Goal: Obtain resource: Download file/media

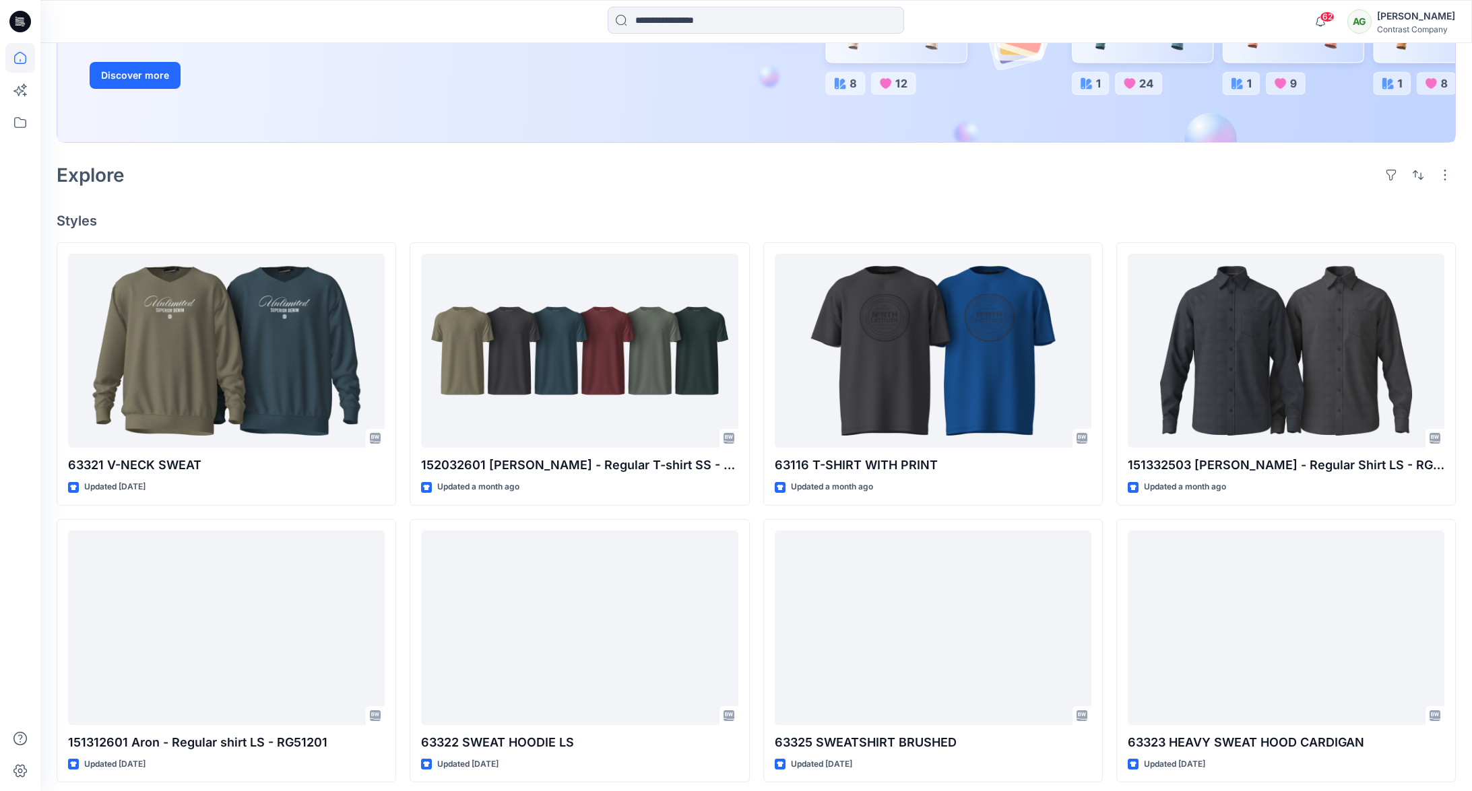
scroll to position [263, 0]
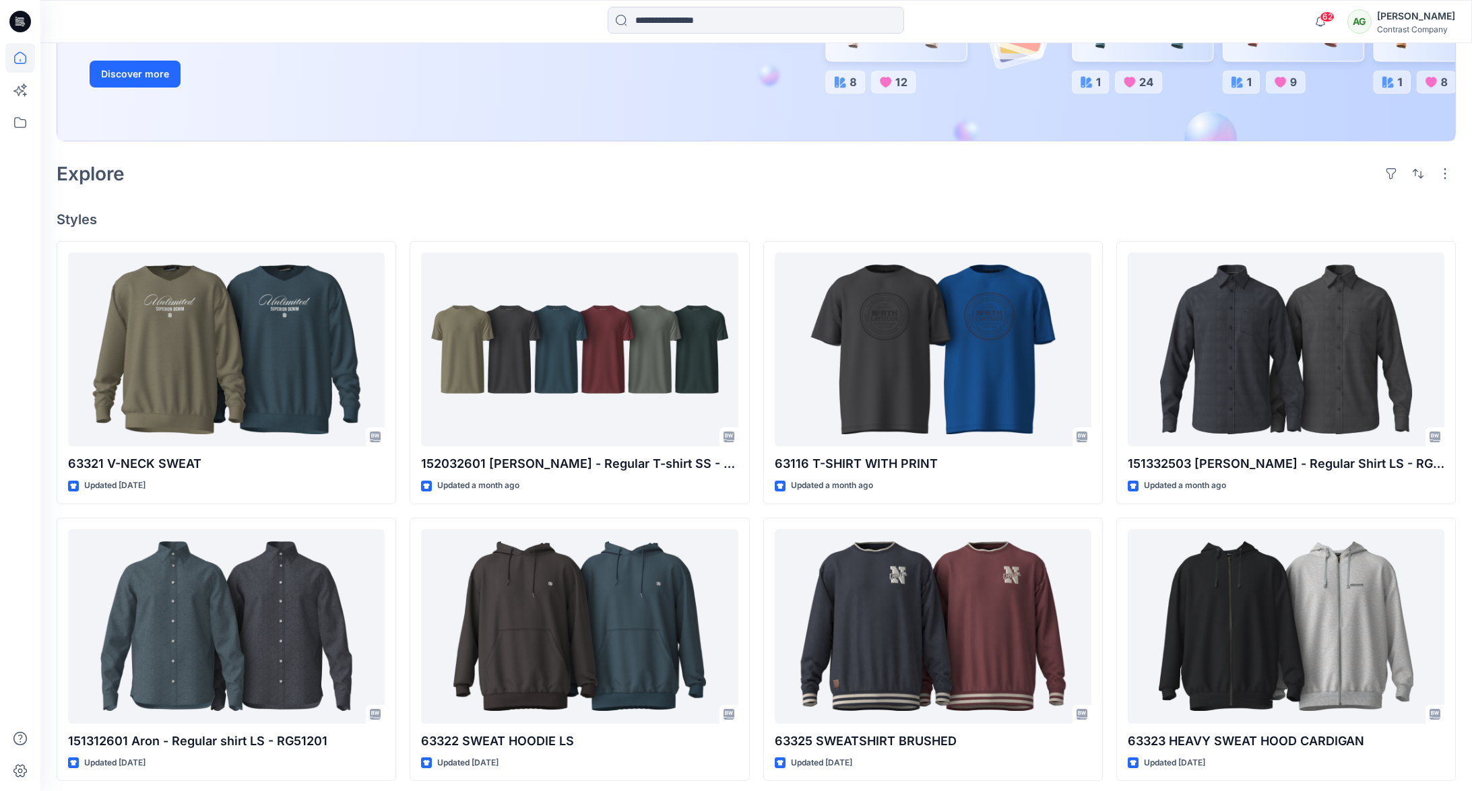
click at [531, 181] on div "Explore" at bounding box center [756, 174] width 1399 height 32
click at [18, 52] on icon at bounding box center [20, 58] width 30 height 30
click at [18, 127] on icon at bounding box center [20, 123] width 30 height 30
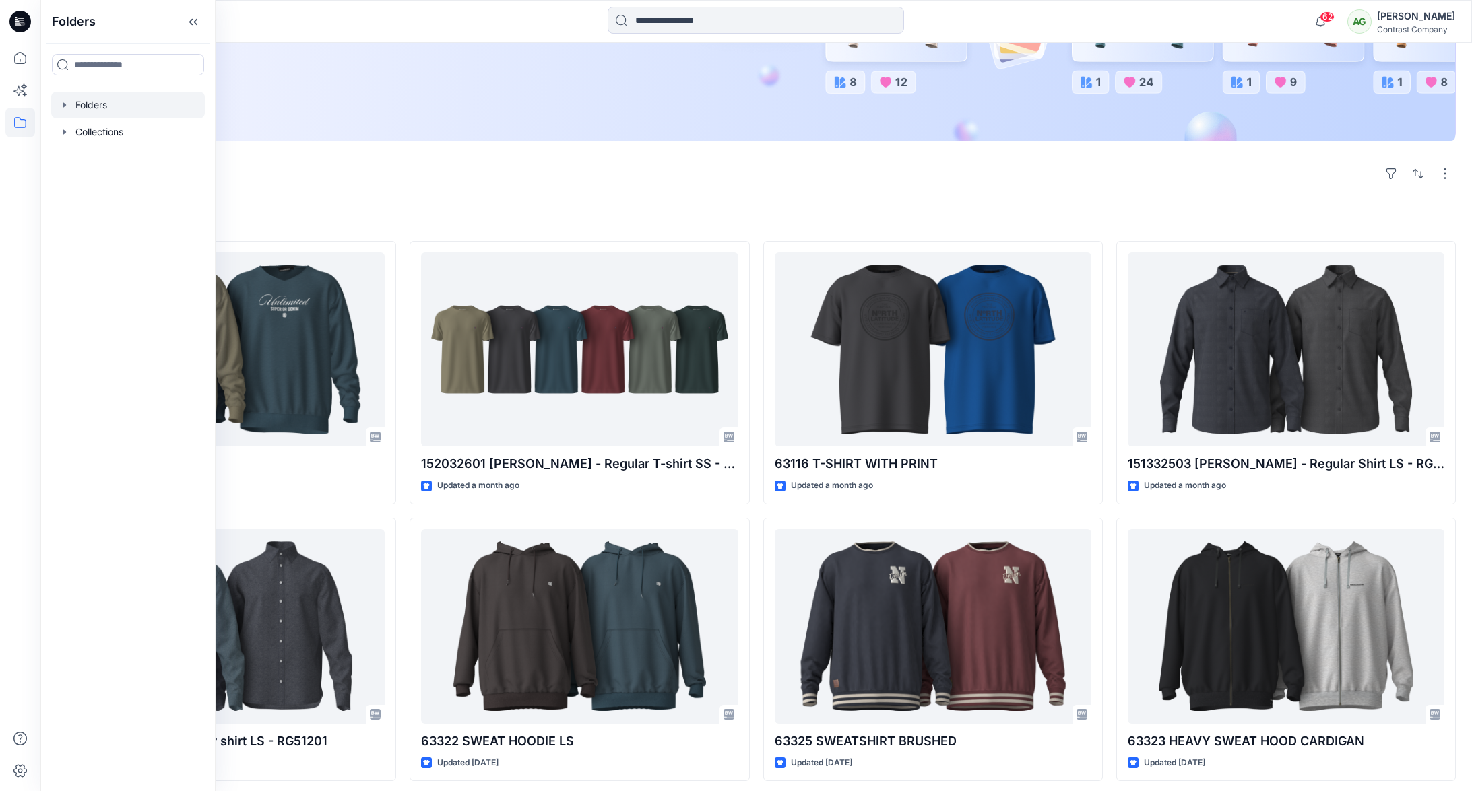
click at [64, 102] on icon "button" at bounding box center [64, 105] width 11 height 11
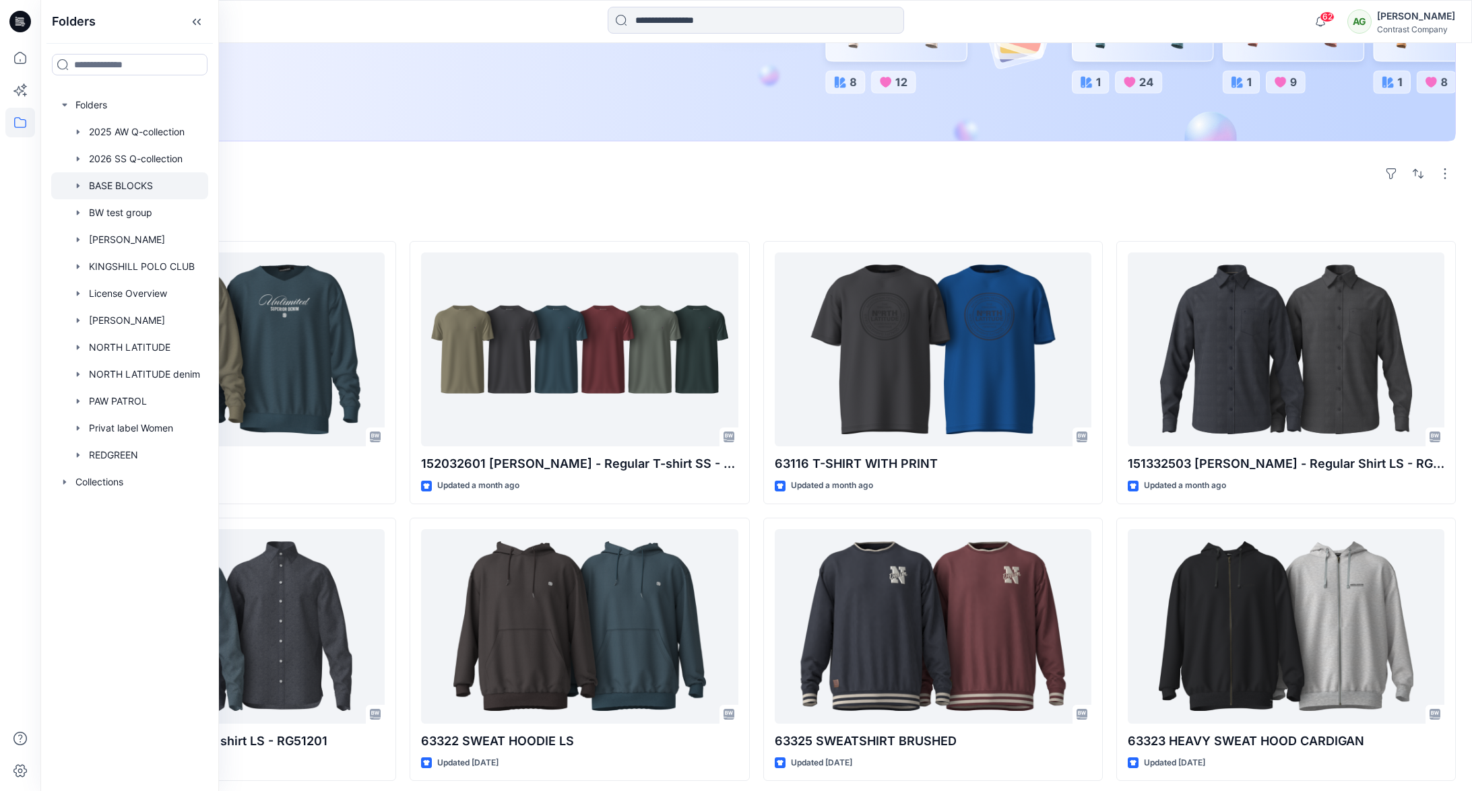
click at [100, 181] on div at bounding box center [129, 185] width 157 height 27
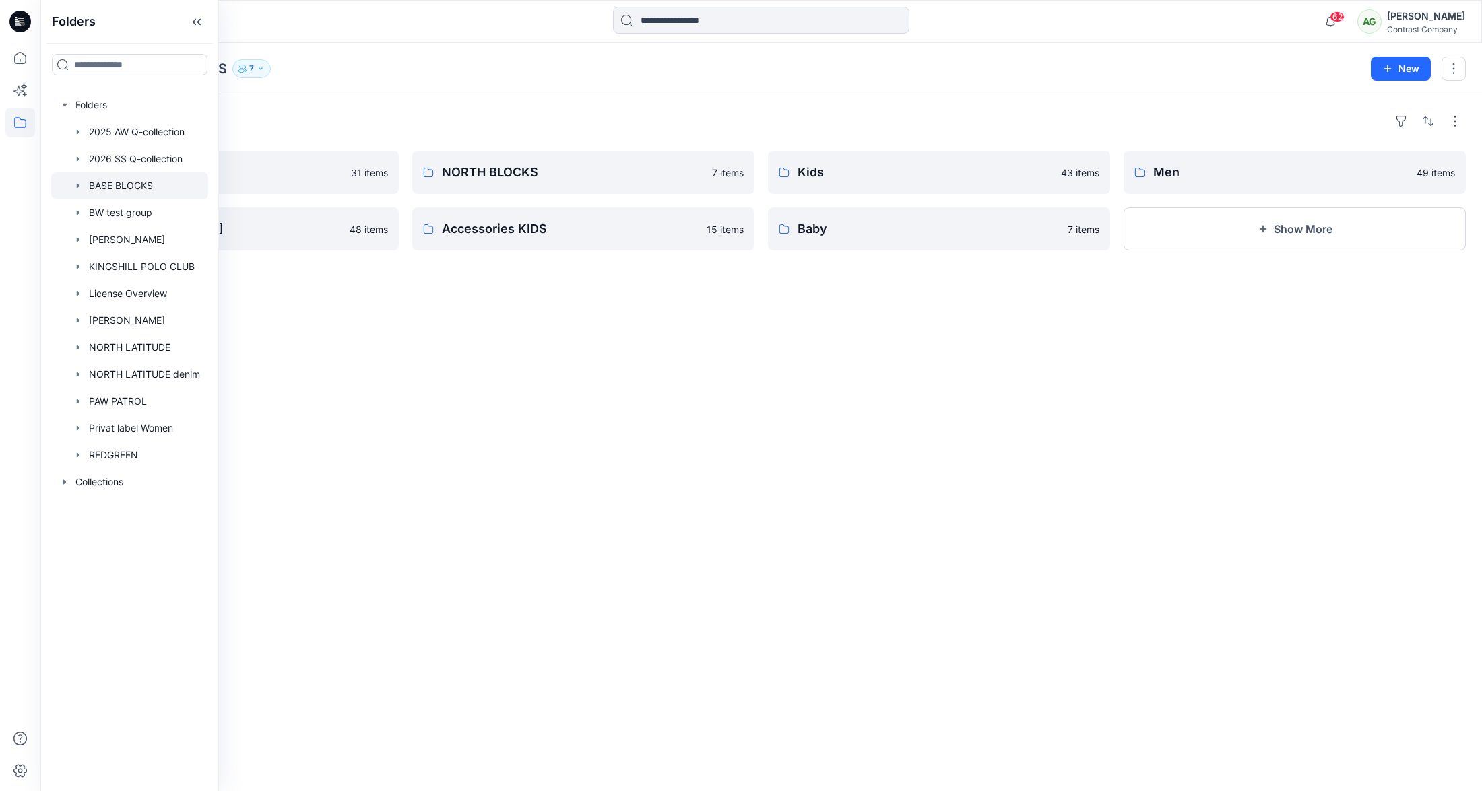
click at [550, 492] on div "Folders REDGREEN BLOCKS 31 items Ladies 48 items NORTH BLOCKS 7 items Accessori…" at bounding box center [760, 442] width 1441 height 697
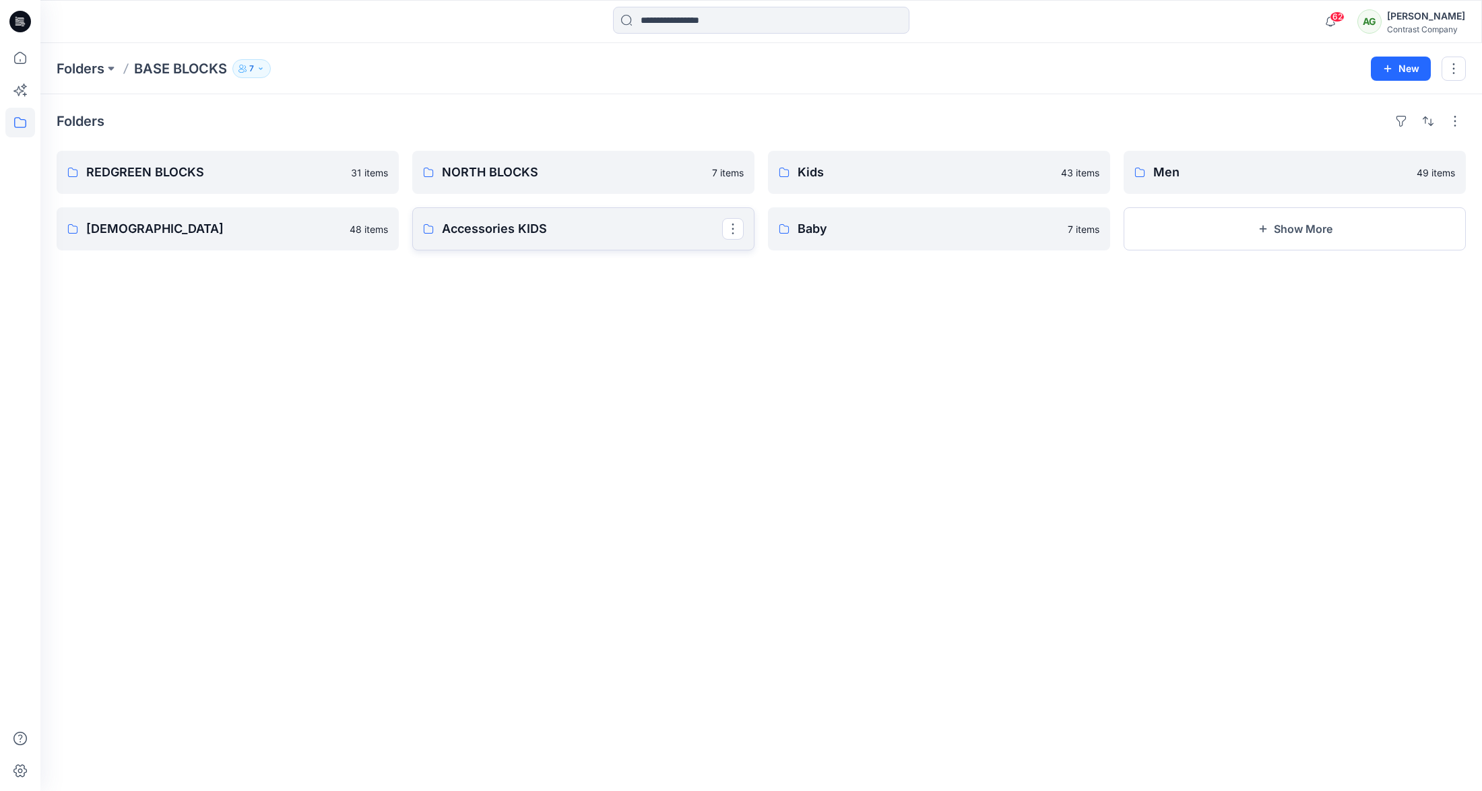
click at [610, 231] on p "Accessories KIDS" at bounding box center [582, 229] width 280 height 19
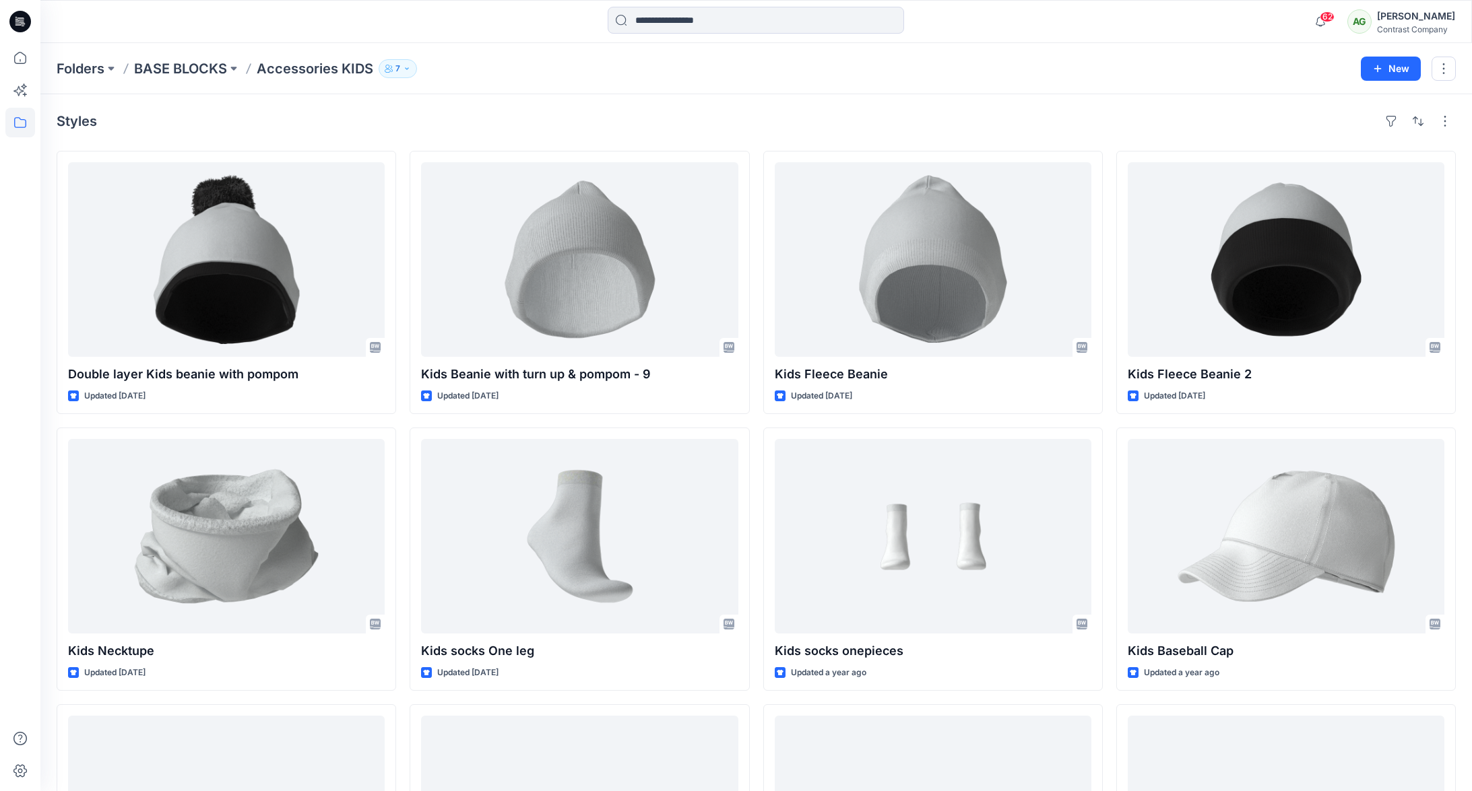
click at [188, 69] on p "BASE BLOCKS" at bounding box center [180, 68] width 93 height 19
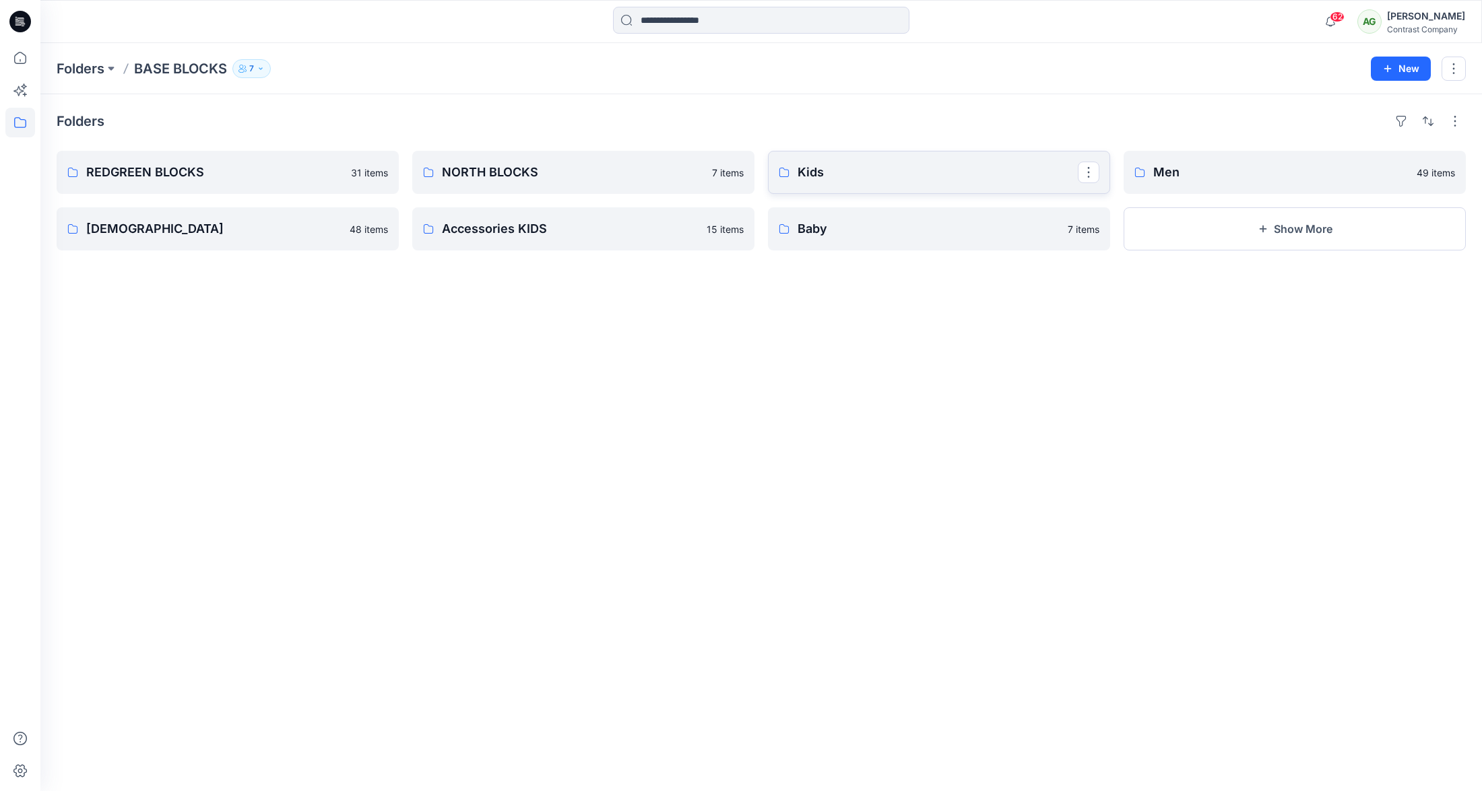
click at [874, 178] on p "Kids" at bounding box center [938, 172] width 280 height 19
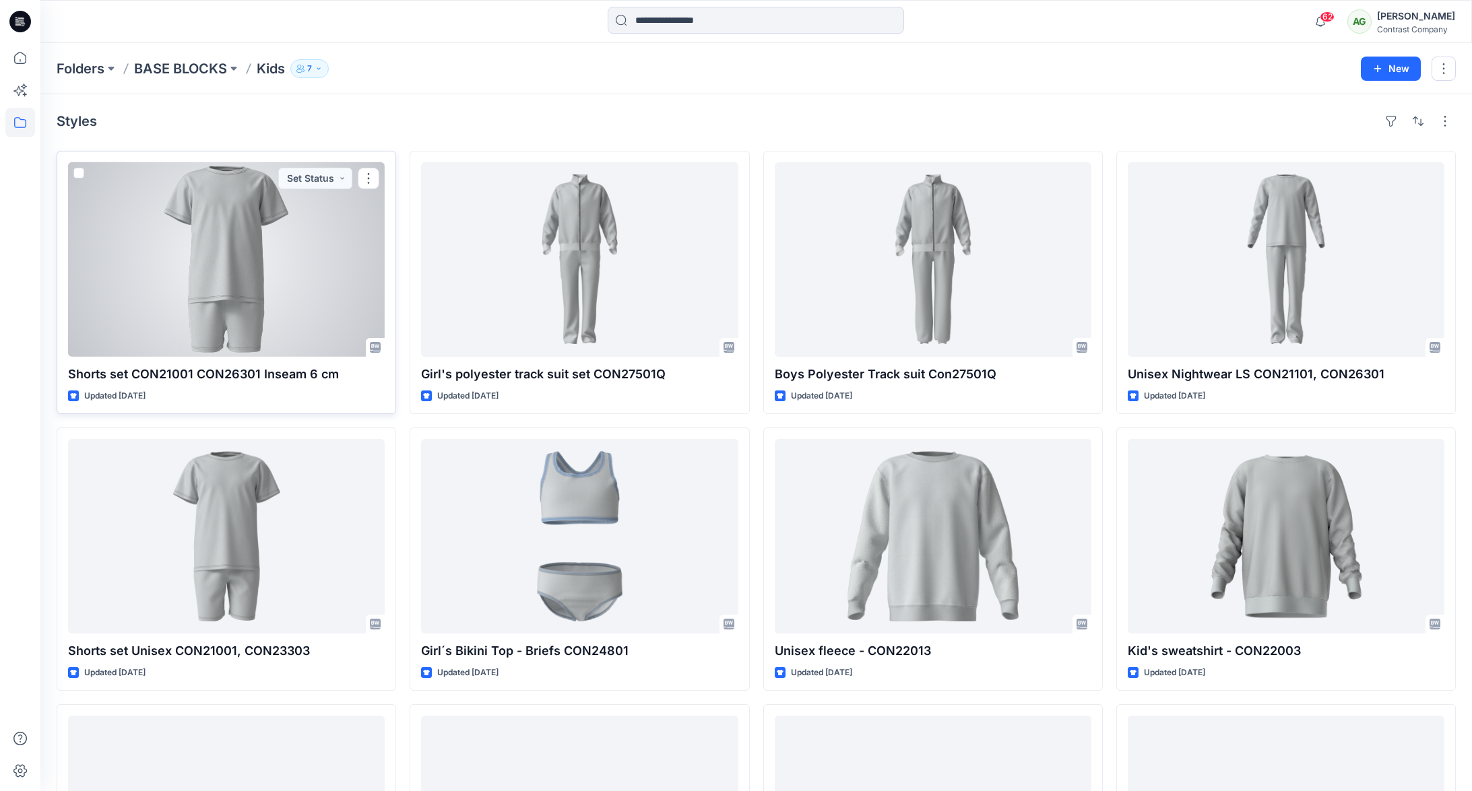
click at [216, 375] on p "Shorts set CON21001 CON26301 Inseam 6 cm" at bounding box center [226, 374] width 317 height 19
drag, startPoint x: 334, startPoint y: 375, endPoint x: 62, endPoint y: 377, distance: 272.1
click at [63, 376] on div "Shorts set CON21001 CON26301 Inseam 6 cm Updated 2 months ago Set Status" at bounding box center [226, 282] width 339 height 263
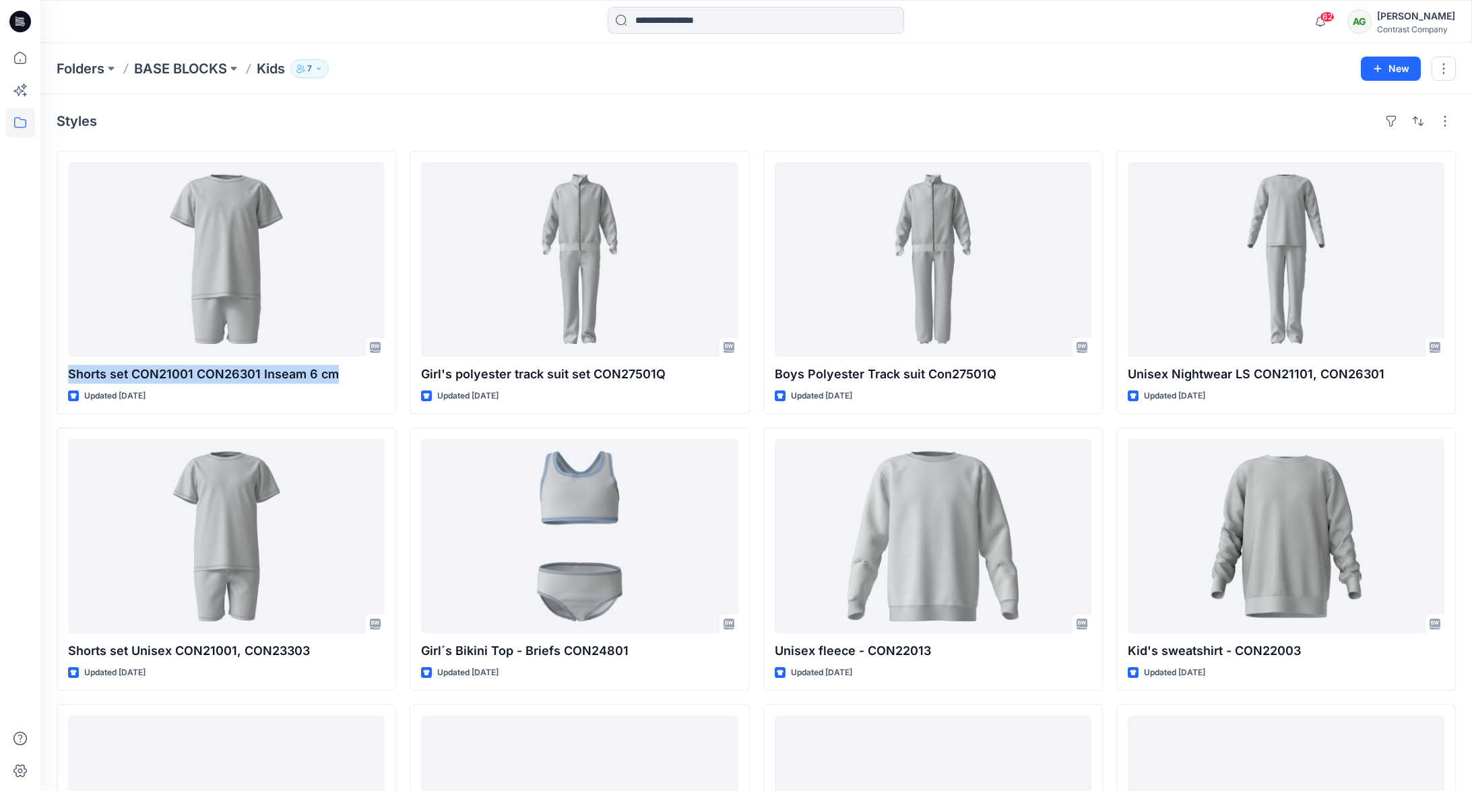
copy p "Shorts set CON21001 CON26301 Inseam 6 cm"
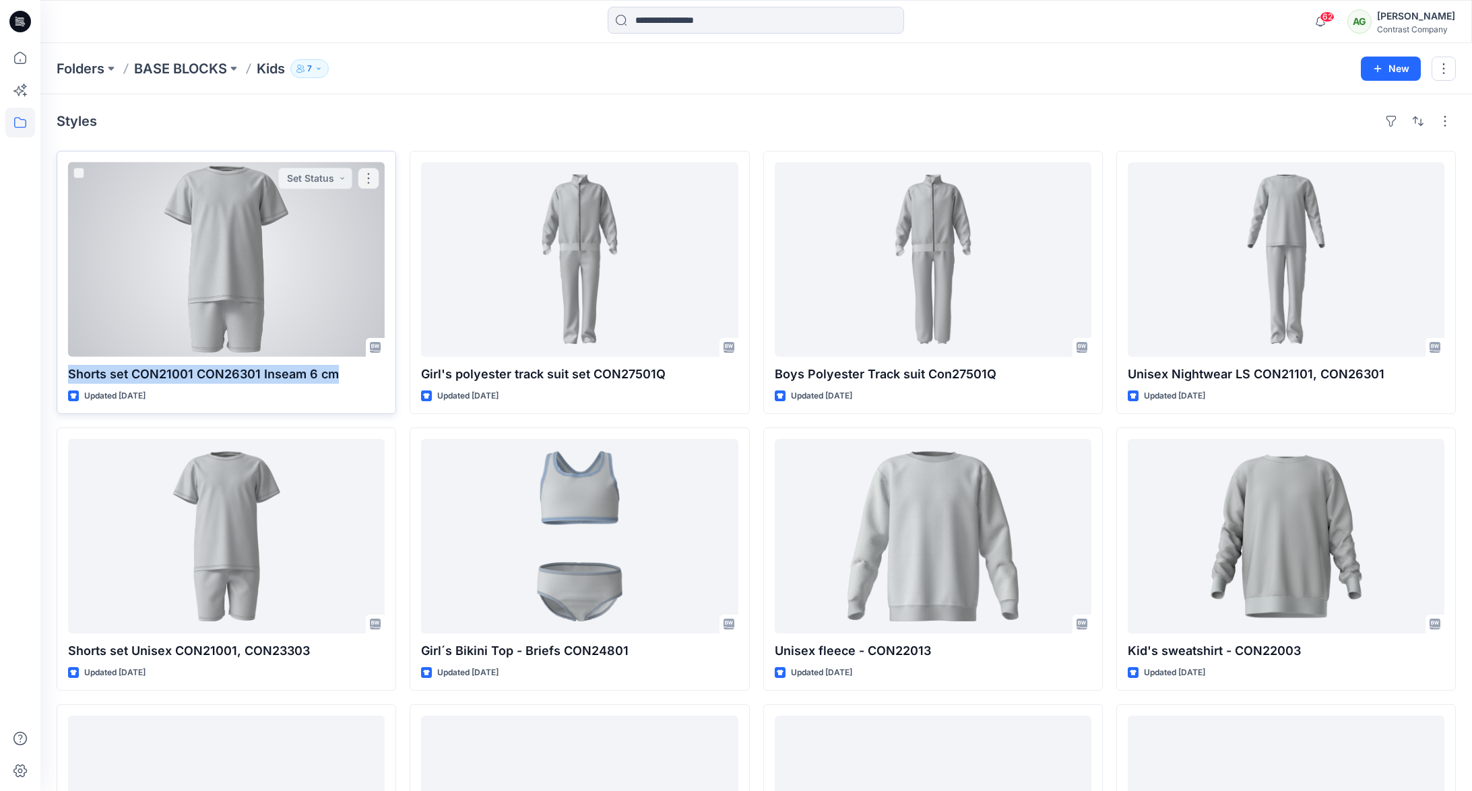
click at [238, 238] on div at bounding box center [226, 259] width 317 height 195
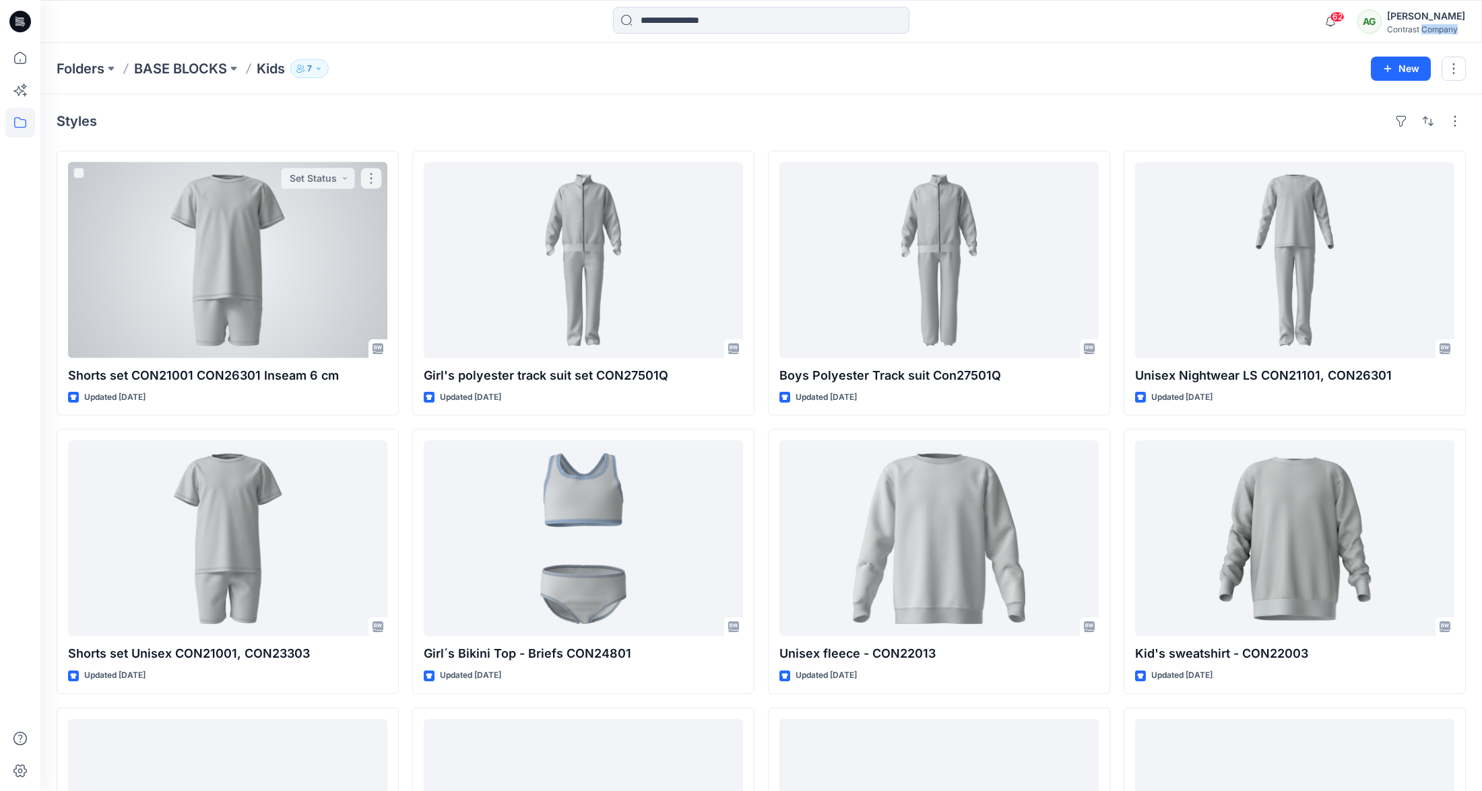
click at [238, 238] on div "Folders BASE BLOCKS Kids 7 New Styles Shorts set CON21001 CON26301 Inseam 6 cm …" at bounding box center [760, 540] width 1441 height 994
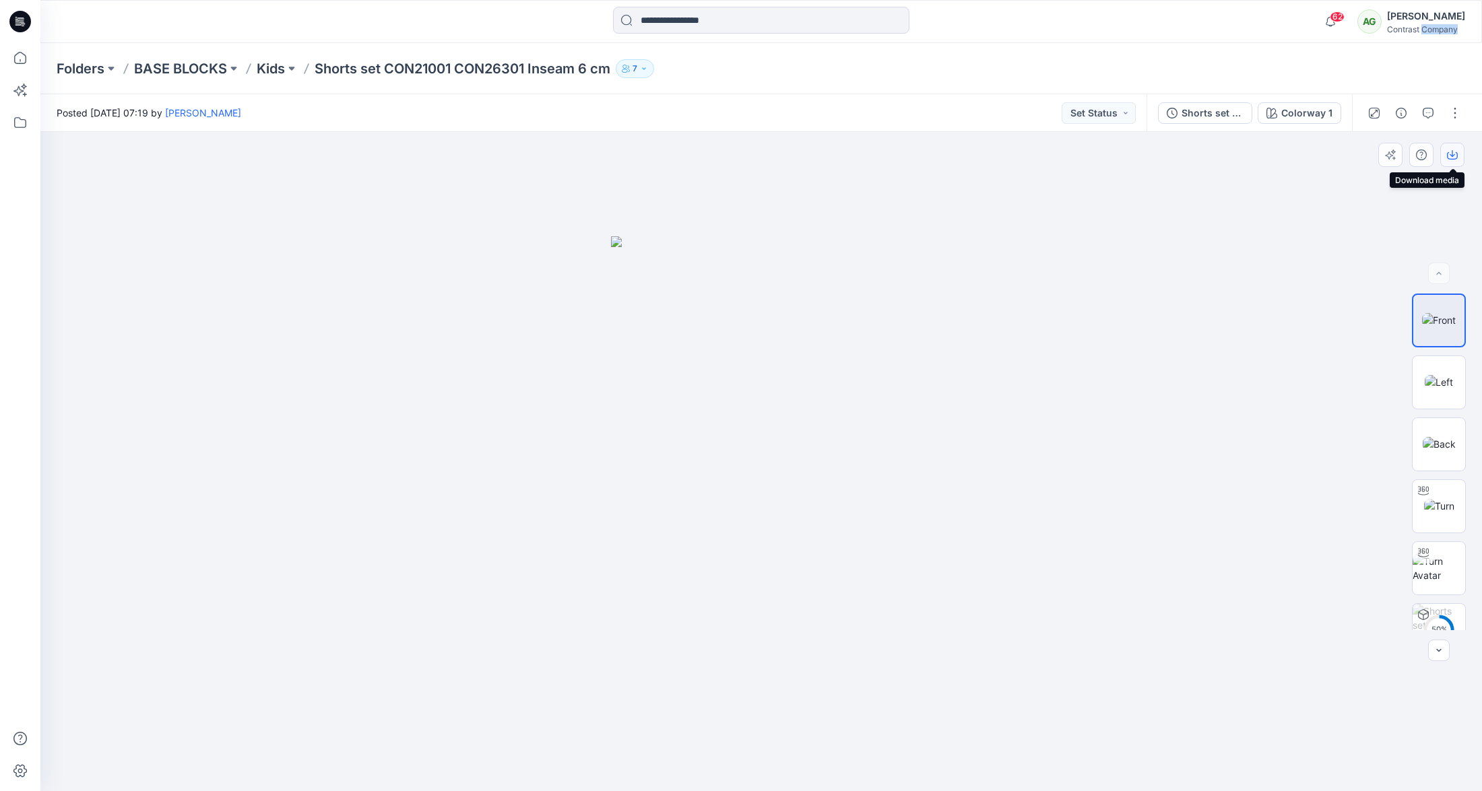
click at [1454, 150] on icon "button" at bounding box center [1452, 155] width 11 height 11
click at [1440, 389] on img at bounding box center [1439, 382] width 28 height 14
click at [1456, 154] on icon "button" at bounding box center [1452, 155] width 11 height 11
click at [1440, 441] on img at bounding box center [1439, 444] width 33 height 14
click at [1453, 152] on icon "button" at bounding box center [1452, 155] width 11 height 11
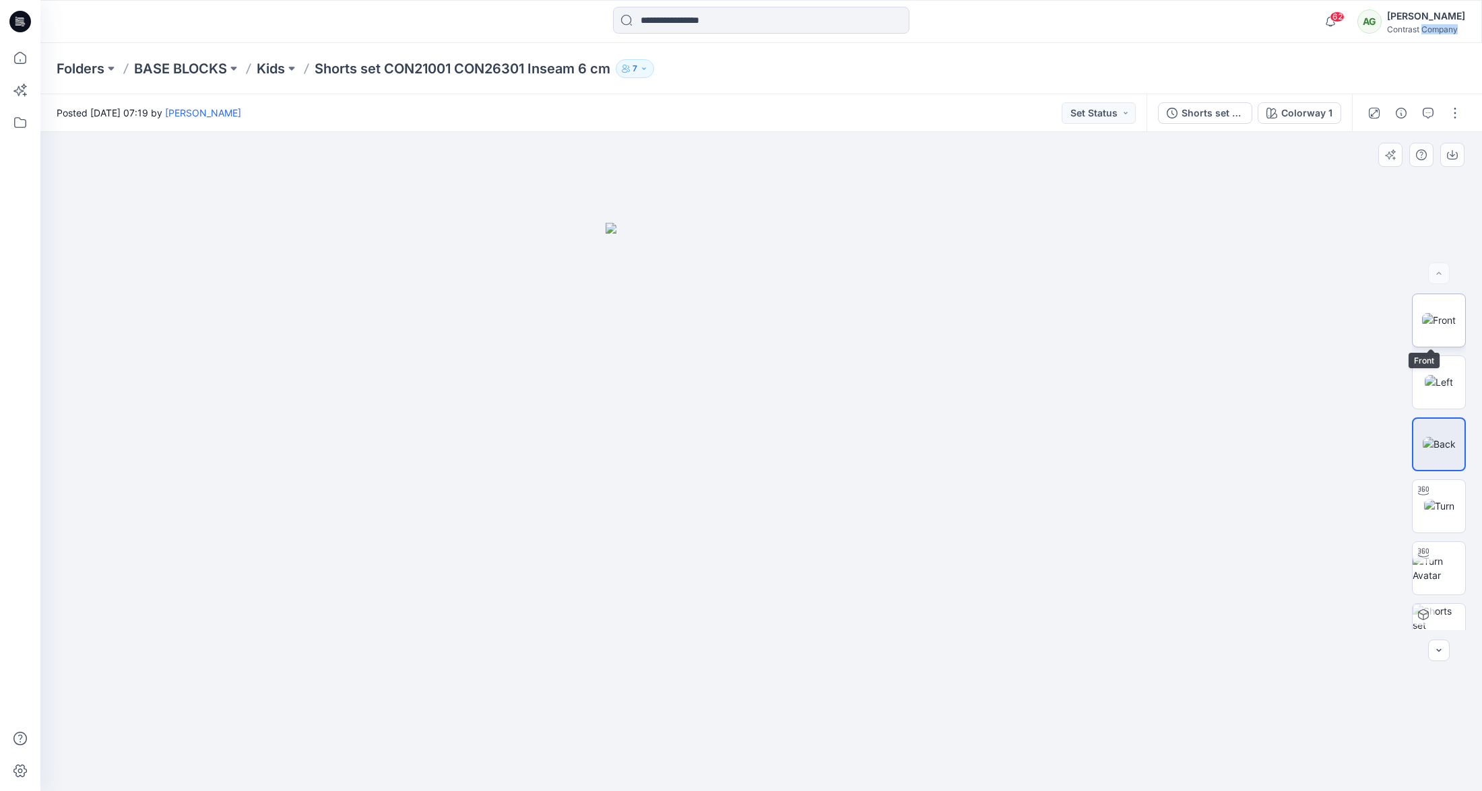
click at [1433, 313] on img at bounding box center [1439, 320] width 34 height 14
click at [1455, 114] on button "button" at bounding box center [1455, 113] width 22 height 22
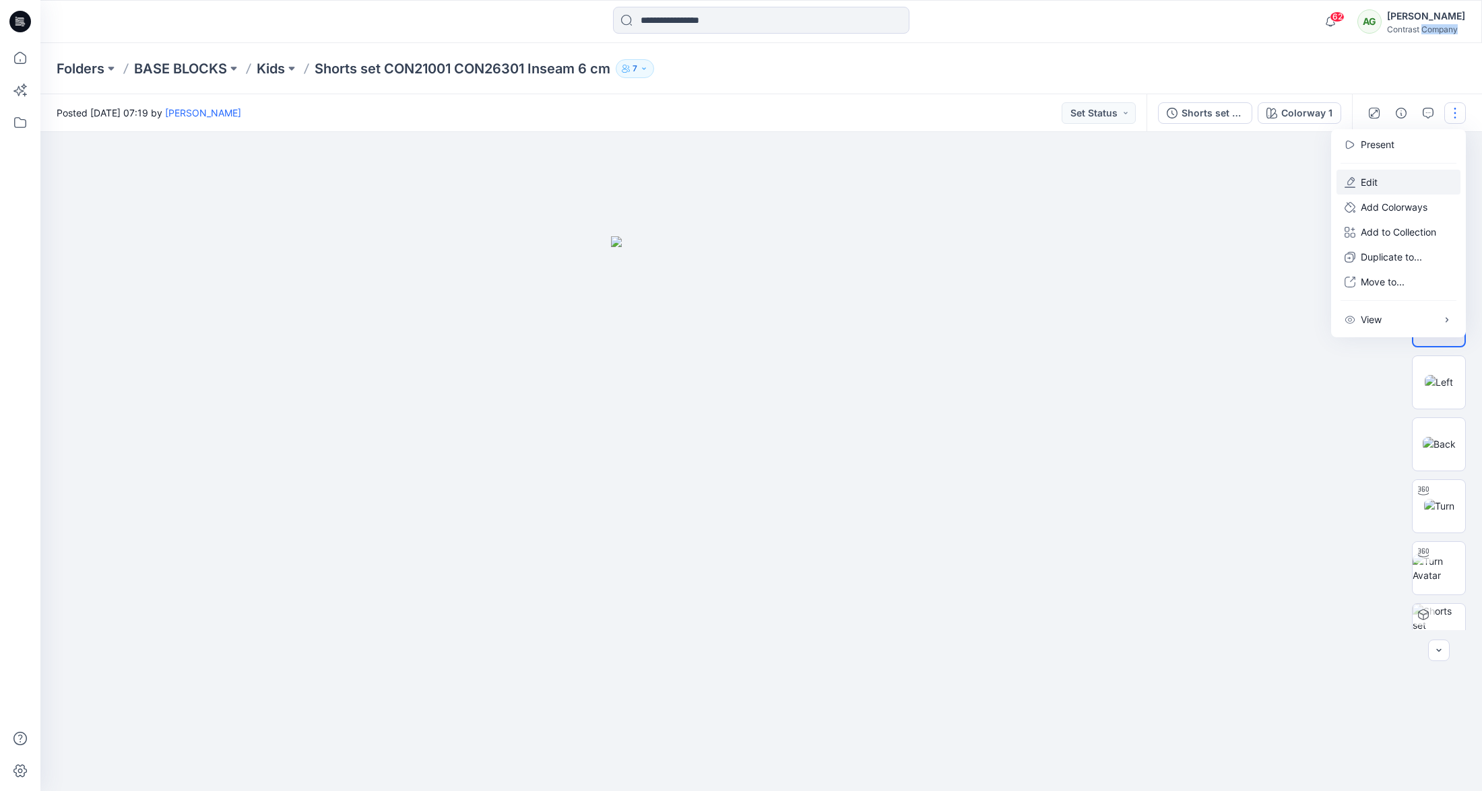
click at [1398, 179] on button "Edit" at bounding box center [1398, 182] width 124 height 25
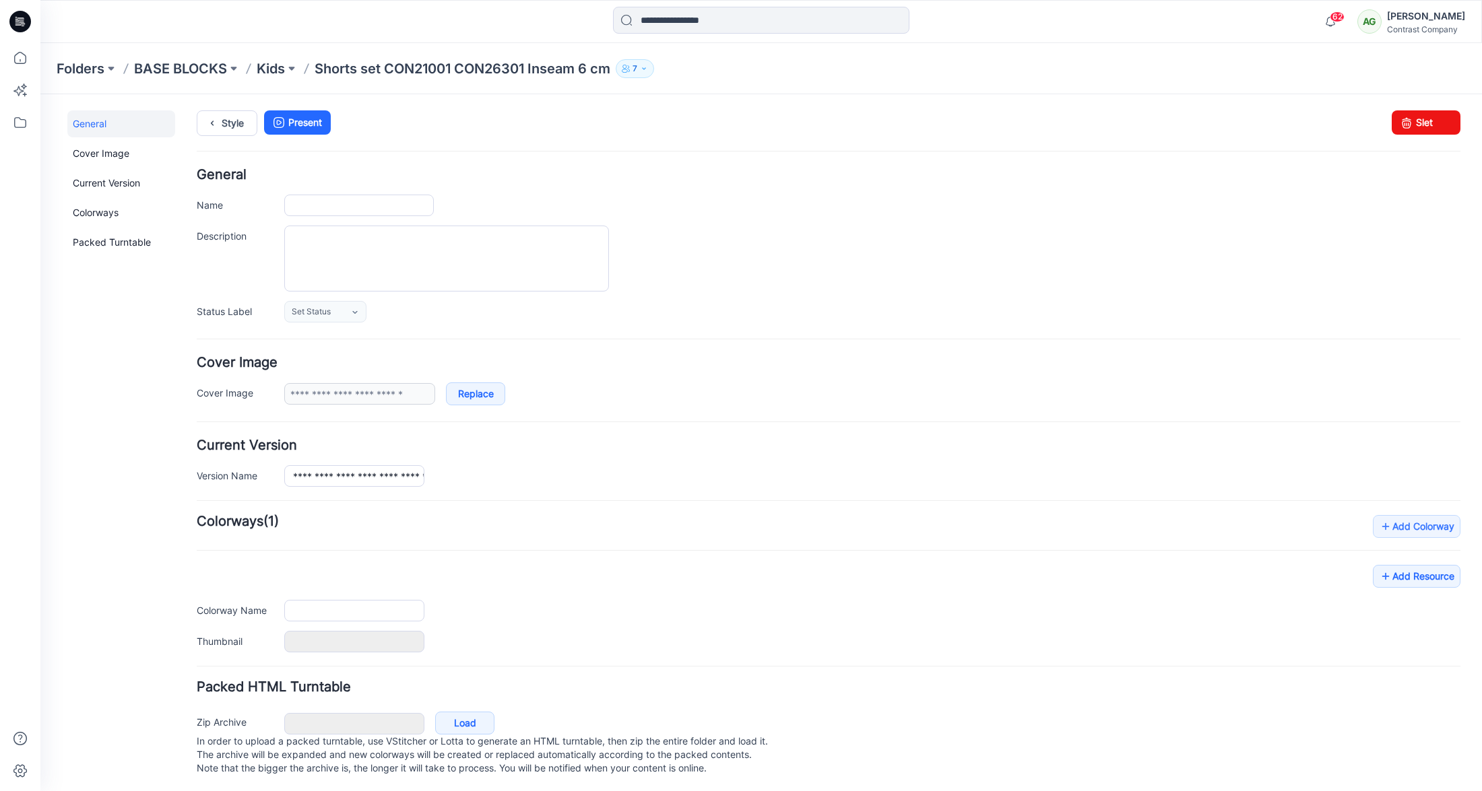
type input "**********"
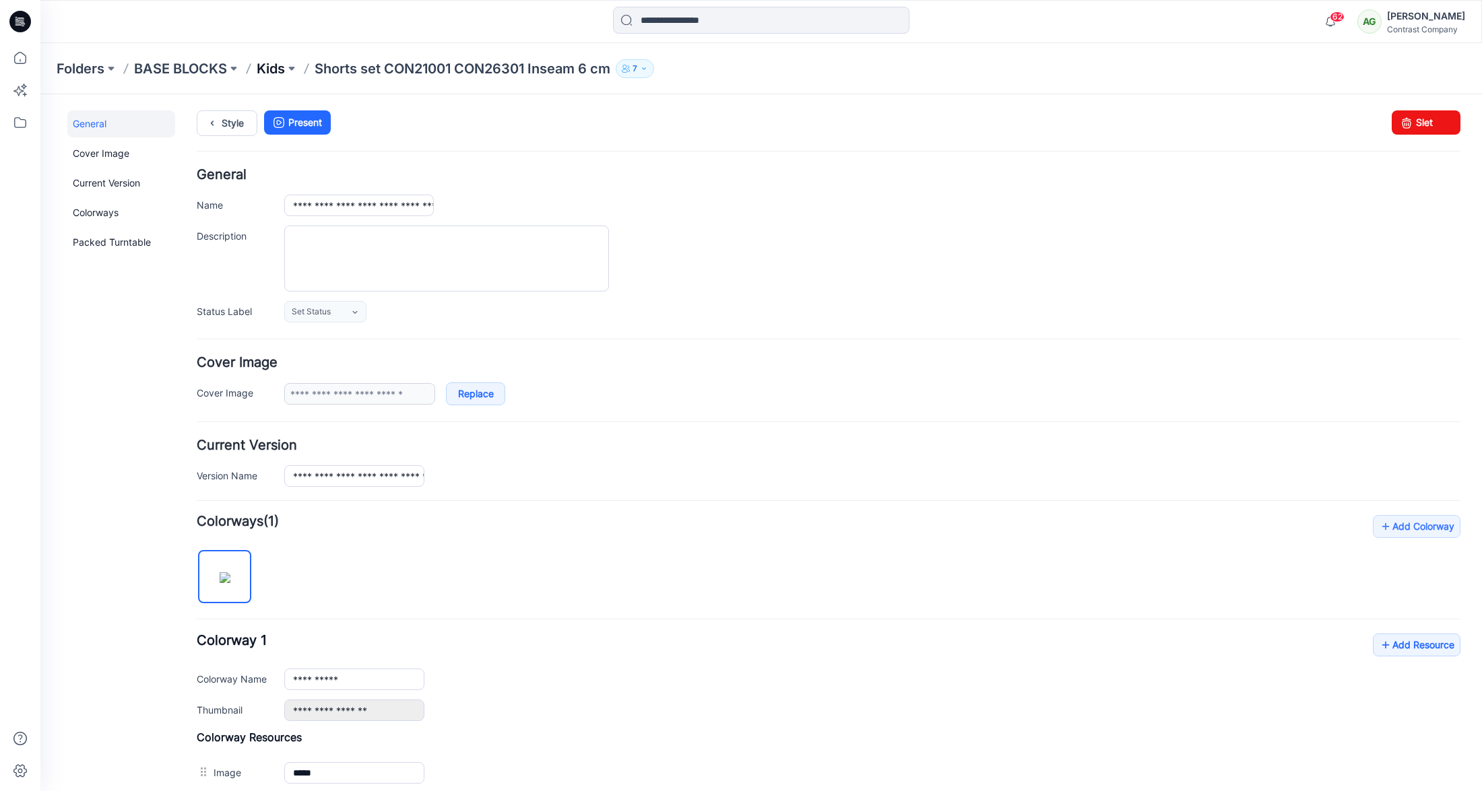
click at [278, 70] on p "Kids" at bounding box center [271, 68] width 28 height 19
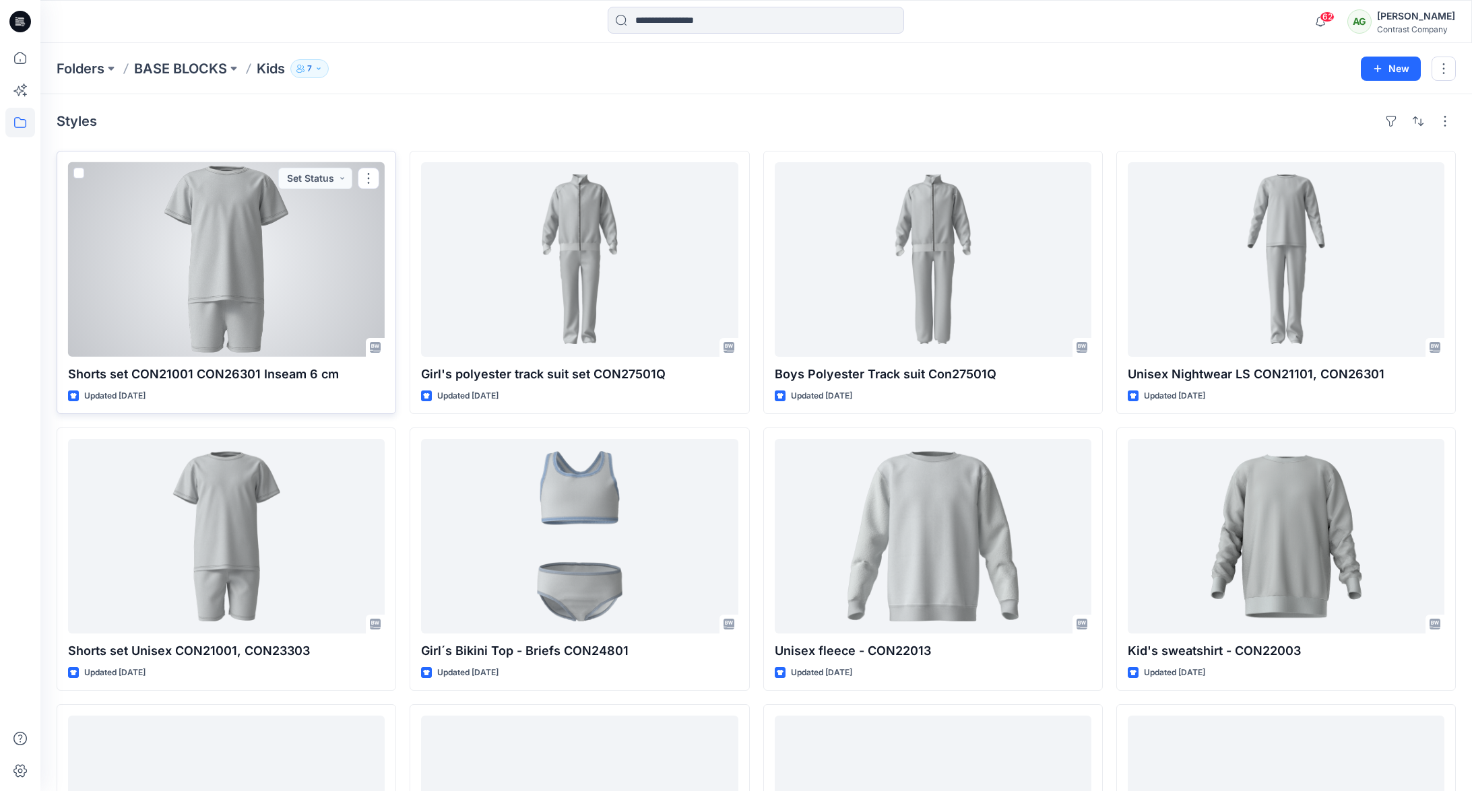
click at [239, 243] on div at bounding box center [226, 259] width 317 height 195
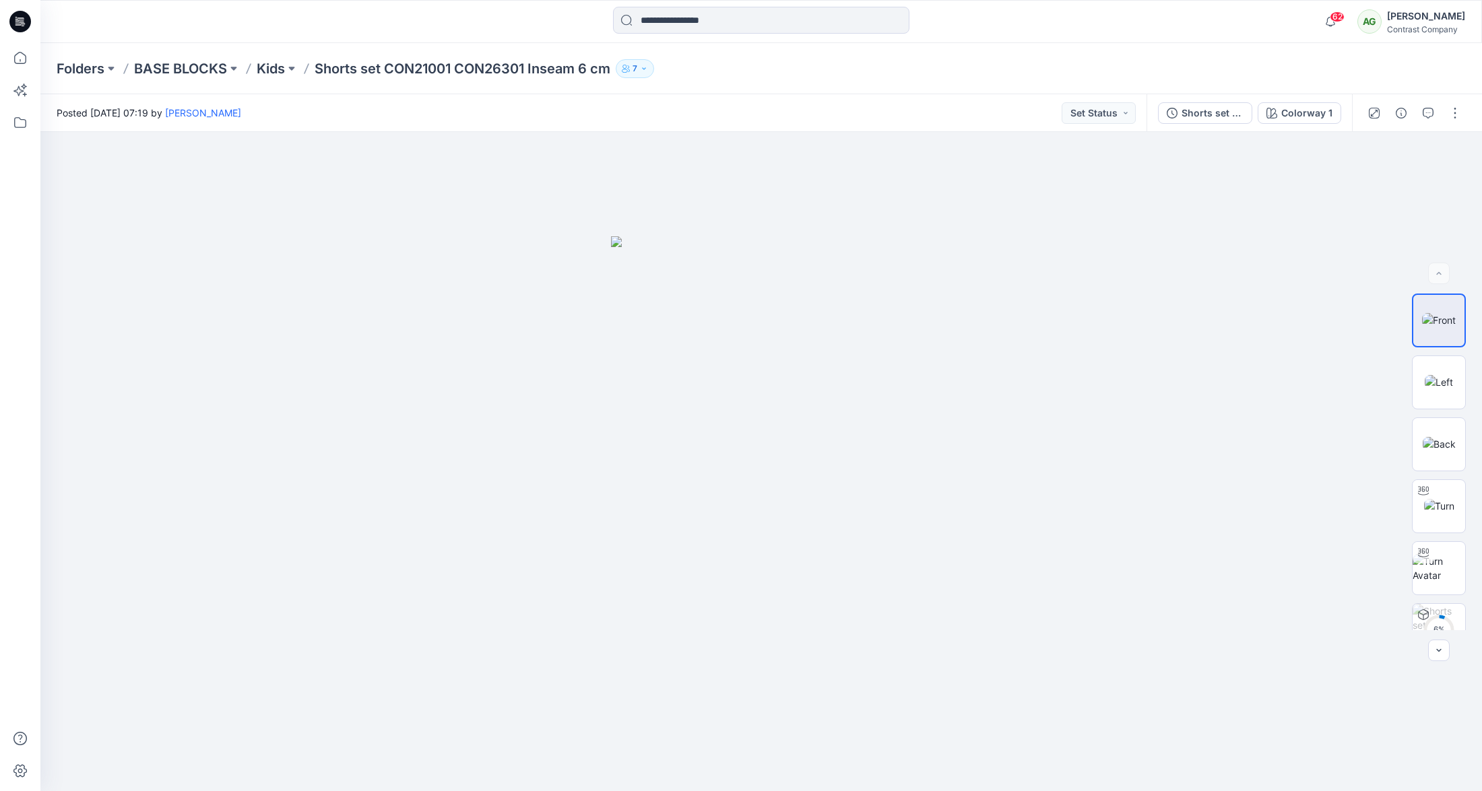
click at [517, 72] on p "Shorts set CON21001 CON26301 Inseam 6 cm" at bounding box center [463, 68] width 296 height 19
click at [1202, 115] on div "Shorts set CON21001 CON26301 Inseam 6 cm" at bounding box center [1212, 113] width 62 height 15
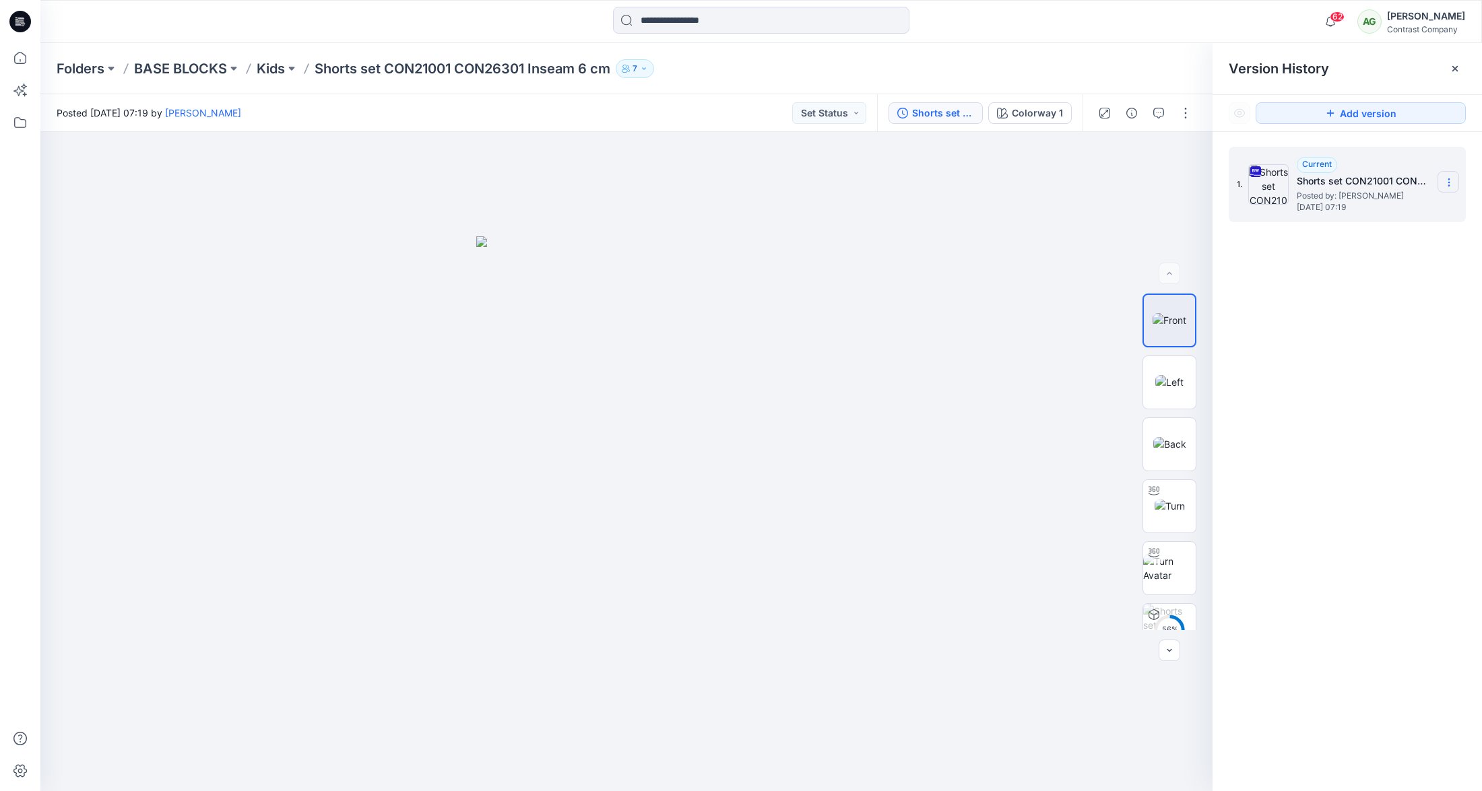
click at [1452, 182] on icon at bounding box center [1449, 182] width 11 height 11
click at [1431, 205] on span "Download Source BW File" at bounding box center [1380, 209] width 112 height 16
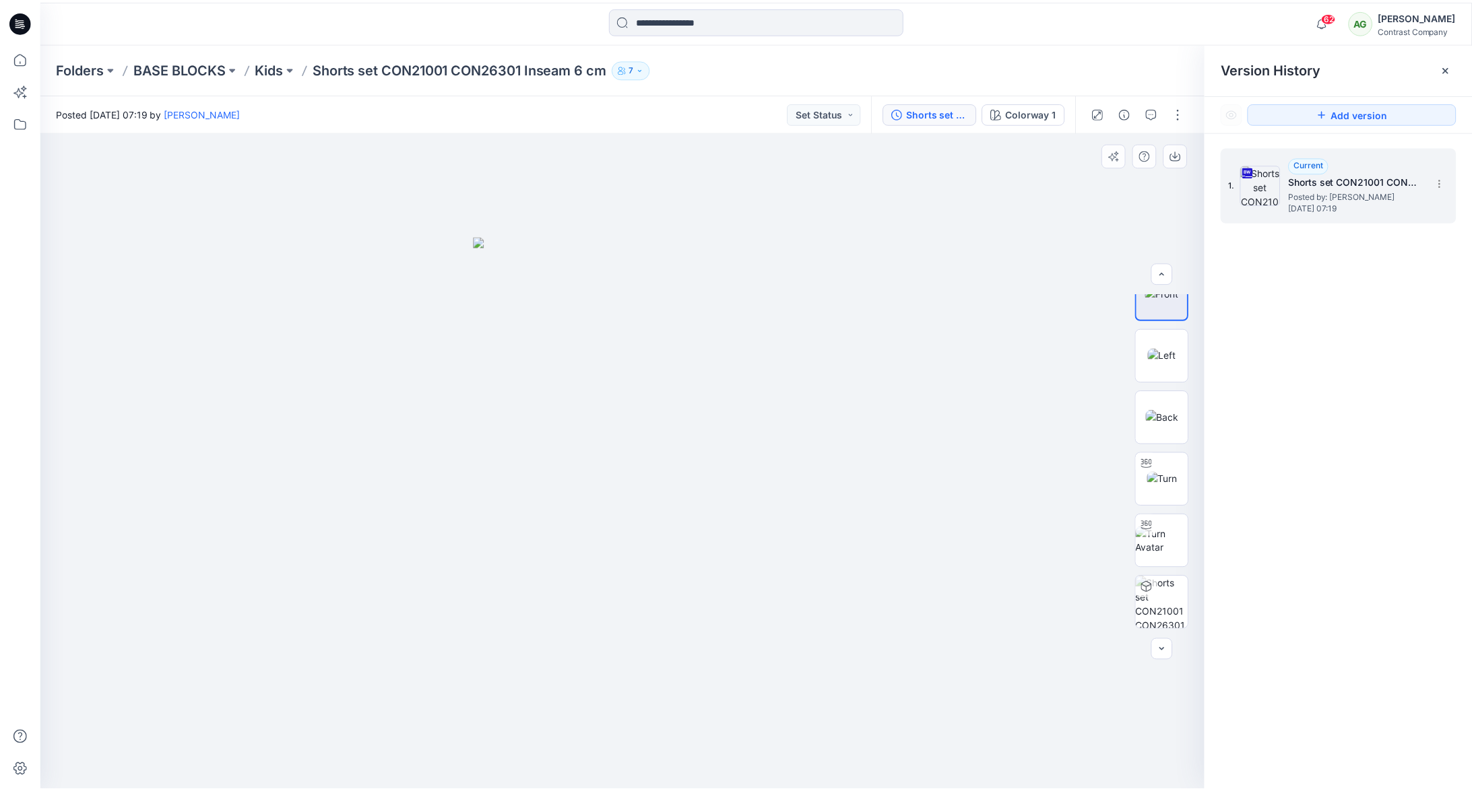
scroll to position [18, 0]
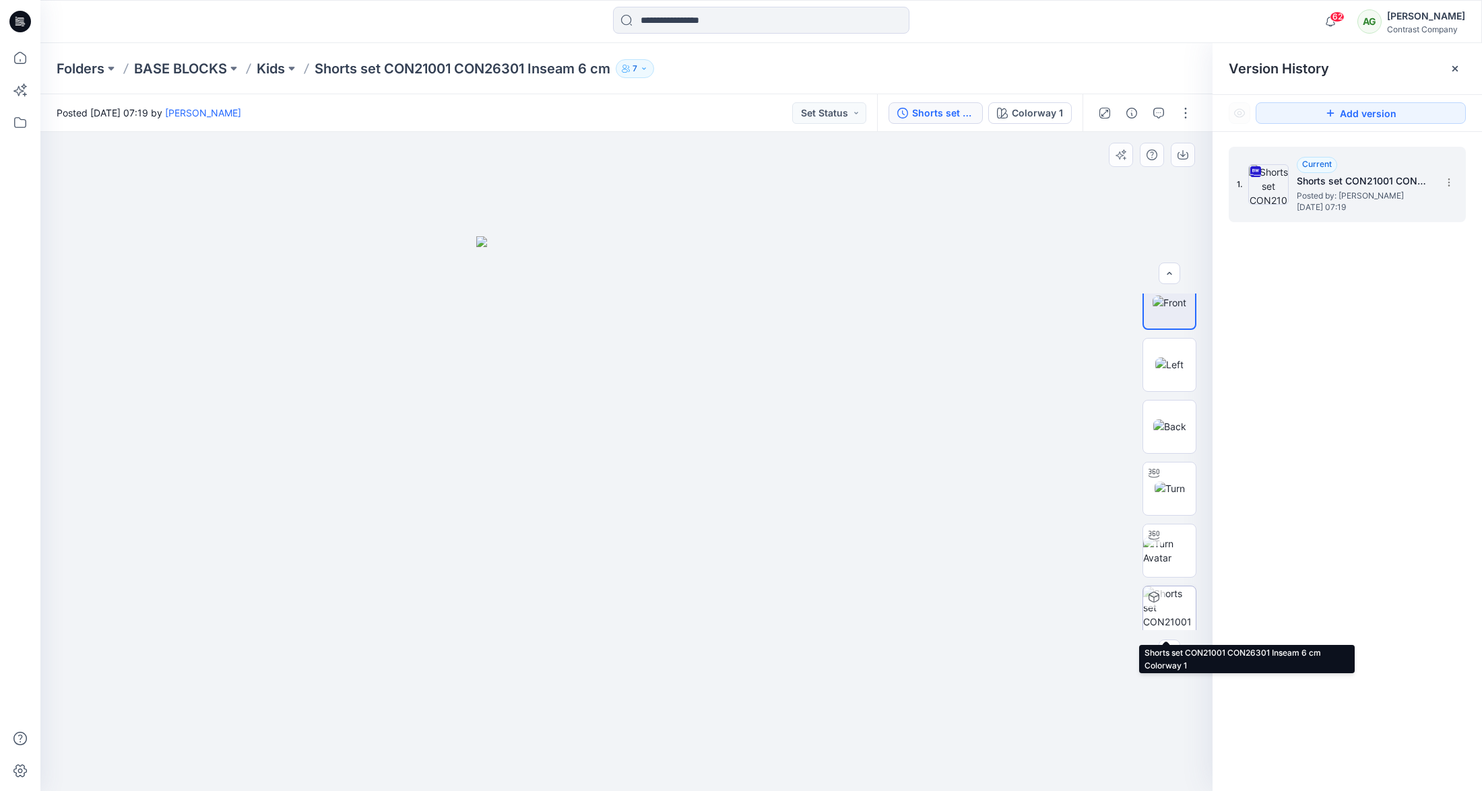
click at [1168, 609] on img at bounding box center [1169, 613] width 53 height 53
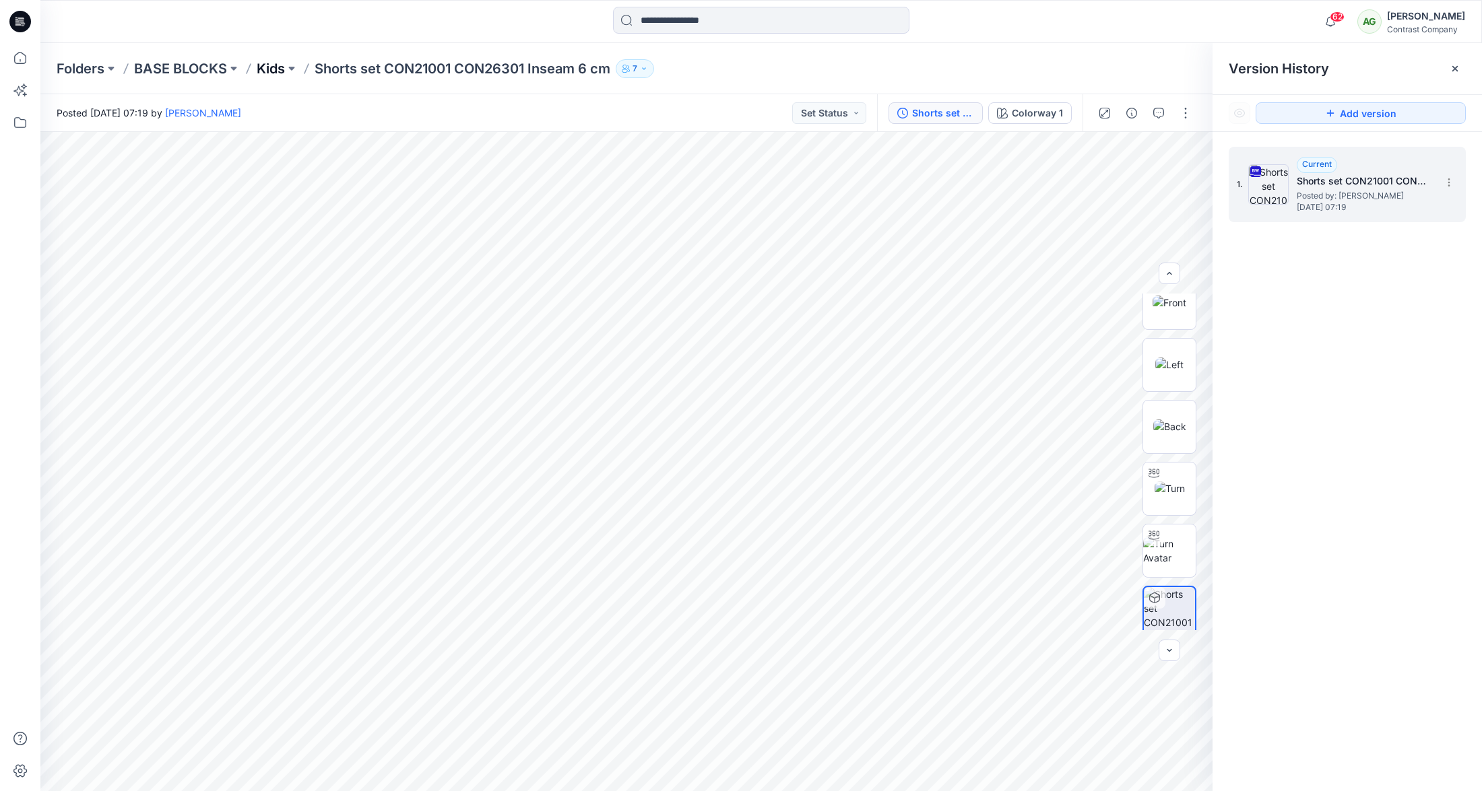
click at [273, 69] on p "Kids" at bounding box center [271, 68] width 28 height 19
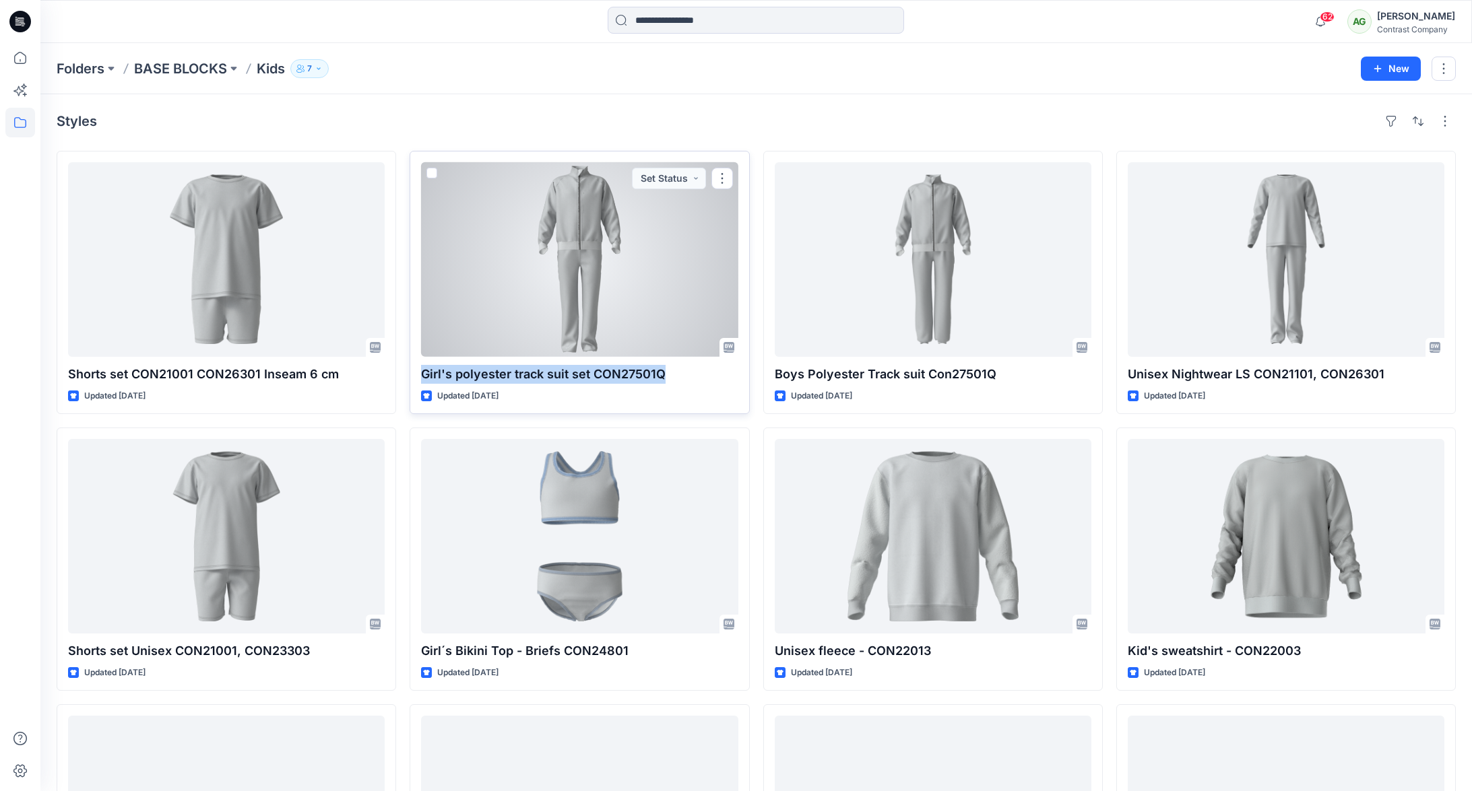
drag, startPoint x: 666, startPoint y: 376, endPoint x: 413, endPoint y: 373, distance: 253.3
click at [413, 373] on div "Girl's polyester track suit set CON27501Q Updated 2 months ago Set Status" at bounding box center [579, 282] width 339 height 263
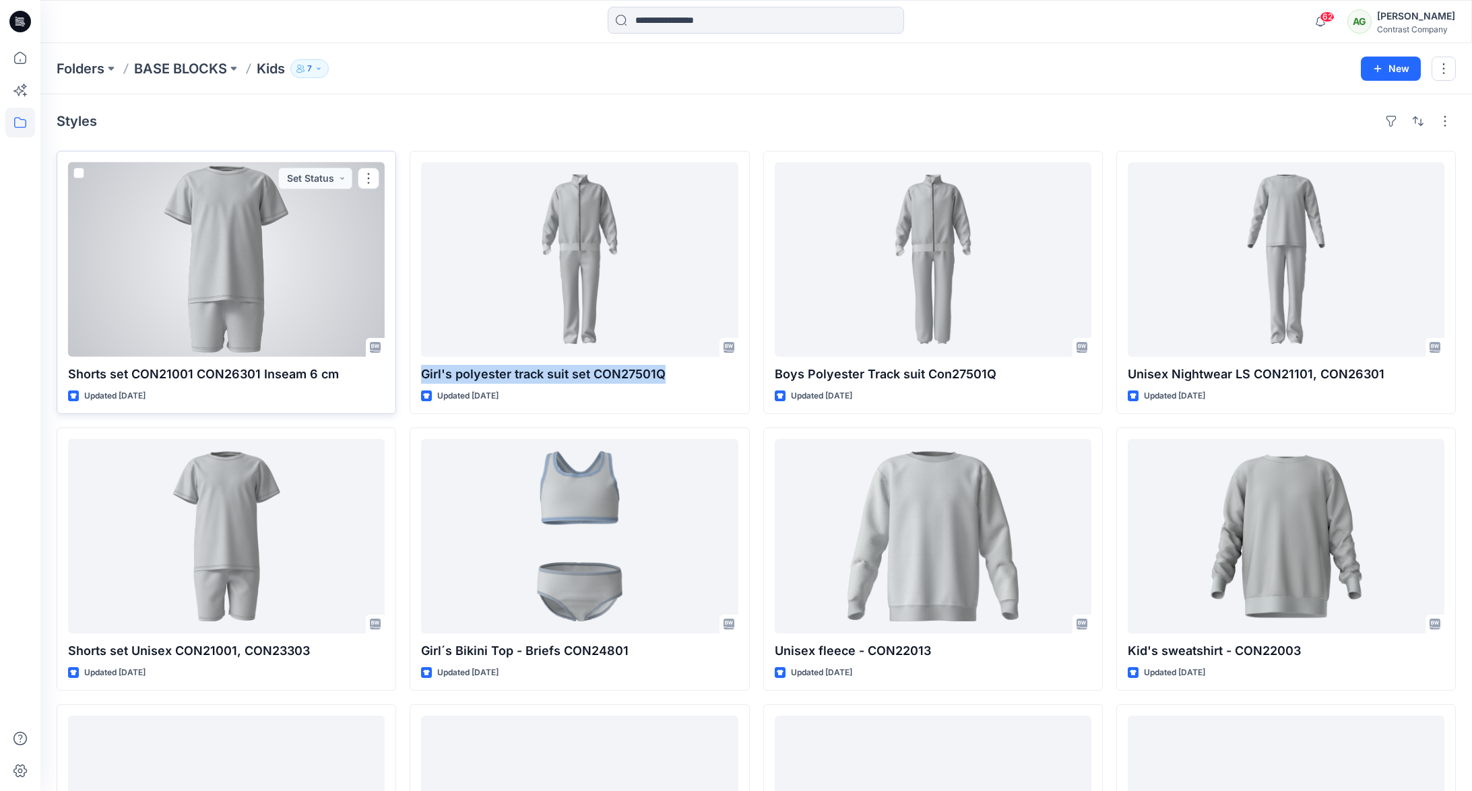
copy p "Girl's polyester track suit set CON27501Q"
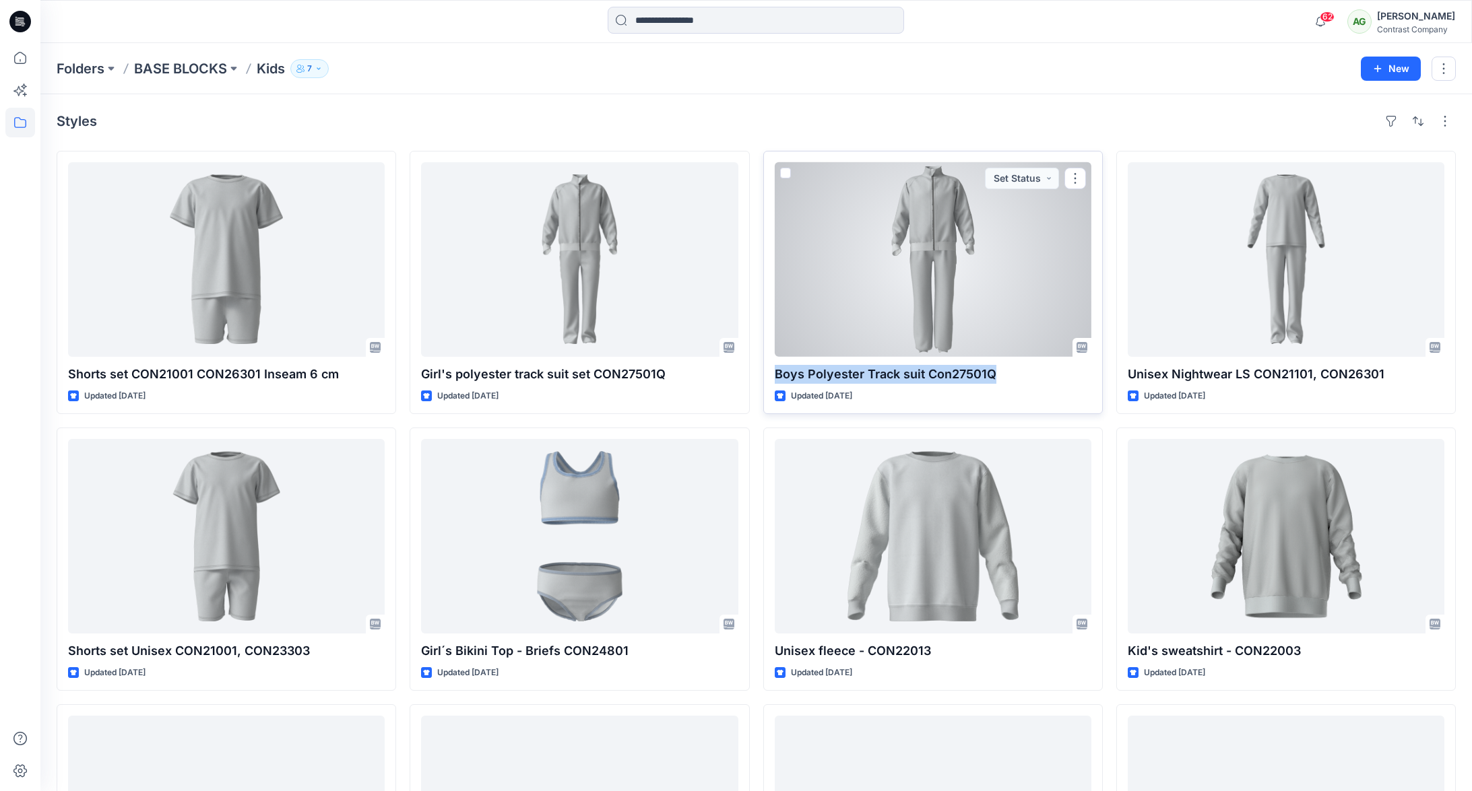
drag, startPoint x: 984, startPoint y: 375, endPoint x: 771, endPoint y: 375, distance: 212.9
click at [775, 375] on p "Boys Polyester Track suit Con27501Q" at bounding box center [933, 374] width 317 height 19
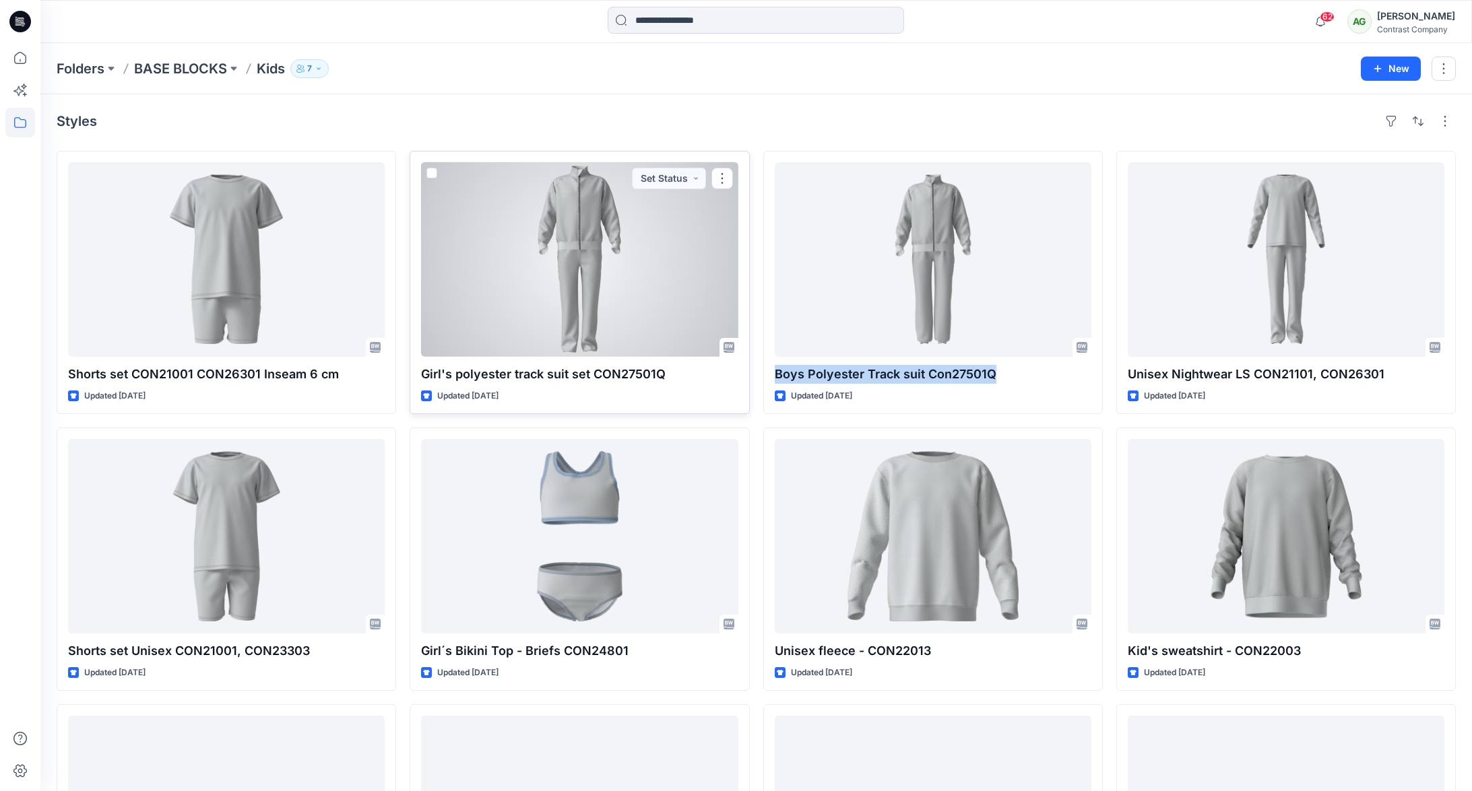
copy p "Boys Polyester Track suit Con27501Q"
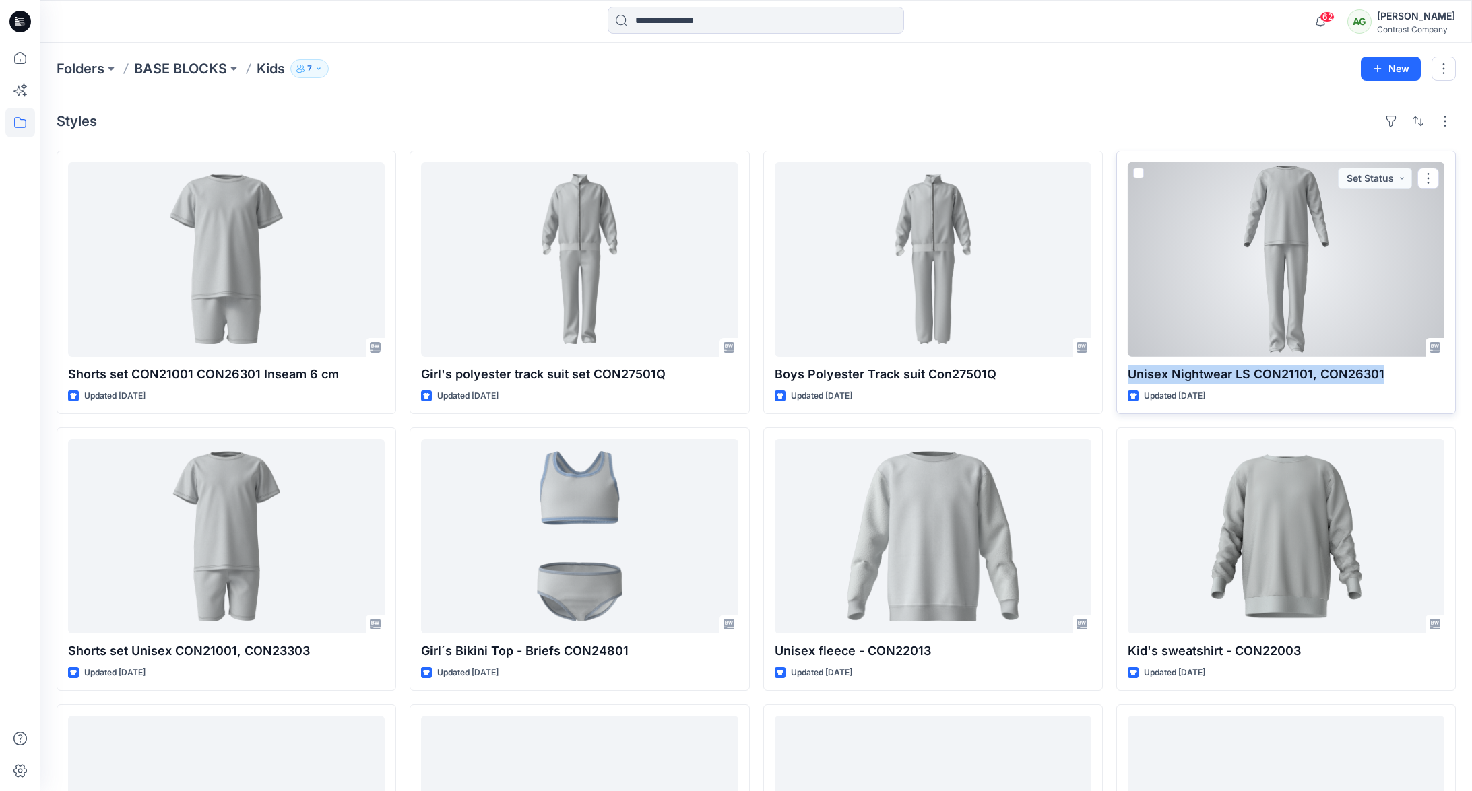
drag, startPoint x: 1383, startPoint y: 372, endPoint x: 1124, endPoint y: 375, distance: 258.7
click at [1124, 375] on div "Unisex Nightwear LS CON21101, CON26301 Updated 2 months ago Set Status" at bounding box center [1285, 282] width 339 height 263
copy p "Unisex Nightwear LS CON21101, CON26301"
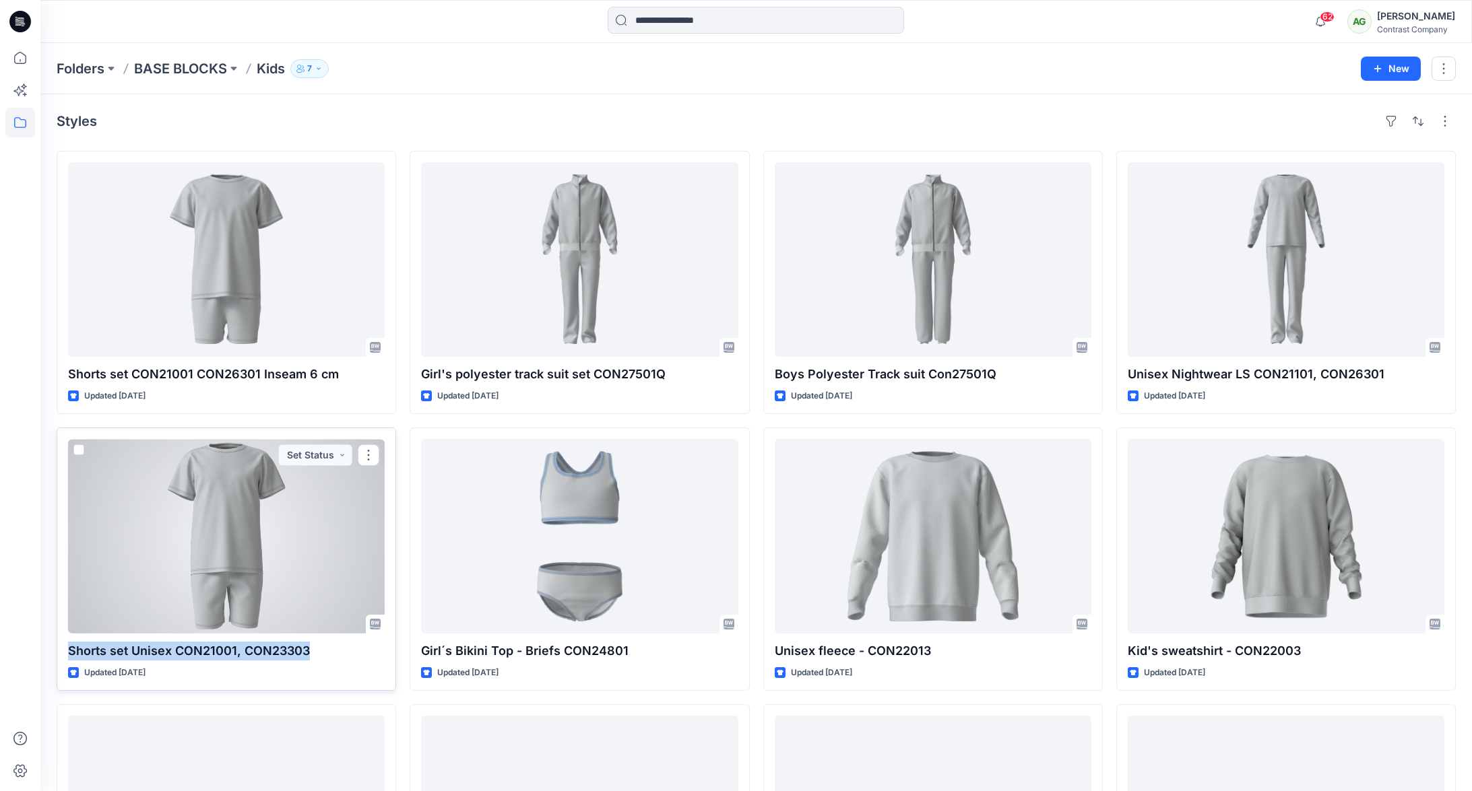
drag, startPoint x: 298, startPoint y: 650, endPoint x: 64, endPoint y: 649, distance: 234.4
click at [65, 649] on div "Shorts set Unisex CON21001, CON23303 Updated 2 months ago Set Status" at bounding box center [226, 559] width 339 height 263
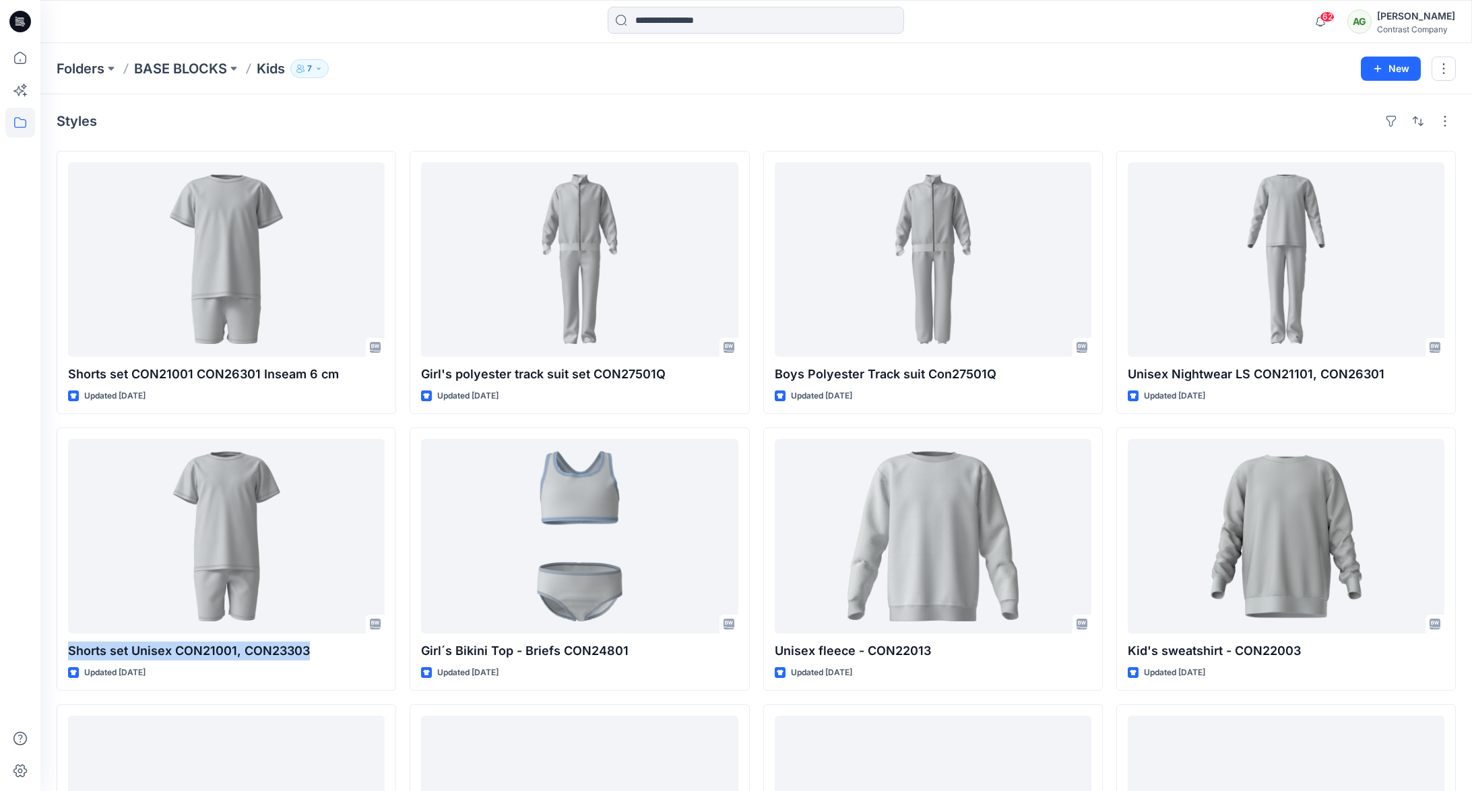
copy p "Shorts set Unisex CON21001, CON23303"
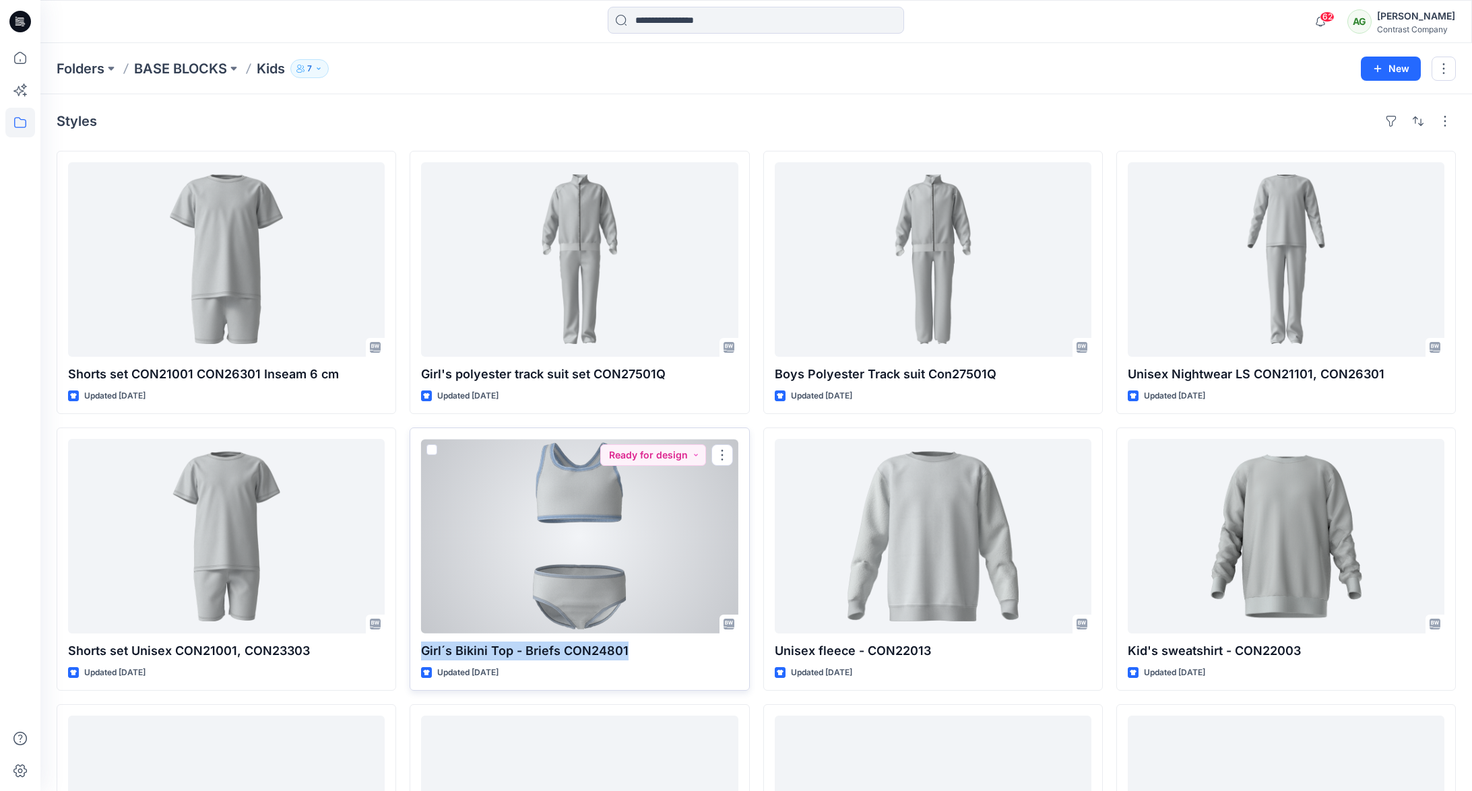
drag, startPoint x: 631, startPoint y: 649, endPoint x: 415, endPoint y: 648, distance: 216.2
click at [416, 648] on div "Girl´s Bikini Top - Briefs CON24801 Updated 4 months ago Ready for design" at bounding box center [579, 559] width 339 height 263
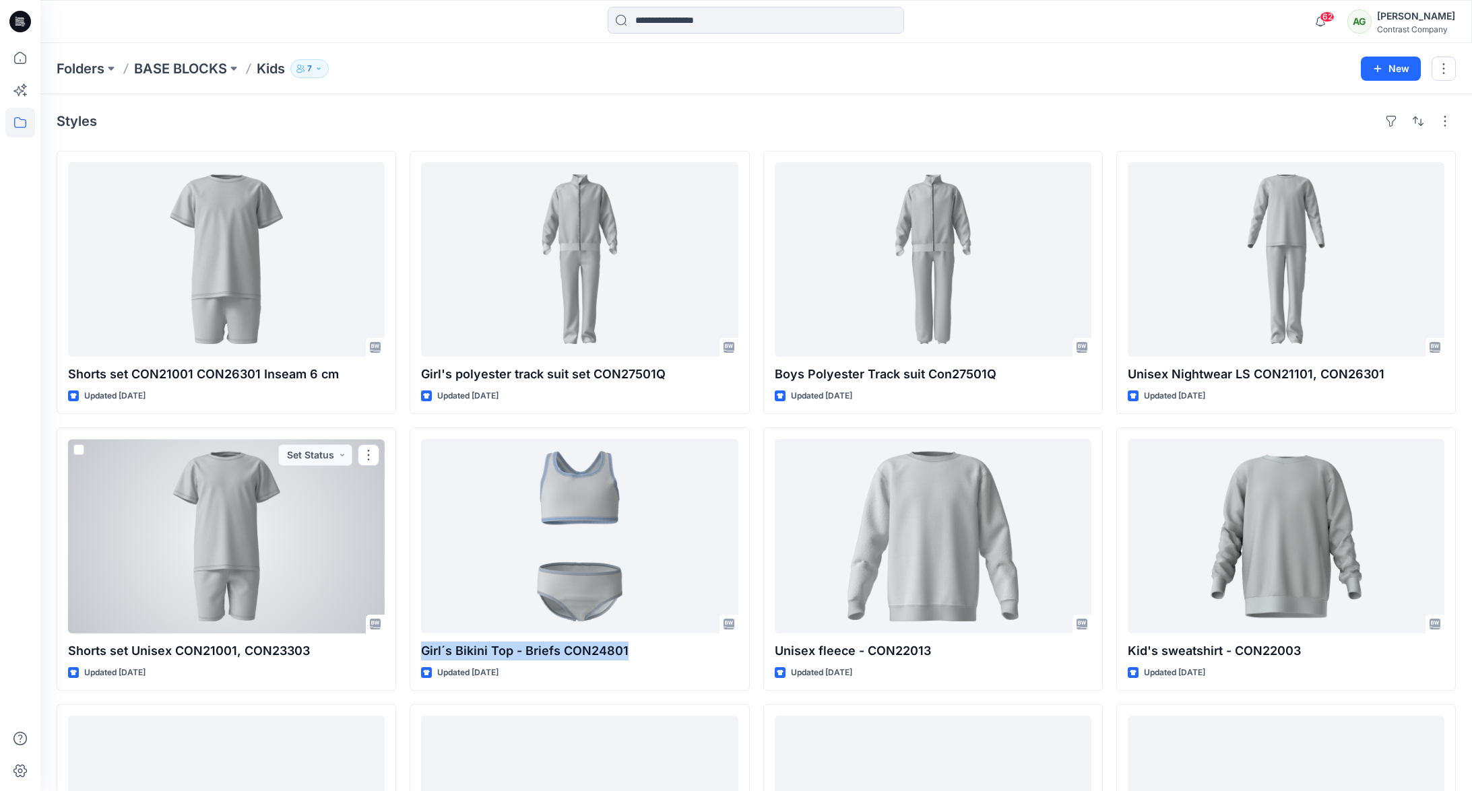
copy p "Girl´s Bikini Top - Briefs CON24801"
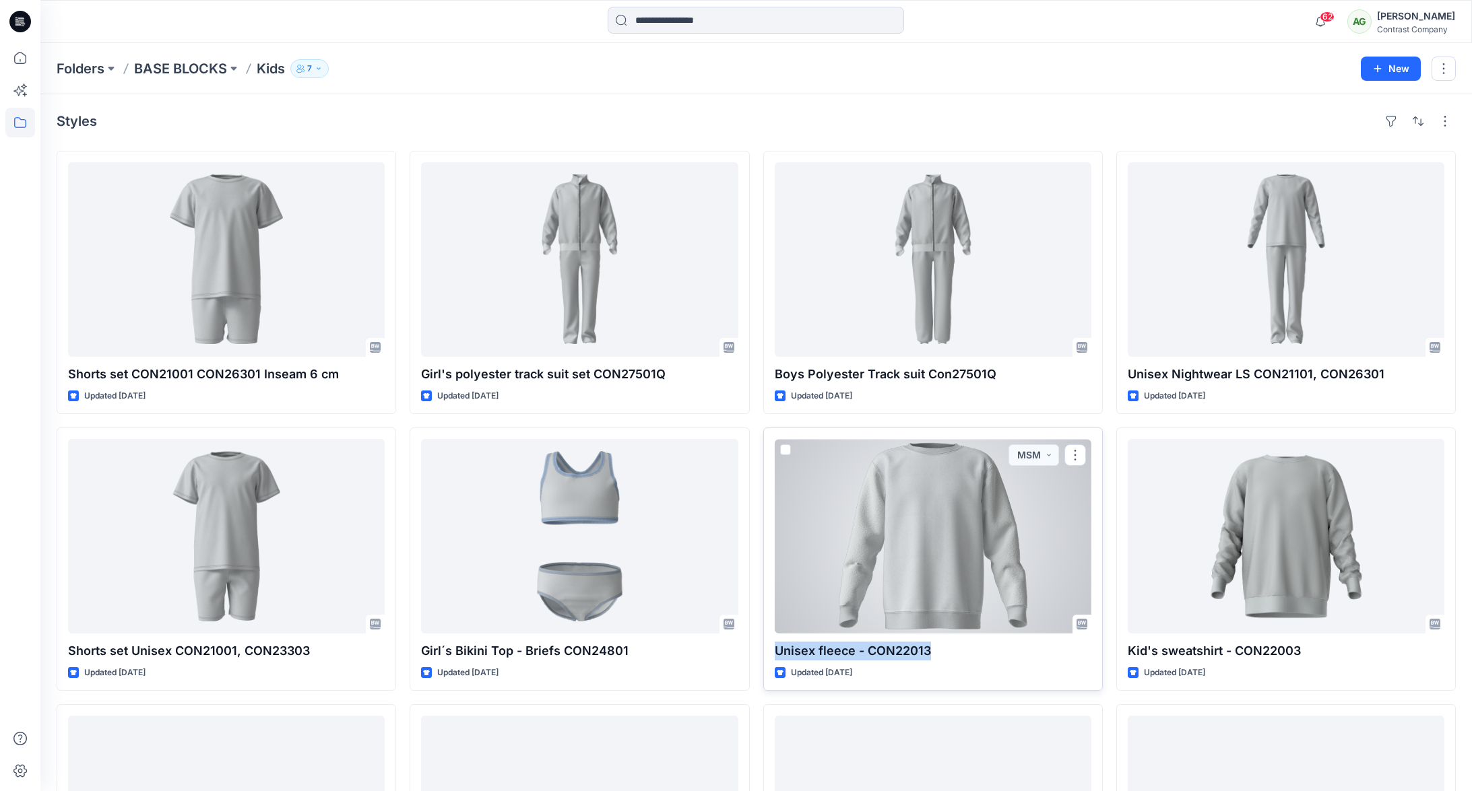
drag, startPoint x: 926, startPoint y: 654, endPoint x: 771, endPoint y: 651, distance: 154.3
click at [772, 656] on div "Unisex fleece - CON22013 Updated 5 months ago MSM" at bounding box center [932, 559] width 339 height 263
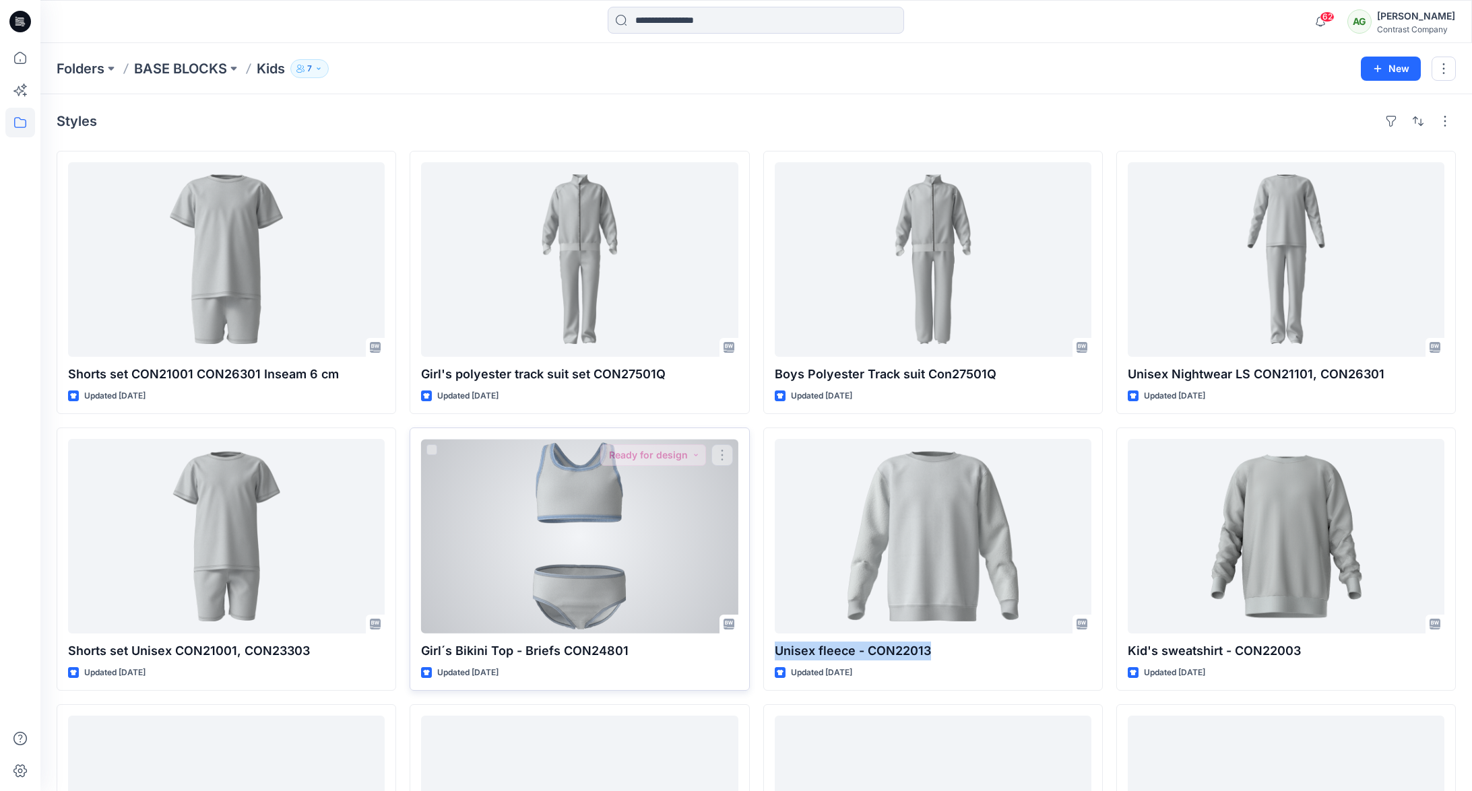
copy p "Unisex fleece - CON22013"
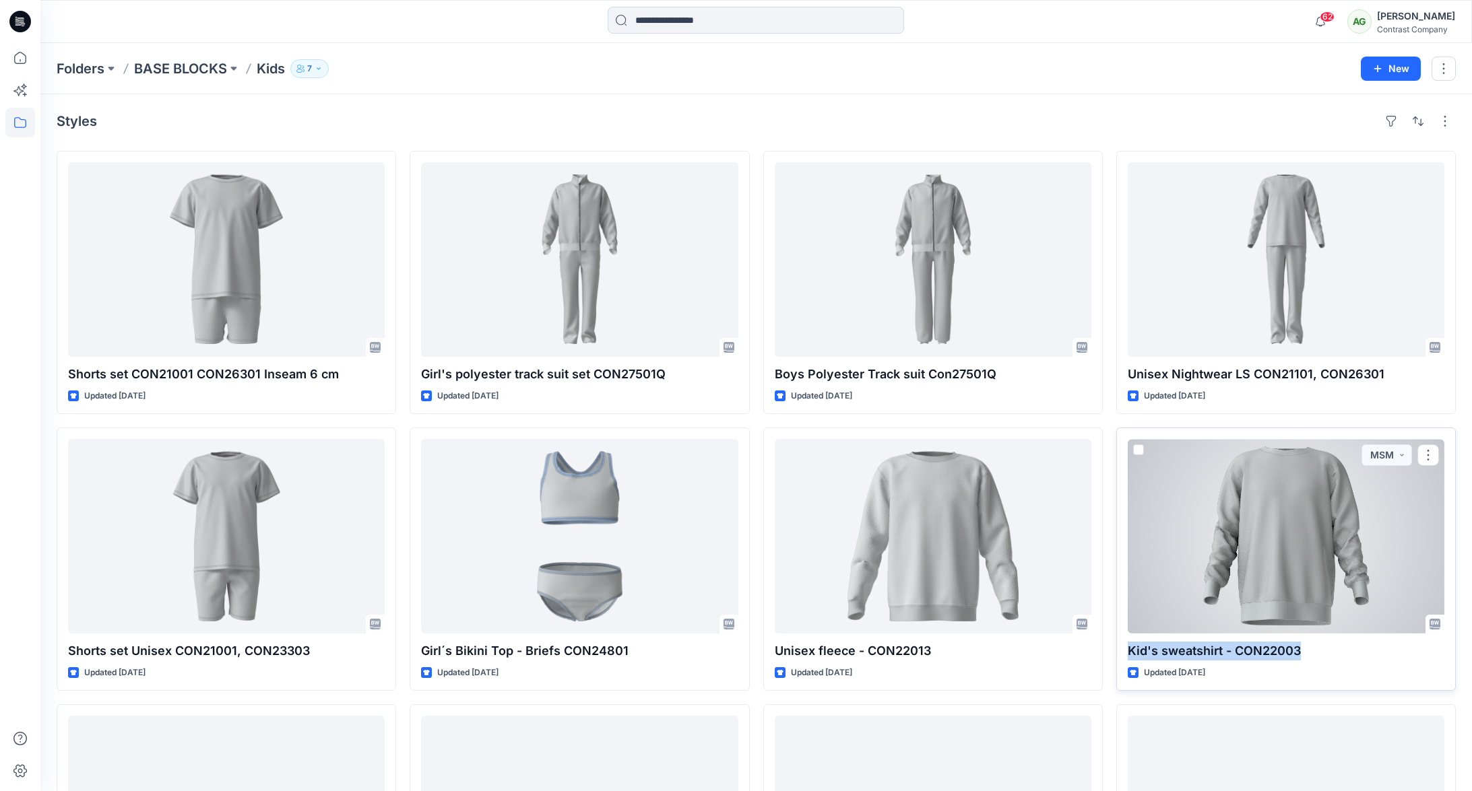
drag, startPoint x: 1285, startPoint y: 652, endPoint x: 1127, endPoint y: 654, distance: 158.3
click at [1128, 654] on p "Kid's sweatshirt - CON22003" at bounding box center [1286, 651] width 317 height 19
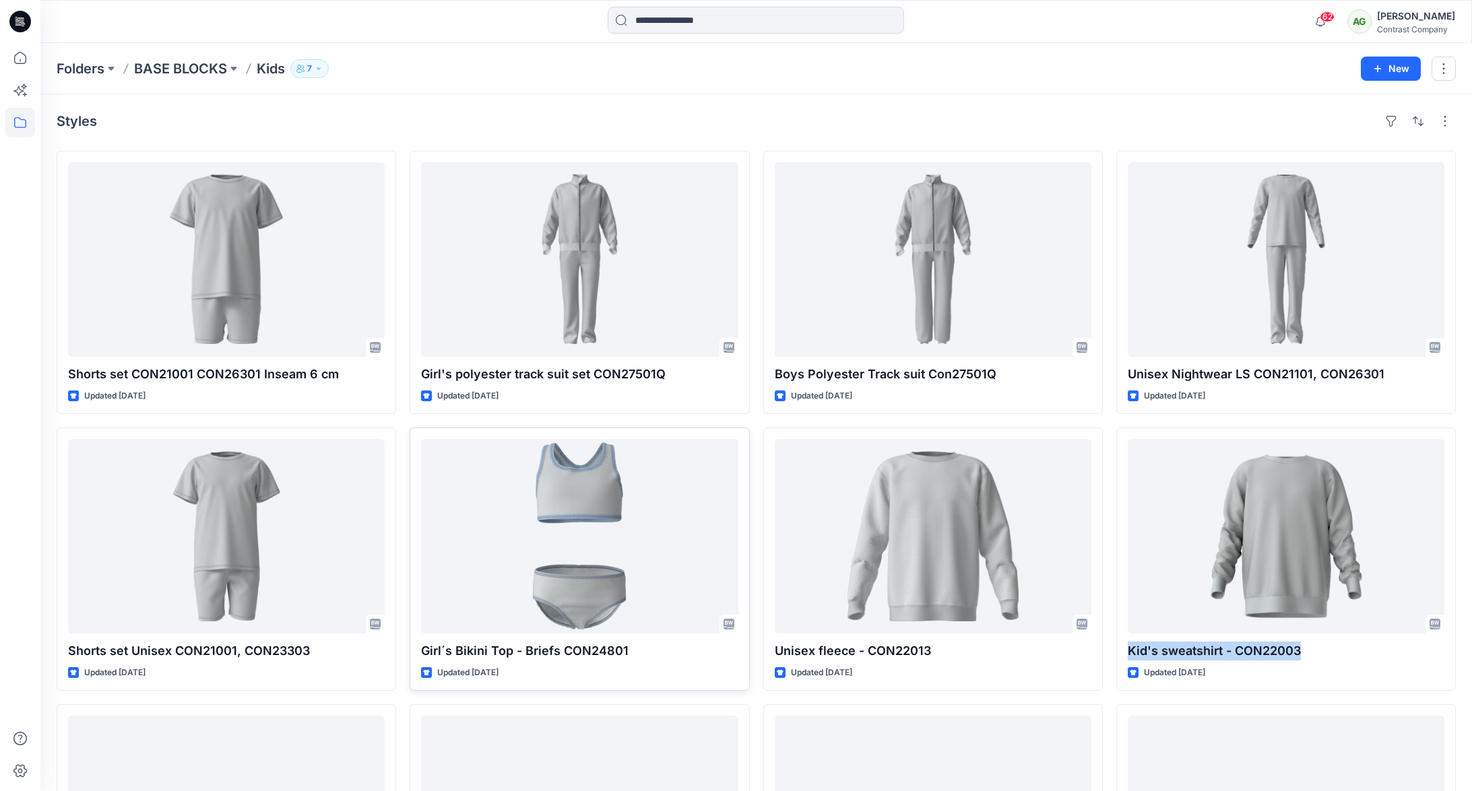
copy p "Kid's sweatshirt - CON22003"
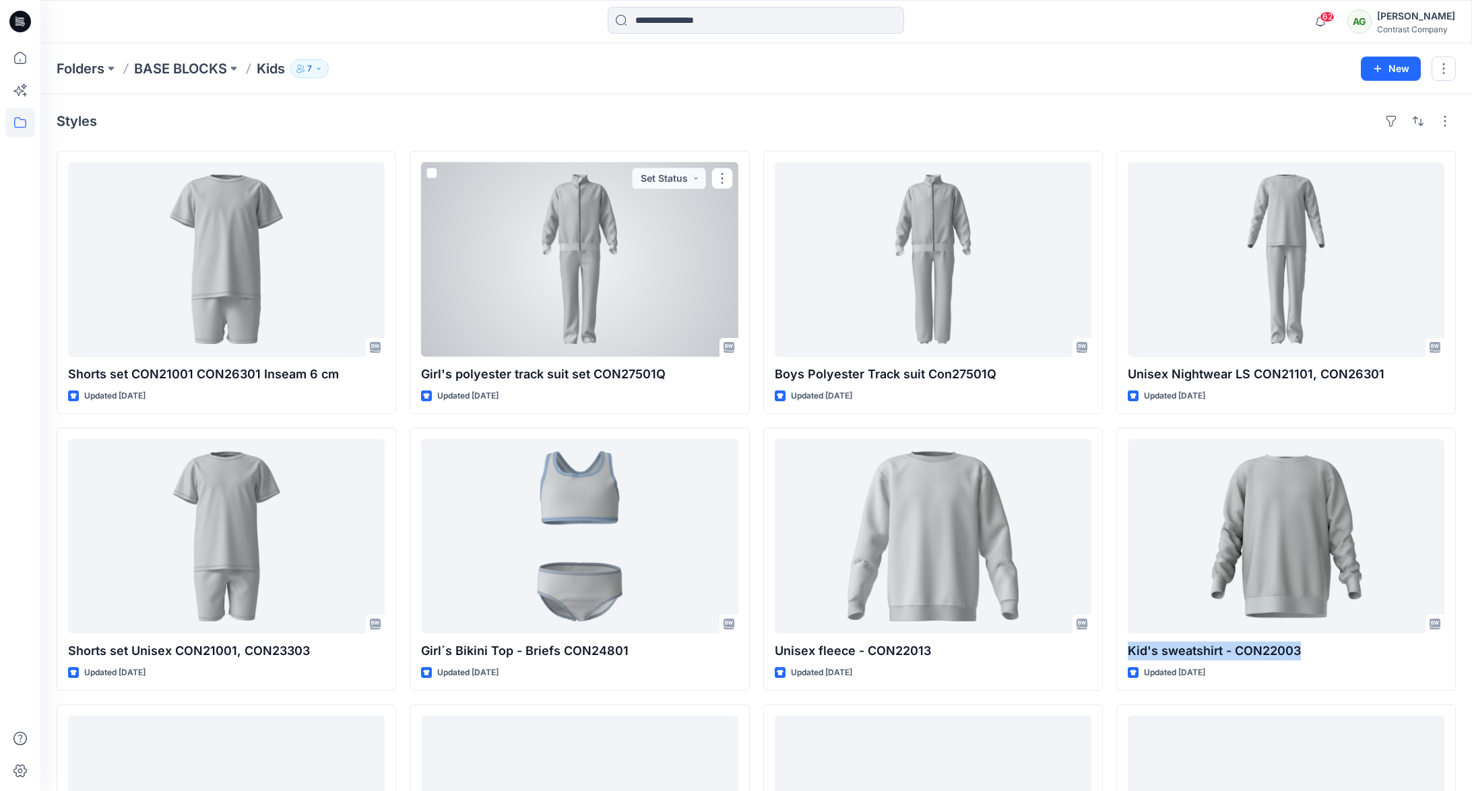
click at [581, 203] on div at bounding box center [579, 259] width 317 height 195
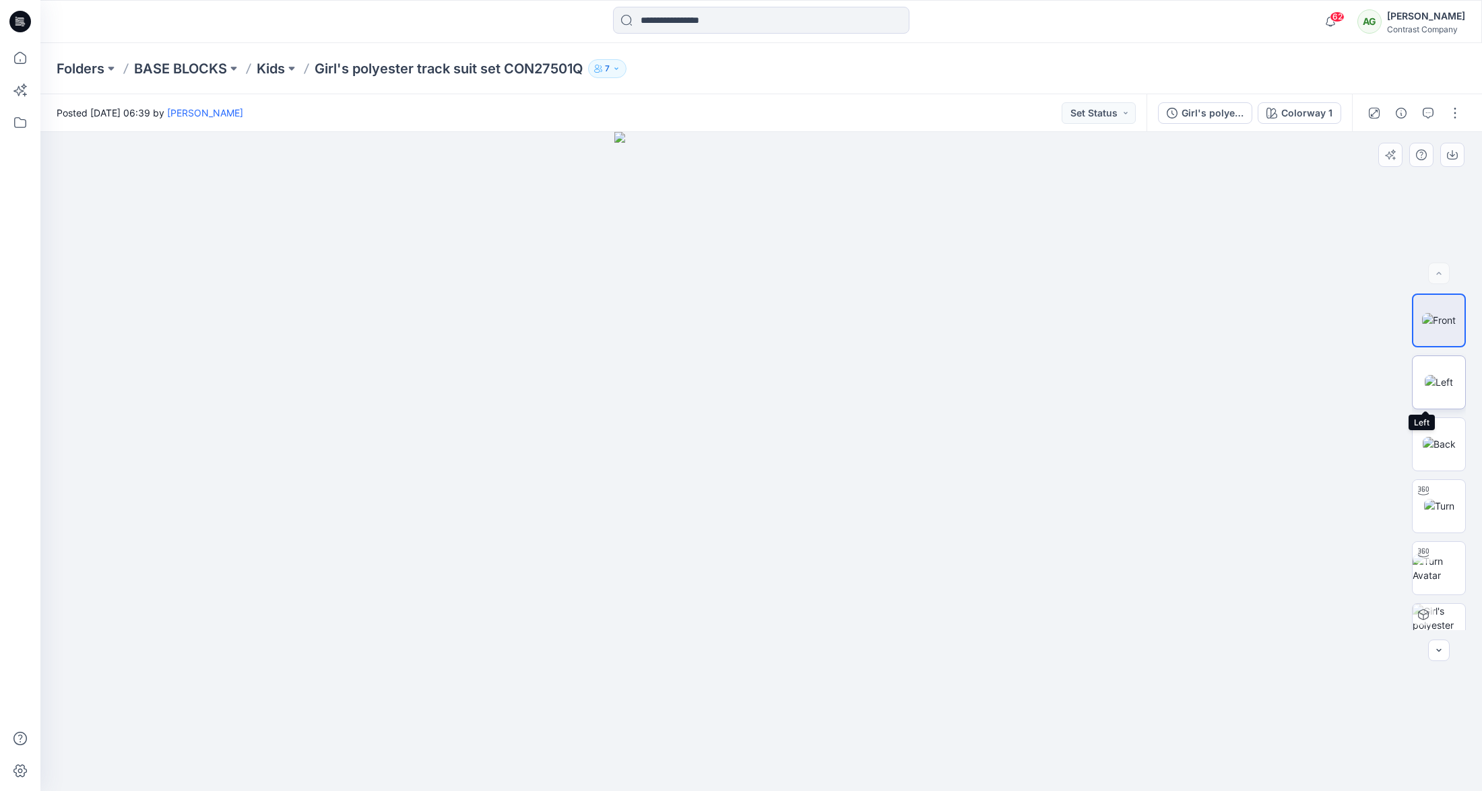
click at [1431, 381] on img at bounding box center [1439, 382] width 28 height 14
click at [1432, 317] on img at bounding box center [1439, 320] width 34 height 14
click at [1454, 154] on icon "button" at bounding box center [1452, 155] width 11 height 11
click at [1436, 377] on img at bounding box center [1439, 382] width 28 height 14
click at [1449, 153] on icon "button" at bounding box center [1452, 155] width 11 height 11
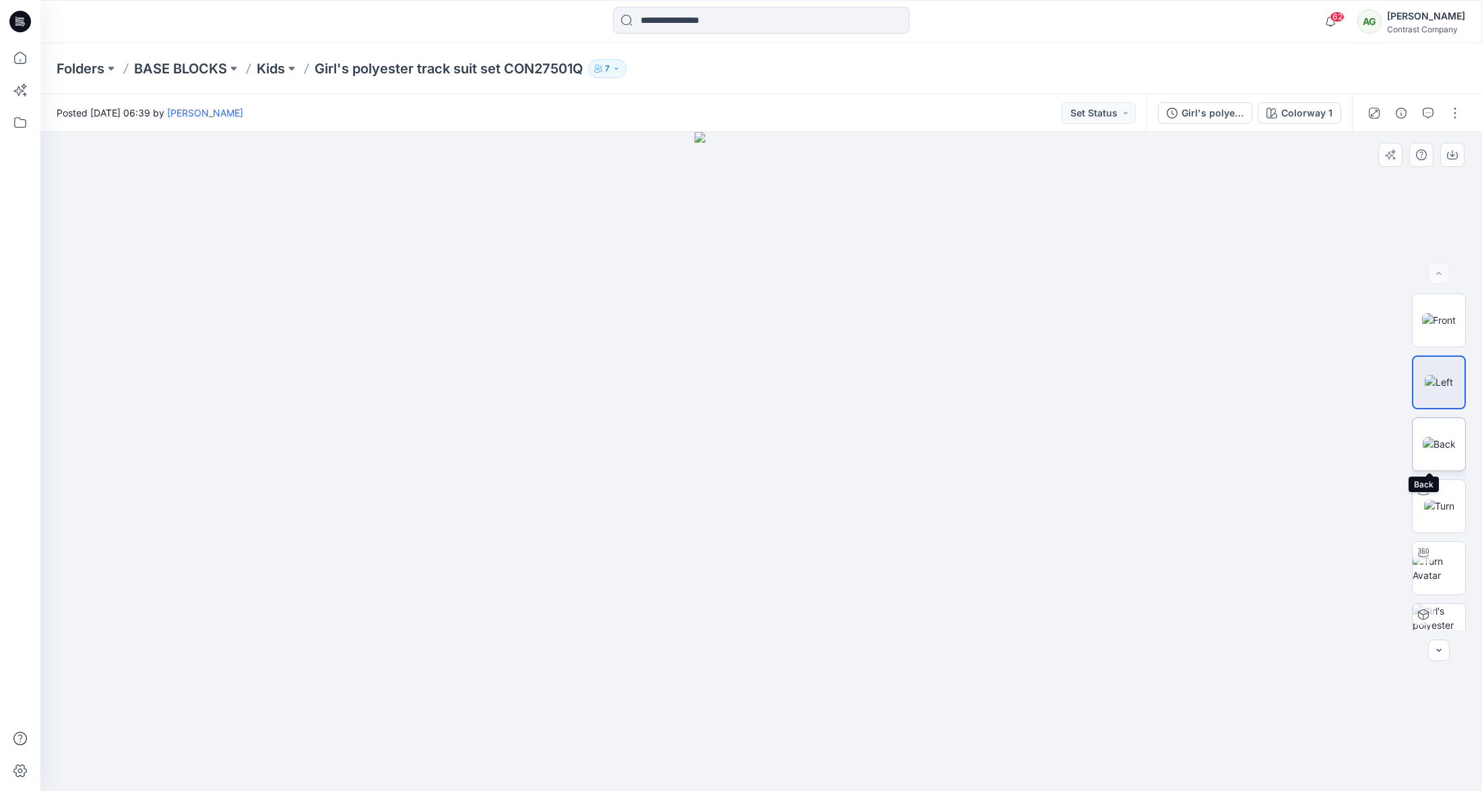
click at [1441, 439] on img at bounding box center [1439, 444] width 33 height 14
click at [1452, 152] on icon "button" at bounding box center [1452, 155] width 11 height 11
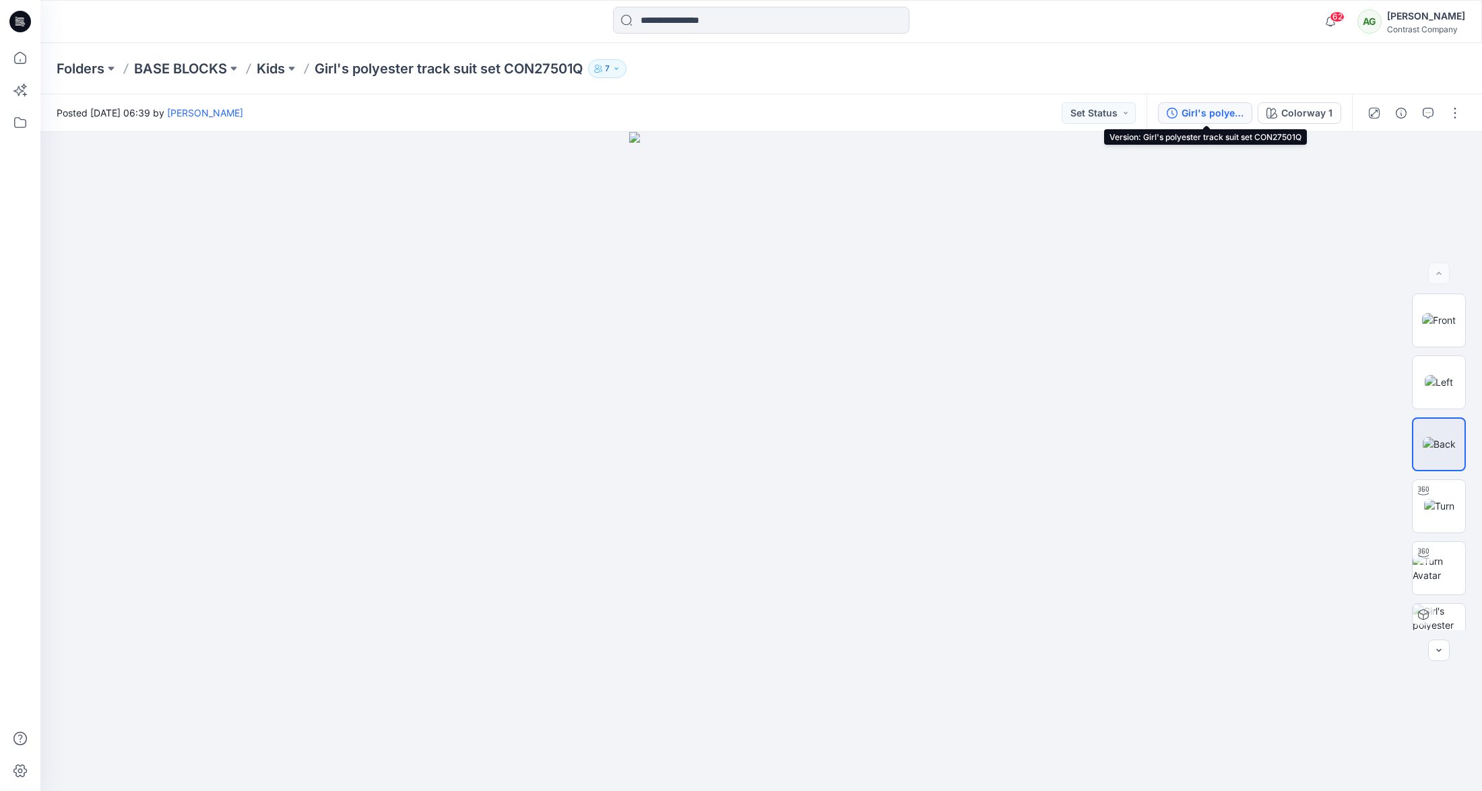
click at [1216, 115] on div "Girl's polyester track suit set CON27501Q" at bounding box center [1212, 113] width 62 height 15
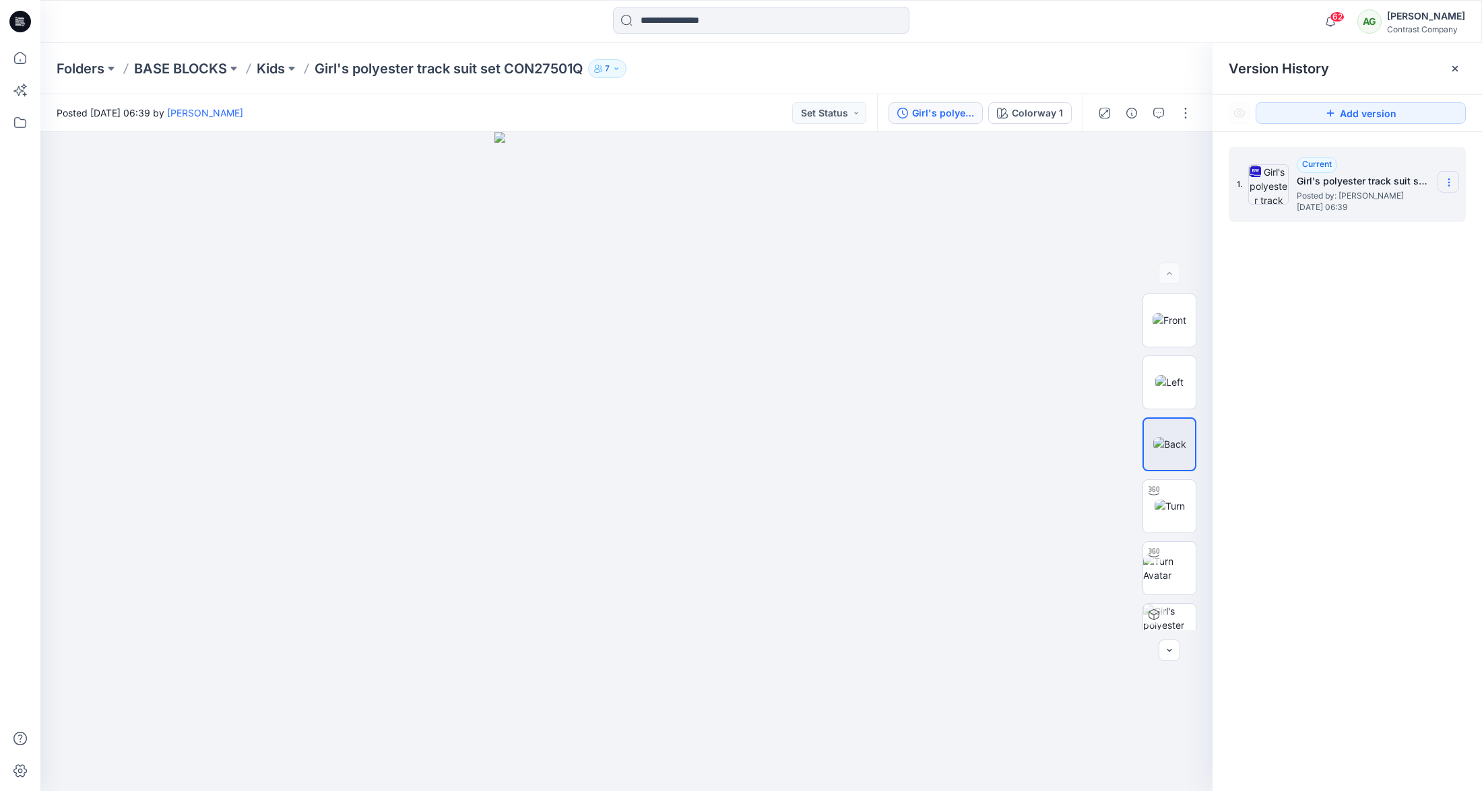
click at [1448, 179] on icon at bounding box center [1449, 182] width 11 height 11
click at [1417, 209] on span "Download Source BW File" at bounding box center [1380, 209] width 112 height 16
click at [275, 69] on p "Kids" at bounding box center [271, 68] width 28 height 19
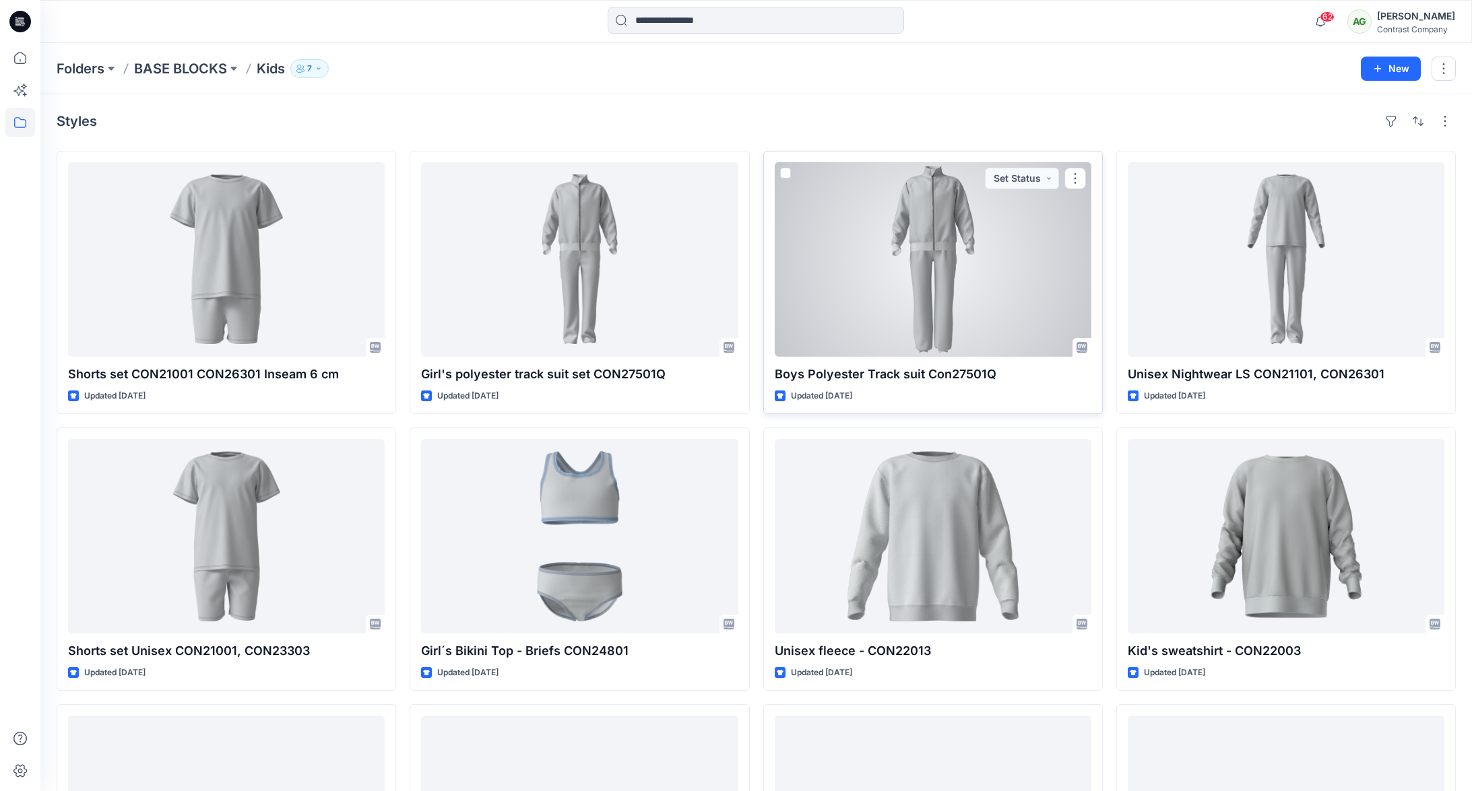
click at [953, 233] on div at bounding box center [933, 259] width 317 height 195
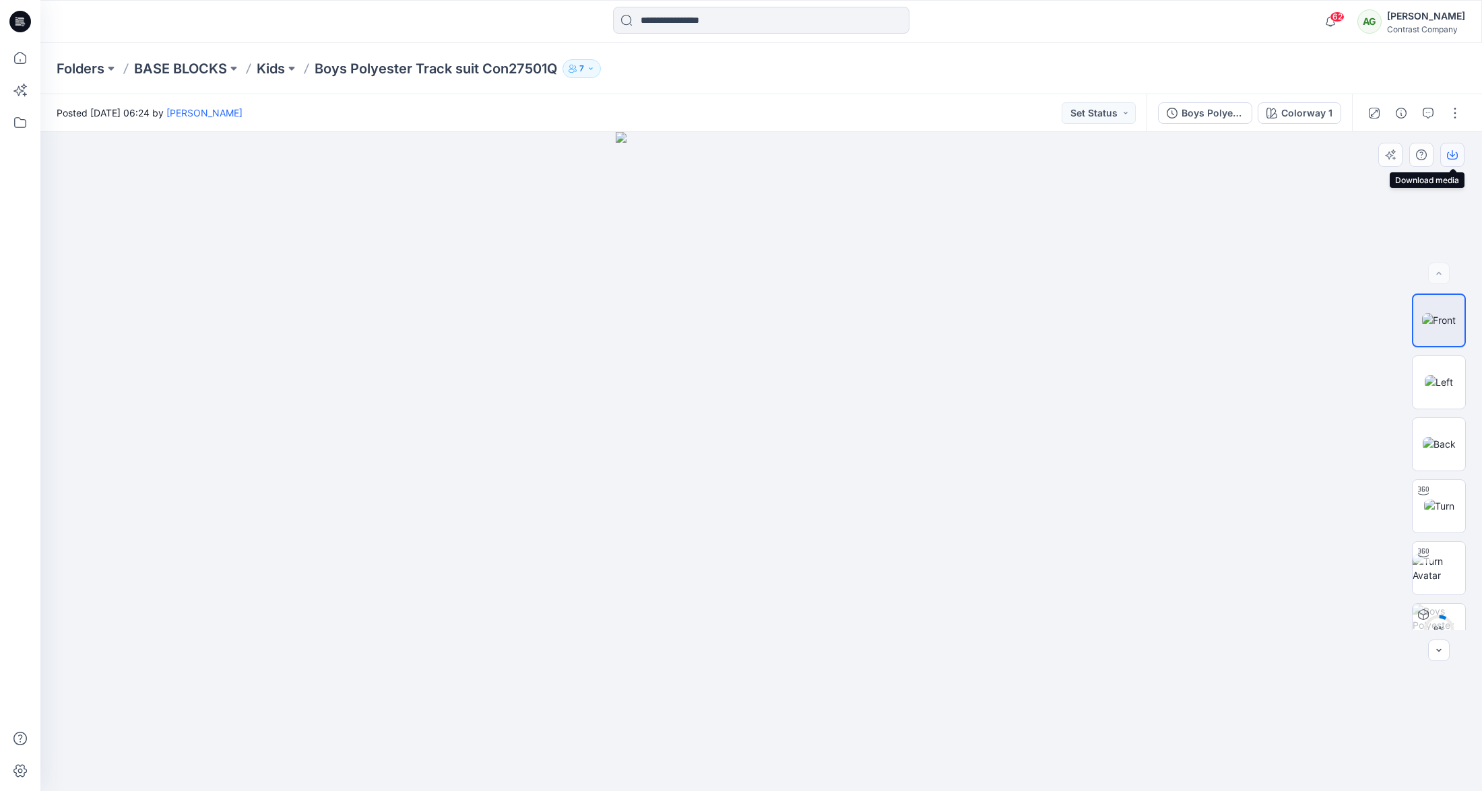
click at [1450, 155] on icon "button" at bounding box center [1452, 155] width 11 height 11
click at [1439, 377] on img at bounding box center [1439, 382] width 28 height 14
click at [1454, 158] on icon "button" at bounding box center [1452, 155] width 11 height 11
click at [1452, 446] on img at bounding box center [1439, 444] width 33 height 14
click at [1454, 156] on icon "button" at bounding box center [1452, 155] width 11 height 11
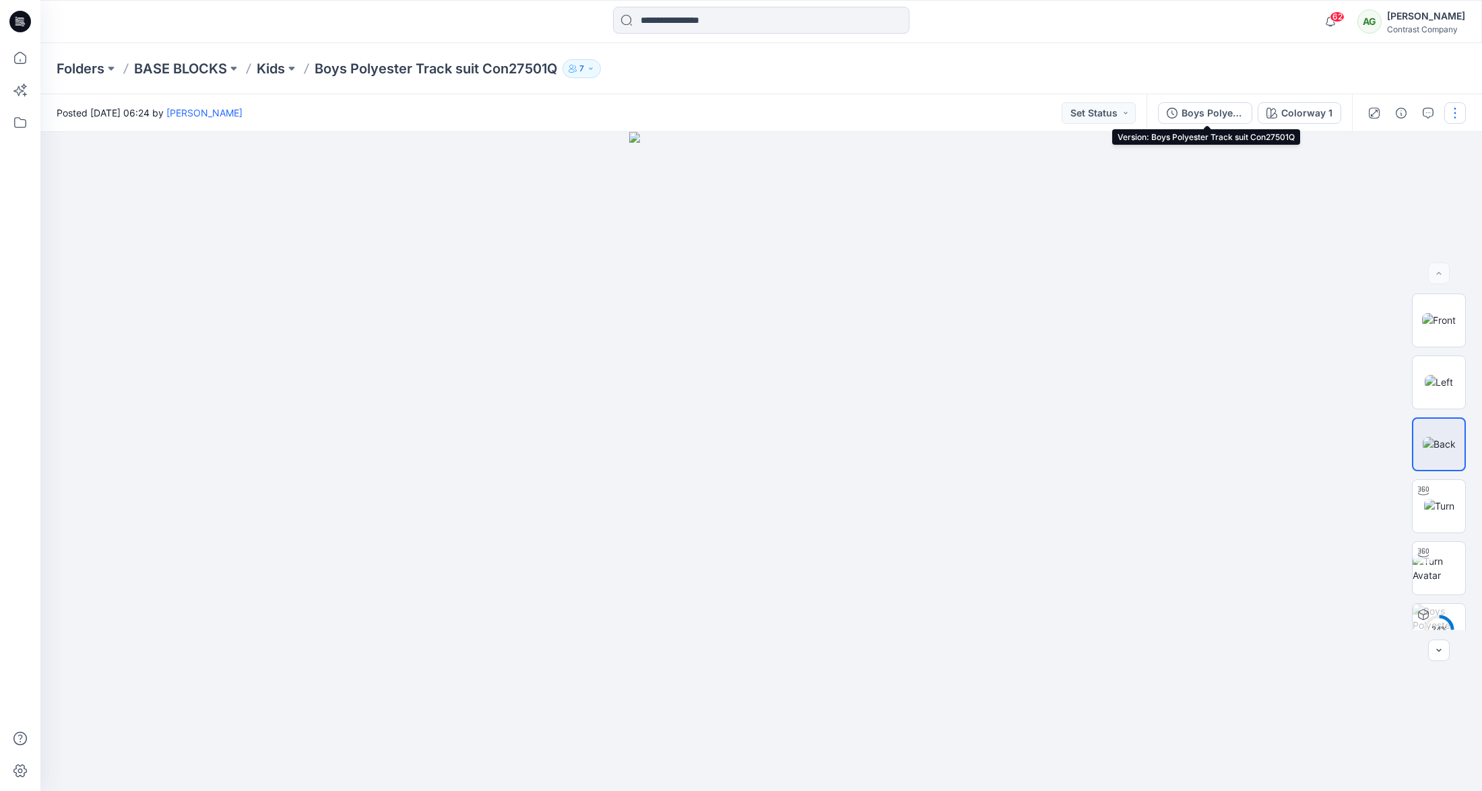
click at [1190, 116] on div "Boys Polyester Track suit Con27501Q" at bounding box center [1212, 113] width 62 height 15
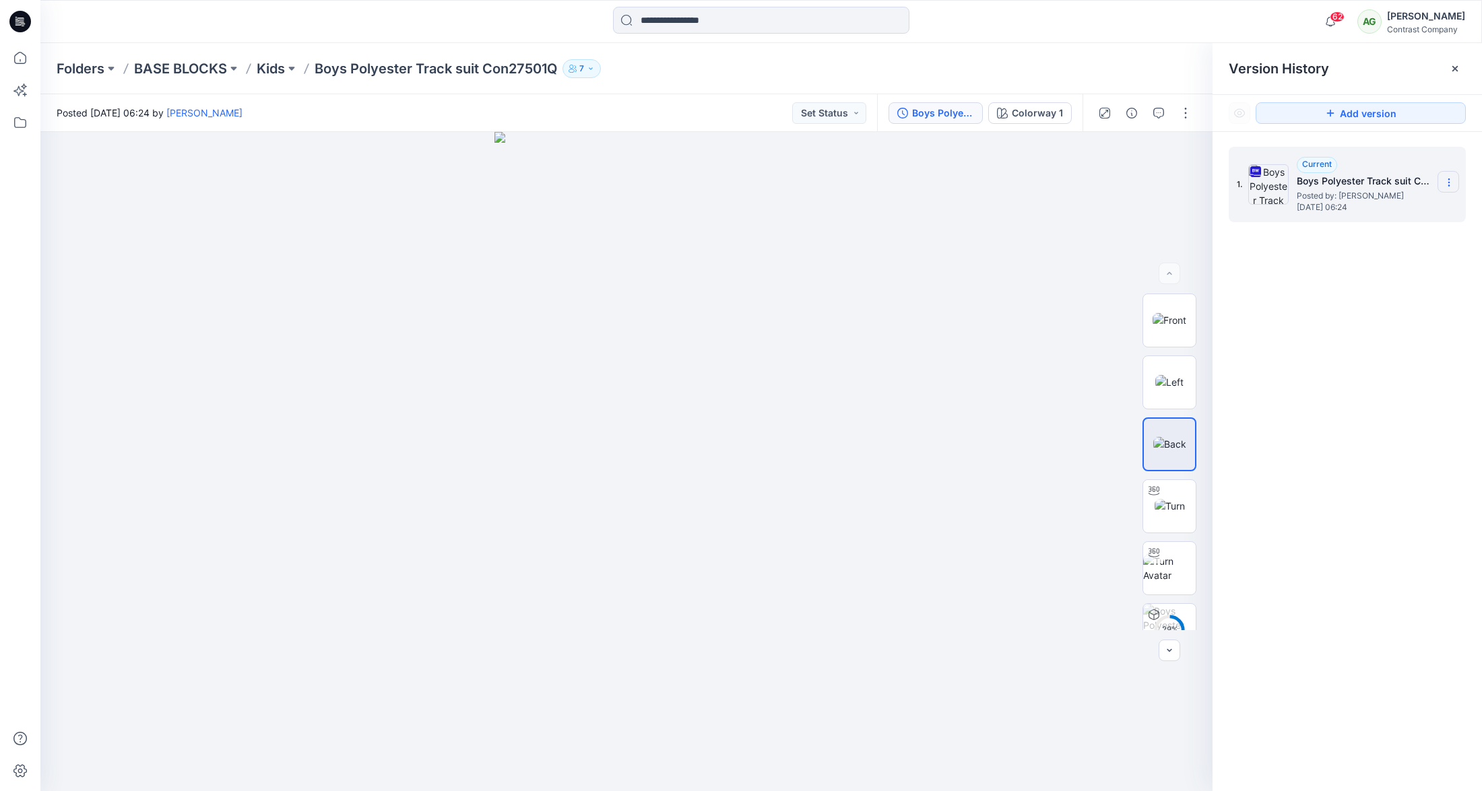
click at [1449, 181] on icon at bounding box center [1449, 182] width 11 height 11
click at [1426, 208] on span "Download Source BW File" at bounding box center [1380, 209] width 112 height 16
click at [156, 69] on p "BASE BLOCKS" at bounding box center [180, 68] width 93 height 19
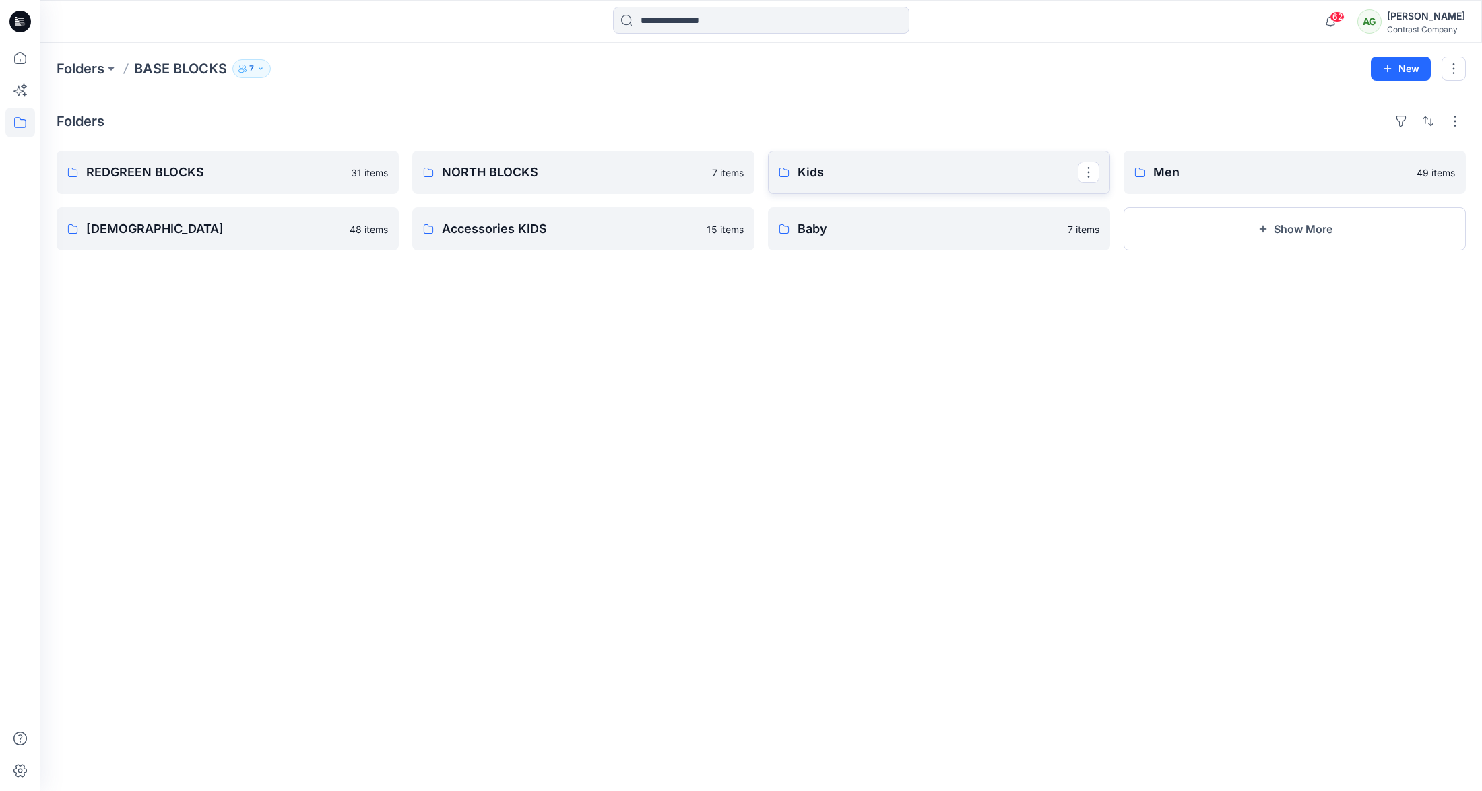
click at [911, 172] on p "Kids" at bounding box center [938, 172] width 280 height 19
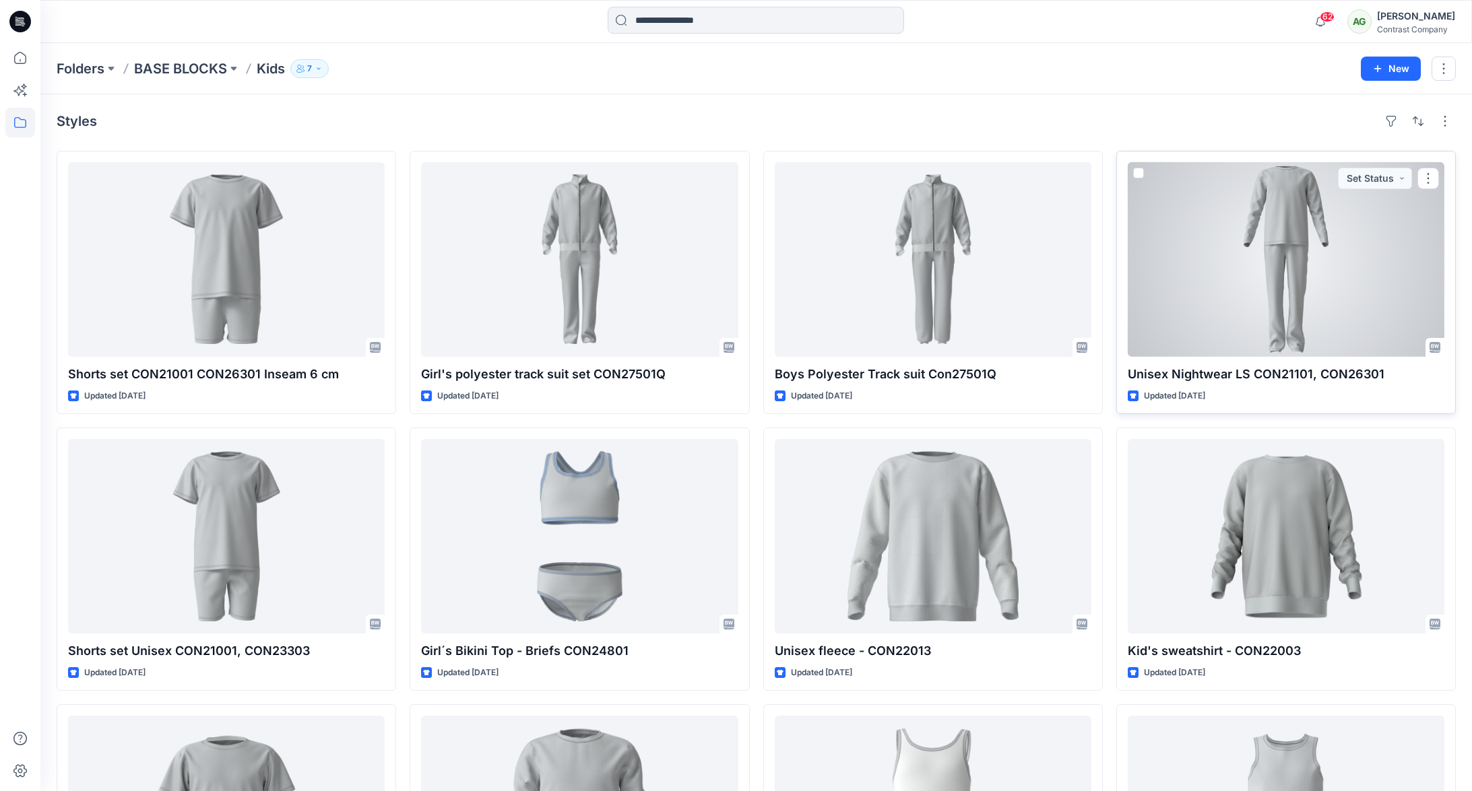
click at [1285, 220] on div at bounding box center [1286, 259] width 317 height 195
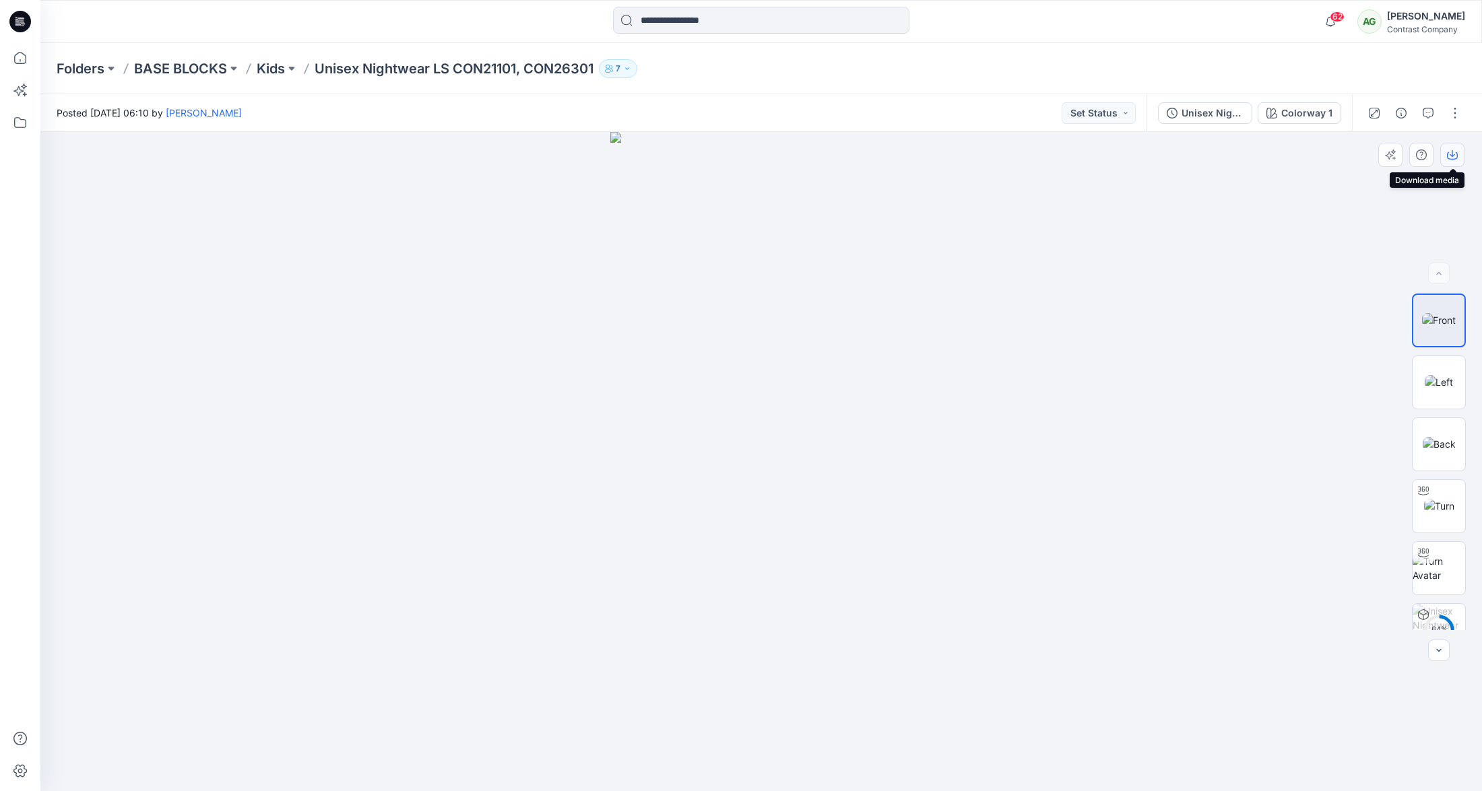
click at [1452, 156] on icon "button" at bounding box center [1452, 153] width 5 height 7
click at [1438, 379] on img at bounding box center [1439, 382] width 28 height 14
click at [1448, 158] on icon "button" at bounding box center [1452, 155] width 11 height 11
click at [1431, 437] on img at bounding box center [1439, 444] width 33 height 14
click at [1454, 156] on icon "button" at bounding box center [1452, 155] width 11 height 11
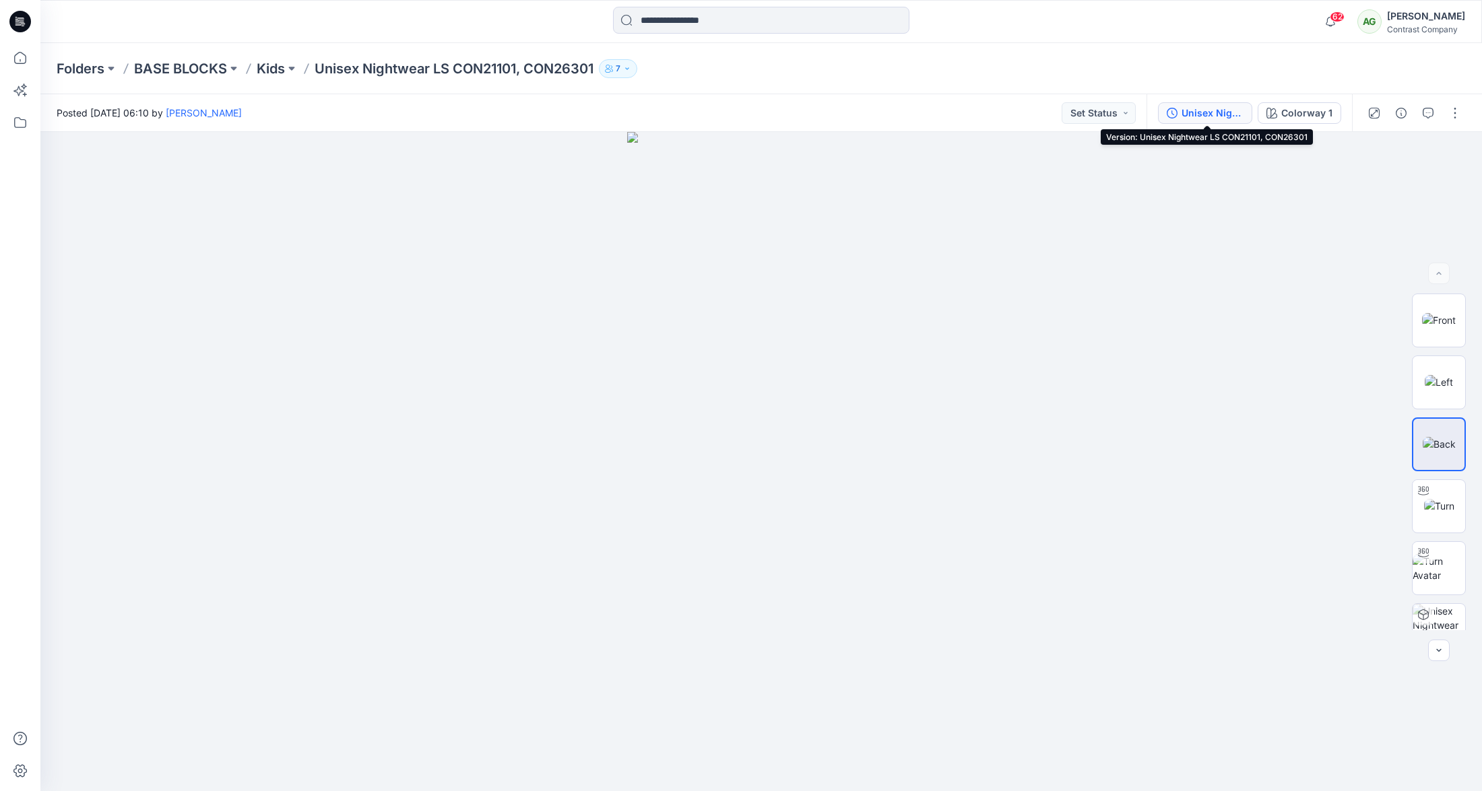
click at [1206, 115] on div "Unisex Nightwear LS CON21101, CON26301" at bounding box center [1212, 113] width 62 height 15
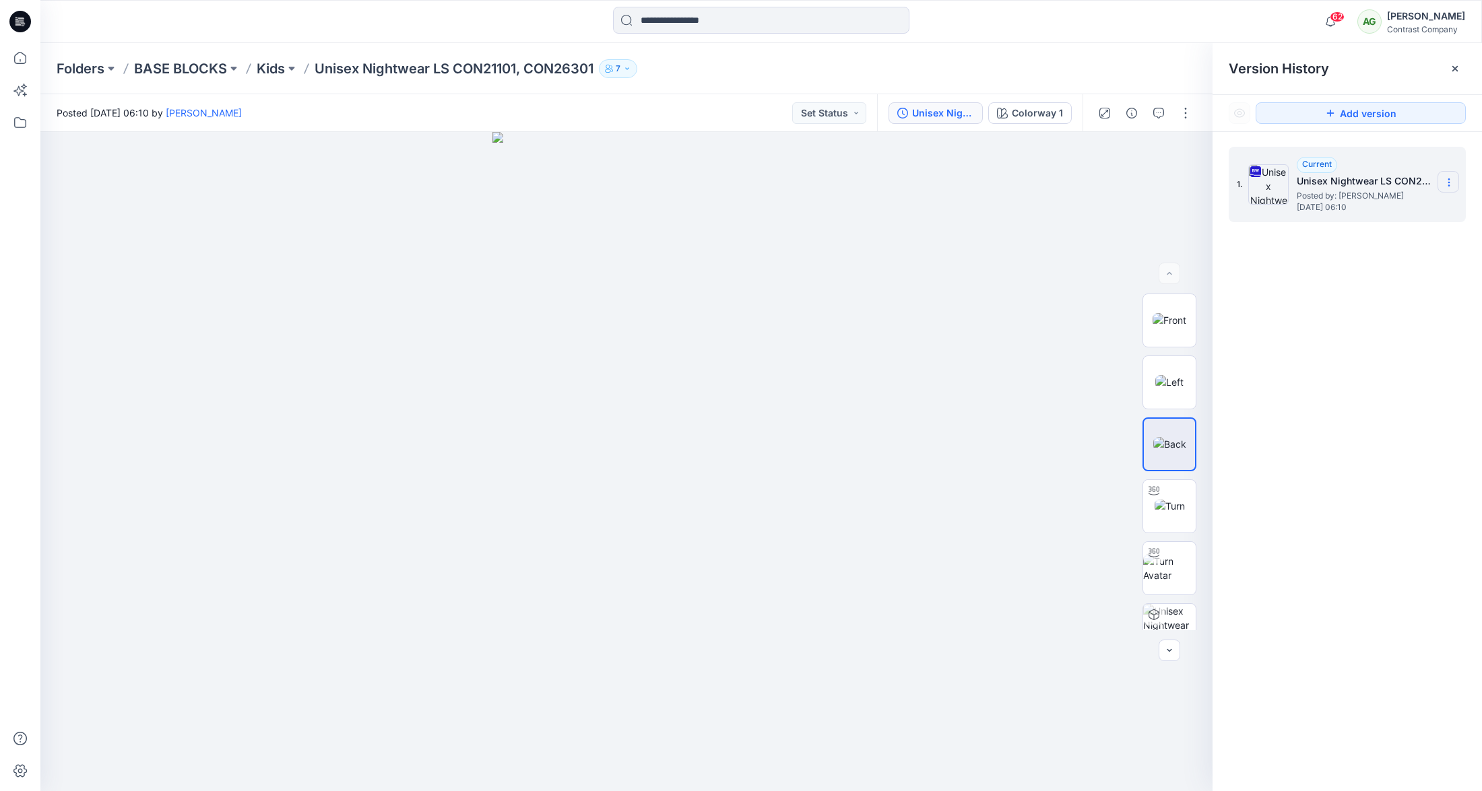
click at [1452, 179] on icon at bounding box center [1449, 182] width 11 height 11
click at [1411, 207] on span "Download Source BW File" at bounding box center [1380, 209] width 112 height 16
click at [282, 70] on p "Kids" at bounding box center [271, 68] width 28 height 19
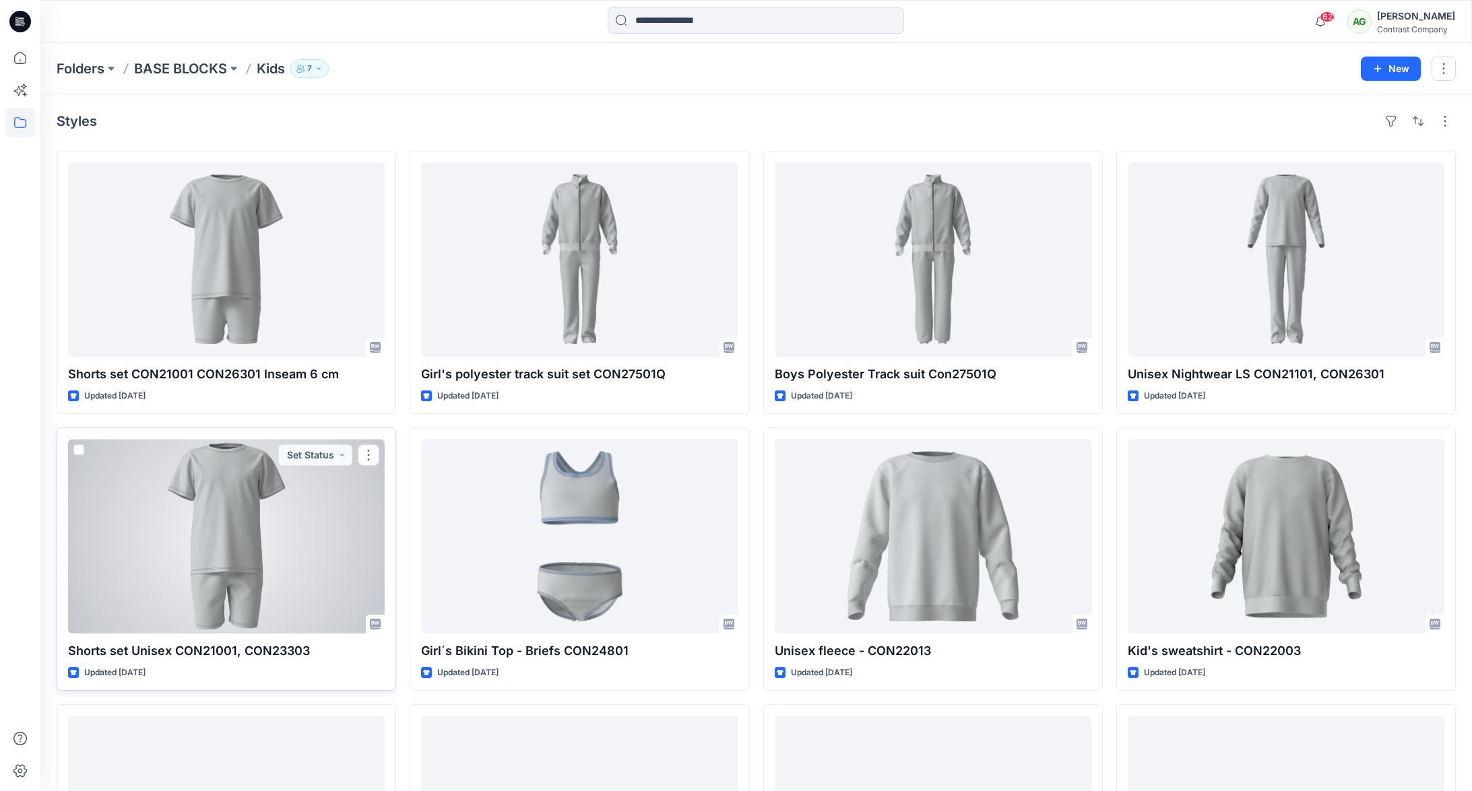
click at [247, 538] on div at bounding box center [226, 536] width 317 height 195
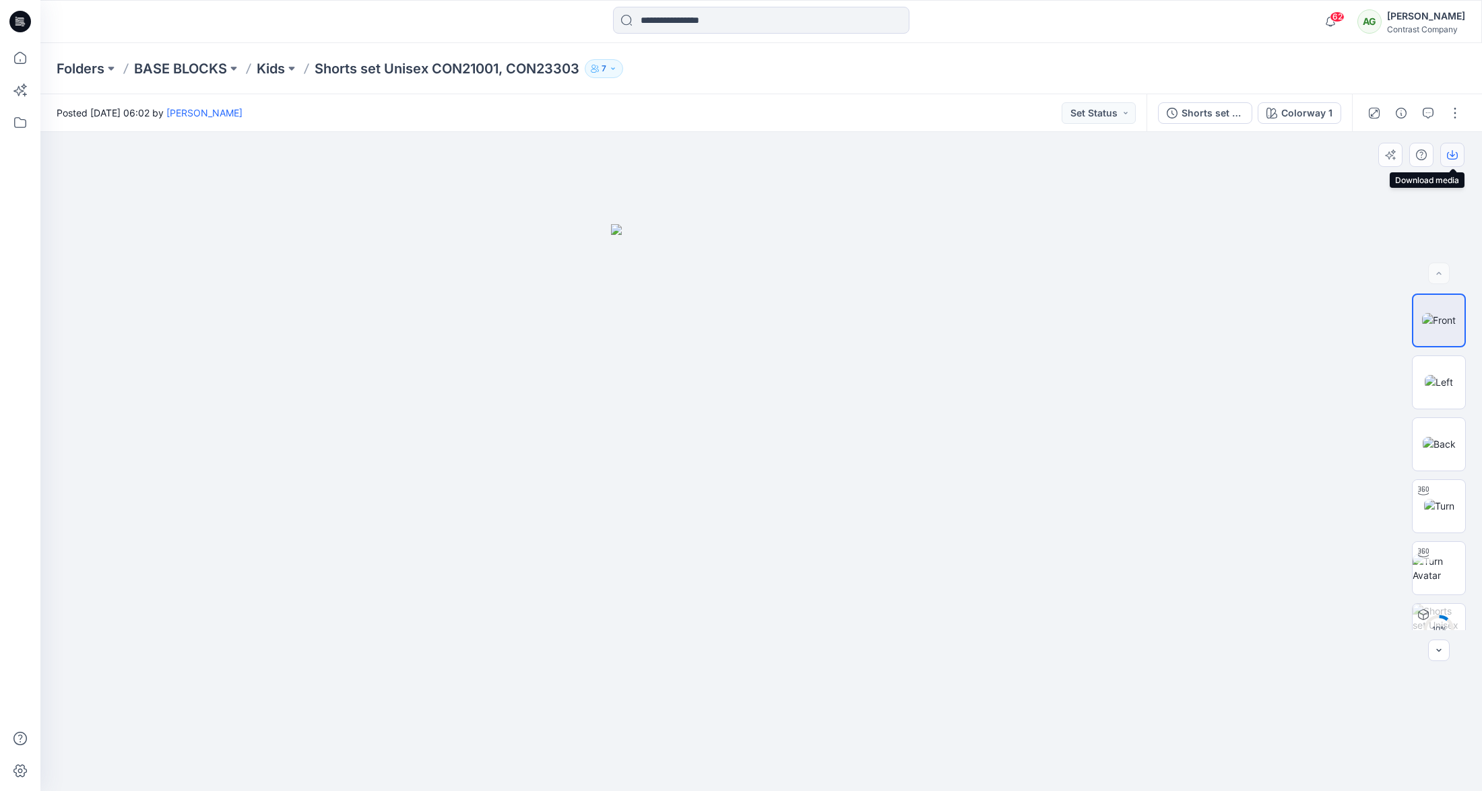
click at [1452, 157] on icon "button" at bounding box center [1452, 155] width 11 height 11
click at [1439, 381] on img at bounding box center [1439, 382] width 28 height 14
click at [1455, 157] on icon "button" at bounding box center [1452, 155] width 11 height 11
click at [1438, 438] on img at bounding box center [1439, 444] width 33 height 14
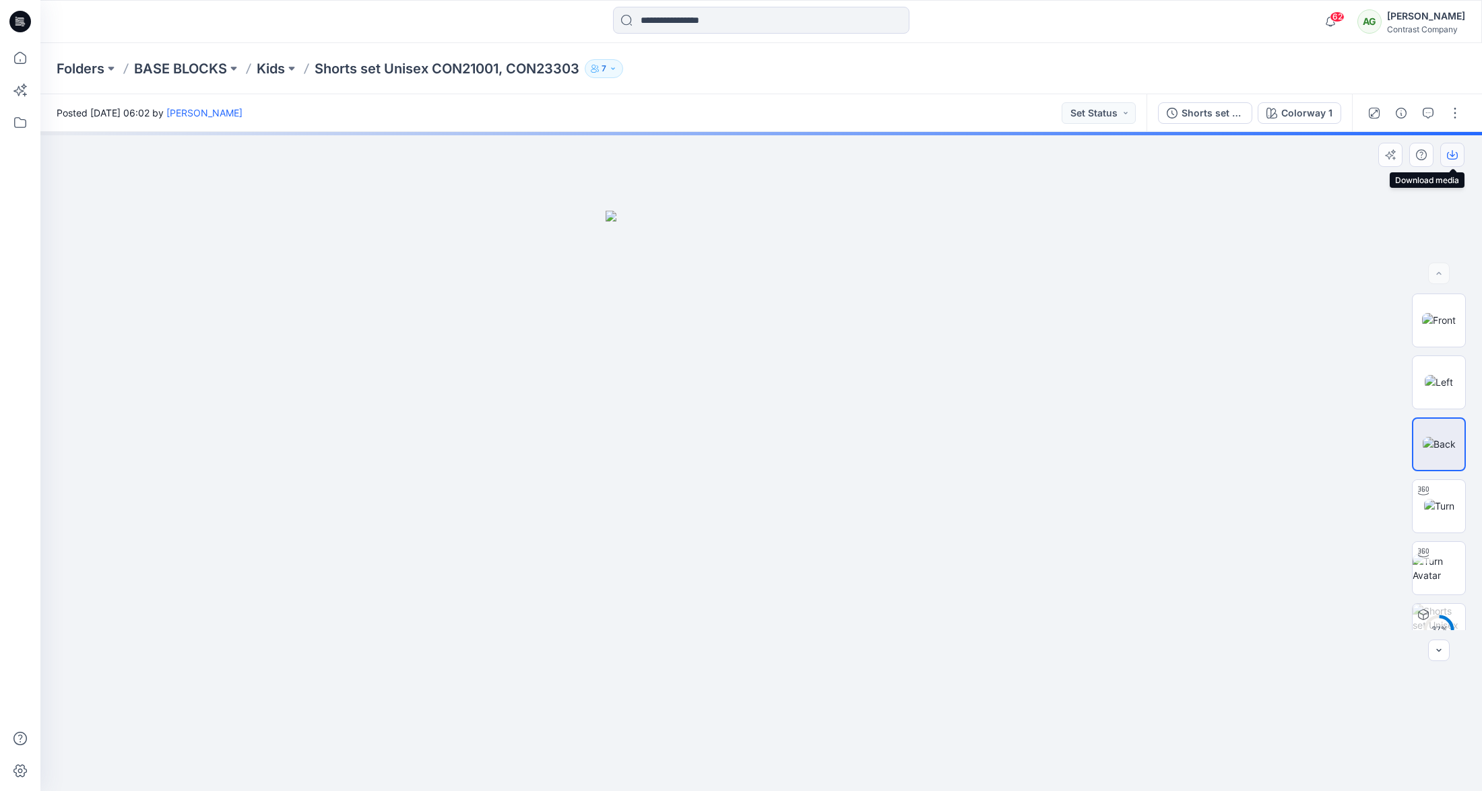
click at [1450, 157] on icon "button" at bounding box center [1452, 155] width 11 height 11
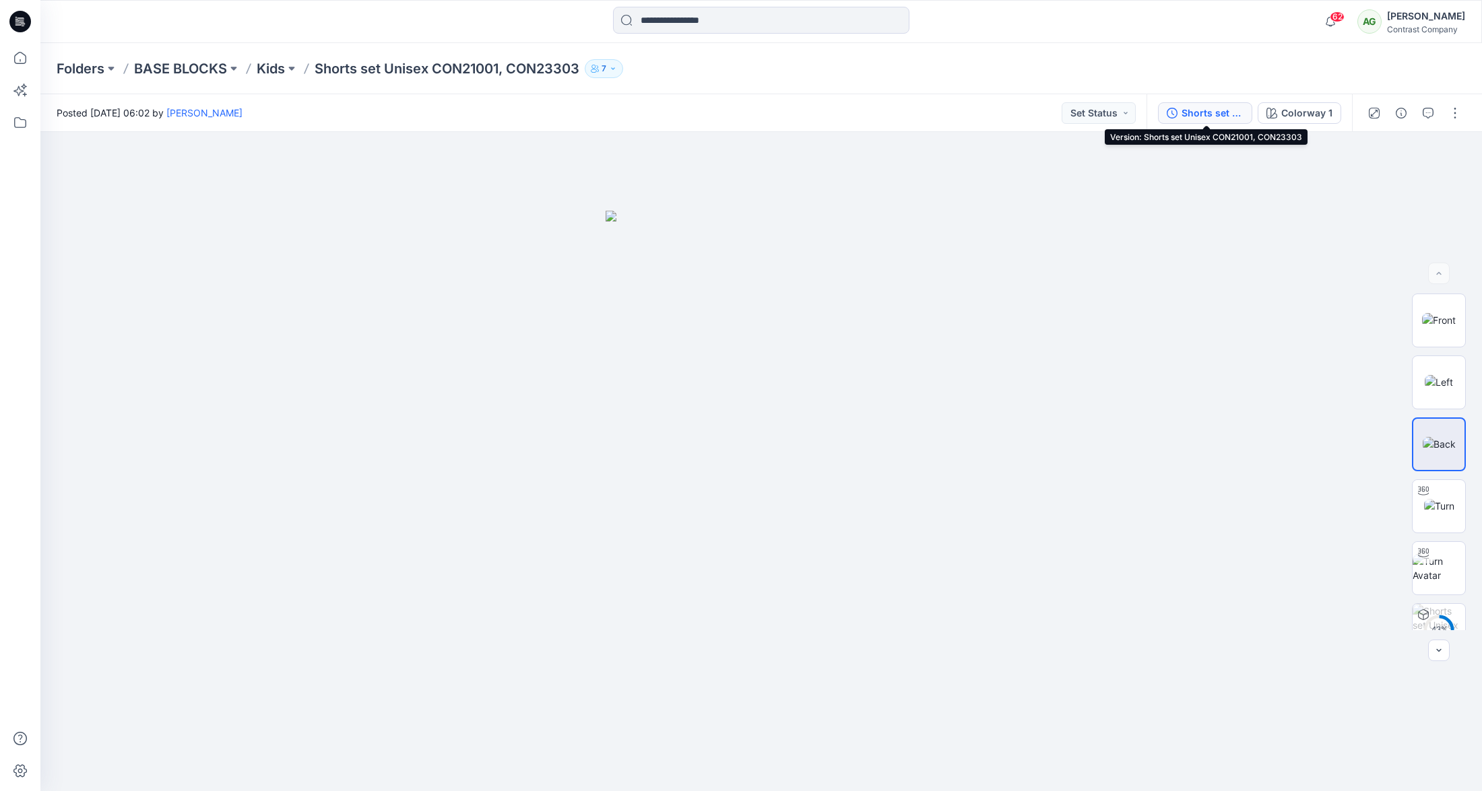
click at [1201, 110] on div "Shorts set Unisex CON21001, CON23303" at bounding box center [1212, 113] width 62 height 15
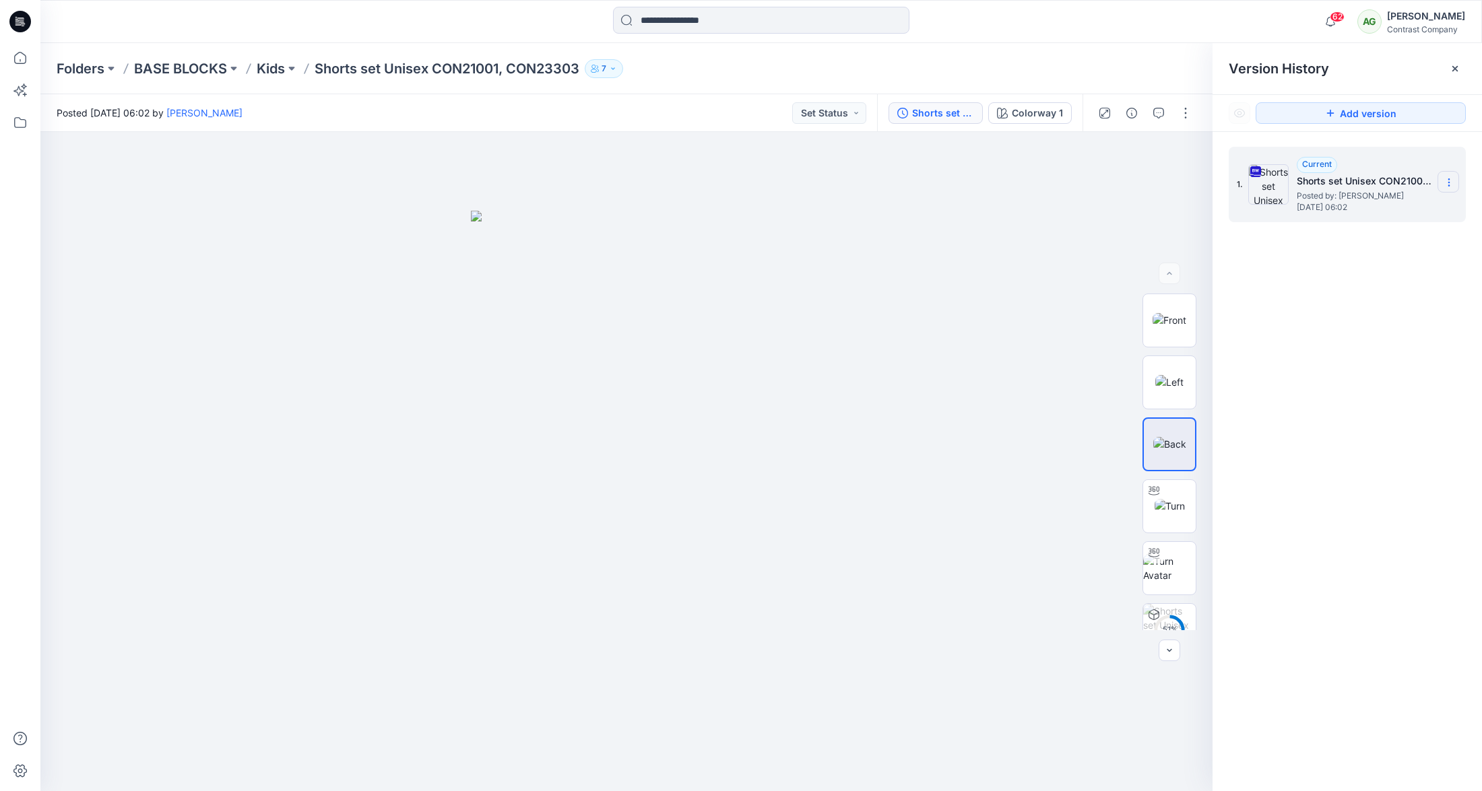
click at [1450, 179] on icon at bounding box center [1449, 182] width 11 height 11
click at [1396, 207] on span "Download Source BW File" at bounding box center [1380, 209] width 112 height 16
click at [269, 66] on p "Kids" at bounding box center [271, 68] width 28 height 19
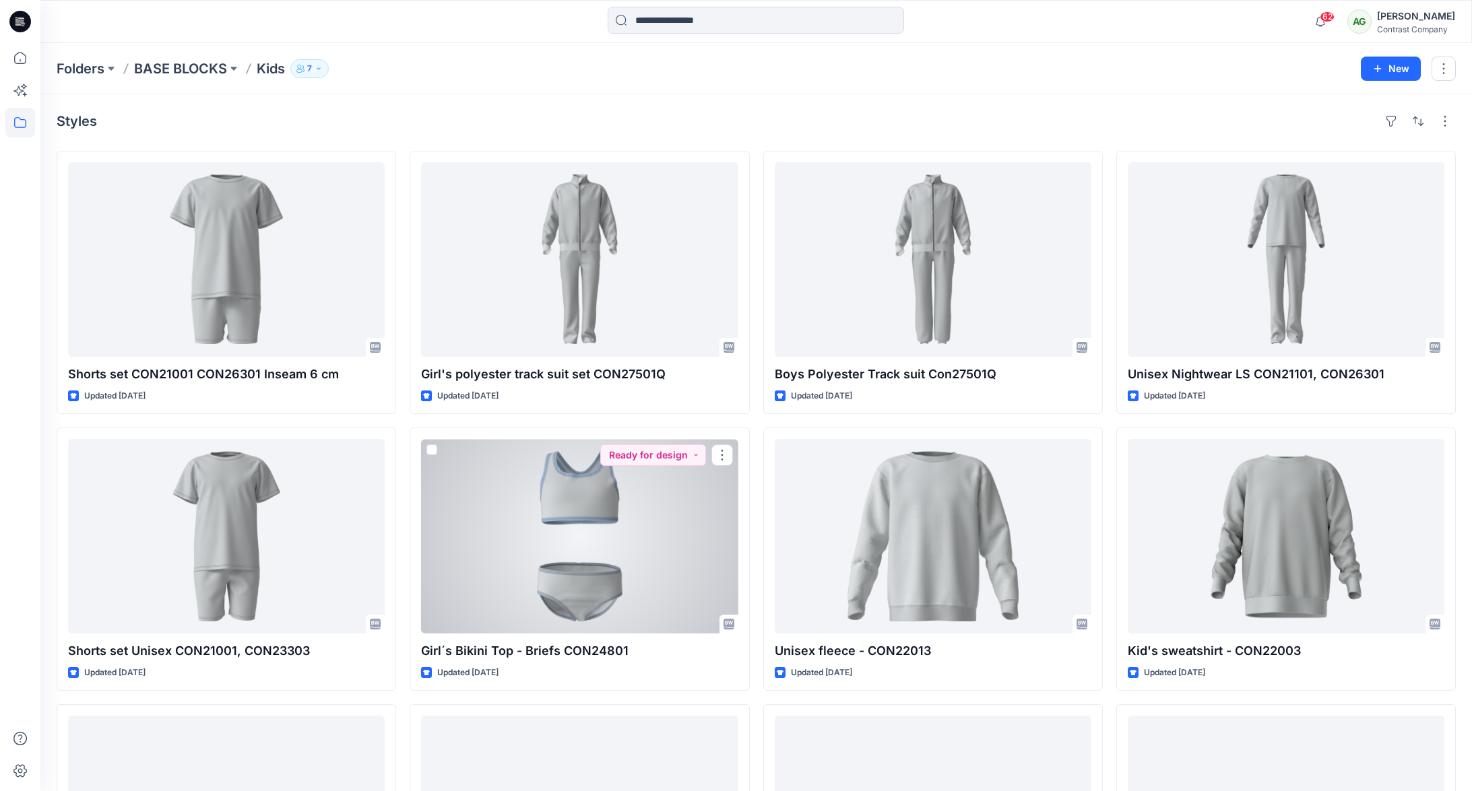
click at [581, 490] on div at bounding box center [579, 536] width 317 height 195
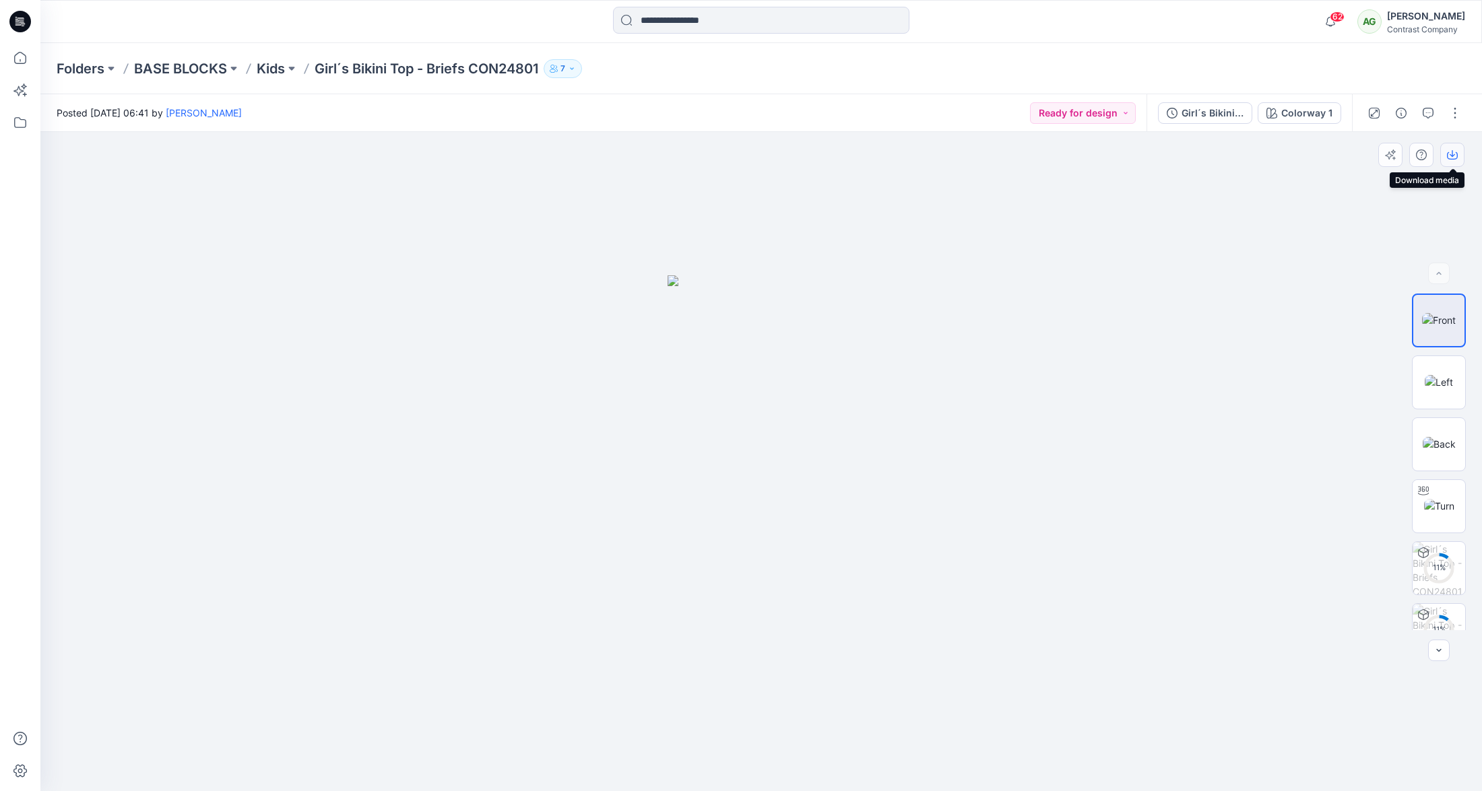
click at [1452, 155] on icon "button" at bounding box center [1452, 155] width 11 height 11
drag, startPoint x: 1437, startPoint y: 372, endPoint x: 1463, endPoint y: 298, distance: 78.6
click at [1437, 375] on img at bounding box center [1439, 382] width 28 height 14
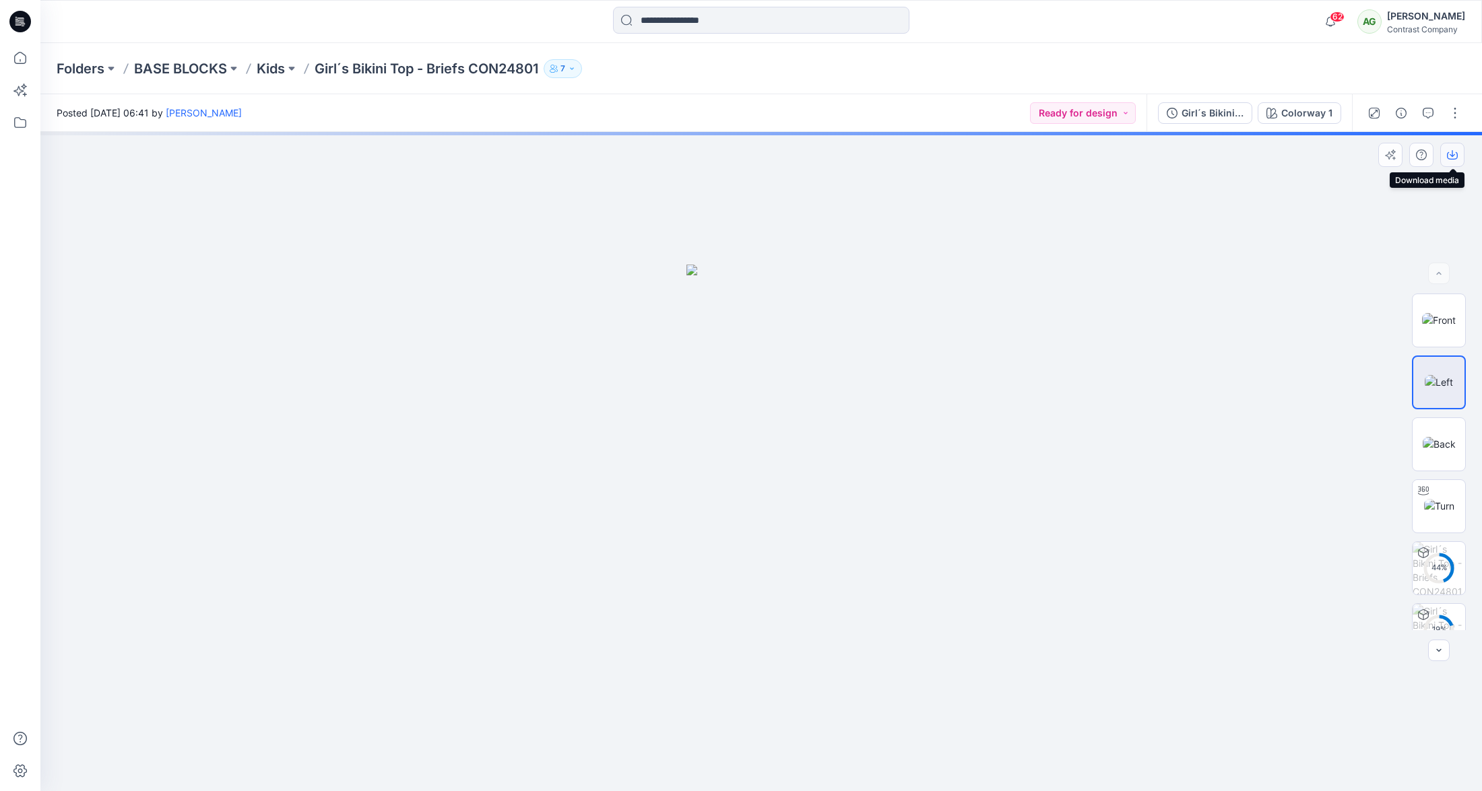
click at [1450, 159] on icon "button" at bounding box center [1452, 155] width 11 height 11
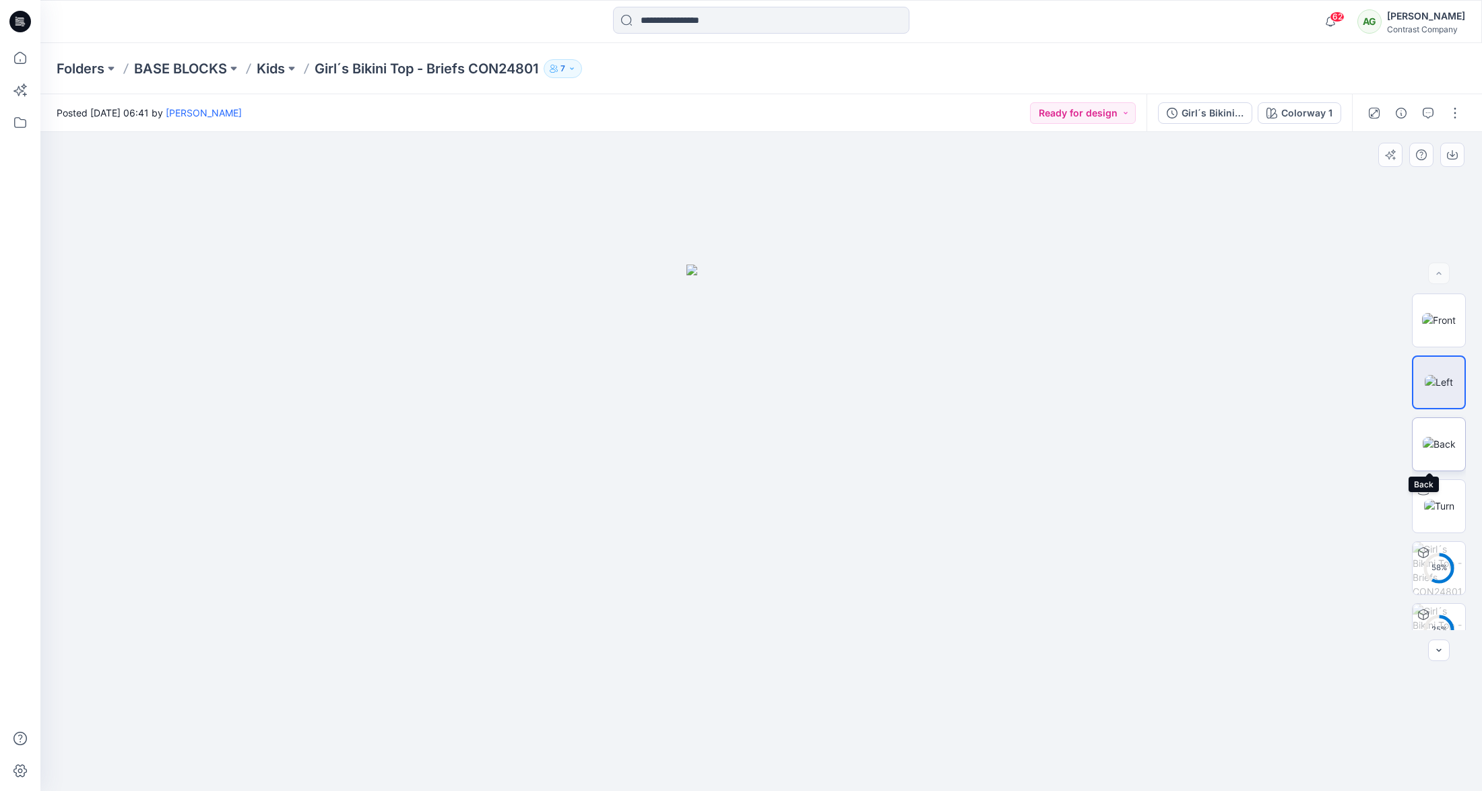
click at [1434, 451] on img at bounding box center [1439, 444] width 33 height 14
click at [1454, 155] on icon "button" at bounding box center [1452, 155] width 11 height 11
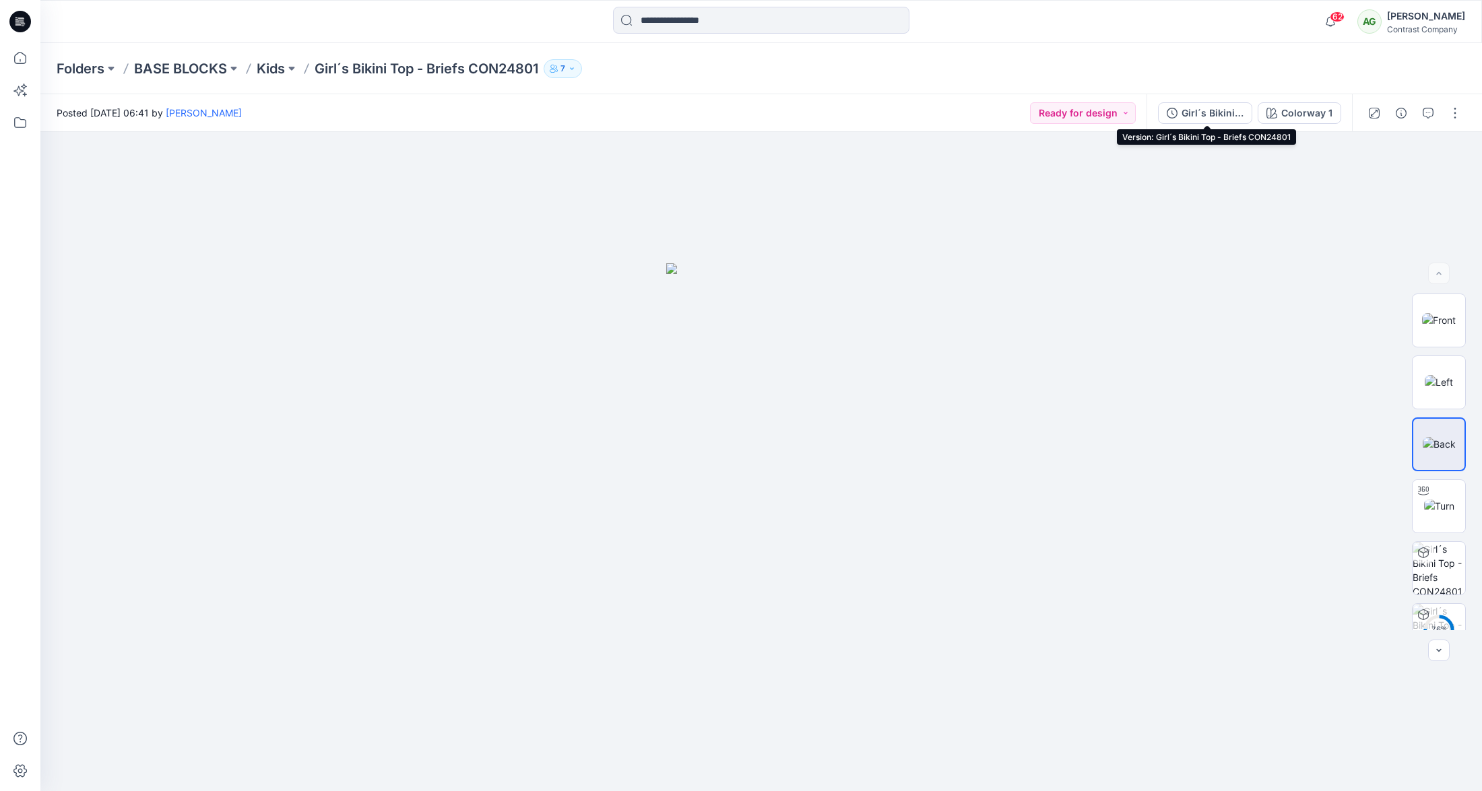
click at [1218, 114] on div "Girl´s Bikini Top - Briefs CON24801" at bounding box center [1212, 113] width 62 height 15
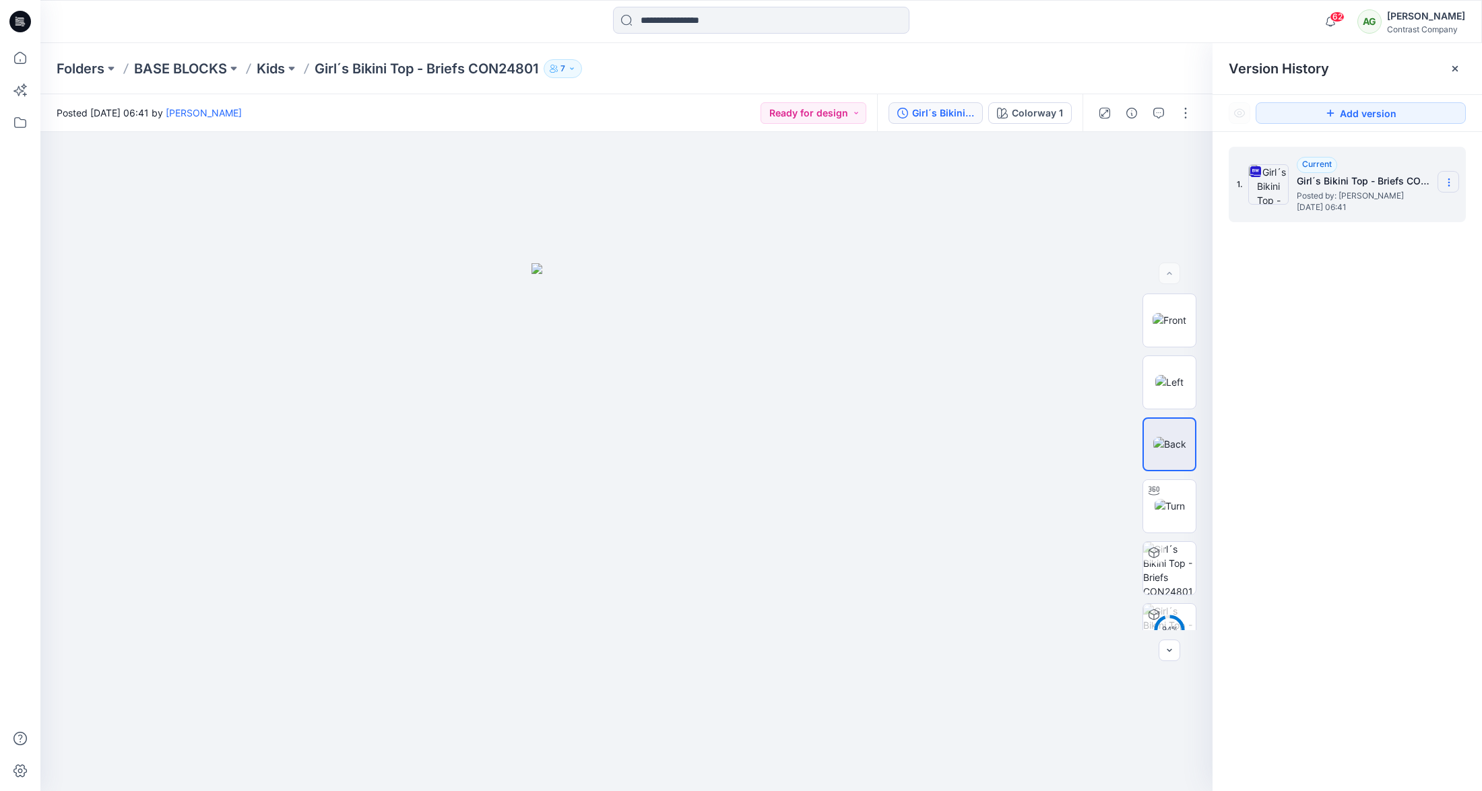
click at [1446, 179] on icon at bounding box center [1449, 182] width 11 height 11
click at [1417, 207] on span "Download Source BW File" at bounding box center [1380, 209] width 112 height 16
click at [279, 67] on p "Kids" at bounding box center [271, 68] width 28 height 19
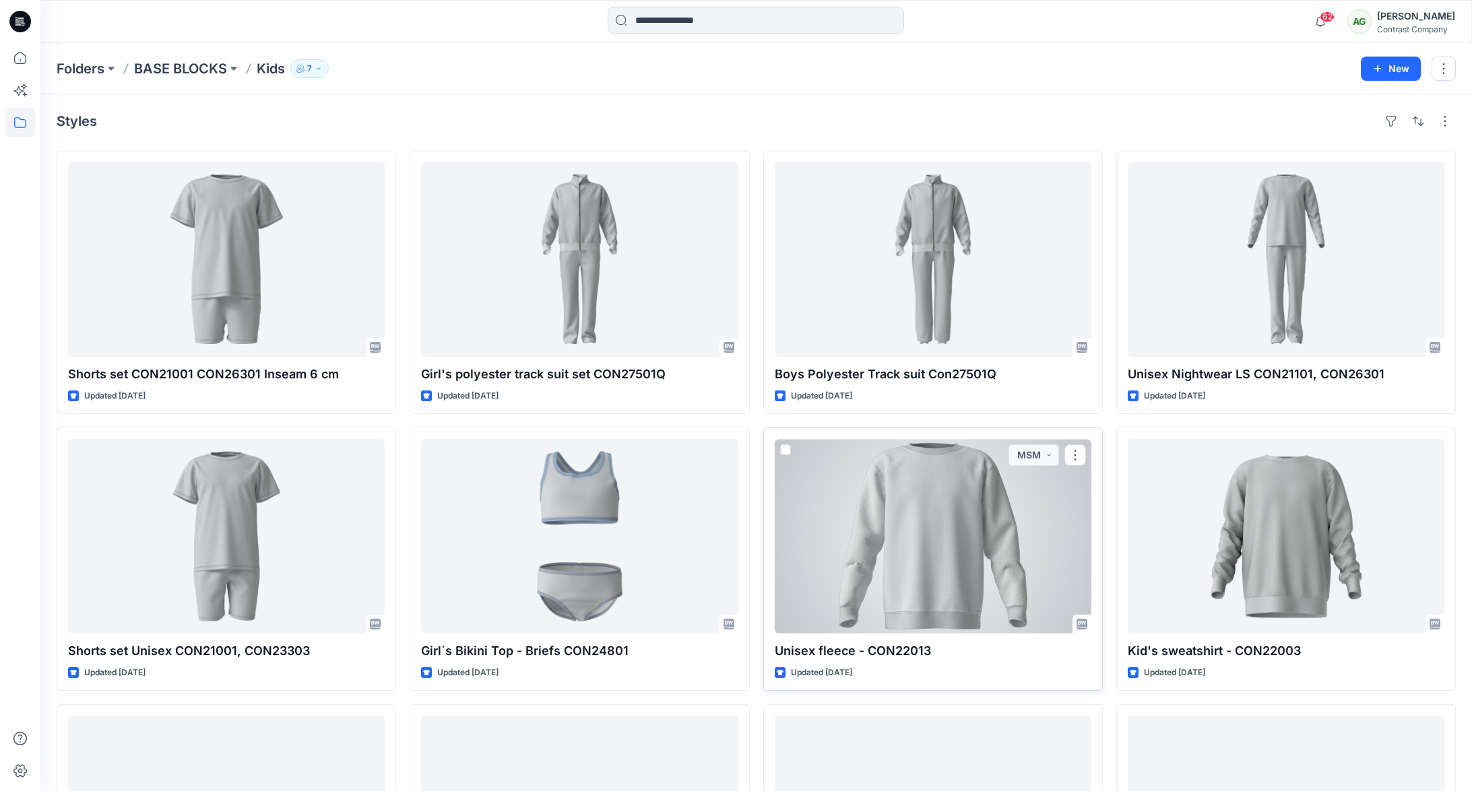
click at [956, 551] on div at bounding box center [933, 536] width 317 height 195
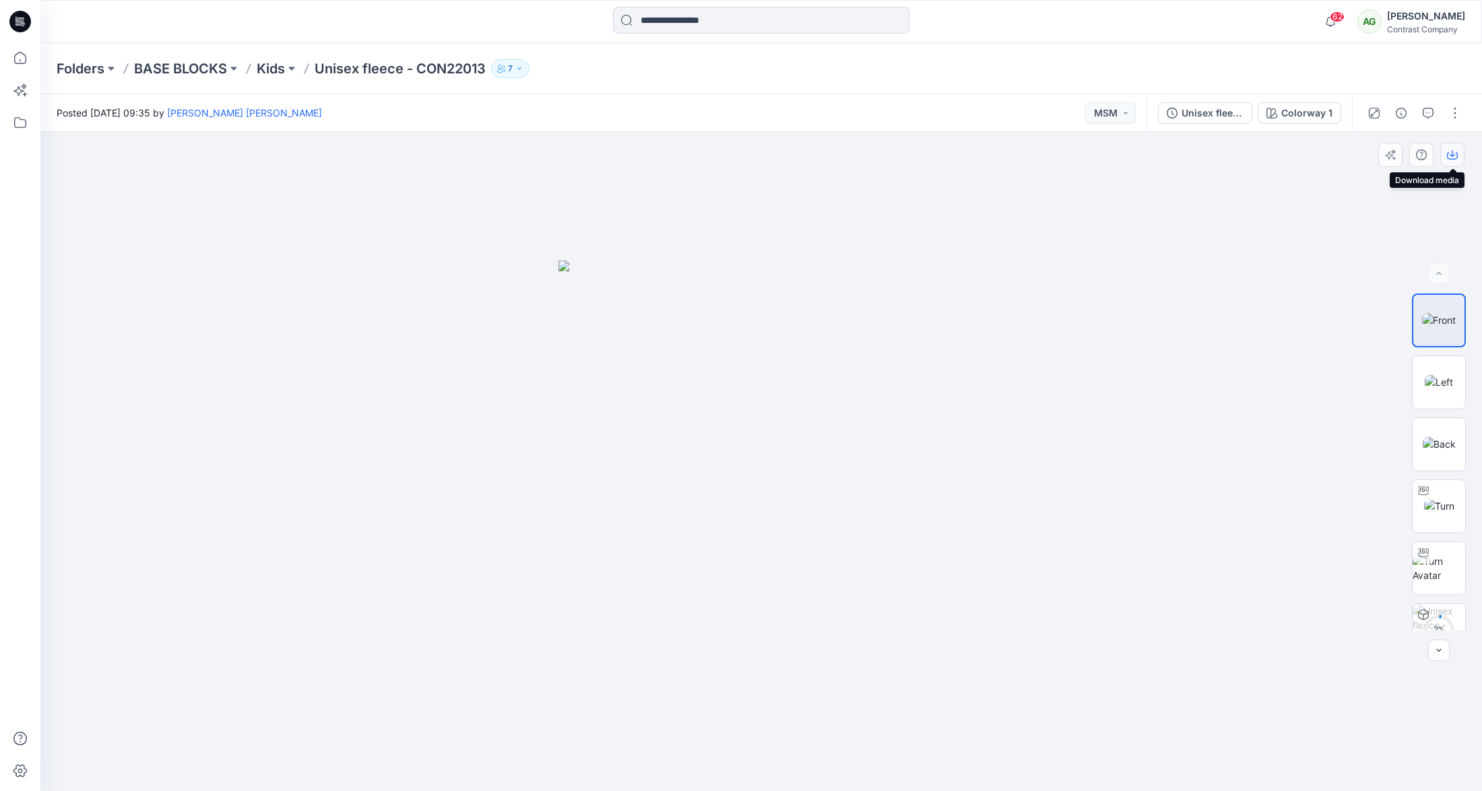
click at [1453, 153] on icon "button" at bounding box center [1452, 155] width 11 height 11
click at [1436, 385] on img at bounding box center [1439, 382] width 28 height 14
click at [1454, 153] on icon "button" at bounding box center [1452, 155] width 11 height 11
click at [1437, 437] on img at bounding box center [1439, 444] width 33 height 14
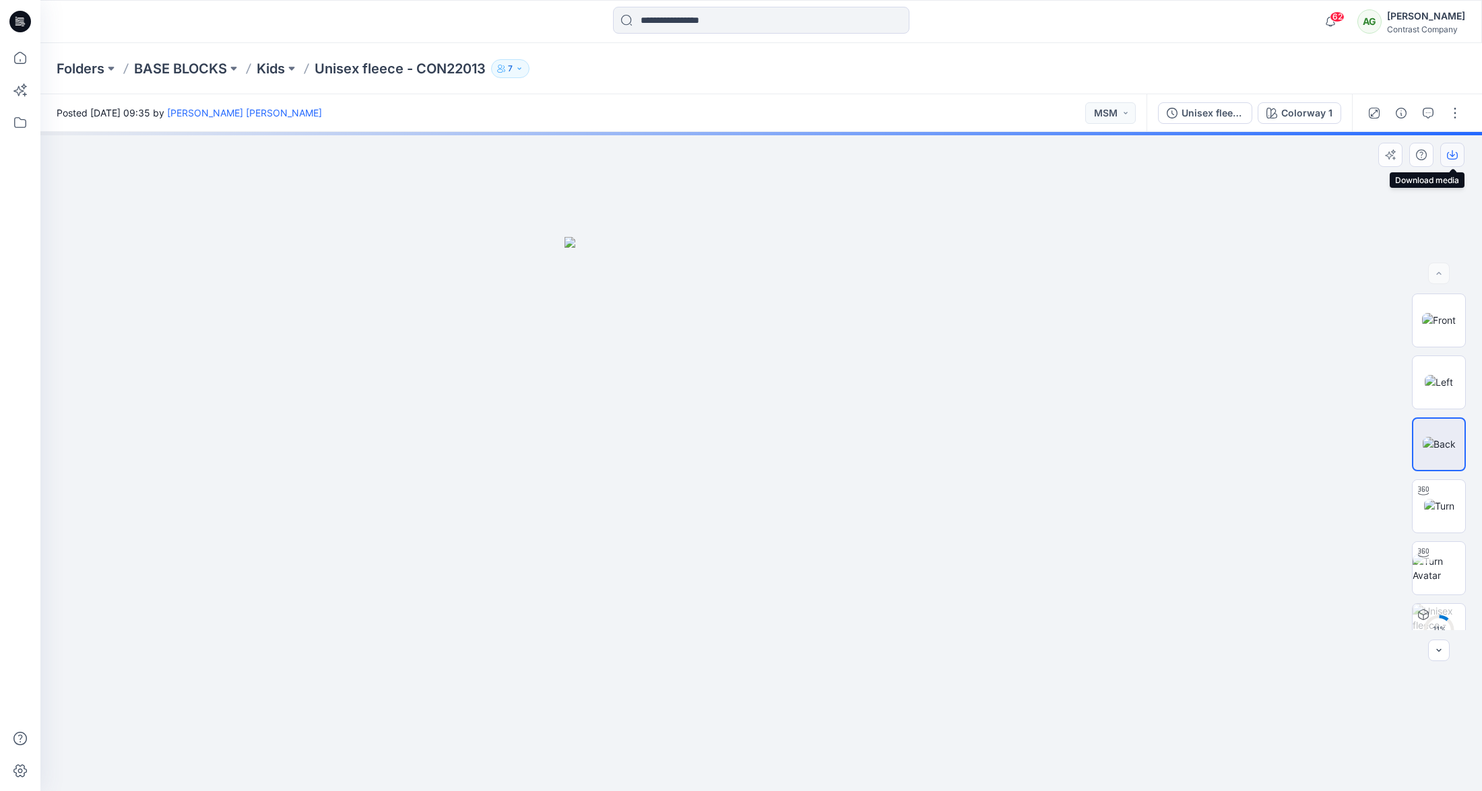
click at [1447, 156] on icon "button" at bounding box center [1452, 155] width 11 height 7
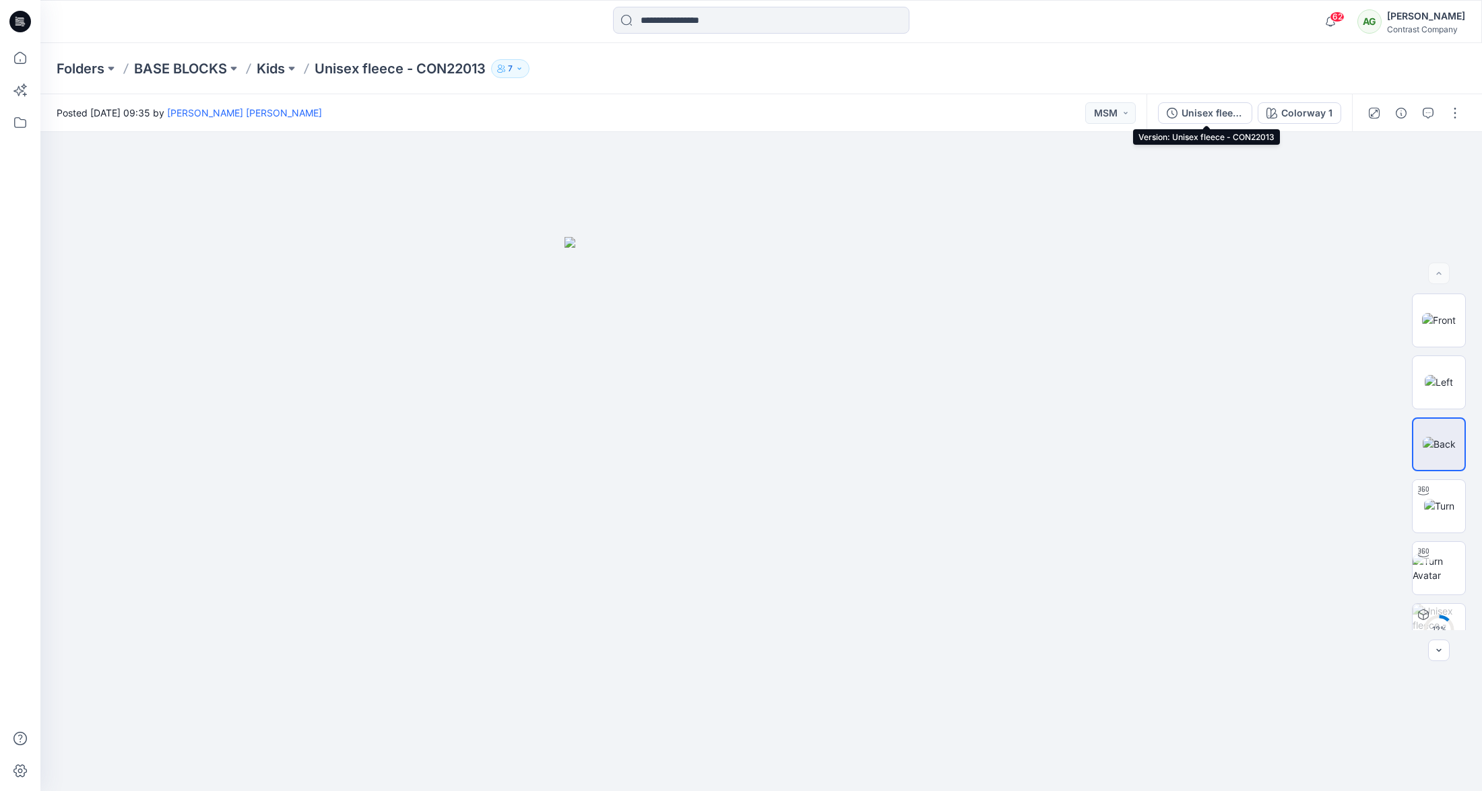
click at [1201, 110] on div "Unisex fleece - CON22013" at bounding box center [1212, 113] width 62 height 15
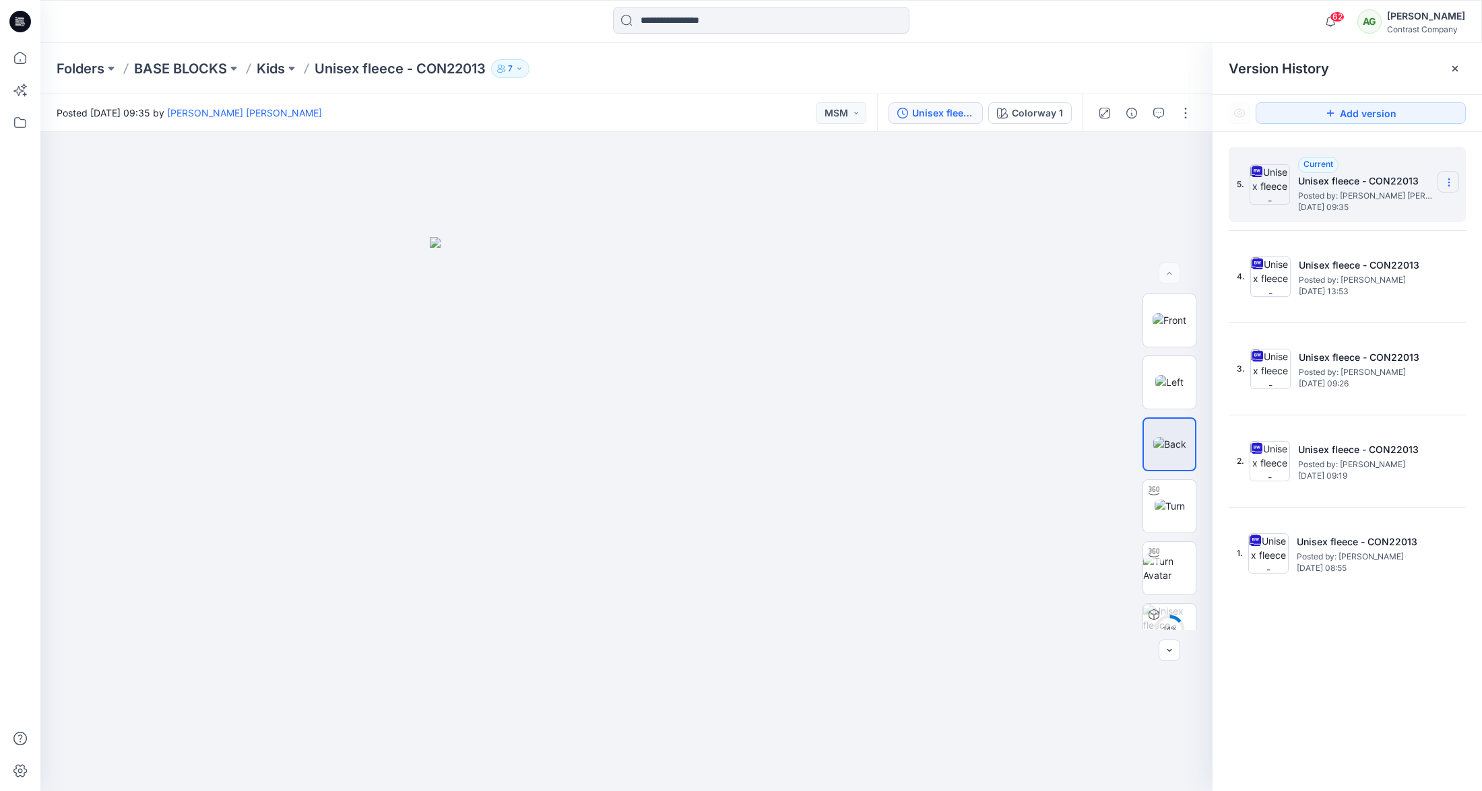
click at [1448, 178] on icon at bounding box center [1449, 182] width 11 height 11
click at [1406, 205] on span "Download Source BW File" at bounding box center [1380, 209] width 112 height 16
click at [274, 69] on p "Kids" at bounding box center [271, 68] width 28 height 19
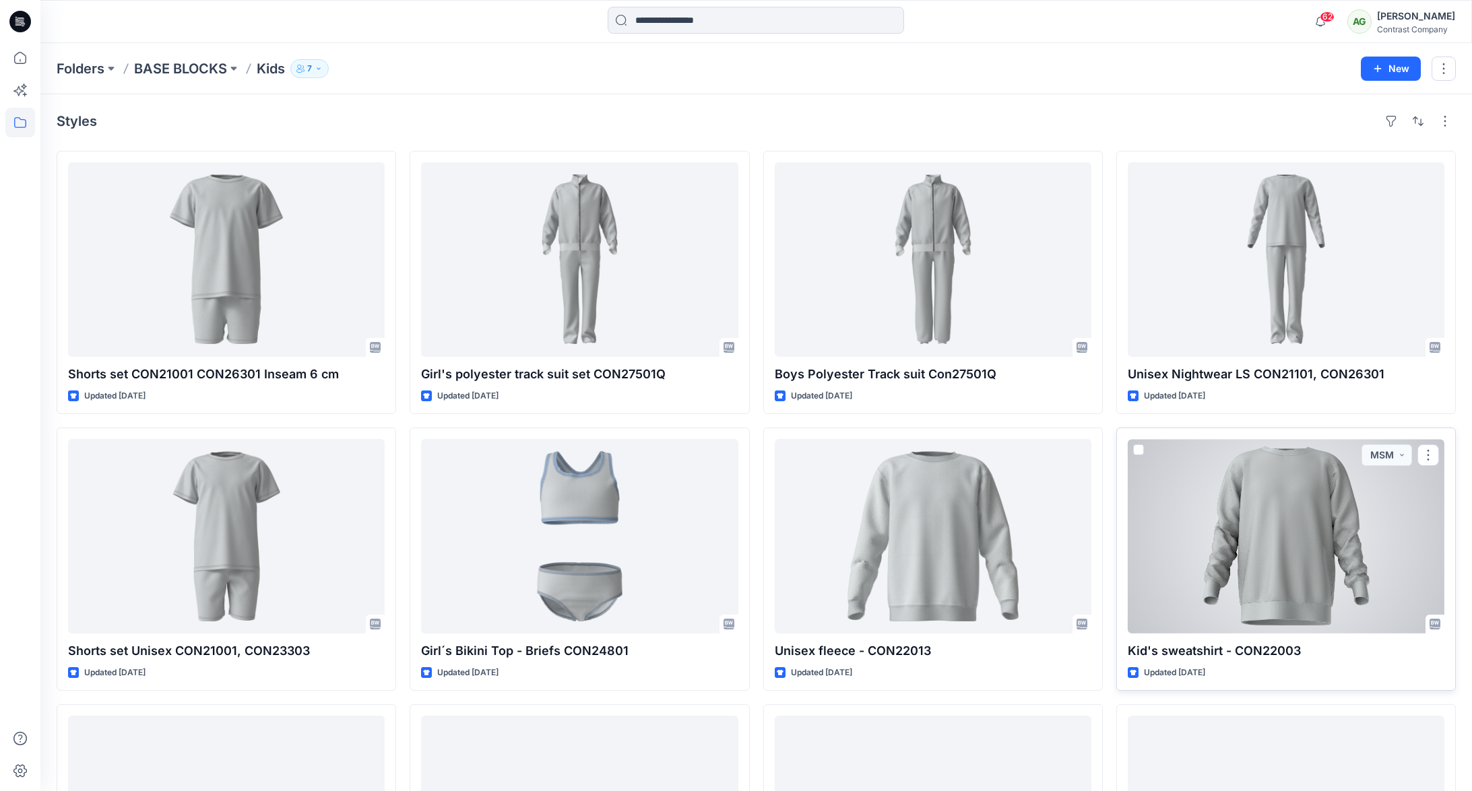
click at [1272, 522] on div at bounding box center [1286, 536] width 317 height 195
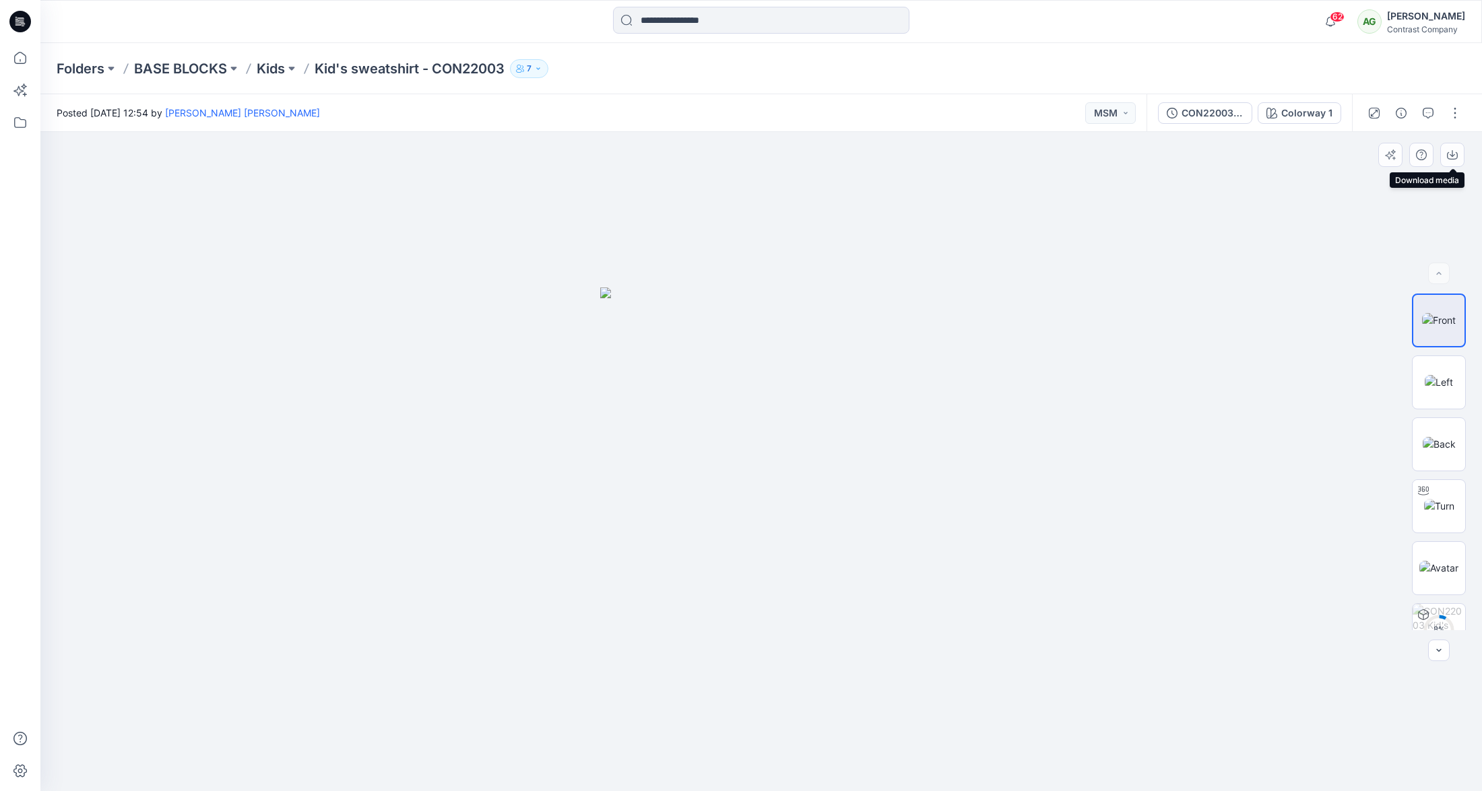
drag, startPoint x: 1452, startPoint y: 157, endPoint x: 1452, endPoint y: 187, distance: 29.6
click at [1452, 158] on icon "button" at bounding box center [1452, 155] width 11 height 11
click at [1435, 382] on img at bounding box center [1439, 382] width 28 height 14
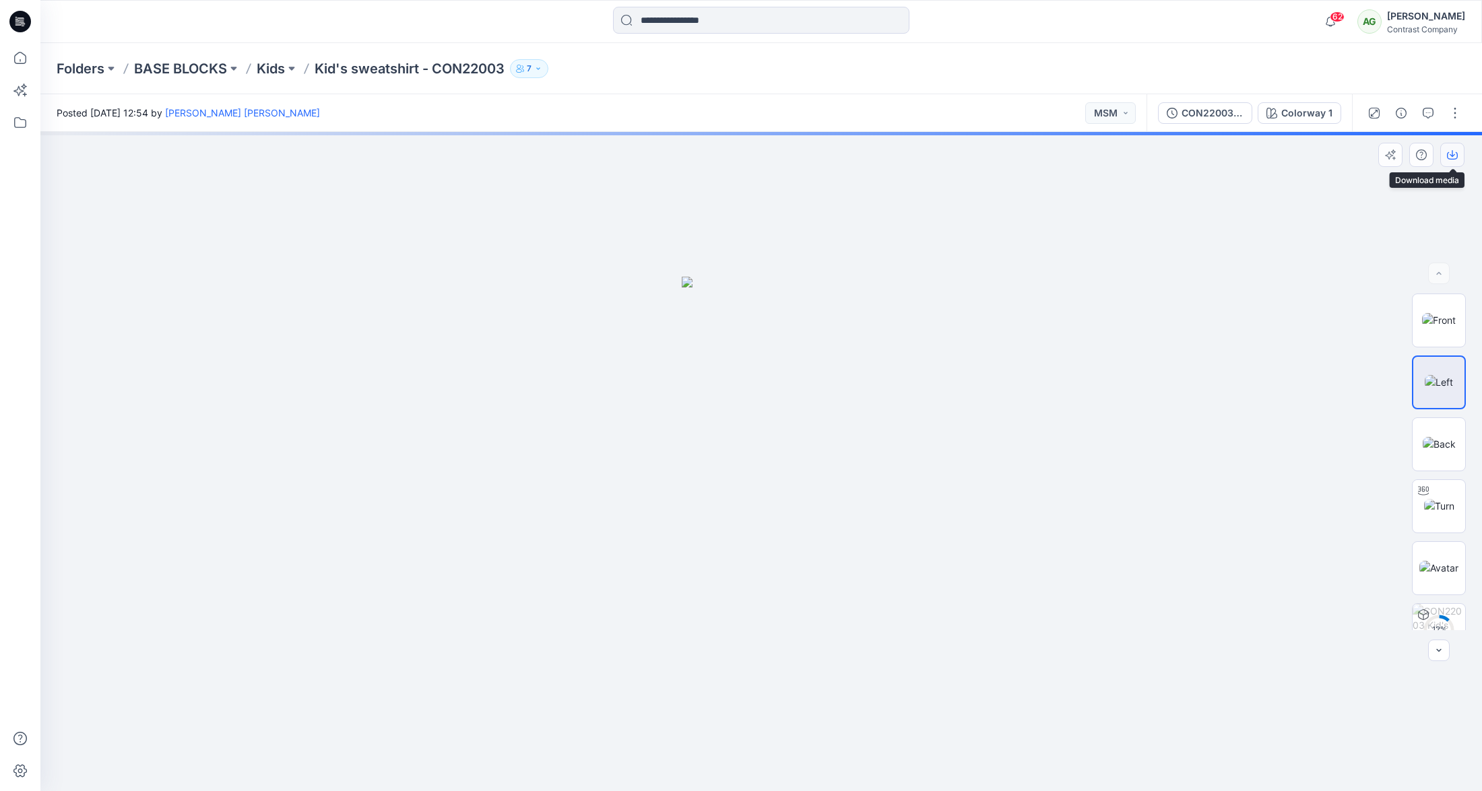
click at [1452, 155] on icon "button" at bounding box center [1452, 155] width 11 height 11
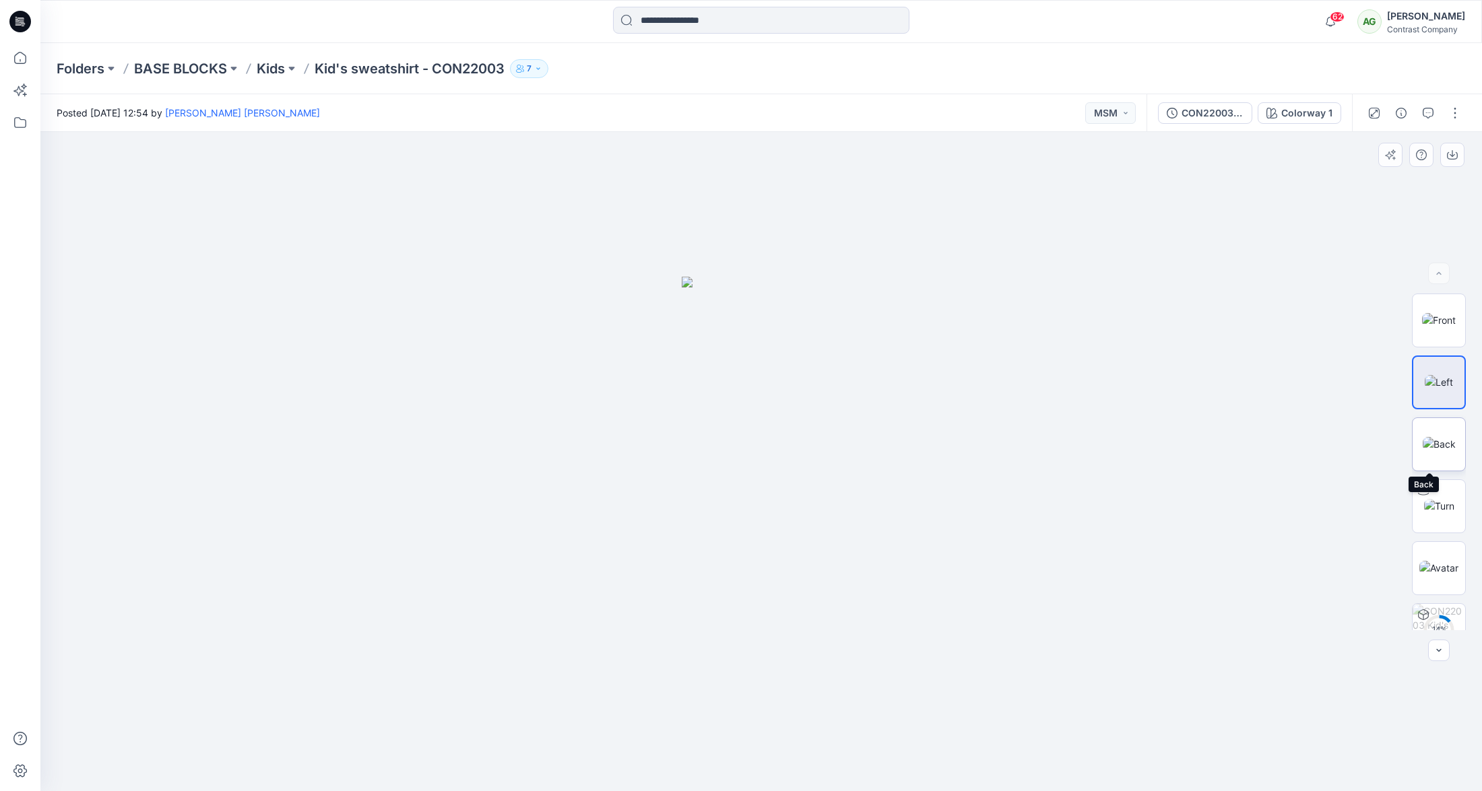
click at [1437, 439] on img at bounding box center [1439, 444] width 33 height 14
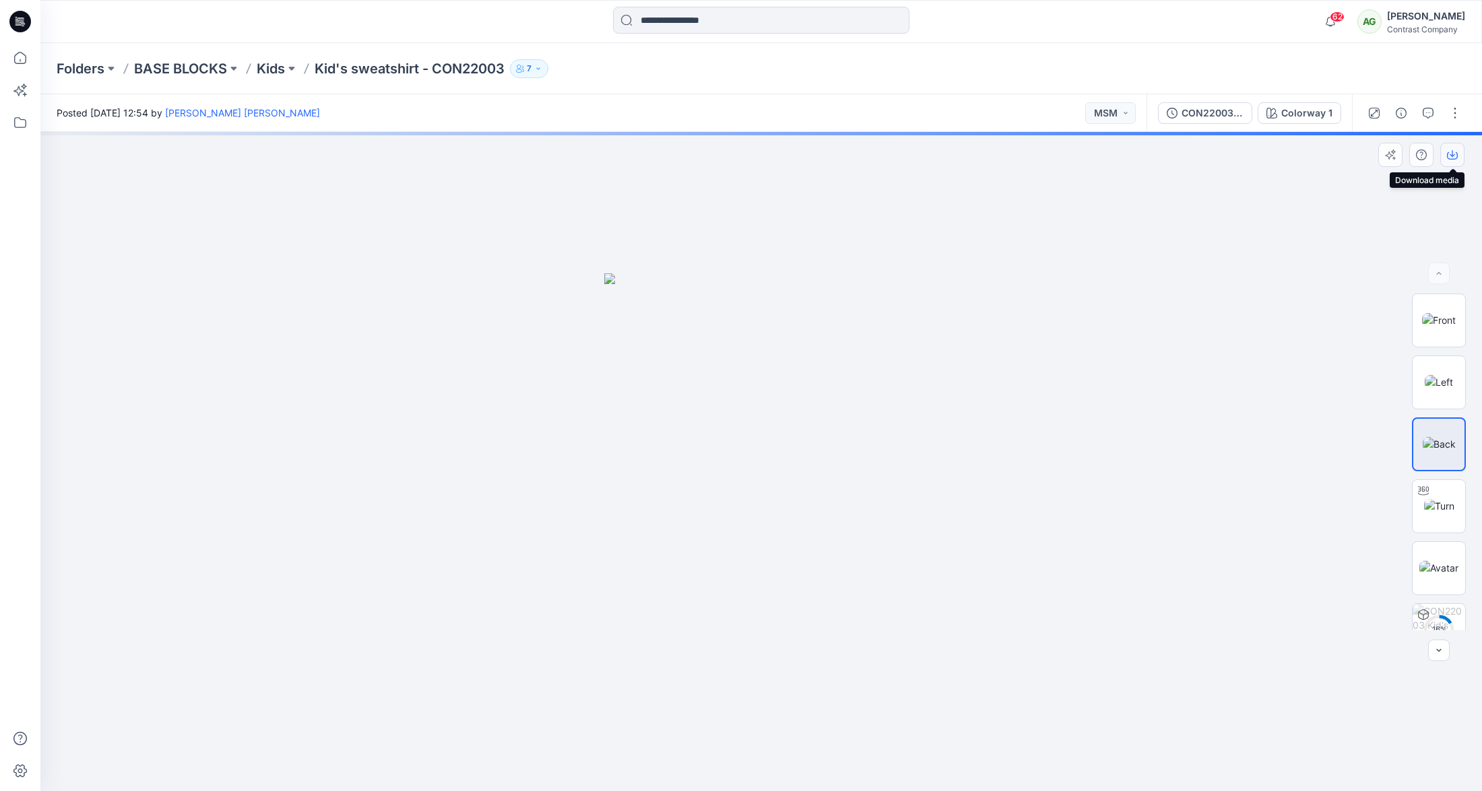
click at [1454, 156] on icon "button" at bounding box center [1452, 155] width 11 height 11
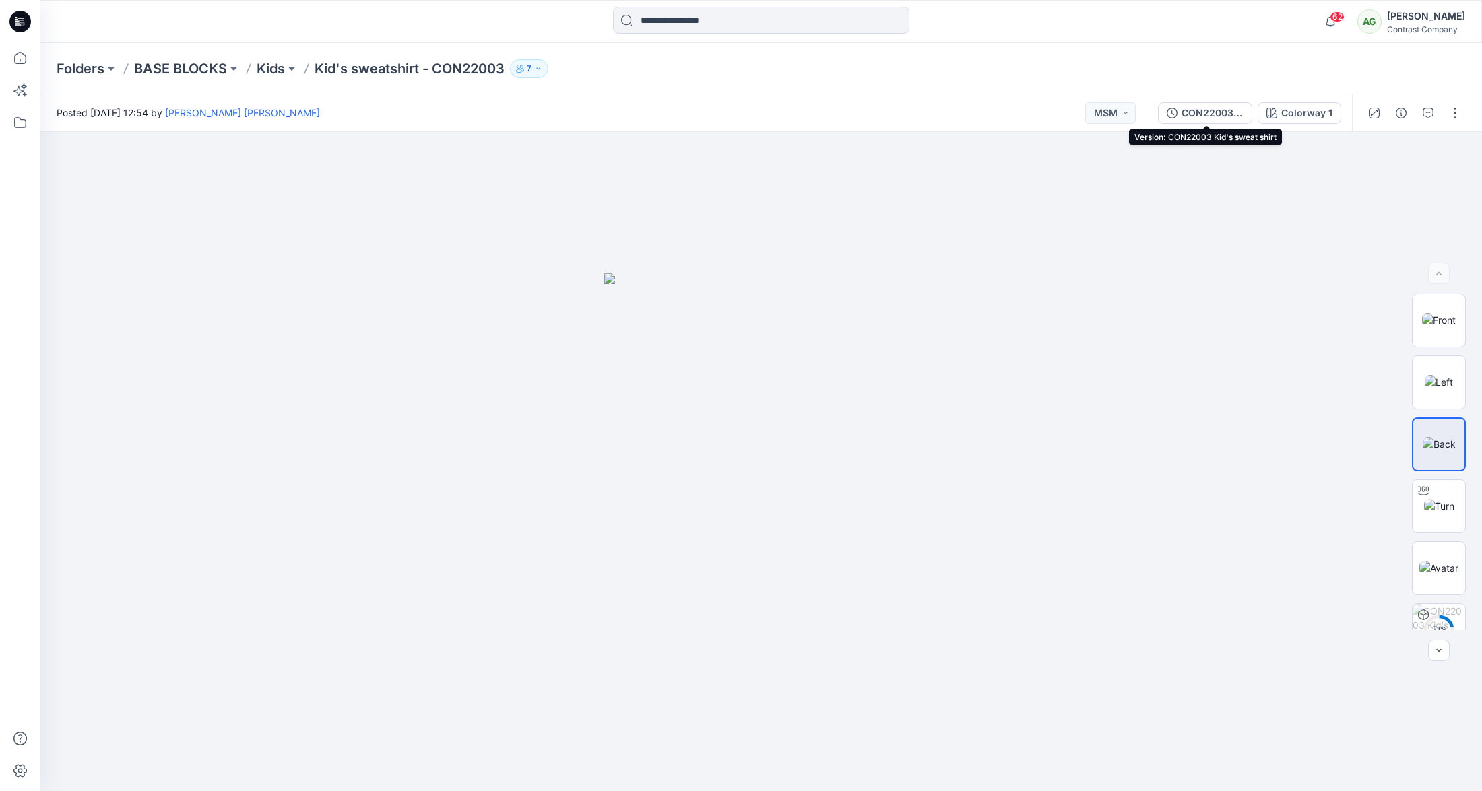
click at [1205, 115] on div "CON22003 Kid's sweat shirt" at bounding box center [1212, 113] width 62 height 15
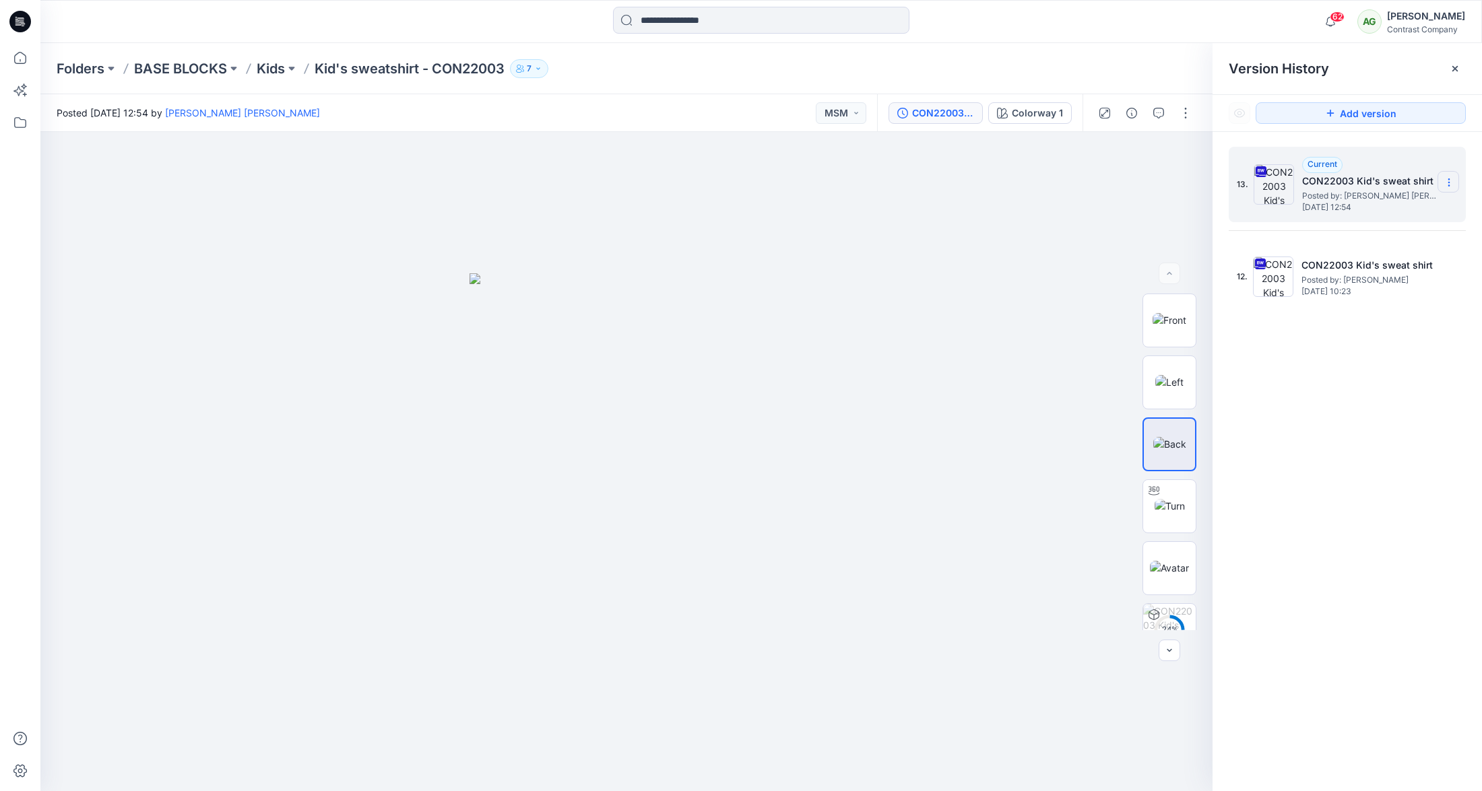
click at [1451, 185] on icon at bounding box center [1449, 182] width 11 height 11
click at [1427, 211] on span "Download Source BW File" at bounding box center [1380, 209] width 112 height 16
click at [1172, 319] on img at bounding box center [1170, 320] width 34 height 14
click at [1171, 387] on img at bounding box center [1169, 382] width 28 height 14
click at [294, 69] on button at bounding box center [291, 68] width 13 height 19
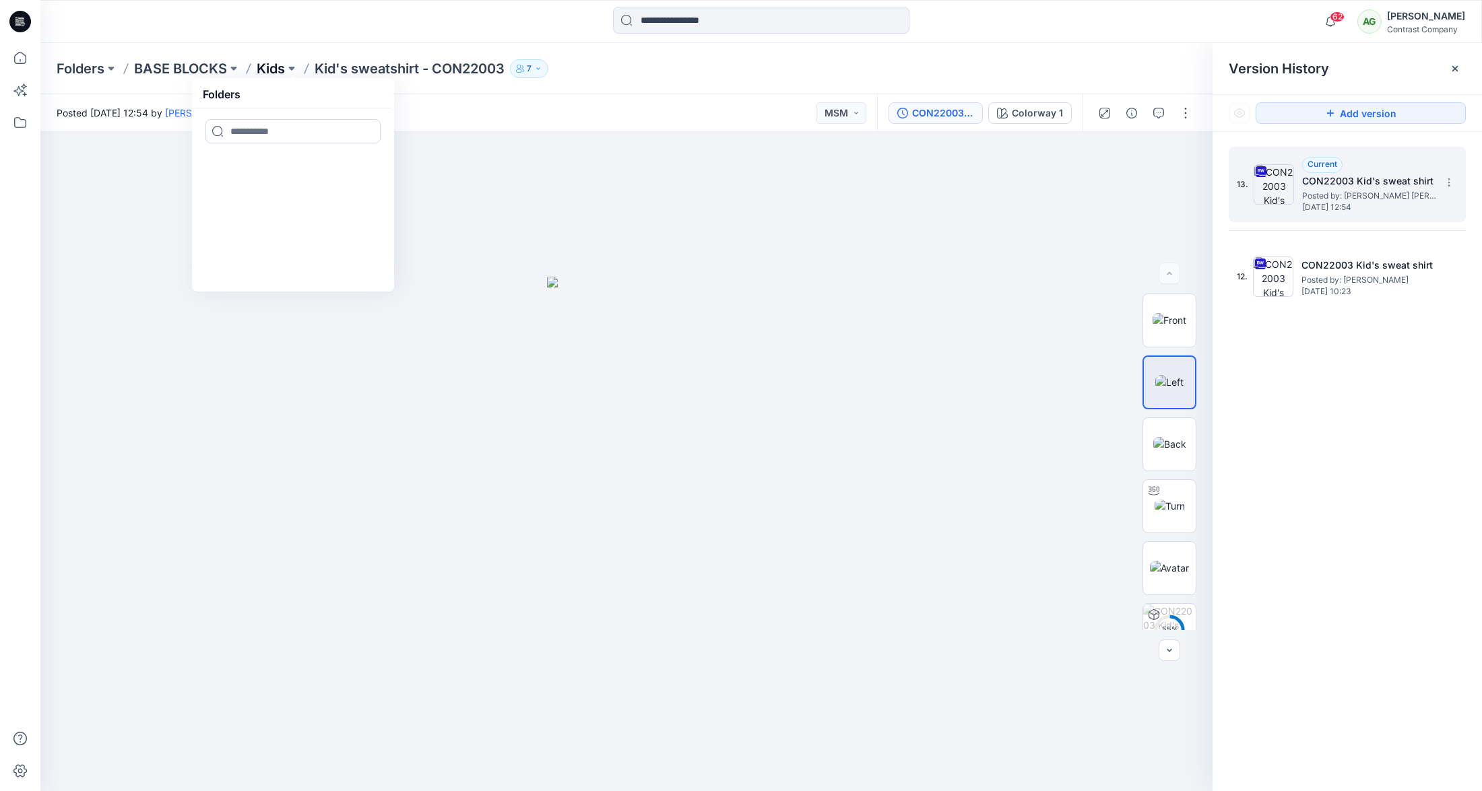
click at [284, 71] on p "Kids" at bounding box center [271, 68] width 28 height 19
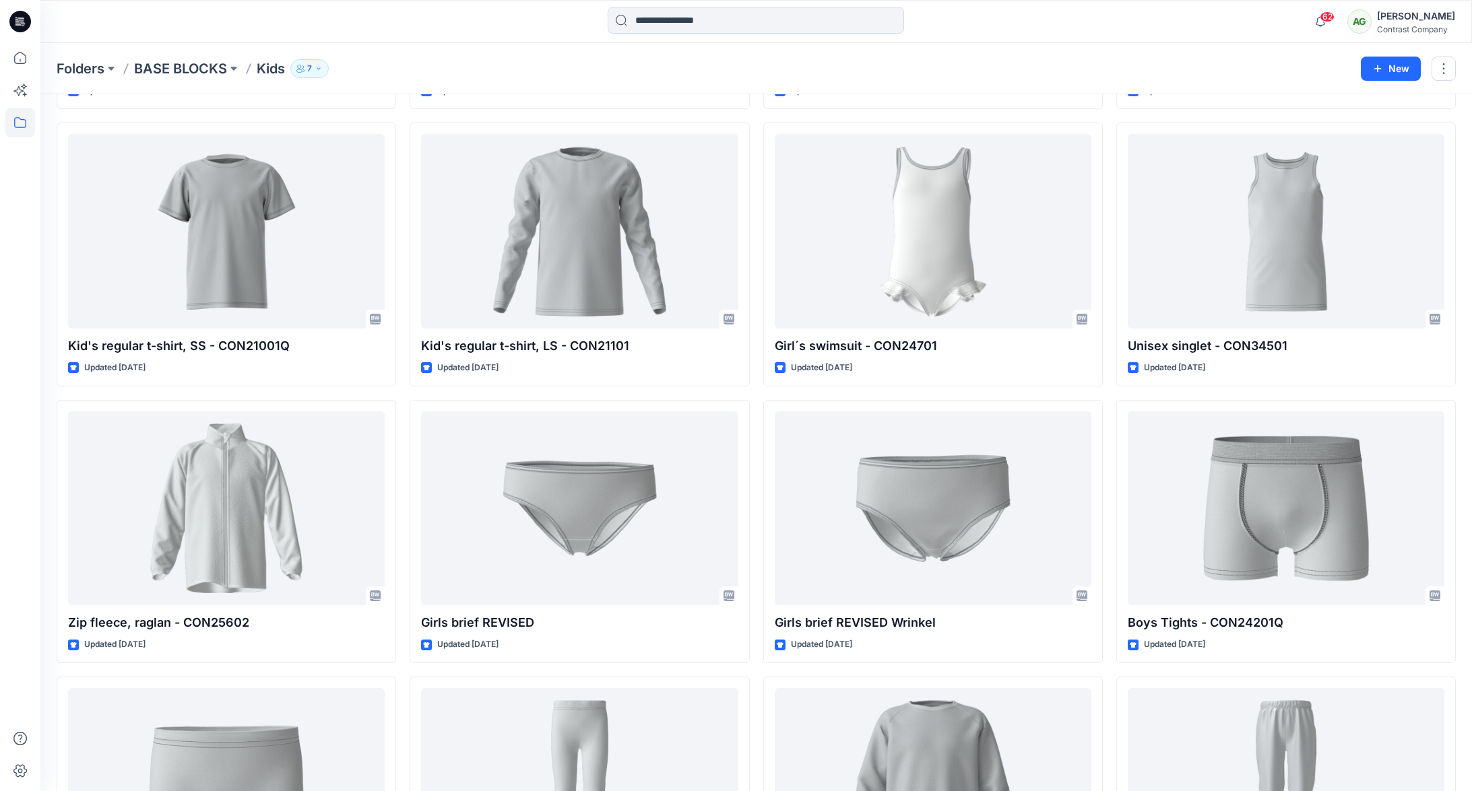
scroll to position [587, 0]
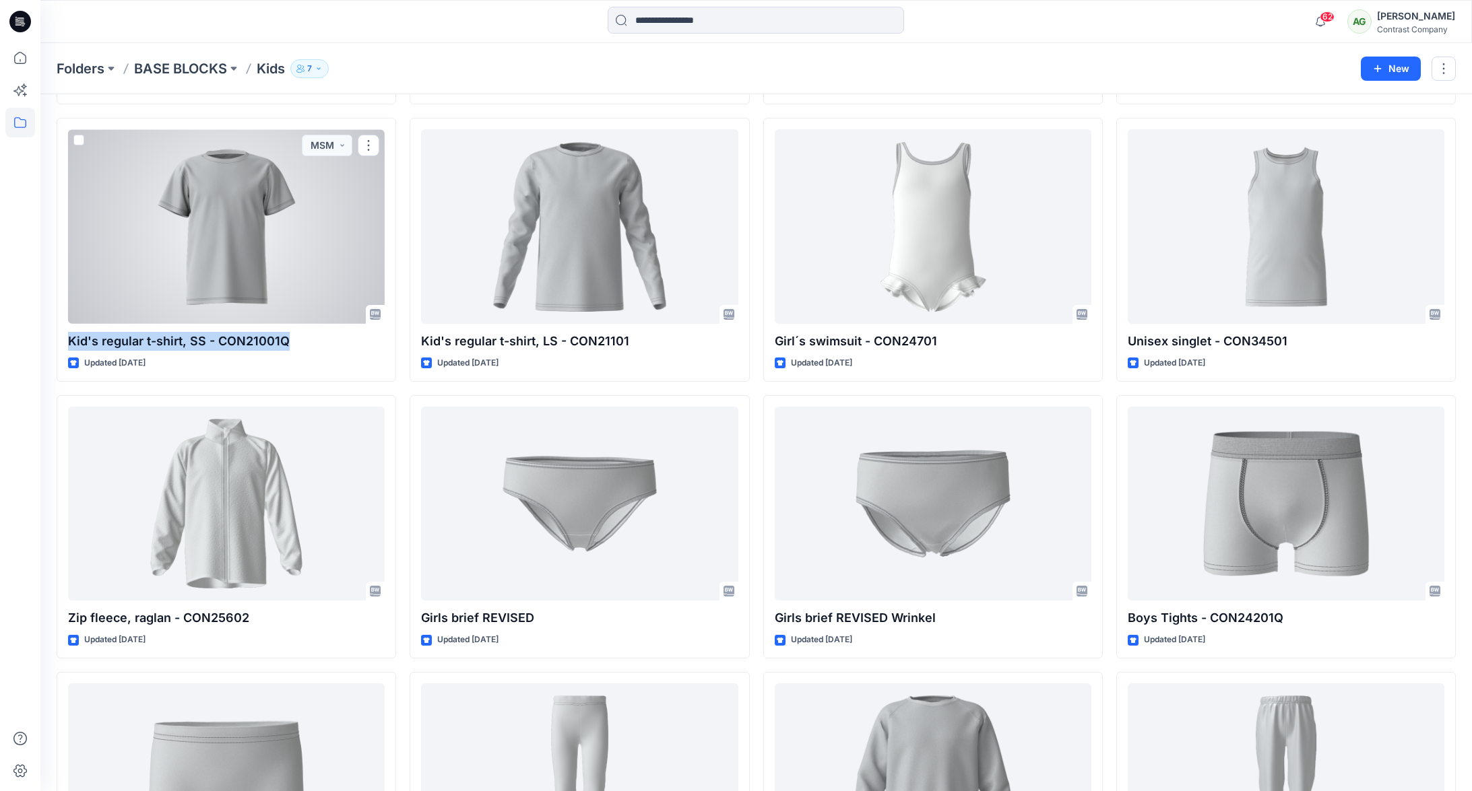
drag, startPoint x: 284, startPoint y: 342, endPoint x: 52, endPoint y: 326, distance: 232.2
click at [57, 331] on div "Kid's regular t-shirt, SS - CON21001Q Updated 5 months ago MSM" at bounding box center [226, 249] width 339 height 263
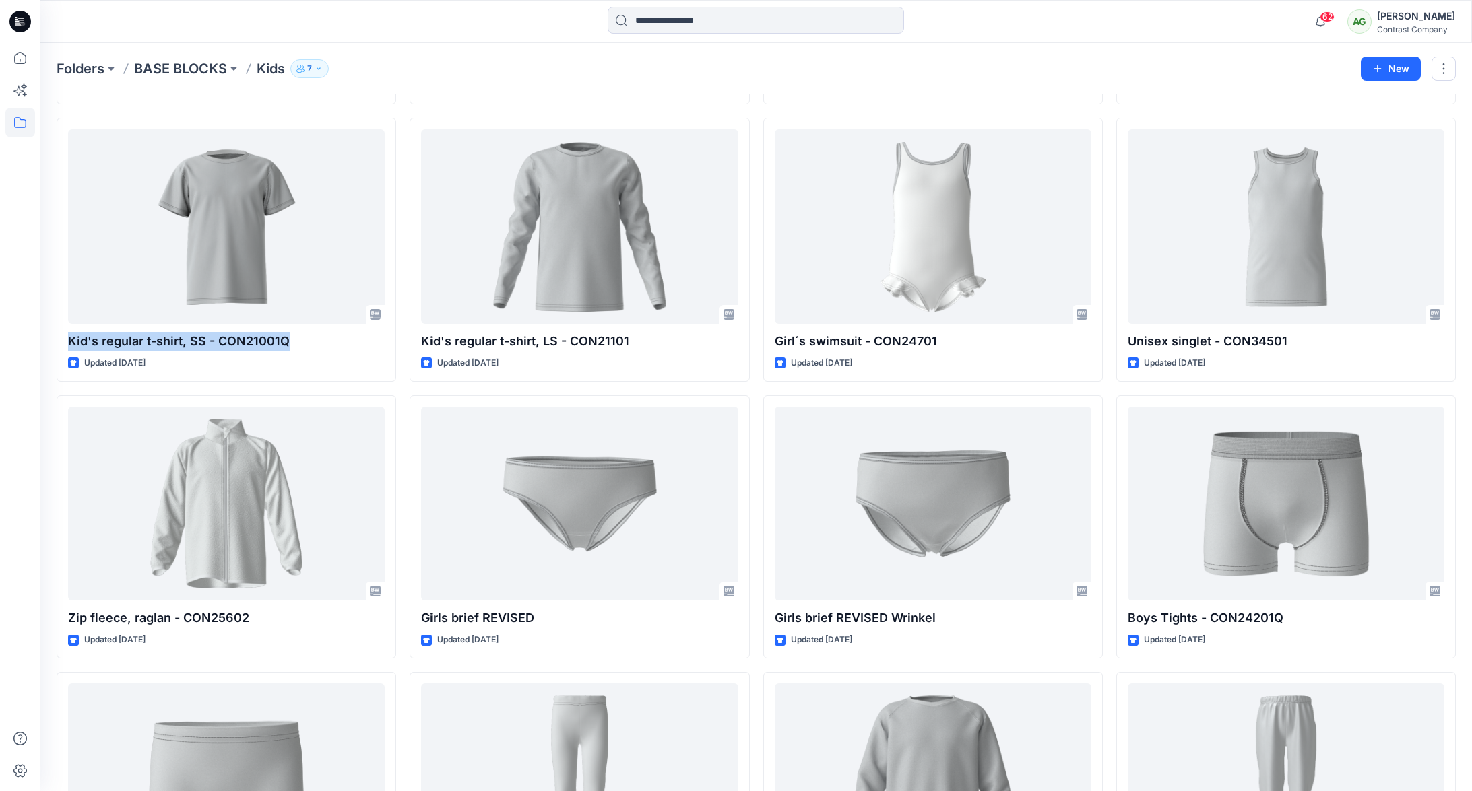
copy p "Kid's regular t-shirt, SS - CON21001Q"
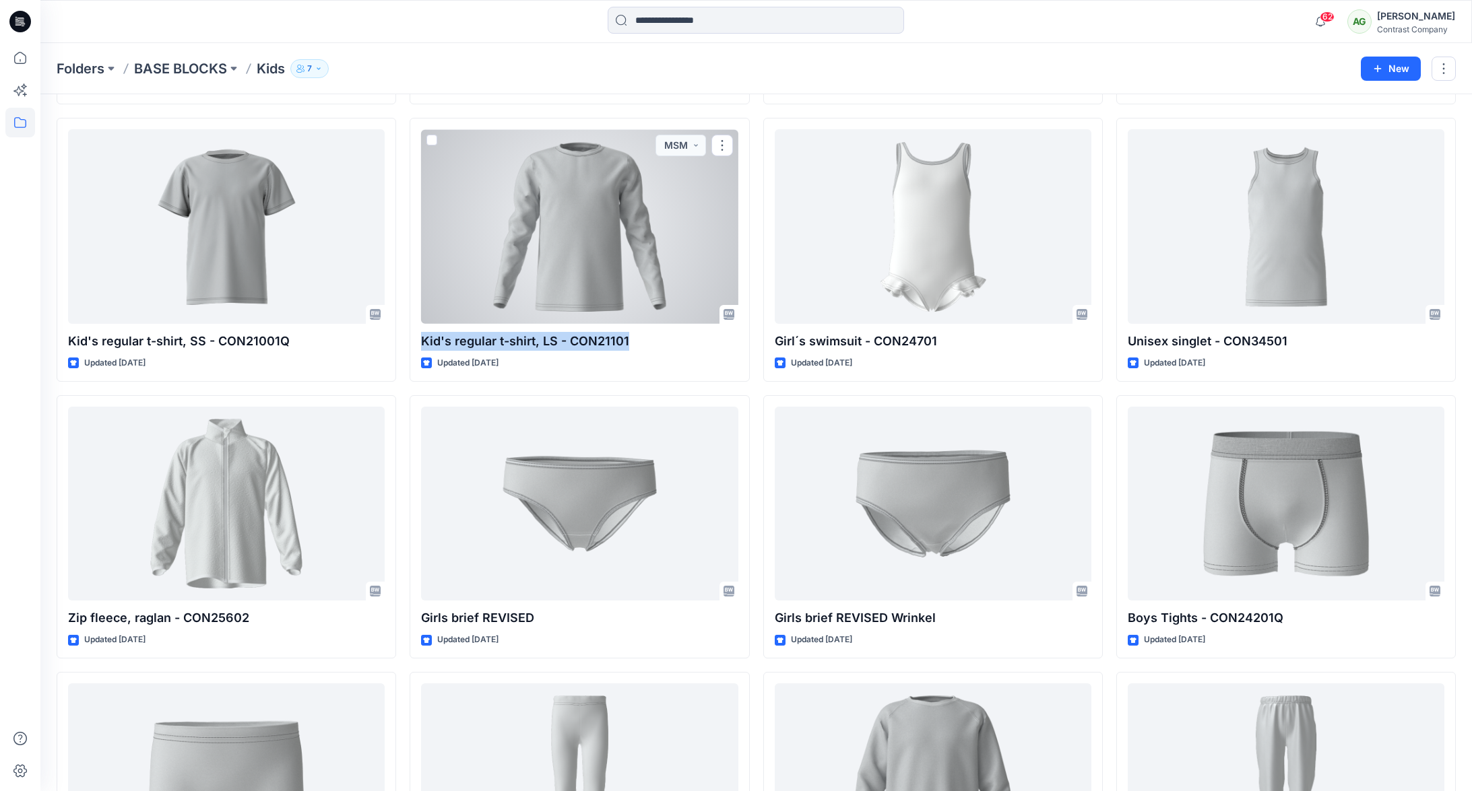
drag, startPoint x: 628, startPoint y: 337, endPoint x: 407, endPoint y: 335, distance: 221.6
click at [408, 335] on div "Shorts set CON21001 CON26301 Inseam 6 cm Updated 2 months ago Shorts set Unisex…" at bounding box center [756, 388] width 1399 height 1648
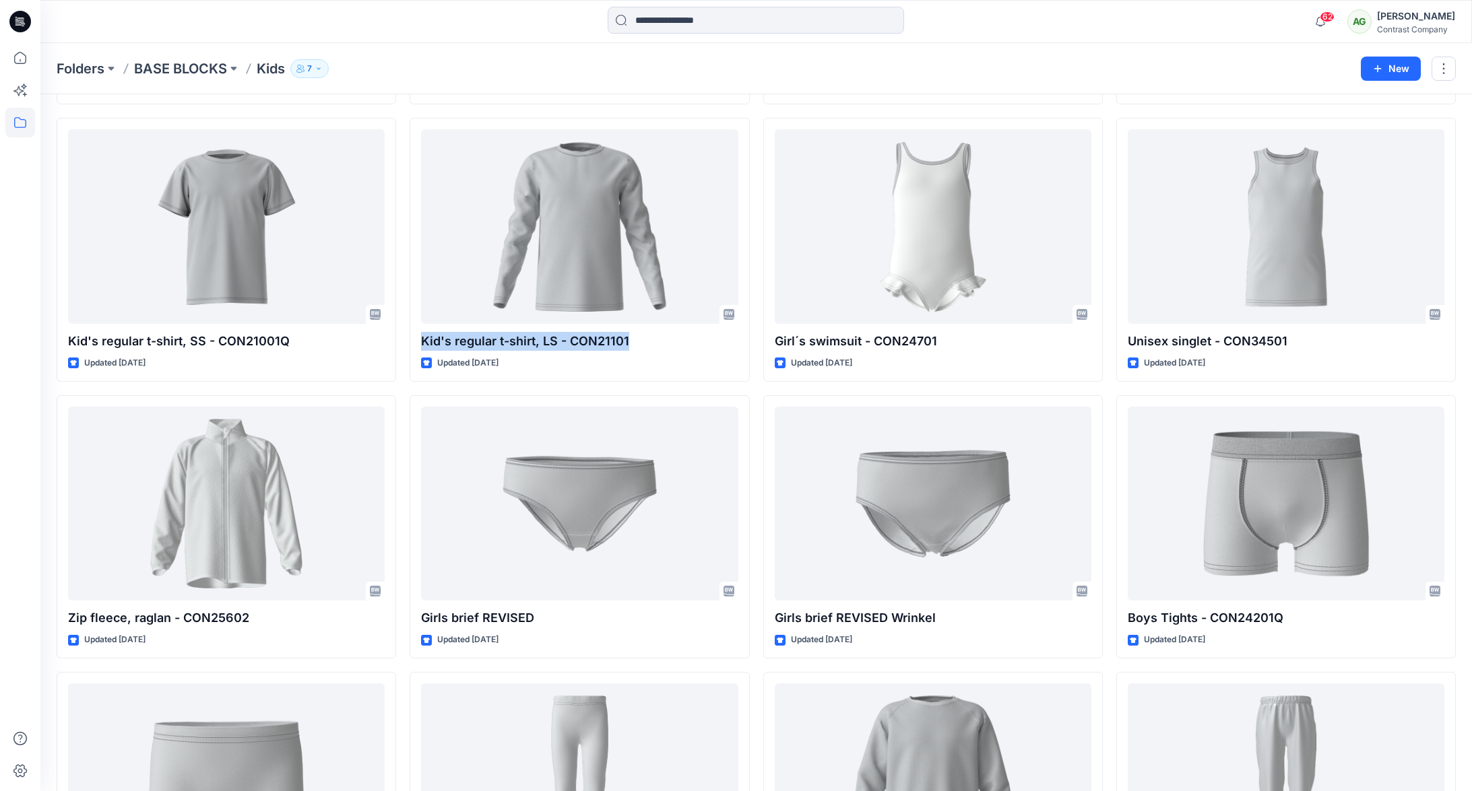
copy p "Kid's regular t-shirt, LS - CON21101"
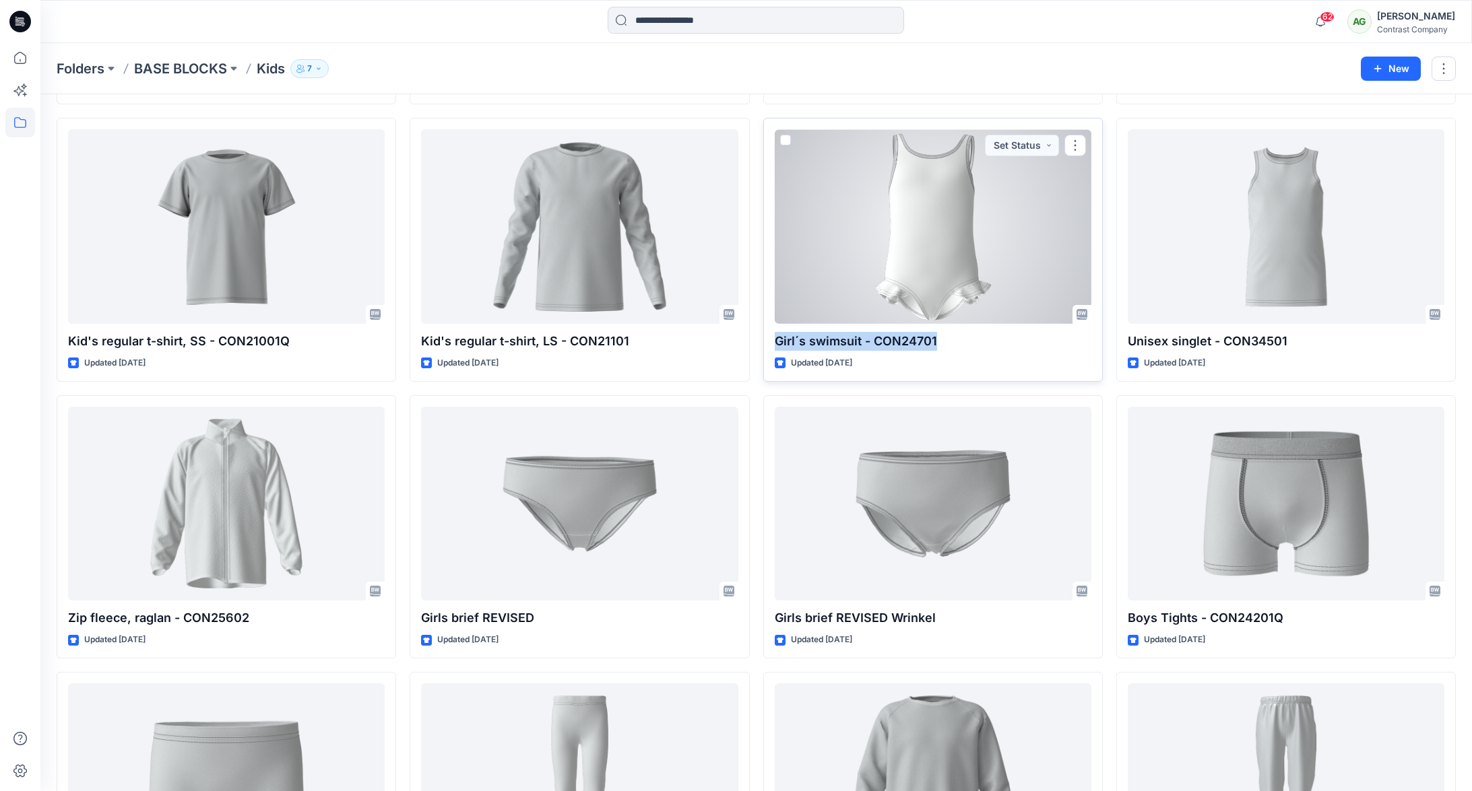
drag, startPoint x: 944, startPoint y: 340, endPoint x: 771, endPoint y: 337, distance: 173.1
click at [771, 337] on div "Girl´s swimsuit - CON24701 Updated 7 months ago Set Status" at bounding box center [932, 249] width 339 height 263
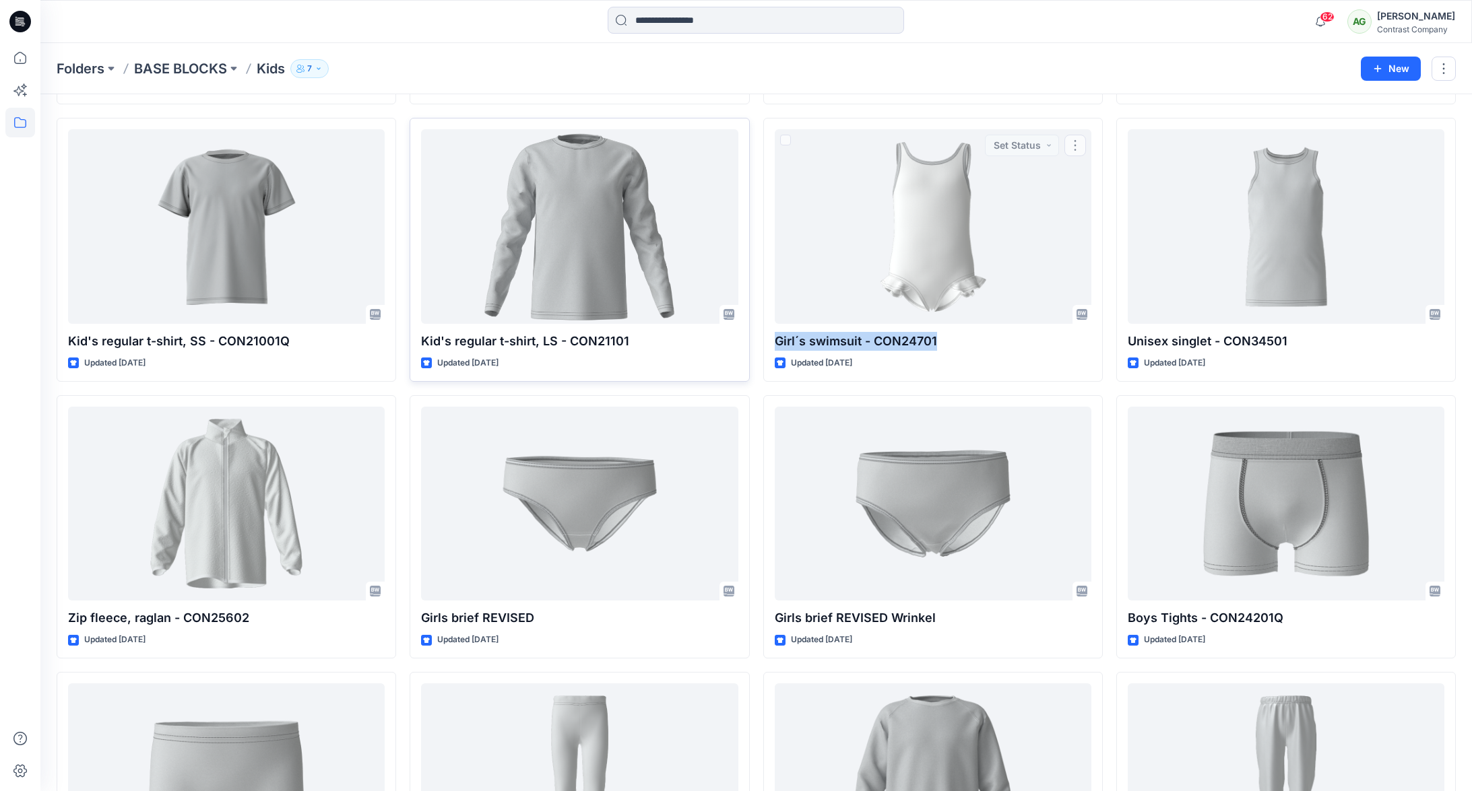
copy p "Girl´s swimsuit - CON24701"
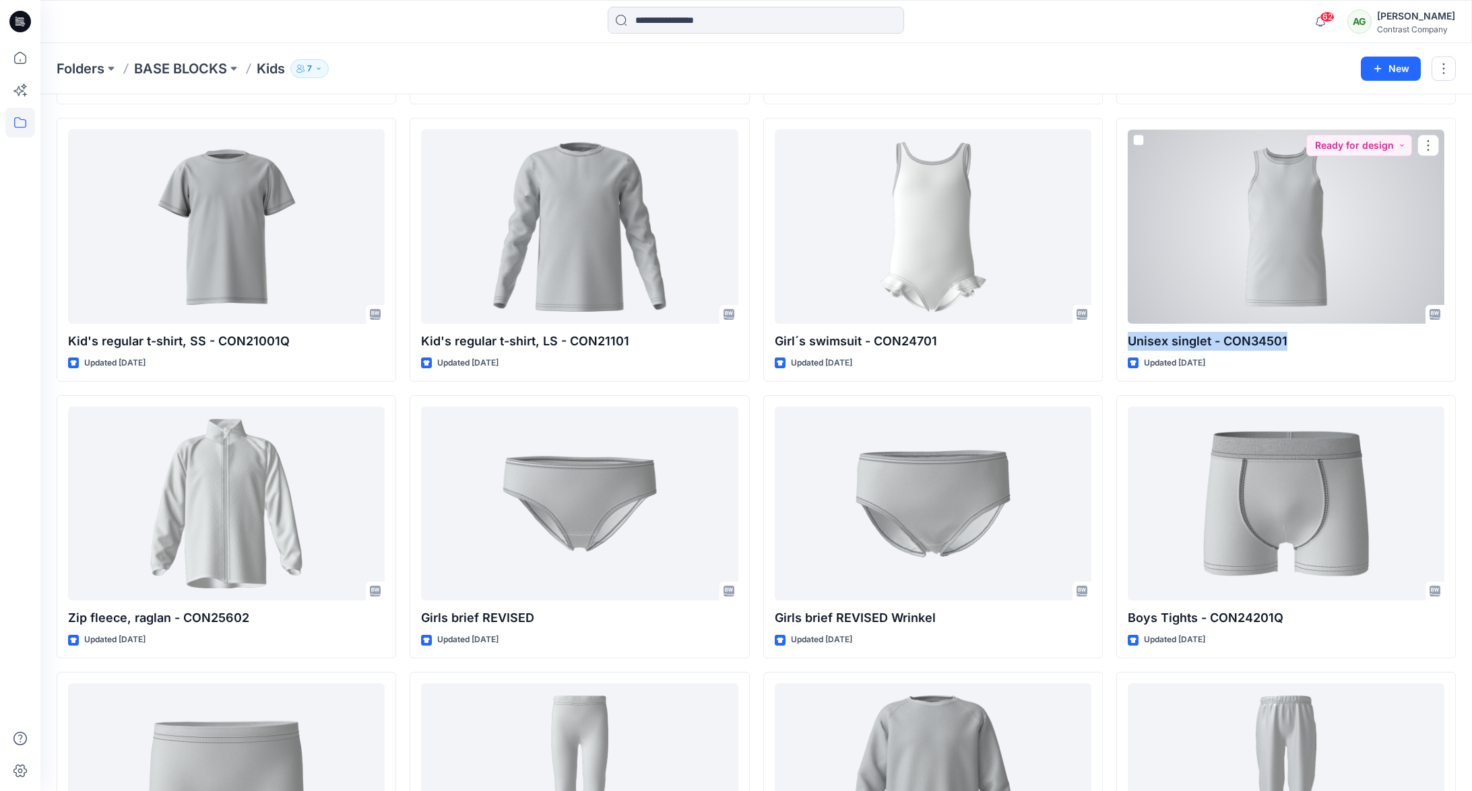
drag, startPoint x: 1288, startPoint y: 337, endPoint x: 1108, endPoint y: 338, distance: 179.9
click at [1113, 342] on div "Shorts set CON21001 CON26301 Inseam 6 cm Updated 2 months ago Shorts set Unisex…" at bounding box center [756, 388] width 1399 height 1648
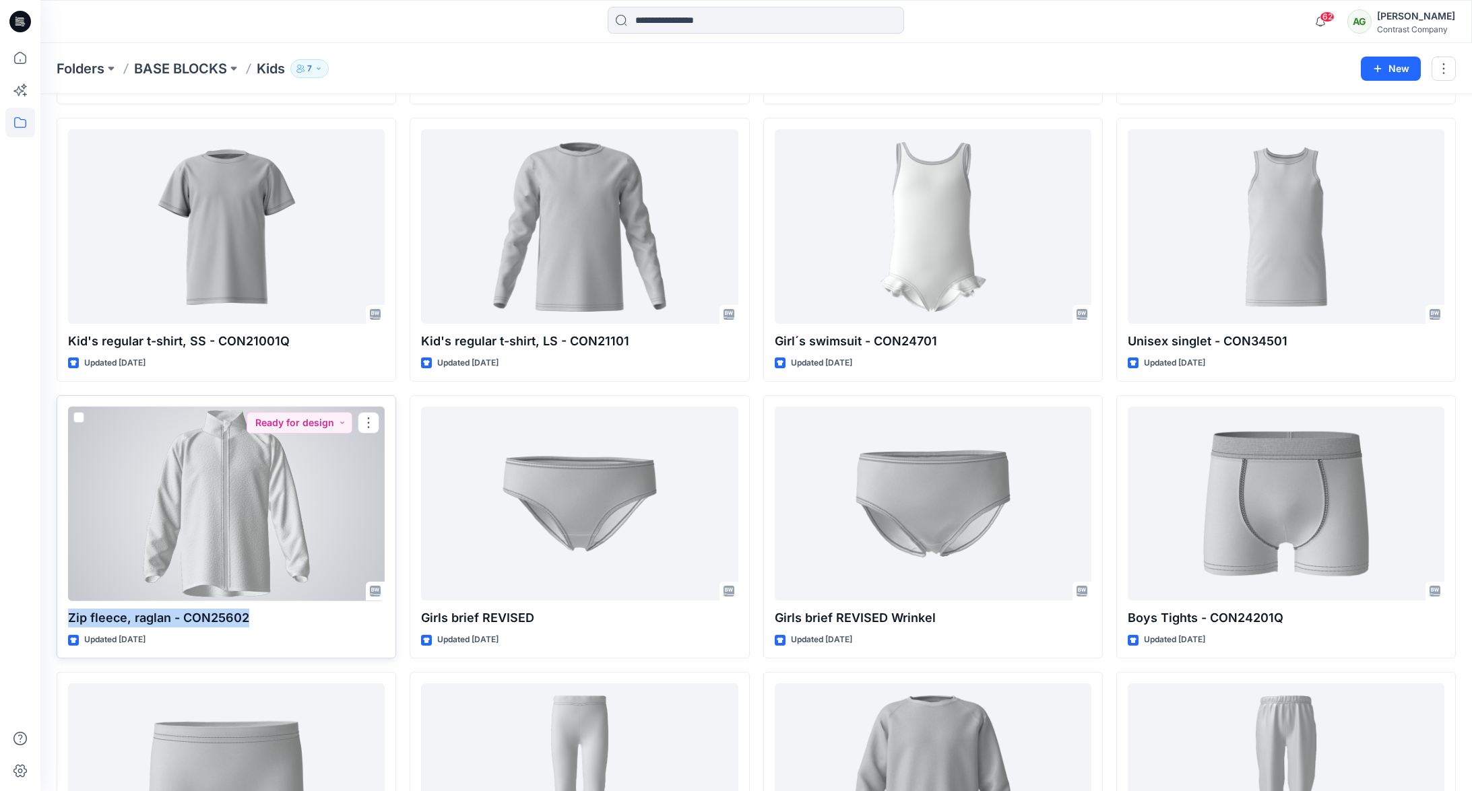
drag, startPoint x: 254, startPoint y: 616, endPoint x: 56, endPoint y: 607, distance: 198.2
click at [58, 606] on div "Zip fleece, raglan - CON25602 Updated 8 months ago Ready for design" at bounding box center [226, 526] width 339 height 263
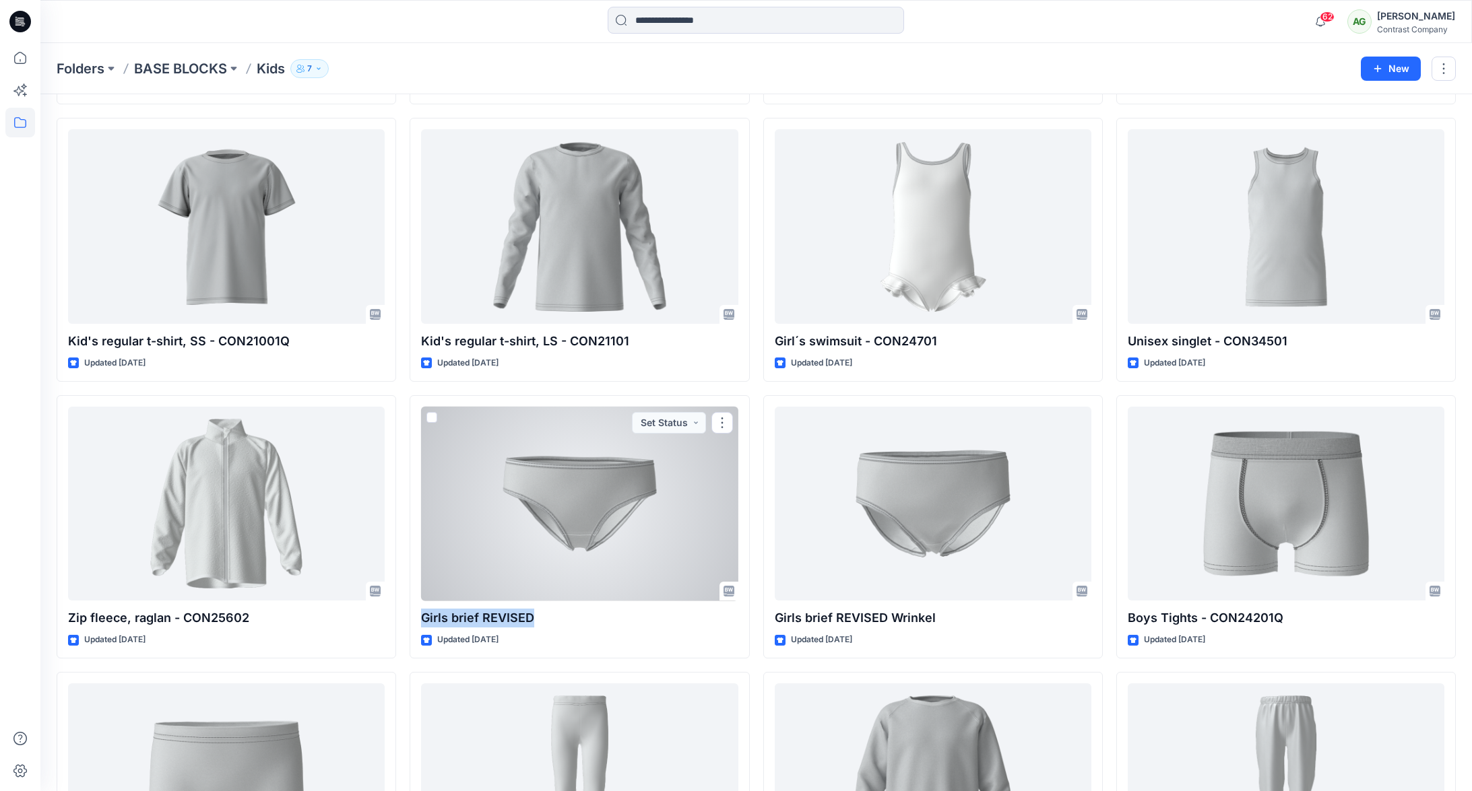
drag, startPoint x: 538, startPoint y: 616, endPoint x: 408, endPoint y: 628, distance: 130.6
click at [416, 624] on div "Girls brief REVISED Updated 10 months ago Set Status" at bounding box center [579, 526] width 339 height 263
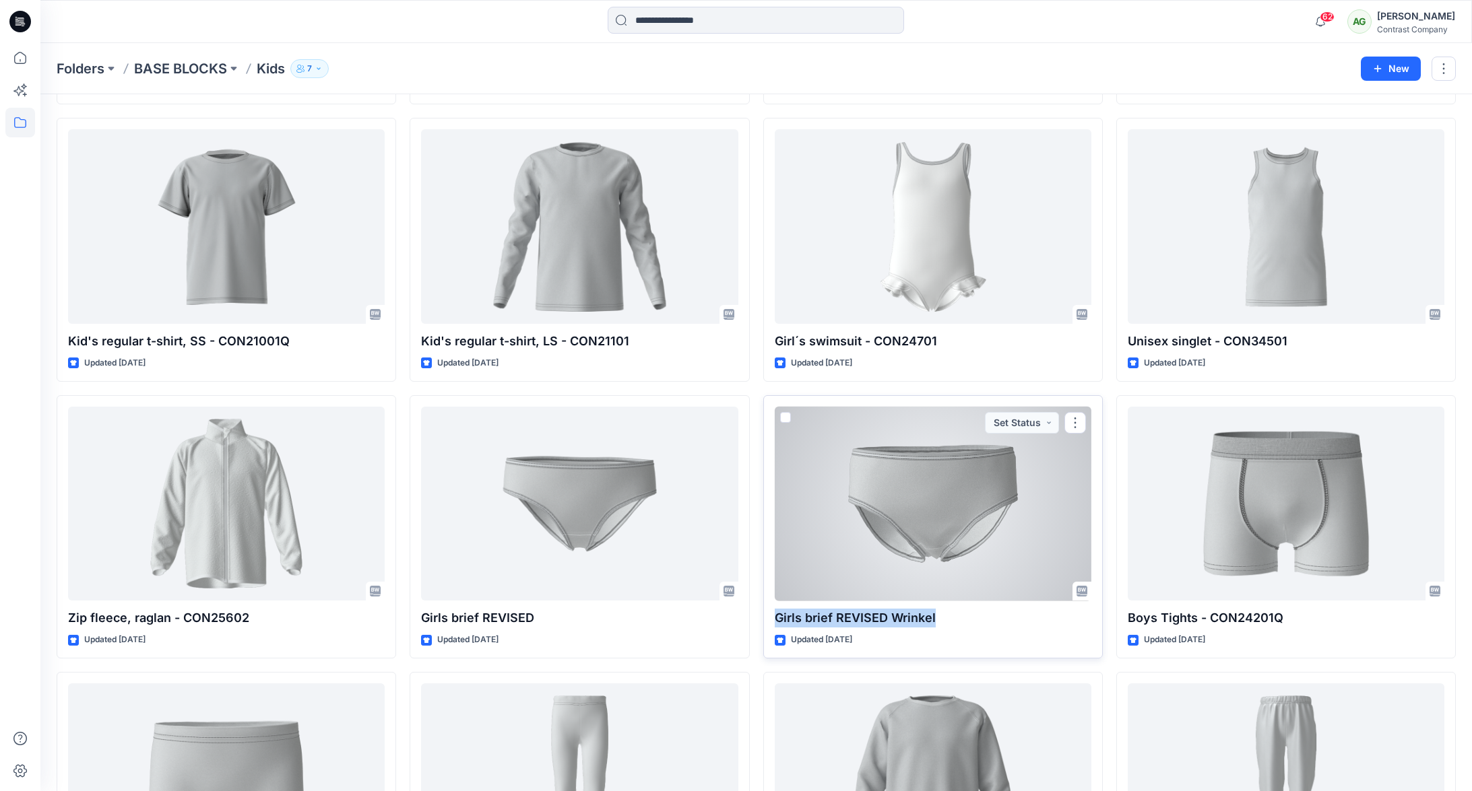
drag, startPoint x: 935, startPoint y: 618, endPoint x: 772, endPoint y: 620, distance: 163.0
click at [775, 618] on p "Girls brief REVISED Wrinkel" at bounding box center [933, 618] width 317 height 19
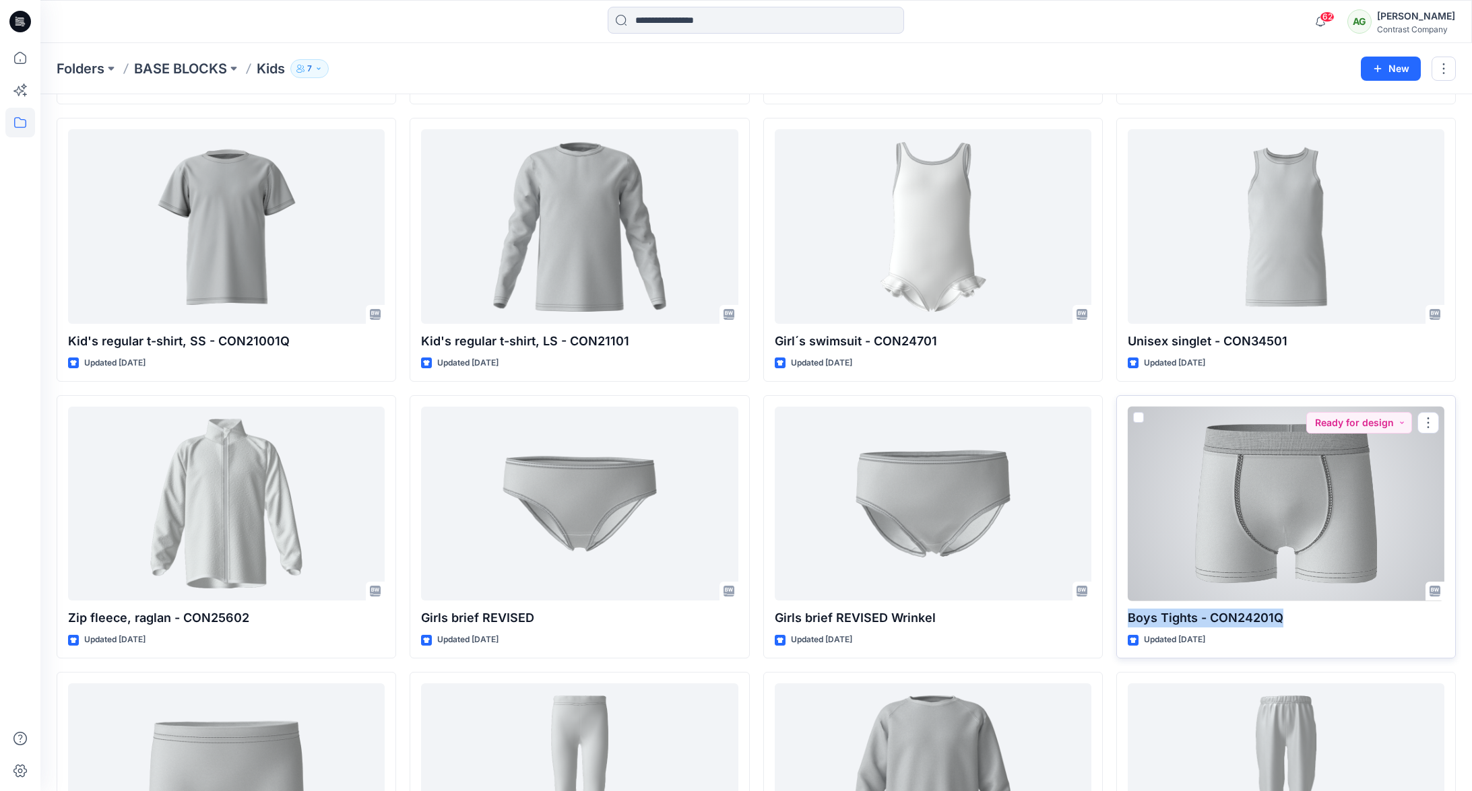
drag, startPoint x: 1280, startPoint y: 616, endPoint x: 1117, endPoint y: 622, distance: 163.8
click at [1117, 622] on div "Boys Tights - CON24201Q Updated 10 months ago Ready for design" at bounding box center [1285, 526] width 339 height 263
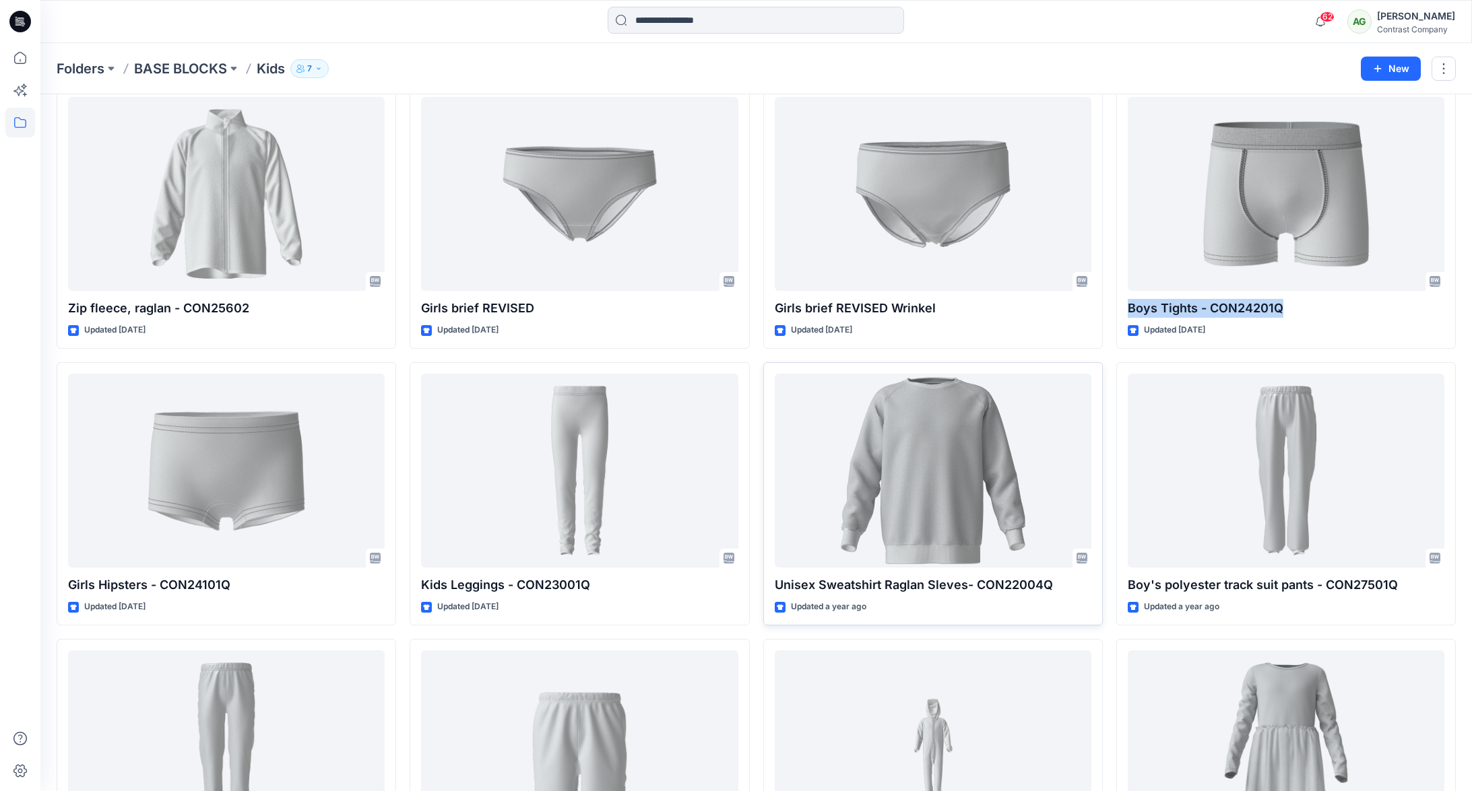
scroll to position [899, 0]
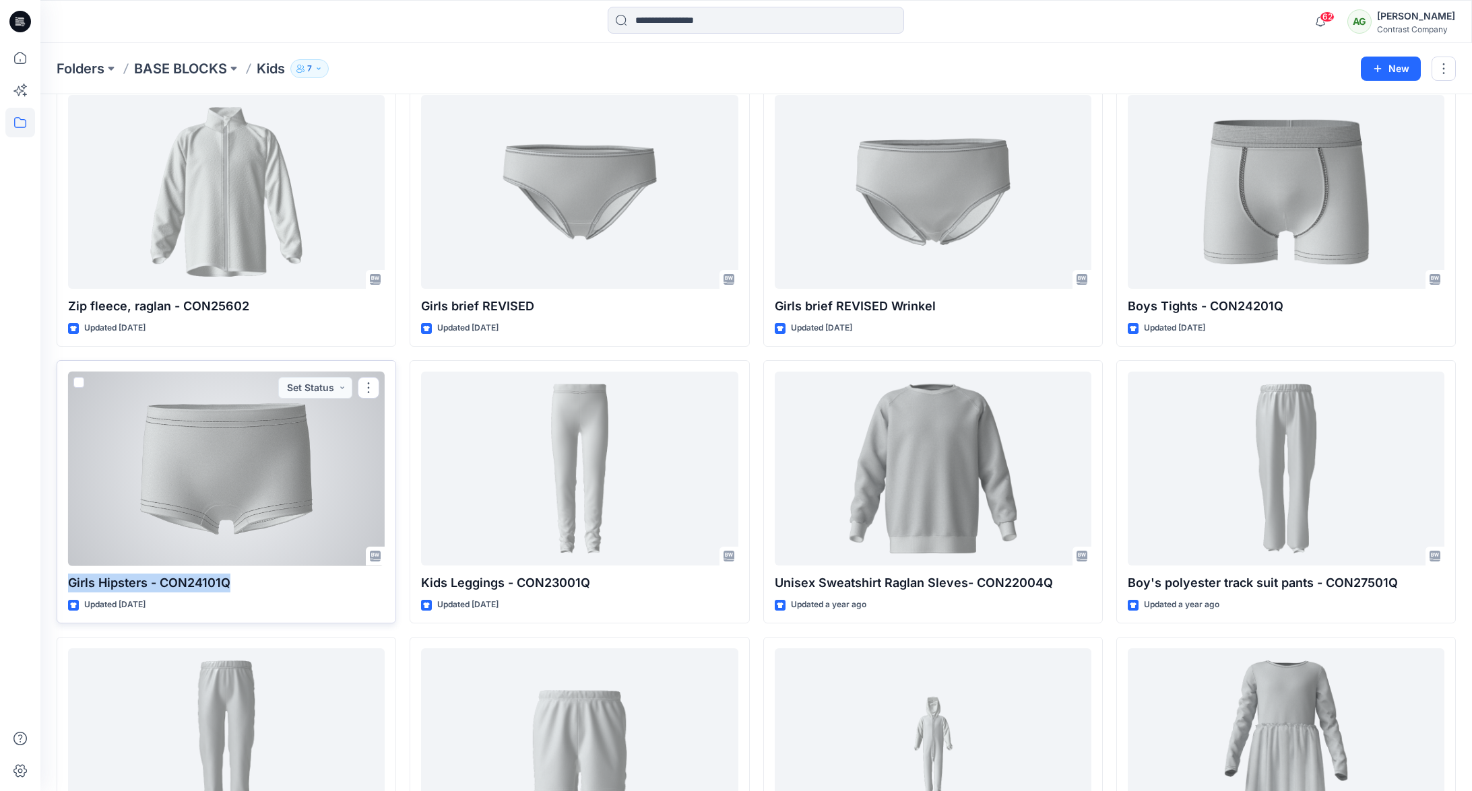
drag, startPoint x: 236, startPoint y: 584, endPoint x: 61, endPoint y: 588, distance: 175.2
click at [63, 587] on div "Girls Hipsters - CON24101Q Updated 10 months ago Set Status" at bounding box center [226, 491] width 339 height 263
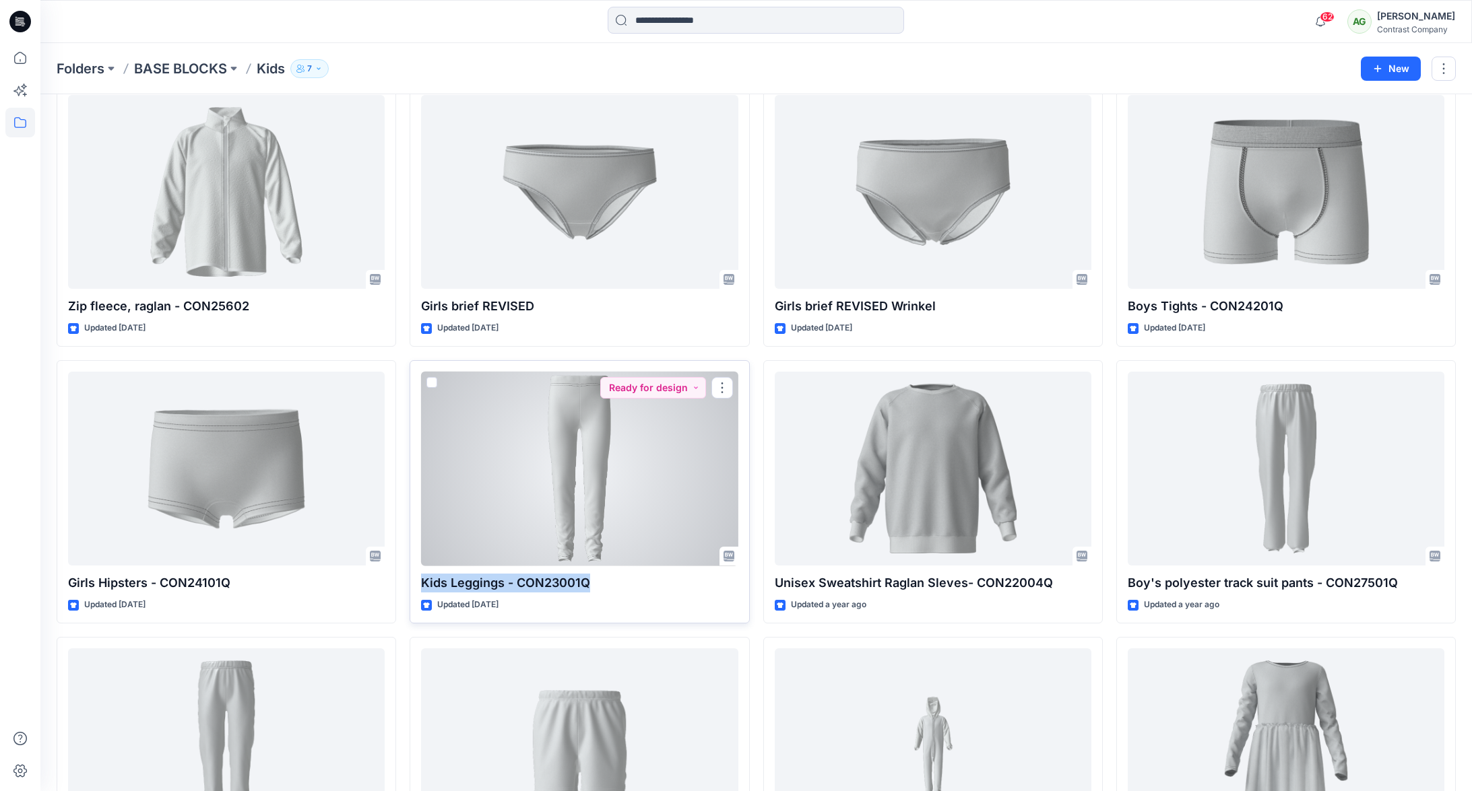
drag, startPoint x: 588, startPoint y: 585, endPoint x: 414, endPoint y: 585, distance: 174.5
click at [415, 585] on div "Kids Leggings - CON23001Q Updated 10 months ago Ready for design" at bounding box center [579, 491] width 339 height 263
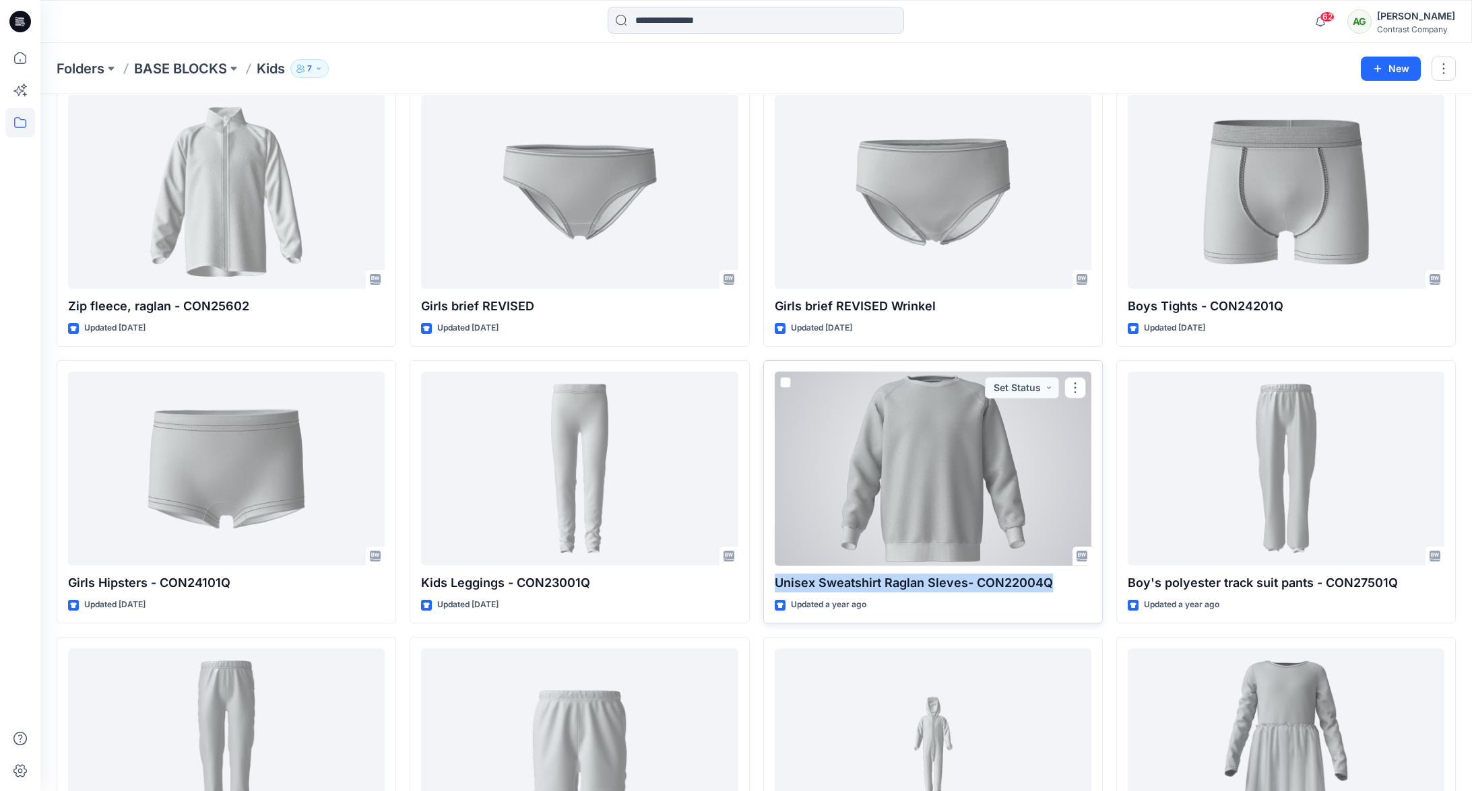
drag, startPoint x: 1048, startPoint y: 583, endPoint x: 780, endPoint y: 573, distance: 268.3
click at [781, 574] on p "Unisex Sweatshirt Raglan Sleves- CON22004Q" at bounding box center [933, 583] width 317 height 19
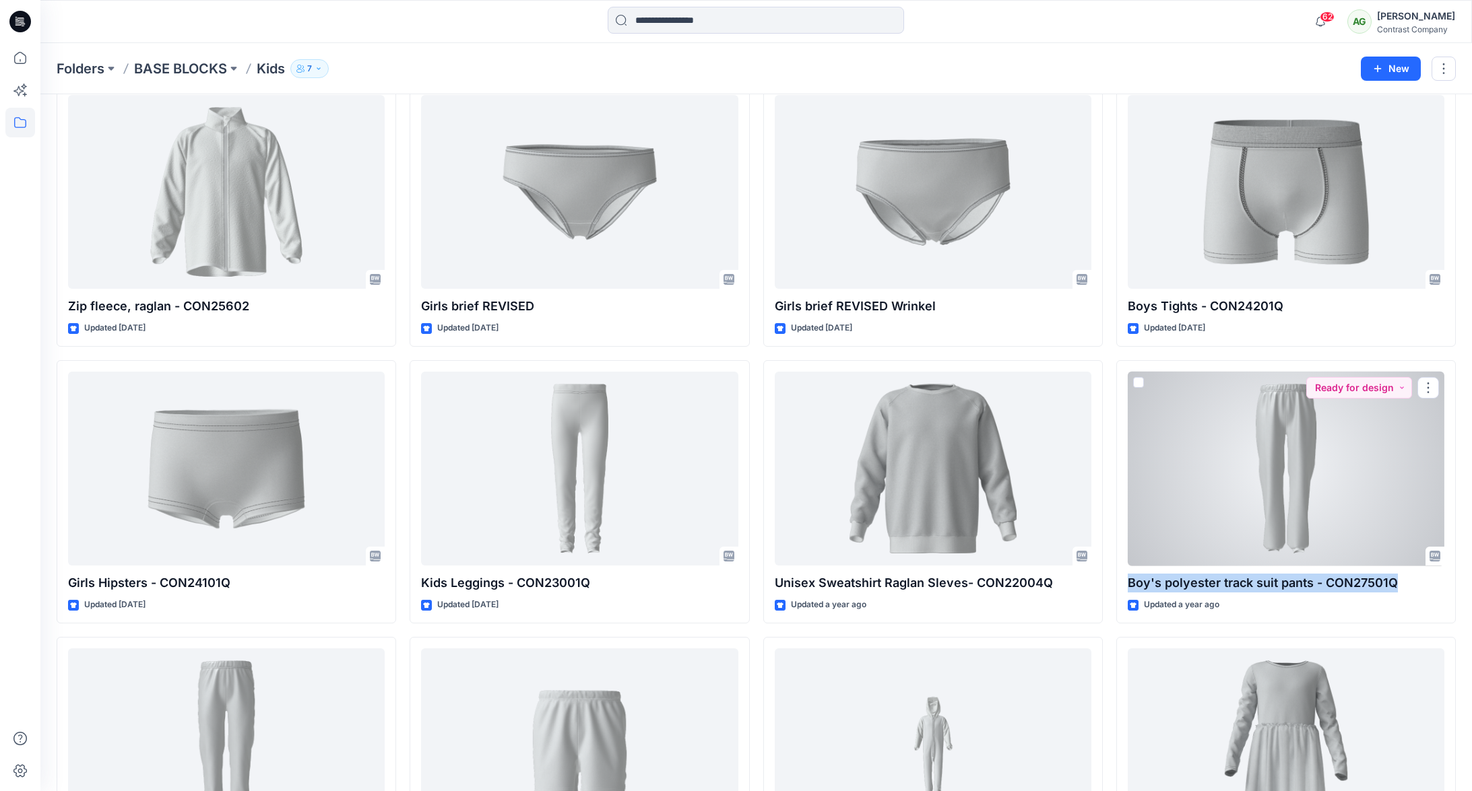
drag, startPoint x: 1392, startPoint y: 585, endPoint x: 1113, endPoint y: 575, distance: 279.1
click at [1128, 572] on div "Boy's polyester track suit pants - CON27501Q Updated a year ago Ready for design" at bounding box center [1285, 491] width 339 height 263
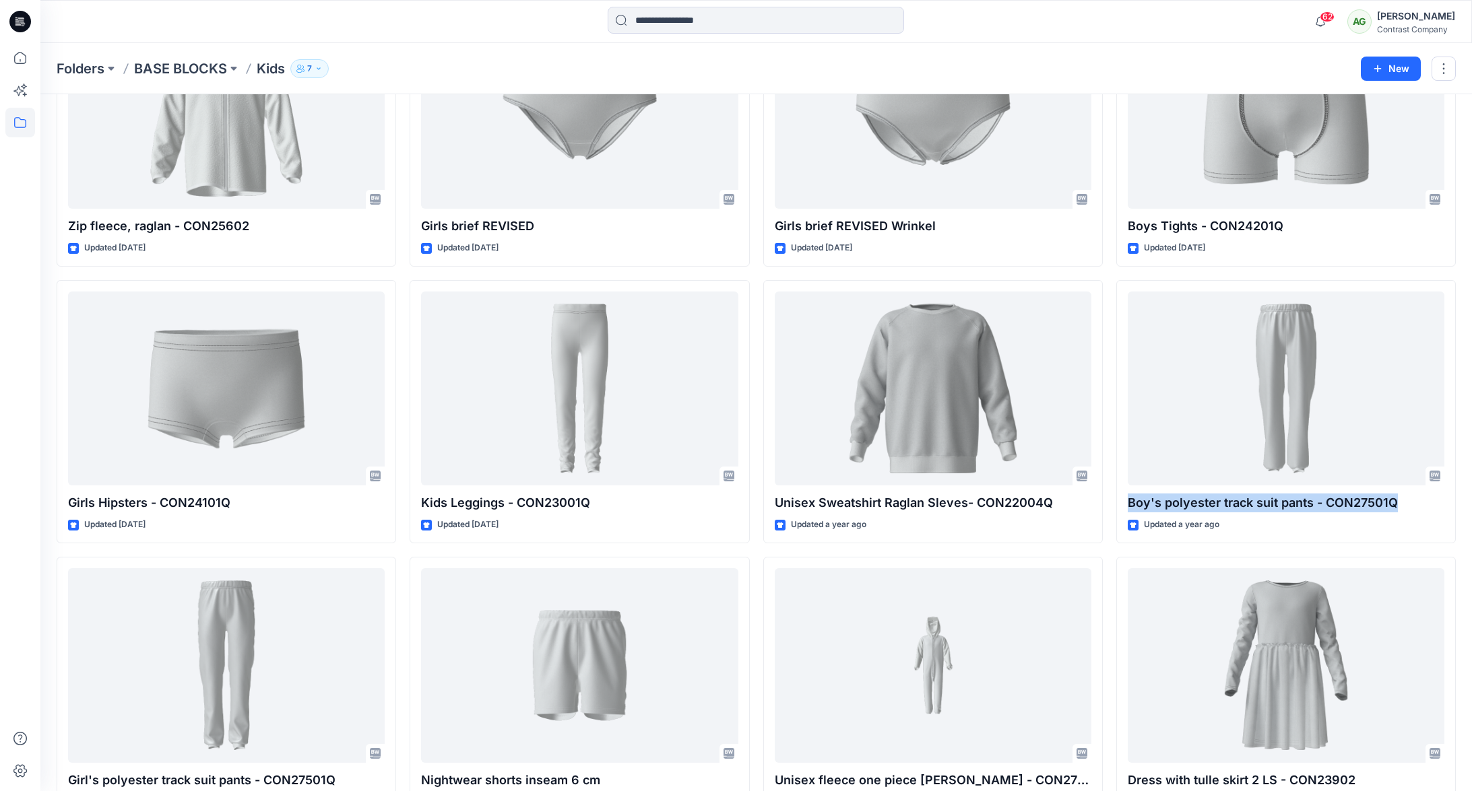
scroll to position [1072, 0]
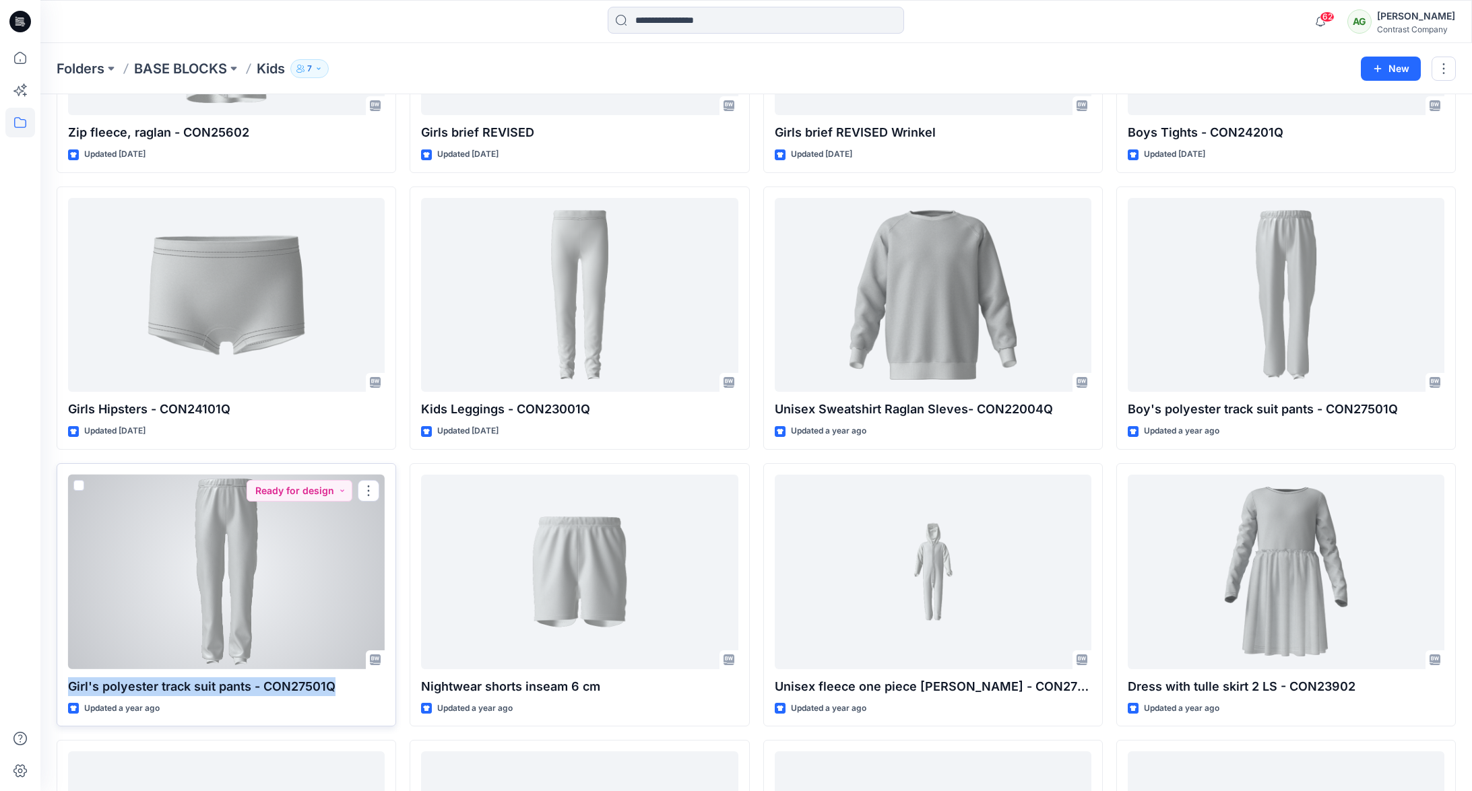
drag, startPoint x: 334, startPoint y: 682, endPoint x: 67, endPoint y: 683, distance: 266.7
click at [68, 683] on p "Girl's polyester track suit pants - CON27501Q" at bounding box center [226, 687] width 317 height 19
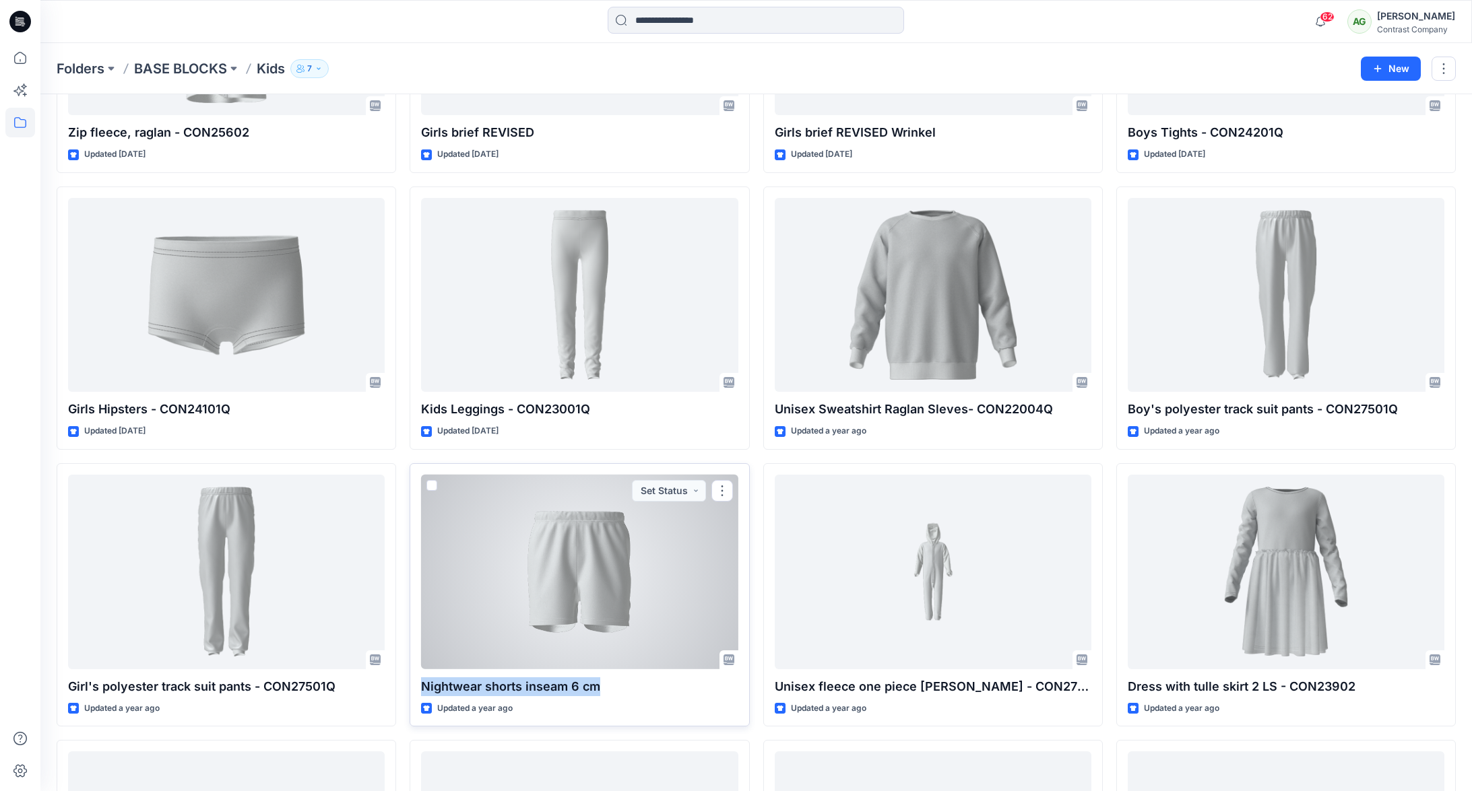
drag, startPoint x: 602, startPoint y: 688, endPoint x: 412, endPoint y: 687, distance: 190.6
click at [414, 687] on div "Nightwear shorts inseam 6 cm Updated a year ago Set Status" at bounding box center [579, 594] width 339 height 263
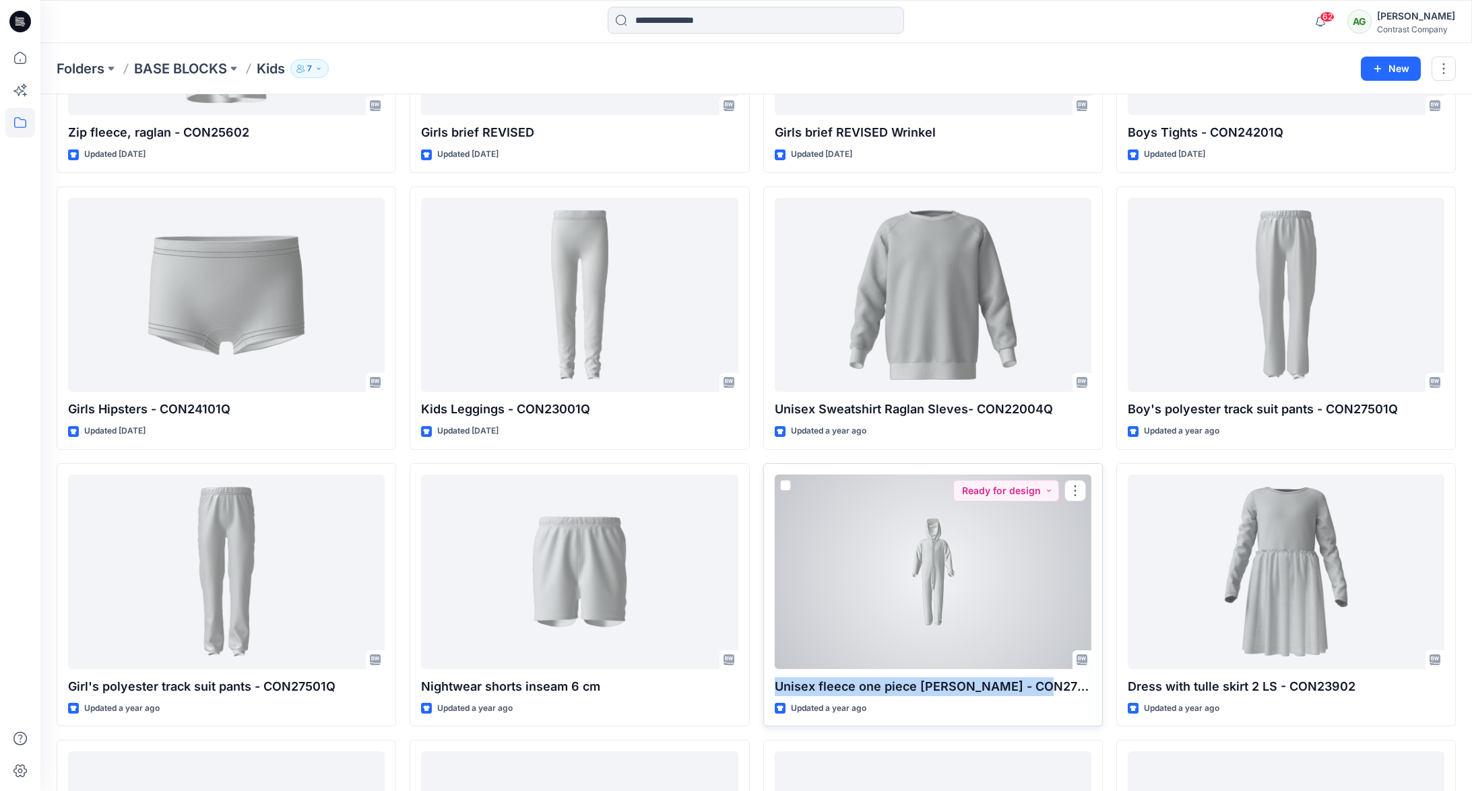
drag, startPoint x: 1025, startPoint y: 684, endPoint x: 773, endPoint y: 681, distance: 251.9
click at [775, 681] on p "Unisex fleece one piece w. hood - CON27103" at bounding box center [933, 687] width 317 height 19
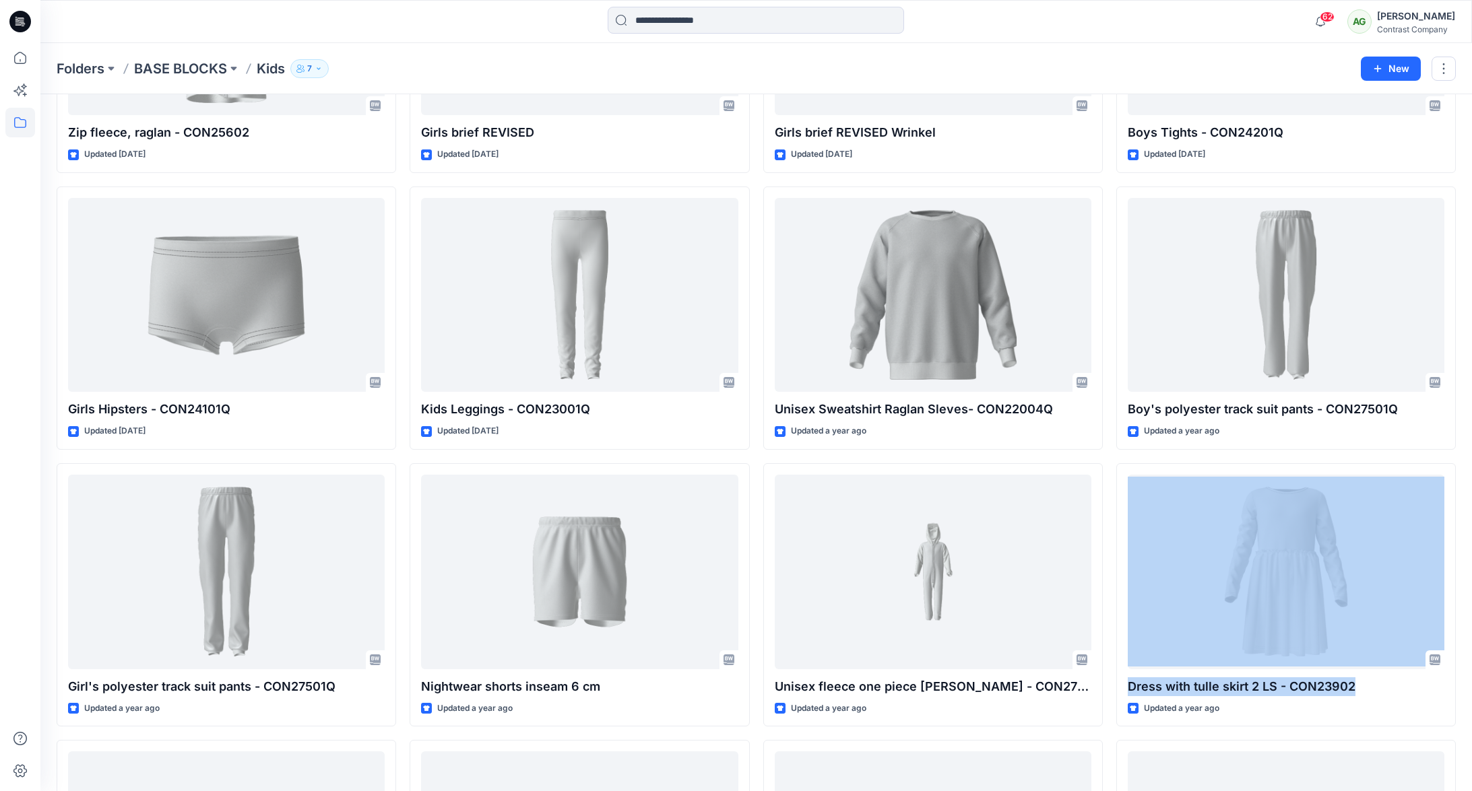
drag, startPoint x: 1339, startPoint y: 686, endPoint x: 1110, endPoint y: 669, distance: 229.6
click at [1113, 668] on div "Shorts set CON21001 CON26301 Inseam 6 cm Updated 2 months ago Shorts set Unisex…" at bounding box center [756, 318] width 1399 height 2479
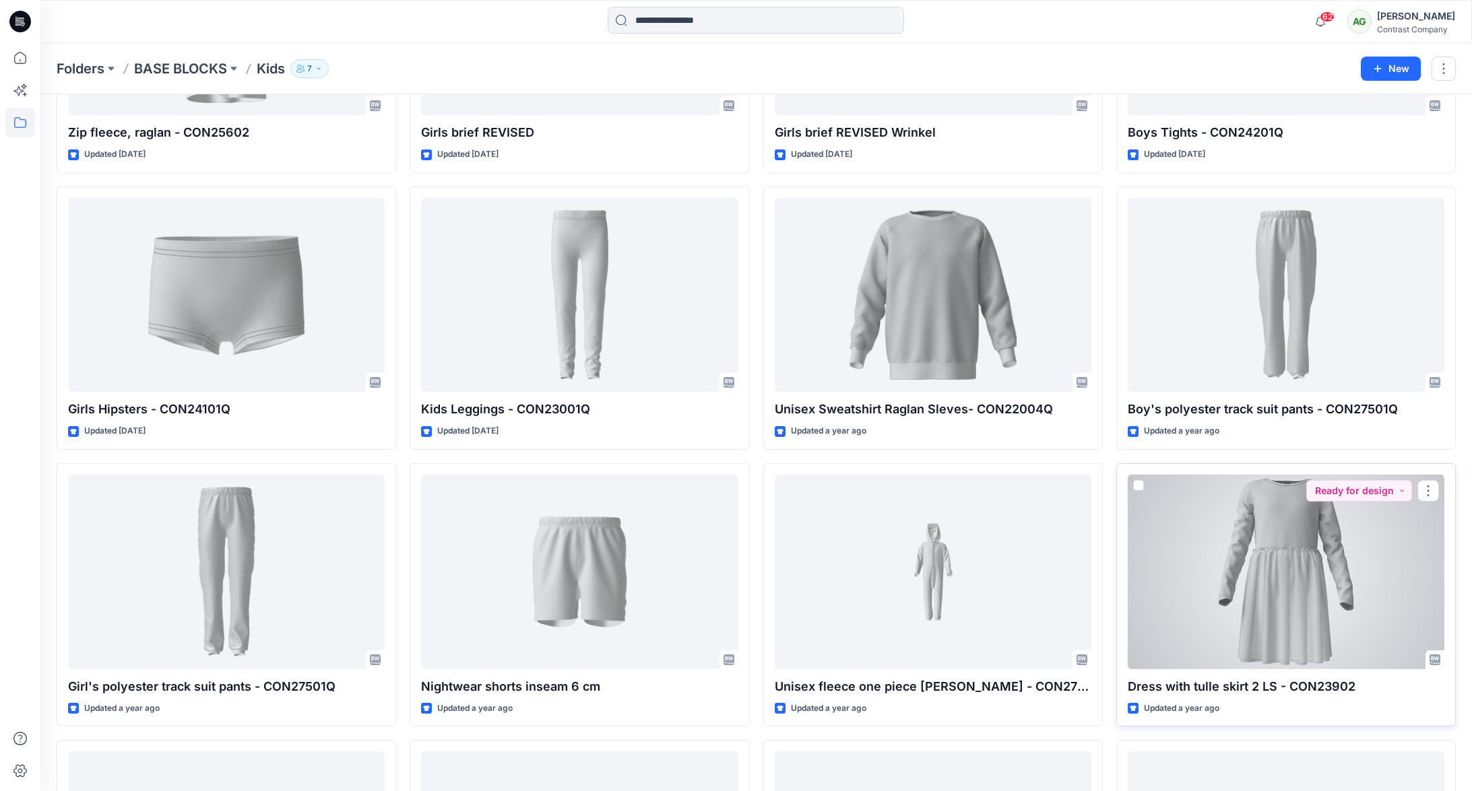
drag, startPoint x: 1301, startPoint y: 701, endPoint x: 1351, endPoint y: 684, distance: 52.6
click at [1301, 702] on div "Updated a year ago" at bounding box center [1286, 709] width 317 height 14
drag, startPoint x: 1355, startPoint y: 687, endPoint x: 1126, endPoint y: 685, distance: 229.0
click at [1126, 685] on div "Dress with tulle skirt 2 LS - CON23902 Updated a year ago Ready for design" at bounding box center [1285, 594] width 339 height 263
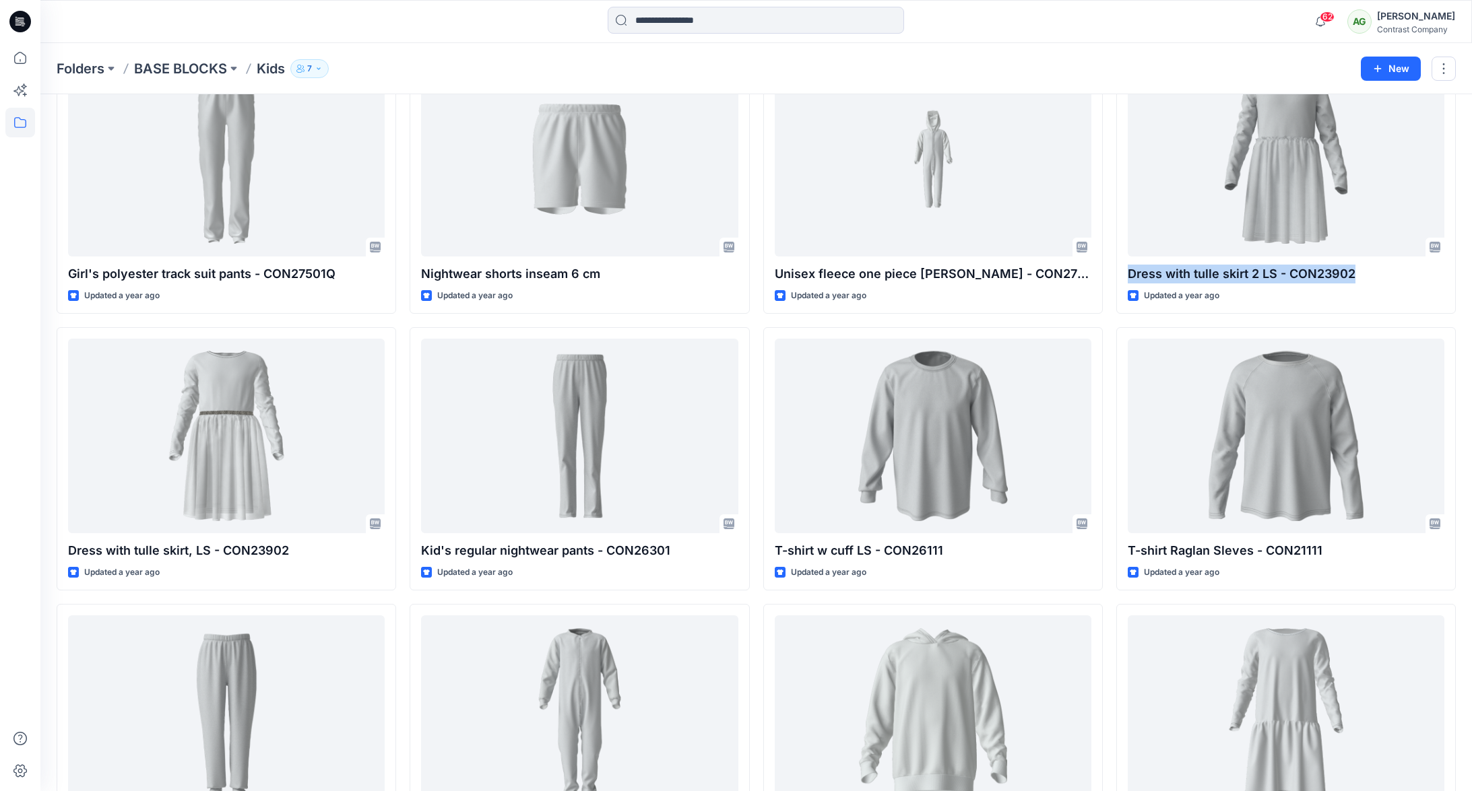
scroll to position [1490, 0]
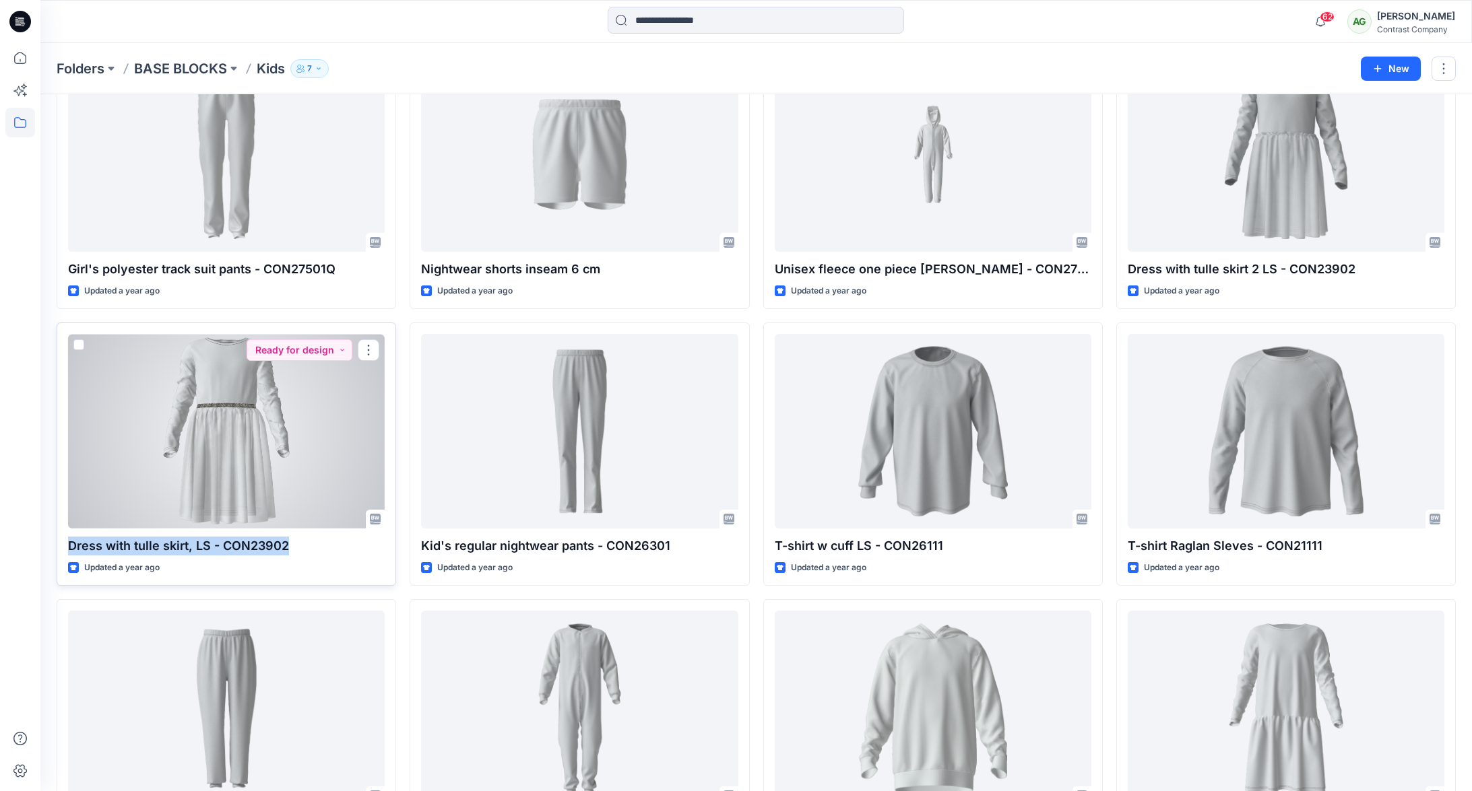
drag, startPoint x: 282, startPoint y: 545, endPoint x: 63, endPoint y: 550, distance: 219.0
click at [64, 548] on div "Dress with tulle skirt, LS - CON23902 Updated a year ago Ready for design" at bounding box center [226, 454] width 339 height 263
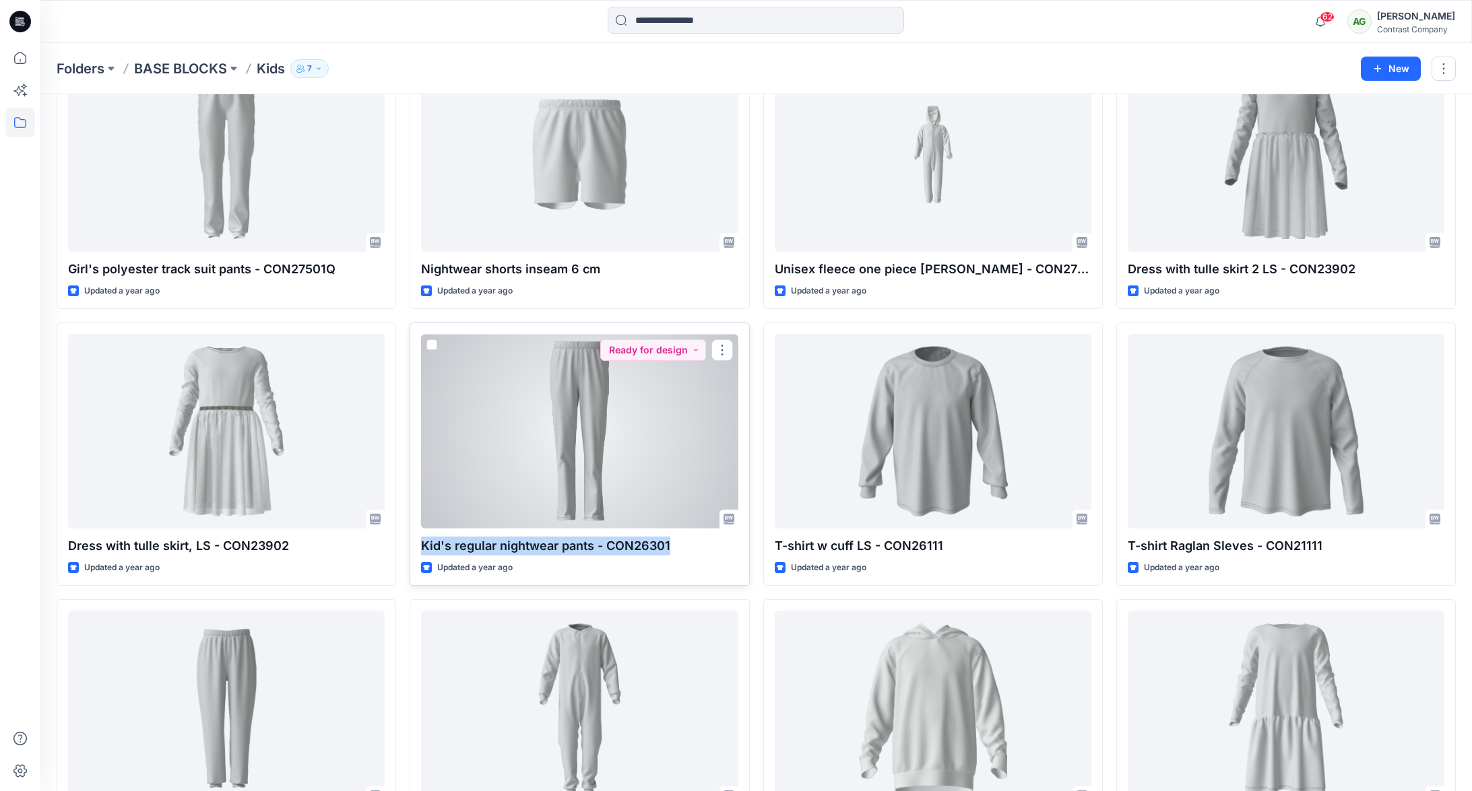
drag, startPoint x: 672, startPoint y: 544, endPoint x: 412, endPoint y: 544, distance: 260.0
click at [412, 544] on div "Kid's regular nightwear pants - CON26301 Updated a year ago Ready for design" at bounding box center [579, 454] width 339 height 263
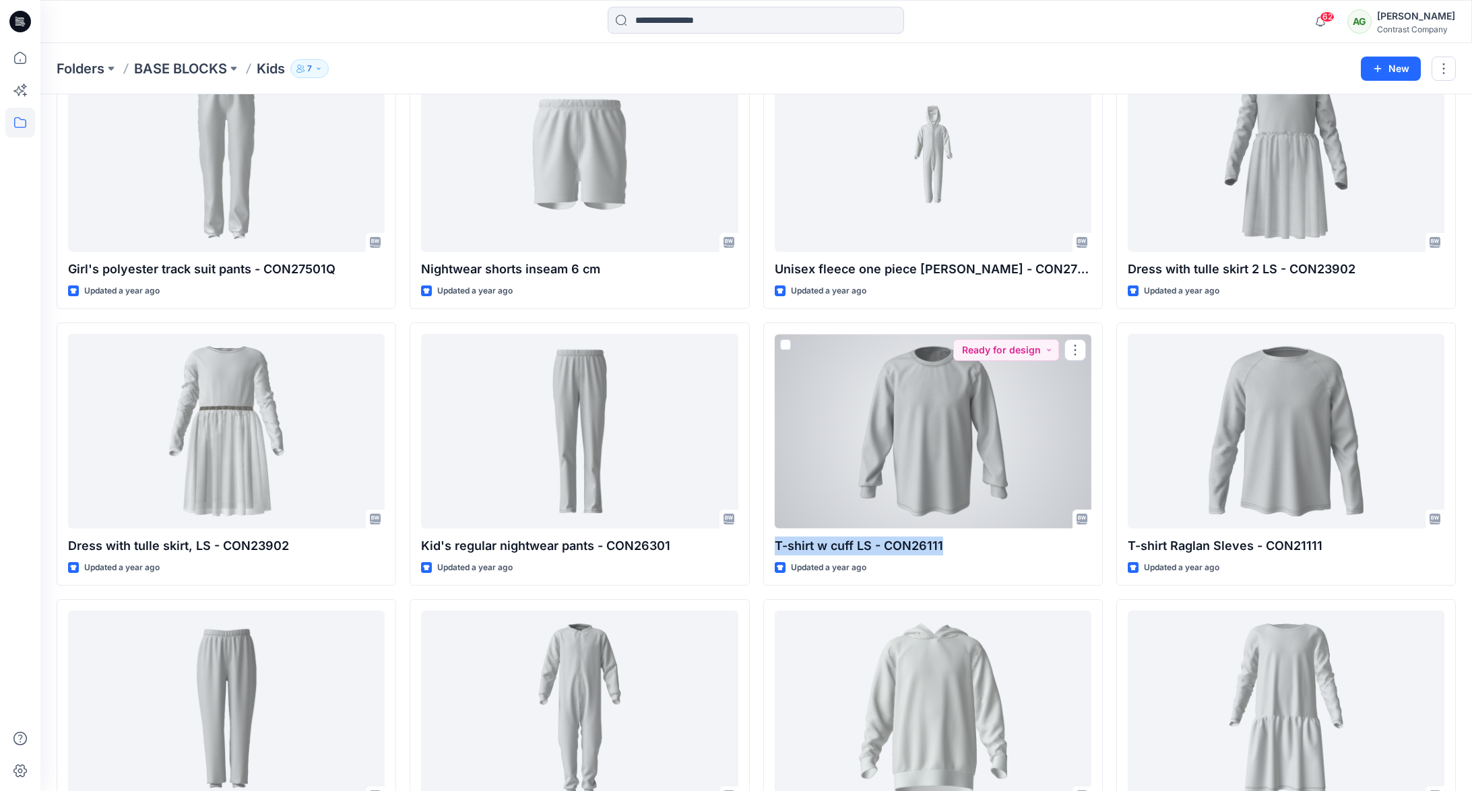
drag, startPoint x: 938, startPoint y: 544, endPoint x: 754, endPoint y: 545, distance: 183.2
click at [766, 545] on div "T-shirt w cuff LS - CON26111 Updated a year ago Ready for design" at bounding box center [932, 454] width 339 height 263
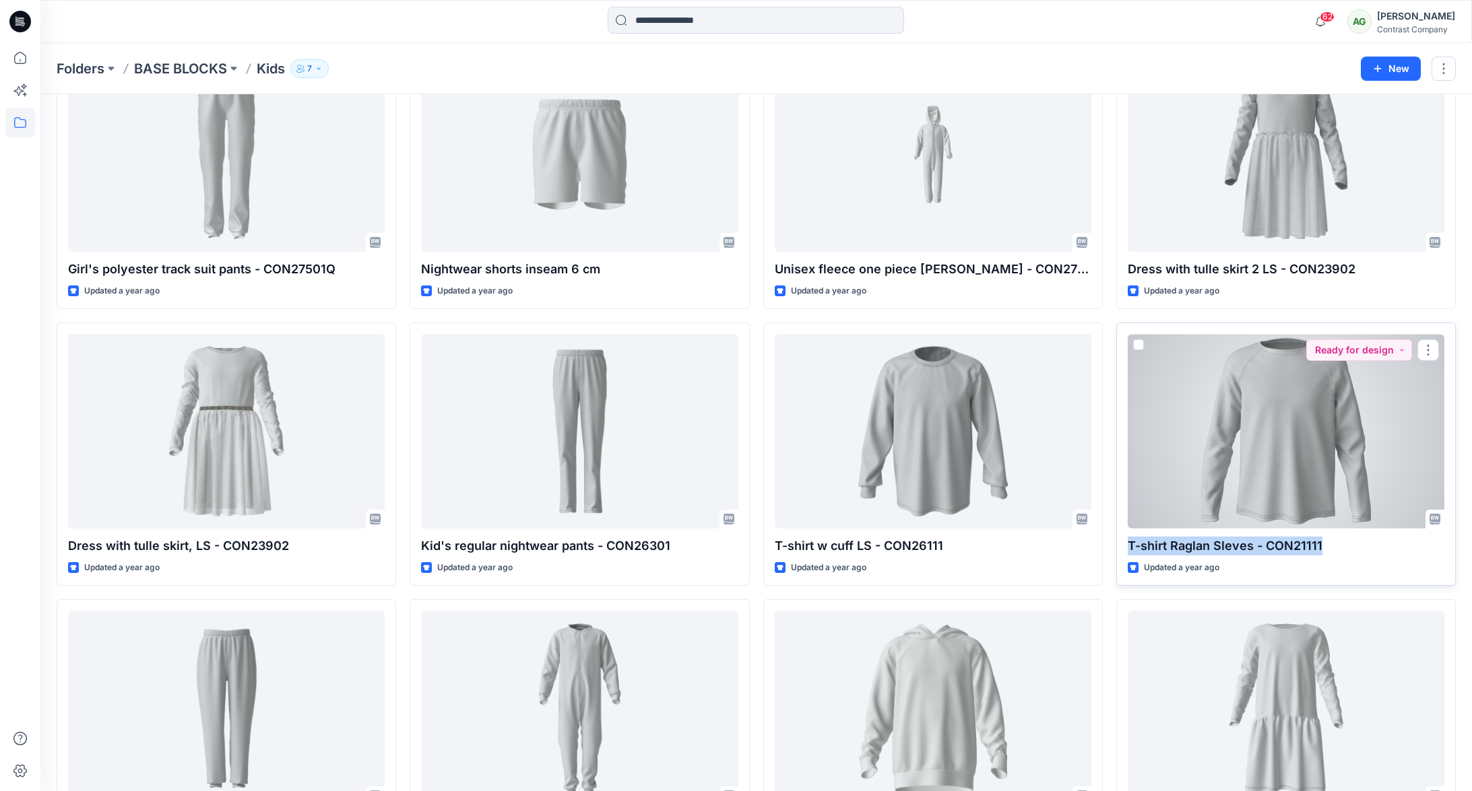
drag, startPoint x: 1314, startPoint y: 546, endPoint x: 1115, endPoint y: 538, distance: 198.2
click at [1122, 543] on div "T-shirt Raglan Sleves - CON21111 Updated a year ago Ready for design" at bounding box center [1285, 454] width 339 height 263
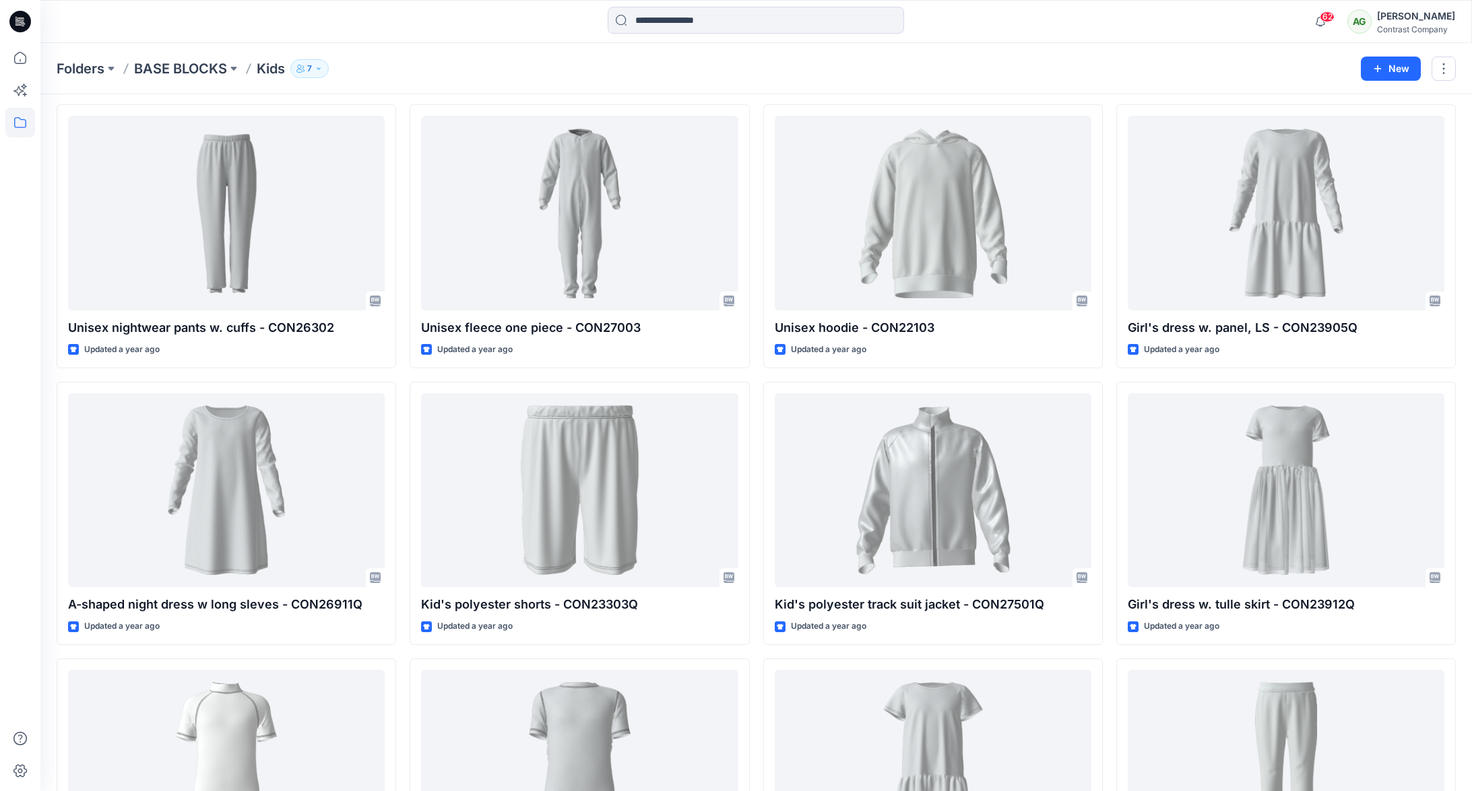
scroll to position [1972, 0]
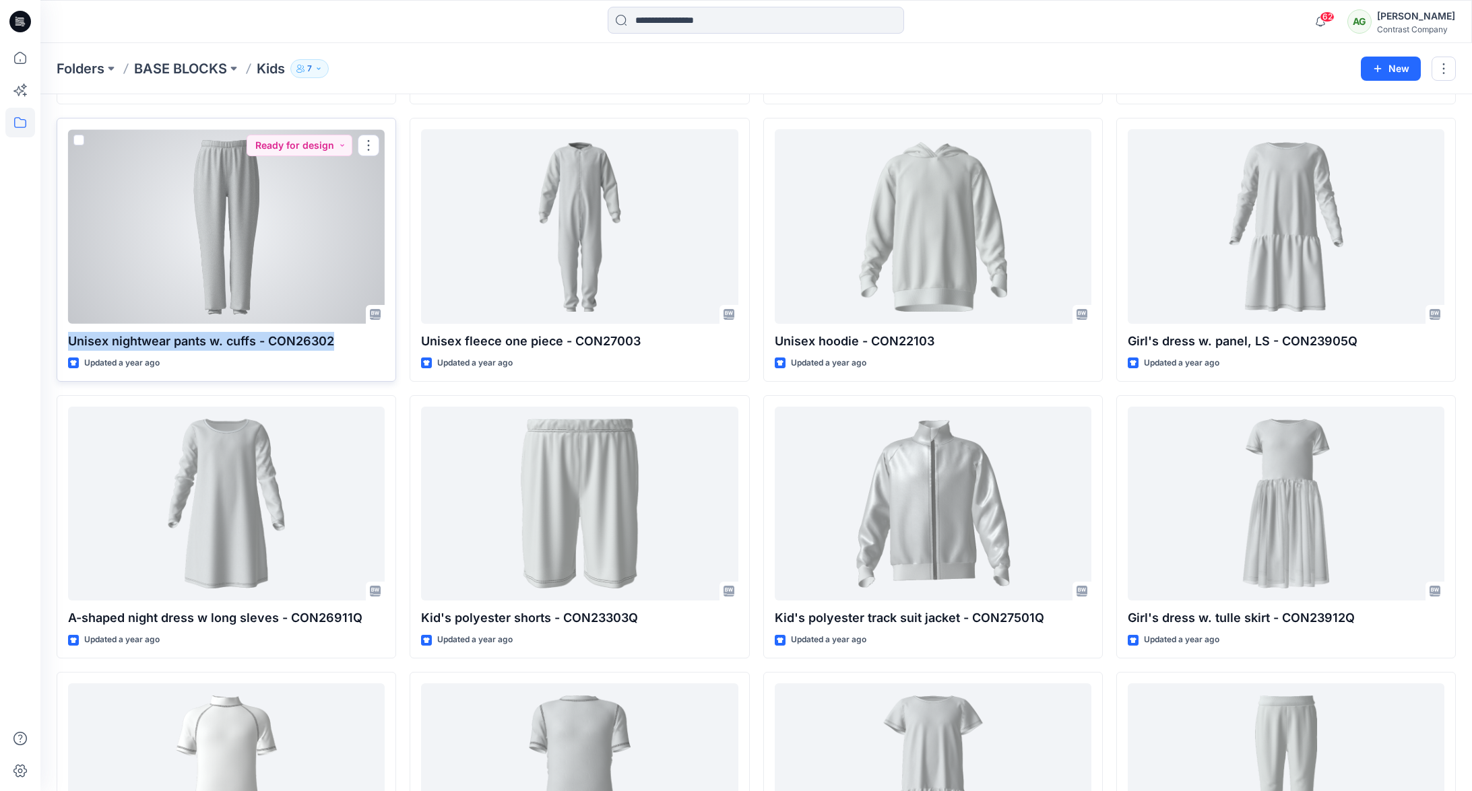
drag, startPoint x: 337, startPoint y: 342, endPoint x: 61, endPoint y: 344, distance: 276.2
click at [66, 343] on div "Unisex nightwear pants w. cuffs - CON26302 Updated a year ago Ready for design" at bounding box center [226, 249] width 339 height 263
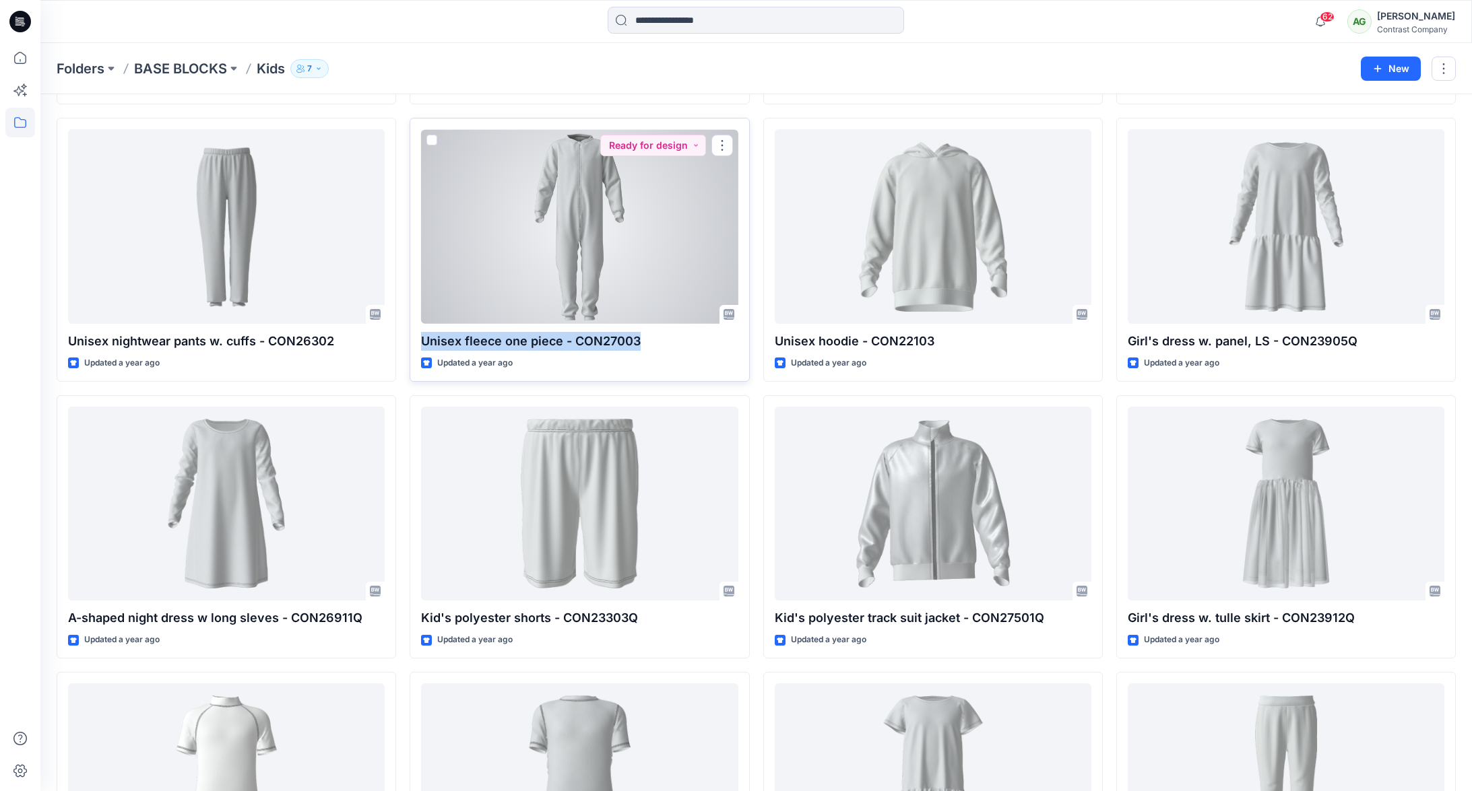
drag, startPoint x: 642, startPoint y: 342, endPoint x: 422, endPoint y: 342, distance: 219.6
click at [422, 341] on p "Unisex fleece one piece - CON27003" at bounding box center [579, 341] width 317 height 19
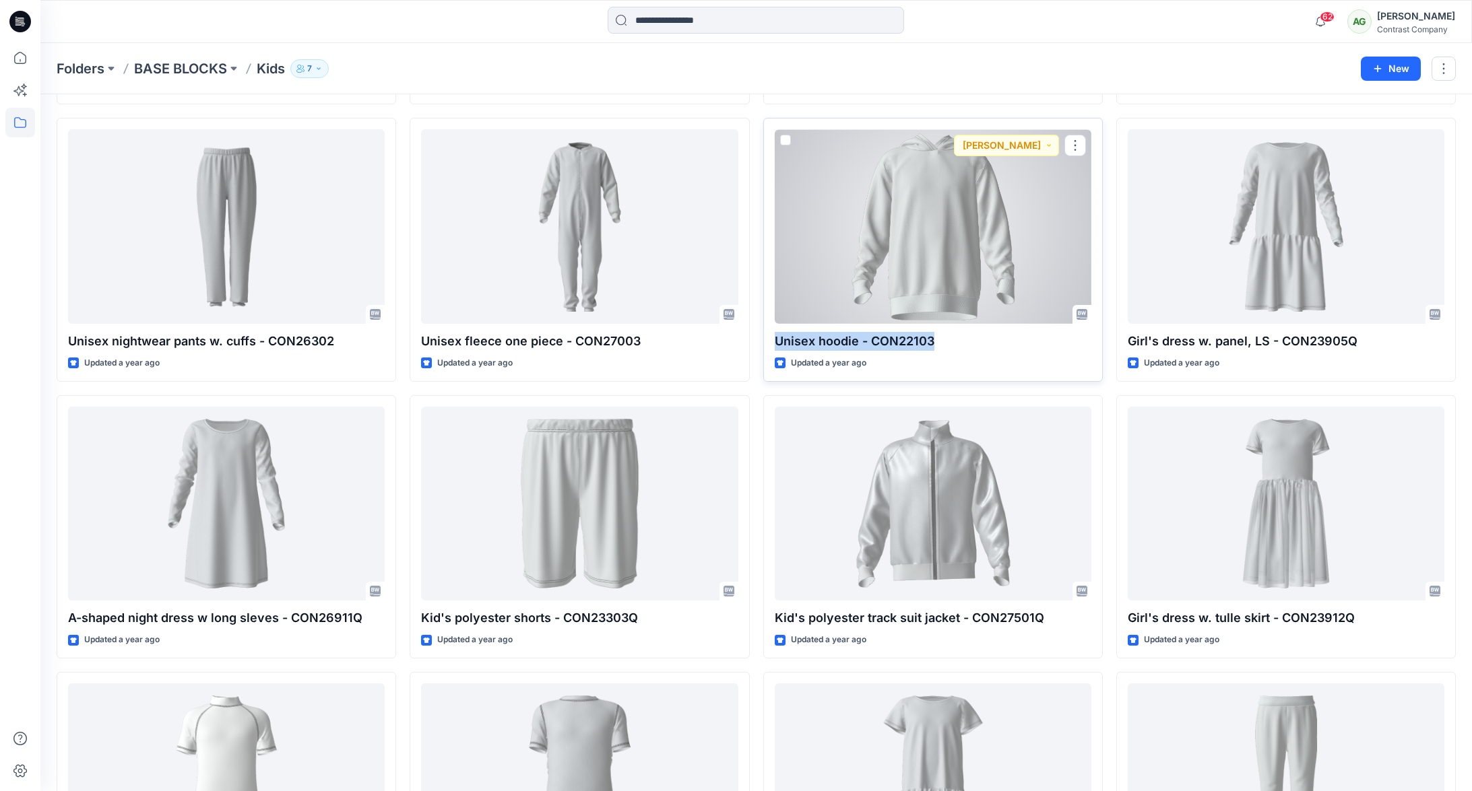
drag, startPoint x: 942, startPoint y: 344, endPoint x: 774, endPoint y: 347, distance: 168.4
click at [775, 347] on p "Unisex hoodie - CON22103" at bounding box center [933, 341] width 317 height 19
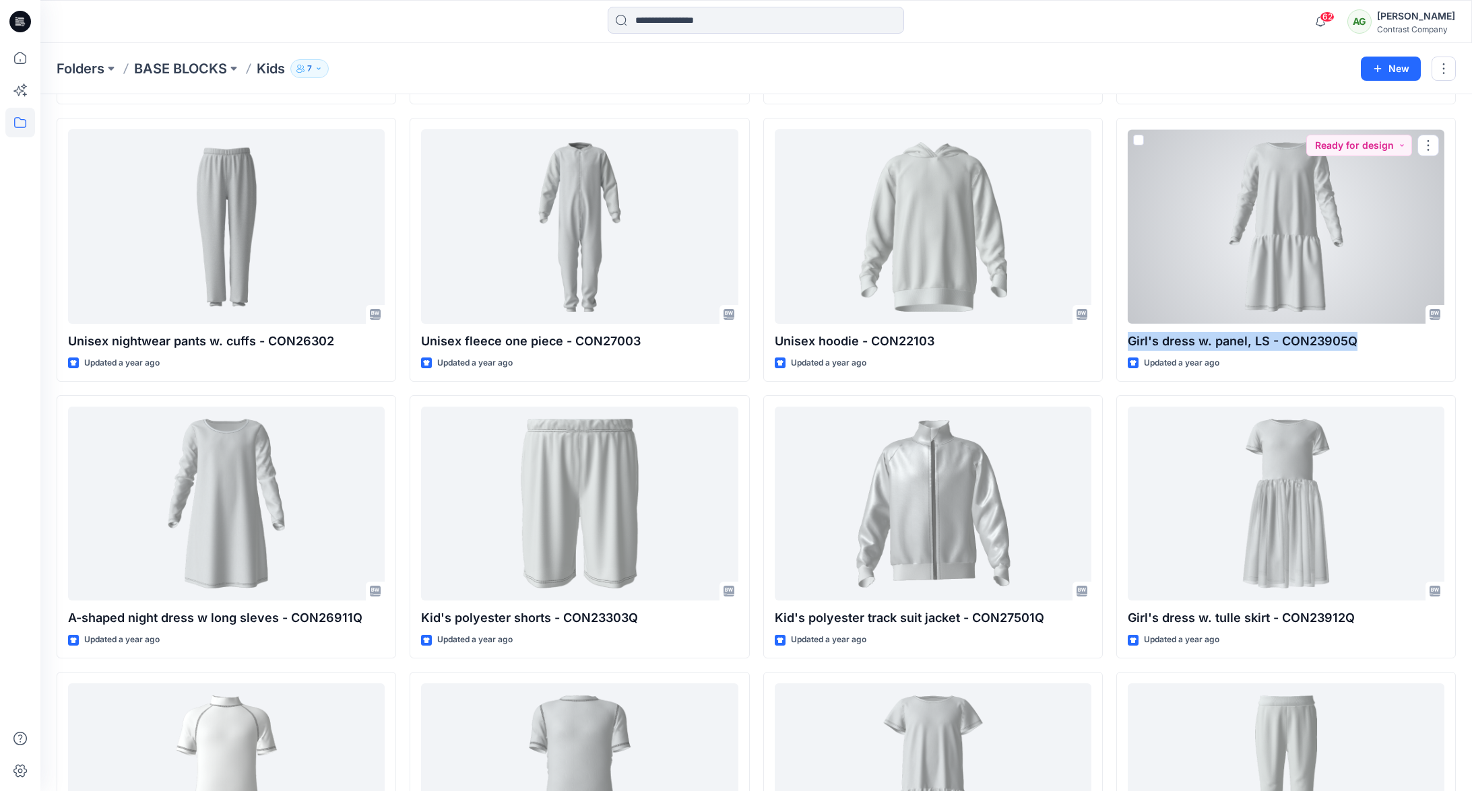
drag, startPoint x: 1359, startPoint y: 343, endPoint x: 1110, endPoint y: 339, distance: 248.6
click at [1117, 337] on div "Girl's dress w. panel, LS - CON23905Q Updated a year ago Ready for design" at bounding box center [1285, 249] width 339 height 263
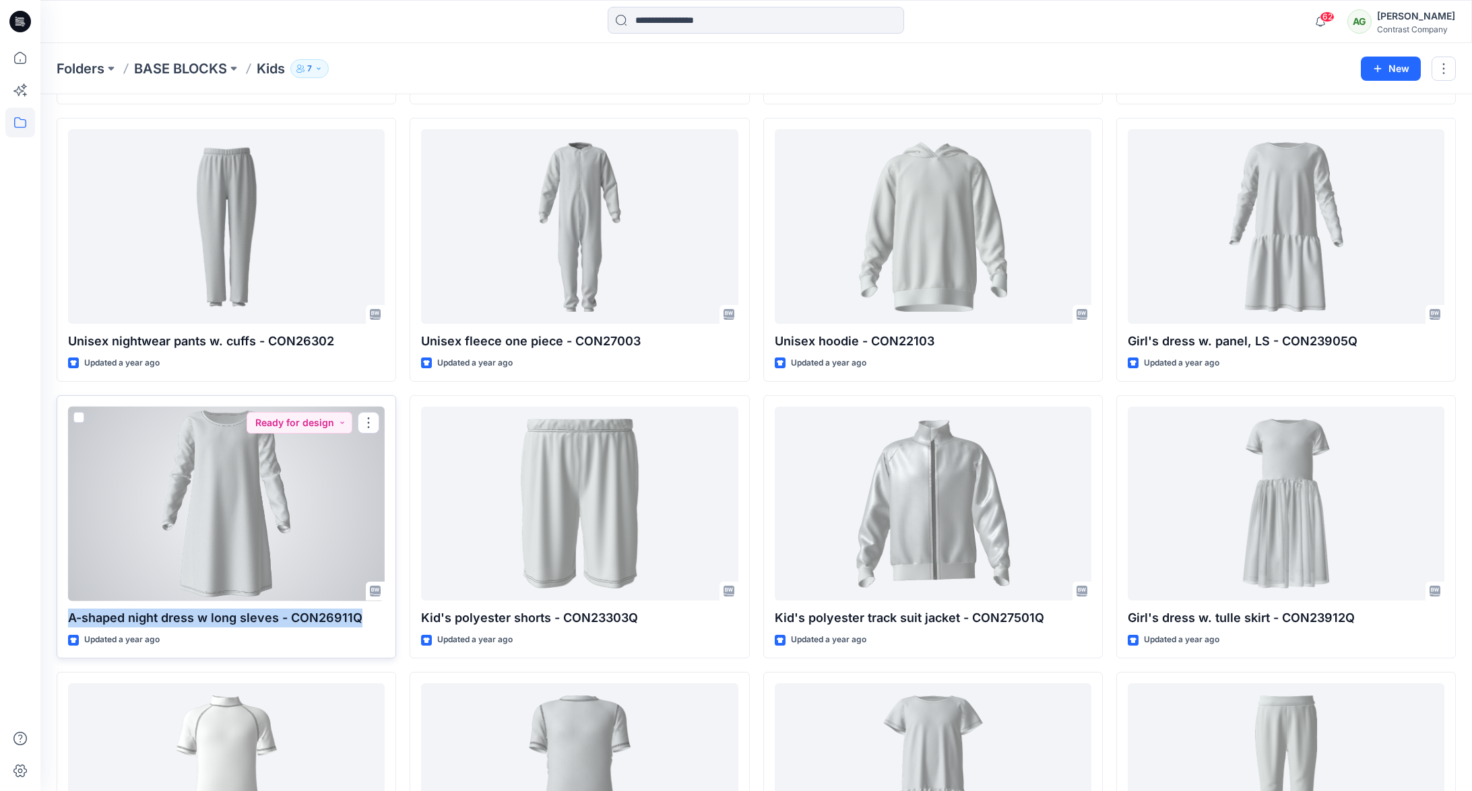
drag, startPoint x: 348, startPoint y: 618, endPoint x: 71, endPoint y: 620, distance: 276.8
click at [71, 620] on p "A-shaped night dress w long sleves - CON26911Q" at bounding box center [226, 618] width 317 height 19
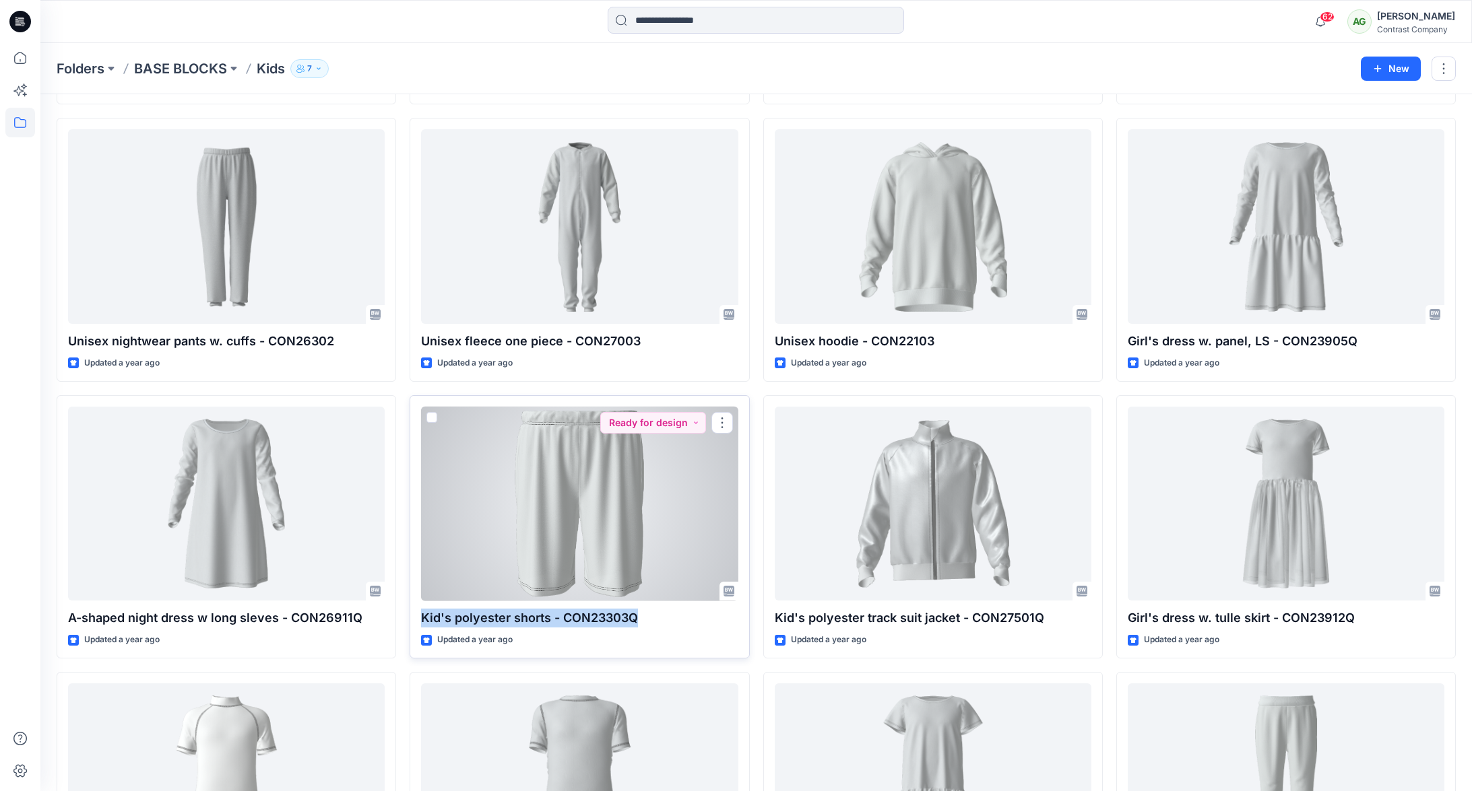
drag, startPoint x: 641, startPoint y: 618, endPoint x: 412, endPoint y: 624, distance: 228.4
click at [414, 623] on div "Kid's polyester shorts - CON23303Q Updated a year ago Ready for design" at bounding box center [579, 526] width 339 height 263
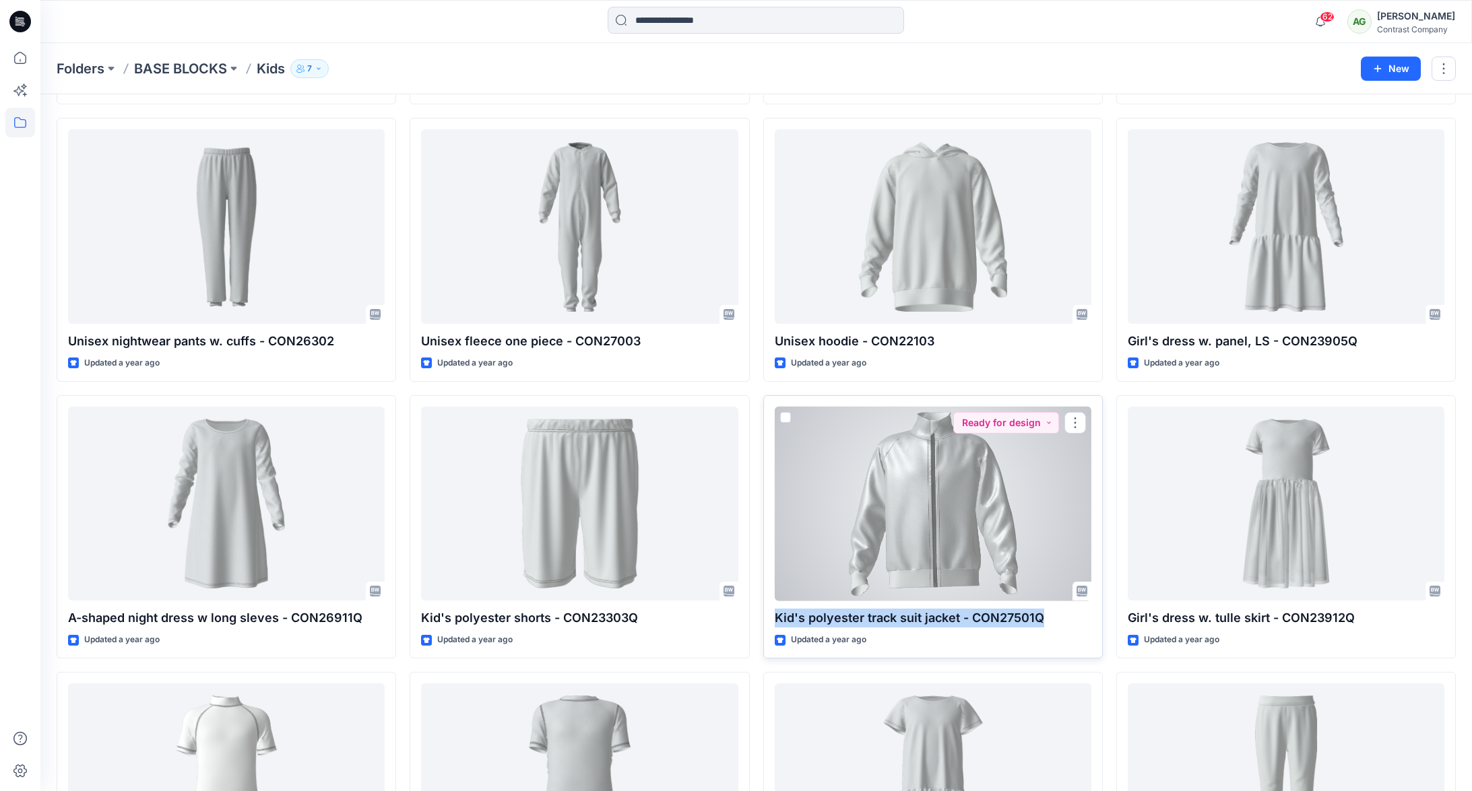
drag, startPoint x: 1043, startPoint y: 618, endPoint x: 765, endPoint y: 611, distance: 278.9
click at [766, 610] on div "Kid's polyester track suit jacket - CON27501Q Updated a year ago Ready for desi…" at bounding box center [932, 526] width 339 height 263
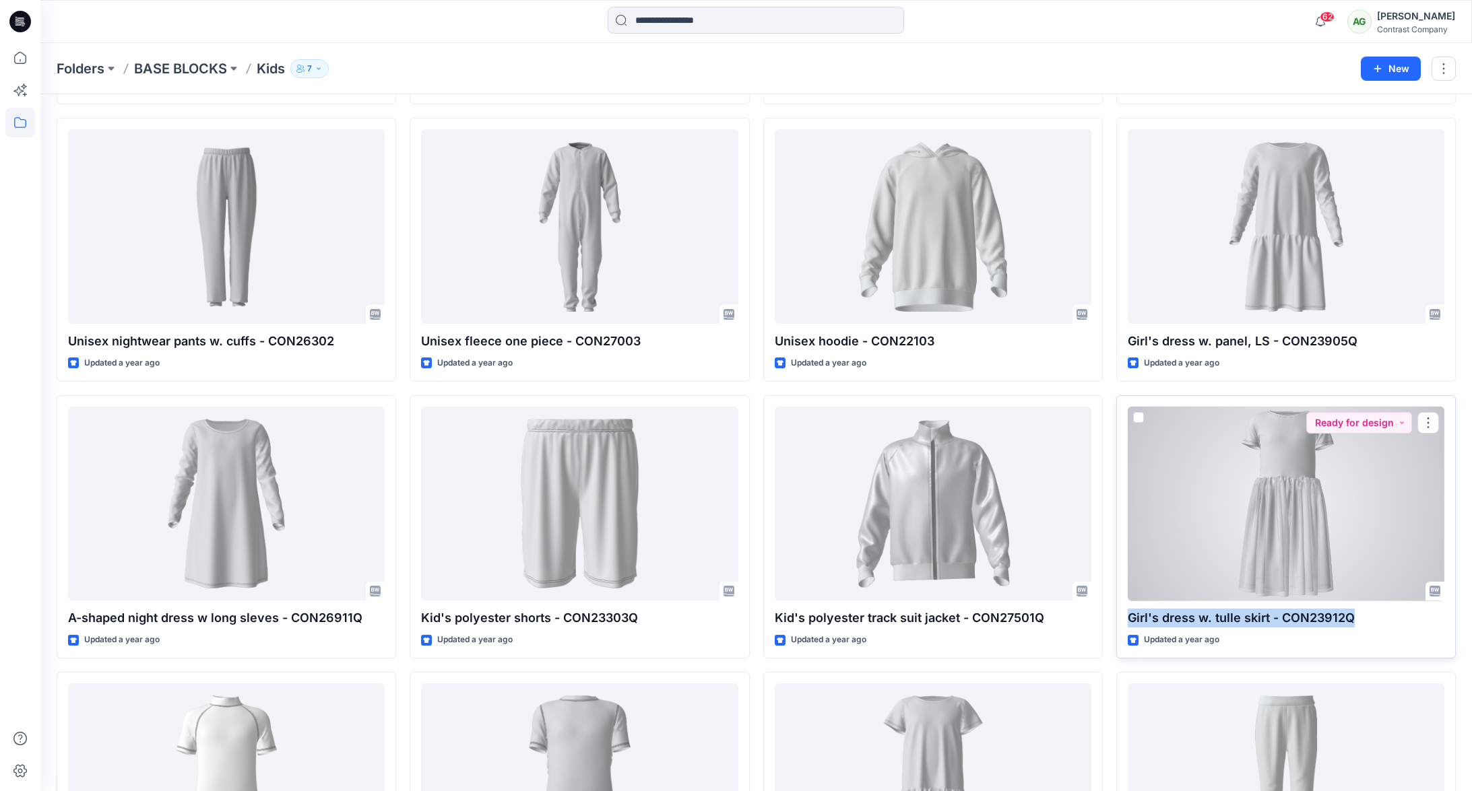
drag, startPoint x: 1365, startPoint y: 620, endPoint x: 1121, endPoint y: 618, distance: 243.8
click at [1121, 616] on div "Girl's dress w. tulle skirt - CON23912Q Updated a year ago Ready for design" at bounding box center [1285, 526] width 339 height 263
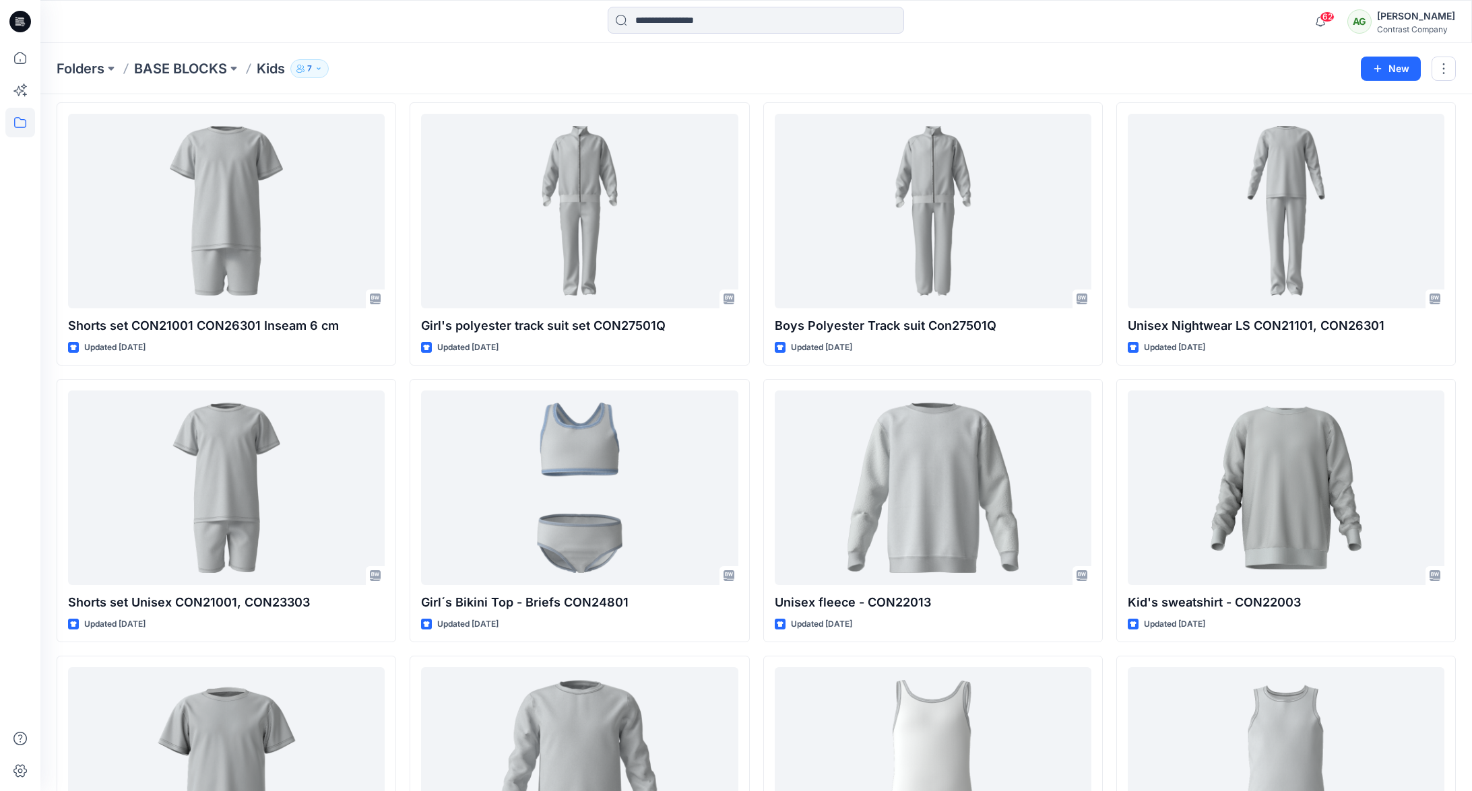
scroll to position [0, 0]
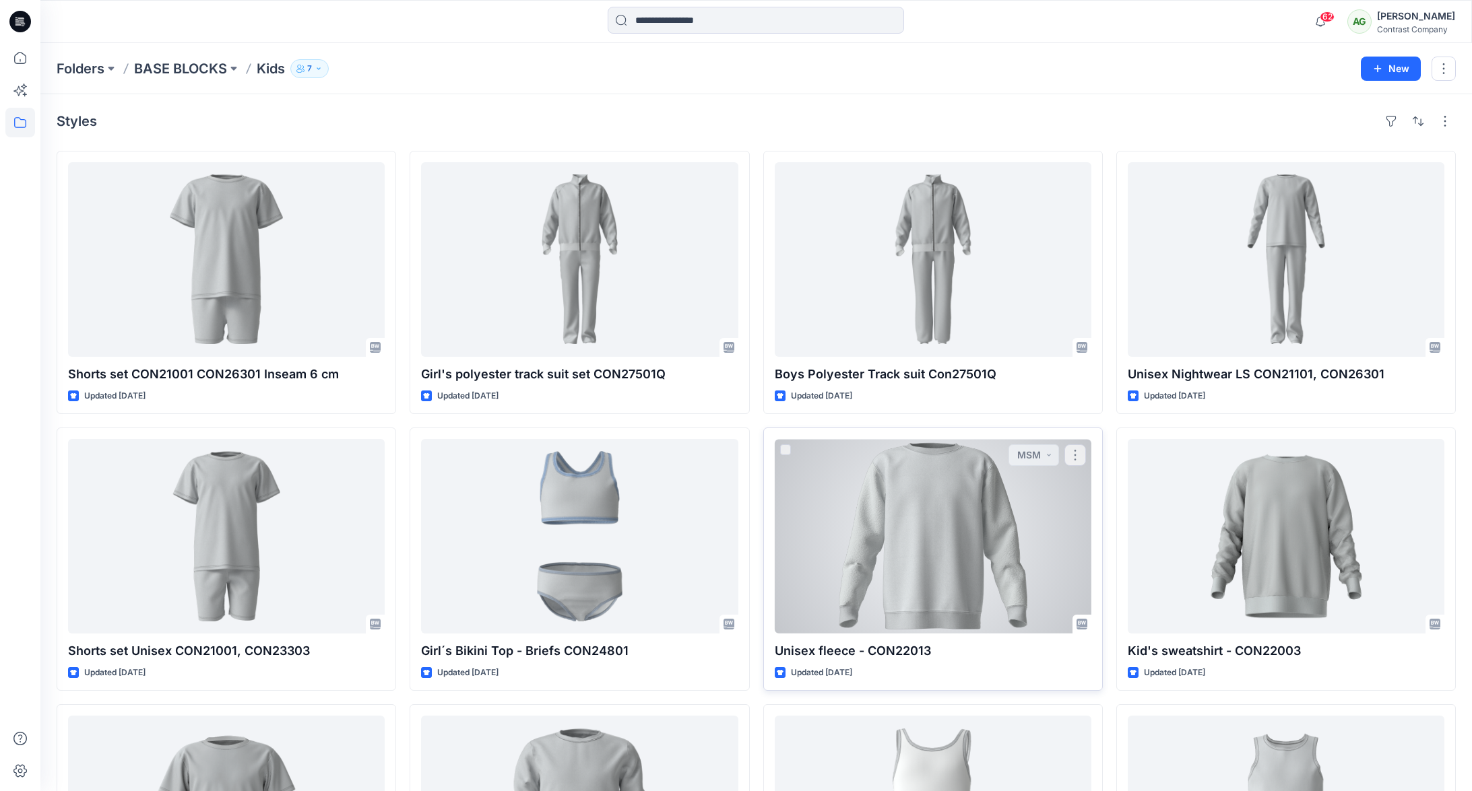
click at [934, 513] on div at bounding box center [933, 536] width 317 height 195
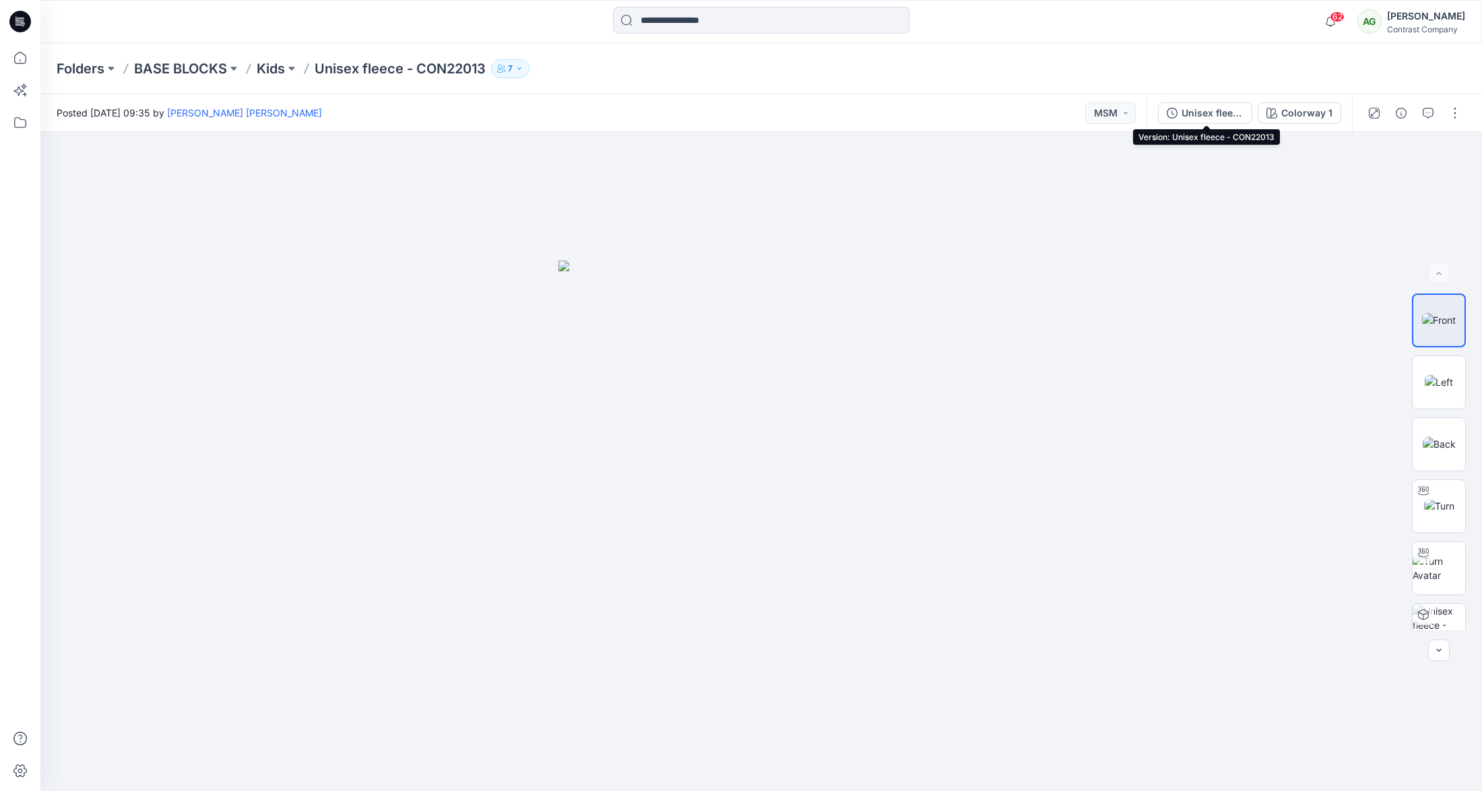
drag, startPoint x: 1210, startPoint y: 108, endPoint x: 1234, endPoint y: 110, distance: 24.3
click at [1210, 110] on div "Unisex fleece - CON22013" at bounding box center [1212, 113] width 62 height 15
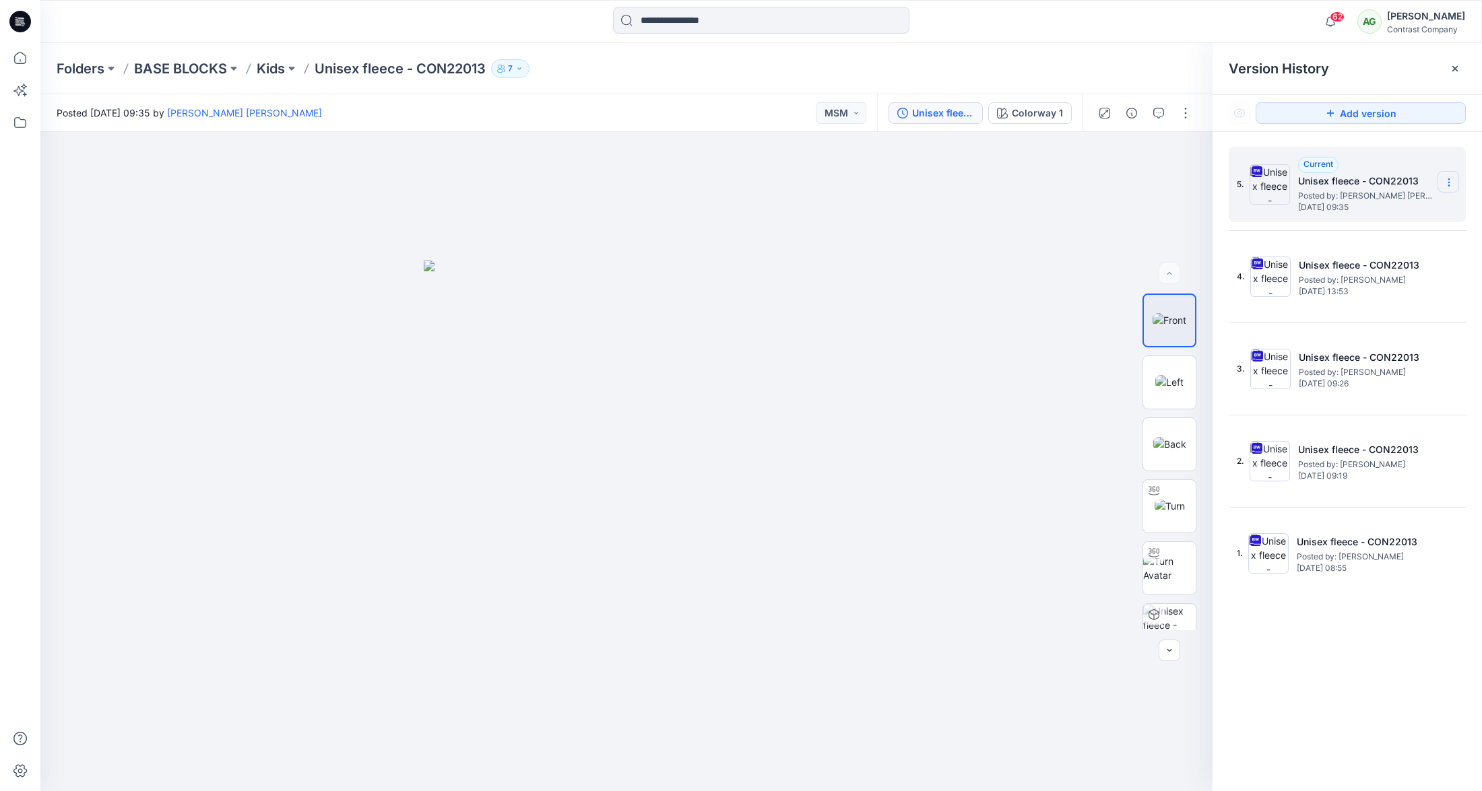
click at [1448, 180] on icon at bounding box center [1449, 182] width 11 height 11
click at [1410, 213] on span "Download Source BW File" at bounding box center [1380, 209] width 112 height 16
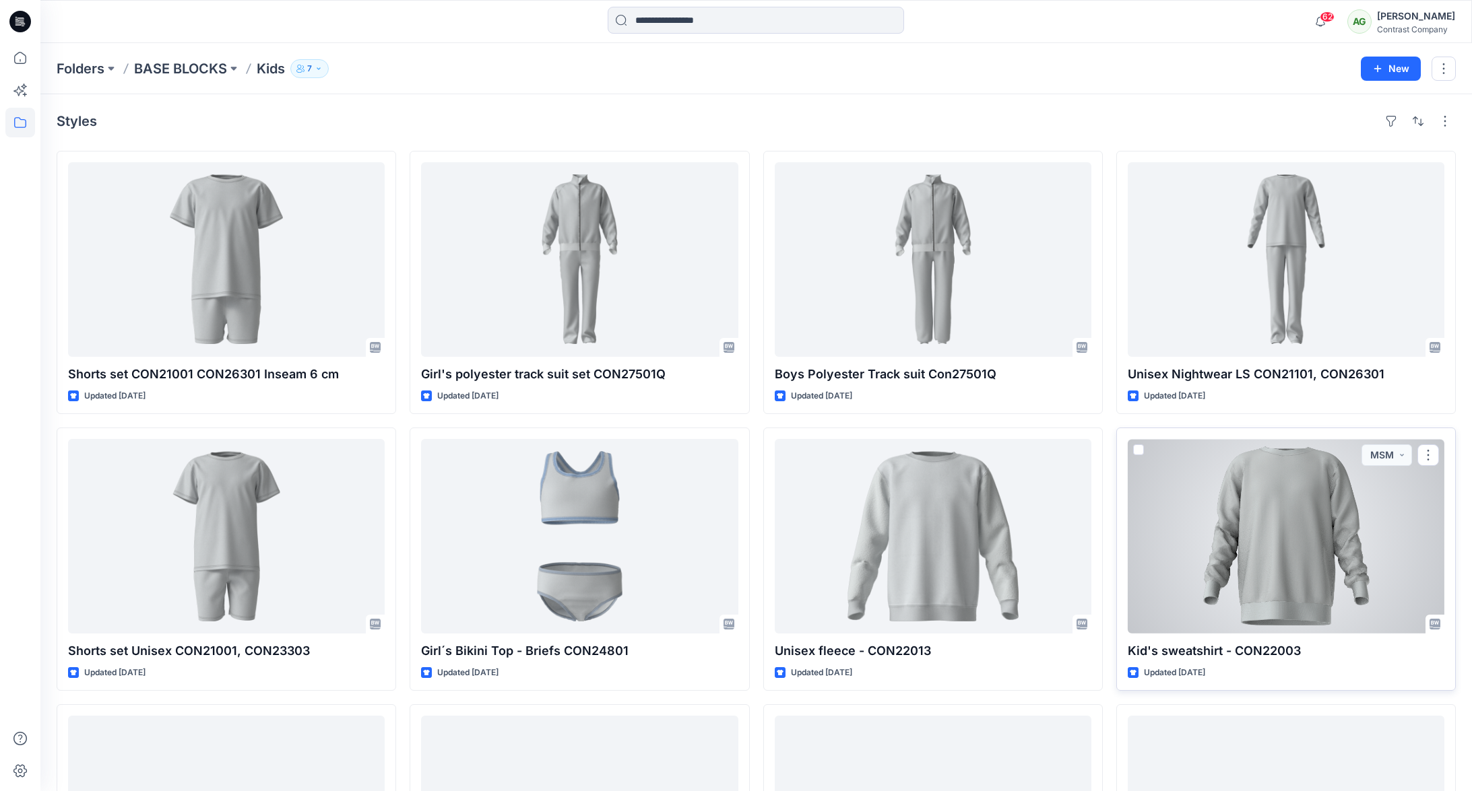
click at [1286, 506] on div at bounding box center [1286, 536] width 317 height 195
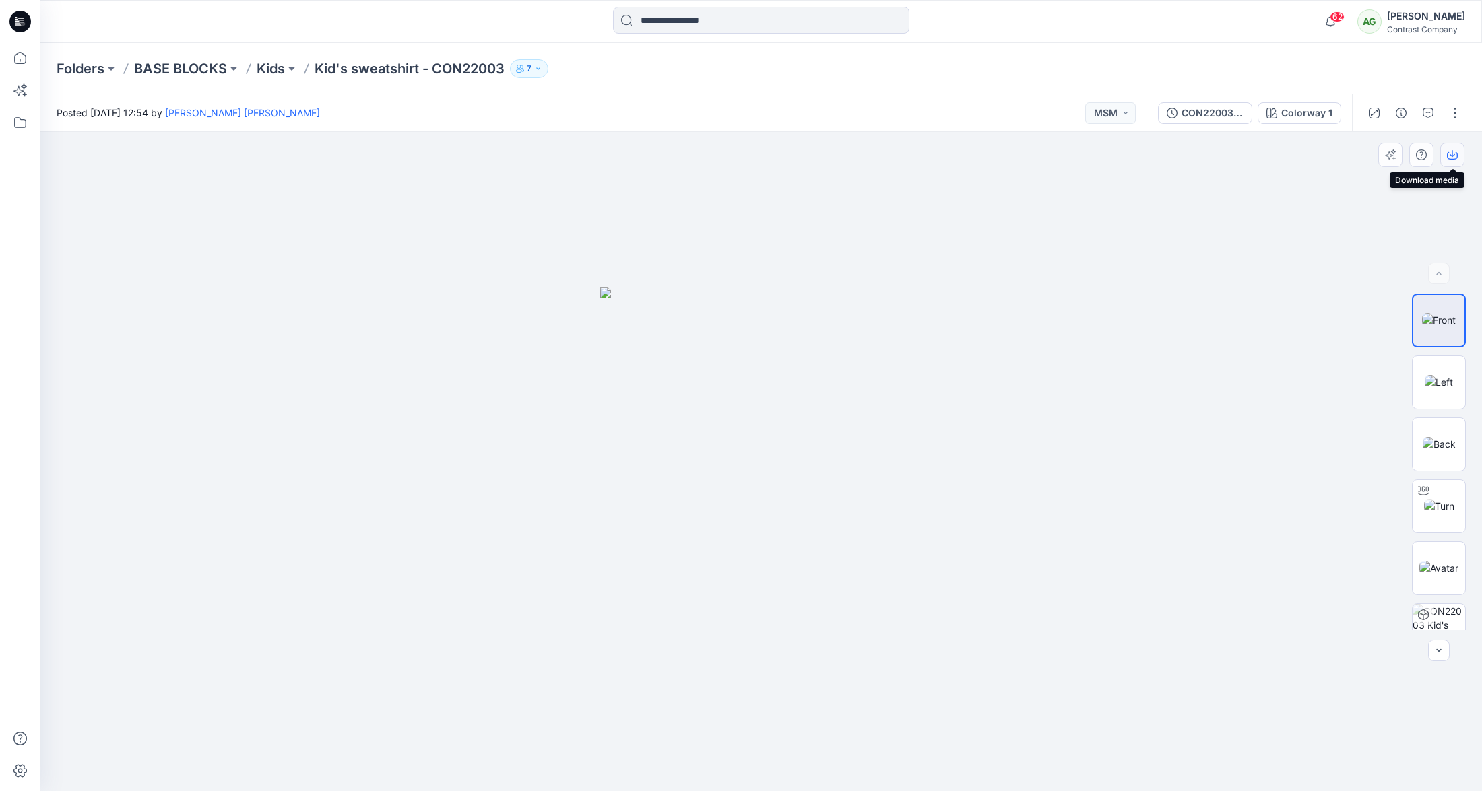
click at [1454, 157] on icon "button" at bounding box center [1452, 155] width 11 height 11
click at [1442, 378] on img at bounding box center [1439, 382] width 28 height 14
click at [1454, 156] on icon "button" at bounding box center [1452, 155] width 11 height 11
click at [1441, 437] on img at bounding box center [1439, 444] width 33 height 14
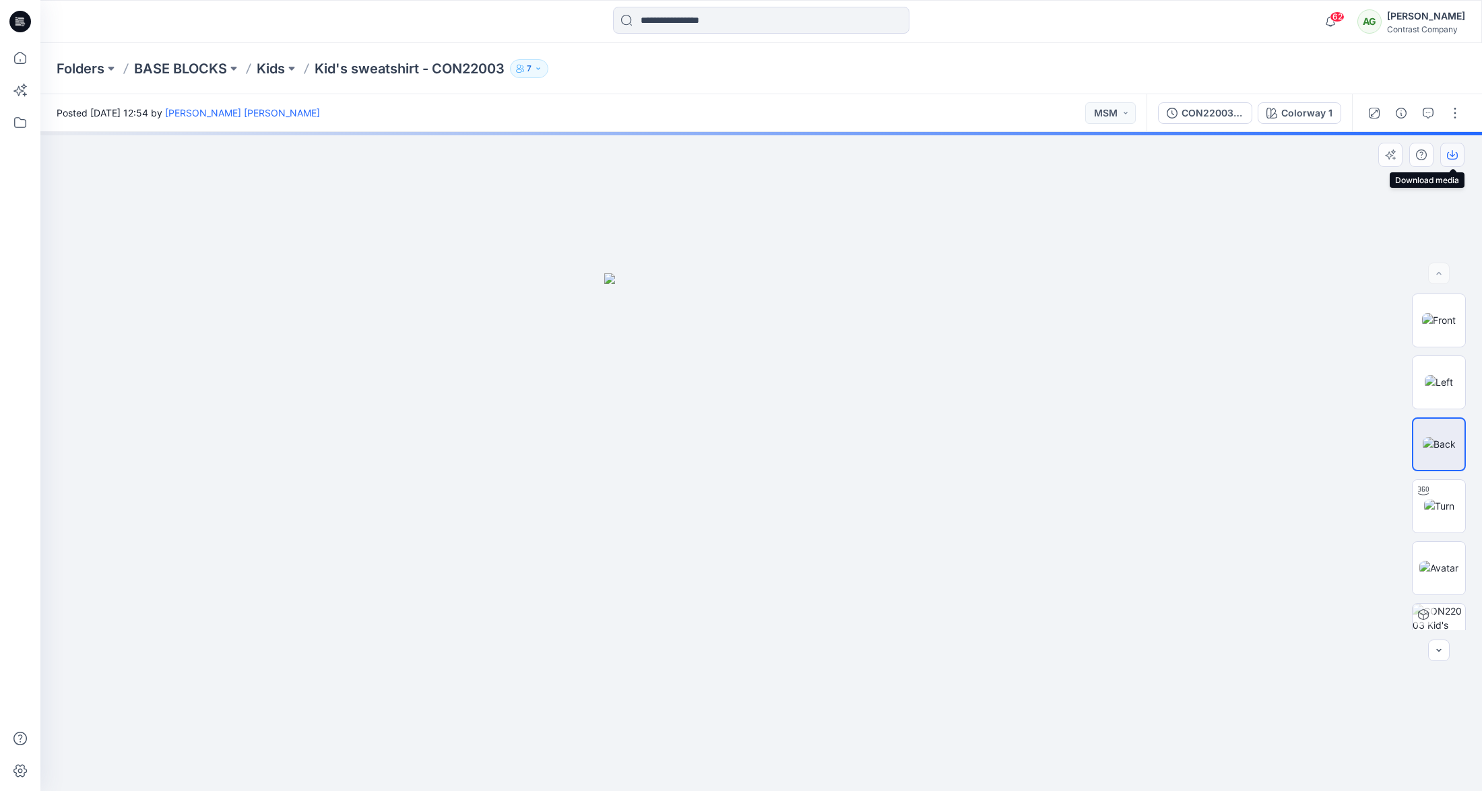
click at [1451, 156] on icon "button" at bounding box center [1452, 153] width 5 height 7
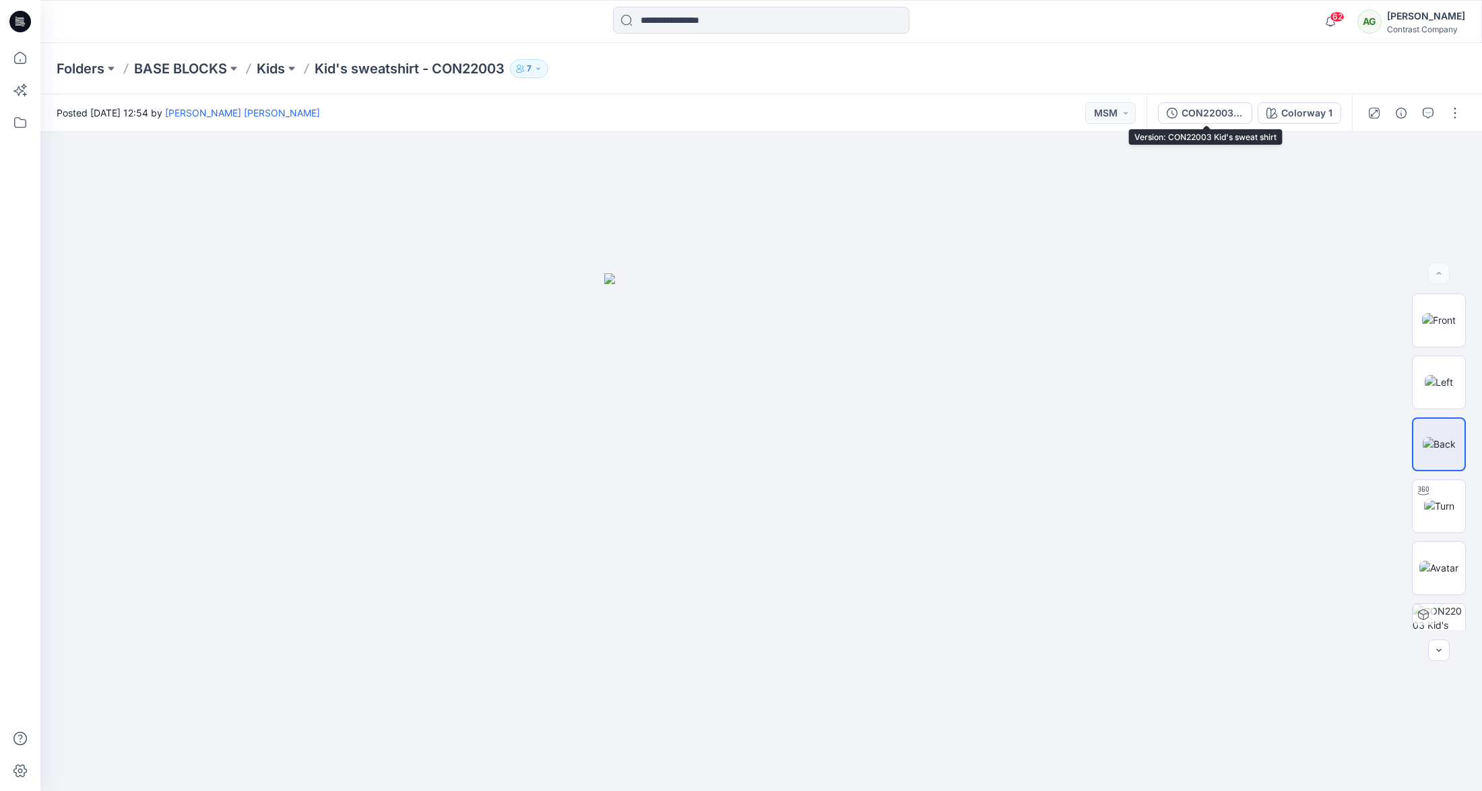
click at [1201, 113] on div "CON22003 Kid's sweat shirt" at bounding box center [1212, 113] width 62 height 15
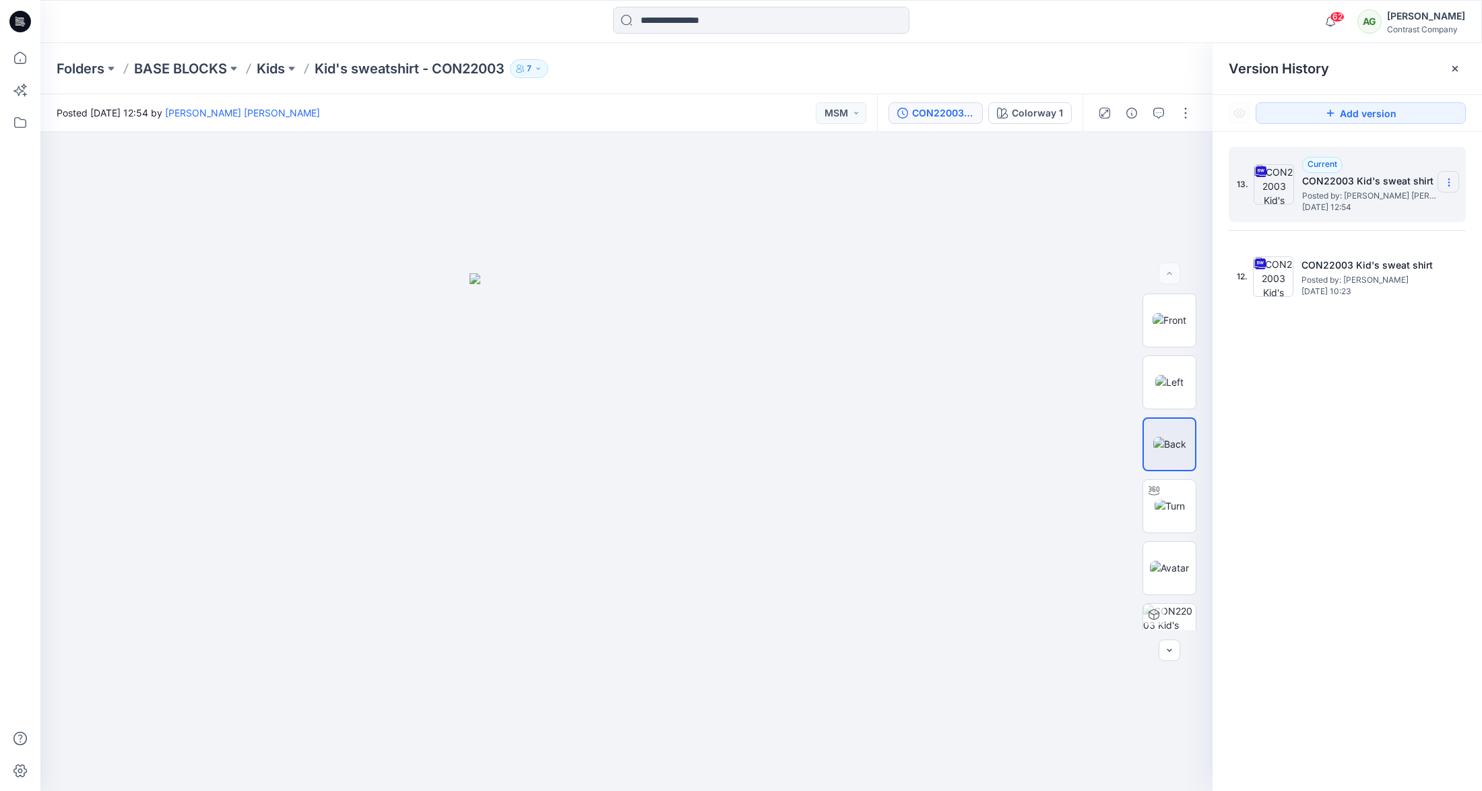
click at [1451, 180] on icon at bounding box center [1449, 182] width 11 height 11
click at [1385, 209] on span "Download Source BW File" at bounding box center [1380, 209] width 112 height 16
click at [367, 72] on p "Kid's sweatshirt - CON22003" at bounding box center [410, 68] width 190 height 19
click at [280, 71] on p "Kids" at bounding box center [271, 68] width 28 height 19
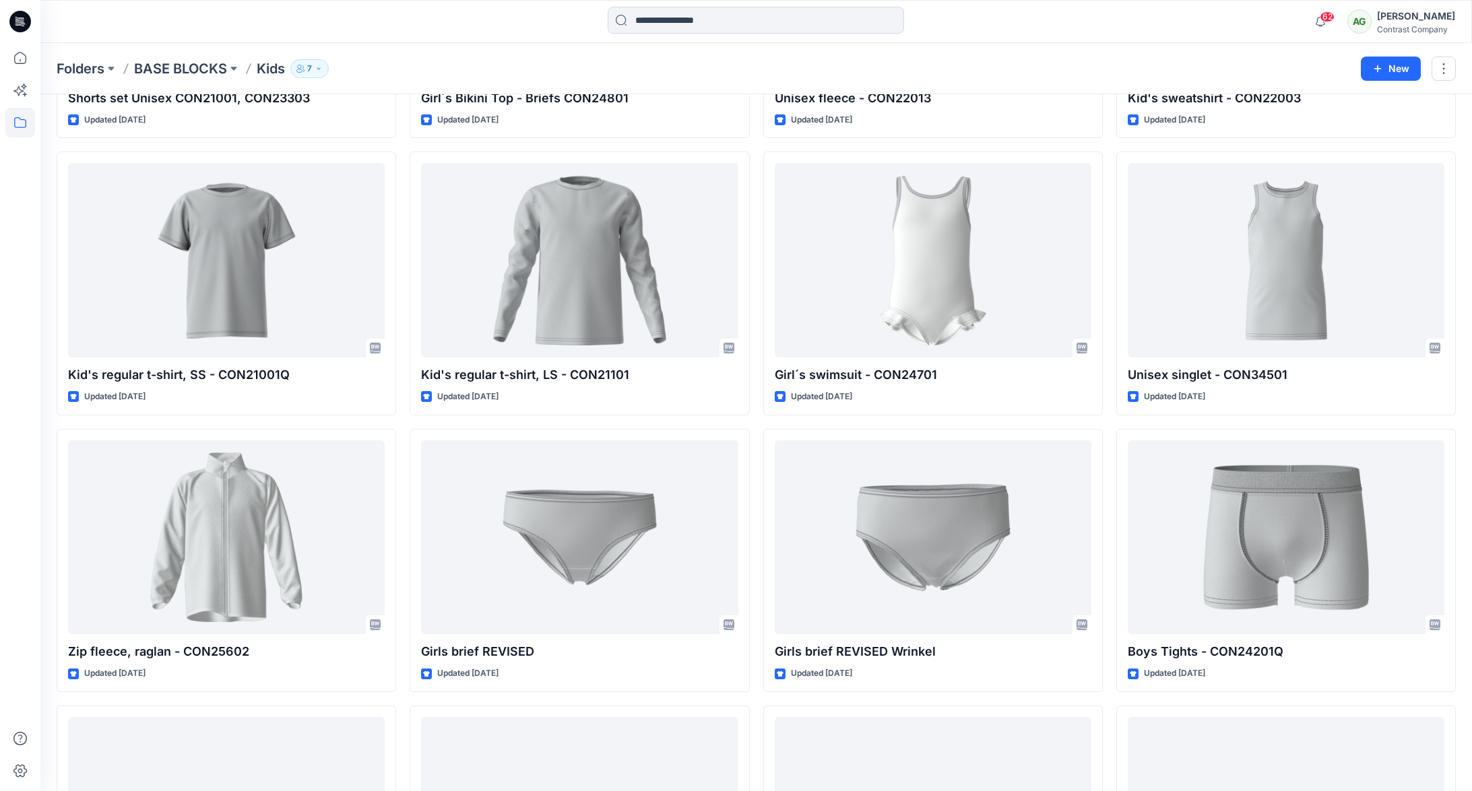
scroll to position [566, 0]
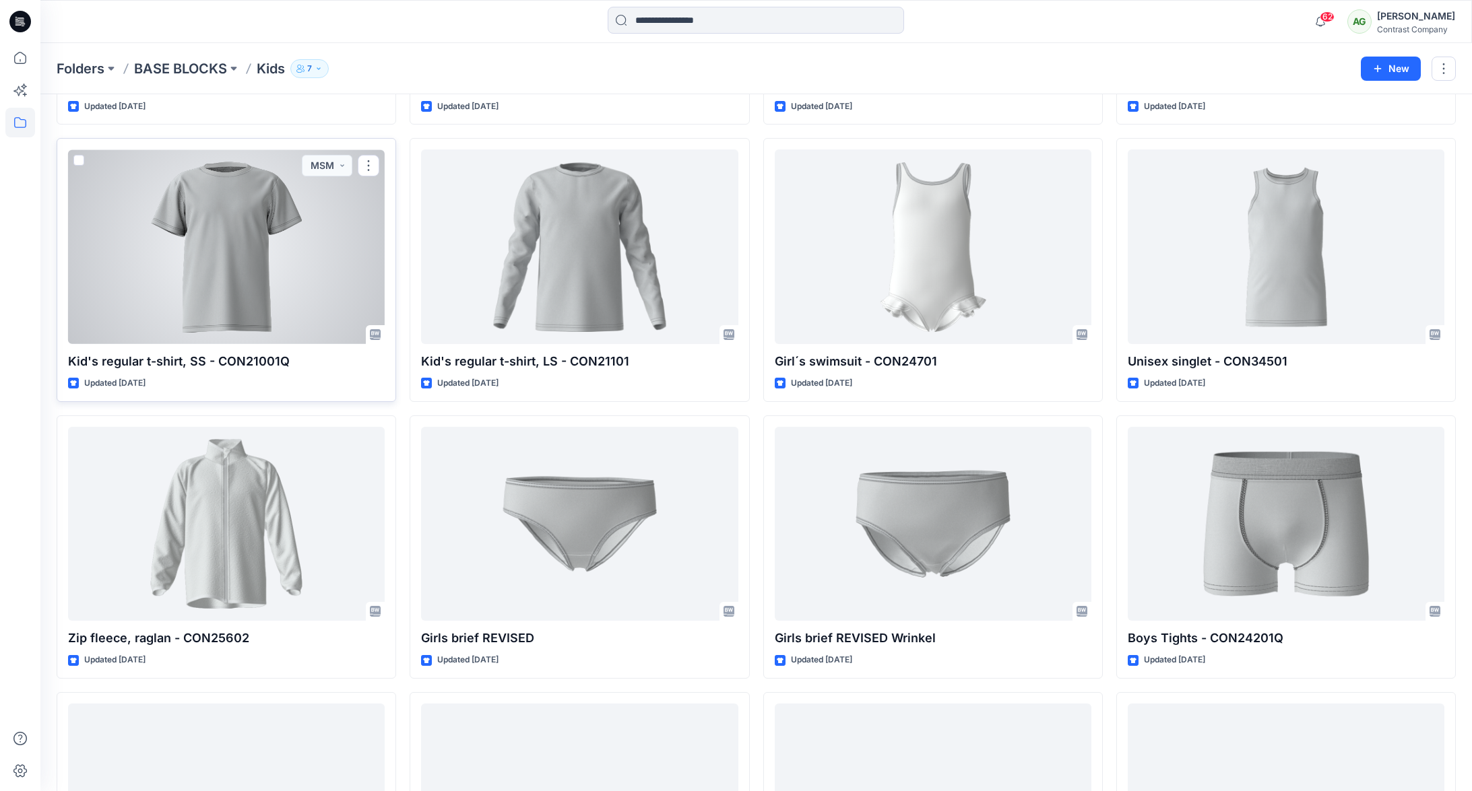
click at [238, 249] on div at bounding box center [226, 247] width 317 height 195
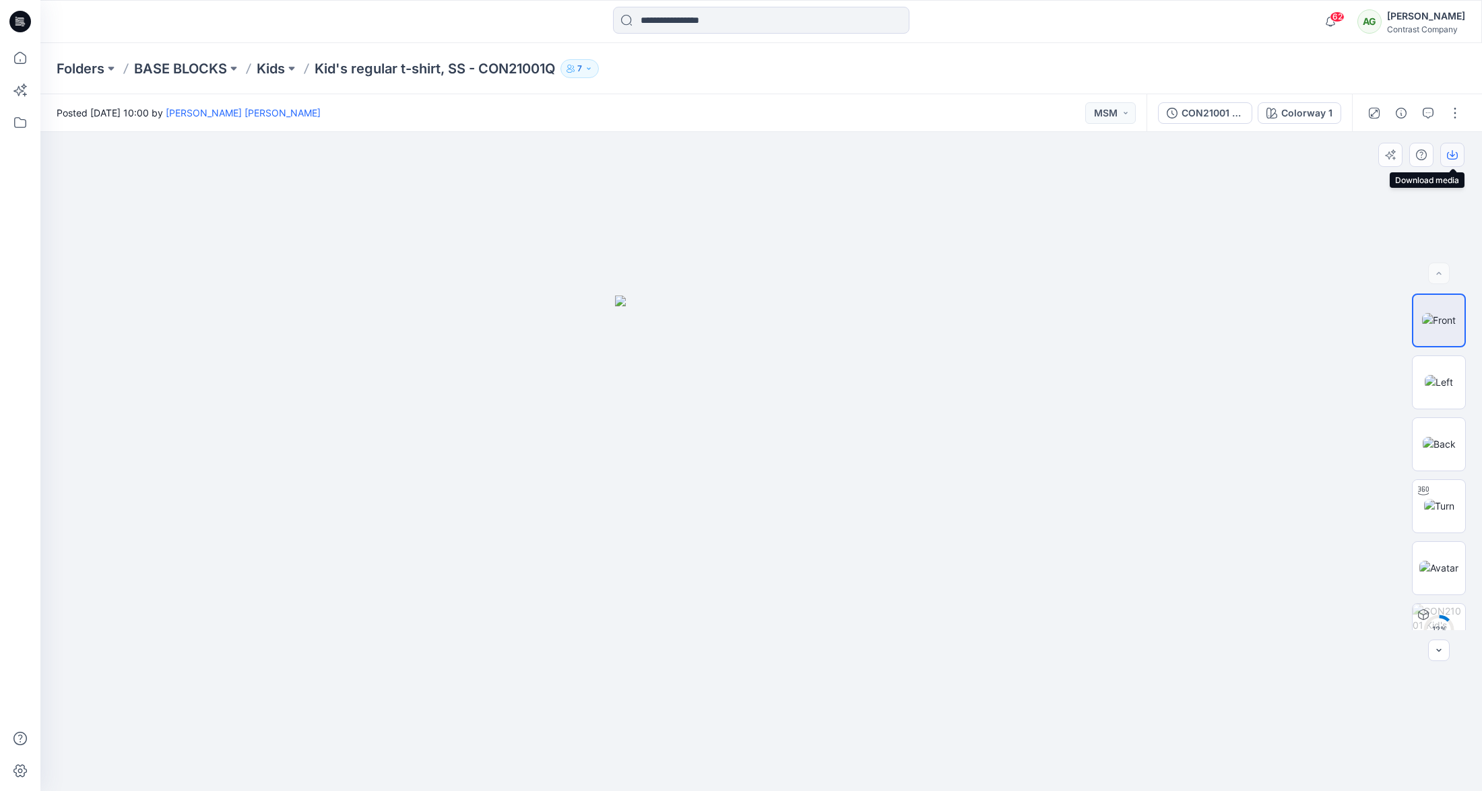
click at [1451, 155] on icon "button" at bounding box center [1452, 155] width 11 height 11
click at [1434, 375] on img at bounding box center [1439, 382] width 28 height 14
click at [1455, 153] on icon "button" at bounding box center [1452, 155] width 11 height 11
click at [1437, 437] on img at bounding box center [1439, 444] width 33 height 14
click at [1453, 152] on icon "button" at bounding box center [1452, 155] width 11 height 11
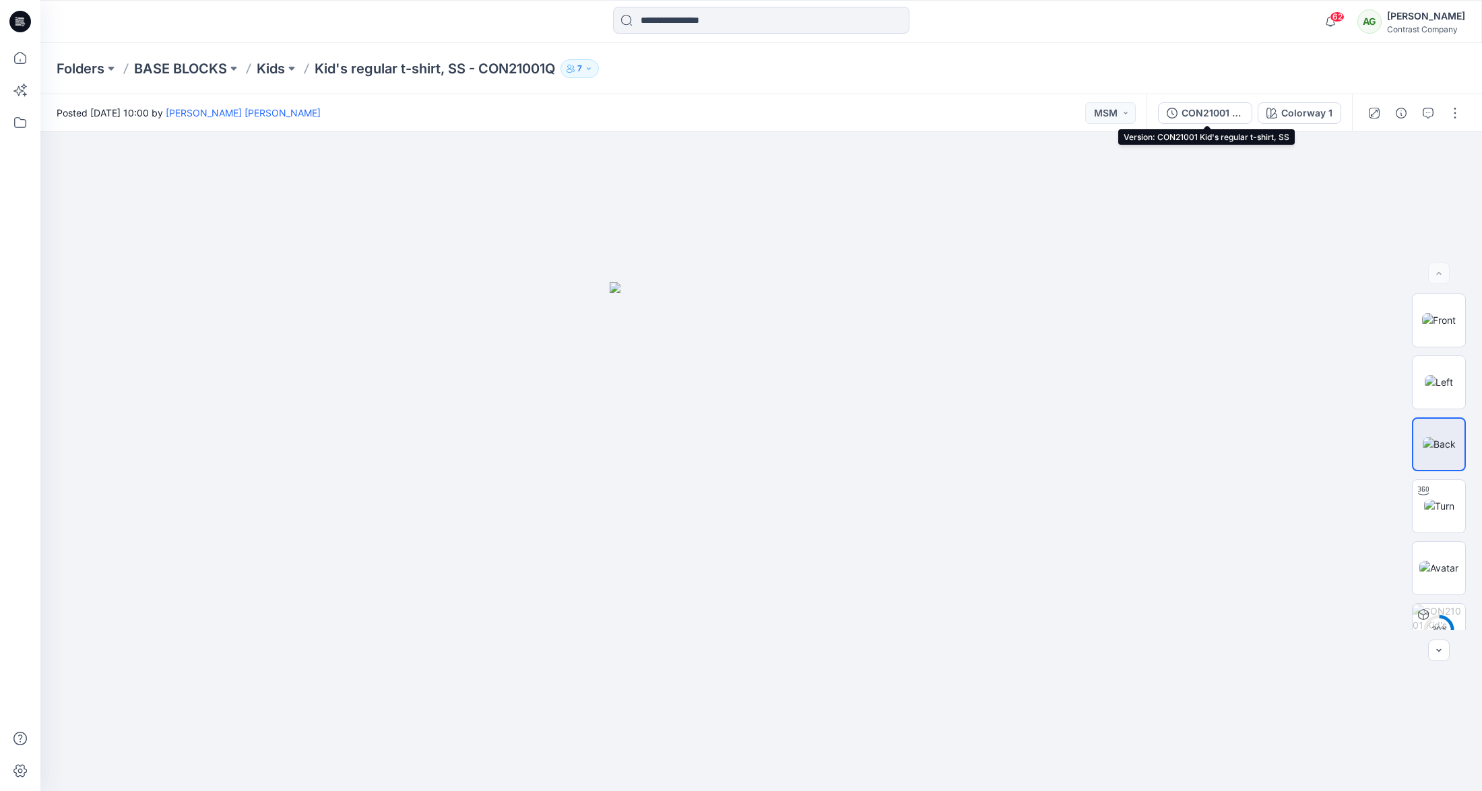
click at [1197, 110] on div "CON21001 Kid's regular t-shirt, SS" at bounding box center [1212, 113] width 62 height 15
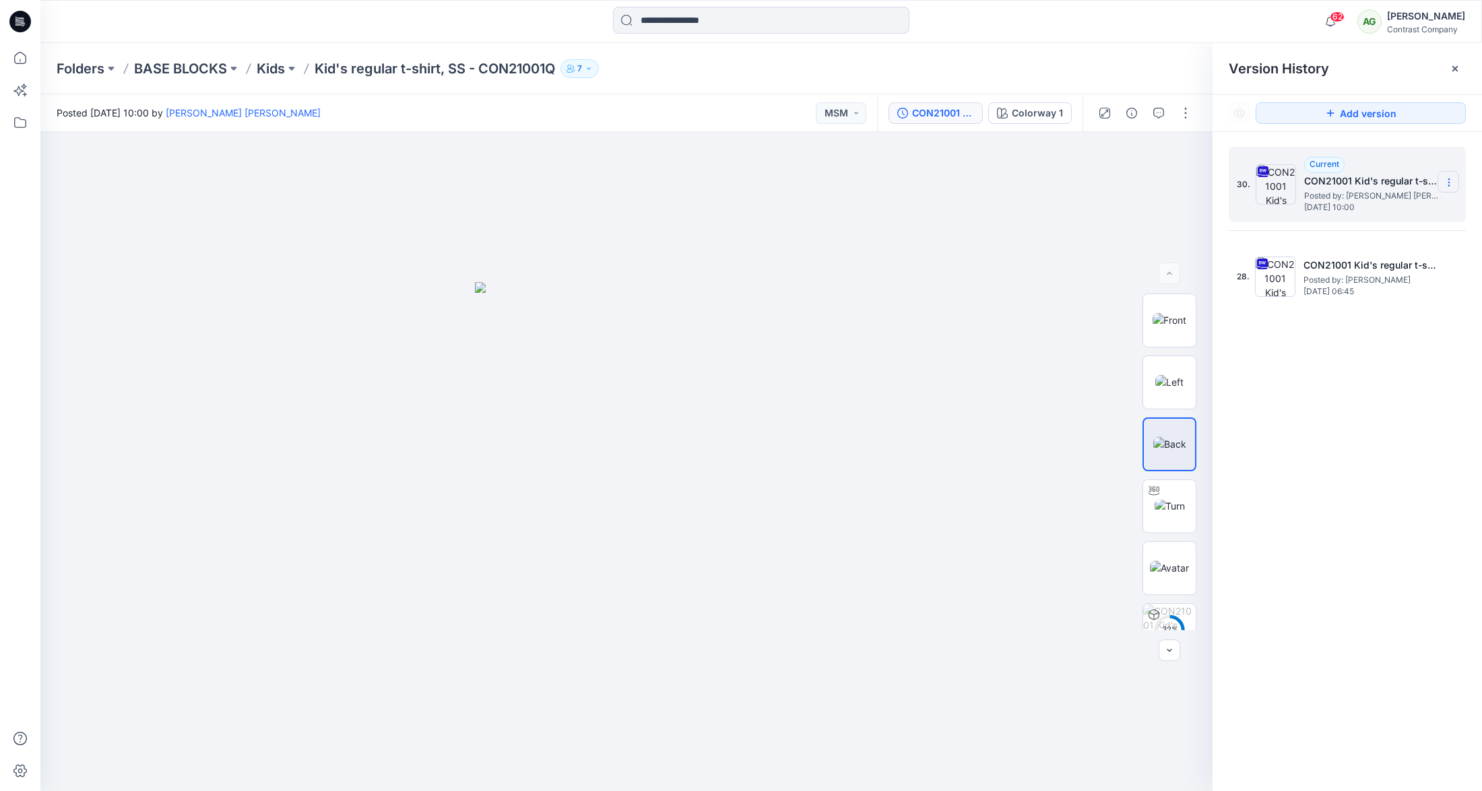
click at [1450, 182] on icon at bounding box center [1449, 182] width 11 height 11
click at [1406, 207] on span "Download Source BW File" at bounding box center [1380, 209] width 112 height 16
click at [277, 71] on p "Kids" at bounding box center [271, 68] width 28 height 19
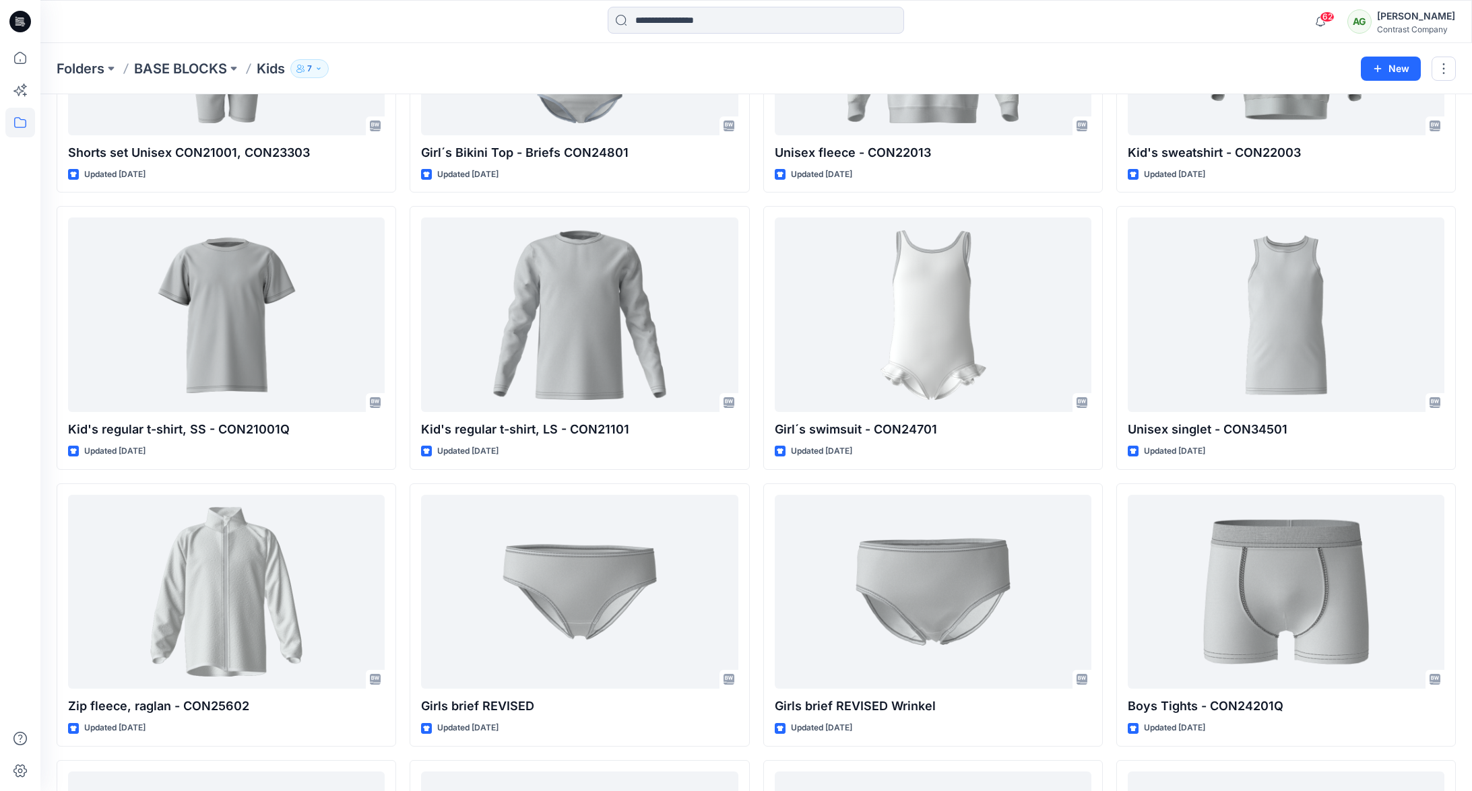
scroll to position [517, 0]
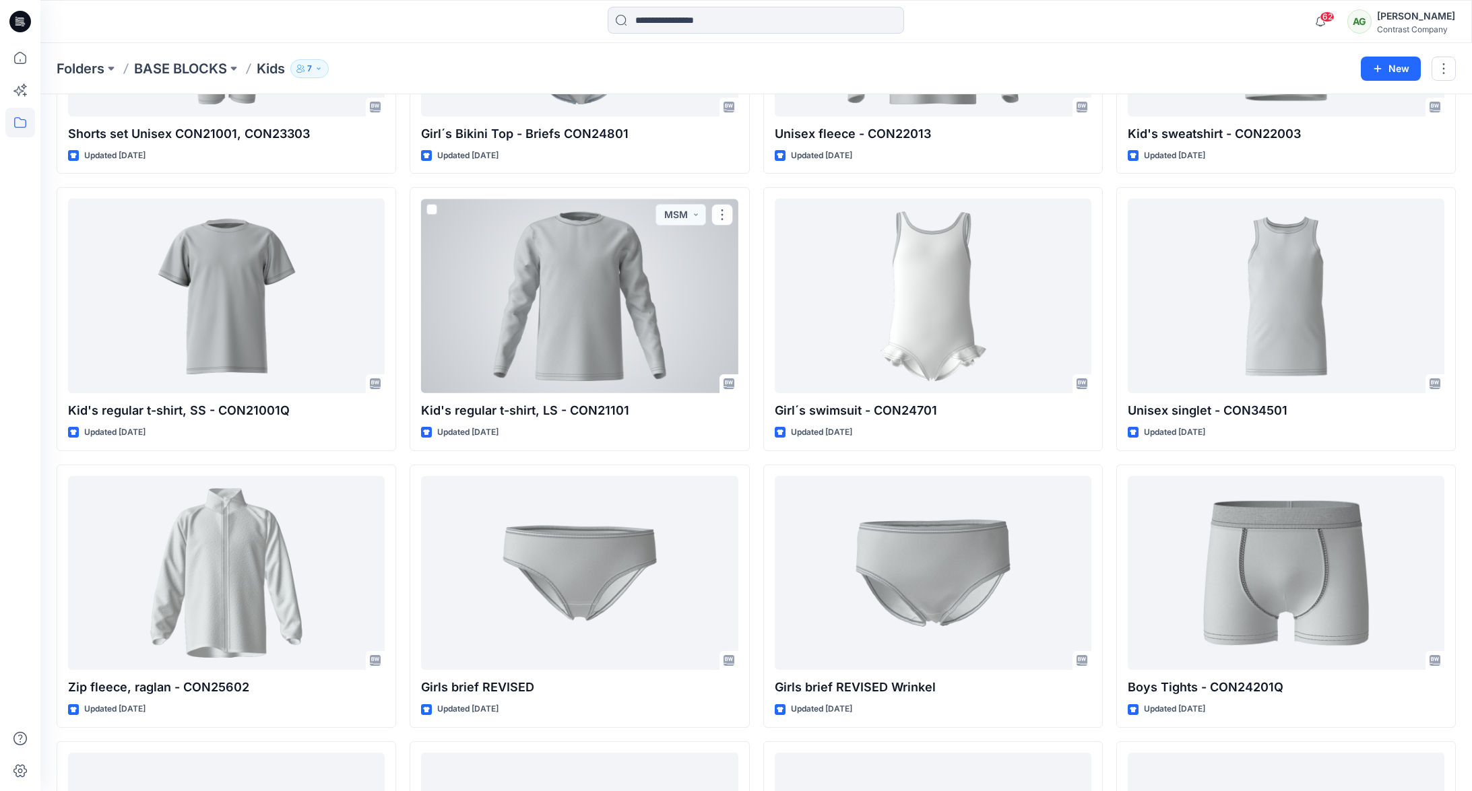
click at [599, 321] on div at bounding box center [579, 296] width 317 height 195
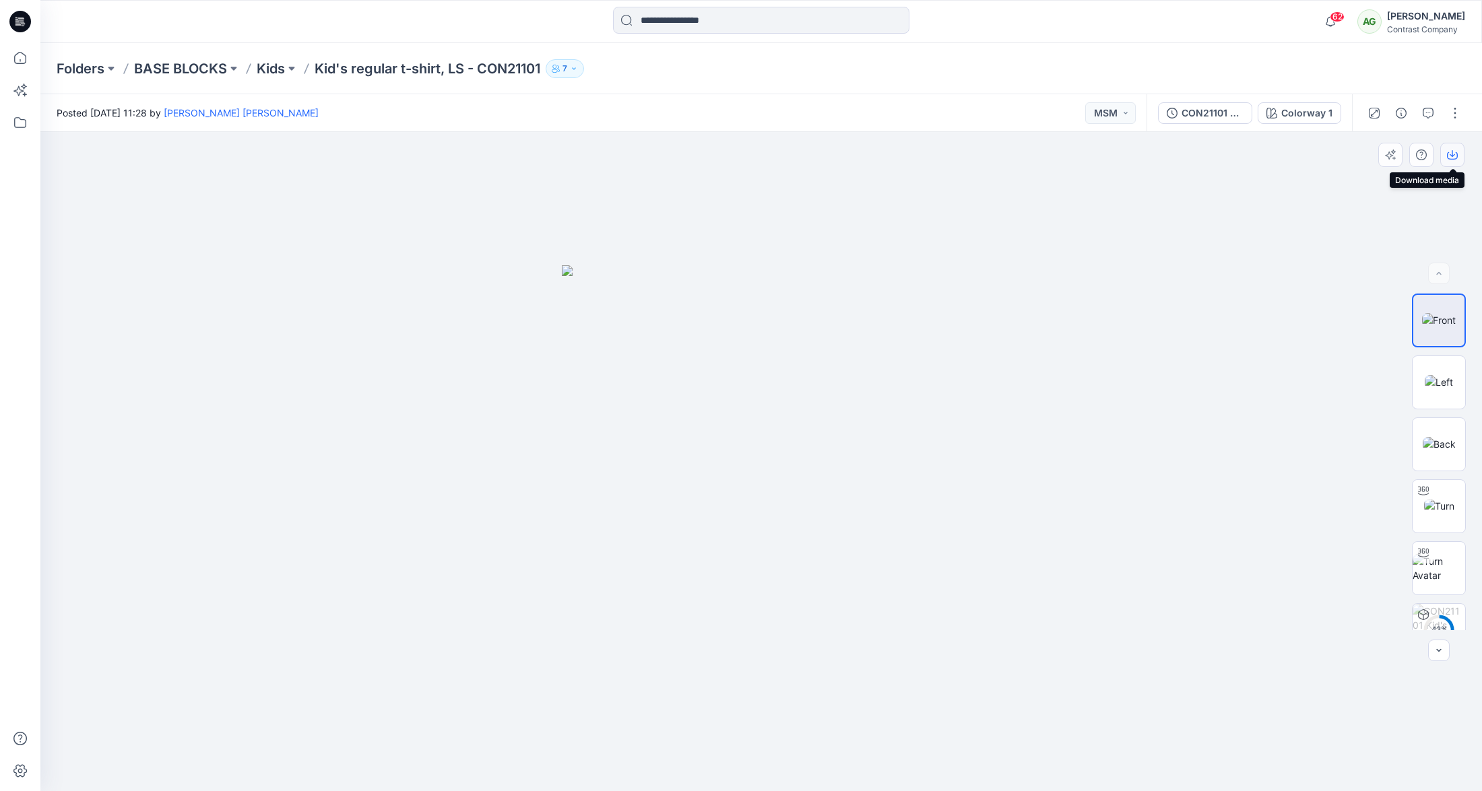
click at [1454, 154] on icon "button" at bounding box center [1452, 155] width 11 height 11
click at [1443, 375] on img at bounding box center [1439, 382] width 28 height 14
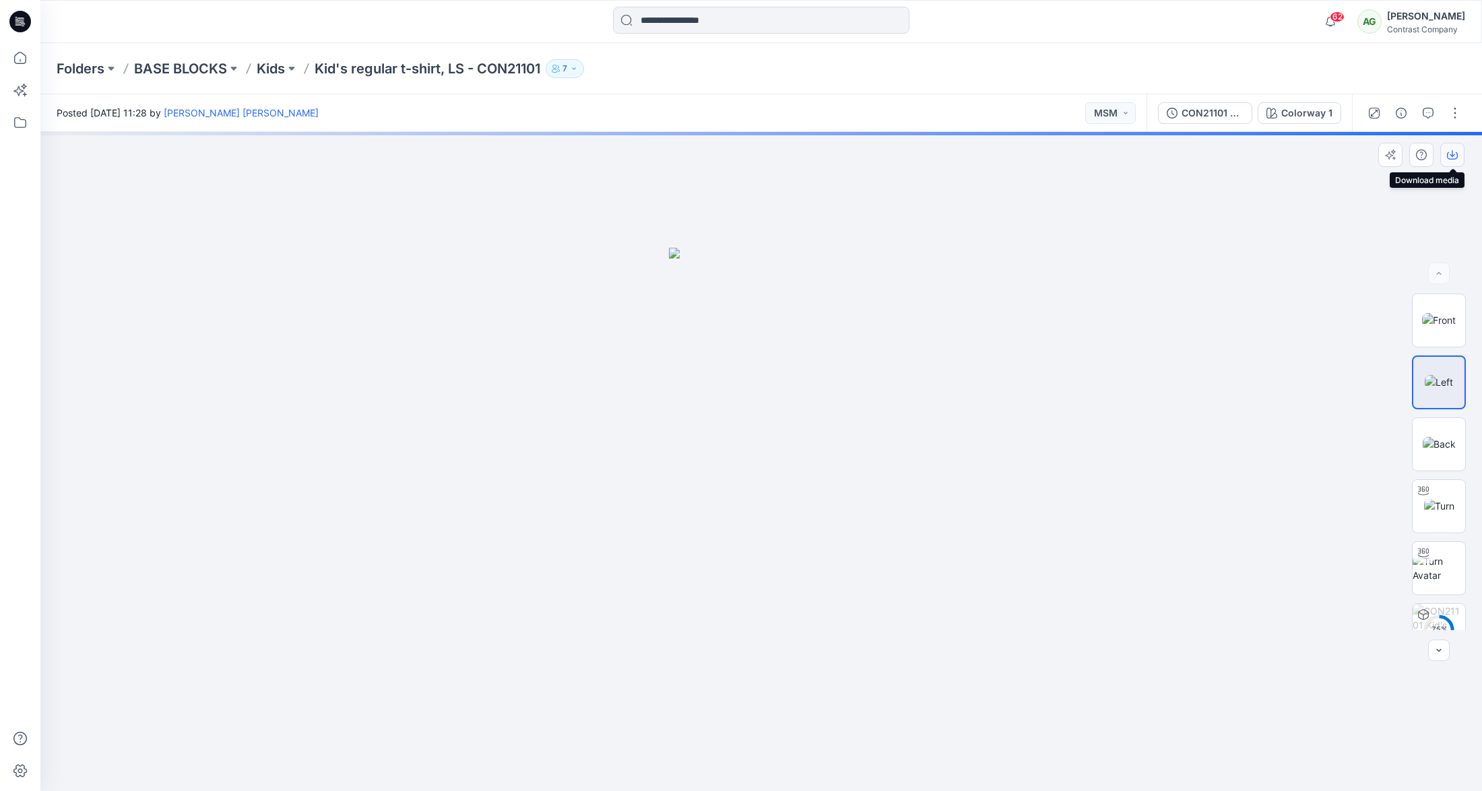
click at [1460, 156] on button "button" at bounding box center [1452, 155] width 24 height 24
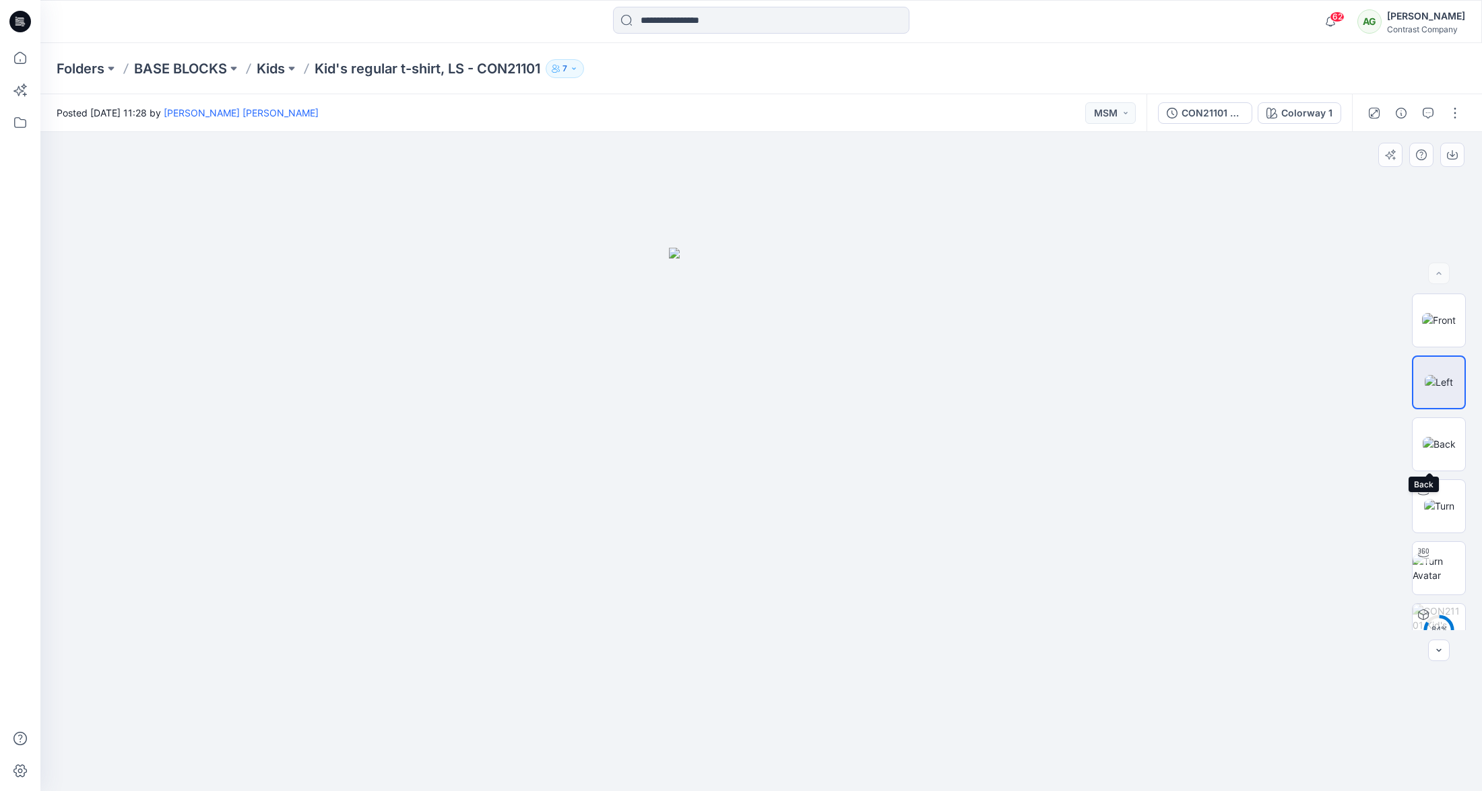
drag, startPoint x: 1435, startPoint y: 430, endPoint x: 1439, endPoint y: 384, distance: 46.0
click at [1435, 437] on img at bounding box center [1439, 444] width 33 height 14
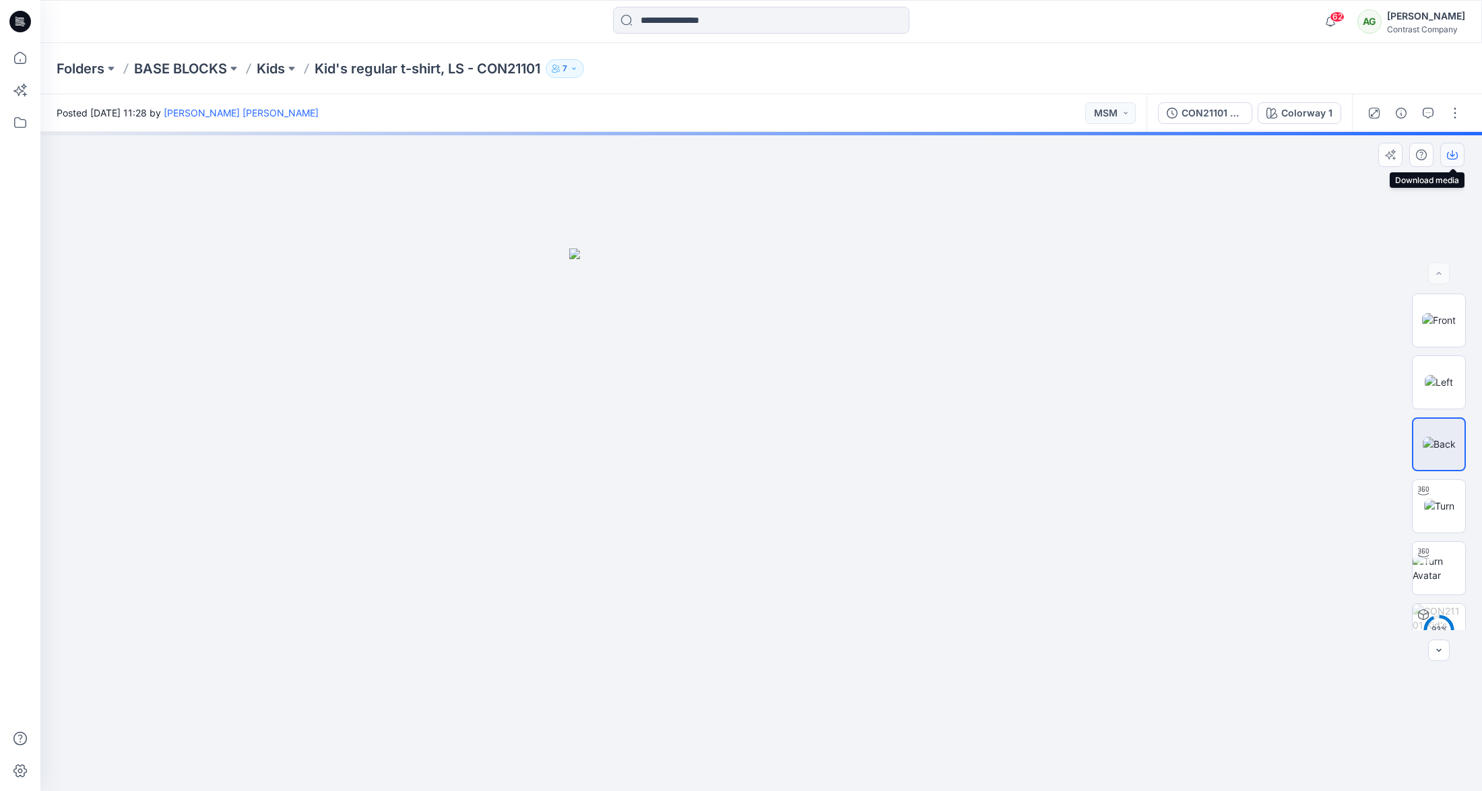
click at [1454, 152] on icon "button" at bounding box center [1452, 155] width 11 height 11
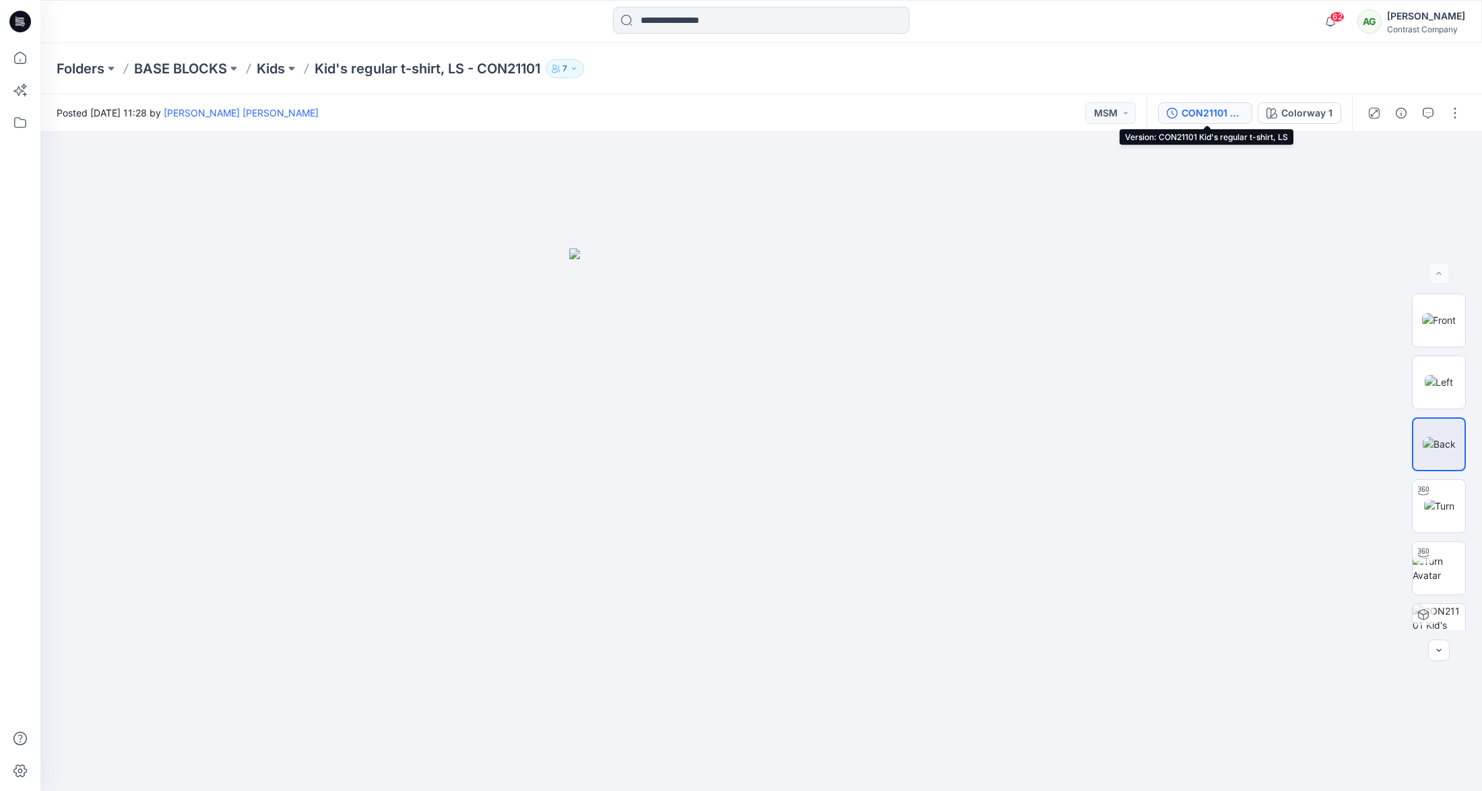
click at [1211, 112] on div "CON21101 Kid's regular t-shirt, LS" at bounding box center [1212, 113] width 62 height 15
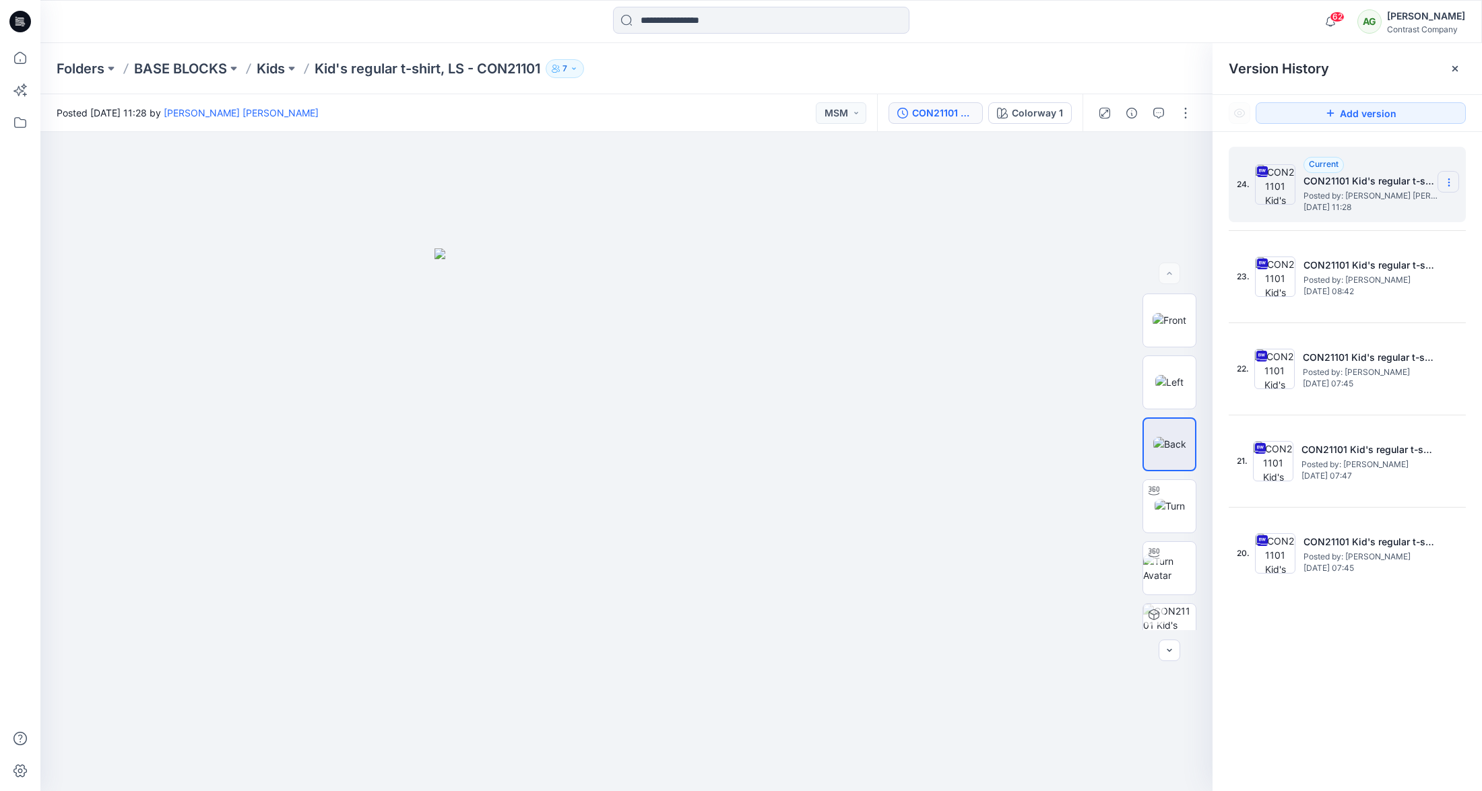
click at [1454, 179] on icon at bounding box center [1449, 182] width 11 height 11
click at [1400, 205] on span "Download Source BW File" at bounding box center [1380, 209] width 112 height 16
click at [273, 70] on p "Kids" at bounding box center [271, 68] width 28 height 19
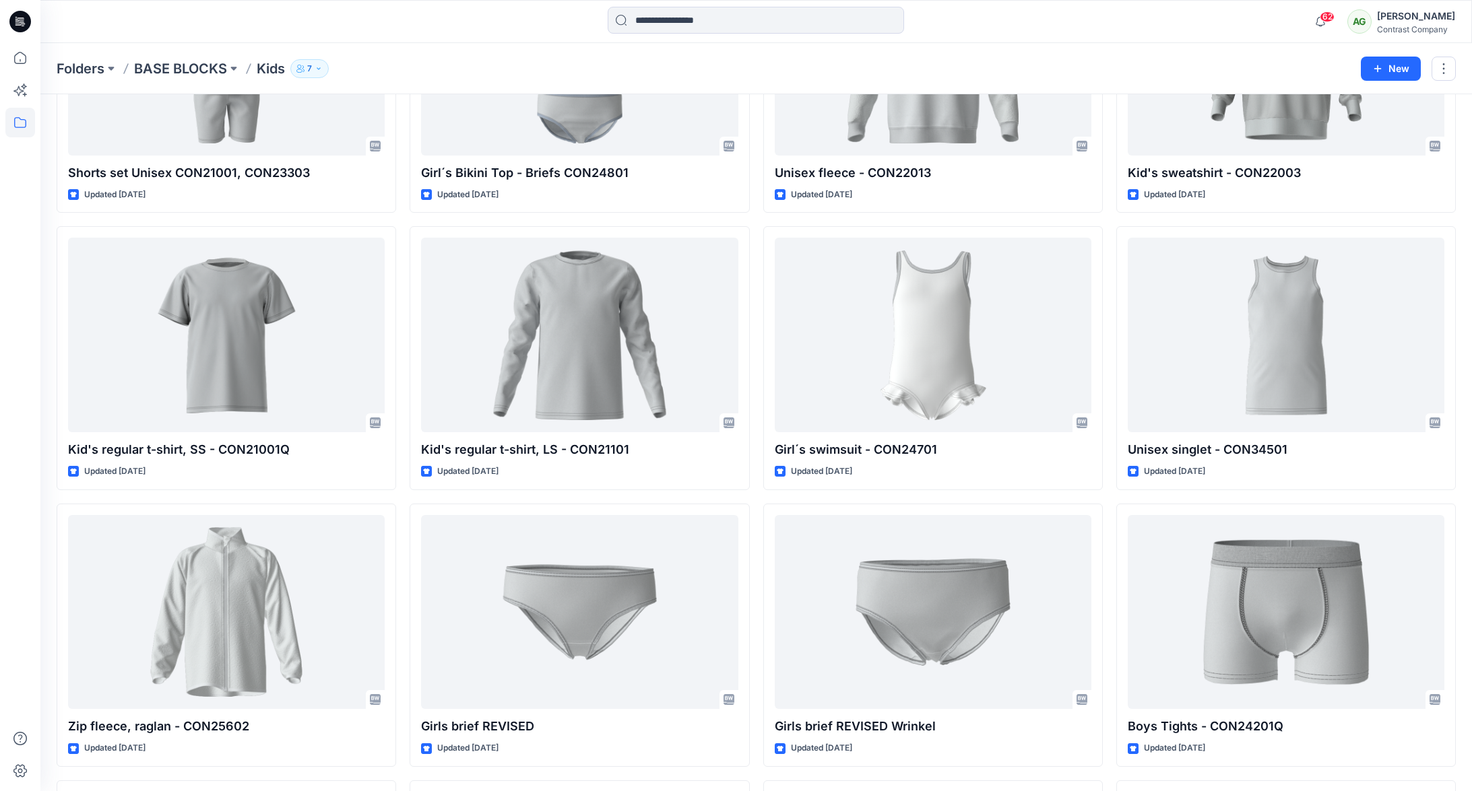
scroll to position [492, 0]
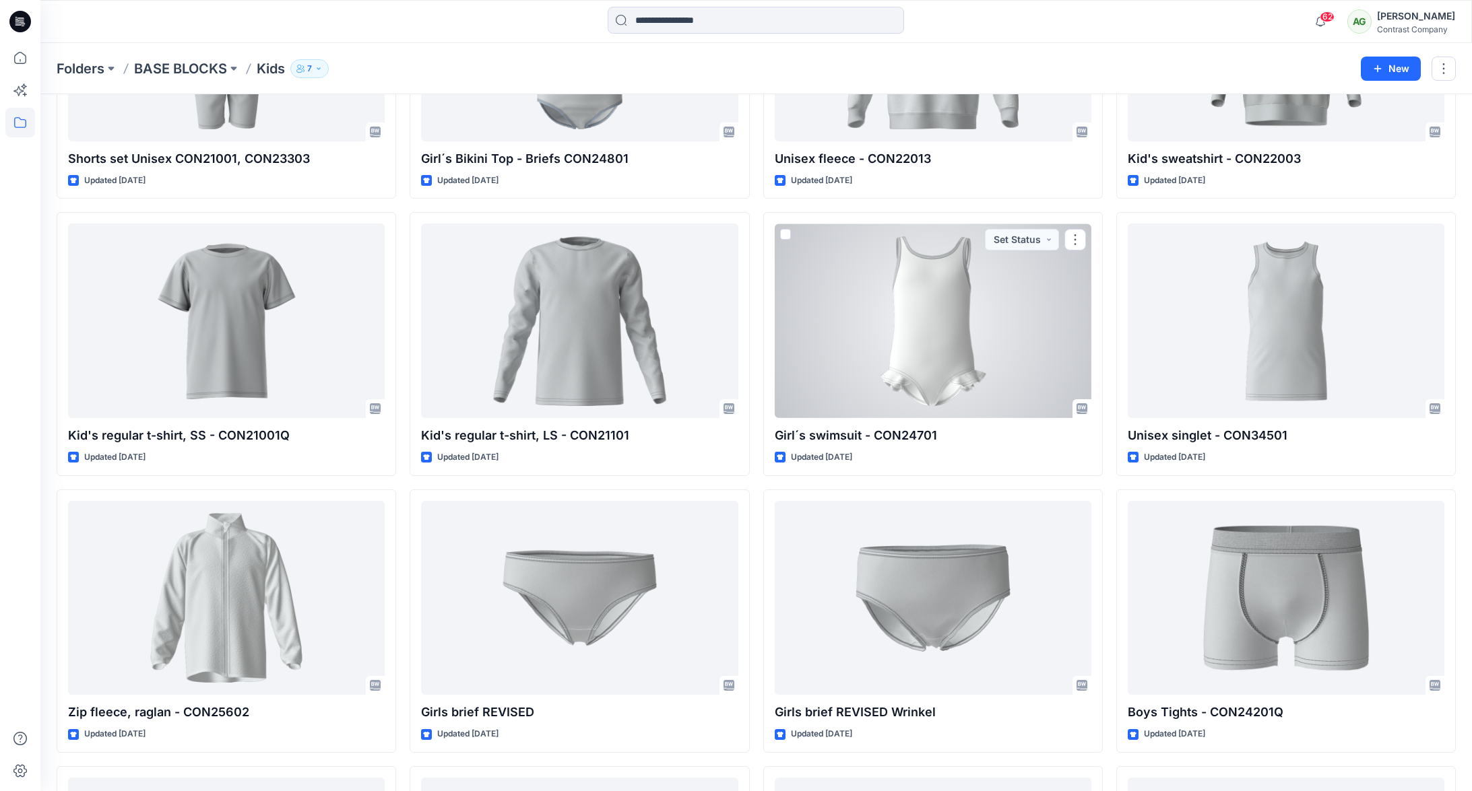
click at [952, 286] on div at bounding box center [933, 321] width 317 height 195
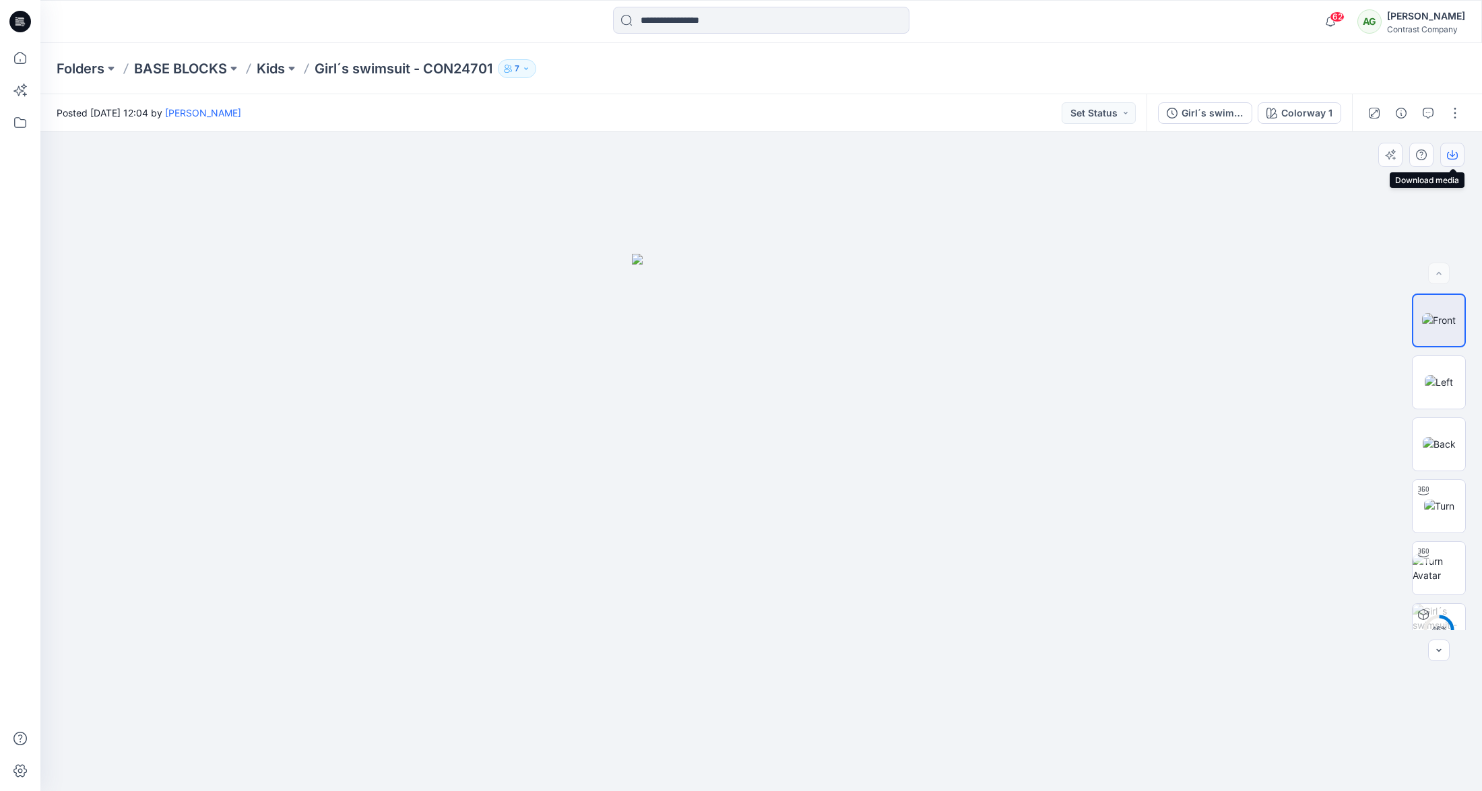
click at [1452, 156] on icon "button" at bounding box center [1452, 153] width 5 height 7
click at [1435, 377] on img at bounding box center [1439, 382] width 28 height 14
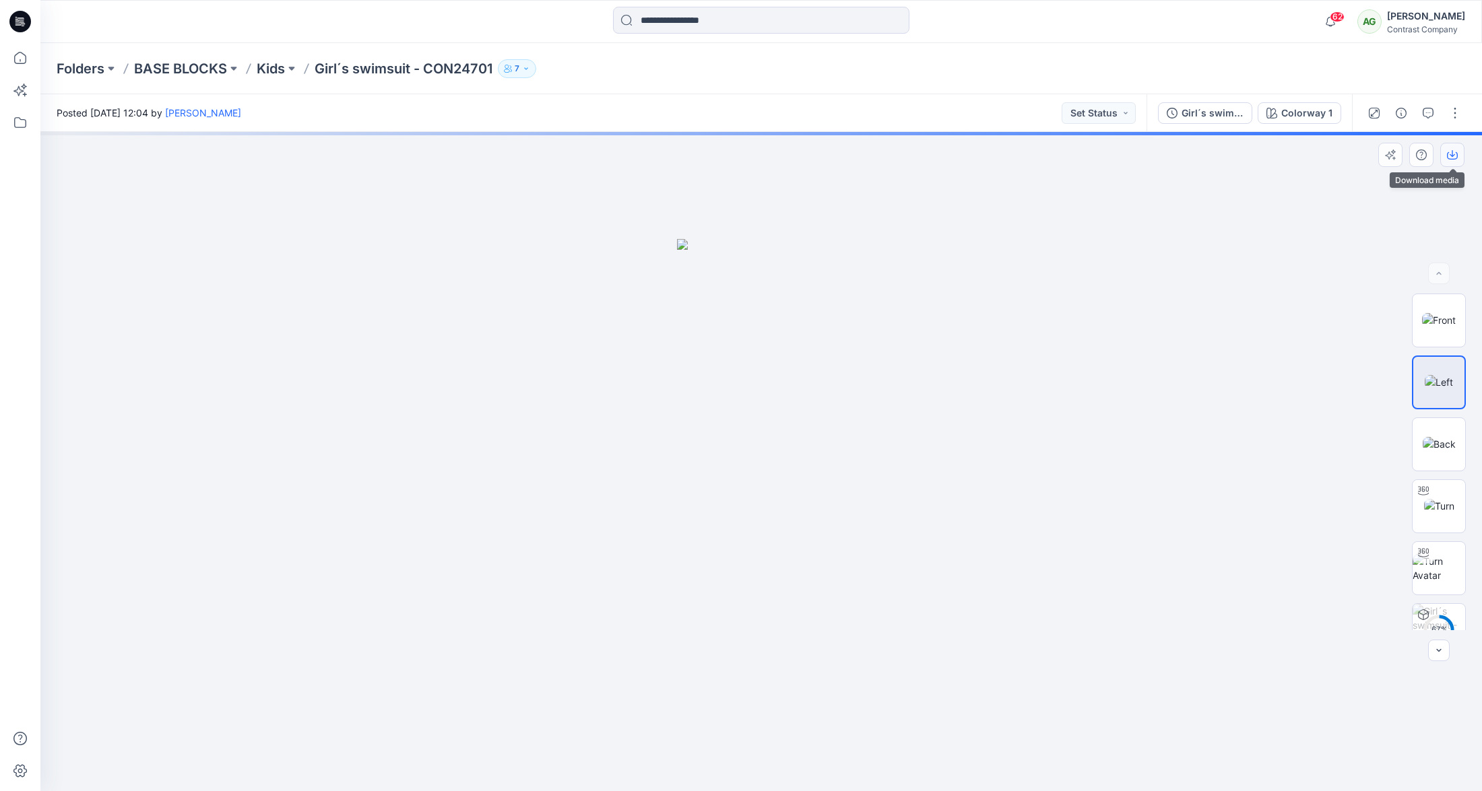
click at [1456, 154] on icon "button" at bounding box center [1452, 155] width 11 height 11
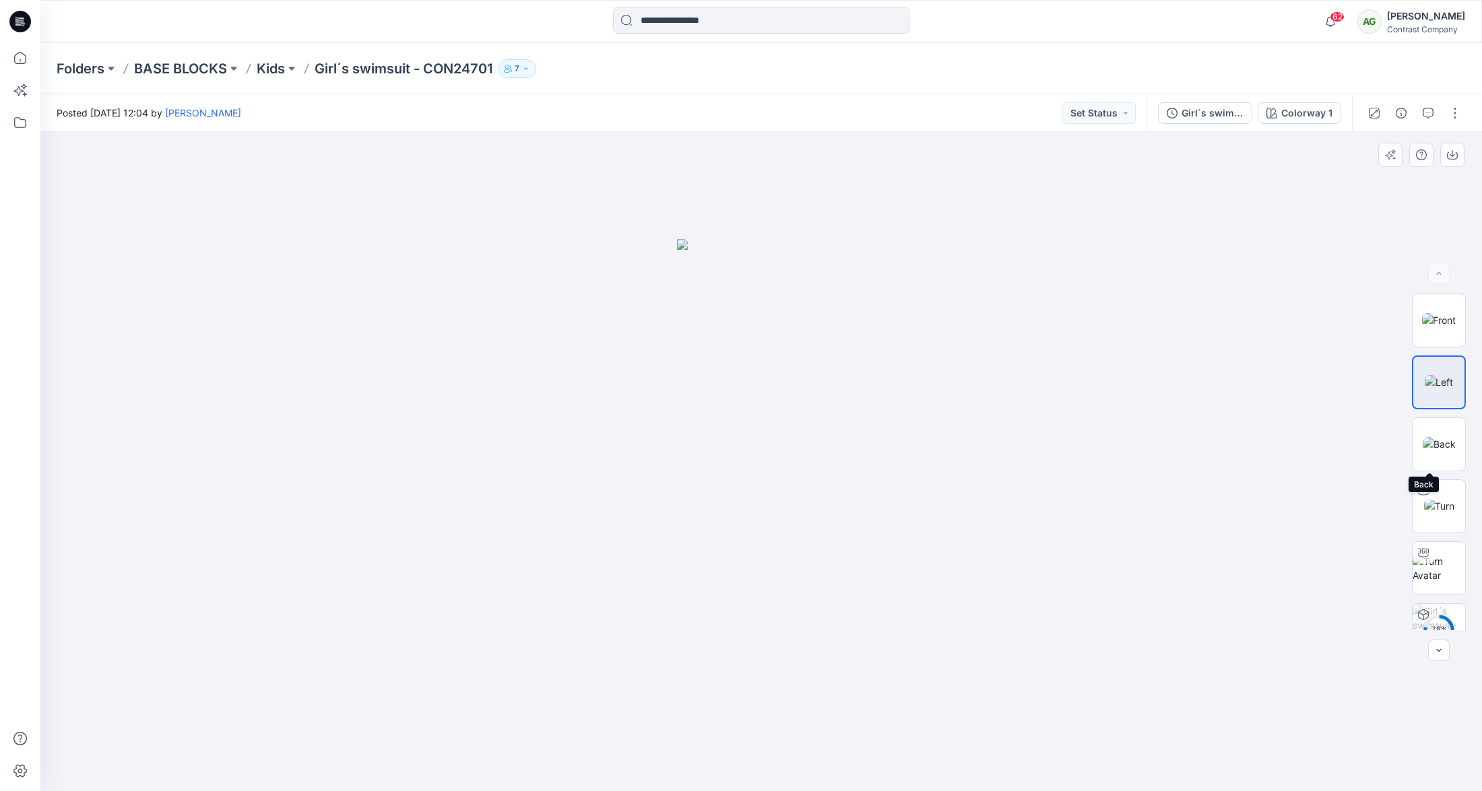
drag, startPoint x: 1437, startPoint y: 452, endPoint x: 1448, endPoint y: 396, distance: 56.9
click at [1437, 451] on img at bounding box center [1439, 444] width 33 height 14
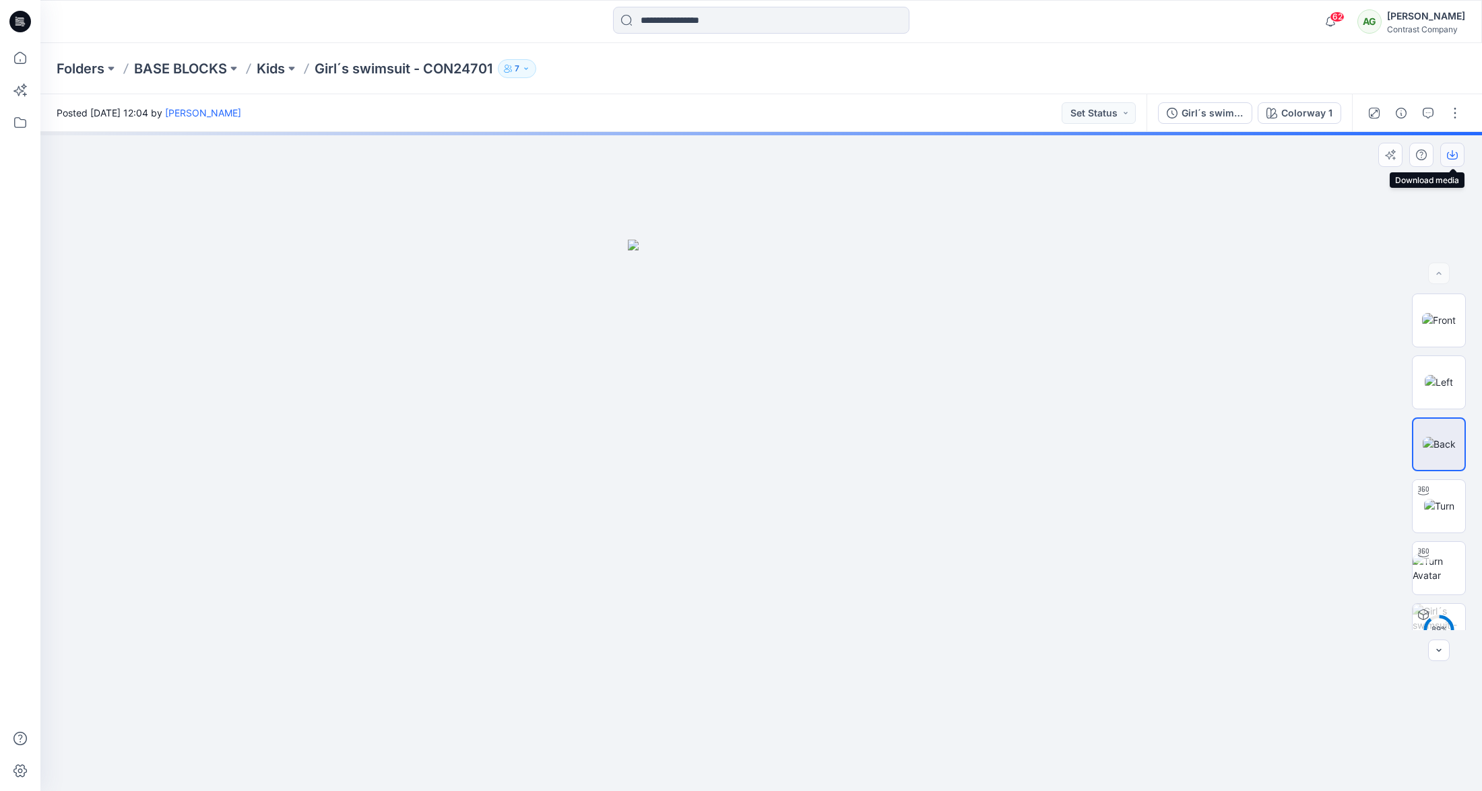
click at [1454, 152] on icon "button" at bounding box center [1452, 155] width 11 height 11
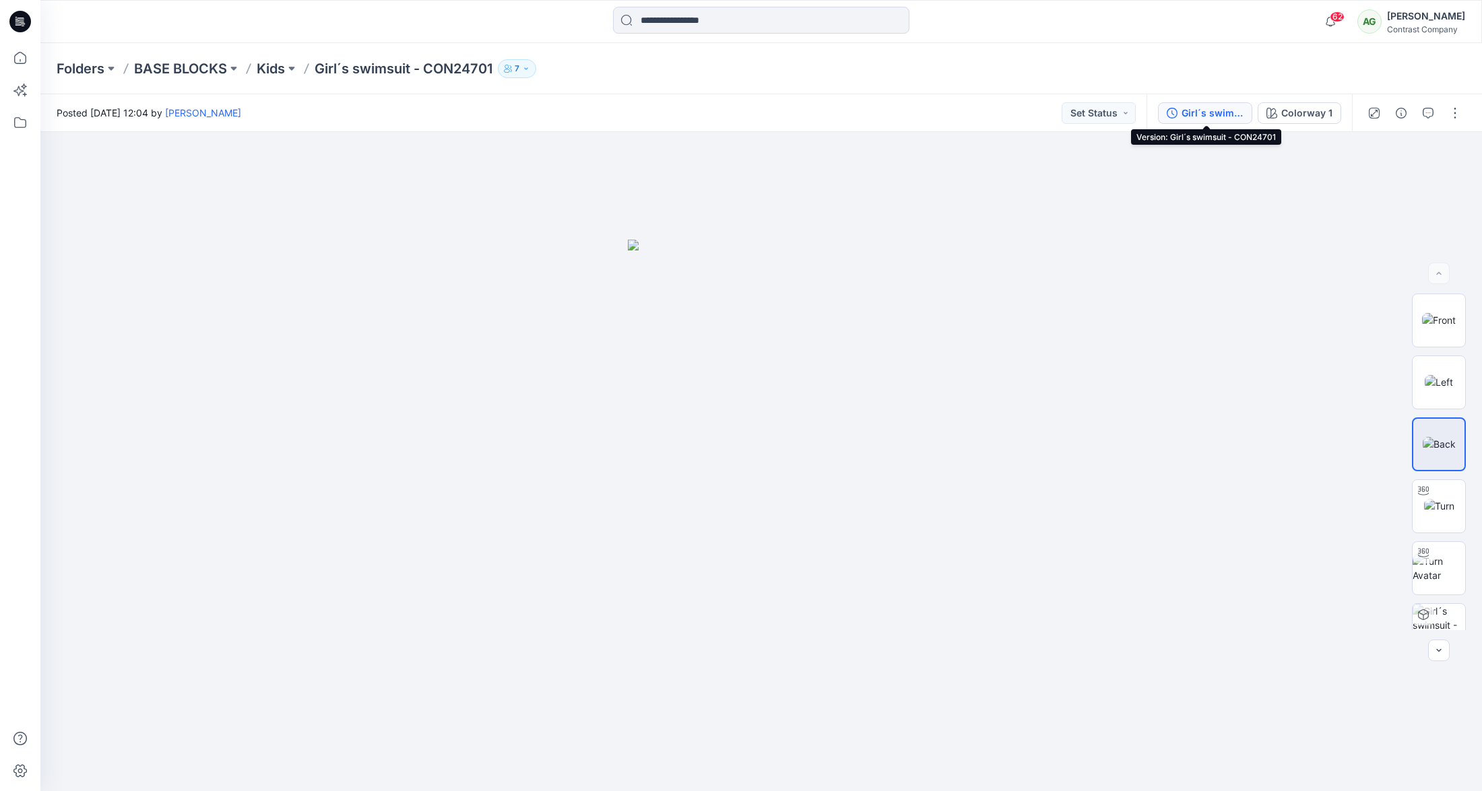
click at [1203, 107] on div "Girl´s swimsuit - CON24701" at bounding box center [1212, 113] width 62 height 15
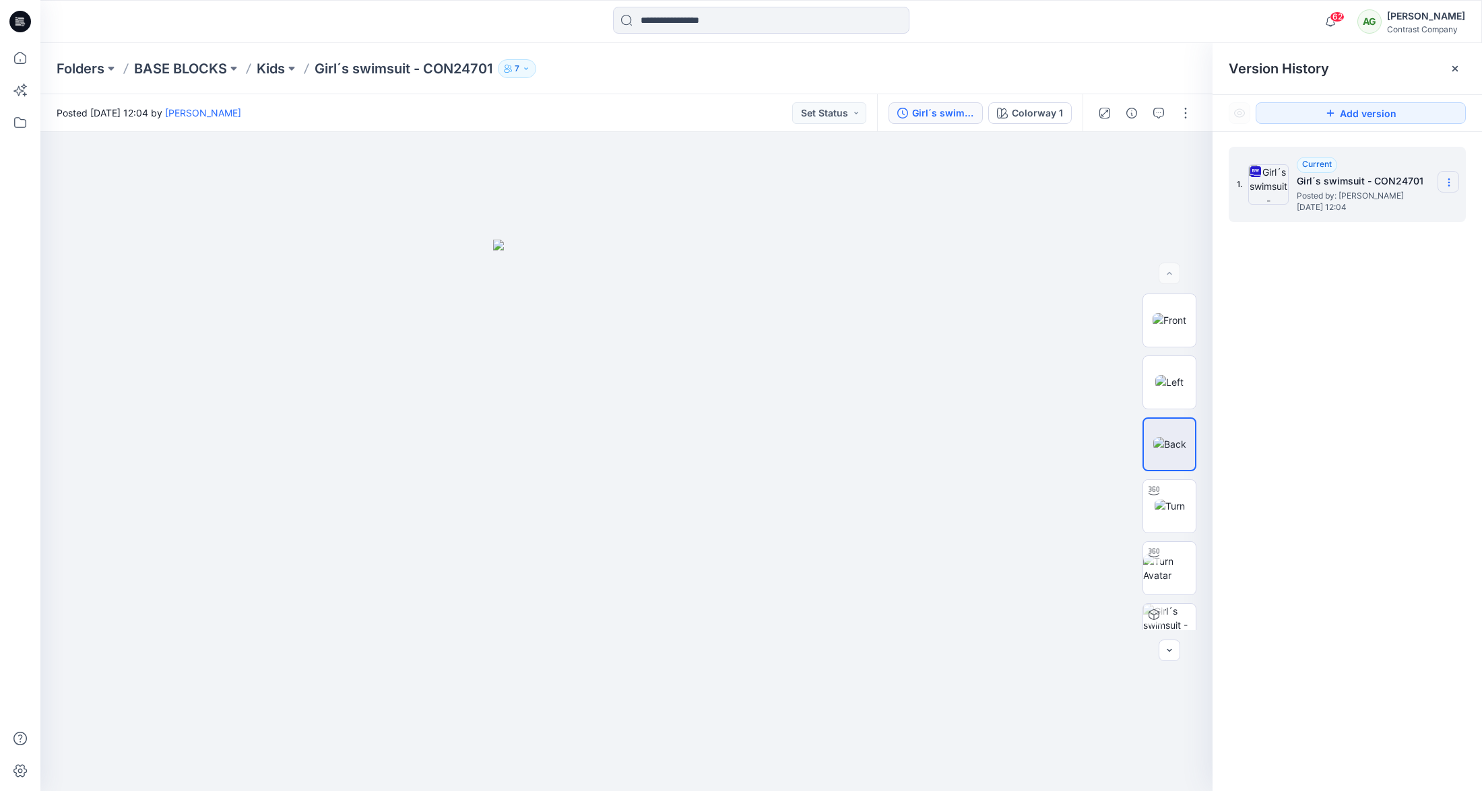
click at [1450, 177] on icon at bounding box center [1449, 182] width 11 height 11
click at [1431, 205] on span "Download Source BW File" at bounding box center [1380, 209] width 112 height 16
click at [277, 69] on p "Kids" at bounding box center [271, 68] width 28 height 19
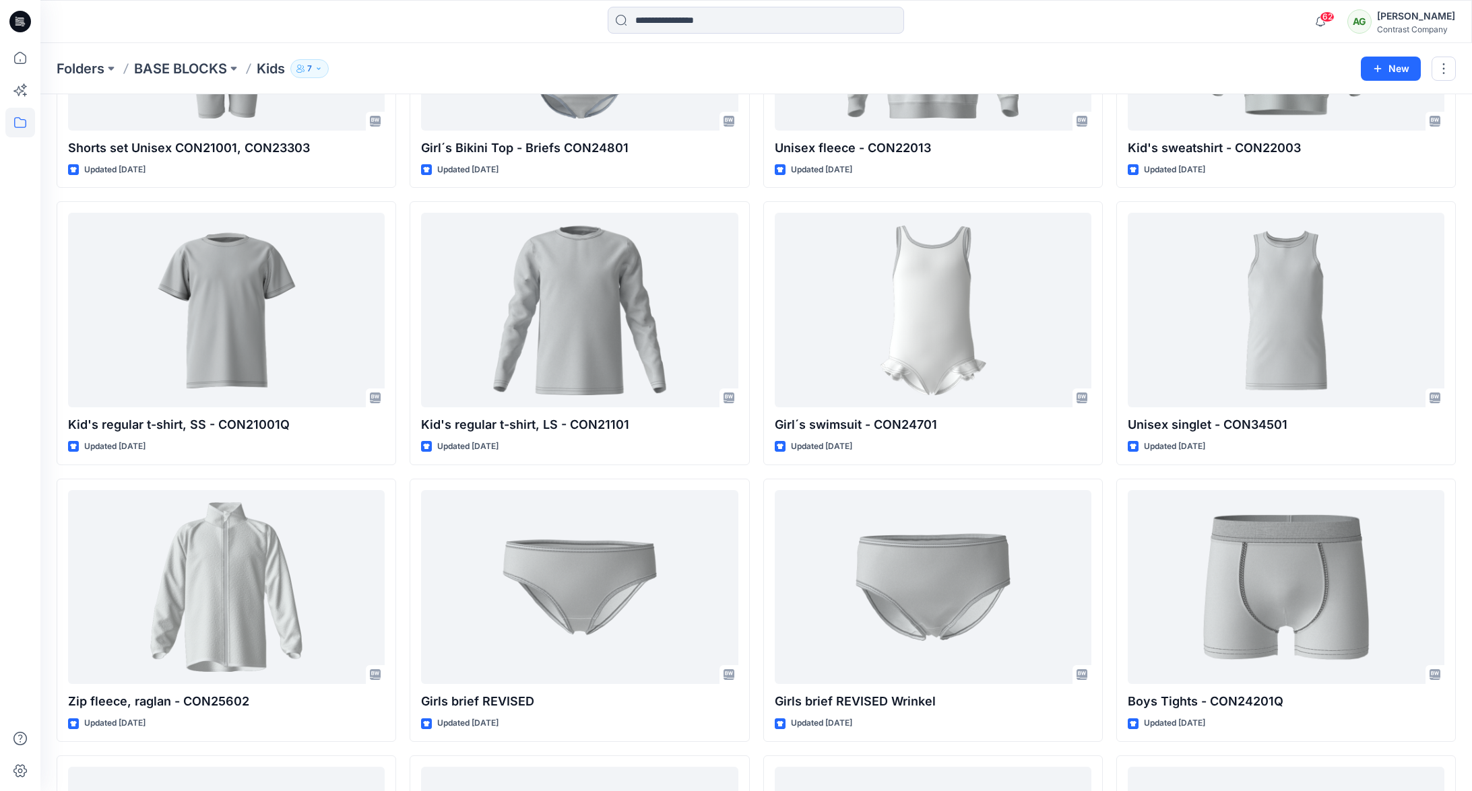
scroll to position [536, 0]
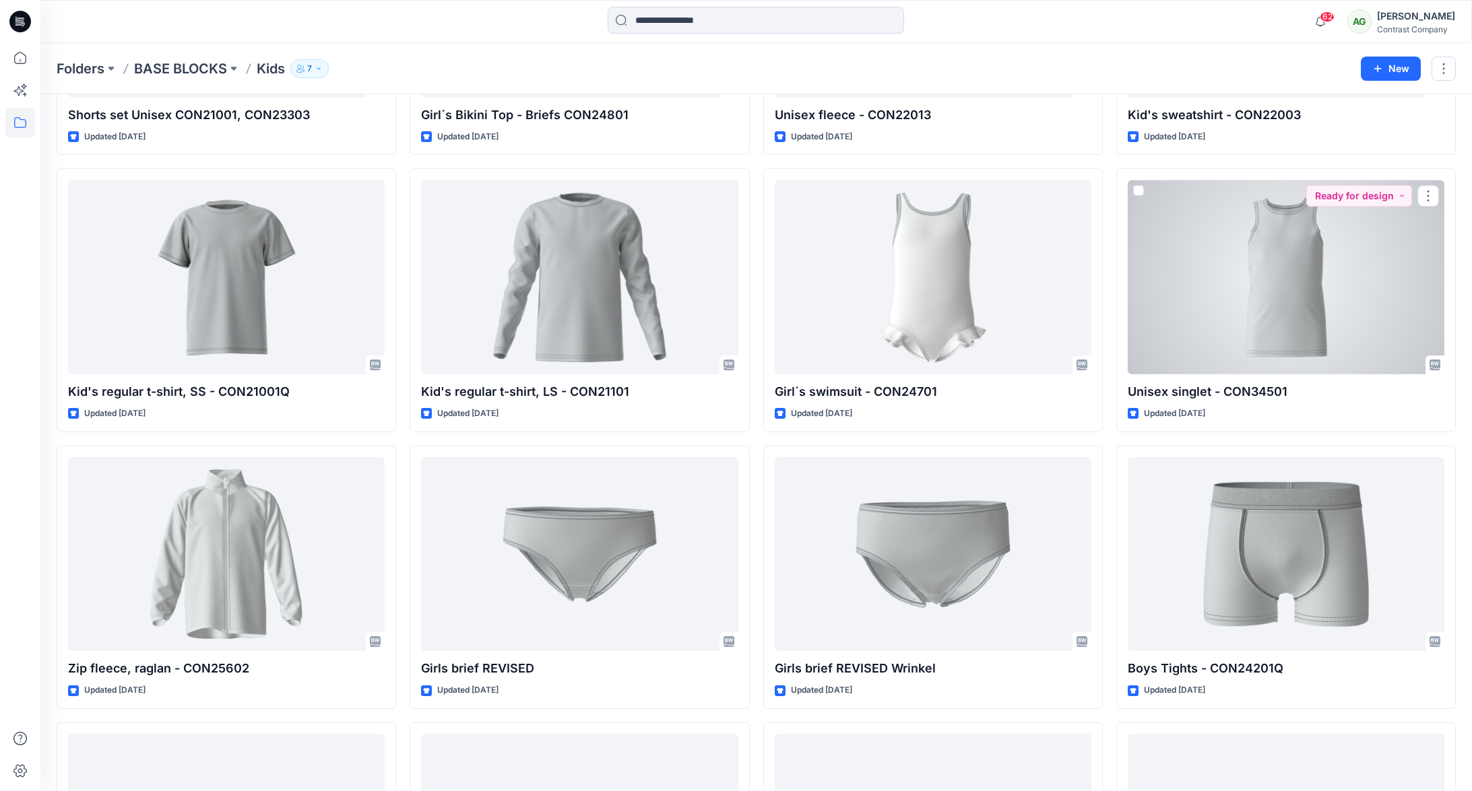
click at [1309, 286] on div at bounding box center [1286, 277] width 317 height 195
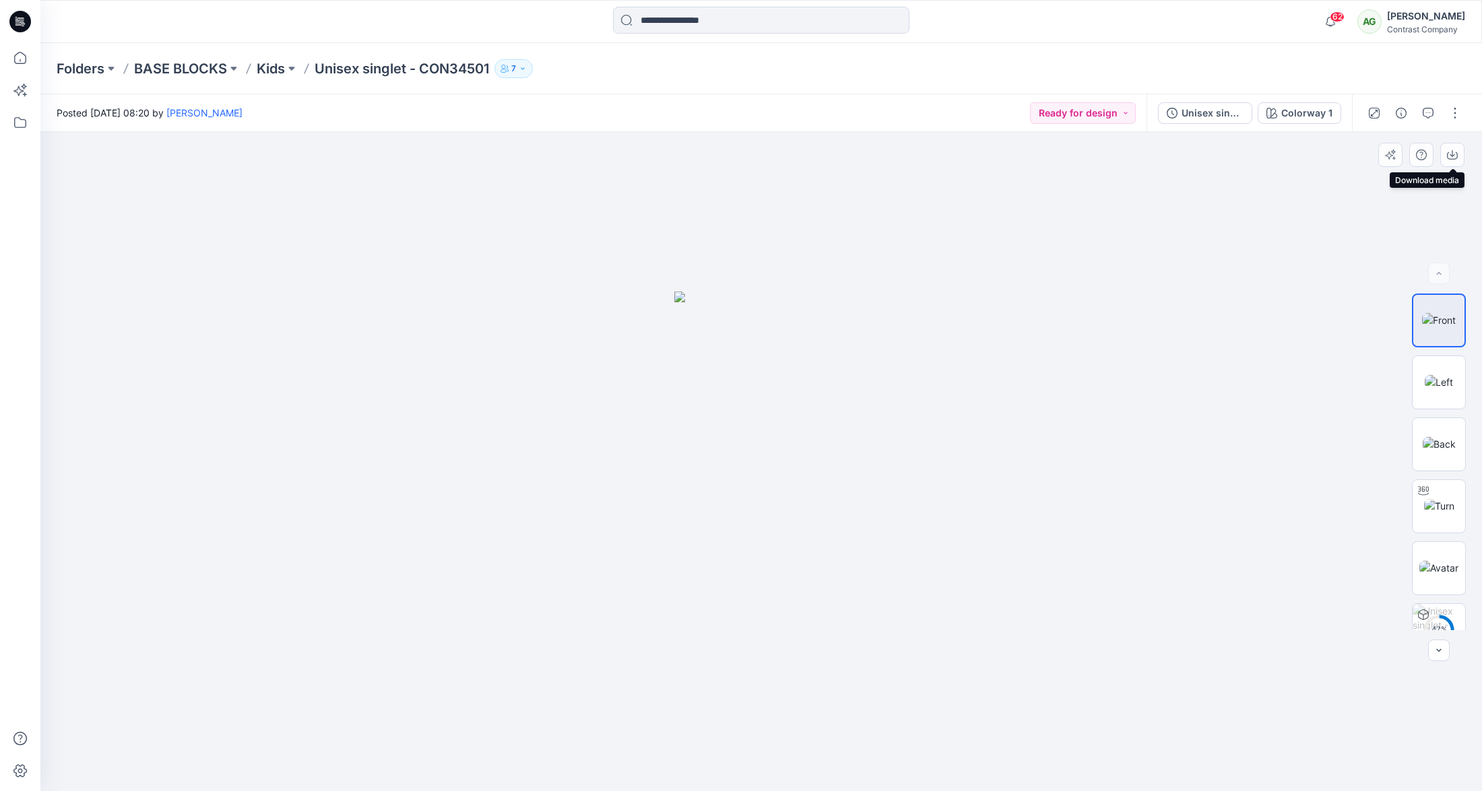
drag, startPoint x: 1450, startPoint y: 152, endPoint x: 1450, endPoint y: 181, distance: 28.3
click at [1450, 152] on icon "button" at bounding box center [1452, 155] width 11 height 11
click at [1435, 381] on img at bounding box center [1439, 382] width 28 height 14
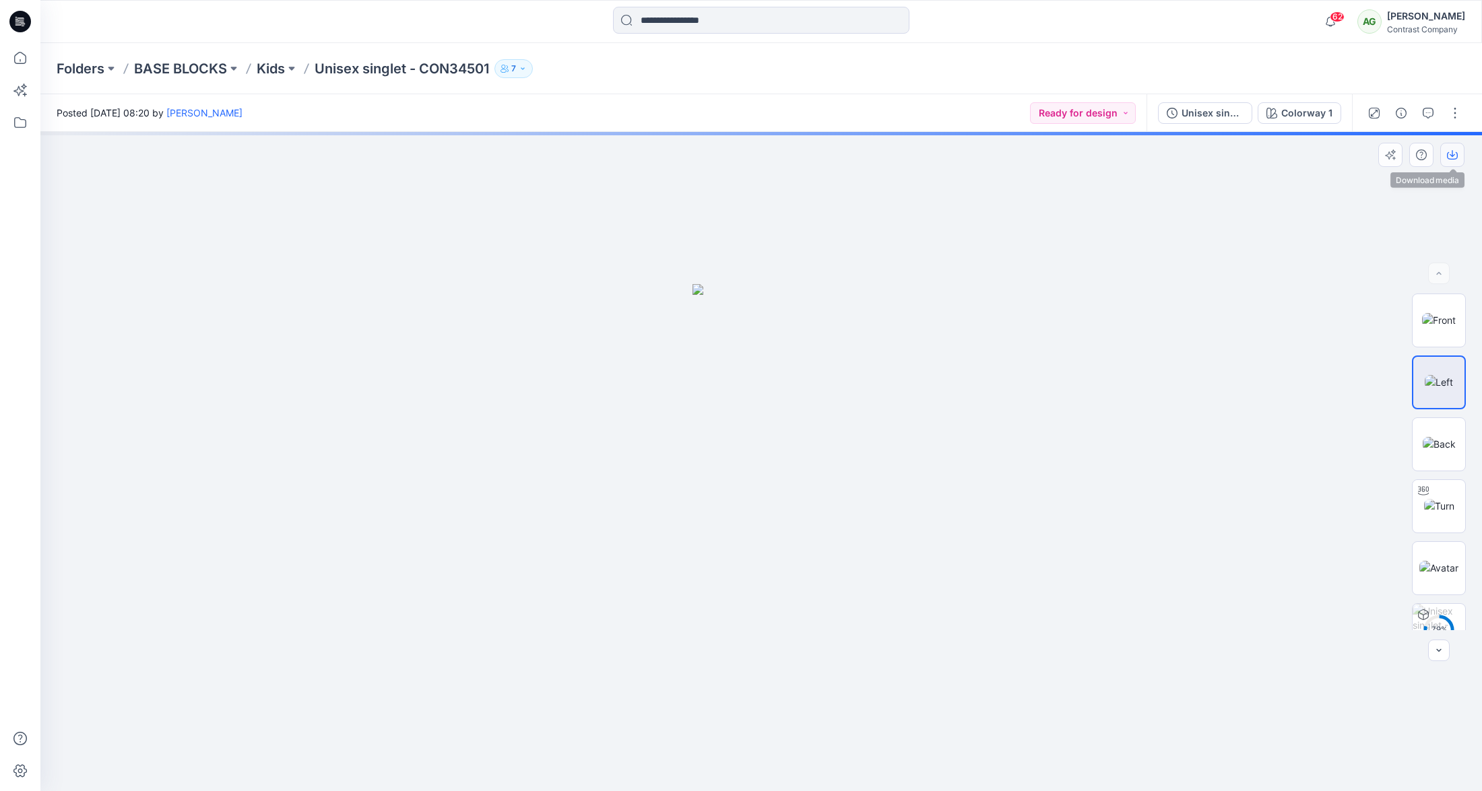
click at [1452, 158] on icon "button" at bounding box center [1452, 155] width 11 height 11
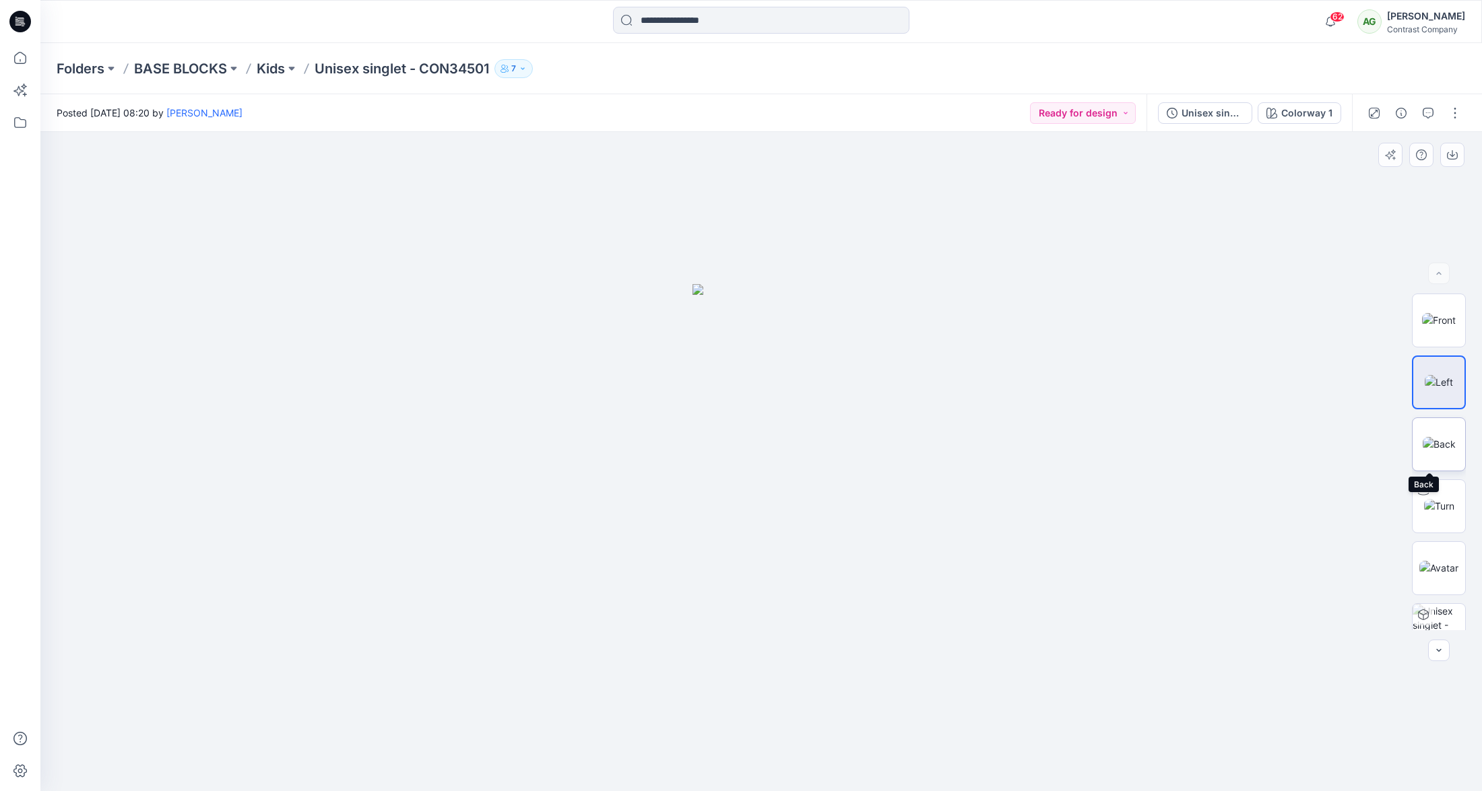
click at [1437, 437] on img at bounding box center [1439, 444] width 33 height 14
click at [1451, 154] on icon "button" at bounding box center [1452, 155] width 11 height 11
click at [1202, 111] on div "Unisex singlet - CON34501 (1)" at bounding box center [1212, 113] width 62 height 15
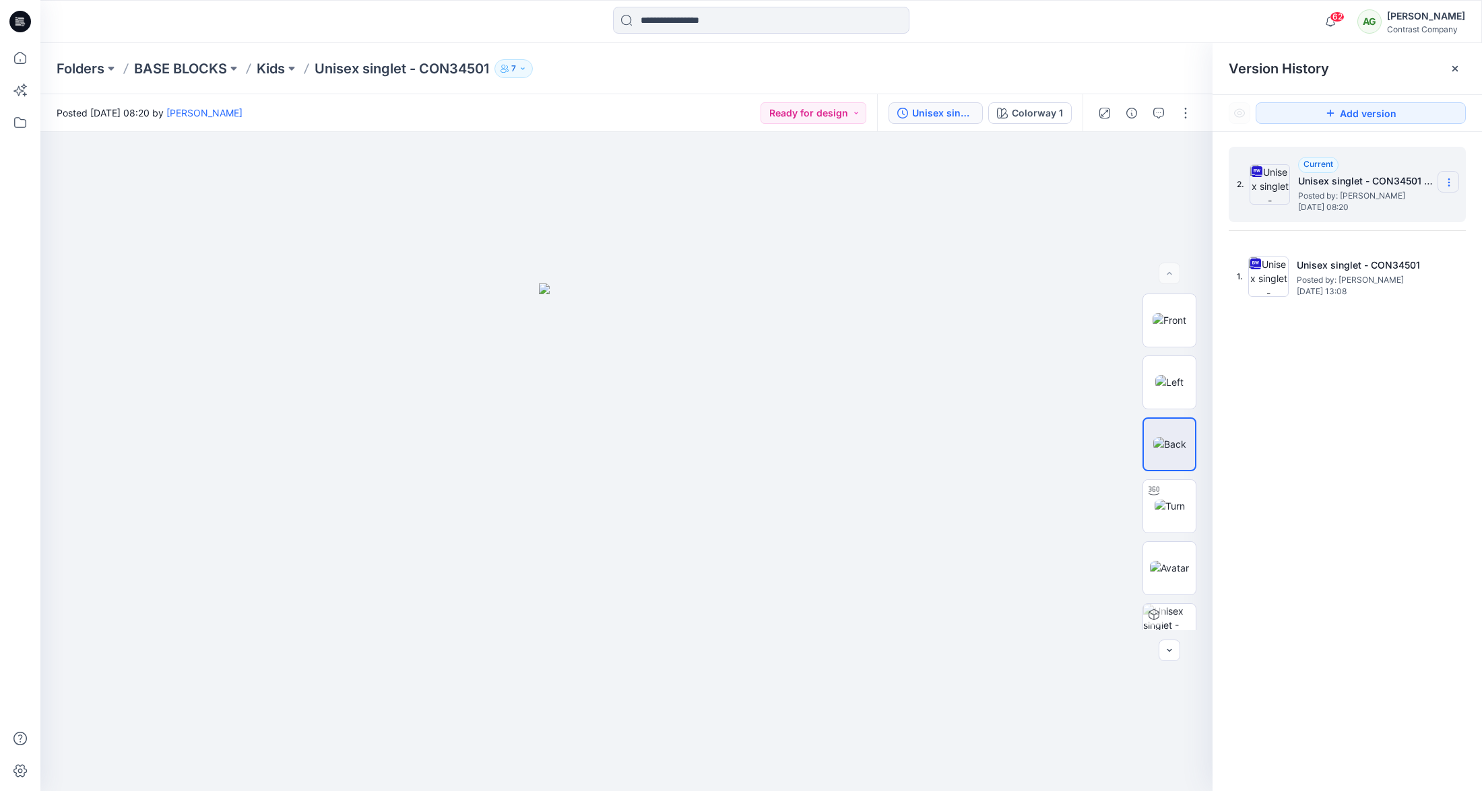
click at [1450, 179] on icon at bounding box center [1449, 182] width 11 height 11
click at [1397, 207] on span "Download Source BW File" at bounding box center [1380, 209] width 112 height 16
click at [279, 68] on p "Kids" at bounding box center [271, 68] width 28 height 19
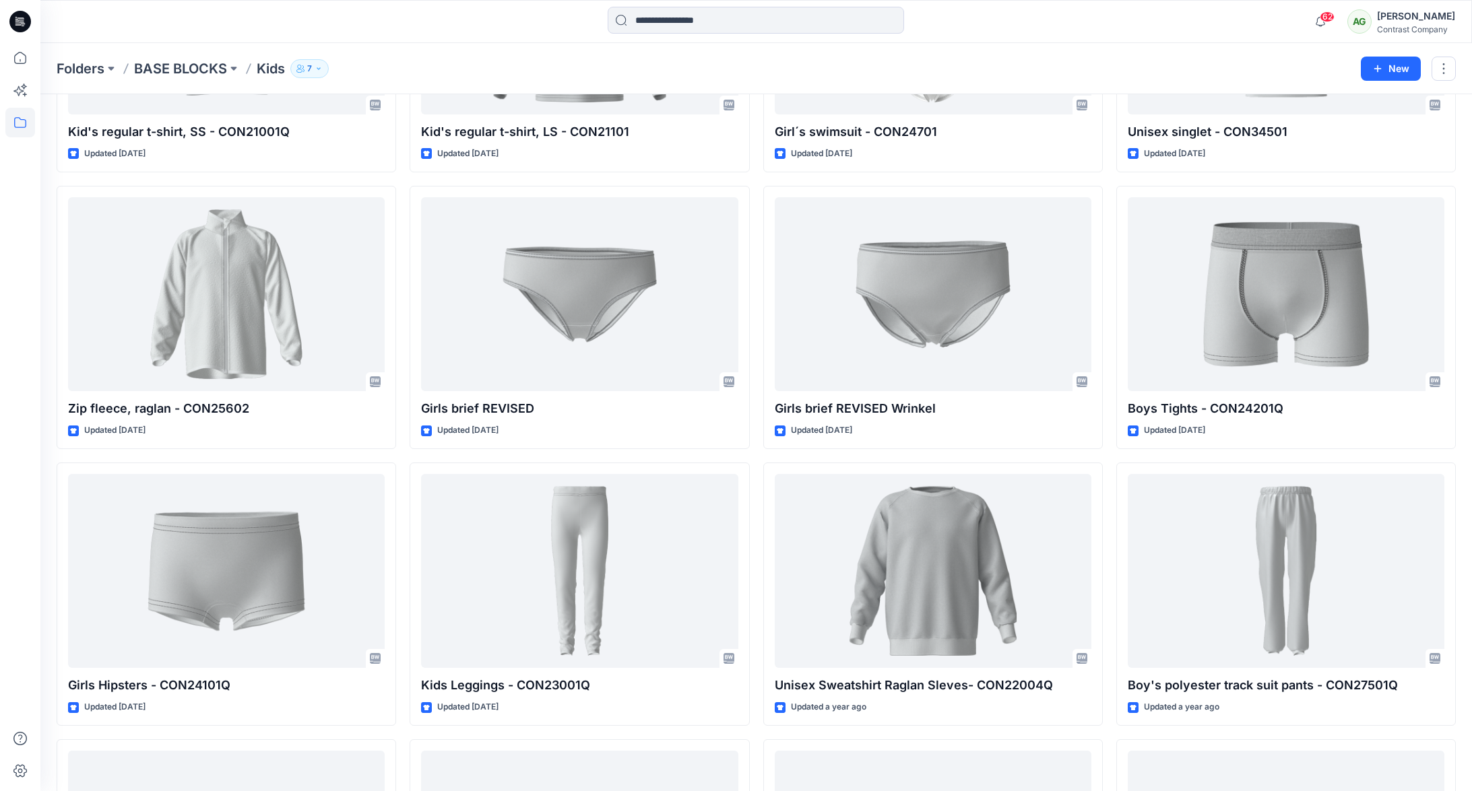
scroll to position [802, 0]
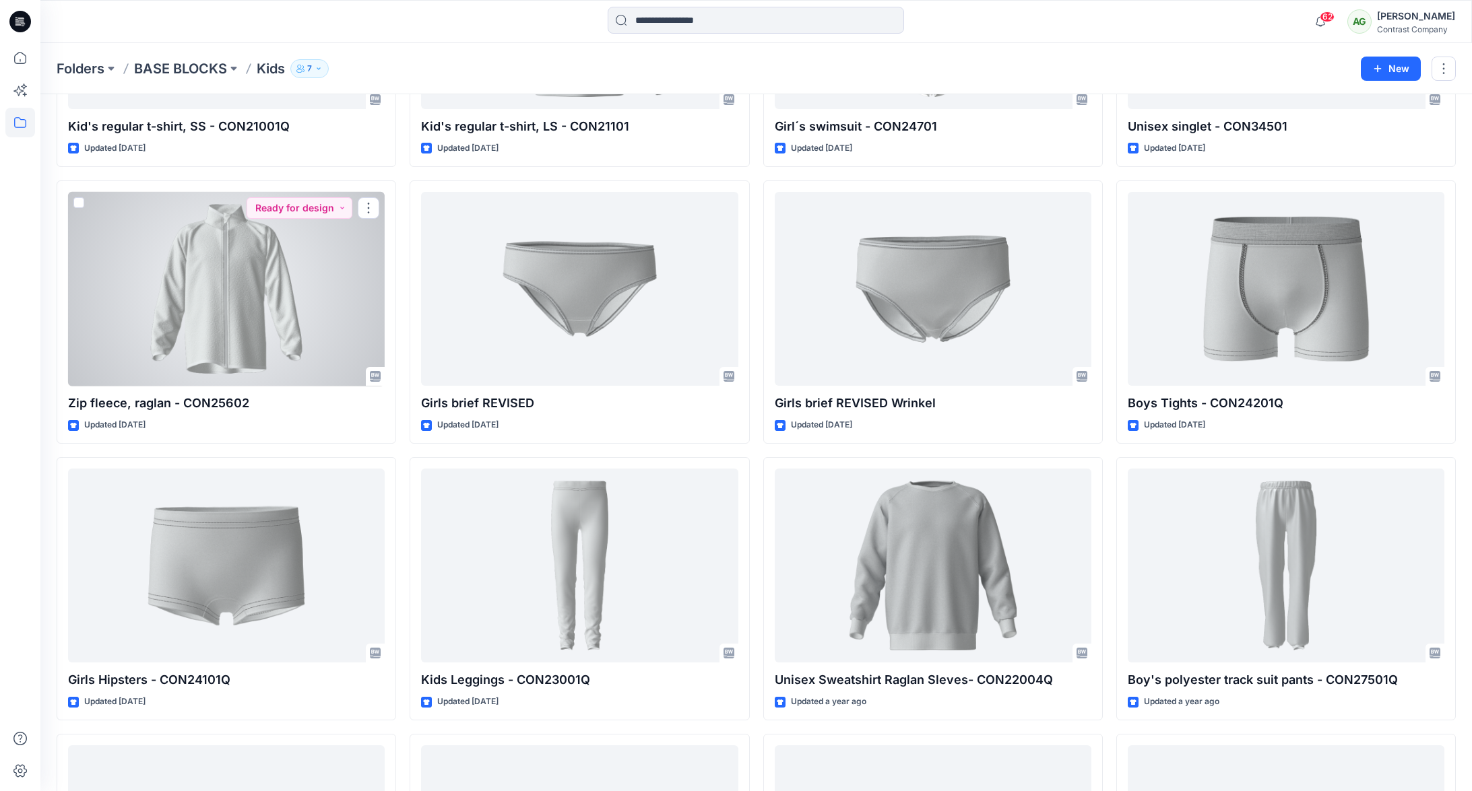
click at [222, 309] on div at bounding box center [226, 289] width 317 height 195
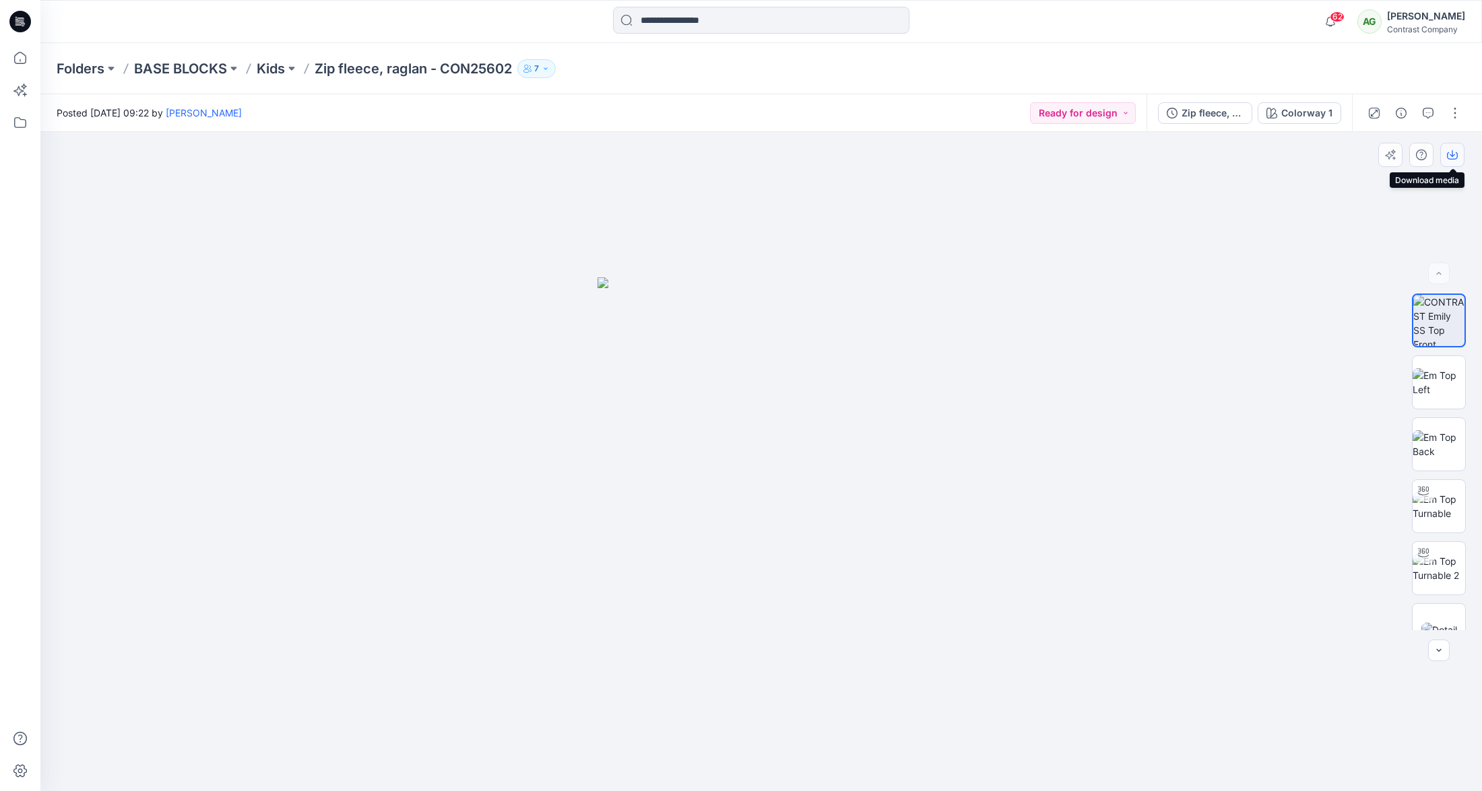
click at [1448, 157] on icon "button" at bounding box center [1452, 155] width 11 height 11
click at [1437, 377] on img at bounding box center [1439, 382] width 53 height 28
click at [1456, 155] on icon "button" at bounding box center [1452, 155] width 11 height 11
click at [1430, 435] on img at bounding box center [1439, 444] width 53 height 28
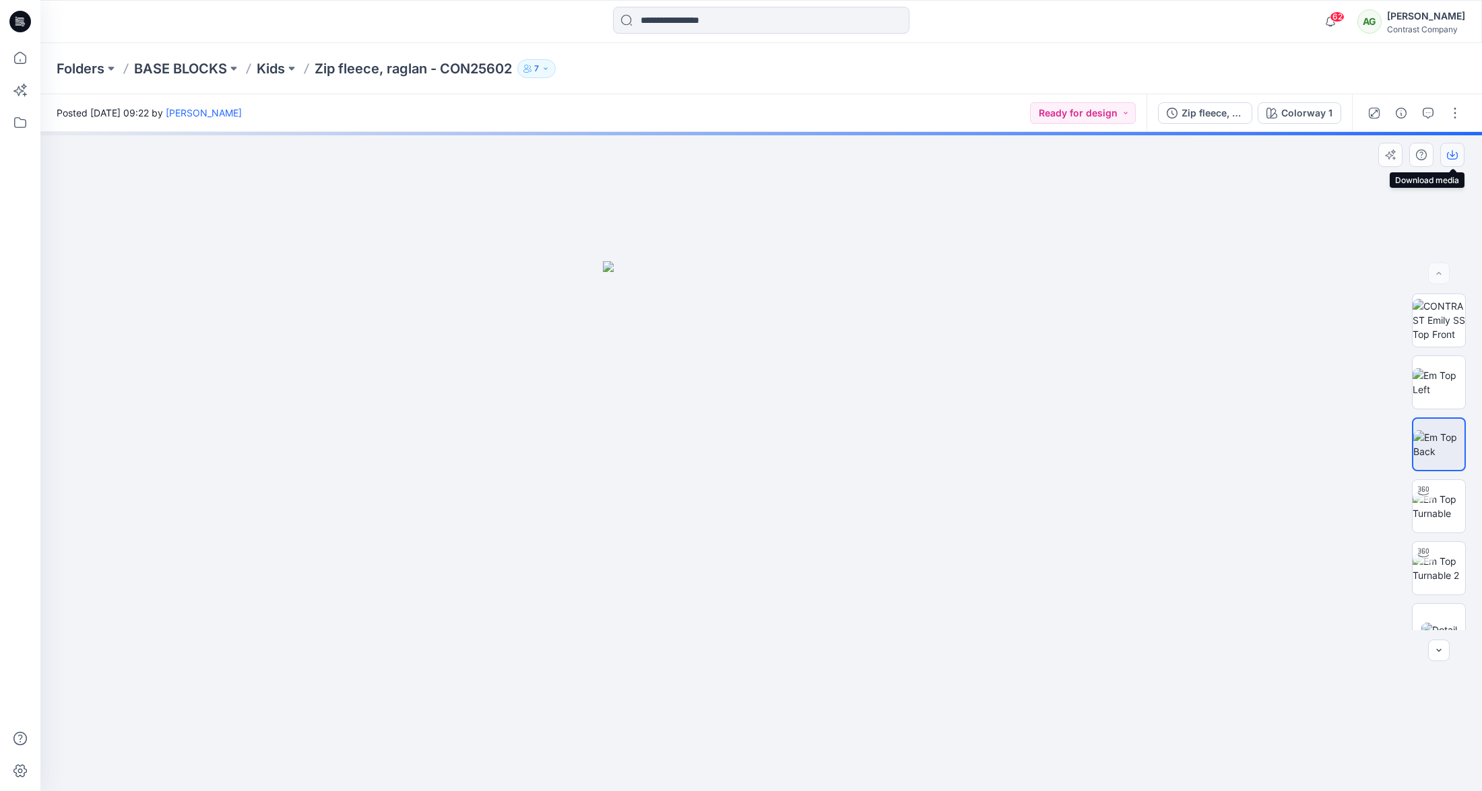
click at [1457, 152] on icon "button" at bounding box center [1452, 155] width 11 height 11
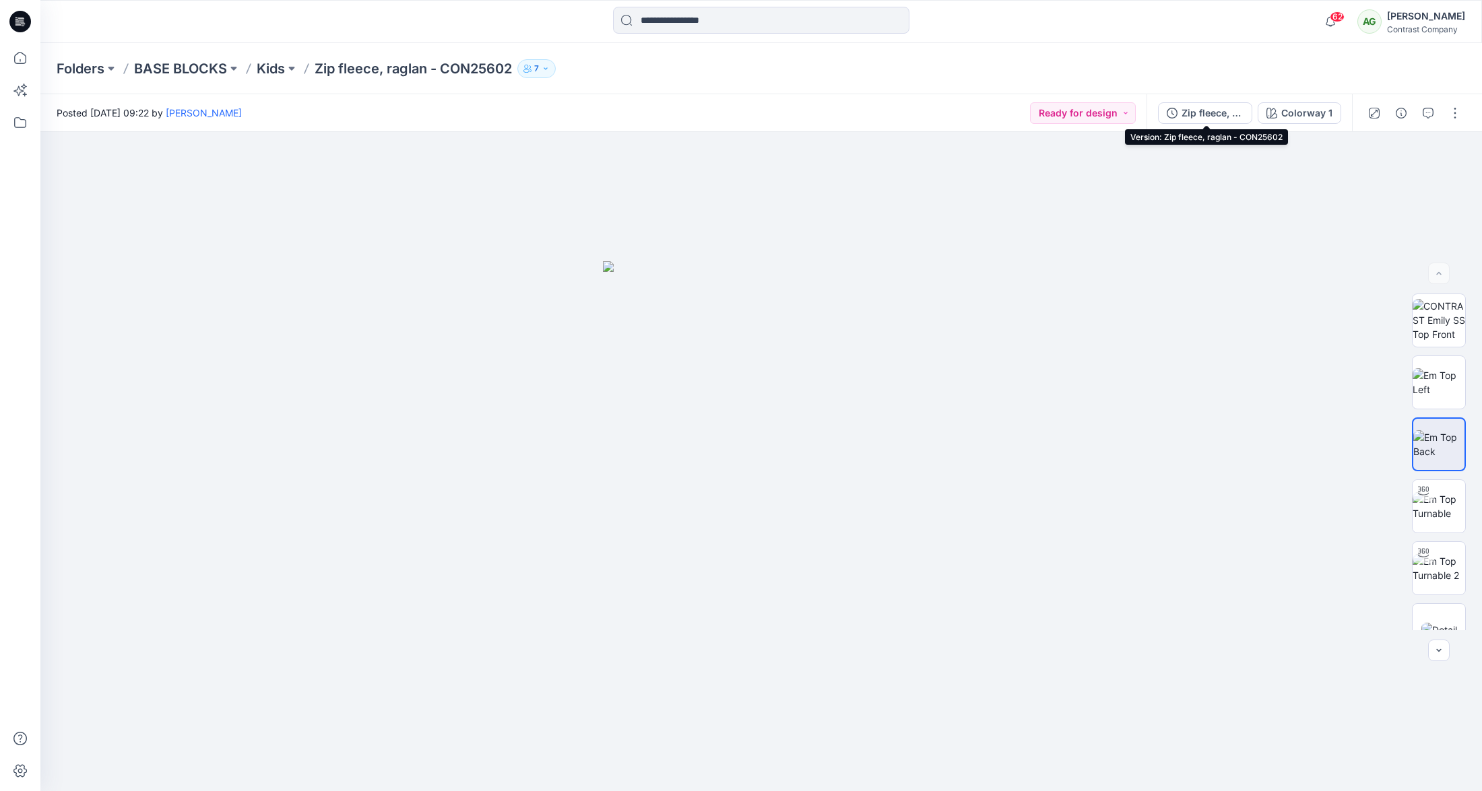
click at [1208, 111] on div "Zip fleece, raglan - CON25602" at bounding box center [1212, 113] width 62 height 15
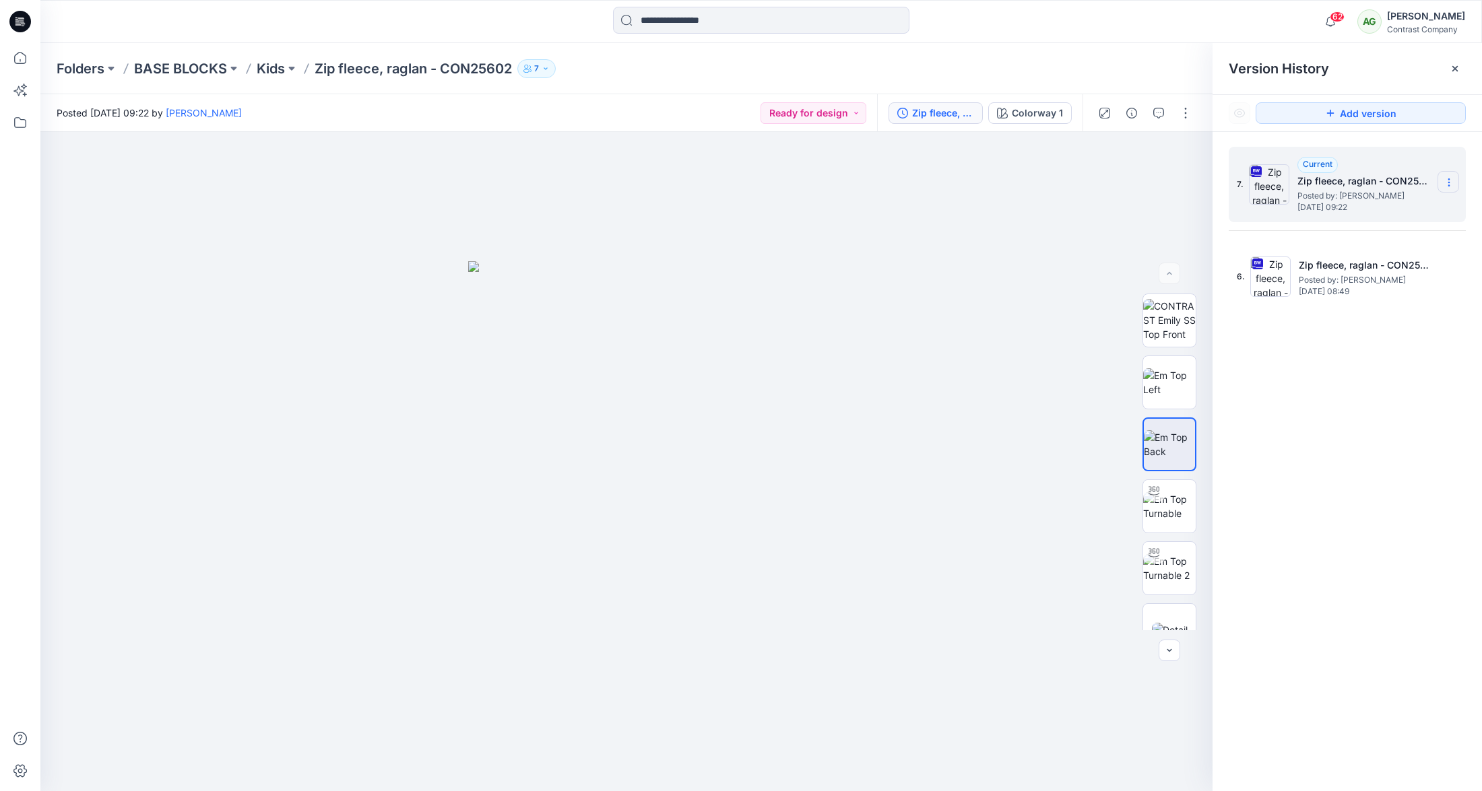
click at [1448, 179] on icon at bounding box center [1449, 182] width 11 height 11
click at [1419, 207] on span "Download Source BW File" at bounding box center [1380, 209] width 112 height 16
click at [269, 69] on p "Kids" at bounding box center [271, 68] width 28 height 19
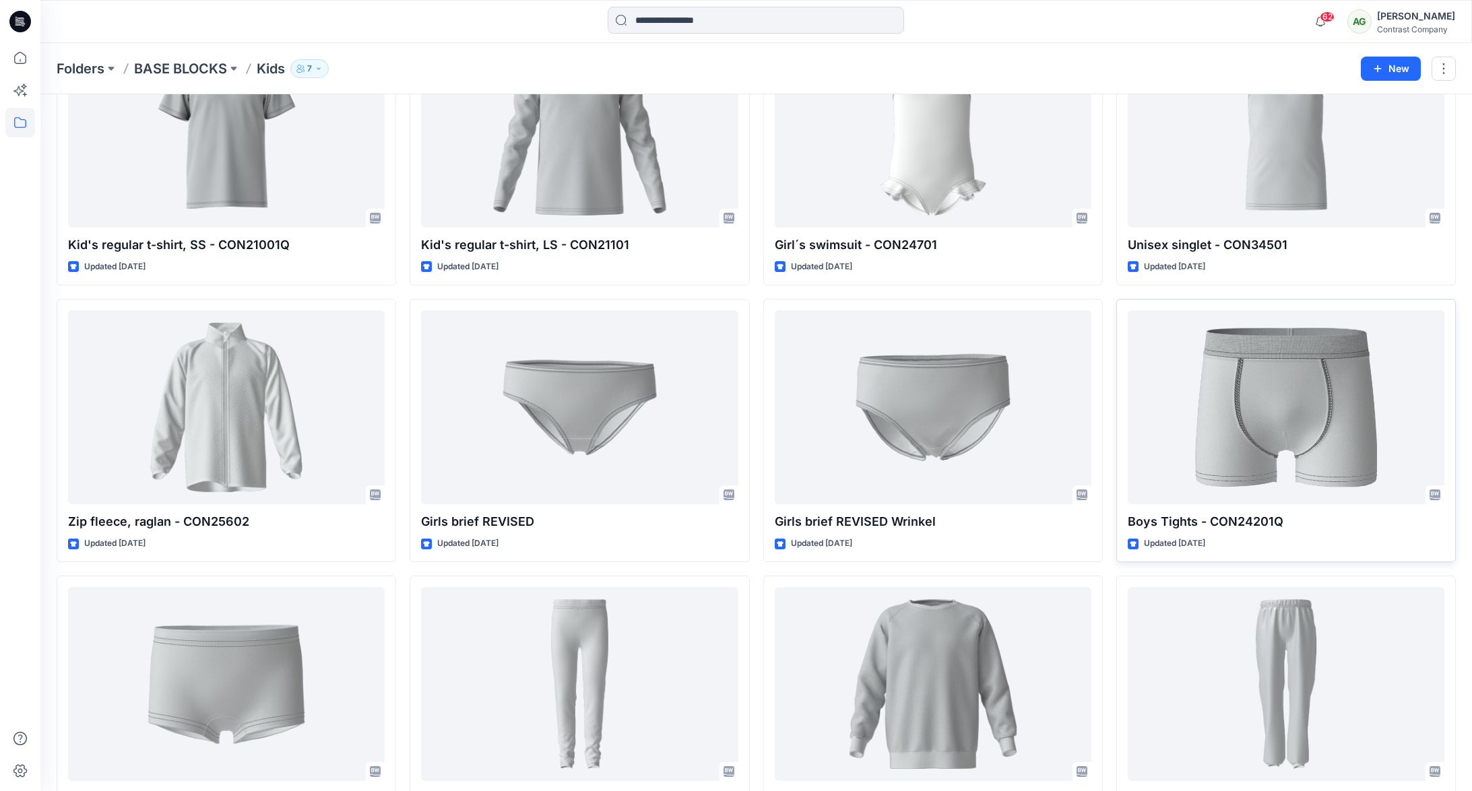
scroll to position [686, 0]
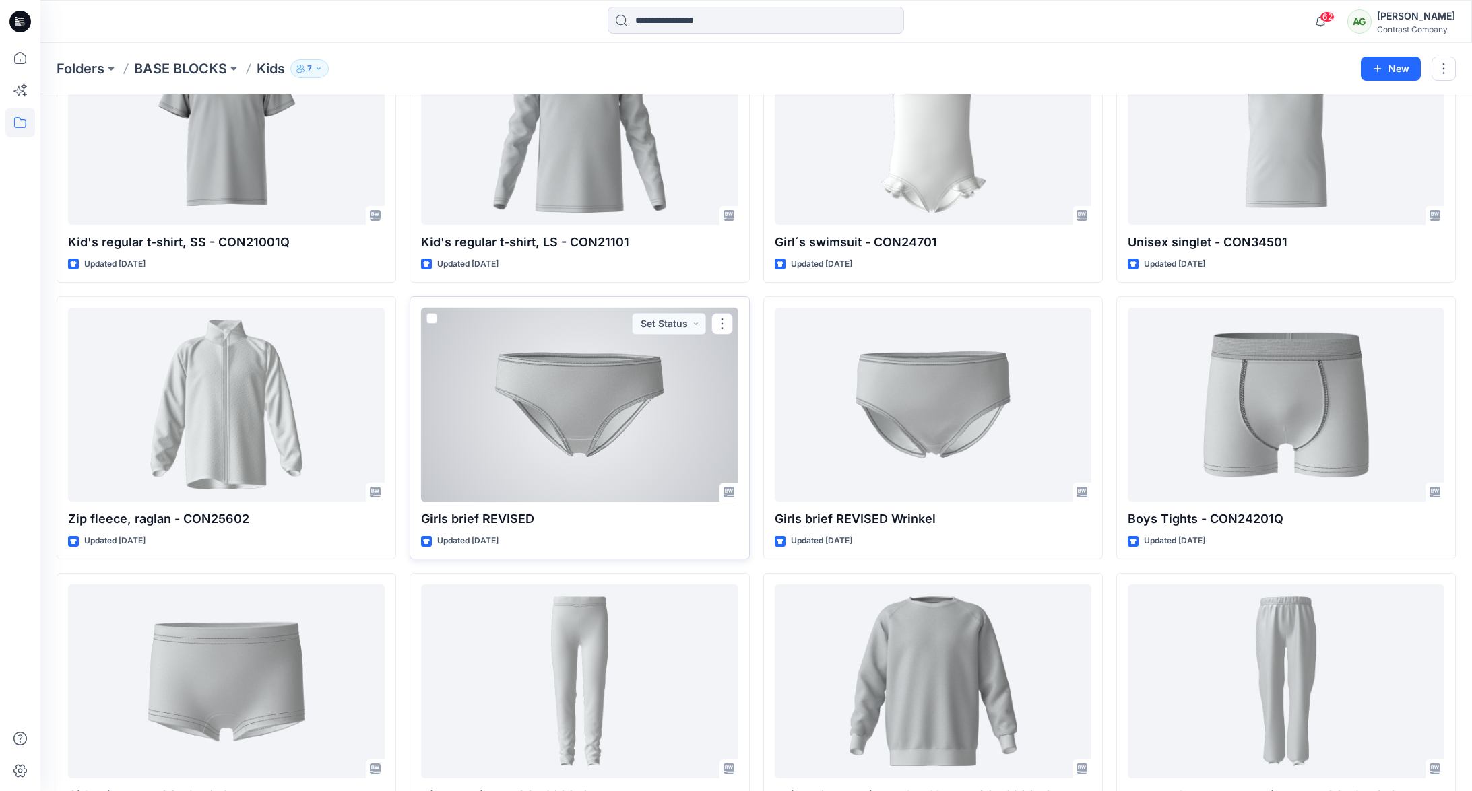
click at [612, 399] on div at bounding box center [579, 405] width 317 height 195
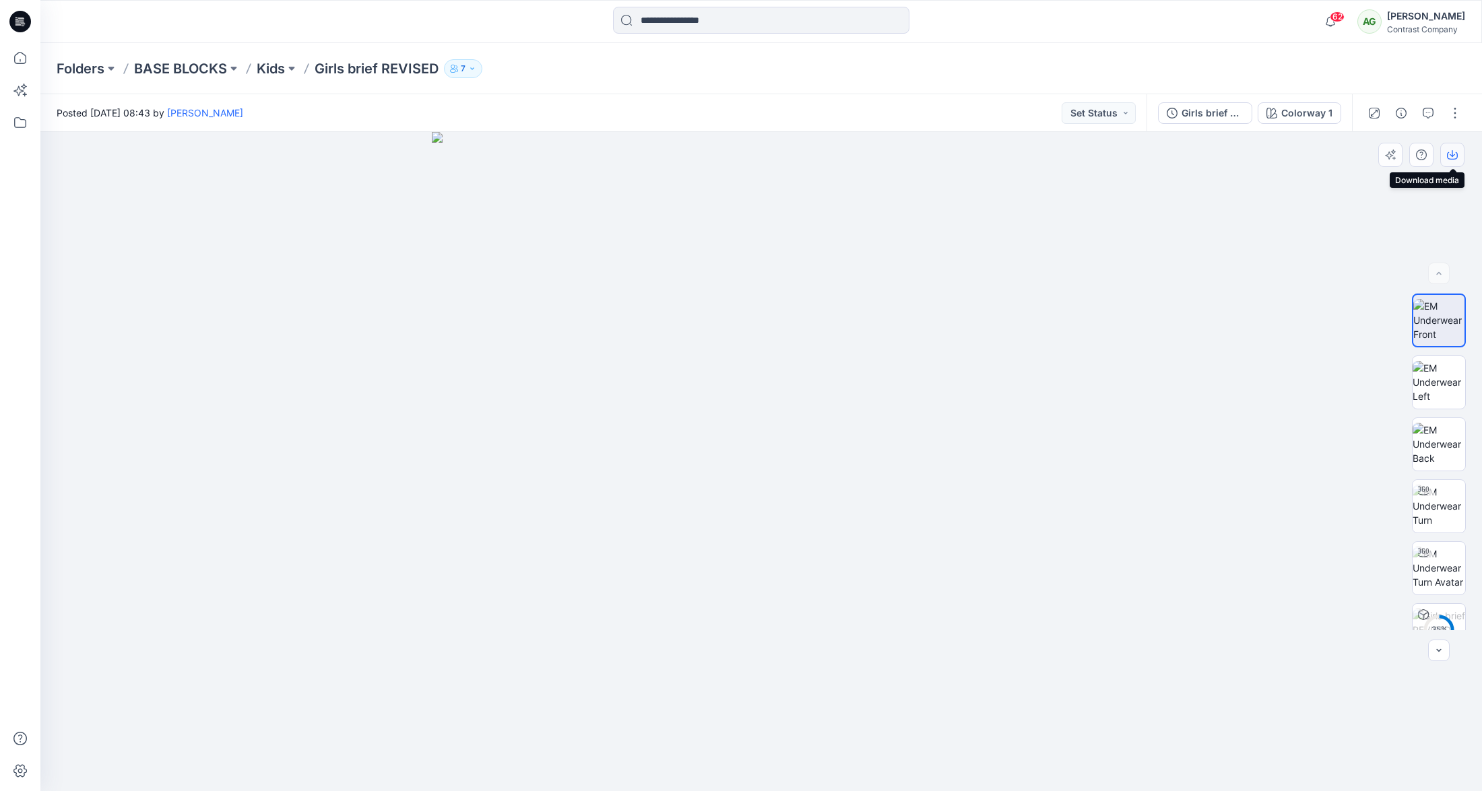
click at [1452, 156] on icon "button" at bounding box center [1452, 153] width 5 height 7
drag, startPoint x: 1441, startPoint y: 377, endPoint x: 1438, endPoint y: 305, distance: 72.1
click at [1441, 377] on img at bounding box center [1439, 382] width 53 height 42
drag, startPoint x: 1452, startPoint y: 158, endPoint x: 1452, endPoint y: 205, distance: 47.2
click at [1453, 158] on icon "button" at bounding box center [1452, 155] width 11 height 11
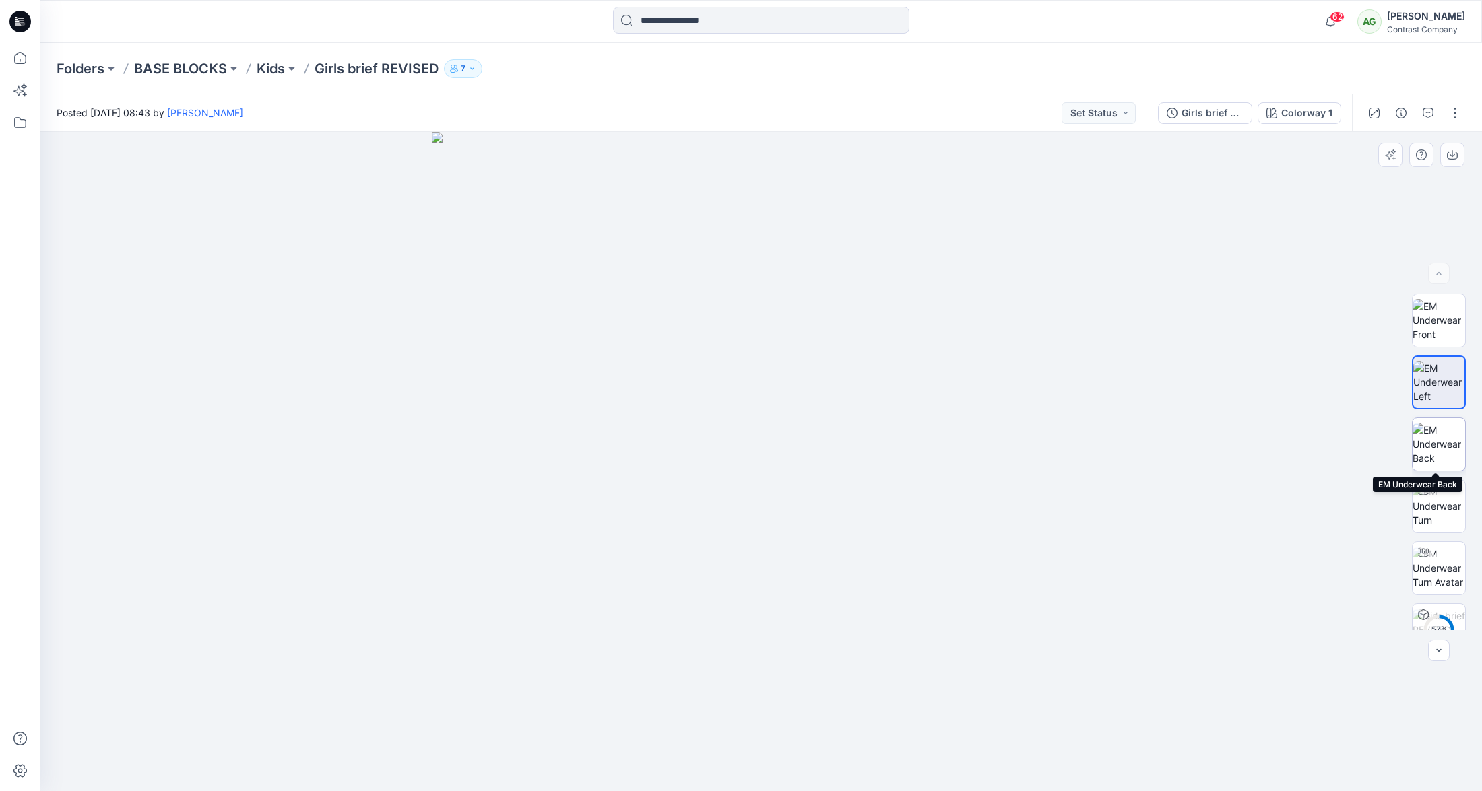
click at [1437, 449] on img at bounding box center [1439, 444] width 53 height 42
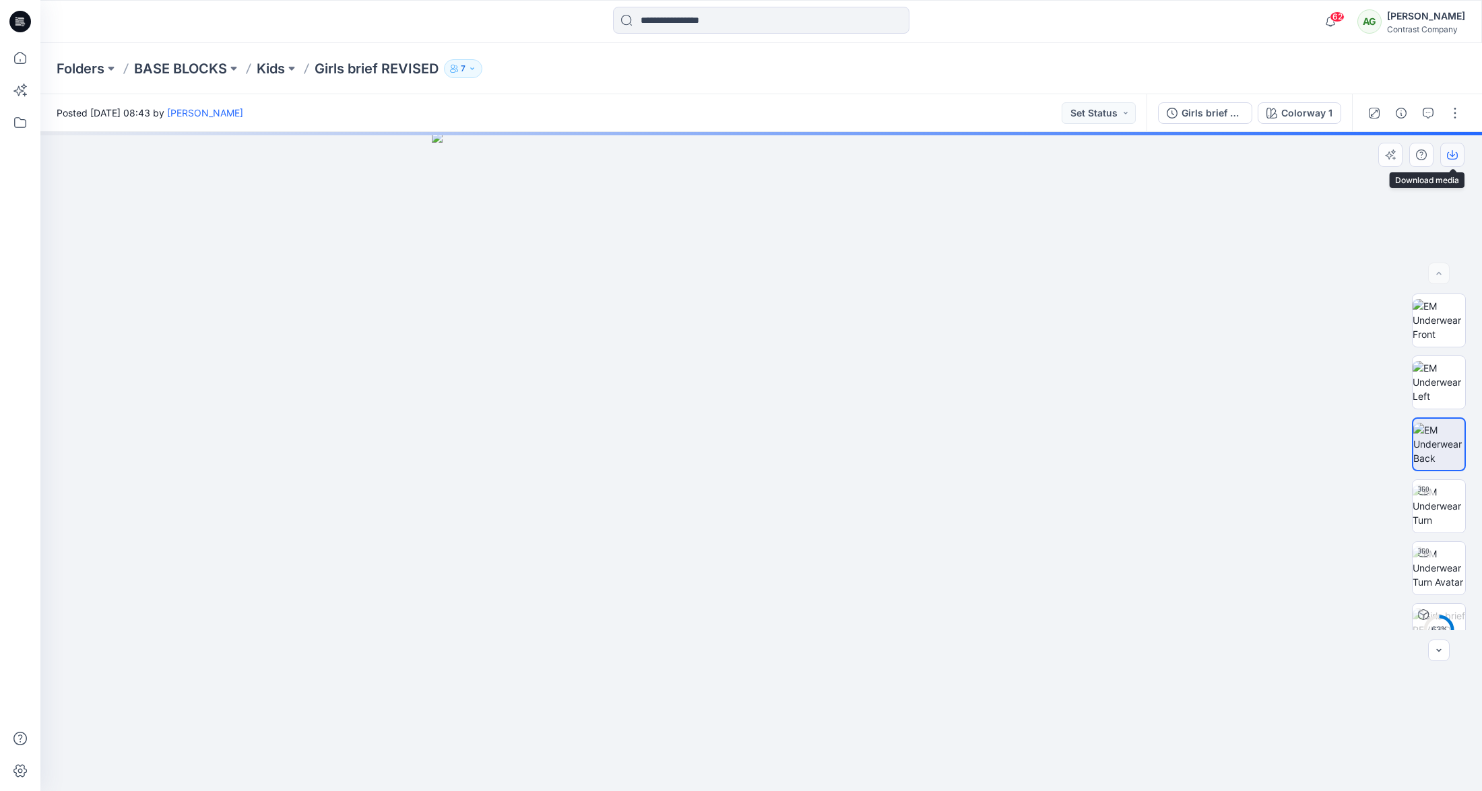
click at [1459, 158] on button "button" at bounding box center [1452, 155] width 24 height 24
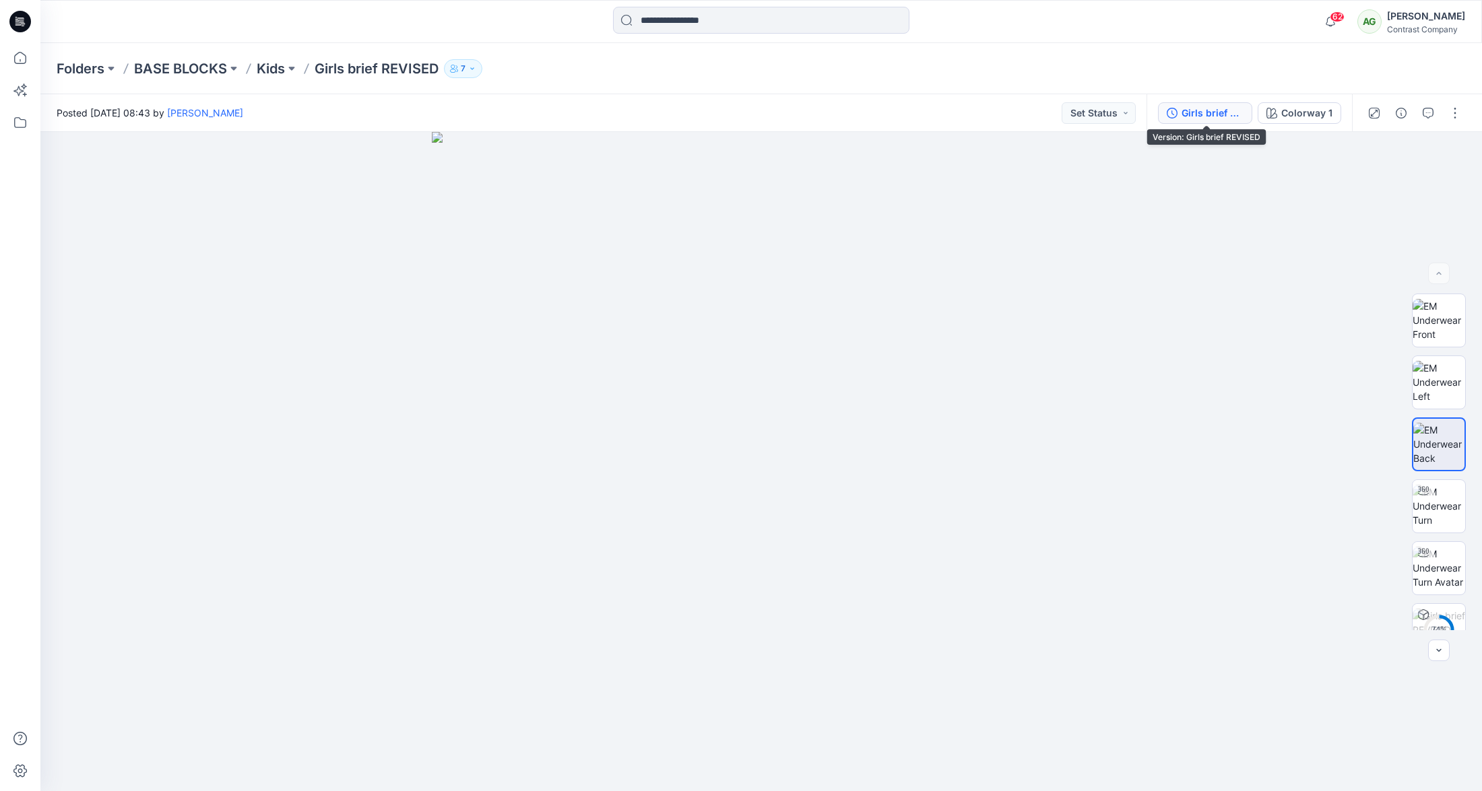
click at [1213, 112] on div "Girls brief REVISED" at bounding box center [1212, 113] width 62 height 15
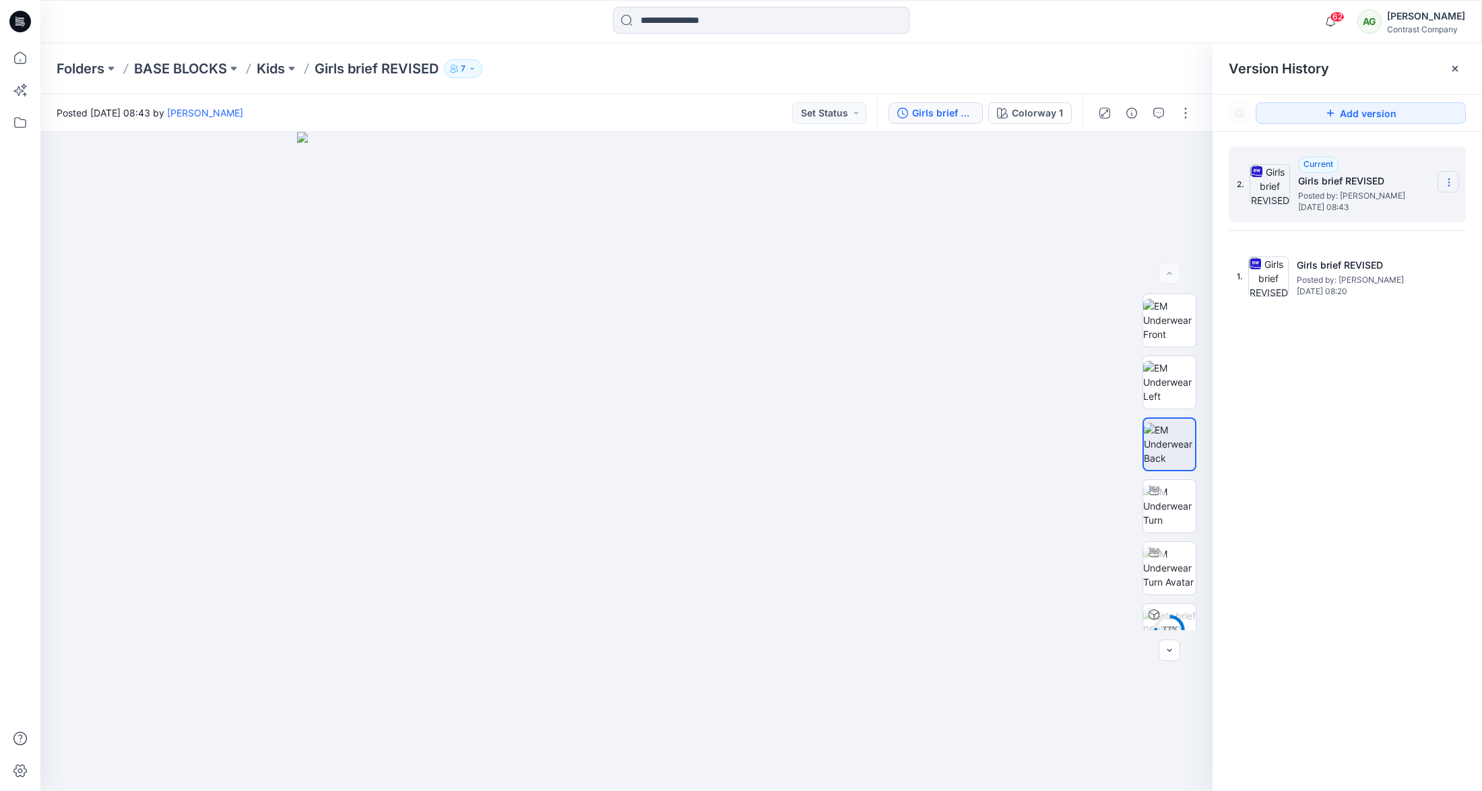
click at [1450, 174] on section at bounding box center [1448, 182] width 22 height 22
click at [1416, 209] on span "Download Source BW File" at bounding box center [1380, 209] width 112 height 16
click at [273, 71] on p "Kids" at bounding box center [271, 68] width 28 height 19
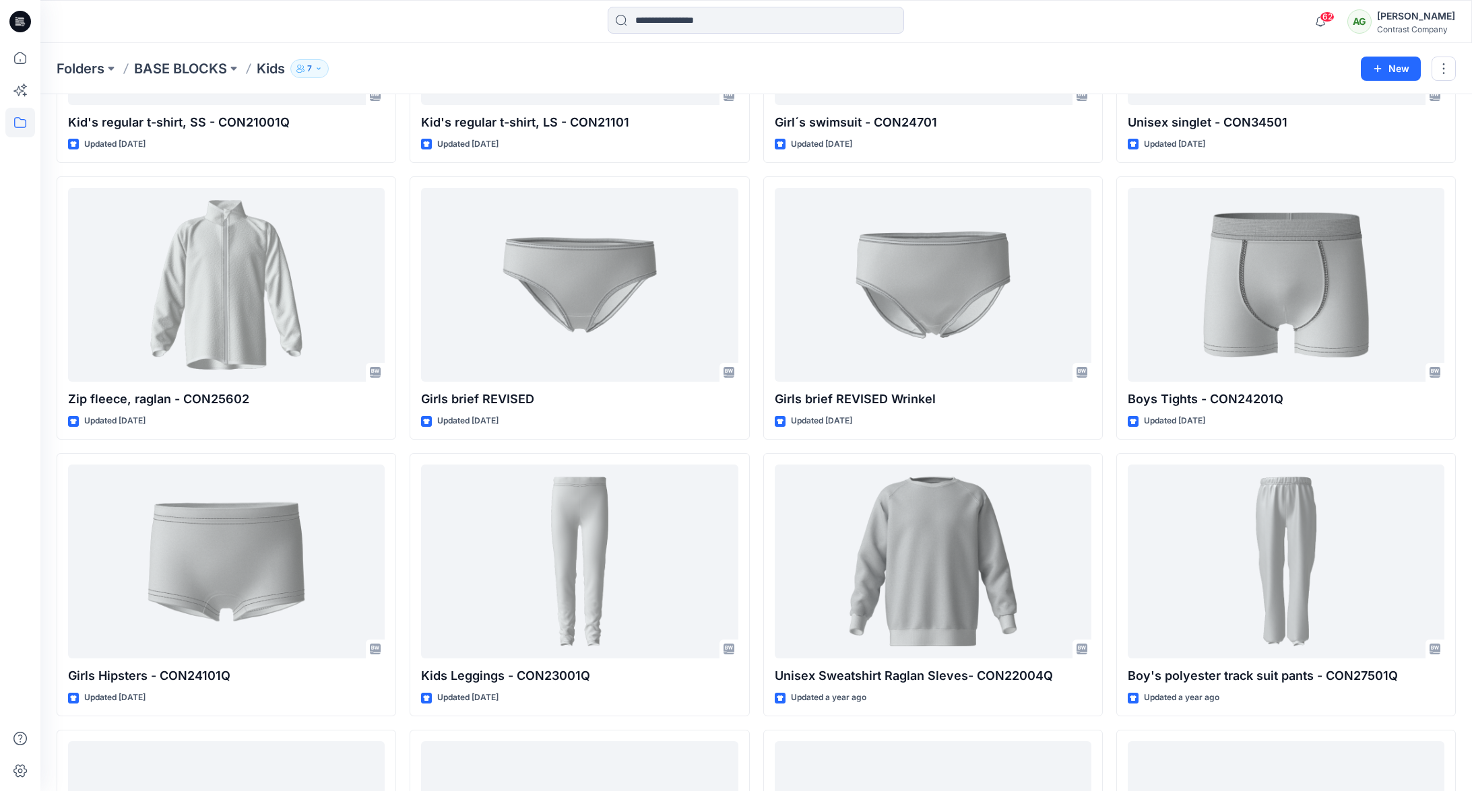
scroll to position [814, 0]
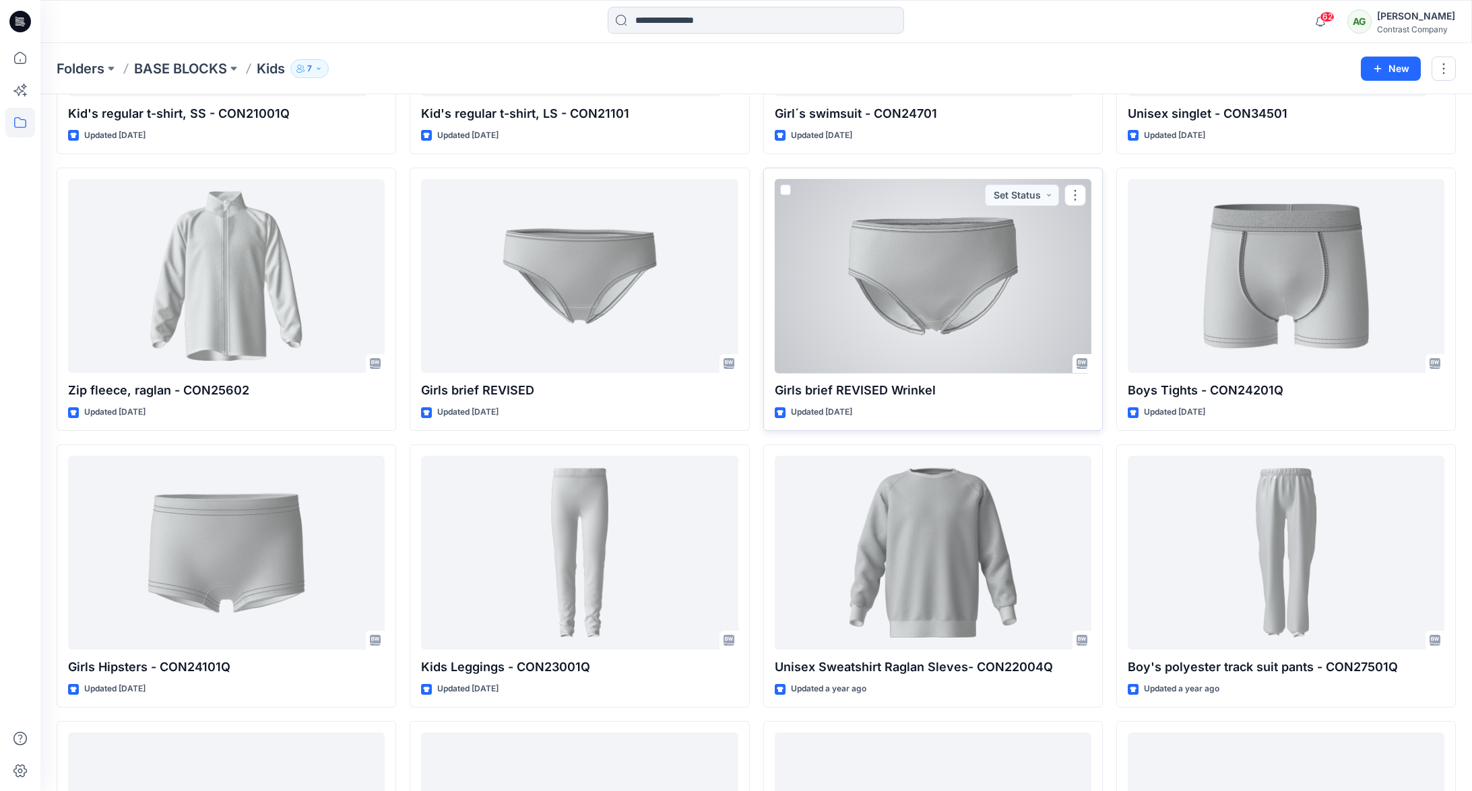
click at [948, 234] on div at bounding box center [933, 276] width 317 height 195
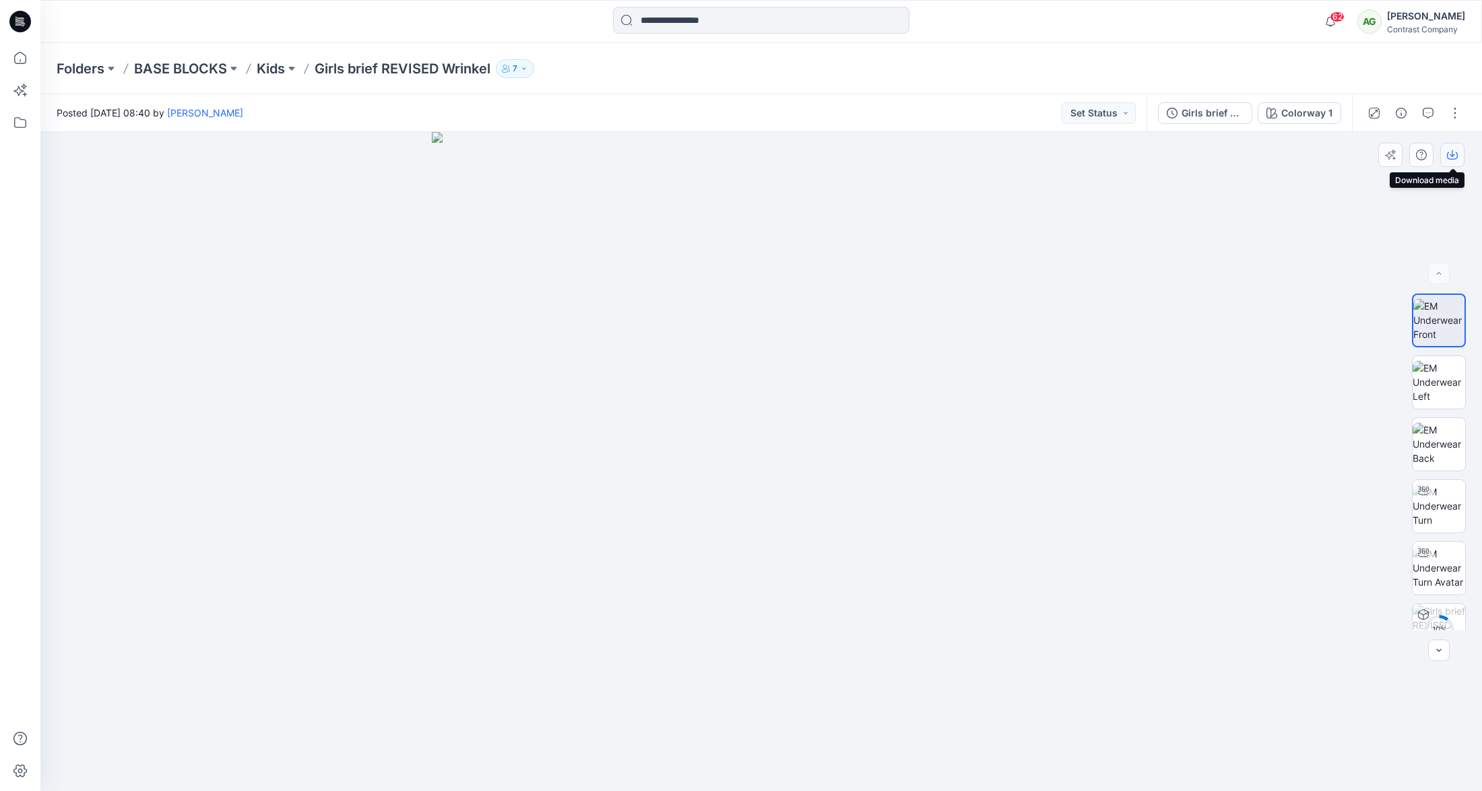
click at [1453, 156] on icon "button" at bounding box center [1452, 155] width 11 height 11
click at [1436, 374] on img at bounding box center [1439, 382] width 53 height 42
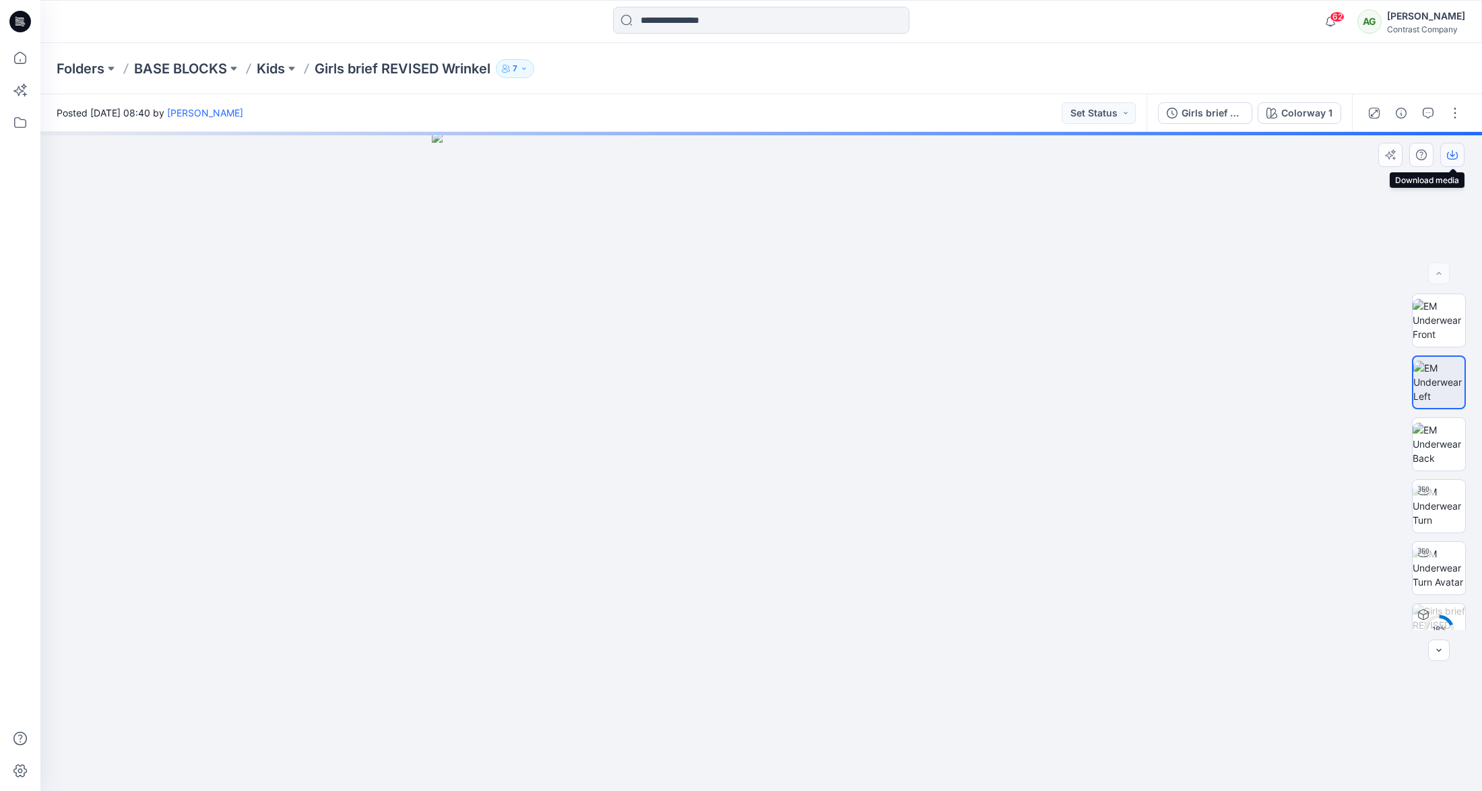
click at [1453, 153] on icon "button" at bounding box center [1452, 155] width 11 height 11
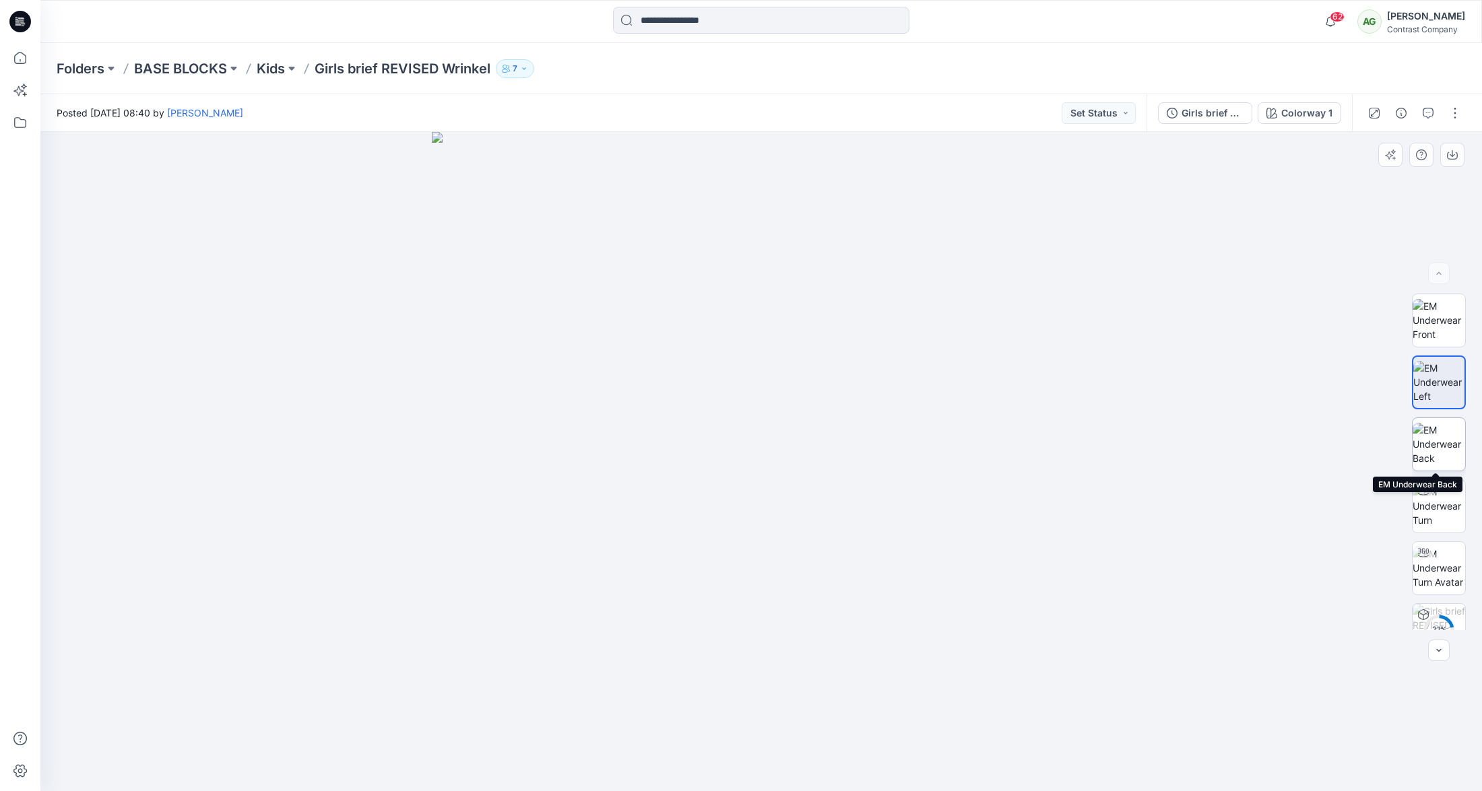
drag, startPoint x: 1426, startPoint y: 445, endPoint x: 1426, endPoint y: 419, distance: 25.6
click at [1426, 443] on img at bounding box center [1439, 444] width 53 height 42
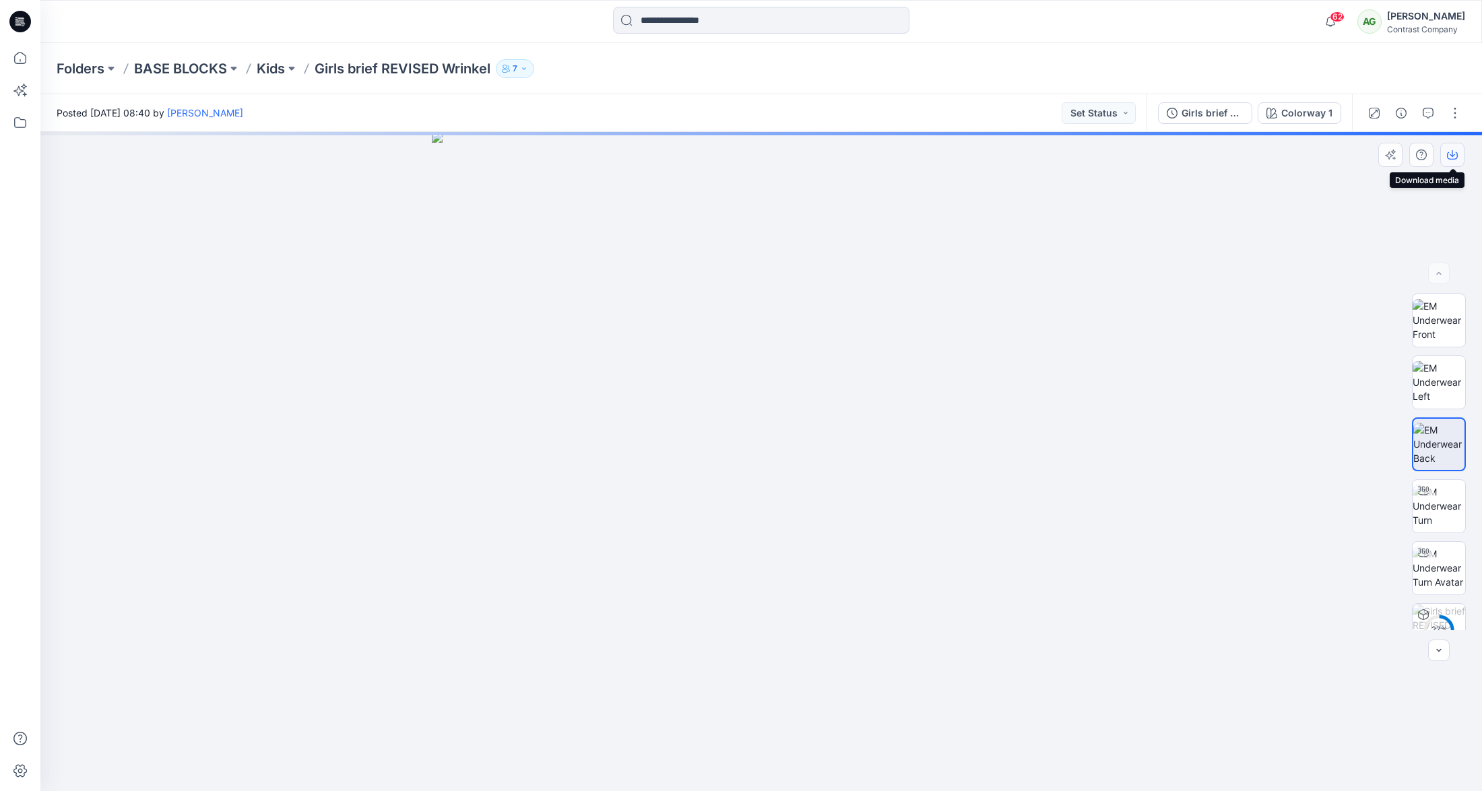
click at [1456, 156] on icon "button" at bounding box center [1452, 155] width 11 height 11
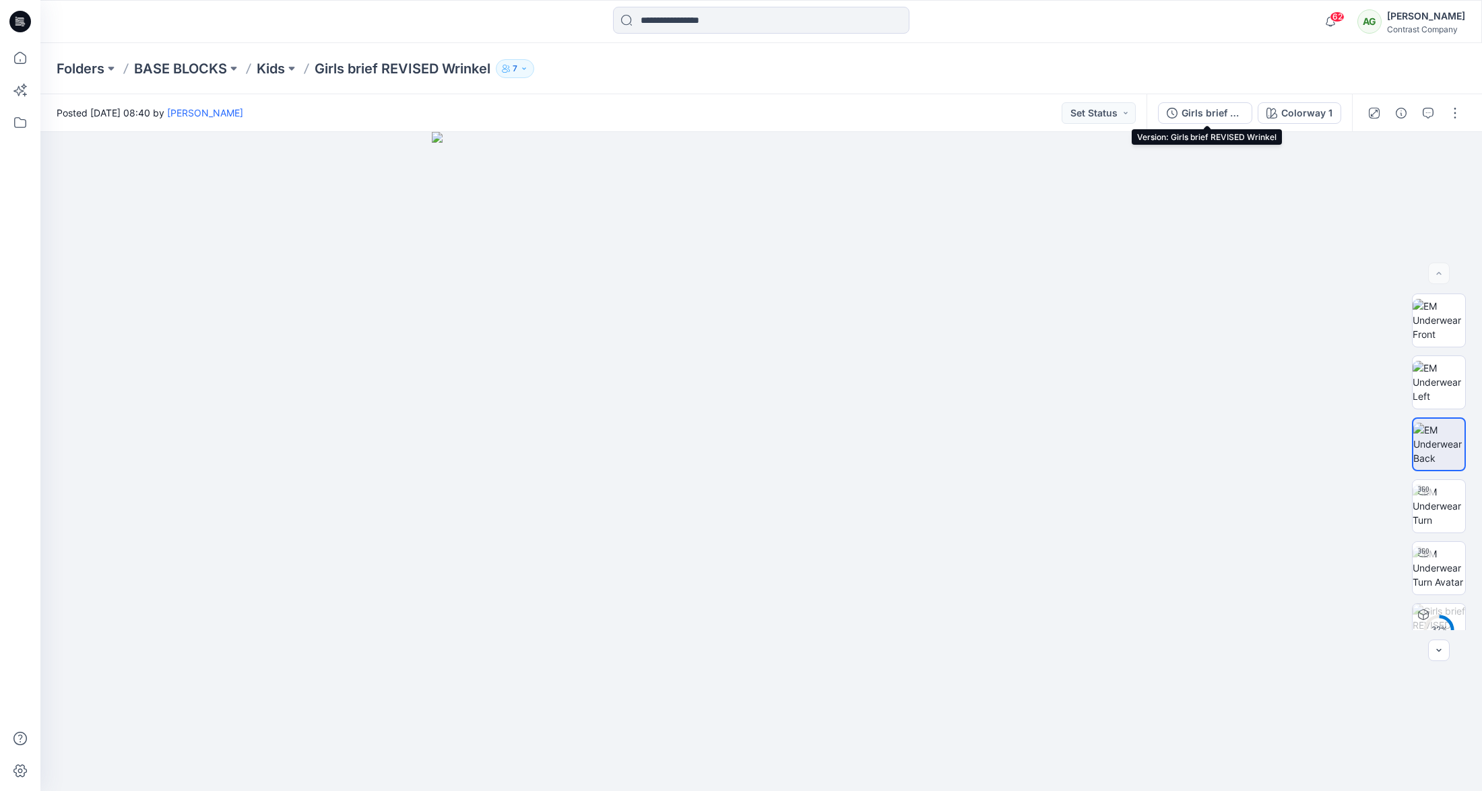
click at [1203, 111] on div "Girls brief REVISED Wrinkel" at bounding box center [1212, 113] width 62 height 15
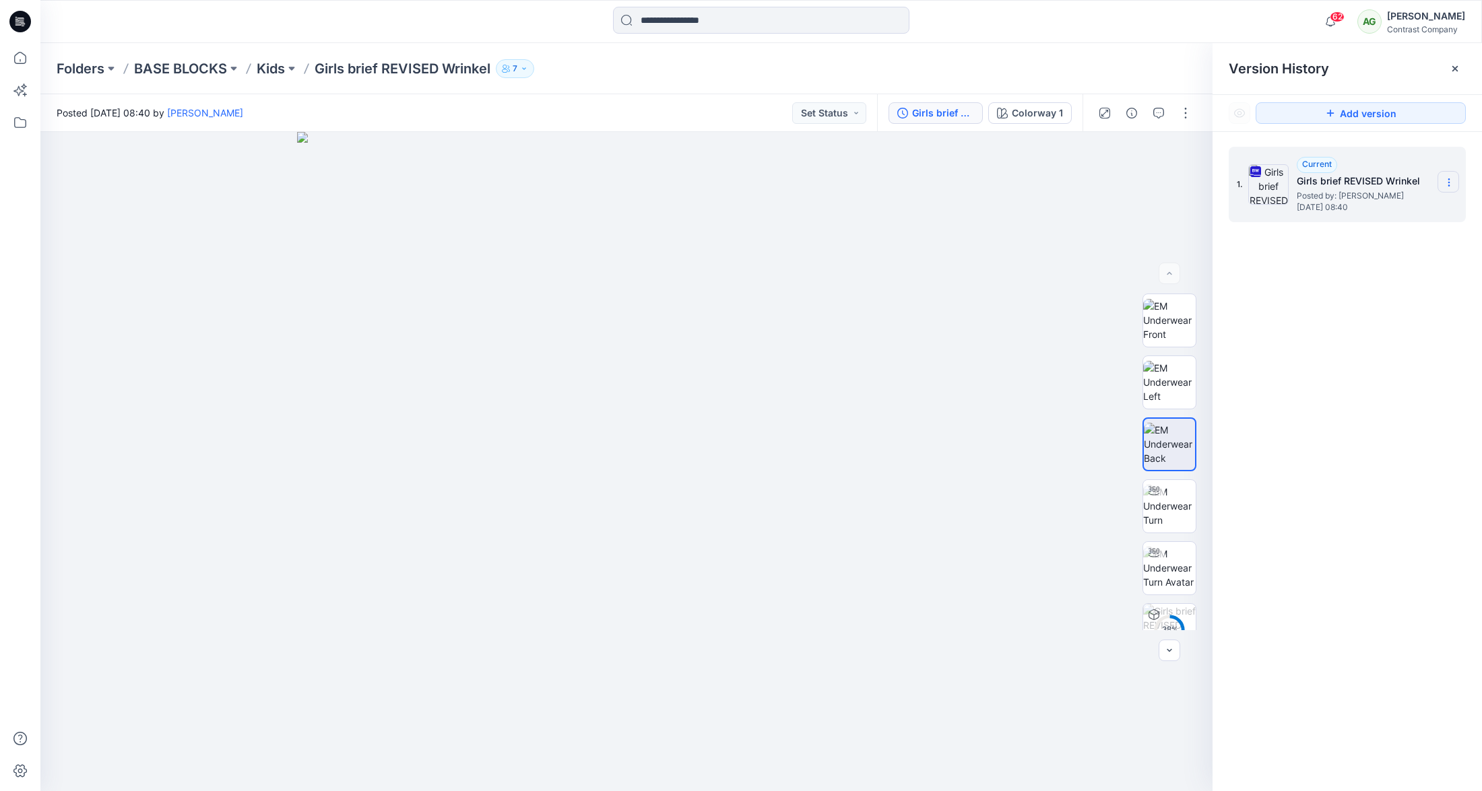
click at [1452, 182] on icon at bounding box center [1449, 182] width 11 height 11
click at [1417, 213] on span "Download Source BW File" at bounding box center [1380, 209] width 112 height 16
click at [1450, 181] on icon at bounding box center [1449, 182] width 11 height 11
click at [1394, 209] on span "Download Source BW File" at bounding box center [1380, 209] width 112 height 16
click at [1449, 184] on icon at bounding box center [1449, 182] width 11 height 11
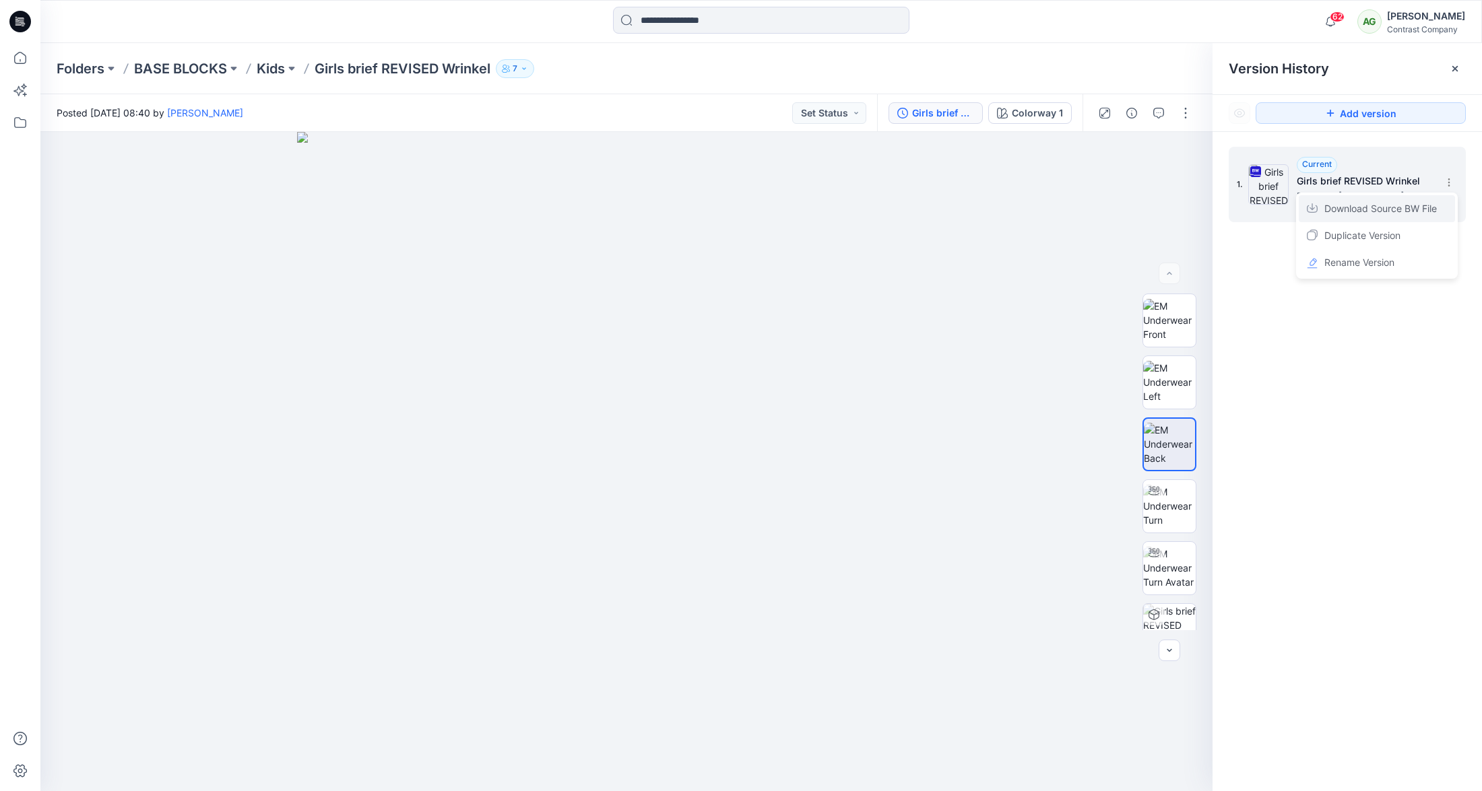
click at [1404, 208] on span "Download Source BW File" at bounding box center [1380, 209] width 112 height 16
click at [271, 69] on p "Kids" at bounding box center [271, 68] width 28 height 19
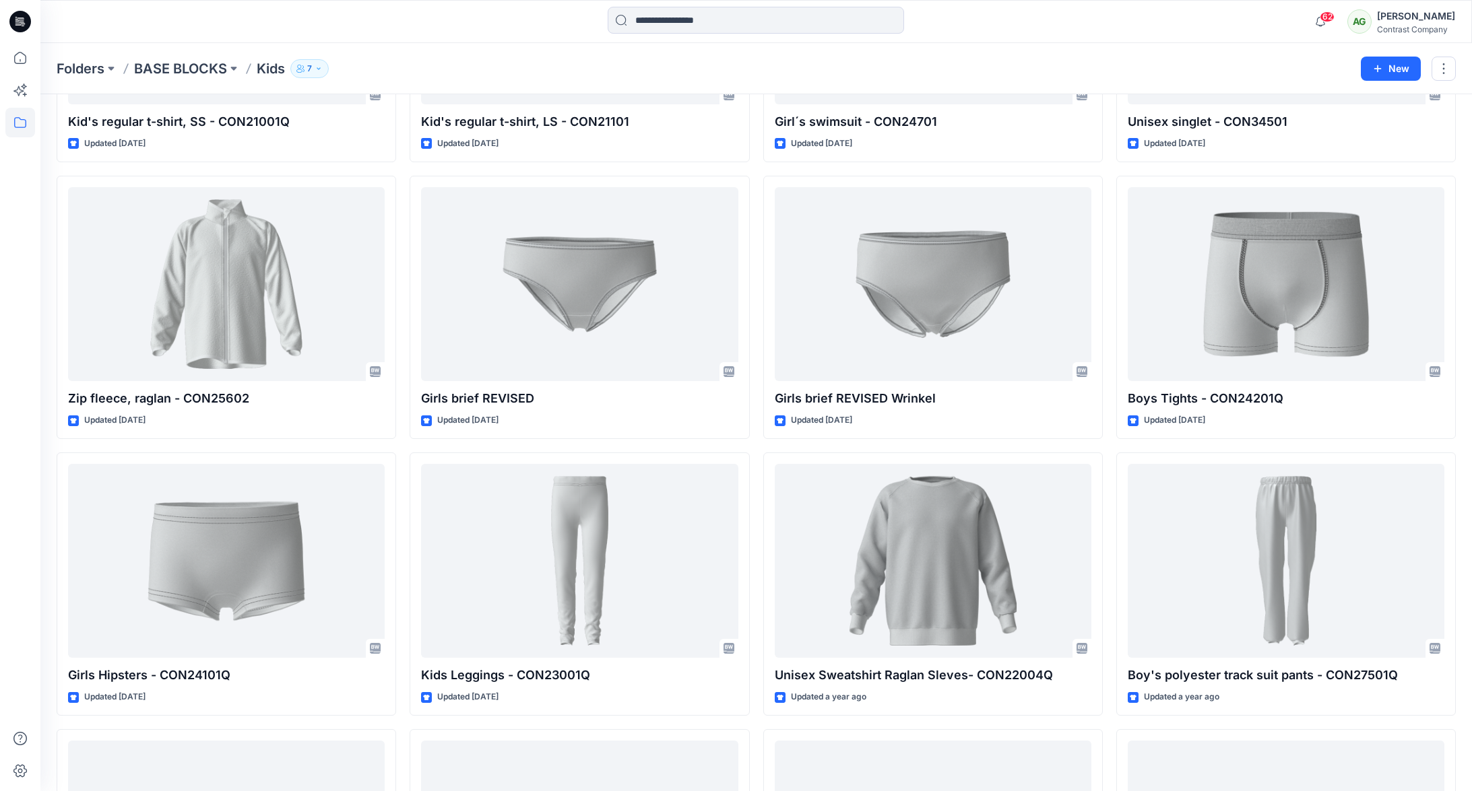
scroll to position [804, 0]
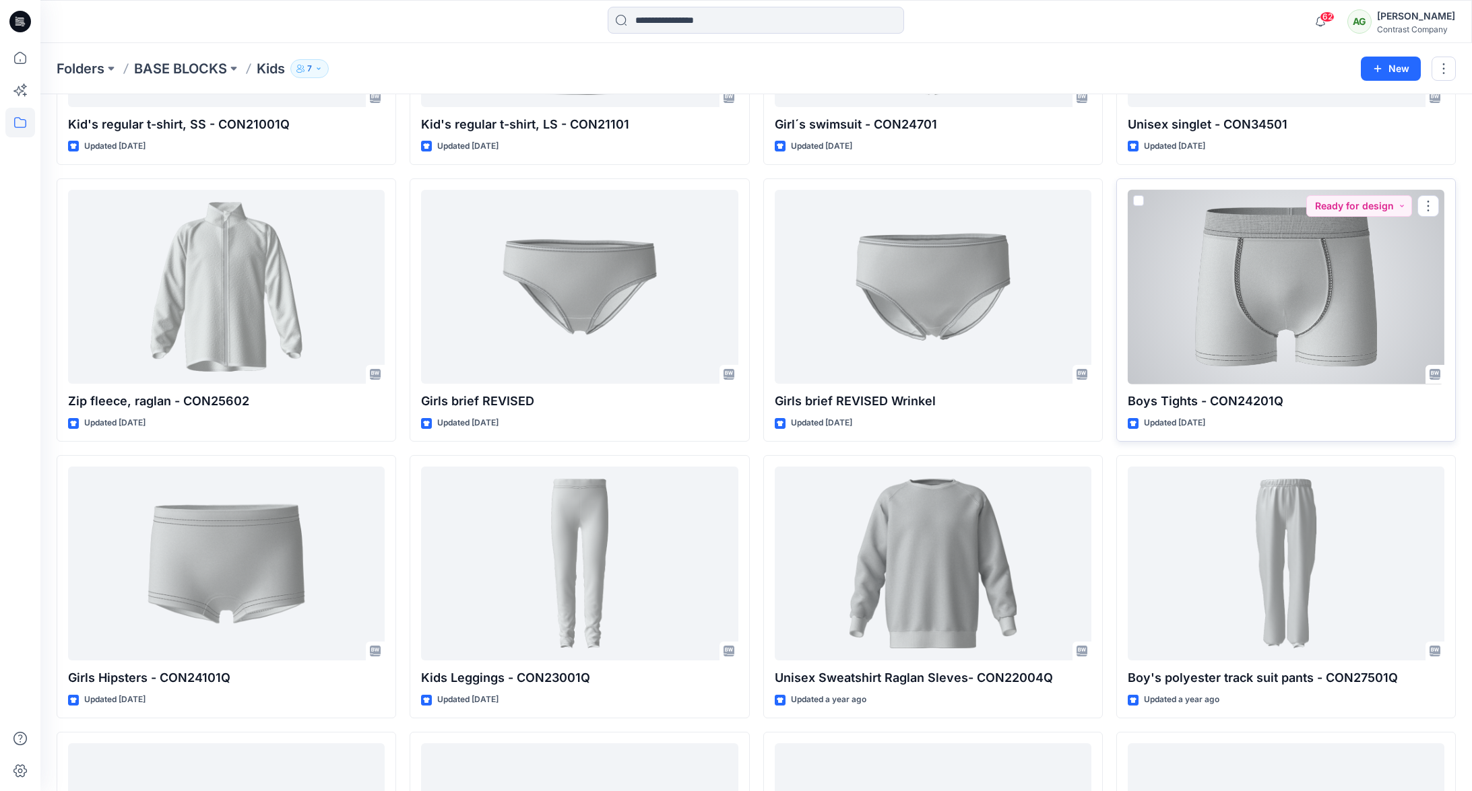
click at [1328, 261] on div at bounding box center [1286, 287] width 317 height 195
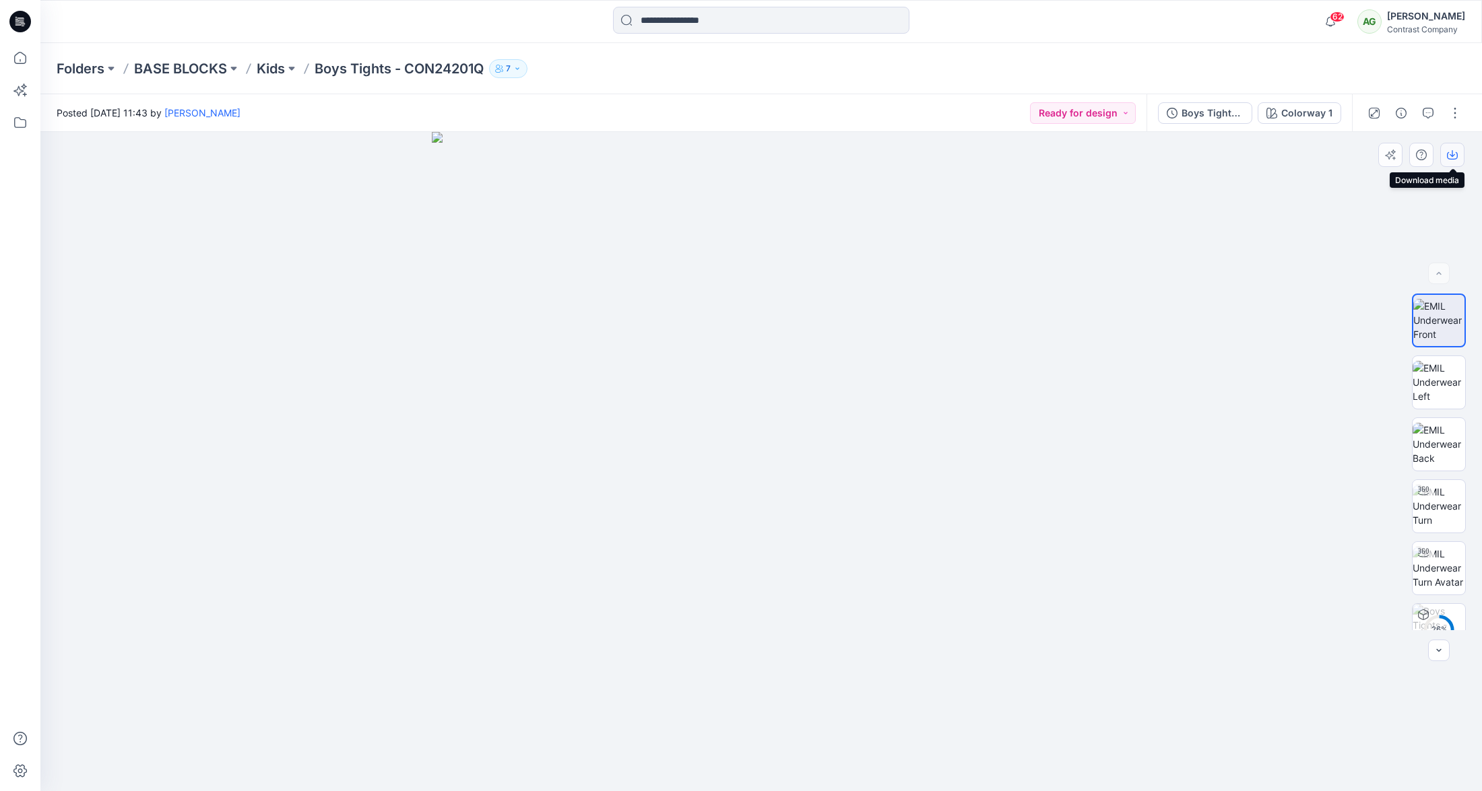
click at [1455, 160] on icon "button" at bounding box center [1452, 155] width 11 height 11
click at [1436, 381] on img at bounding box center [1439, 382] width 53 height 42
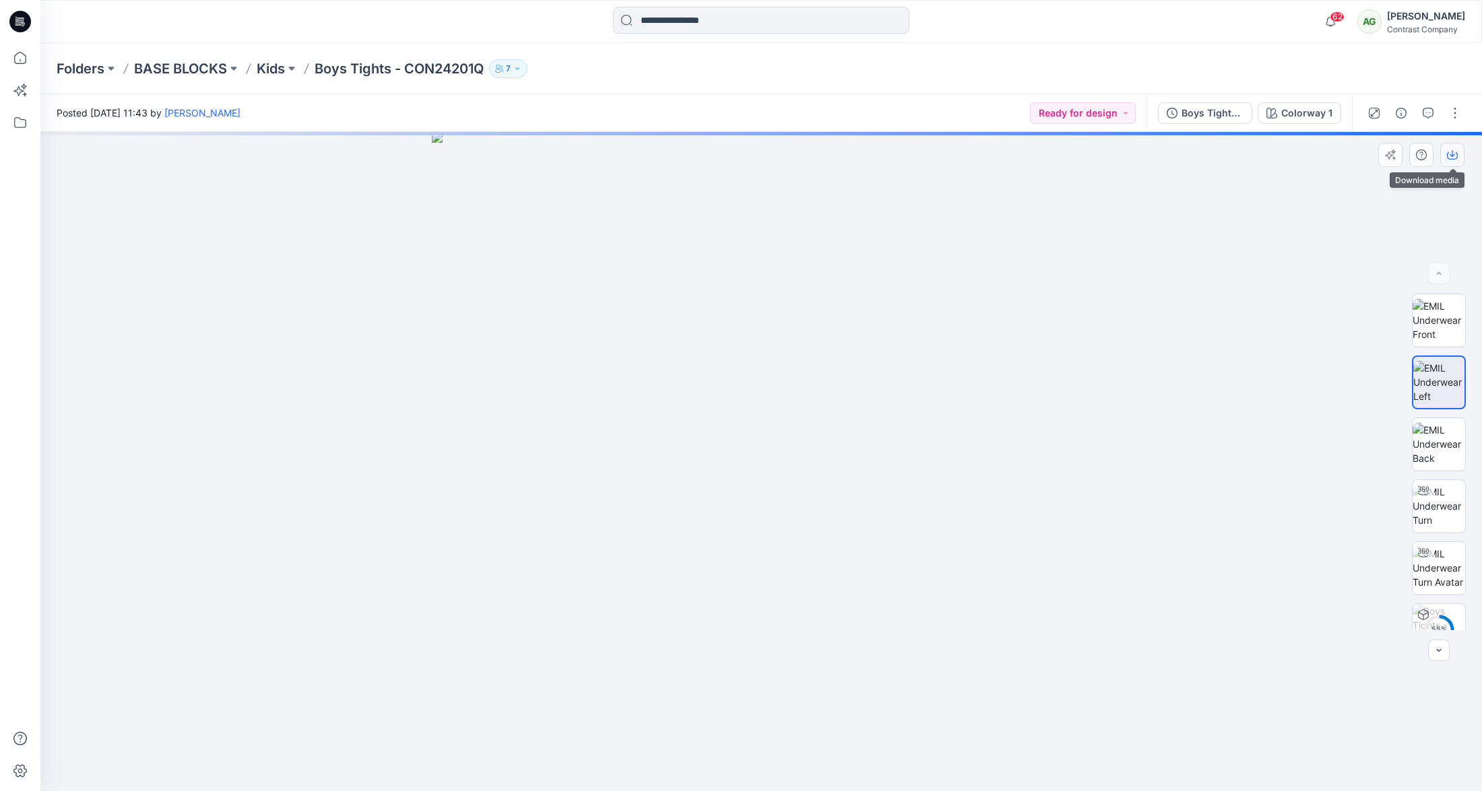
click at [1454, 155] on icon "button" at bounding box center [1452, 153] width 5 height 7
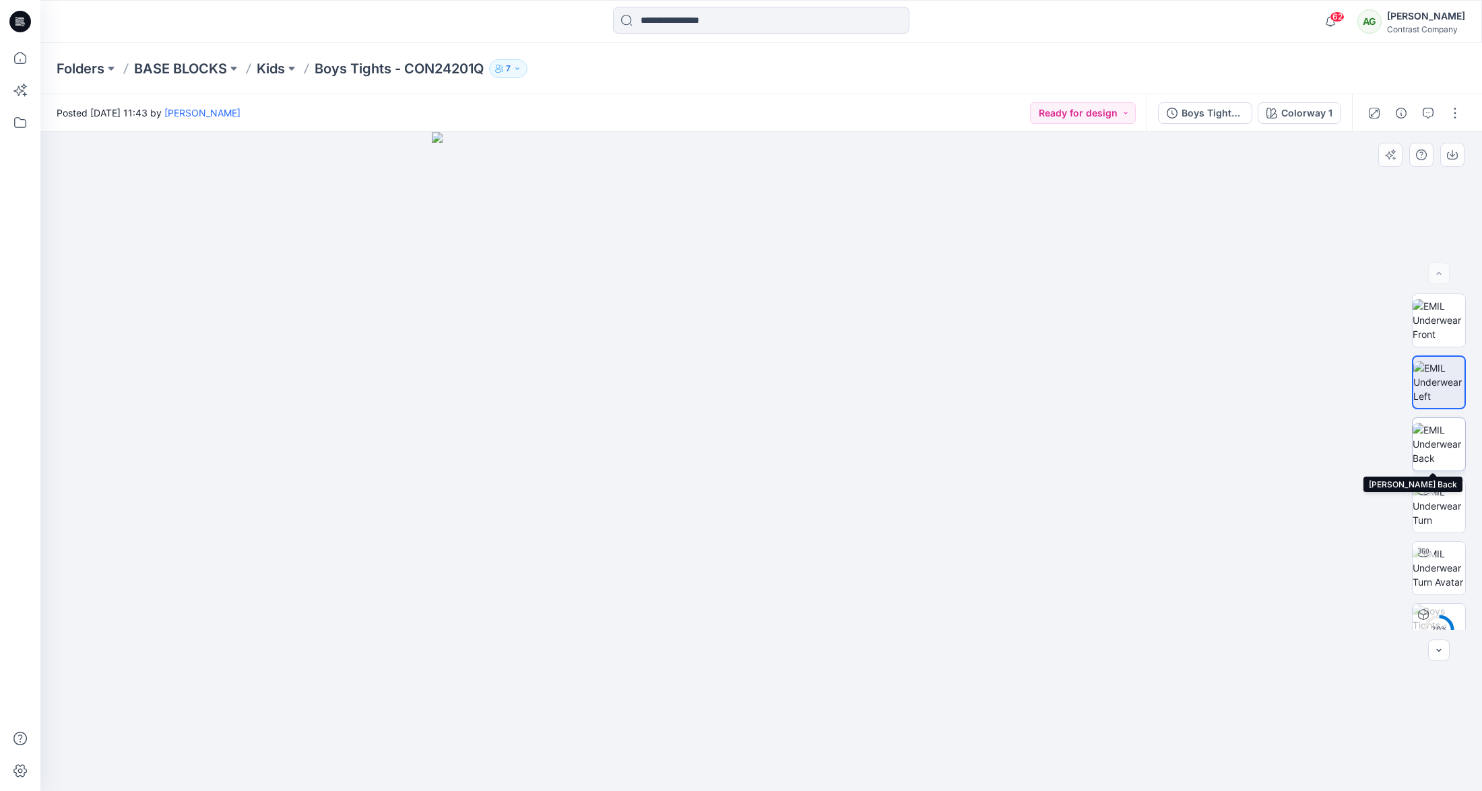
click at [1437, 436] on img at bounding box center [1439, 444] width 53 height 42
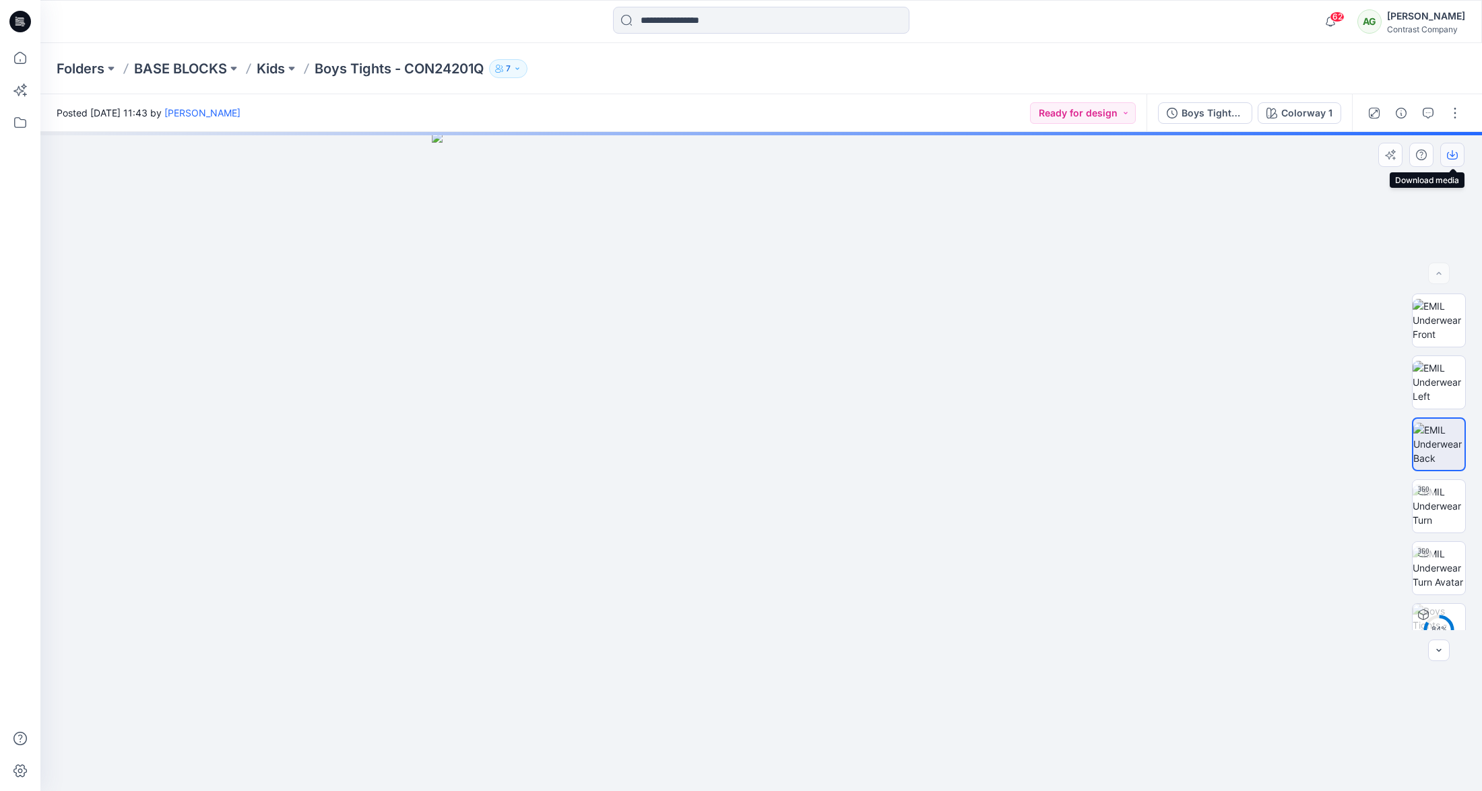
click at [1453, 152] on icon "button" at bounding box center [1452, 155] width 11 height 11
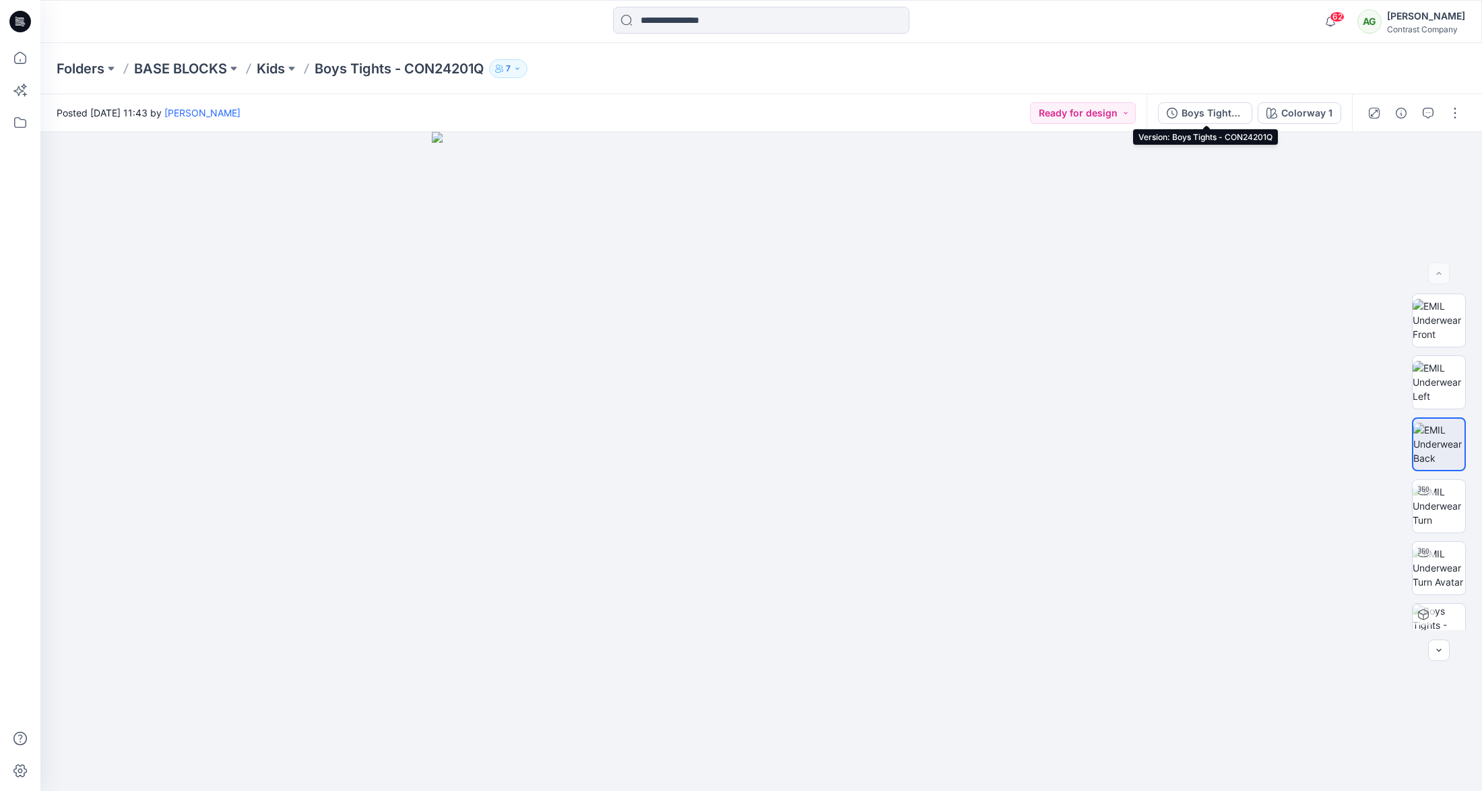
click at [1214, 110] on div "Boys Tights - CON24201Q" at bounding box center [1212, 113] width 62 height 15
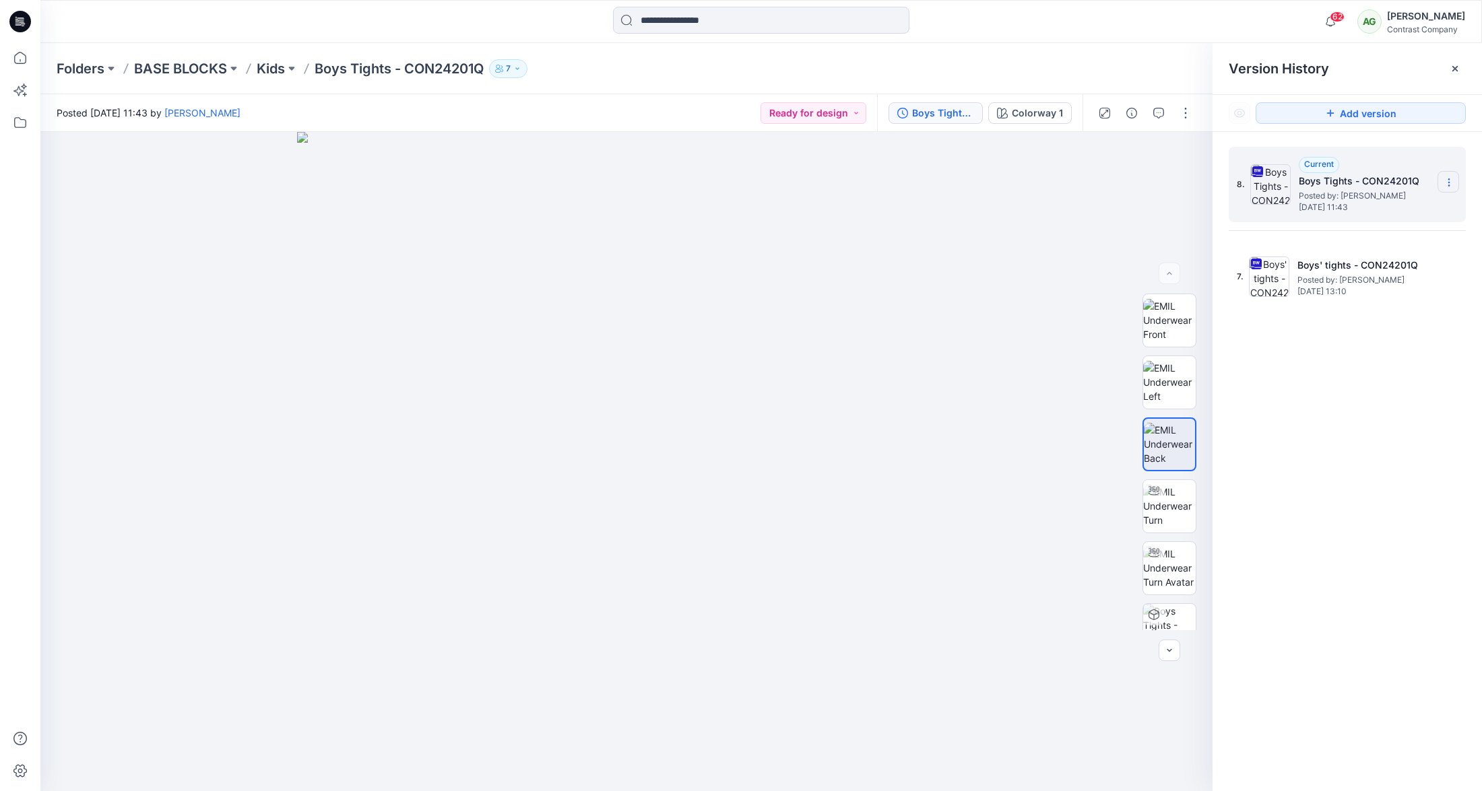
click at [1450, 177] on icon at bounding box center [1449, 182] width 11 height 11
click at [1400, 205] on span "Download Source BW File" at bounding box center [1380, 209] width 112 height 16
click at [274, 69] on p "Kids" at bounding box center [271, 68] width 28 height 19
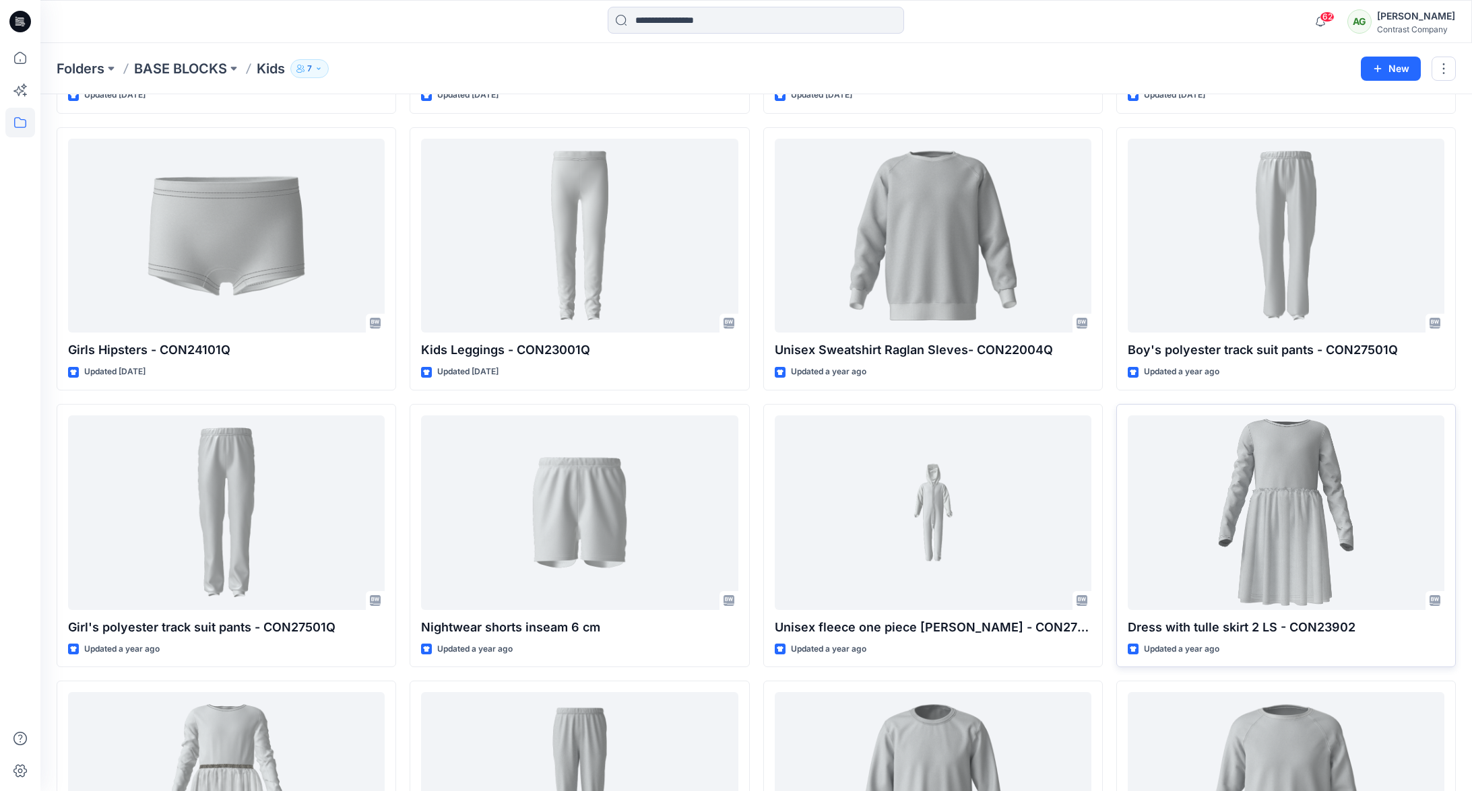
scroll to position [1134, 0]
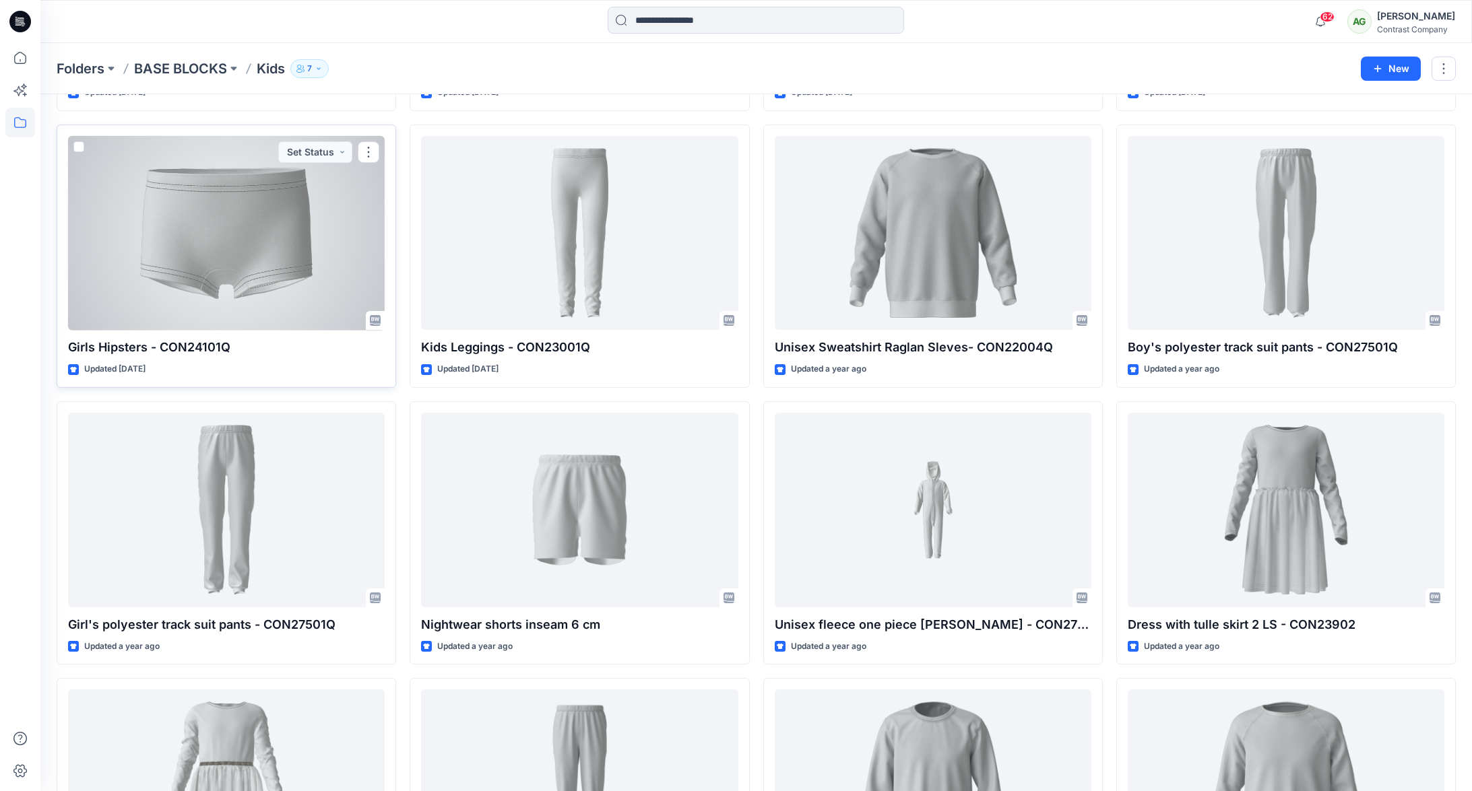
click at [251, 222] on div at bounding box center [226, 233] width 317 height 195
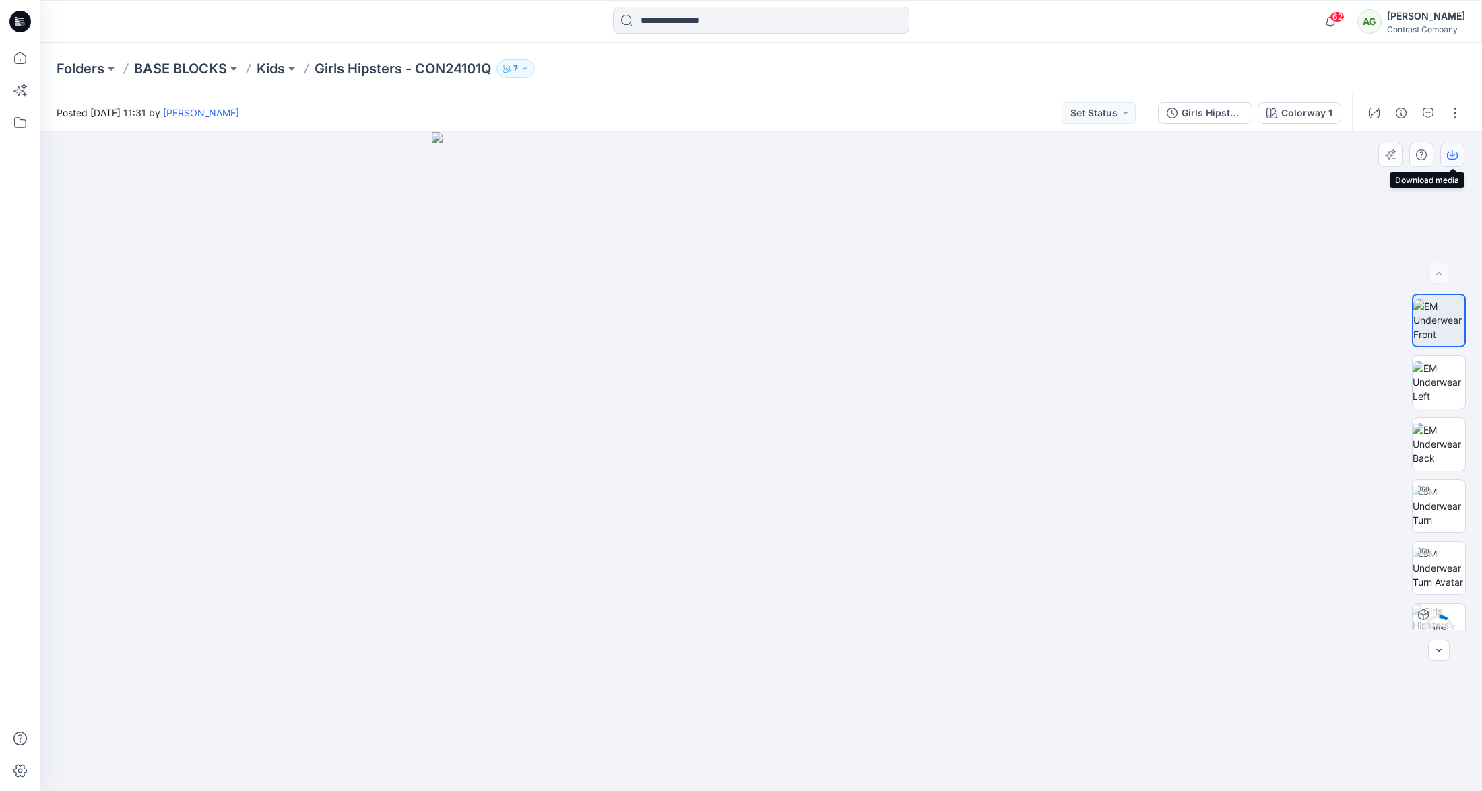
click at [1451, 156] on icon "button" at bounding box center [1452, 155] width 11 height 11
click at [1433, 378] on img at bounding box center [1439, 382] width 53 height 42
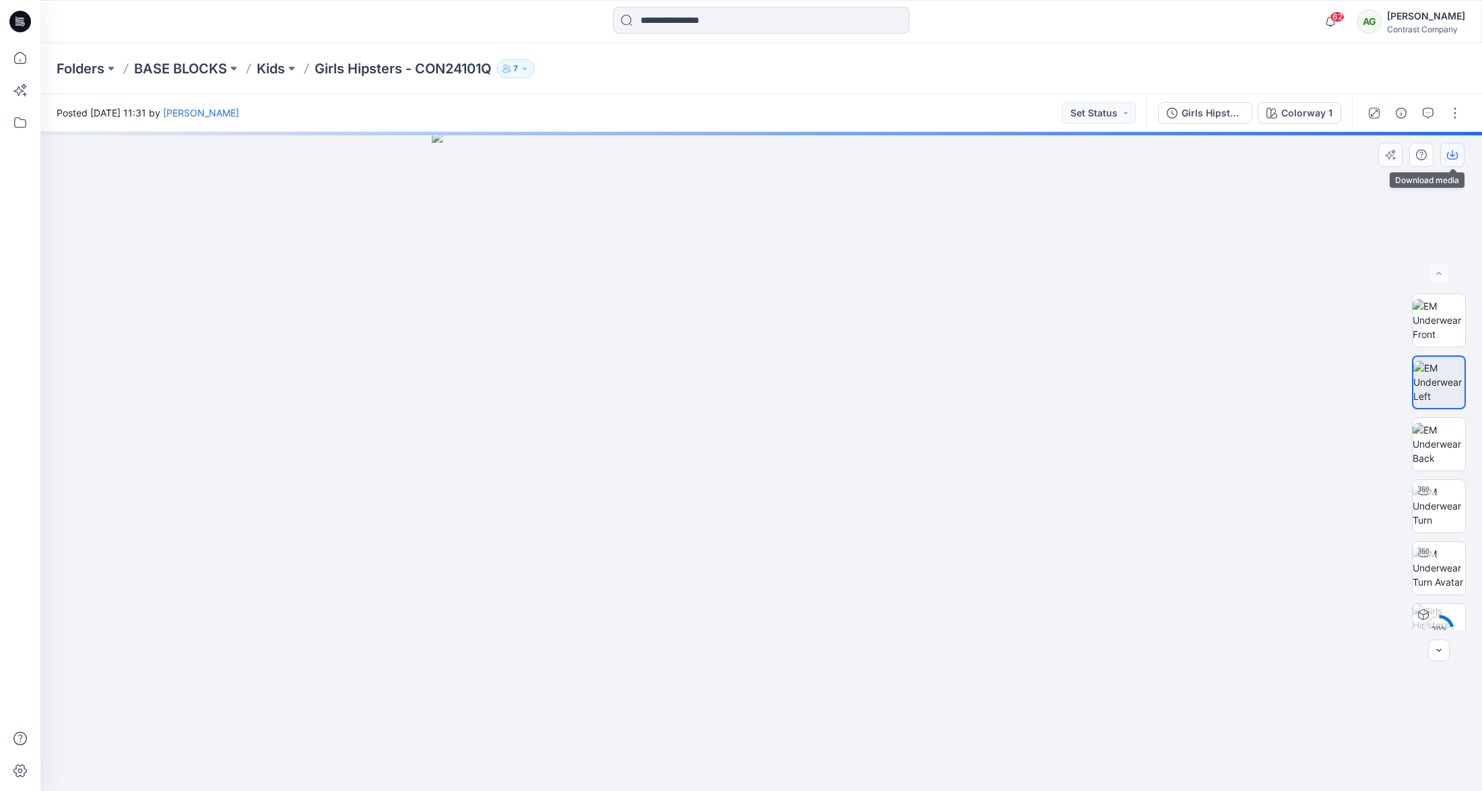
click at [1453, 154] on icon "button" at bounding box center [1452, 155] width 11 height 11
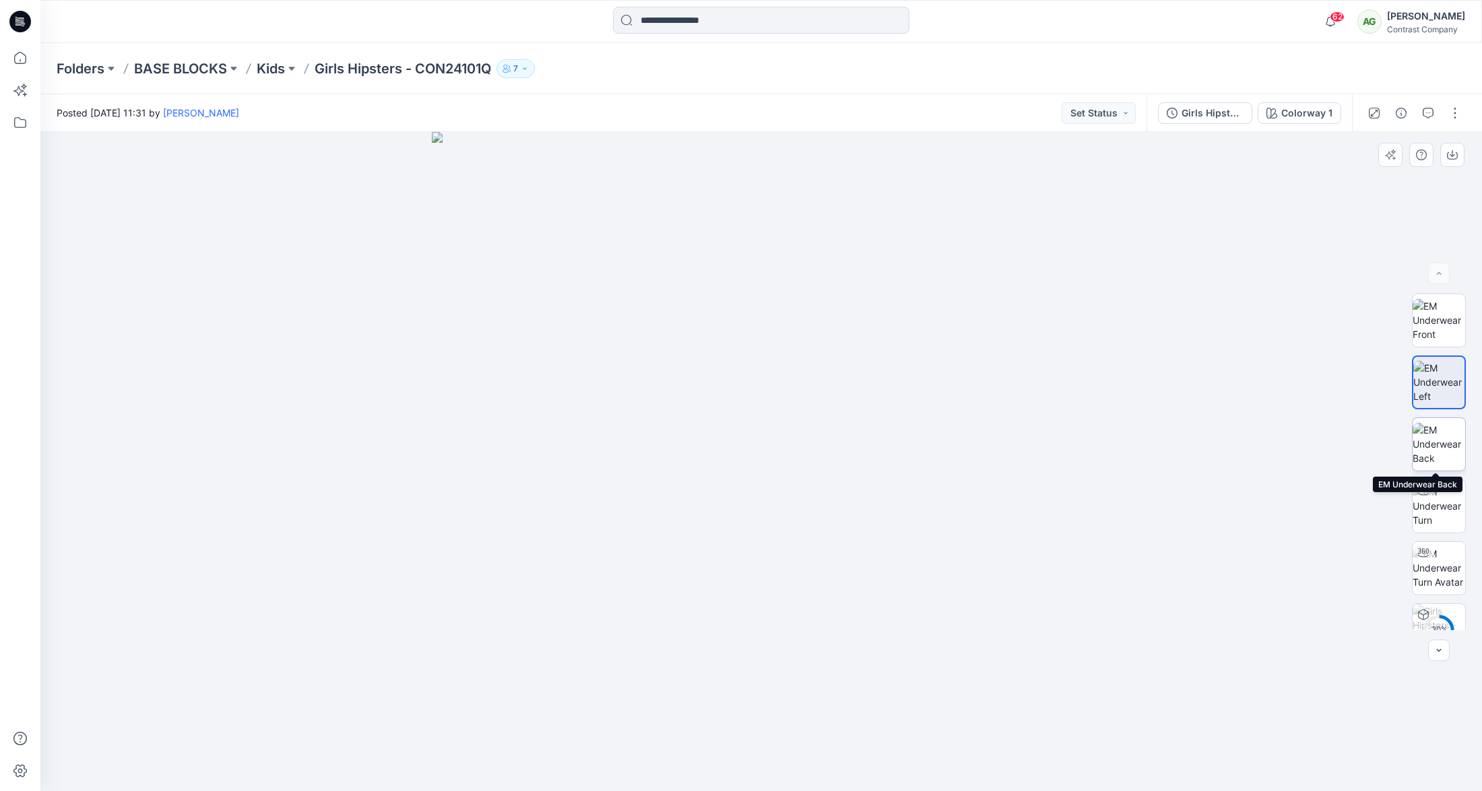
click at [1429, 445] on img at bounding box center [1439, 444] width 53 height 42
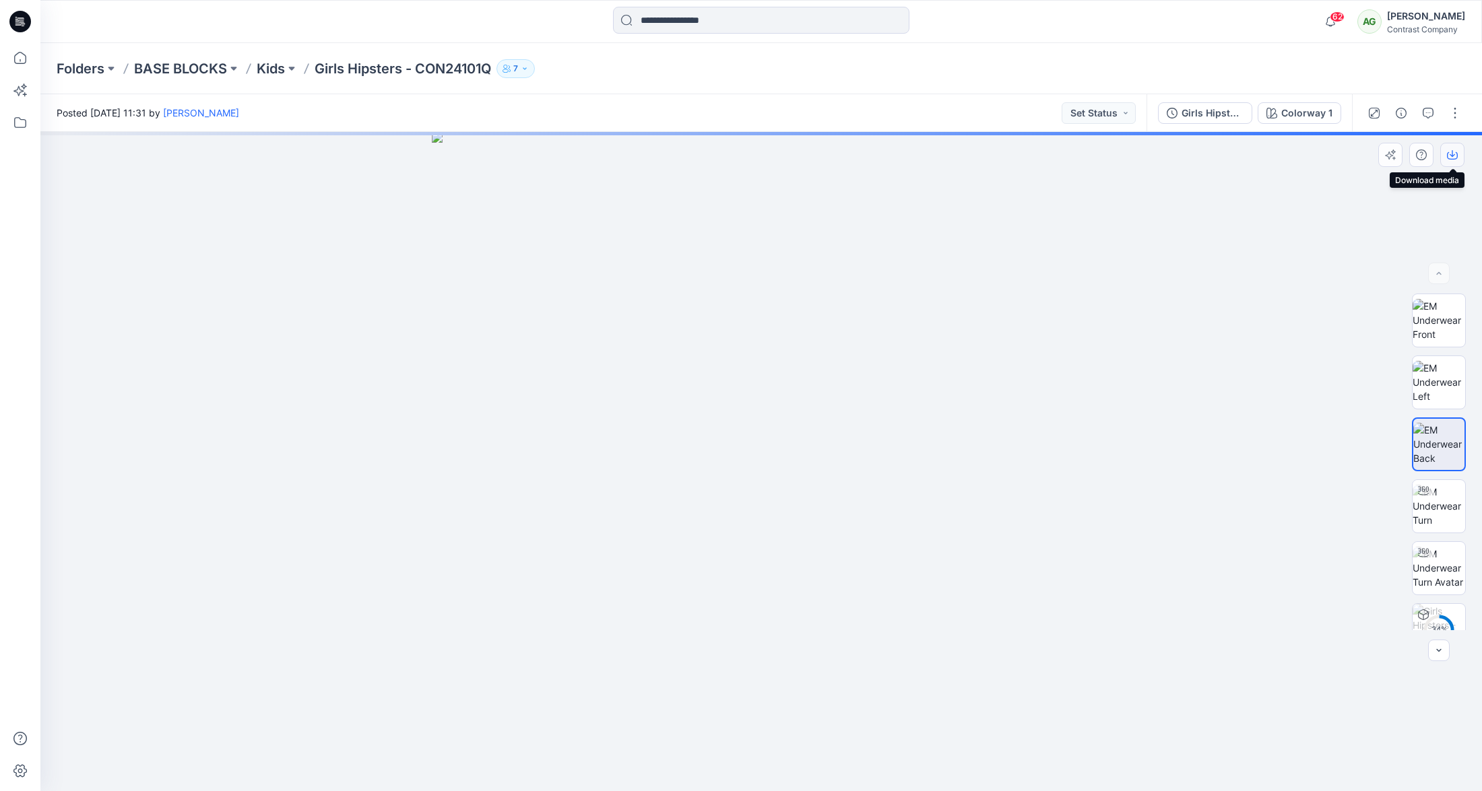
click at [1456, 154] on icon "button" at bounding box center [1452, 155] width 11 height 11
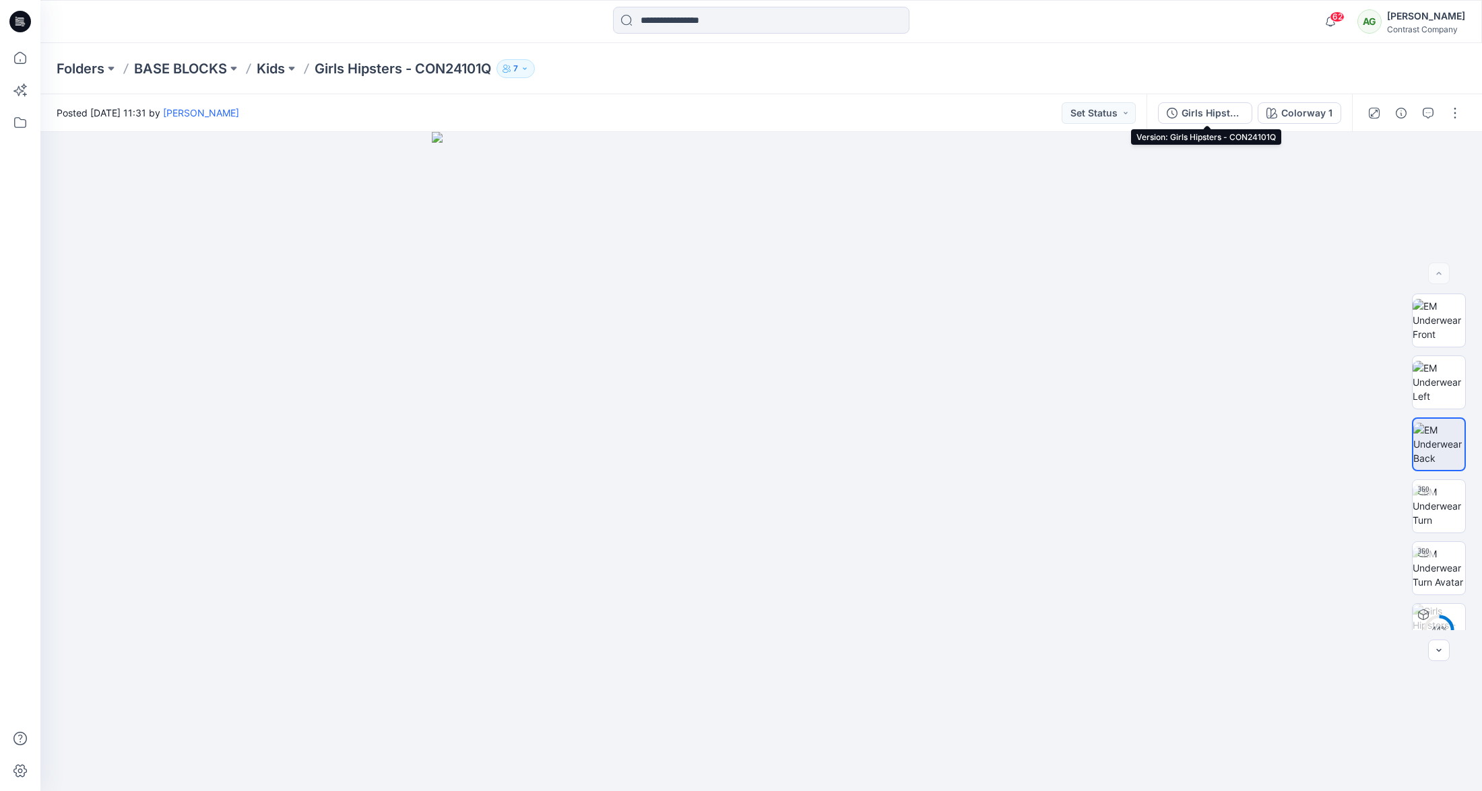
click at [1205, 111] on div "Girls Hipsters - CON24101Q" at bounding box center [1212, 113] width 62 height 15
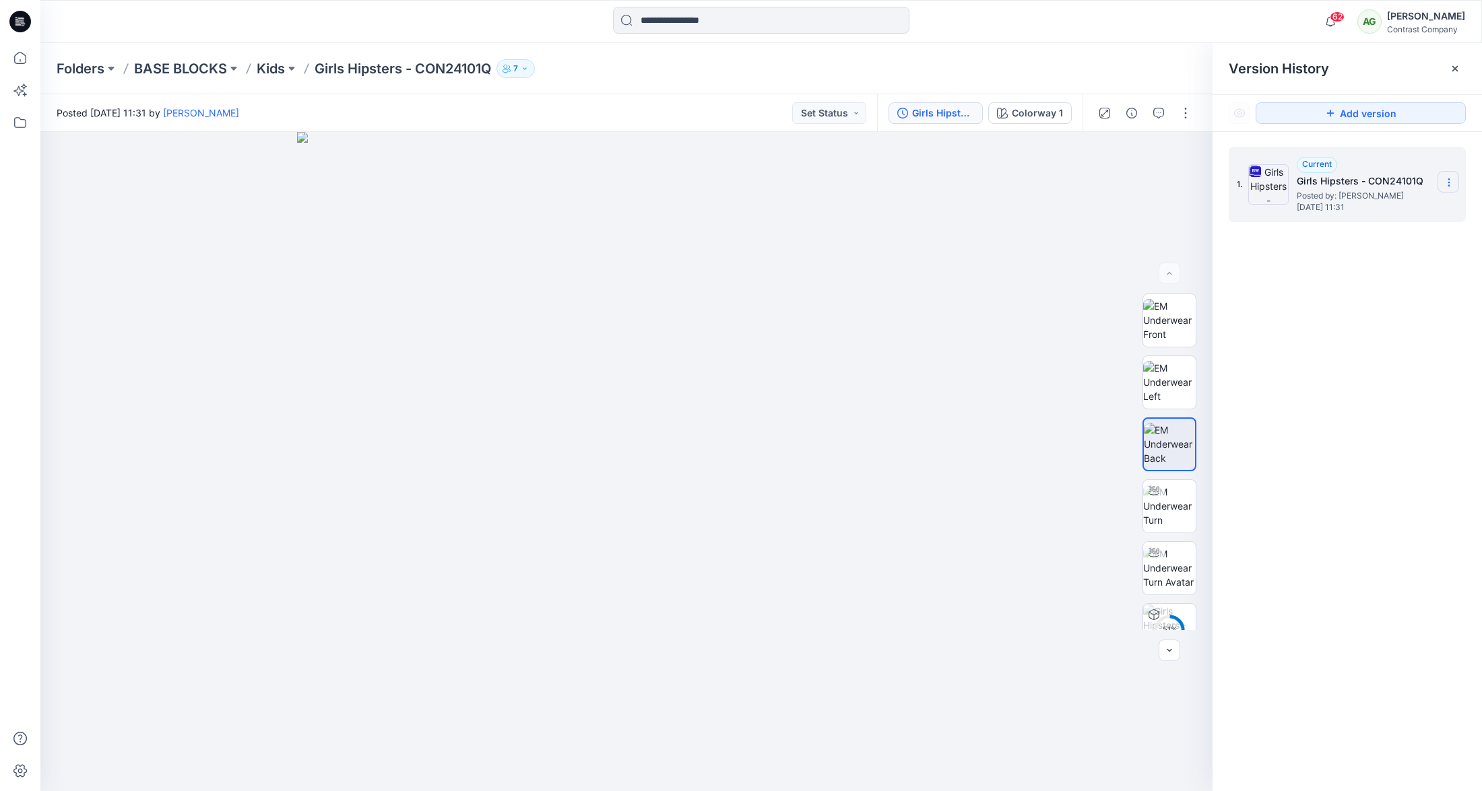
click at [1452, 183] on icon at bounding box center [1449, 182] width 11 height 11
click at [1419, 205] on span "Download Source BW File" at bounding box center [1380, 209] width 112 height 16
click at [276, 70] on p "Kids" at bounding box center [271, 68] width 28 height 19
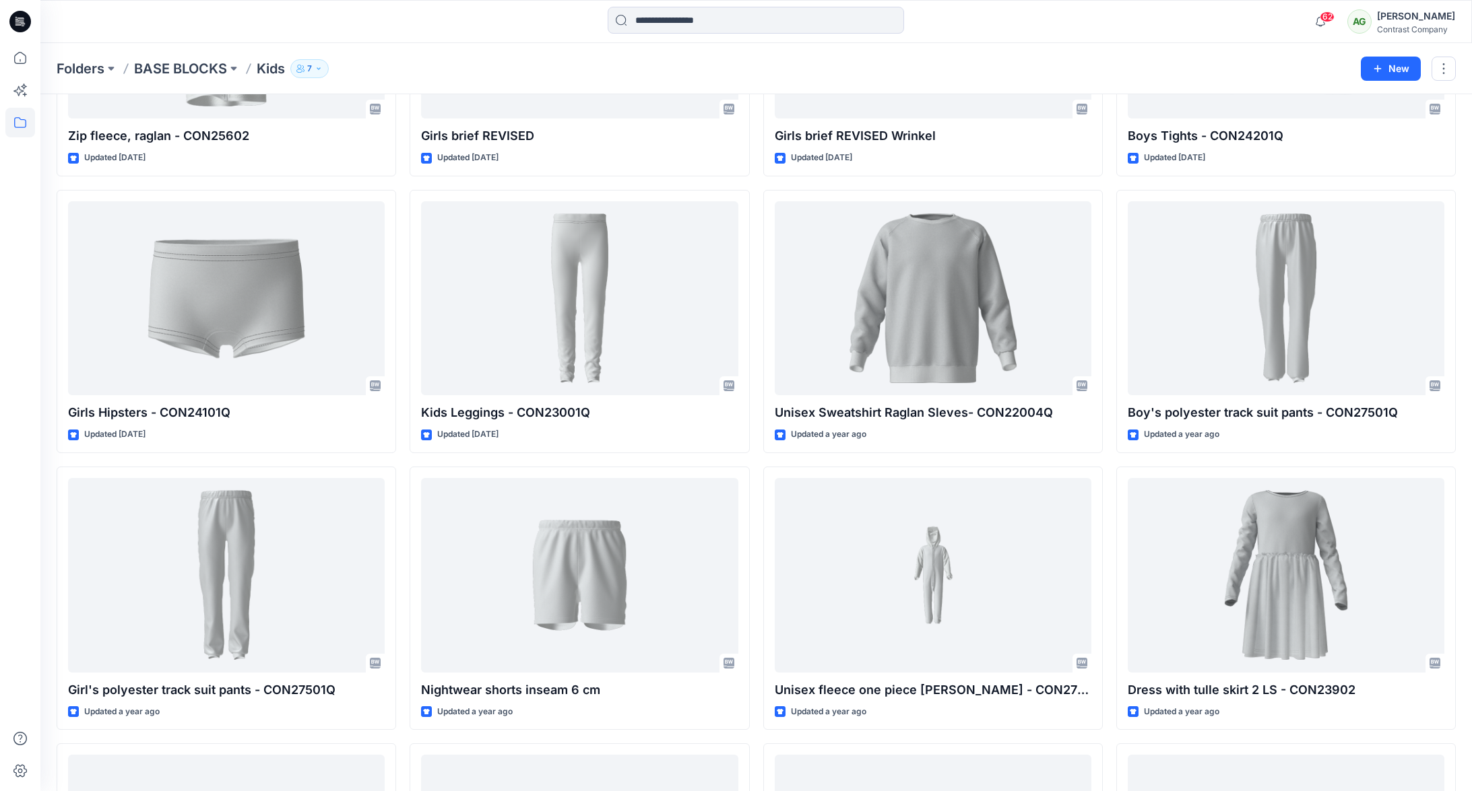
scroll to position [1072, 0]
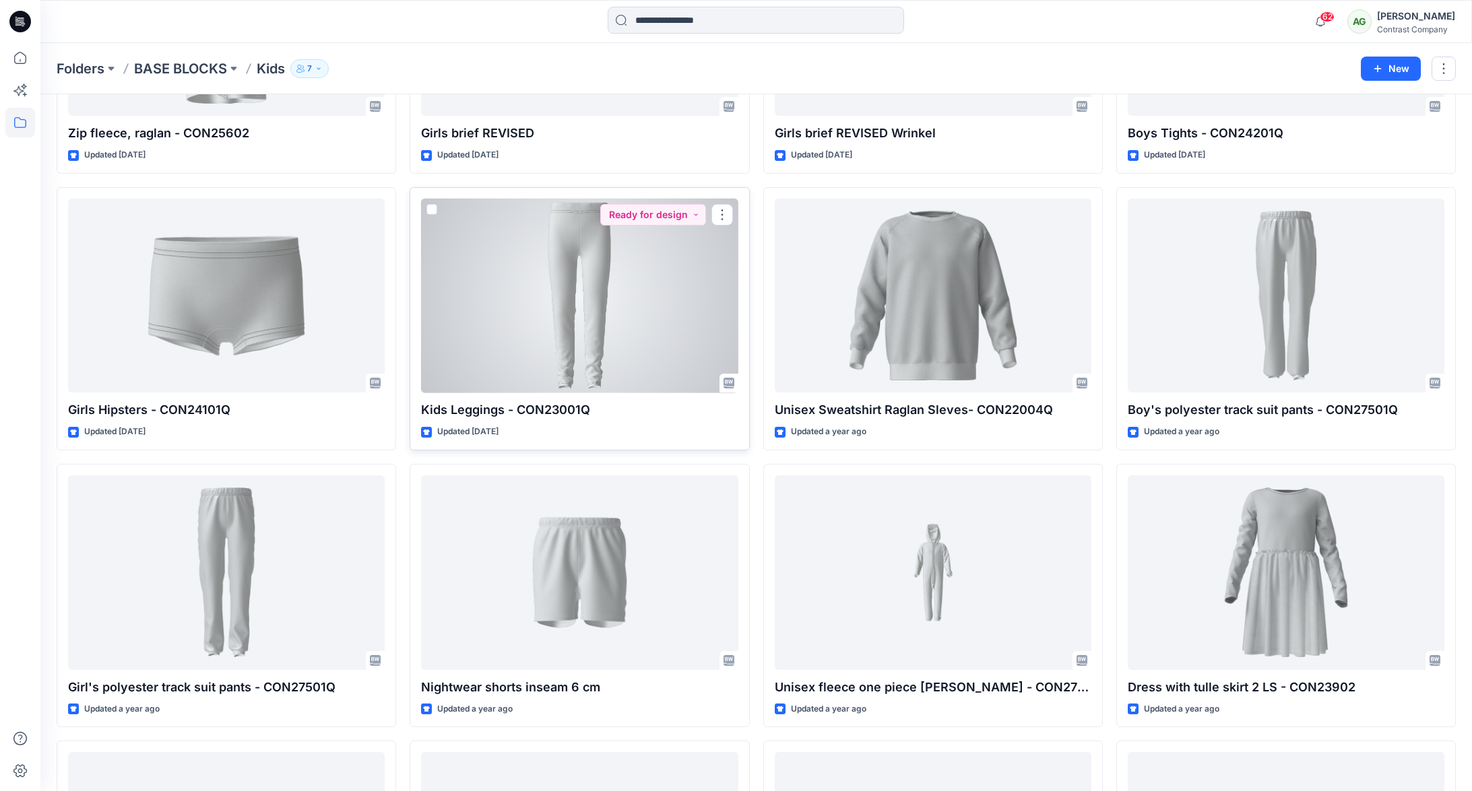
click at [603, 246] on div at bounding box center [579, 296] width 317 height 195
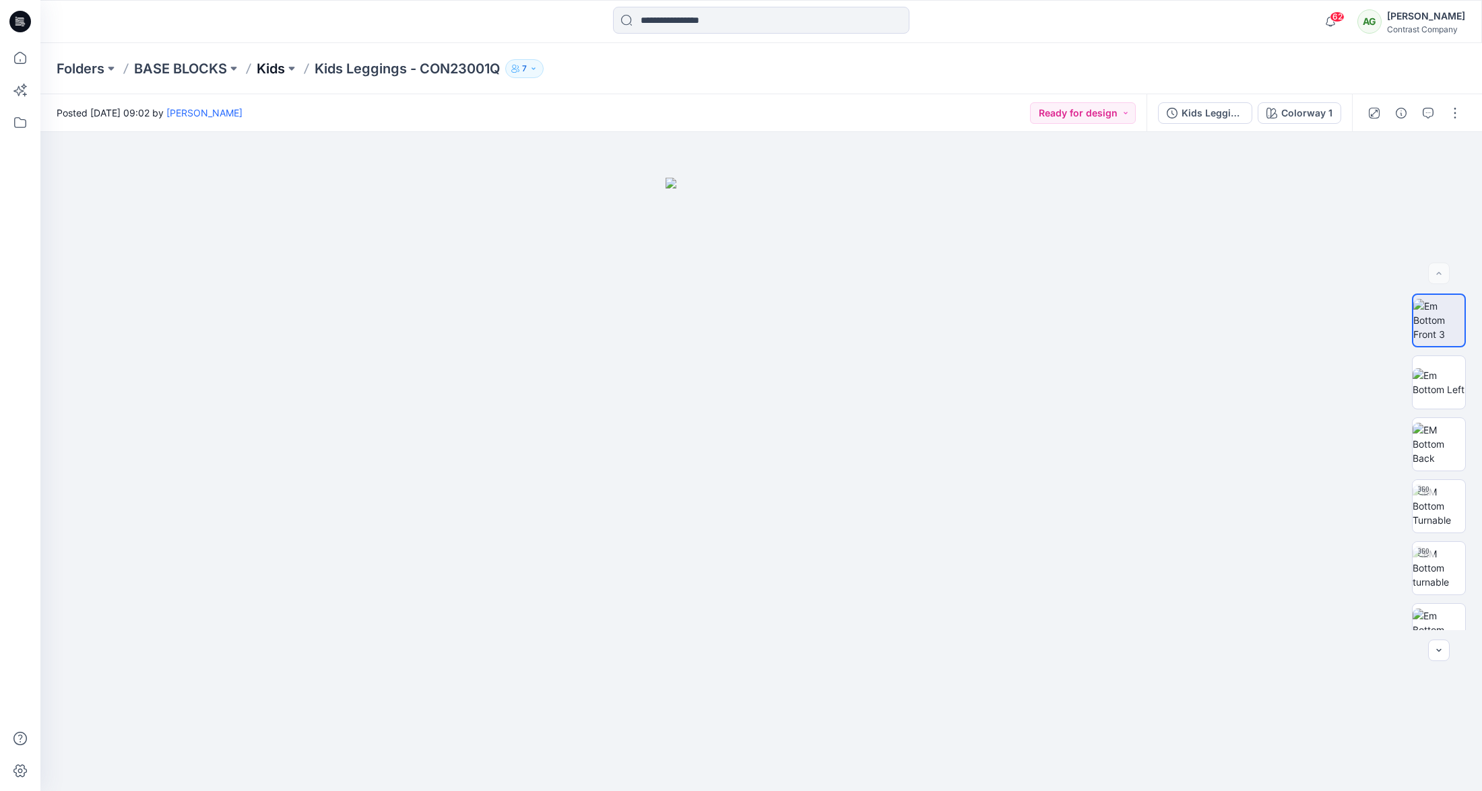
click at [277, 69] on p "Kids" at bounding box center [271, 68] width 28 height 19
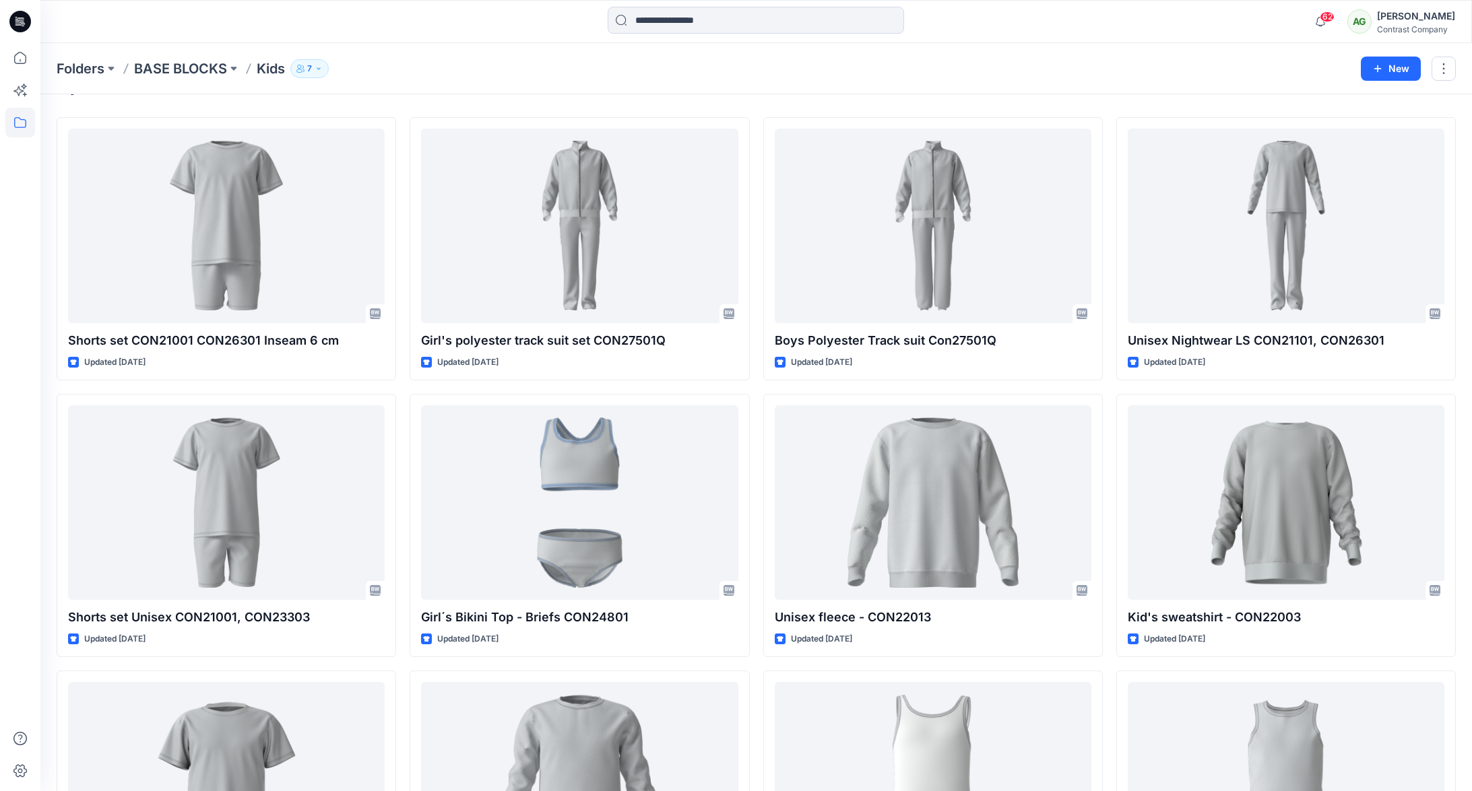
scroll to position [137, 0]
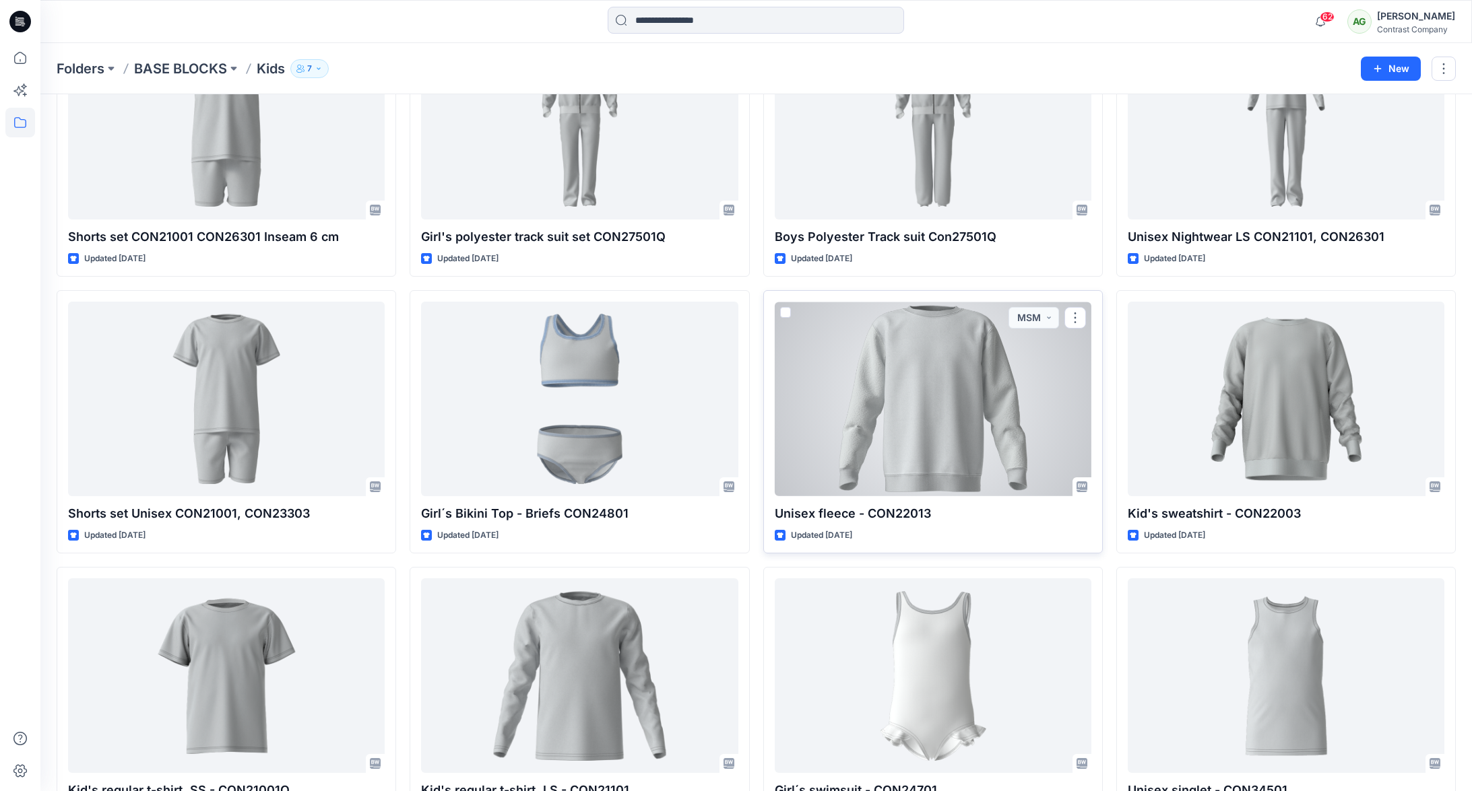
click at [954, 433] on div at bounding box center [933, 399] width 317 height 195
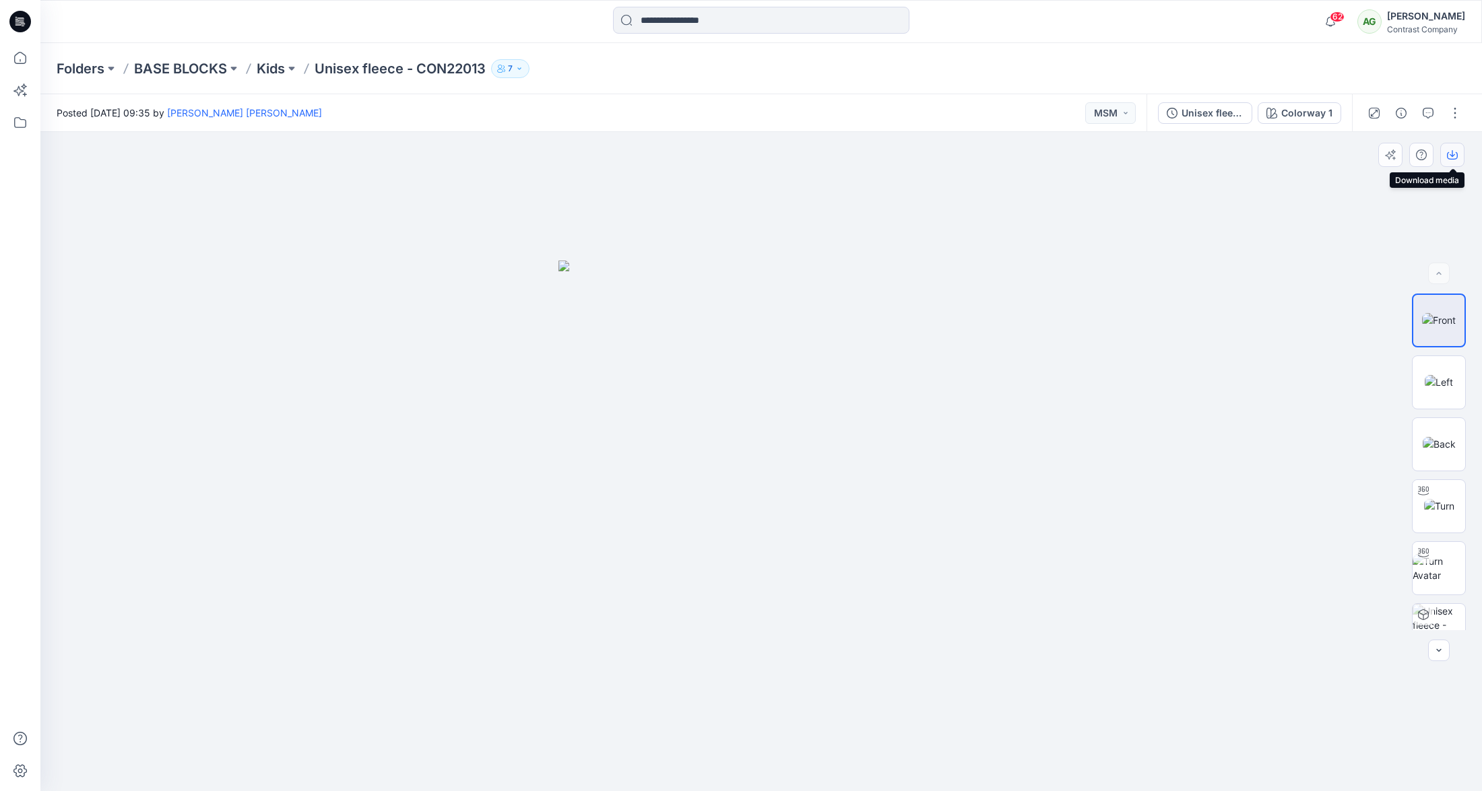
click at [1454, 154] on icon "button" at bounding box center [1452, 155] width 11 height 11
click at [1441, 386] on img at bounding box center [1439, 382] width 28 height 14
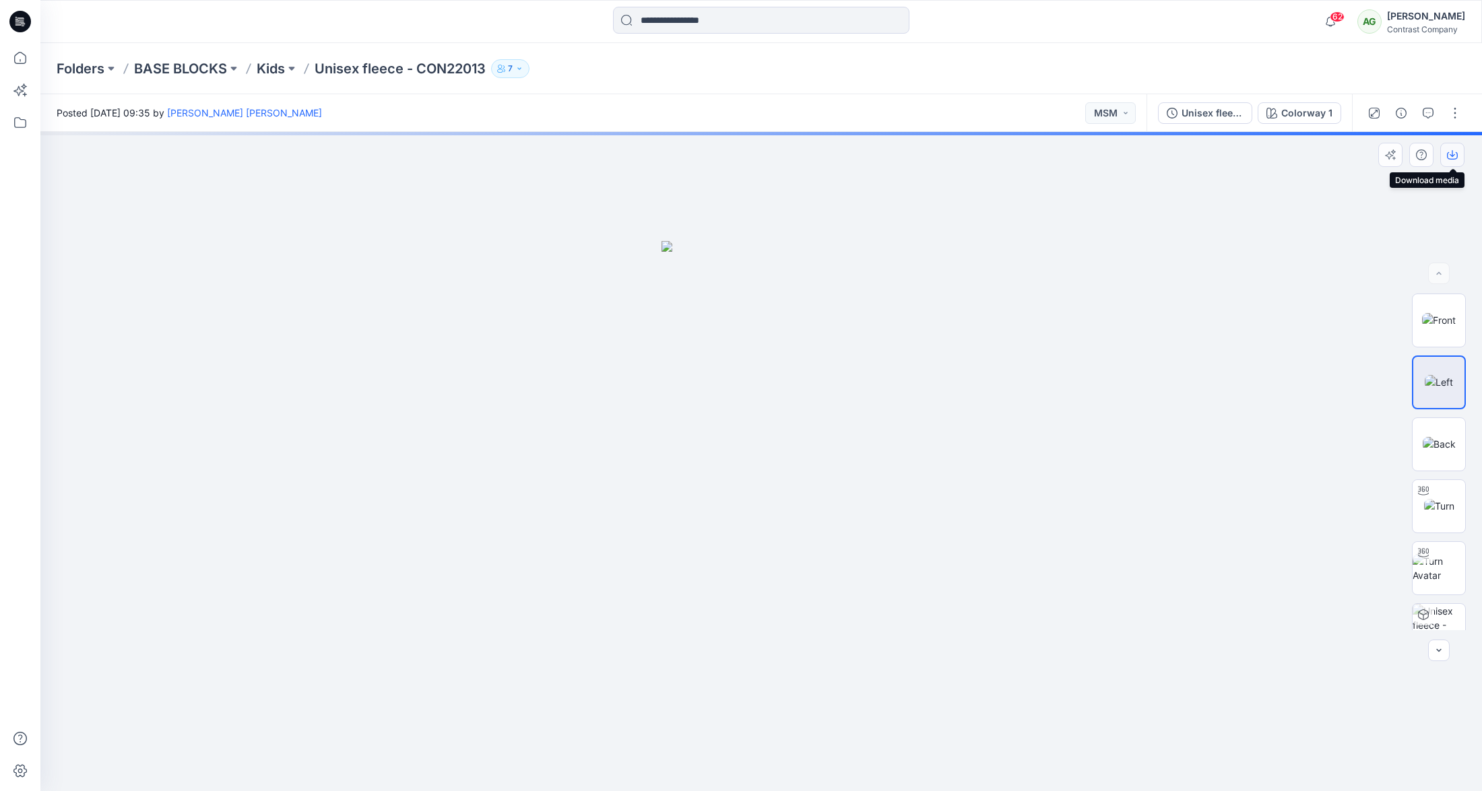
click at [1454, 153] on icon "button" at bounding box center [1452, 155] width 11 height 11
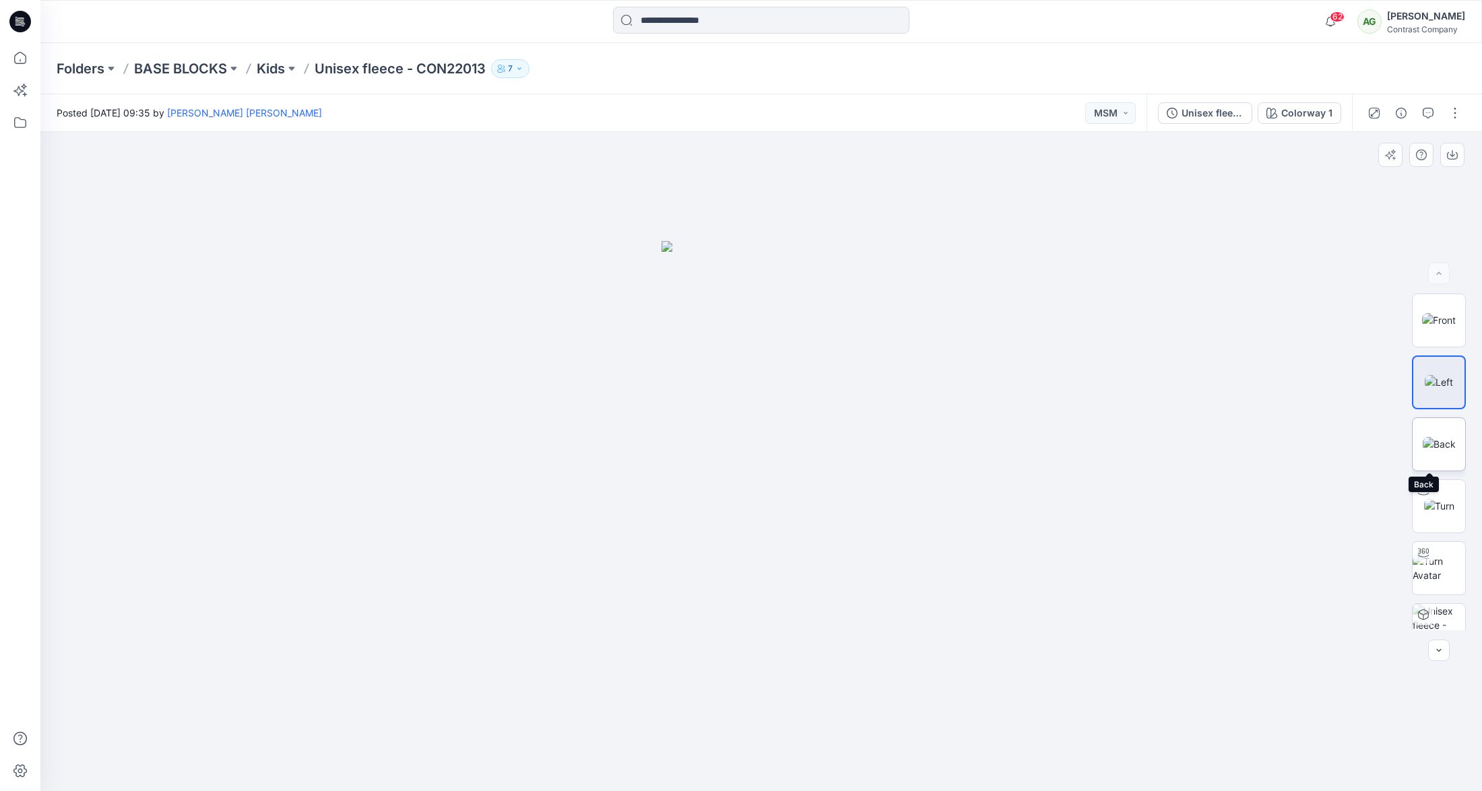
click at [1433, 446] on img at bounding box center [1439, 444] width 33 height 14
click at [1450, 155] on icon "button" at bounding box center [1452, 155] width 11 height 11
click at [276, 73] on p "Kids" at bounding box center [271, 68] width 28 height 19
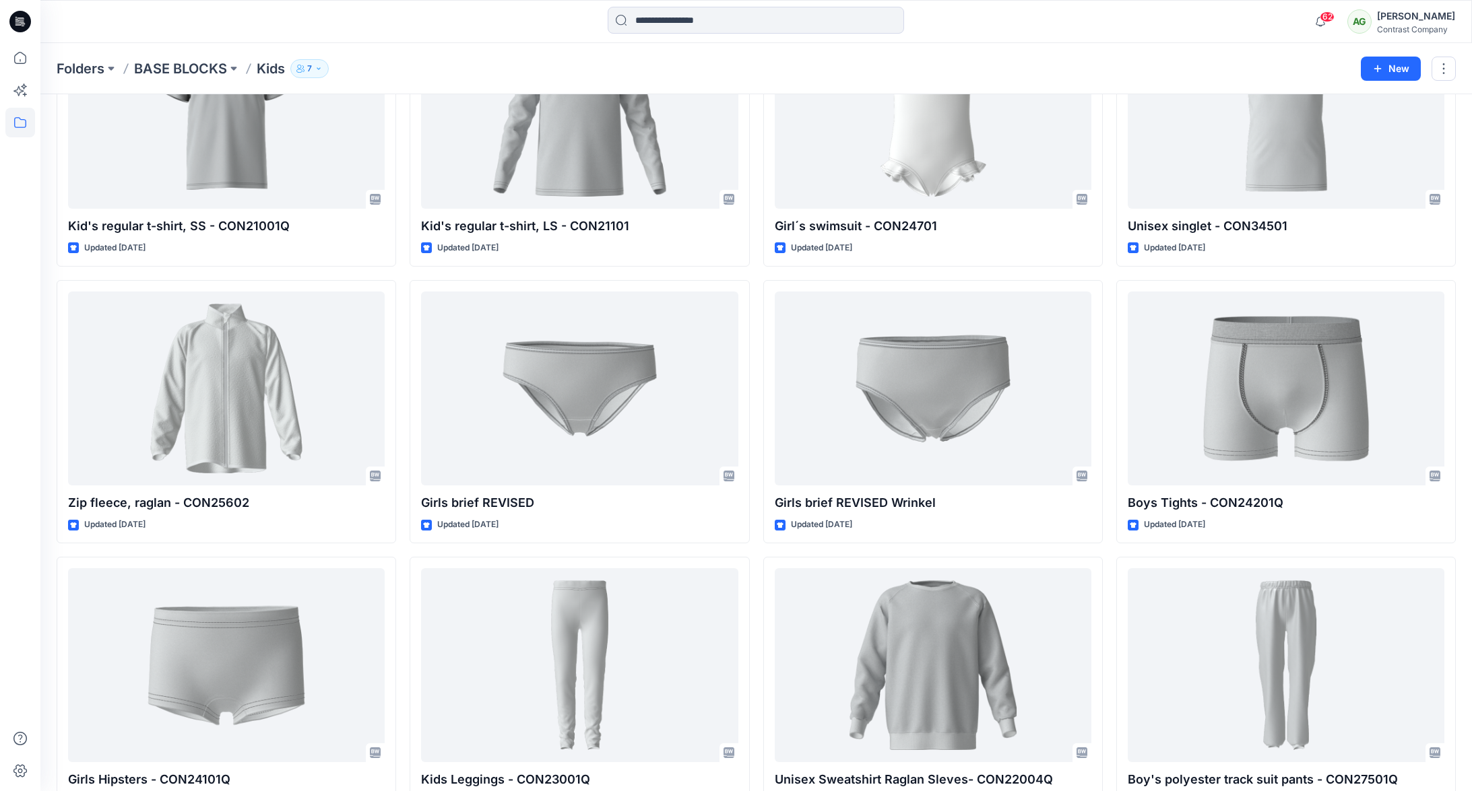
scroll to position [708, 0]
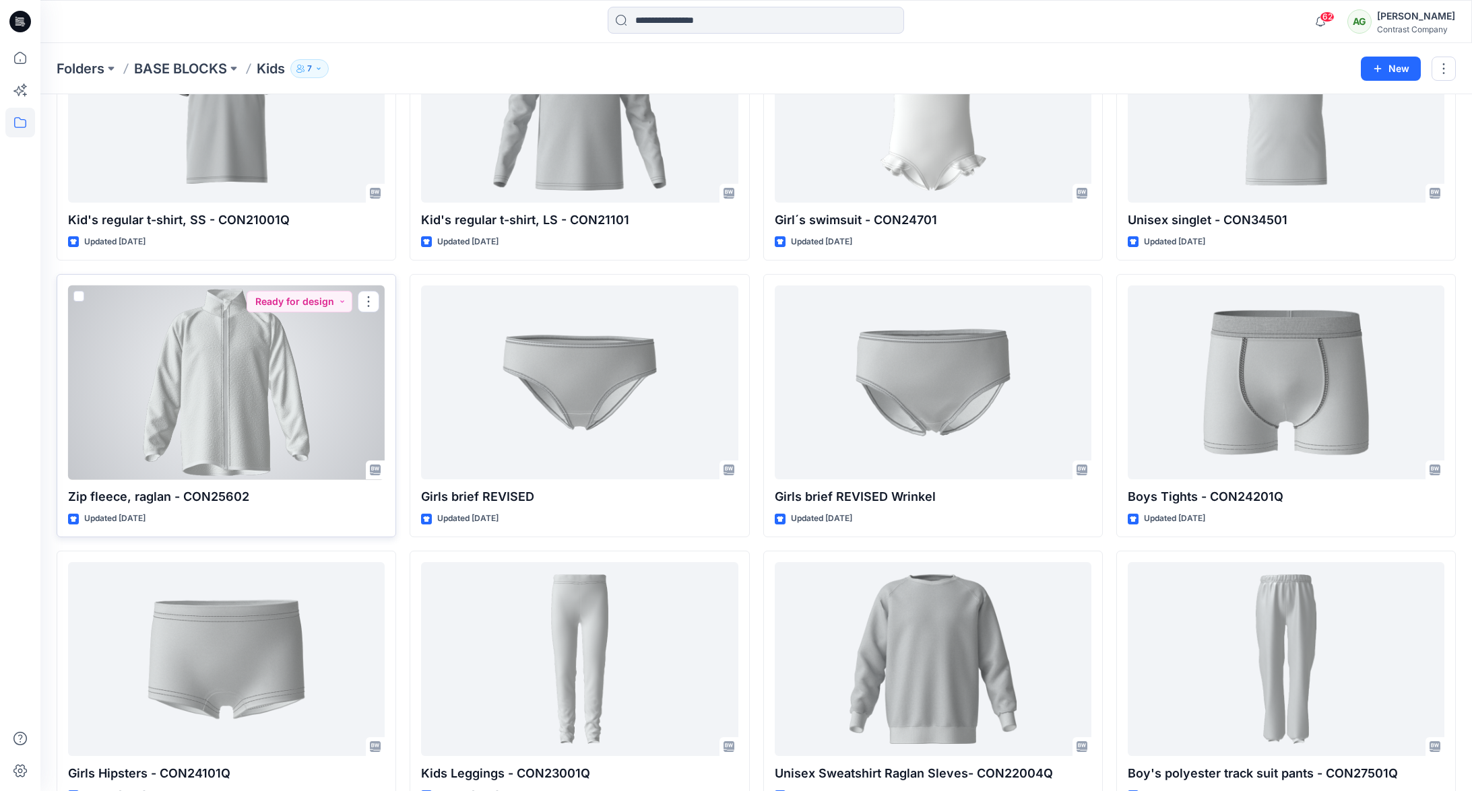
click at [228, 414] on div at bounding box center [226, 383] width 317 height 195
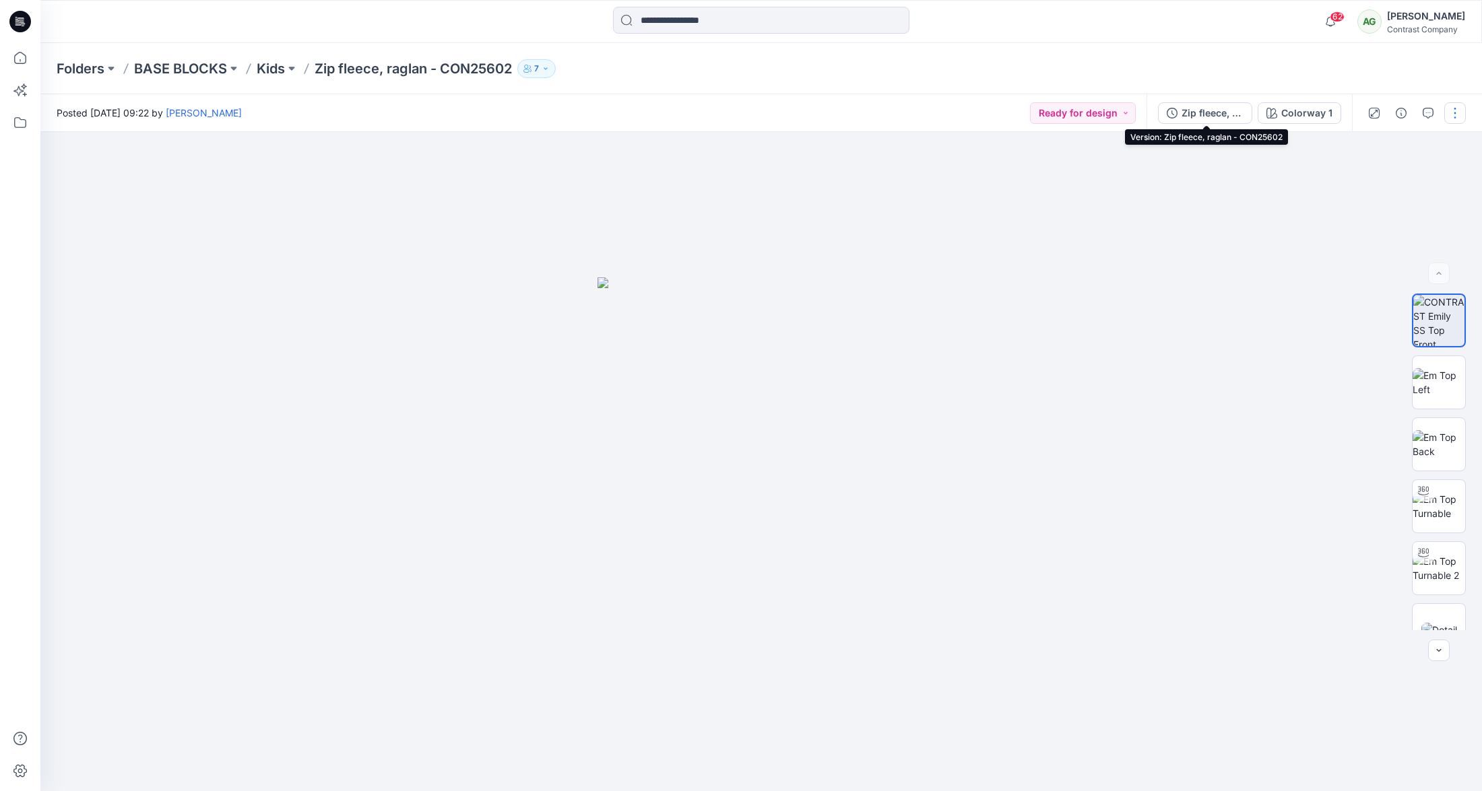
click at [1192, 110] on div "Zip fleece, raglan - CON25602" at bounding box center [1212, 113] width 62 height 15
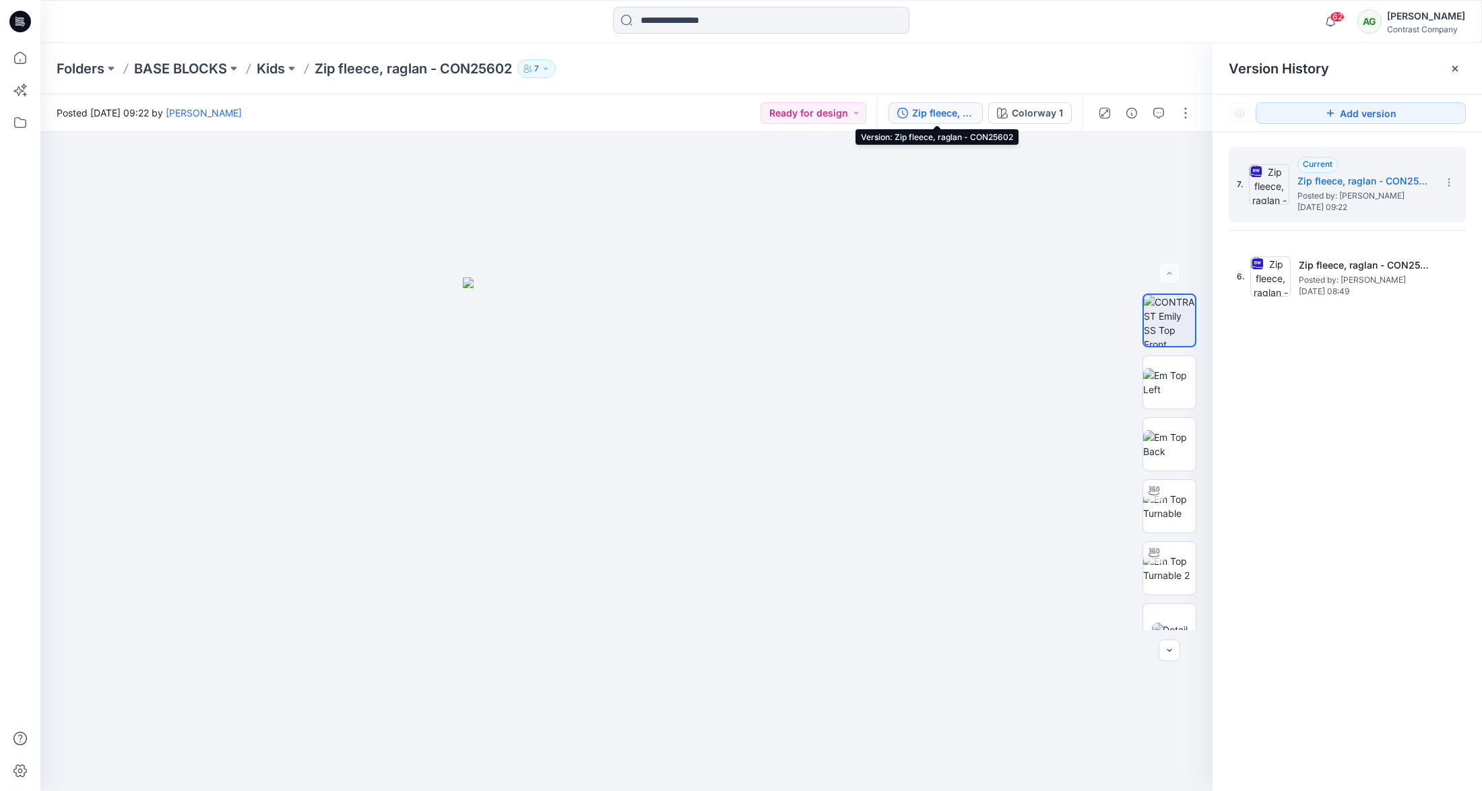
click at [942, 115] on div "Zip fleece, raglan - CON25602" at bounding box center [943, 113] width 62 height 15
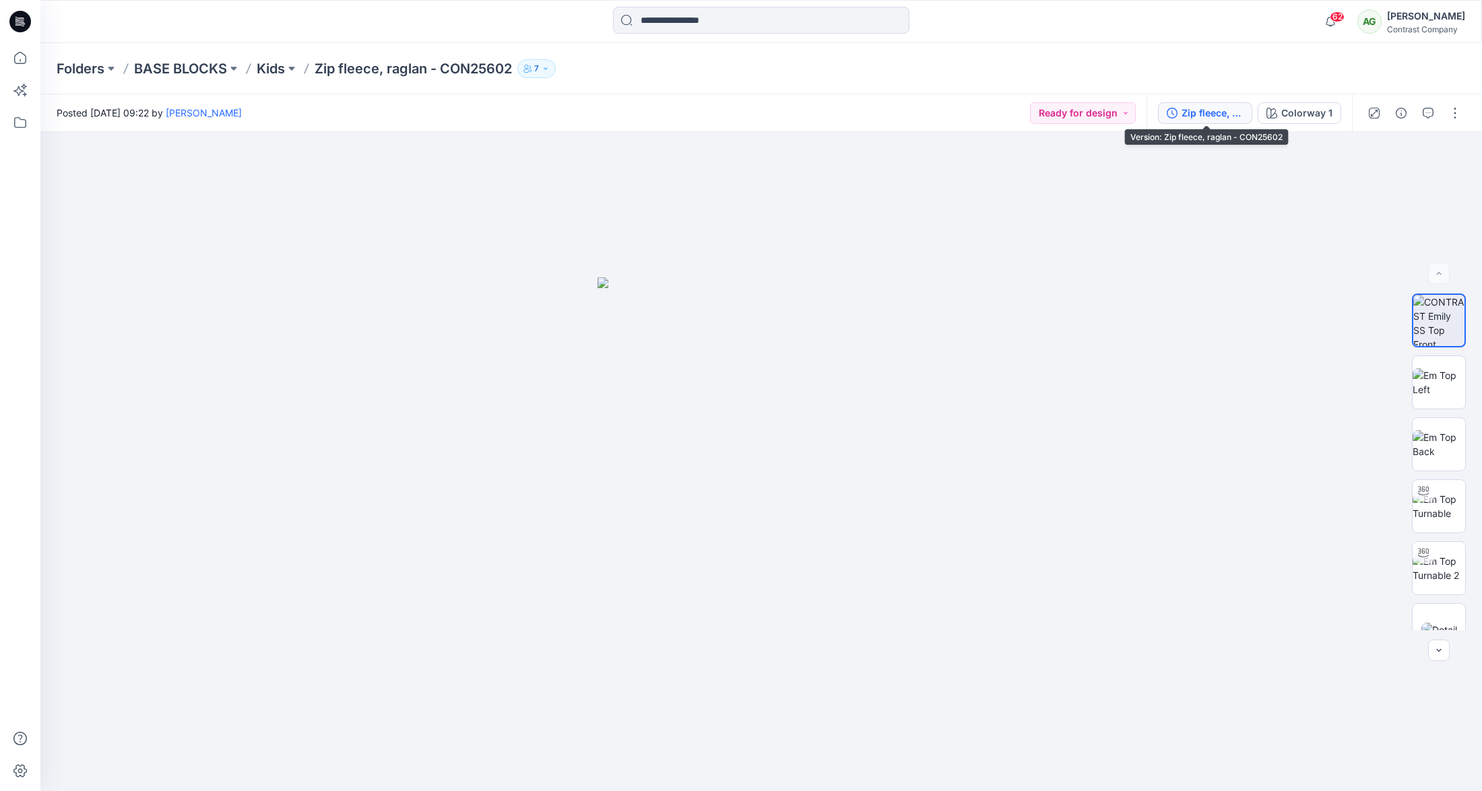
click at [1206, 113] on div "Zip fleece, raglan - CON25602" at bounding box center [1212, 113] width 62 height 15
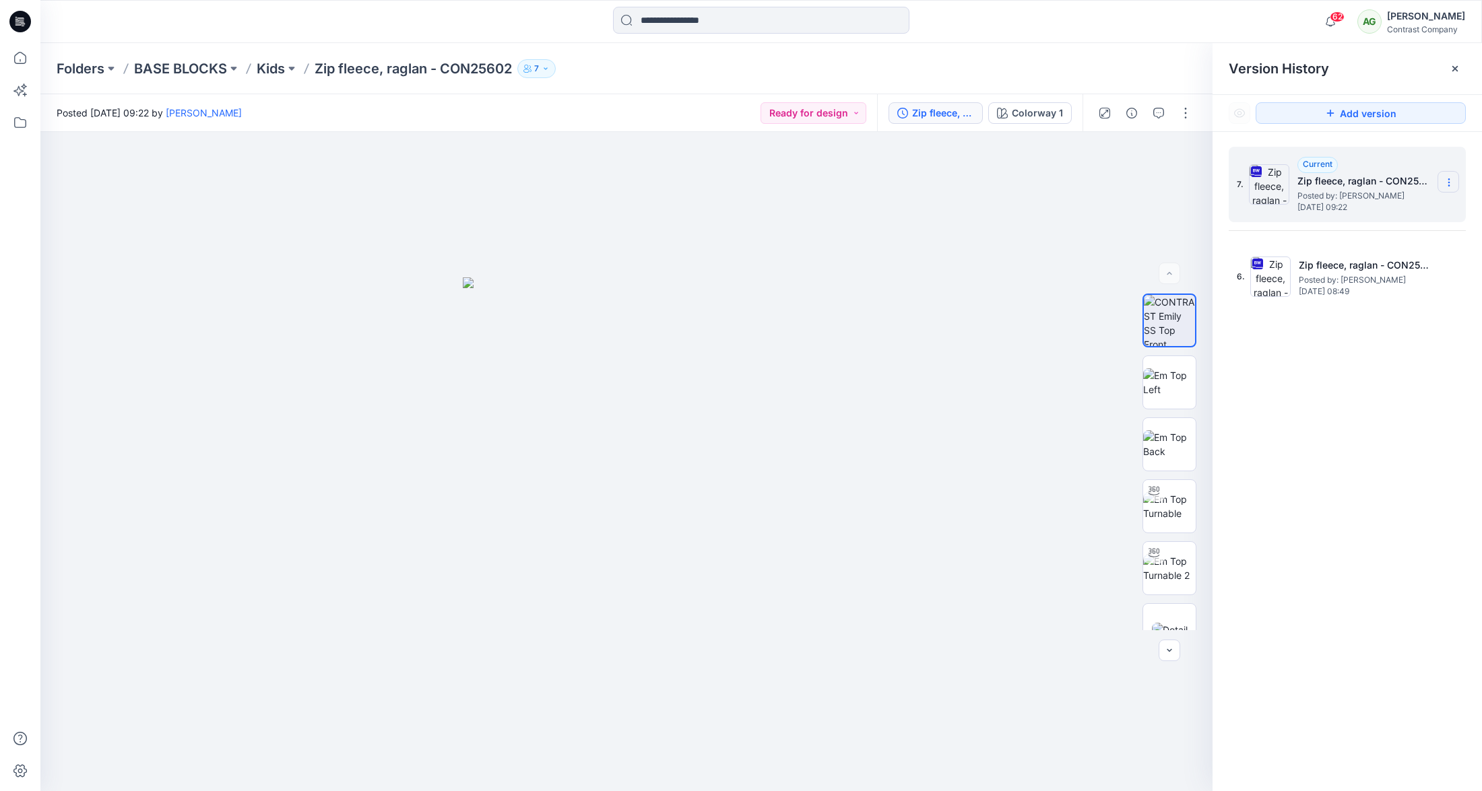
click at [1449, 176] on section at bounding box center [1448, 182] width 22 height 22
click at [1402, 207] on span "Download Source BW File" at bounding box center [1380, 209] width 112 height 16
click at [275, 69] on p "Kids" at bounding box center [271, 68] width 28 height 19
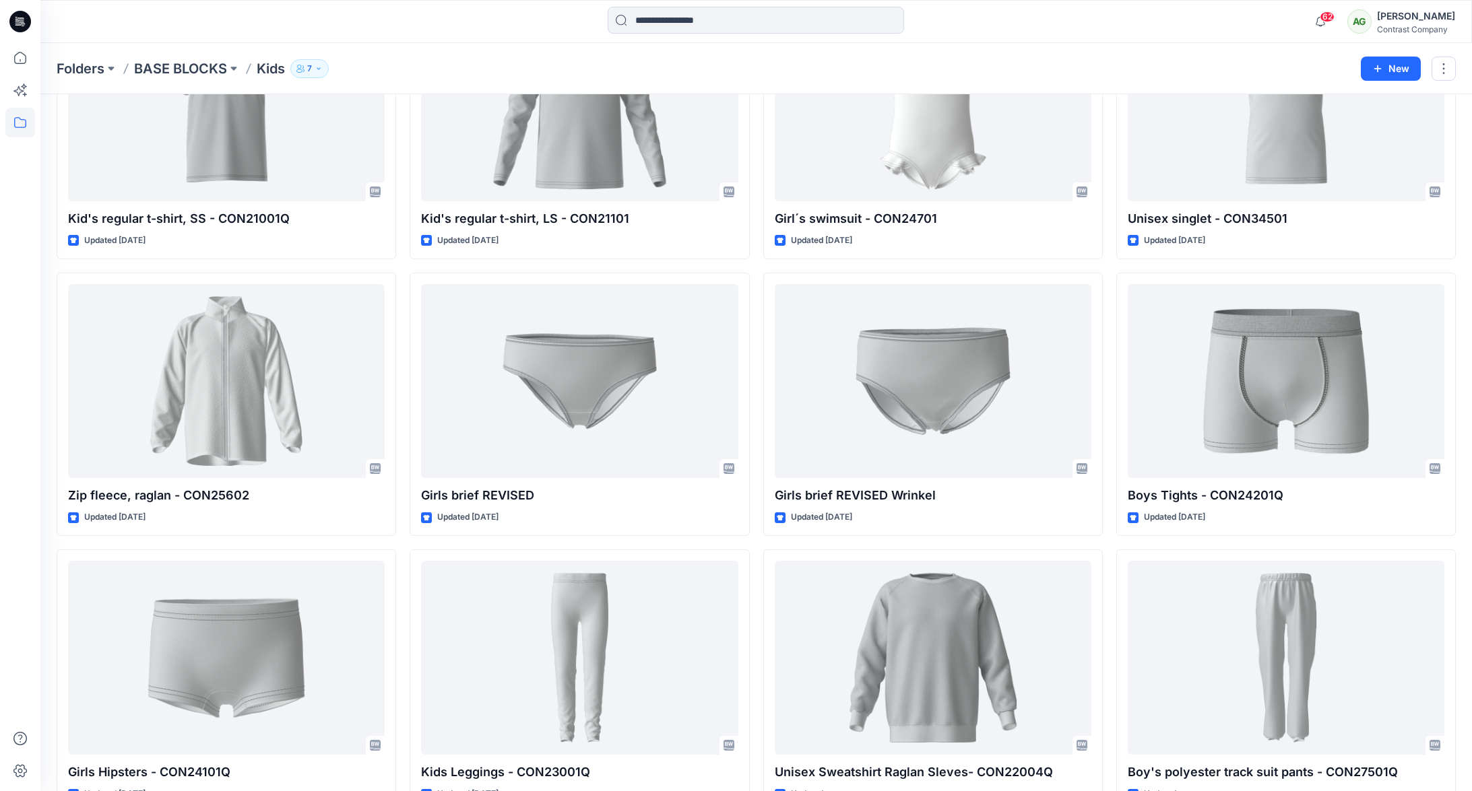
scroll to position [721, 0]
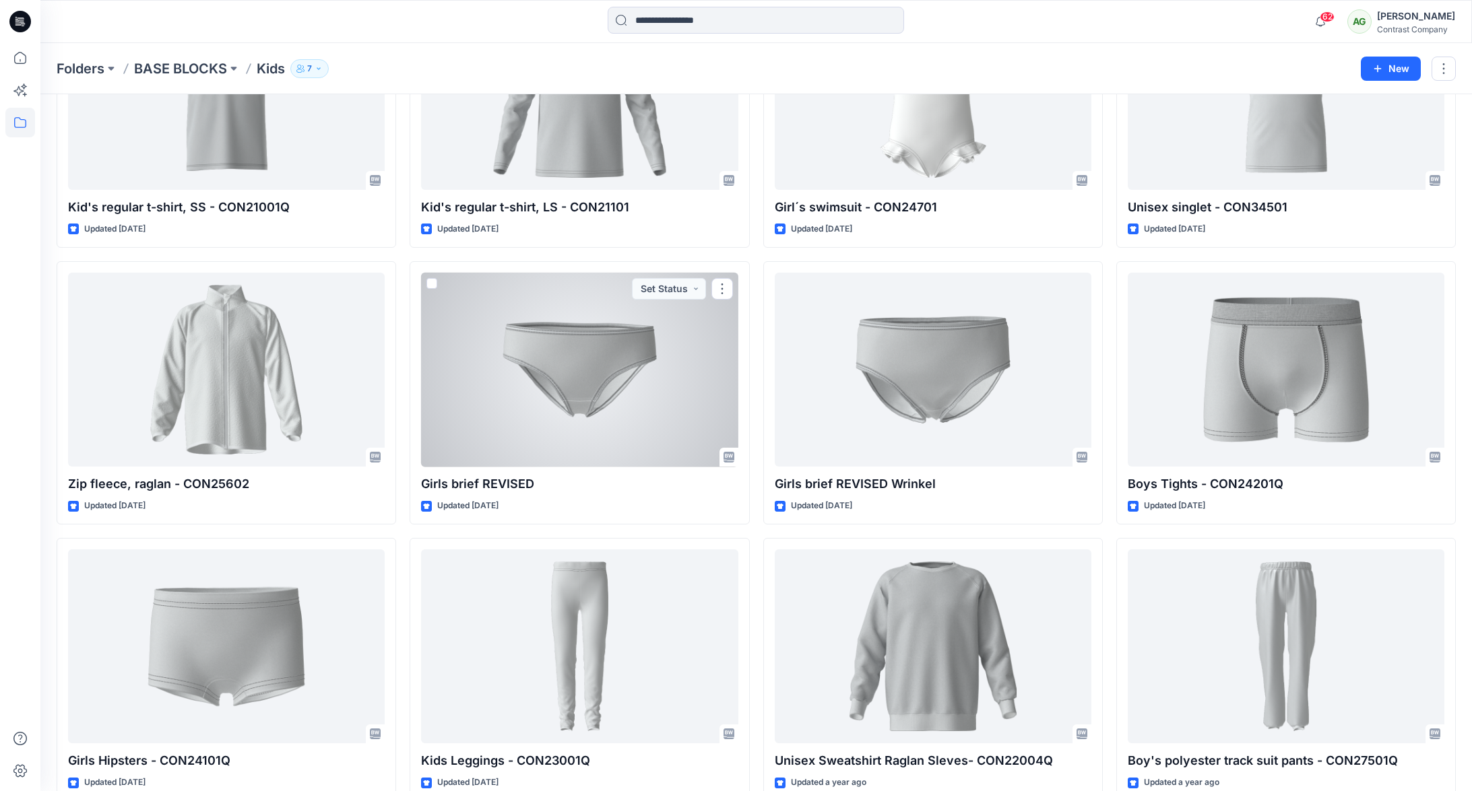
click at [585, 397] on div at bounding box center [579, 370] width 317 height 195
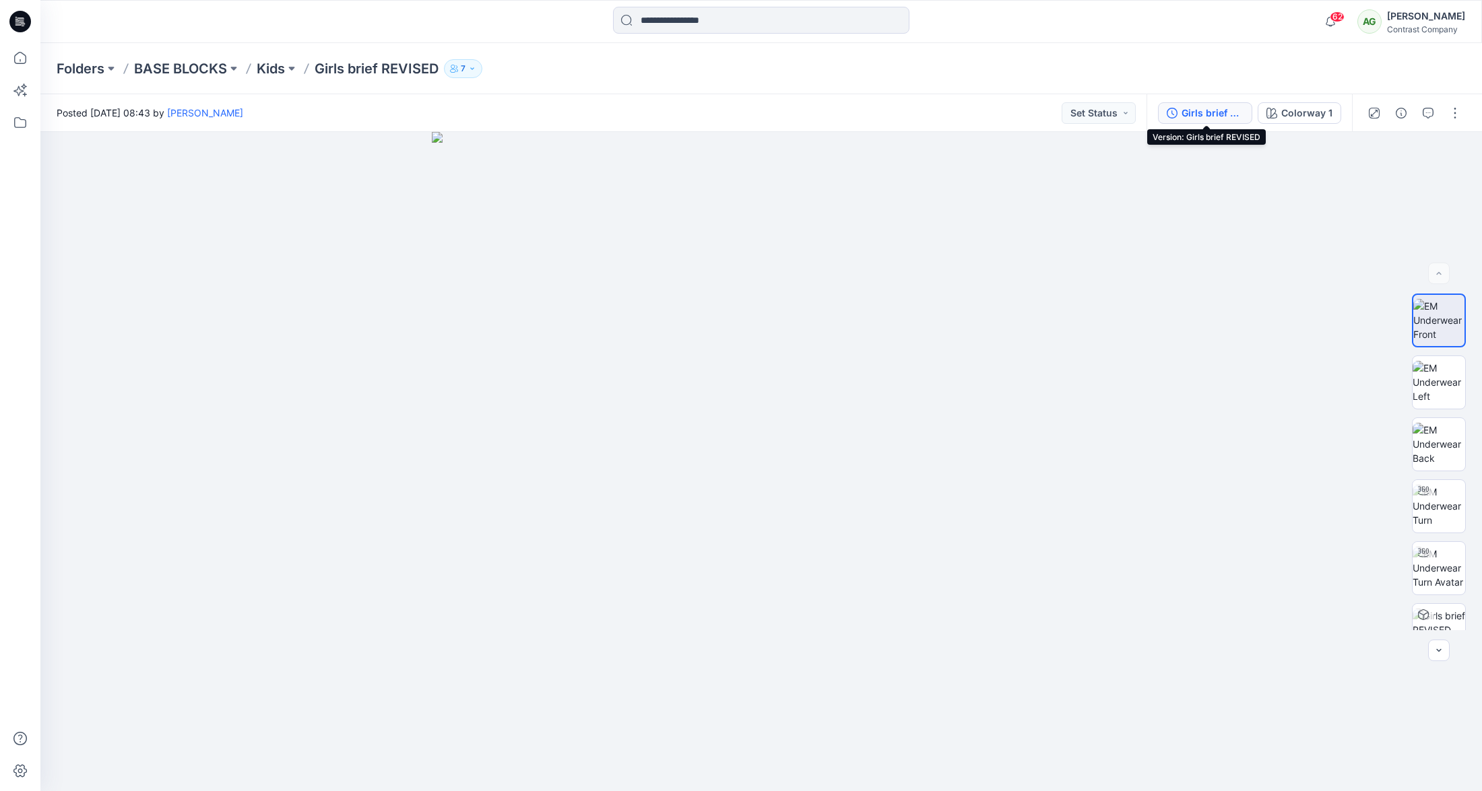
click at [1196, 112] on div "Girls brief REVISED" at bounding box center [1212, 113] width 62 height 15
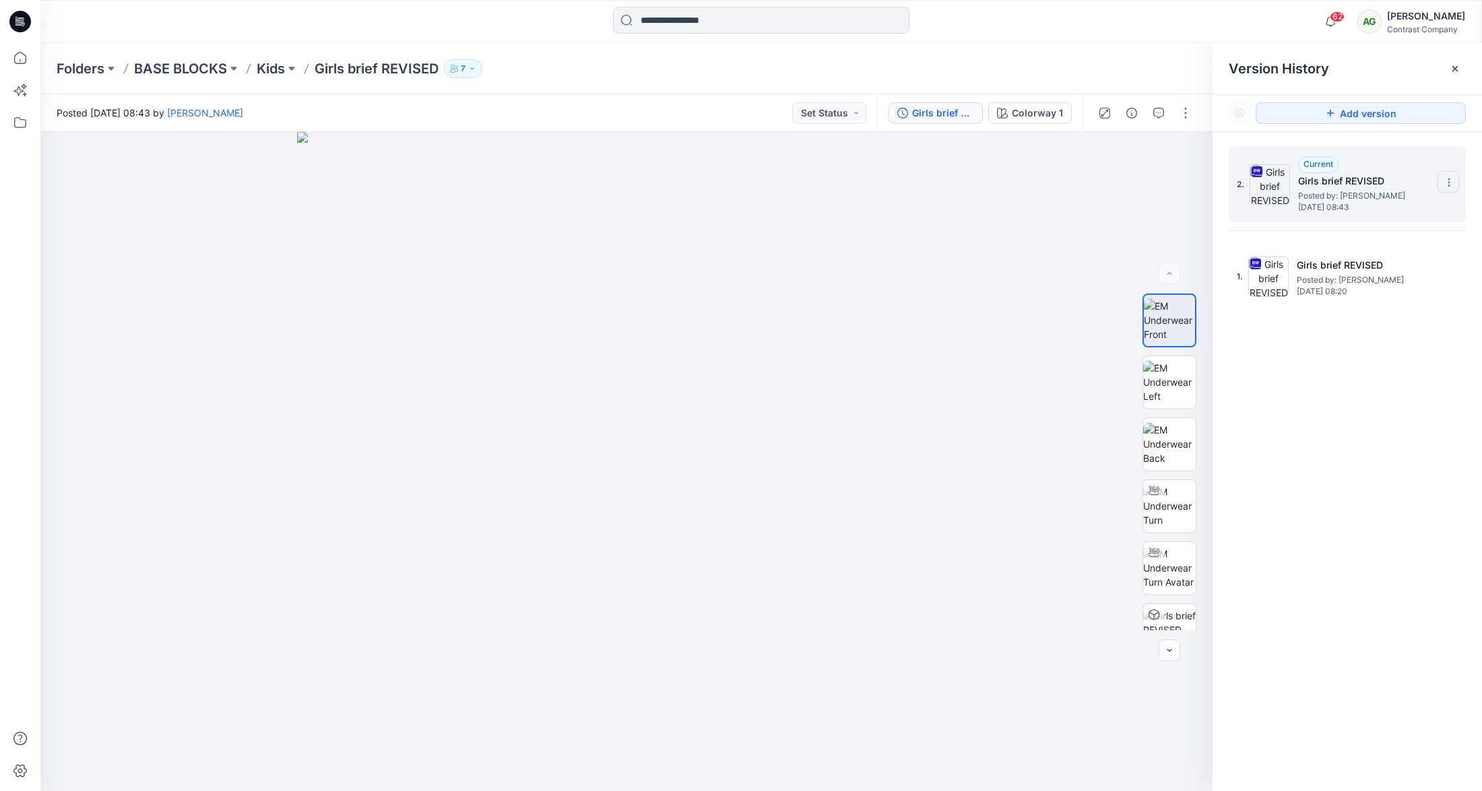
click at [1448, 185] on icon at bounding box center [1449, 182] width 11 height 11
click at [1405, 205] on span "Download Source BW File" at bounding box center [1380, 209] width 112 height 16
click at [267, 65] on p "Kids" at bounding box center [271, 68] width 28 height 19
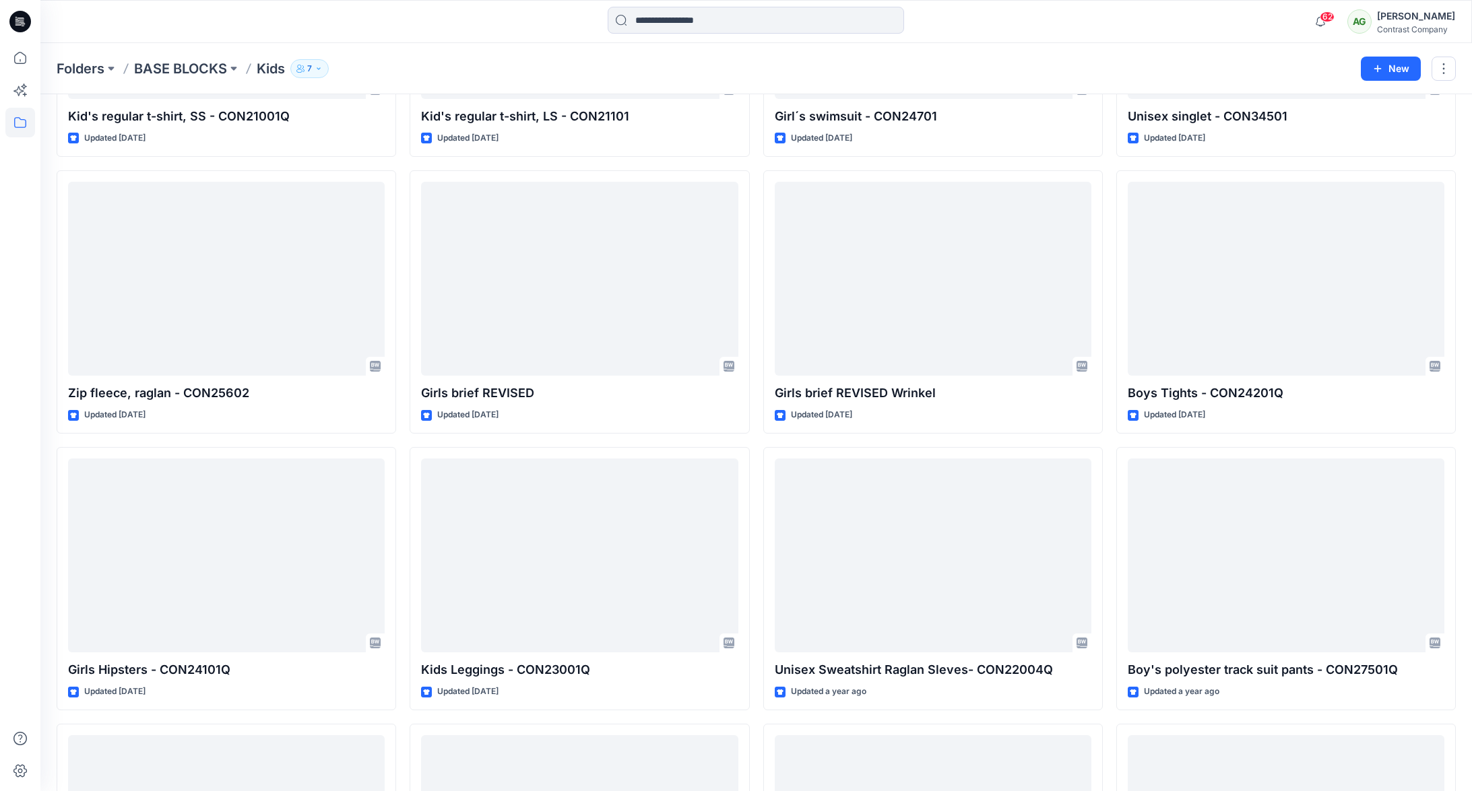
scroll to position [804, 0]
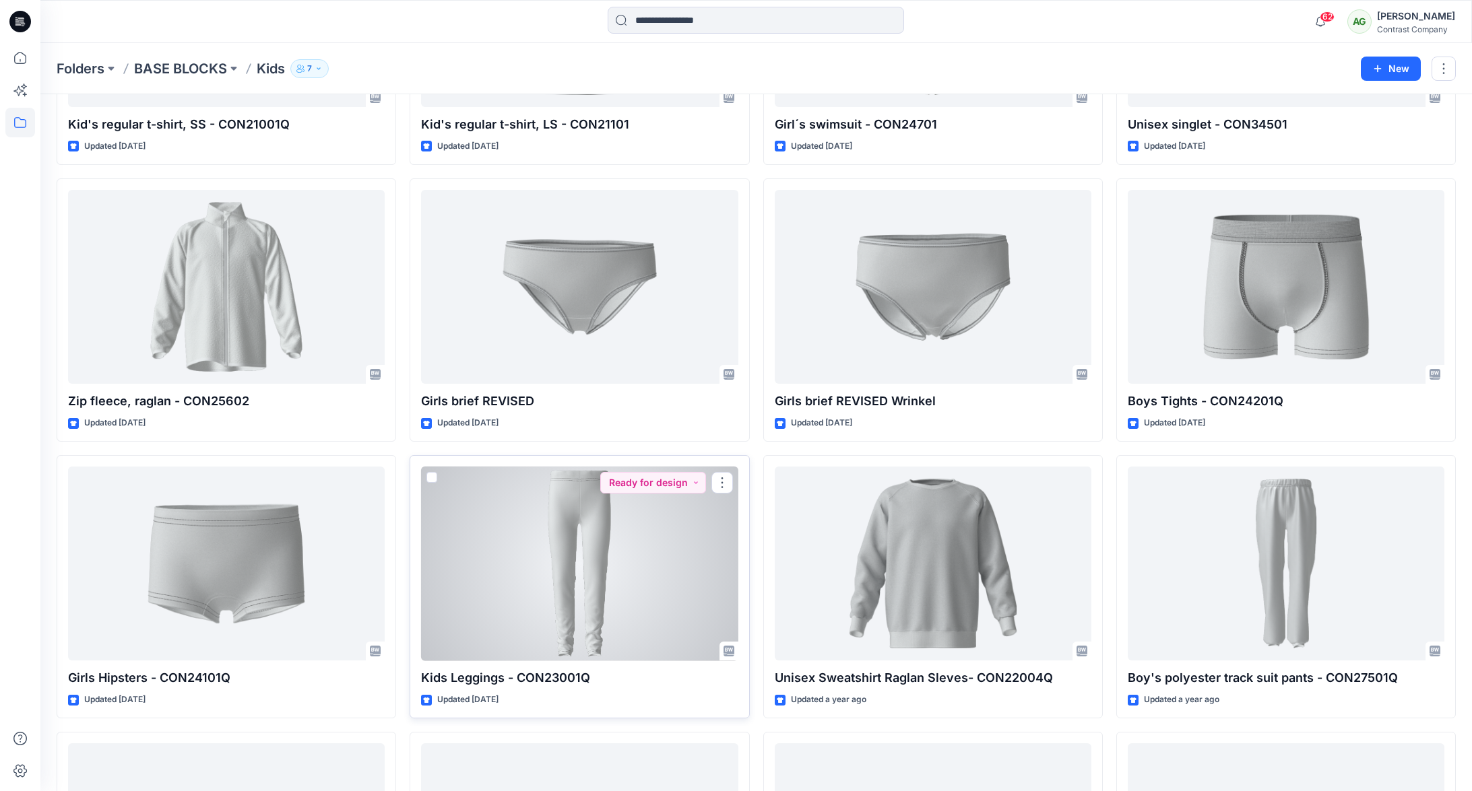
click at [599, 529] on div at bounding box center [579, 564] width 317 height 195
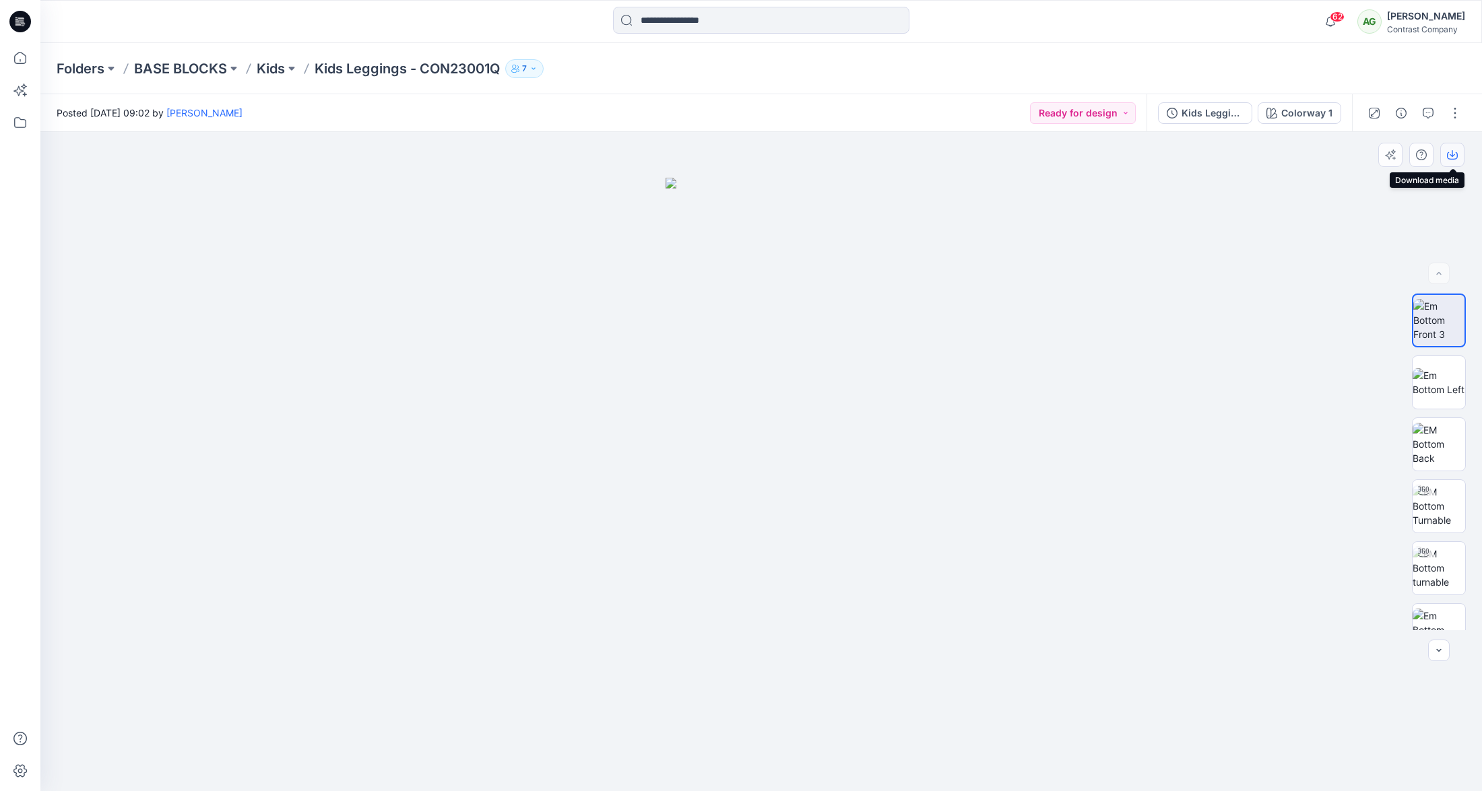
click at [1453, 155] on icon "button" at bounding box center [1452, 153] width 5 height 7
click at [1441, 383] on img at bounding box center [1439, 382] width 53 height 28
click at [1454, 154] on icon "button" at bounding box center [1452, 155] width 11 height 11
click at [1433, 434] on img at bounding box center [1439, 444] width 53 height 42
click at [1452, 152] on icon "button" at bounding box center [1452, 155] width 11 height 11
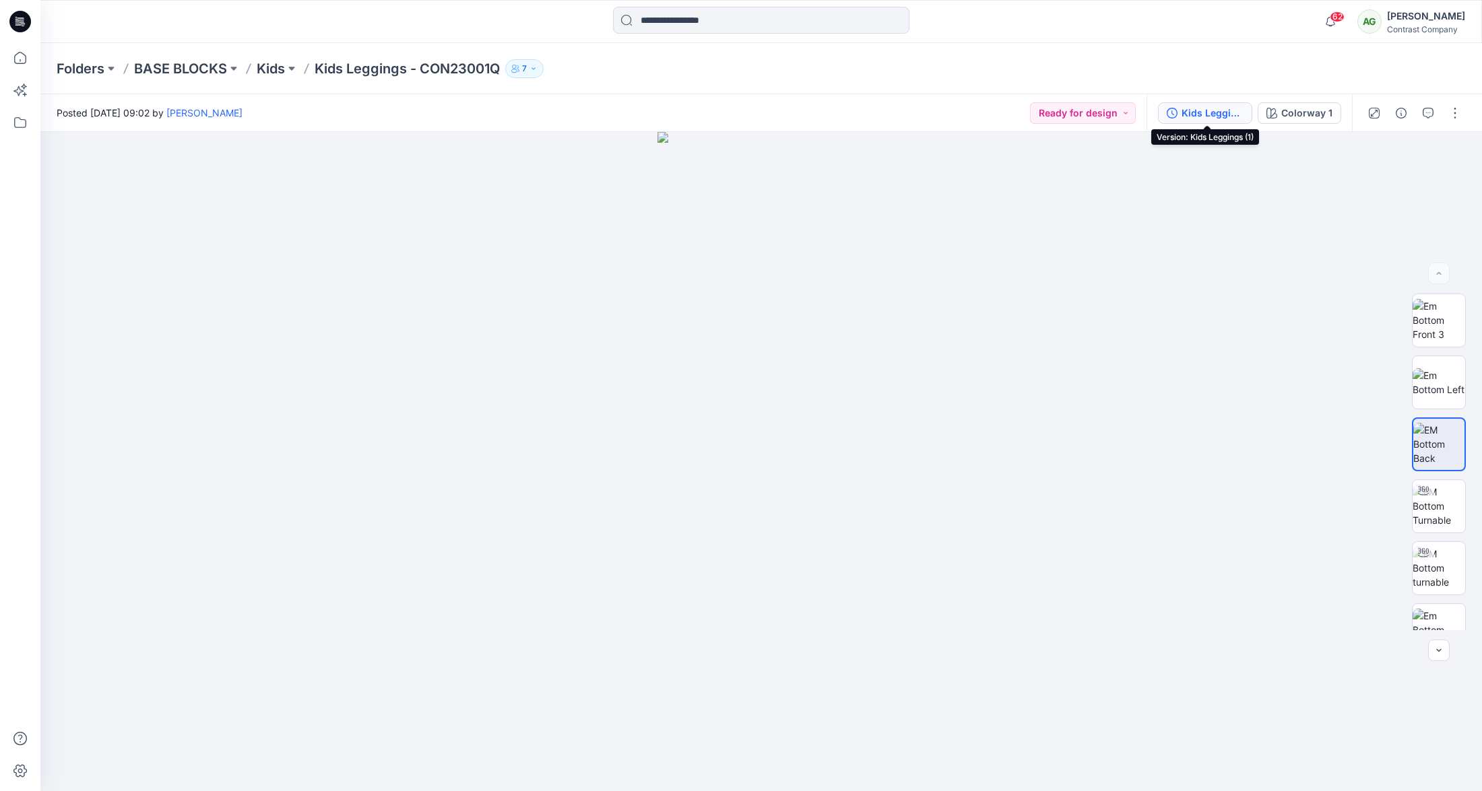
click at [1217, 112] on div "Kids Leggings (1)" at bounding box center [1212, 113] width 62 height 15
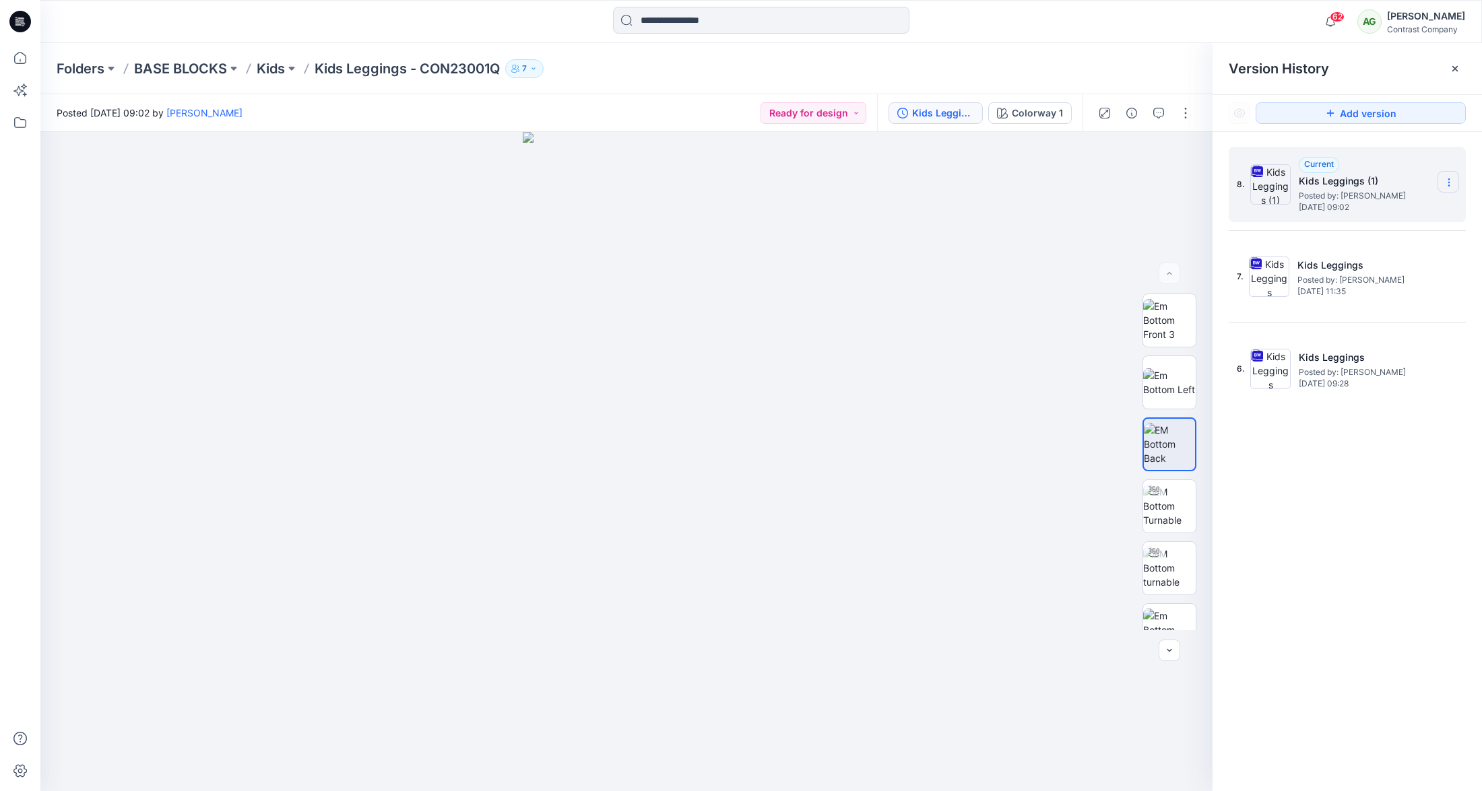
click at [1449, 178] on icon at bounding box center [1449, 182] width 11 height 11
click at [1415, 214] on span "Download Source BW File" at bounding box center [1380, 209] width 112 height 16
click at [273, 68] on p "Kids" at bounding box center [271, 68] width 28 height 19
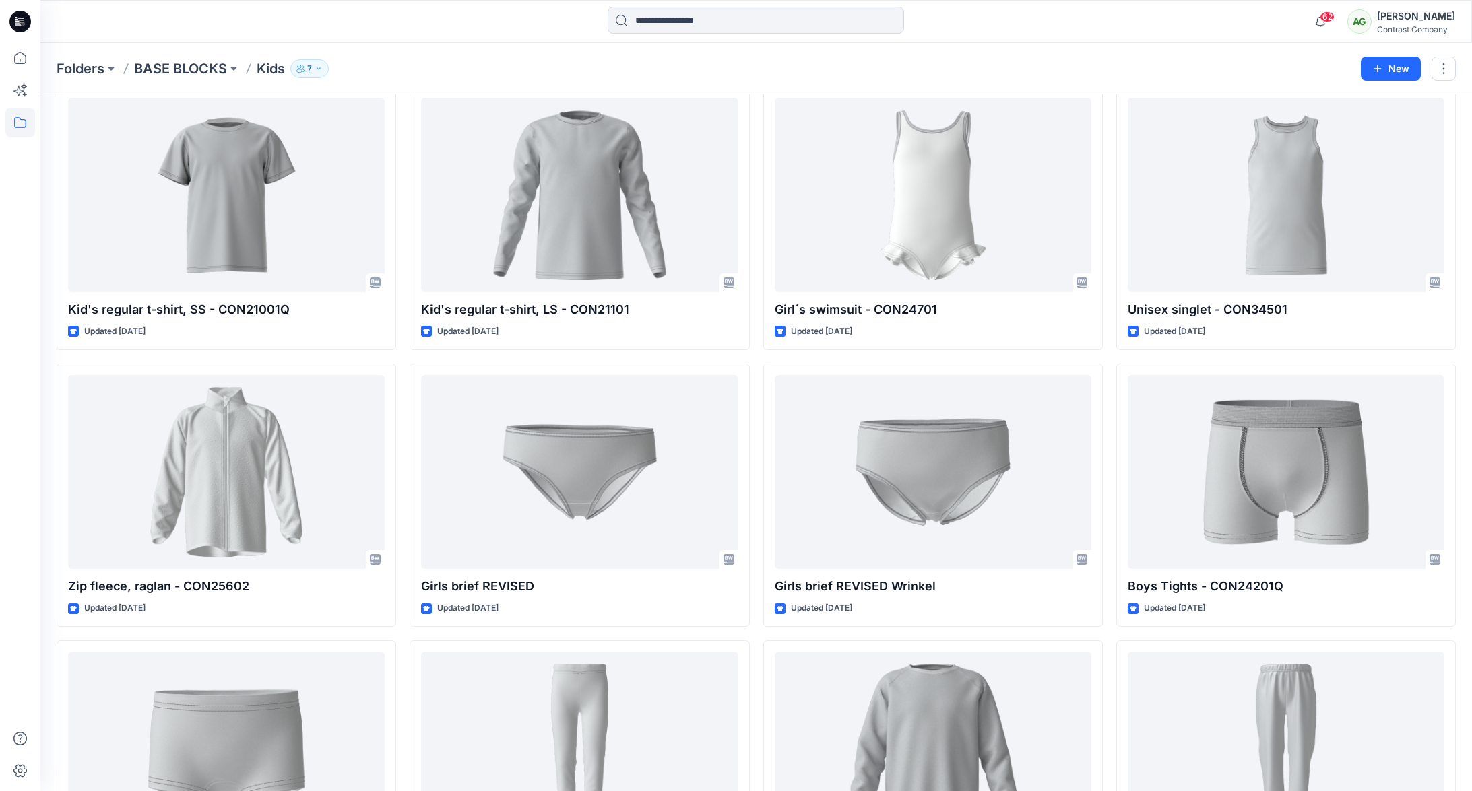
scroll to position [622, 0]
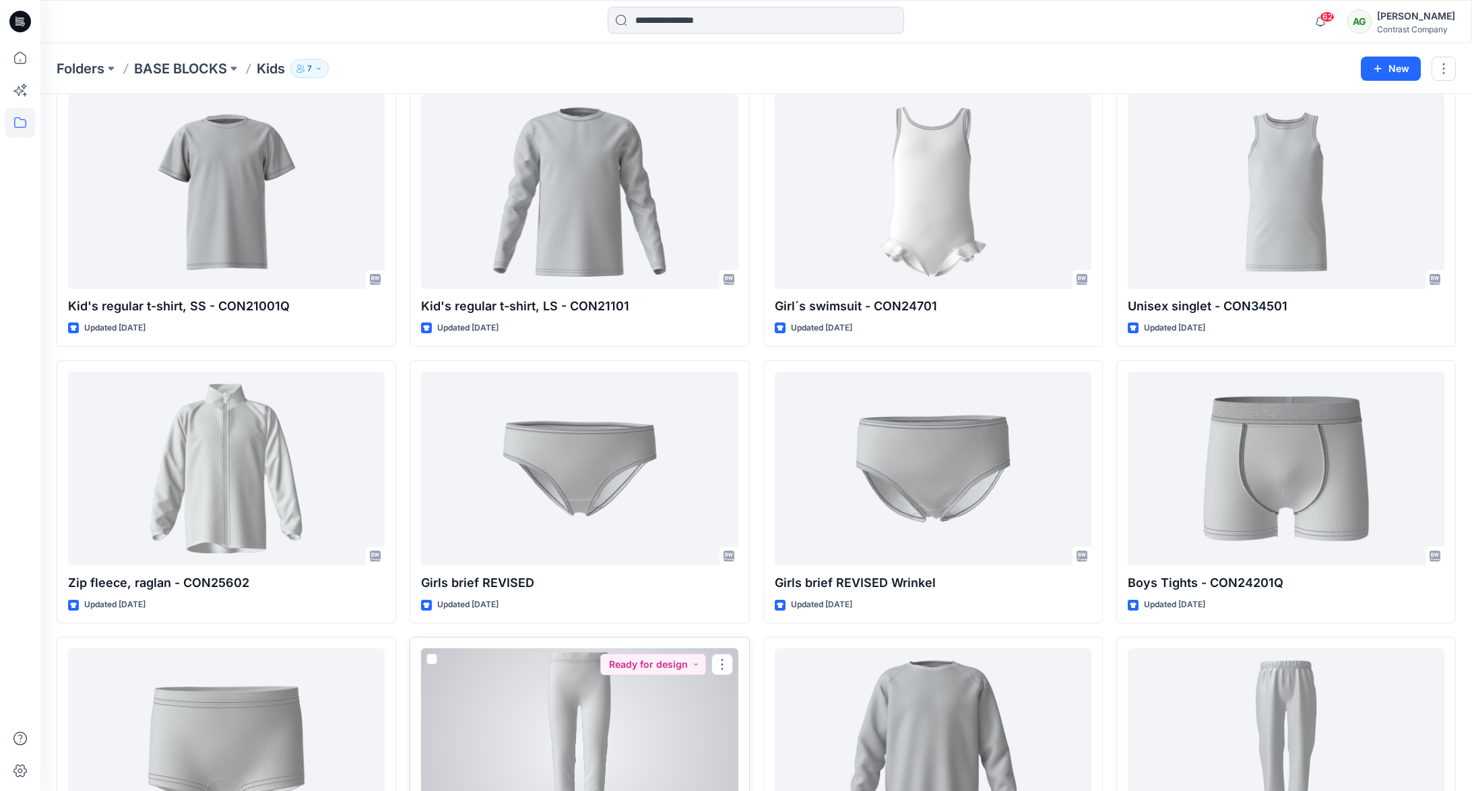
click at [578, 674] on div at bounding box center [579, 746] width 317 height 195
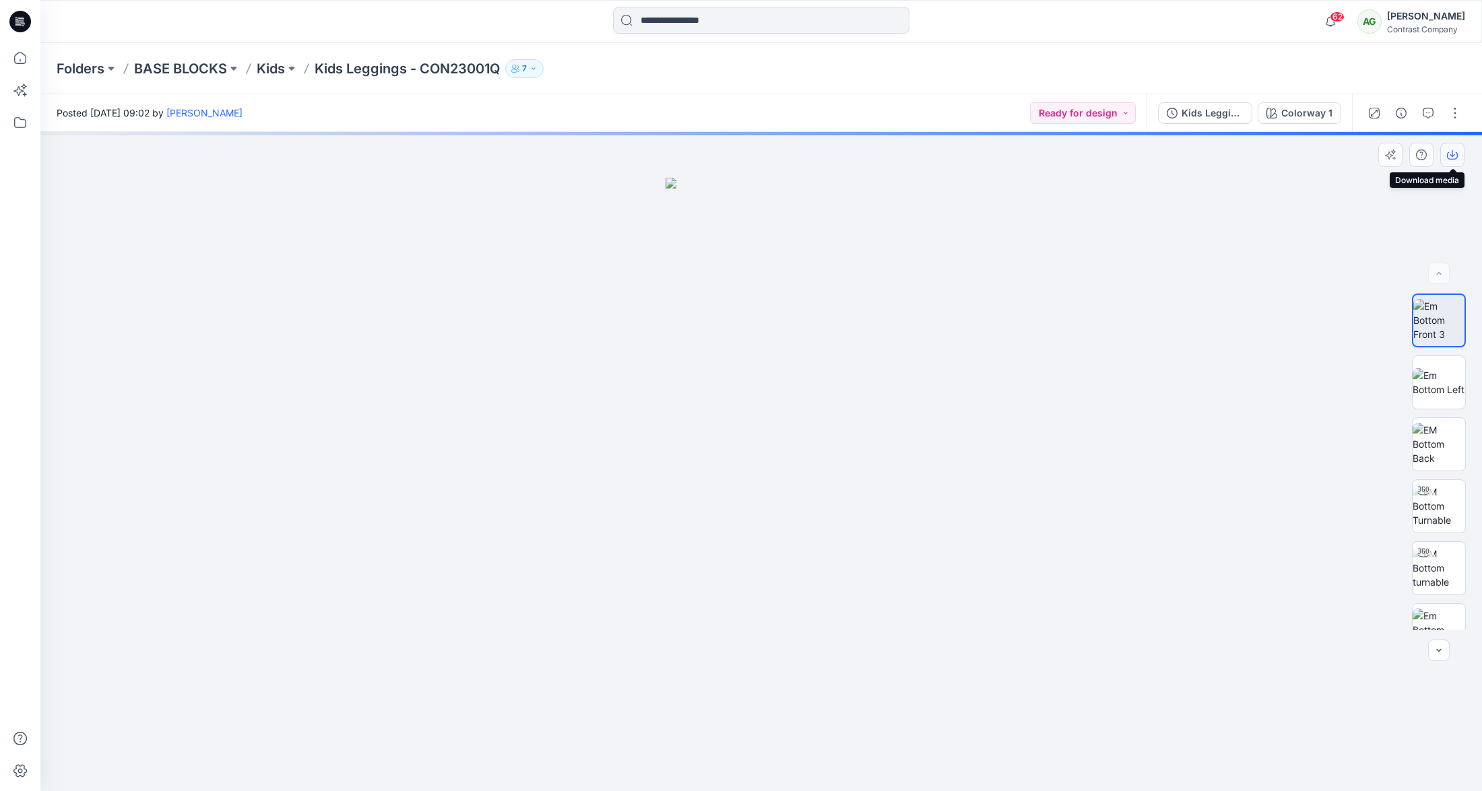
click at [1452, 156] on icon "button" at bounding box center [1452, 153] width 5 height 7
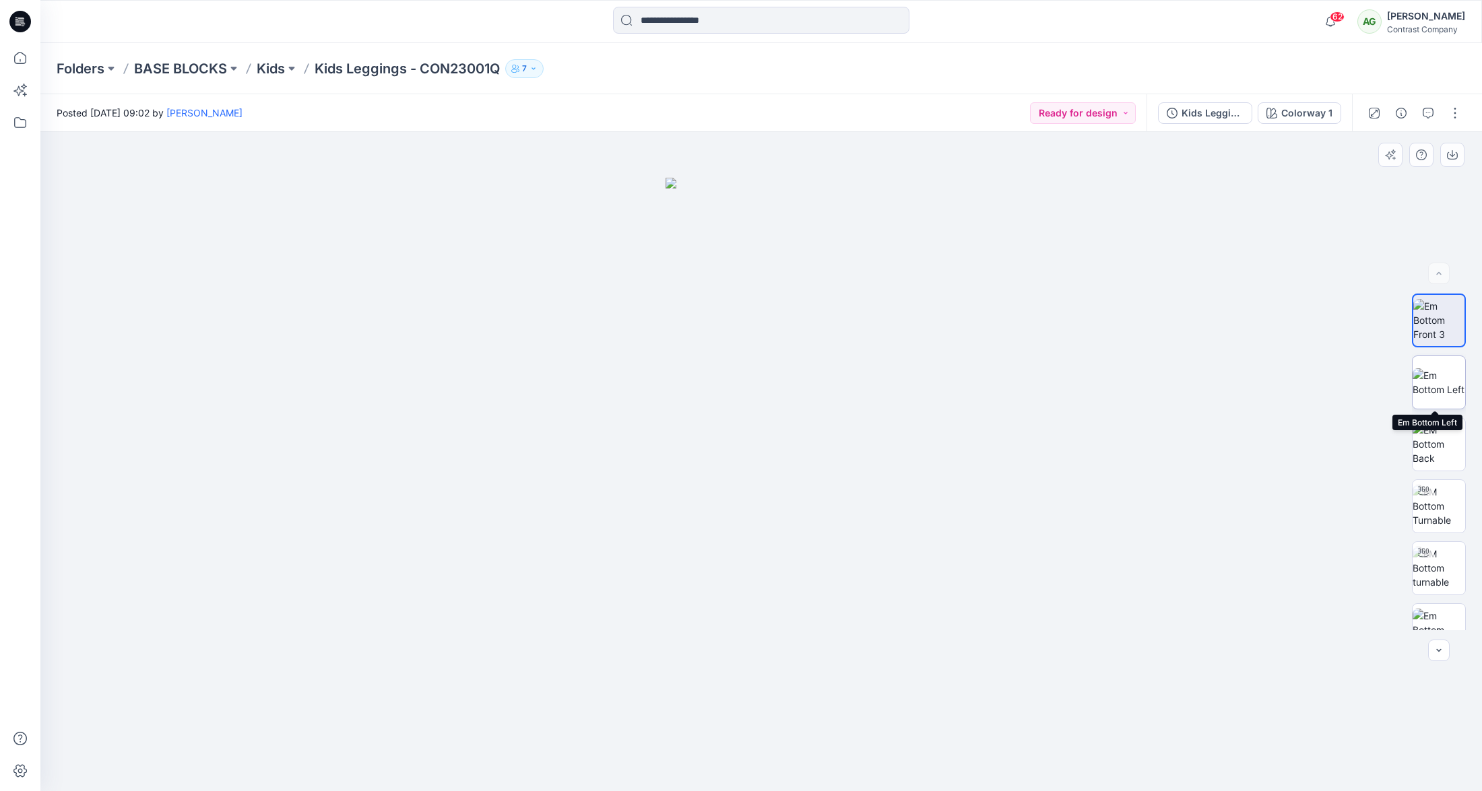
click at [1432, 377] on img at bounding box center [1439, 382] width 53 height 28
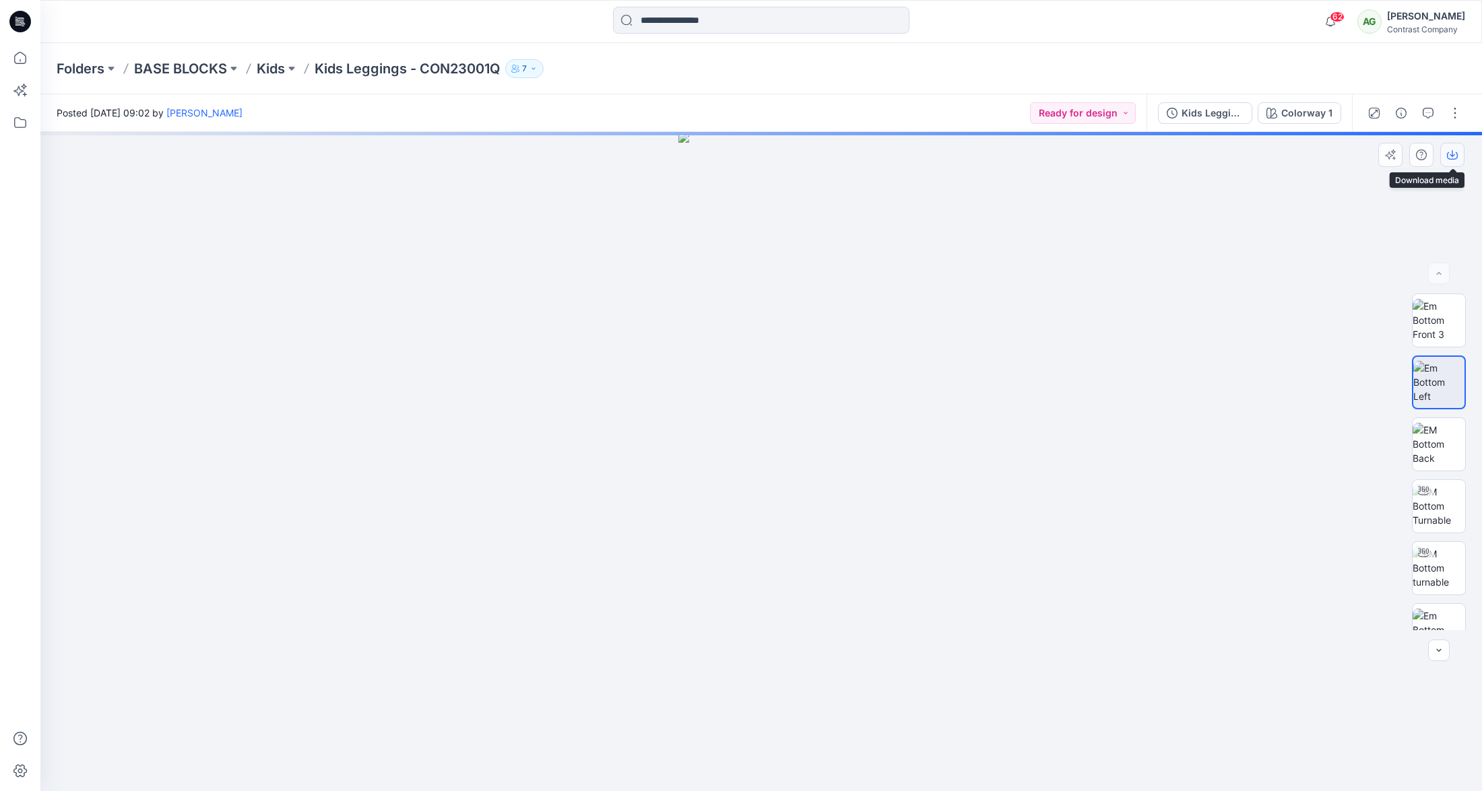
click at [1452, 161] on button "button" at bounding box center [1452, 155] width 24 height 24
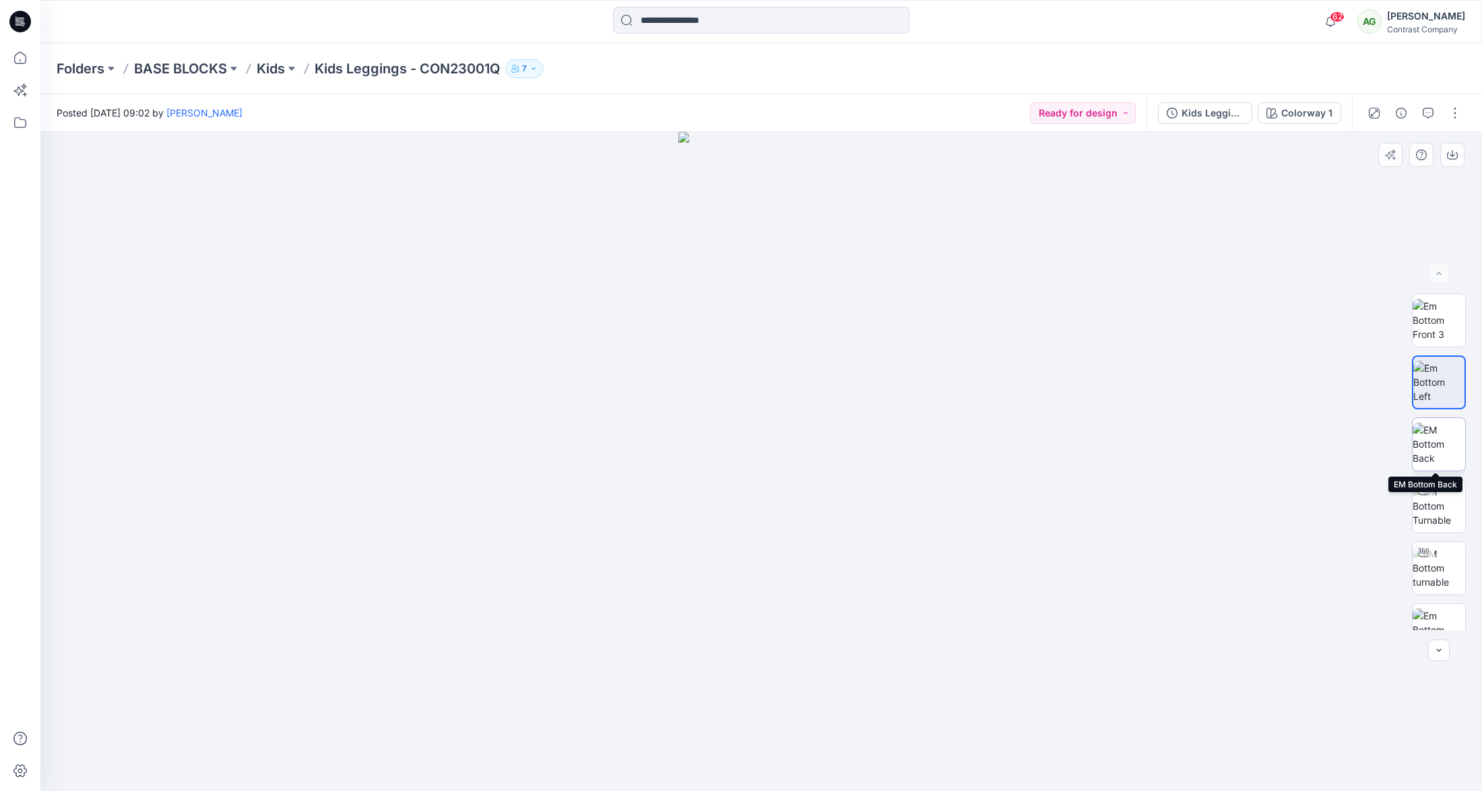
click at [1433, 436] on img at bounding box center [1439, 444] width 53 height 42
click at [1455, 152] on icon "button" at bounding box center [1452, 155] width 11 height 11
click at [273, 71] on p "Kids" at bounding box center [271, 68] width 28 height 19
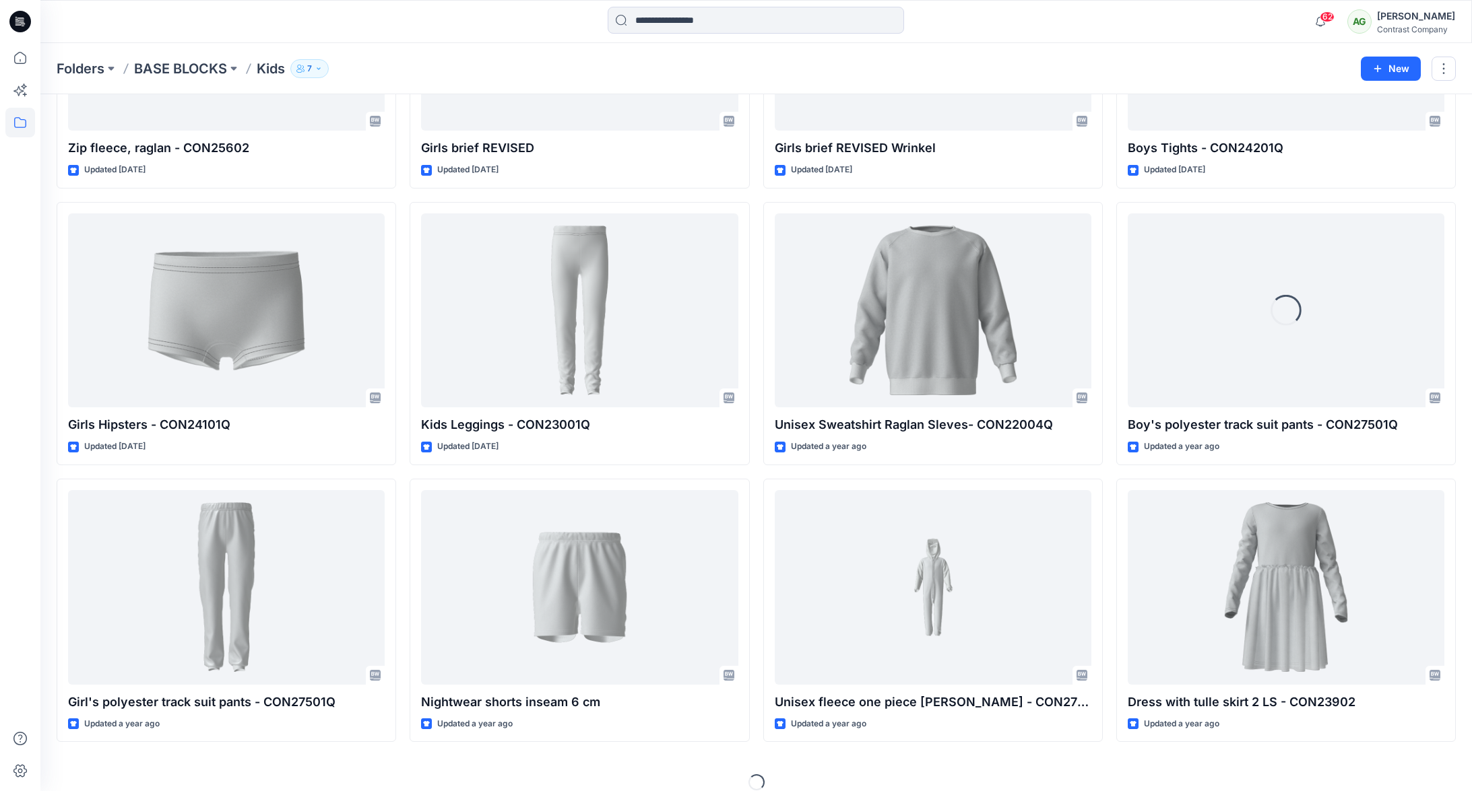
scroll to position [1072, 0]
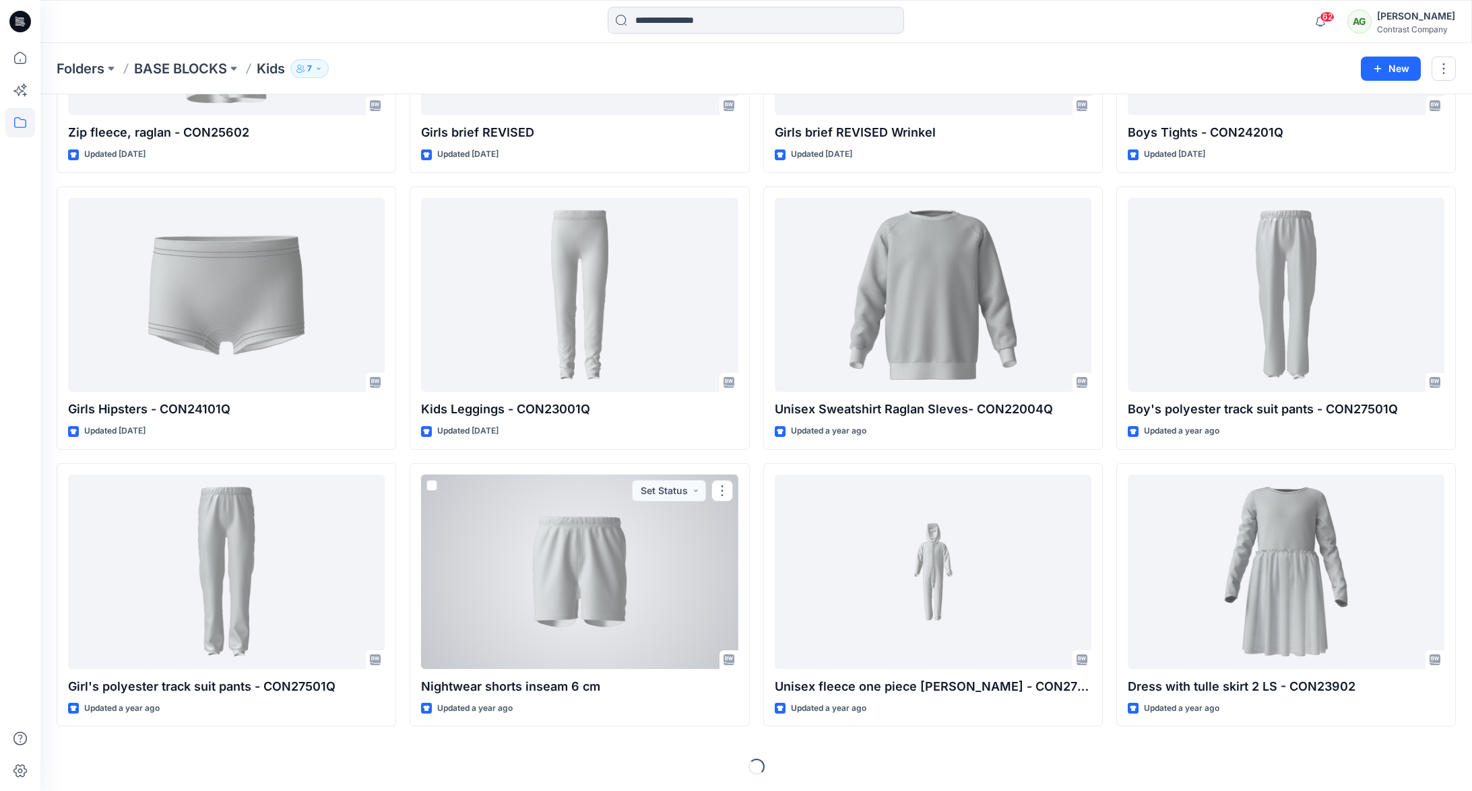
click at [610, 554] on div at bounding box center [579, 572] width 317 height 195
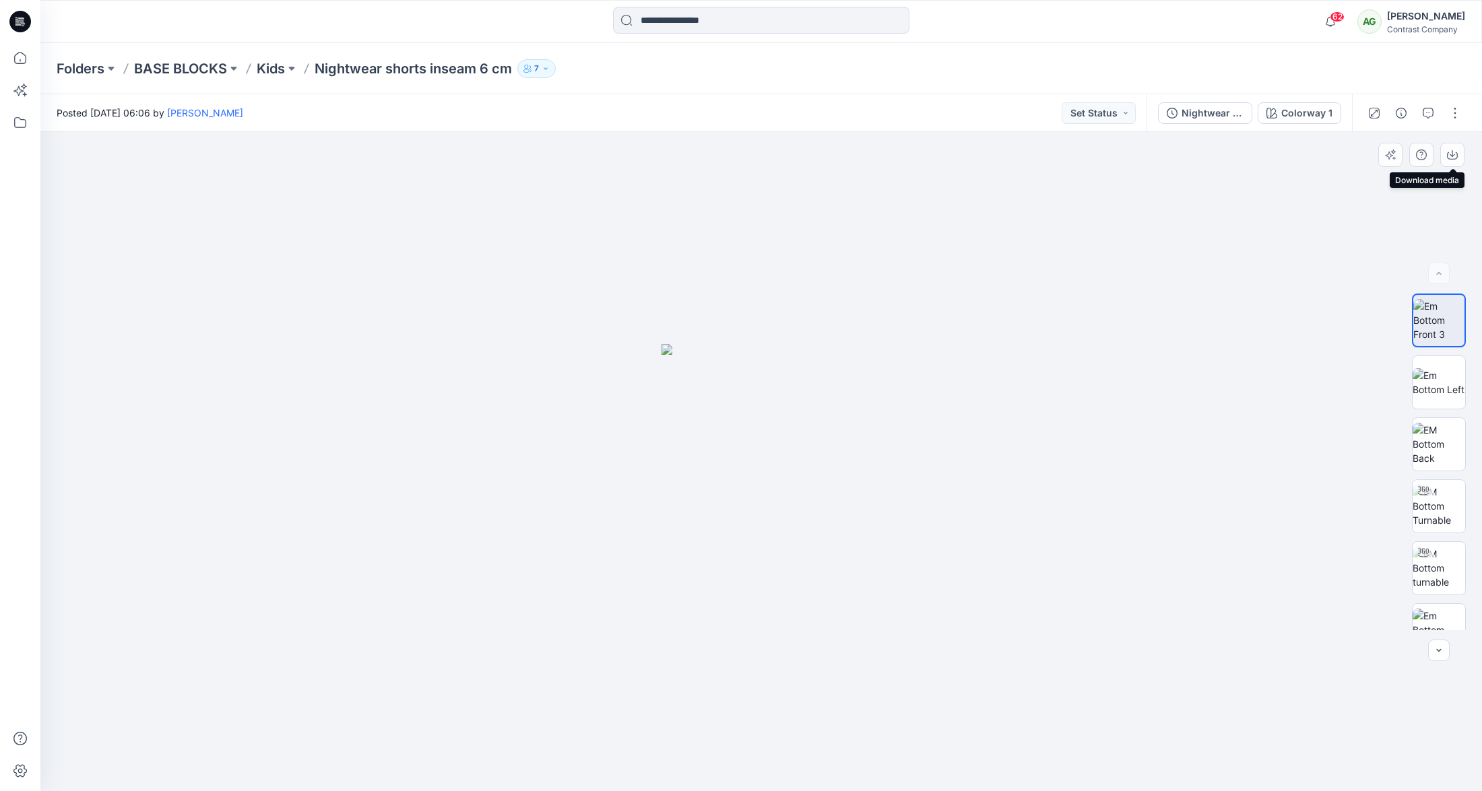
drag, startPoint x: 1454, startPoint y: 154, endPoint x: 1455, endPoint y: 189, distance: 34.4
click at [1454, 156] on icon "button" at bounding box center [1452, 155] width 11 height 11
click at [1441, 381] on img at bounding box center [1439, 382] width 53 height 28
click at [1456, 160] on icon "button" at bounding box center [1452, 155] width 11 height 11
click at [1440, 439] on img at bounding box center [1439, 444] width 53 height 42
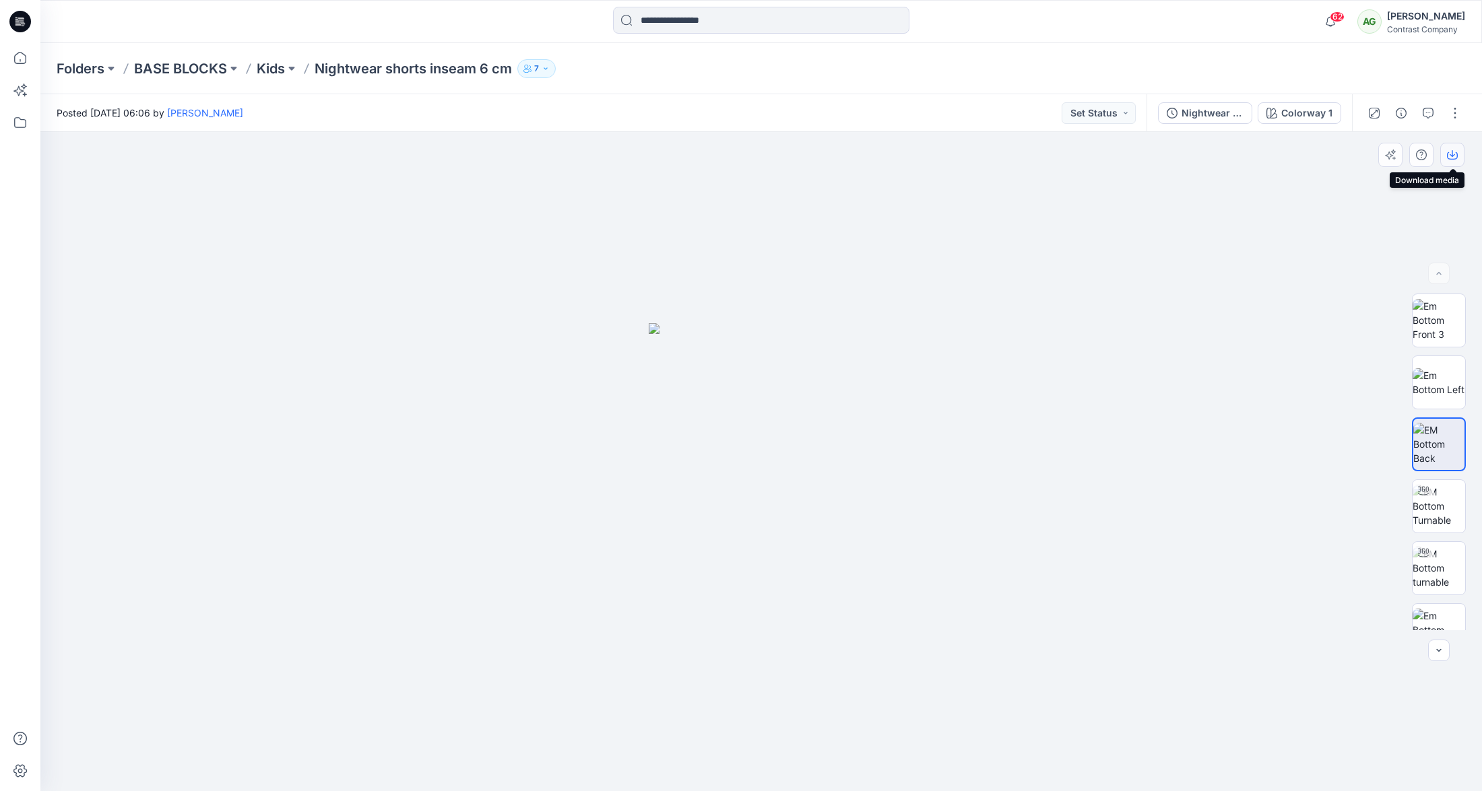
click at [1456, 153] on icon "button" at bounding box center [1452, 155] width 11 height 11
click at [1212, 113] on div "Nightwear shorts inseam 6 cm" at bounding box center [1212, 113] width 62 height 15
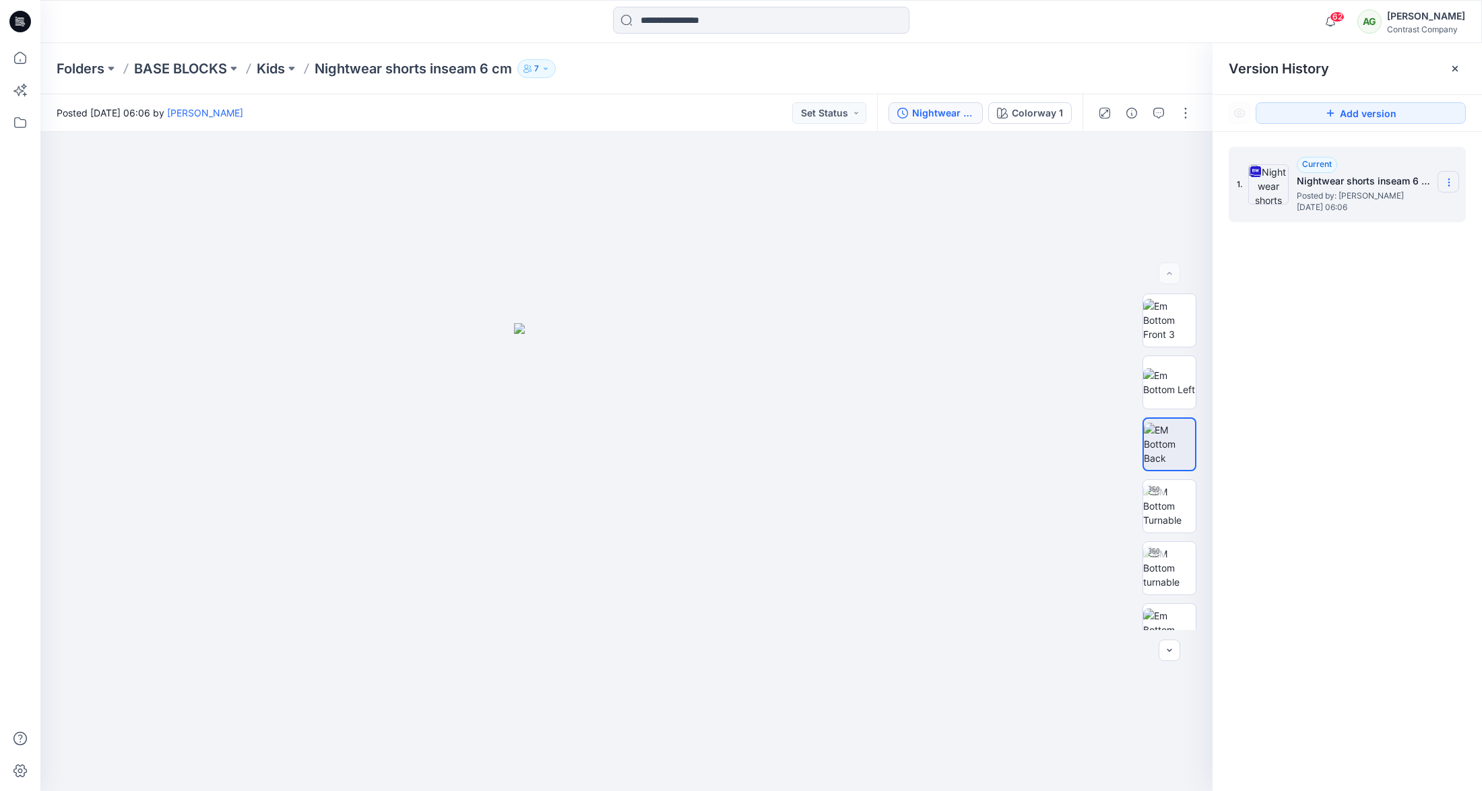
click at [1448, 175] on section at bounding box center [1448, 182] width 22 height 22
click at [1405, 203] on span "Download Source BW File" at bounding box center [1380, 209] width 112 height 16
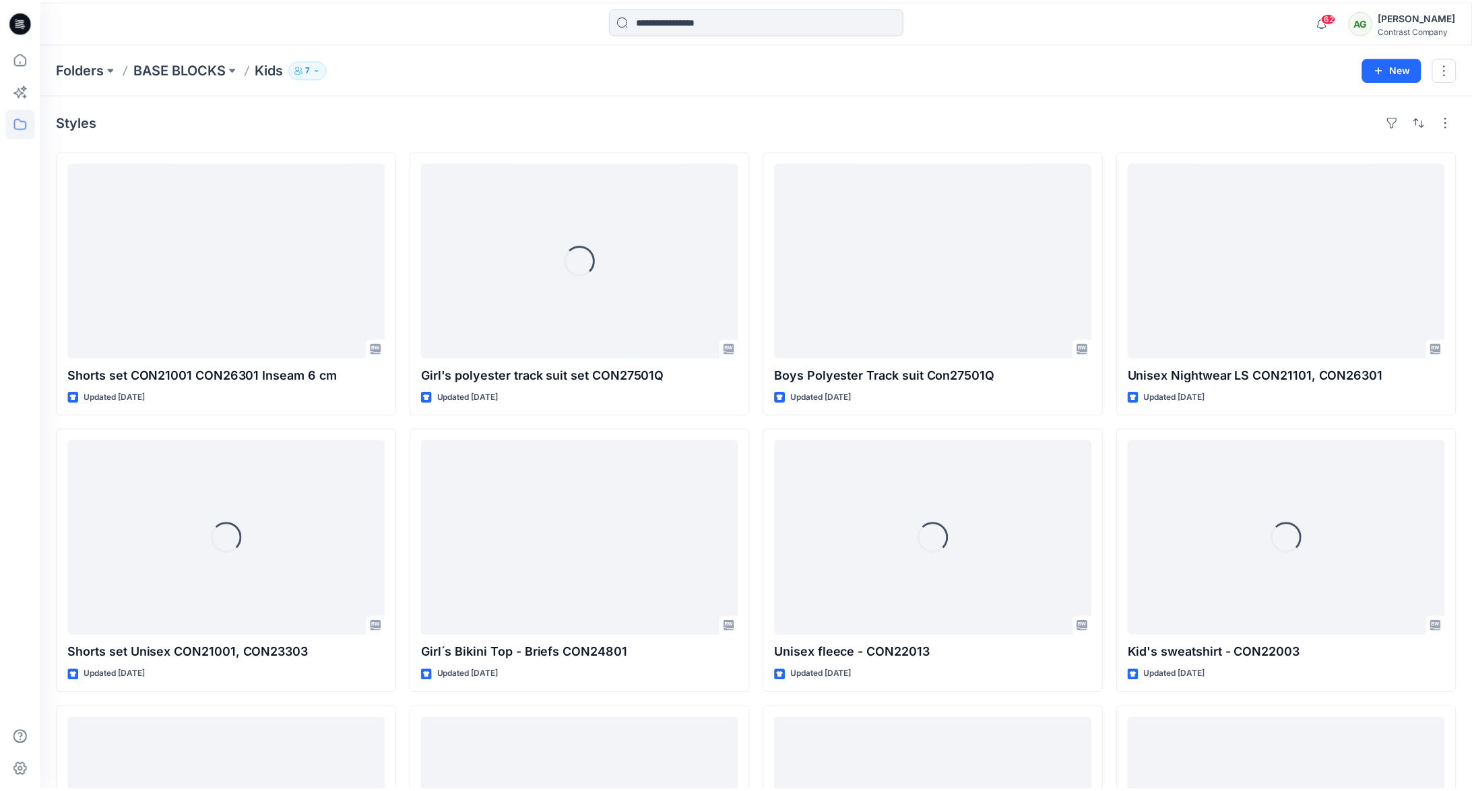
scroll to position [1072, 0]
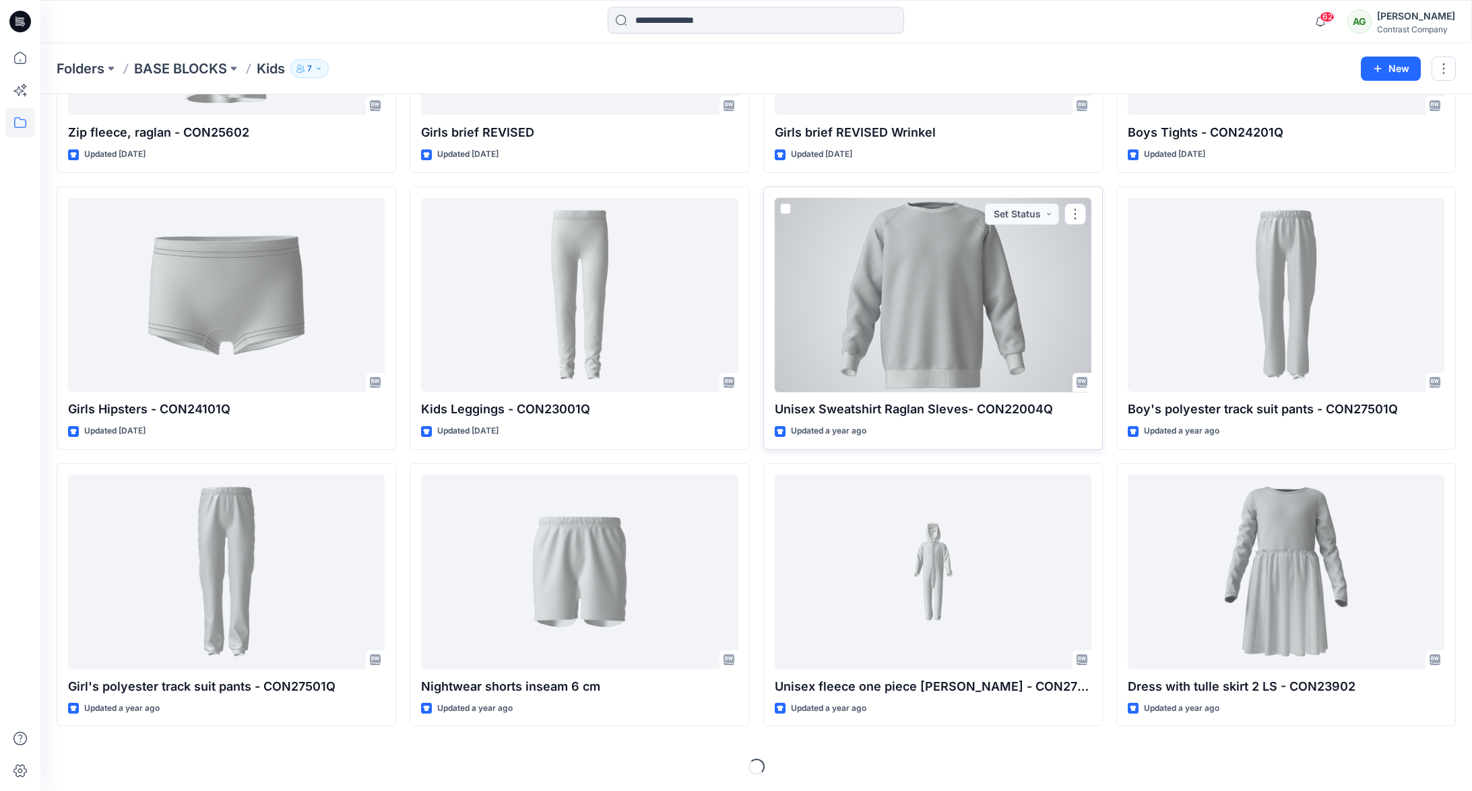
click at [948, 278] on div at bounding box center [933, 295] width 317 height 195
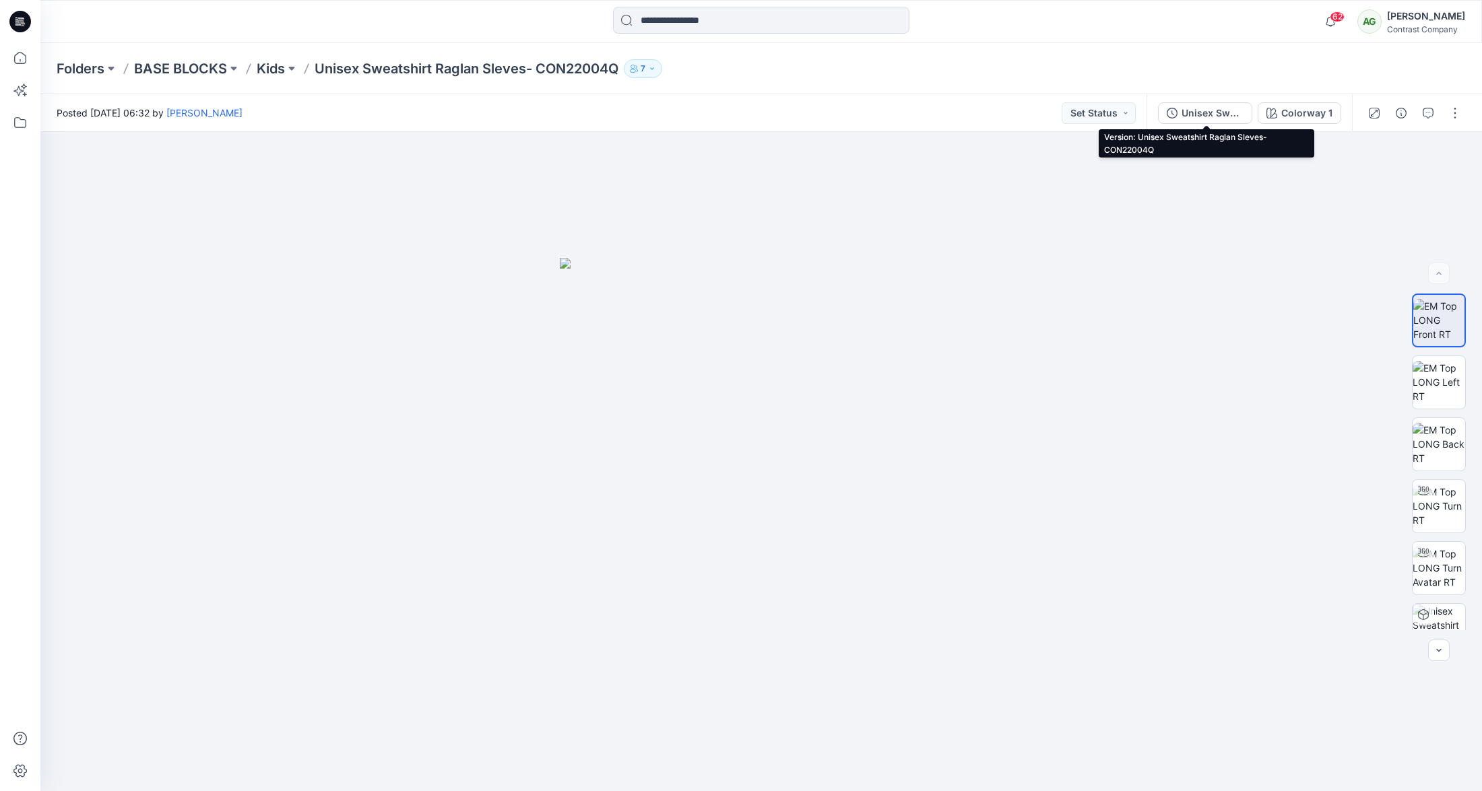
click at [1219, 115] on div "Unisex Sweatshirt Raglan Sleves- CON22004Q" at bounding box center [1212, 113] width 62 height 15
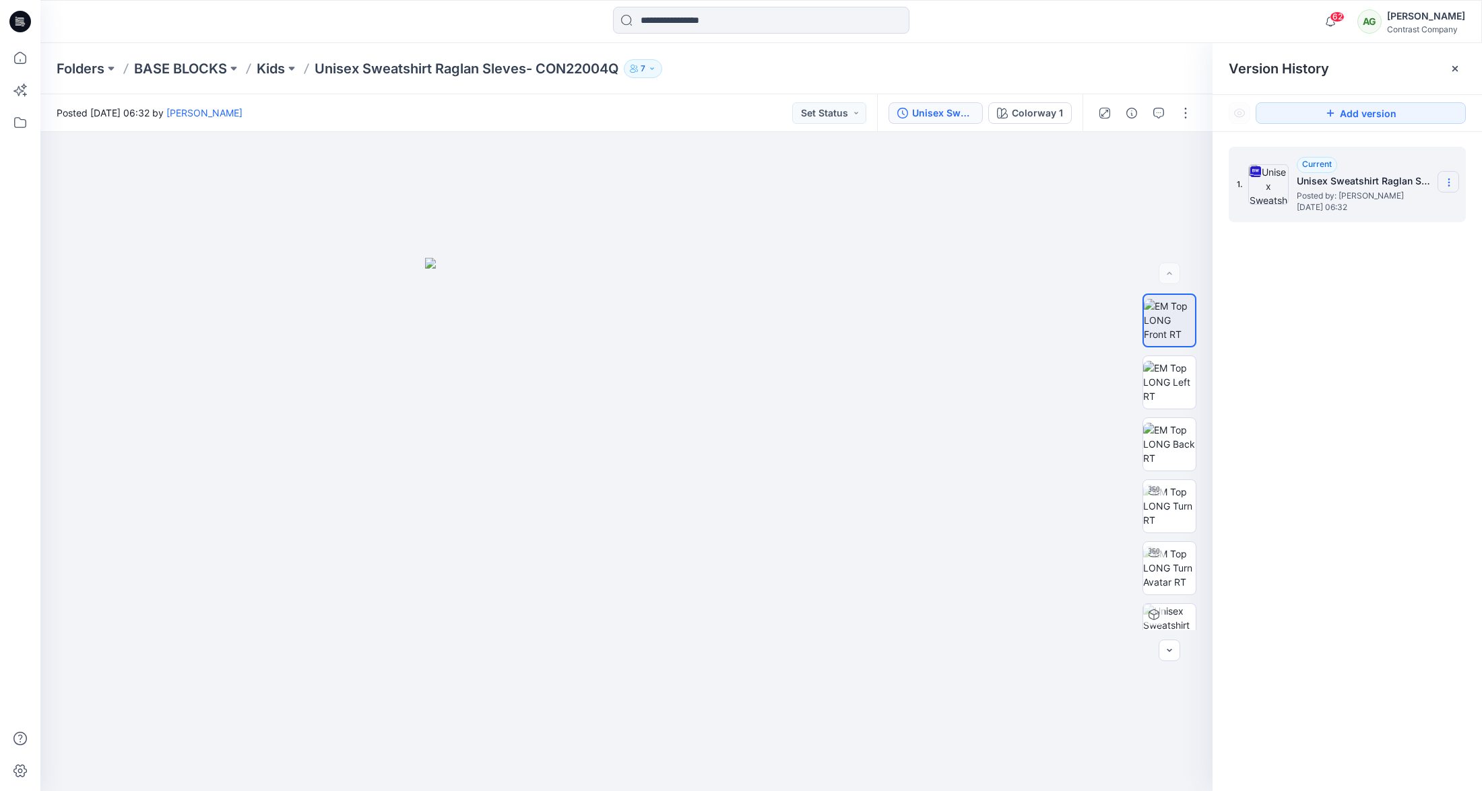
click at [1444, 179] on icon at bounding box center [1449, 182] width 11 height 11
click at [1375, 203] on span "Download Source BW File" at bounding box center [1380, 209] width 112 height 16
click at [952, 114] on div "Unisex Sweatshirt Raglan Sleves- CON22004Q" at bounding box center [943, 113] width 62 height 15
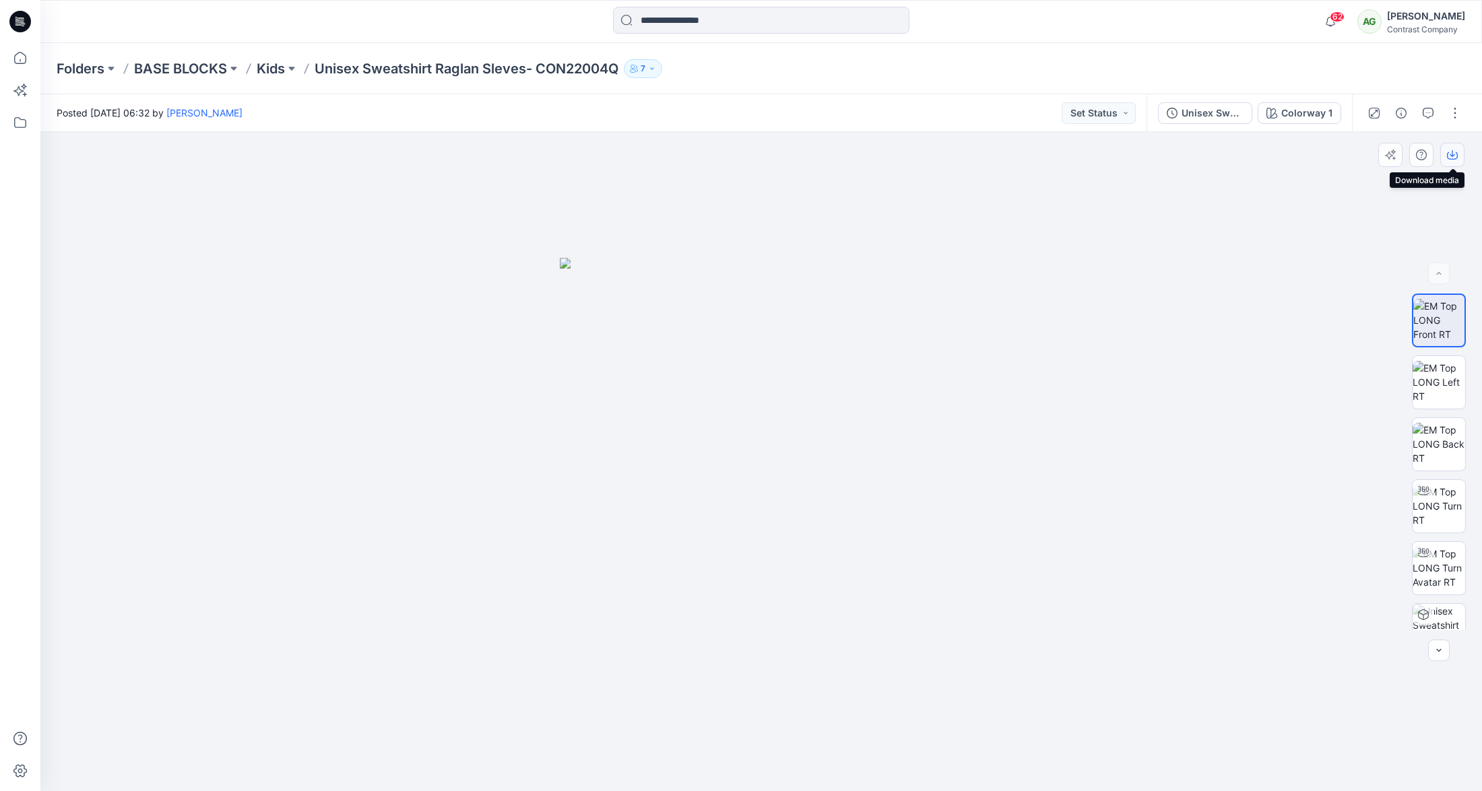
click at [1450, 154] on icon "button" at bounding box center [1452, 155] width 11 height 11
click at [1437, 375] on img at bounding box center [1439, 382] width 53 height 42
click at [1452, 152] on icon "button" at bounding box center [1452, 155] width 11 height 11
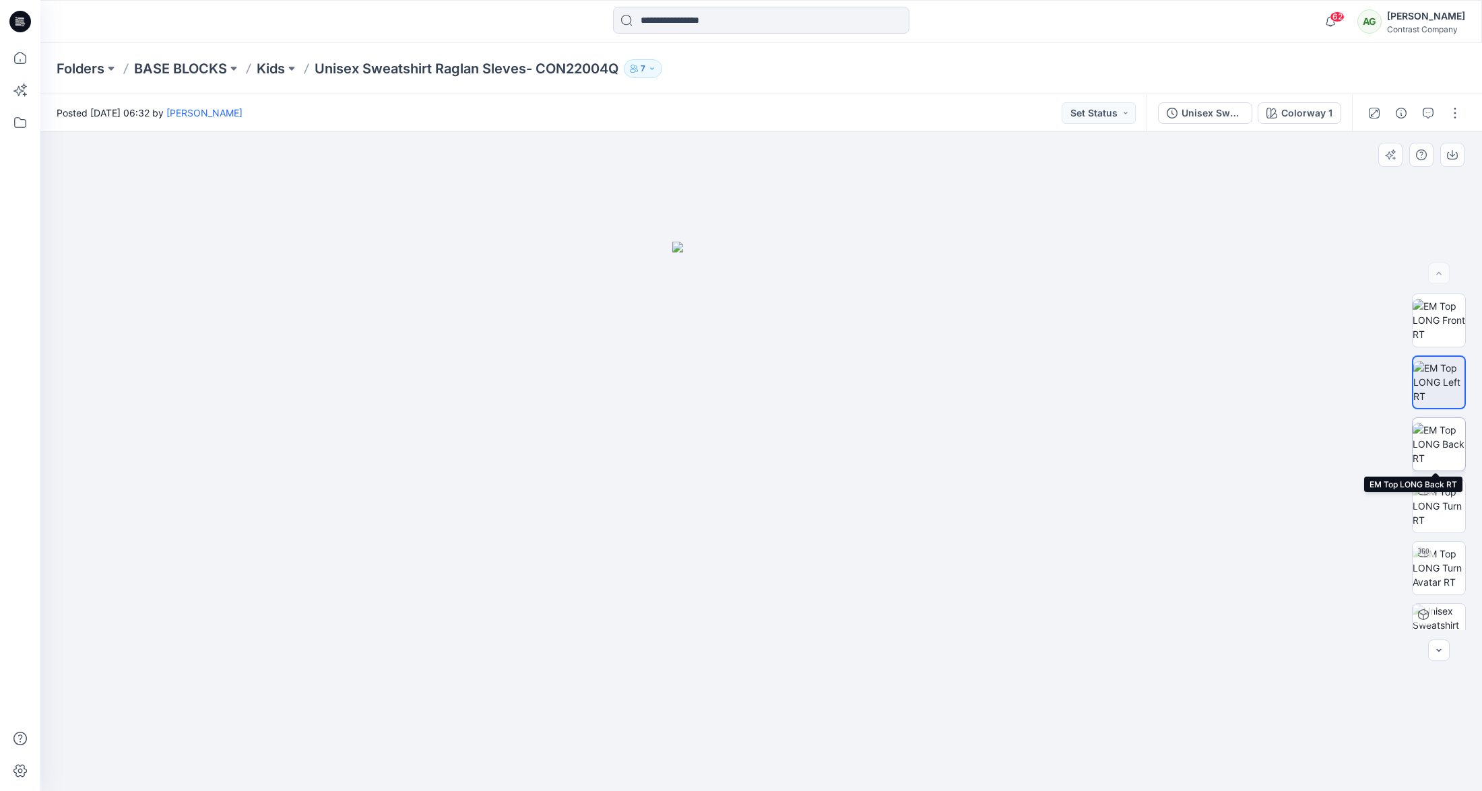
click at [1437, 434] on img at bounding box center [1439, 444] width 53 height 42
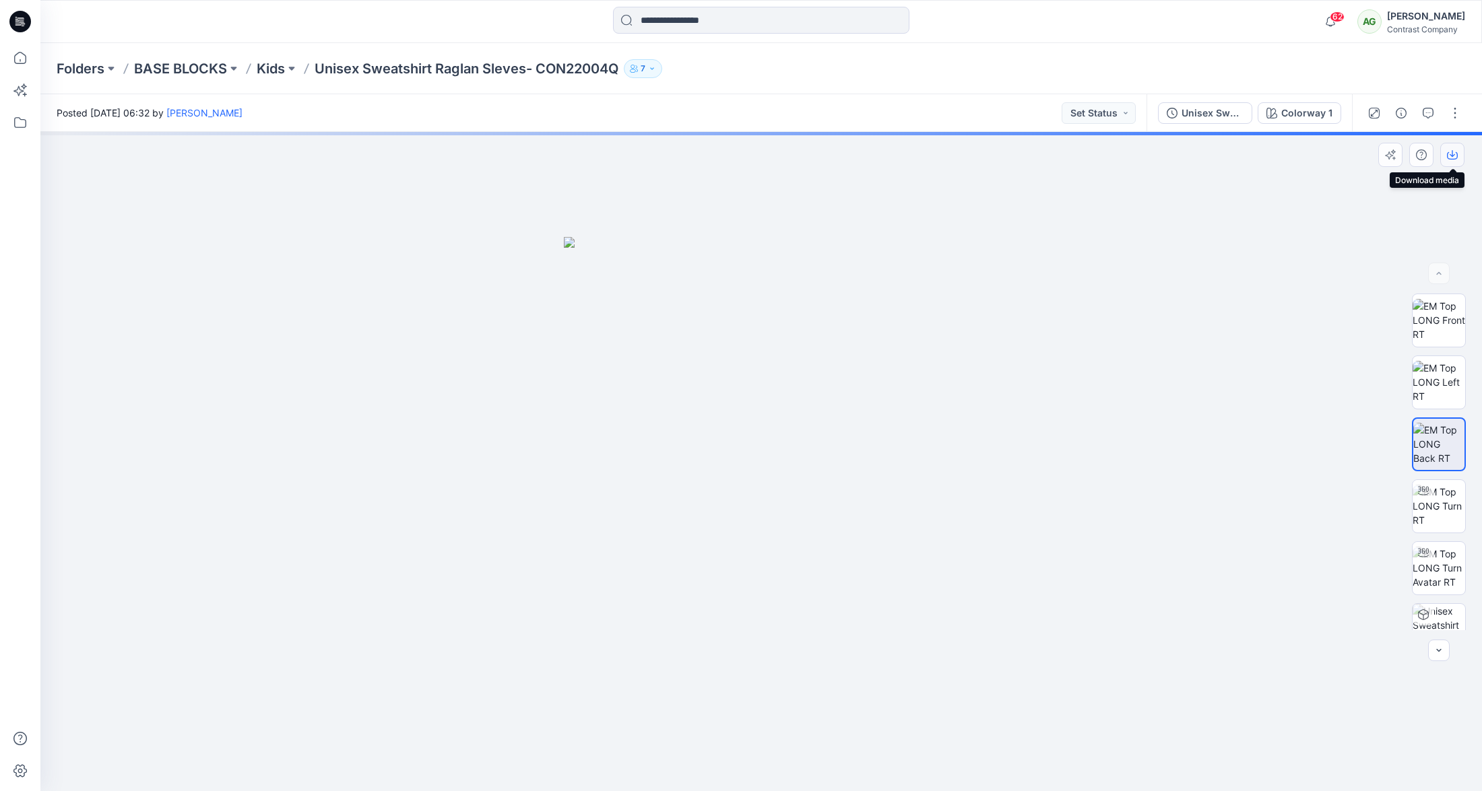
click at [1456, 150] on icon "button" at bounding box center [1452, 155] width 11 height 11
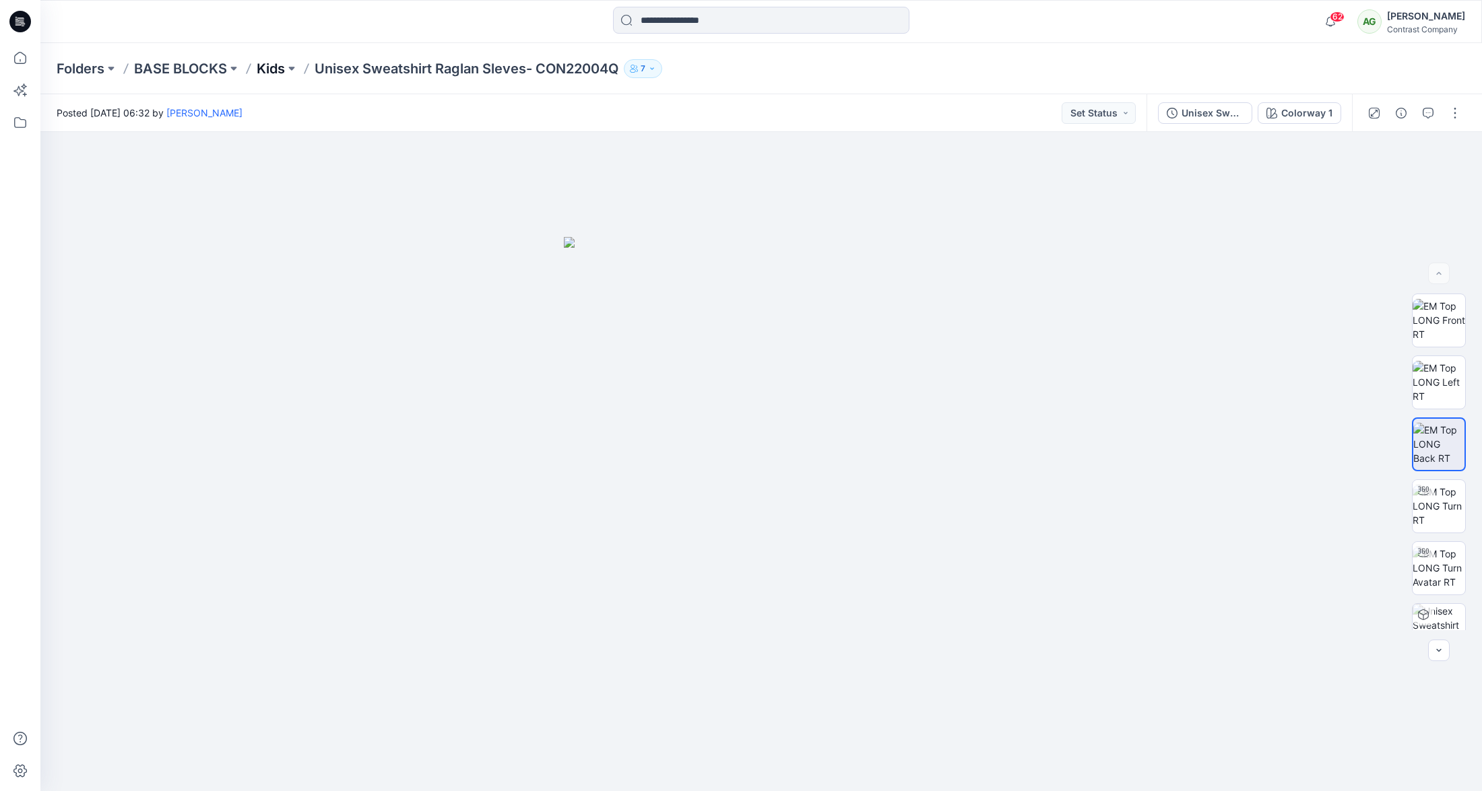
click at [272, 70] on p "Kids" at bounding box center [271, 68] width 28 height 19
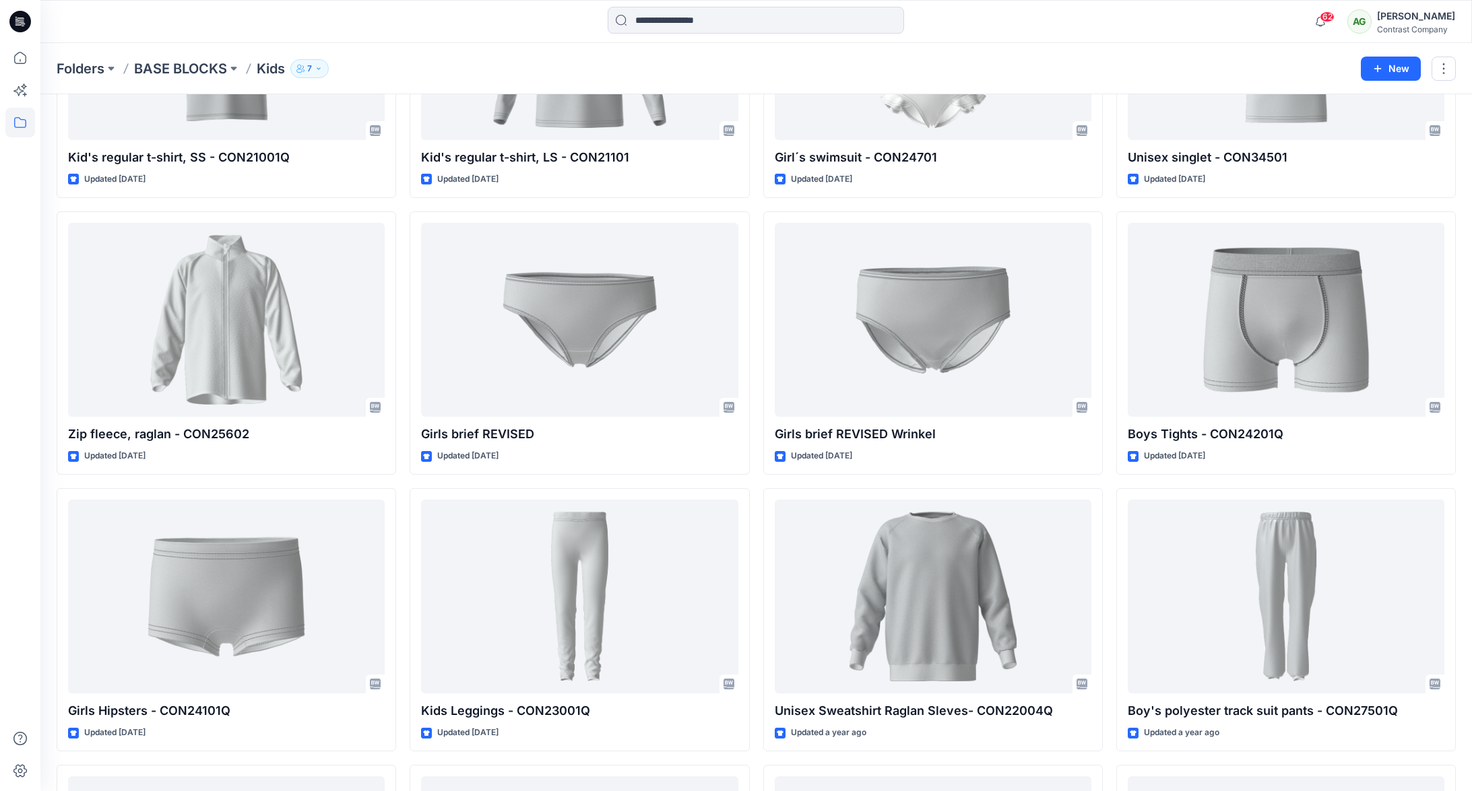
scroll to position [769, 0]
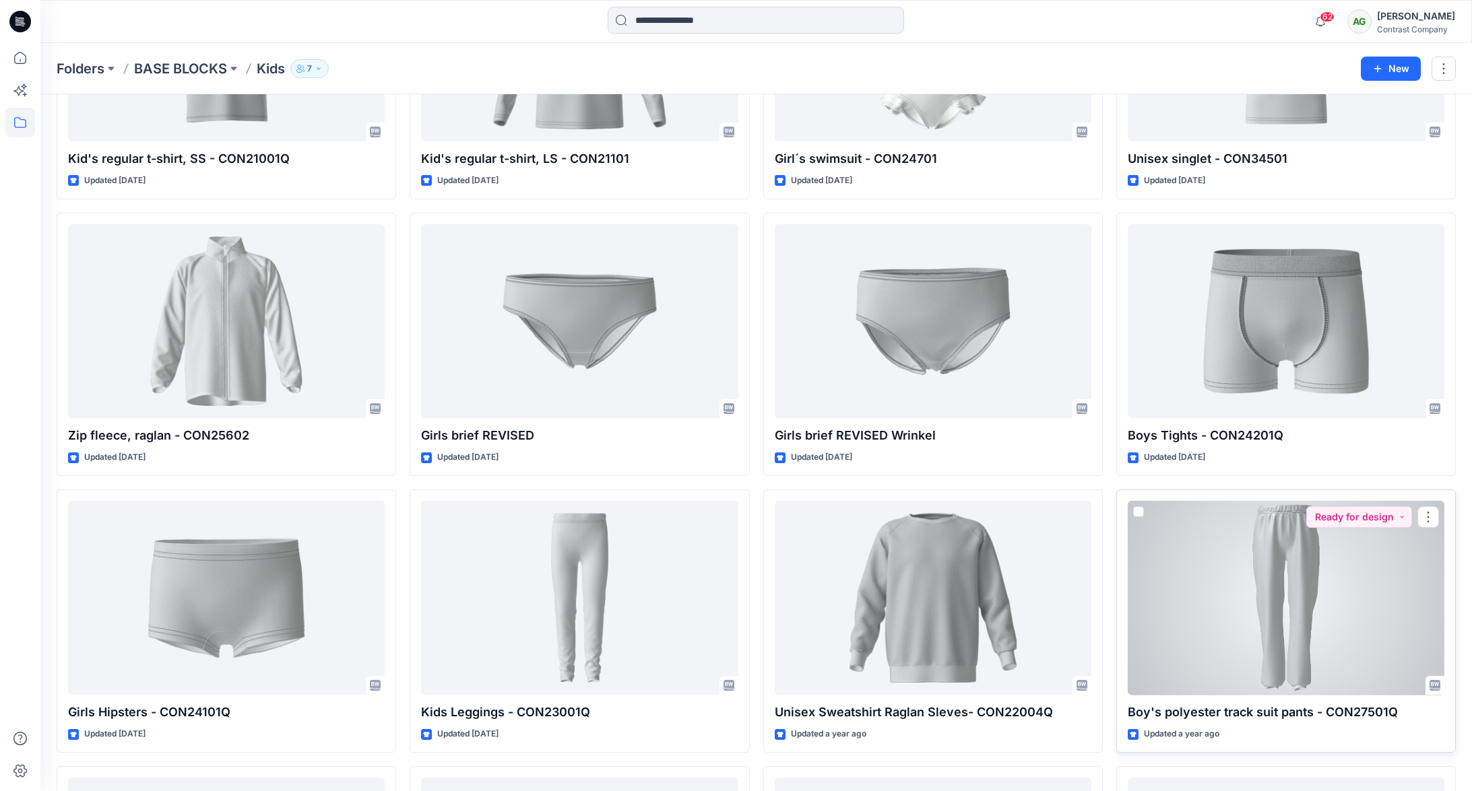
click at [1278, 544] on div at bounding box center [1286, 598] width 317 height 195
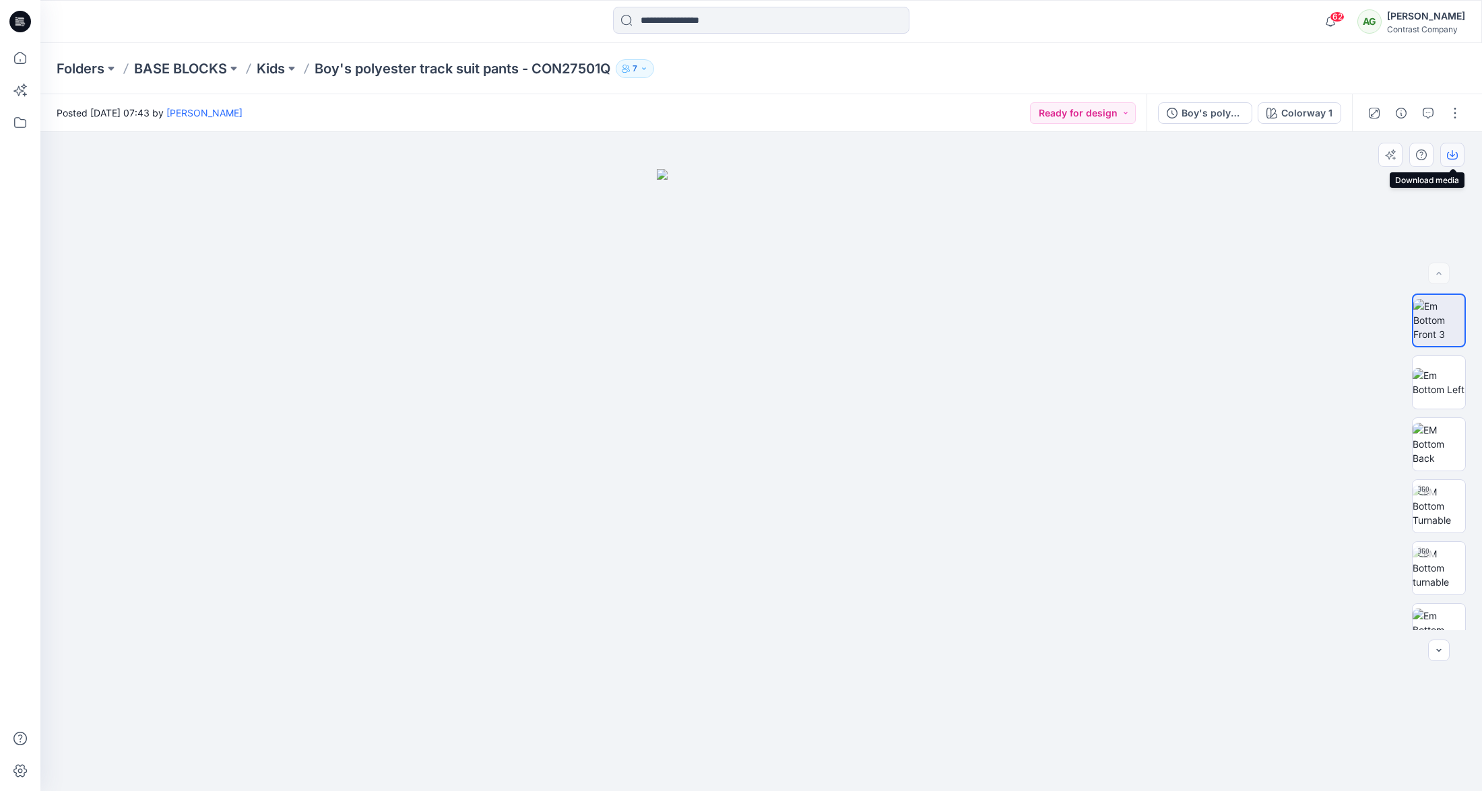
click at [1452, 152] on icon "button" at bounding box center [1452, 155] width 11 height 11
click at [1438, 377] on img at bounding box center [1439, 382] width 53 height 28
click at [1453, 152] on icon "button" at bounding box center [1452, 155] width 11 height 11
click at [1439, 441] on img at bounding box center [1439, 444] width 53 height 42
click at [1451, 156] on icon "button" at bounding box center [1452, 155] width 11 height 11
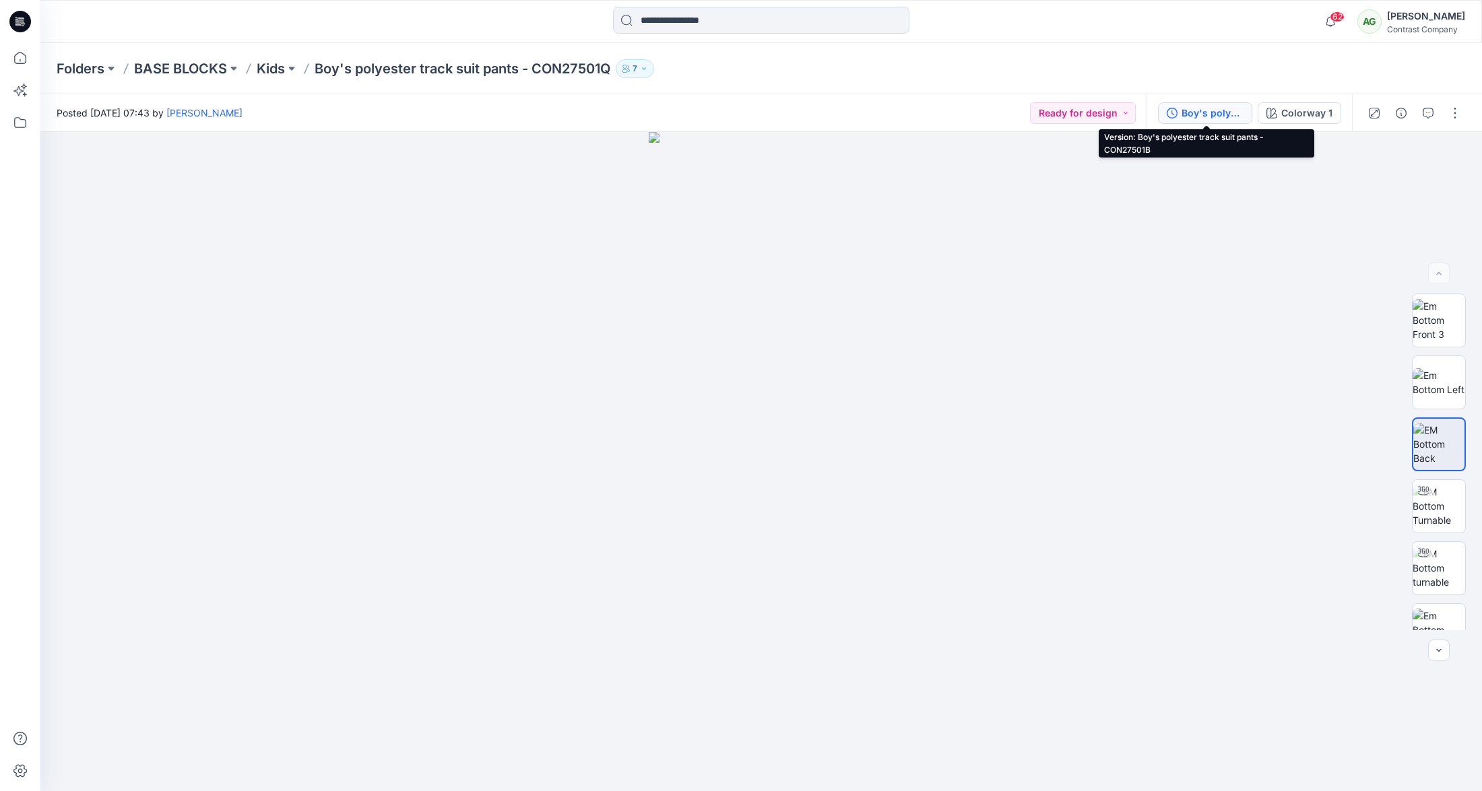
click at [1198, 111] on div "Boy's polyester track suit pants - CON27501B" at bounding box center [1212, 113] width 62 height 15
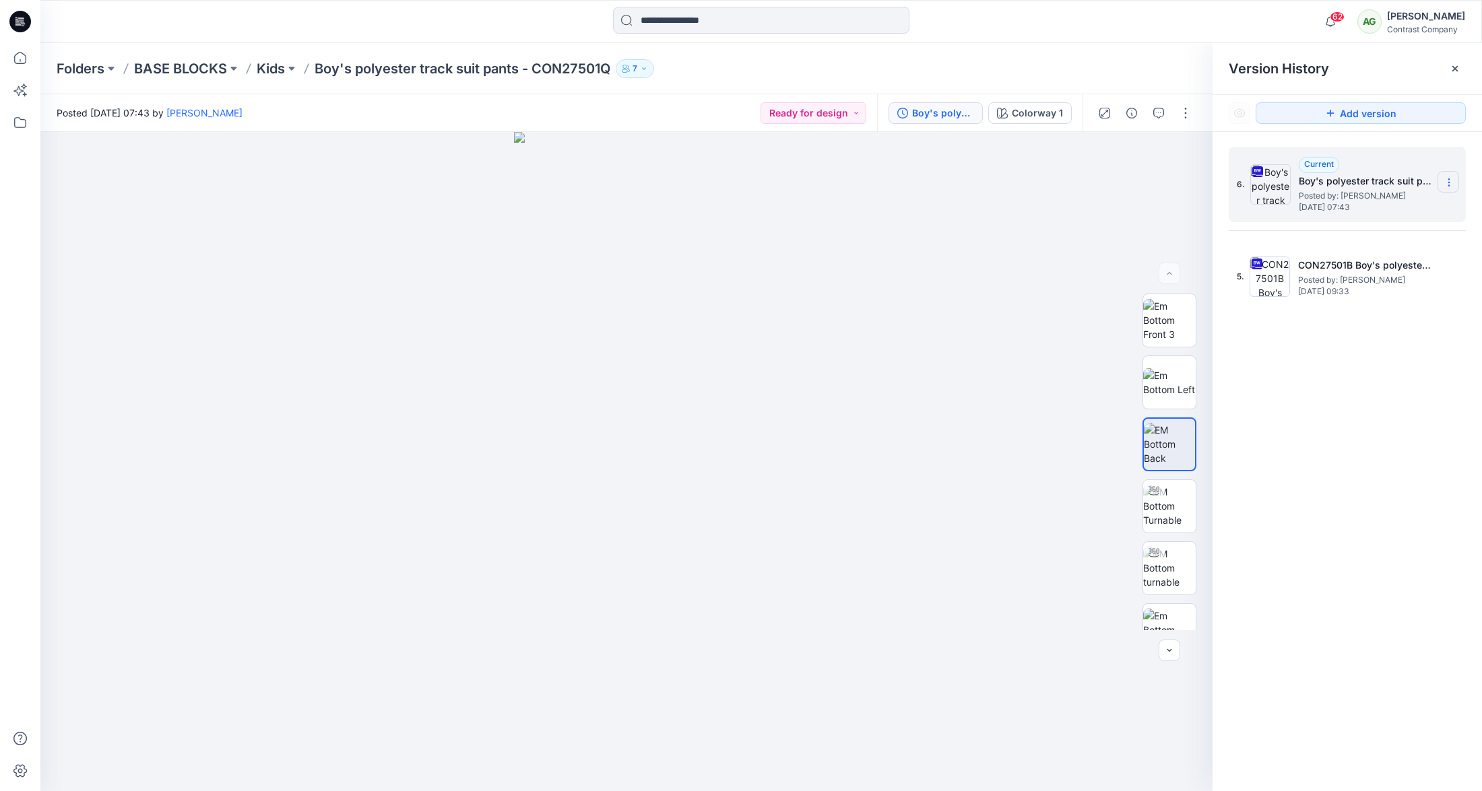
click at [1449, 179] on icon at bounding box center [1449, 182] width 11 height 11
click at [1388, 203] on span "Download Source BW File" at bounding box center [1380, 209] width 112 height 16
click at [276, 67] on p "Kids" at bounding box center [271, 68] width 28 height 19
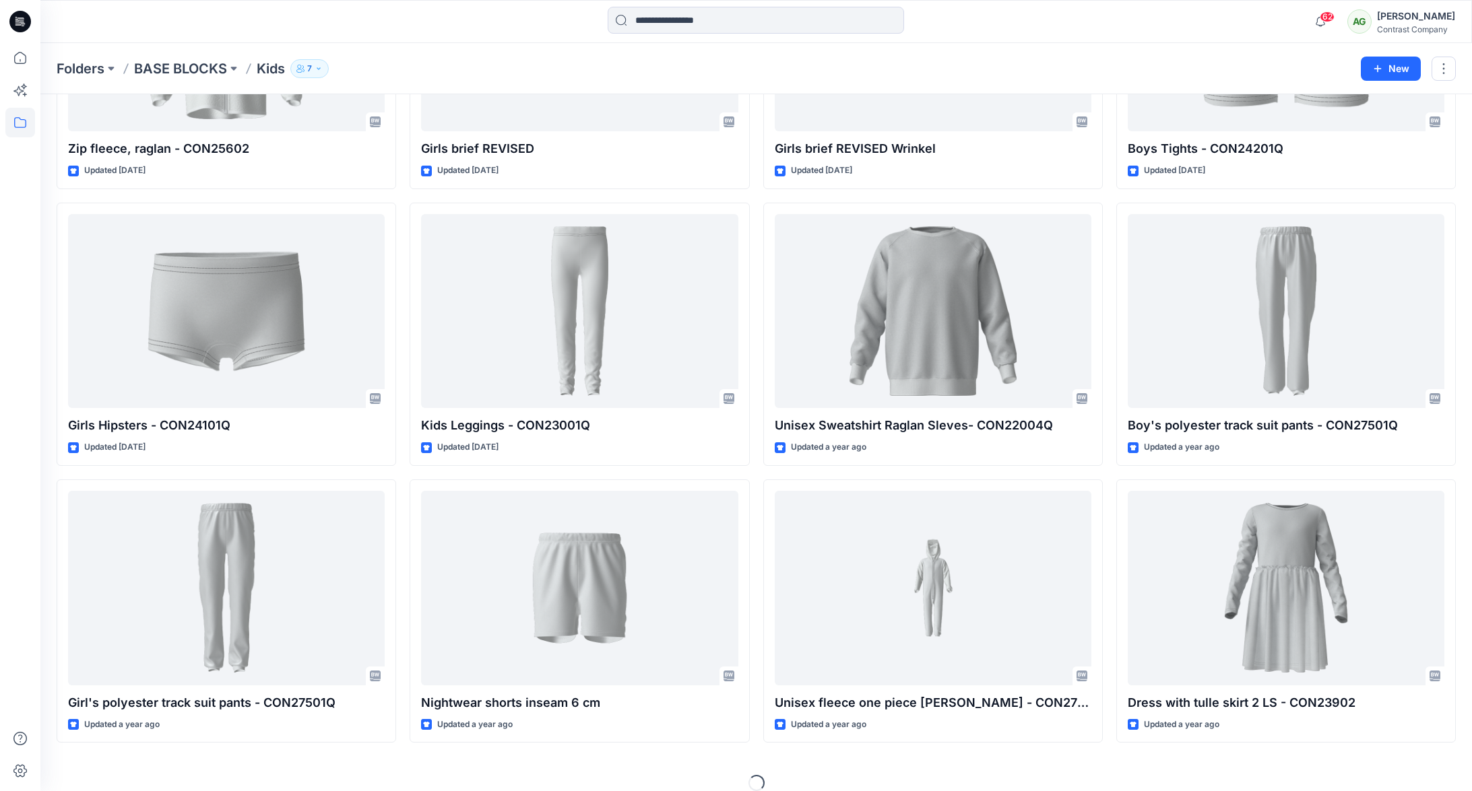
scroll to position [1072, 0]
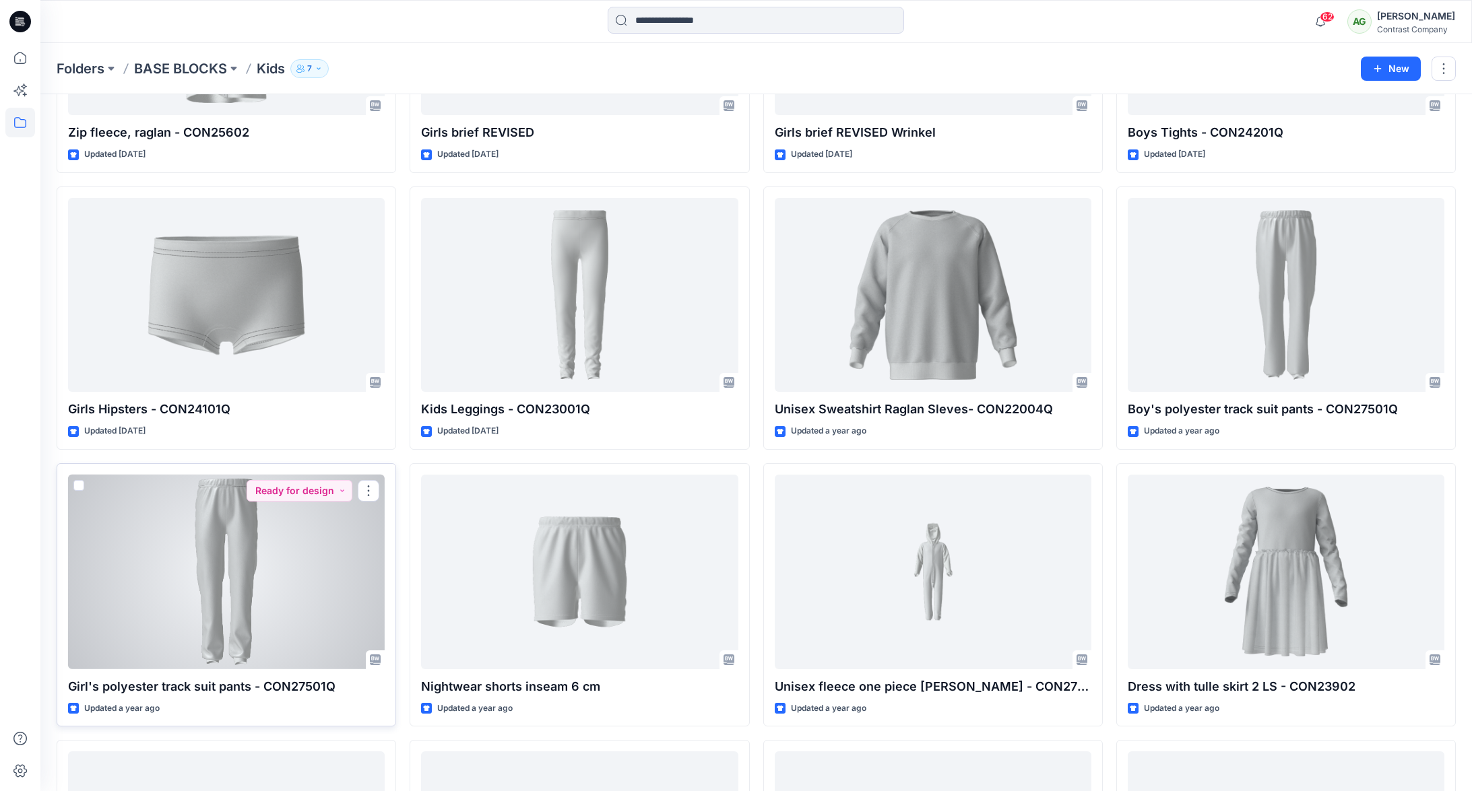
click at [247, 553] on div at bounding box center [226, 572] width 317 height 195
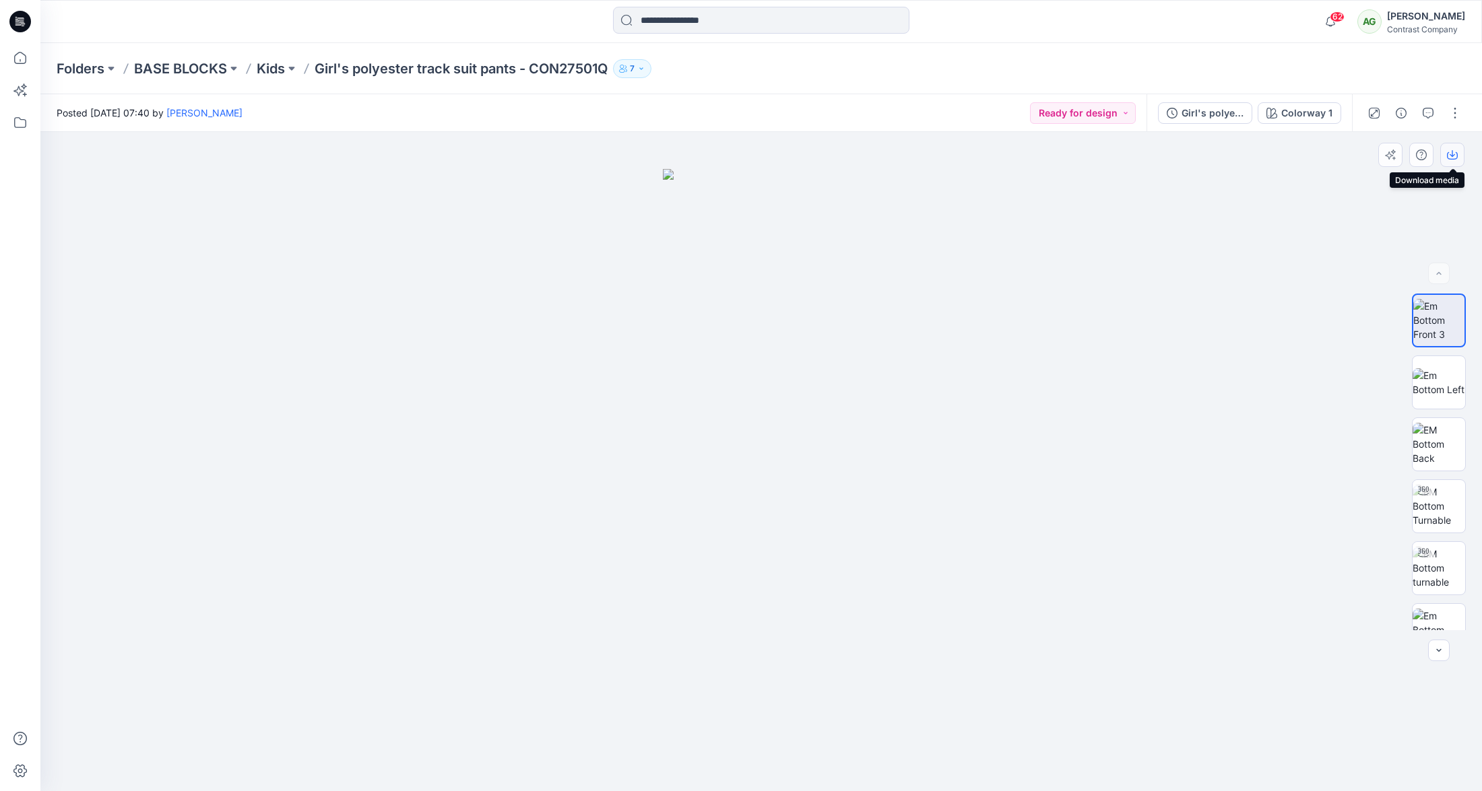
click at [1453, 152] on icon "button" at bounding box center [1452, 155] width 11 height 11
click at [1444, 383] on img at bounding box center [1439, 382] width 53 height 28
click at [1455, 154] on icon "button" at bounding box center [1452, 155] width 11 height 11
click at [1445, 441] on img at bounding box center [1439, 444] width 53 height 42
click at [1448, 152] on icon "button" at bounding box center [1452, 155] width 11 height 11
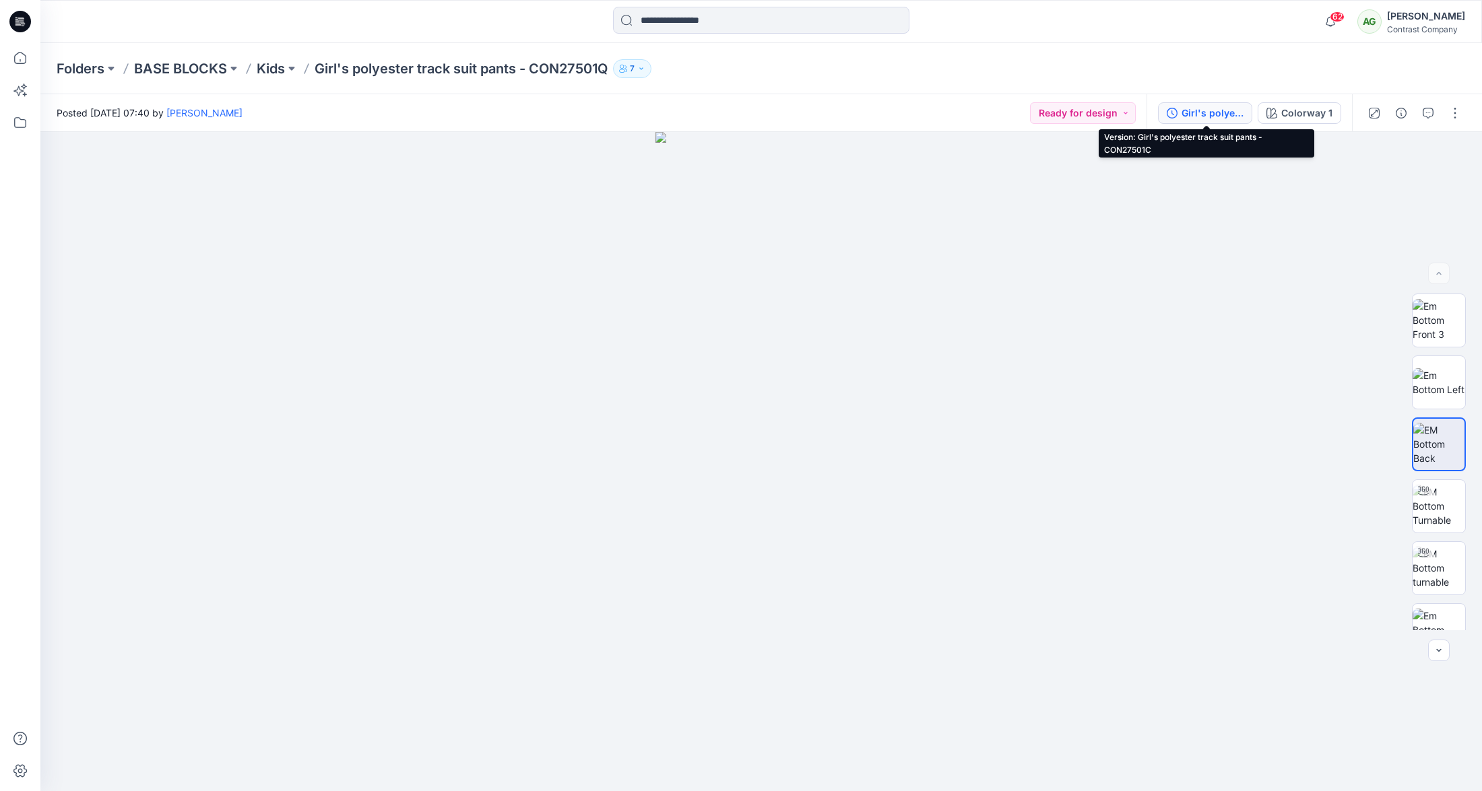
click at [1225, 112] on div "Girl's polyester track suit pants - CON27501C" at bounding box center [1212, 113] width 62 height 15
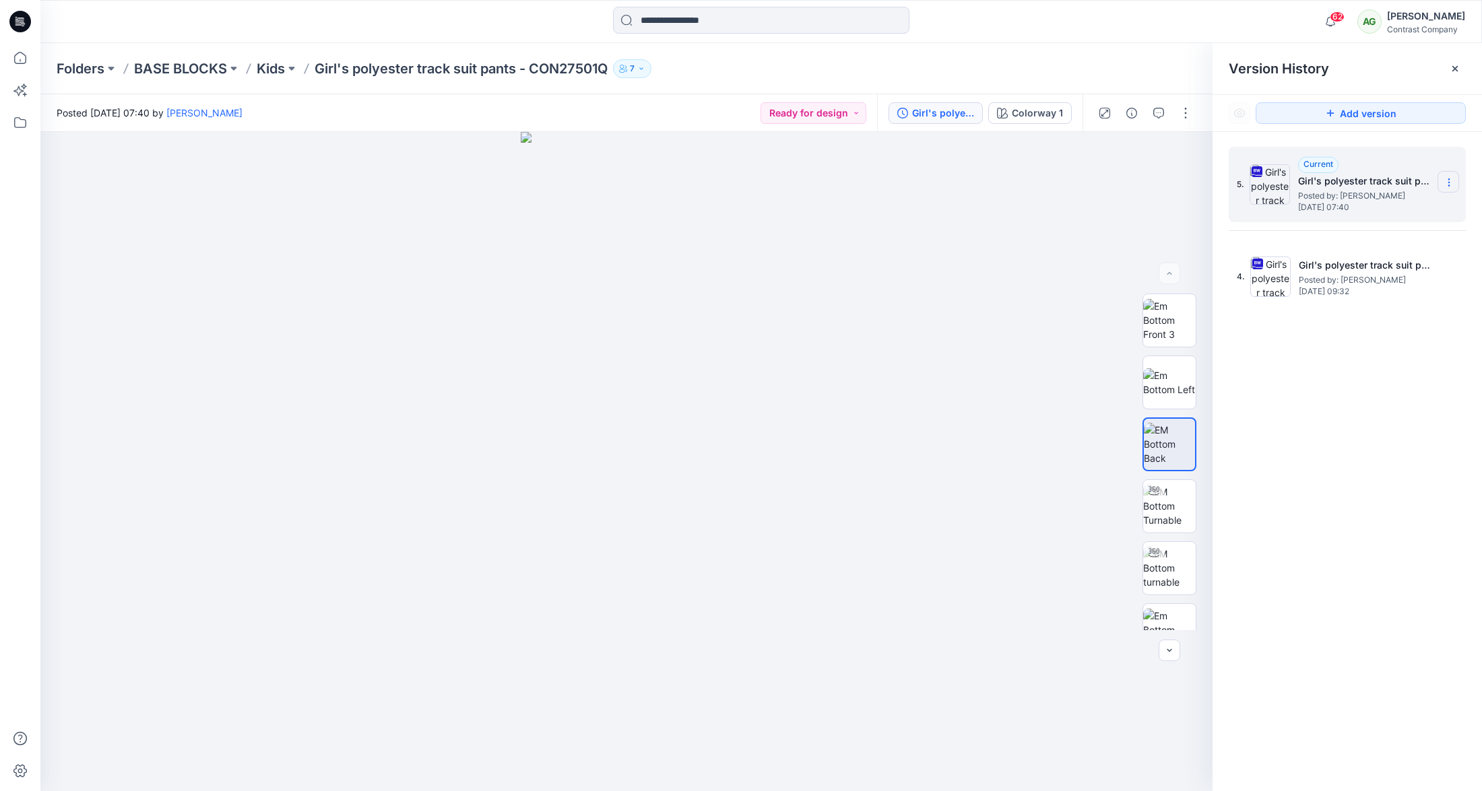
click at [1452, 179] on icon at bounding box center [1449, 182] width 11 height 11
click at [1408, 208] on span "Download Source BW File" at bounding box center [1380, 209] width 112 height 16
click at [275, 68] on p "Kids" at bounding box center [271, 68] width 28 height 19
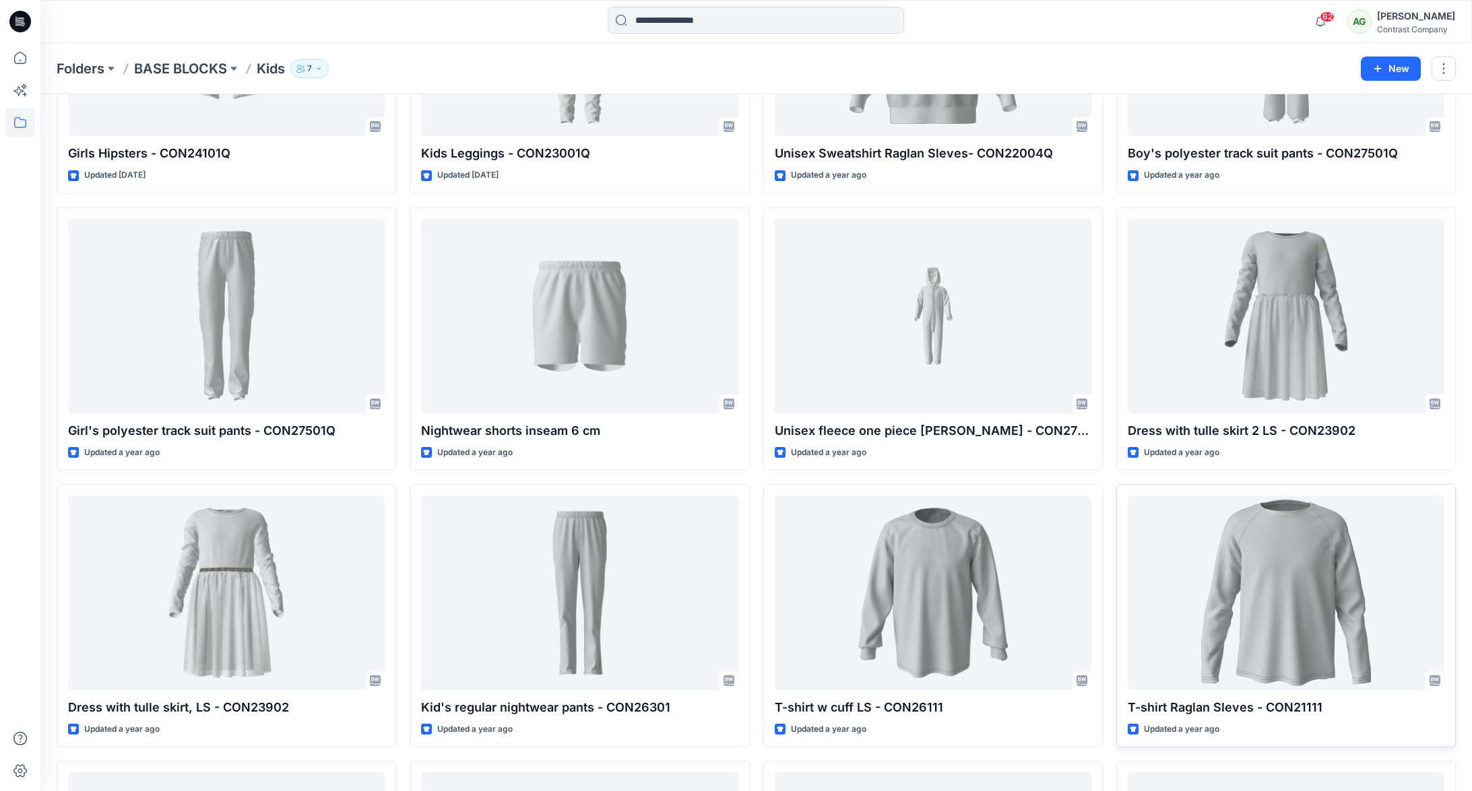
scroll to position [1333, 0]
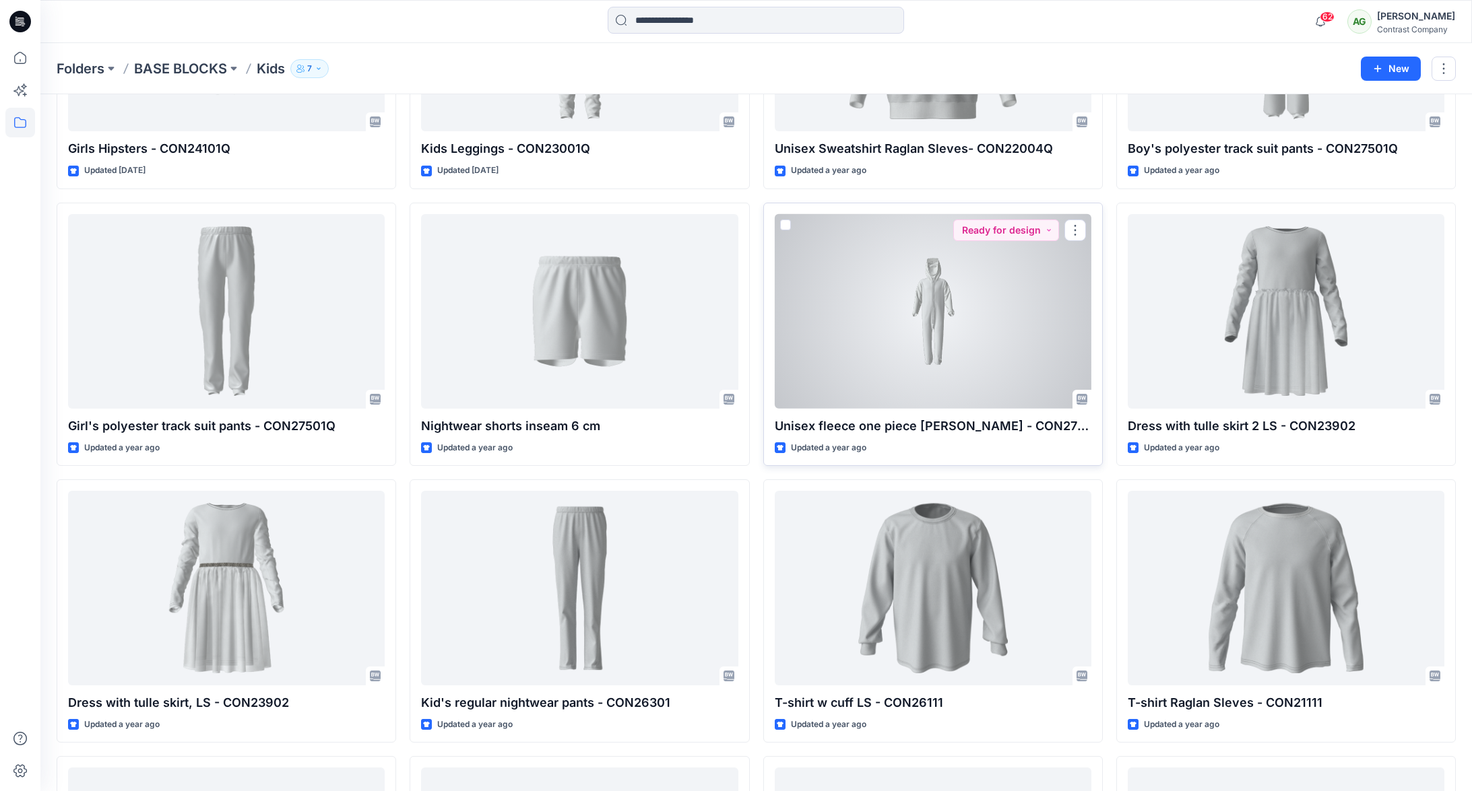
click at [935, 304] on div at bounding box center [933, 311] width 317 height 195
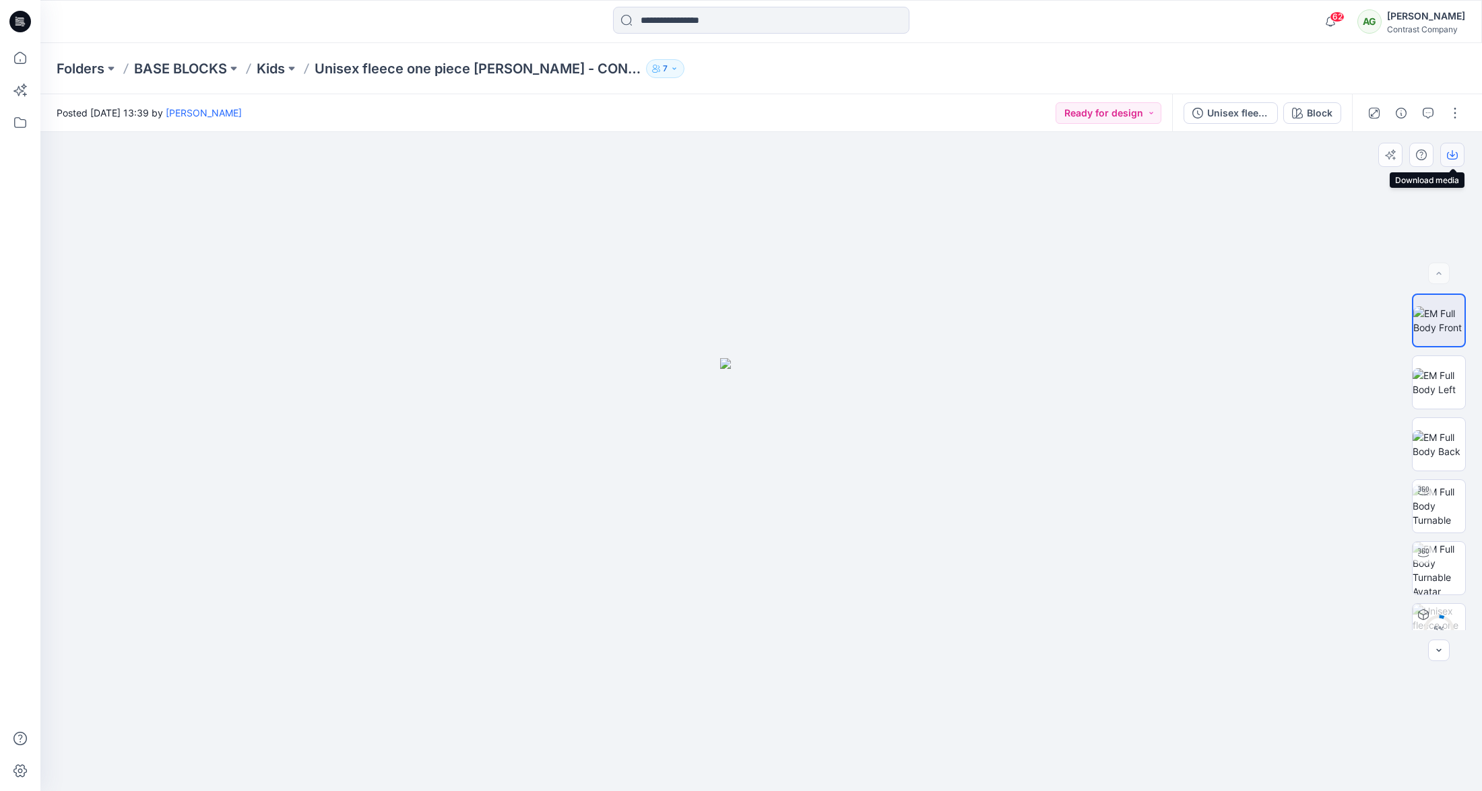
click at [1450, 158] on icon "button" at bounding box center [1452, 155] width 11 height 11
click at [1436, 379] on img at bounding box center [1439, 382] width 53 height 28
click at [1452, 156] on icon "button" at bounding box center [1452, 155] width 11 height 11
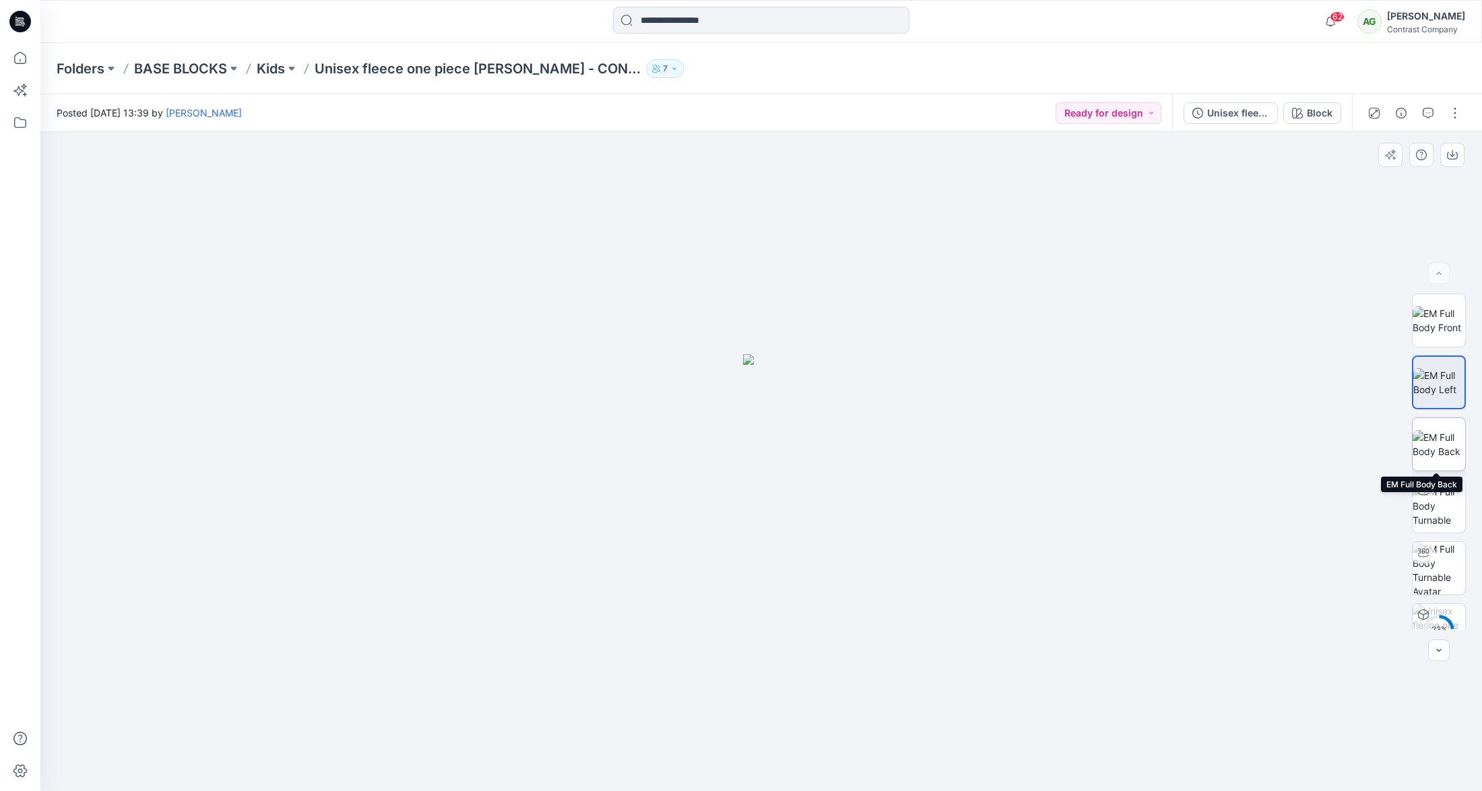
click at [1439, 445] on img at bounding box center [1439, 444] width 53 height 28
click at [1453, 155] on icon "button" at bounding box center [1452, 155] width 11 height 11
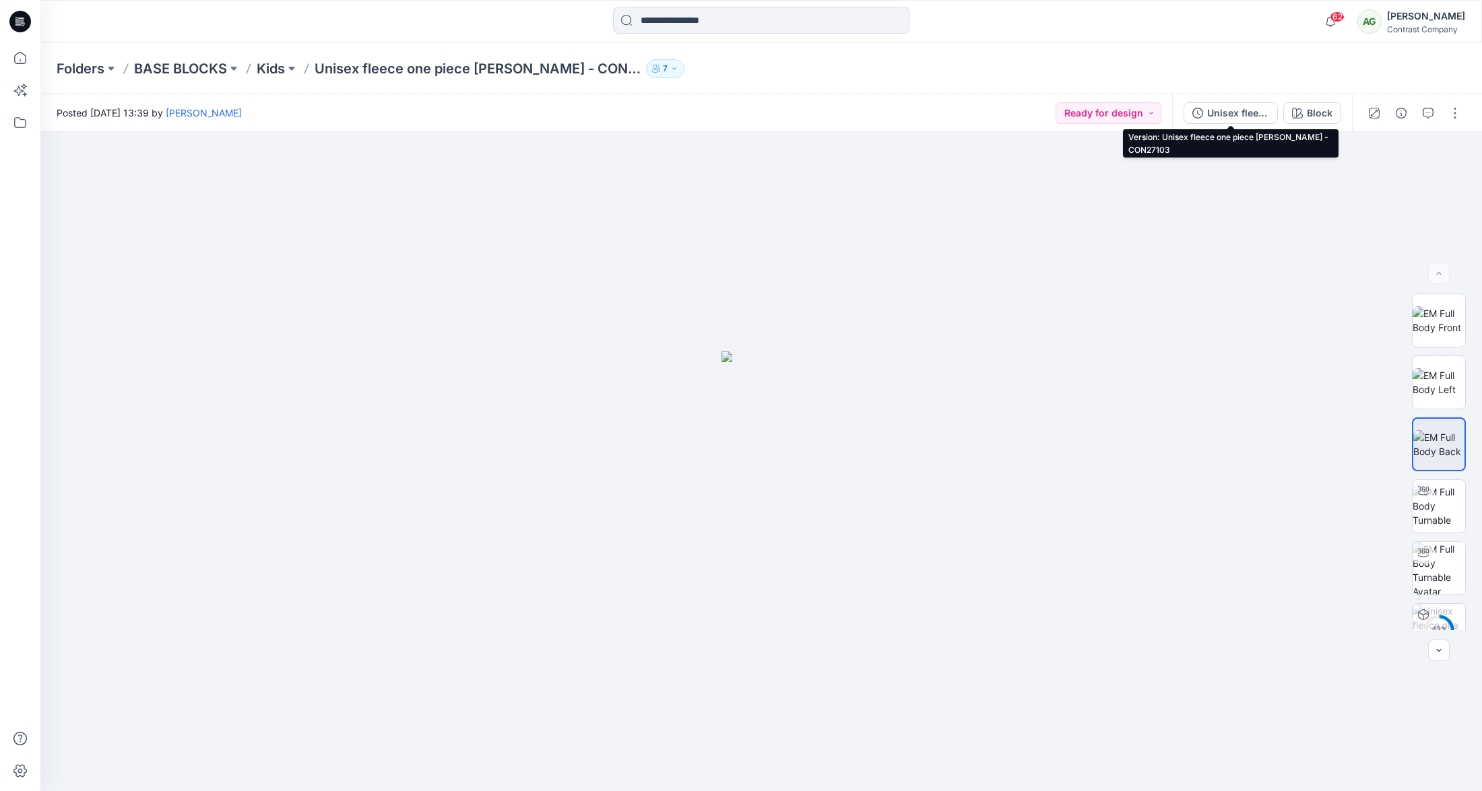
click at [1237, 114] on div "Unisex fleece one piece w. hood - CON27103" at bounding box center [1238, 113] width 62 height 15
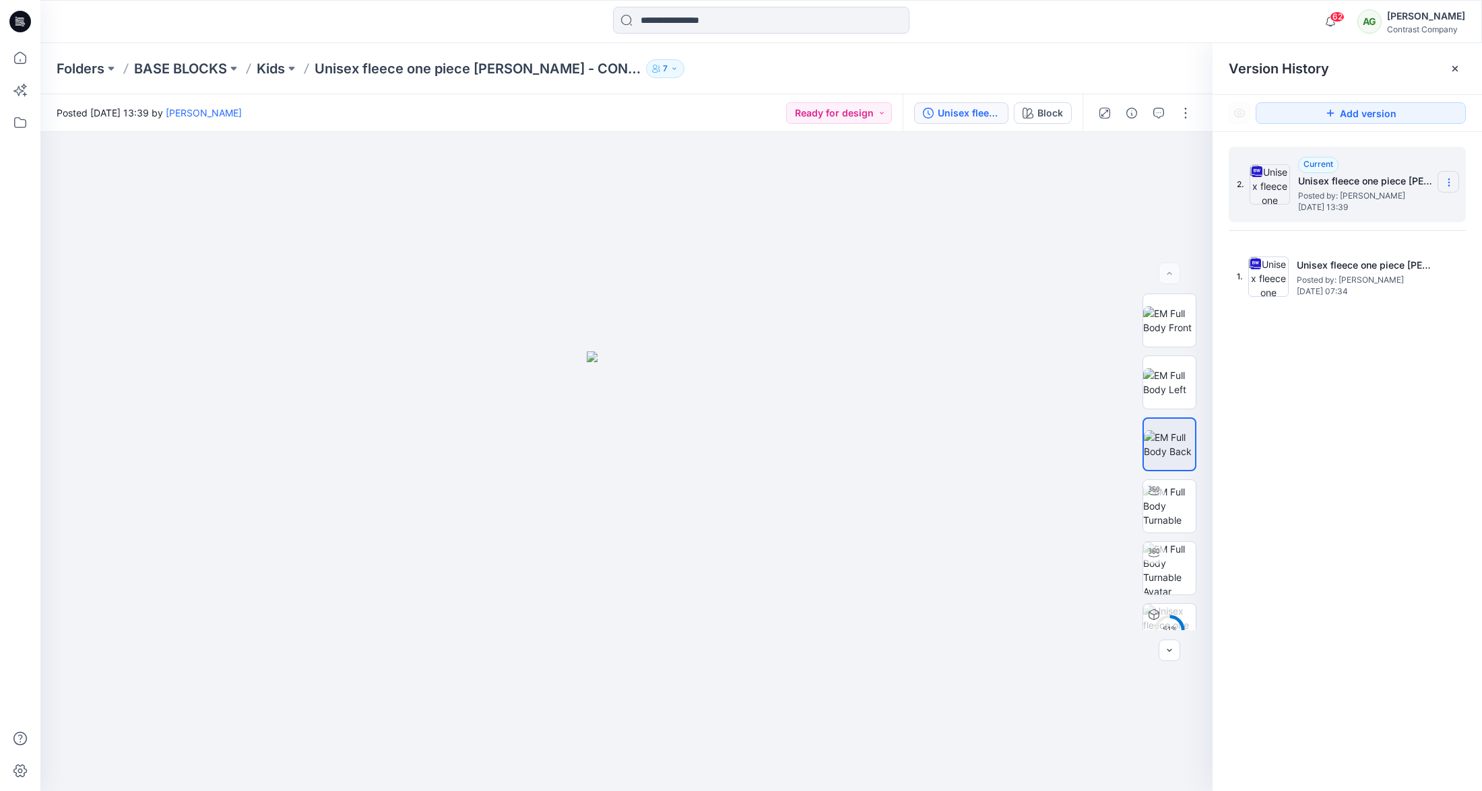
click at [1449, 184] on icon at bounding box center [1449, 182] width 11 height 11
click at [1411, 207] on span "Download Source BW File" at bounding box center [1380, 209] width 112 height 16
click at [273, 69] on p "Kids" at bounding box center [271, 68] width 28 height 19
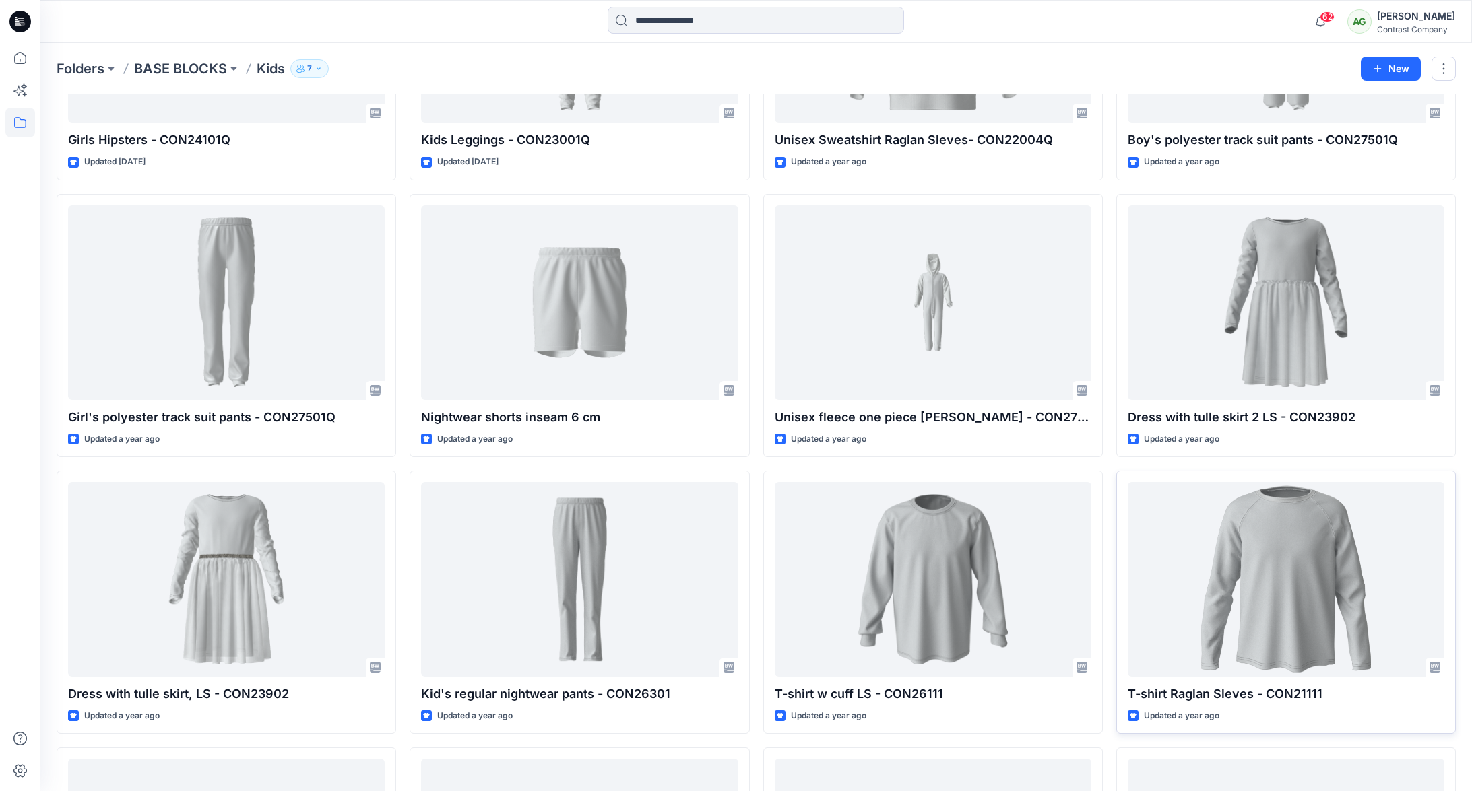
scroll to position [1337, 0]
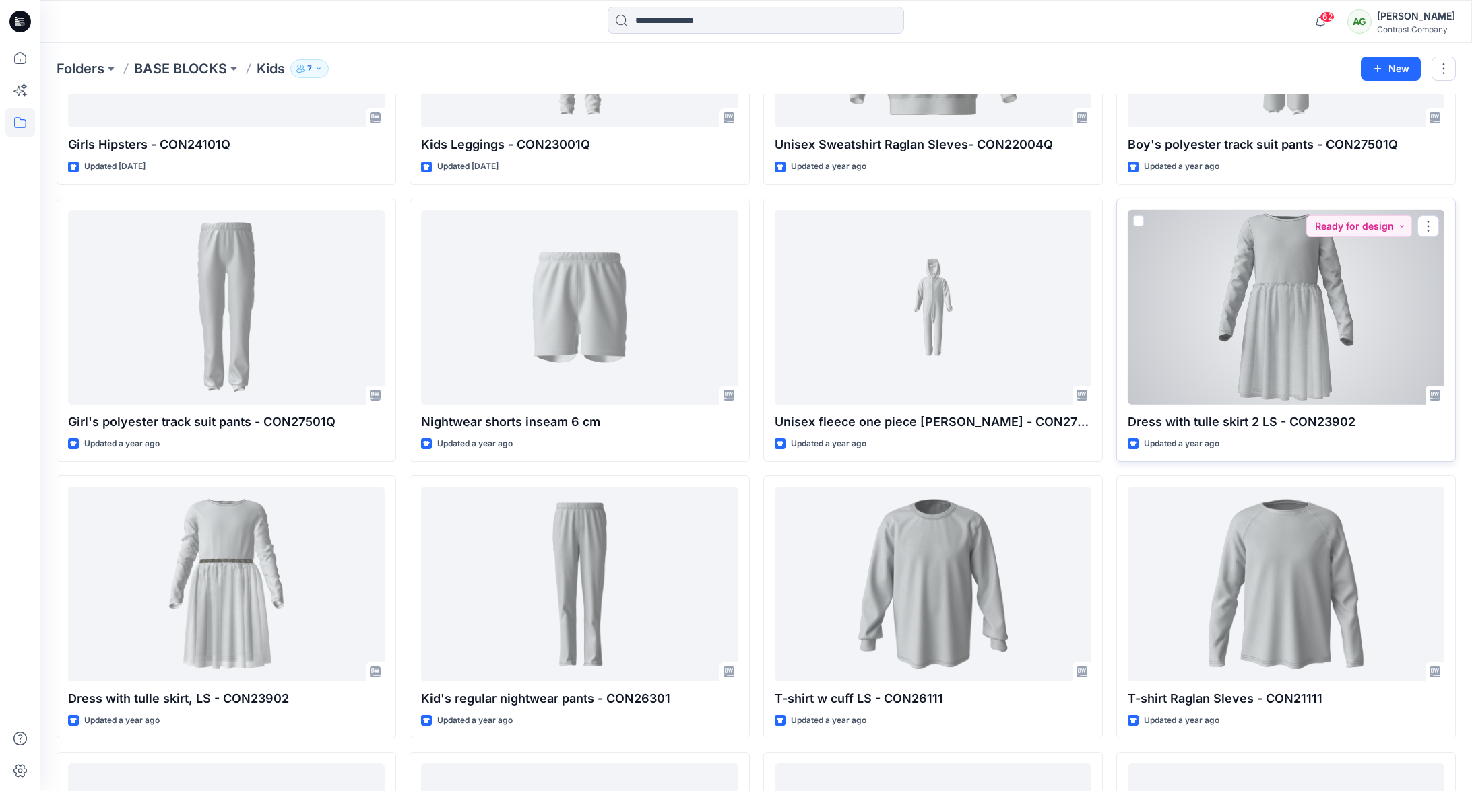
click at [1285, 337] on div at bounding box center [1286, 307] width 317 height 195
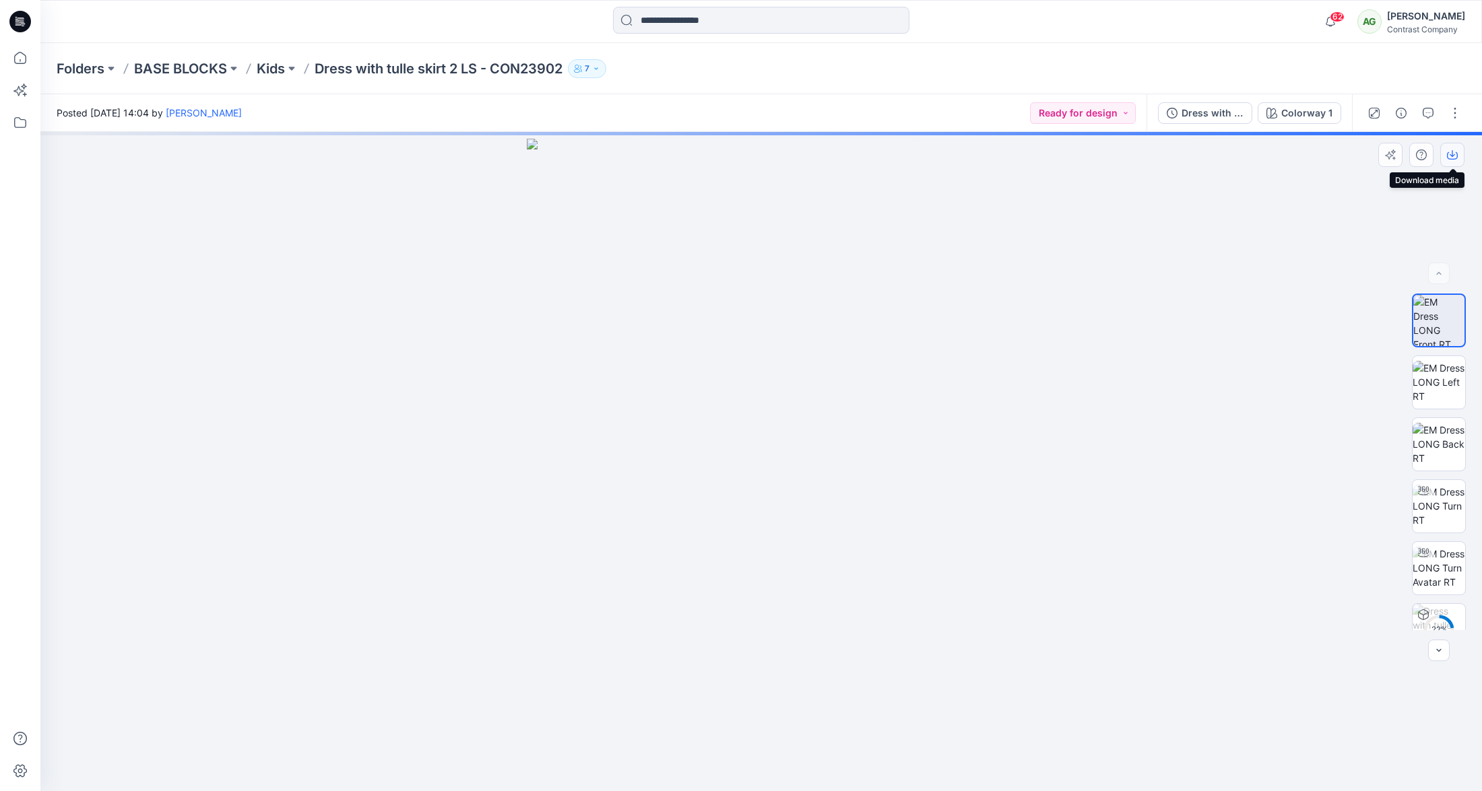
click at [1451, 151] on icon "button" at bounding box center [1452, 155] width 11 height 11
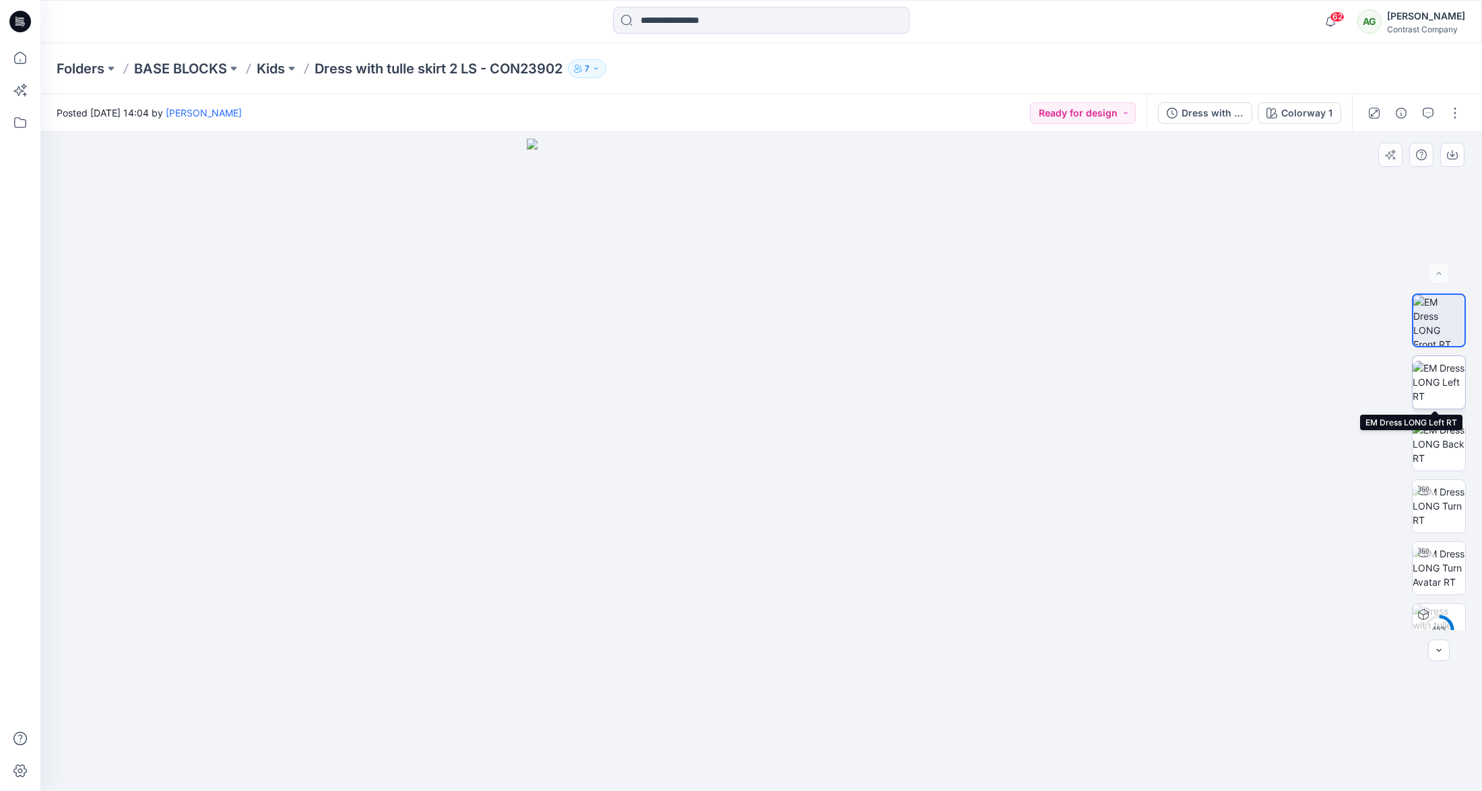
click at [1434, 374] on img at bounding box center [1439, 382] width 53 height 42
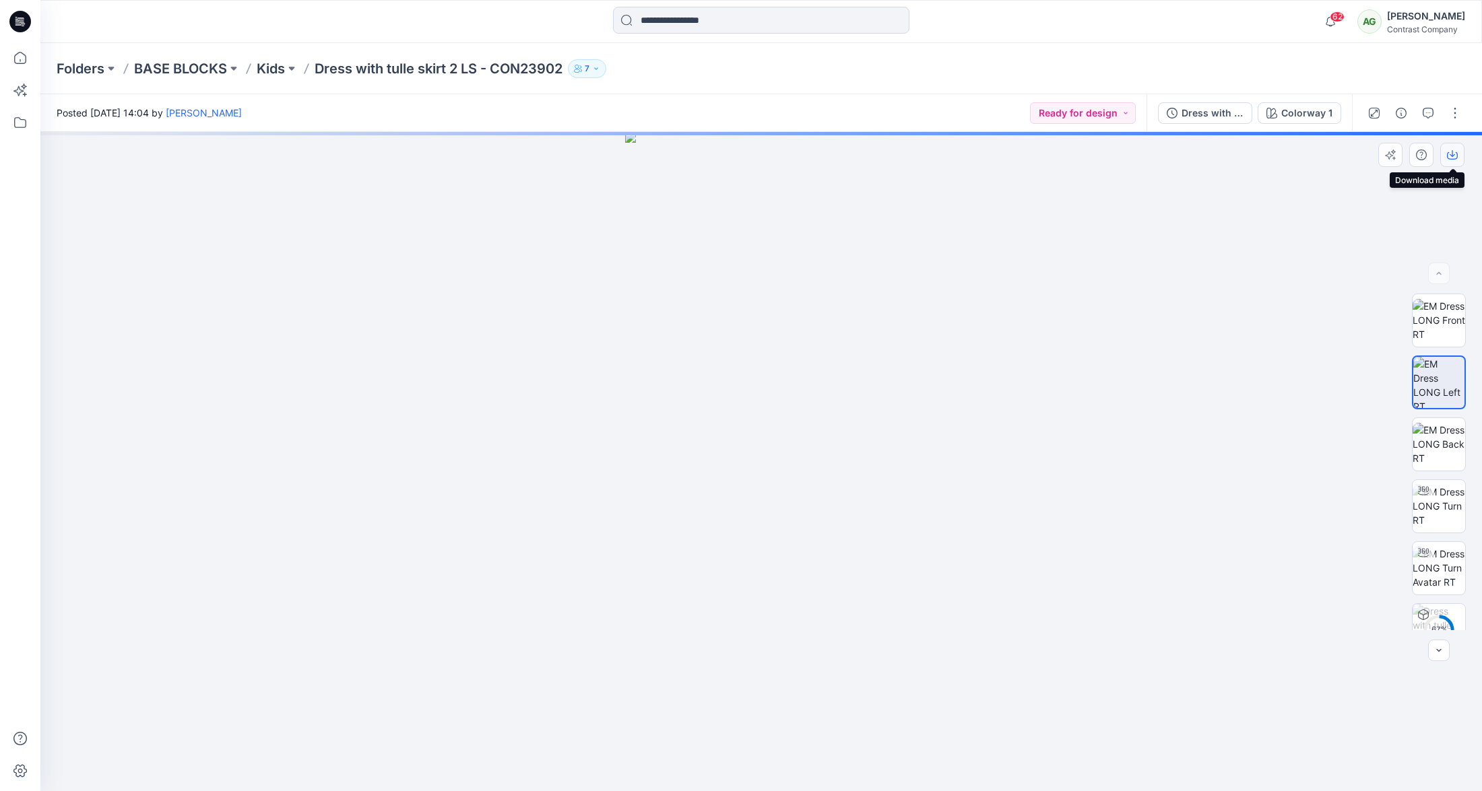
click at [1454, 152] on icon "button" at bounding box center [1452, 155] width 11 height 11
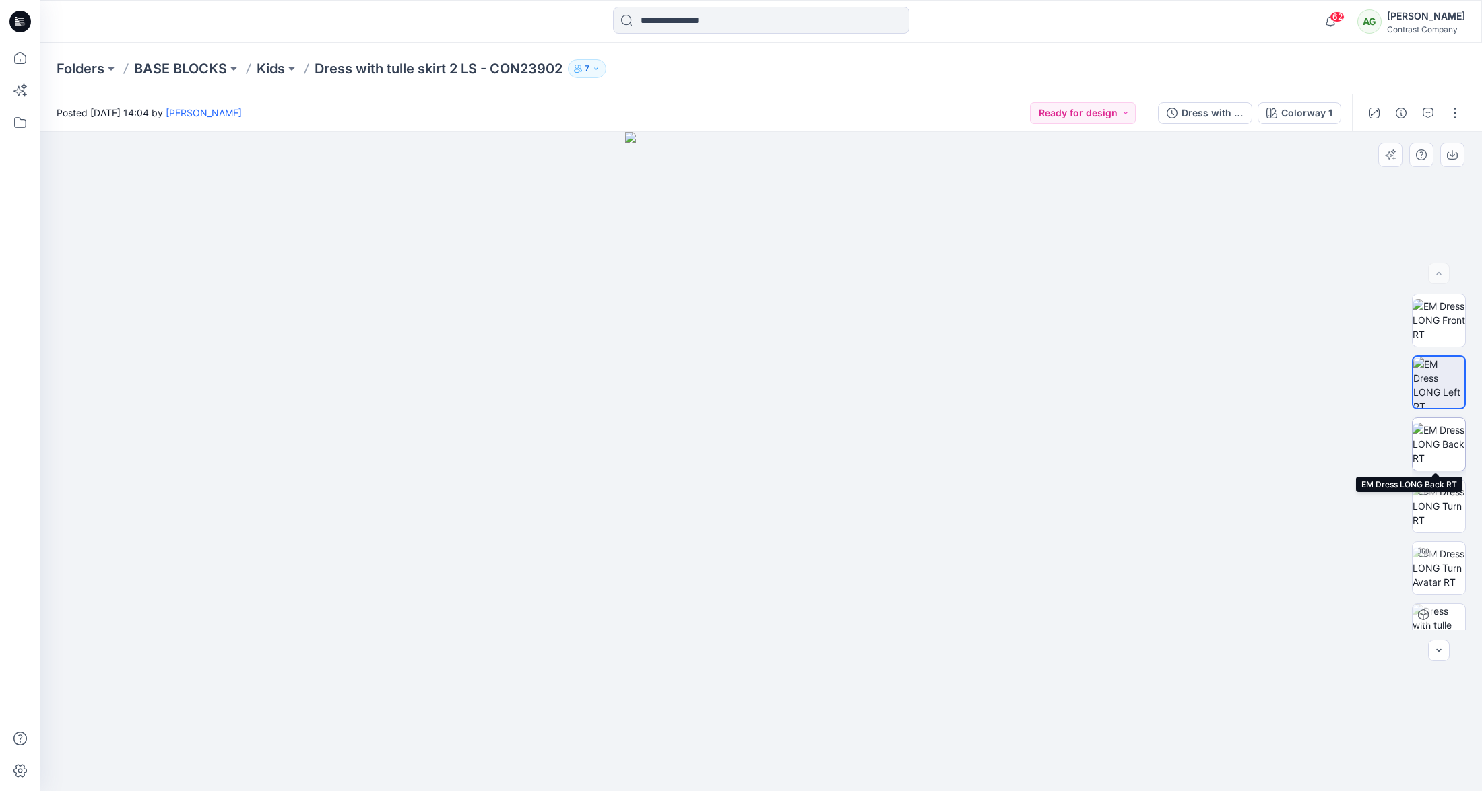
click at [1444, 449] on img at bounding box center [1439, 444] width 53 height 42
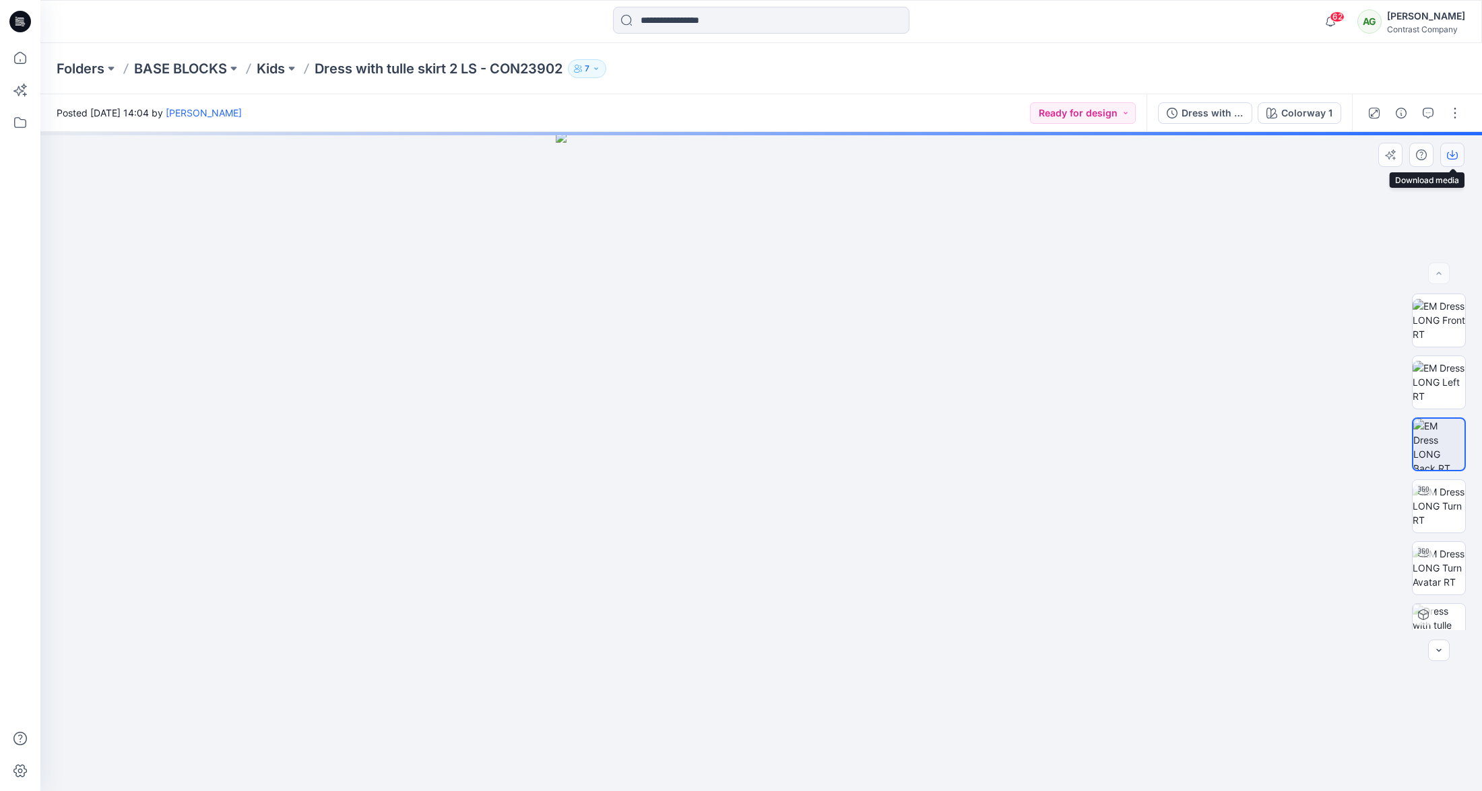
click at [1451, 154] on icon "button" at bounding box center [1452, 155] width 11 height 11
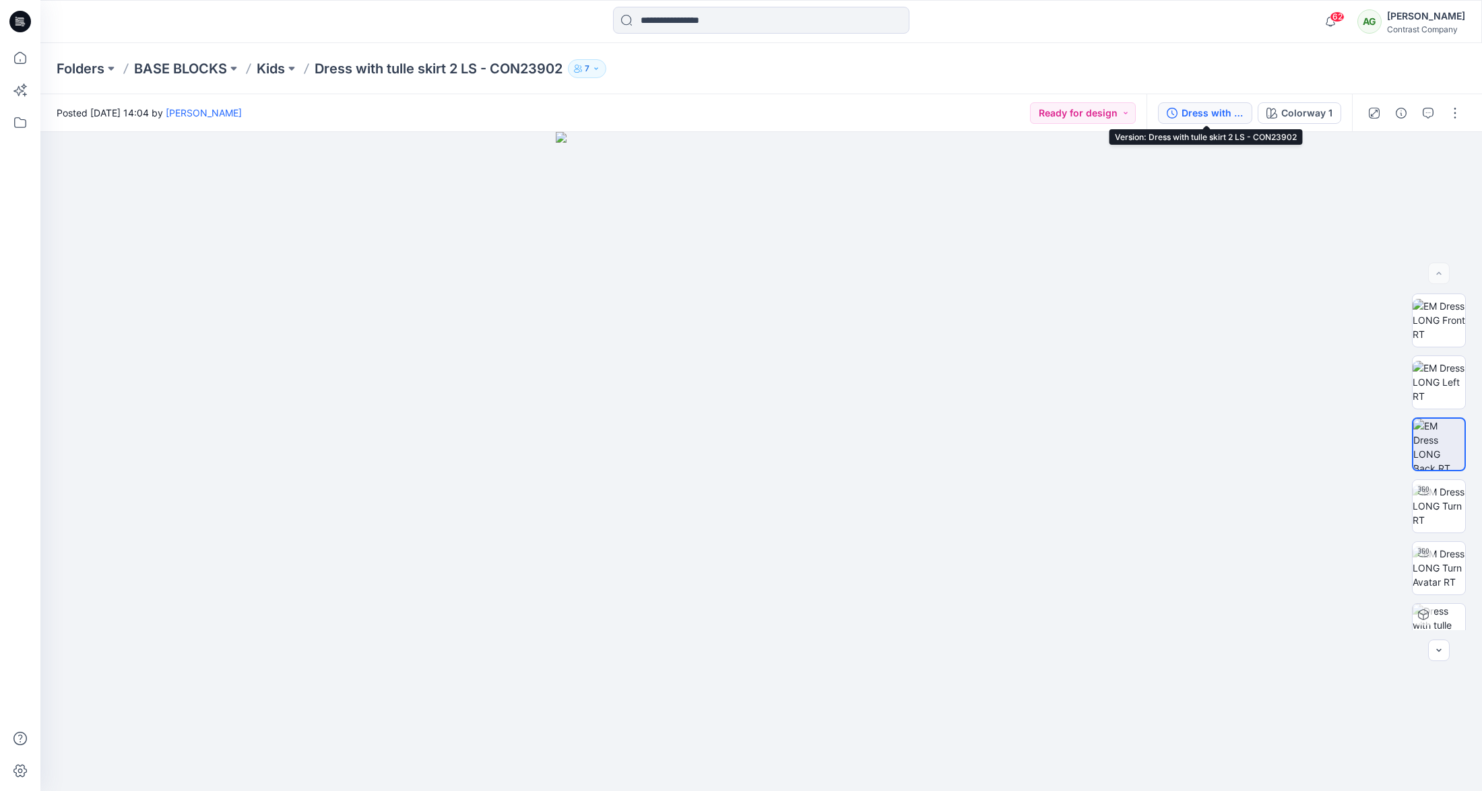
click at [1207, 112] on div "Dress with tulle skirt 2 LS - CON23902" at bounding box center [1212, 113] width 62 height 15
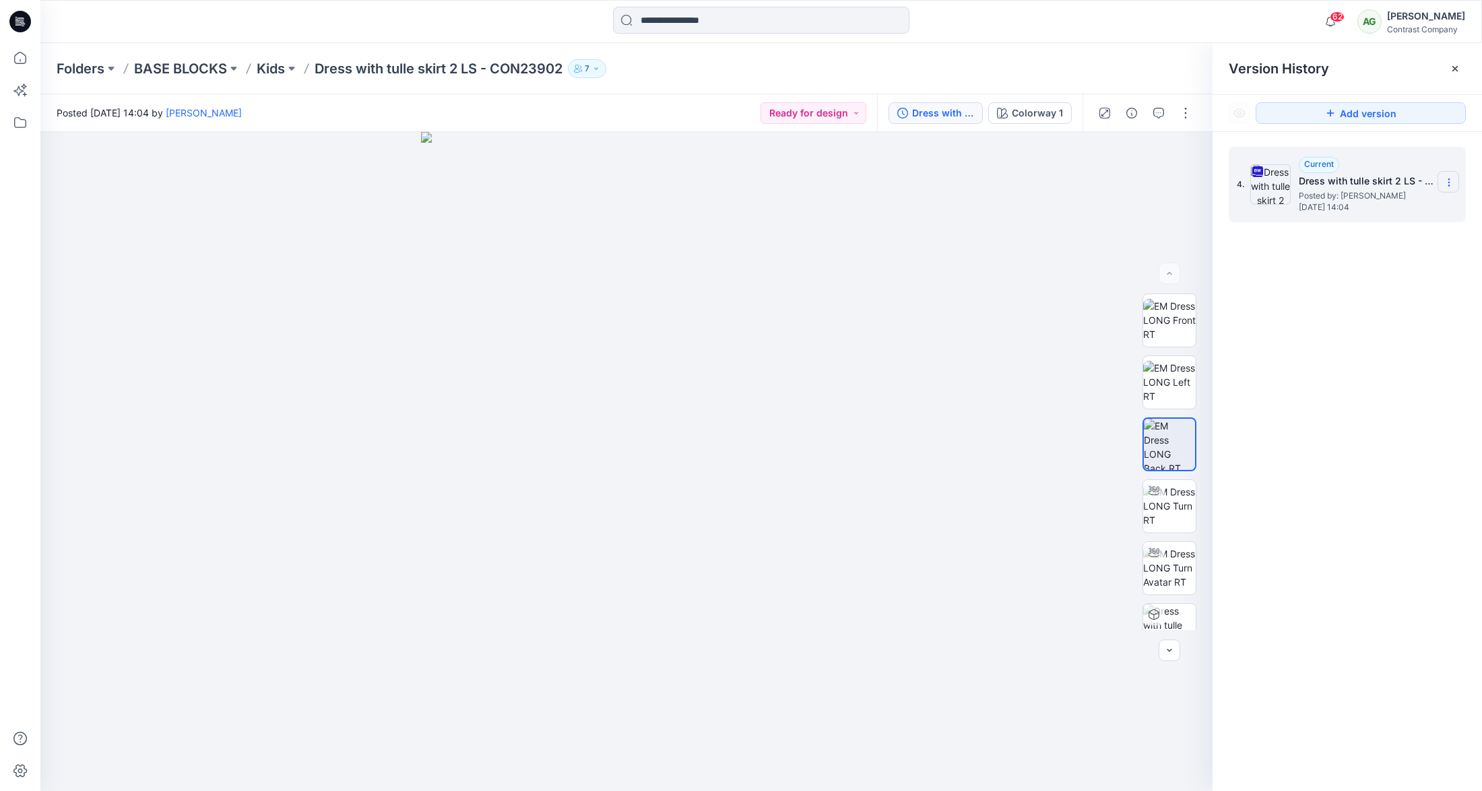
click at [1454, 183] on section at bounding box center [1448, 182] width 22 height 22
click at [1425, 205] on span "Download Source BW File" at bounding box center [1380, 209] width 112 height 16
click at [275, 74] on p "Kids" at bounding box center [271, 68] width 28 height 19
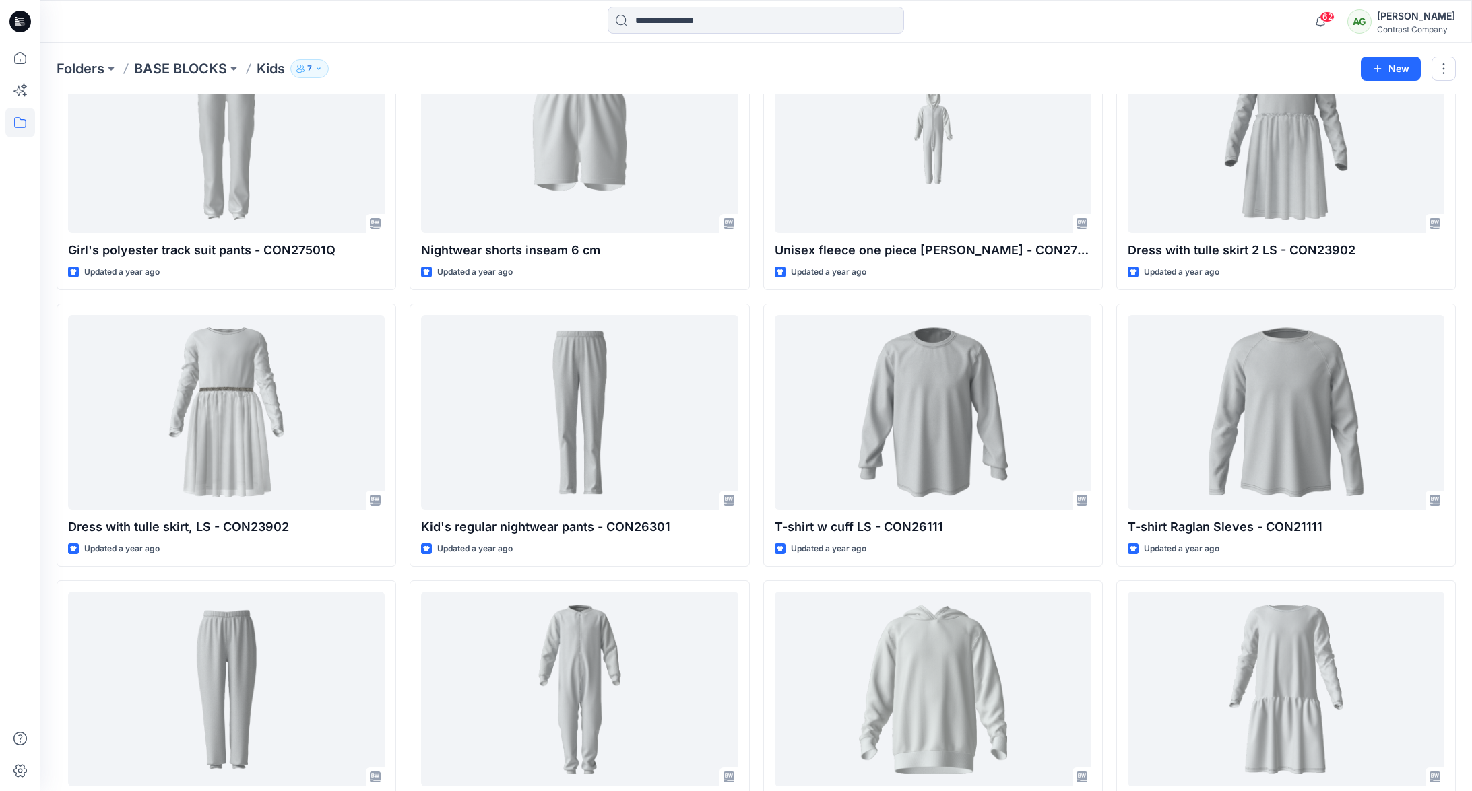
scroll to position [1532, 0]
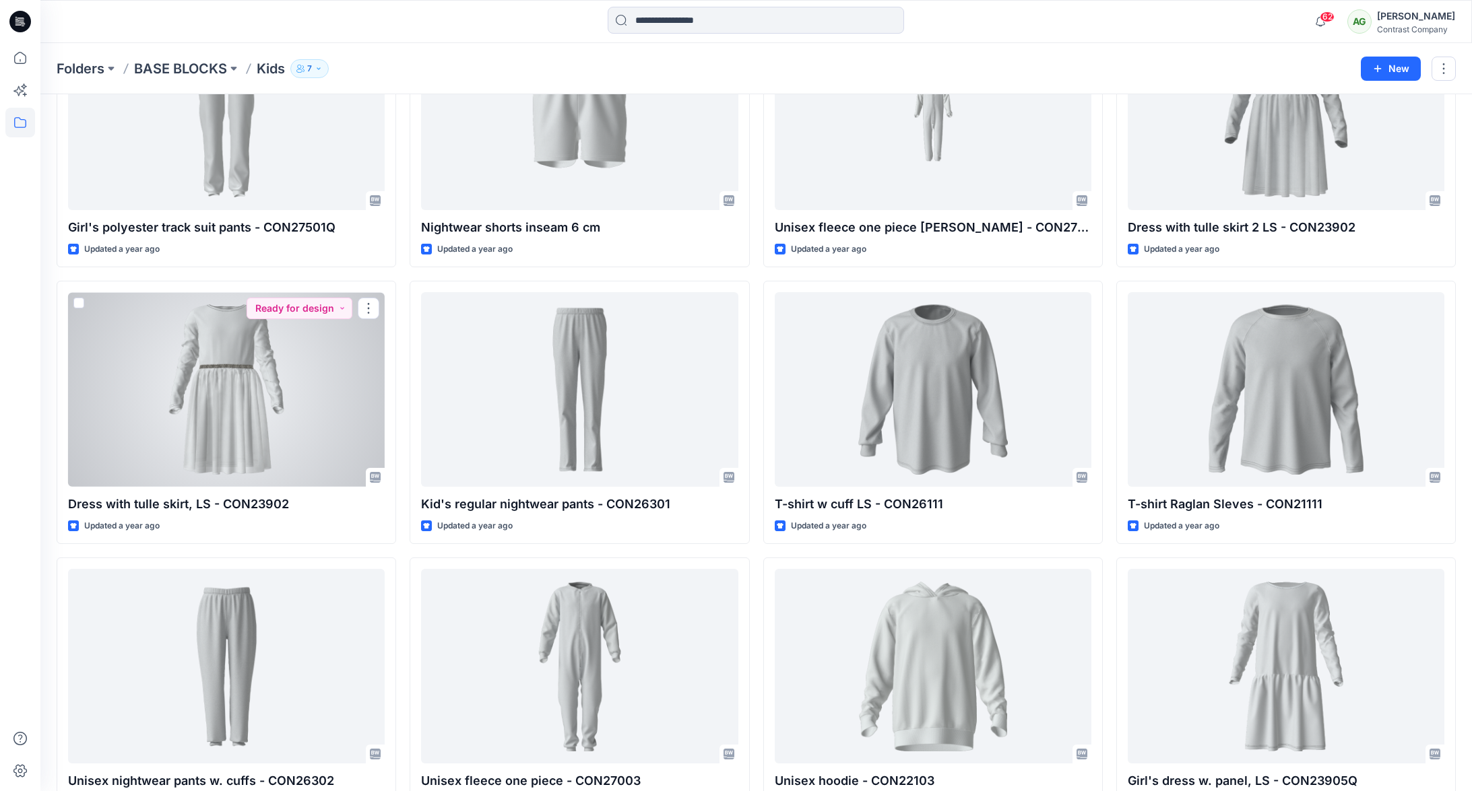
click at [248, 366] on div at bounding box center [226, 389] width 317 height 195
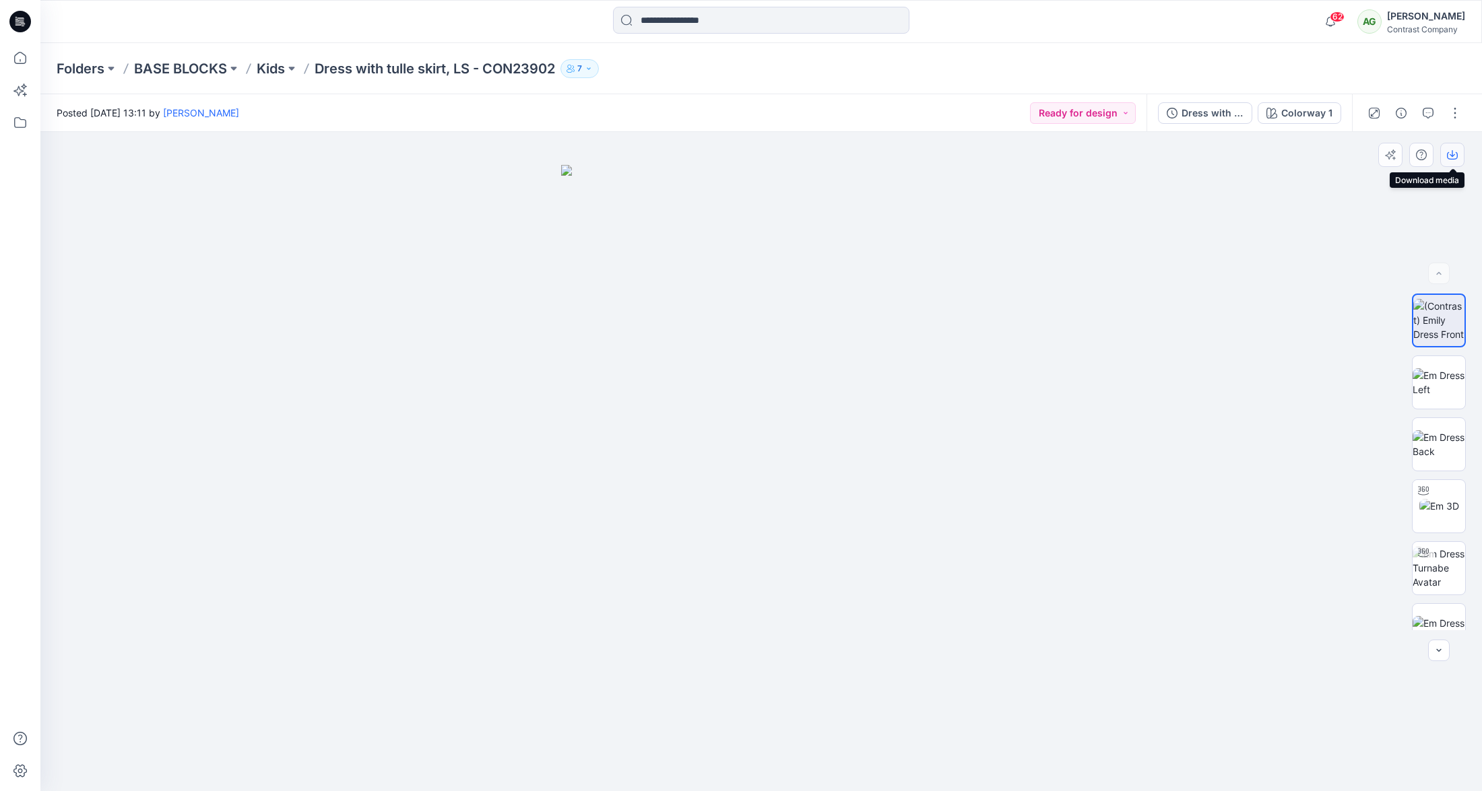
click at [1453, 154] on icon "button" at bounding box center [1452, 155] width 11 height 11
click at [1437, 377] on img at bounding box center [1439, 382] width 53 height 28
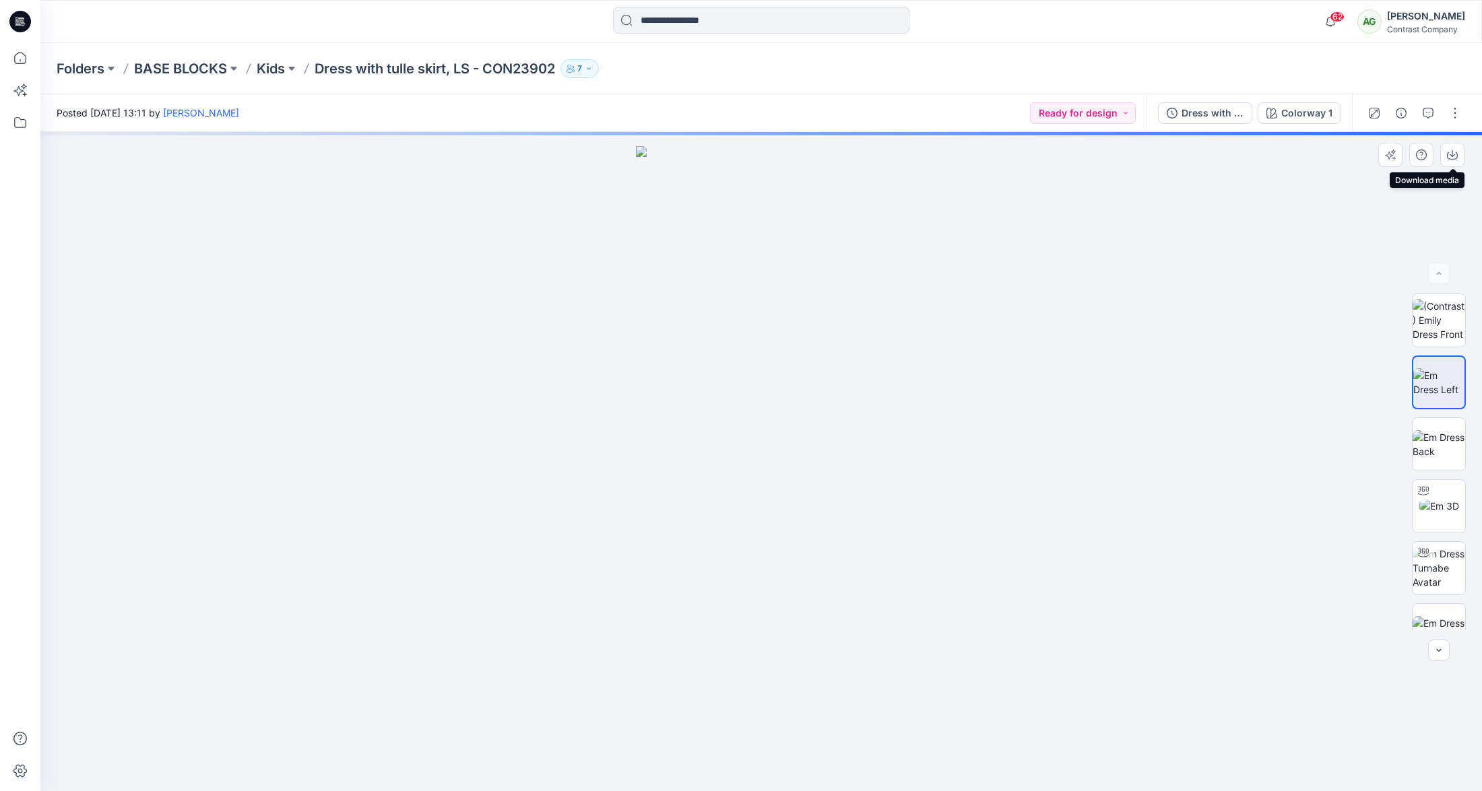
drag, startPoint x: 1454, startPoint y: 152, endPoint x: 1466, endPoint y: 203, distance: 52.0
click at [1456, 152] on icon "button" at bounding box center [1452, 155] width 11 height 11
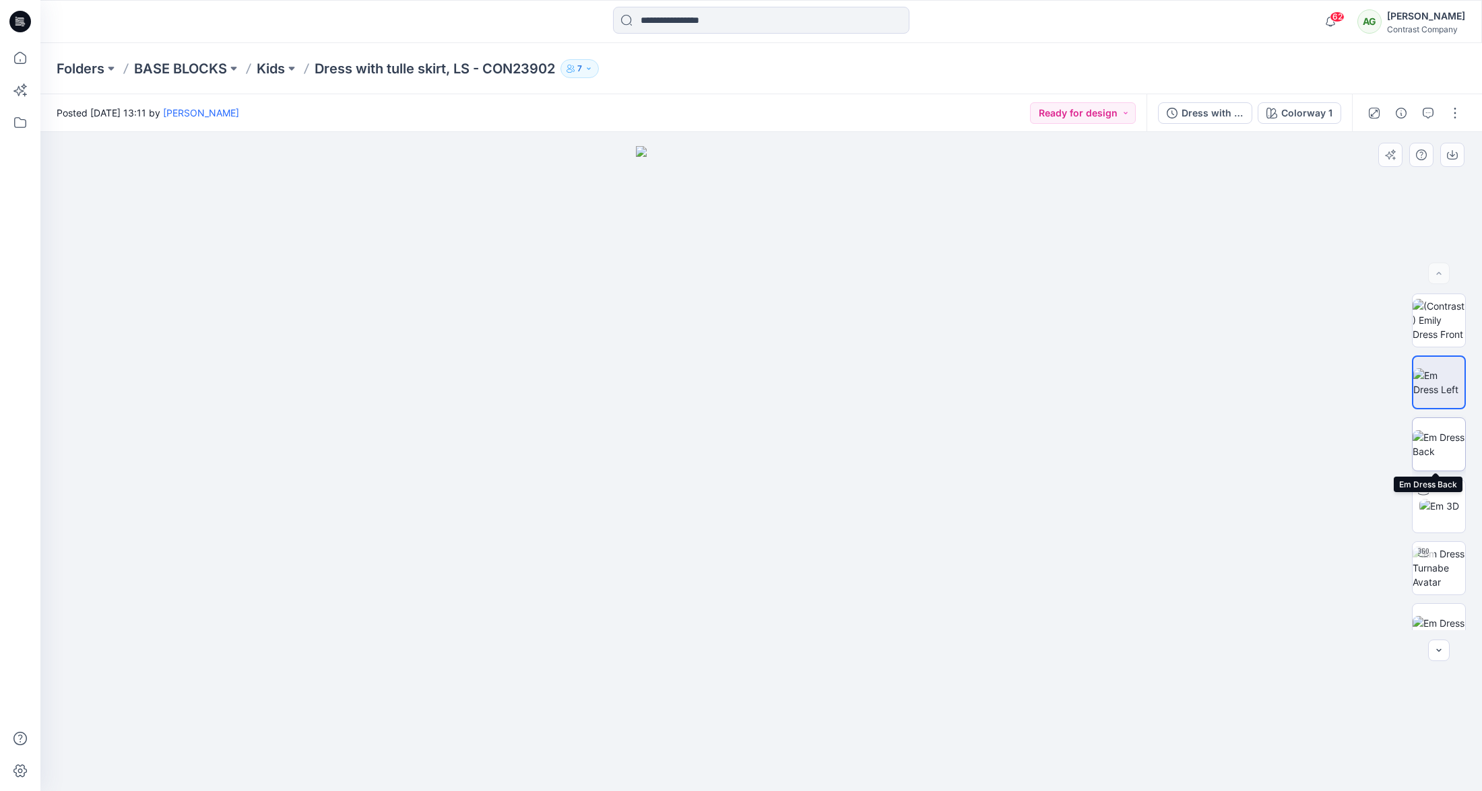
click at [1437, 438] on img at bounding box center [1439, 444] width 53 height 28
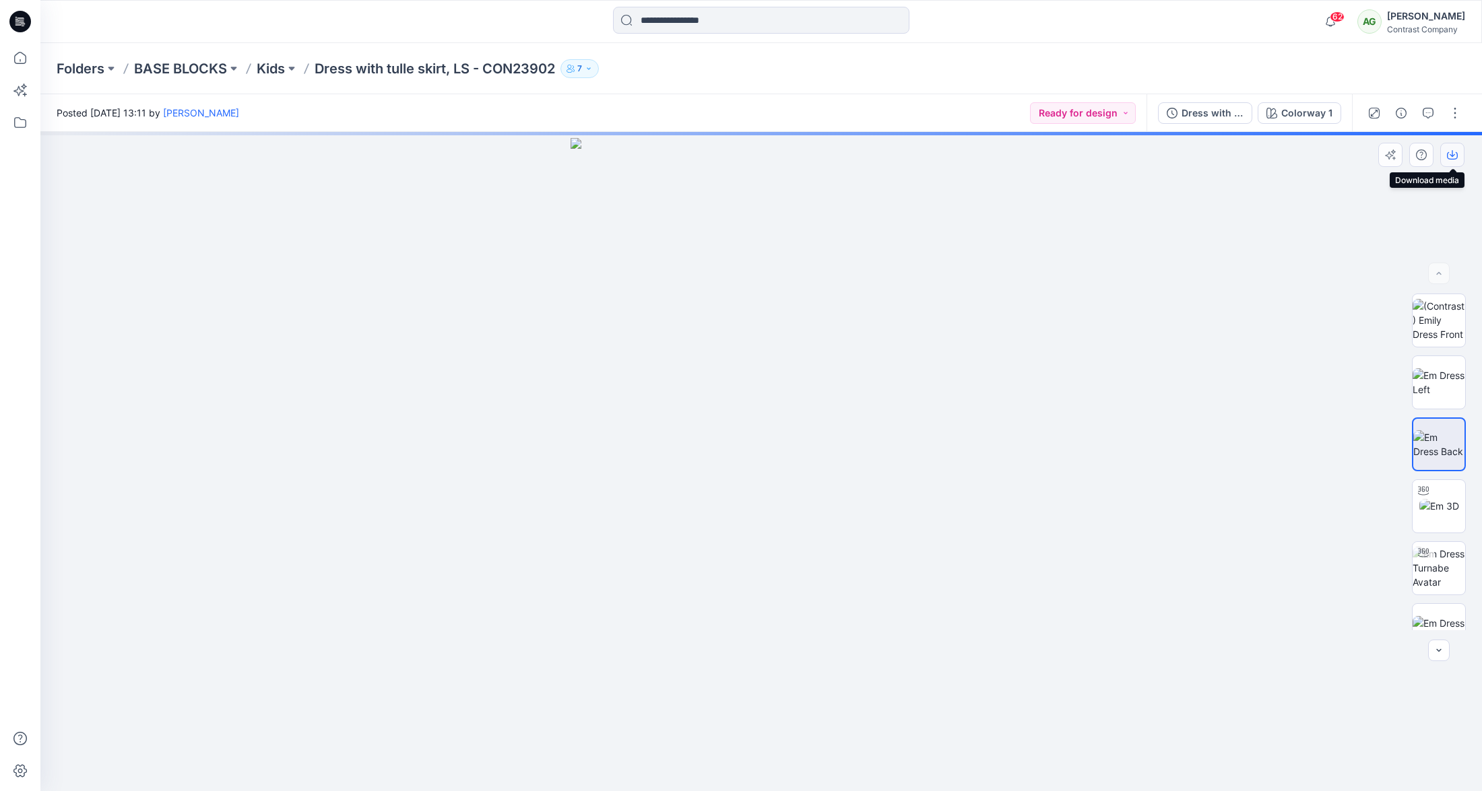
click at [1454, 150] on icon "button" at bounding box center [1452, 155] width 11 height 11
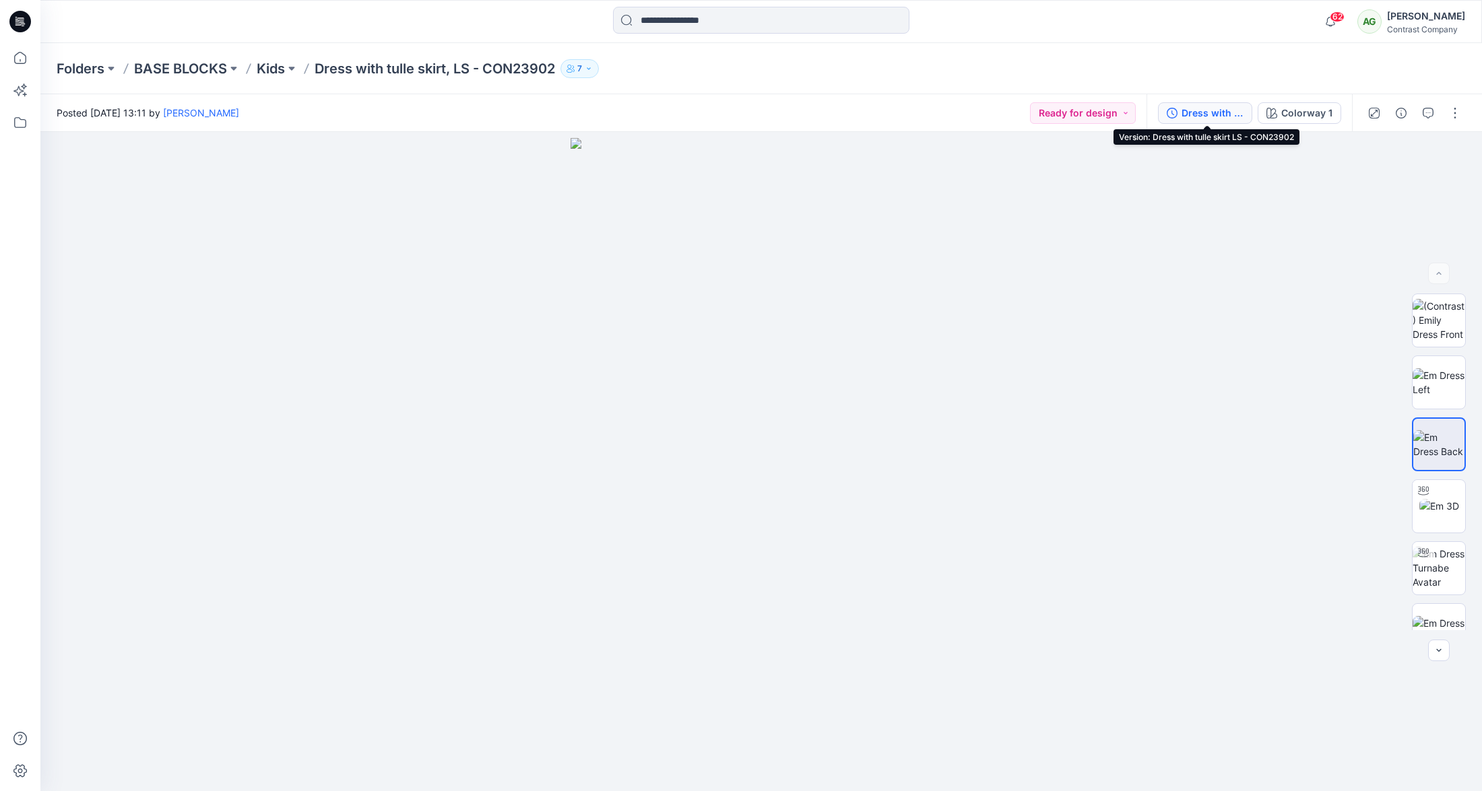
drag, startPoint x: 1204, startPoint y: 110, endPoint x: 1239, endPoint y: 102, distance: 35.9
click at [1204, 110] on div "Dress with tulle skirt LS - CON23902" at bounding box center [1212, 113] width 62 height 15
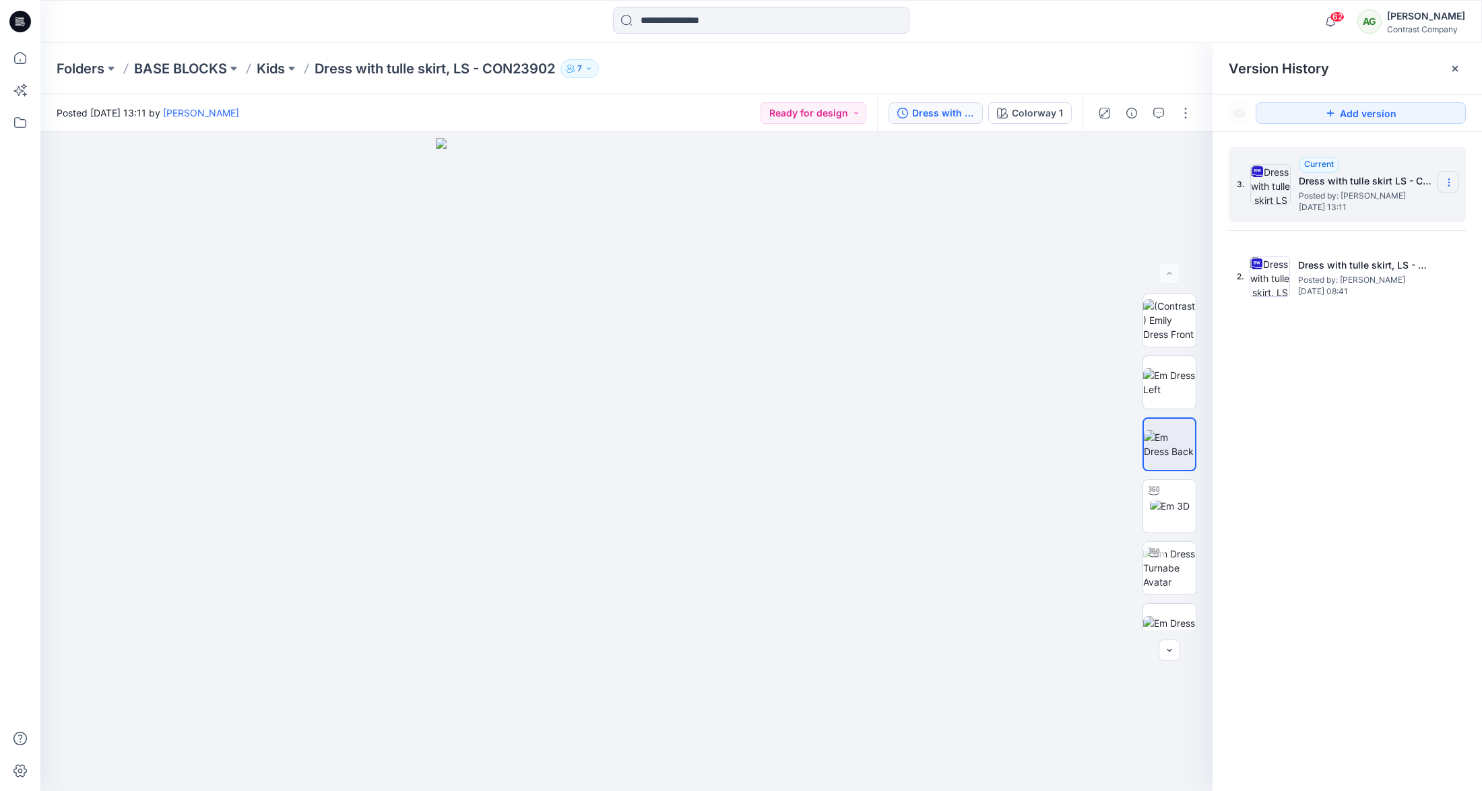
click at [1452, 183] on icon at bounding box center [1449, 182] width 11 height 11
click at [1427, 210] on span "Download Source BW File" at bounding box center [1380, 209] width 112 height 16
click at [277, 71] on p "Kids" at bounding box center [271, 68] width 28 height 19
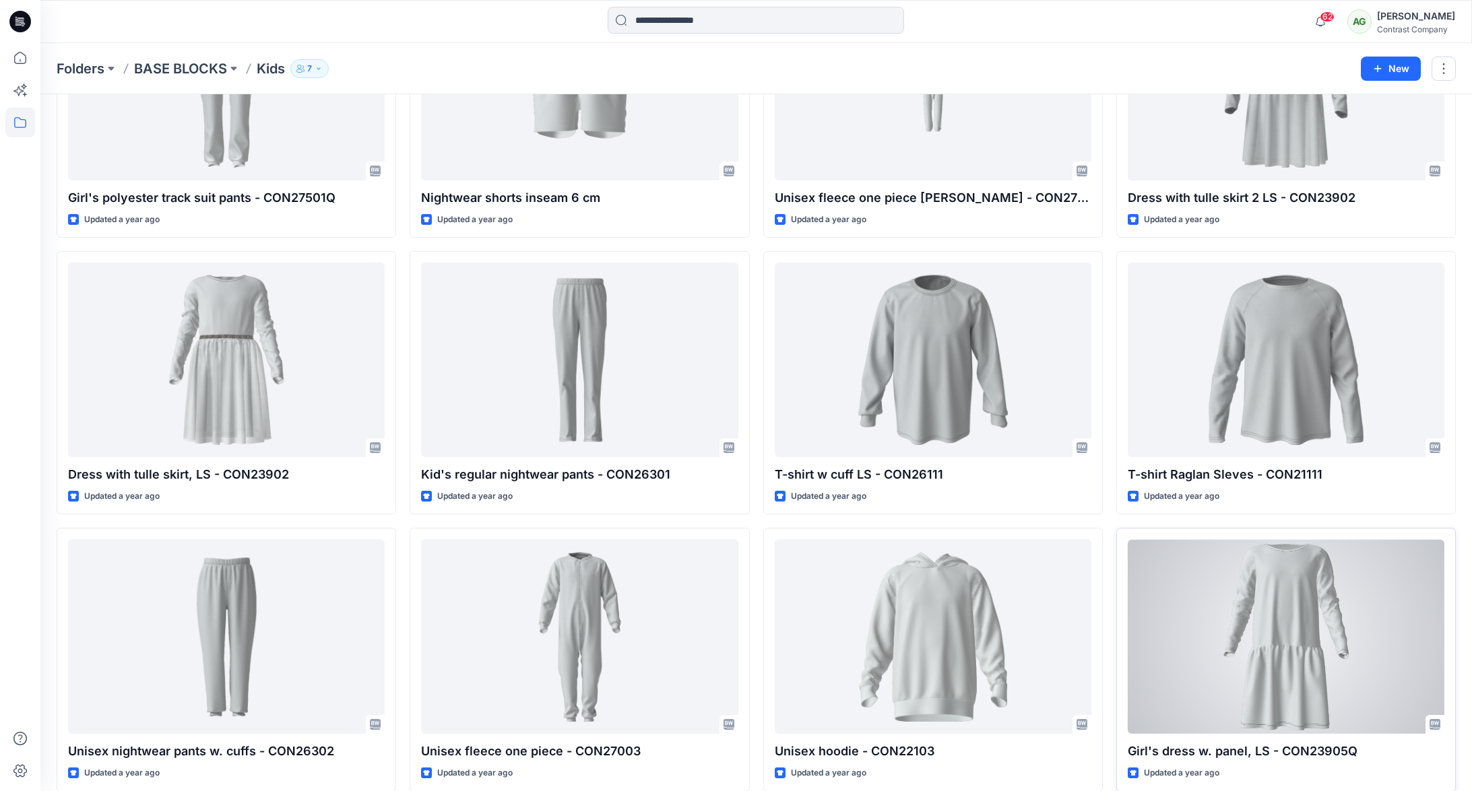
scroll to position [1559, 0]
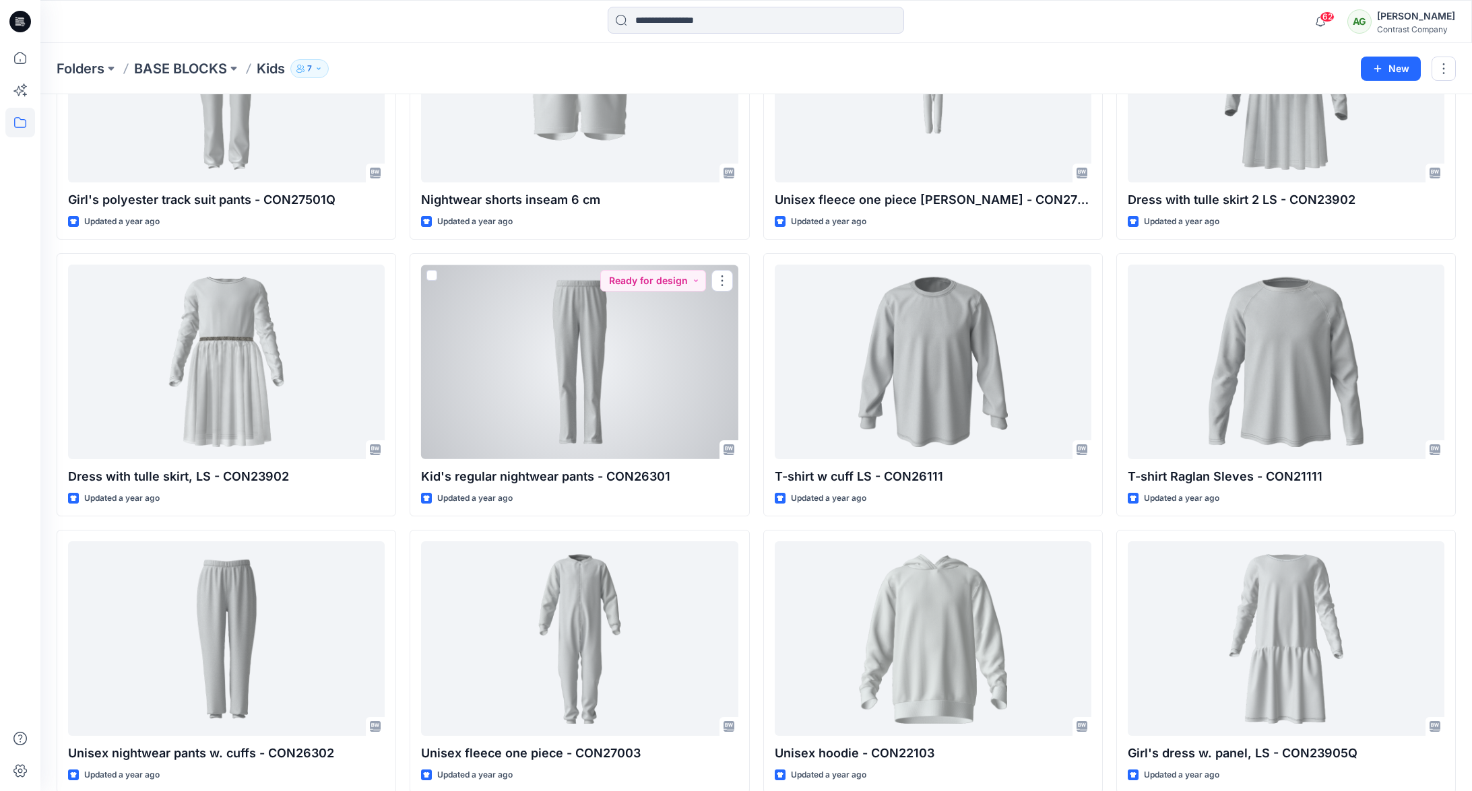
click at [597, 346] on div at bounding box center [579, 362] width 317 height 195
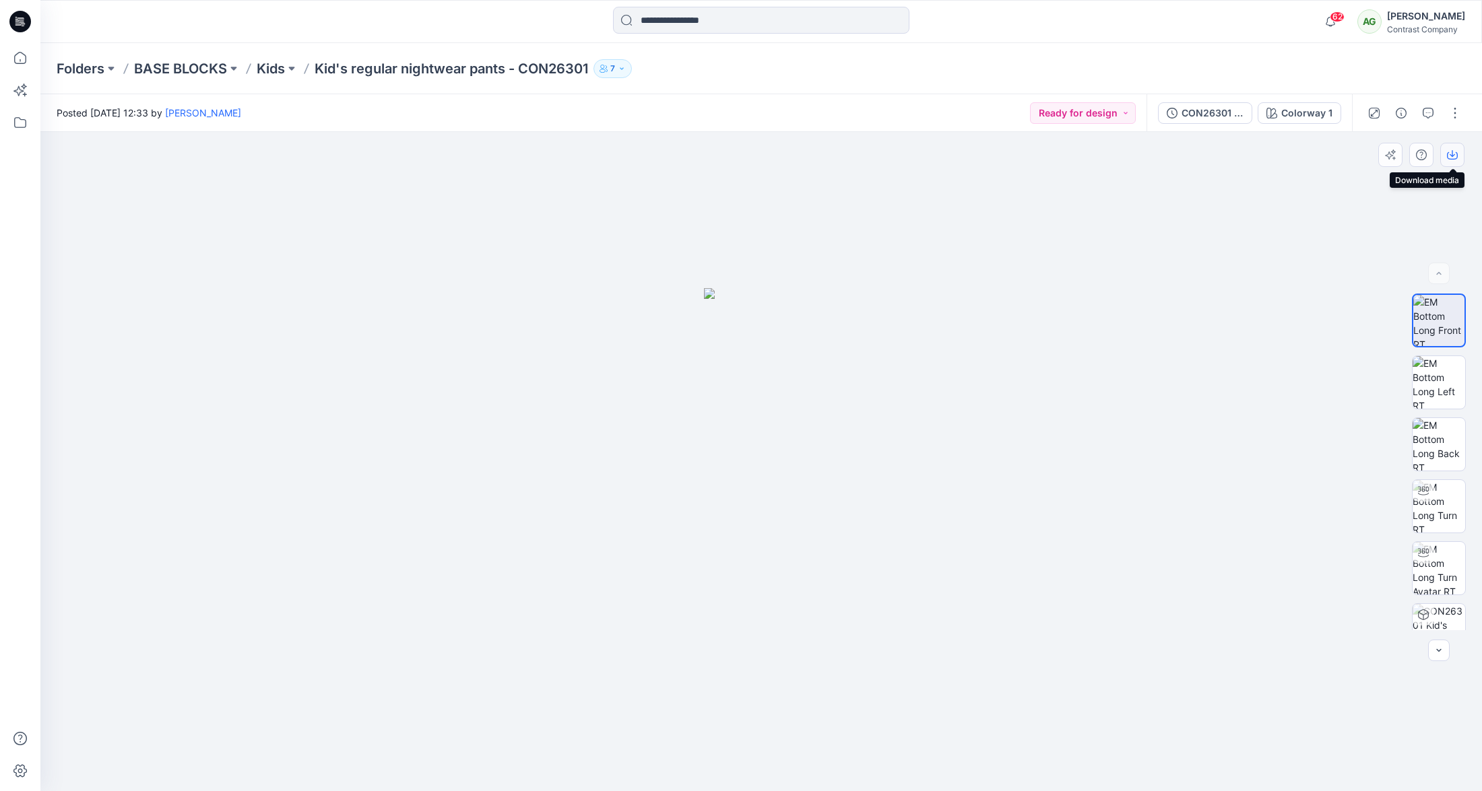
click at [1452, 153] on icon "button" at bounding box center [1452, 155] width 11 height 11
click at [1444, 376] on img at bounding box center [1439, 382] width 53 height 53
click at [1452, 160] on button "button" at bounding box center [1452, 155] width 24 height 24
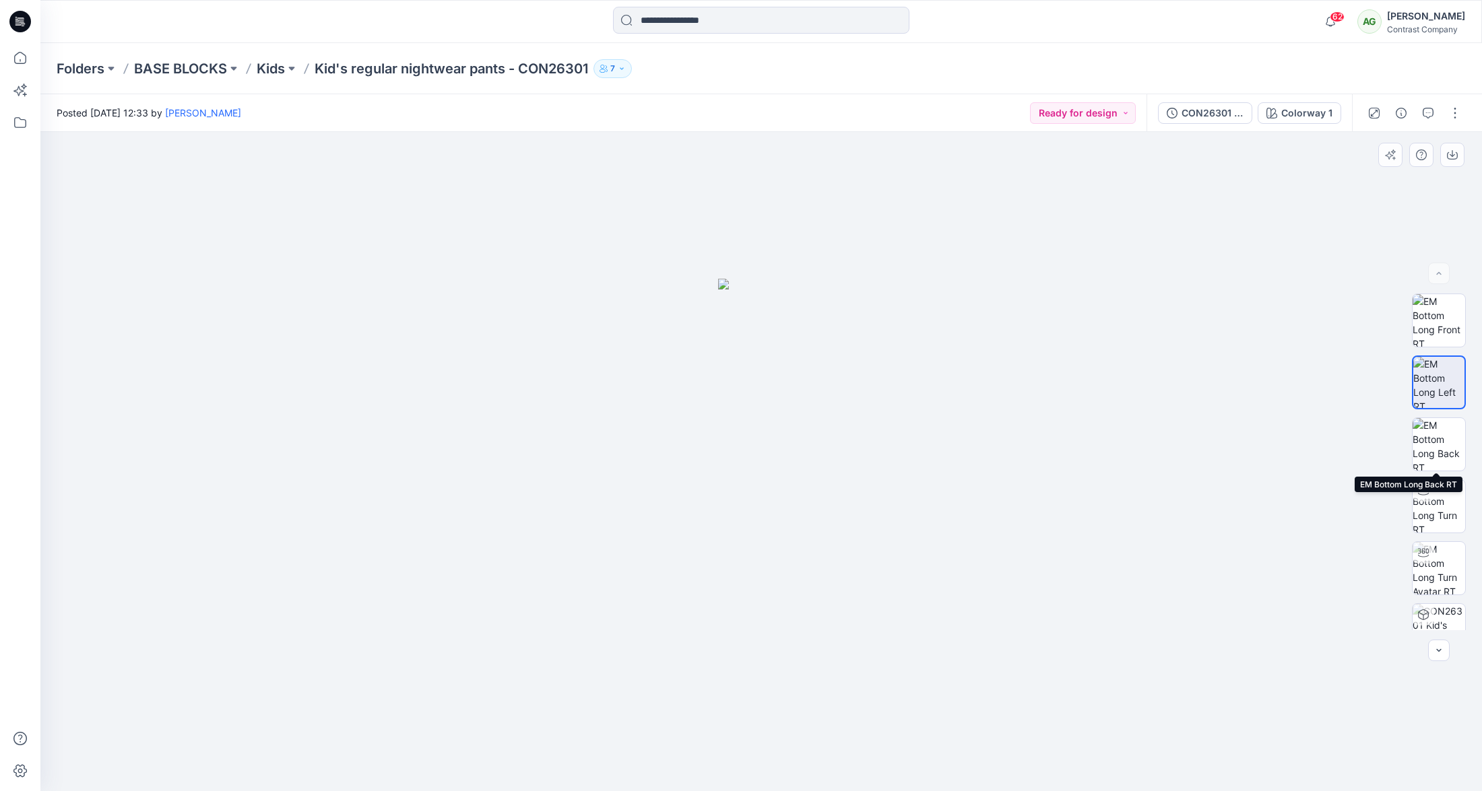
drag, startPoint x: 1444, startPoint y: 443, endPoint x: 1453, endPoint y: 412, distance: 32.2
click at [1444, 442] on img at bounding box center [1439, 444] width 53 height 53
click at [1456, 154] on icon "button" at bounding box center [1452, 155] width 11 height 11
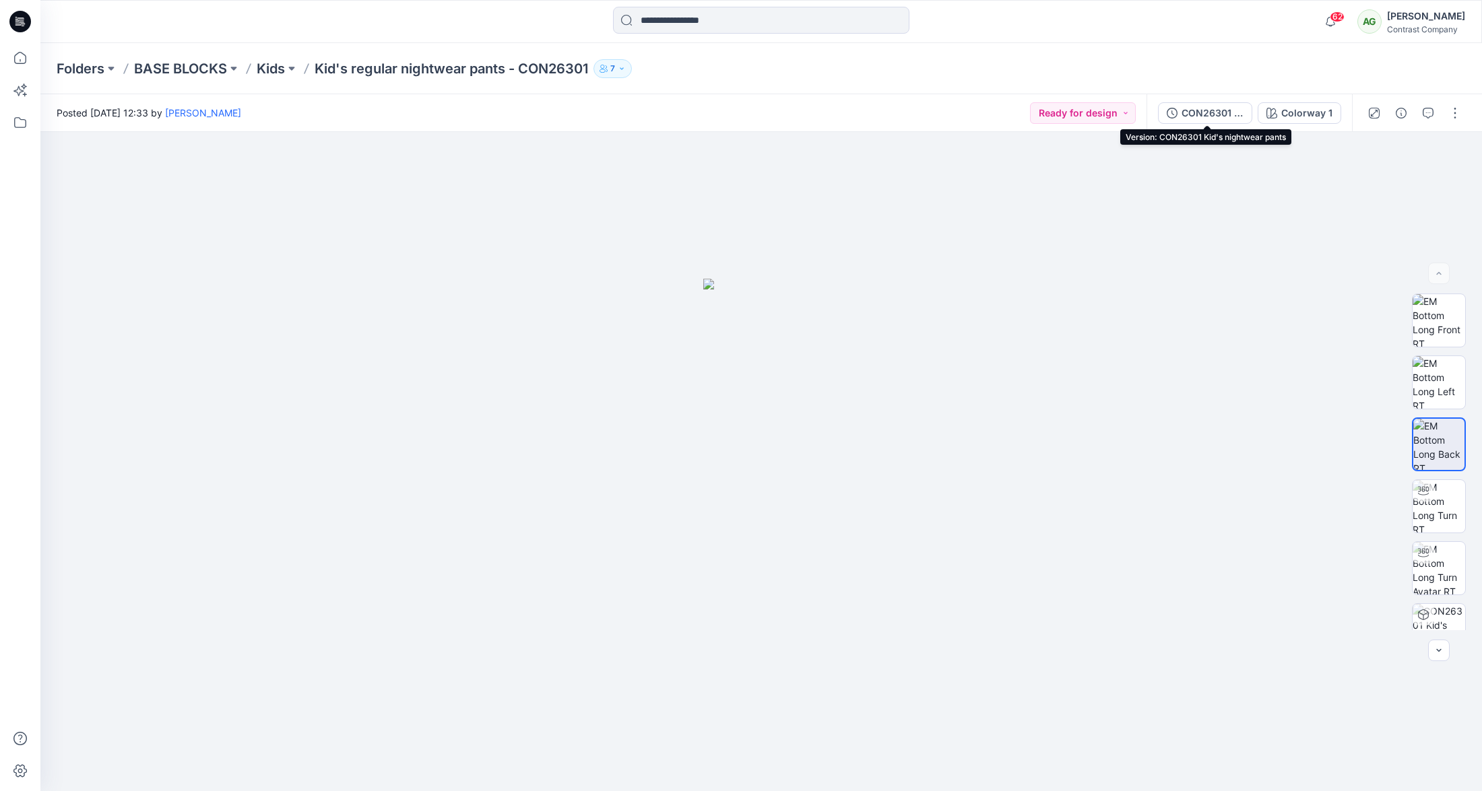
click at [1211, 110] on div "CON26301 Kid's nightwear pants" at bounding box center [1212, 113] width 62 height 15
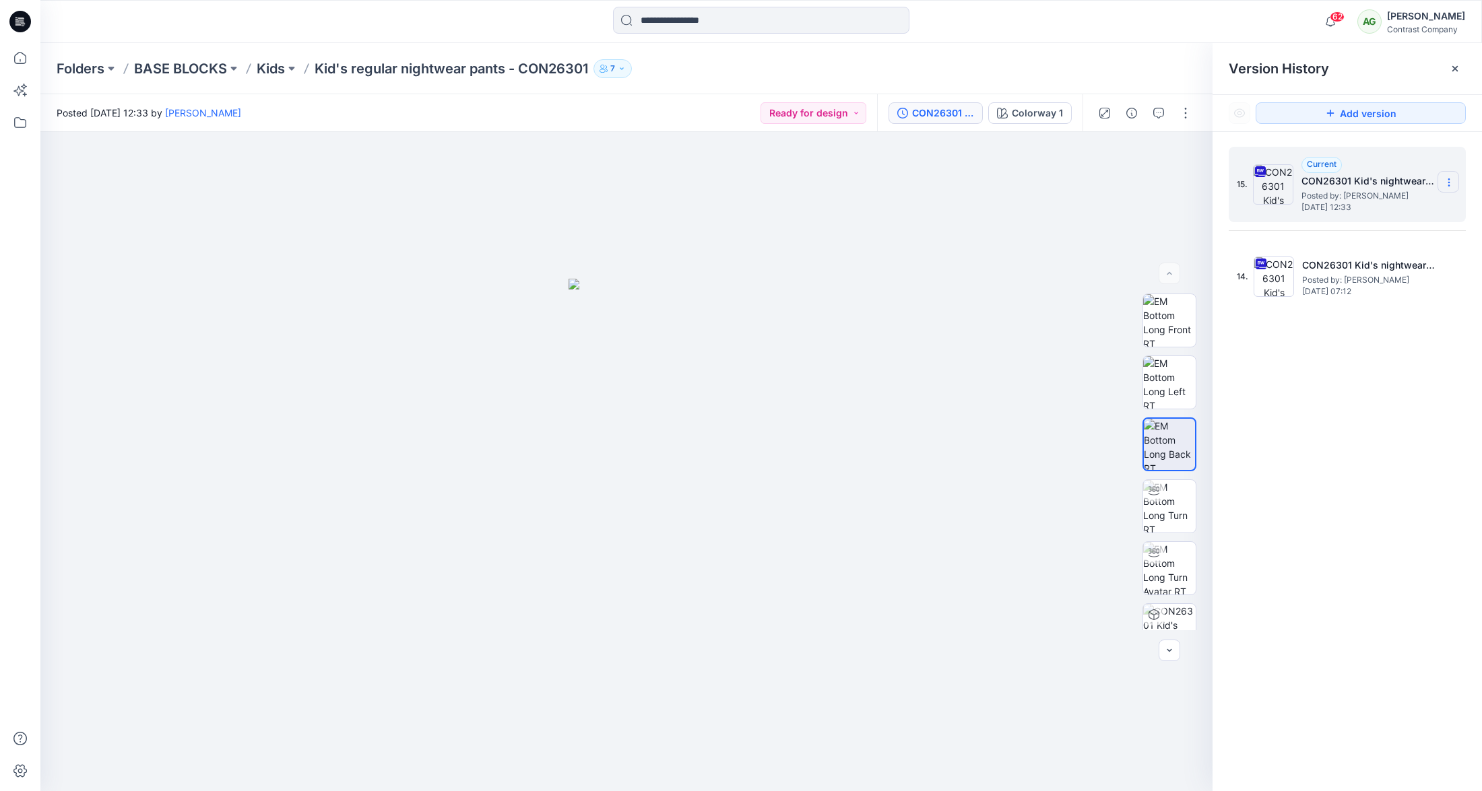
click at [1448, 176] on section at bounding box center [1448, 182] width 22 height 22
click at [1375, 205] on span "Download Source BW File" at bounding box center [1380, 209] width 112 height 16
click at [277, 69] on p "Kids" at bounding box center [271, 68] width 28 height 19
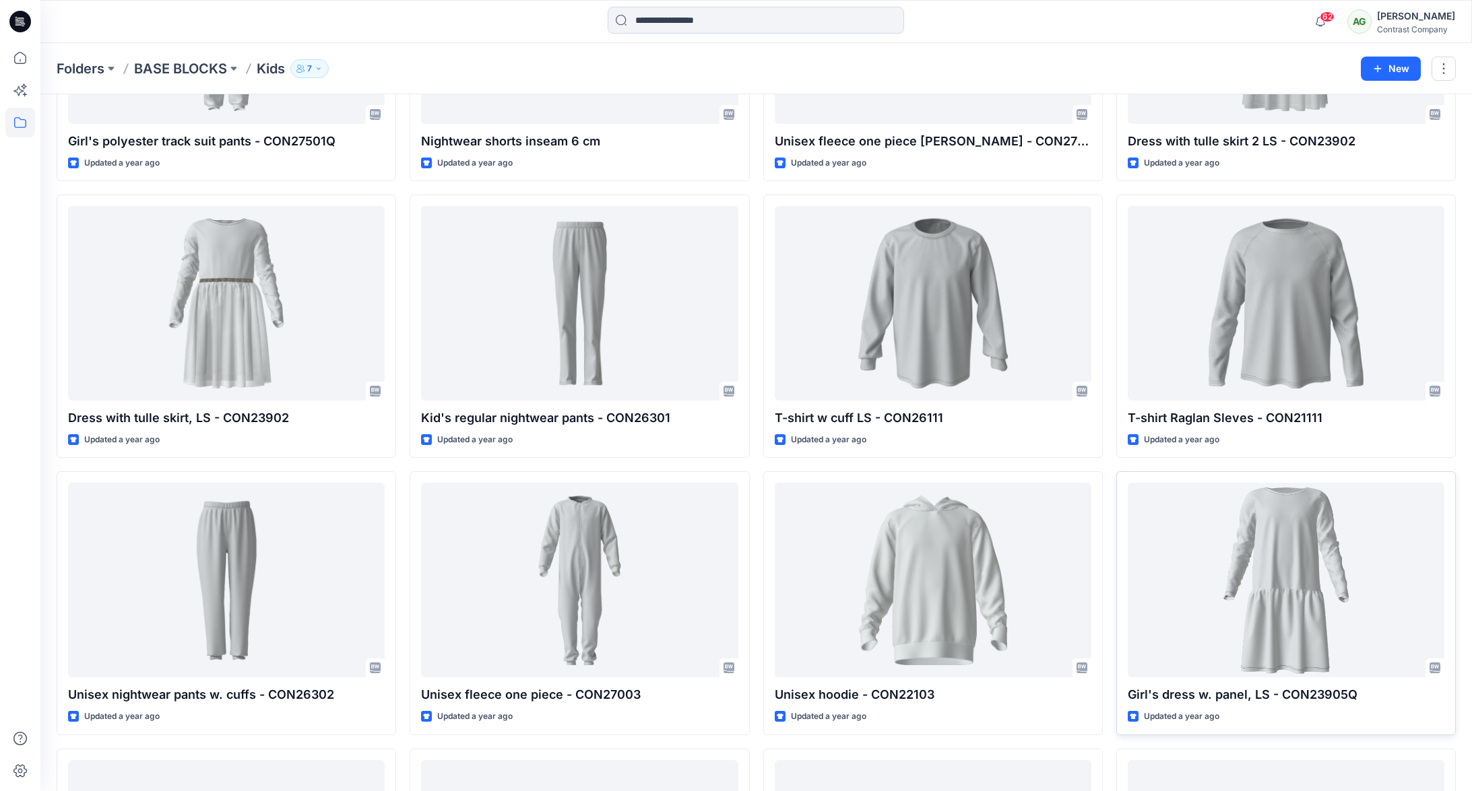
scroll to position [1616, 0]
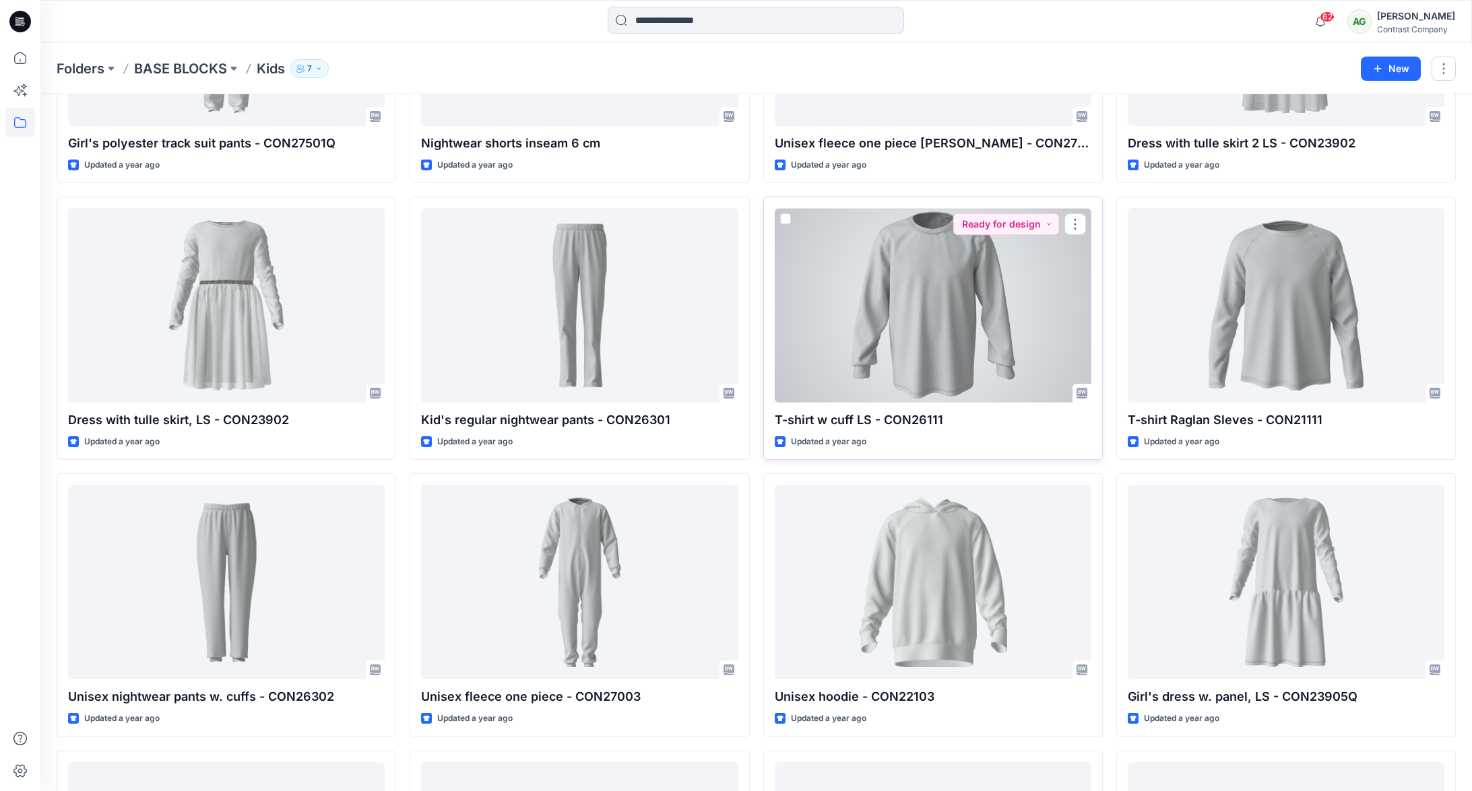
click at [921, 329] on div at bounding box center [933, 305] width 317 height 195
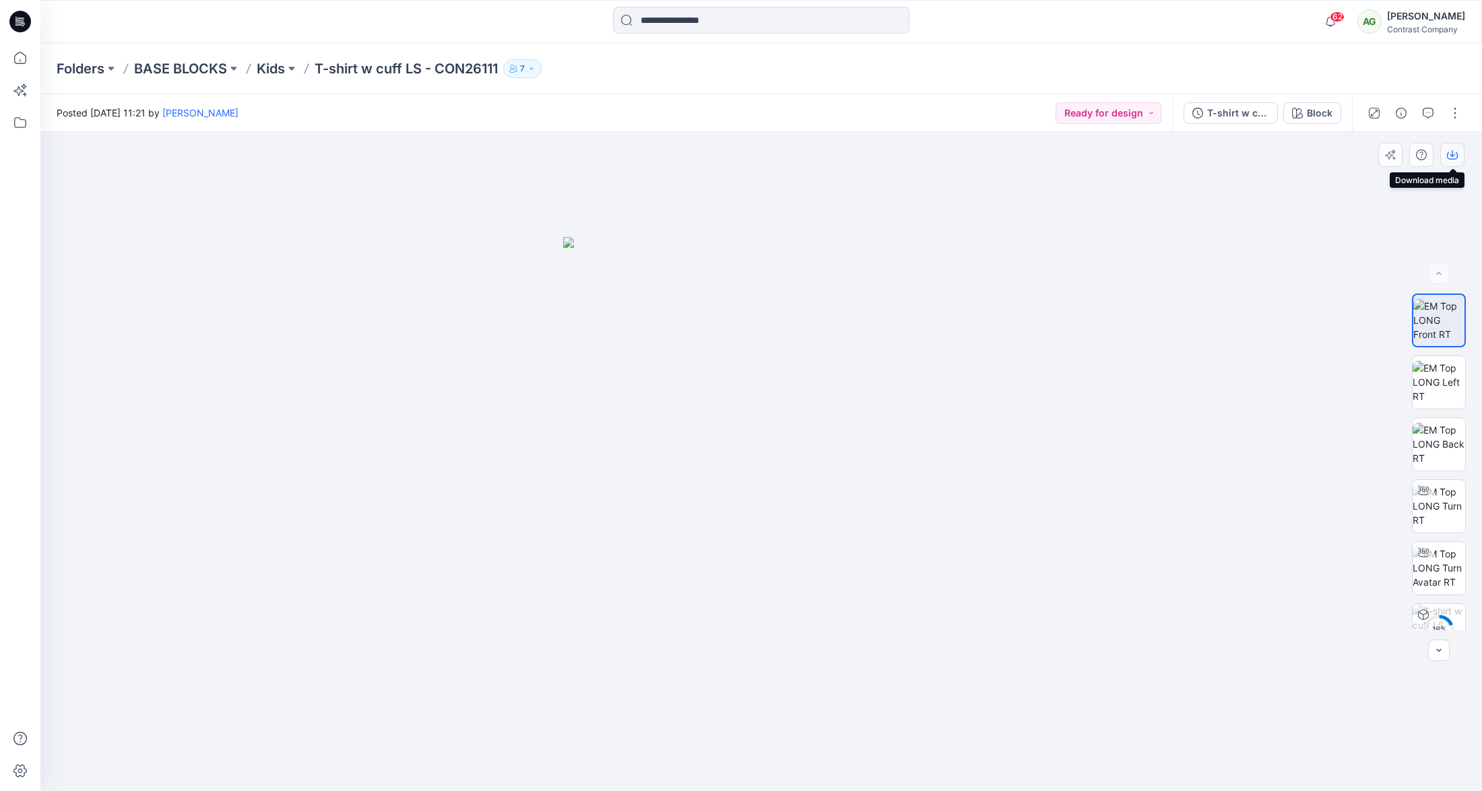
click at [1452, 152] on icon "button" at bounding box center [1452, 155] width 11 height 11
click at [1442, 377] on img at bounding box center [1439, 382] width 53 height 42
click at [1456, 152] on icon "button" at bounding box center [1452, 155] width 11 height 7
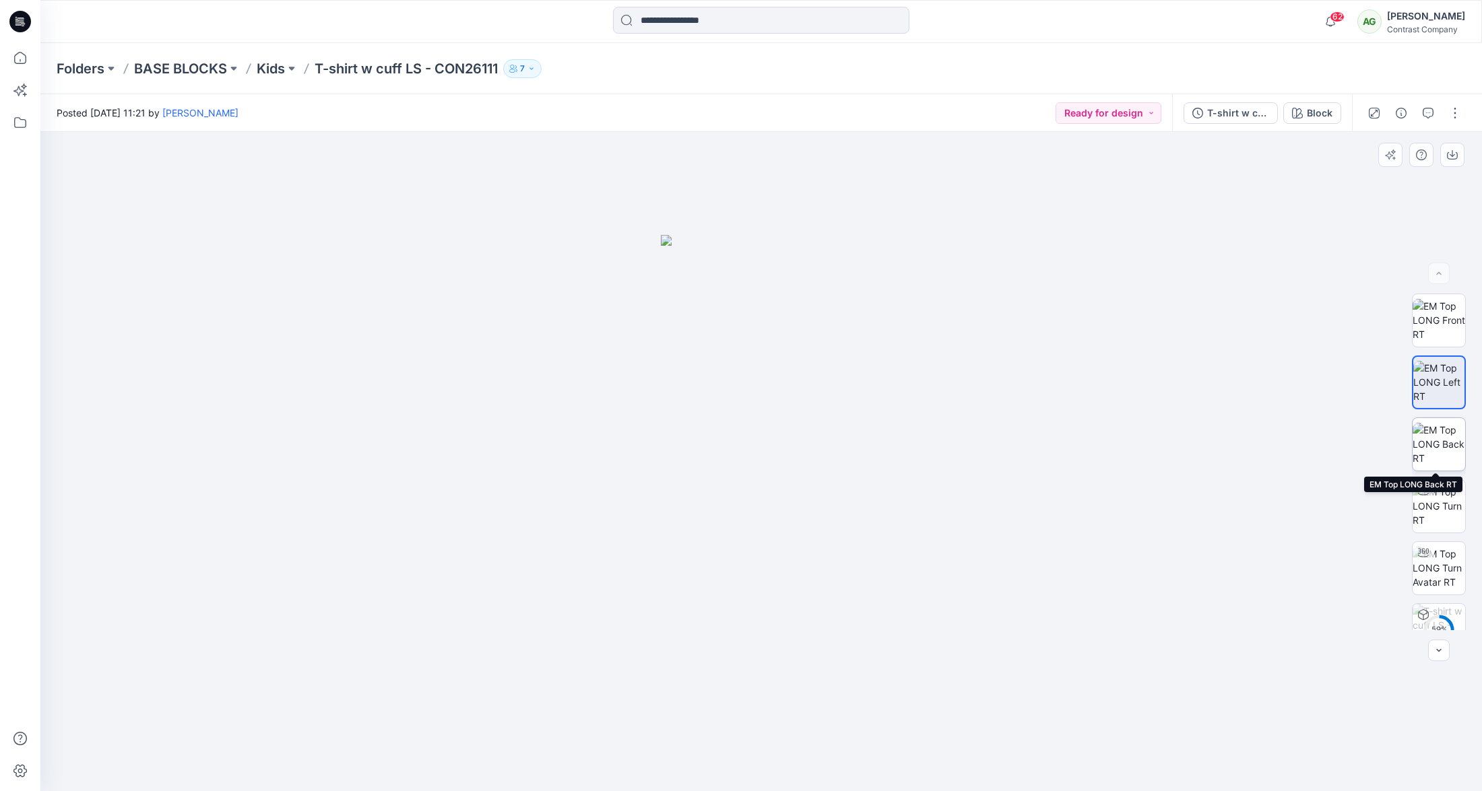
click at [1438, 446] on img at bounding box center [1439, 444] width 53 height 42
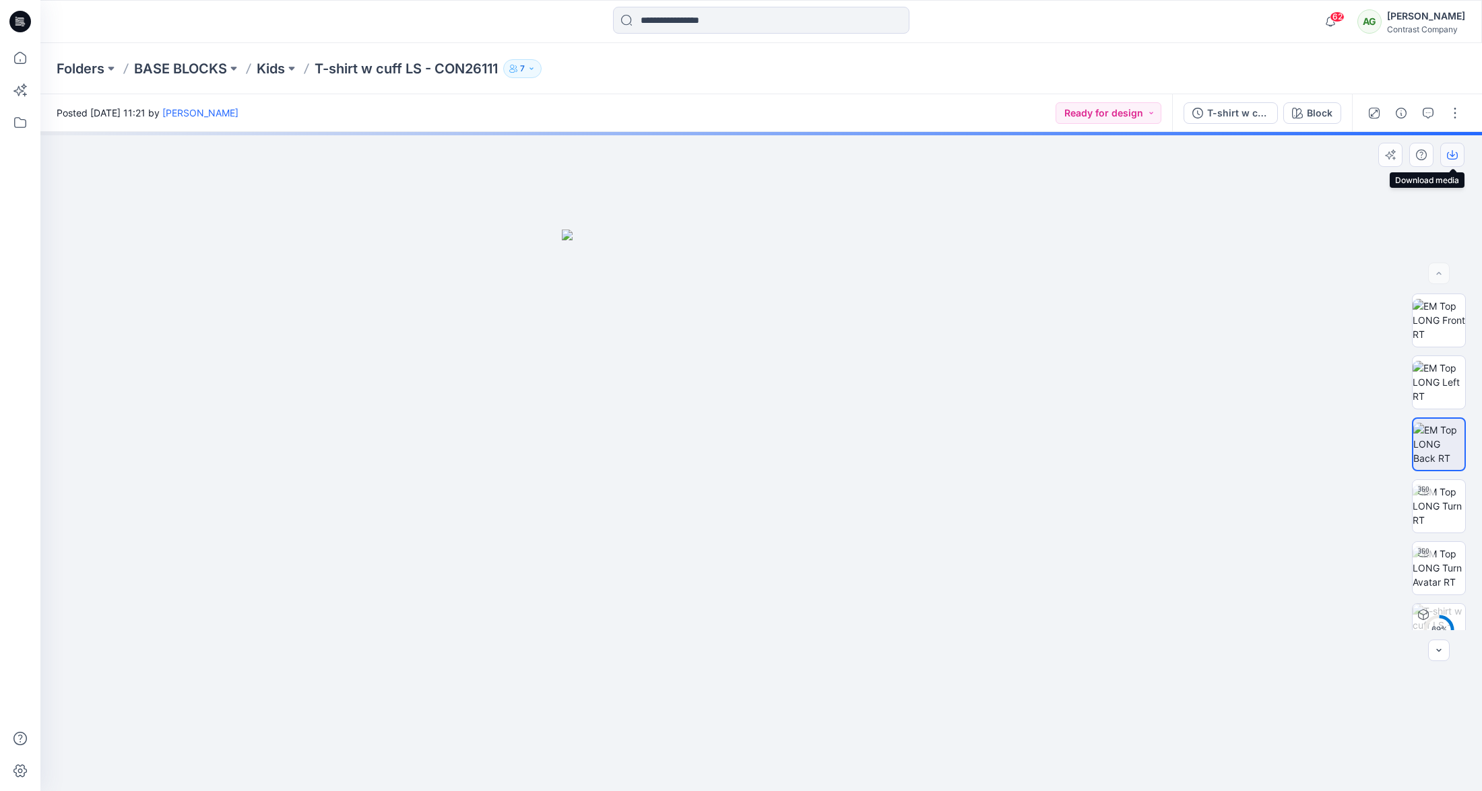
click at [1456, 153] on icon "button" at bounding box center [1452, 155] width 11 height 11
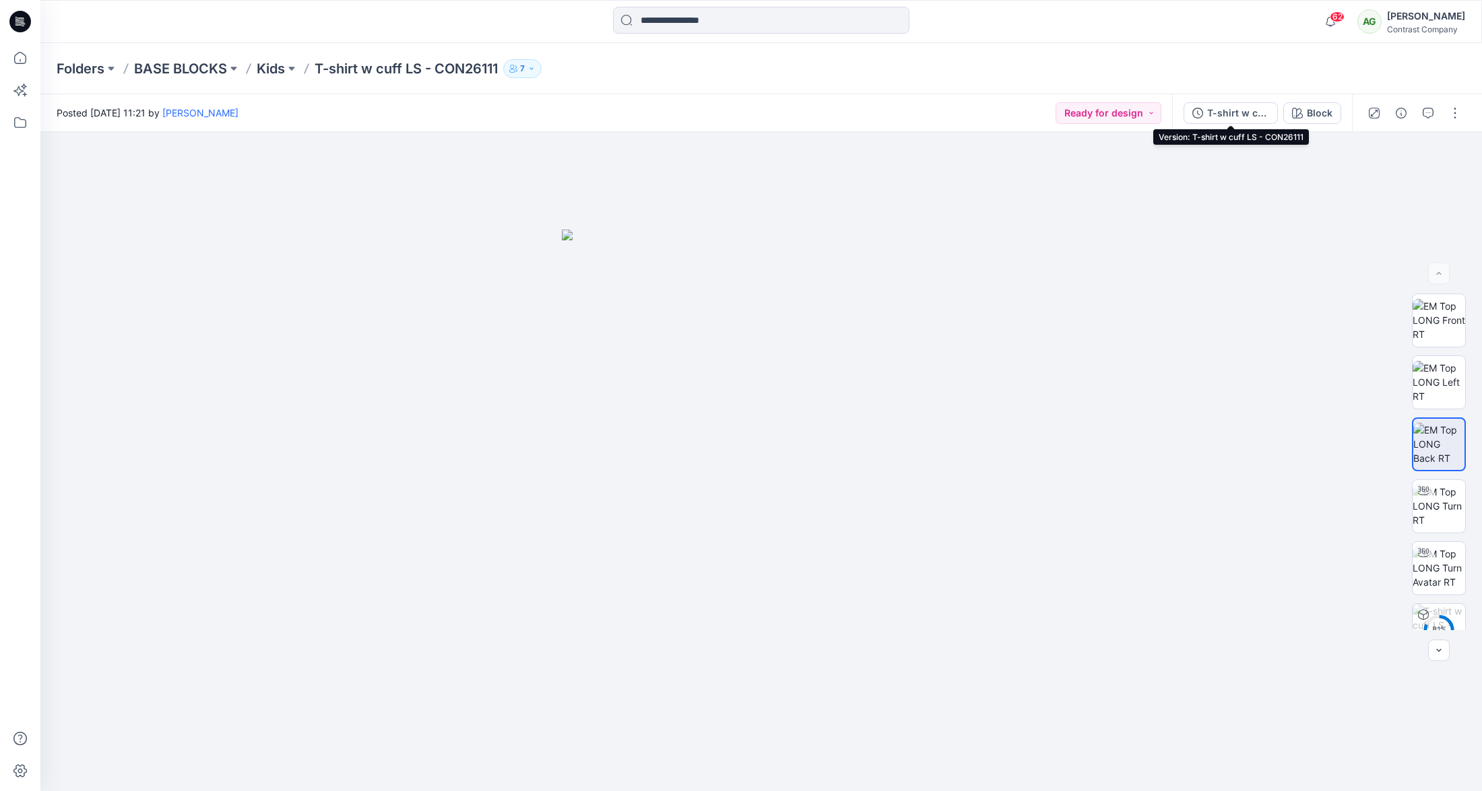
click at [1235, 112] on div "T-shirt w cuff LS - CON26111" at bounding box center [1238, 113] width 62 height 15
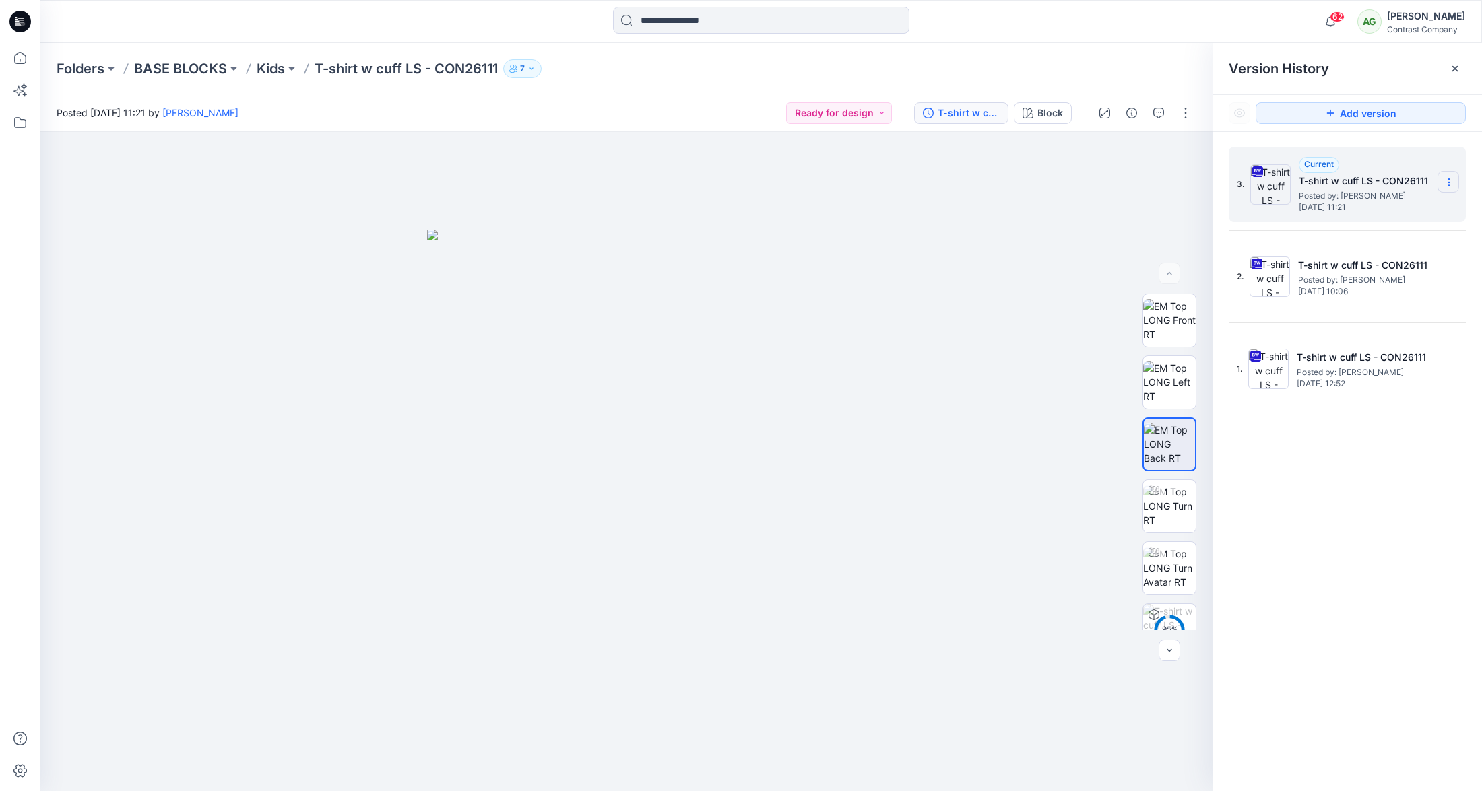
click at [1448, 180] on icon at bounding box center [1449, 182] width 11 height 11
click at [1384, 203] on span "Download Source BW File" at bounding box center [1380, 209] width 112 height 16
click at [967, 117] on div "T-shirt w cuff LS - CON26111" at bounding box center [969, 113] width 62 height 15
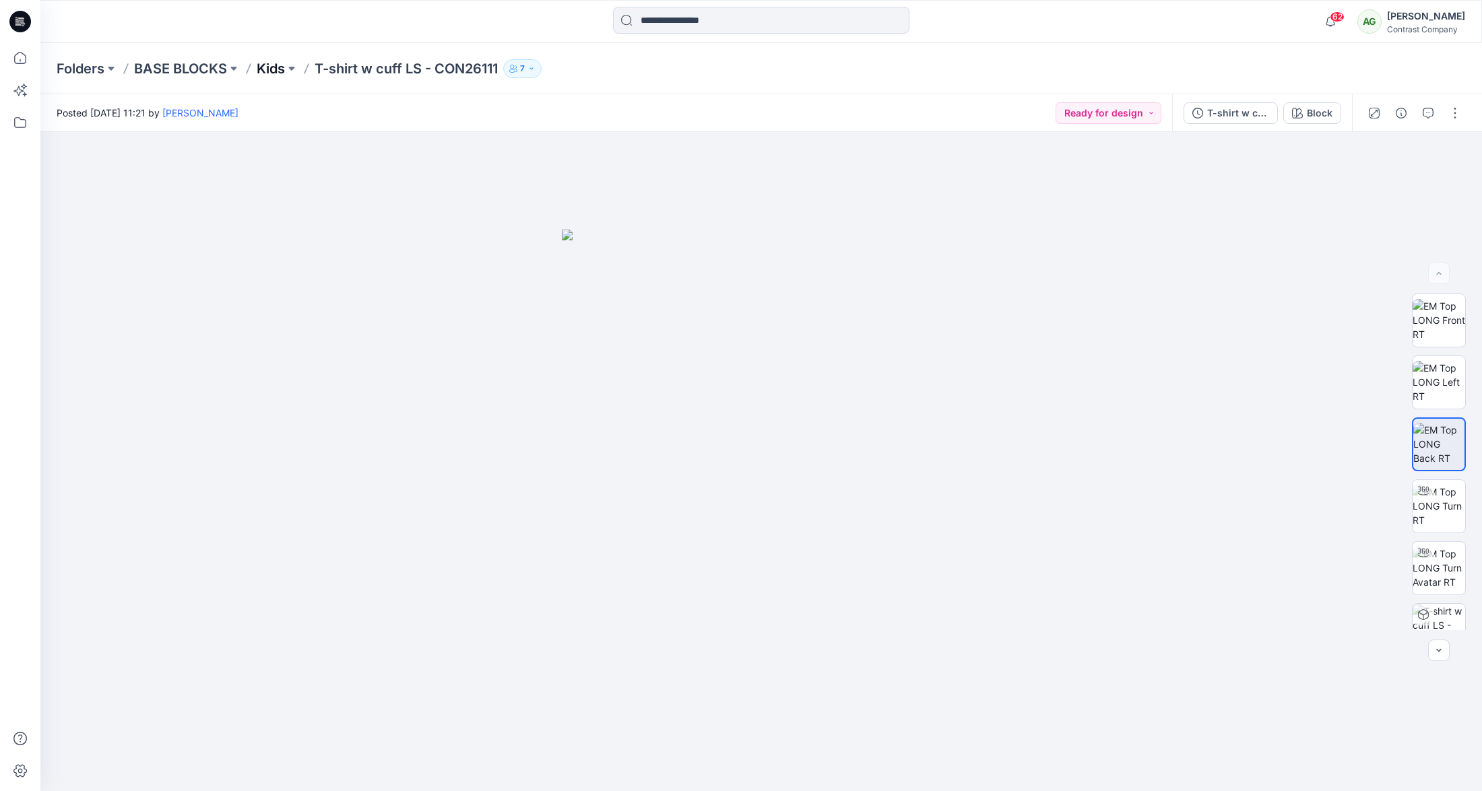
click at [271, 65] on p "Kids" at bounding box center [271, 68] width 28 height 19
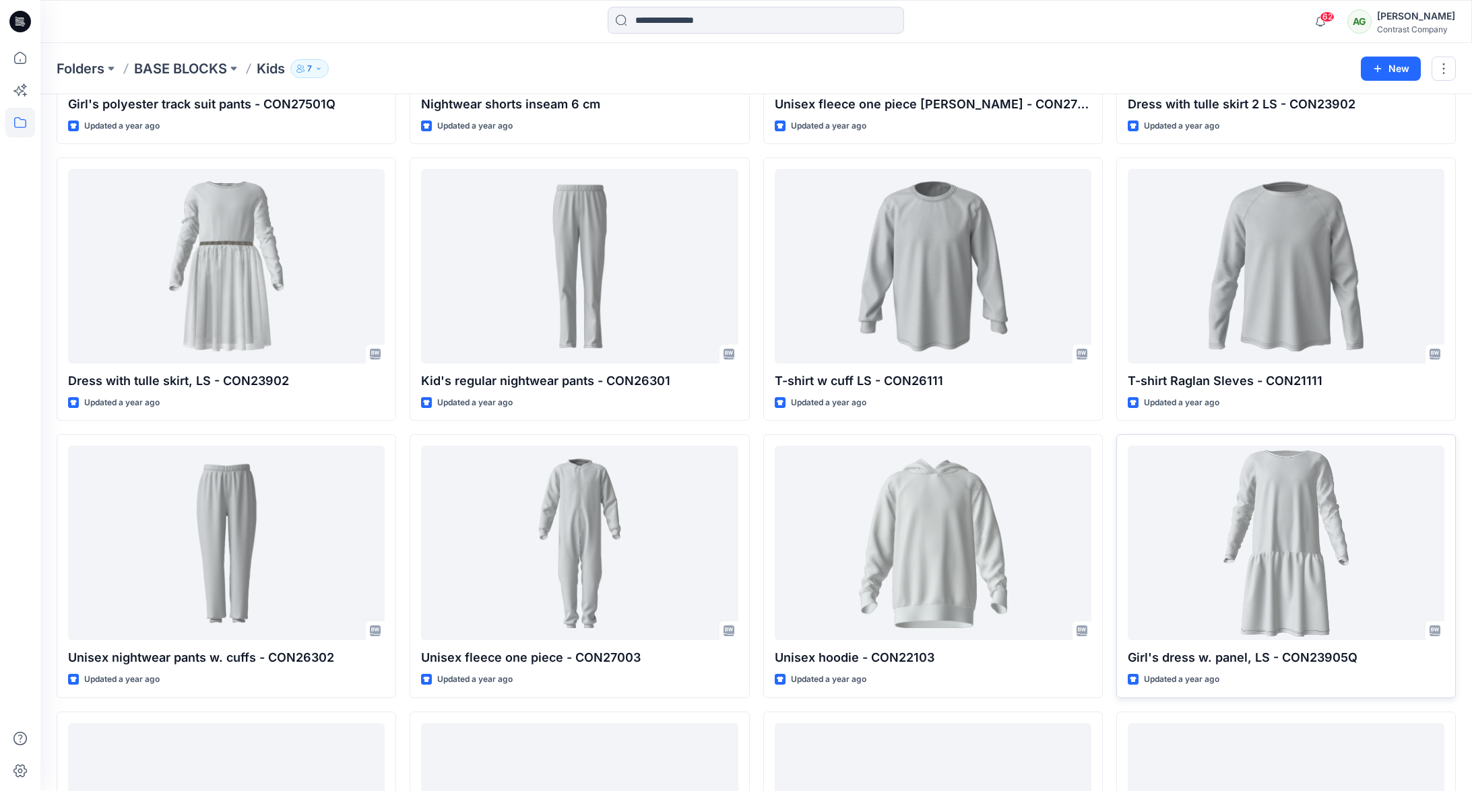
scroll to position [1653, 0]
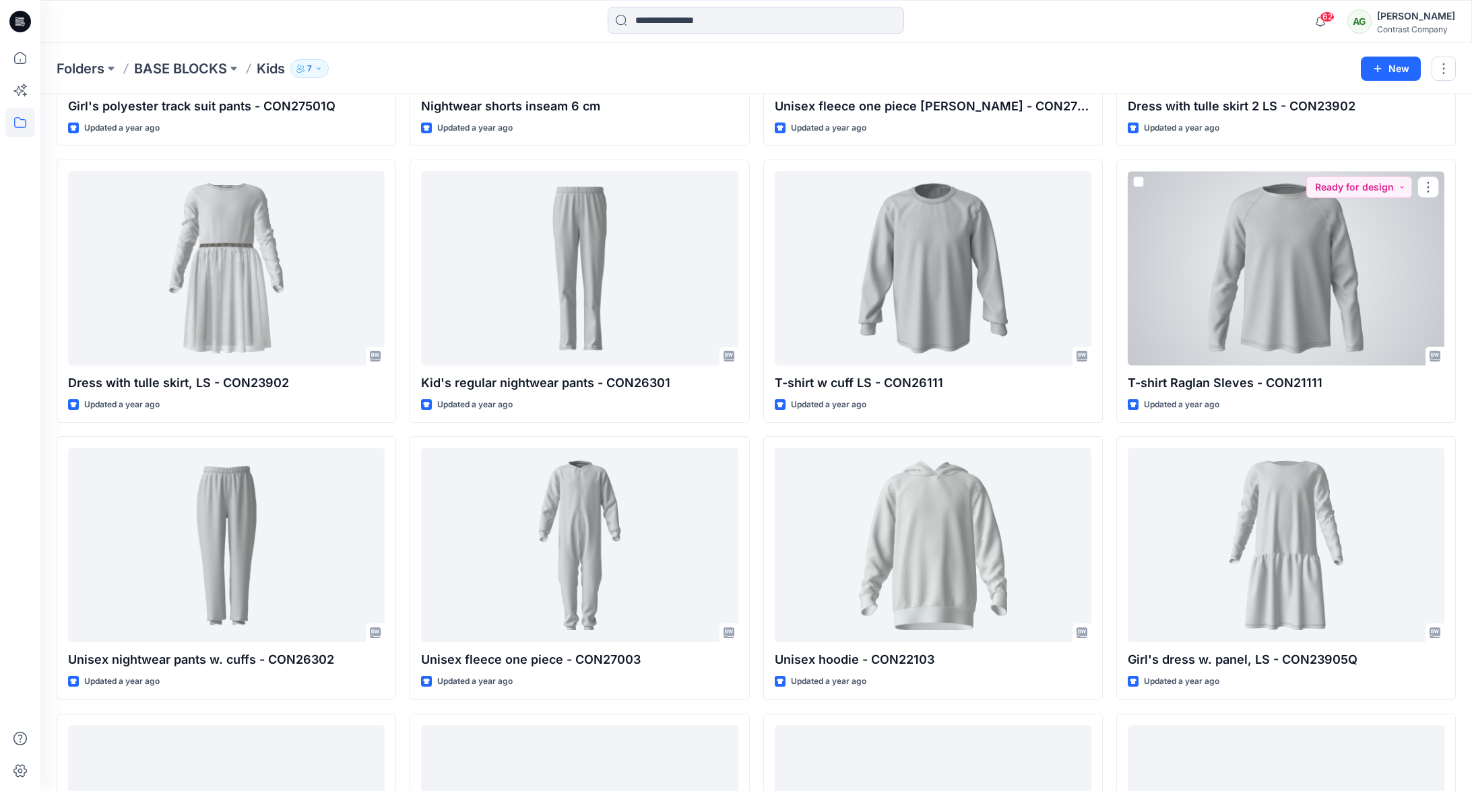
click at [1287, 304] on div at bounding box center [1286, 268] width 317 height 195
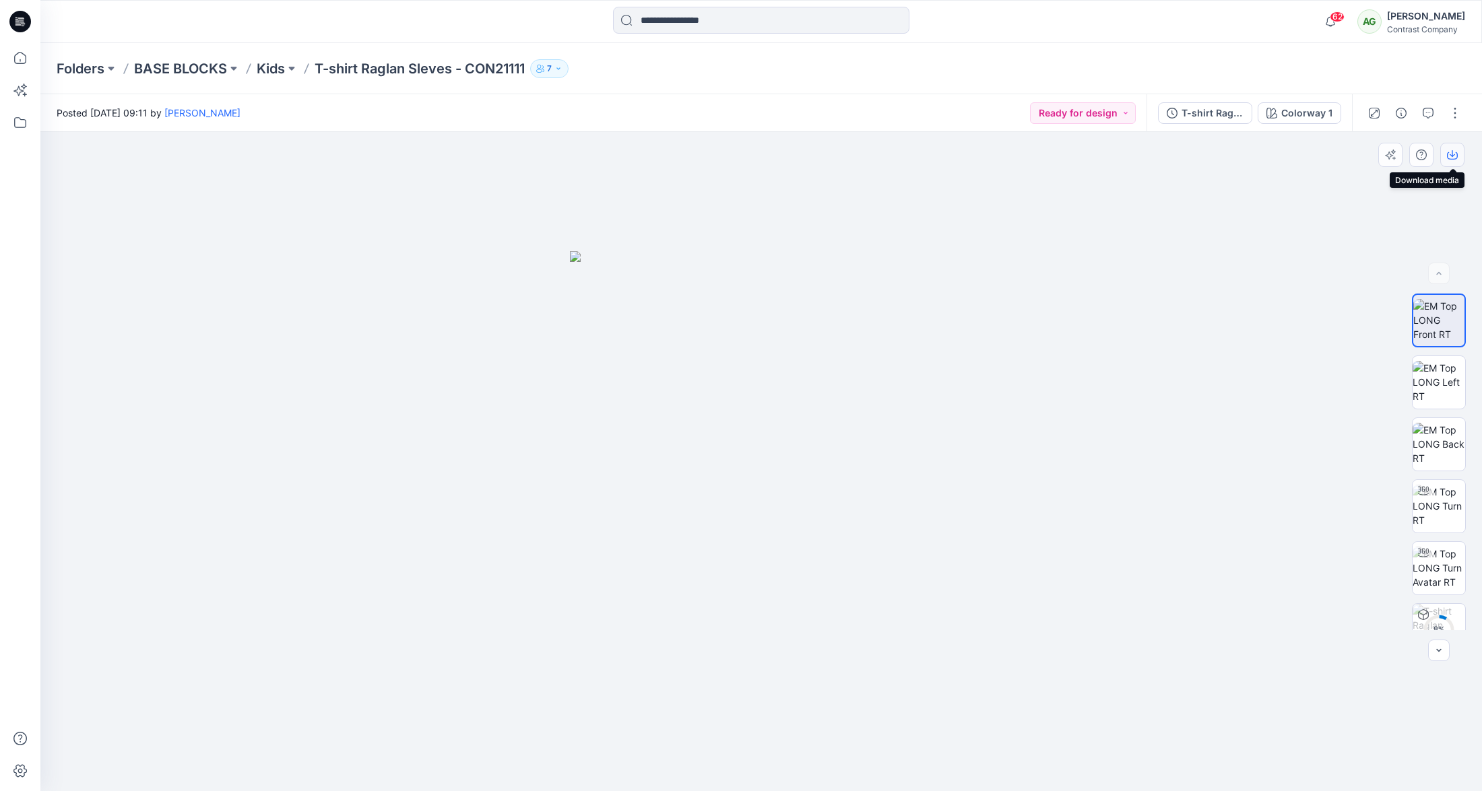
click at [1453, 150] on icon "button" at bounding box center [1452, 155] width 11 height 11
click at [1441, 377] on img at bounding box center [1439, 382] width 53 height 42
click at [1452, 153] on icon "button" at bounding box center [1452, 155] width 11 height 11
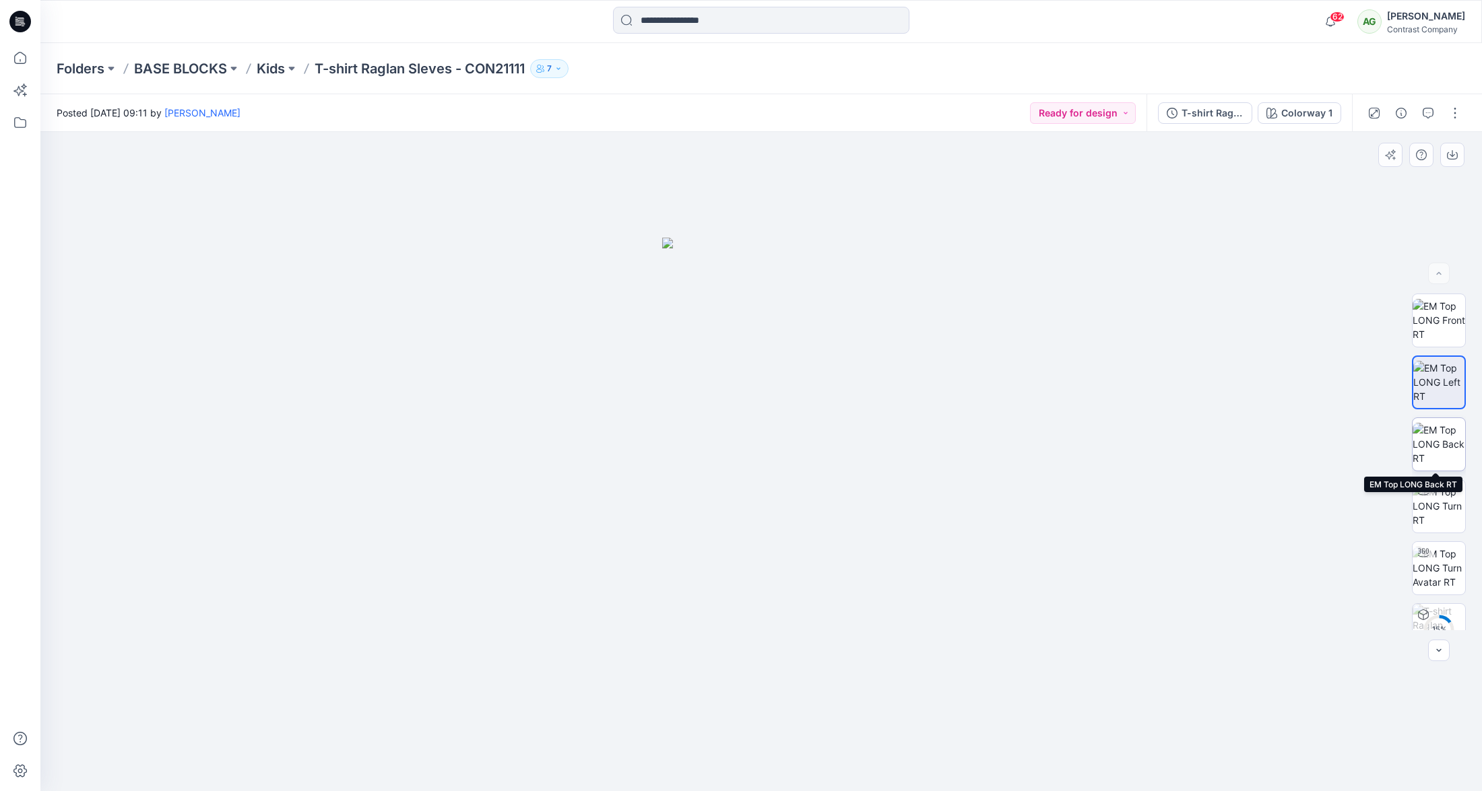
click at [1436, 446] on img at bounding box center [1439, 444] width 53 height 42
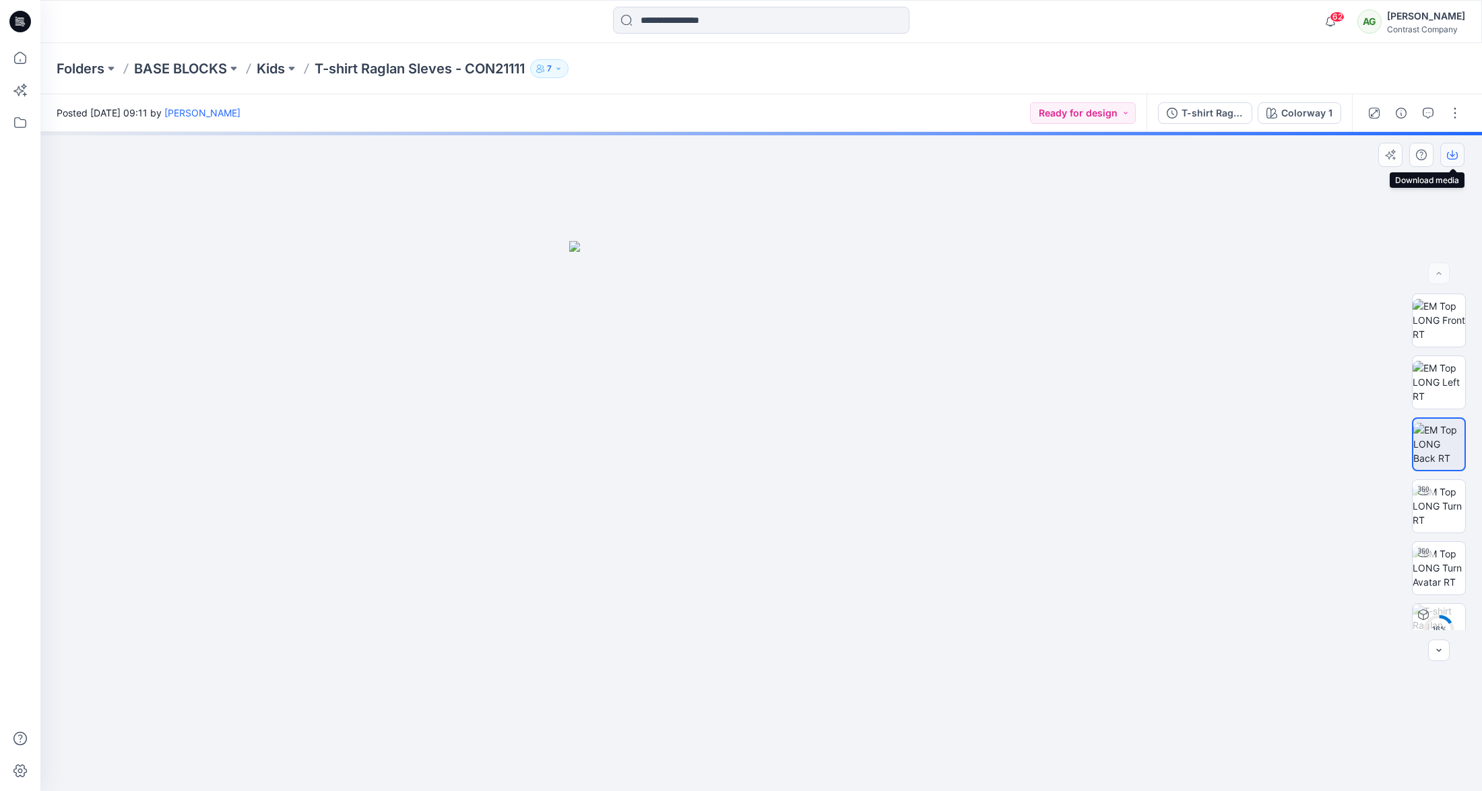
click at [1450, 150] on icon "button" at bounding box center [1452, 155] width 11 height 11
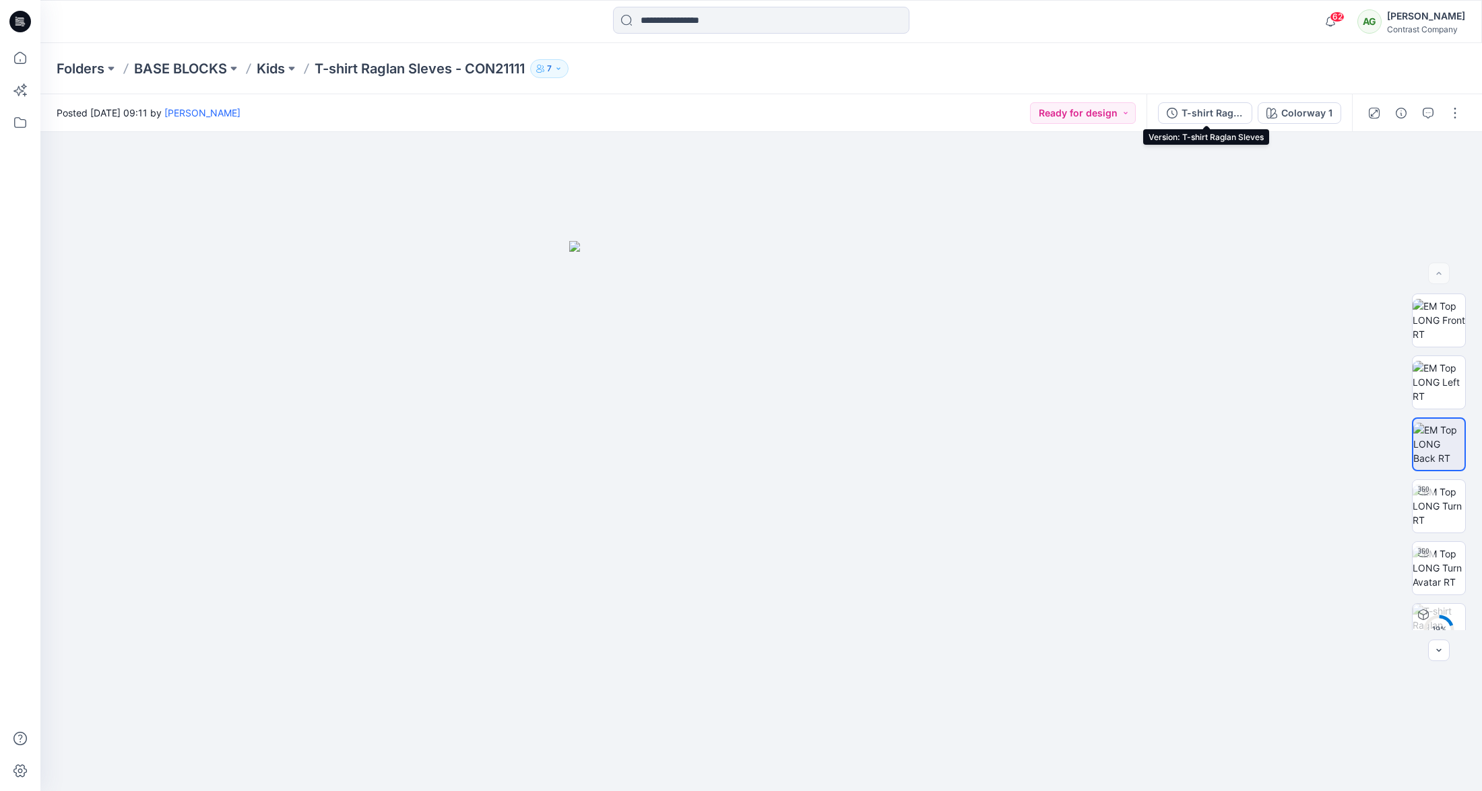
click at [1212, 106] on div "T-shirt Raglan Sleves" at bounding box center [1212, 113] width 62 height 15
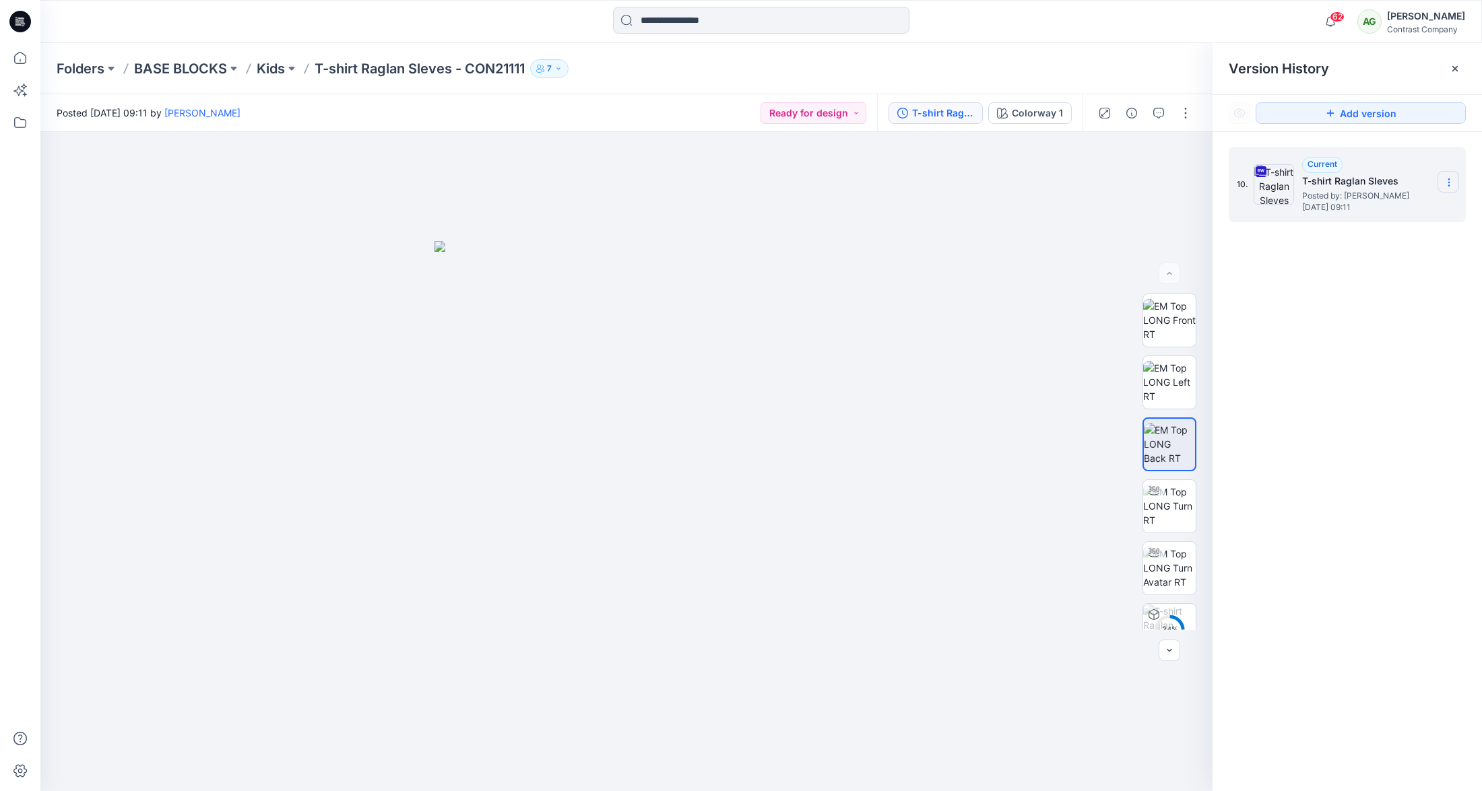
click at [1453, 181] on icon at bounding box center [1449, 182] width 11 height 11
click at [1419, 209] on span "Download Source BW File" at bounding box center [1380, 209] width 112 height 16
click at [1447, 181] on icon at bounding box center [1449, 182] width 11 height 11
click at [1405, 207] on span "Download Source BW File" at bounding box center [1380, 209] width 112 height 16
click at [1446, 178] on icon at bounding box center [1449, 182] width 11 height 11
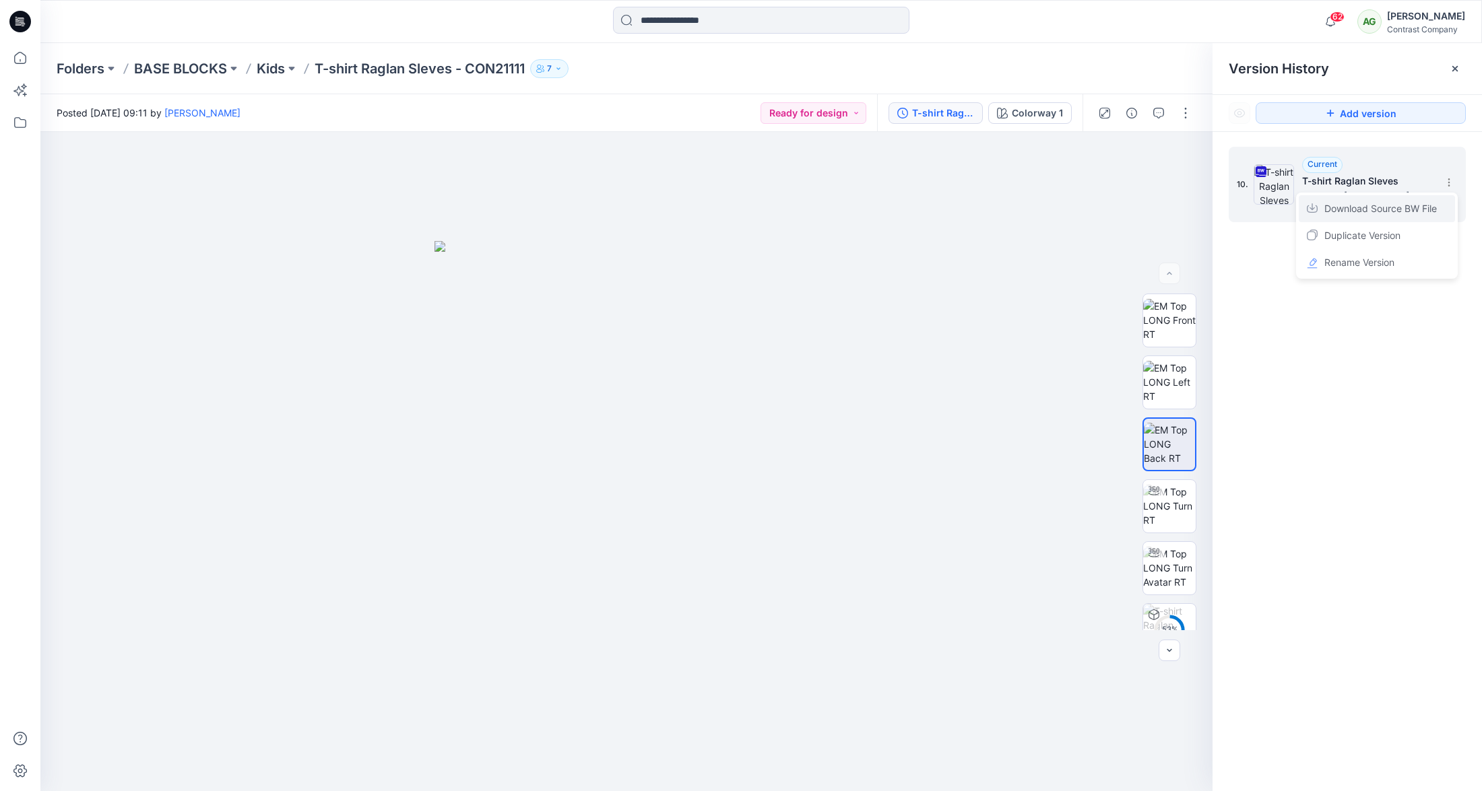
click at [1384, 207] on span "Download Source BW File" at bounding box center [1380, 209] width 112 height 16
click at [1450, 185] on icon at bounding box center [1449, 182] width 11 height 11
click at [1362, 209] on span "Download Source BW File" at bounding box center [1380, 209] width 112 height 16
click at [1447, 181] on icon at bounding box center [1449, 182] width 11 height 11
click at [1405, 208] on span "Download Source BW File" at bounding box center [1380, 209] width 112 height 16
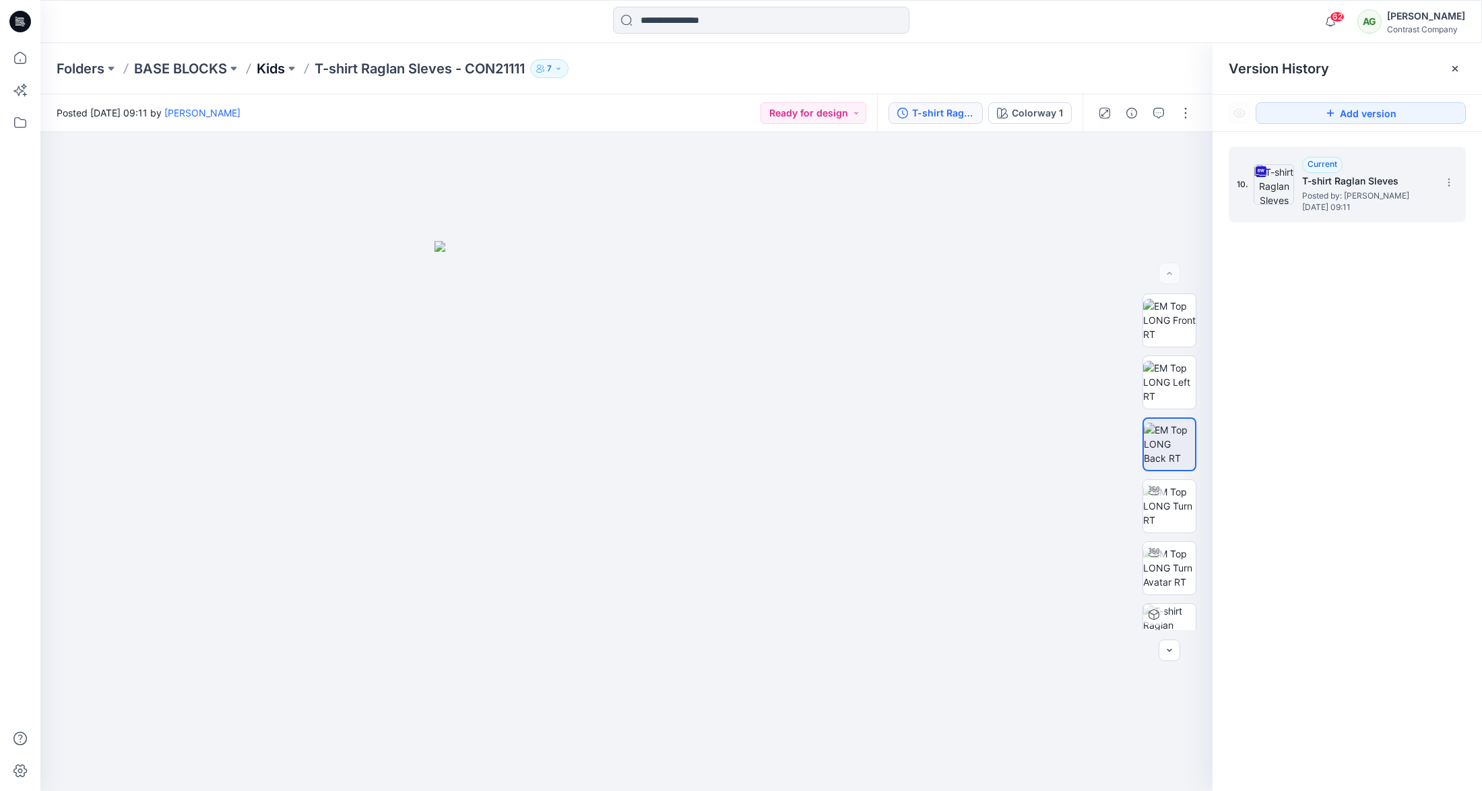
click at [275, 71] on p "Kids" at bounding box center [271, 68] width 28 height 19
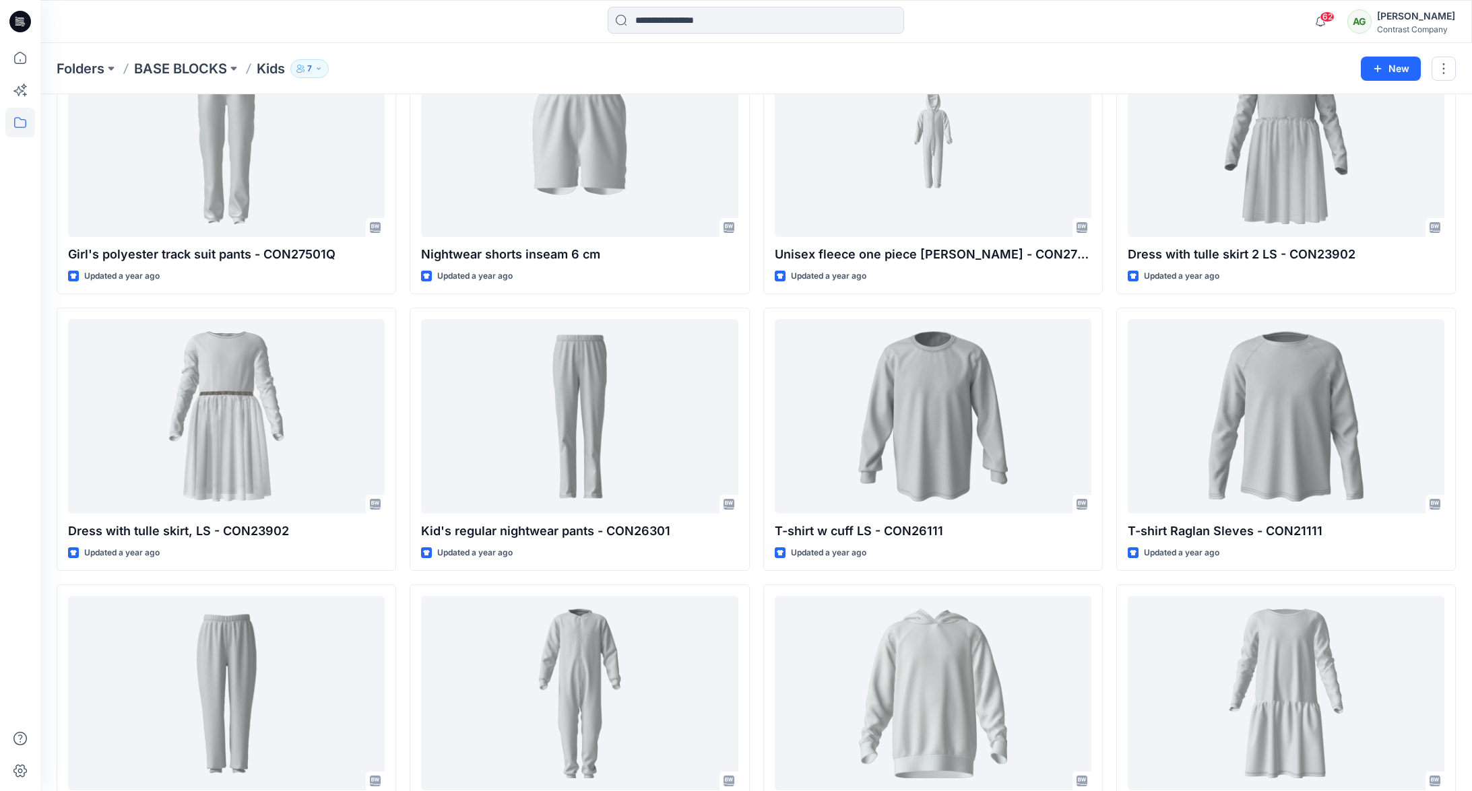
scroll to position [1472, 0]
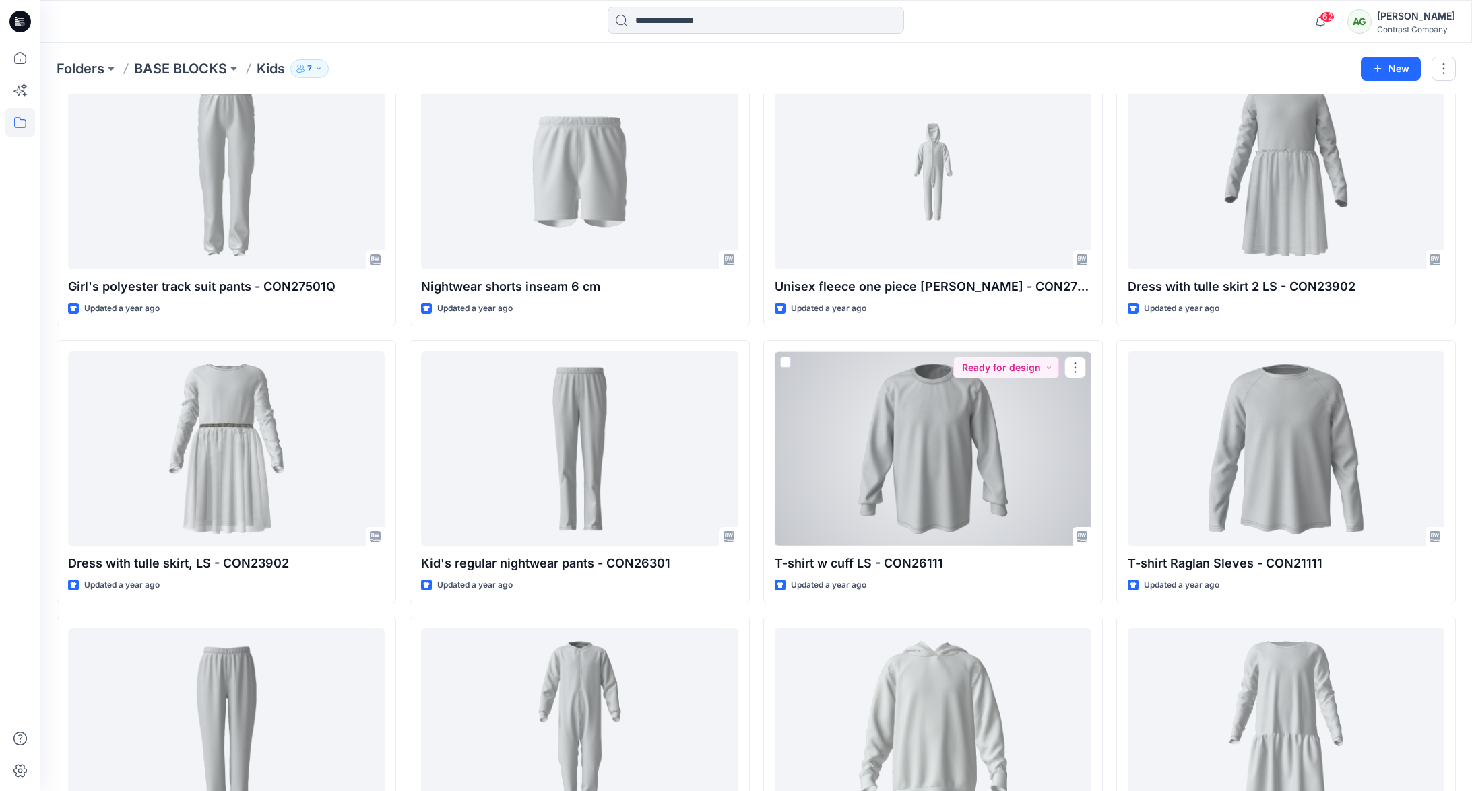
click at [928, 441] on div at bounding box center [933, 449] width 317 height 195
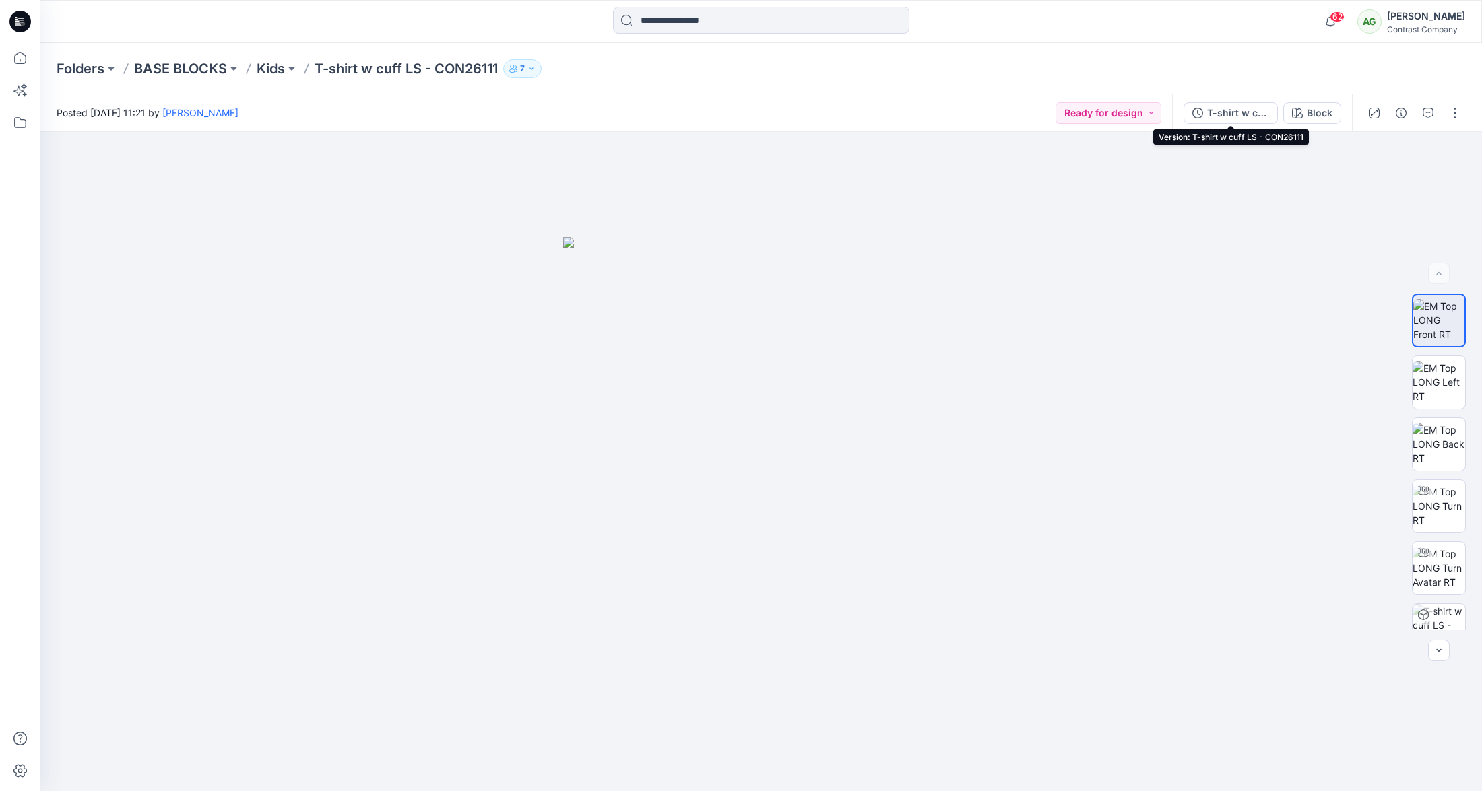
drag, startPoint x: 1227, startPoint y: 111, endPoint x: 1252, endPoint y: 108, distance: 25.1
click at [1227, 111] on div "T-shirt w cuff LS - CON26111" at bounding box center [1238, 113] width 62 height 15
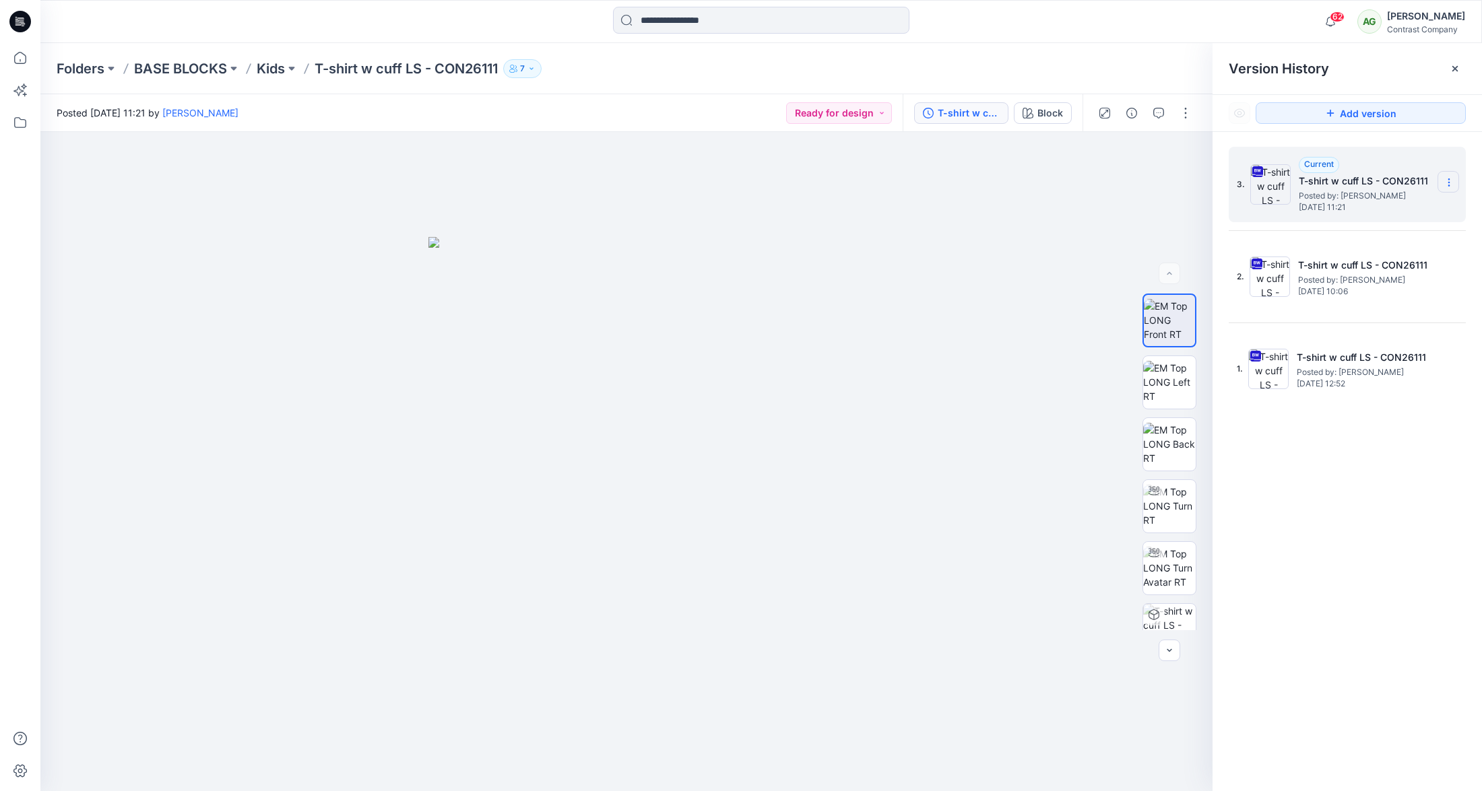
click at [1450, 176] on section at bounding box center [1448, 182] width 22 height 22
click at [1392, 208] on span "Download Source BW File" at bounding box center [1380, 209] width 112 height 16
click at [275, 70] on p "Kids" at bounding box center [271, 68] width 28 height 19
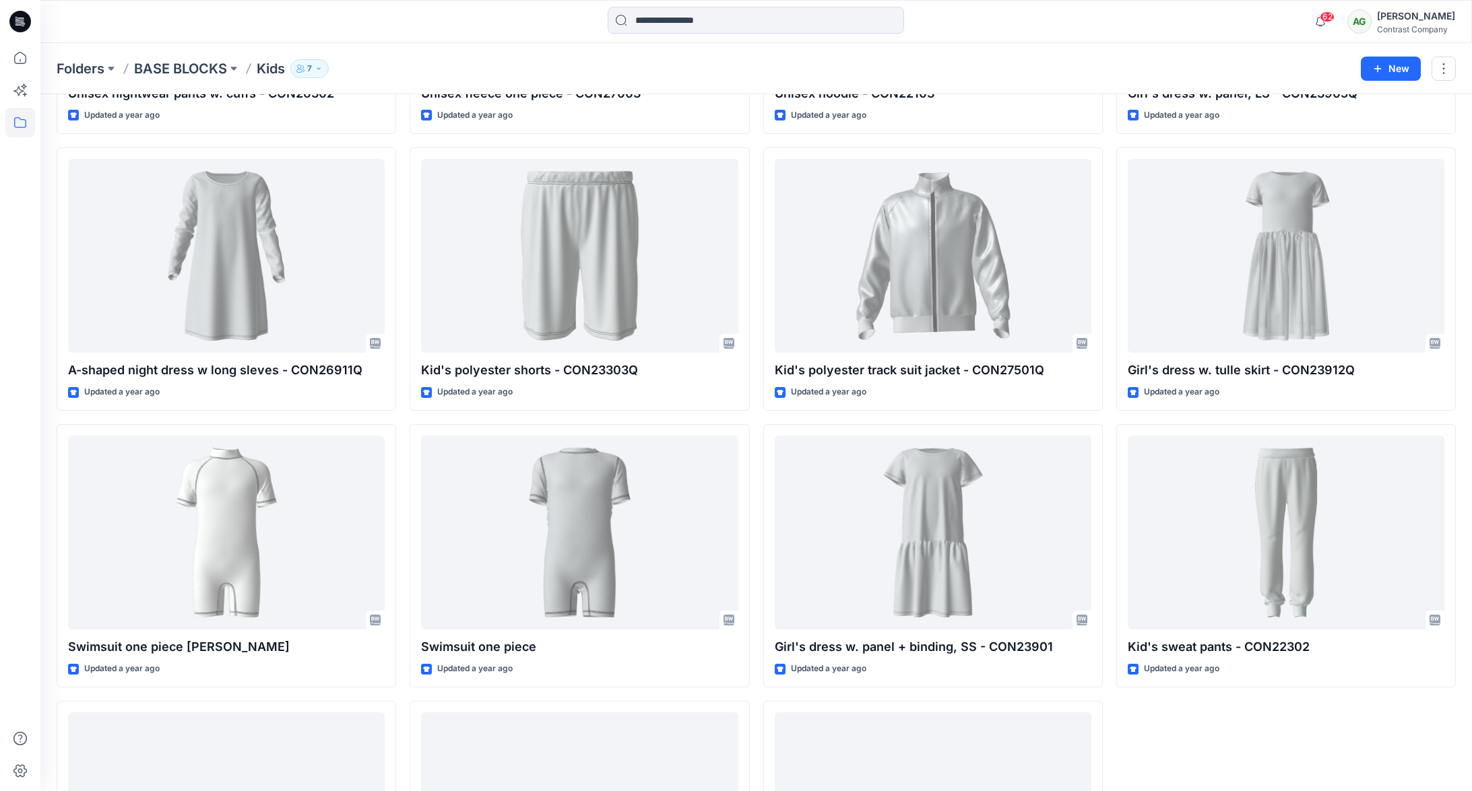
scroll to position [2228, 0]
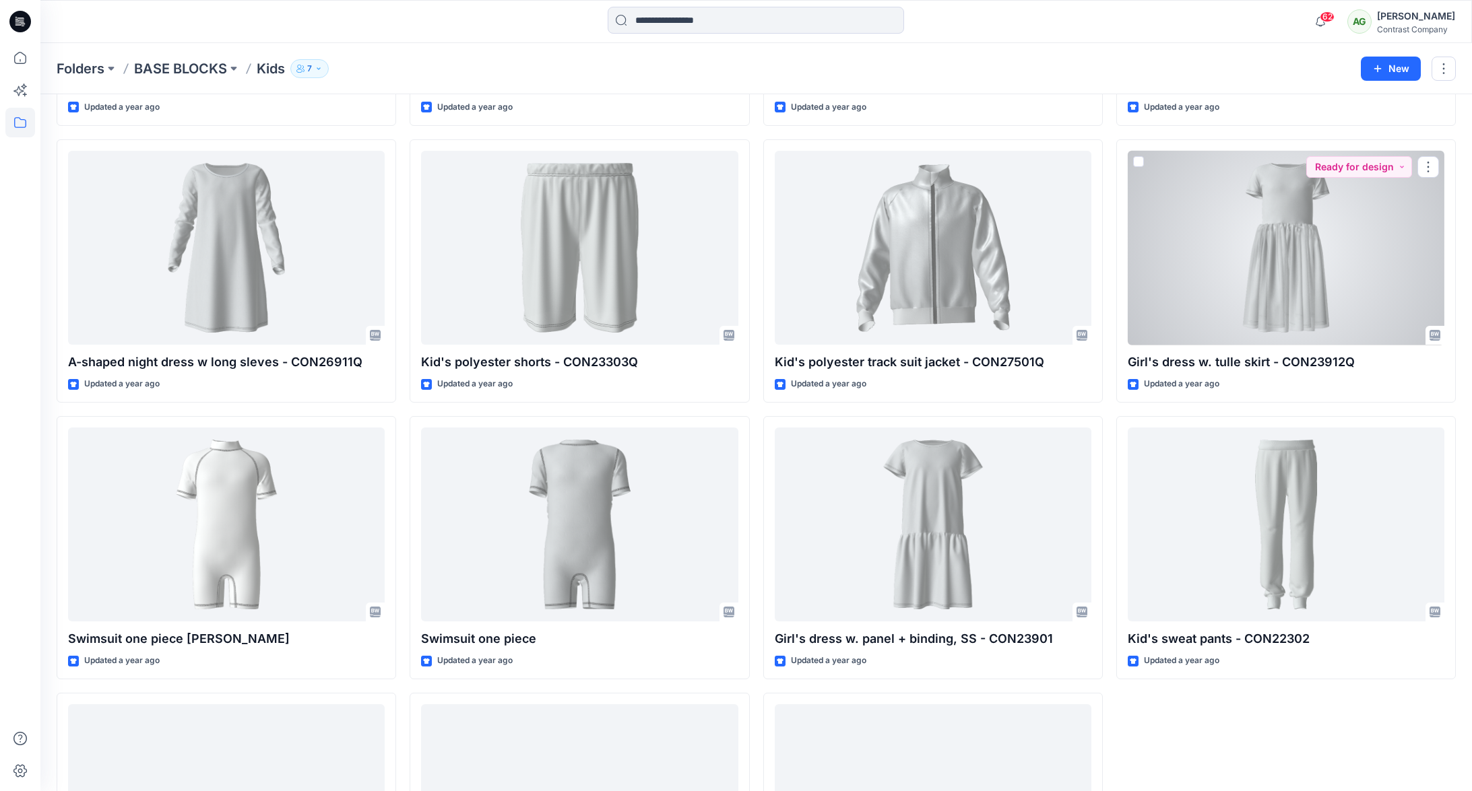
click at [1294, 296] on div at bounding box center [1286, 248] width 317 height 195
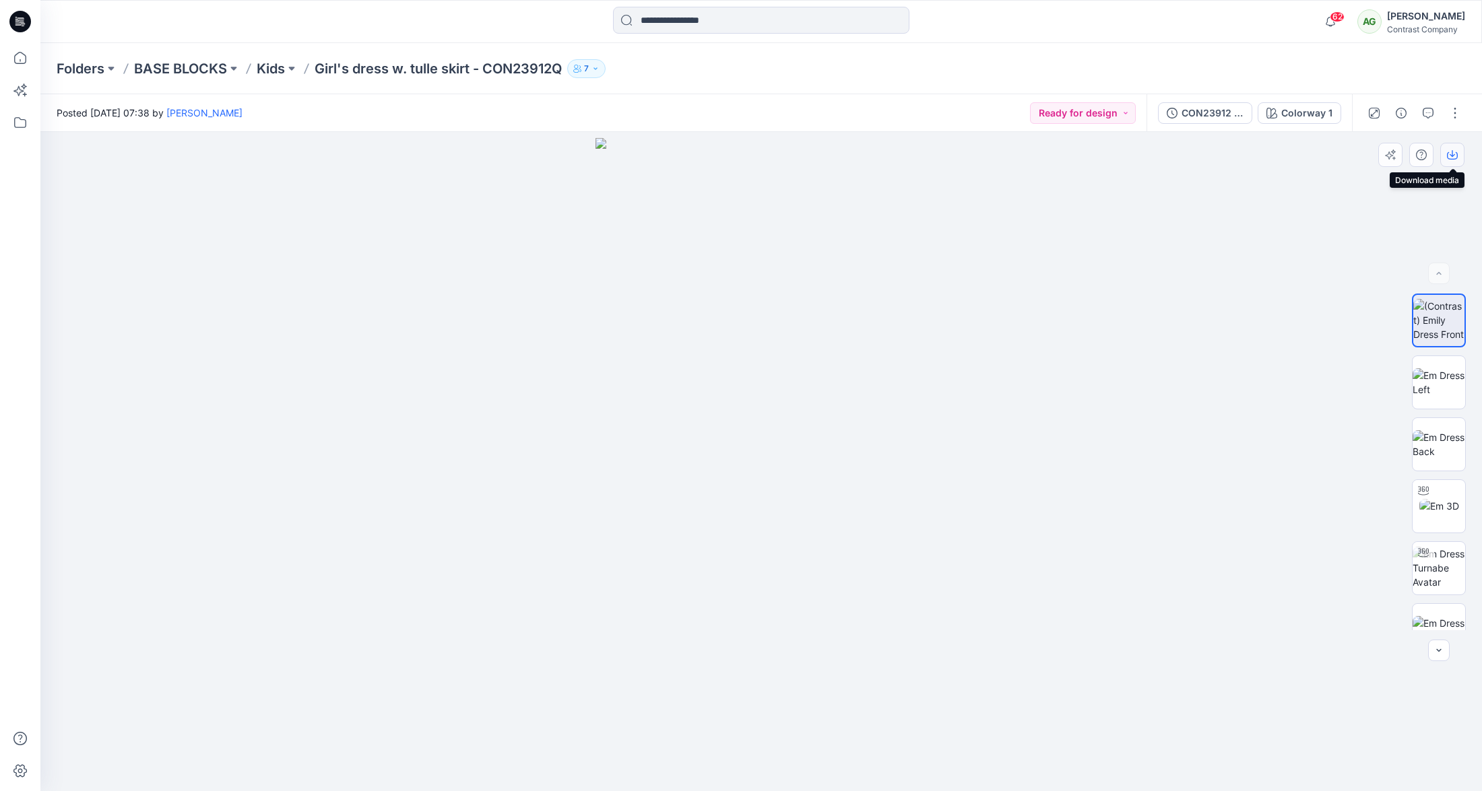
click at [1454, 154] on icon "button" at bounding box center [1452, 155] width 11 height 11
click at [1437, 383] on img at bounding box center [1439, 382] width 53 height 28
click at [1451, 156] on icon "button" at bounding box center [1452, 155] width 11 height 11
click at [1434, 440] on img at bounding box center [1439, 444] width 53 height 28
click at [1454, 155] on icon "button" at bounding box center [1452, 155] width 11 height 11
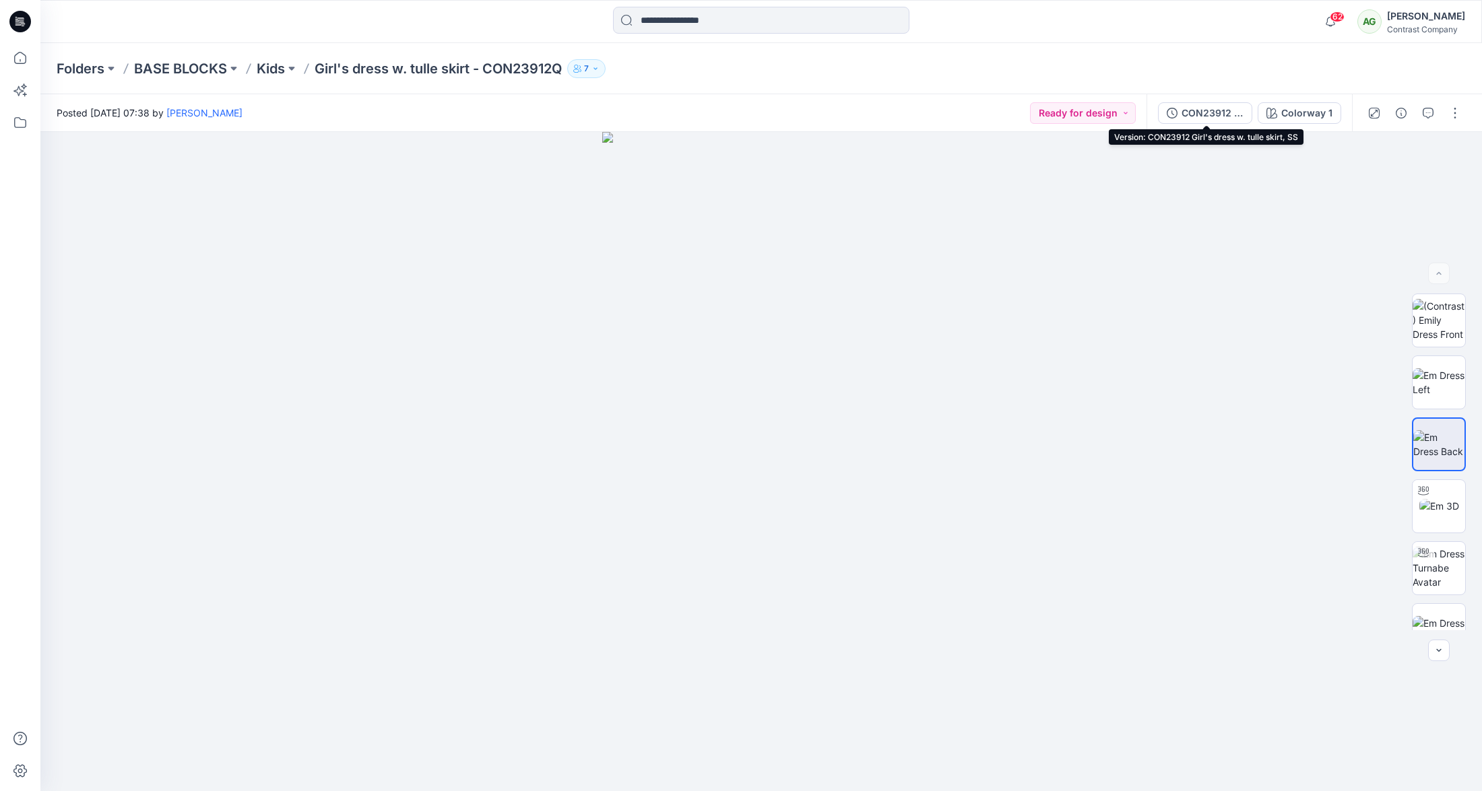
click at [1204, 111] on div "CON23912 Girl's dress w. tulle skirt, SS" at bounding box center [1212, 113] width 62 height 15
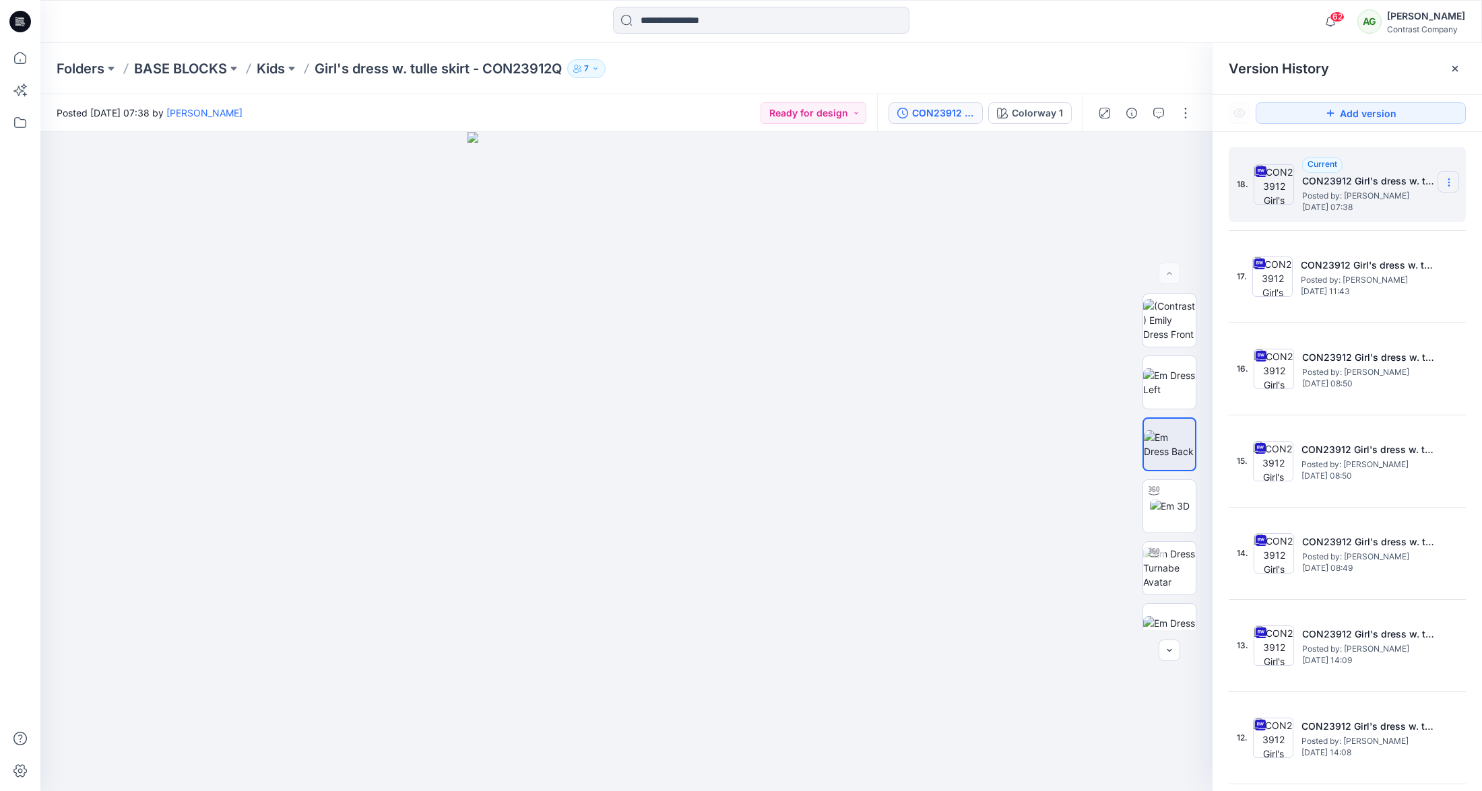
click at [1445, 180] on icon at bounding box center [1449, 182] width 11 height 11
click at [1392, 209] on span "Download Source BW File" at bounding box center [1380, 209] width 112 height 16
click at [280, 71] on p "Kids" at bounding box center [271, 68] width 28 height 19
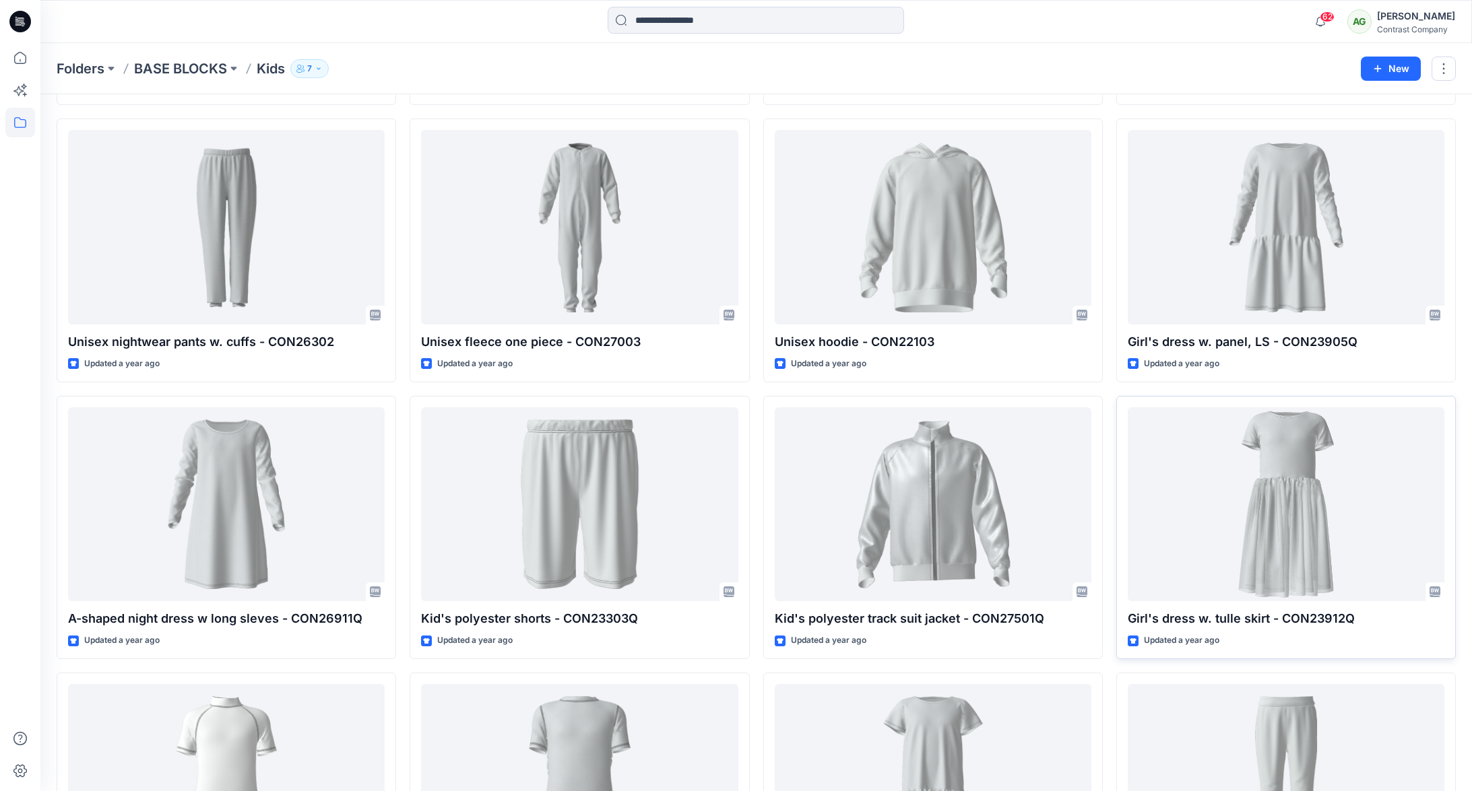
scroll to position [1963, 0]
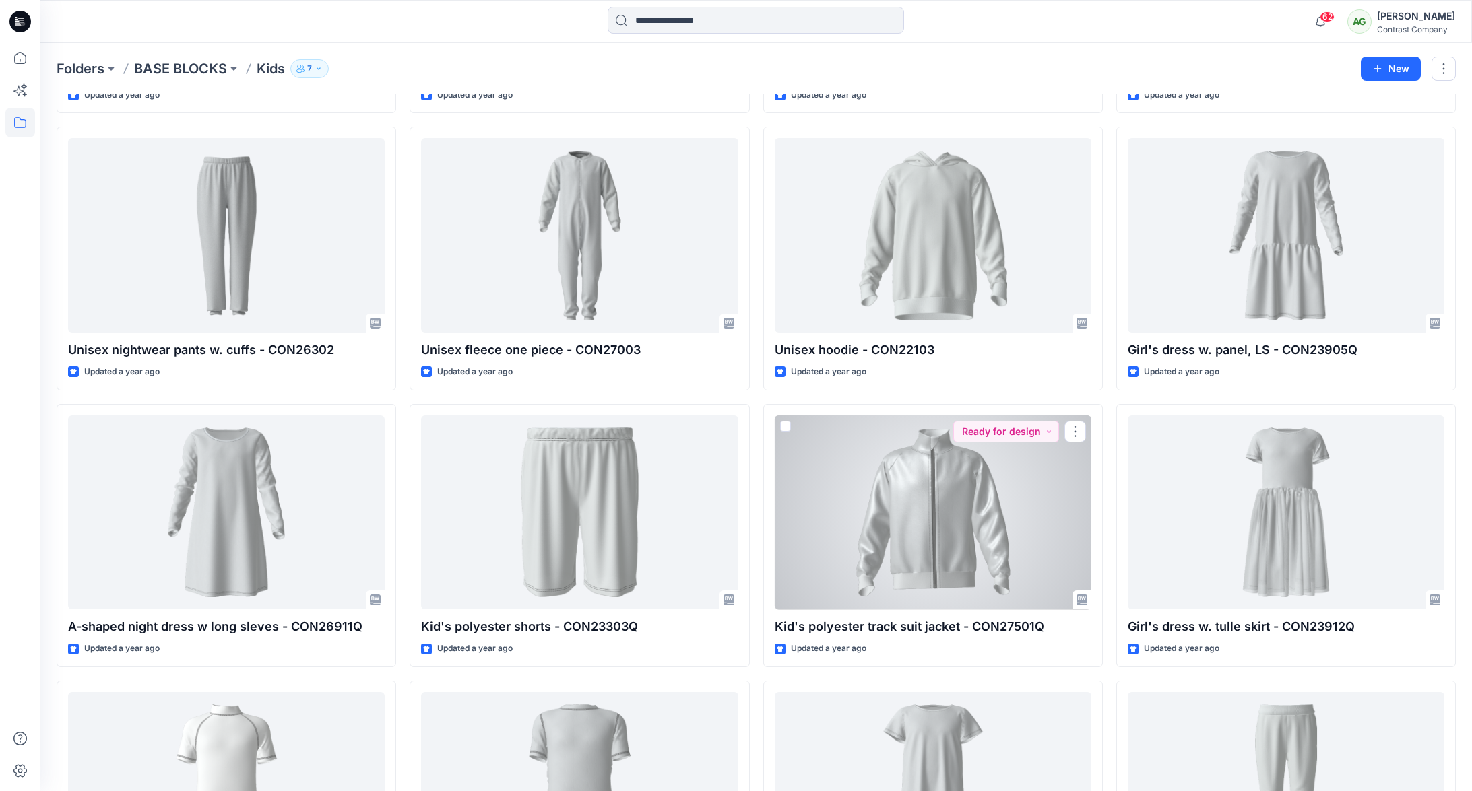
click at [940, 495] on div at bounding box center [933, 513] width 317 height 195
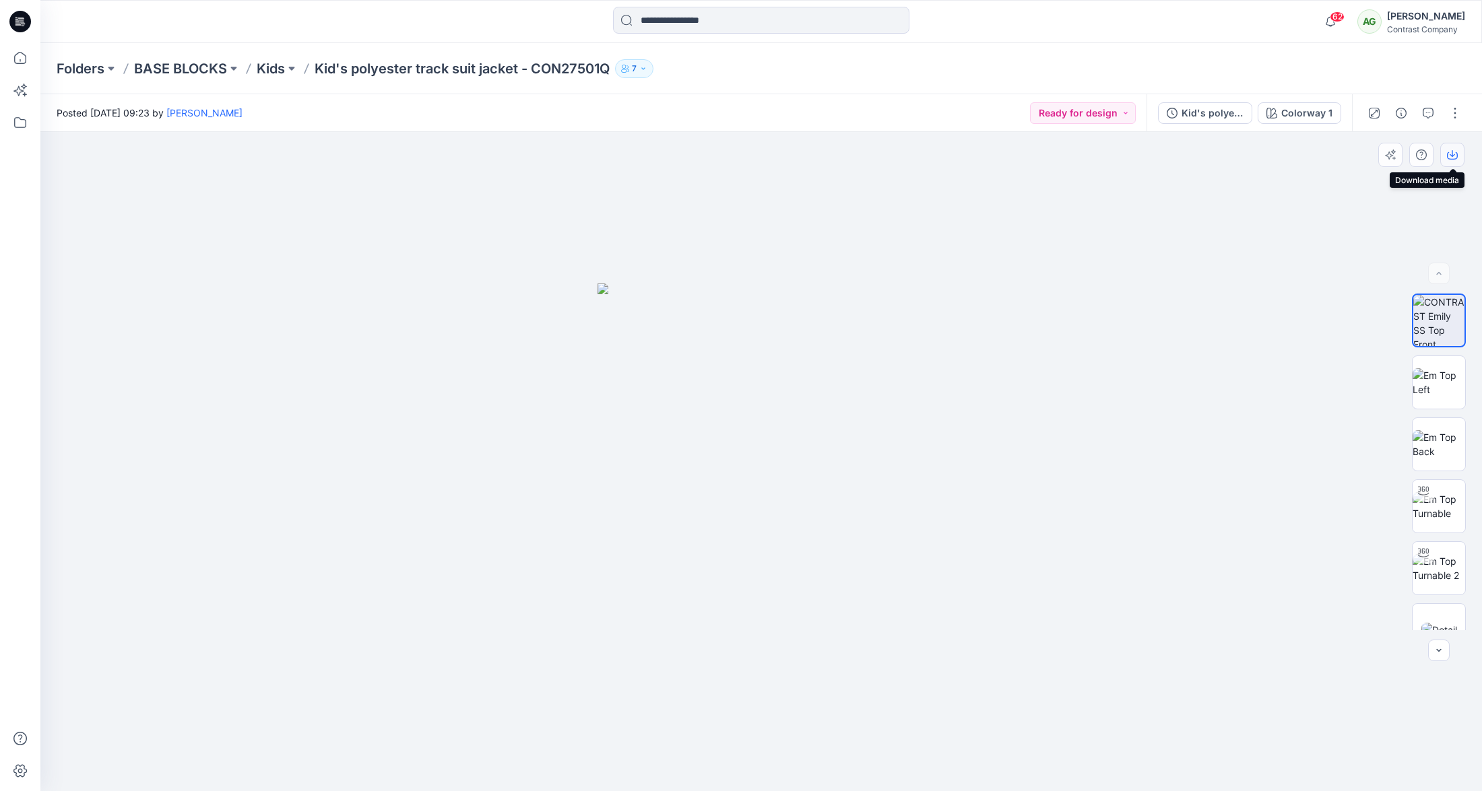
click at [1455, 156] on icon "button" at bounding box center [1452, 155] width 11 height 11
click at [1435, 380] on img at bounding box center [1439, 382] width 53 height 28
click at [1456, 152] on icon "button" at bounding box center [1452, 155] width 11 height 11
click at [1437, 442] on img at bounding box center [1439, 444] width 53 height 28
click at [1456, 154] on icon "button" at bounding box center [1452, 155] width 11 height 11
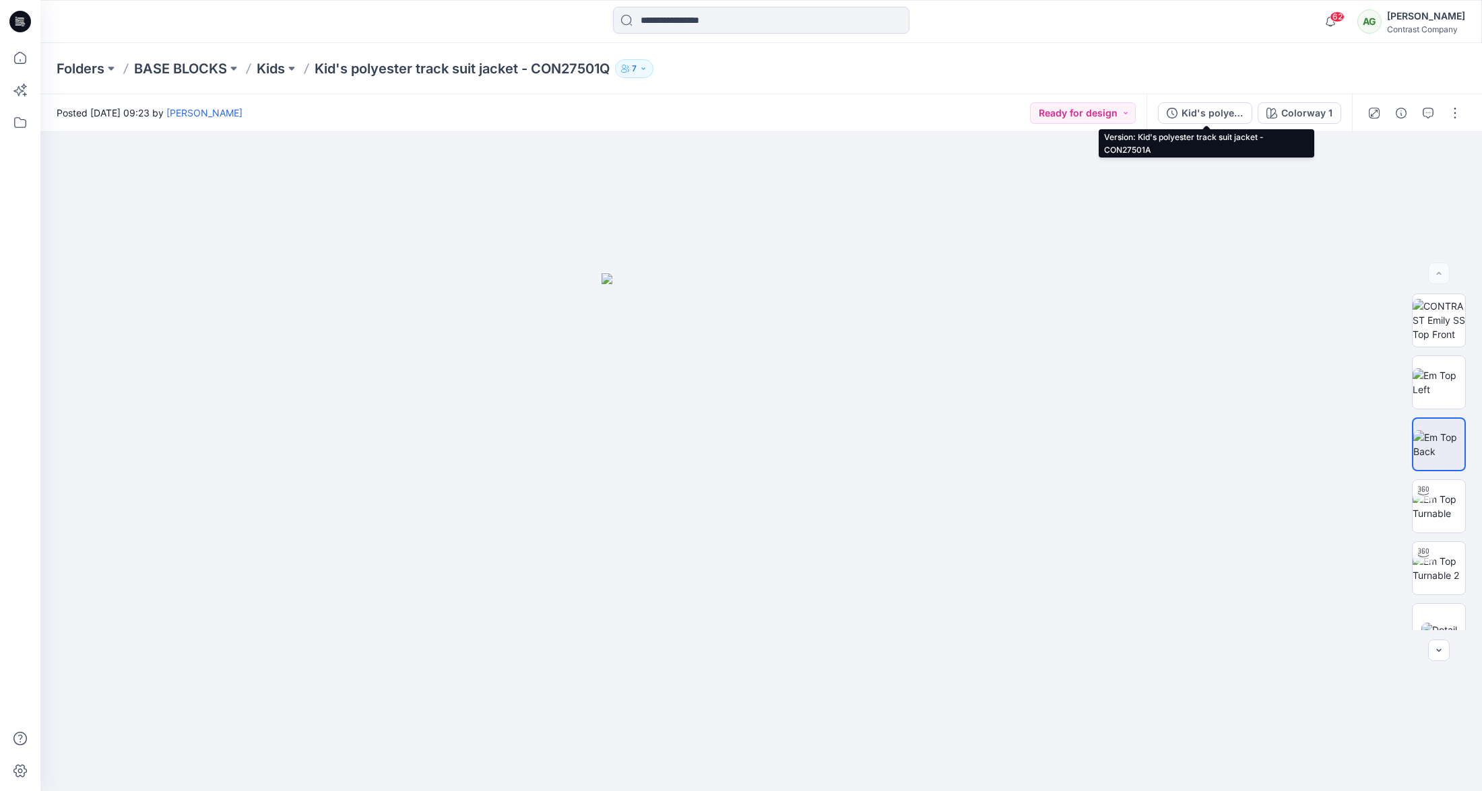
click at [1213, 110] on div "Kid's polyester track suit jacket - CON27501A" at bounding box center [1212, 113] width 62 height 15
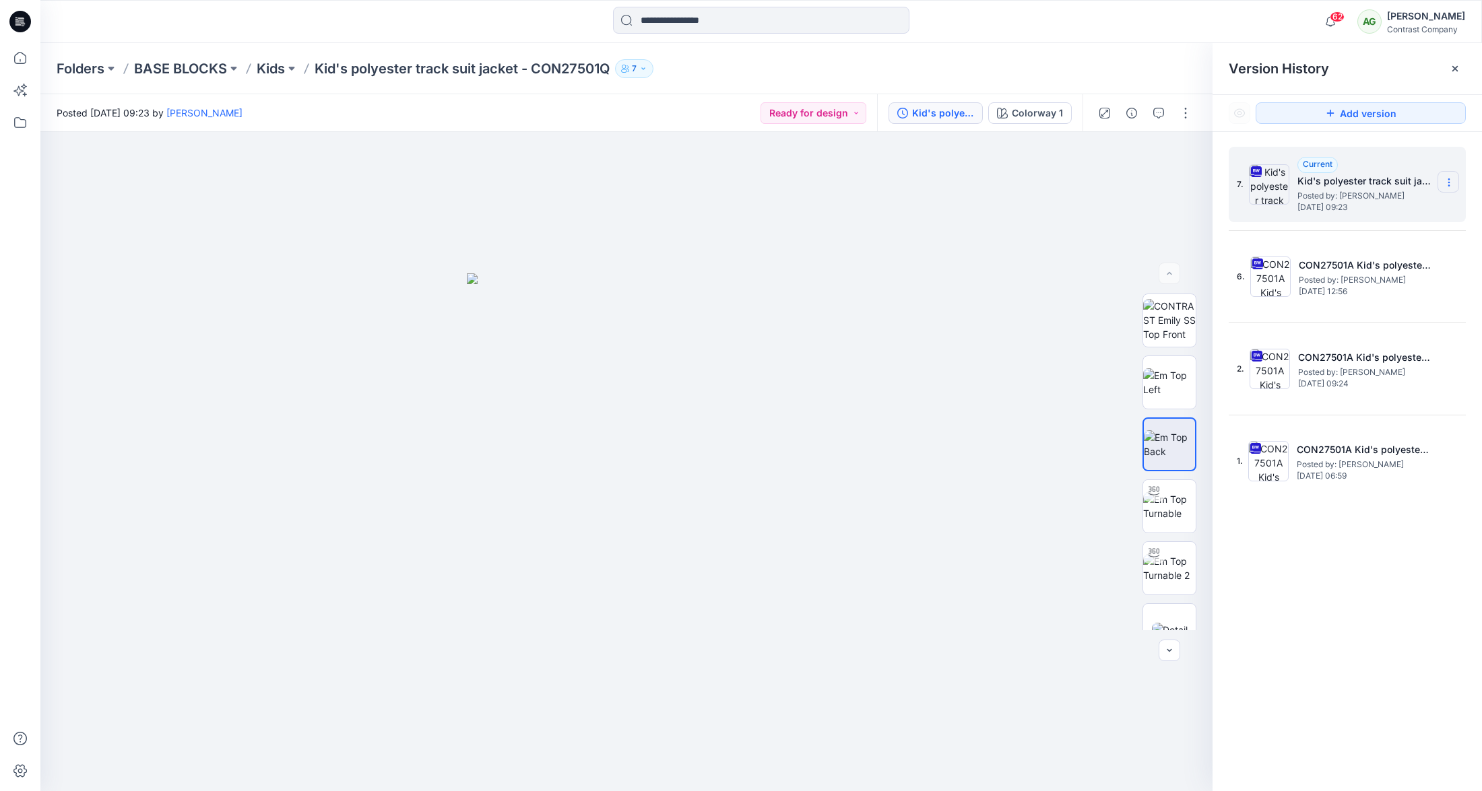
click at [1448, 179] on icon at bounding box center [1448, 179] width 1 height 1
click at [1400, 203] on span "Download Source BW File" at bounding box center [1380, 209] width 112 height 16
click at [273, 69] on p "Kids" at bounding box center [271, 68] width 28 height 19
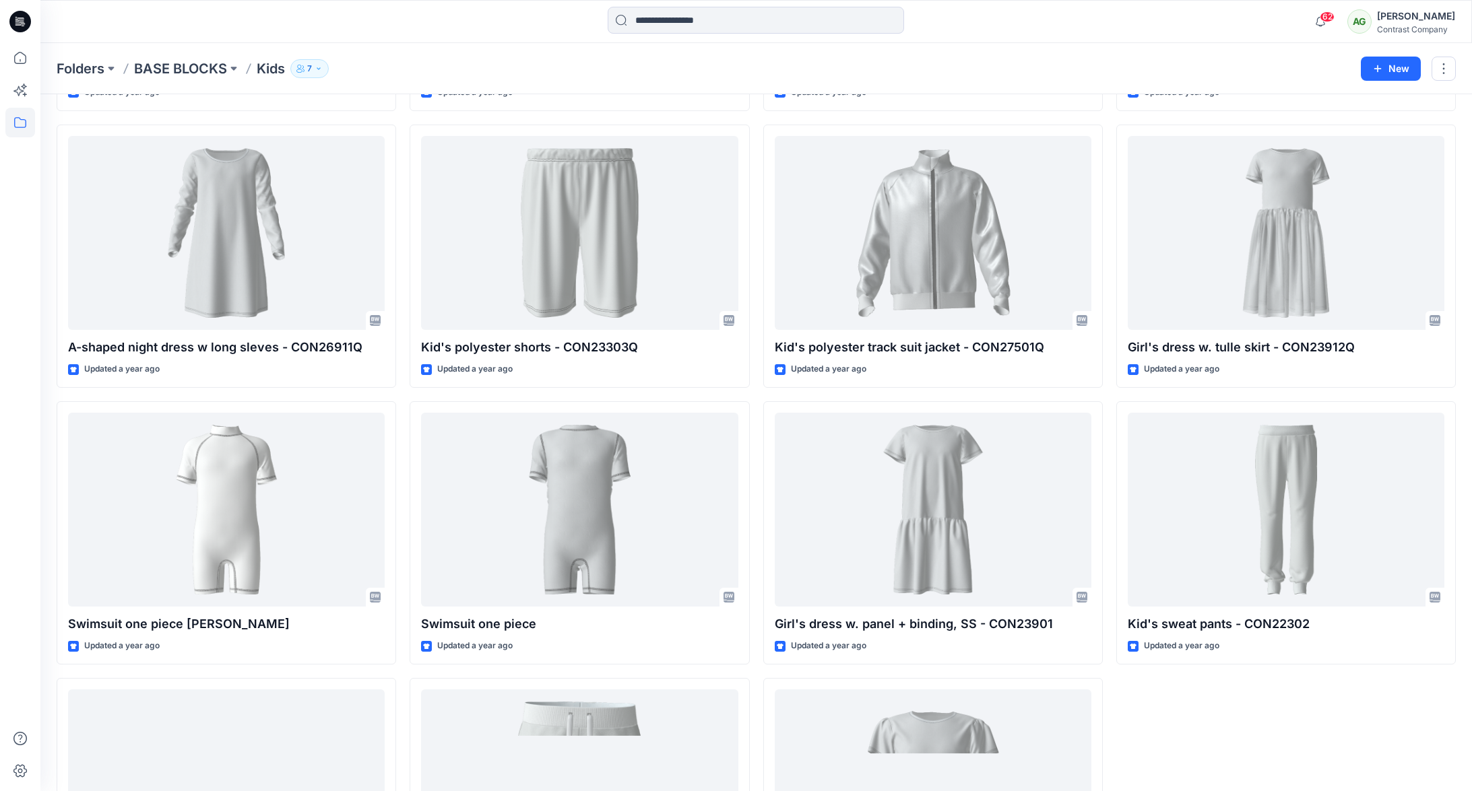
scroll to position [2209, 0]
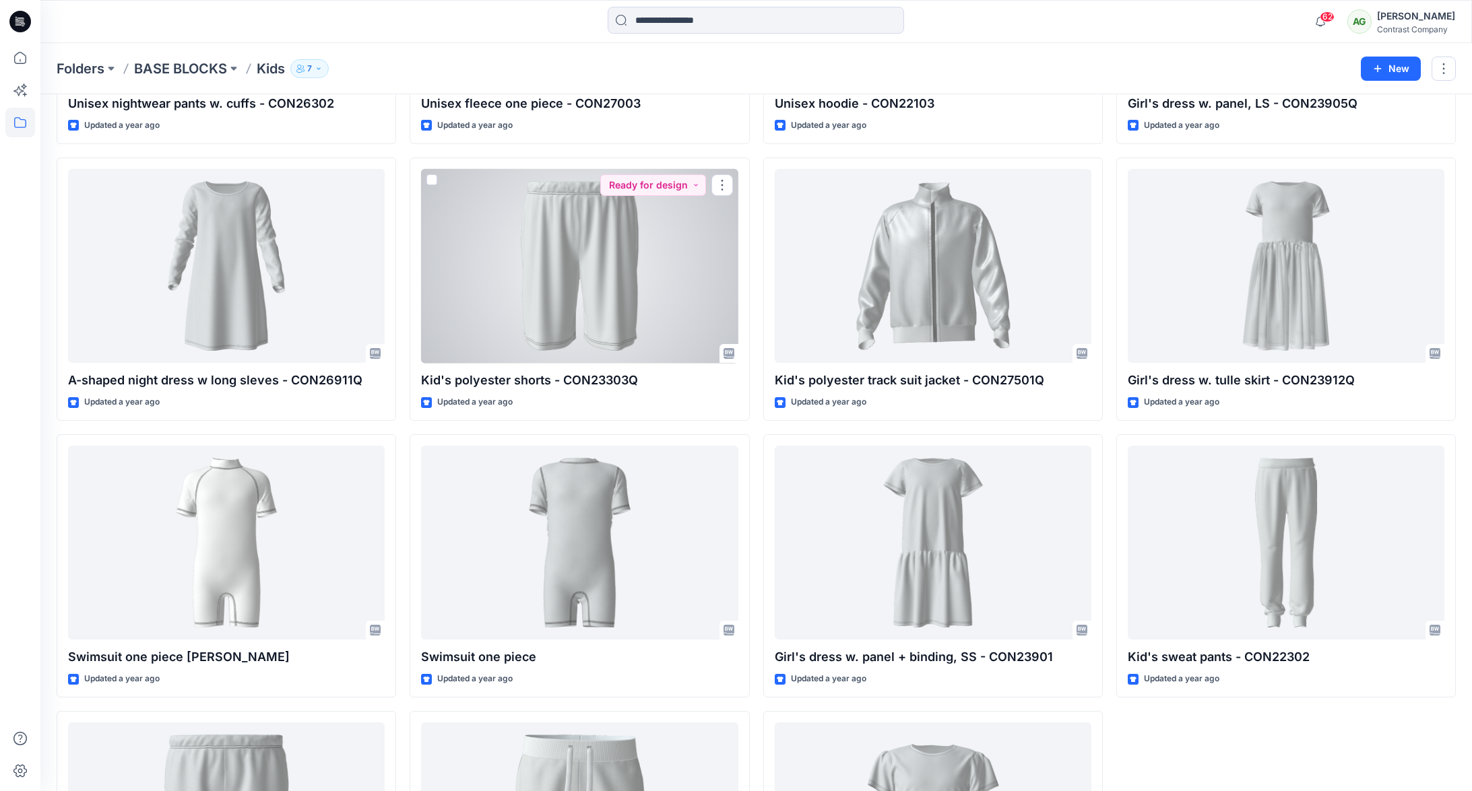
click at [625, 257] on div at bounding box center [579, 266] width 317 height 195
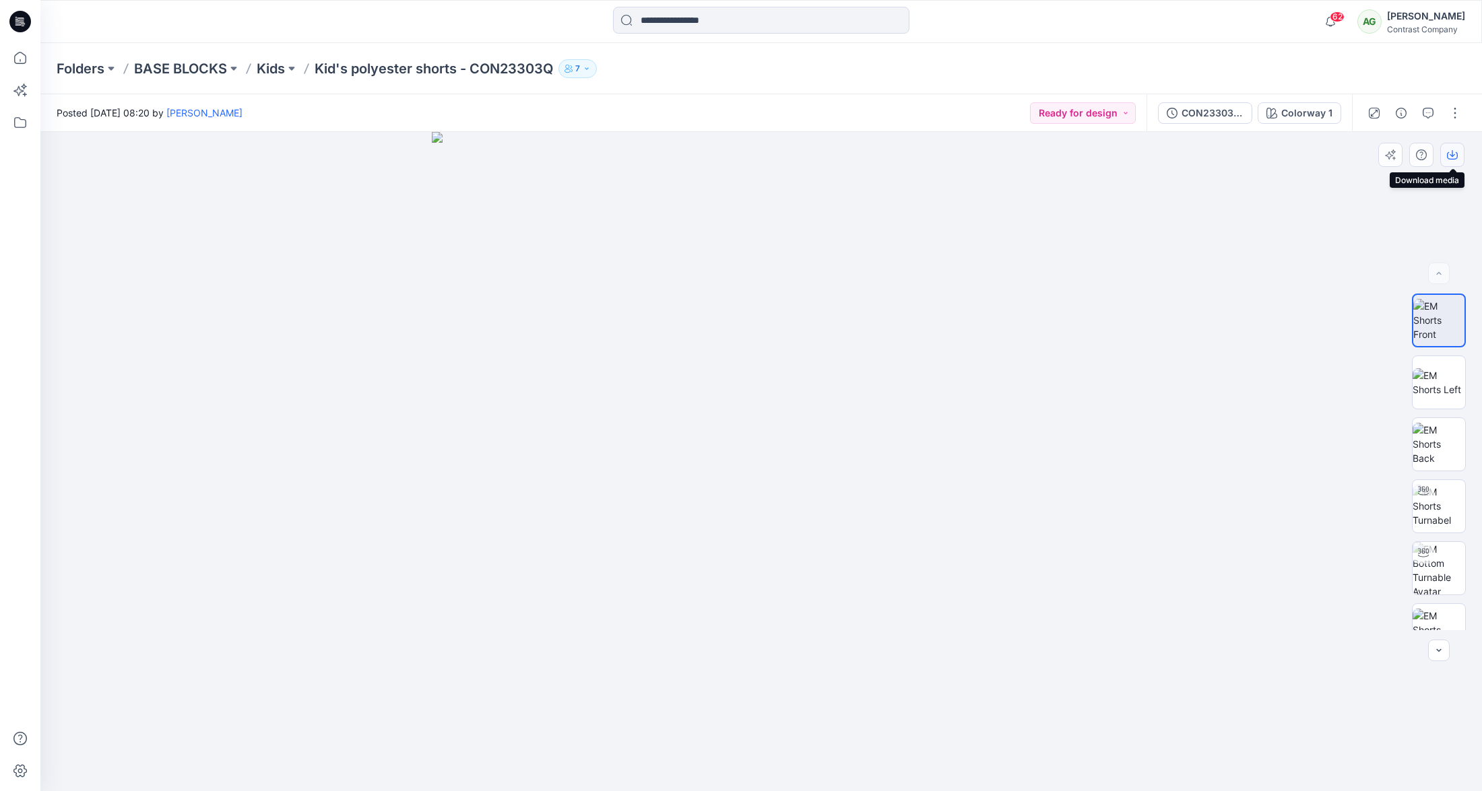
click at [1452, 154] on icon "button" at bounding box center [1452, 155] width 11 height 11
click at [1441, 386] on img at bounding box center [1439, 382] width 53 height 28
click at [1455, 156] on icon "button" at bounding box center [1452, 155] width 11 height 11
click at [1441, 446] on img at bounding box center [1439, 444] width 53 height 42
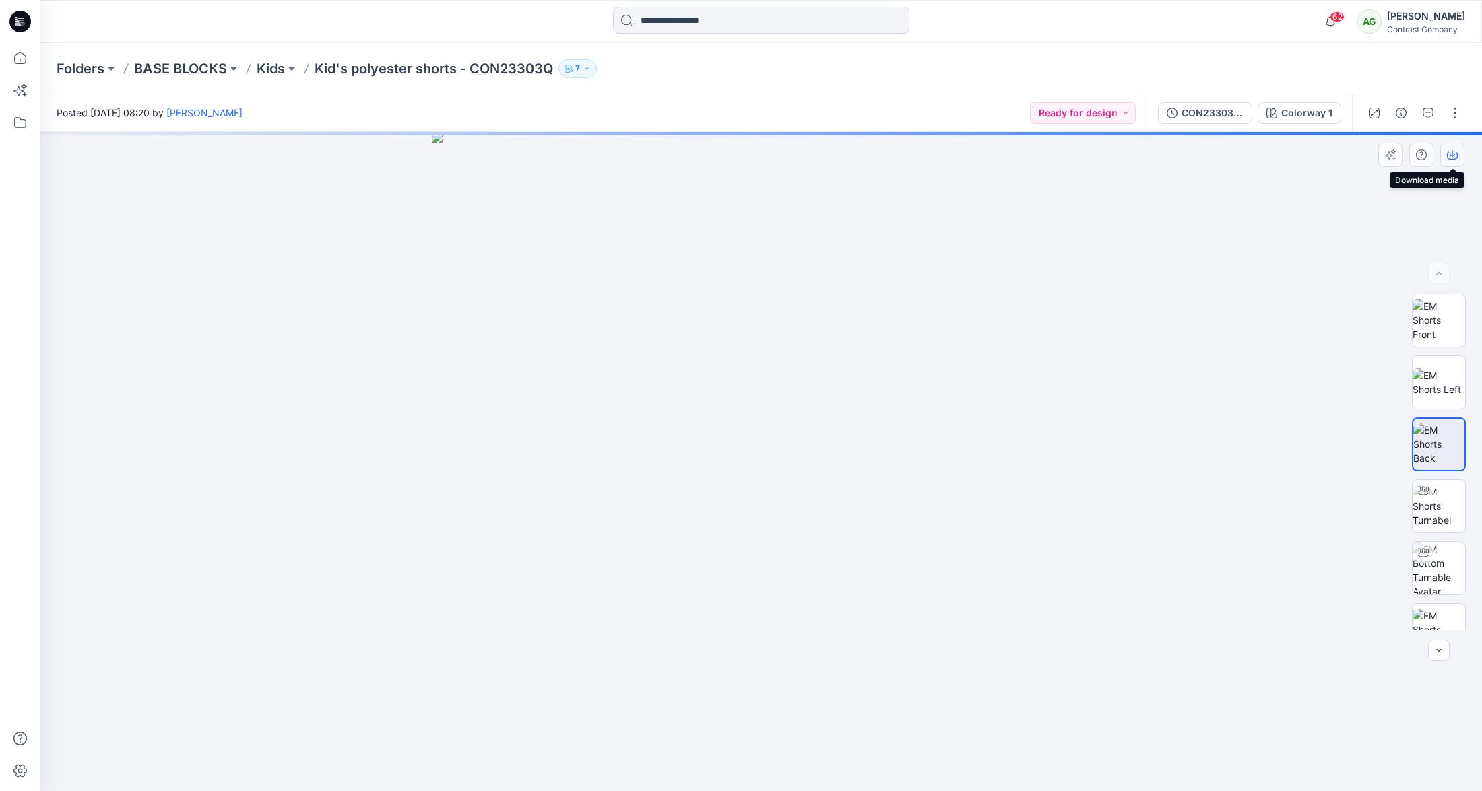
click at [1453, 154] on icon "button" at bounding box center [1452, 155] width 11 height 11
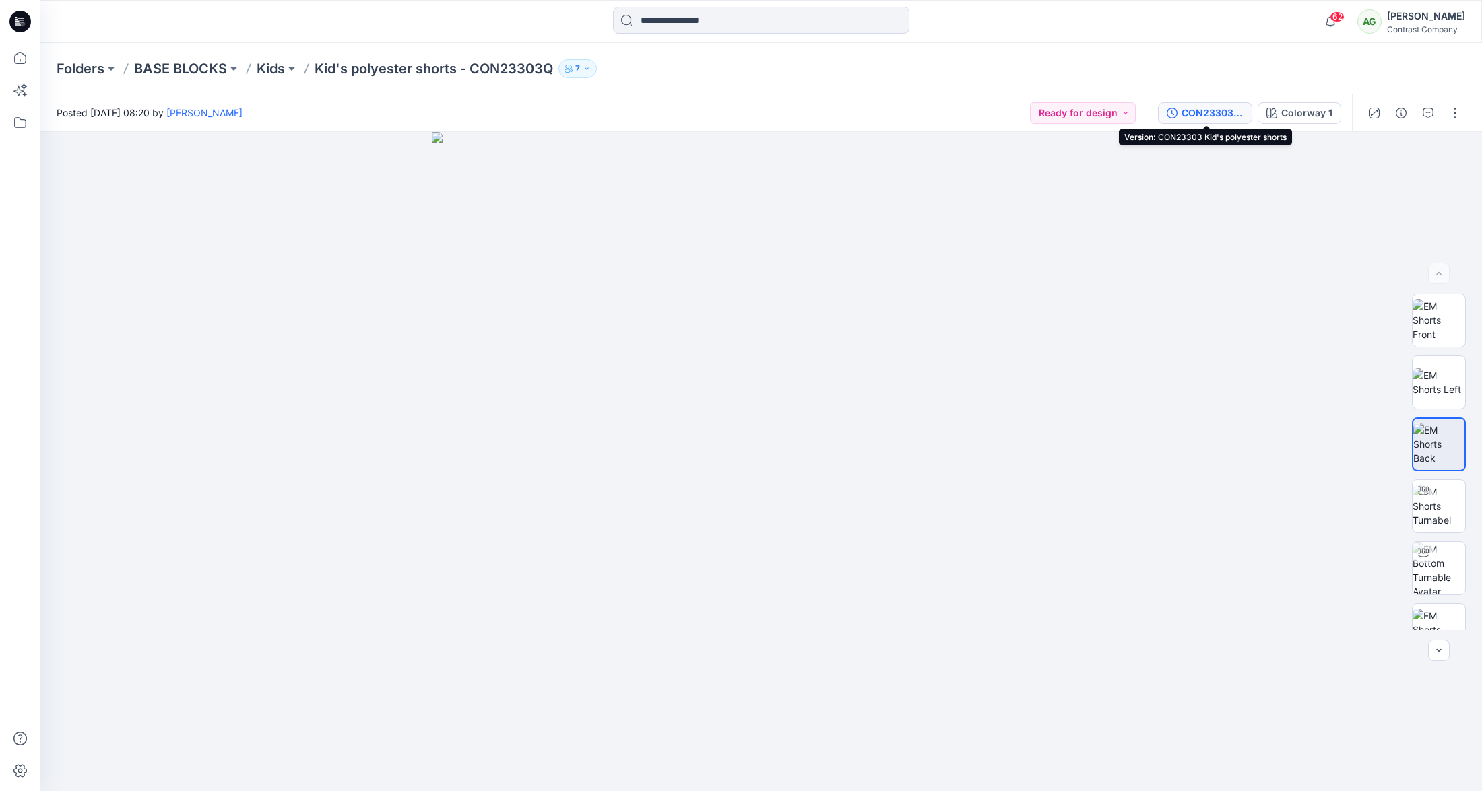
click at [1210, 112] on div "CON23303 Kid's polyester shorts" at bounding box center [1212, 113] width 62 height 15
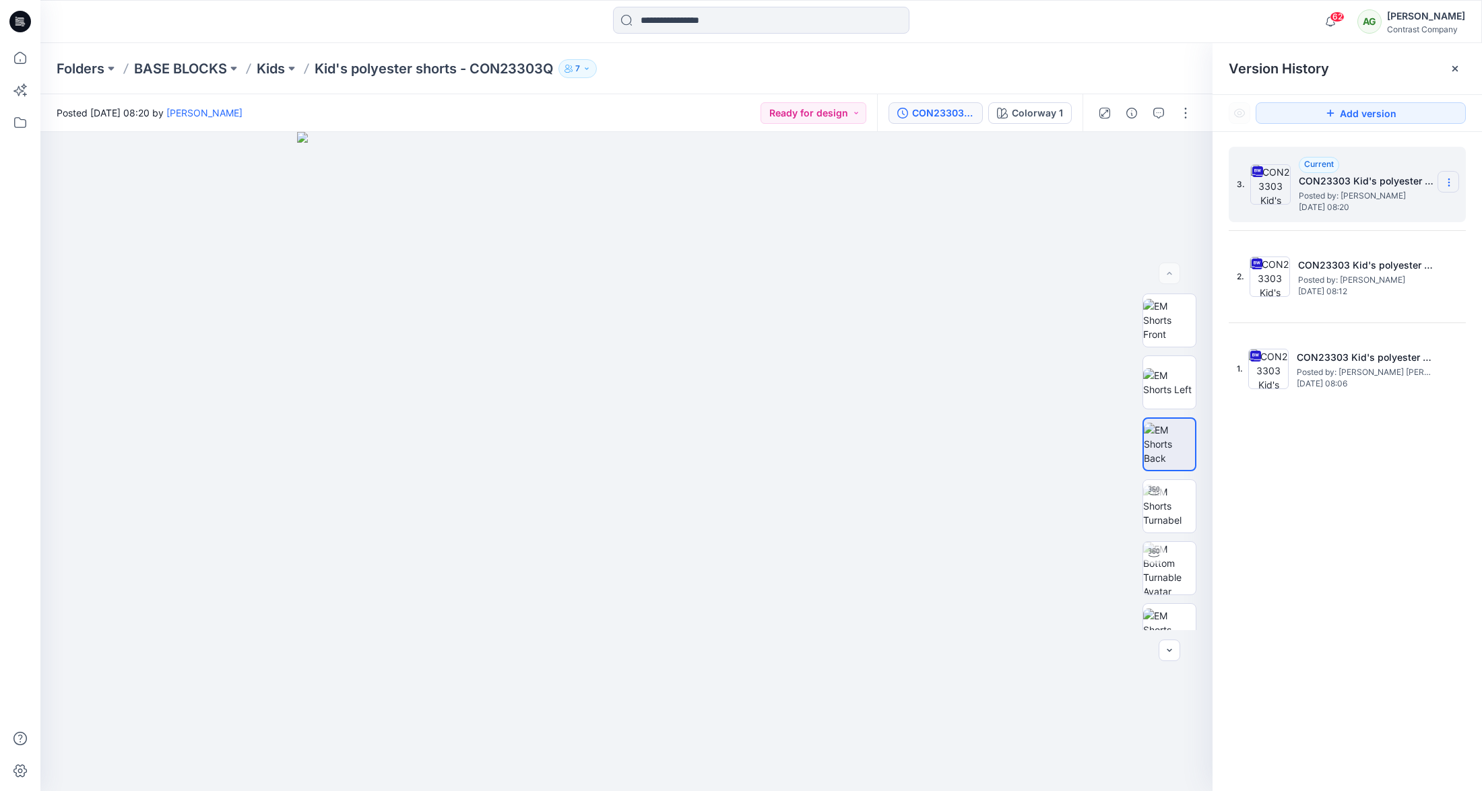
click at [1449, 181] on icon at bounding box center [1449, 182] width 11 height 11
click at [1403, 204] on span "Download Source BW File" at bounding box center [1380, 209] width 112 height 16
click at [284, 67] on p "Kids" at bounding box center [271, 68] width 28 height 19
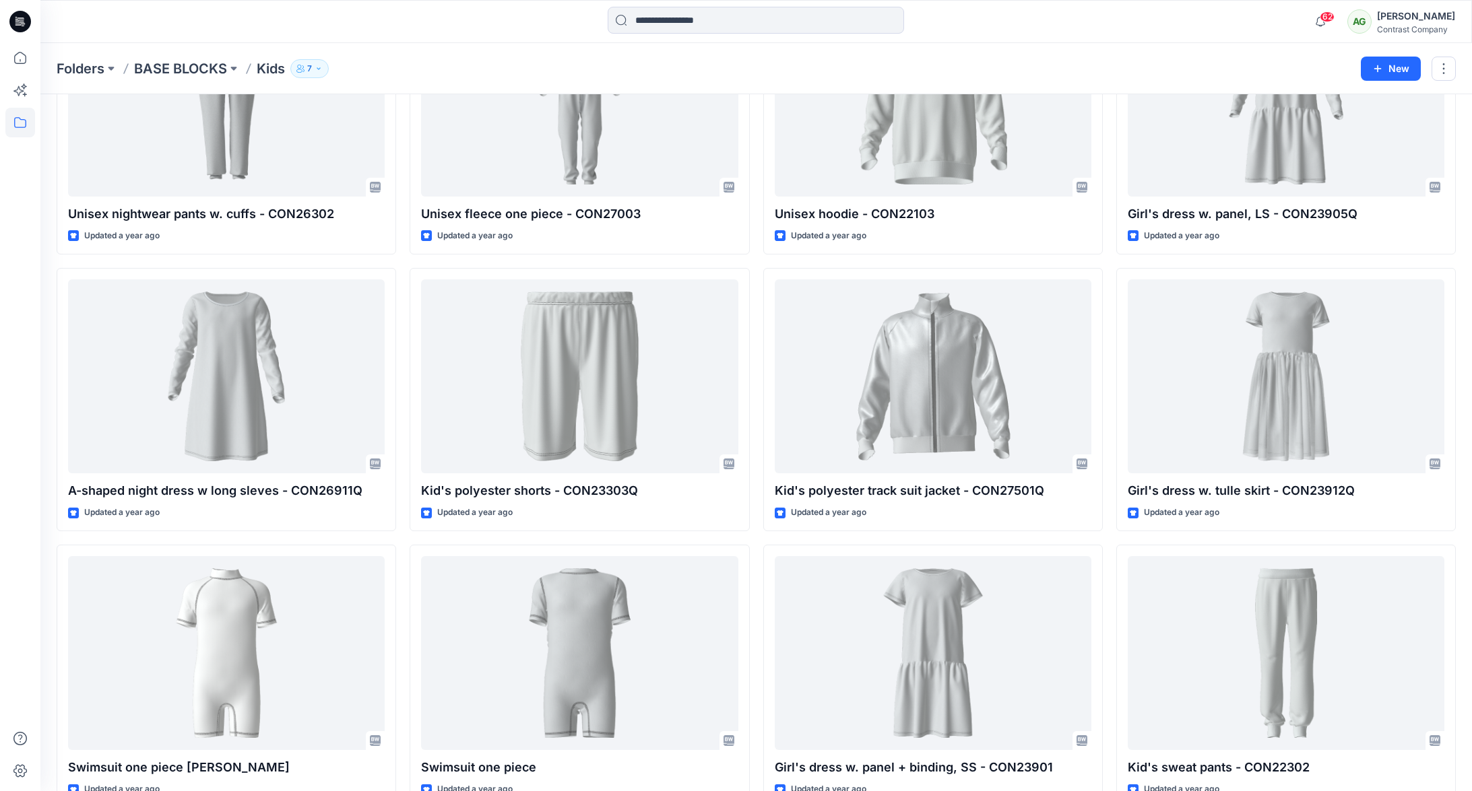
scroll to position [2080, 0]
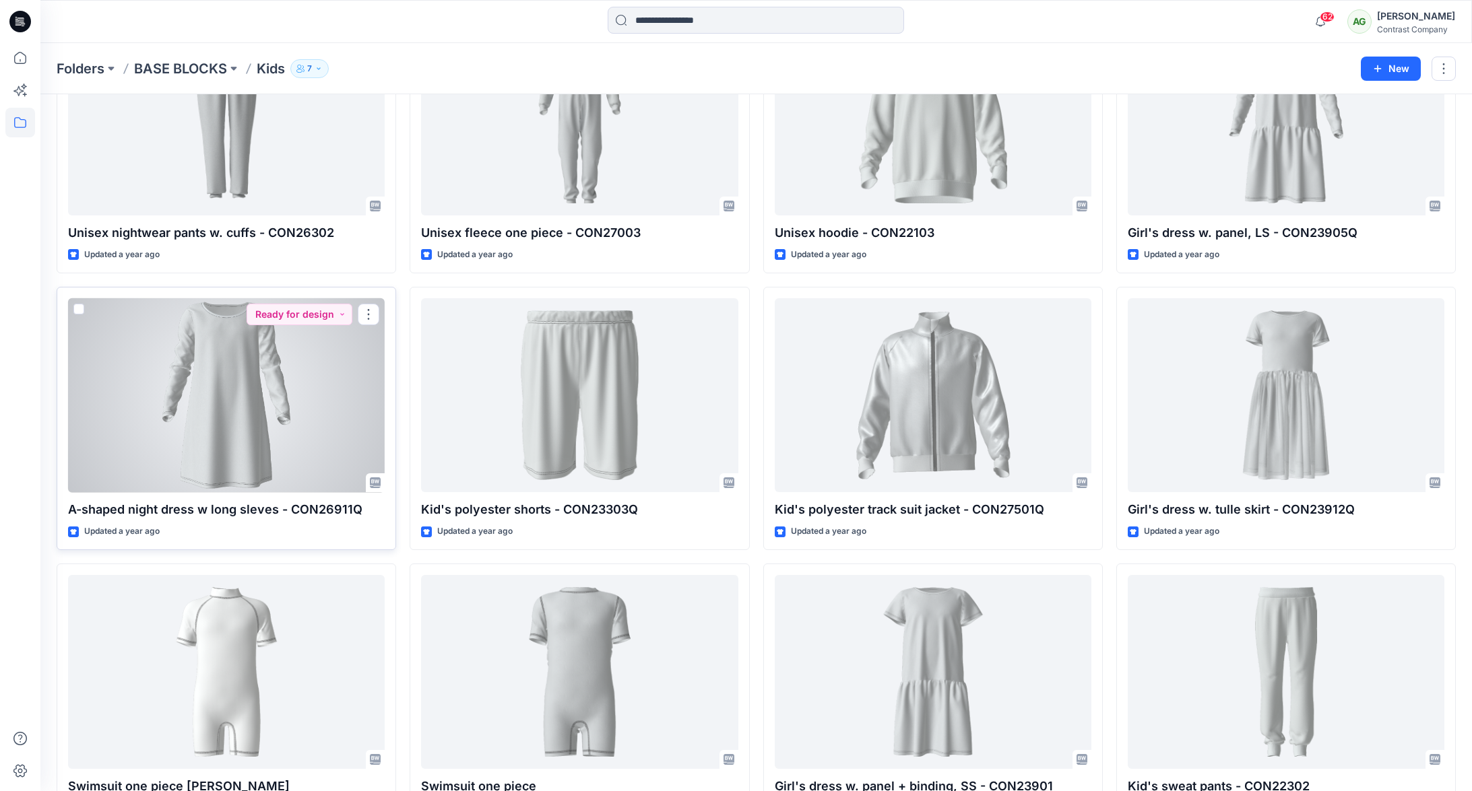
click at [225, 412] on div at bounding box center [226, 395] width 317 height 195
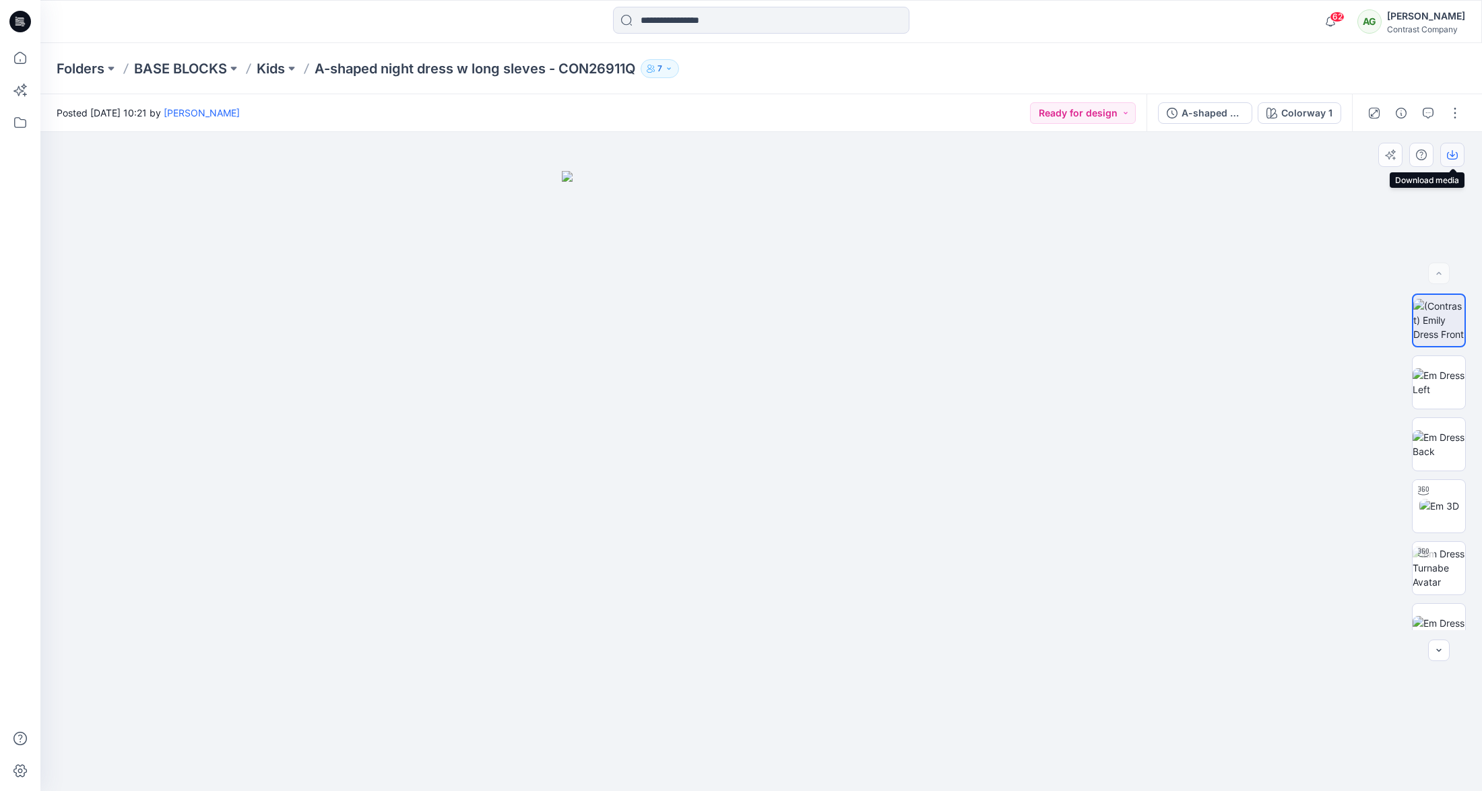
click at [1453, 153] on icon "button" at bounding box center [1452, 155] width 11 height 11
drag, startPoint x: 1429, startPoint y: 376, endPoint x: 1430, endPoint y: 349, distance: 27.0
click at [1429, 376] on img at bounding box center [1439, 382] width 53 height 28
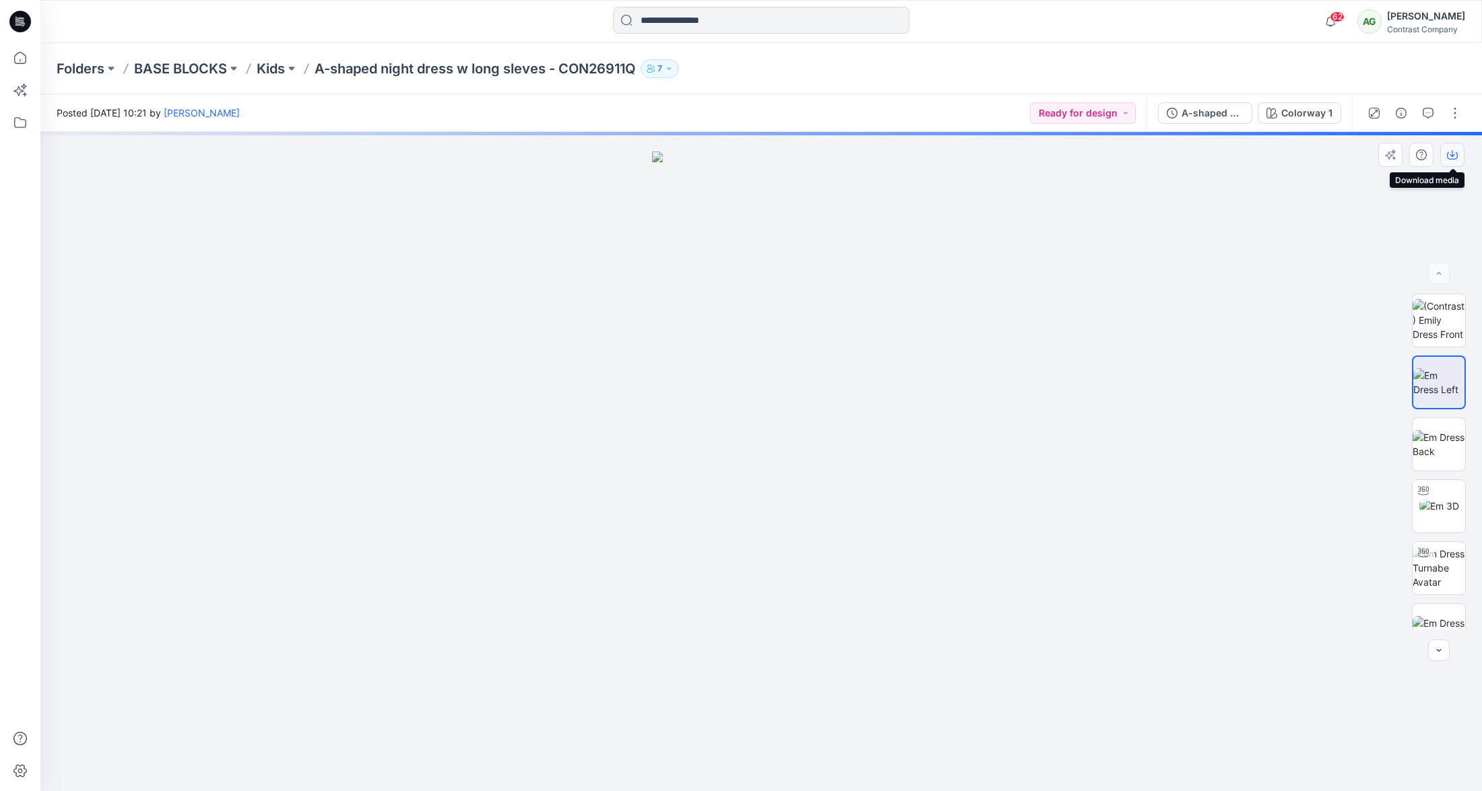
click at [1451, 152] on icon "button" at bounding box center [1452, 155] width 11 height 11
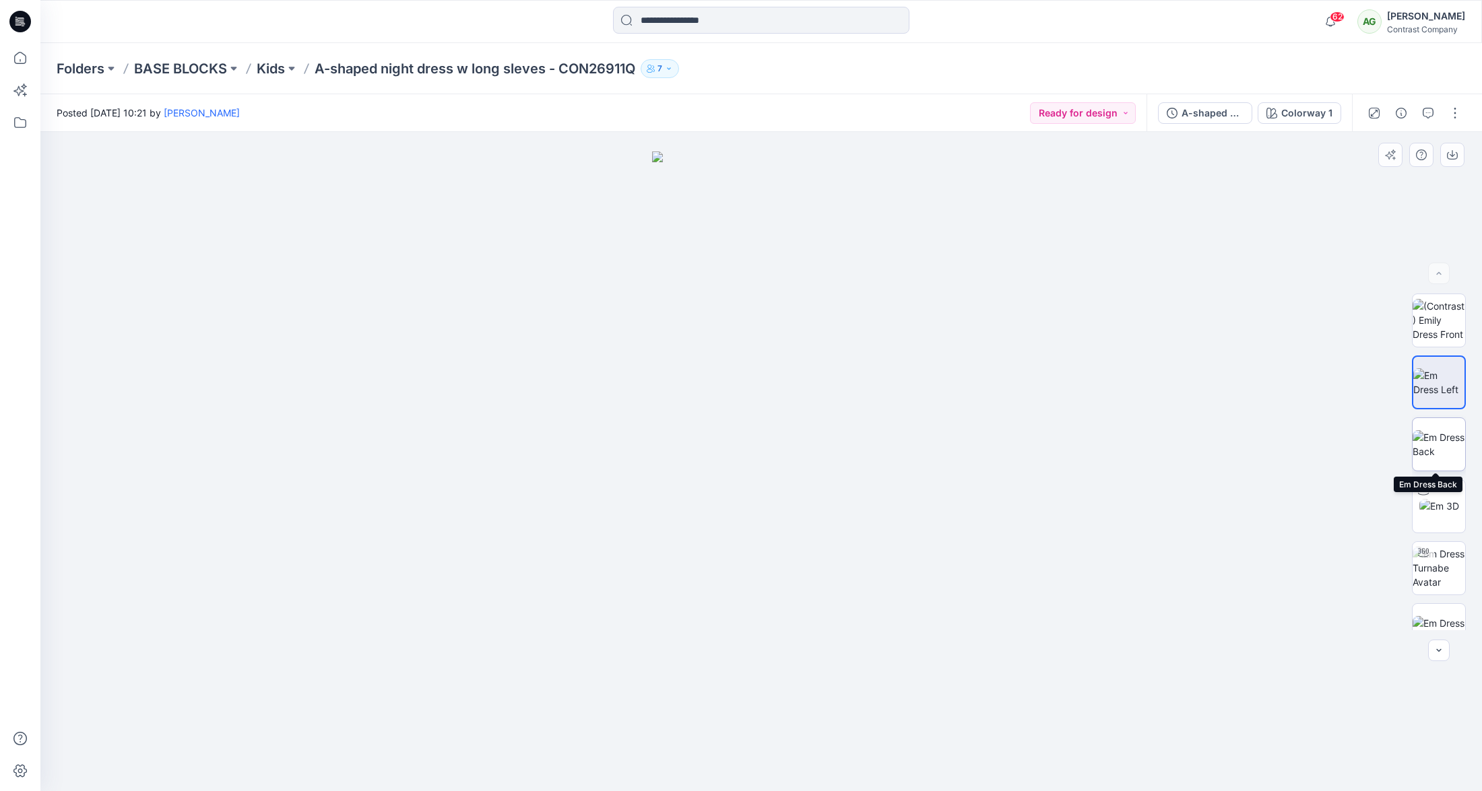
click at [1433, 432] on img at bounding box center [1439, 444] width 53 height 28
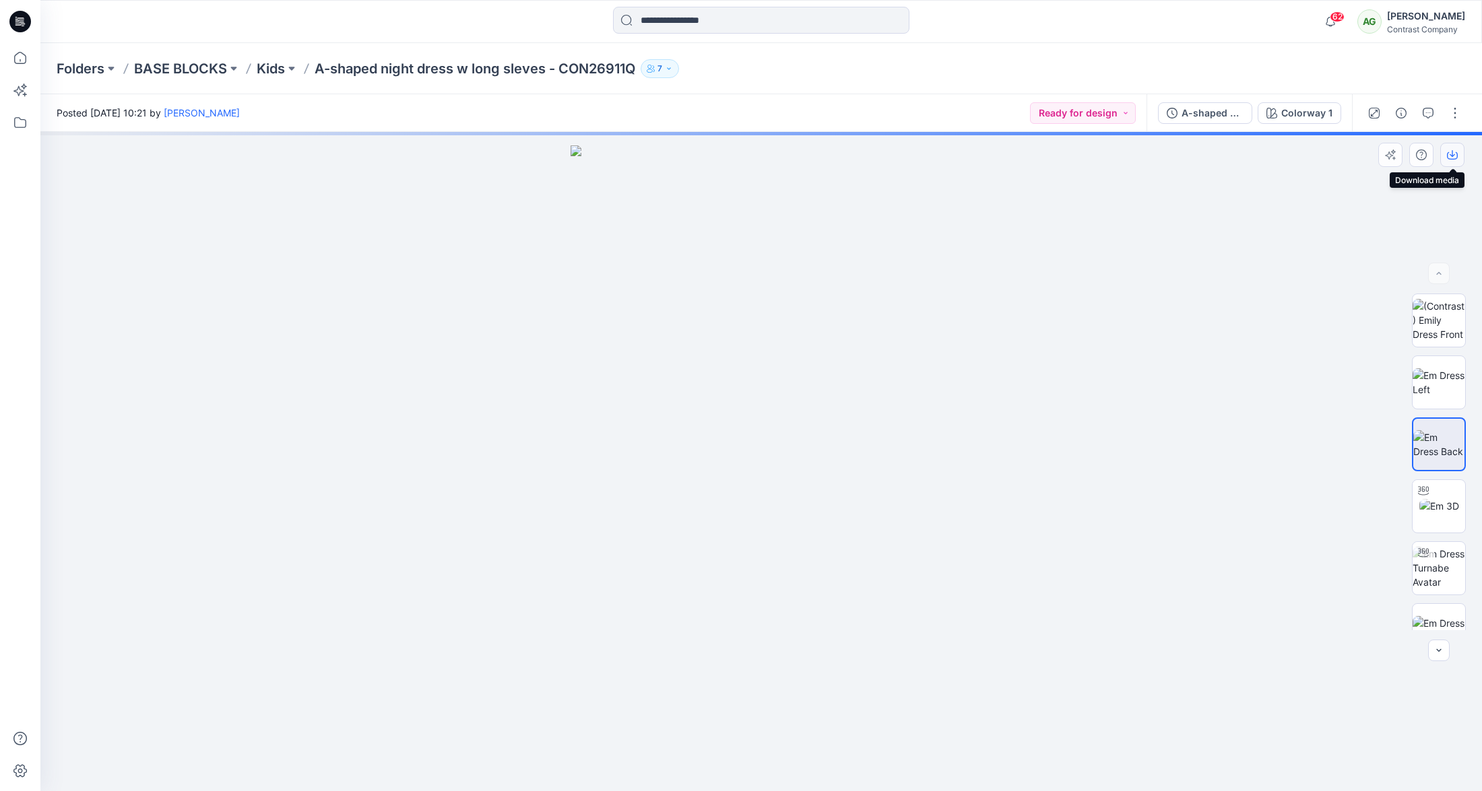
click at [1452, 158] on icon "button" at bounding box center [1452, 155] width 11 height 11
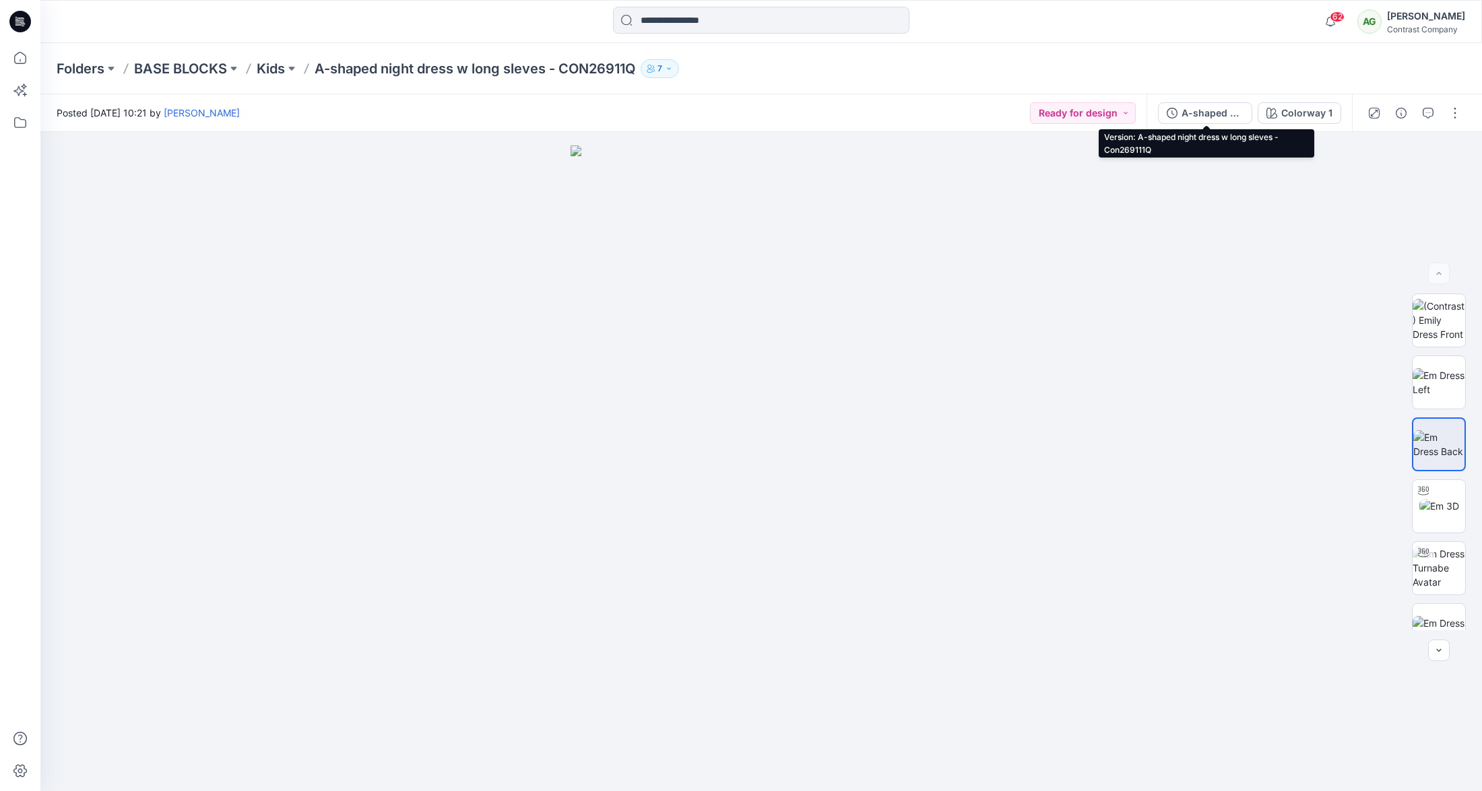
drag, startPoint x: 1212, startPoint y: 111, endPoint x: 1293, endPoint y: 95, distance: 83.1
click at [1212, 110] on div "A-shaped night dress w long sleves - Con269111Q" at bounding box center [1212, 113] width 62 height 15
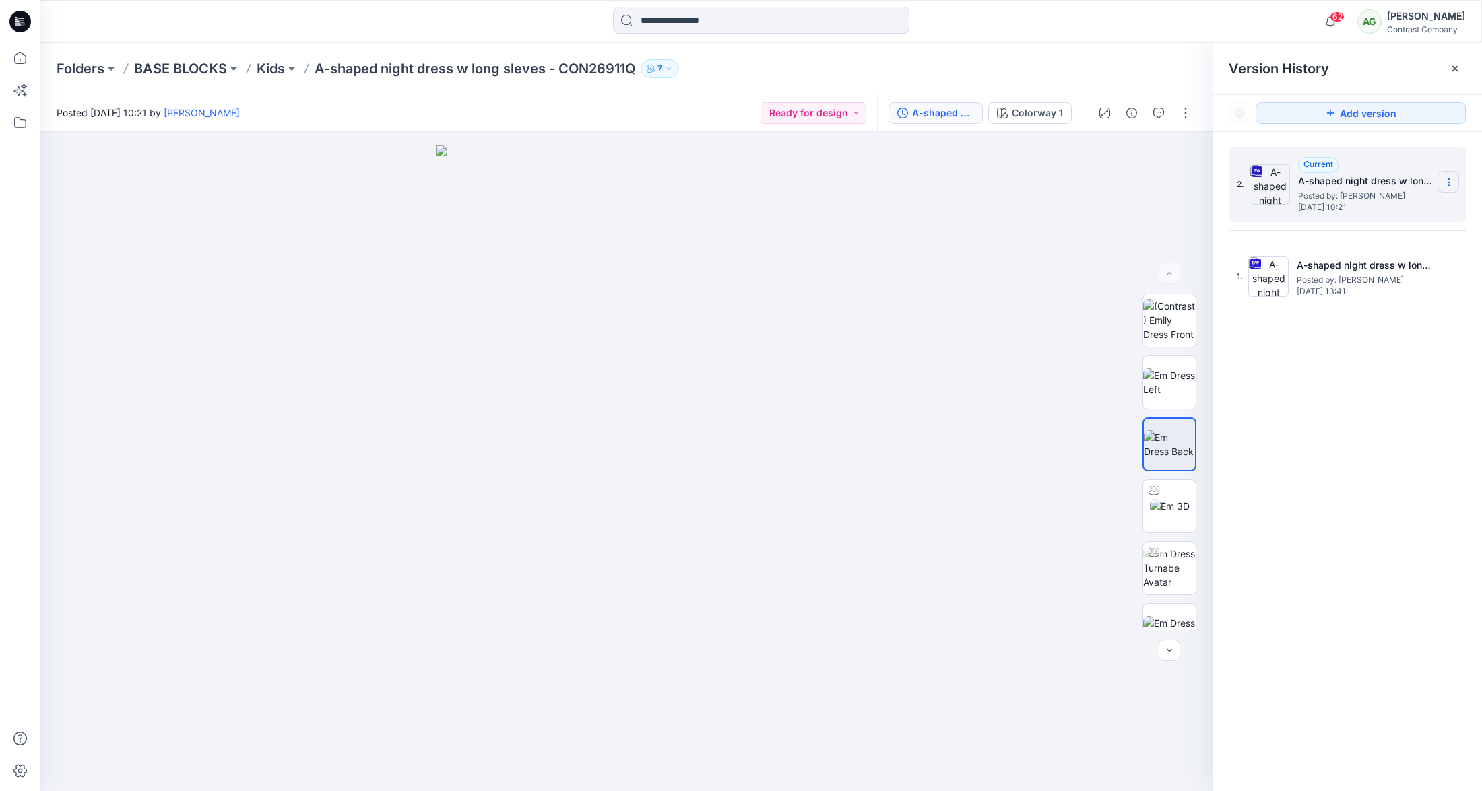
click at [1444, 178] on icon at bounding box center [1449, 182] width 11 height 11
click at [1344, 202] on span "Download Source BW File" at bounding box center [1380, 209] width 112 height 16
drag, startPoint x: 1344, startPoint y: 202, endPoint x: 1358, endPoint y: 193, distance: 16.6
click at [1344, 203] on span "Tuesday, May 21, 2024 10:21" at bounding box center [1365, 207] width 135 height 9
click at [274, 69] on p "Kids" at bounding box center [271, 68] width 28 height 19
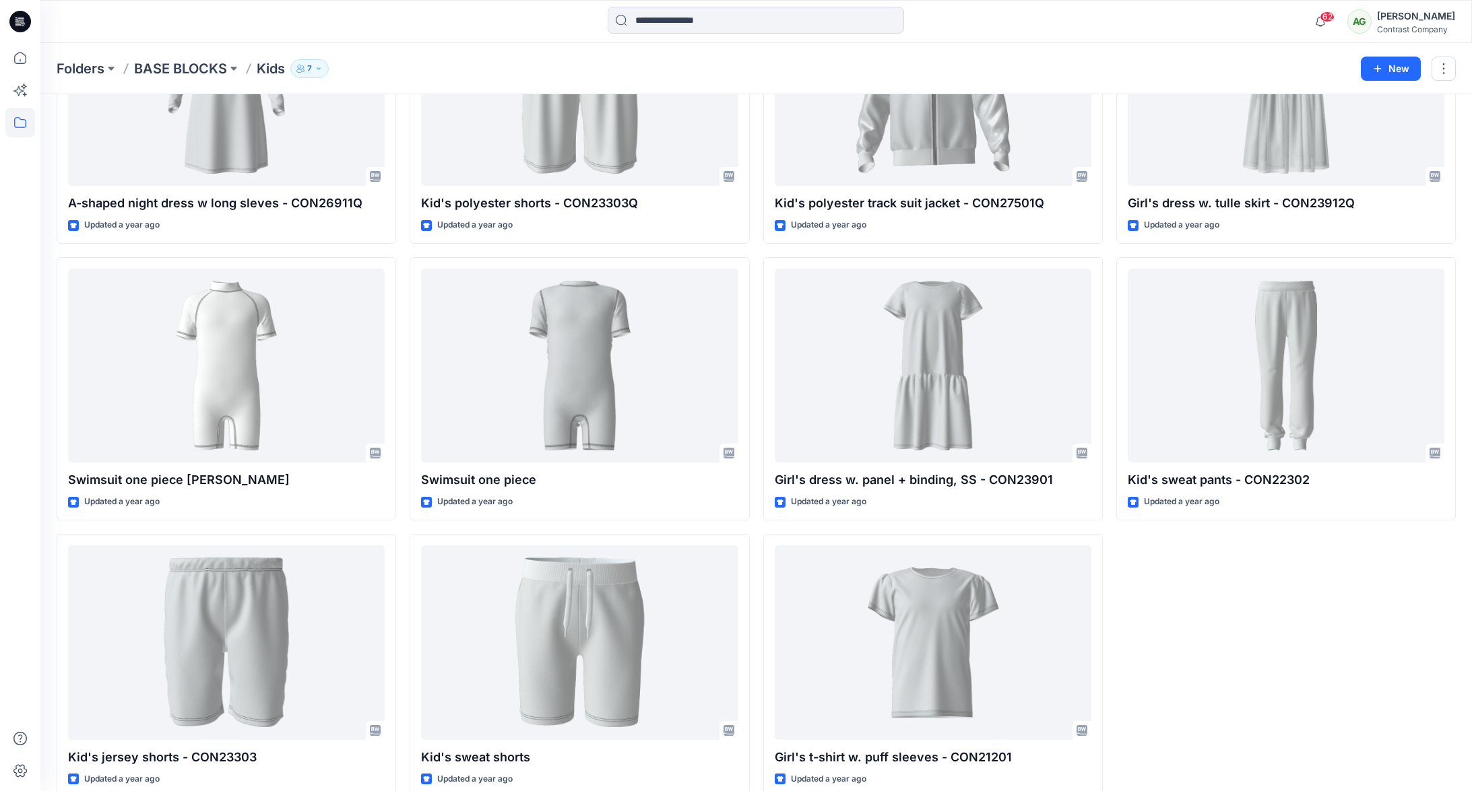
scroll to position [2409, 0]
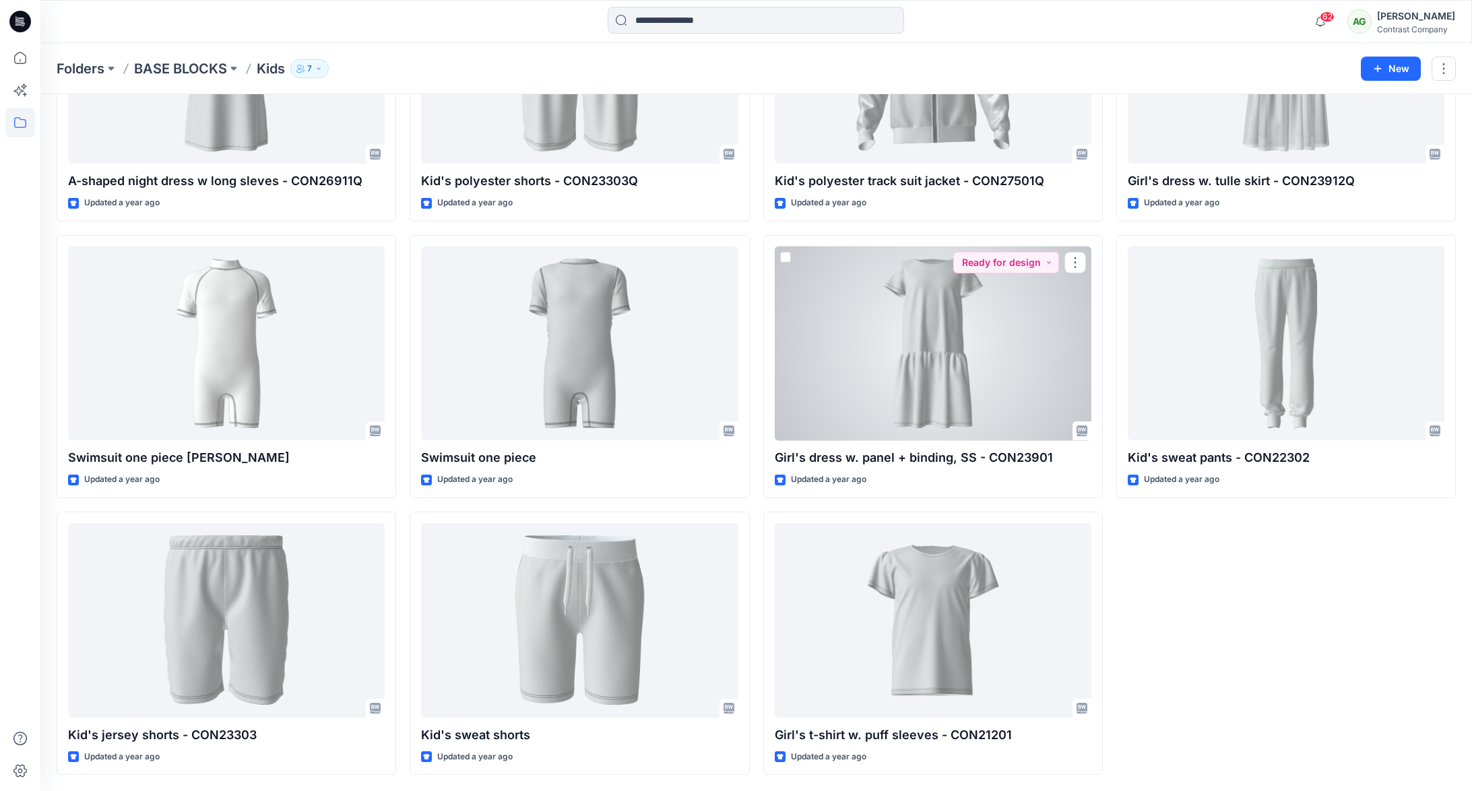
click at [936, 333] on div at bounding box center [933, 344] width 317 height 195
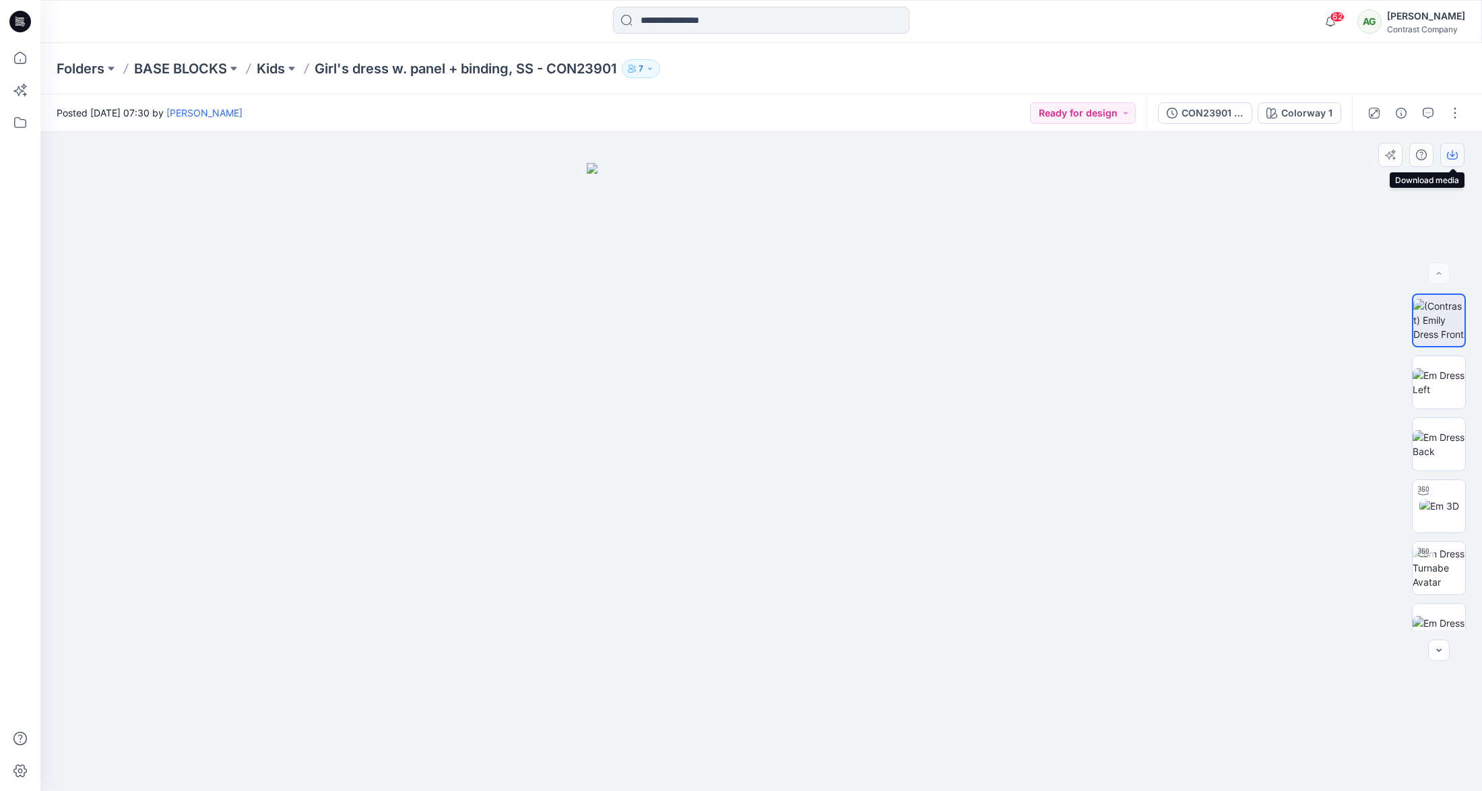
click at [1458, 152] on button "button" at bounding box center [1452, 155] width 24 height 24
click at [1442, 383] on img at bounding box center [1439, 382] width 53 height 28
click at [1456, 153] on icon "button" at bounding box center [1452, 155] width 11 height 7
drag, startPoint x: 1441, startPoint y: 451, endPoint x: 1454, endPoint y: 408, distance: 44.8
click at [1443, 449] on img at bounding box center [1439, 444] width 53 height 28
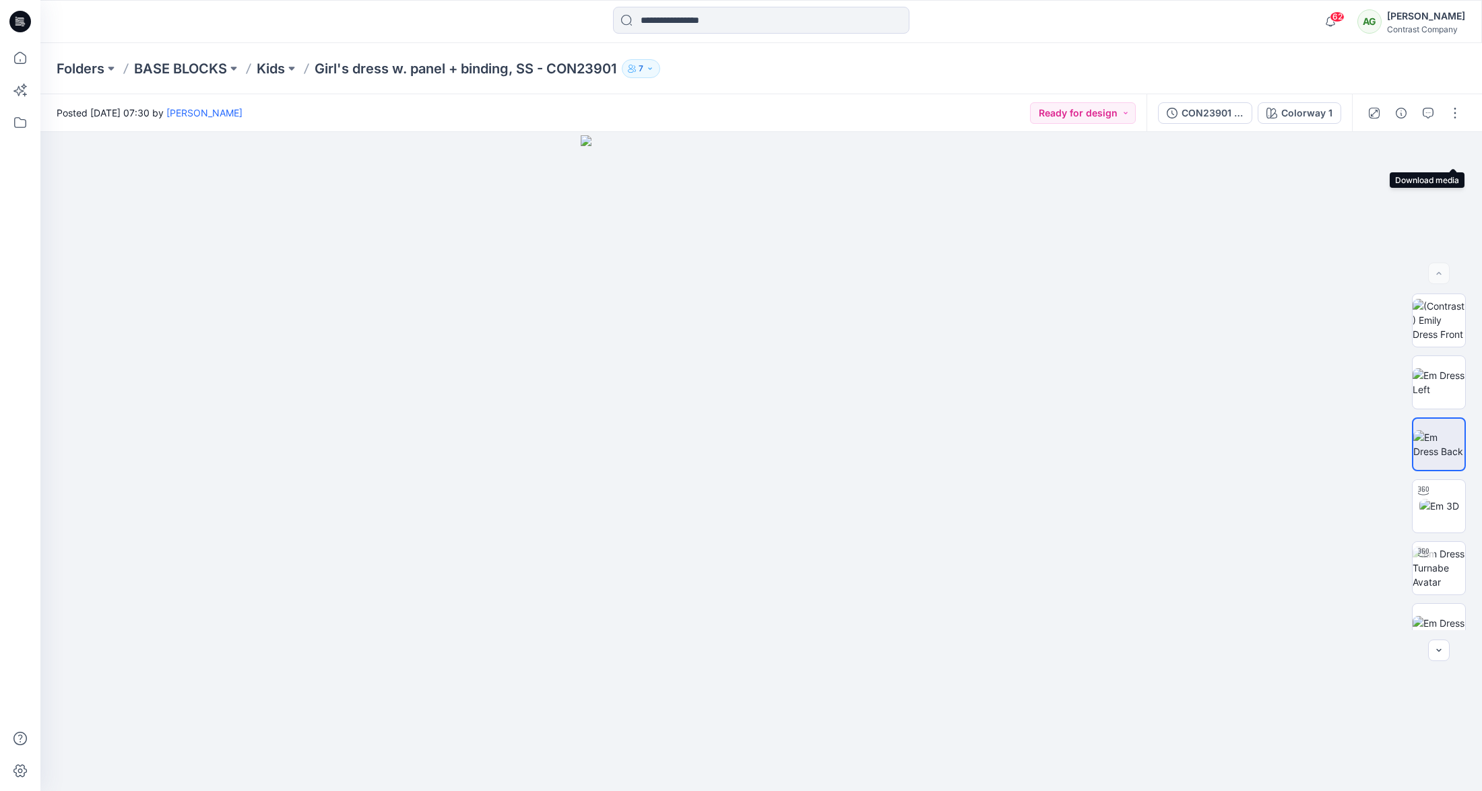
drag, startPoint x: 1455, startPoint y: 150, endPoint x: 1415, endPoint y: 111, distance: 55.7
click at [0, 0] on icon "button" at bounding box center [0, 0] width 0 height 0
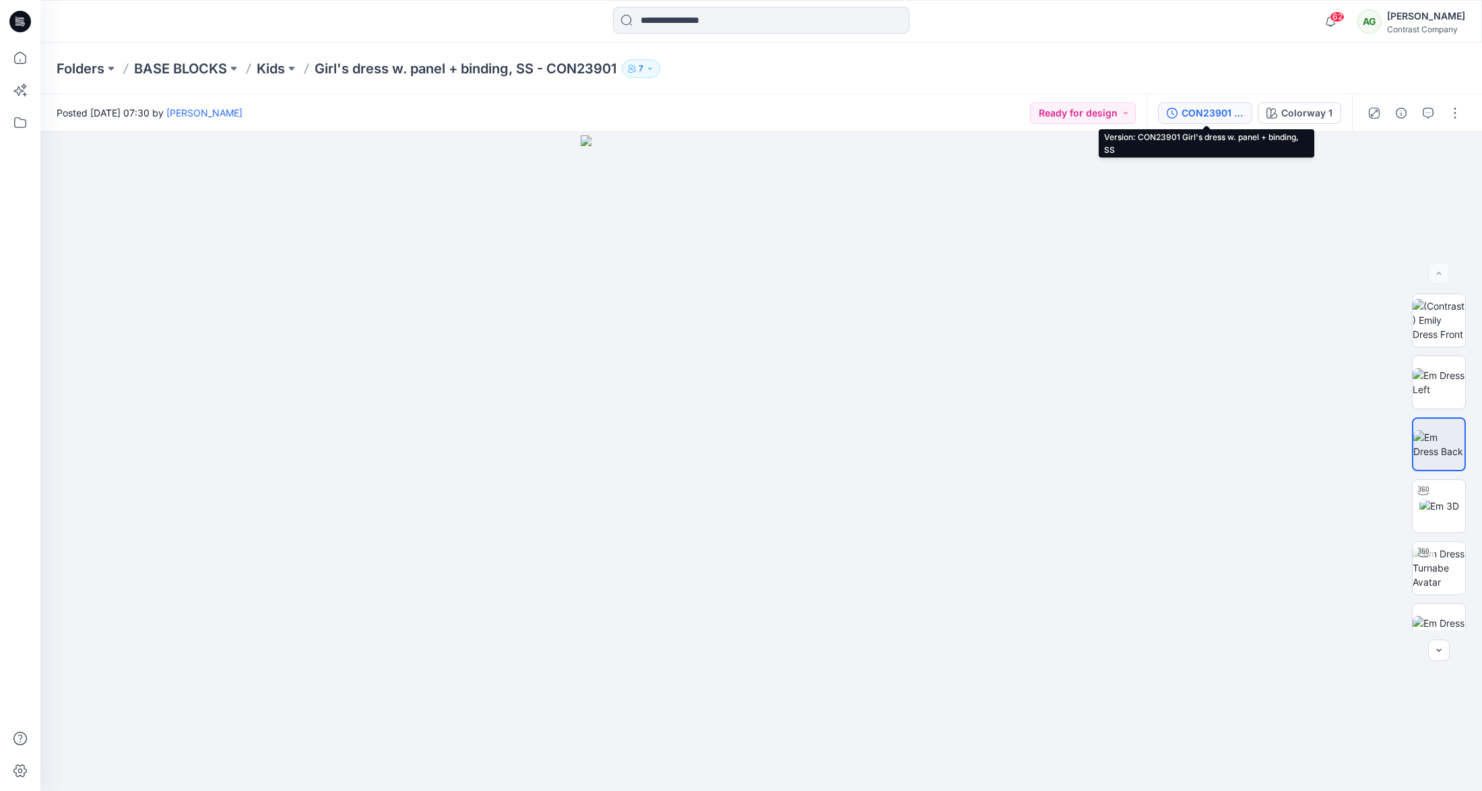
click at [1206, 112] on div "CON23901 Girl's dress w. panel + binding, SS" at bounding box center [1212, 113] width 62 height 15
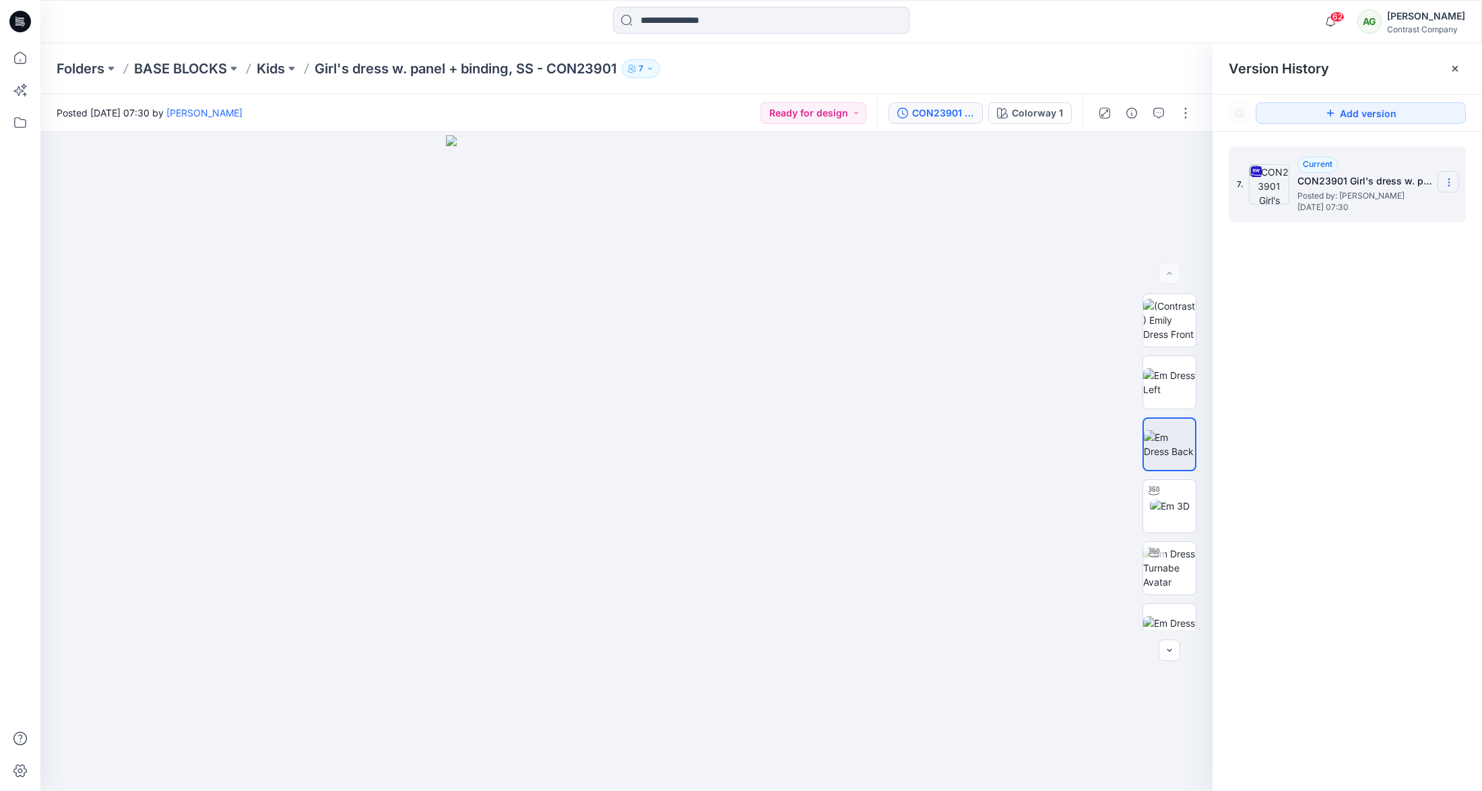
click at [1450, 178] on icon at bounding box center [1449, 182] width 11 height 11
click at [1374, 203] on span "Download Source BW File" at bounding box center [1380, 209] width 112 height 16
click at [275, 69] on p "Kids" at bounding box center [271, 68] width 28 height 19
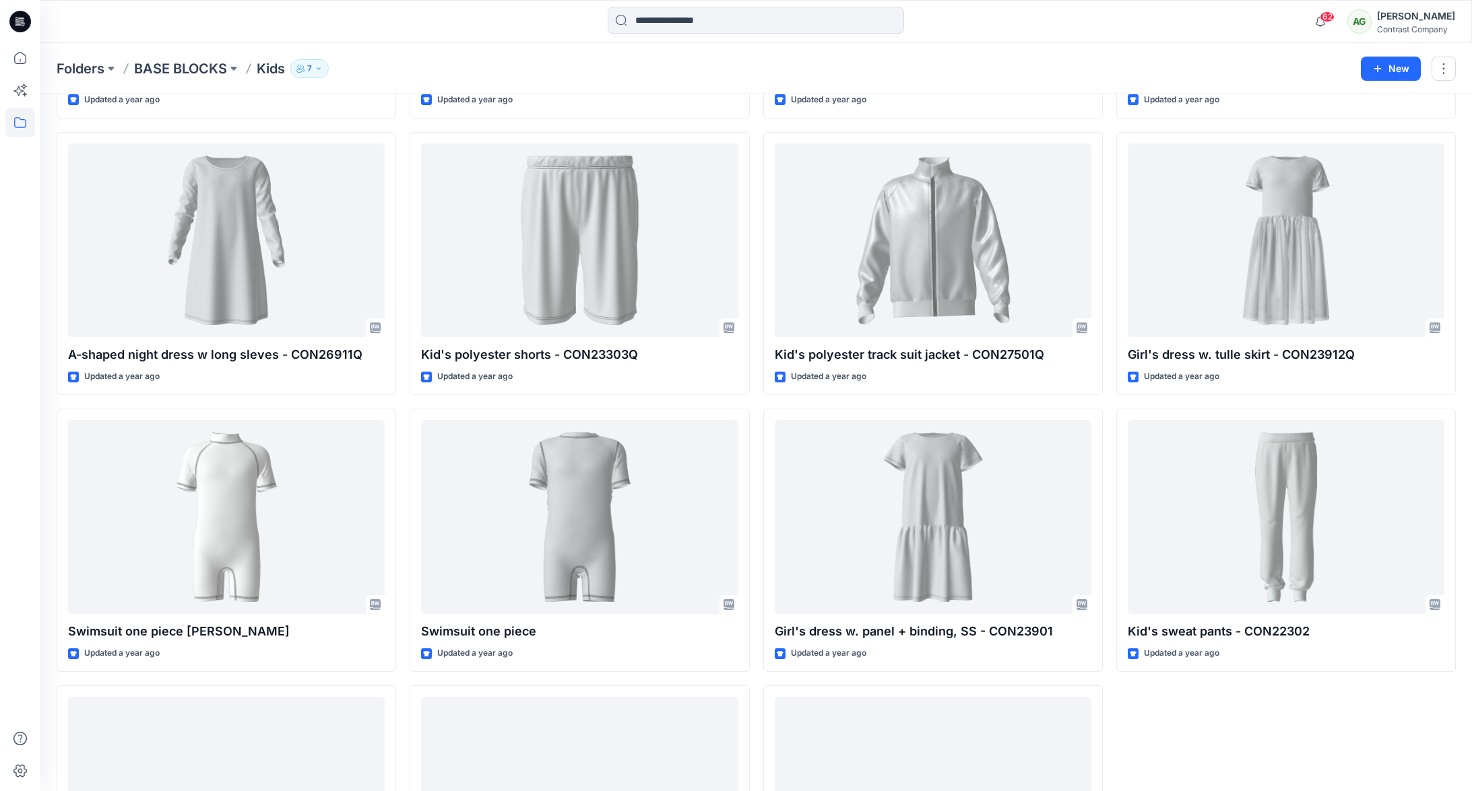
scroll to position [2232, 0]
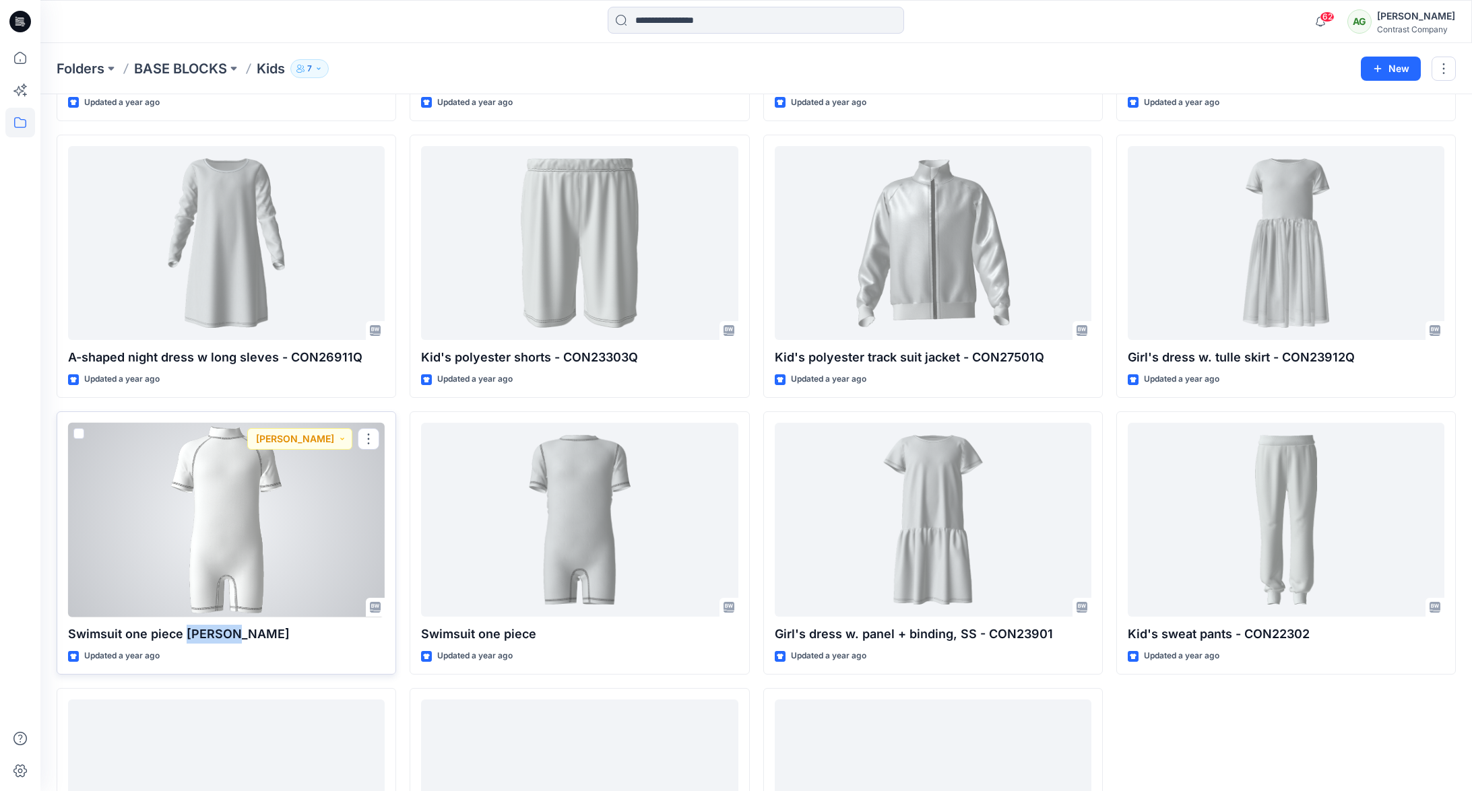
drag, startPoint x: 193, startPoint y: 641, endPoint x: 144, endPoint y: 634, distance: 49.6
click at [144, 634] on p "Swimsuit one piece Ragland" at bounding box center [226, 634] width 317 height 19
drag, startPoint x: 66, startPoint y: 634, endPoint x: 260, endPoint y: 624, distance: 194.2
click at [260, 637] on div "Swimsuit one piece Ragland Updated a year ago Anni stitching" at bounding box center [226, 543] width 339 height 263
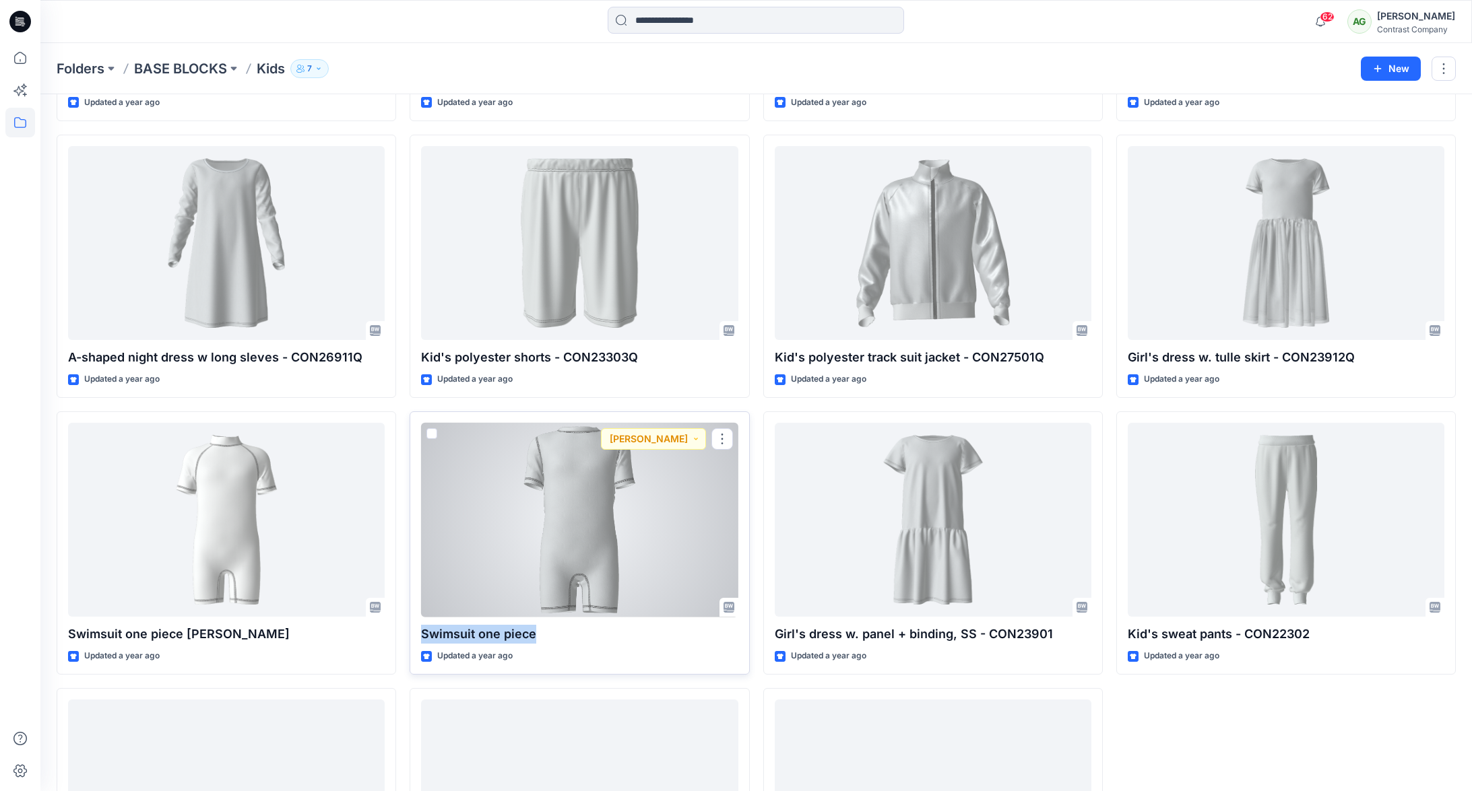
drag, startPoint x: 536, startPoint y: 635, endPoint x: 415, endPoint y: 637, distance: 120.6
click at [415, 637] on div "Swimsuit one piece Updated a year ago Anni stitching" at bounding box center [579, 543] width 339 height 263
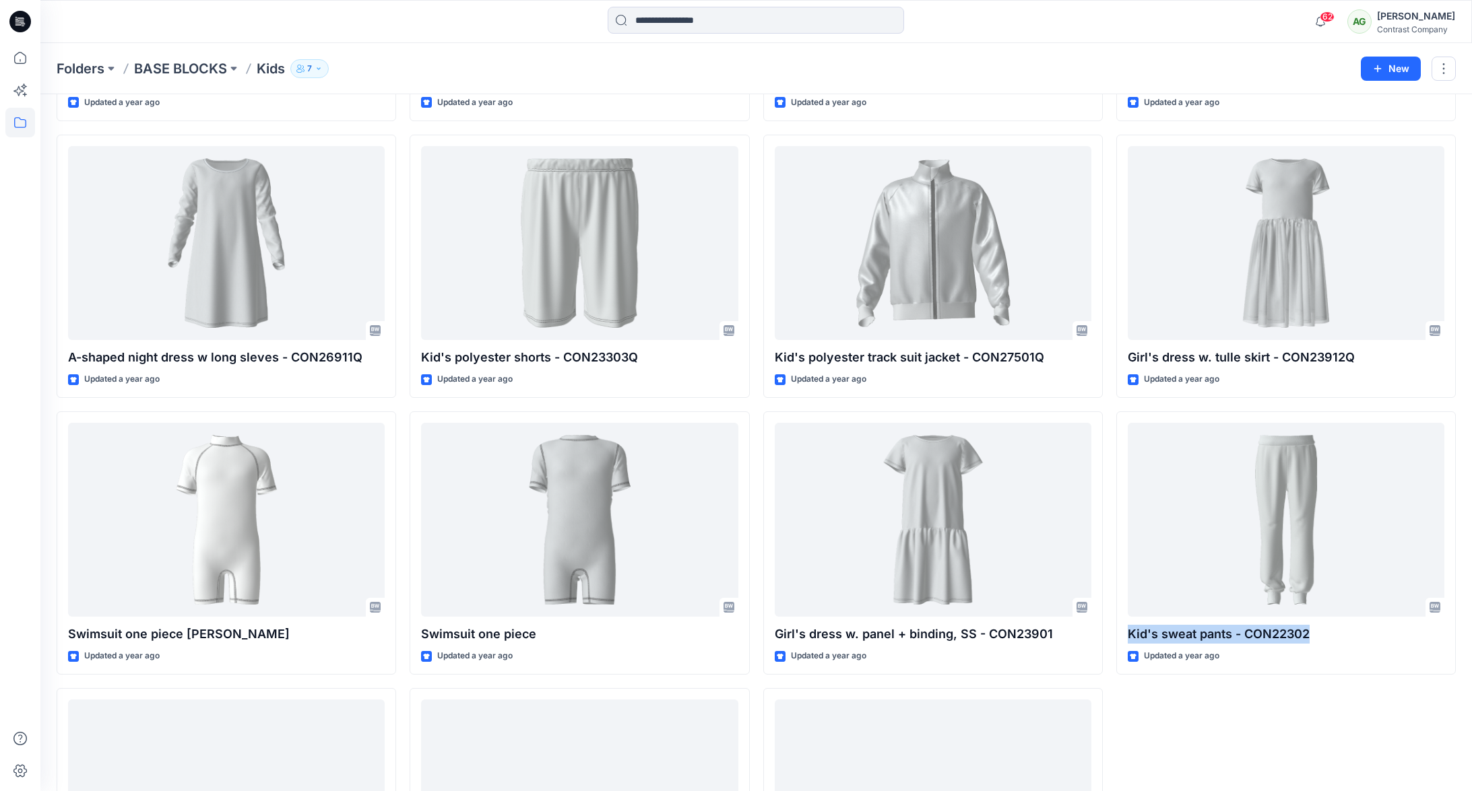
drag, startPoint x: 1307, startPoint y: 633, endPoint x: 1104, endPoint y: 625, distance: 203.6
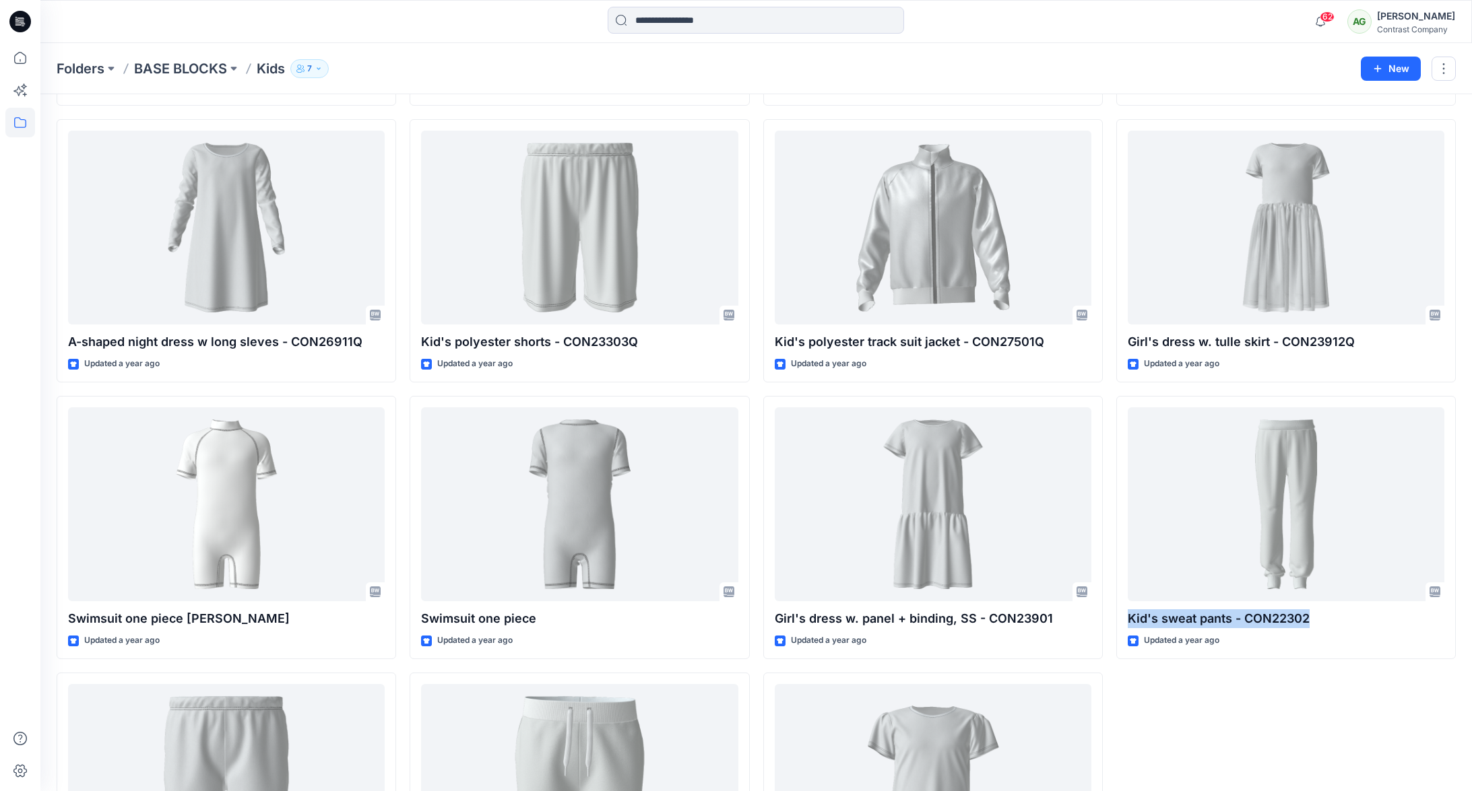
scroll to position [2409, 0]
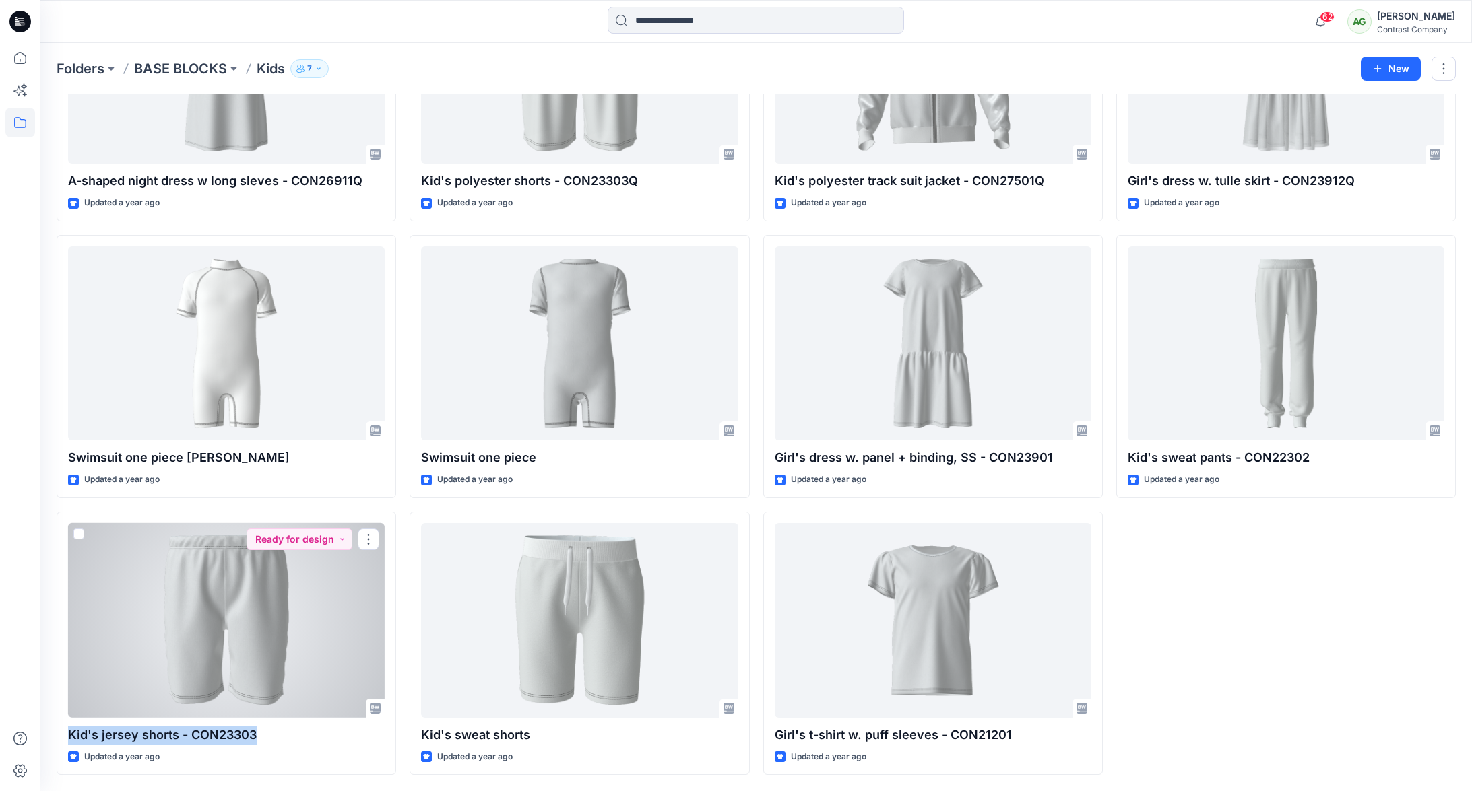
drag, startPoint x: 259, startPoint y: 734, endPoint x: 42, endPoint y: 740, distance: 217.0
click at [61, 734] on div "Kid's jersey shorts - CON23303 Updated a year ago Ready for design" at bounding box center [226, 643] width 339 height 263
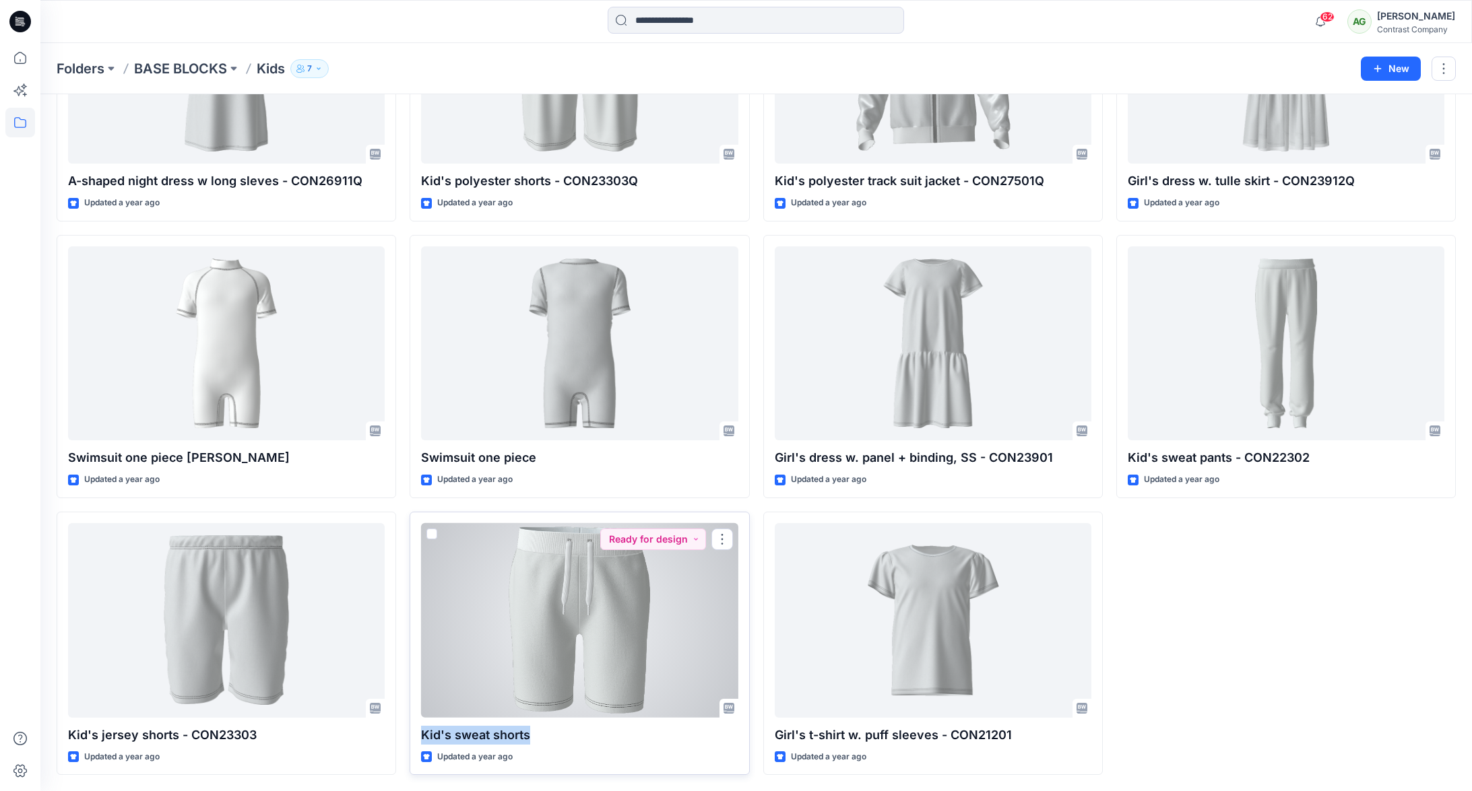
drag, startPoint x: 508, startPoint y: 738, endPoint x: 414, endPoint y: 738, distance: 93.6
click at [416, 740] on div "Kid's sweat shorts Updated a year ago Ready for design" at bounding box center [579, 643] width 339 height 263
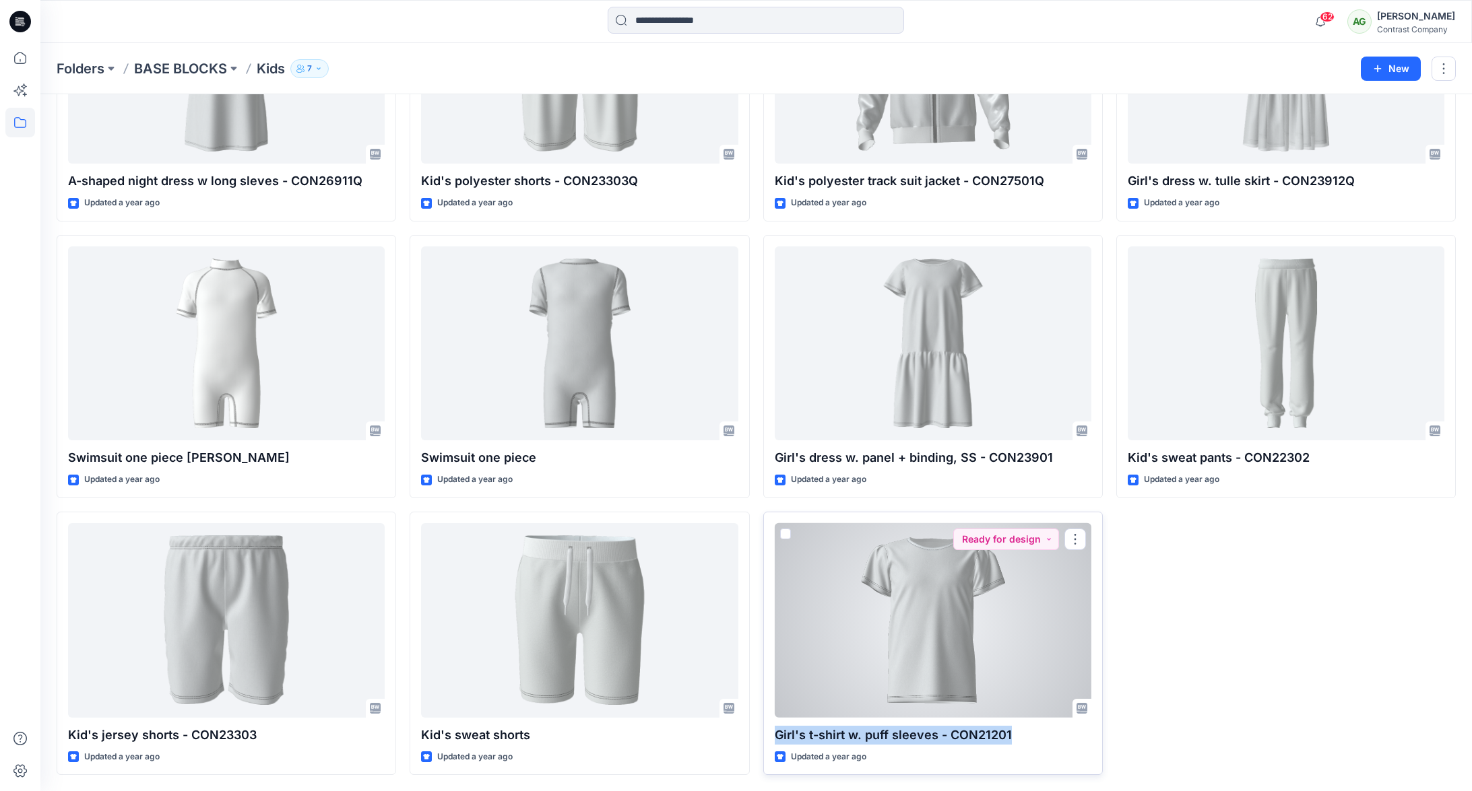
drag, startPoint x: 1014, startPoint y: 736, endPoint x: 771, endPoint y: 738, distance: 243.9
click at [773, 738] on div "Girl's t-shirt w. puff sleeves - CON21201 Updated a year ago Ready for design" at bounding box center [932, 643] width 339 height 263
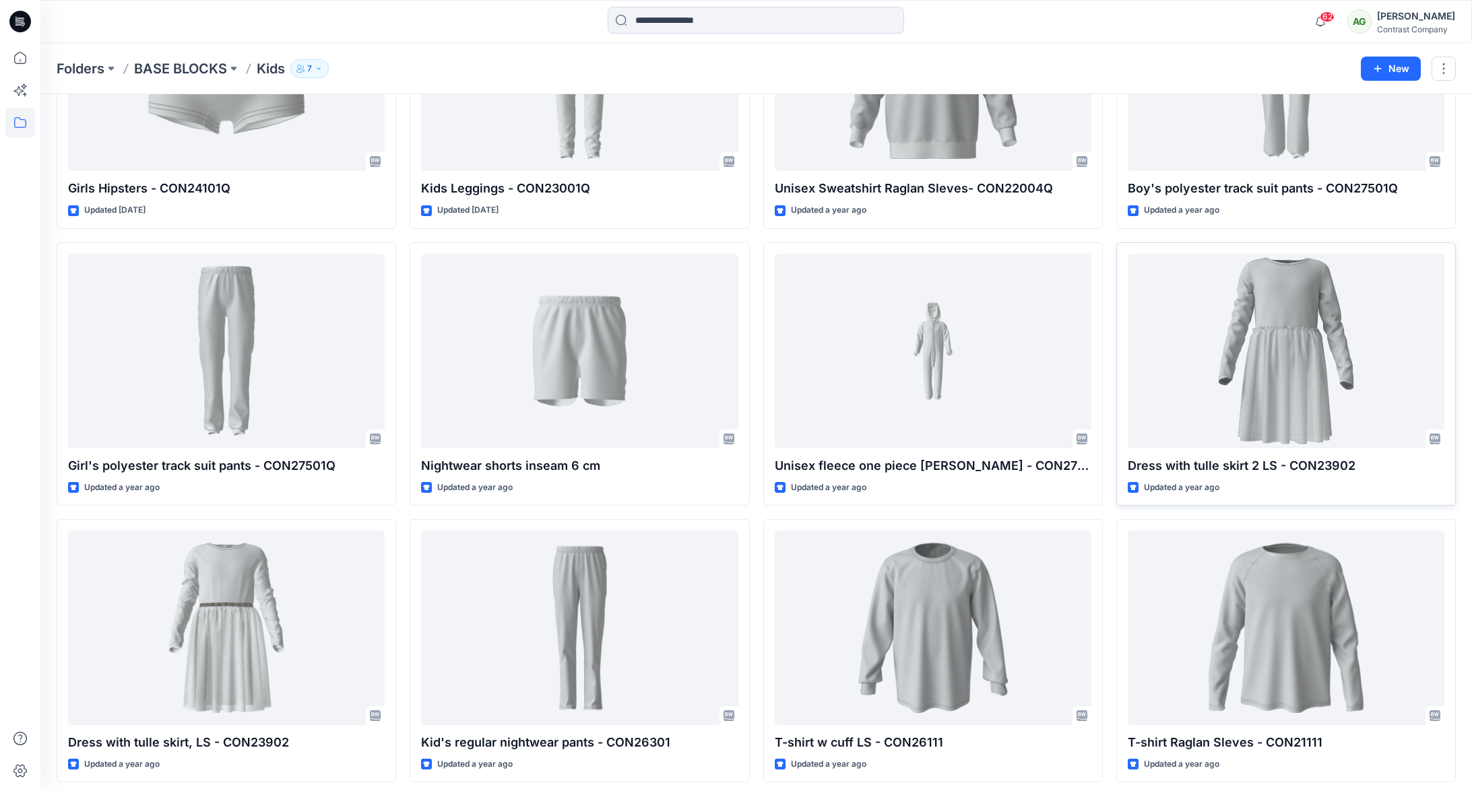
scroll to position [1299, 0]
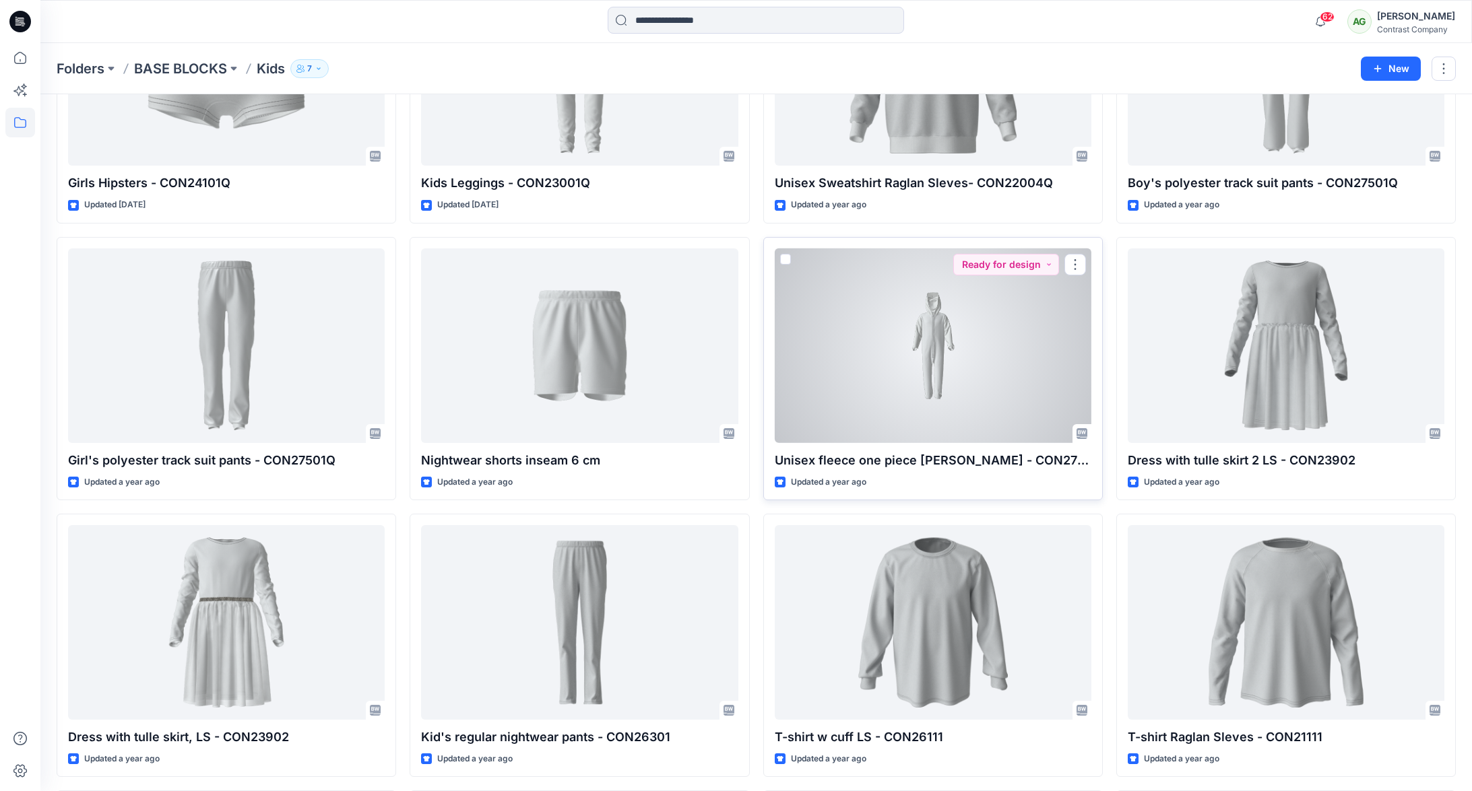
click at [934, 323] on div at bounding box center [933, 346] width 317 height 195
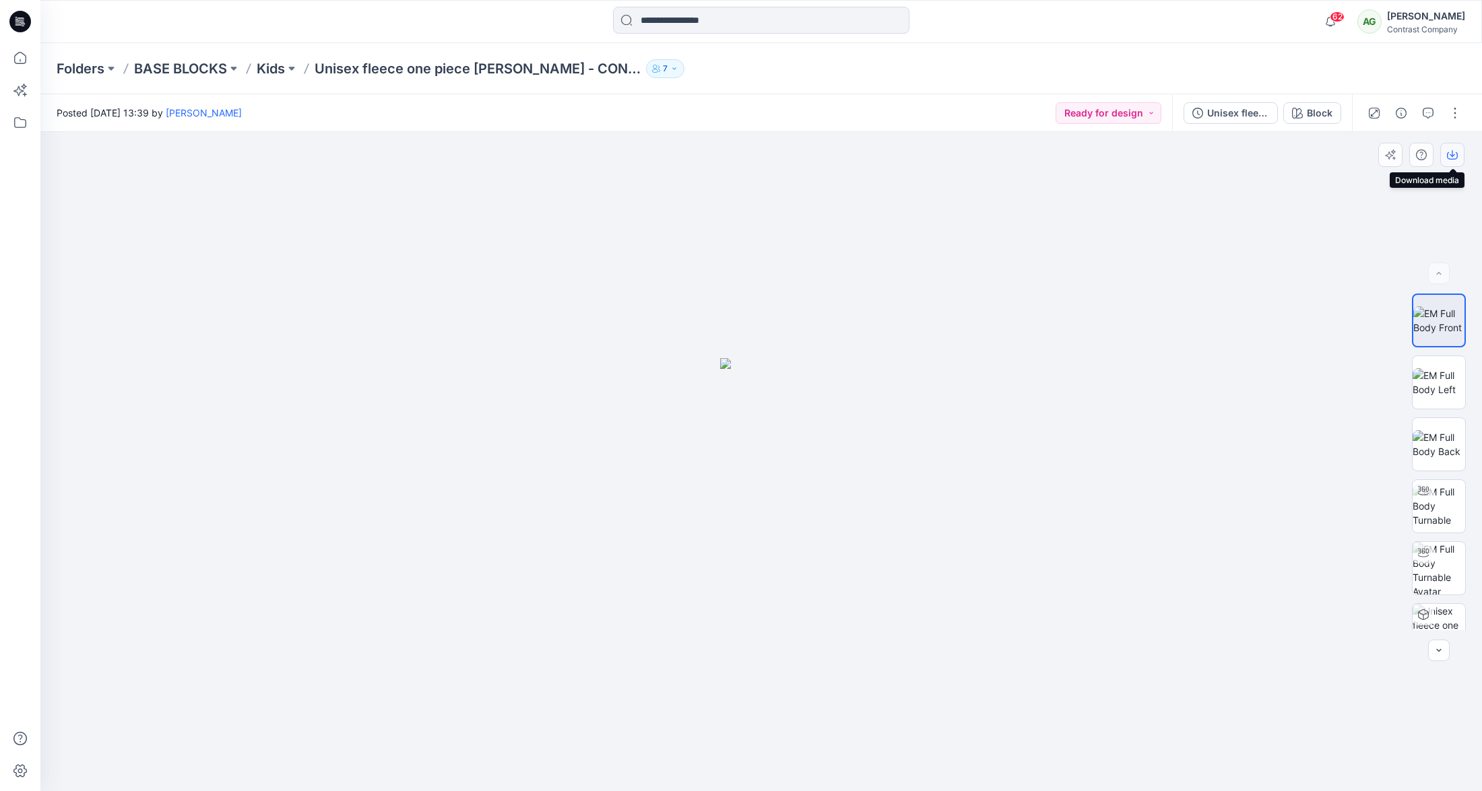
click at [1454, 154] on icon "button" at bounding box center [1452, 155] width 11 height 11
click at [1438, 383] on img at bounding box center [1439, 382] width 53 height 28
click at [1457, 154] on icon "button" at bounding box center [1452, 155] width 11 height 7
click at [1434, 432] on img at bounding box center [1439, 444] width 53 height 28
click at [1453, 154] on icon "button" at bounding box center [1452, 155] width 11 height 11
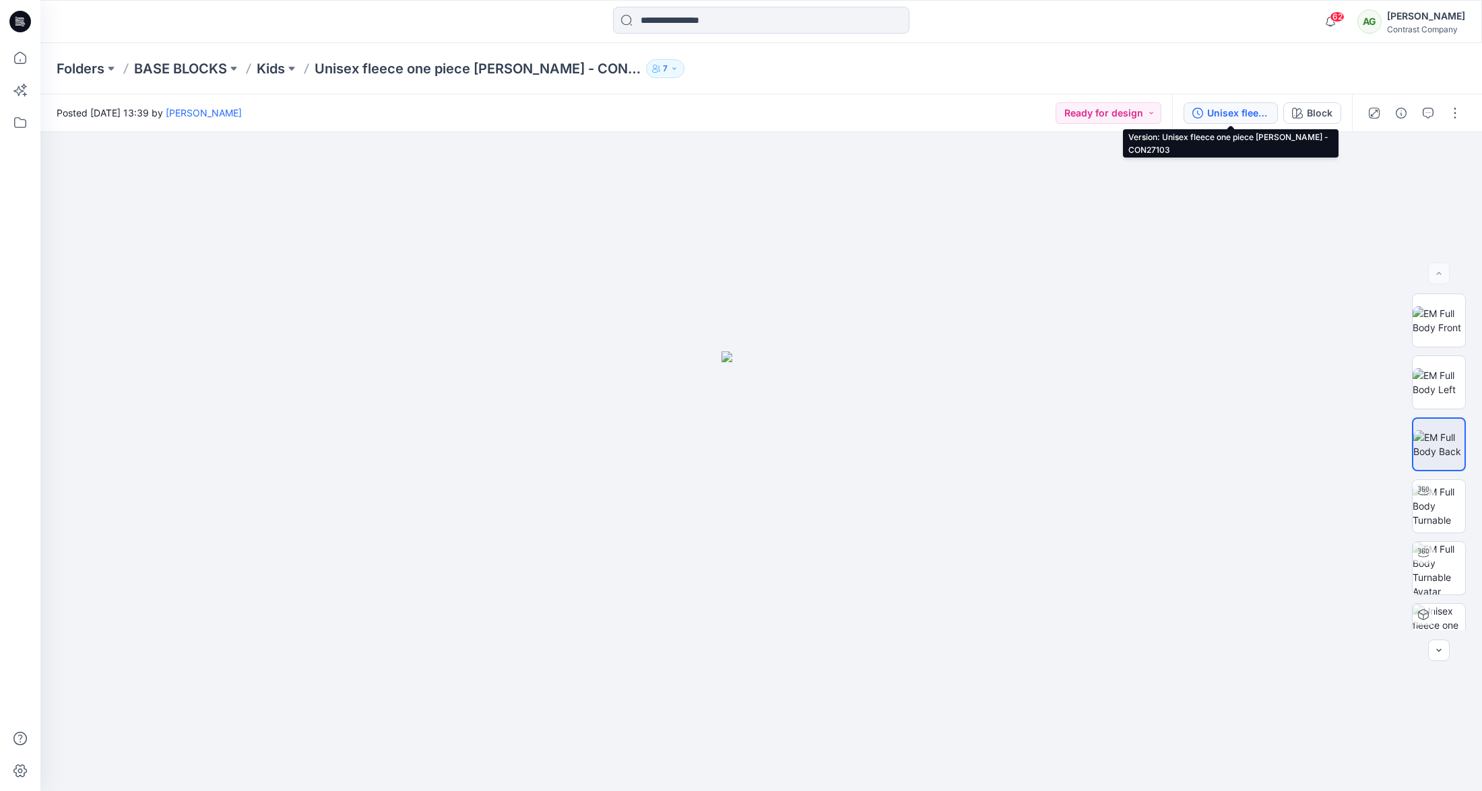
click at [1237, 110] on div "Unisex fleece one piece w. hood - CON27103" at bounding box center [1238, 113] width 62 height 15
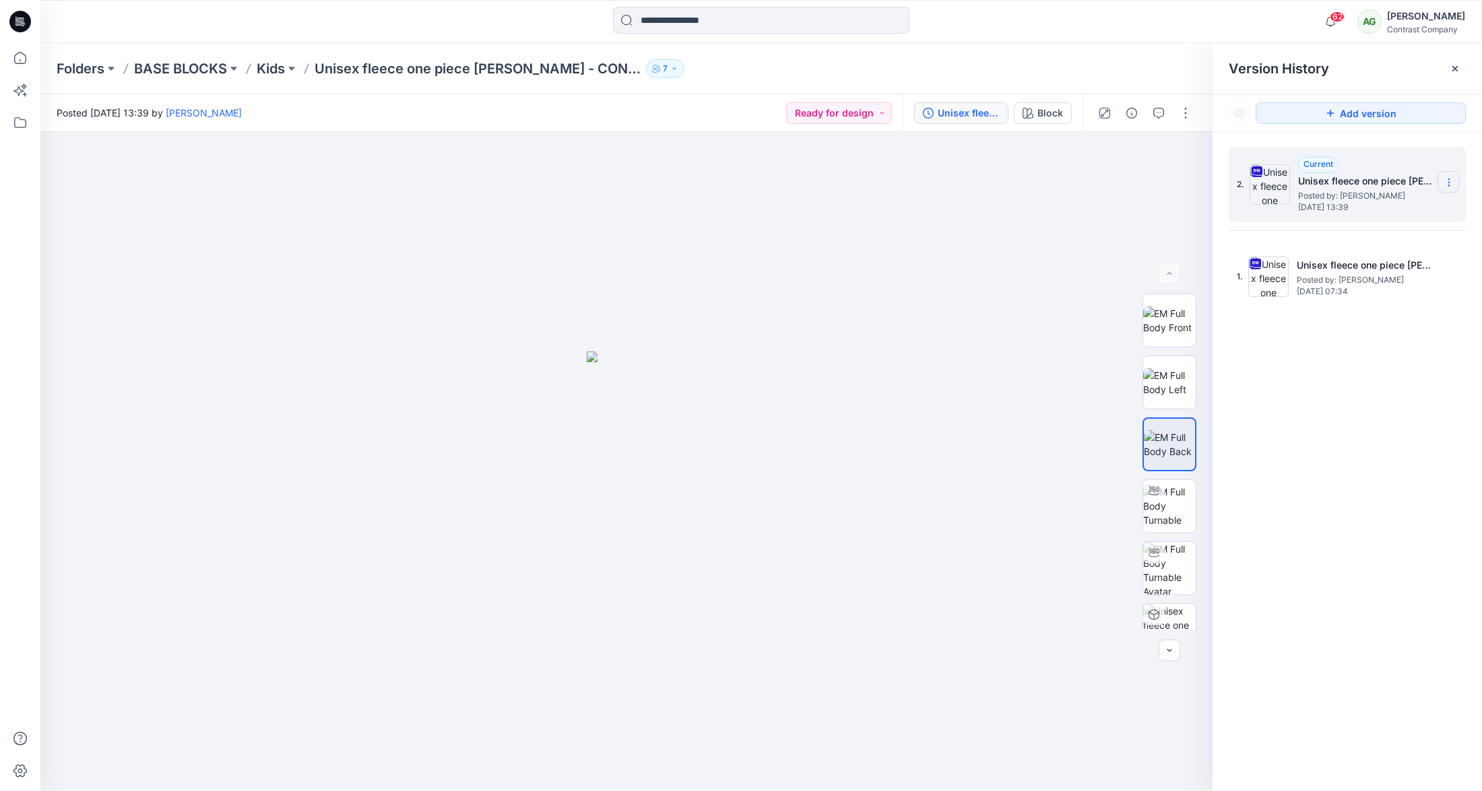
click at [1448, 183] on icon at bounding box center [1449, 182] width 11 height 11
click at [1398, 203] on span "Download Source BW File" at bounding box center [1380, 209] width 112 height 16
click at [340, 70] on p "Unisex fleece one piece w. hood - CON27103" at bounding box center [478, 68] width 326 height 19
click at [275, 73] on p "Kids" at bounding box center [271, 68] width 28 height 19
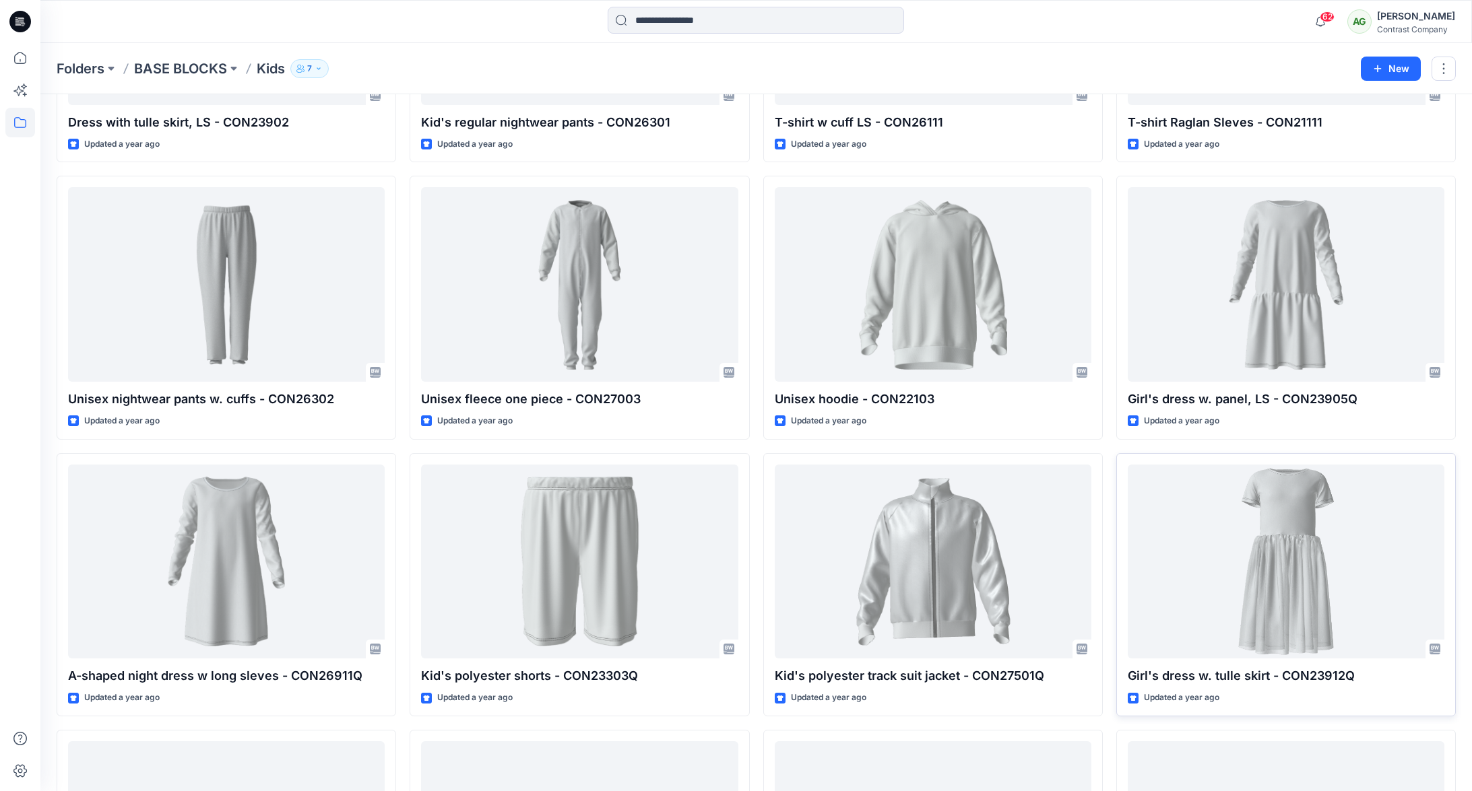
scroll to position [1911, 0]
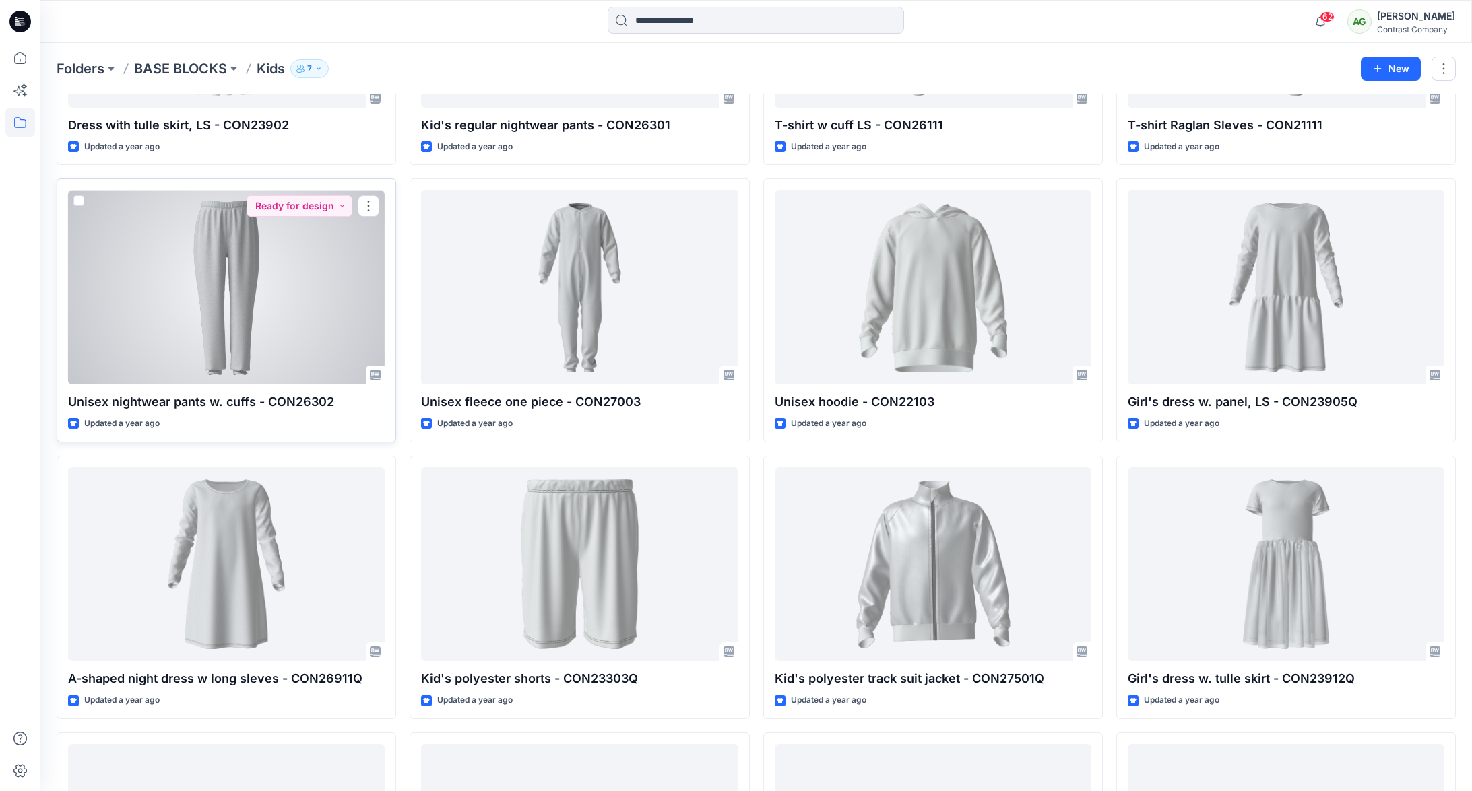
click at [236, 300] on div at bounding box center [226, 287] width 317 height 195
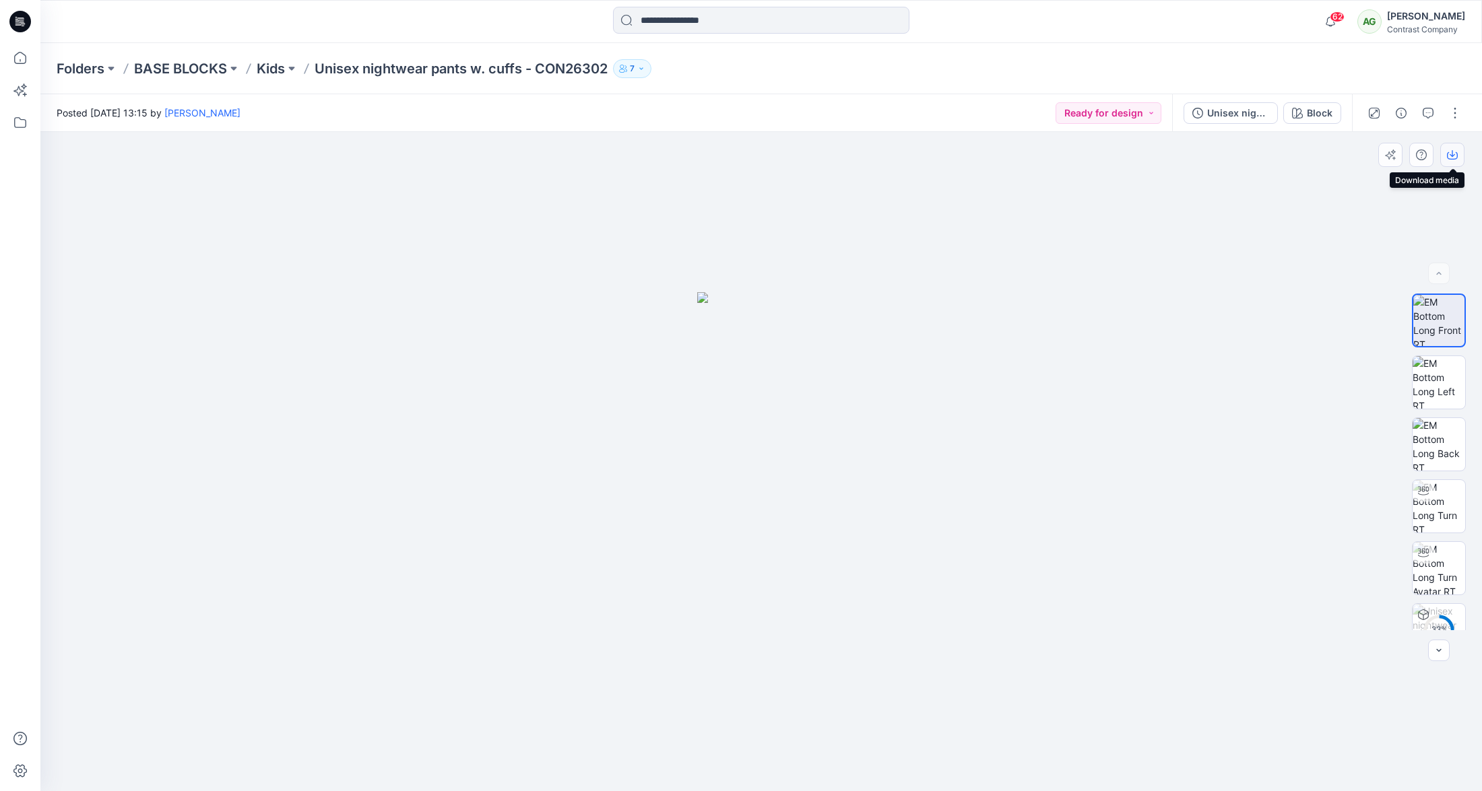
click at [1452, 155] on icon "button" at bounding box center [1452, 153] width 5 height 7
click at [1444, 372] on img at bounding box center [1439, 382] width 53 height 53
click at [1456, 153] on icon "button" at bounding box center [1452, 155] width 11 height 7
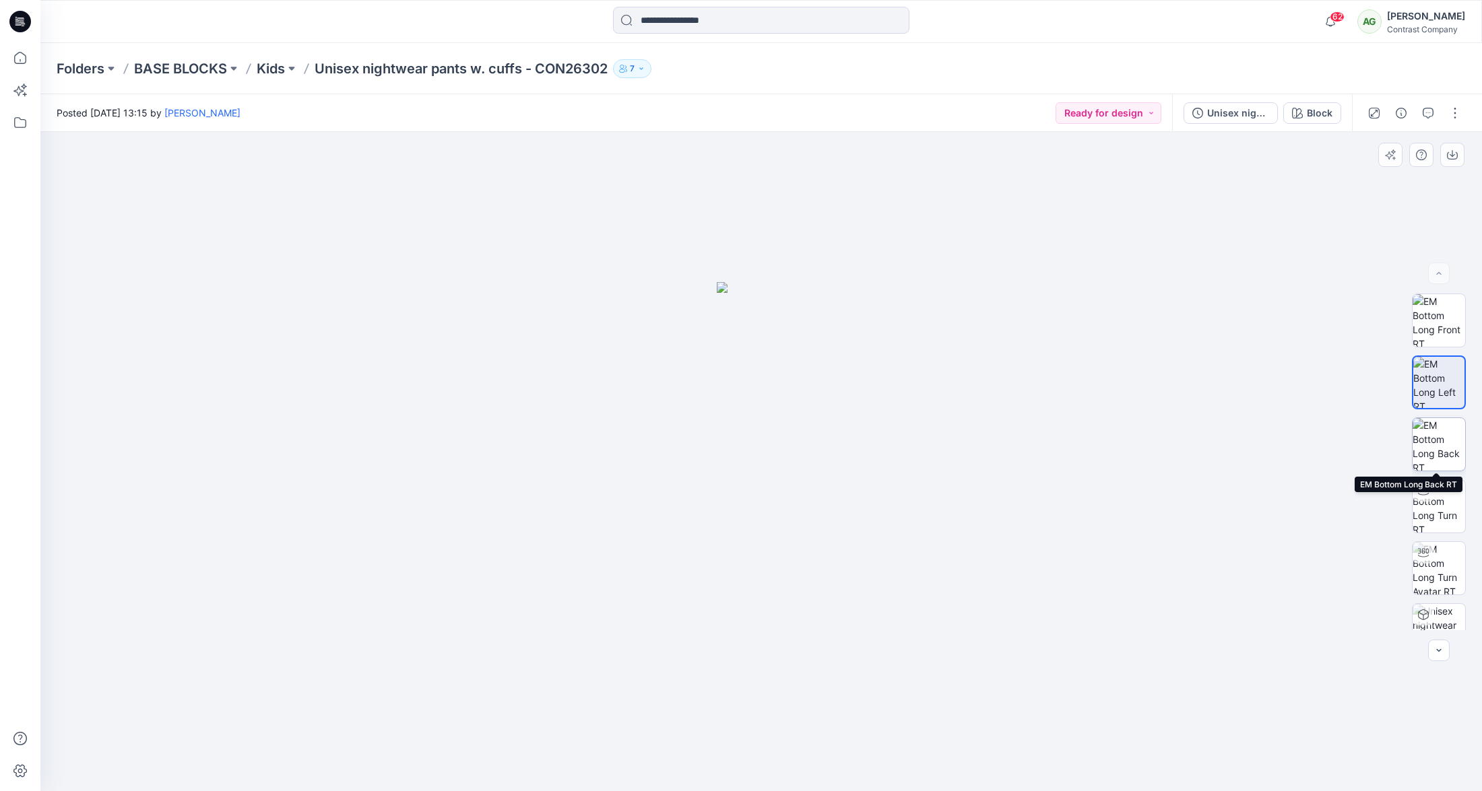
click at [1446, 434] on img at bounding box center [1439, 444] width 53 height 53
click at [1456, 154] on icon "button" at bounding box center [1452, 155] width 11 height 11
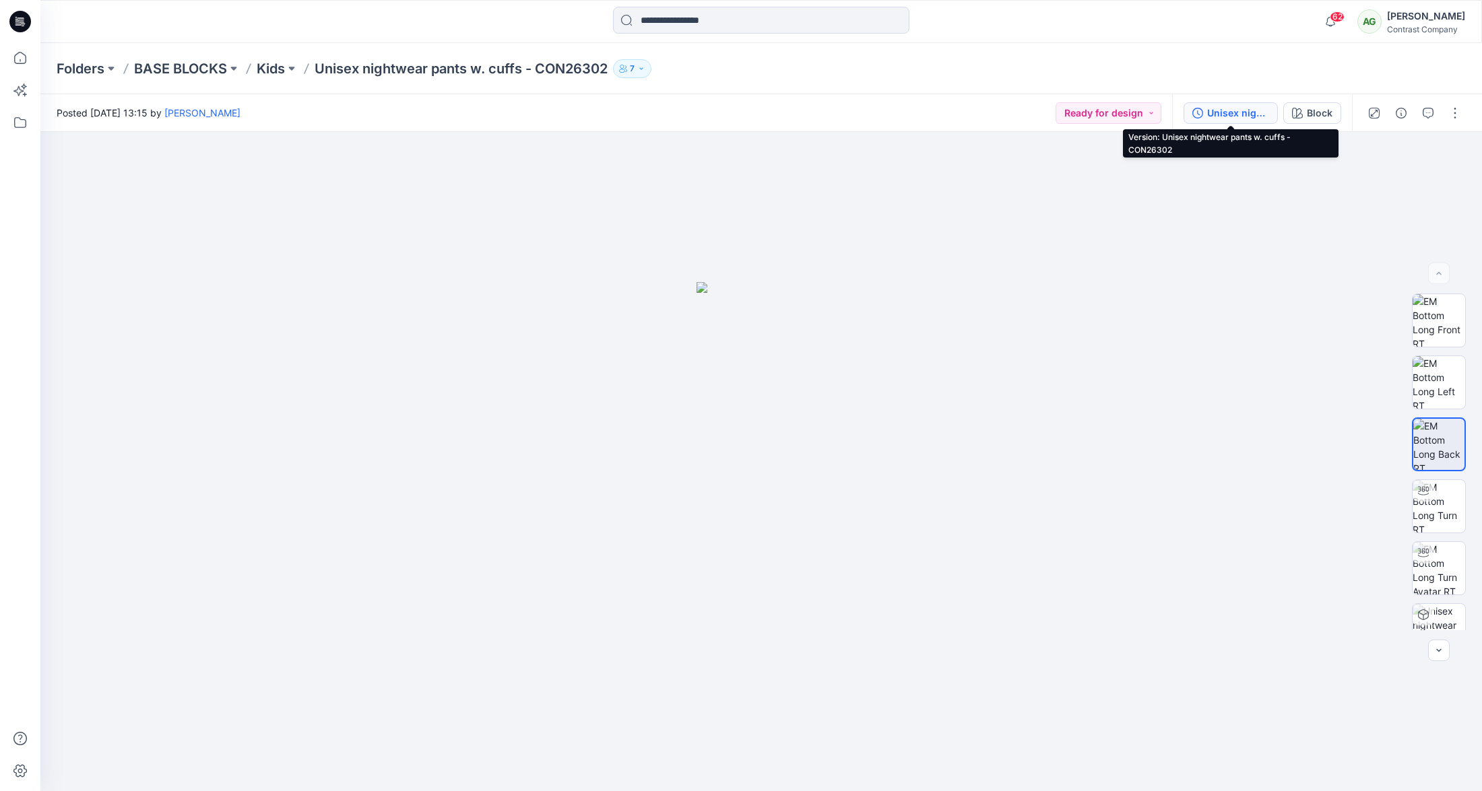
click at [1219, 110] on div "Unisex nightwear pants w. cuffs - CON26302" at bounding box center [1238, 113] width 62 height 15
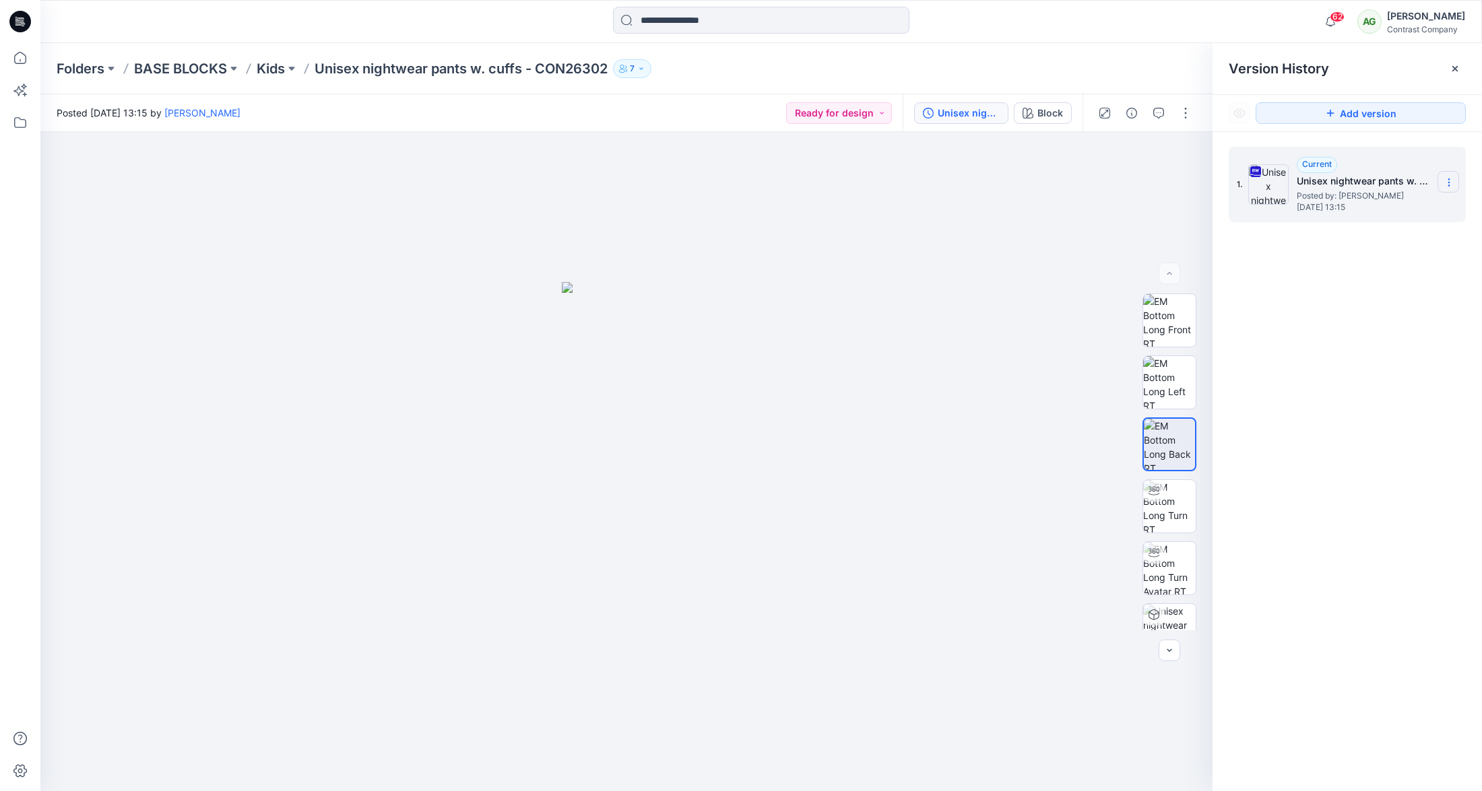
click at [1452, 183] on icon at bounding box center [1449, 182] width 11 height 11
click at [1413, 210] on span "Download Source BW File" at bounding box center [1380, 209] width 112 height 16
click at [275, 71] on p "Kids" at bounding box center [271, 68] width 28 height 19
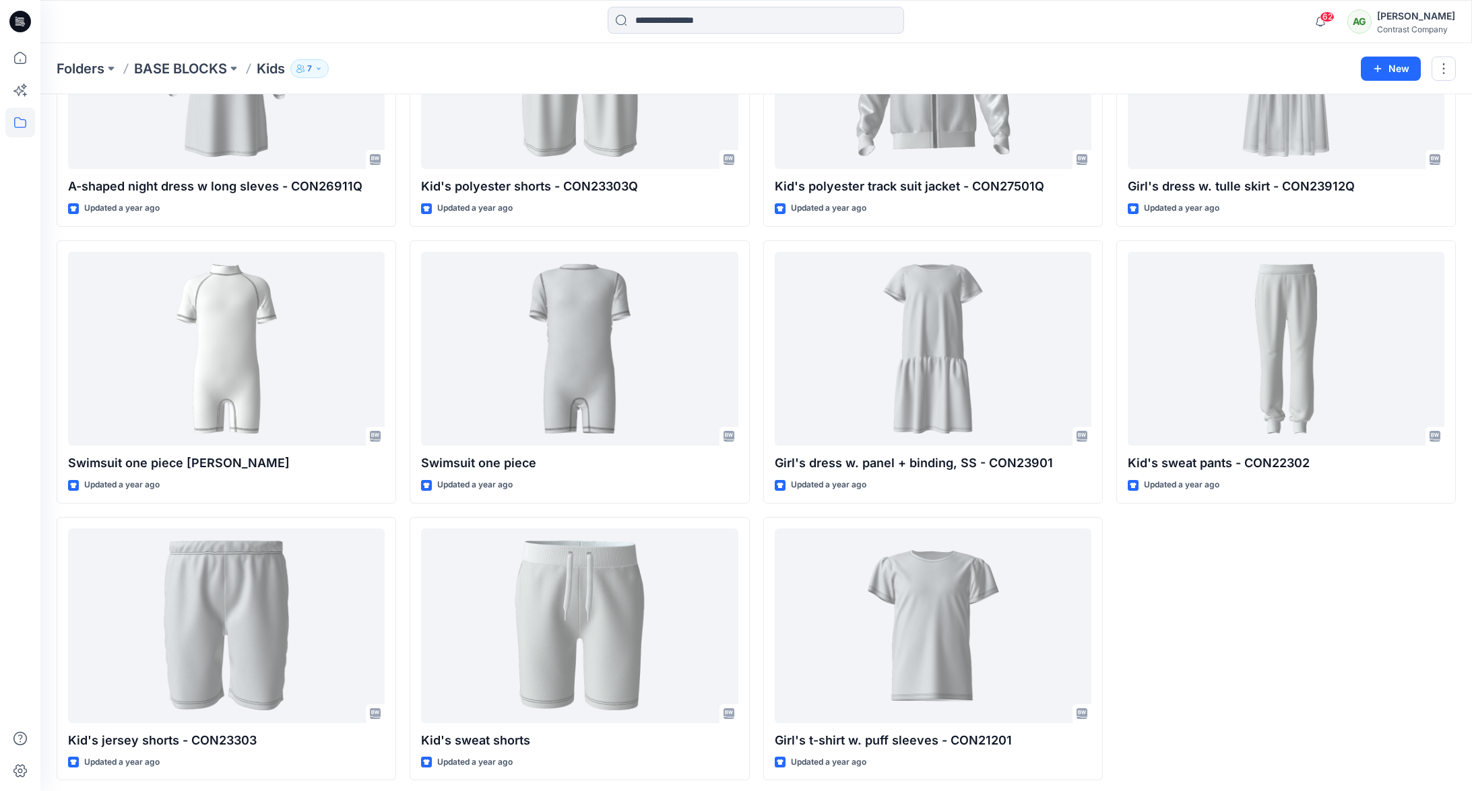
scroll to position [2409, 0]
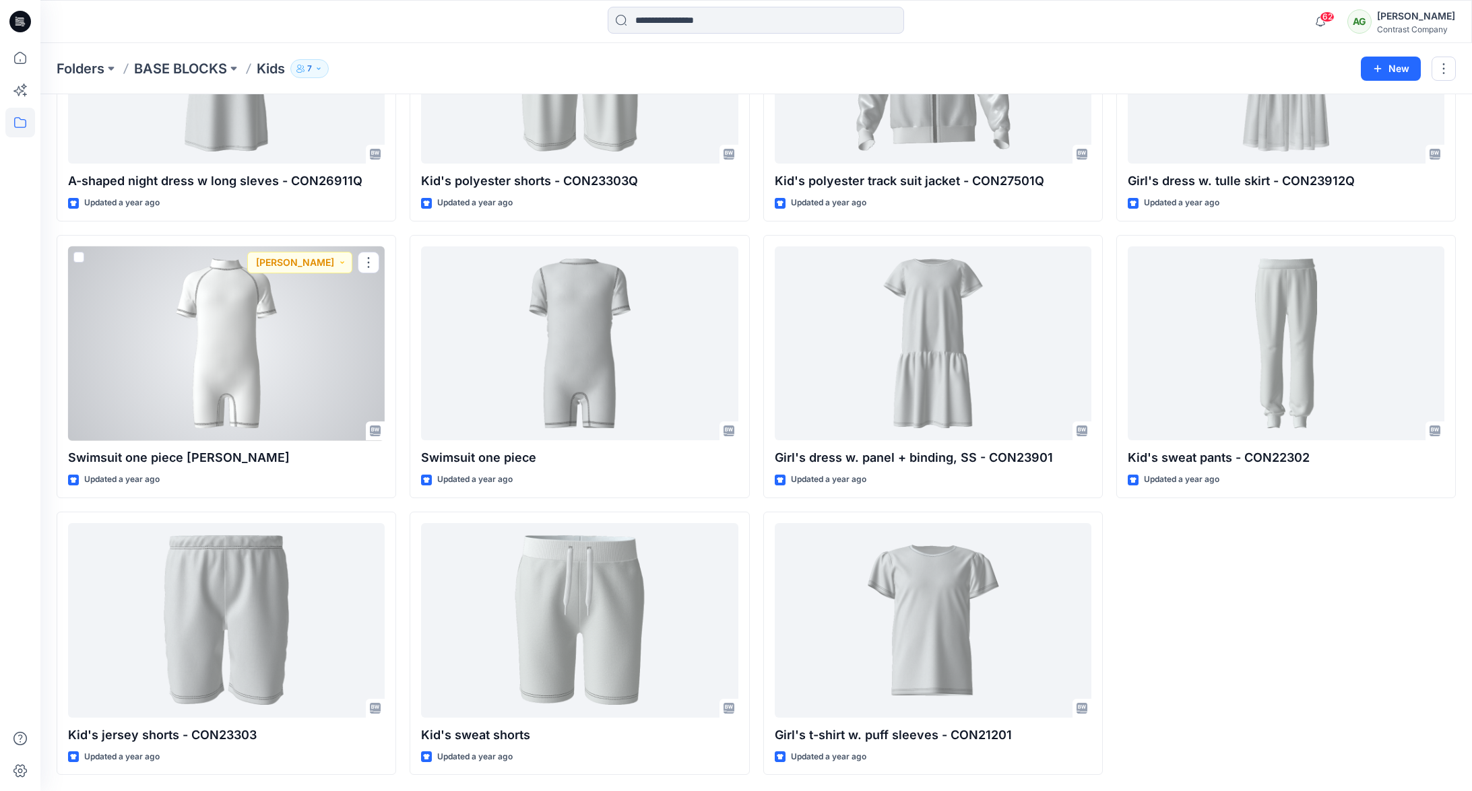
click at [240, 290] on div at bounding box center [226, 344] width 317 height 195
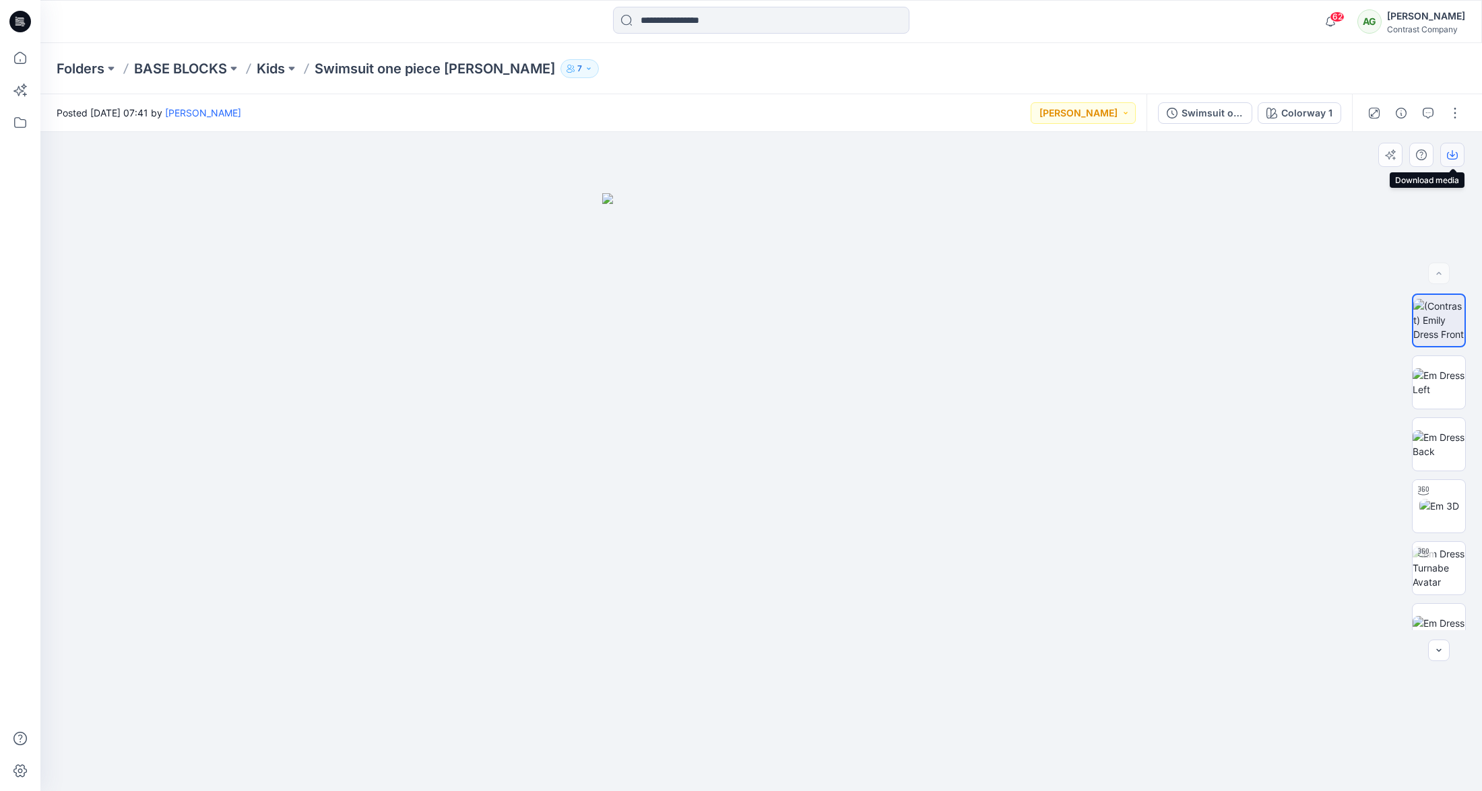
click at [1452, 156] on icon "button" at bounding box center [1452, 153] width 5 height 7
click at [1439, 379] on img at bounding box center [1439, 382] width 53 height 28
click at [1458, 154] on button "button" at bounding box center [1452, 155] width 24 height 24
click at [1434, 434] on img at bounding box center [1439, 444] width 53 height 28
click at [1456, 152] on icon "button" at bounding box center [1452, 155] width 11 height 7
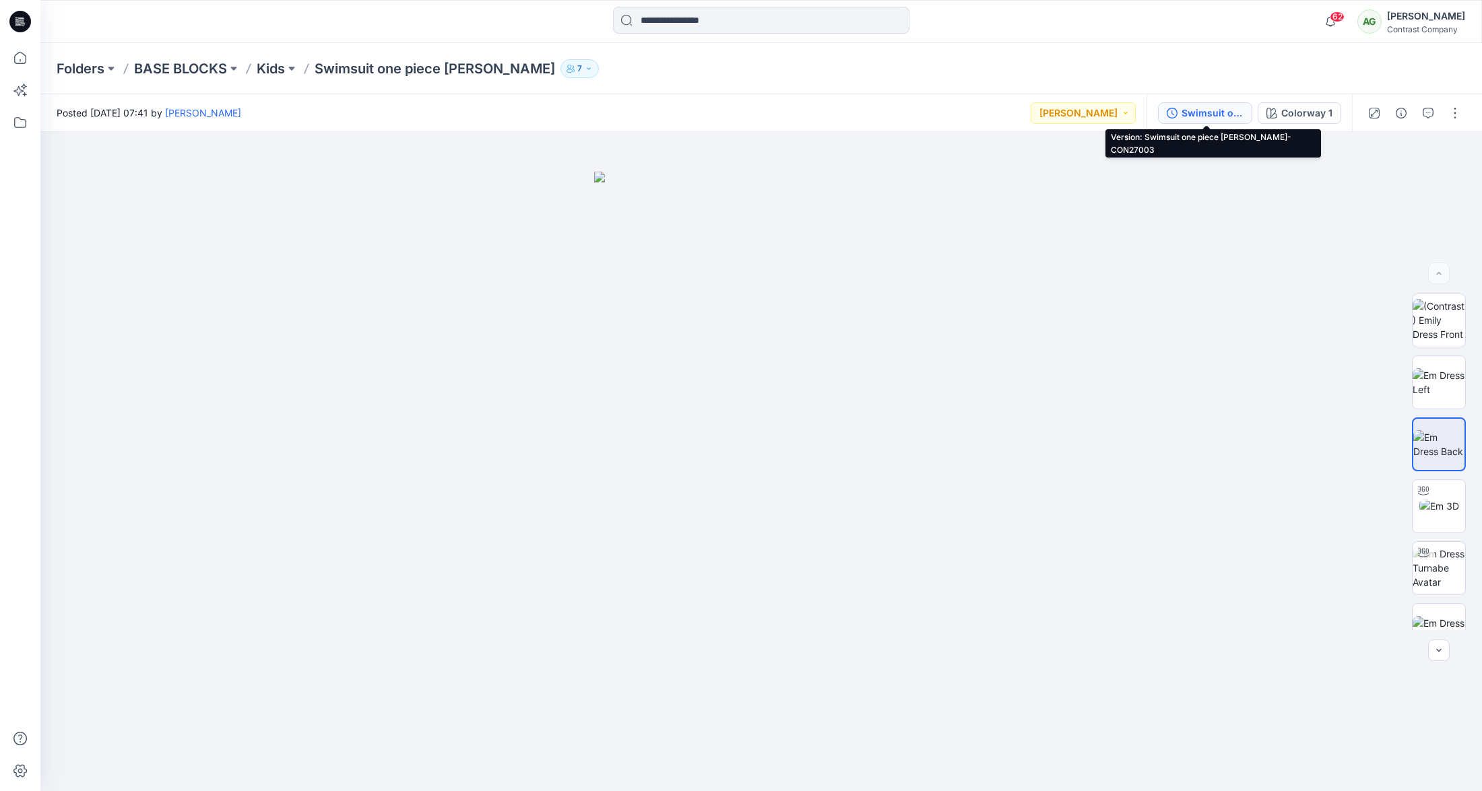
click at [1204, 112] on div "Swimsuit one piece Ragland- CON27003" at bounding box center [1212, 113] width 62 height 15
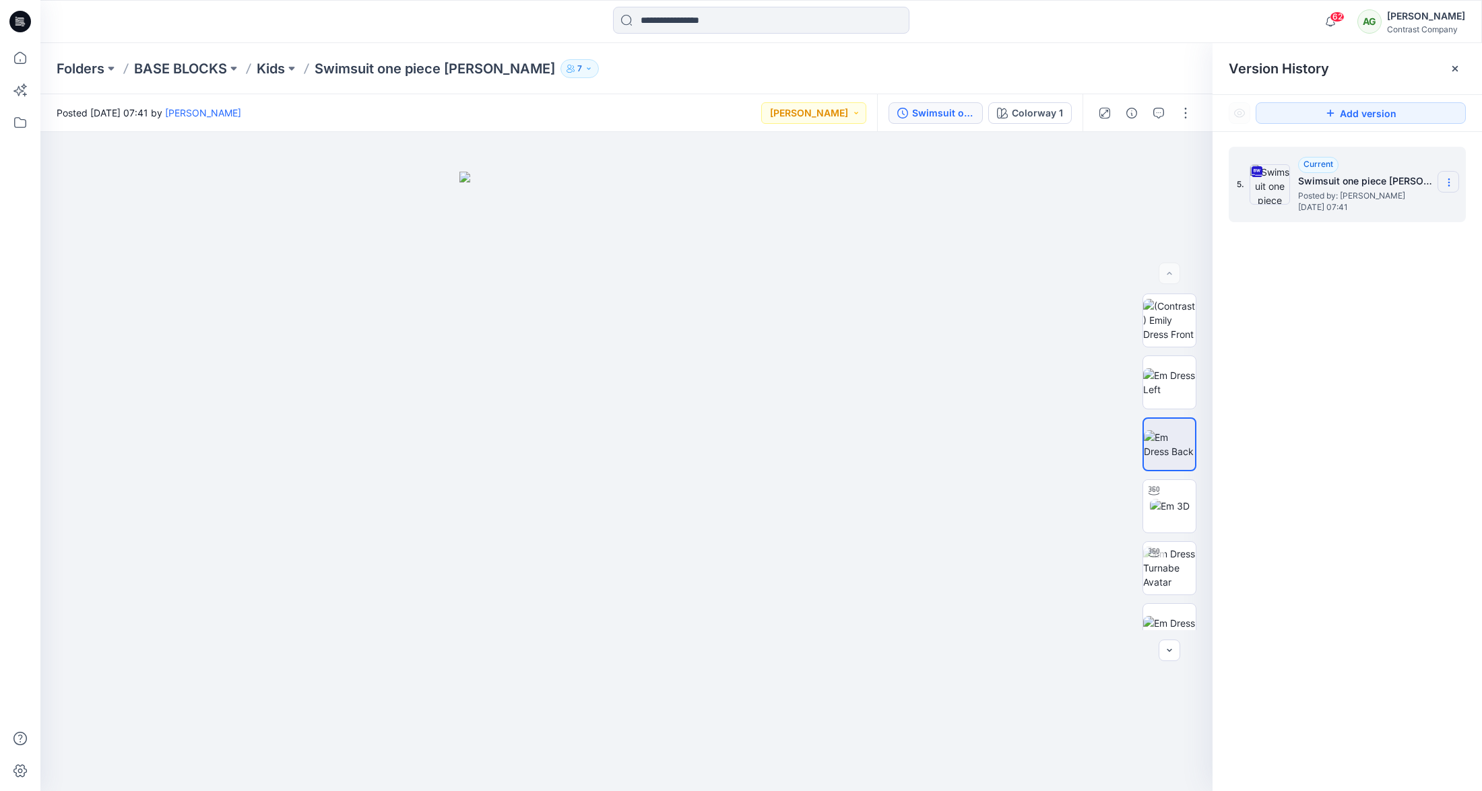
click at [1450, 185] on icon at bounding box center [1449, 182] width 11 height 11
click at [1408, 208] on span "Download Source BW File" at bounding box center [1380, 209] width 112 height 16
click at [273, 71] on p "Kids" at bounding box center [271, 68] width 28 height 19
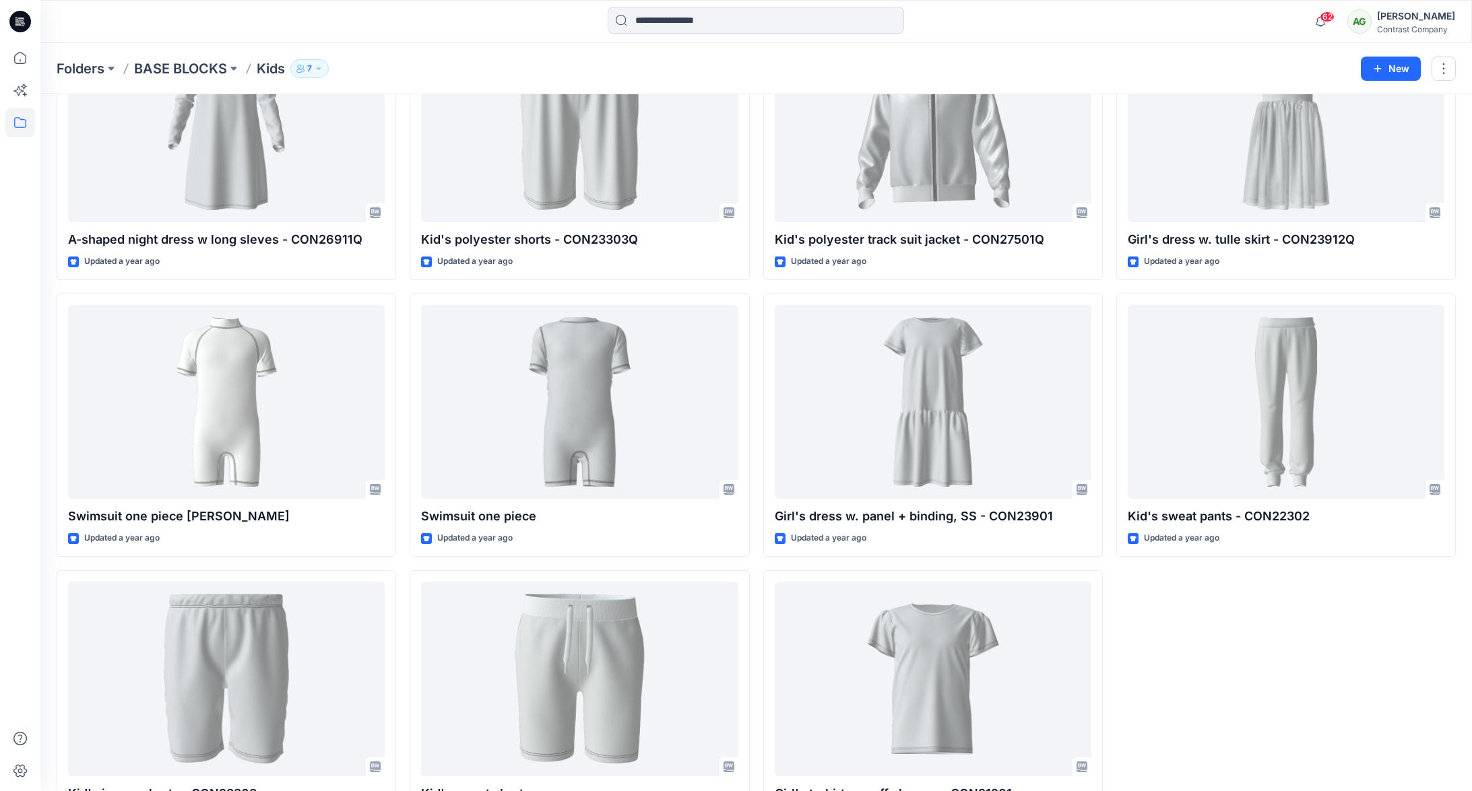
scroll to position [2339, 0]
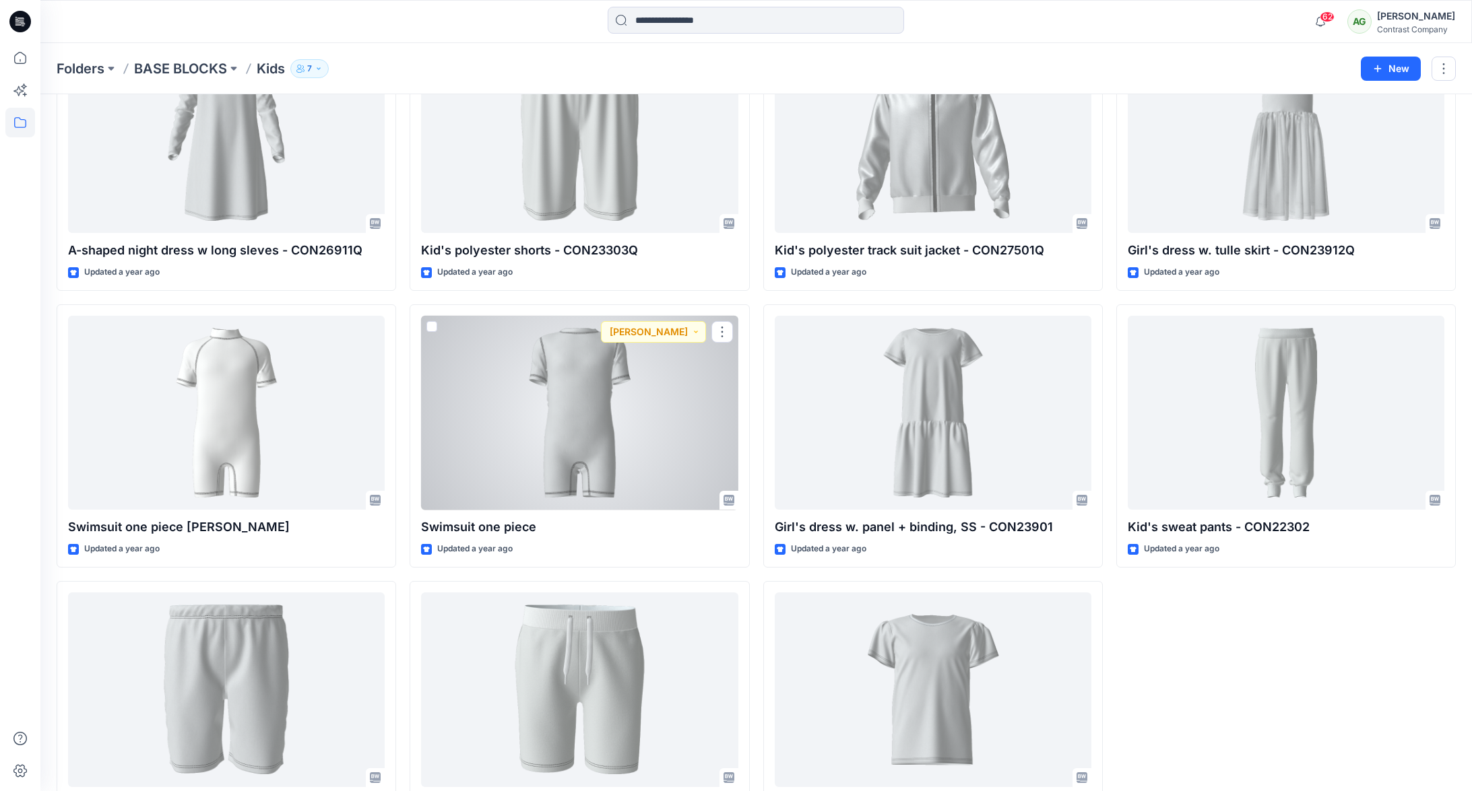
click at [577, 379] on div at bounding box center [579, 413] width 317 height 195
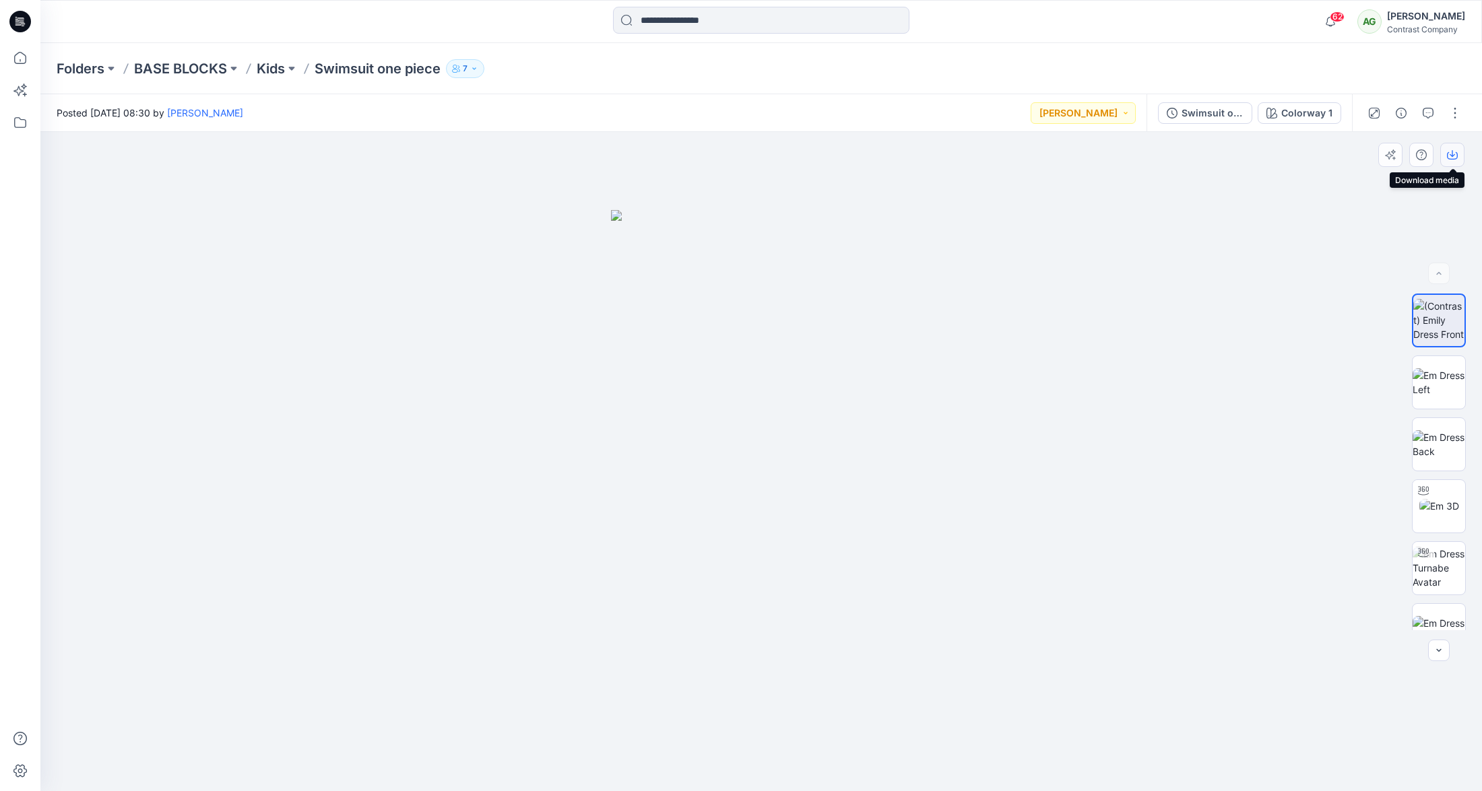
click at [1455, 154] on icon "button" at bounding box center [1452, 155] width 11 height 11
click at [1437, 368] on img at bounding box center [1439, 382] width 53 height 28
click at [1458, 154] on button "button" at bounding box center [1452, 155] width 24 height 24
click at [1439, 430] on img at bounding box center [1439, 444] width 53 height 28
click at [1454, 158] on icon "button" at bounding box center [1452, 155] width 11 height 11
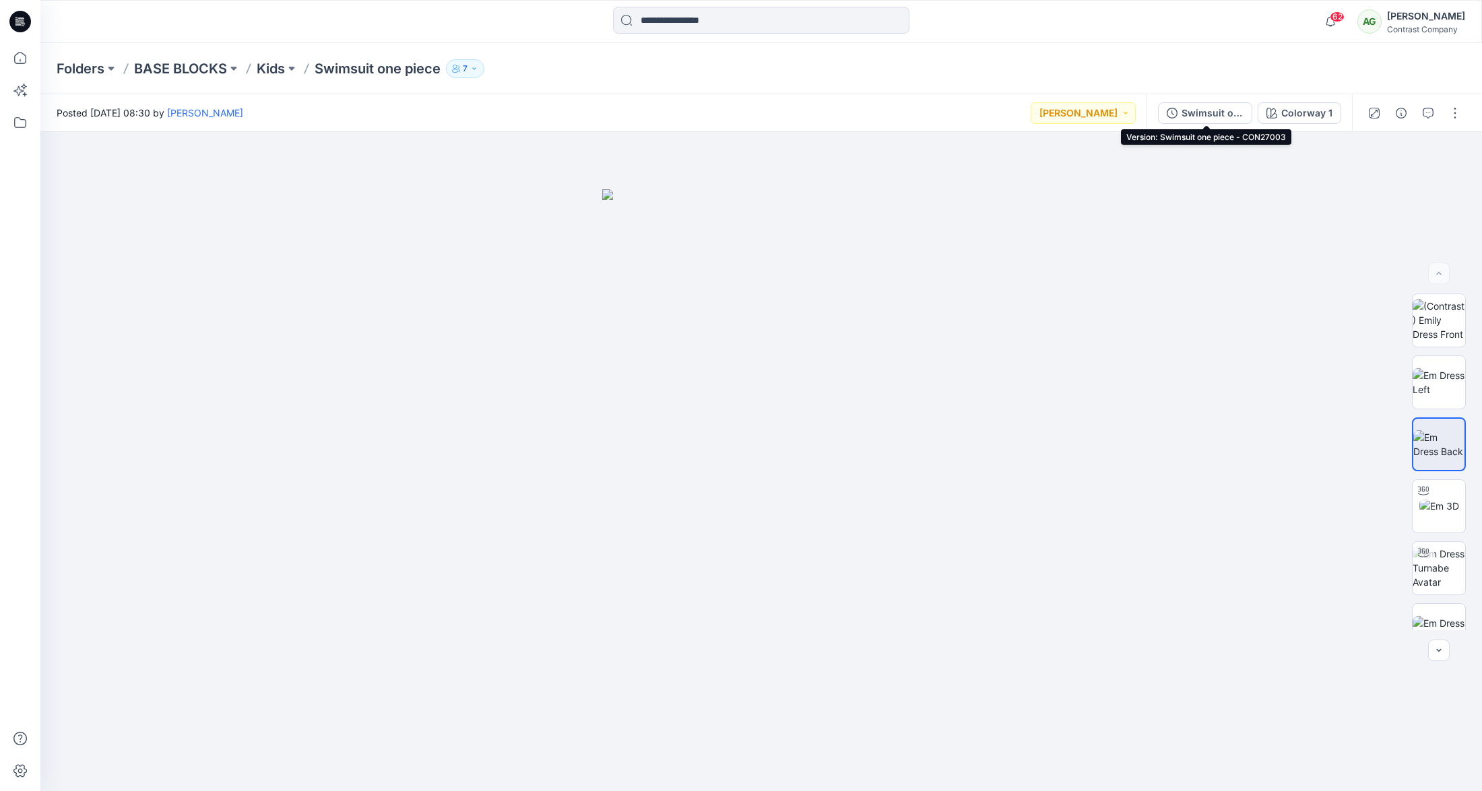
click at [1203, 112] on div "Swimsuit one piece - CON27003" at bounding box center [1212, 113] width 62 height 15
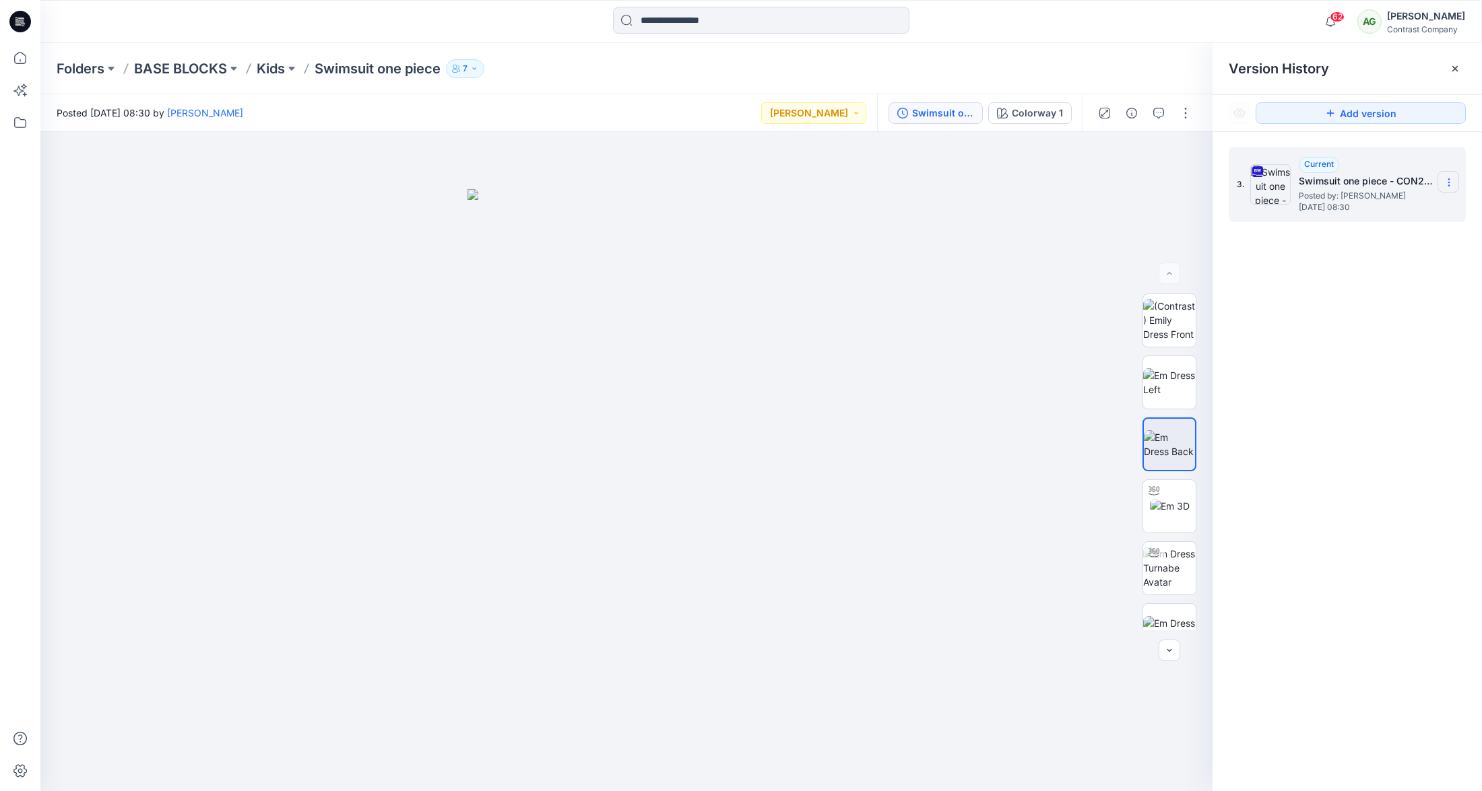
click at [1452, 183] on icon at bounding box center [1449, 182] width 11 height 11
click at [1429, 204] on span "Download Source BW File" at bounding box center [1380, 209] width 112 height 16
click at [280, 68] on p "Kids" at bounding box center [271, 68] width 28 height 19
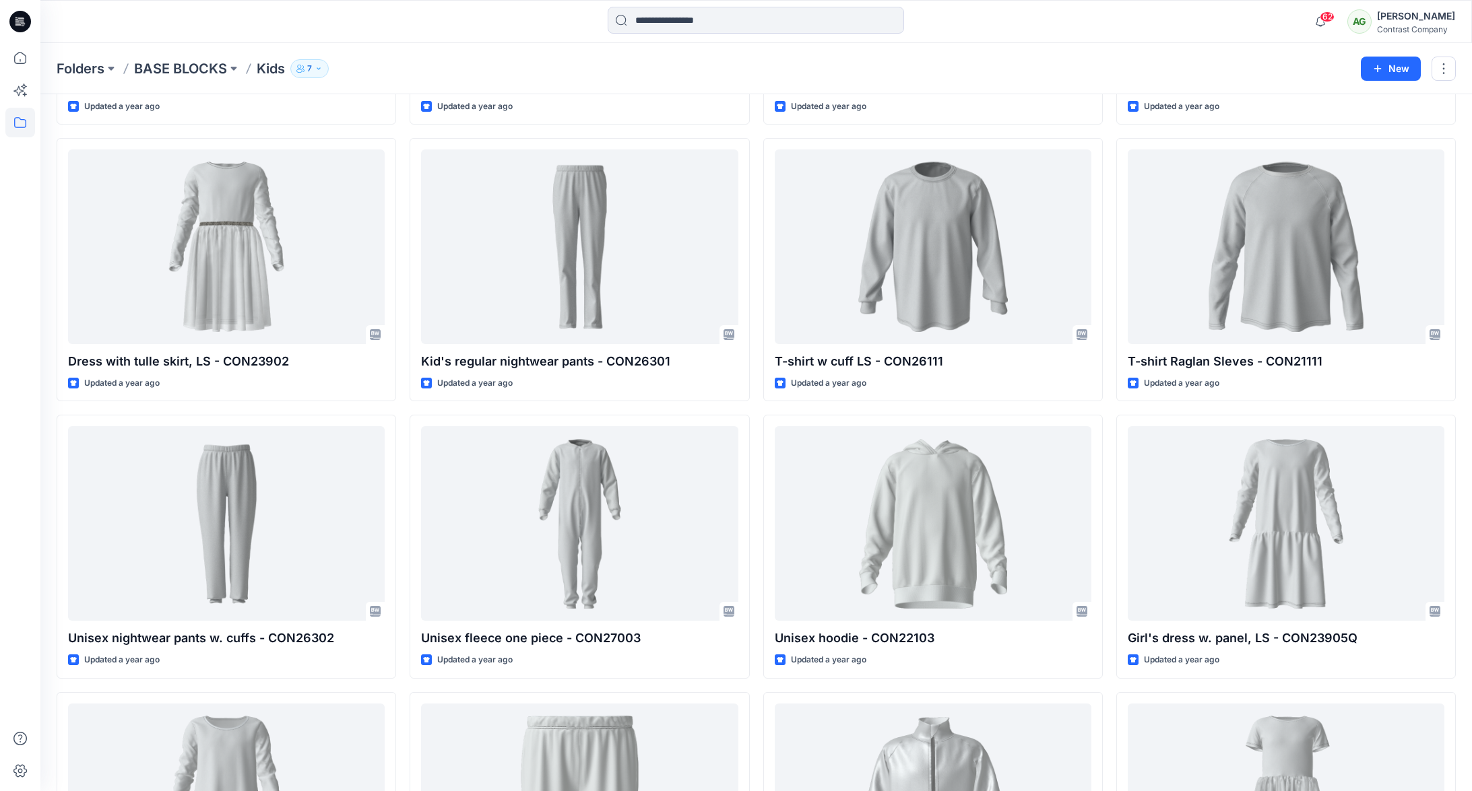
scroll to position [1680, 0]
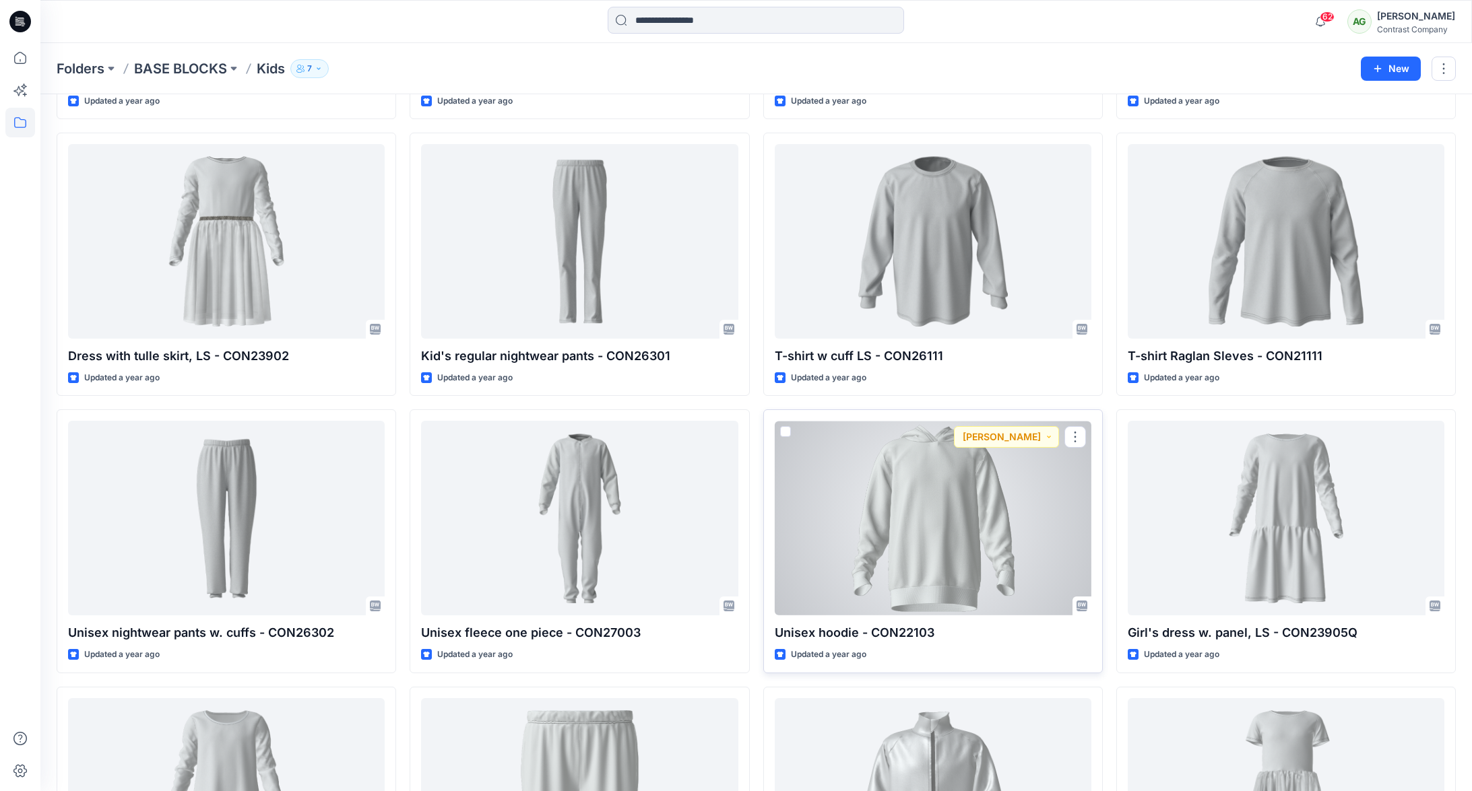
click at [977, 492] on div at bounding box center [933, 518] width 317 height 195
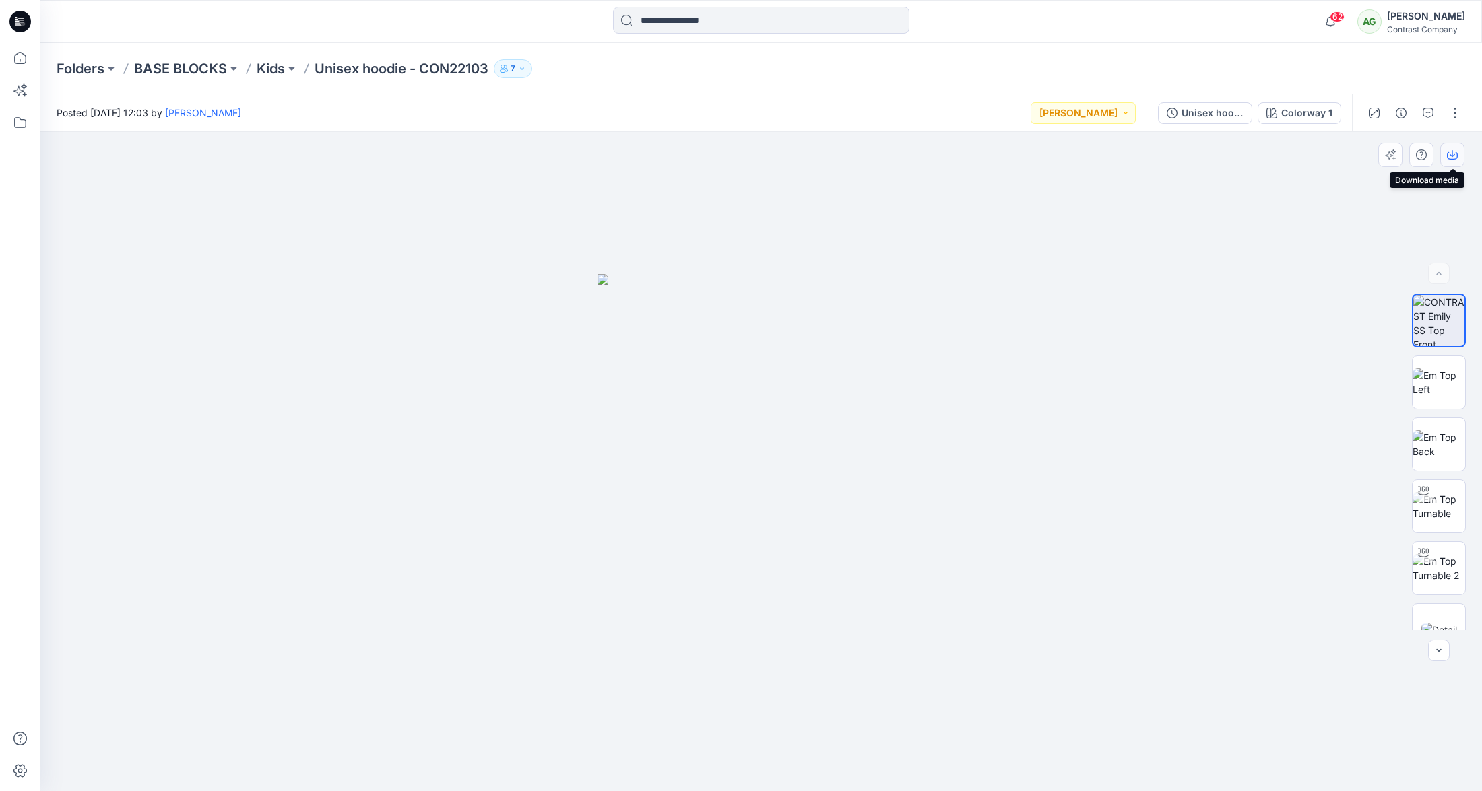
click at [1454, 154] on icon "button" at bounding box center [1452, 155] width 11 height 11
click at [1439, 377] on img at bounding box center [1439, 382] width 53 height 28
click at [1452, 152] on icon "button" at bounding box center [1452, 155] width 11 height 11
click at [1431, 434] on img at bounding box center [1439, 444] width 53 height 28
click at [1458, 156] on button "button" at bounding box center [1452, 155] width 24 height 24
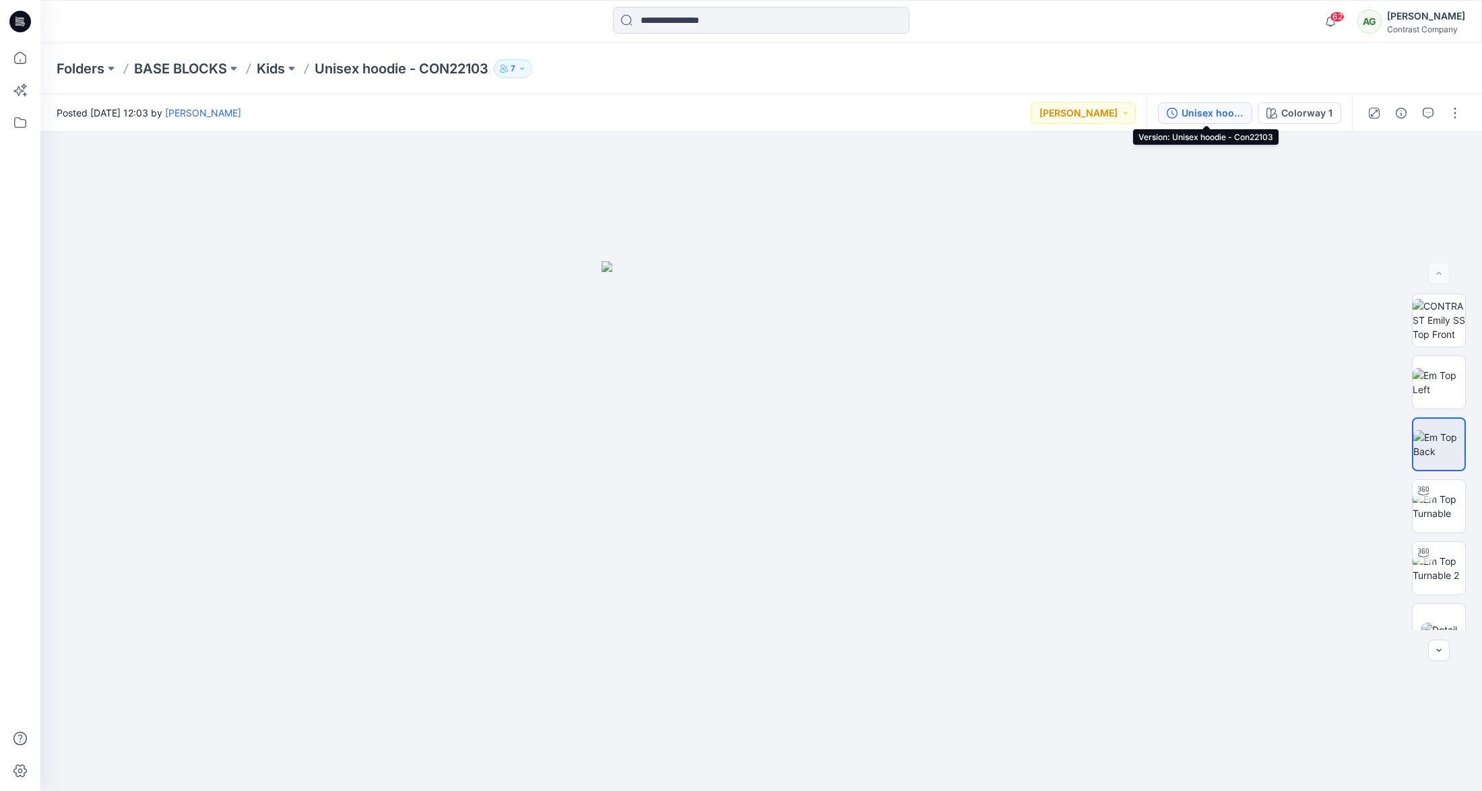
click at [1207, 112] on div "Unisex hoodie - Con22103" at bounding box center [1212, 113] width 62 height 15
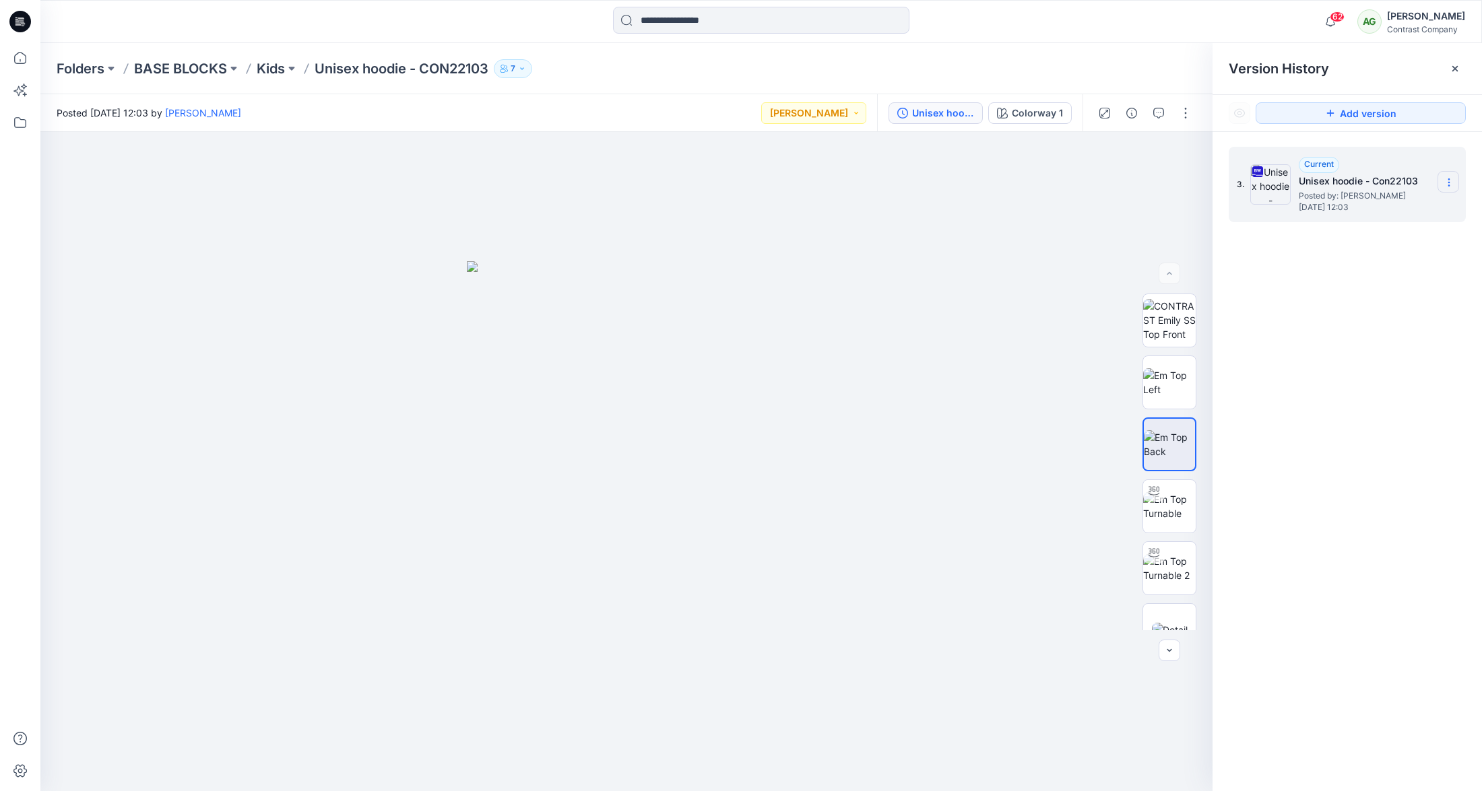
click at [1450, 181] on icon at bounding box center [1449, 182] width 11 height 11
click at [1395, 205] on span "Download Source BW File" at bounding box center [1380, 209] width 112 height 16
click at [278, 69] on p "Kids" at bounding box center [271, 68] width 28 height 19
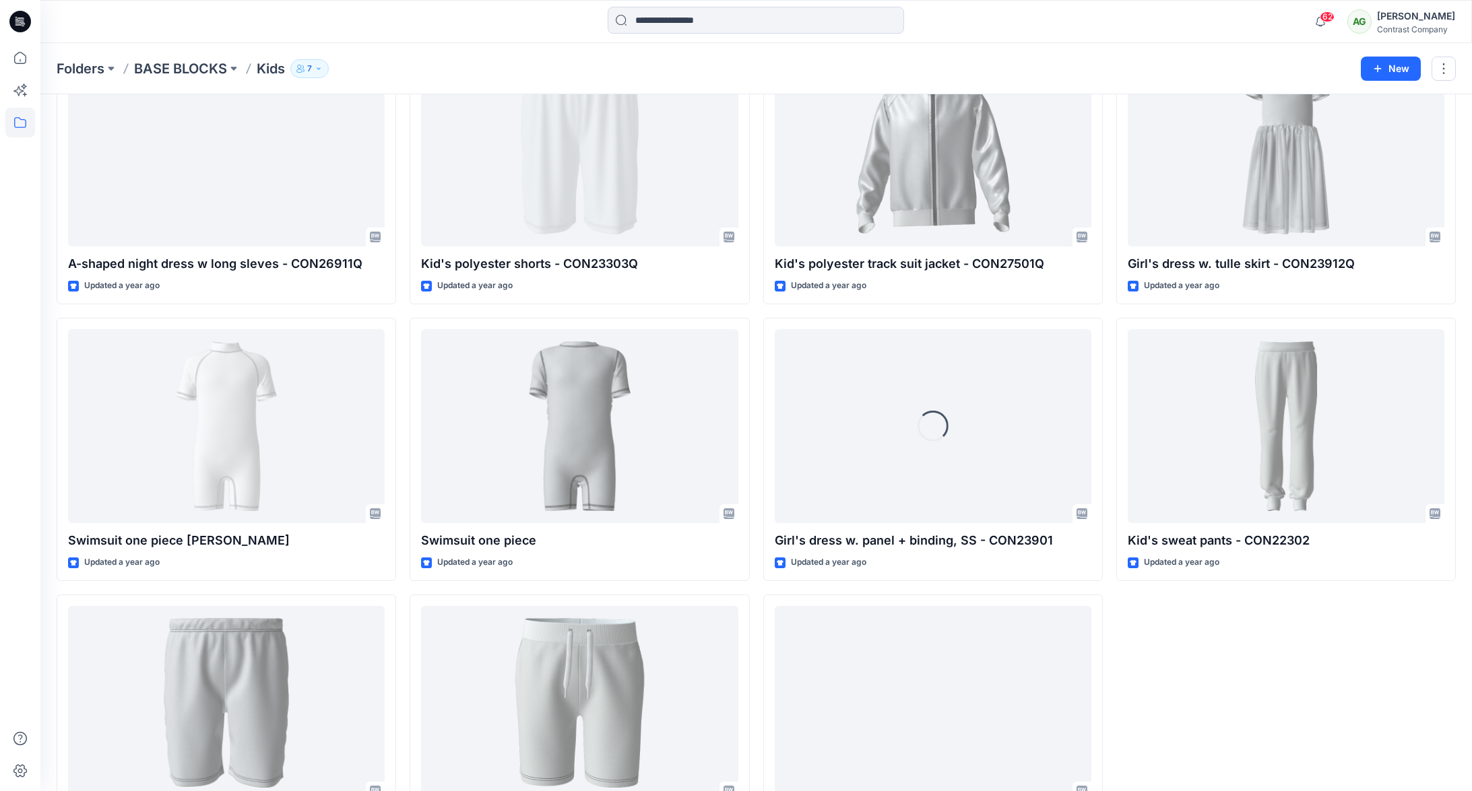
scroll to position [2409, 0]
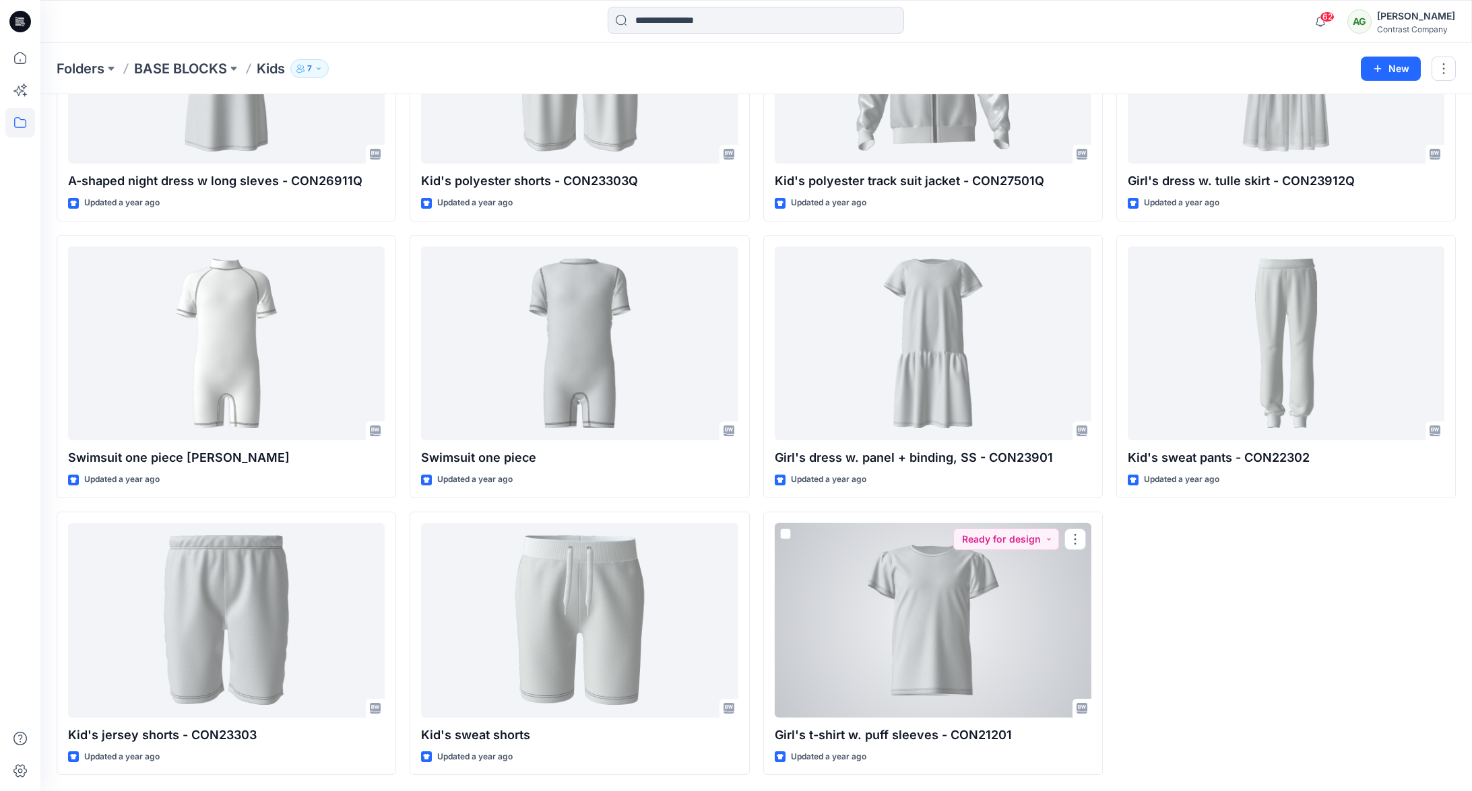
click at [935, 628] on div at bounding box center [933, 620] width 317 height 195
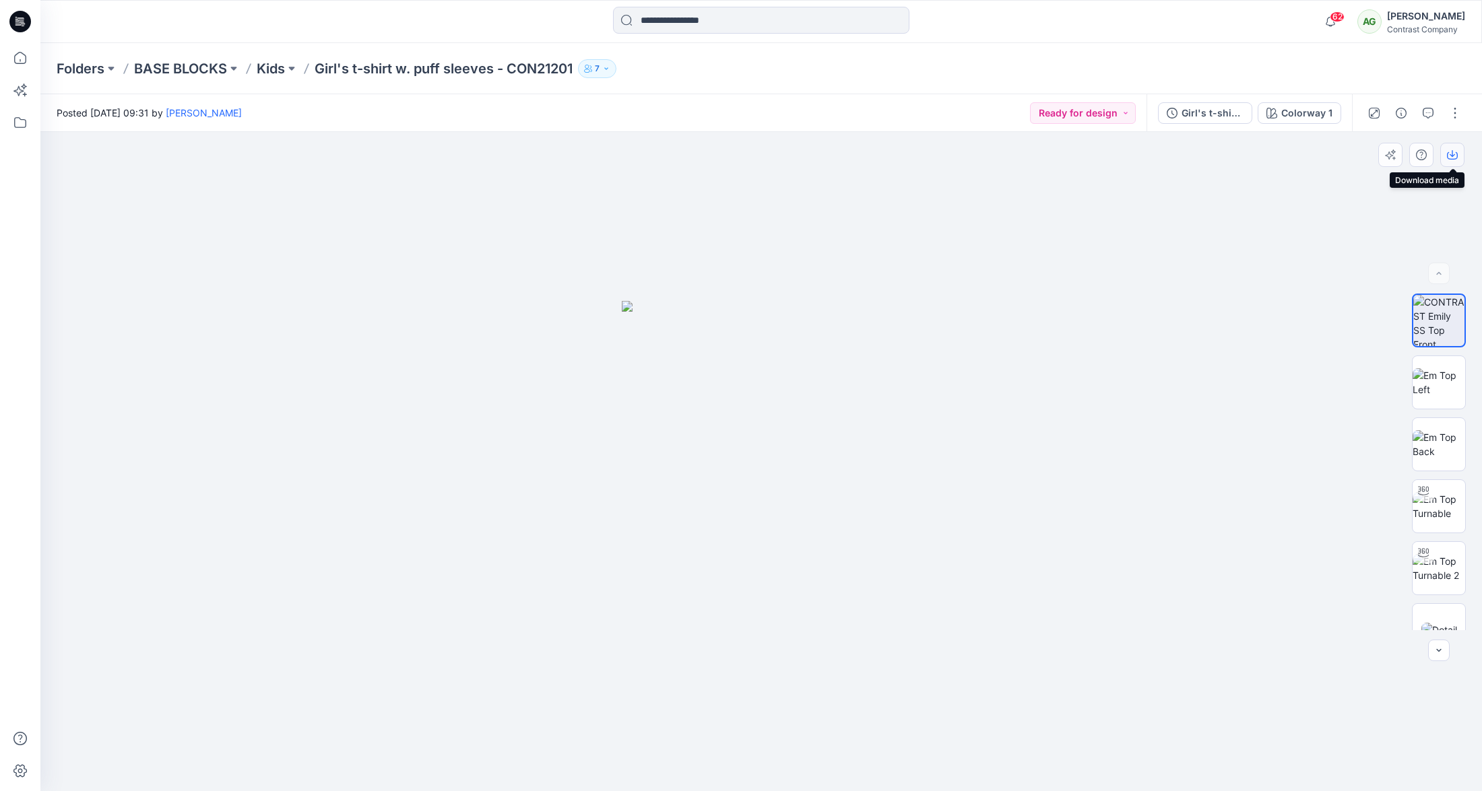
click at [1450, 155] on icon "button" at bounding box center [1452, 155] width 11 height 11
click at [1439, 384] on img at bounding box center [1439, 382] width 53 height 28
click at [1450, 157] on icon "button" at bounding box center [1452, 155] width 11 height 11
click at [1433, 430] on img at bounding box center [1439, 444] width 53 height 28
click at [1452, 158] on icon "button" at bounding box center [1452, 155] width 11 height 11
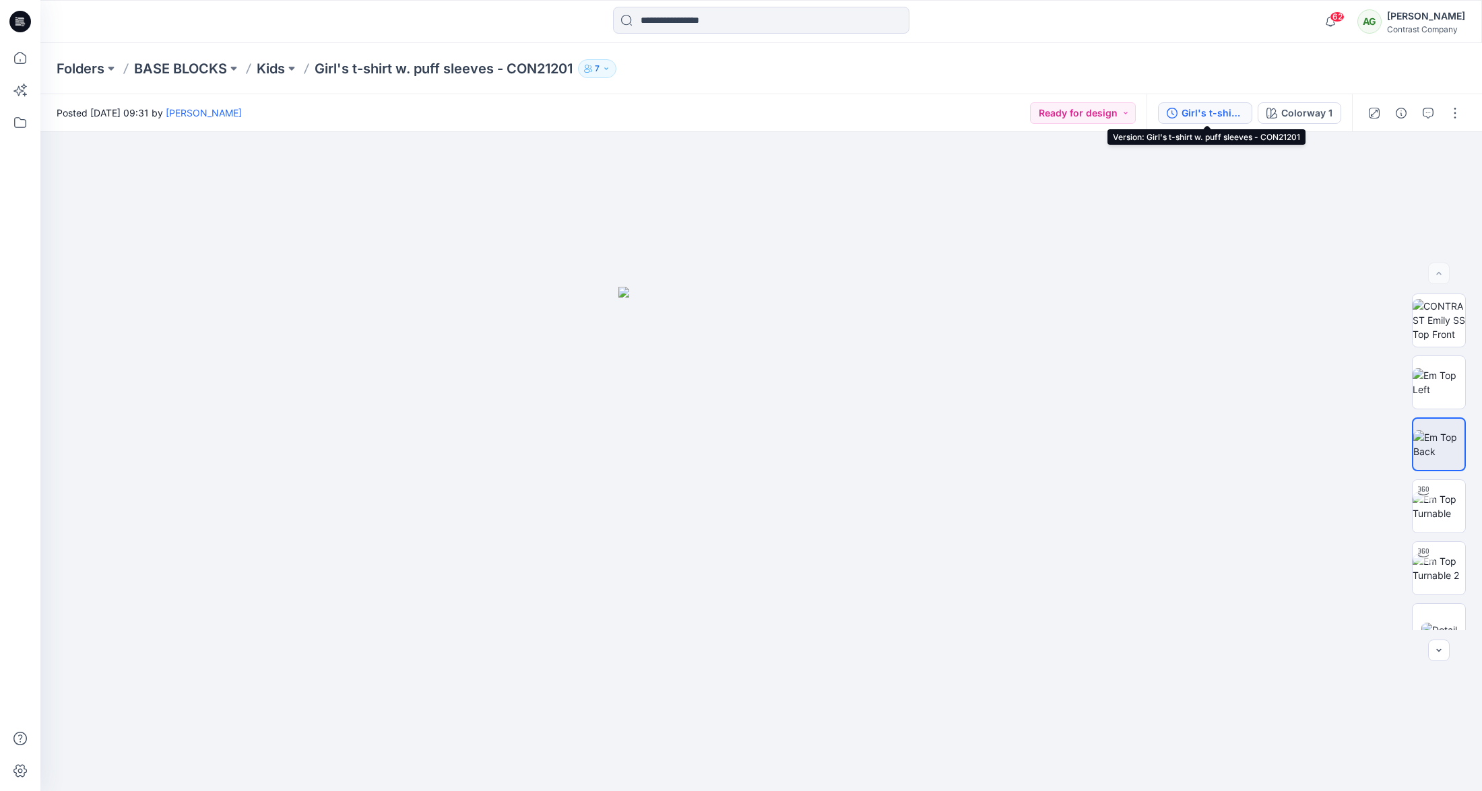
click at [1218, 112] on div "Girl's t-shirt w. puff sleeves - CON21201" at bounding box center [1212, 113] width 62 height 15
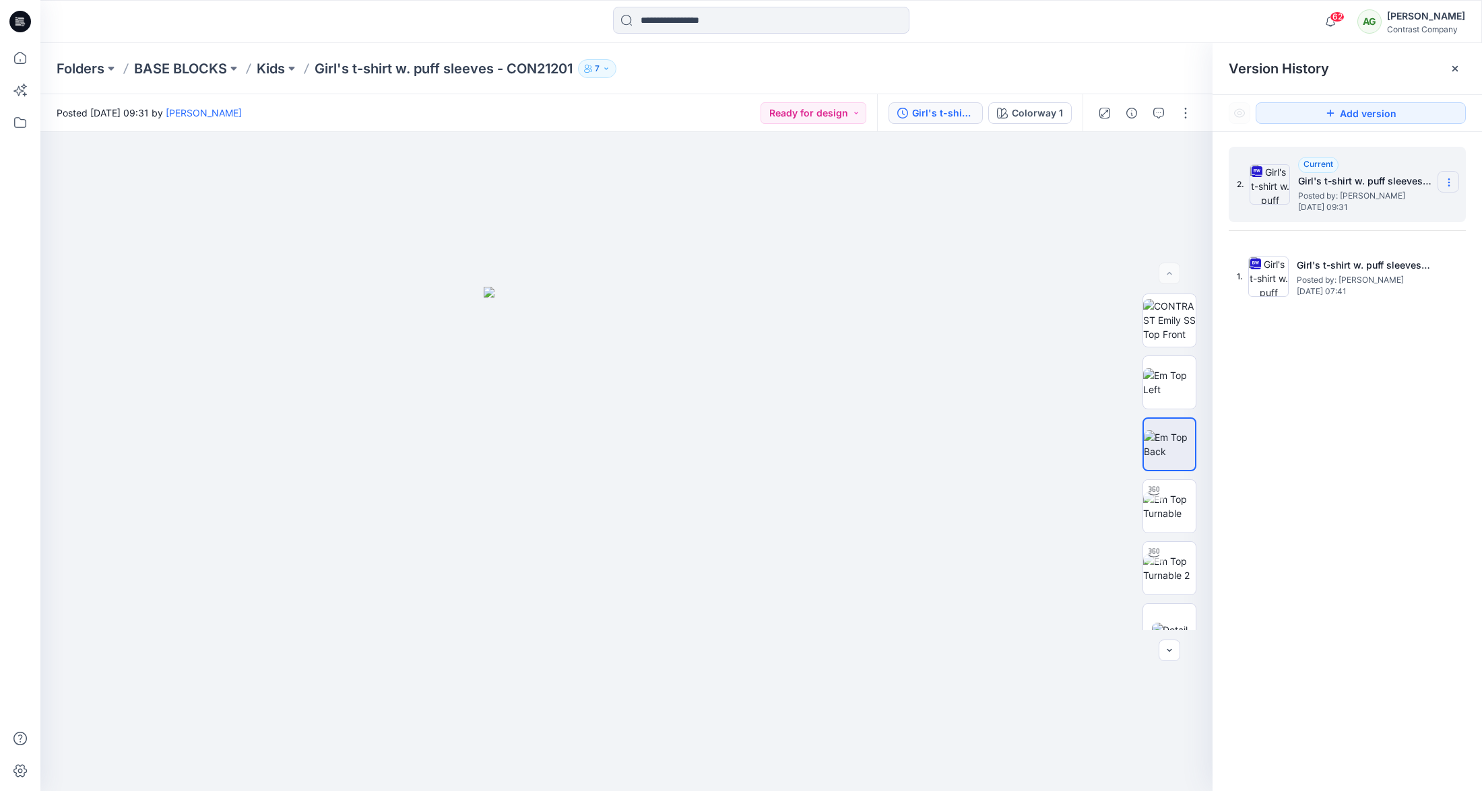
click at [1454, 177] on section at bounding box center [1448, 182] width 22 height 22
click at [1390, 207] on span "Download Source BW File" at bounding box center [1380, 209] width 112 height 16
click at [277, 71] on p "Kids" at bounding box center [271, 68] width 28 height 19
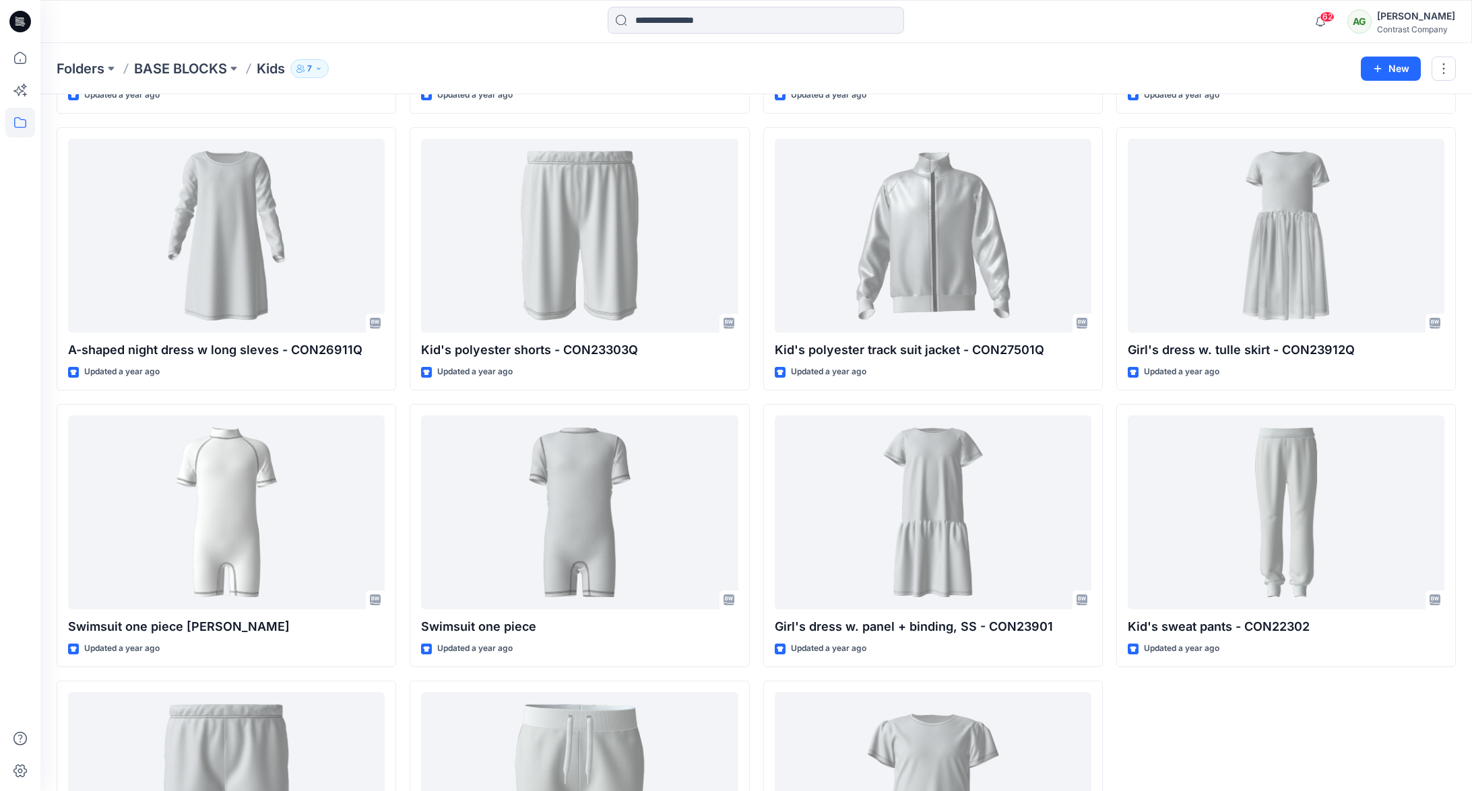
scroll to position [2409, 0]
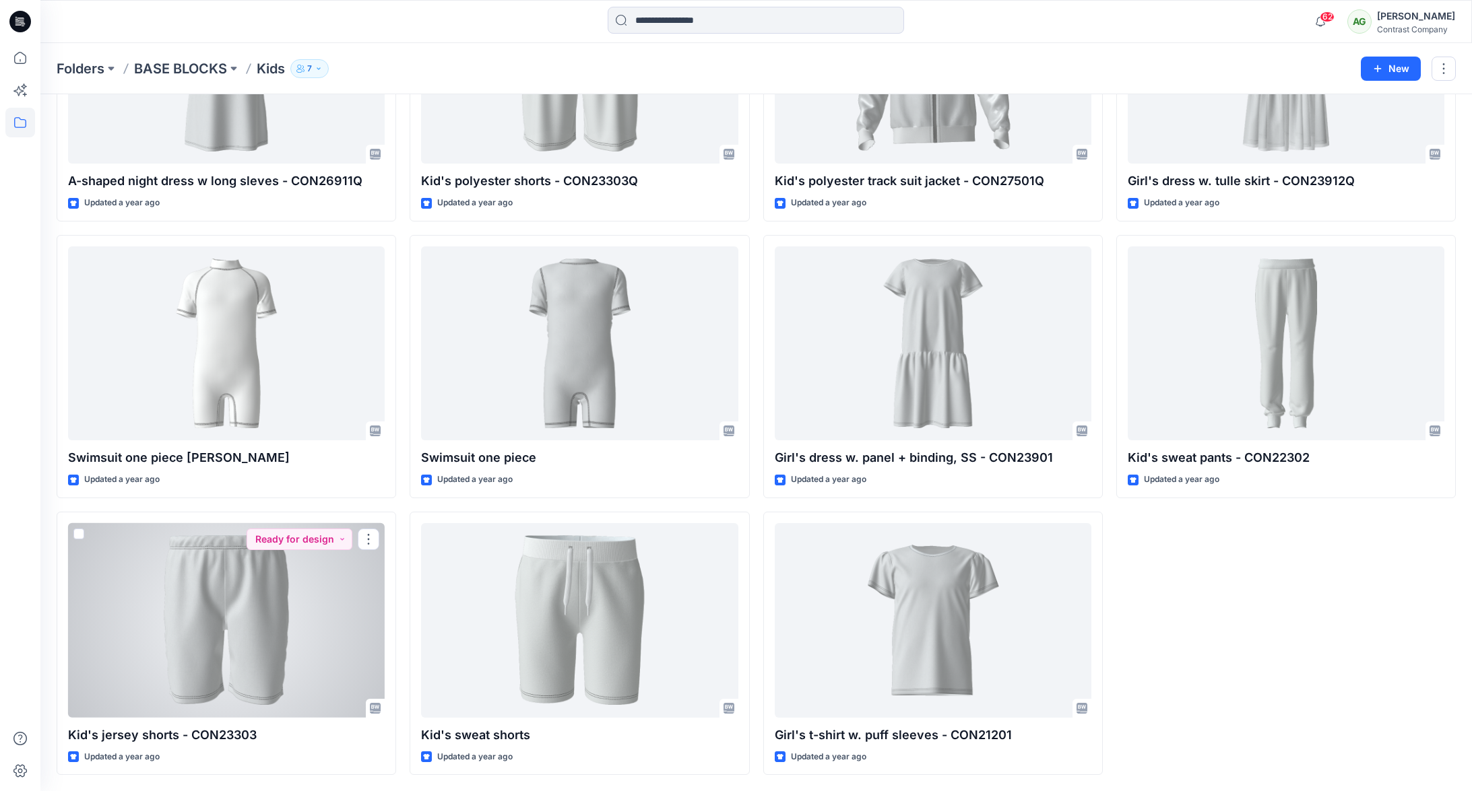
click at [214, 563] on div at bounding box center [226, 620] width 317 height 195
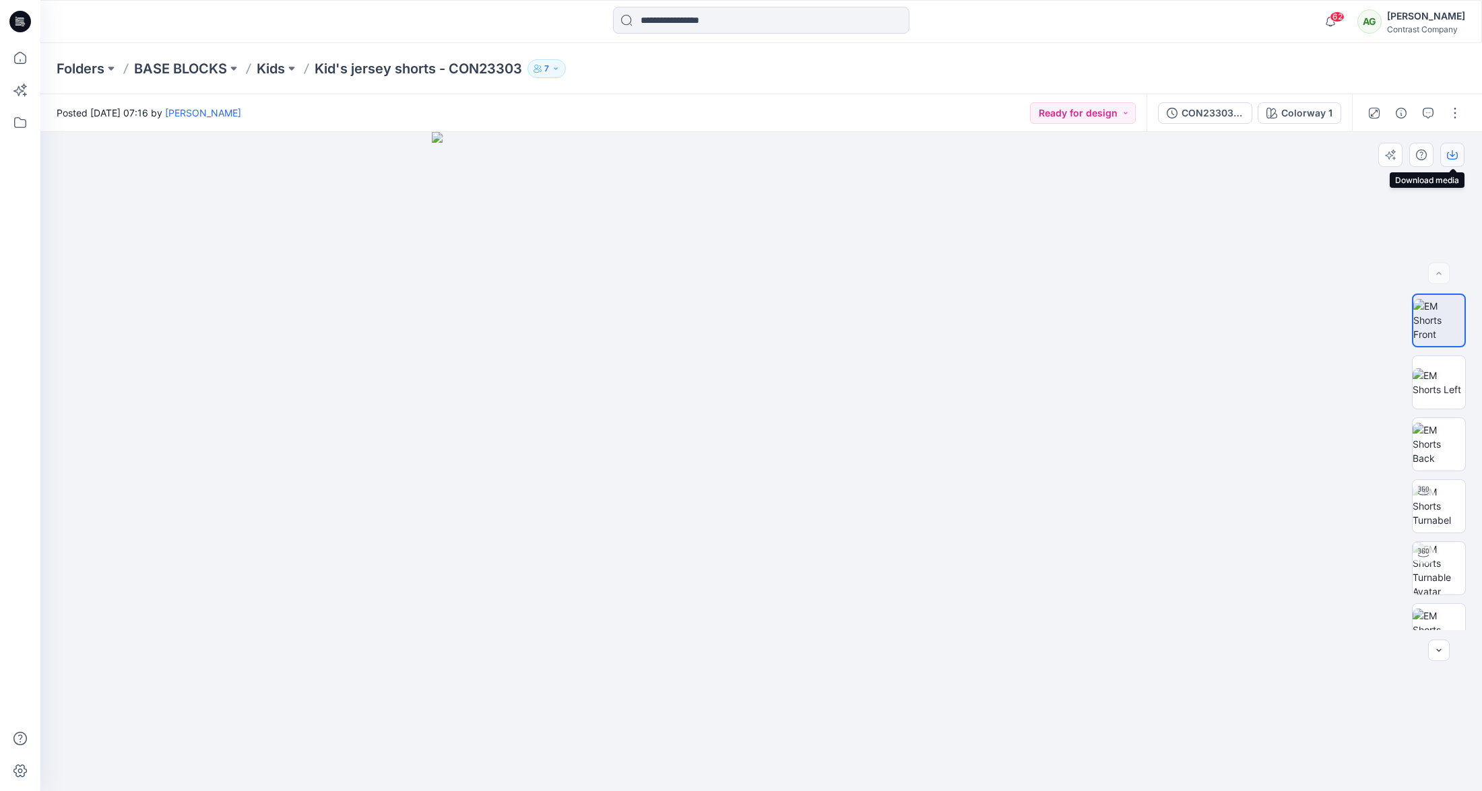
click at [1452, 154] on icon "button" at bounding box center [1452, 155] width 11 height 11
click at [1440, 375] on img at bounding box center [1439, 382] width 53 height 28
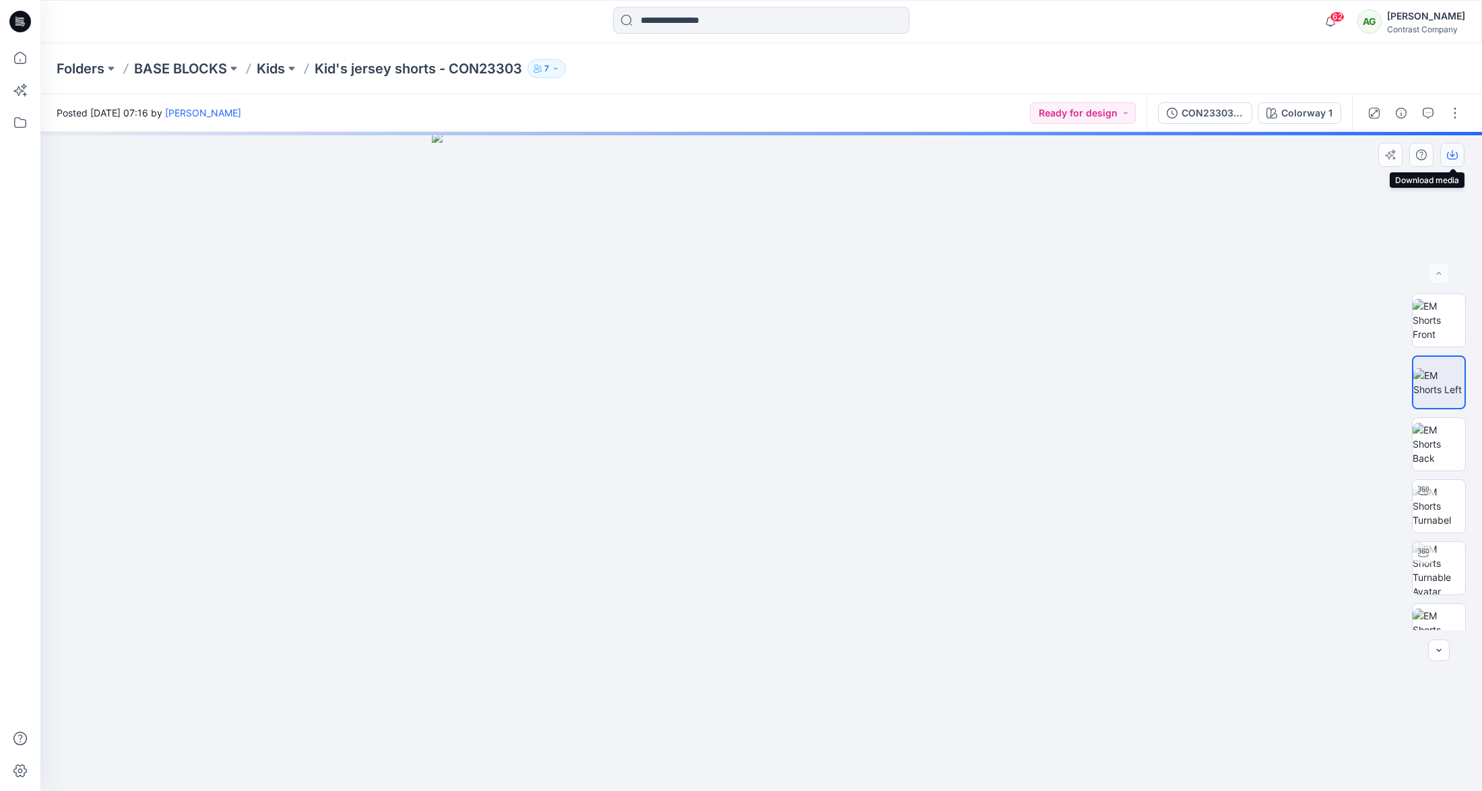
click at [1452, 152] on icon "button" at bounding box center [1452, 153] width 5 height 7
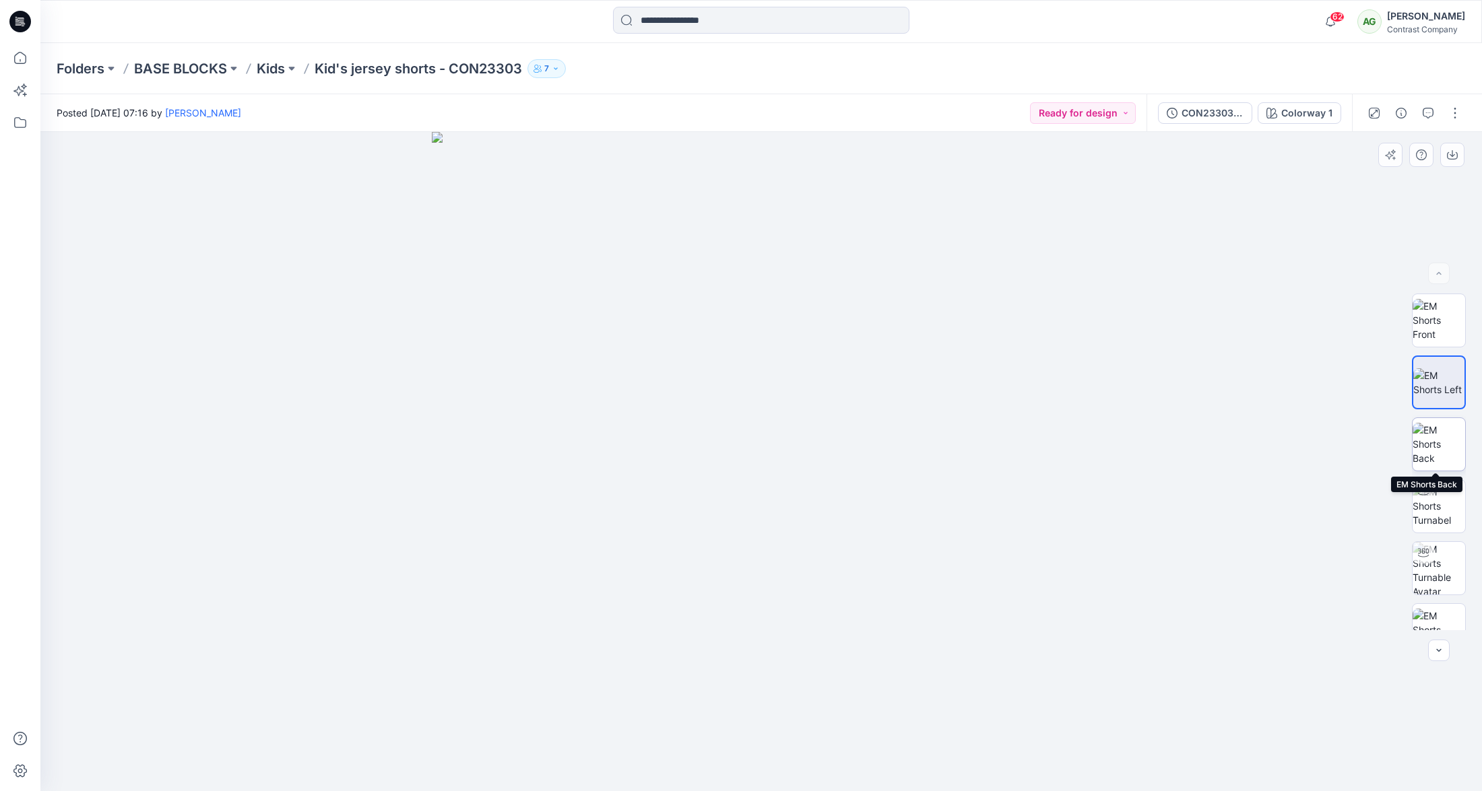
click at [1435, 443] on img at bounding box center [1439, 444] width 53 height 42
click at [1456, 155] on icon "button" at bounding box center [1452, 155] width 11 height 11
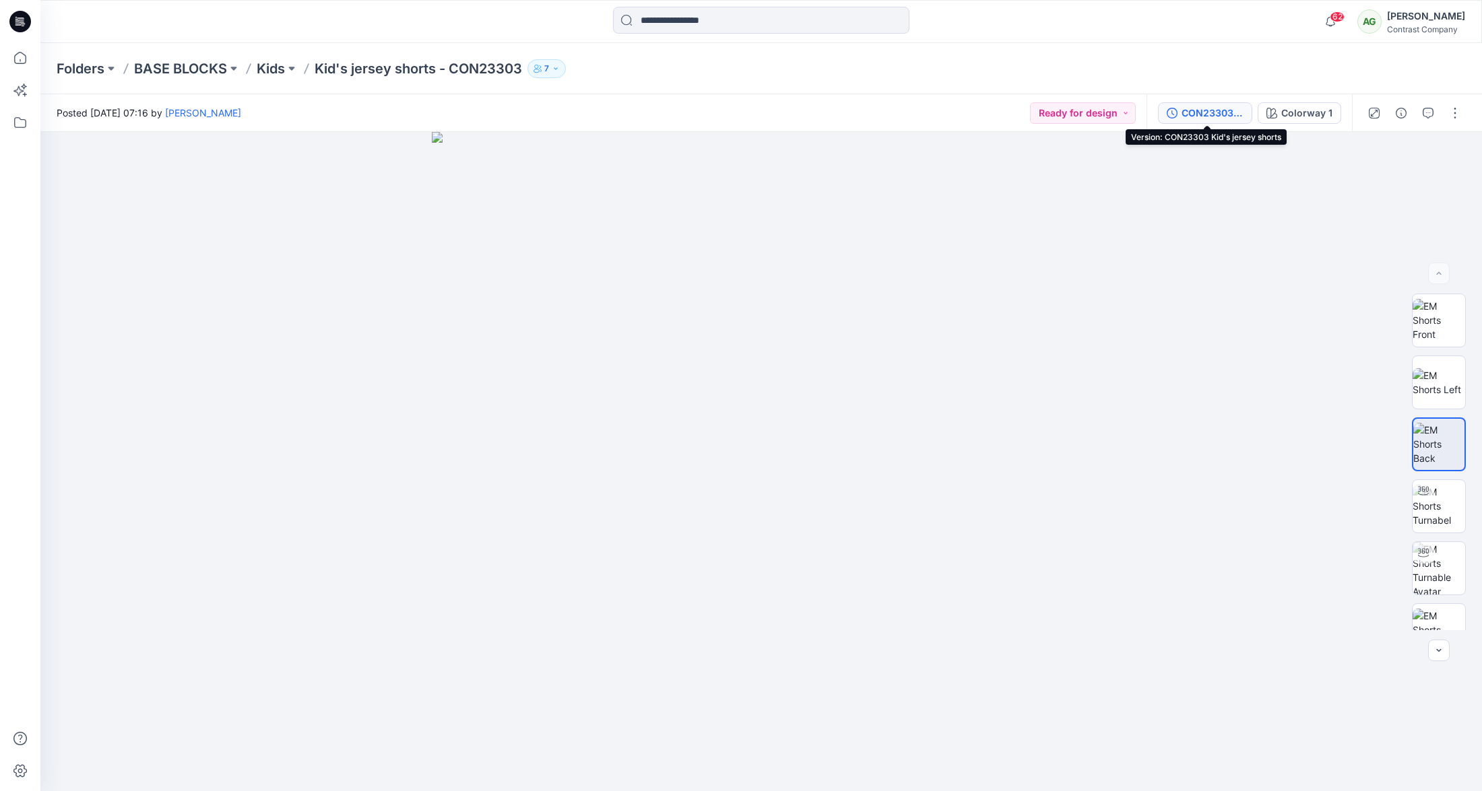
click at [1212, 115] on div "CON23303 Kid's jersey shorts" at bounding box center [1212, 113] width 62 height 15
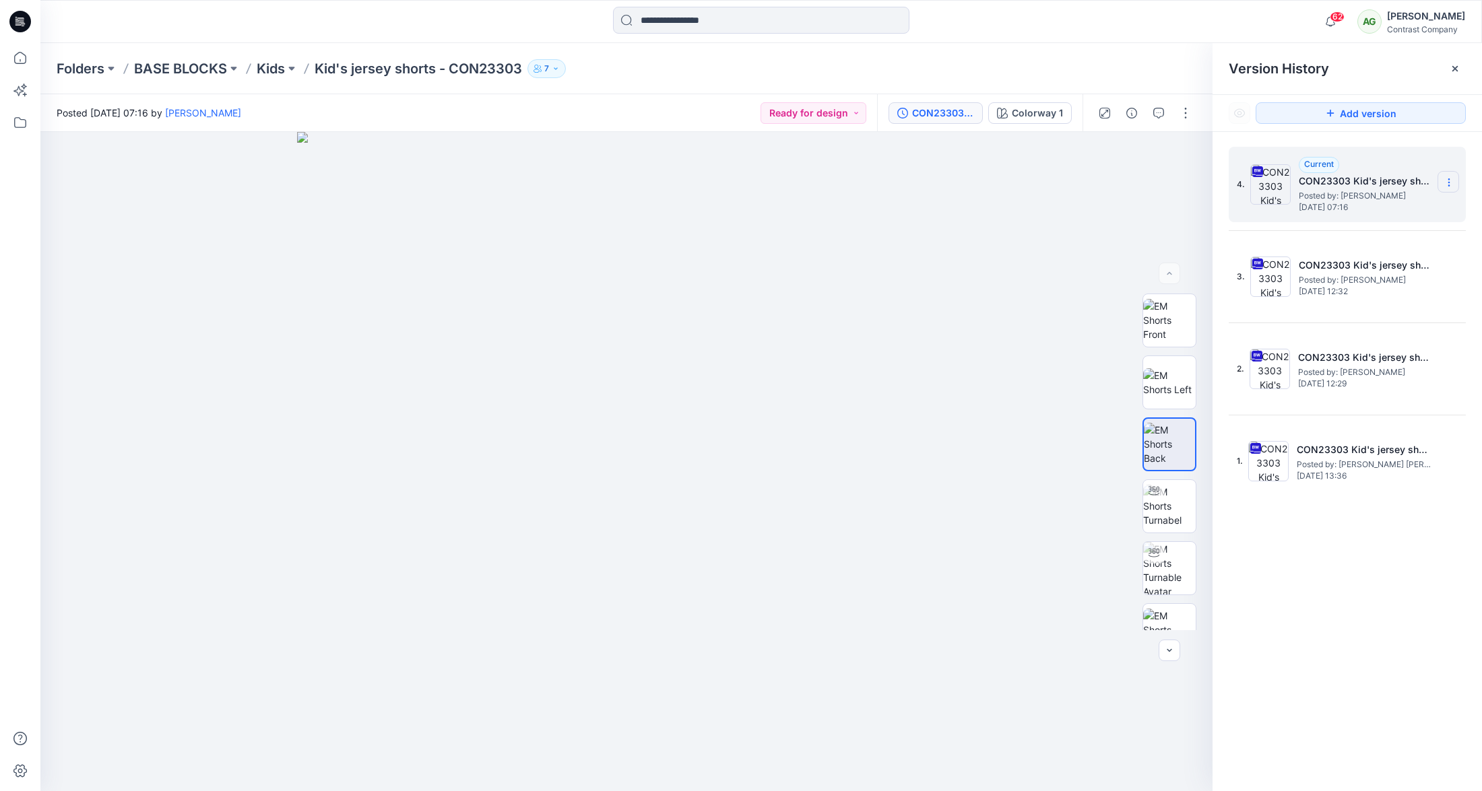
click at [1450, 179] on icon at bounding box center [1449, 182] width 11 height 11
click at [1408, 207] on span "Download Source BW File" at bounding box center [1380, 209] width 112 height 16
click at [275, 66] on p "Kids" at bounding box center [271, 68] width 28 height 19
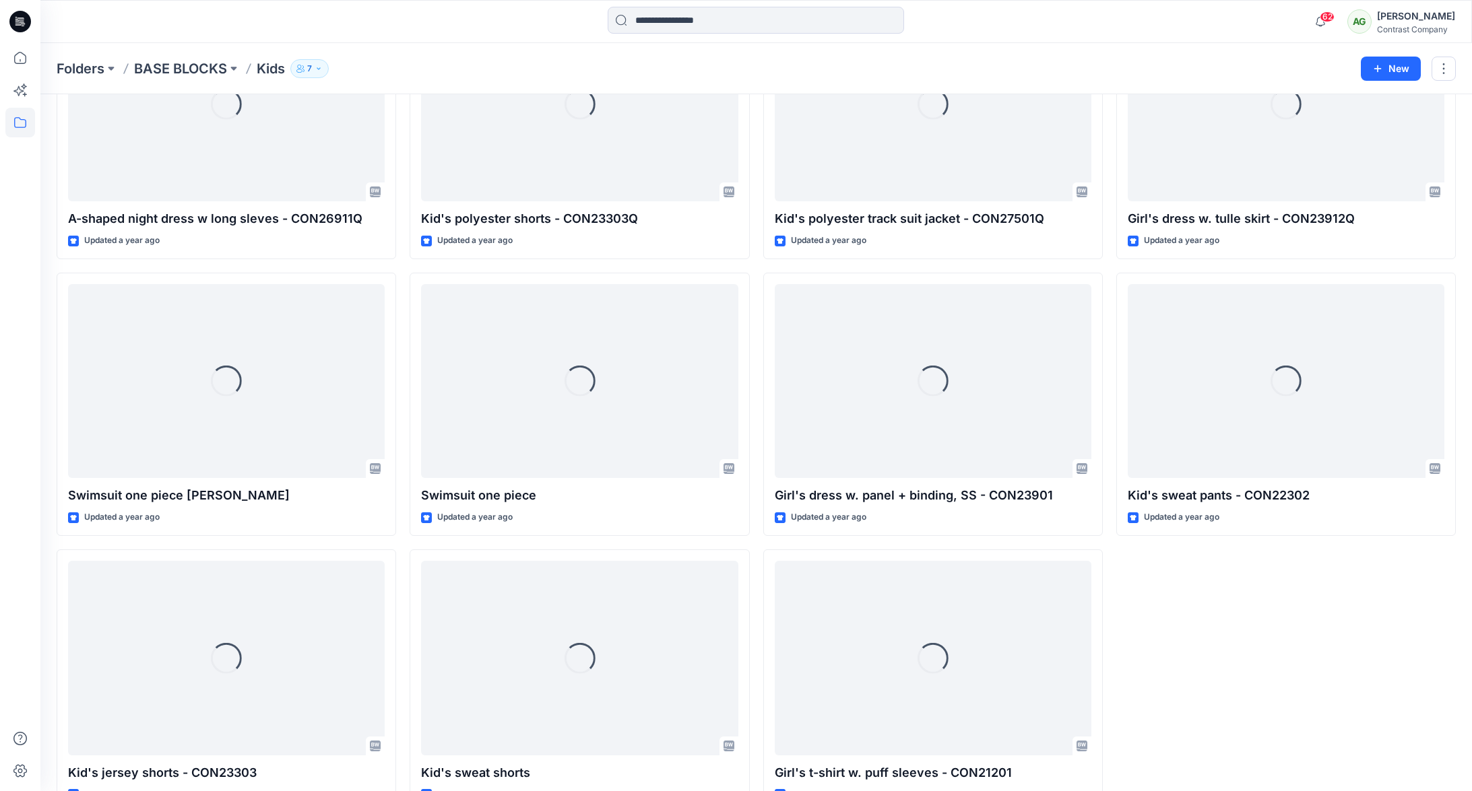
scroll to position [2409, 0]
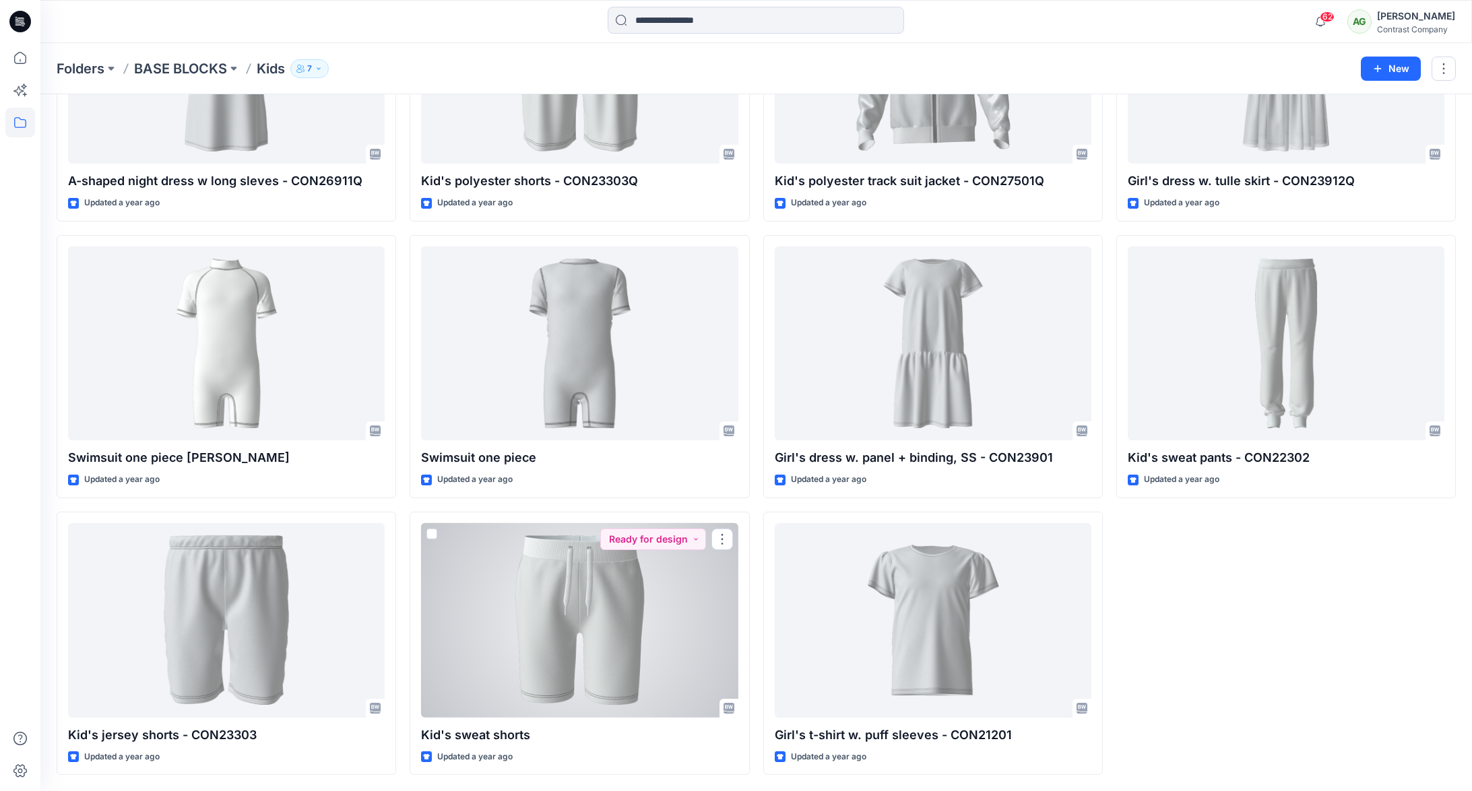
click at [630, 593] on div at bounding box center [579, 620] width 317 height 195
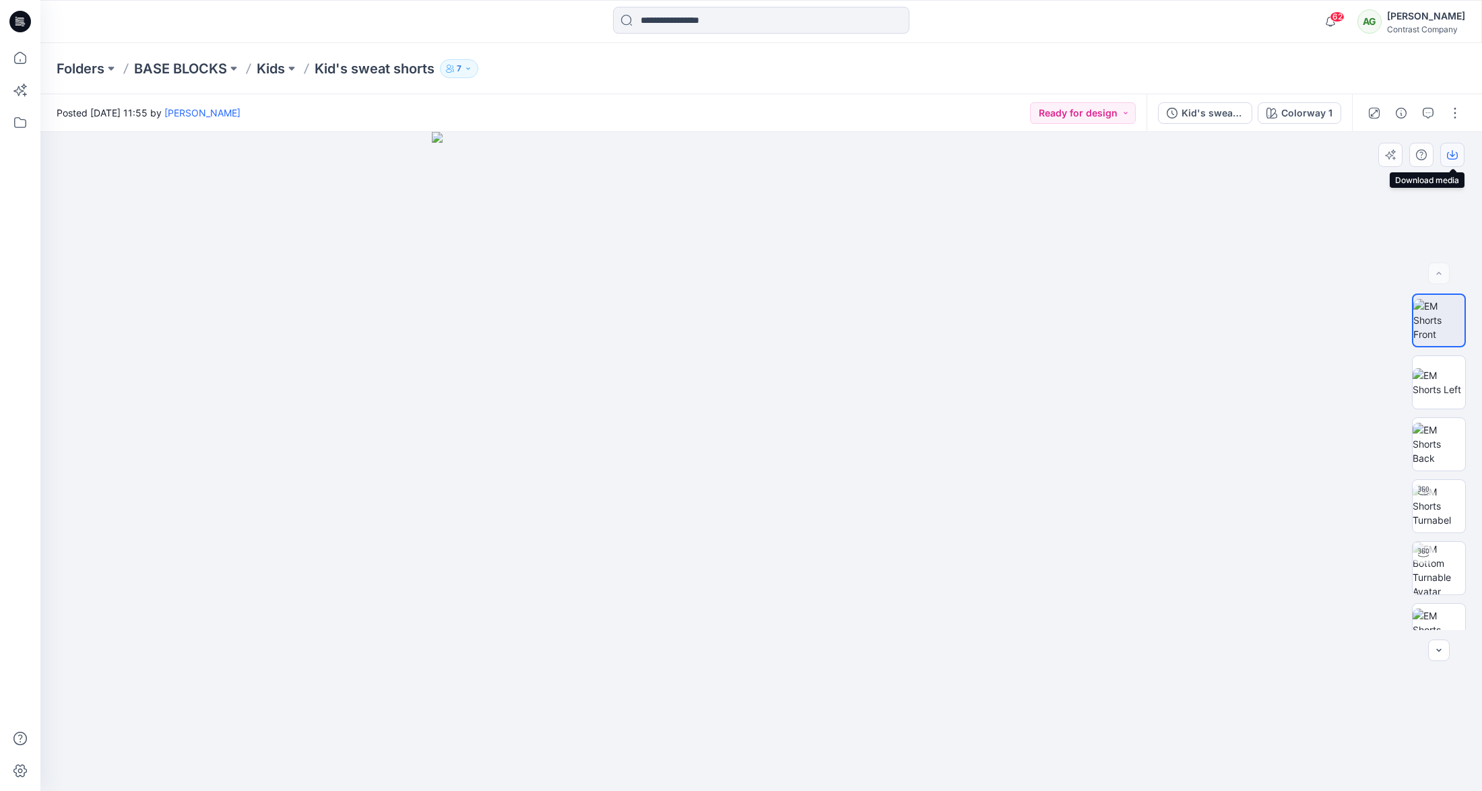
click at [1454, 151] on icon "button" at bounding box center [1452, 155] width 11 height 11
click at [1439, 375] on img at bounding box center [1439, 382] width 53 height 28
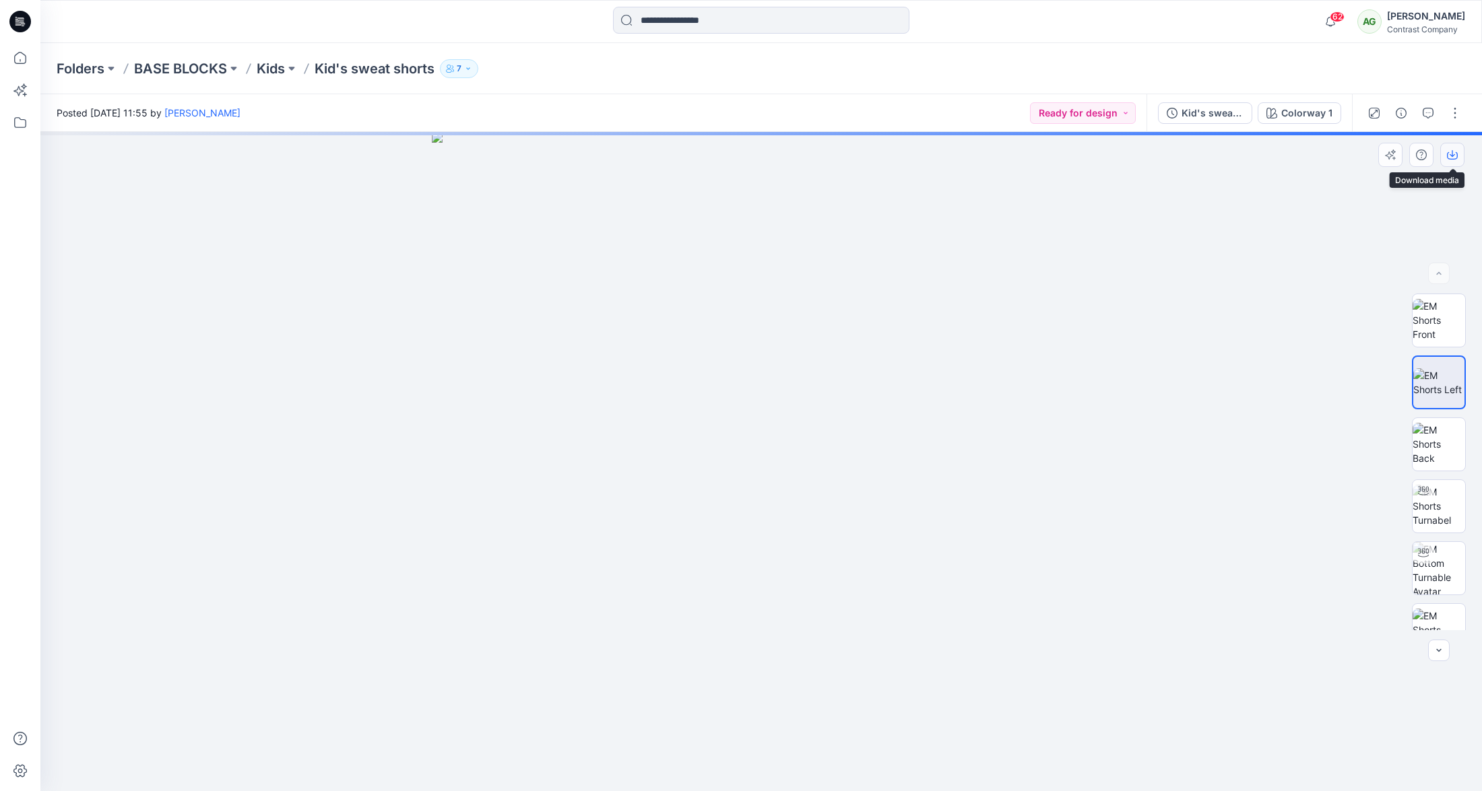
click at [1455, 153] on icon "button" at bounding box center [1452, 155] width 11 height 11
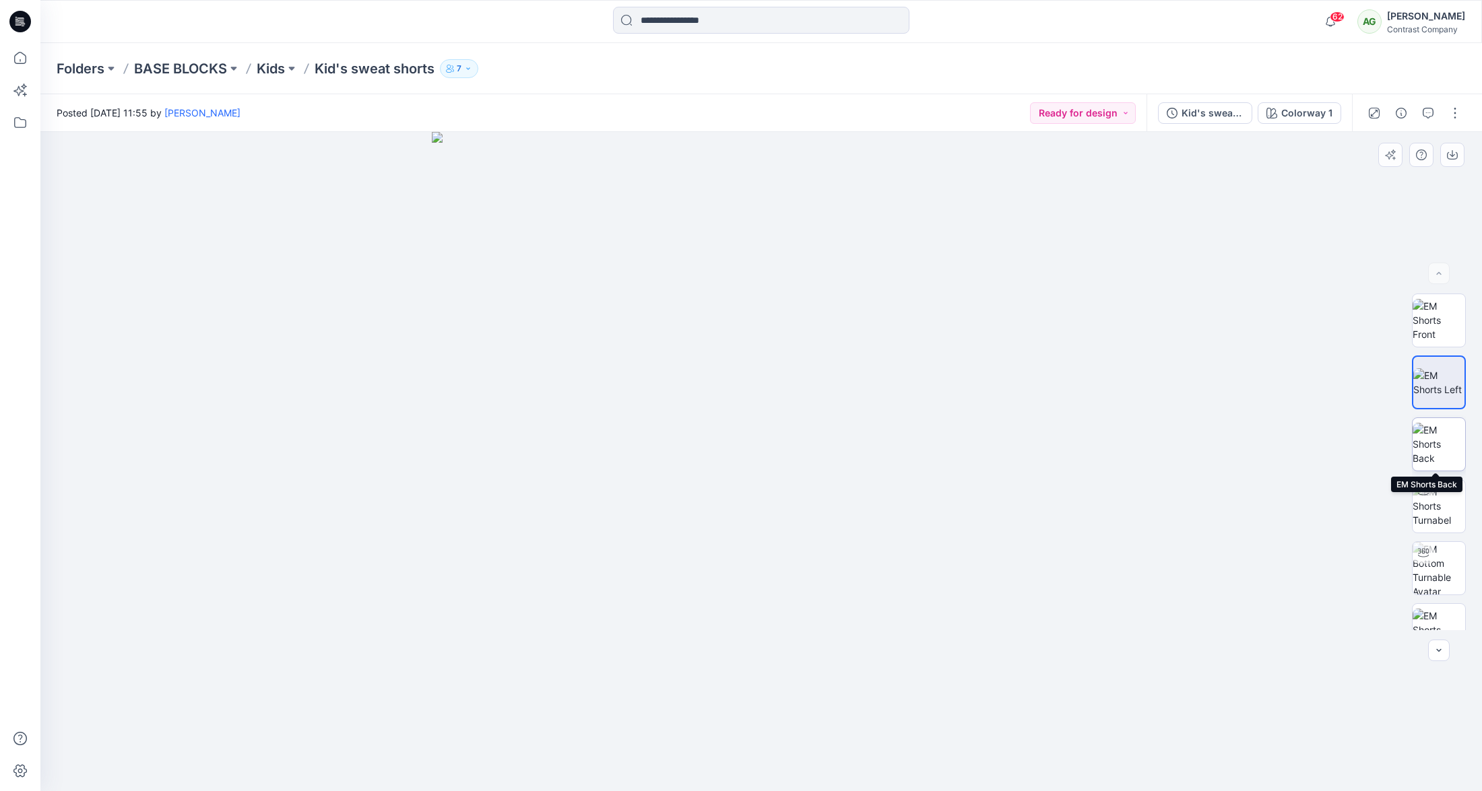
click at [1441, 443] on img at bounding box center [1439, 444] width 53 height 42
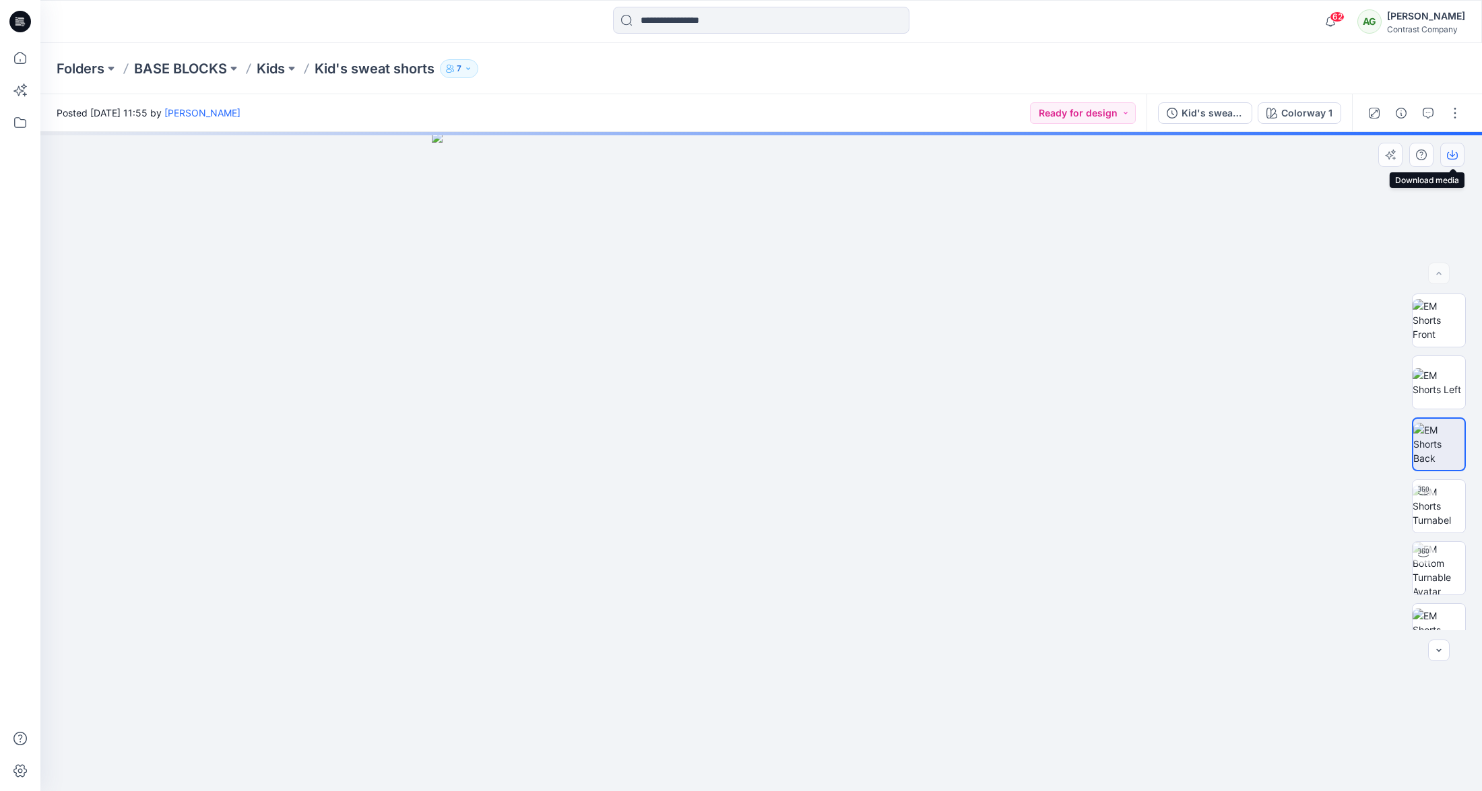
click at [1457, 157] on icon "button" at bounding box center [1452, 155] width 11 height 11
click at [1223, 113] on div "Kid's sweat shorts - CON22402" at bounding box center [1212, 113] width 62 height 15
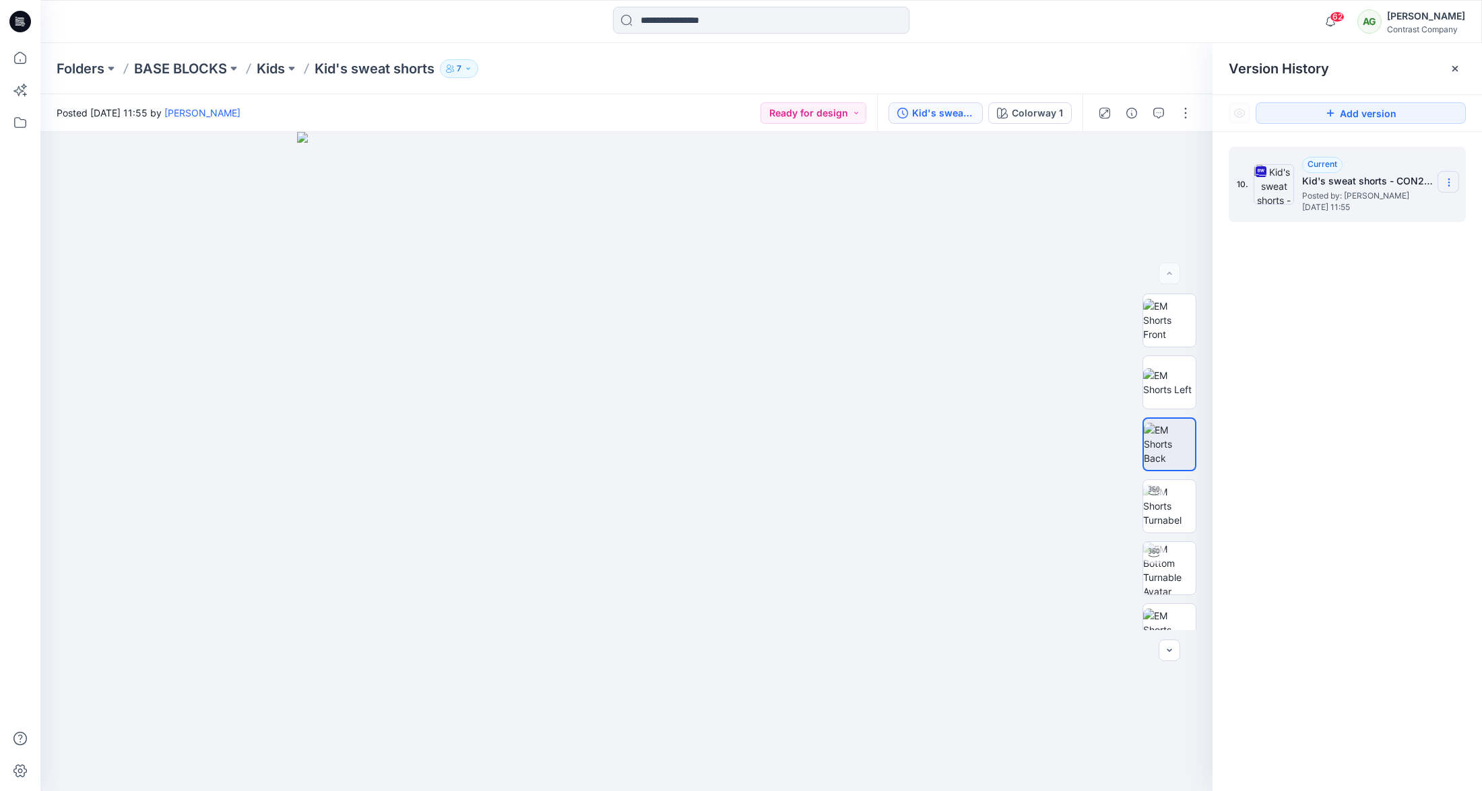
click at [1452, 180] on icon at bounding box center [1449, 182] width 11 height 11
click at [1411, 209] on span "Download Source BW File" at bounding box center [1380, 209] width 112 height 16
click at [274, 68] on p "Kids" at bounding box center [271, 68] width 28 height 19
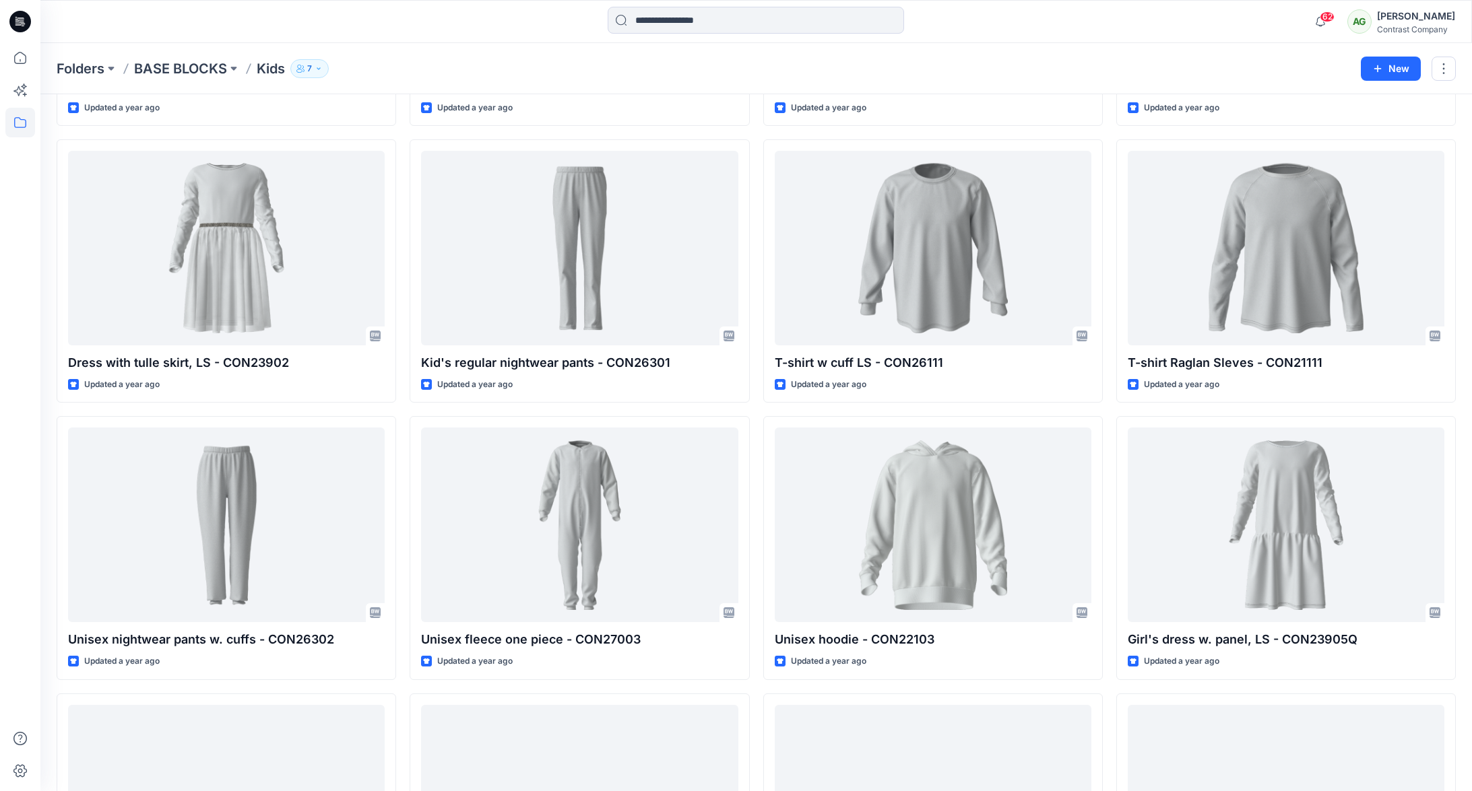
scroll to position [2409, 0]
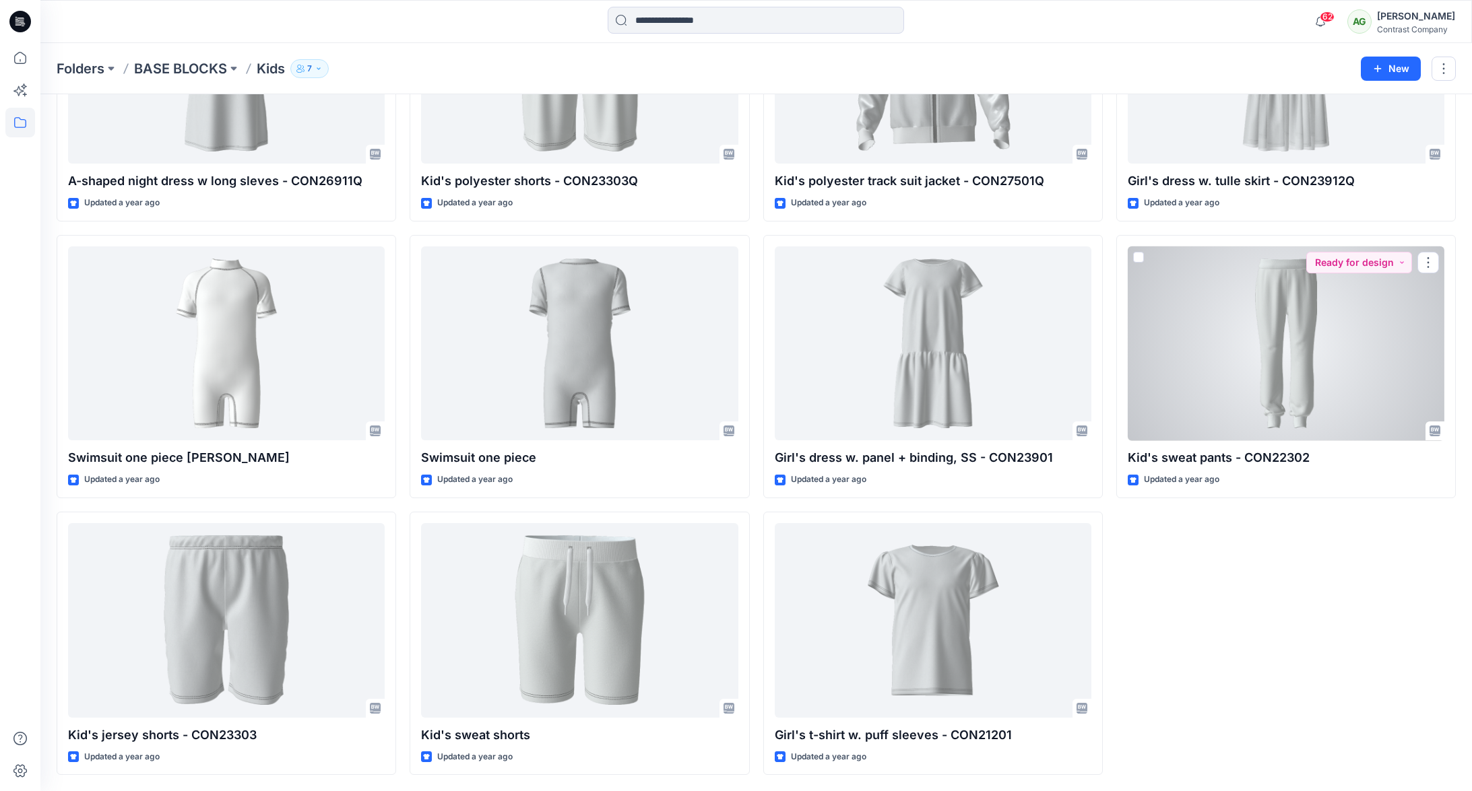
click at [1291, 398] on div at bounding box center [1286, 344] width 317 height 195
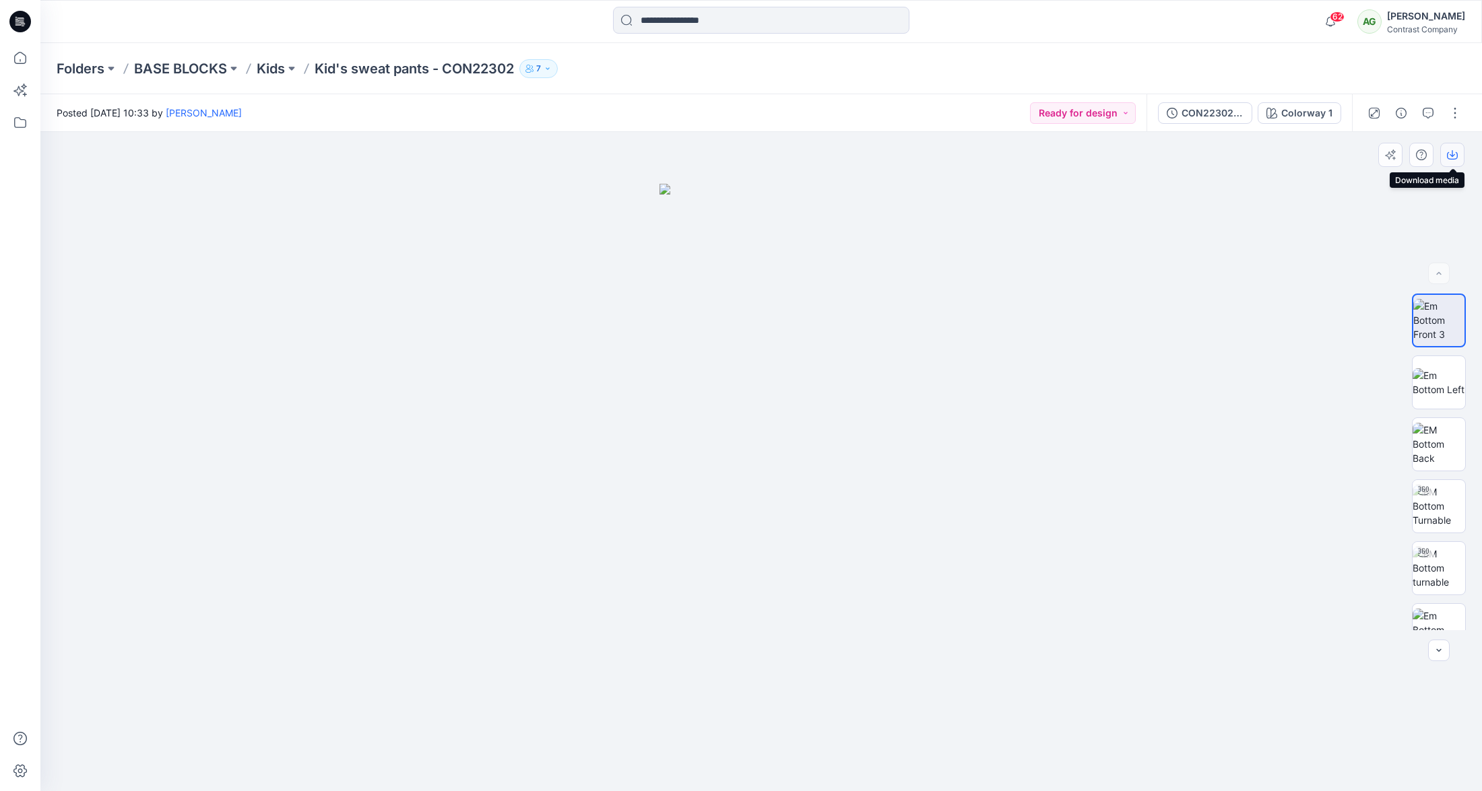
click at [1454, 155] on icon "button" at bounding box center [1452, 155] width 11 height 11
click at [1440, 385] on img at bounding box center [1439, 382] width 53 height 28
click at [1457, 156] on icon "button" at bounding box center [1452, 155] width 11 height 11
click at [1437, 440] on img at bounding box center [1439, 444] width 53 height 42
click at [1456, 153] on icon "button" at bounding box center [1452, 155] width 11 height 7
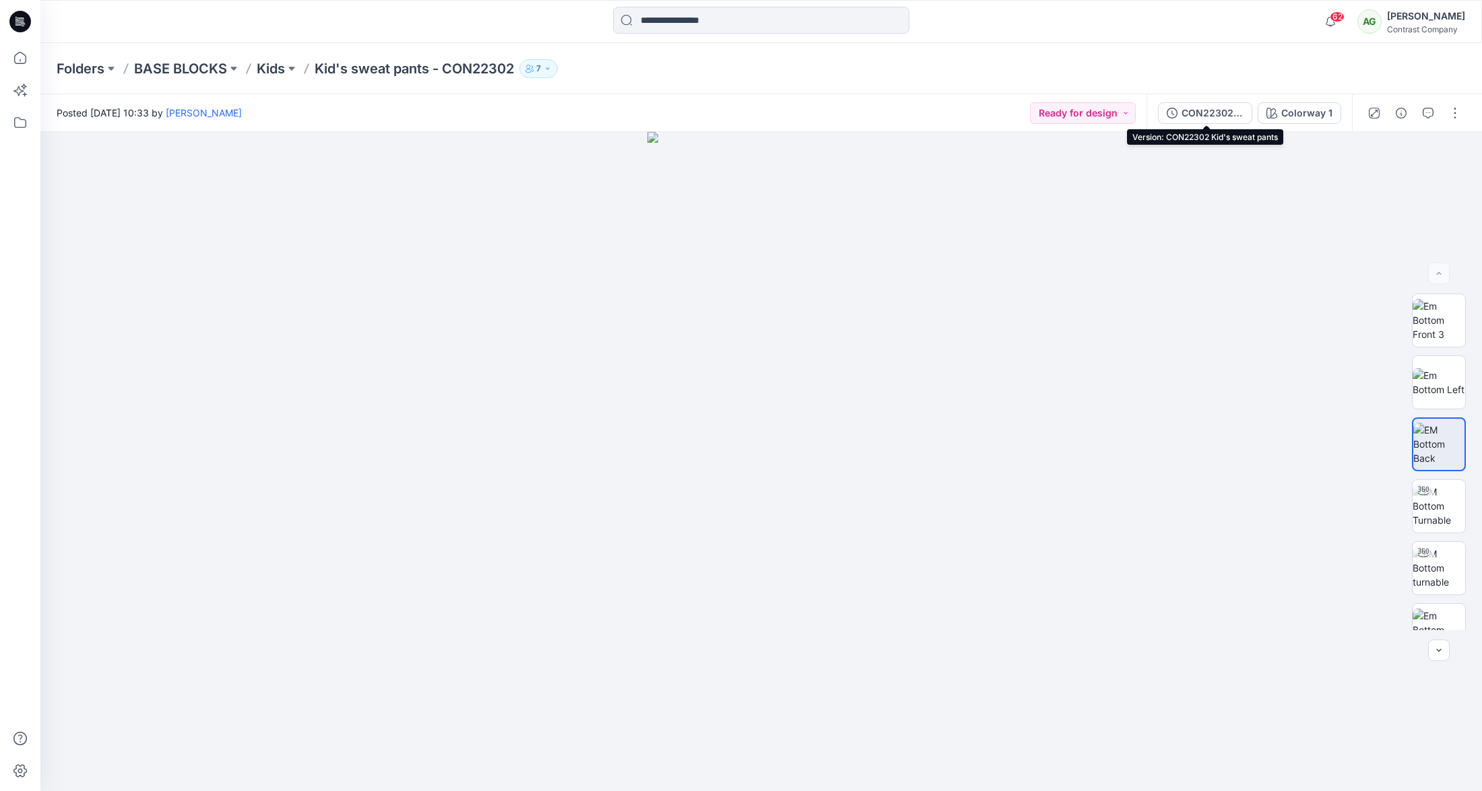
click at [1222, 116] on div "CON22302 Kid's sweat pants" at bounding box center [1212, 113] width 62 height 15
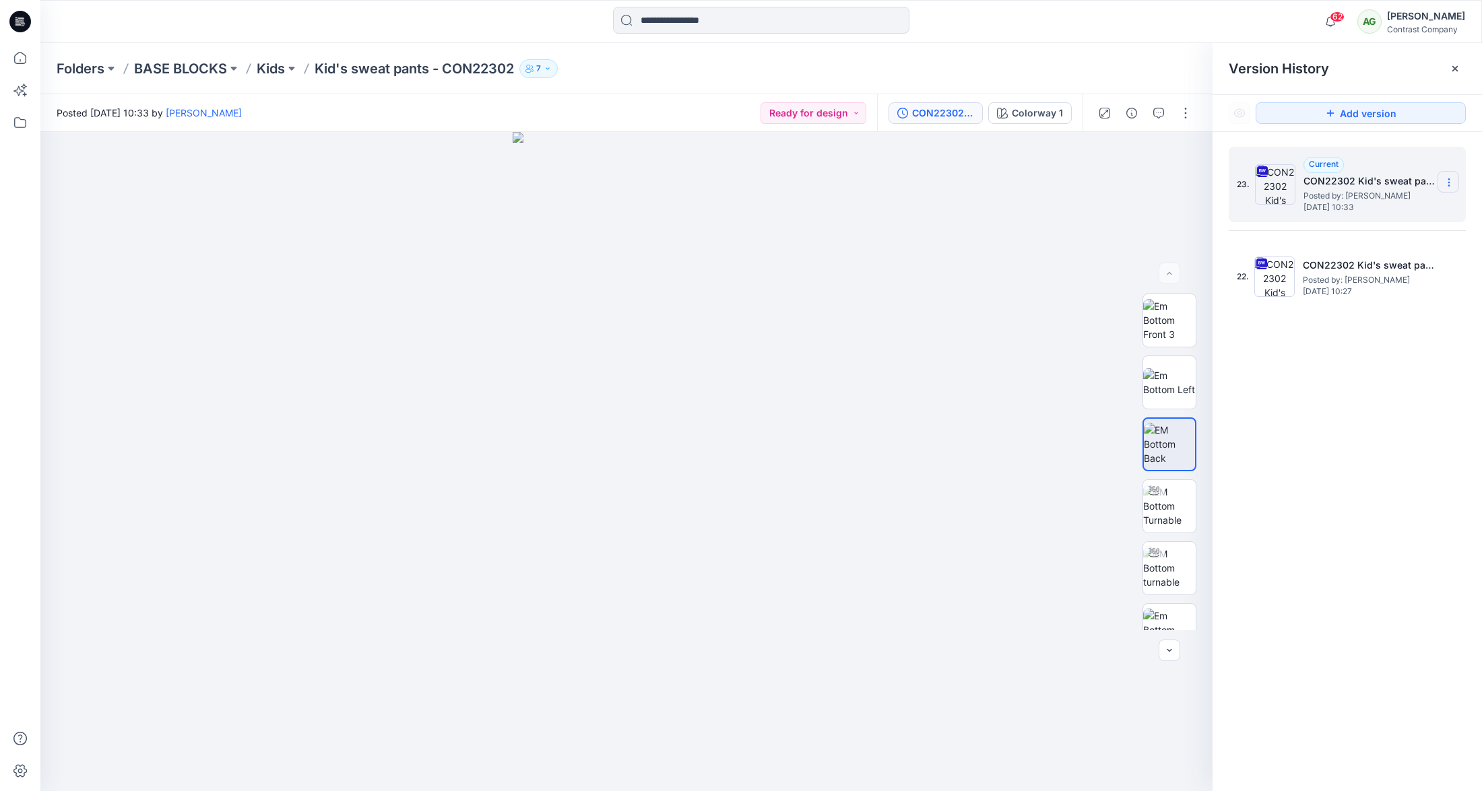
click at [1449, 179] on icon at bounding box center [1449, 182] width 11 height 11
click at [1392, 209] on span "Download Source BW File" at bounding box center [1380, 209] width 112 height 16
click at [277, 69] on p "Kids" at bounding box center [271, 68] width 28 height 19
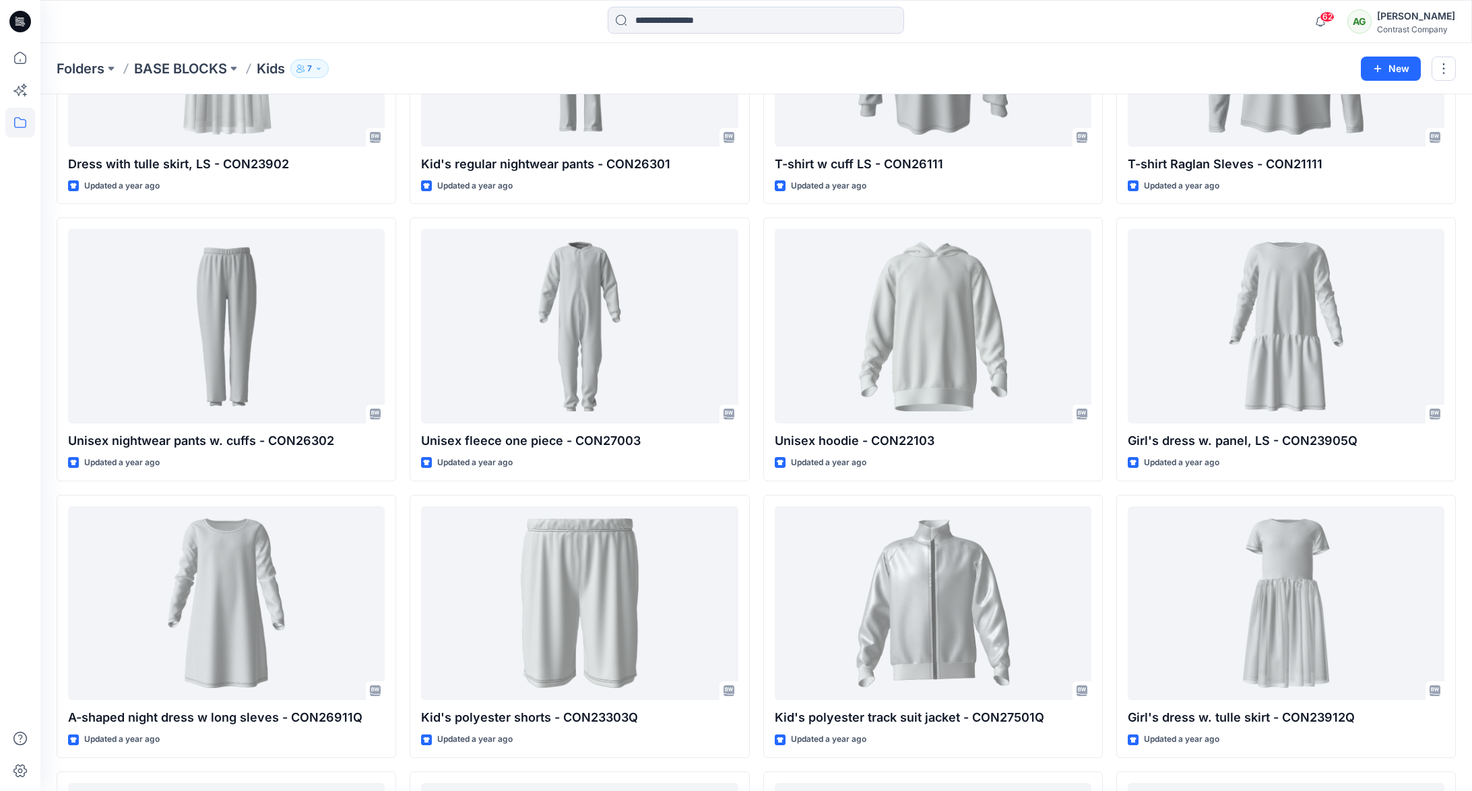
scroll to position [1867, 0]
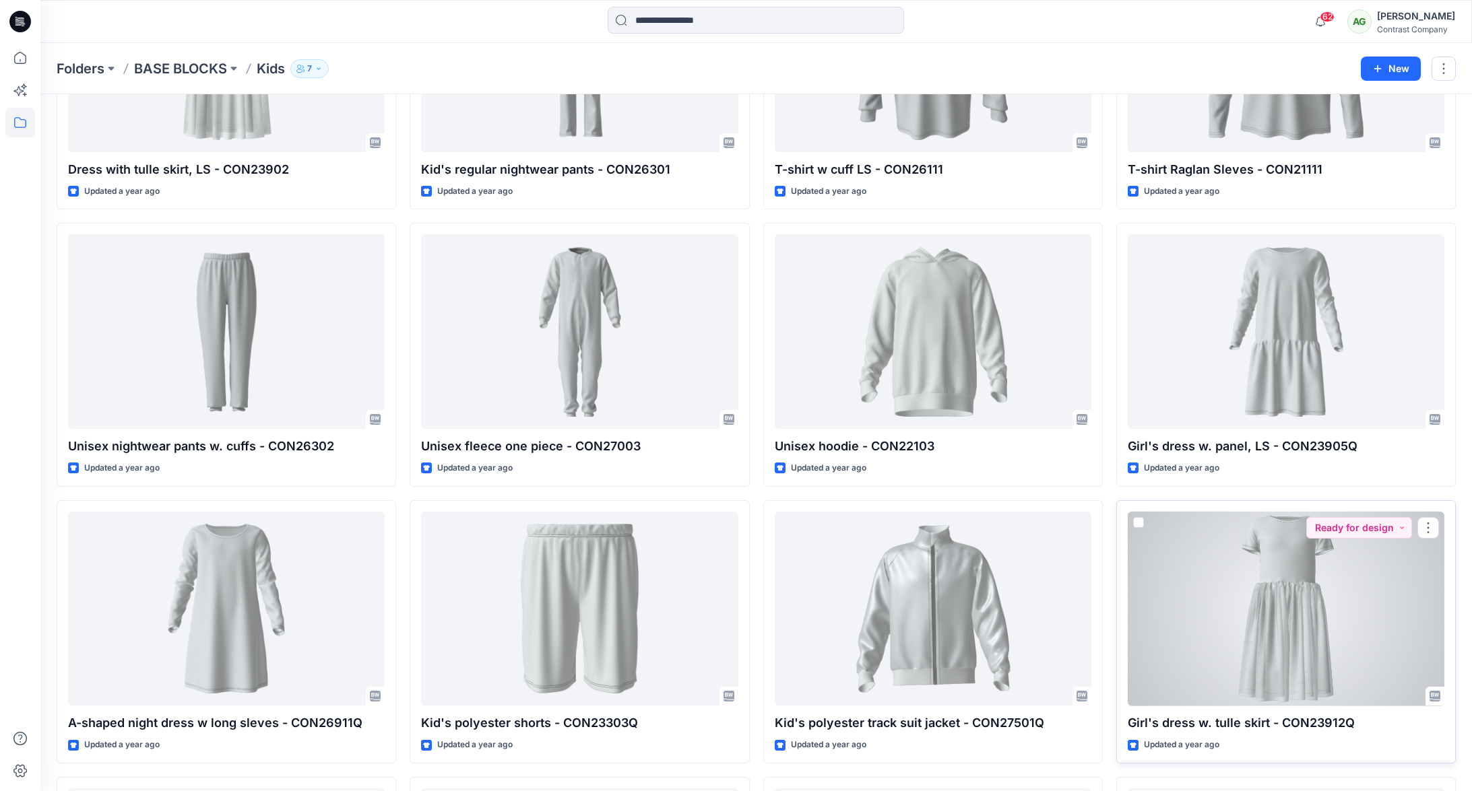
click at [1320, 723] on p "Girl's dress w. tulle skirt - CON23912Q" at bounding box center [1286, 723] width 317 height 19
click at [1325, 723] on p "Girl's dress w. tulle skirt - CON23912Q" at bounding box center [1286, 723] width 317 height 19
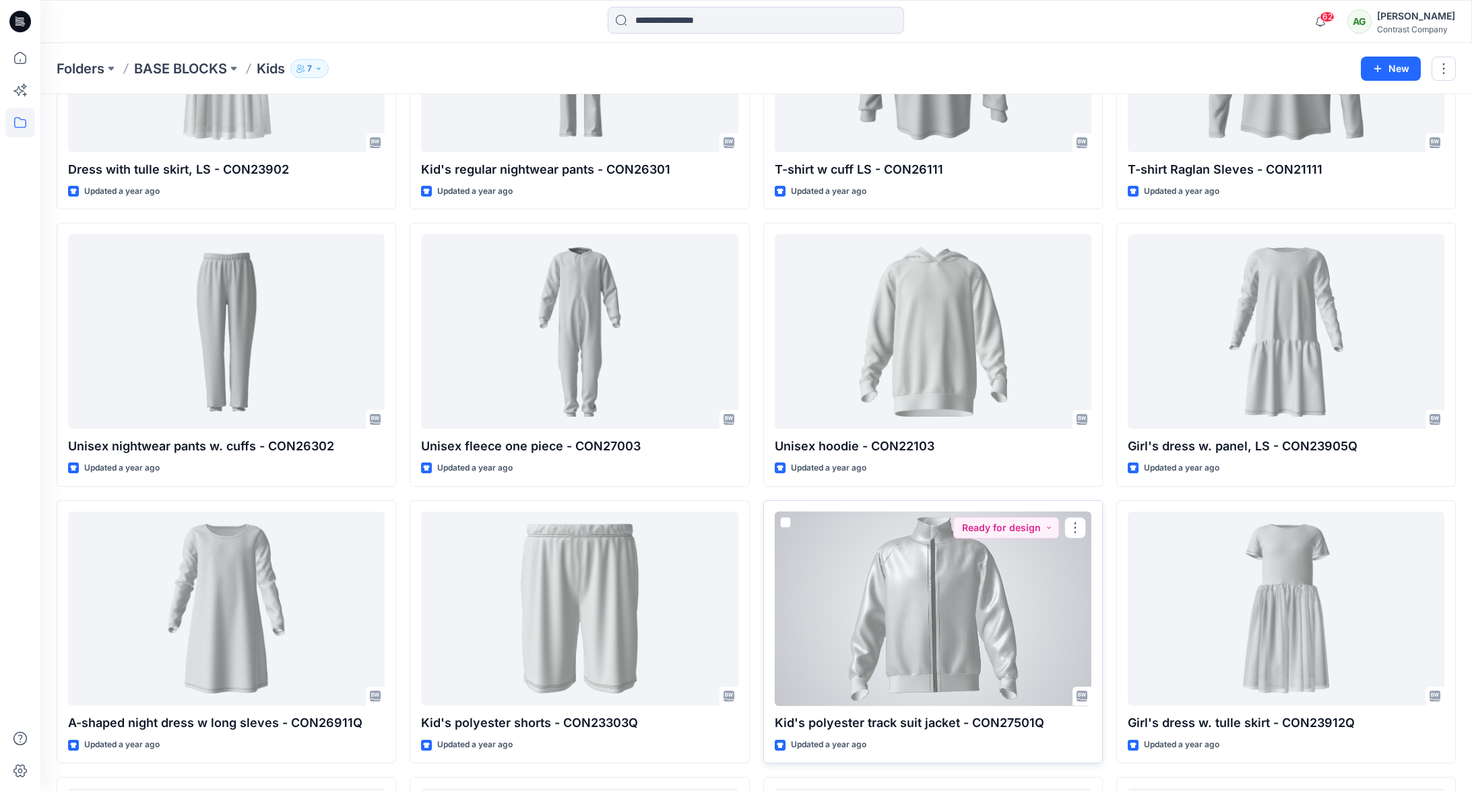
click at [998, 725] on p "Kid's polyester track suit jacket - CON27501Q" at bounding box center [933, 723] width 317 height 19
click at [1002, 727] on p "Kid's polyester track suit jacket - CON27501Q" at bounding box center [933, 723] width 317 height 19
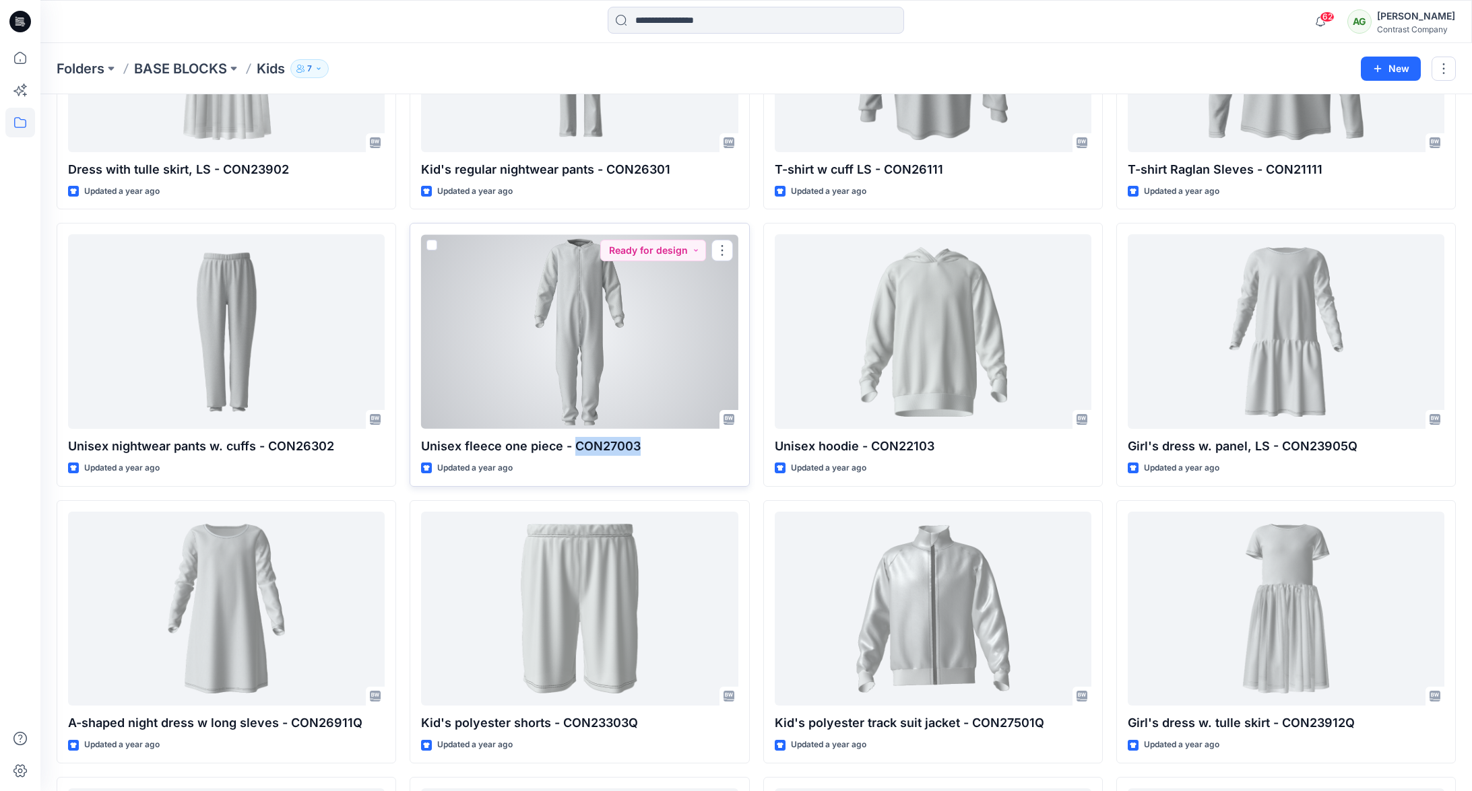
drag, startPoint x: 640, startPoint y: 448, endPoint x: 572, endPoint y: 449, distance: 68.0
click at [572, 449] on p "Unisex fleece one piece - CON27003" at bounding box center [579, 446] width 317 height 19
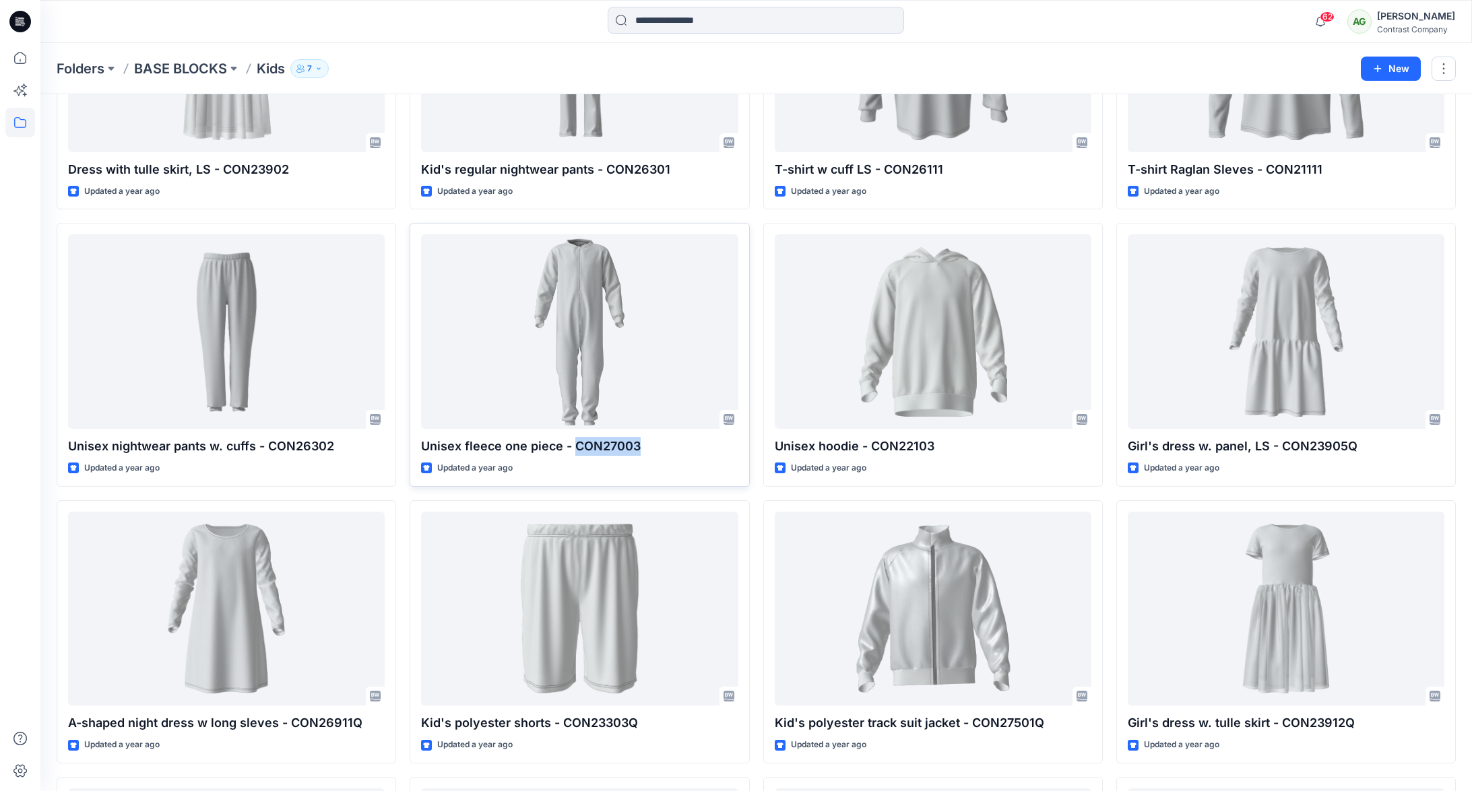
click at [608, 448] on p "Unisex fleece one piece - CON27003" at bounding box center [579, 446] width 317 height 19
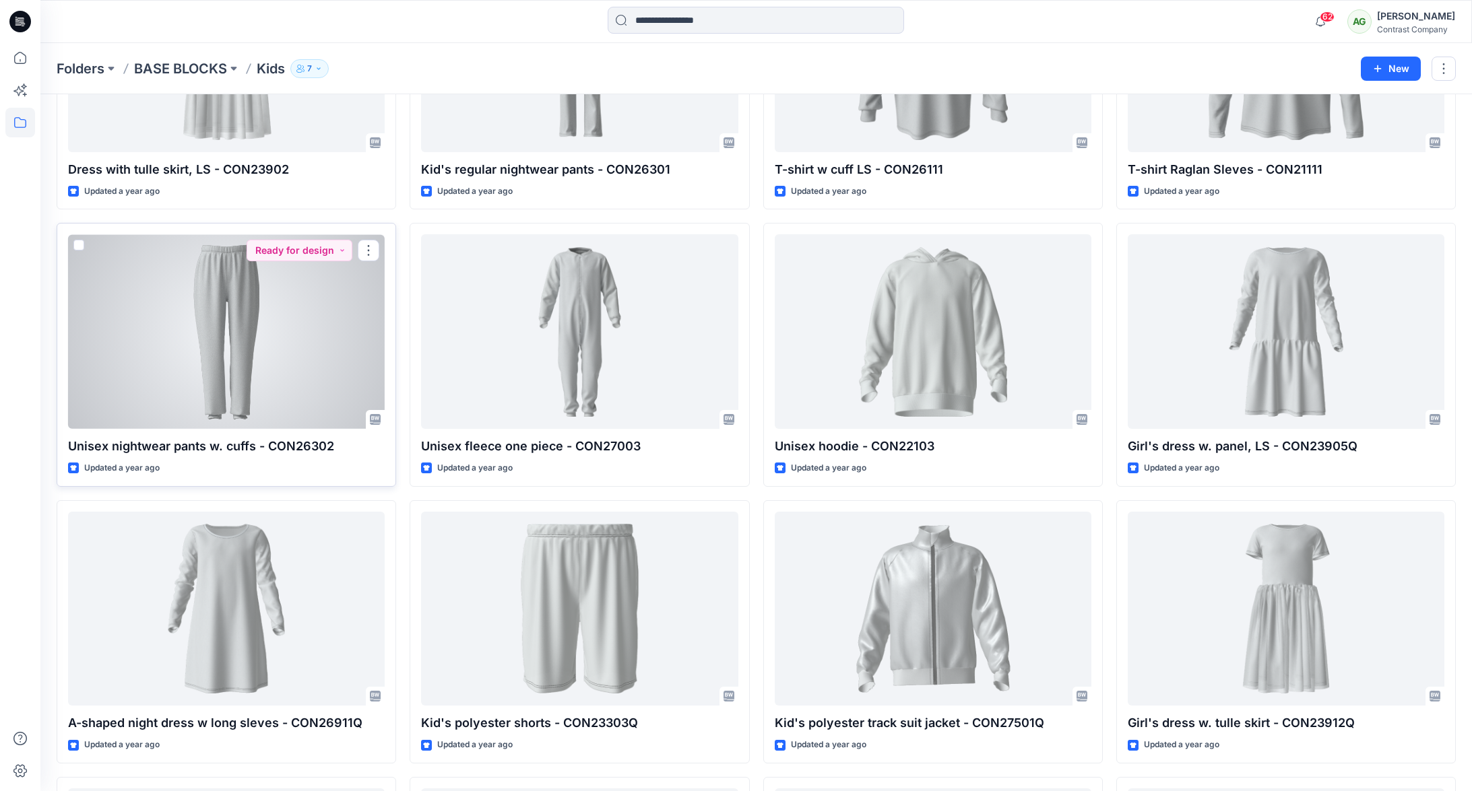
click at [309, 447] on p "Unisex nightwear pants w. cuffs - CON26302" at bounding box center [226, 446] width 317 height 19
click at [310, 446] on p "Unisex nightwear pants w. cuffs - CON26302" at bounding box center [226, 446] width 317 height 19
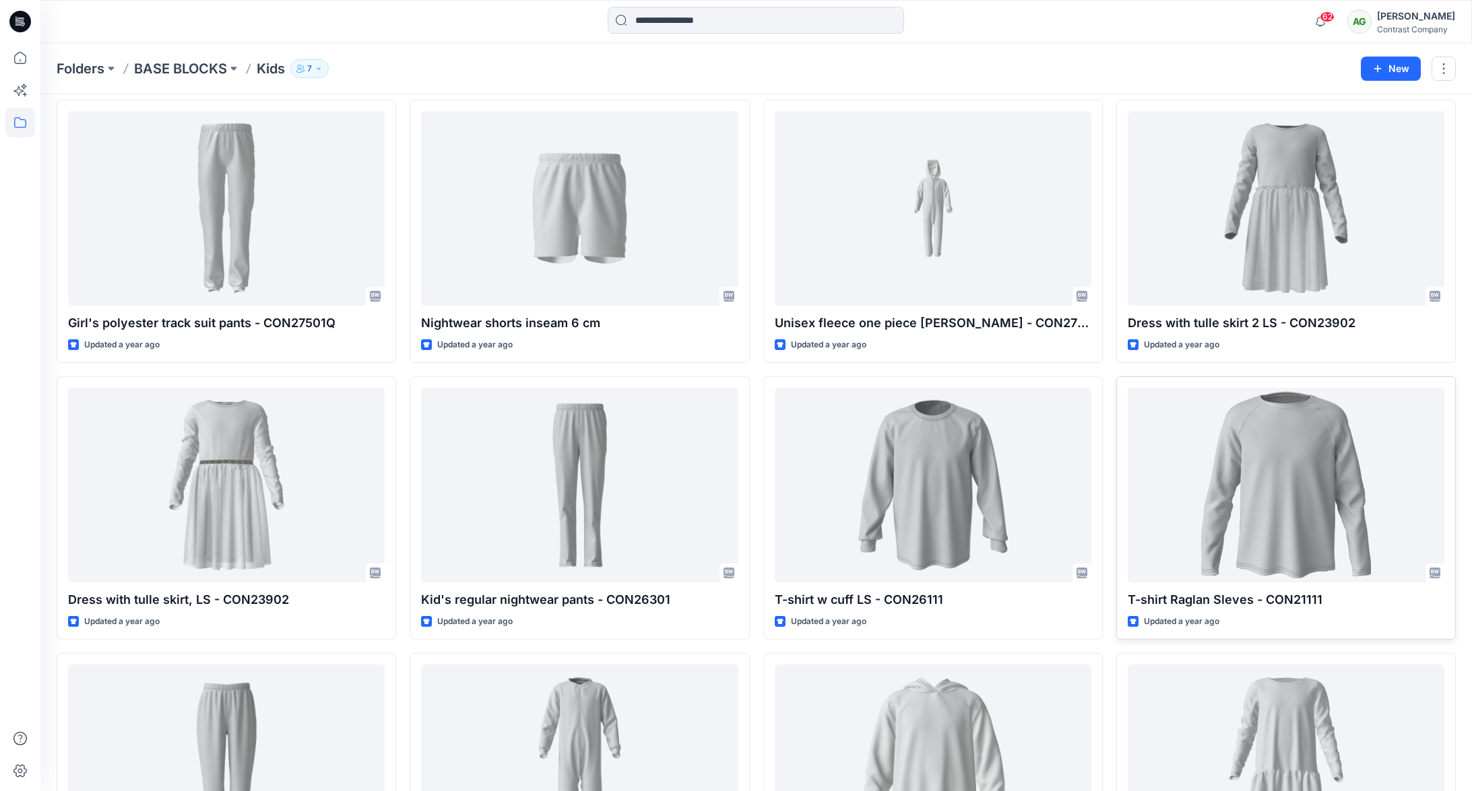
scroll to position [1450, 0]
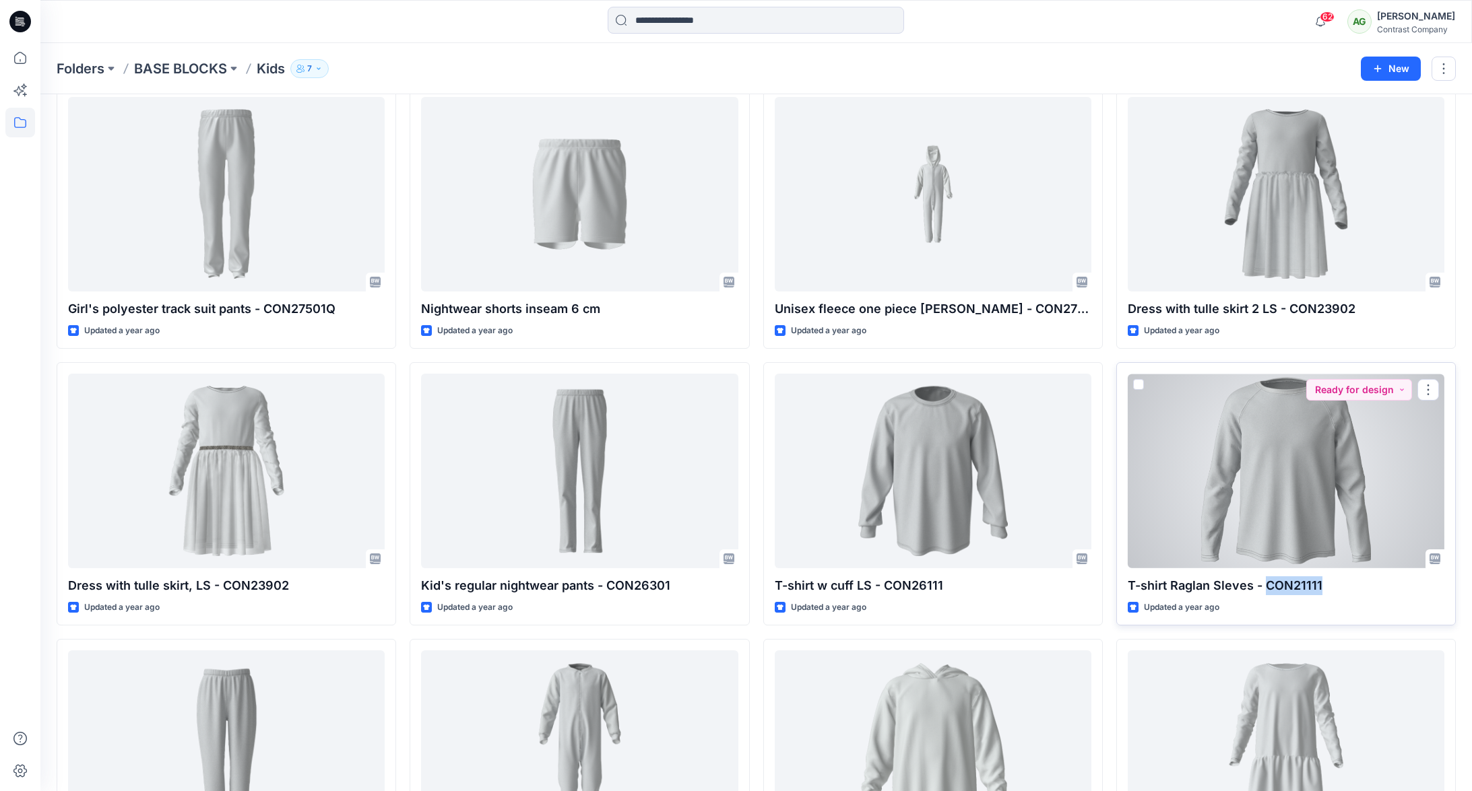
drag, startPoint x: 1323, startPoint y: 583, endPoint x: 1267, endPoint y: 591, distance: 56.4
click at [1267, 591] on p "T-shirt Raglan Sleves - CON21111" at bounding box center [1286, 586] width 317 height 19
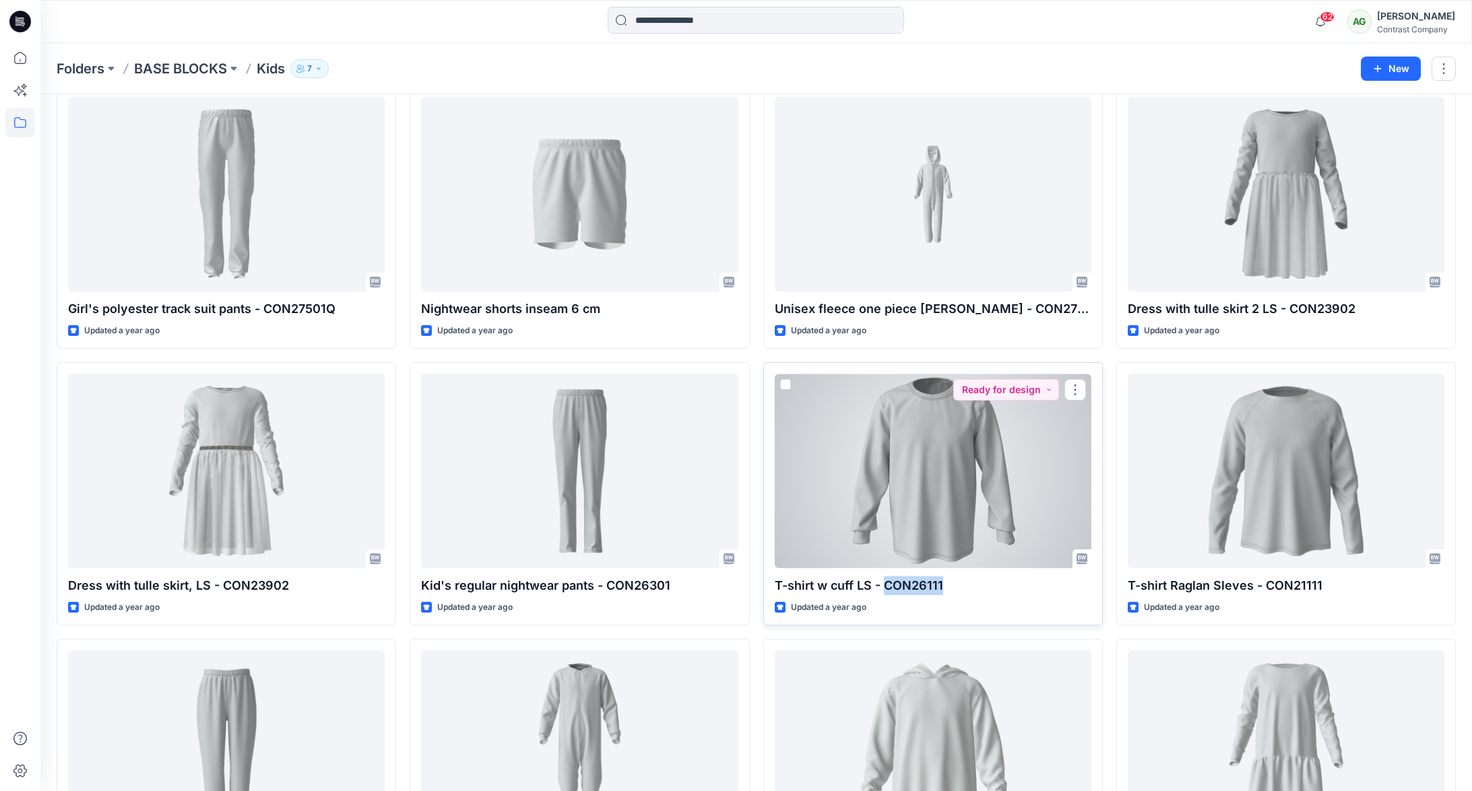
drag, startPoint x: 931, startPoint y: 584, endPoint x: 884, endPoint y: 586, distance: 46.5
click at [884, 586] on p "T-shirt w cuff LS - CON26111" at bounding box center [933, 586] width 317 height 19
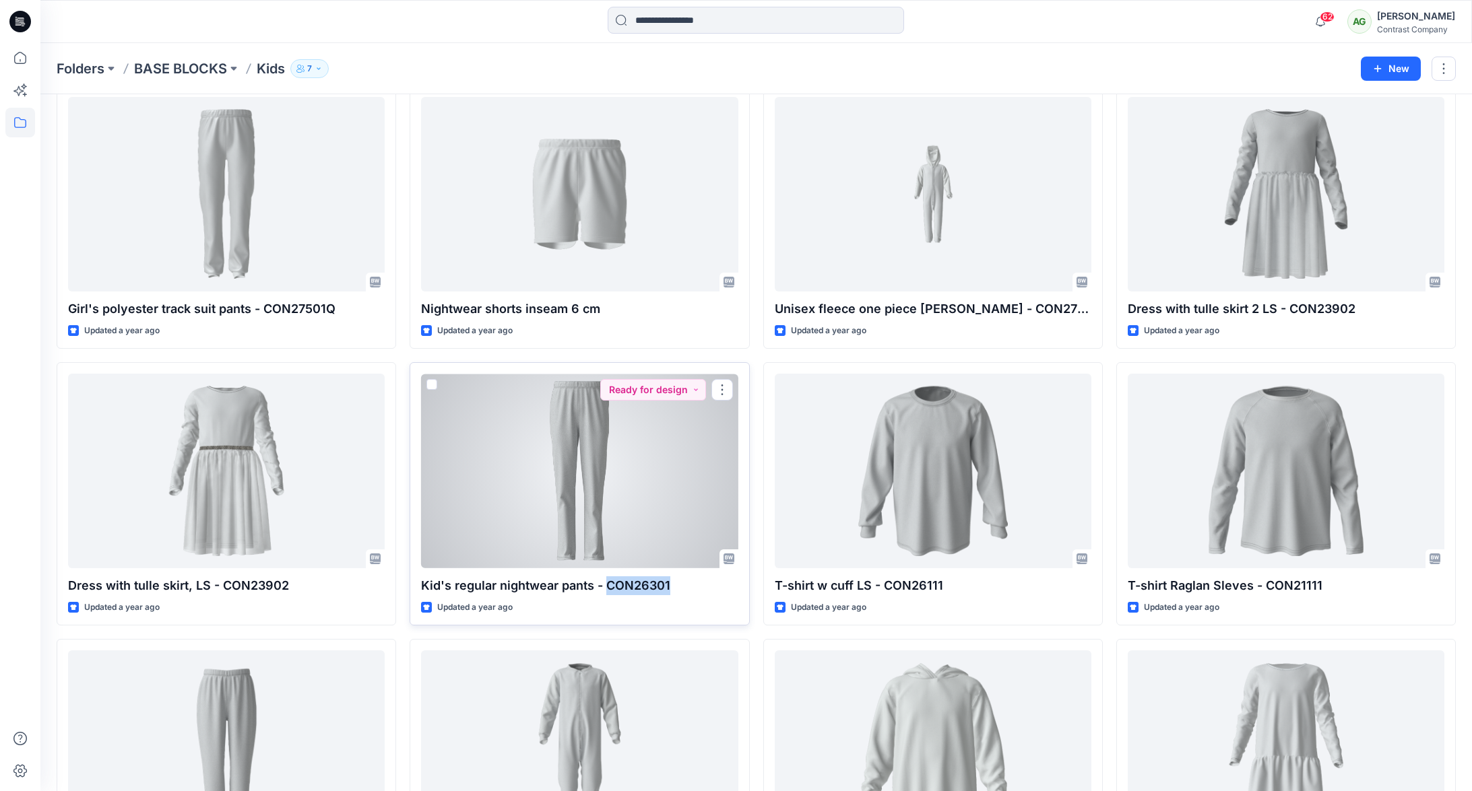
drag, startPoint x: 673, startPoint y: 584, endPoint x: 611, endPoint y: 587, distance: 62.0
click at [611, 587] on p "Kid's regular nightwear pants - CON26301" at bounding box center [579, 586] width 317 height 19
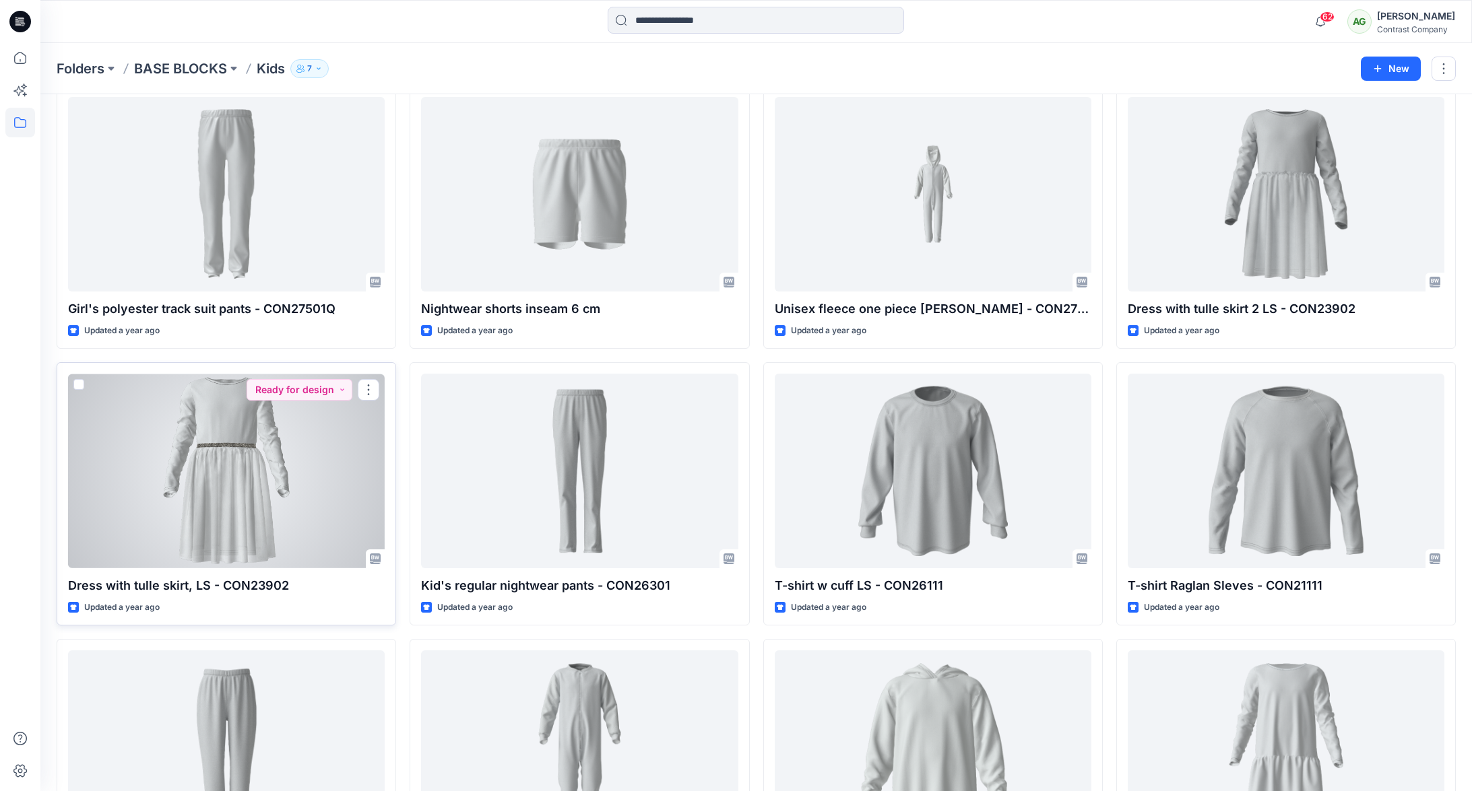
click at [253, 588] on p "Dress with tulle skirt, LS - CON23902" at bounding box center [226, 586] width 317 height 19
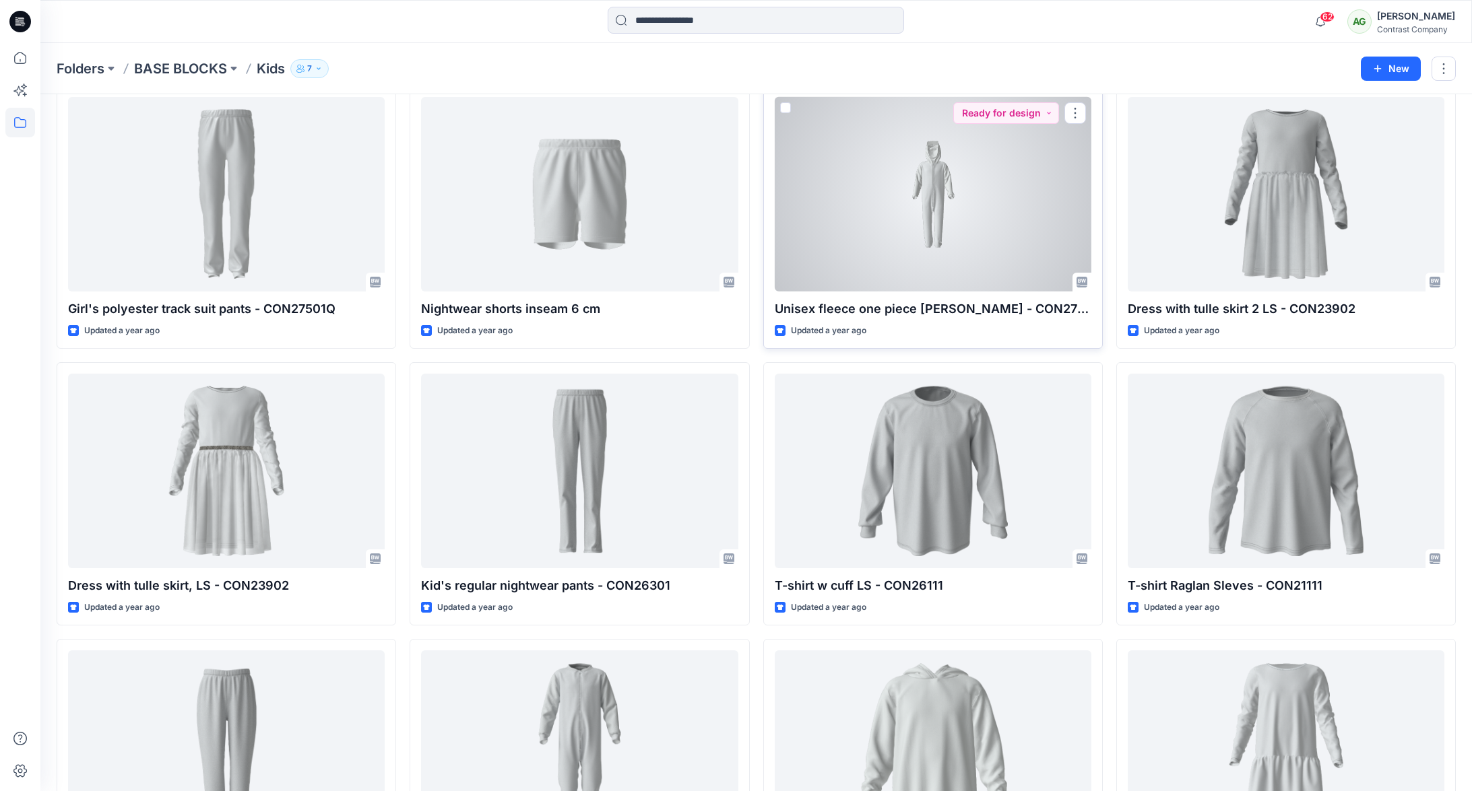
click at [1021, 306] on p "Unisex fleece one piece w. hood - CON27103" at bounding box center [933, 309] width 317 height 19
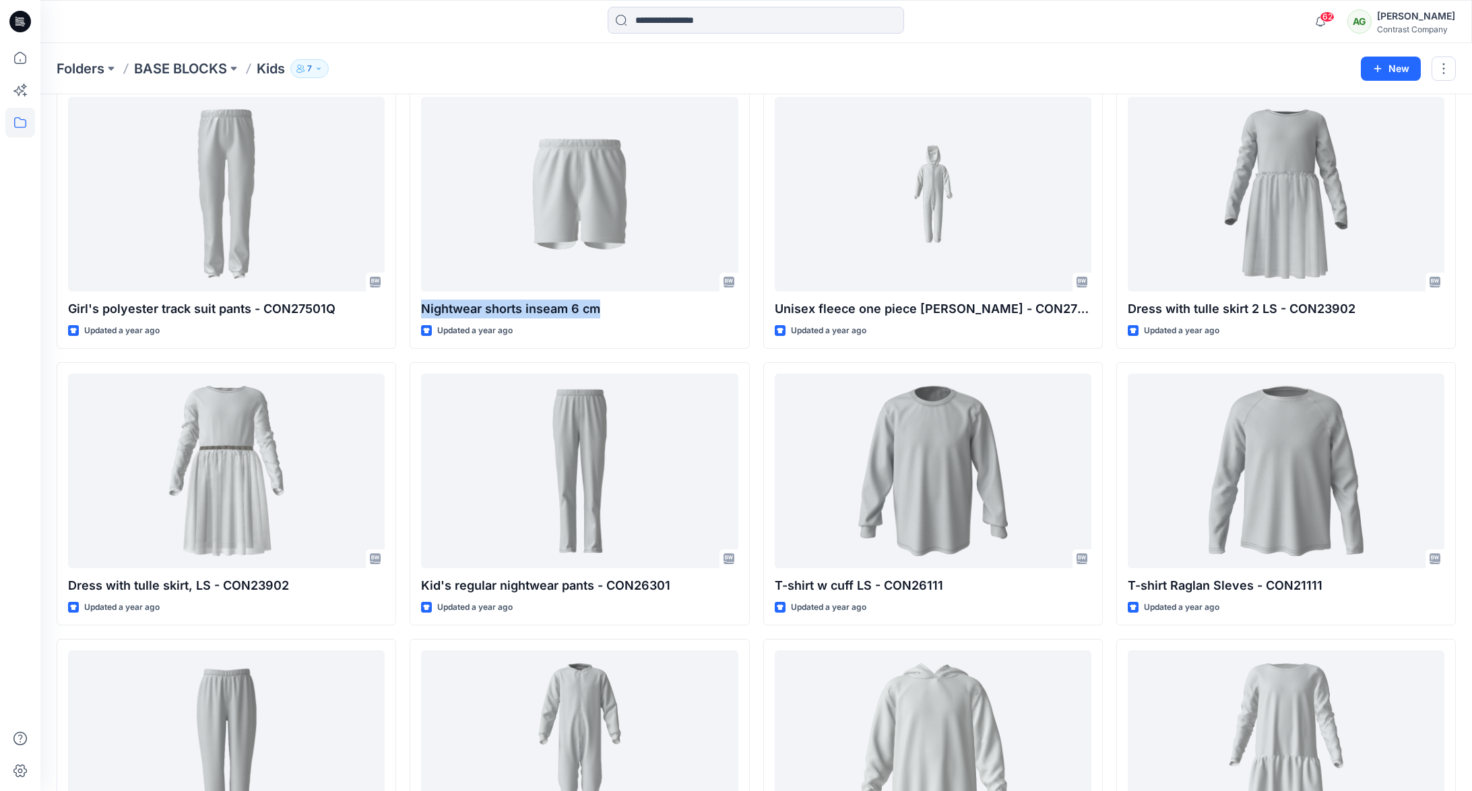
drag, startPoint x: 582, startPoint y: 309, endPoint x: 405, endPoint y: 303, distance: 177.3
click at [408, 303] on div "Shorts set CON21001 CON26301 Inseam 6 cm Updated 2 months ago Shorts set Unisex…" at bounding box center [756, 217] width 1399 height 3033
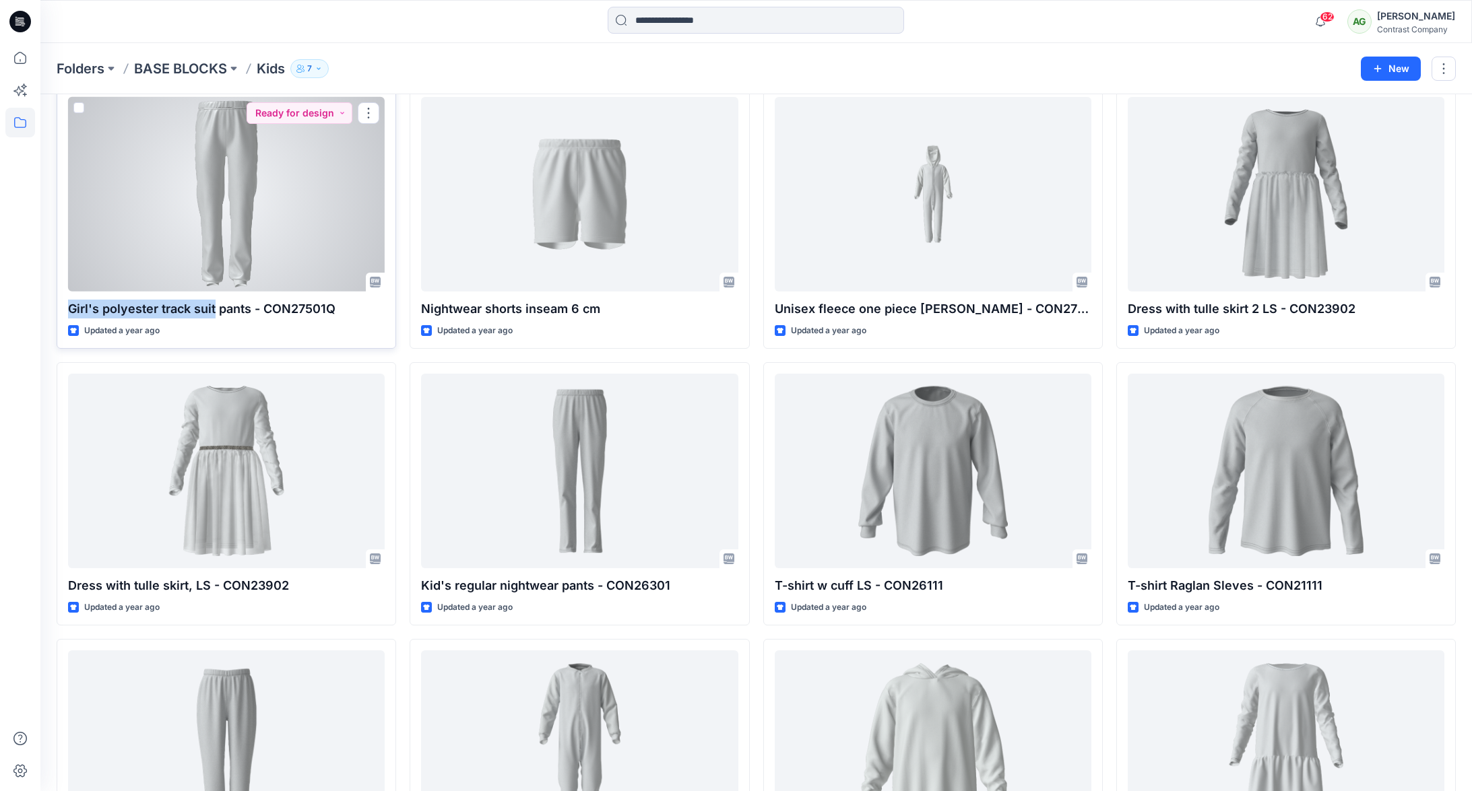
drag, startPoint x: 213, startPoint y: 309, endPoint x: 65, endPoint y: 301, distance: 147.7
click at [65, 302] on div "Girl's polyester track suit pants - CON27501Q Updated a year ago Ready for desi…" at bounding box center [226, 217] width 339 height 263
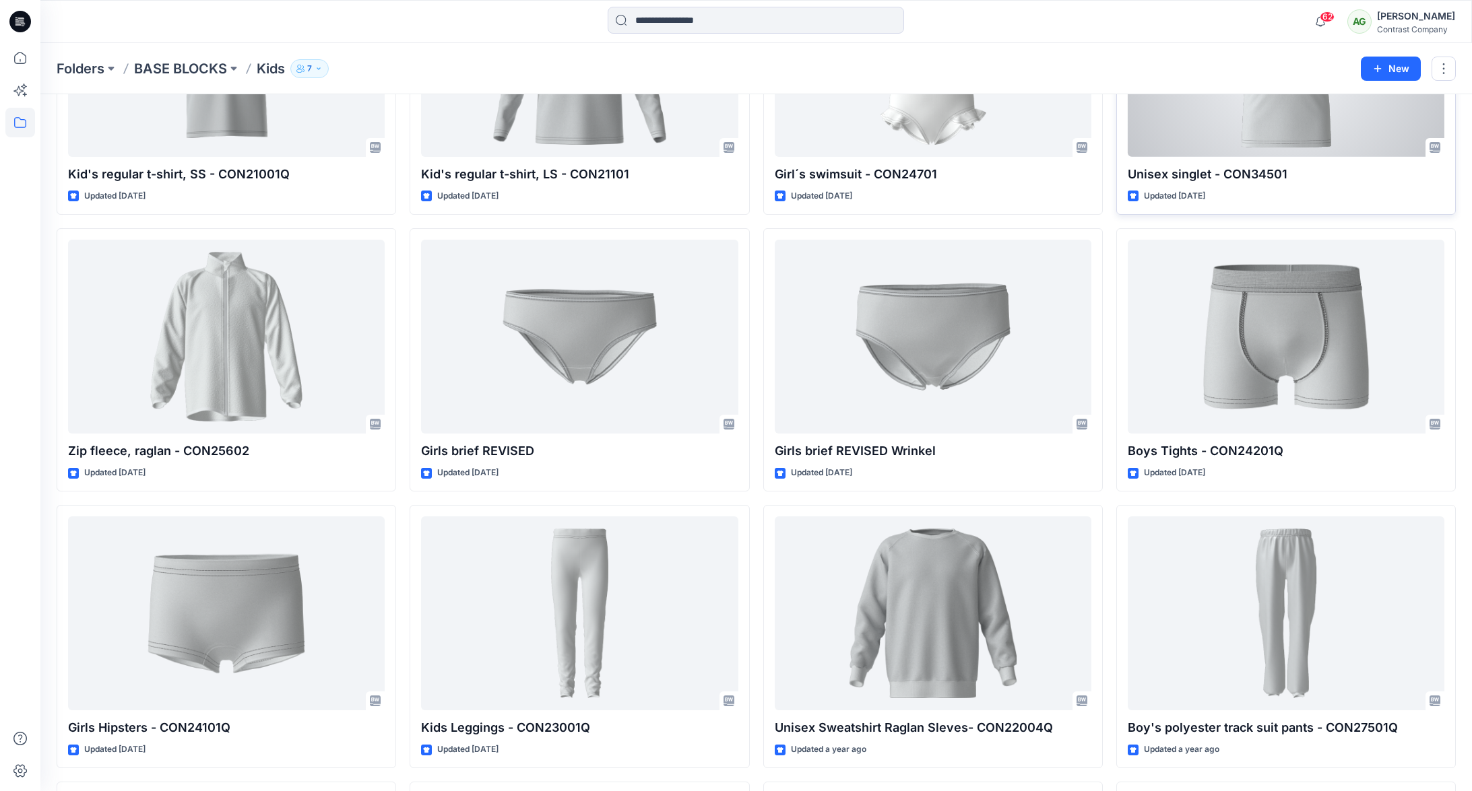
scroll to position [768, 0]
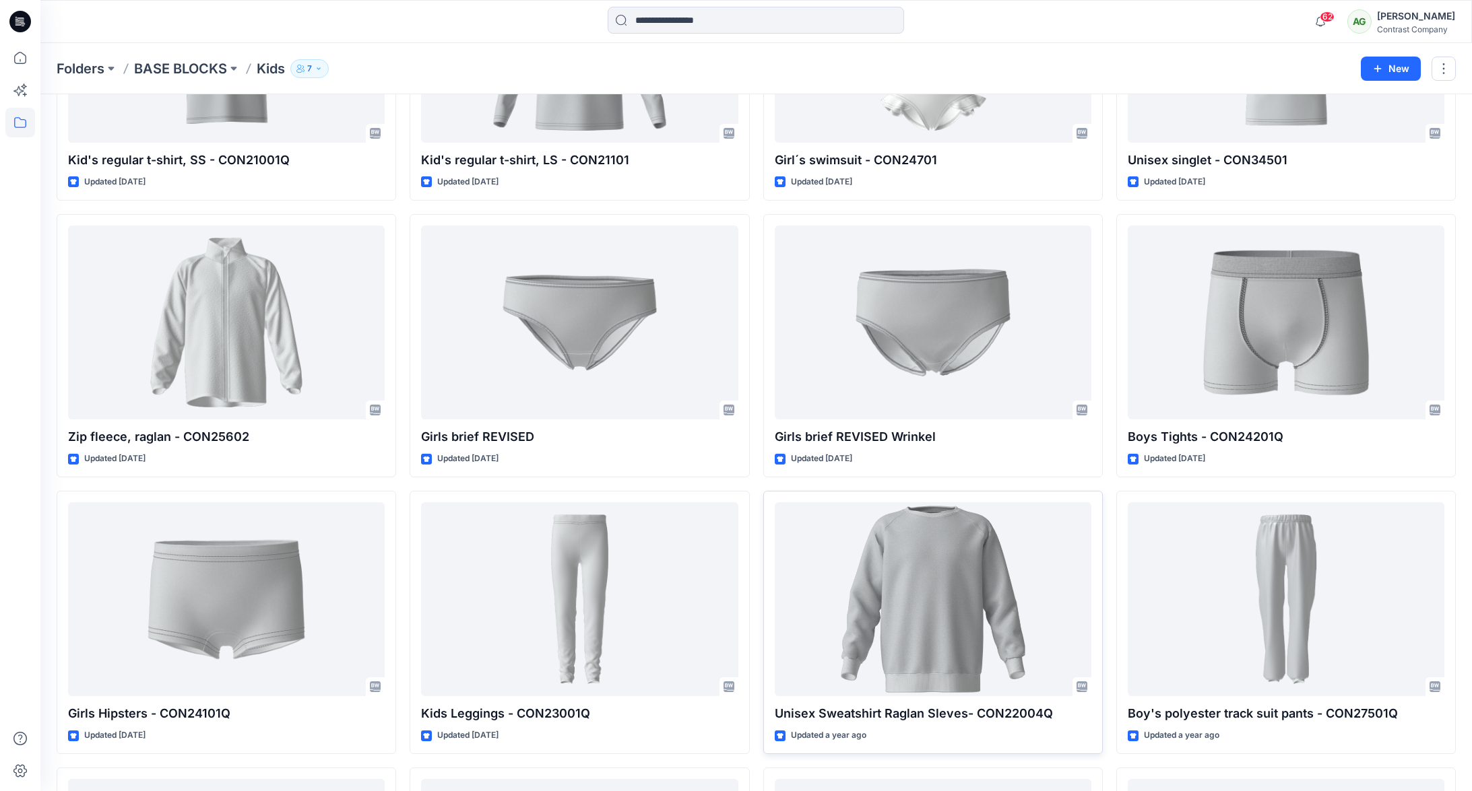
click at [1010, 718] on p "Unisex Sweatshirt Raglan Sleves- CON22004Q" at bounding box center [933, 714] width 317 height 19
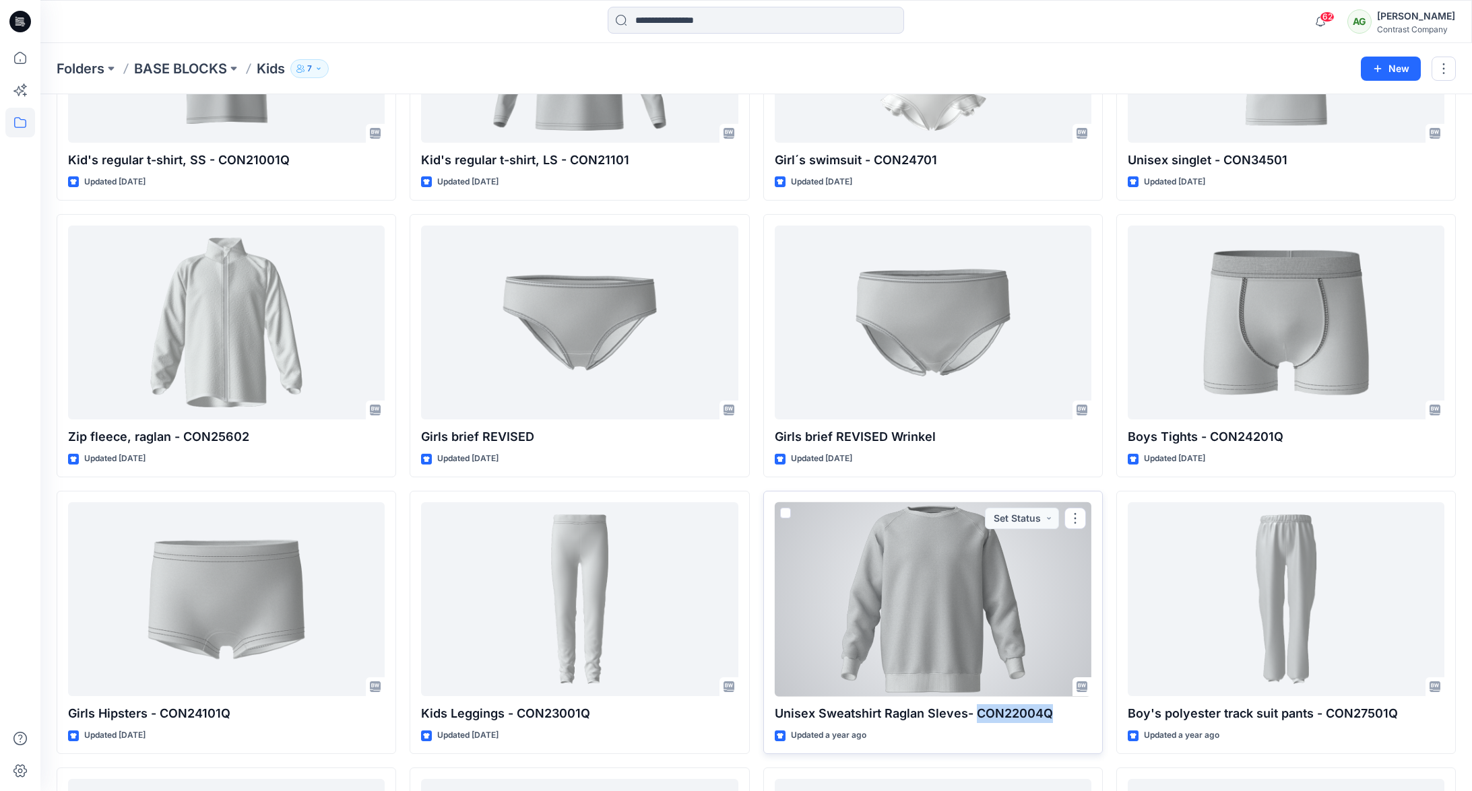
click at [1010, 718] on p "Unisex Sweatshirt Raglan Sleves- CON22004Q" at bounding box center [933, 714] width 317 height 19
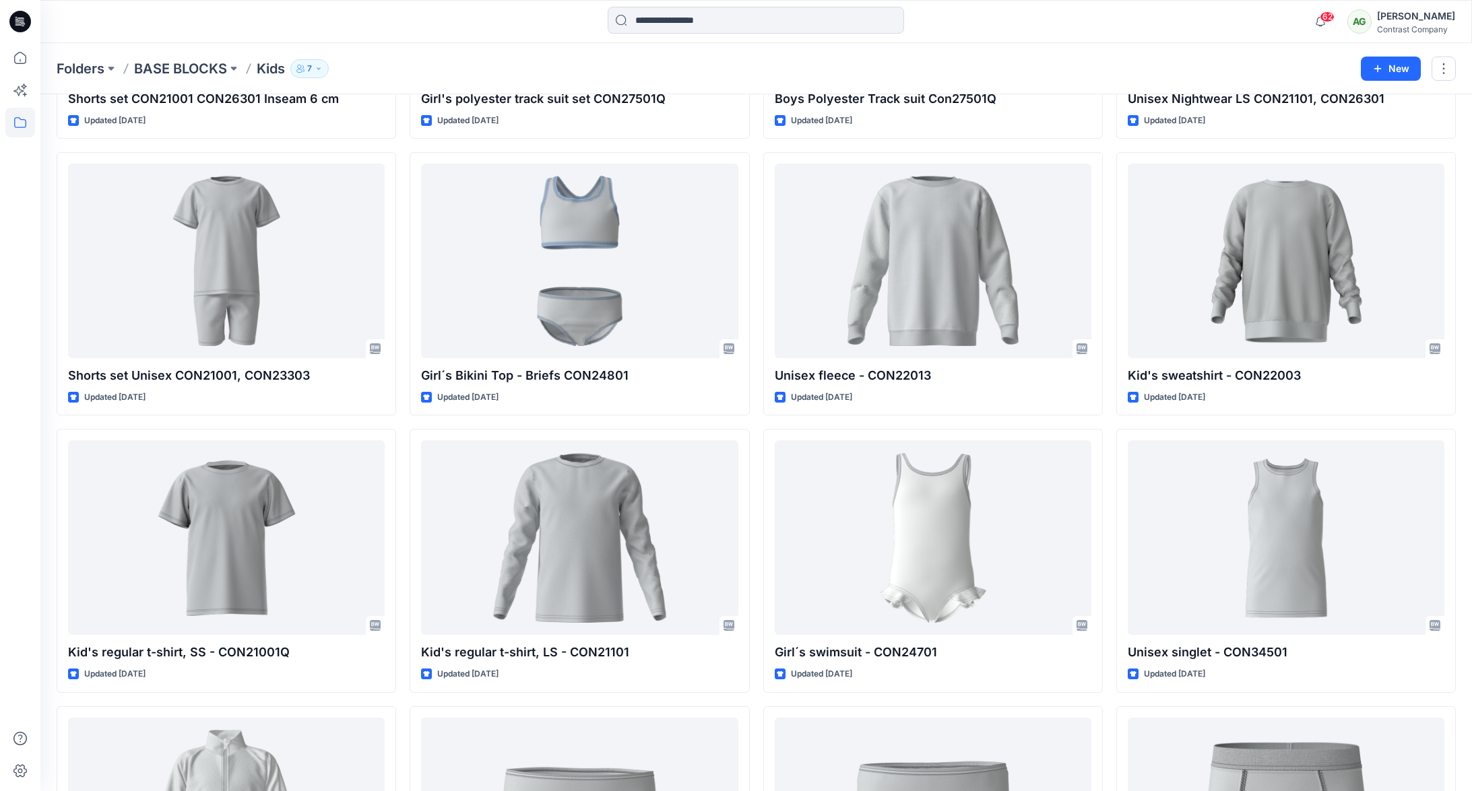
scroll to position [265, 0]
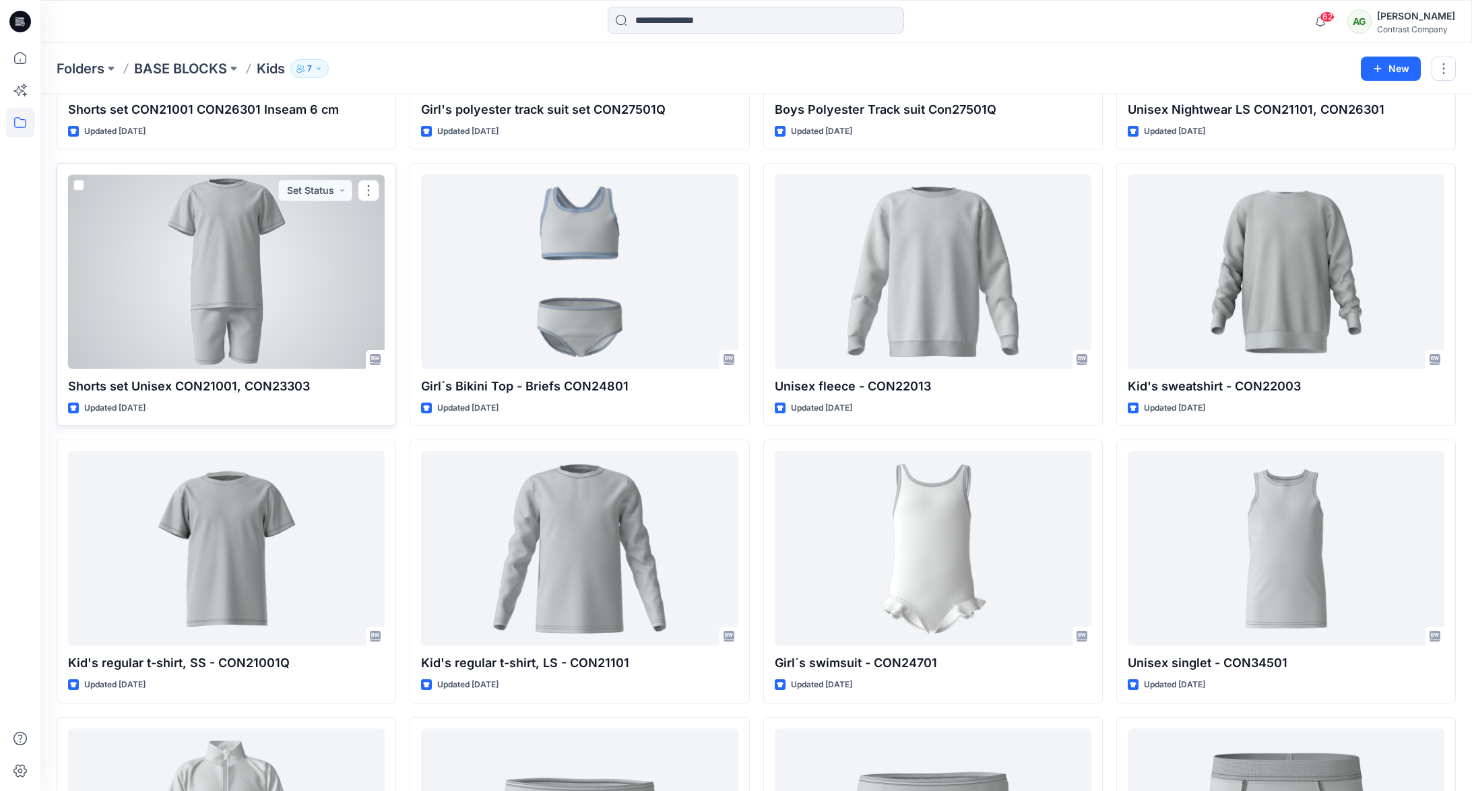
click at [290, 385] on p "Shorts set Unisex CON21001, CON23303" at bounding box center [226, 386] width 317 height 19
click at [87, 389] on p "Shorts set Unisex CON21001, CON23303" at bounding box center [226, 386] width 317 height 19
click at [87, 390] on p "Shorts set Unisex CON21001, CON23303" at bounding box center [226, 386] width 317 height 19
click at [164, 388] on p "Shorts set Unisex CON21001, CON23303" at bounding box center [226, 386] width 317 height 19
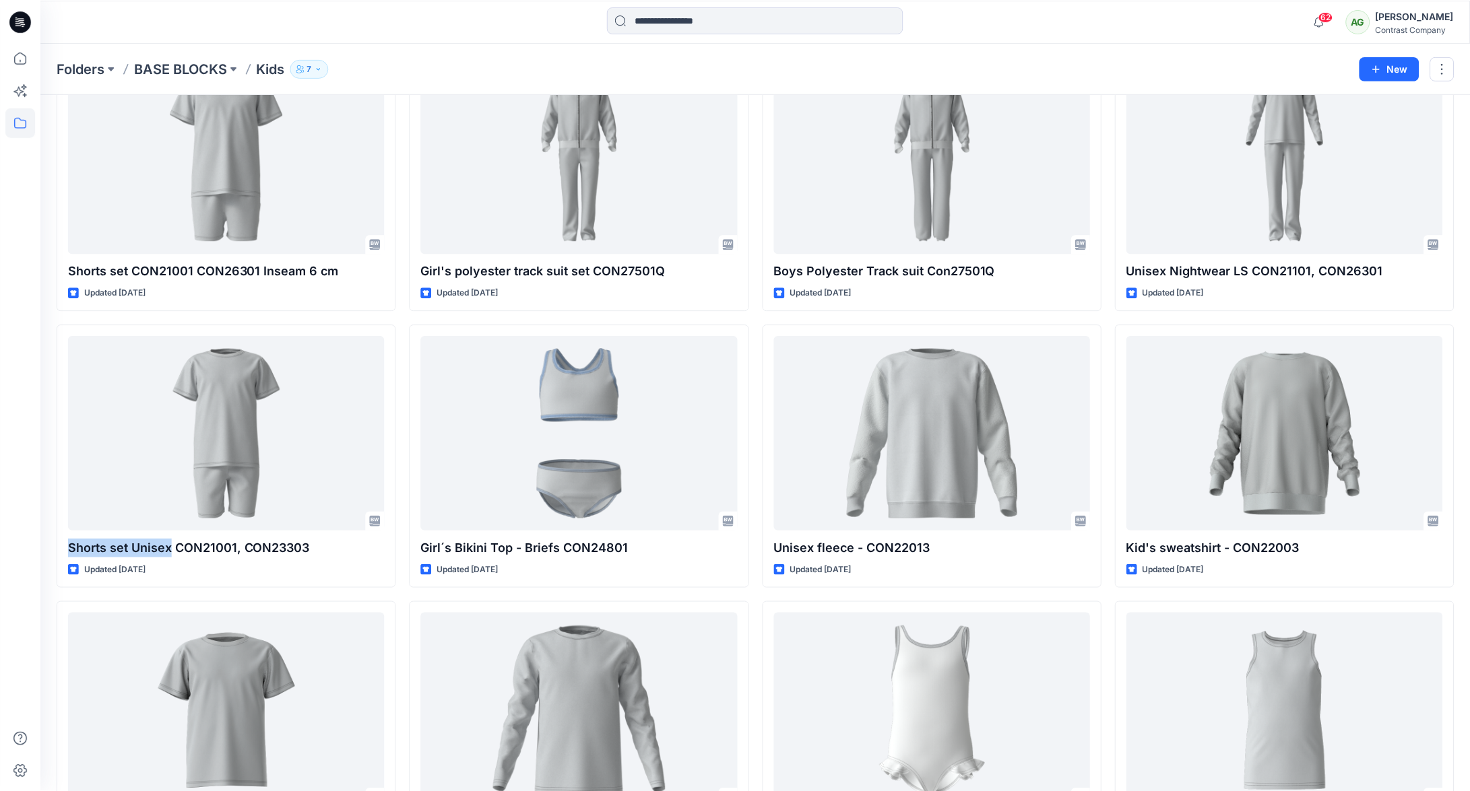
scroll to position [0, 0]
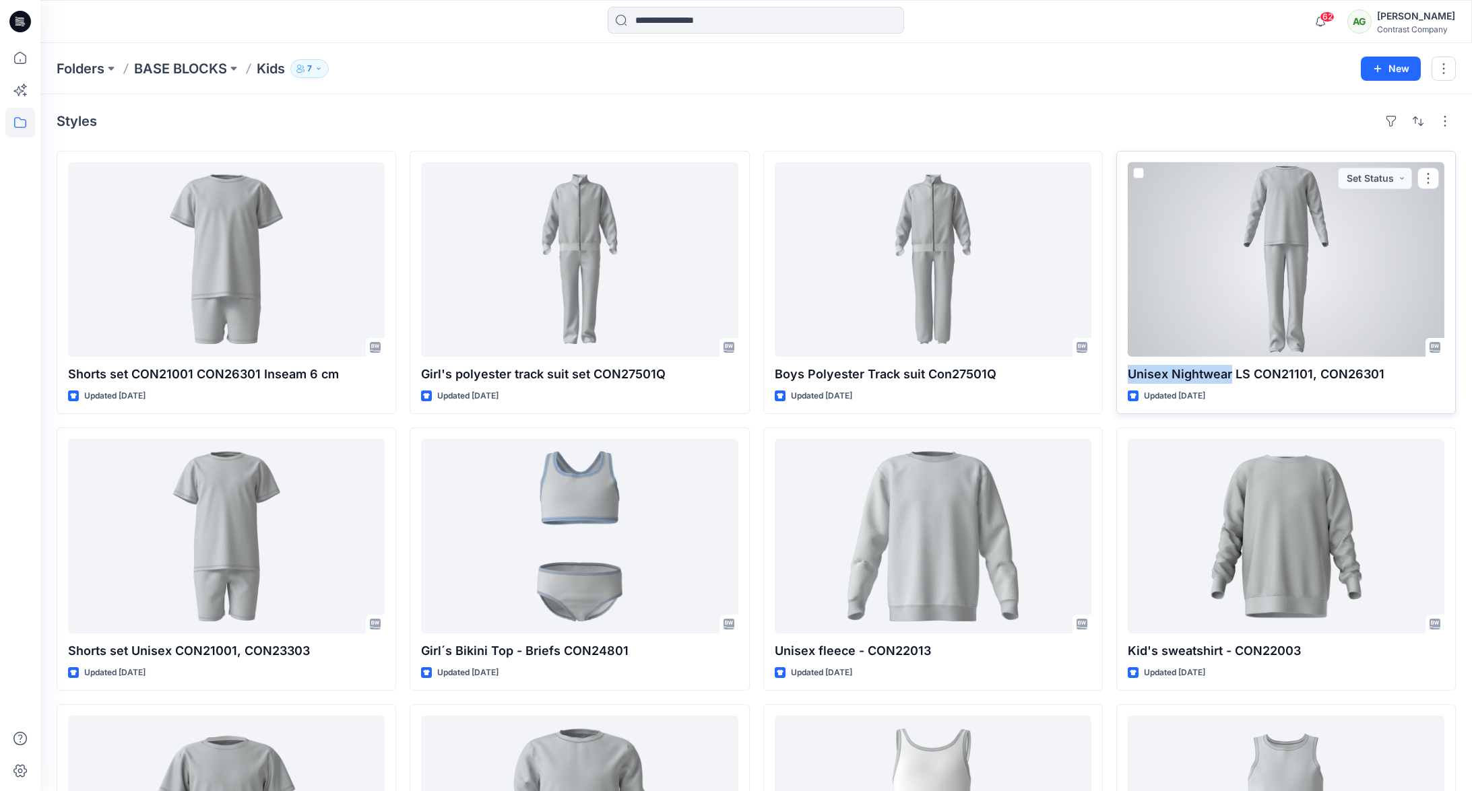
drag, startPoint x: 1233, startPoint y: 374, endPoint x: 1127, endPoint y: 371, distance: 105.8
click at [1128, 372] on p "Unisex Nightwear LS CON21101, CON26301" at bounding box center [1286, 374] width 317 height 19
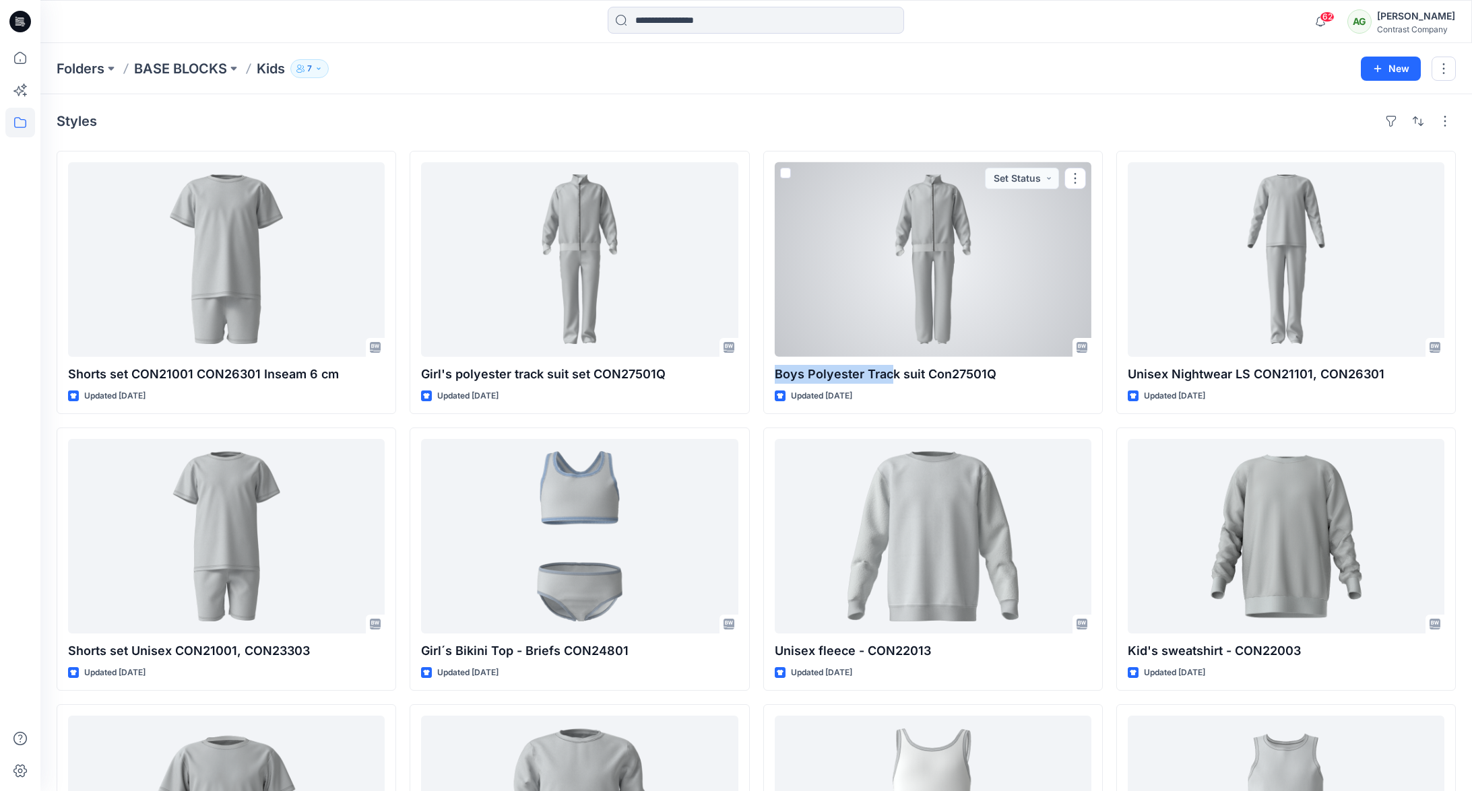
drag, startPoint x: 894, startPoint y: 372, endPoint x: 759, endPoint y: 365, distance: 134.9
drag, startPoint x: 900, startPoint y: 373, endPoint x: 766, endPoint y: 362, distance: 134.5
click at [770, 368] on div "Boys Polyester Track suit Con27501Q Updated 2 months ago Set Status" at bounding box center [932, 282] width 339 height 263
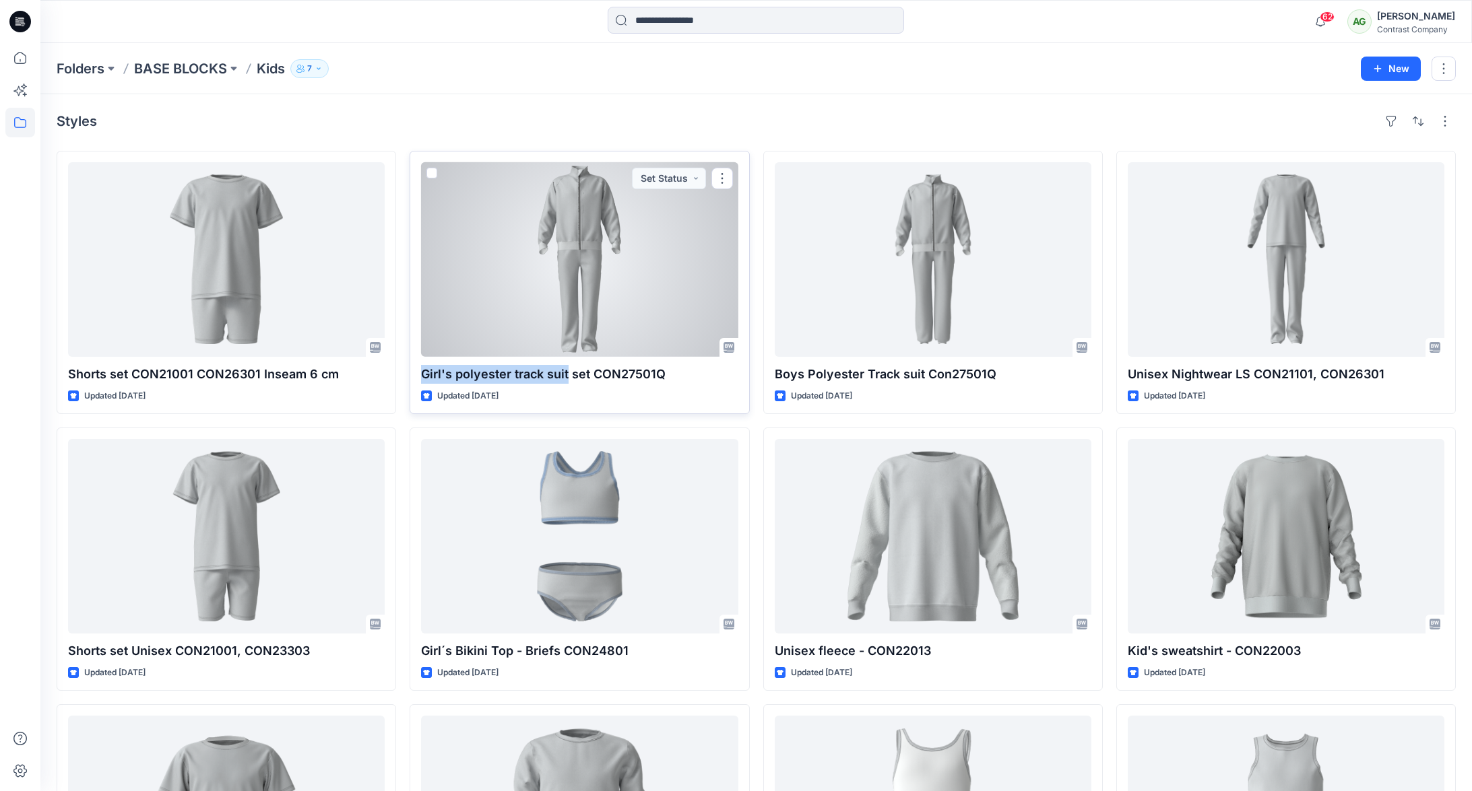
drag, startPoint x: 562, startPoint y: 372, endPoint x: 418, endPoint y: 366, distance: 143.6
click at [419, 366] on div "Girl's polyester track suit set CON27501Q Updated 2 months ago Set Status" at bounding box center [579, 282] width 339 height 263
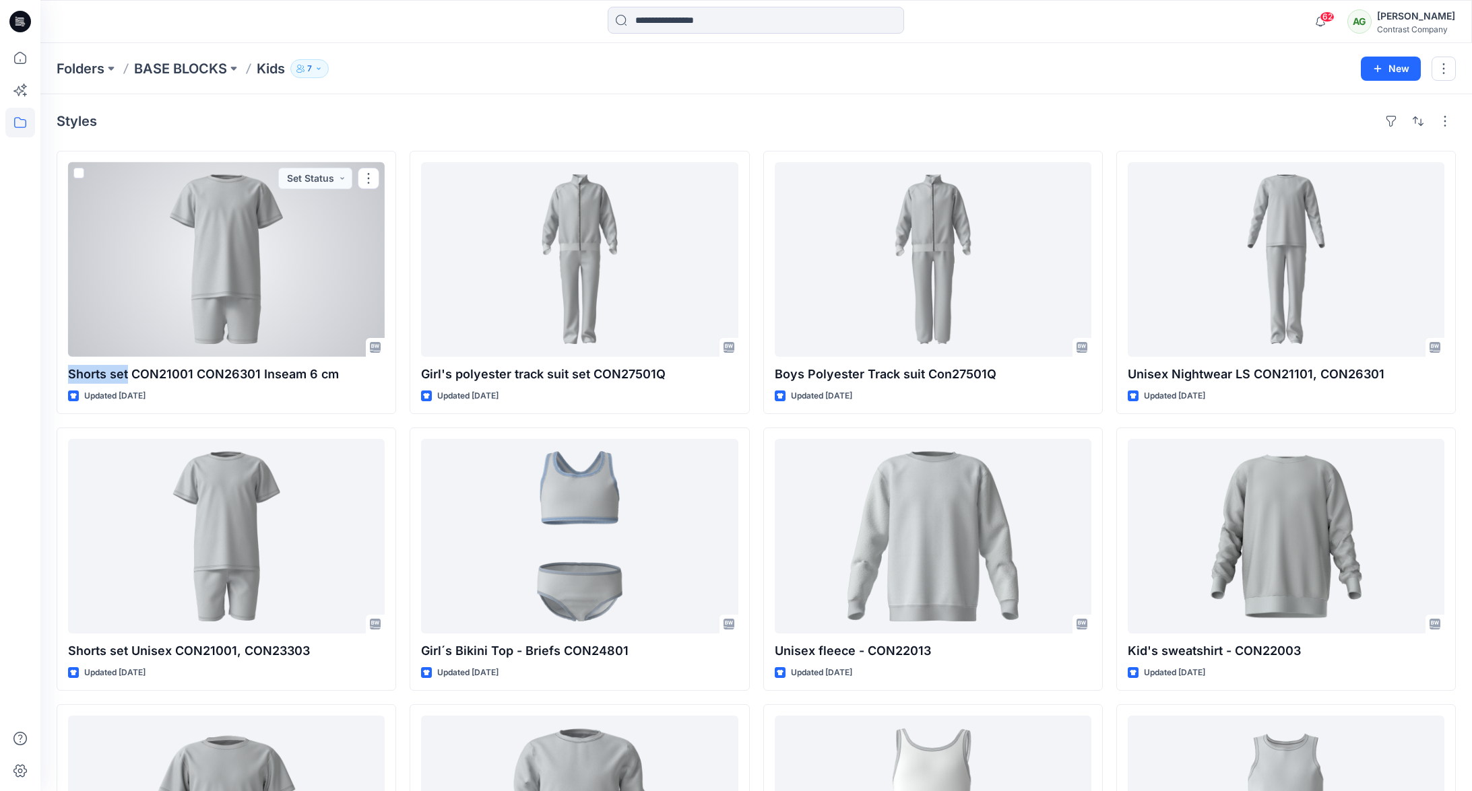
drag, startPoint x: 129, startPoint y: 376, endPoint x: 51, endPoint y: 374, distance: 77.5
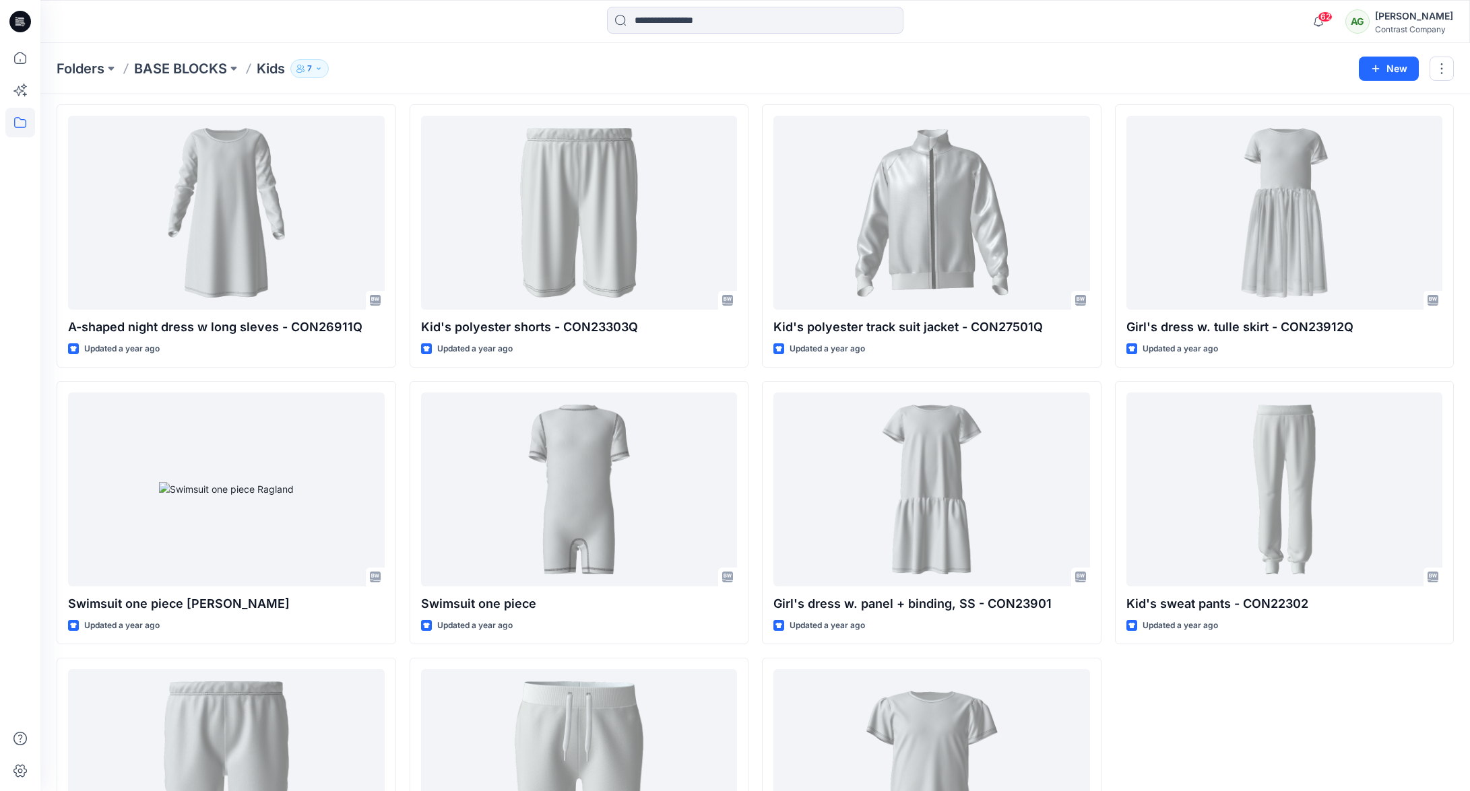
scroll to position [2405, 0]
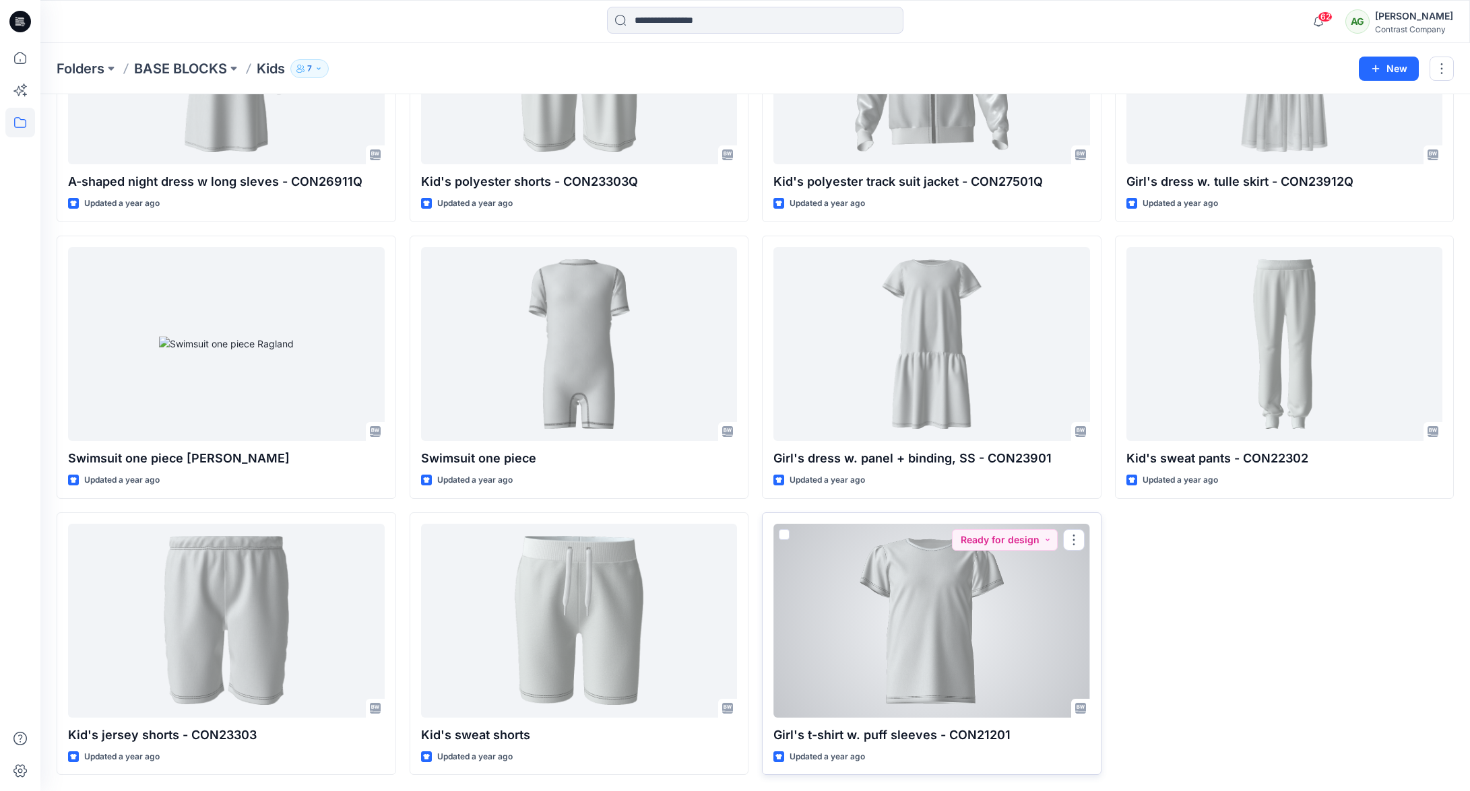
click at [1052, 621] on div at bounding box center [931, 621] width 317 height 194
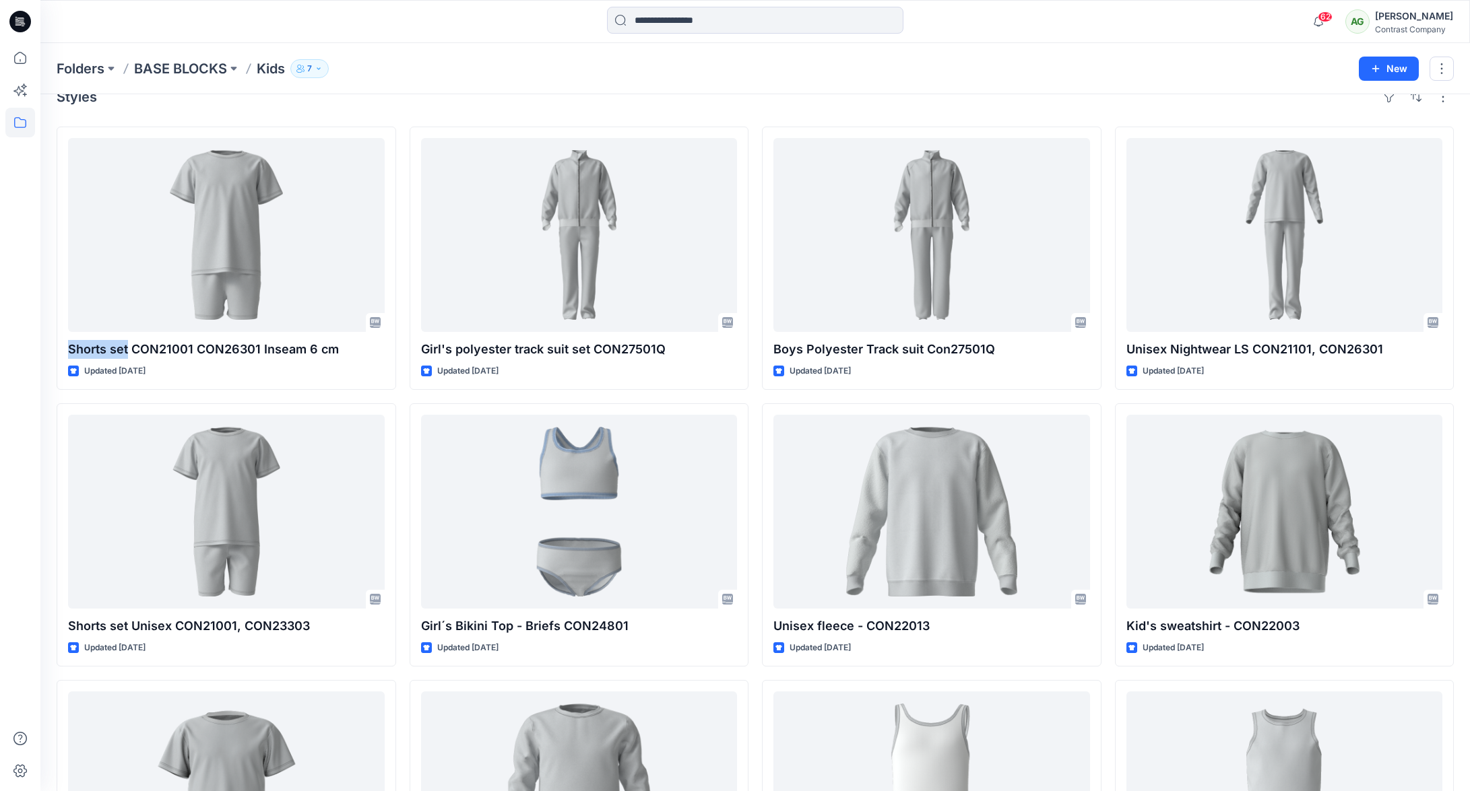
scroll to position [30, 0]
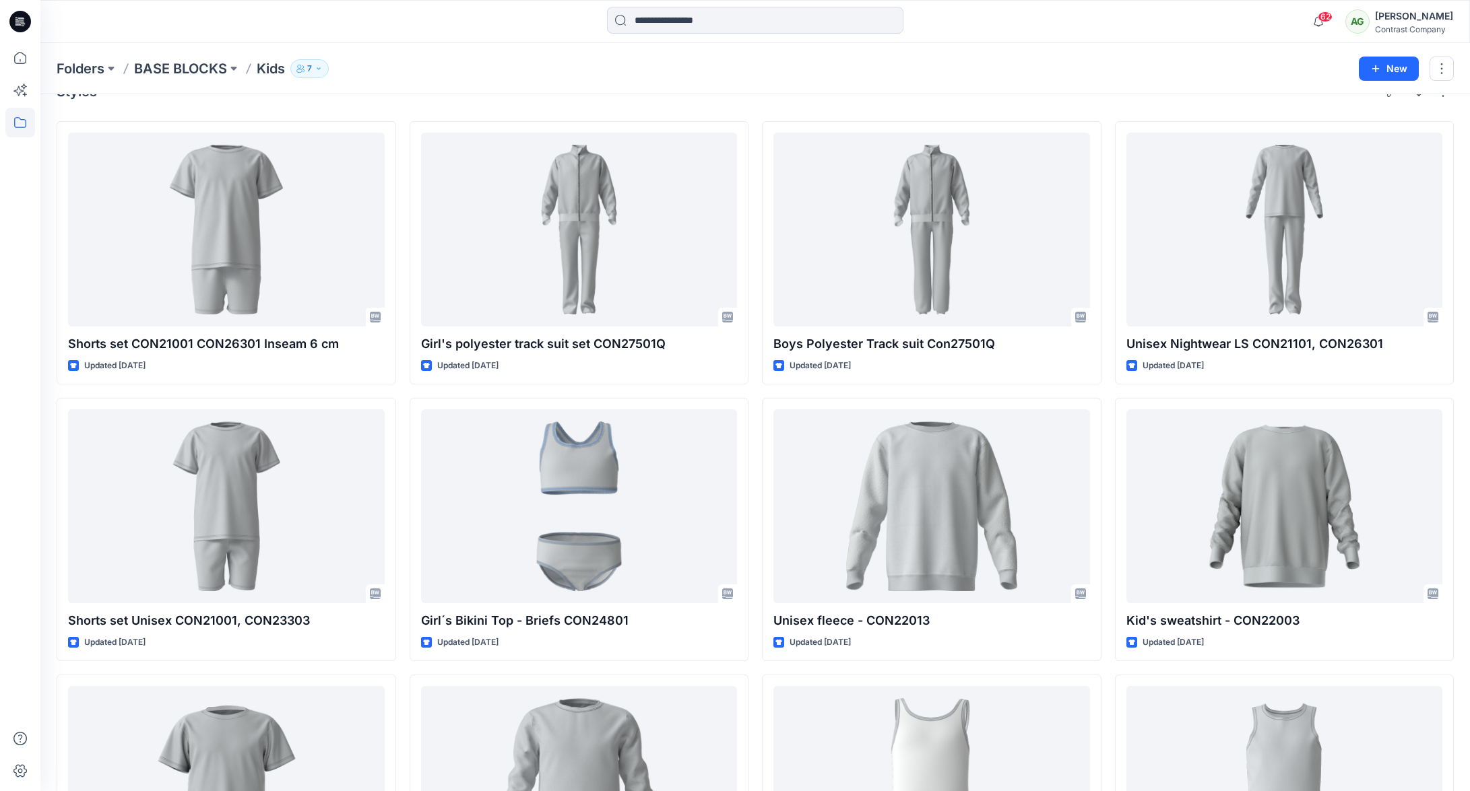
click at [483, 45] on div "Folders BASE BLOCKS Kids 7 New" at bounding box center [754, 68] width 1429 height 51
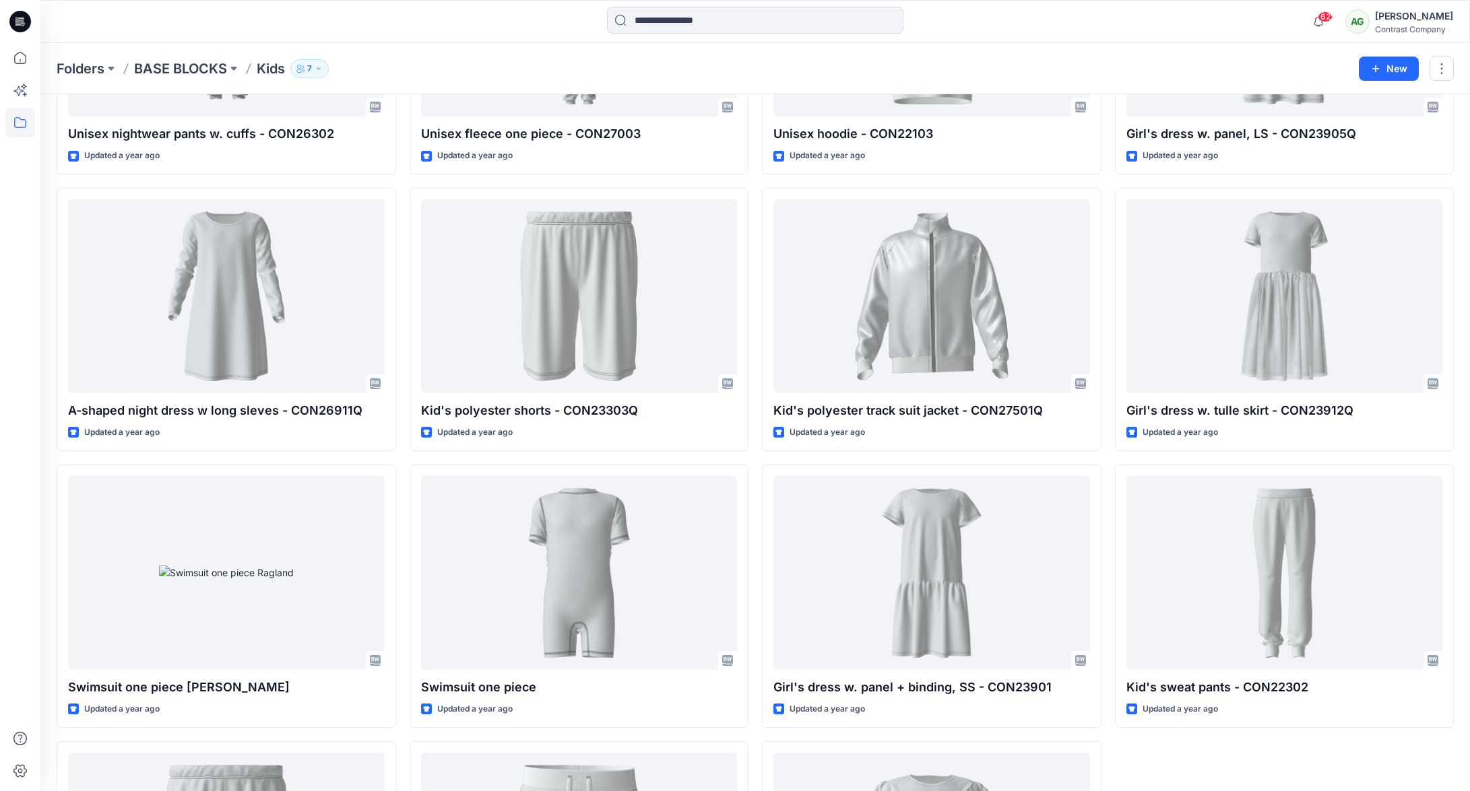
scroll to position [2405, 0]
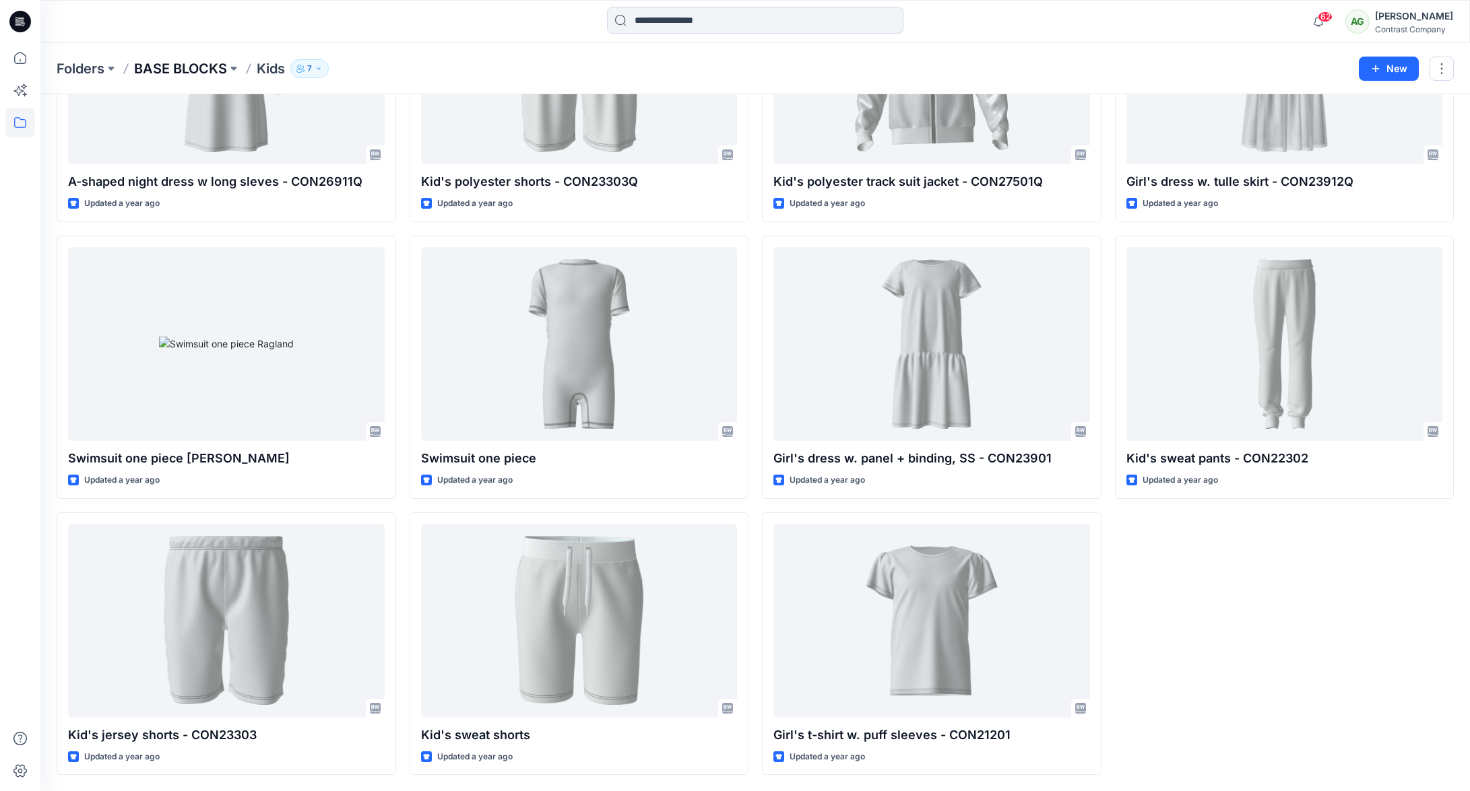
click at [212, 70] on p "BASE BLOCKS" at bounding box center [180, 68] width 93 height 19
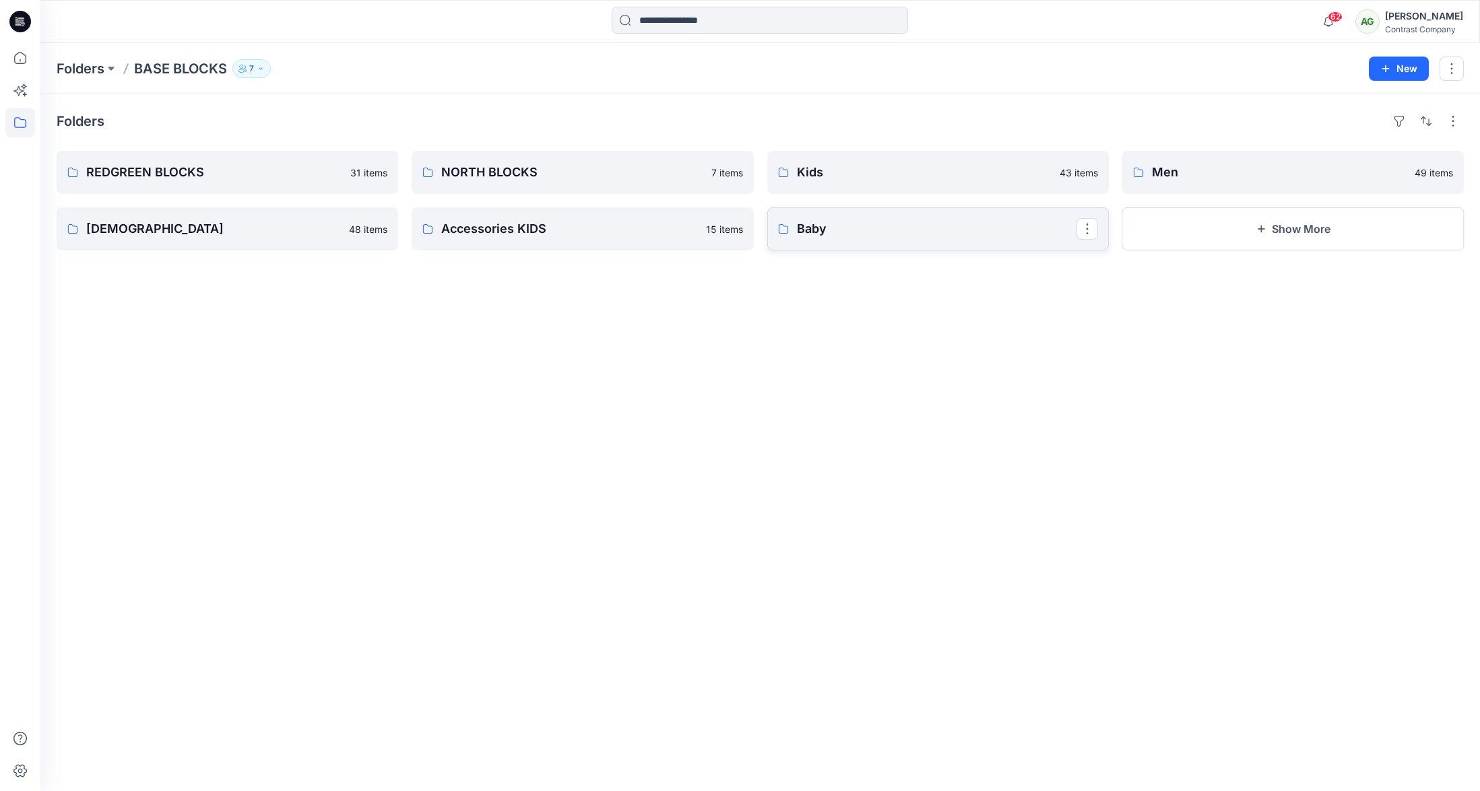
click at [835, 235] on p "Baby" at bounding box center [937, 229] width 280 height 19
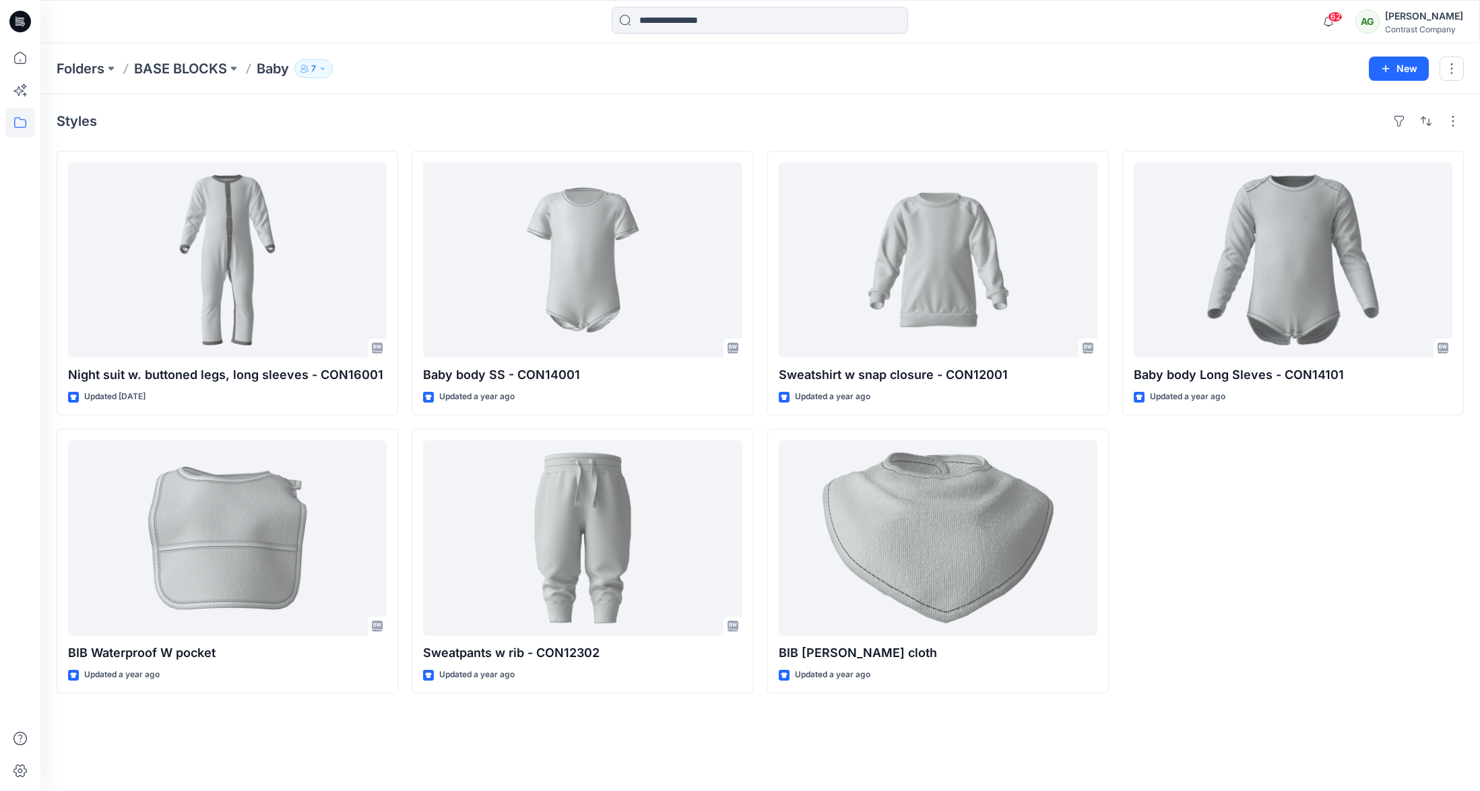
click at [201, 74] on p "BASE BLOCKS" at bounding box center [180, 68] width 93 height 19
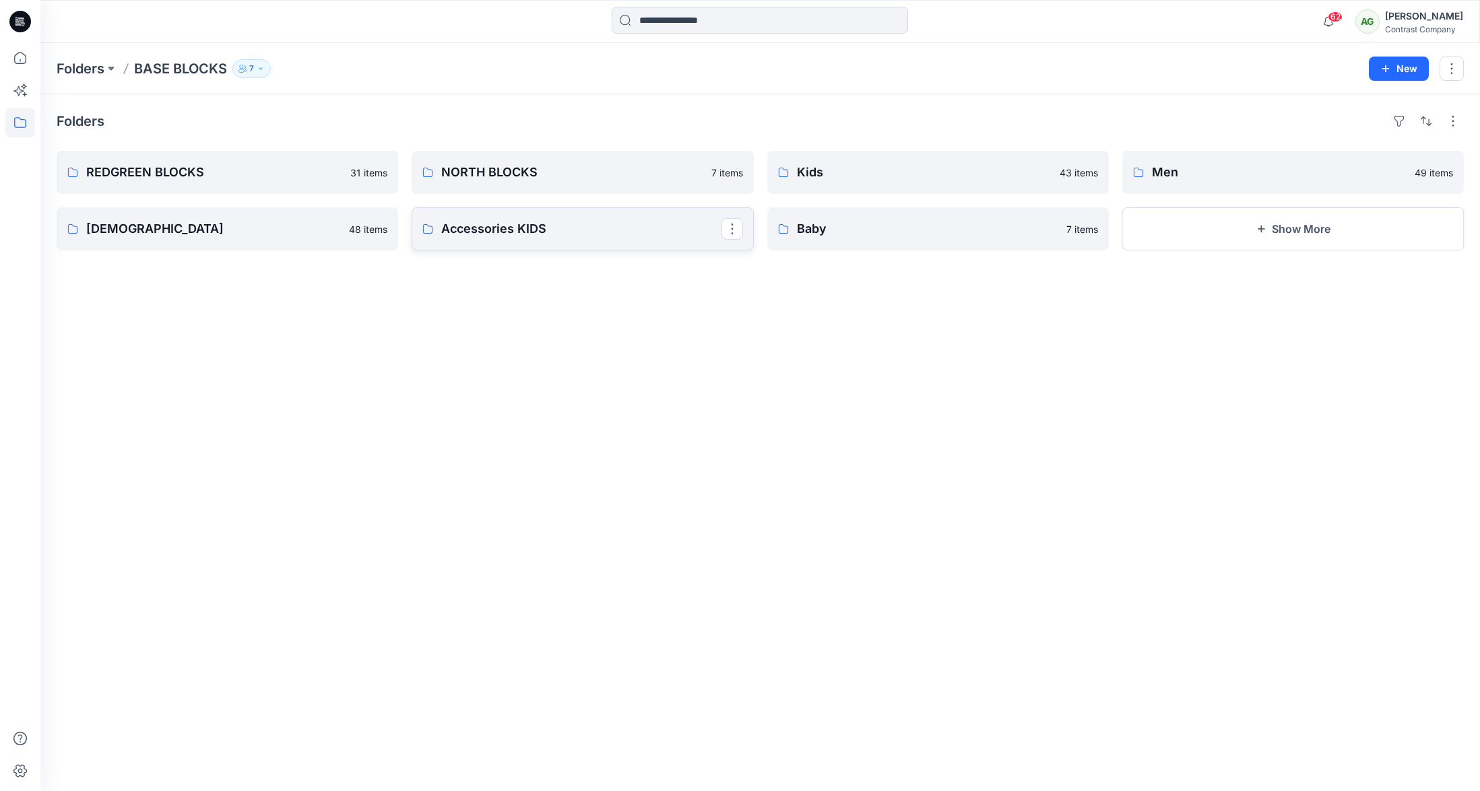
click at [542, 226] on p "Accessories KIDS" at bounding box center [581, 229] width 280 height 19
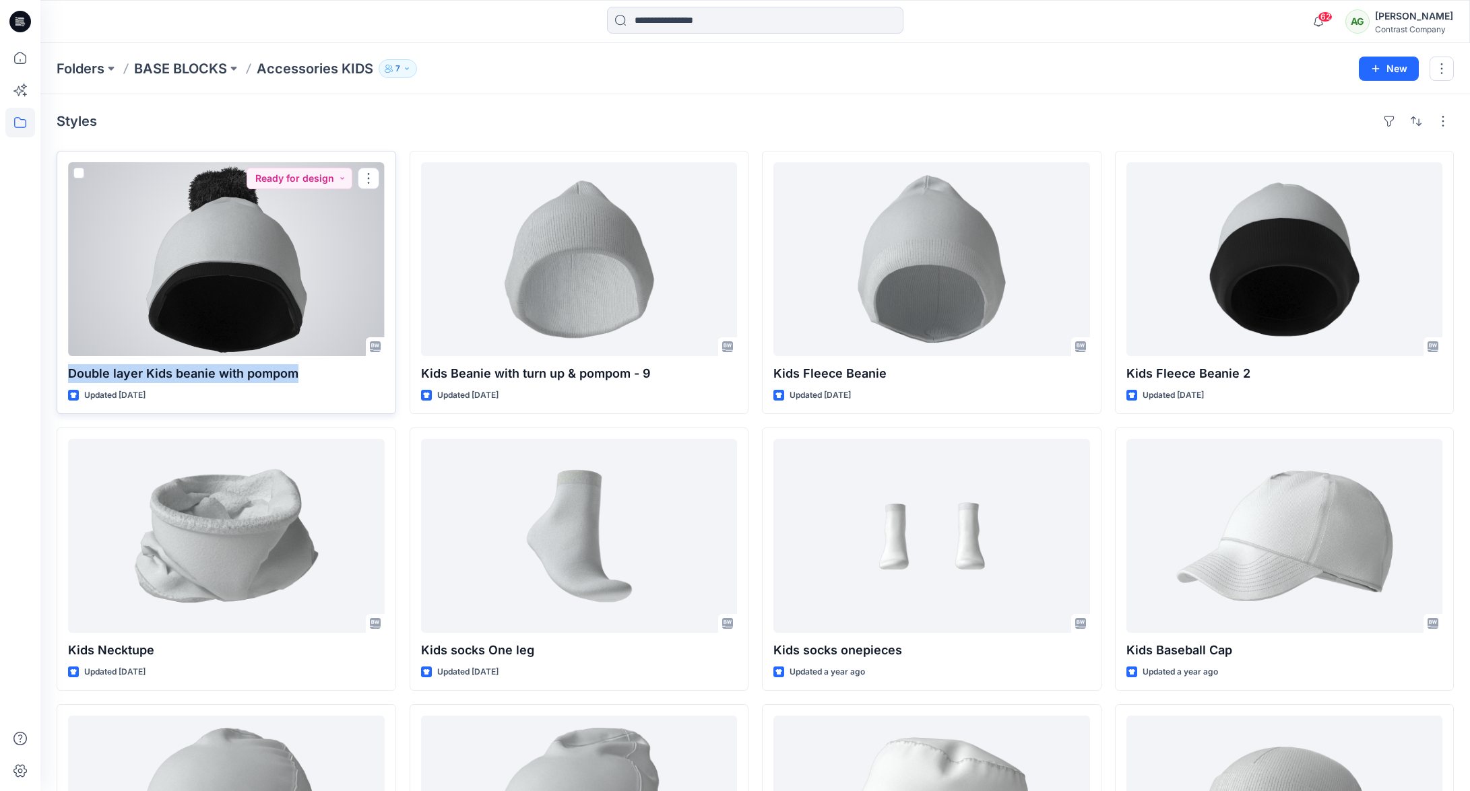
drag, startPoint x: 314, startPoint y: 372, endPoint x: 67, endPoint y: 375, distance: 247.2
click at [67, 375] on div "Double layer Kids beanie with pompom Updated 8 months ago Ready for design" at bounding box center [226, 282] width 339 height 263
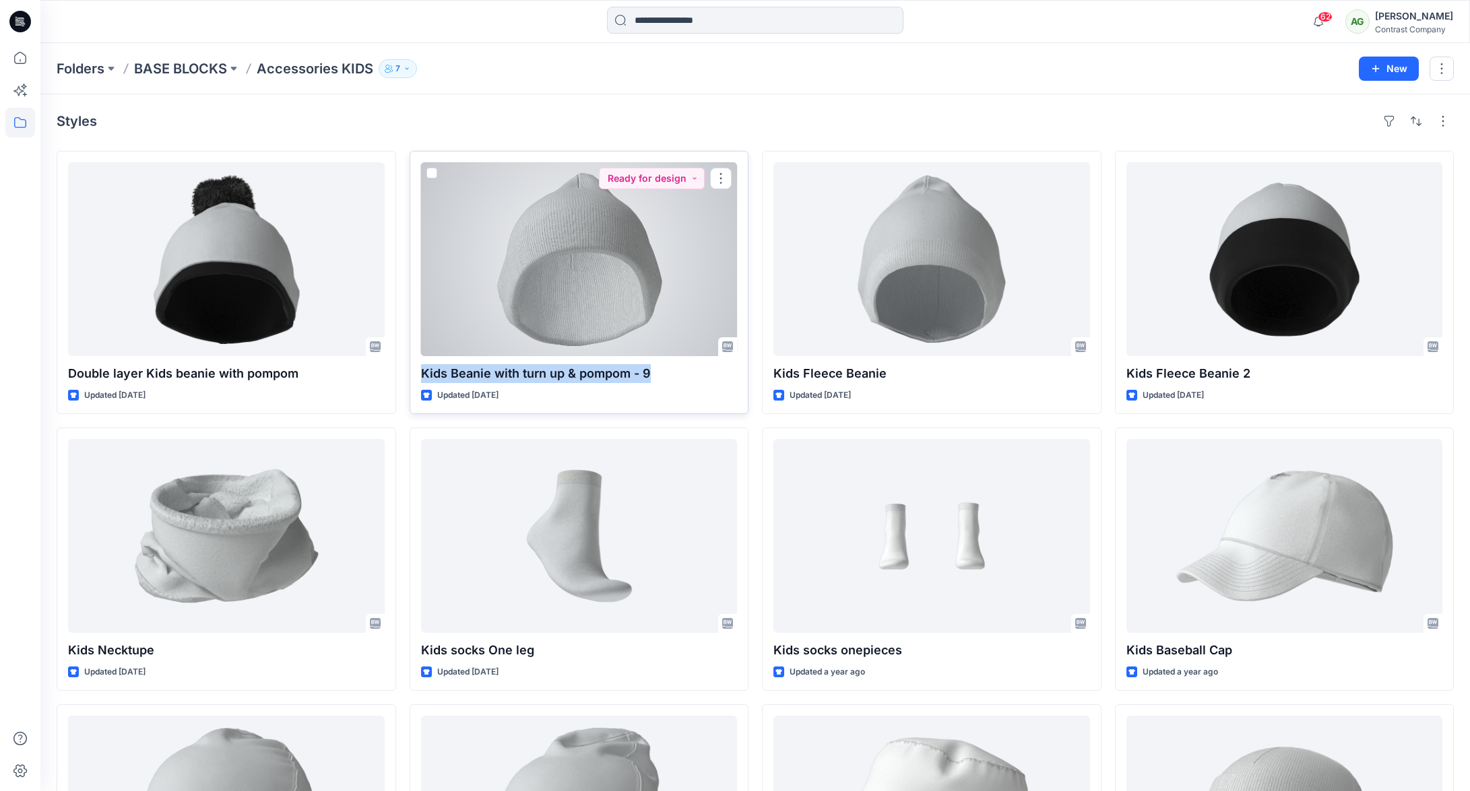
drag, startPoint x: 653, startPoint y: 372, endPoint x: 416, endPoint y: 368, distance: 237.8
click at [416, 369] on div "Kids Beanie with turn up & pompom - 9 Updated 8 months ago Ready for design" at bounding box center [579, 282] width 339 height 263
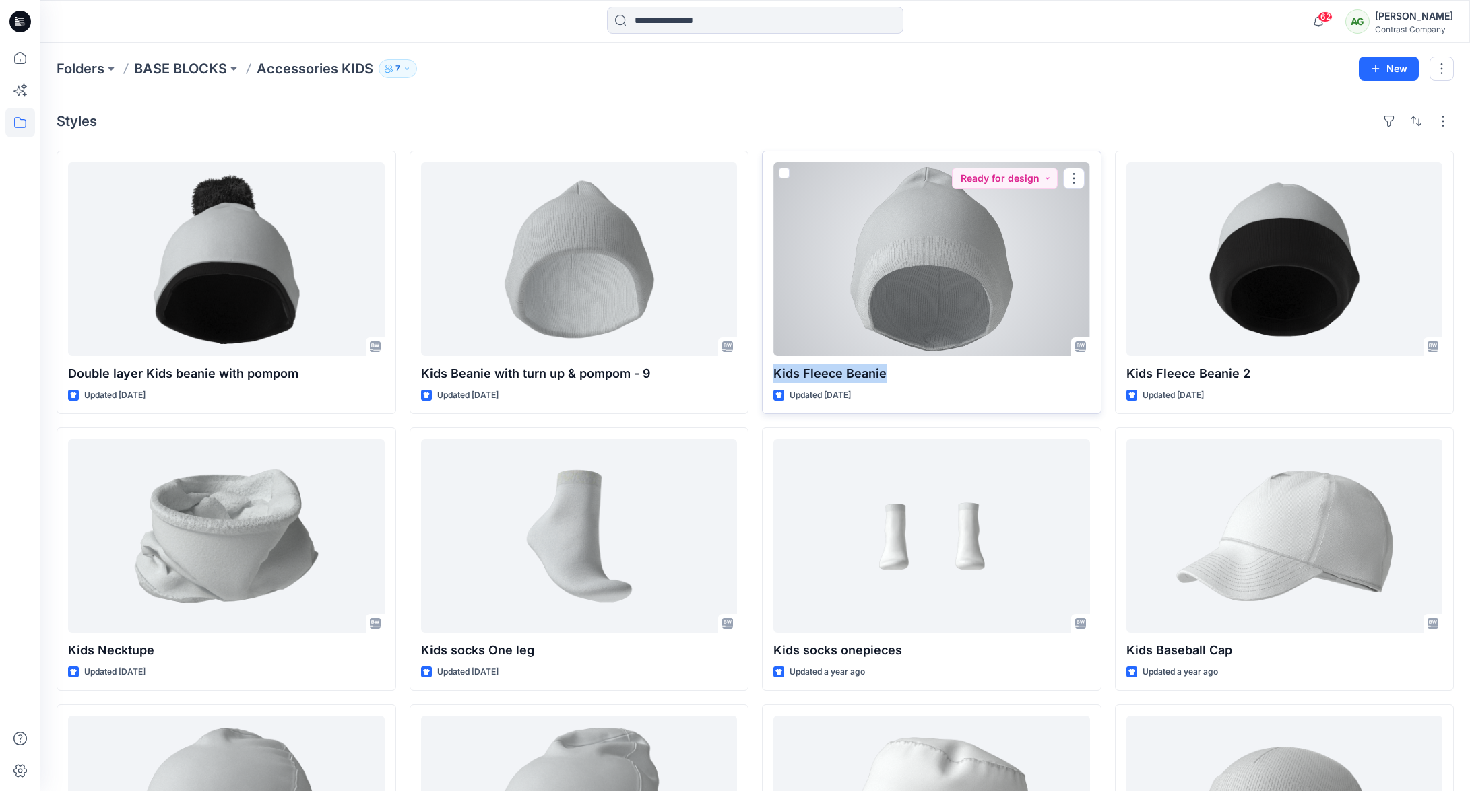
drag, startPoint x: 886, startPoint y: 372, endPoint x: 767, endPoint y: 371, distance: 119.2
click at [767, 371] on div "Kids Fleece Beanie Updated 8 months ago Ready for design" at bounding box center [931, 282] width 339 height 263
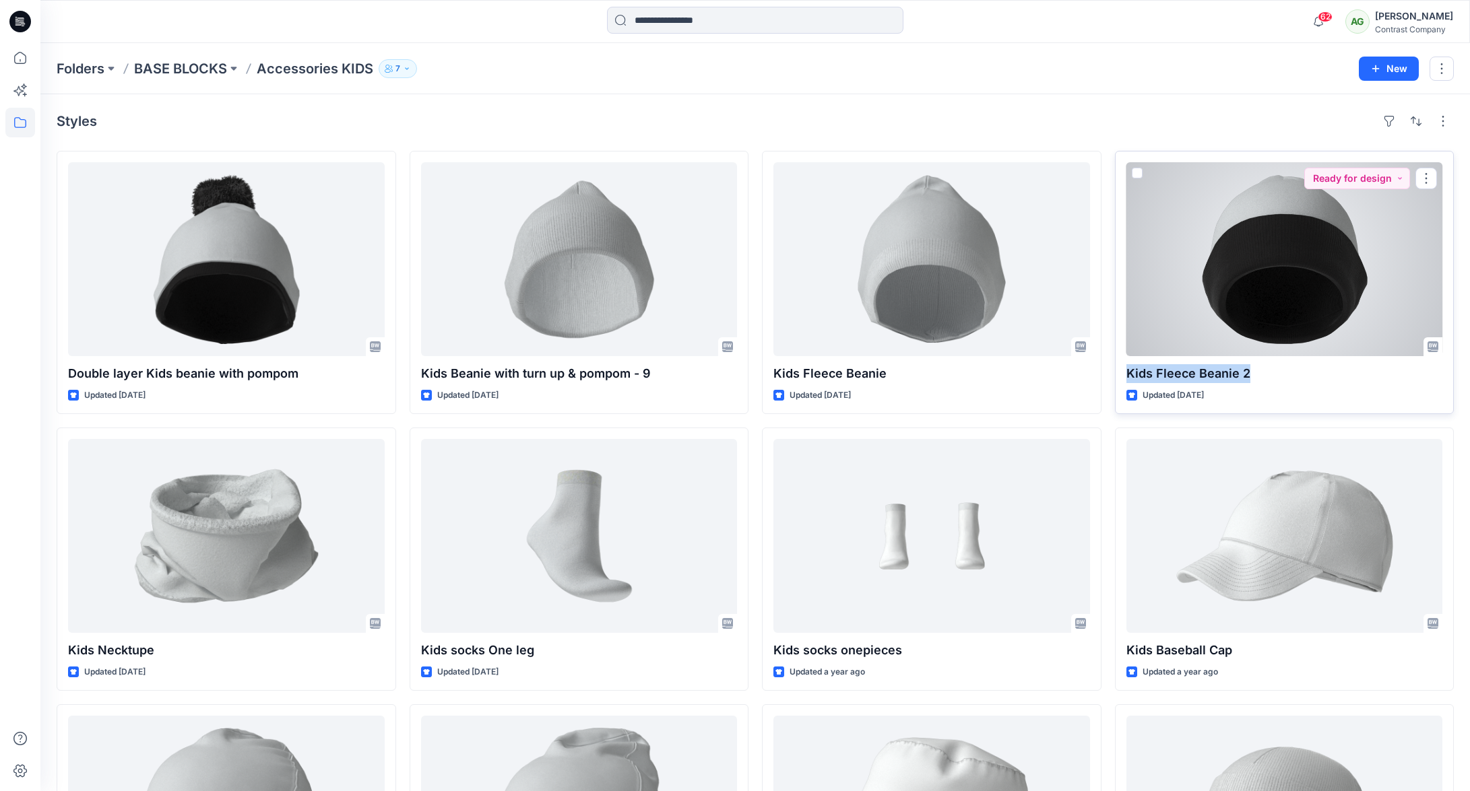
drag, startPoint x: 1253, startPoint y: 368, endPoint x: 1120, endPoint y: 372, distance: 133.4
click at [1125, 372] on div "Kids Fleece Beanie 2 Updated 8 months ago Ready for design" at bounding box center [1284, 282] width 339 height 263
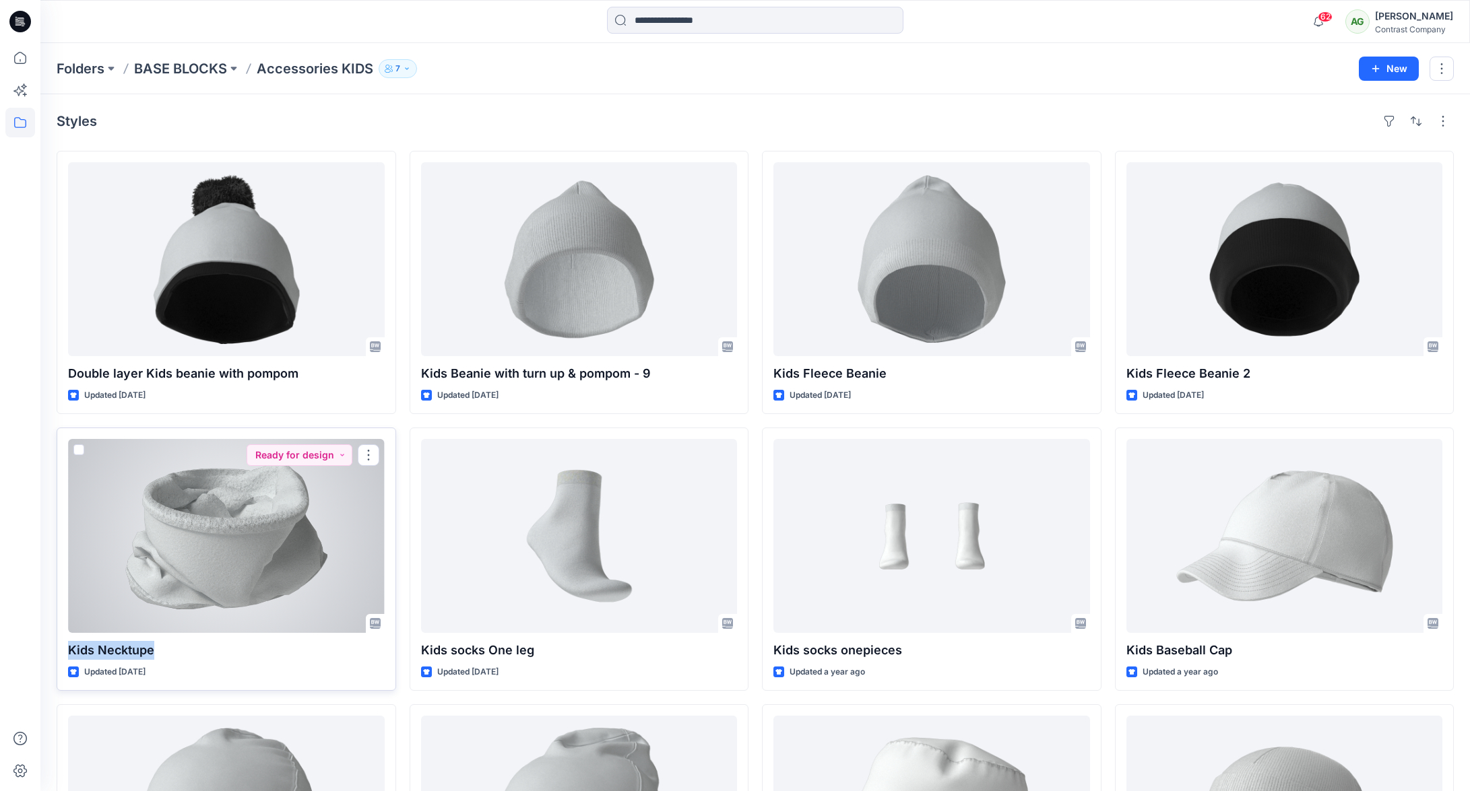
drag, startPoint x: 155, startPoint y: 652, endPoint x: 69, endPoint y: 642, distance: 86.1
click at [69, 643] on p "Kids Necktupe" at bounding box center [226, 650] width 317 height 19
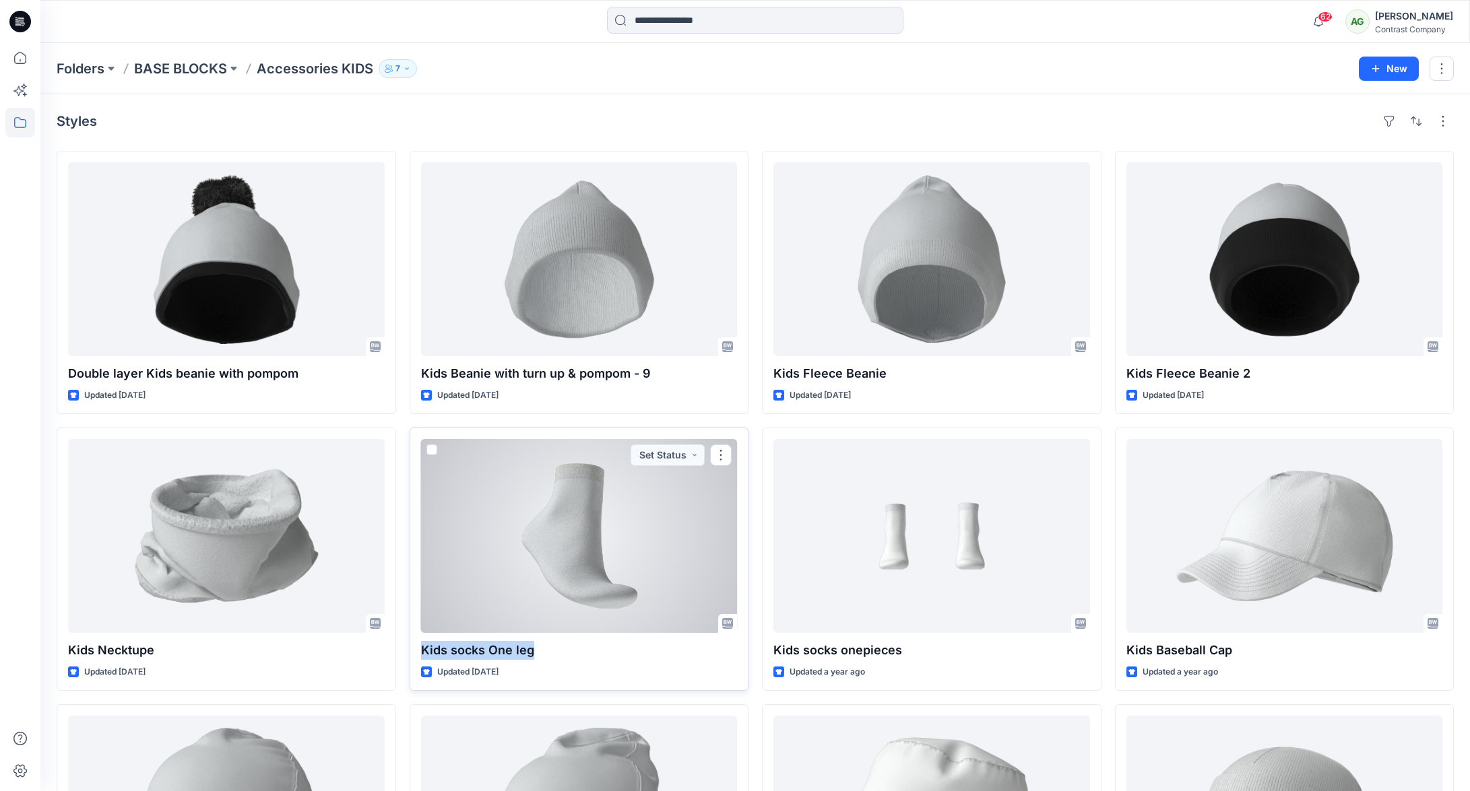
drag, startPoint x: 533, startPoint y: 651, endPoint x: 420, endPoint y: 653, distance: 113.2
click at [421, 652] on p "Kids socks One leg" at bounding box center [579, 650] width 317 height 19
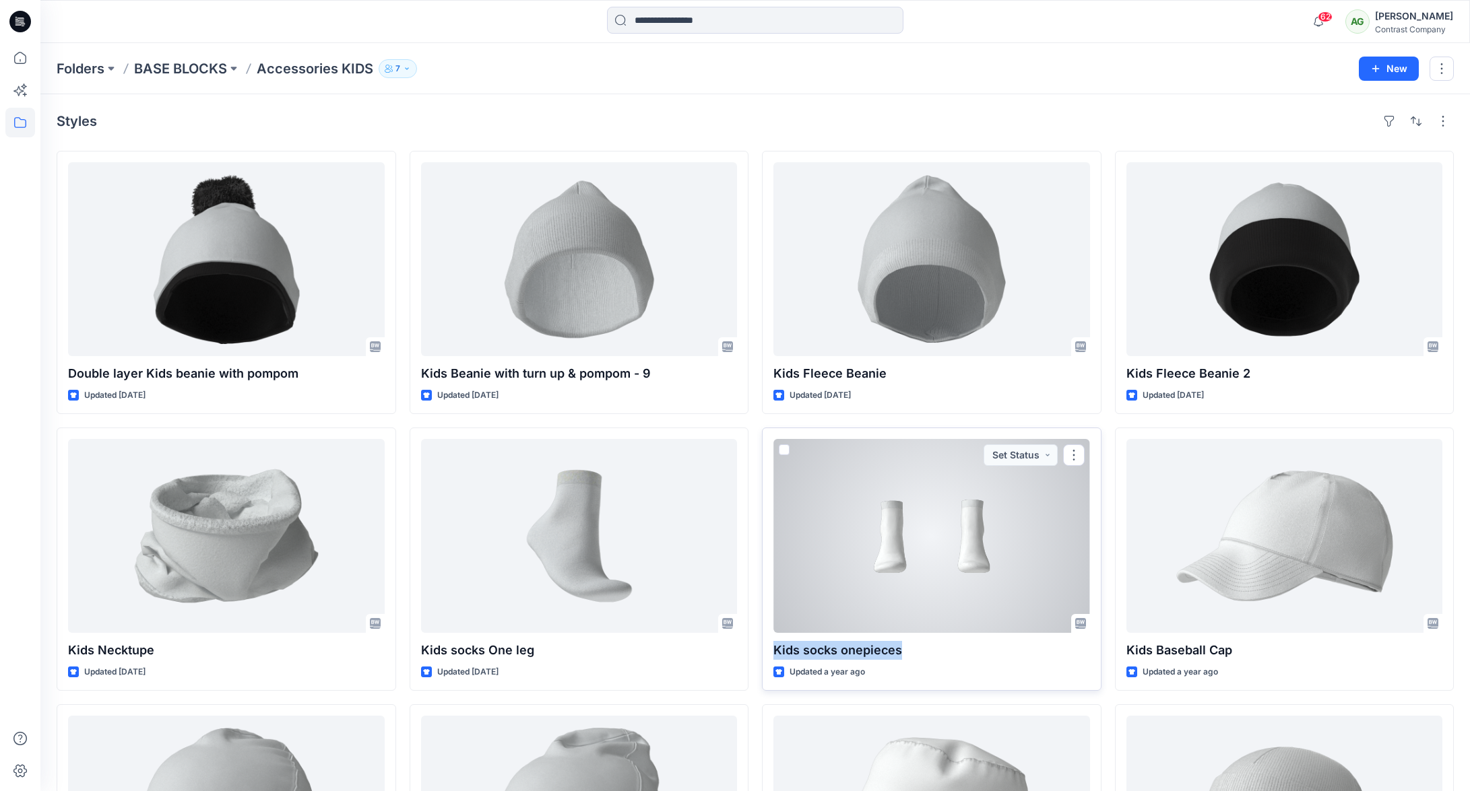
drag, startPoint x: 907, startPoint y: 647, endPoint x: 761, endPoint y: 640, distance: 145.7
click at [765, 641] on div "Kids socks onepieces Updated a year ago Set Status" at bounding box center [931, 559] width 339 height 263
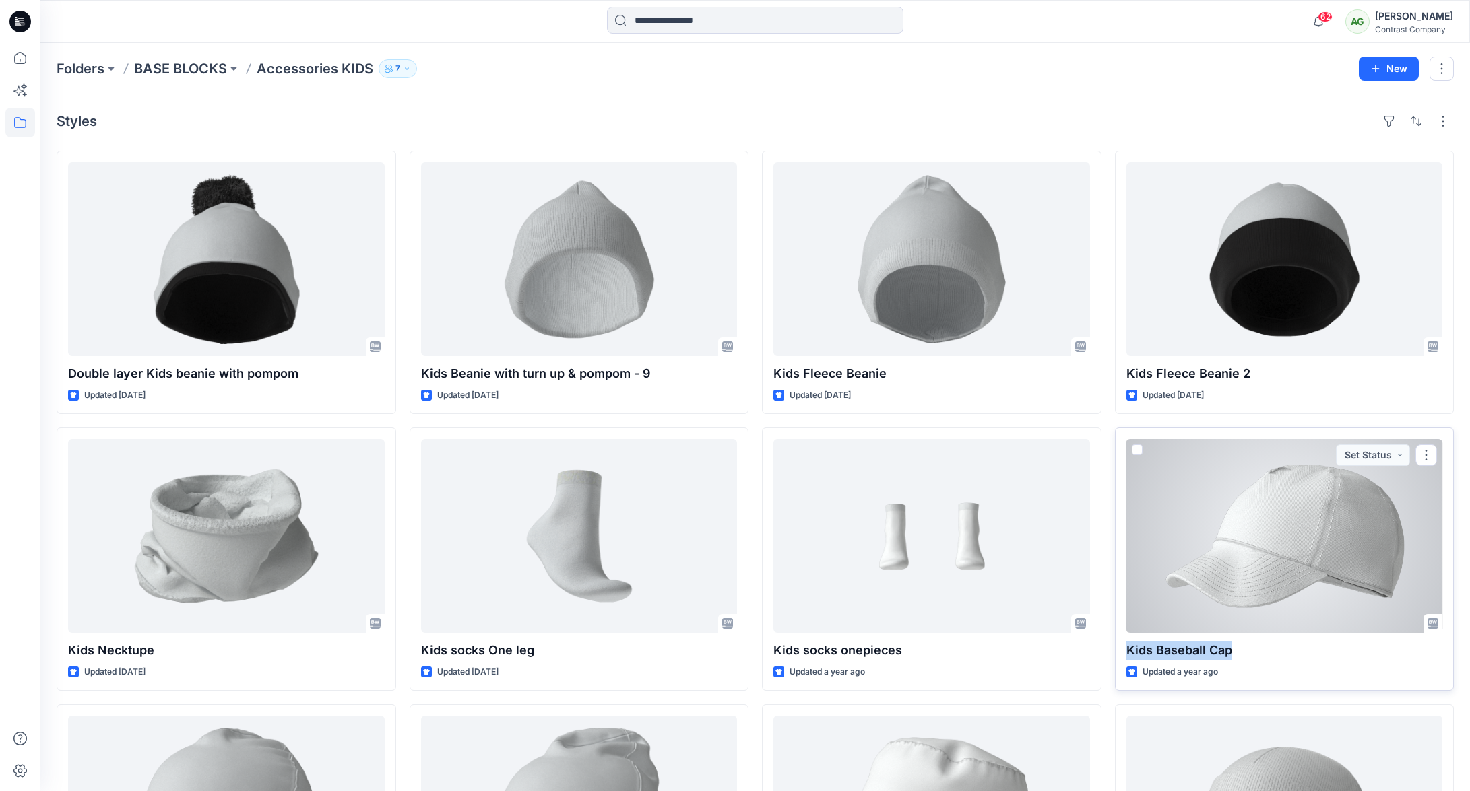
drag, startPoint x: 1213, startPoint y: 652, endPoint x: 1125, endPoint y: 649, distance: 88.3
click at [1126, 651] on p "Kids Baseball Cap" at bounding box center [1284, 650] width 317 height 19
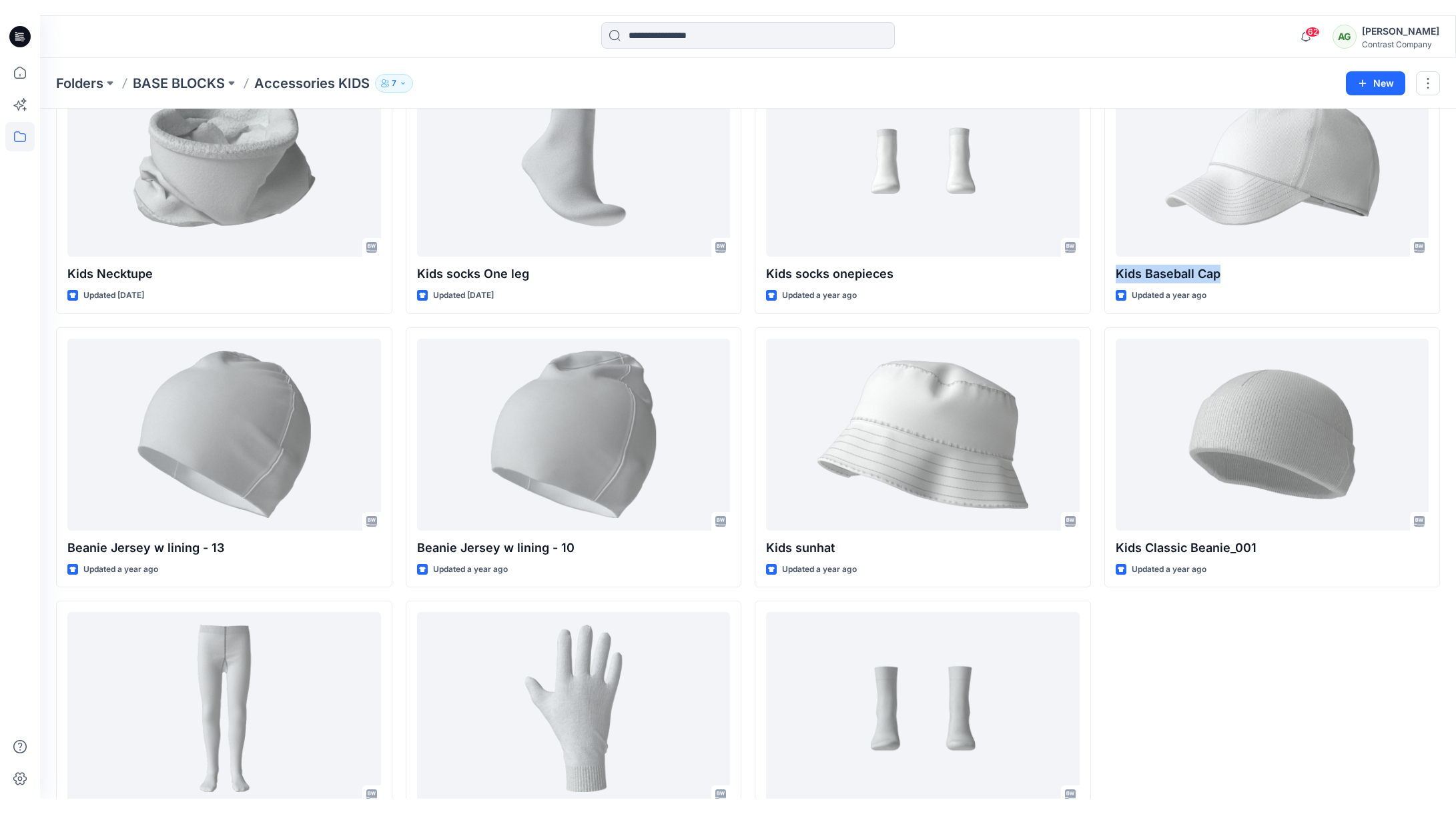
scroll to position [399, 0]
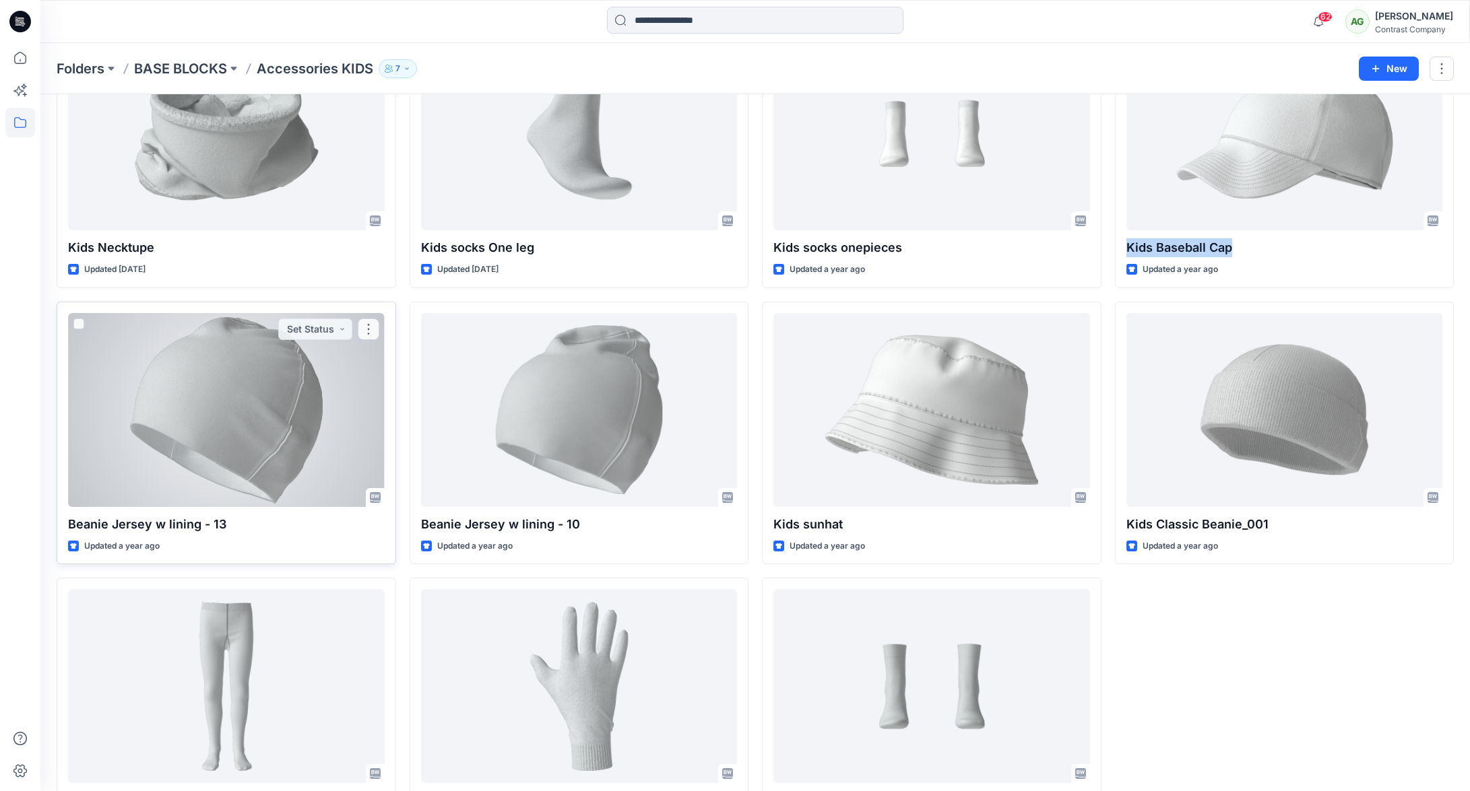
click at [269, 531] on p "Beanie Jersey w lining - 13" at bounding box center [226, 524] width 317 height 19
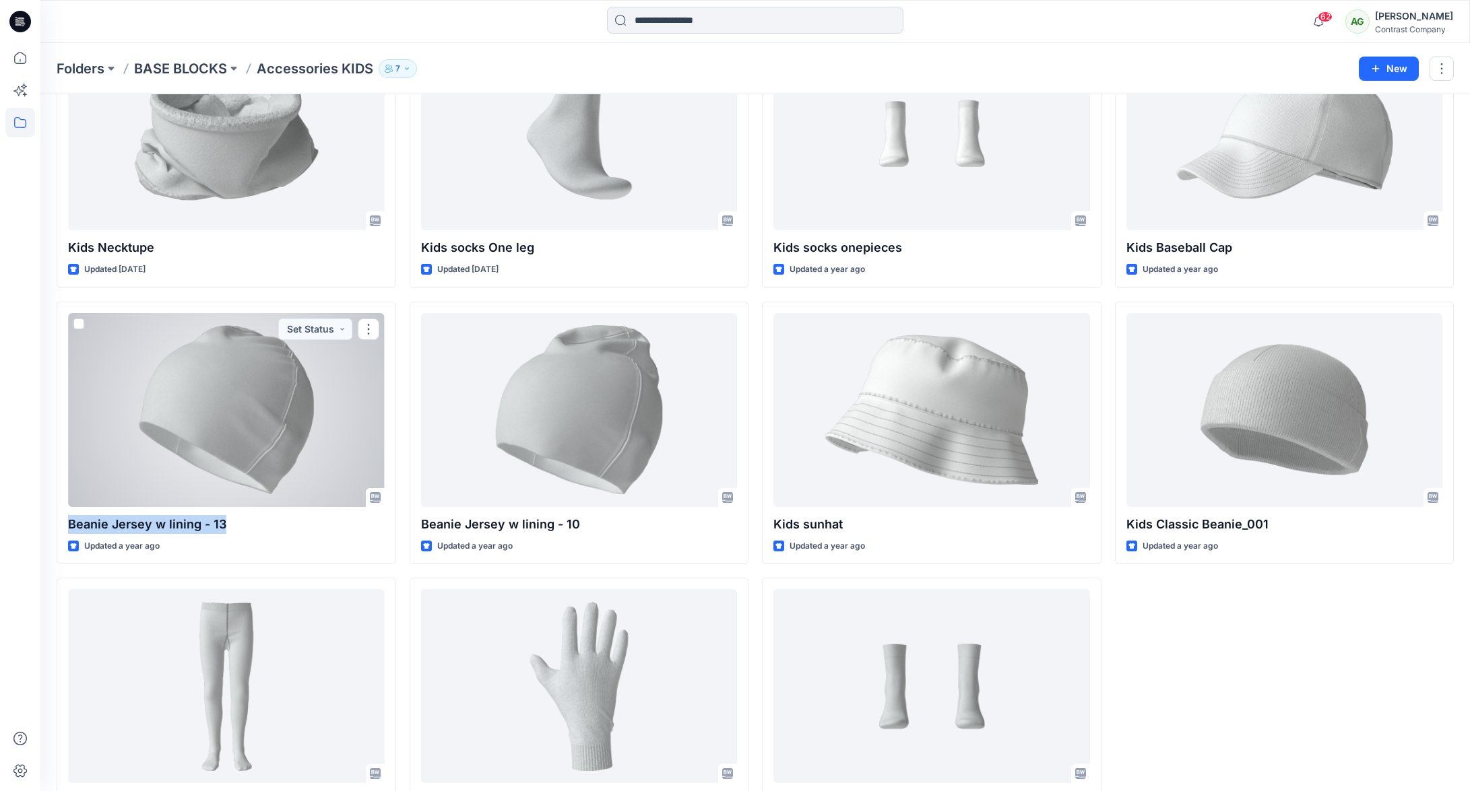
drag, startPoint x: 227, startPoint y: 525, endPoint x: 55, endPoint y: 513, distance: 172.8
click at [58, 515] on div "Beanie Jersey w lining - 13 Updated a year ago Set Status" at bounding box center [226, 433] width 339 height 263
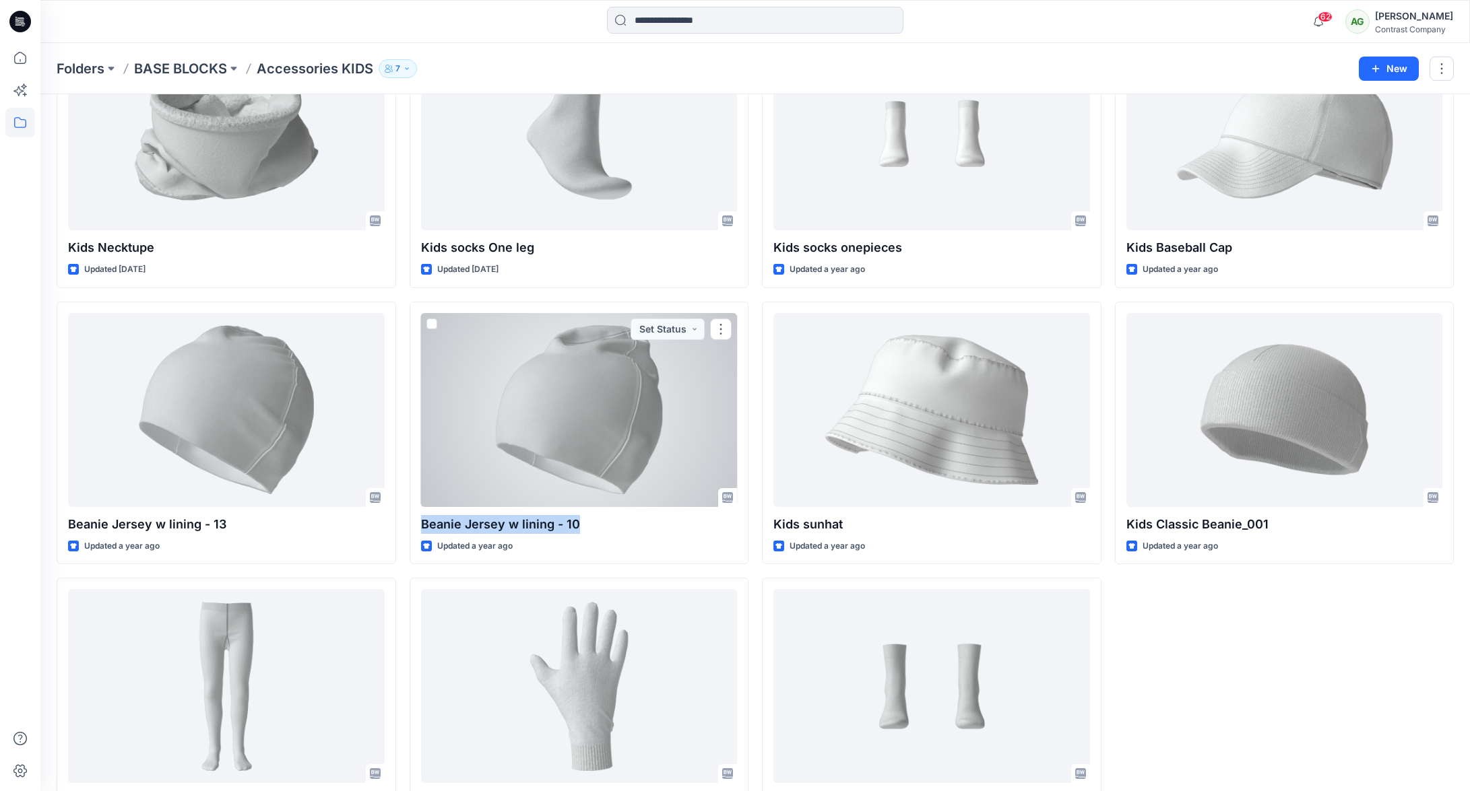
drag, startPoint x: 577, startPoint y: 521, endPoint x: 403, endPoint y: 524, distance: 173.8
click at [415, 525] on div "Beanie Jersey w lining - 10 Updated a year ago Set Status" at bounding box center [579, 433] width 339 height 263
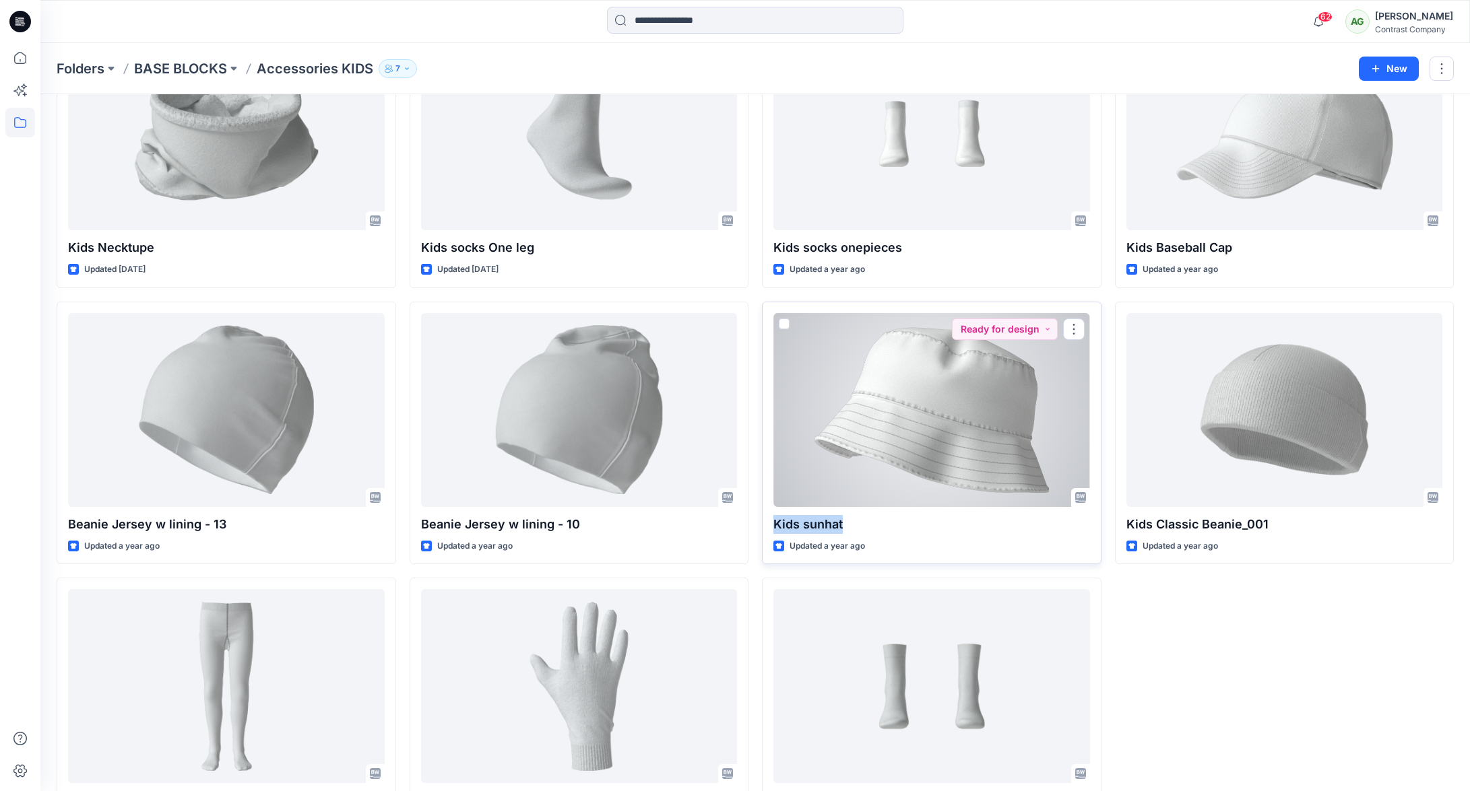
drag, startPoint x: 860, startPoint y: 523, endPoint x: 771, endPoint y: 524, distance: 88.9
click at [773, 524] on p "Kids sunhat" at bounding box center [931, 524] width 317 height 19
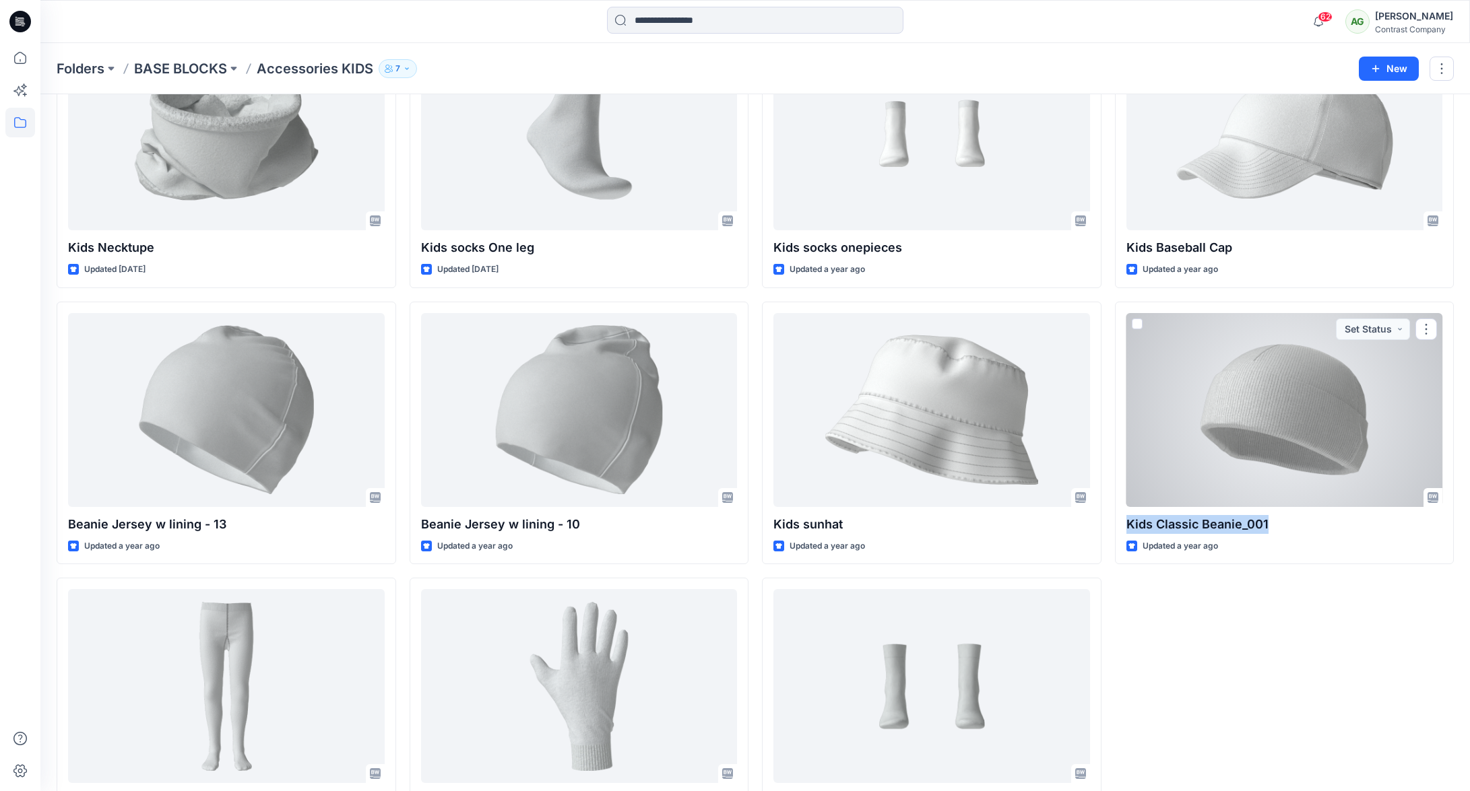
drag, startPoint x: 1255, startPoint y: 517, endPoint x: 1111, endPoint y: 510, distance: 144.3
click at [1122, 519] on div "Kids Classic Beanie_001 Updated a year ago Set Status" at bounding box center [1284, 433] width 339 height 263
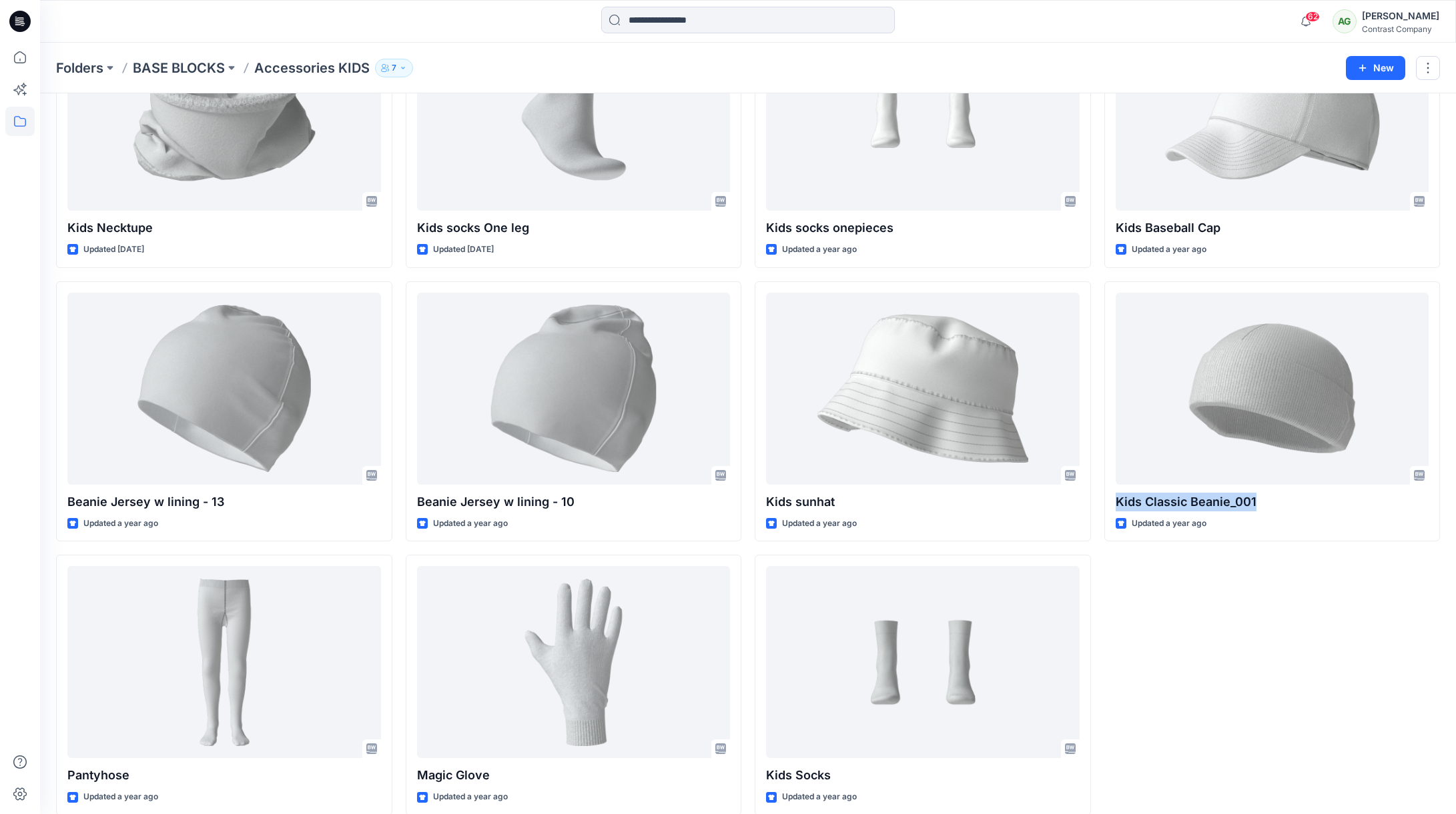
scroll to position [434, 0]
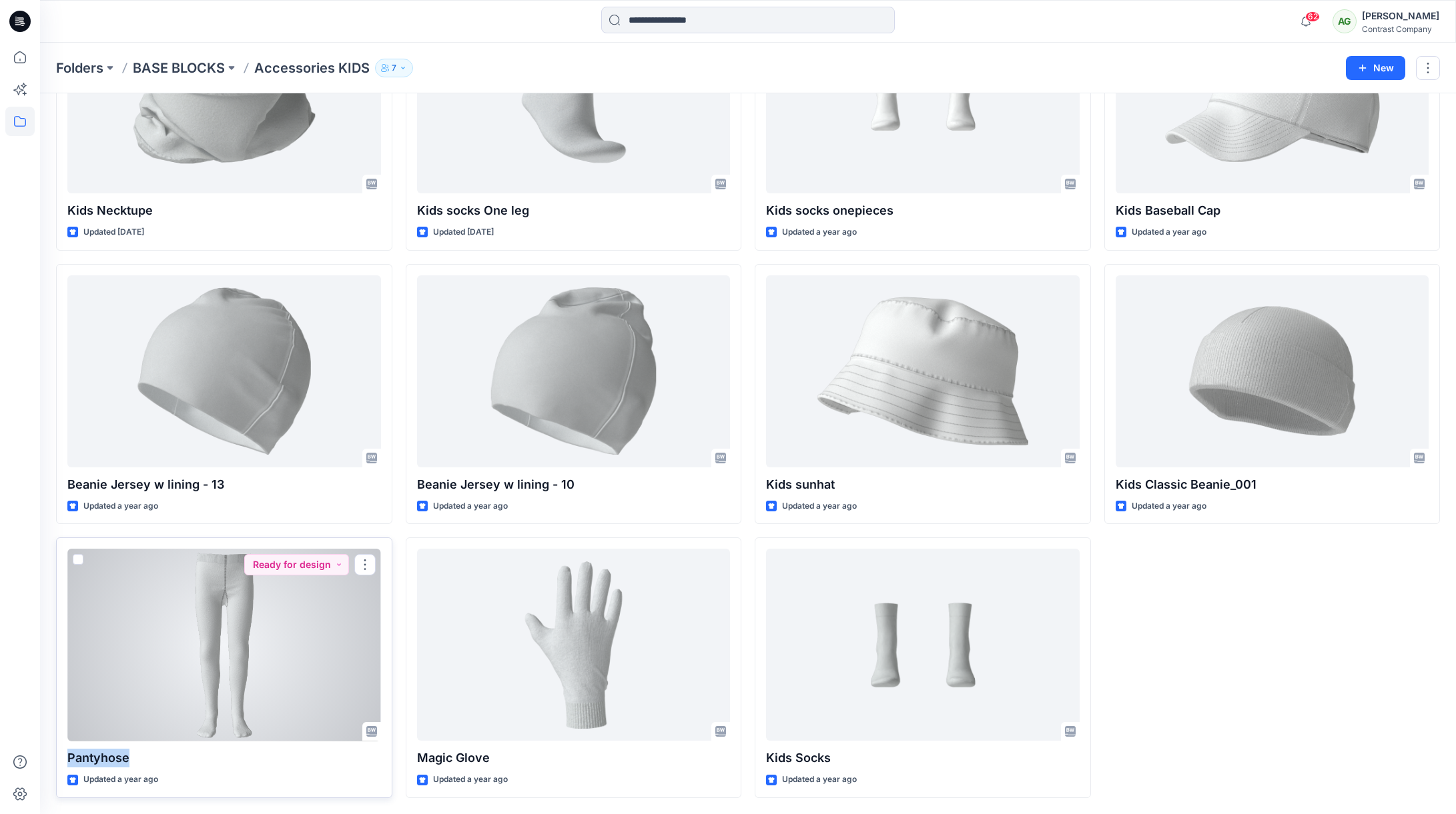
drag, startPoint x: 122, startPoint y: 756, endPoint x: 66, endPoint y: 757, distance: 56.0
click at [66, 757] on div "Pantyhose Updated a year ago Ready for design" at bounding box center [224, 667] width 336 height 260
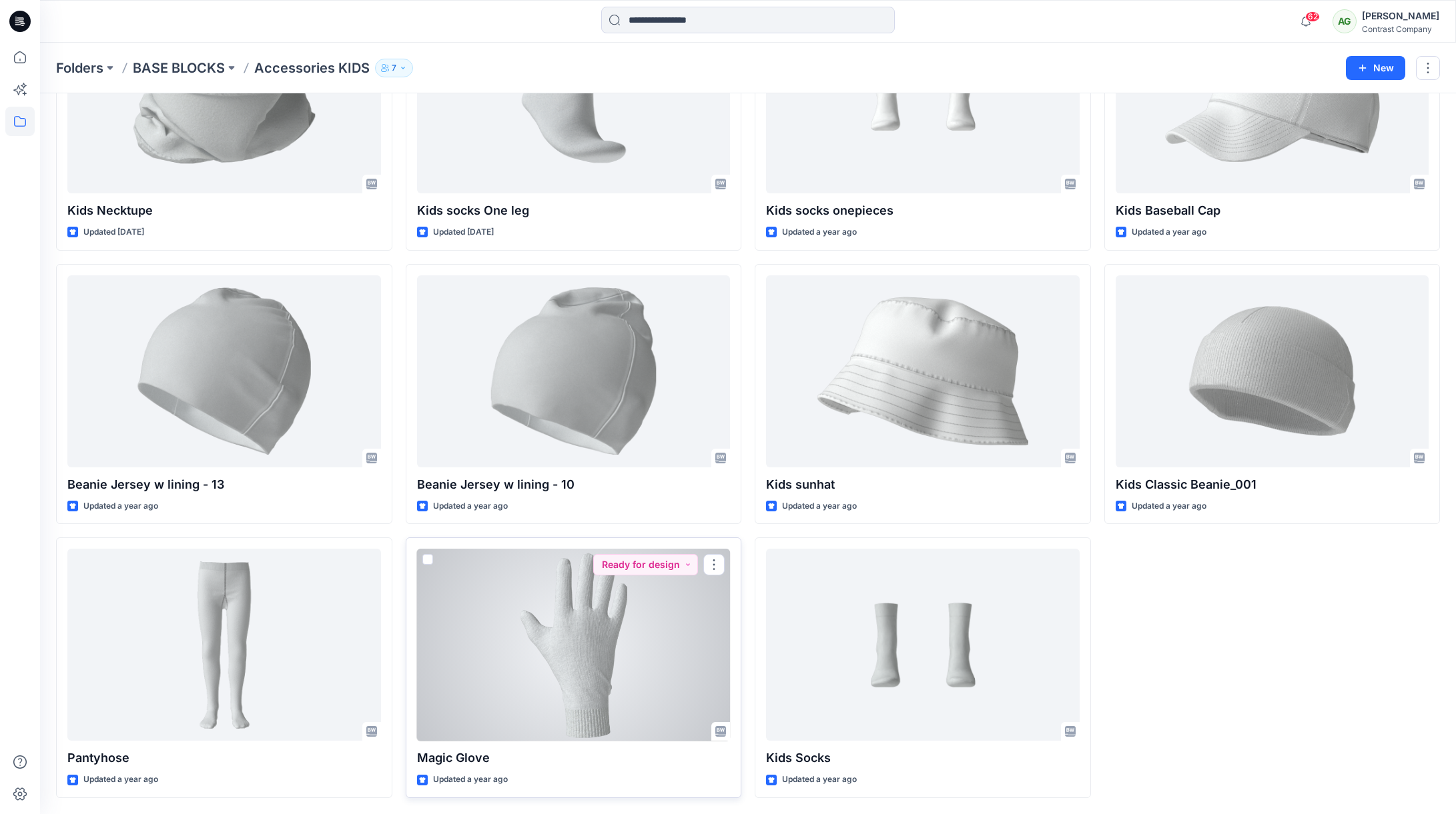
click at [518, 755] on p "Magic Glove" at bounding box center [573, 758] width 314 height 19
drag, startPoint x: 479, startPoint y: 755, endPoint x: 415, endPoint y: 753, distance: 64.0
click at [417, 753] on p "Magic Glove" at bounding box center [573, 758] width 314 height 19
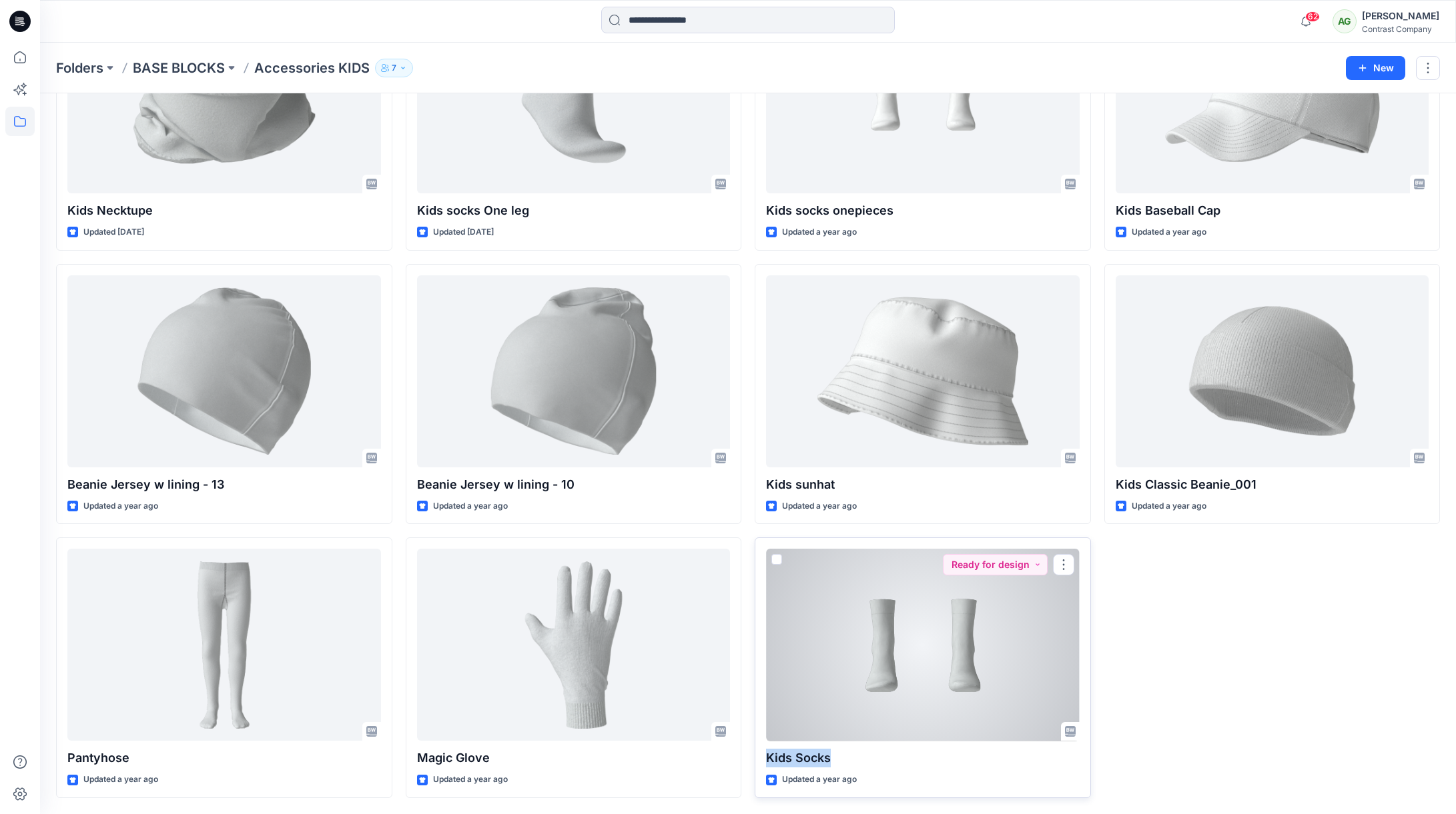
drag, startPoint x: 829, startPoint y: 757, endPoint x: 764, endPoint y: 755, distance: 65.0
click at [768, 758] on p "Kids Socks" at bounding box center [922, 758] width 314 height 19
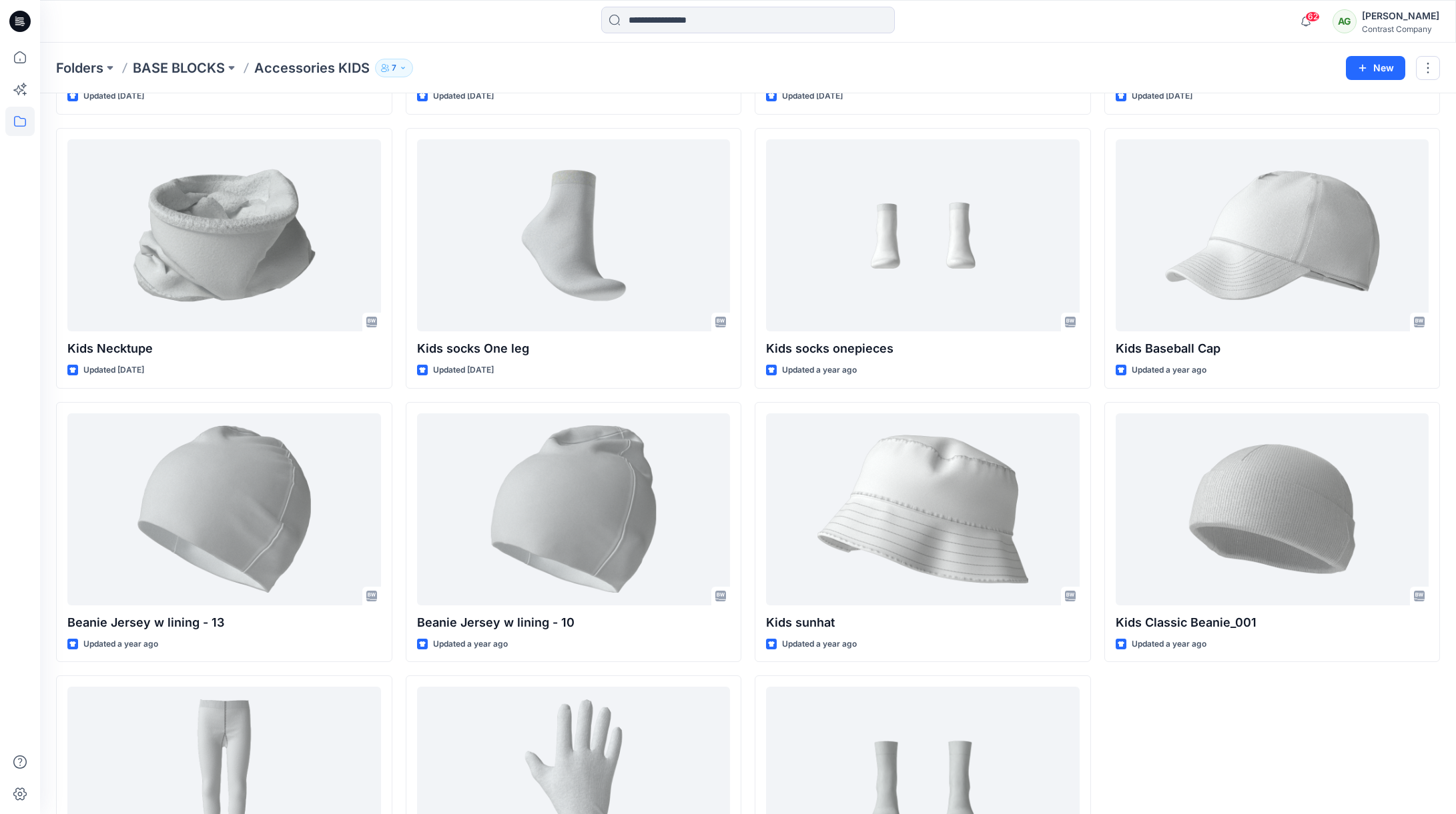
scroll to position [0, 0]
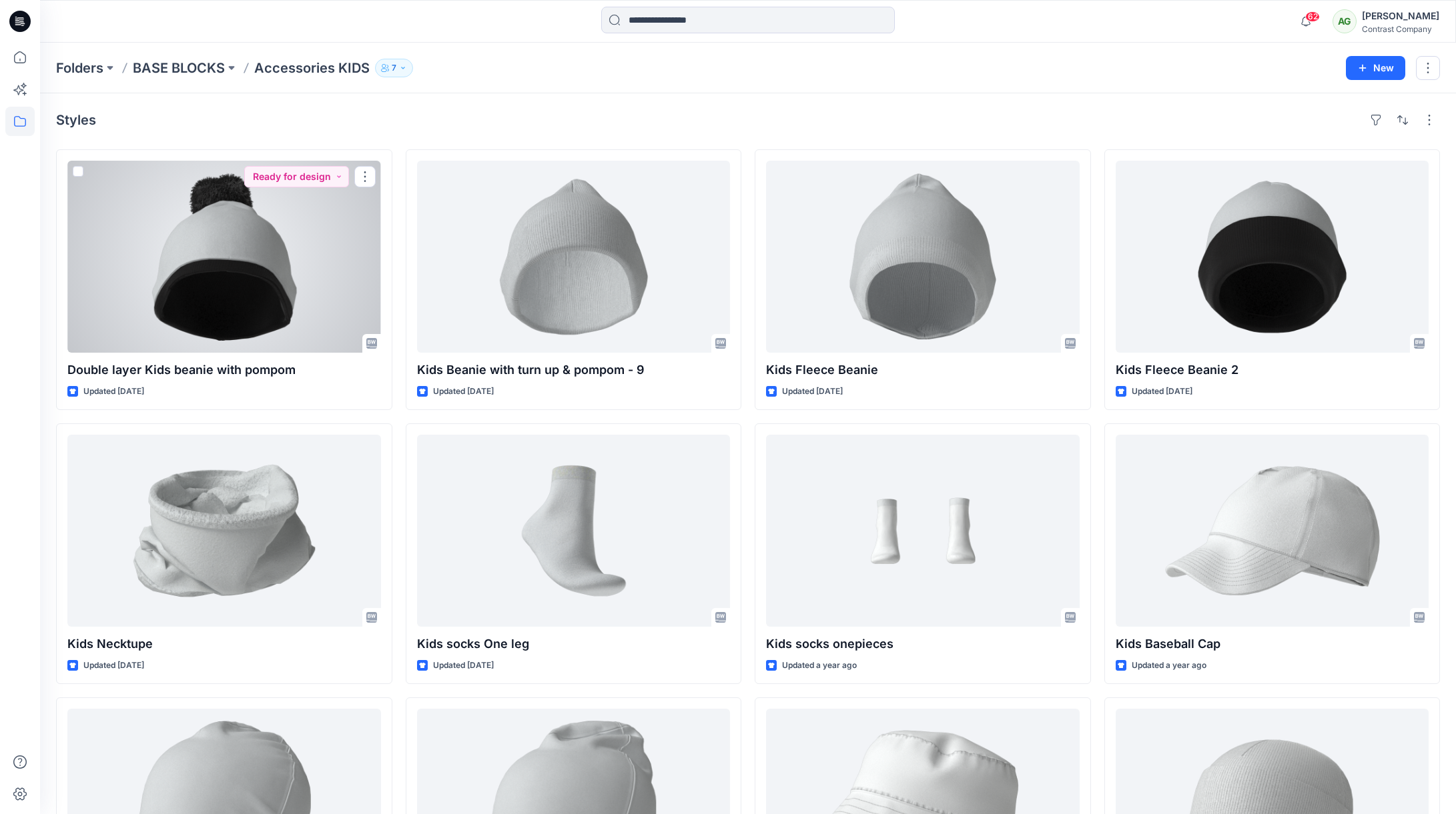
click at [257, 250] on div at bounding box center [224, 256] width 314 height 192
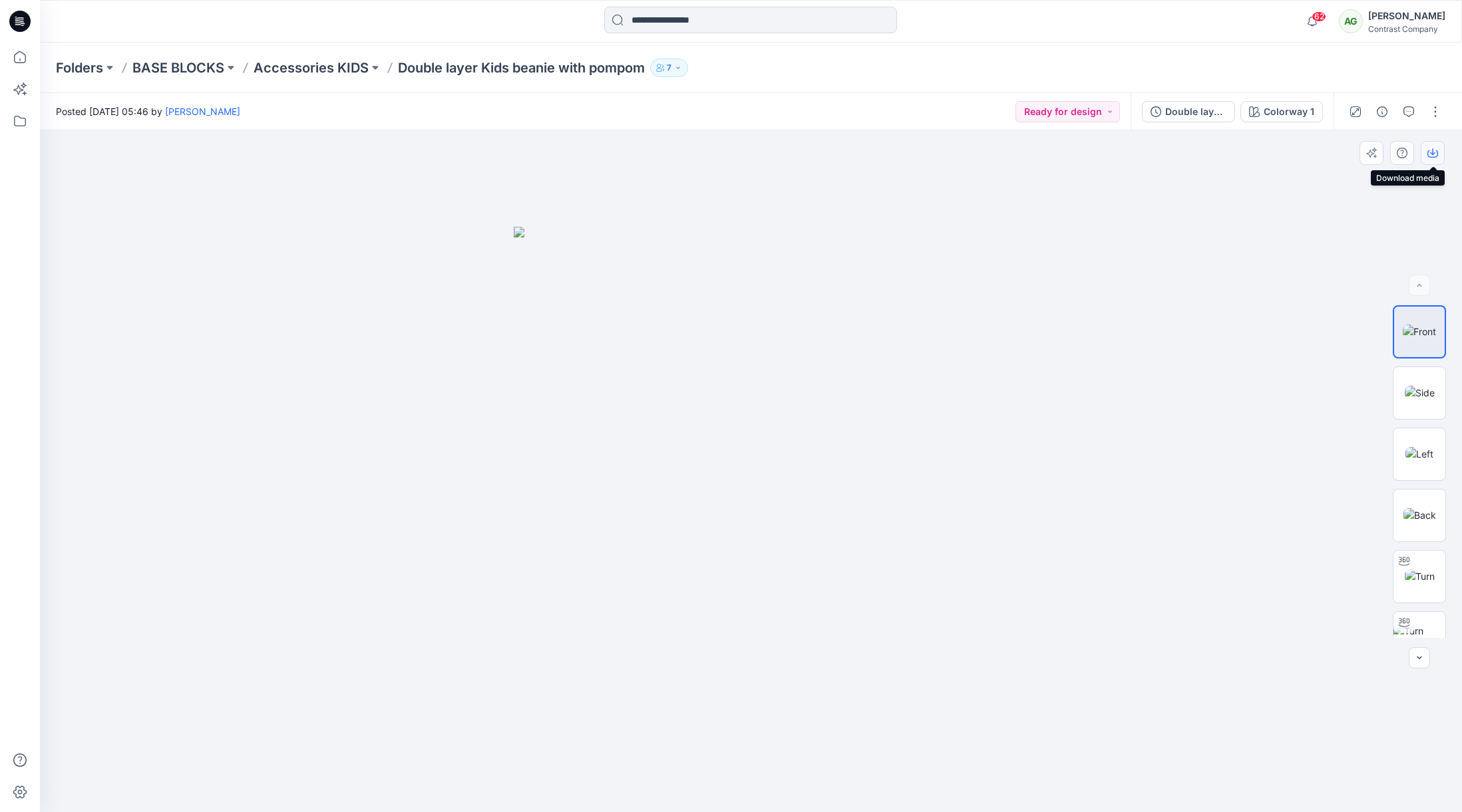
click at [1435, 152] on icon "button" at bounding box center [1432, 153] width 11 height 11
click at [1420, 388] on img at bounding box center [1420, 393] width 30 height 14
click at [1431, 151] on icon "button" at bounding box center [1432, 153] width 11 height 11
click at [1421, 447] on img at bounding box center [1420, 454] width 28 height 14
click at [1436, 151] on icon "button" at bounding box center [1432, 153] width 11 height 11
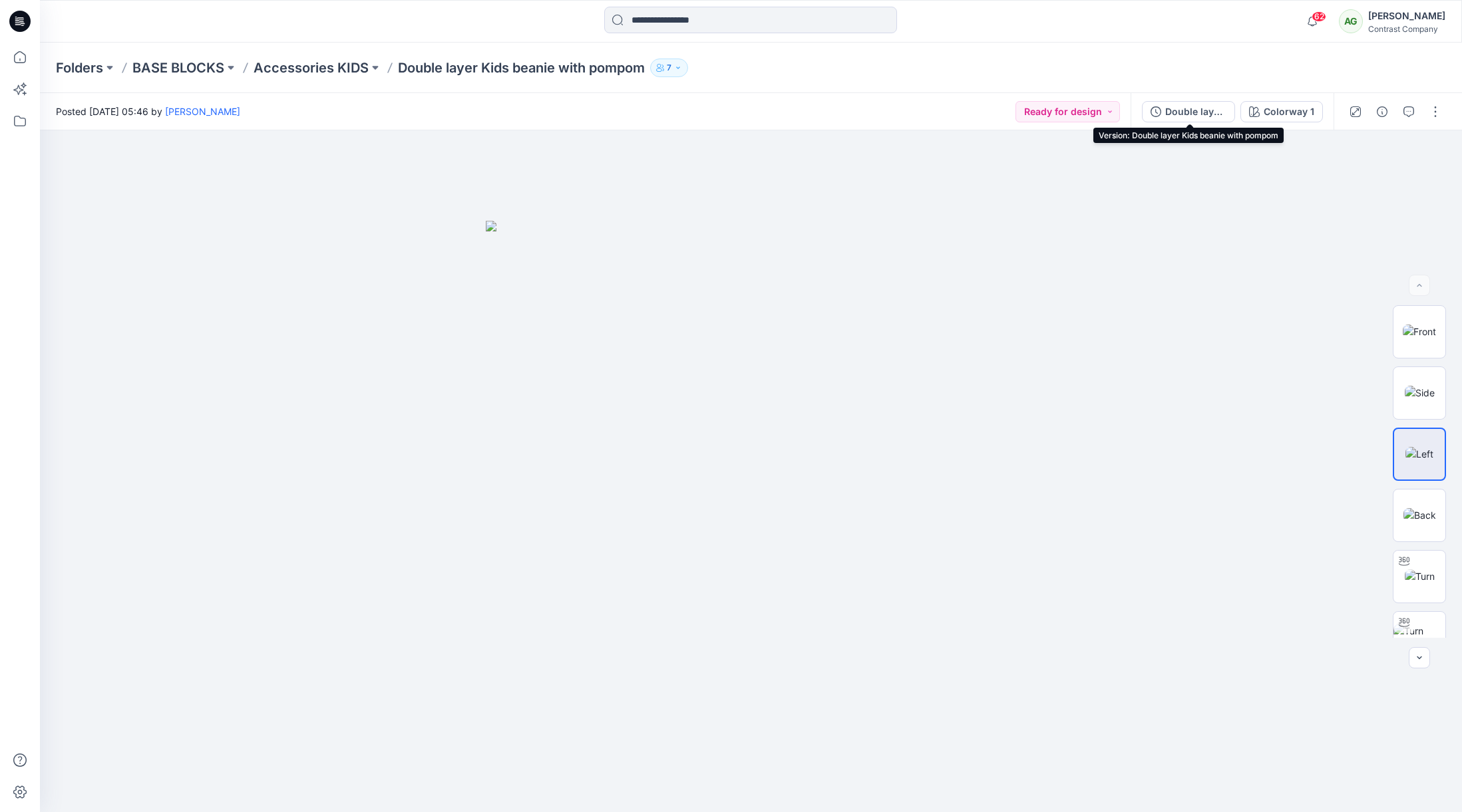
click at [1188, 110] on div "Double layer Kids beanie with pompom" at bounding box center [1195, 112] width 61 height 15
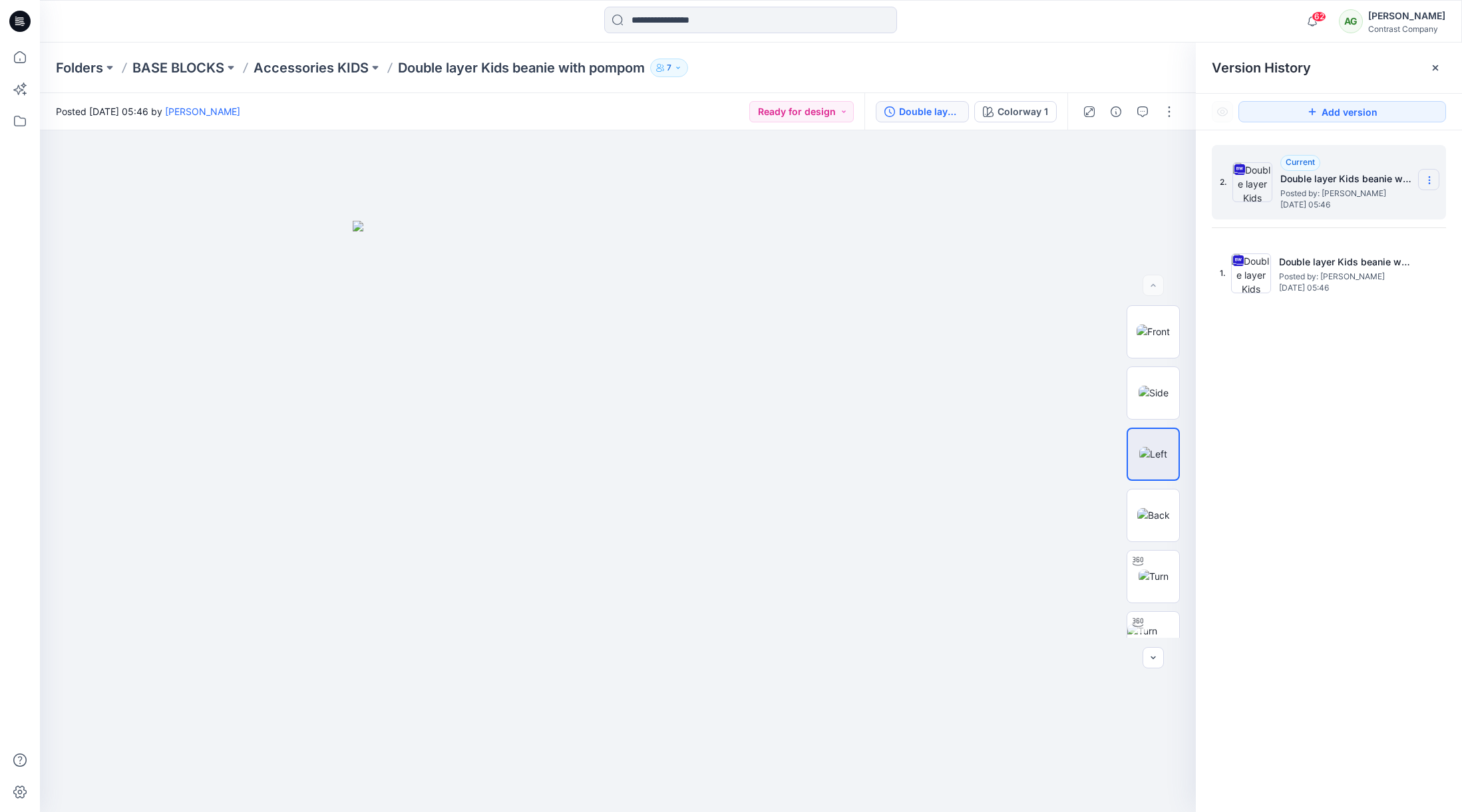
click at [1431, 177] on icon at bounding box center [1428, 180] width 11 height 11
click at [1354, 204] on span "Download Source BW File" at bounding box center [1361, 206] width 111 height 16
click at [337, 68] on p "Accessories KIDS" at bounding box center [311, 67] width 116 height 19
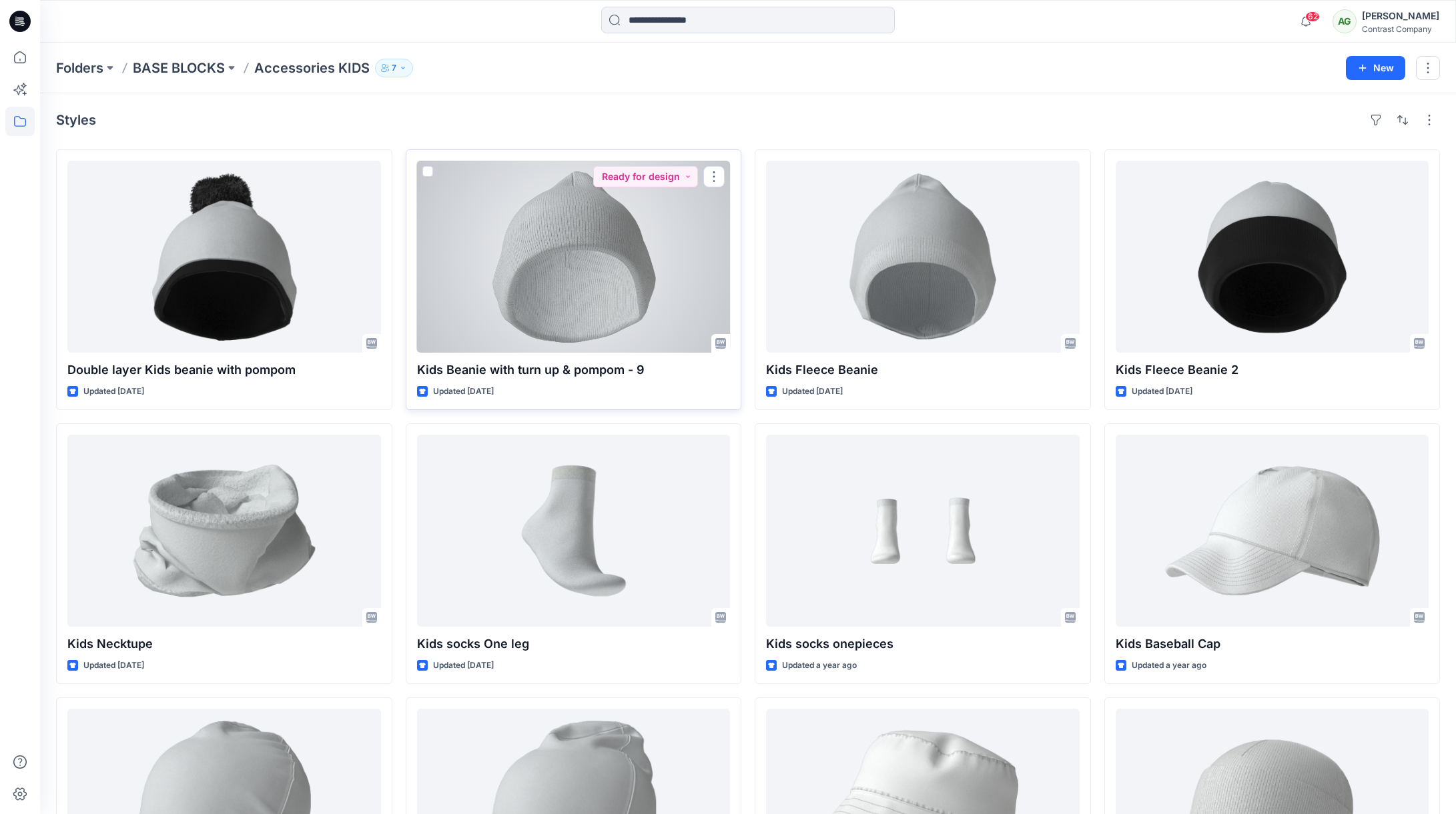
click at [616, 241] on div at bounding box center [573, 256] width 314 height 192
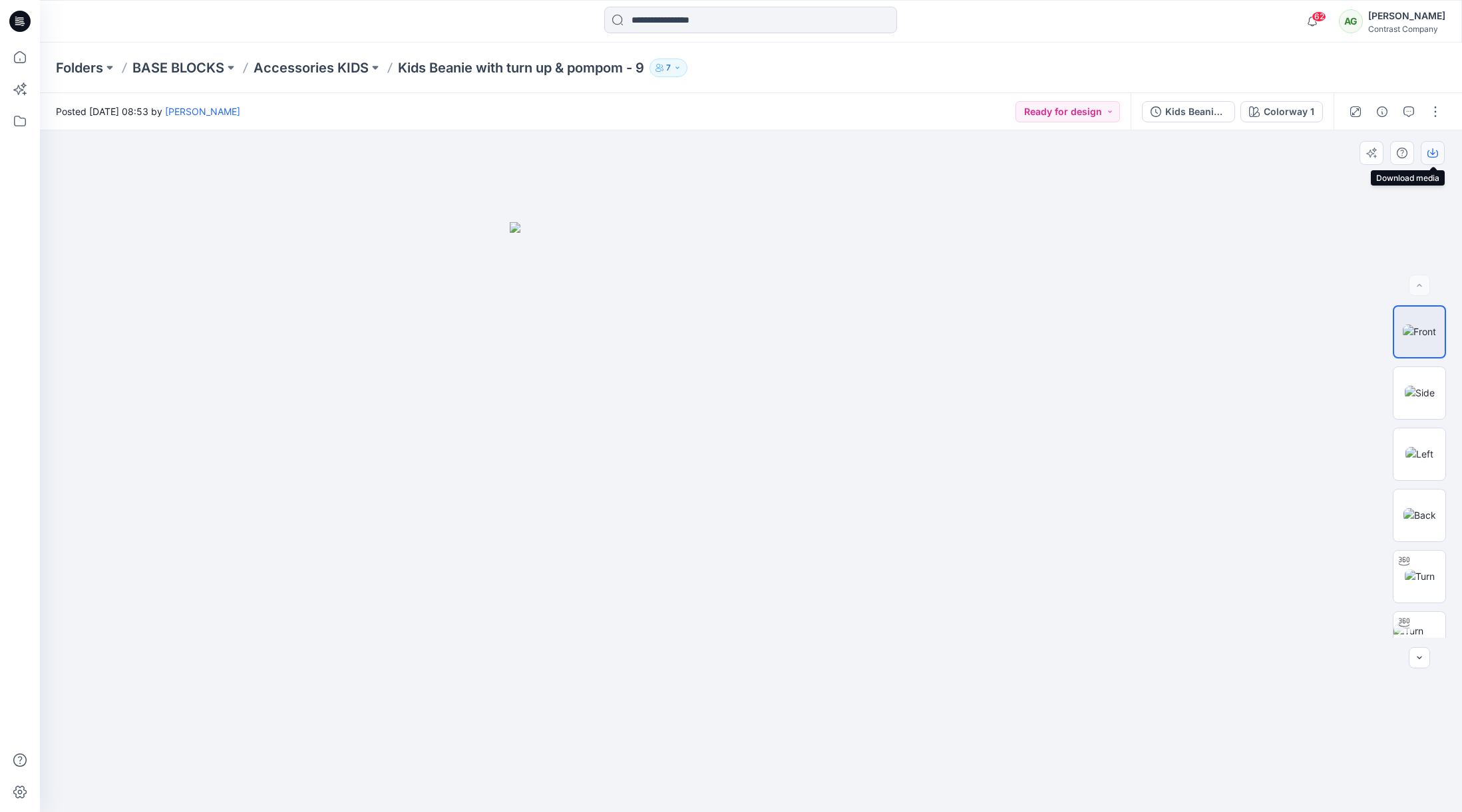
click at [1434, 152] on icon "button" at bounding box center [1432, 153] width 11 height 11
click at [1427, 387] on img at bounding box center [1420, 393] width 30 height 14
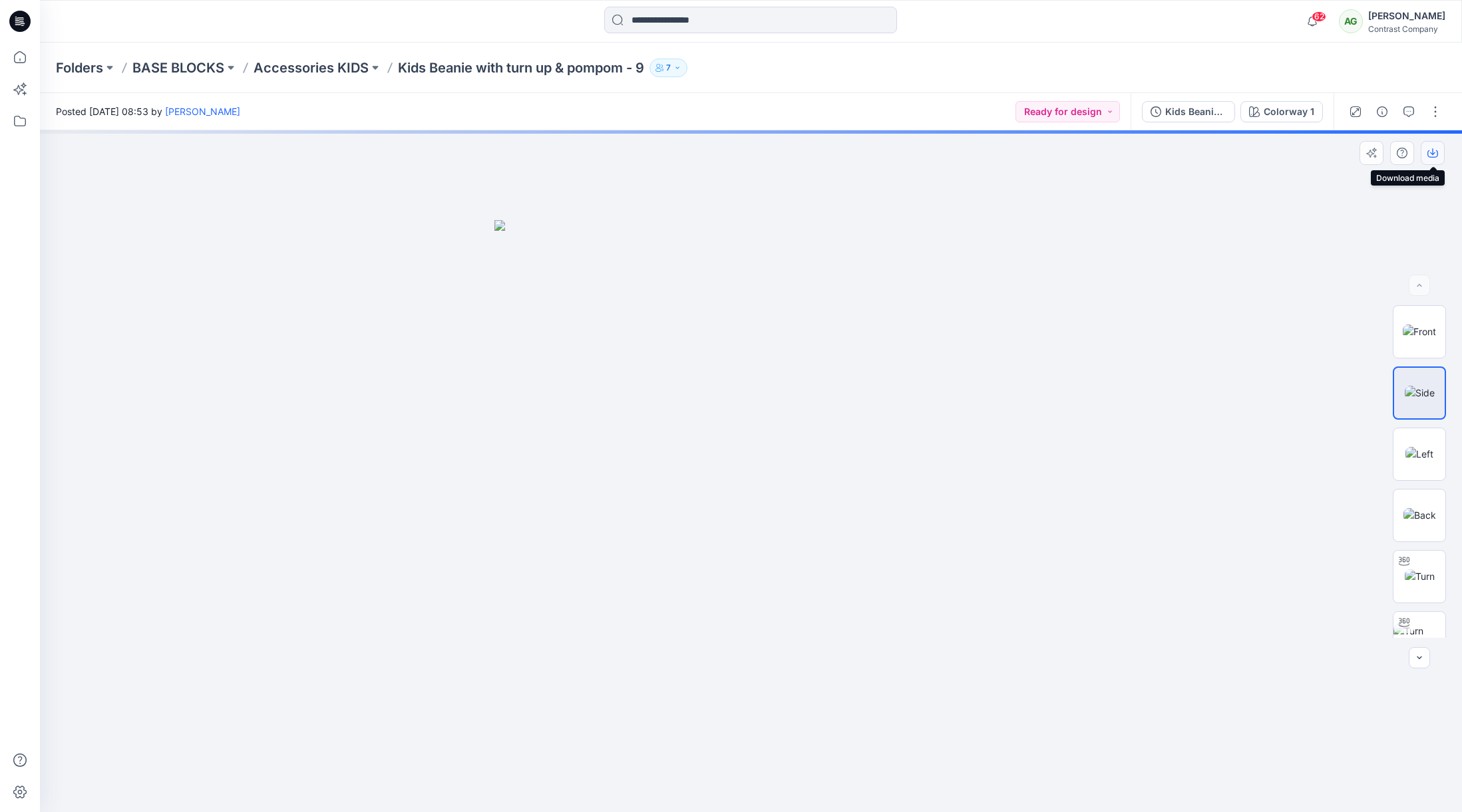
click at [1434, 150] on icon "button" at bounding box center [1432, 153] width 11 height 11
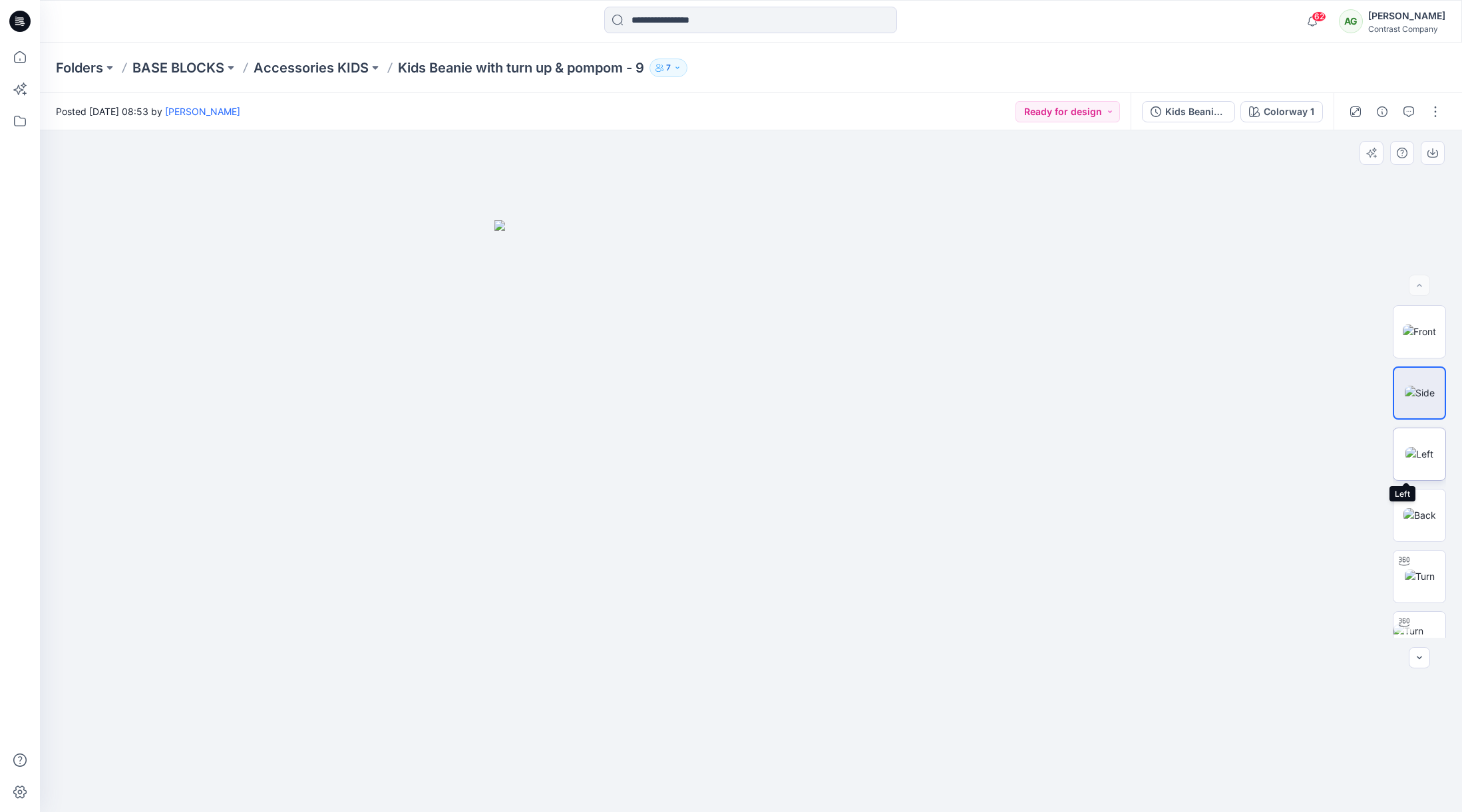
click at [1421, 447] on img at bounding box center [1420, 454] width 28 height 14
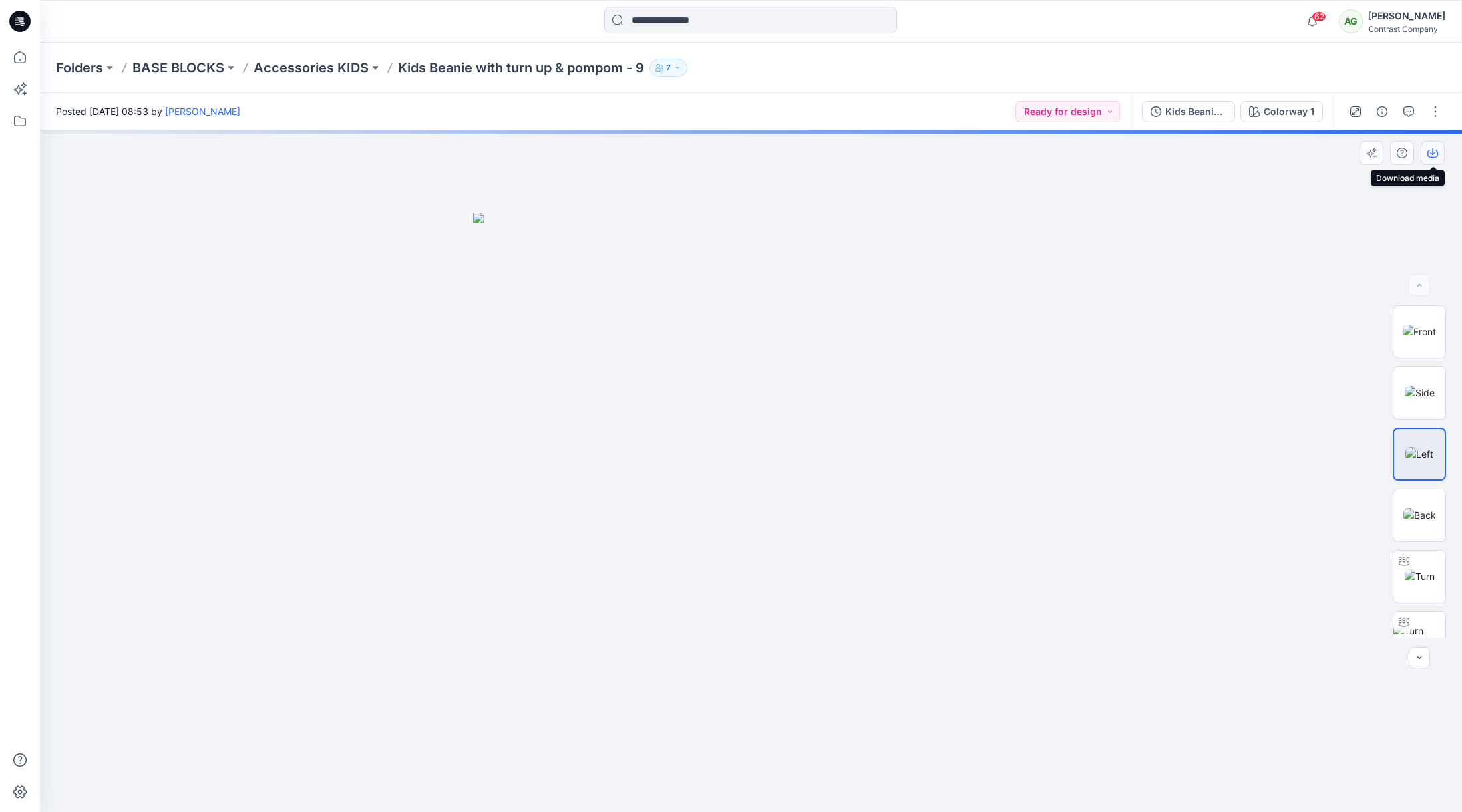
click at [1435, 151] on icon "button" at bounding box center [1432, 153] width 11 height 11
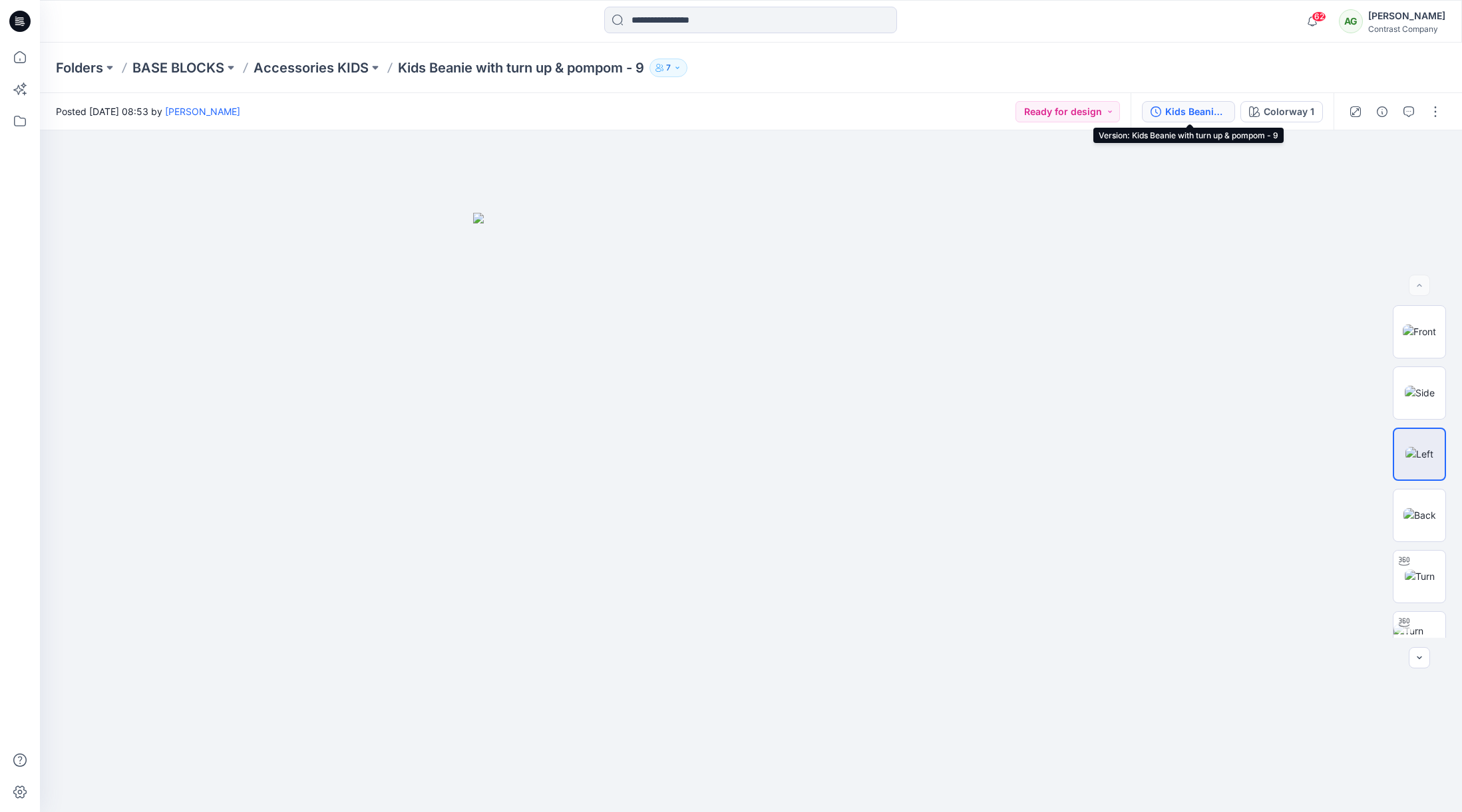
click at [1184, 109] on div "Kids Beanie with turn up & pompom - 9" at bounding box center [1195, 112] width 61 height 15
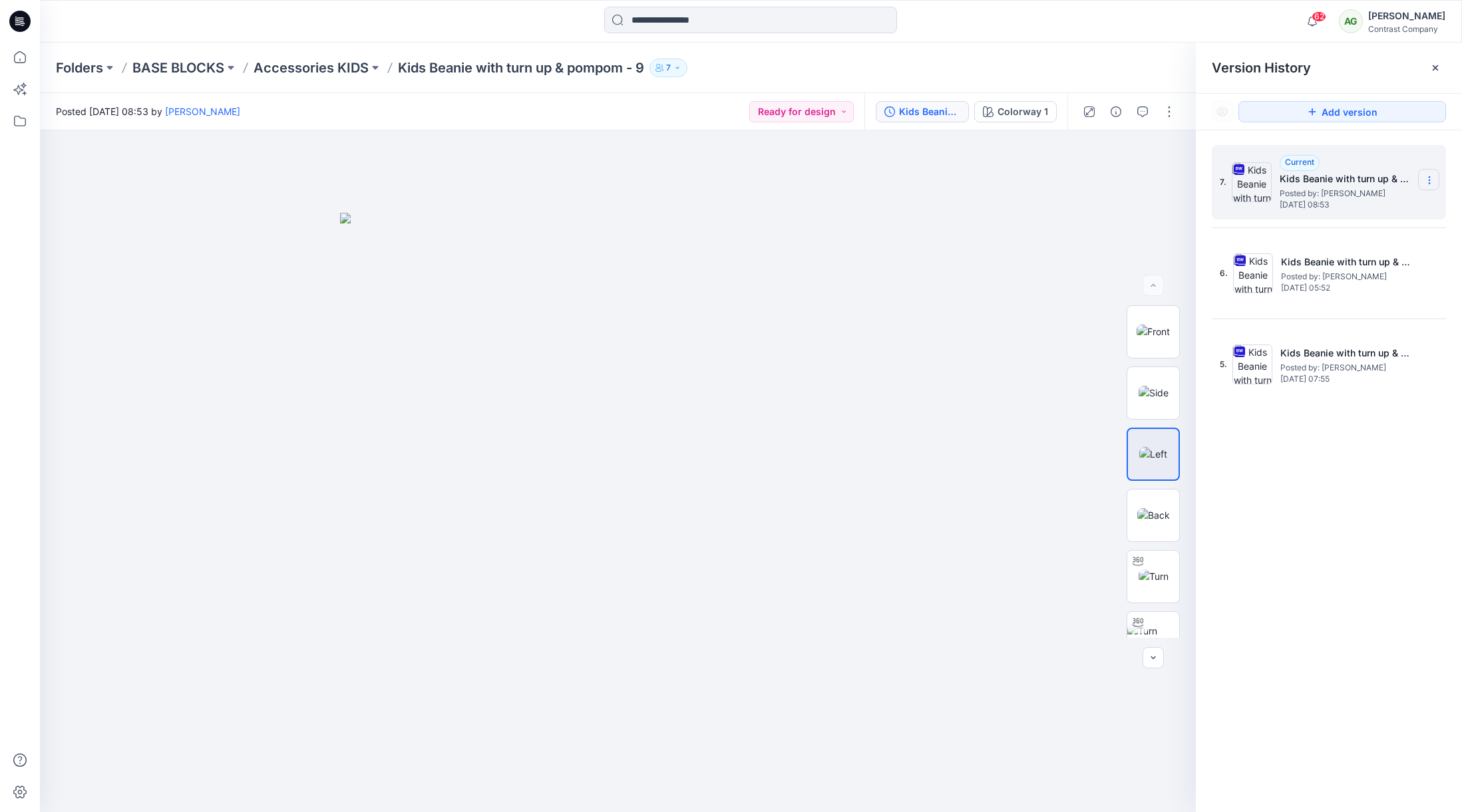
click at [1423, 178] on icon at bounding box center [1428, 180] width 11 height 11
click at [1363, 205] on span "Download Source BW File" at bounding box center [1361, 206] width 111 height 16
click at [920, 106] on div "Kids Beanie with turn up & pompom - 9" at bounding box center [930, 112] width 61 height 15
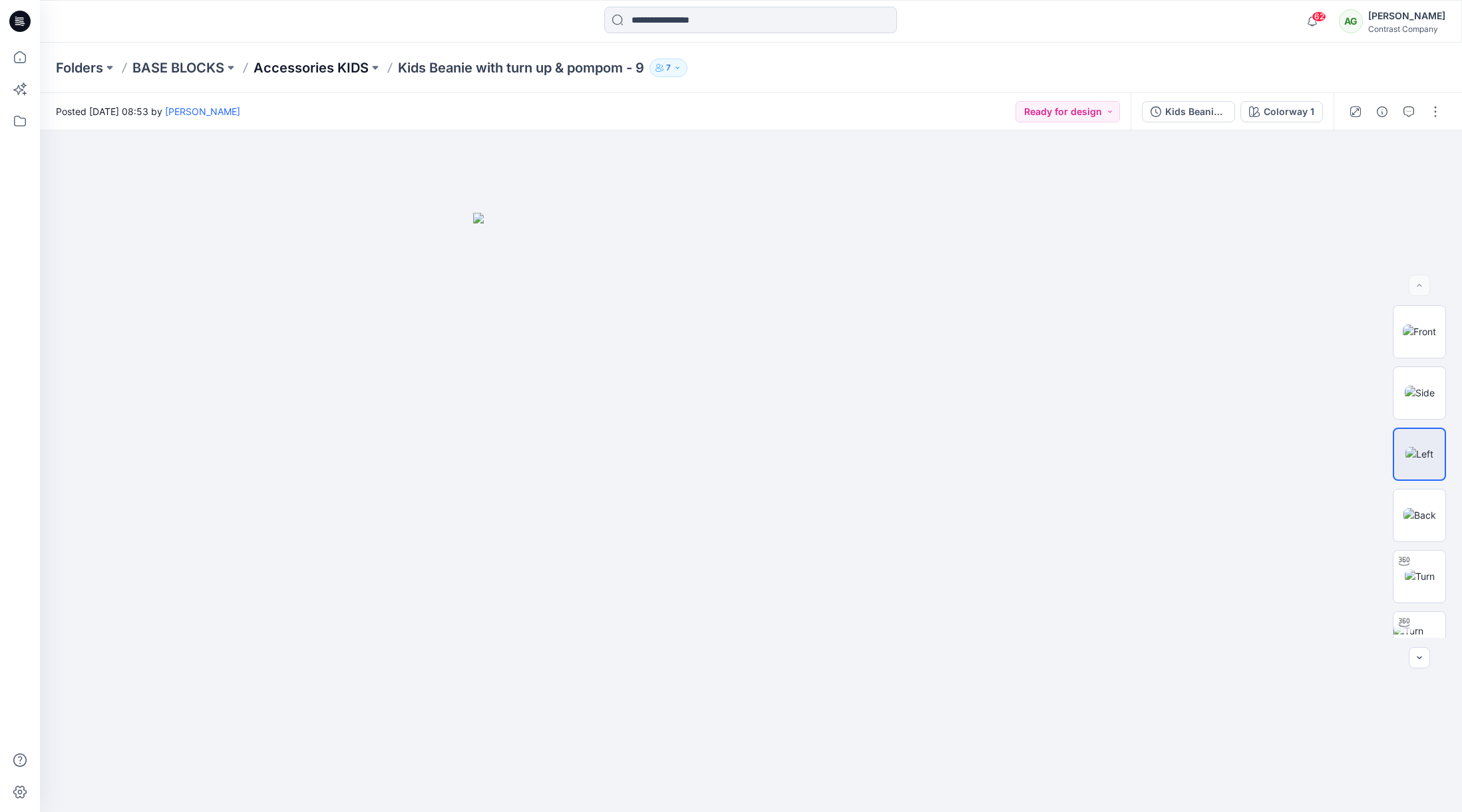
click at [339, 68] on p "Accessories KIDS" at bounding box center [311, 67] width 116 height 19
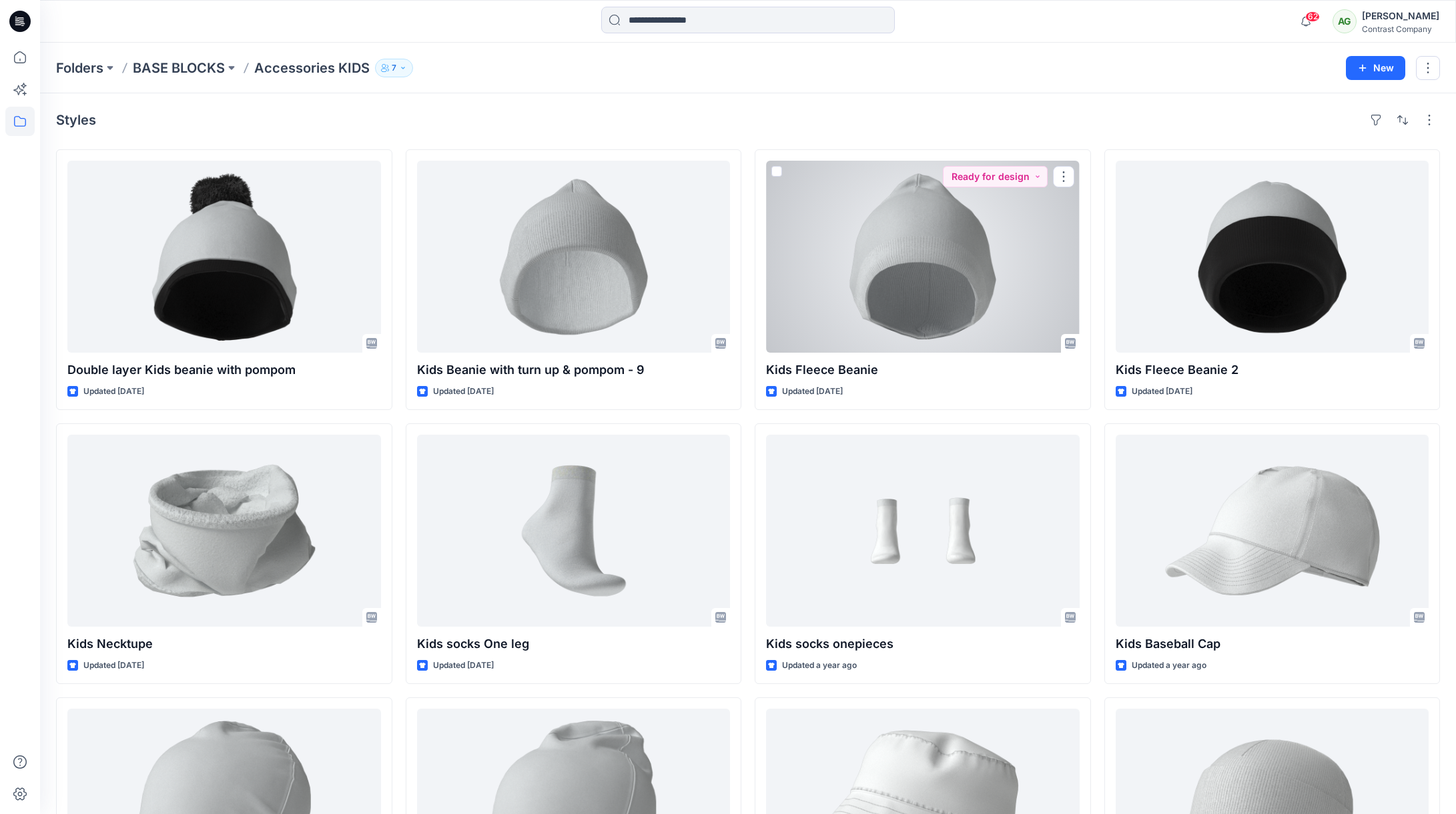
click at [972, 263] on div at bounding box center [922, 256] width 314 height 192
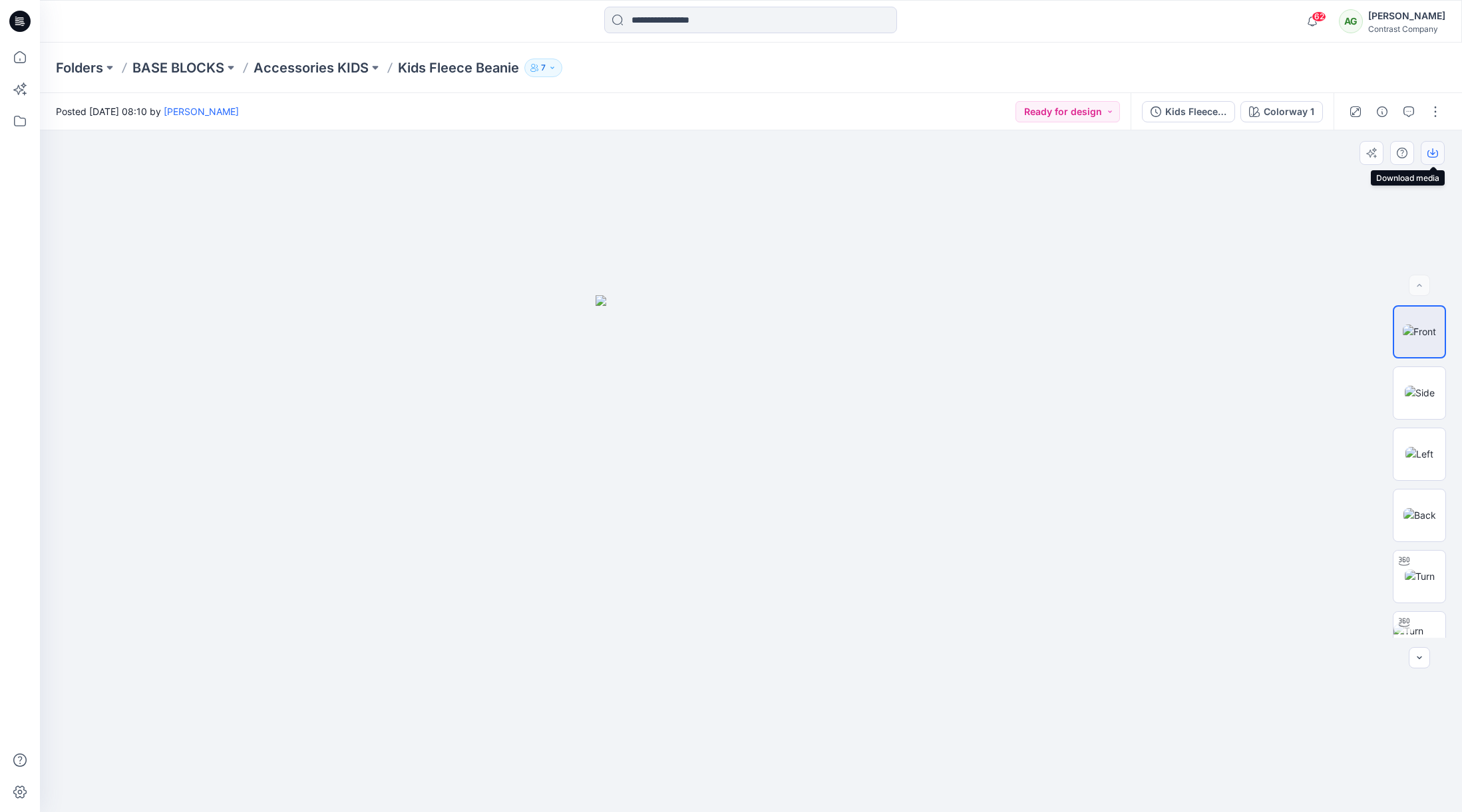
click at [1435, 154] on icon "button" at bounding box center [1432, 153] width 11 height 11
click at [1421, 388] on img at bounding box center [1420, 393] width 30 height 14
click at [1431, 152] on icon "button" at bounding box center [1432, 153] width 11 height 11
click at [1413, 447] on img at bounding box center [1420, 454] width 28 height 14
click at [1439, 150] on button "button" at bounding box center [1432, 153] width 24 height 24
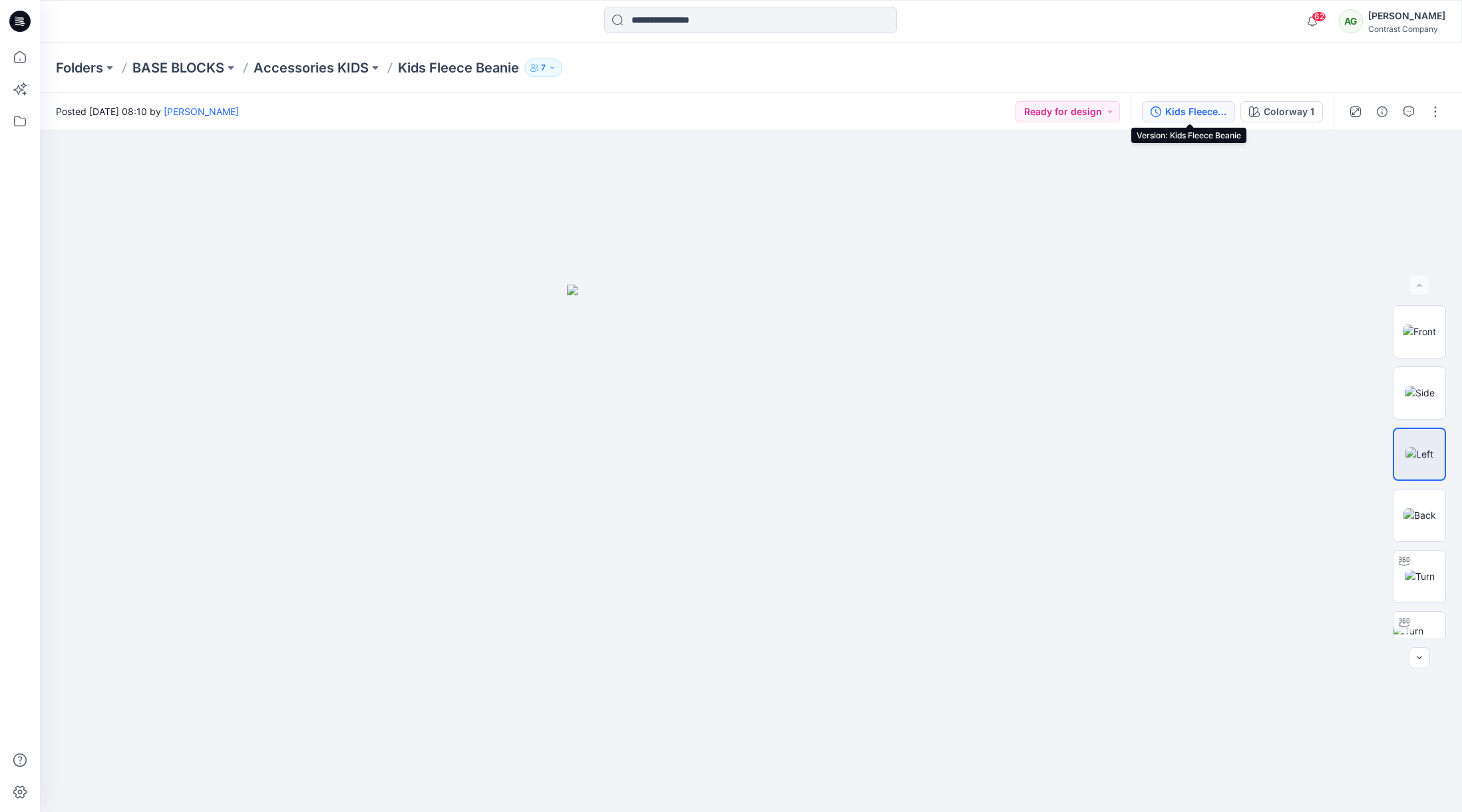
click at [1198, 111] on div "Kids Fleece Beanie" at bounding box center [1195, 112] width 61 height 15
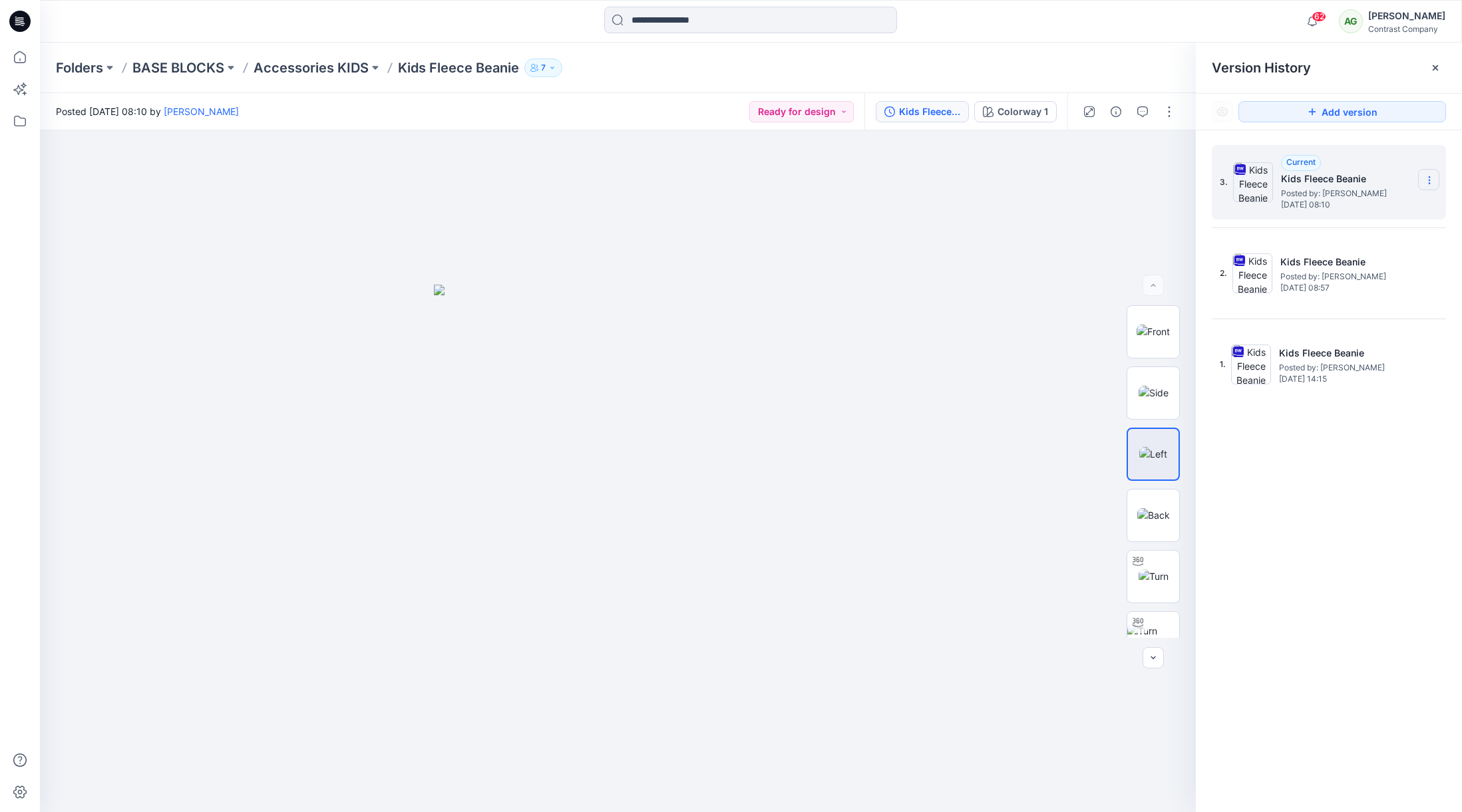
click at [1426, 183] on icon at bounding box center [1428, 180] width 11 height 11
click at [1345, 206] on span "Download Source BW File" at bounding box center [1361, 206] width 111 height 16
click at [281, 66] on p "Accessories KIDS" at bounding box center [311, 67] width 116 height 19
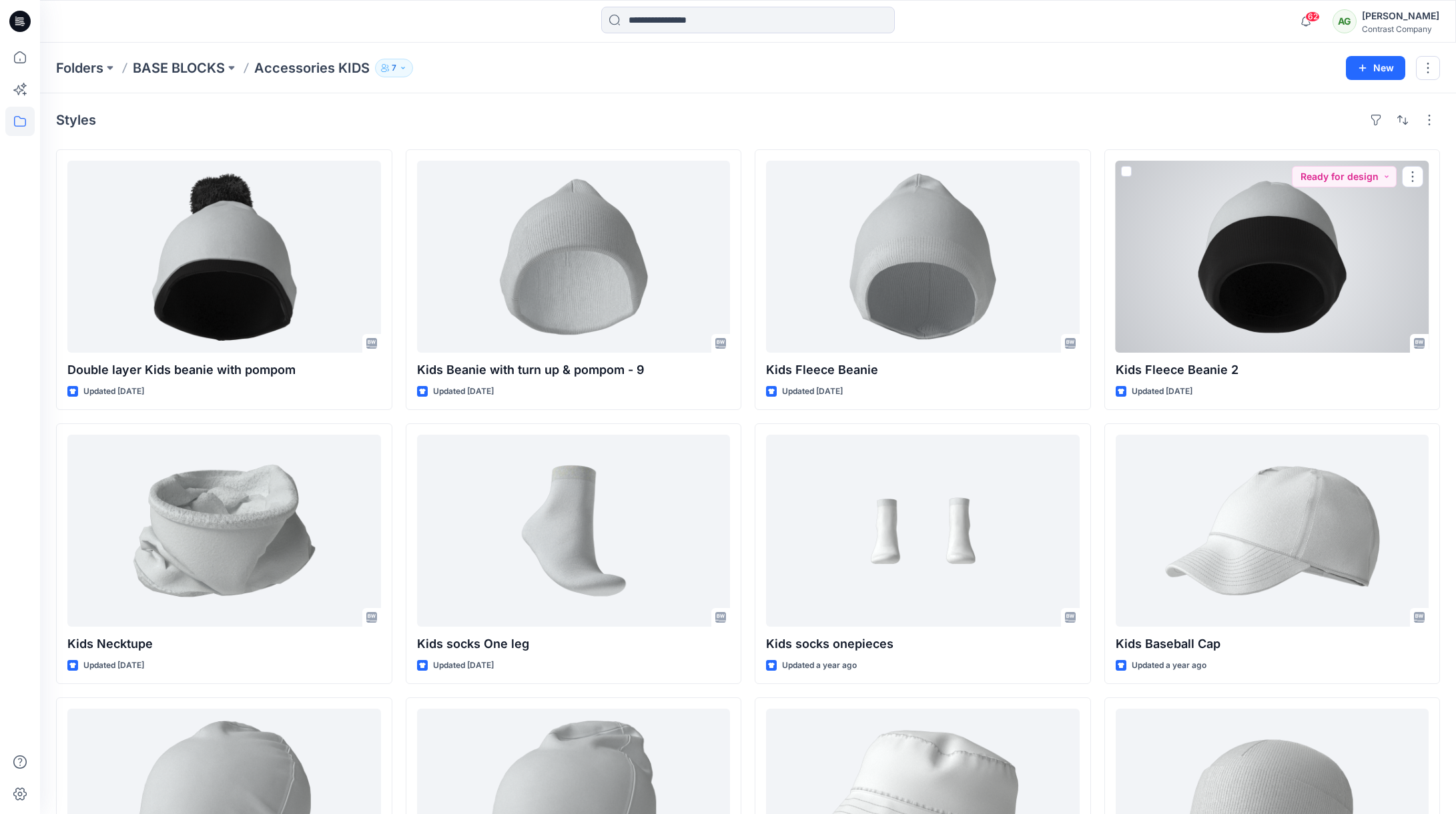
click at [1318, 305] on div at bounding box center [1272, 256] width 314 height 192
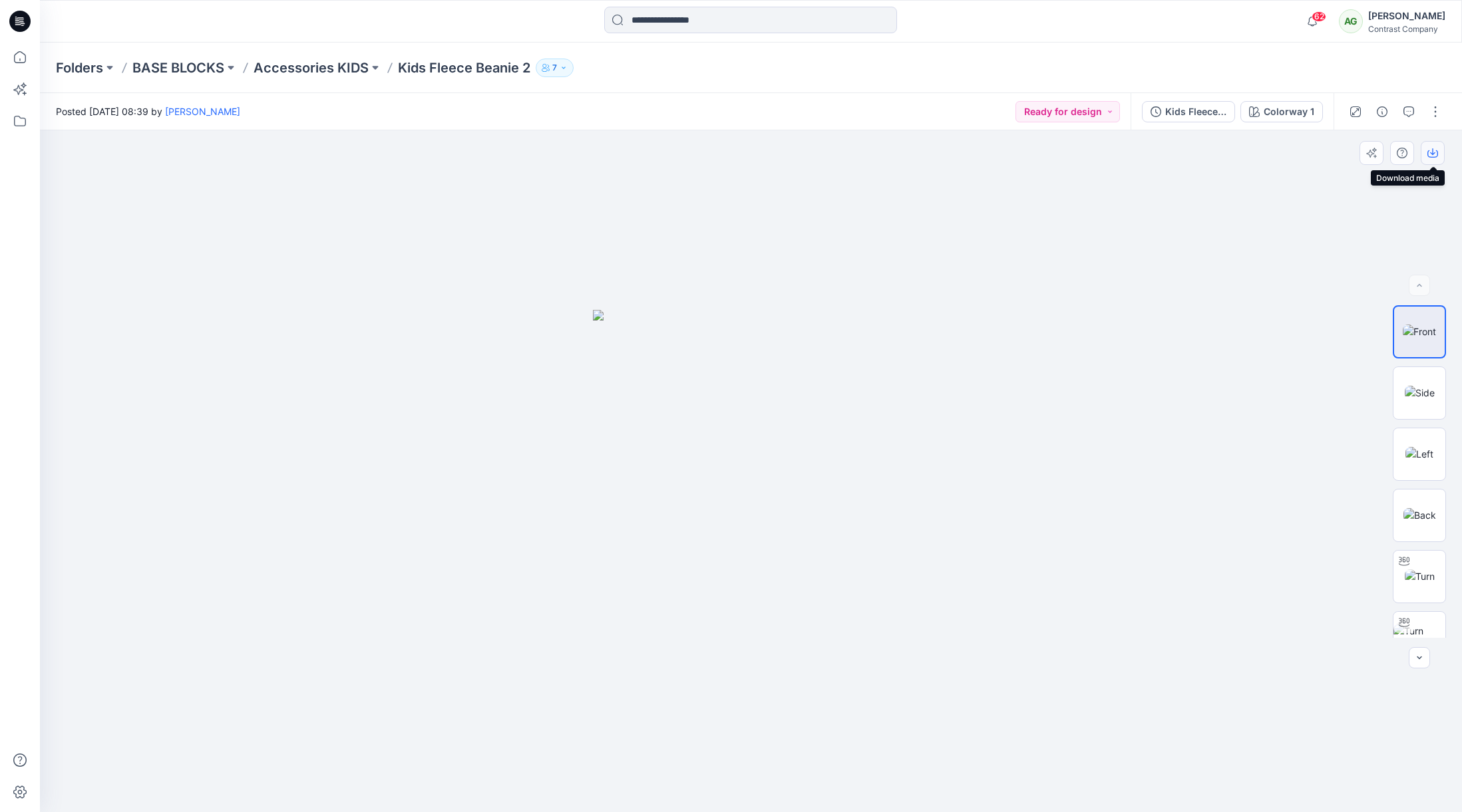
click at [1437, 156] on icon "button" at bounding box center [1432, 153] width 11 height 11
click at [1424, 392] on img at bounding box center [1420, 393] width 30 height 14
drag, startPoint x: 1432, startPoint y: 152, endPoint x: 1445, endPoint y: 191, distance: 41.1
click at [1433, 153] on icon "button" at bounding box center [1432, 151] width 5 height 7
click at [1427, 447] on img at bounding box center [1420, 454] width 28 height 14
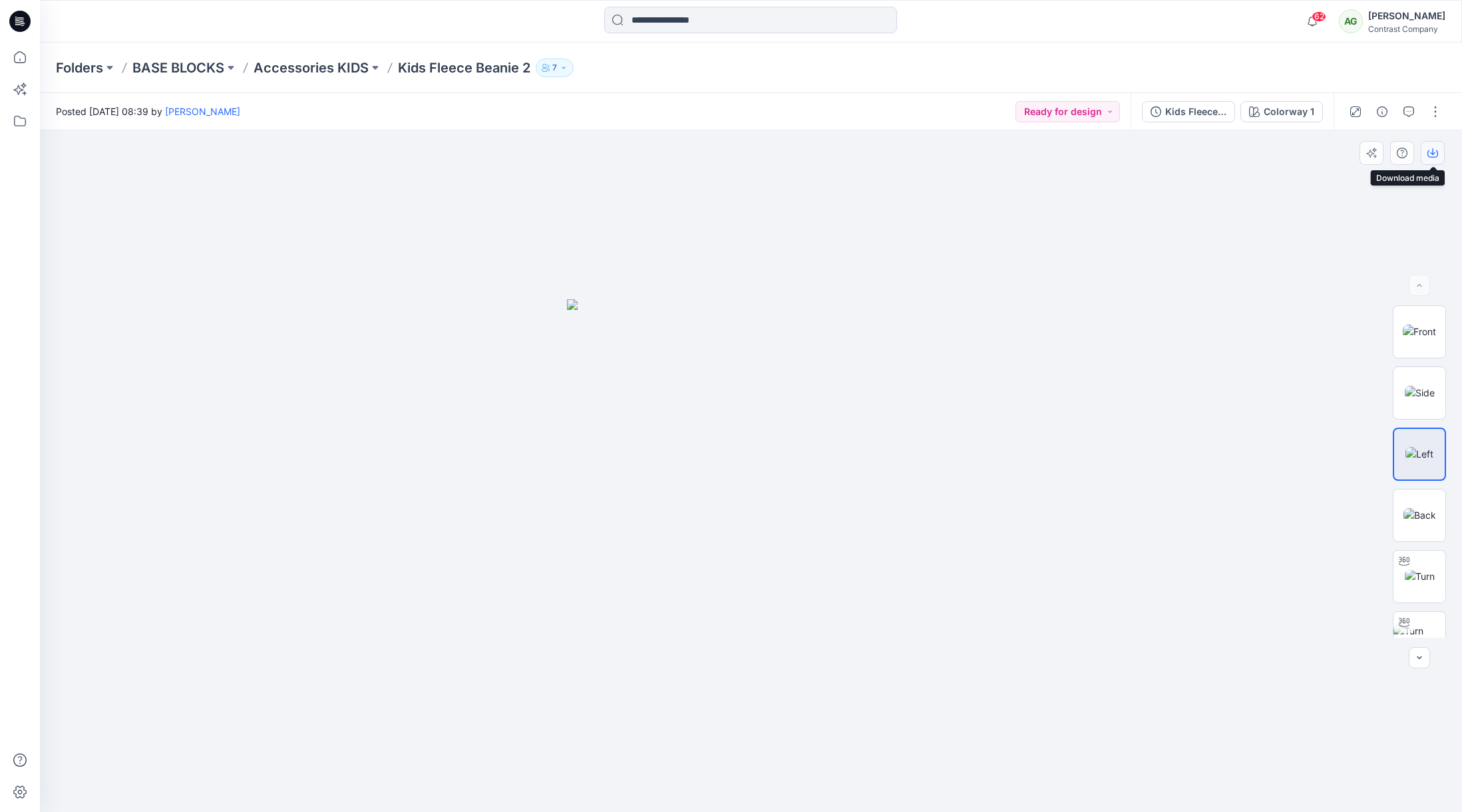
click at [1430, 150] on icon "button" at bounding box center [1432, 153] width 11 height 11
drag, startPoint x: 1188, startPoint y: 116, endPoint x: 1229, endPoint y: 110, distance: 41.4
click at [1188, 116] on div "Kids Fleece Beanie 2" at bounding box center [1195, 112] width 61 height 15
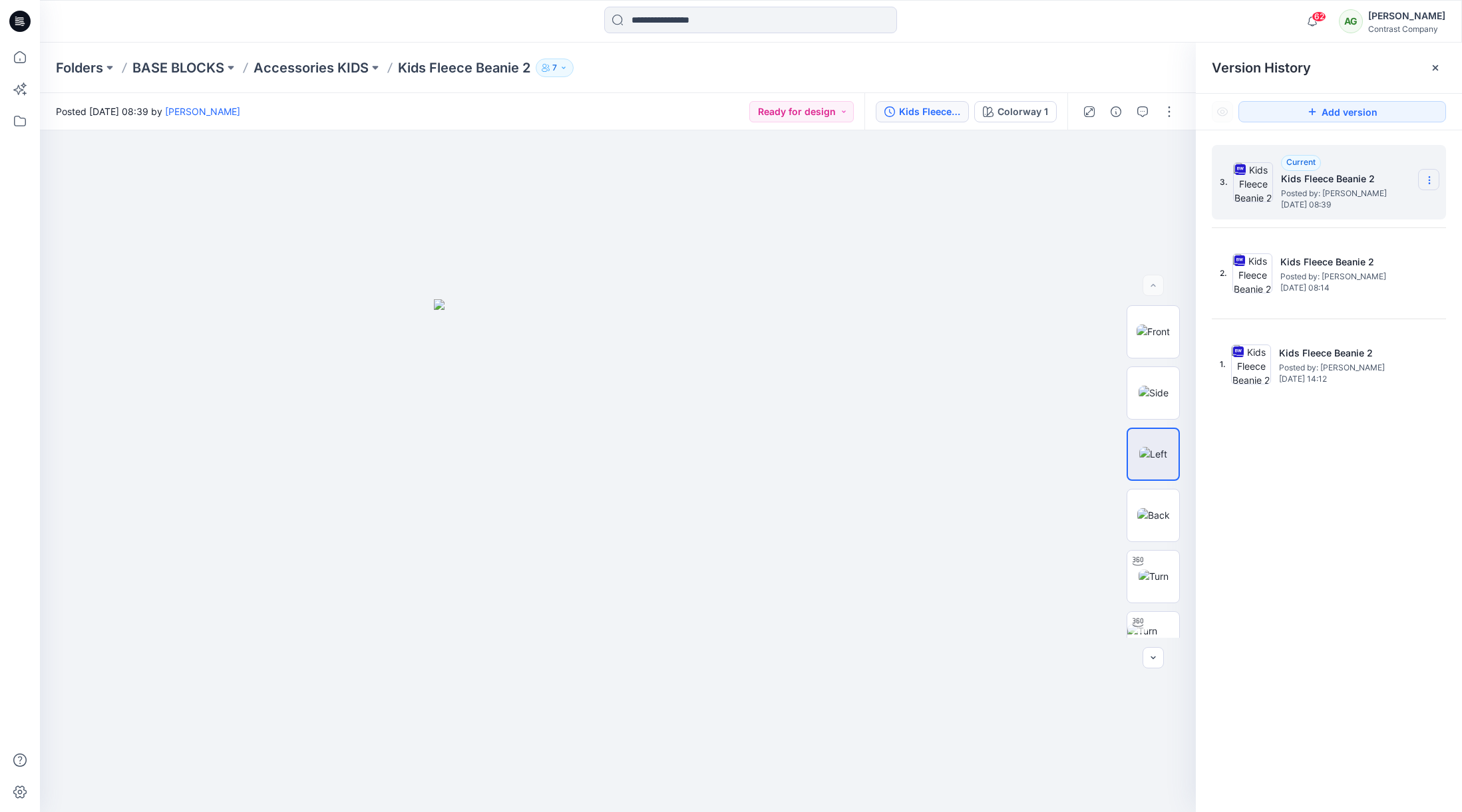
click at [1432, 176] on icon at bounding box center [1428, 180] width 11 height 11
click at [1354, 210] on span "Download Source BW File" at bounding box center [1361, 206] width 111 height 16
click at [1431, 176] on icon at bounding box center [1428, 180] width 11 height 11
click at [1381, 203] on span "Download Source BW File" at bounding box center [1361, 206] width 111 height 16
click at [929, 112] on div "Kids Fleece Beanie 2" at bounding box center [930, 112] width 61 height 15
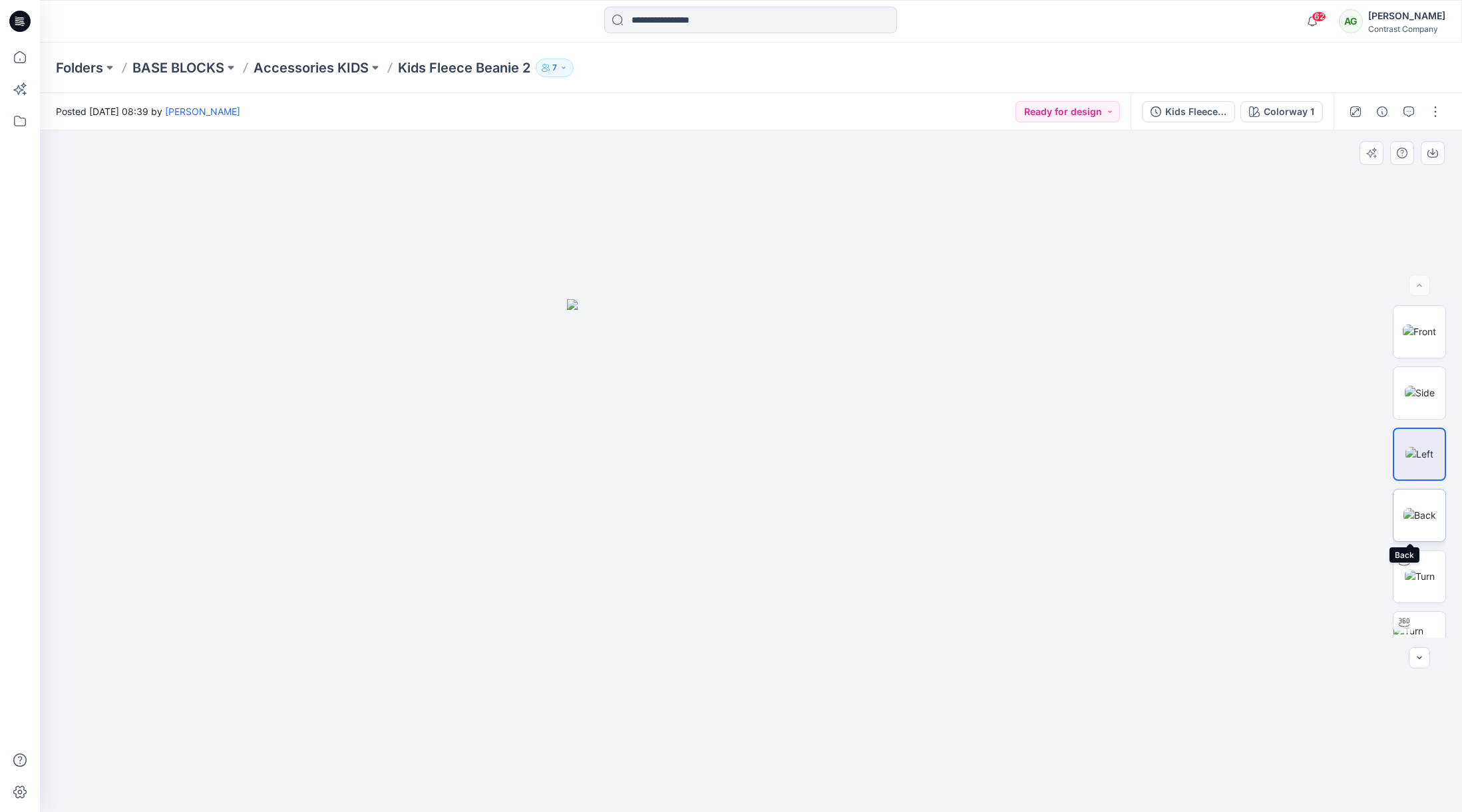
click at [1425, 517] on img at bounding box center [1420, 516] width 33 height 14
click at [307, 72] on p "Accessories KIDS" at bounding box center [311, 67] width 116 height 19
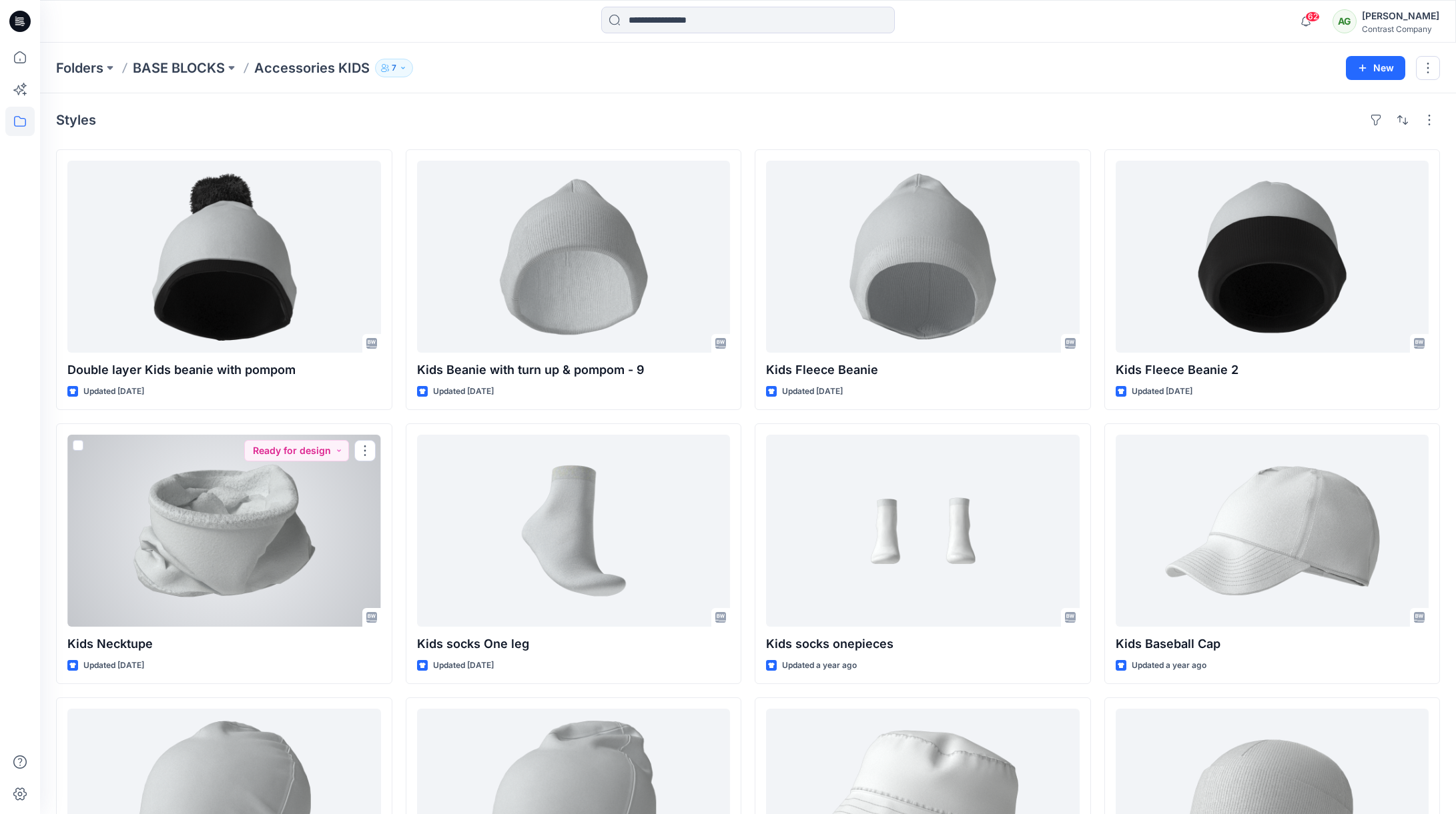
click at [201, 485] on div at bounding box center [224, 531] width 314 height 192
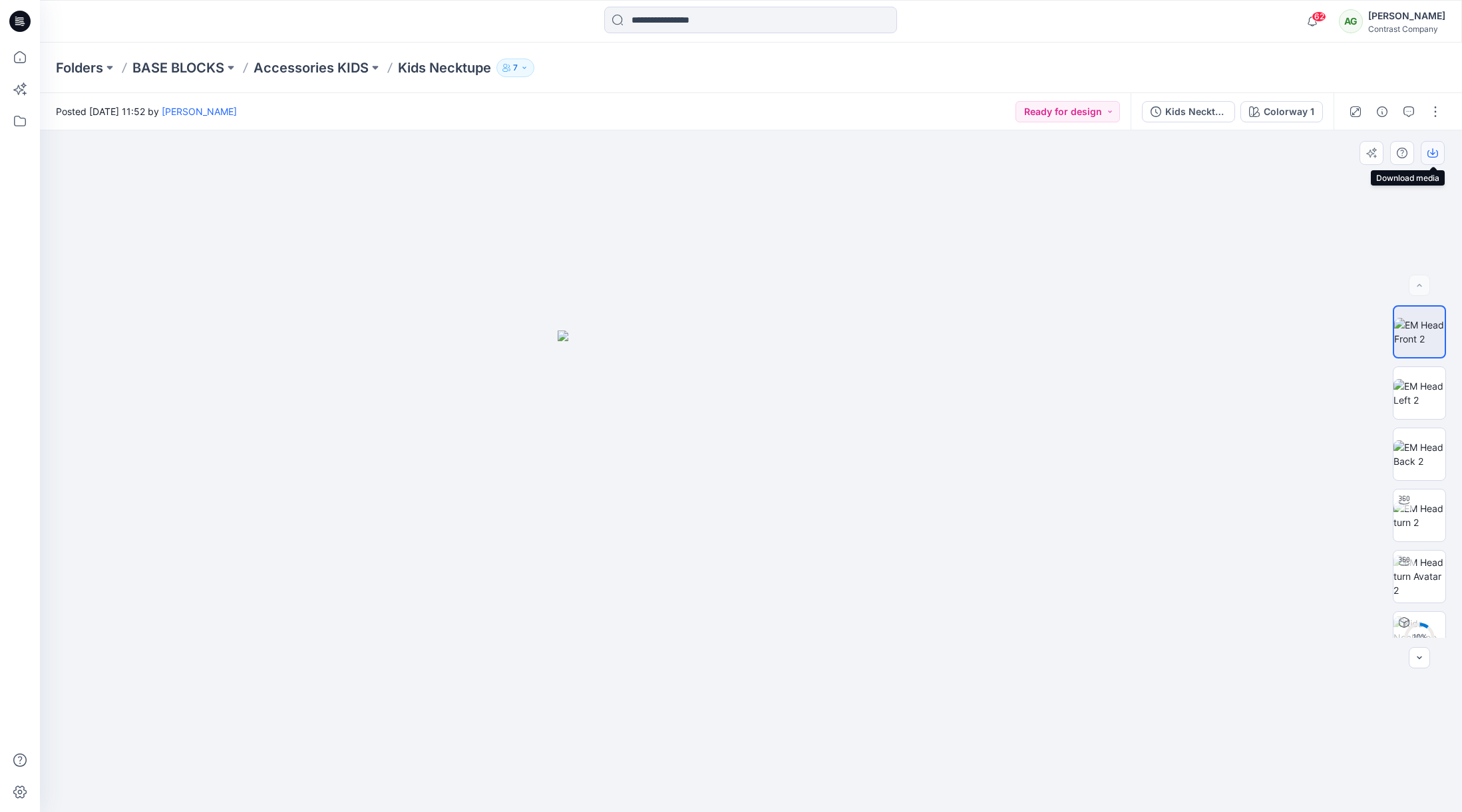
click at [1432, 150] on icon "button" at bounding box center [1432, 153] width 11 height 11
drag, startPoint x: 1419, startPoint y: 390, endPoint x: 1418, endPoint y: 359, distance: 31.0
click at [1419, 389] on img at bounding box center [1420, 393] width 52 height 28
click at [1434, 150] on icon "button" at bounding box center [1432, 153] width 11 height 11
click at [1418, 451] on img at bounding box center [1420, 454] width 52 height 28
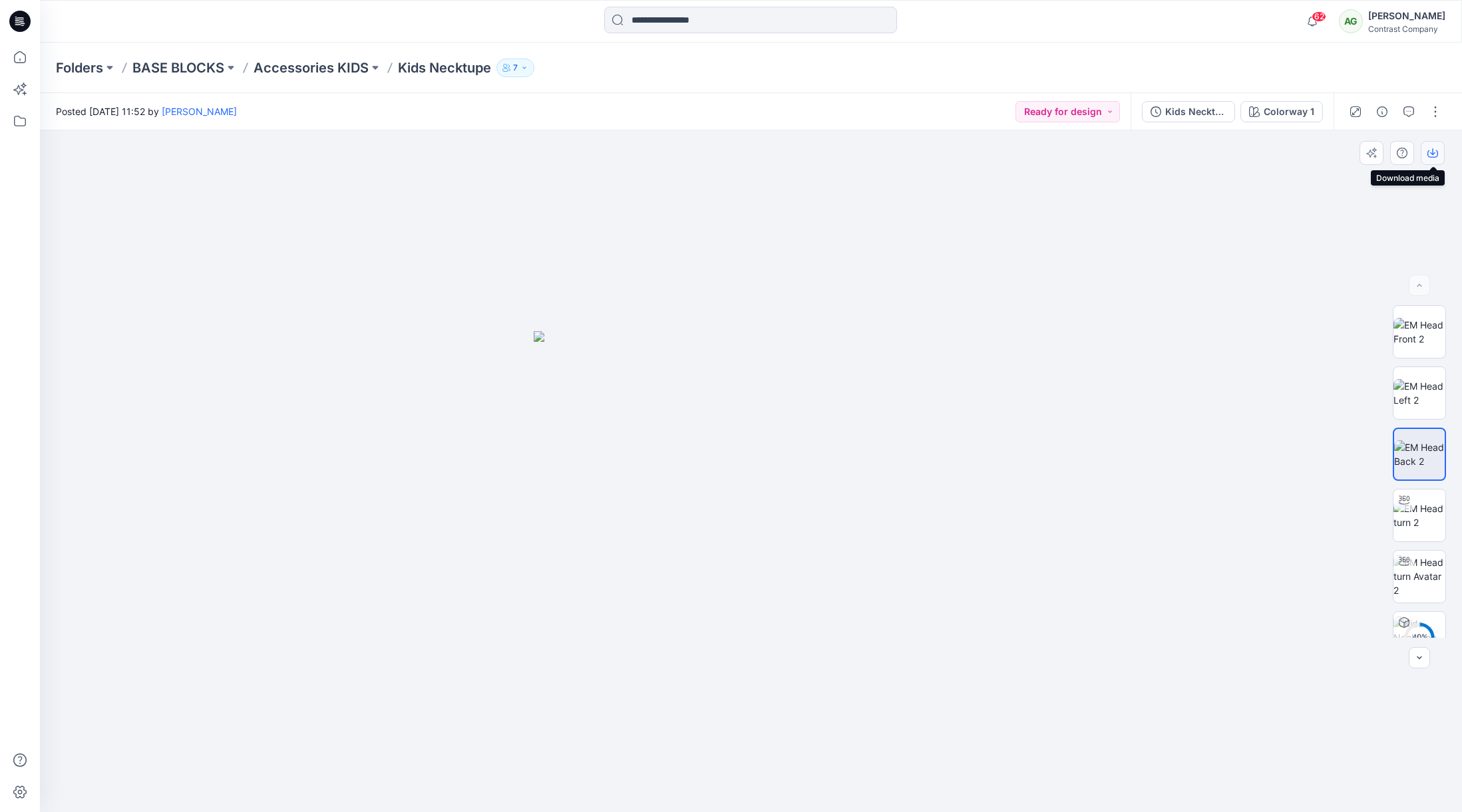
click at [1434, 151] on icon "button" at bounding box center [1432, 153] width 11 height 11
click at [1189, 110] on div "Kids Necktupe" at bounding box center [1195, 112] width 61 height 15
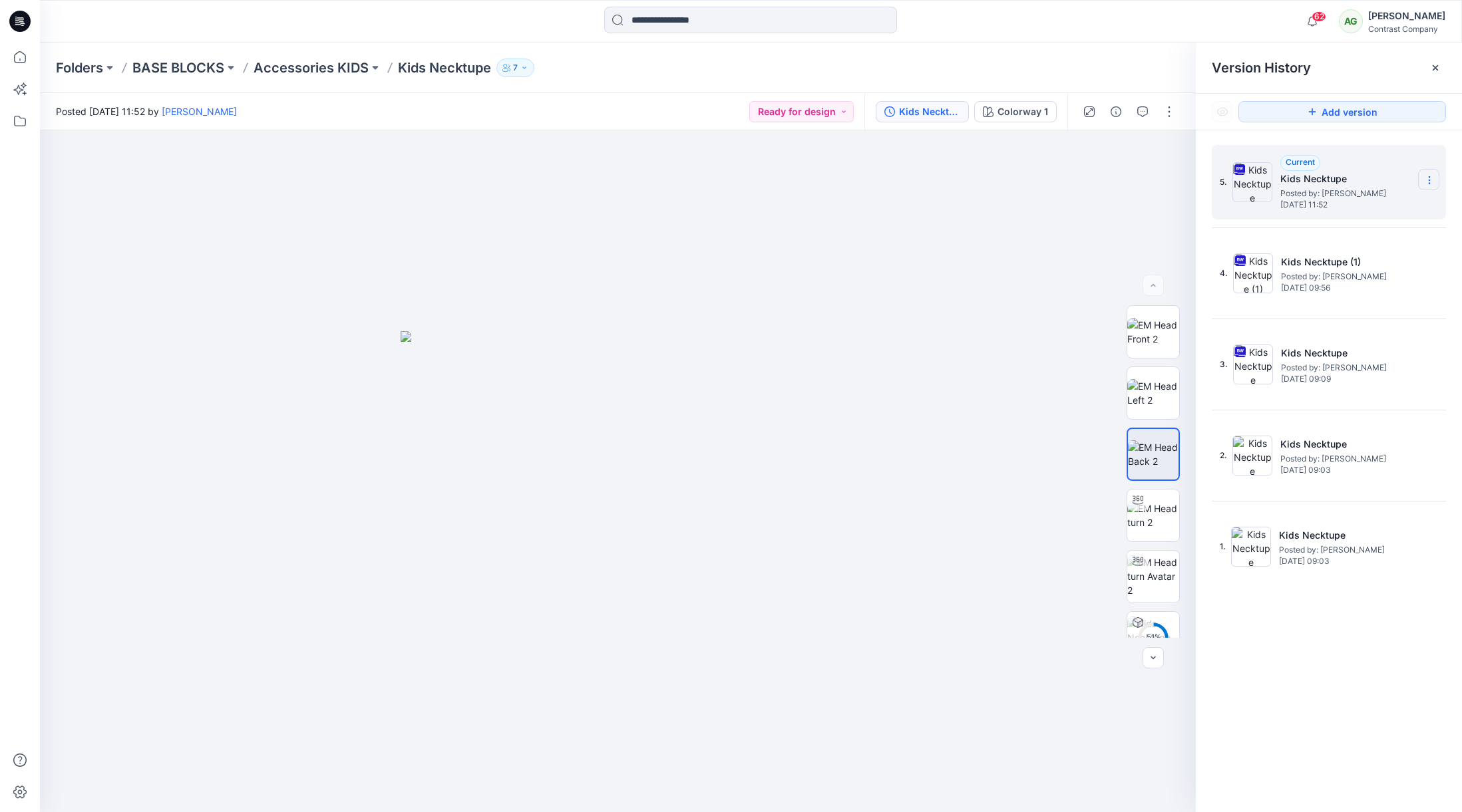
click at [1430, 179] on icon at bounding box center [1428, 180] width 11 height 11
click at [1375, 204] on span "Download Source BW File" at bounding box center [1361, 206] width 111 height 16
click at [323, 62] on p "Accessories KIDS" at bounding box center [311, 67] width 116 height 19
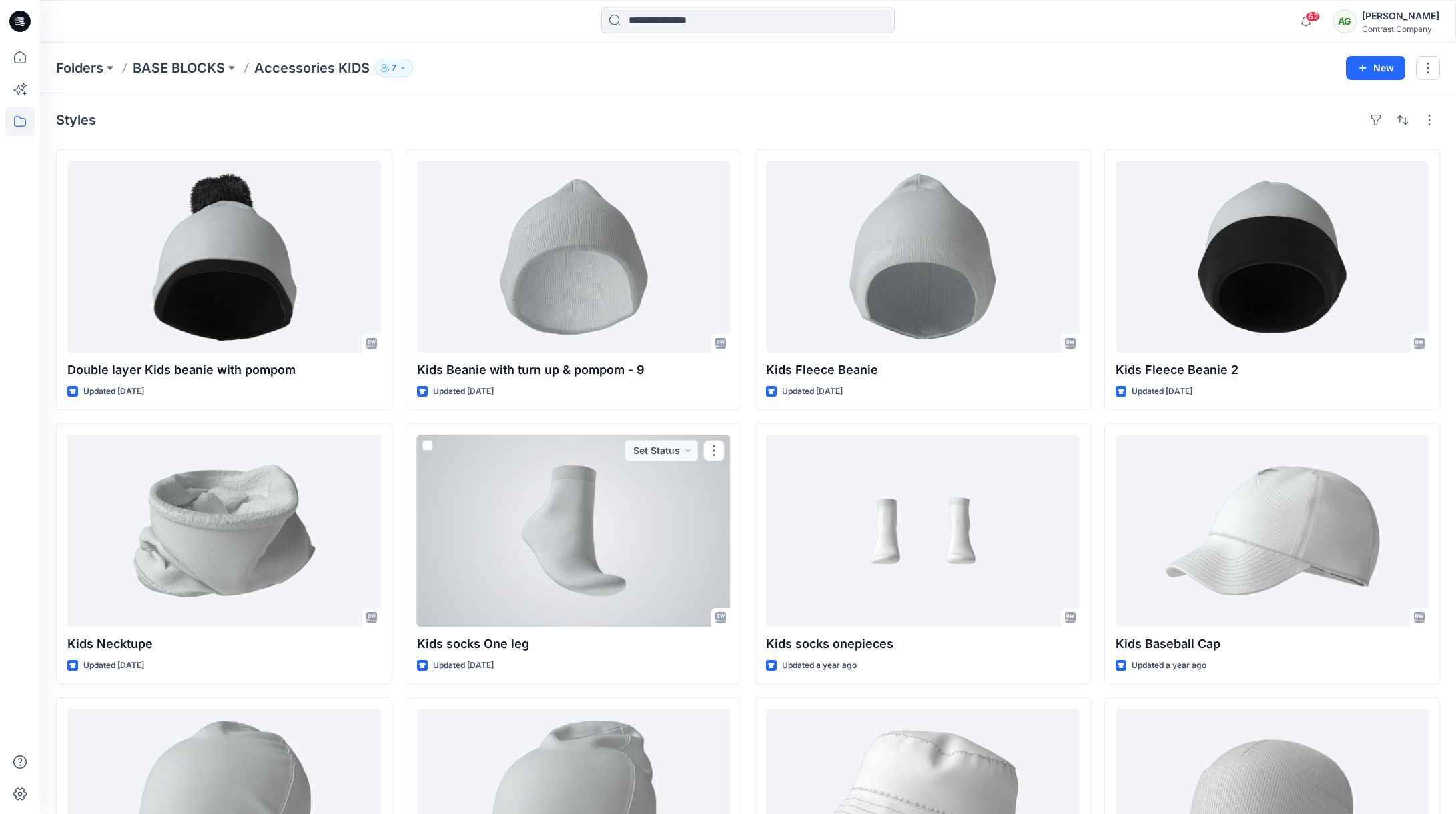
click at [579, 547] on div at bounding box center [573, 531] width 314 height 192
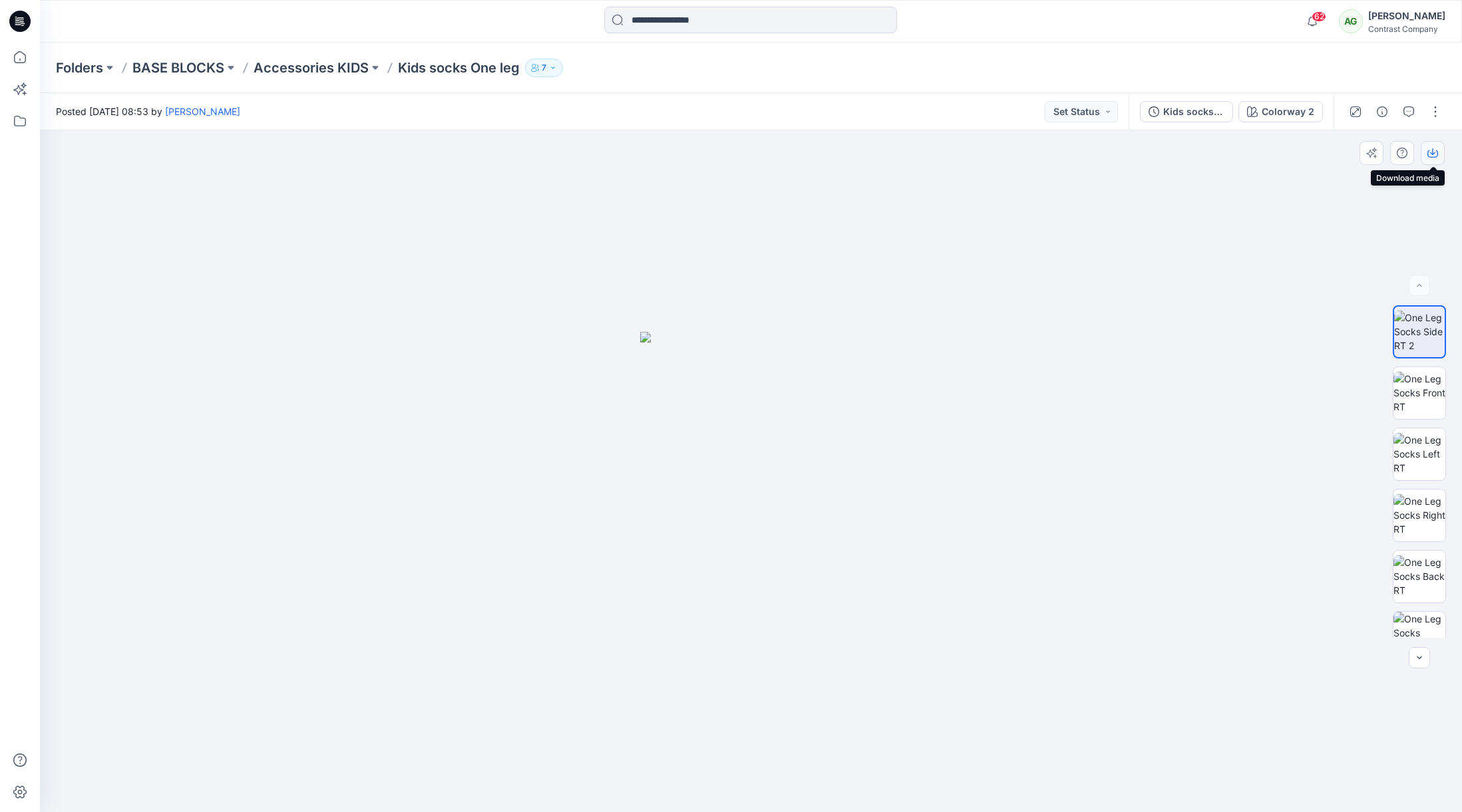
click at [1434, 152] on icon "button" at bounding box center [1432, 153] width 11 height 11
click at [1418, 386] on img at bounding box center [1420, 393] width 52 height 41
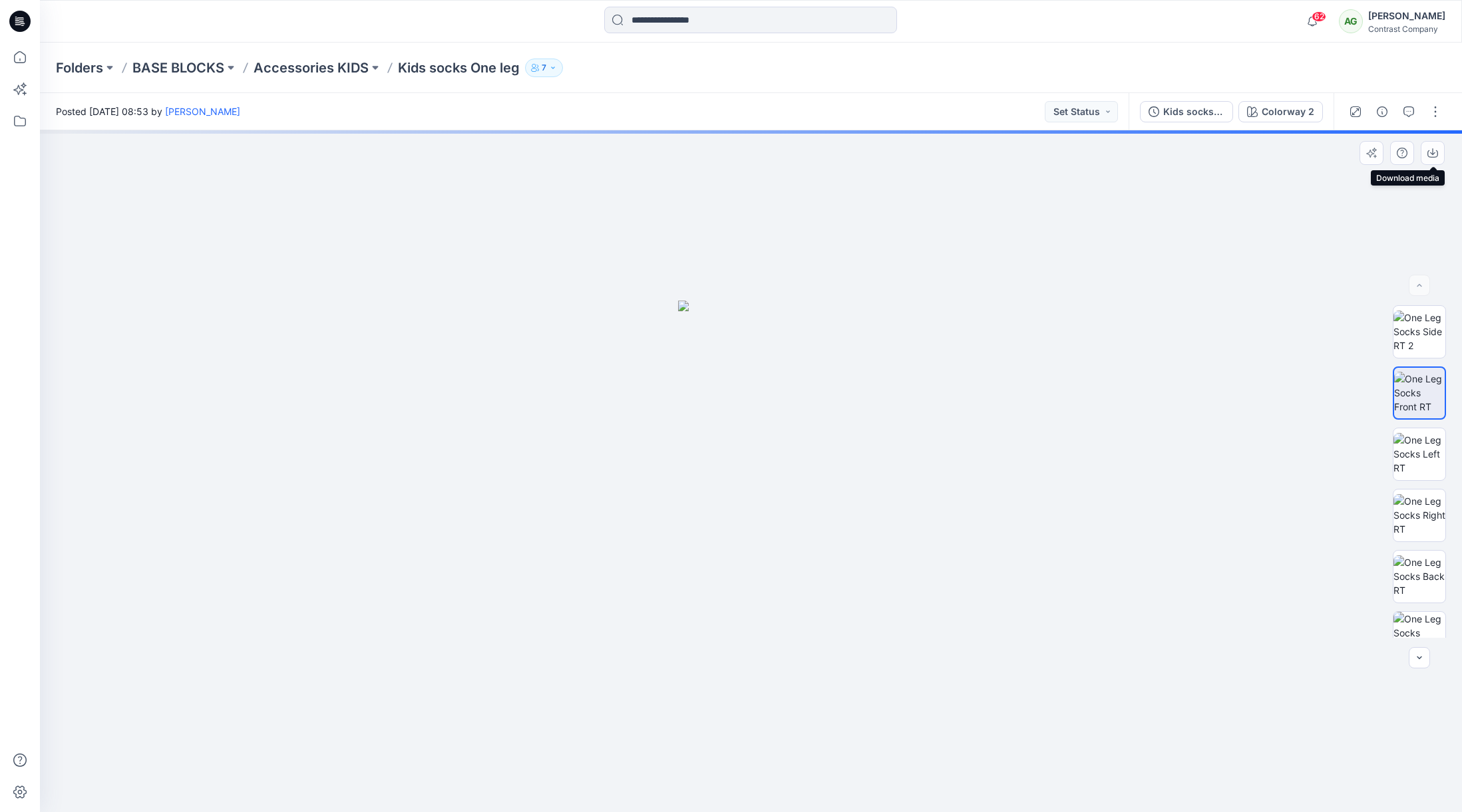
drag, startPoint x: 1436, startPoint y: 156, endPoint x: 1430, endPoint y: 220, distance: 64.3
click at [1436, 156] on icon "button" at bounding box center [1432, 153] width 11 height 7
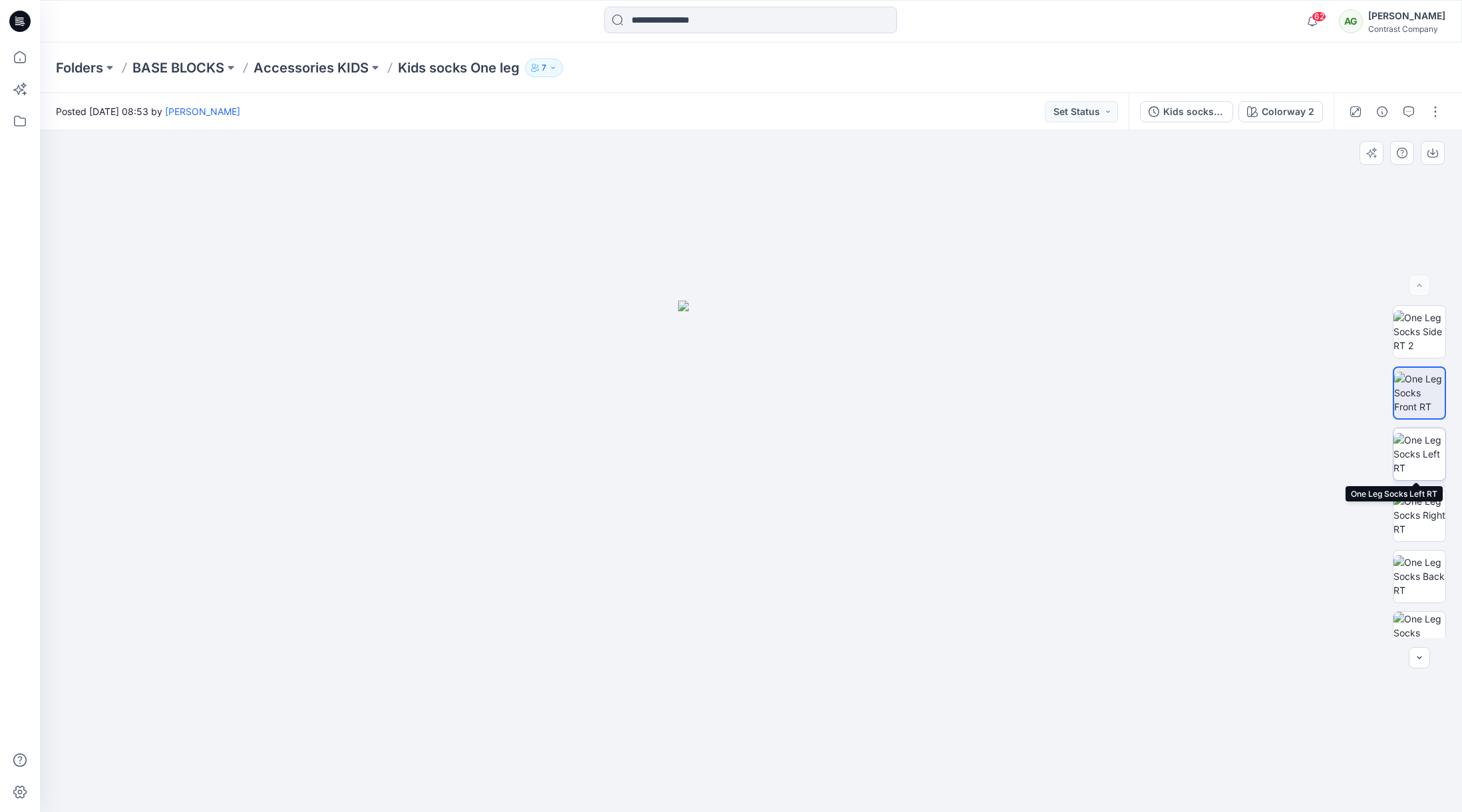
click at [1408, 453] on img at bounding box center [1420, 454] width 52 height 41
click at [1436, 152] on icon "button" at bounding box center [1432, 153] width 11 height 11
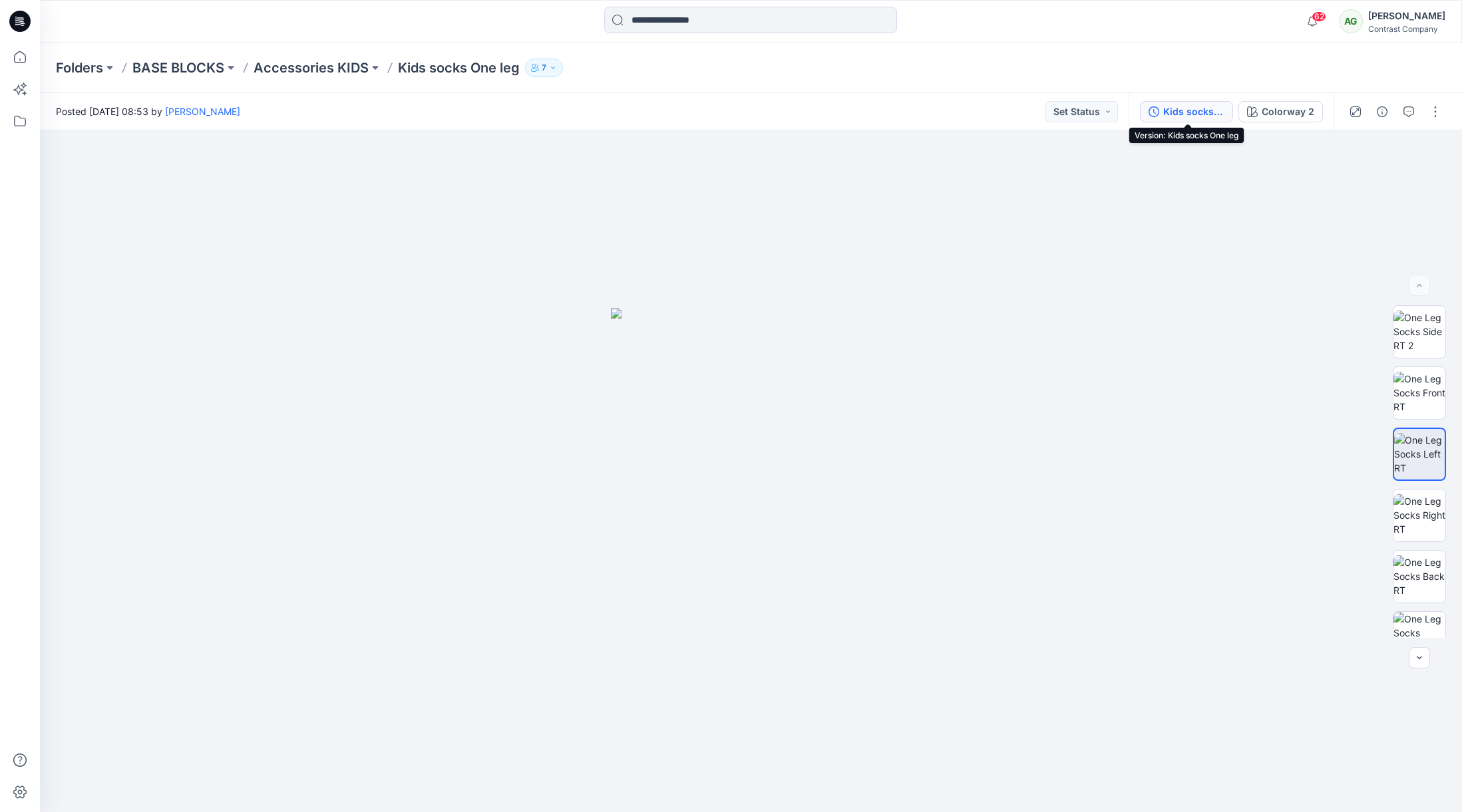
click at [1198, 111] on div "Kids socks One leg" at bounding box center [1193, 112] width 61 height 15
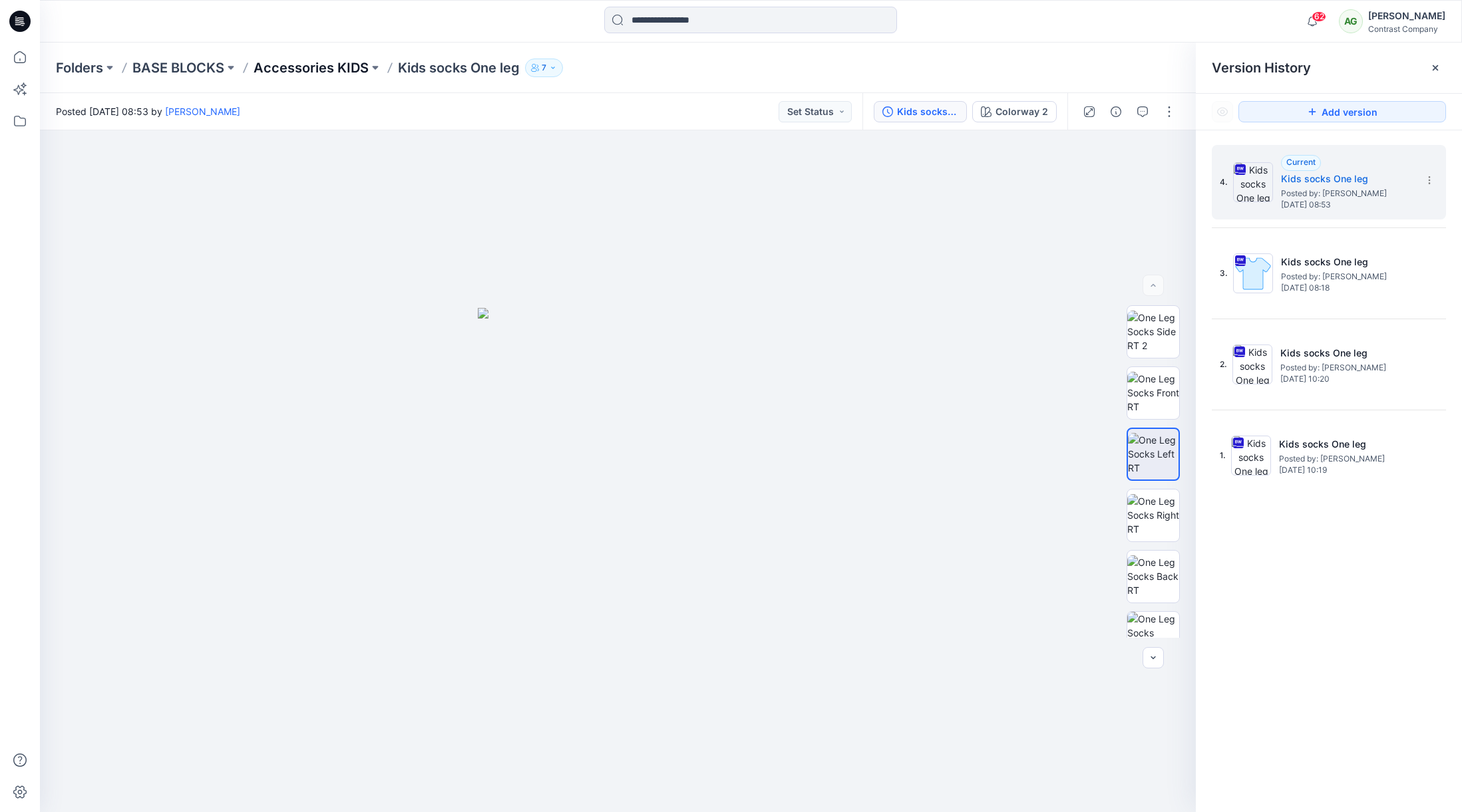
click at [298, 67] on p "Accessories KIDS" at bounding box center [311, 67] width 116 height 19
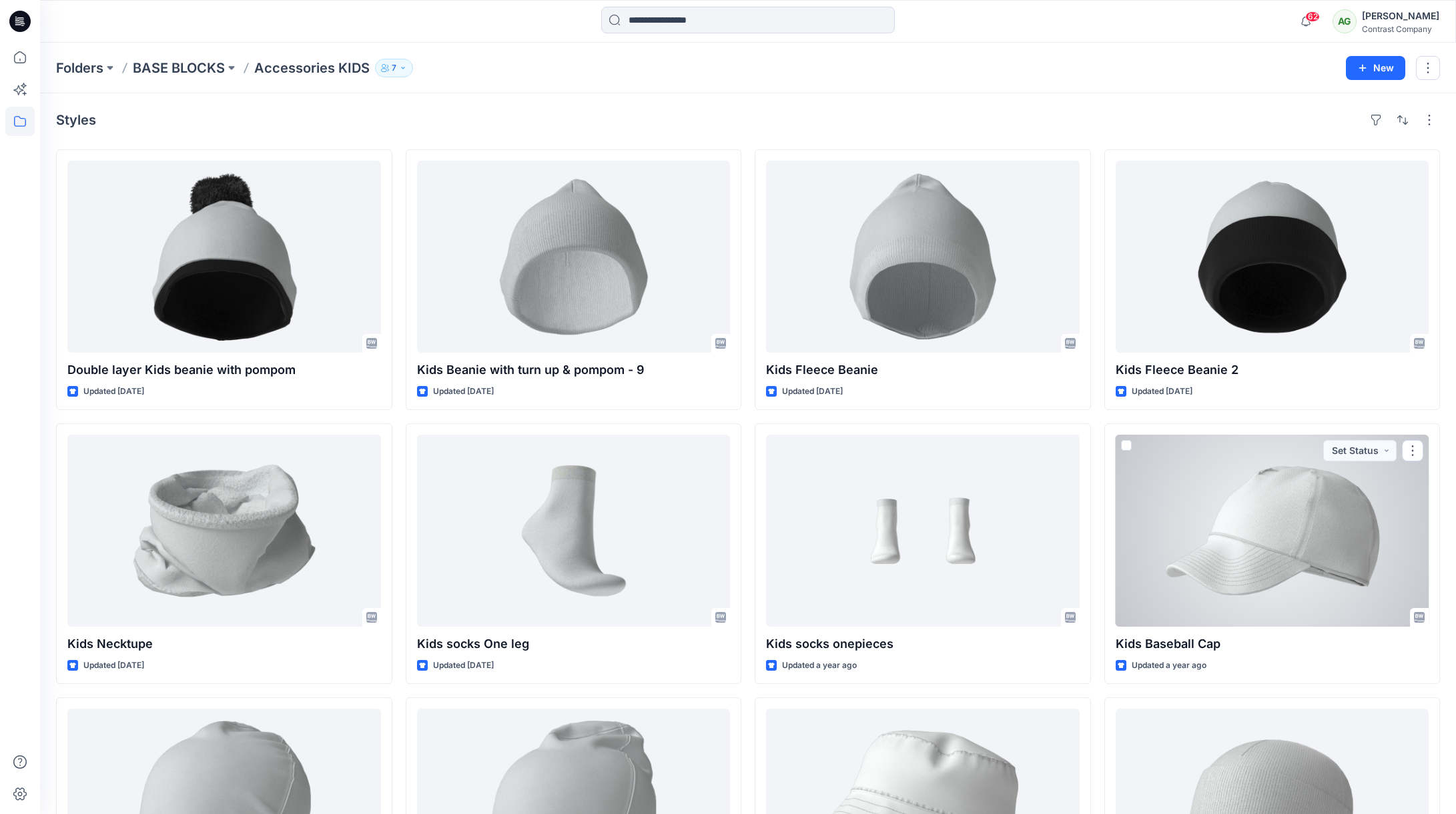
click at [1261, 528] on div at bounding box center [1272, 531] width 314 height 192
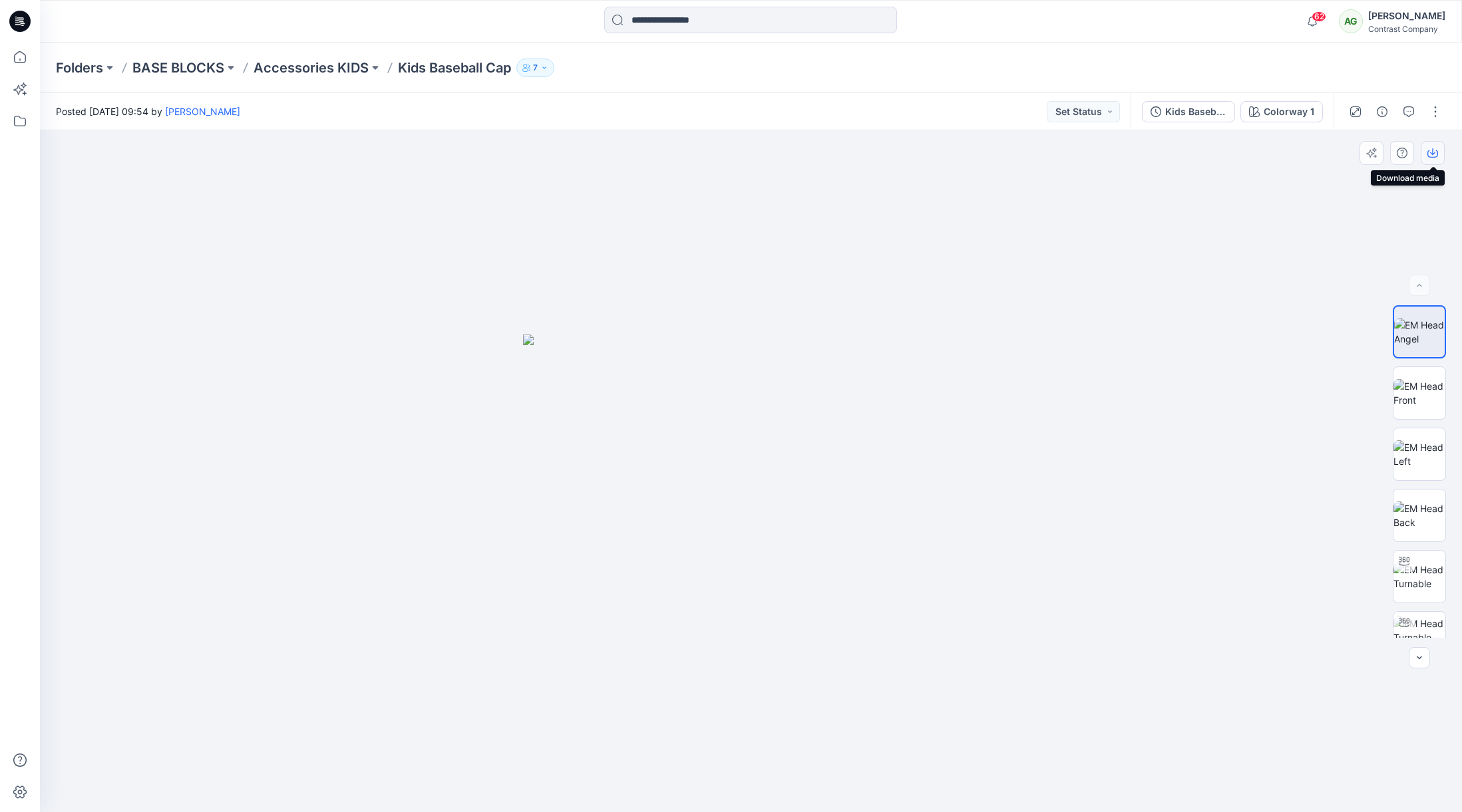
click at [1436, 156] on icon "button" at bounding box center [1432, 153] width 11 height 7
click at [1426, 386] on img at bounding box center [1420, 393] width 52 height 28
click at [1434, 158] on icon "button" at bounding box center [1432, 153] width 11 height 11
click at [1418, 447] on img at bounding box center [1420, 454] width 52 height 28
click at [1437, 154] on icon "button" at bounding box center [1432, 153] width 11 height 11
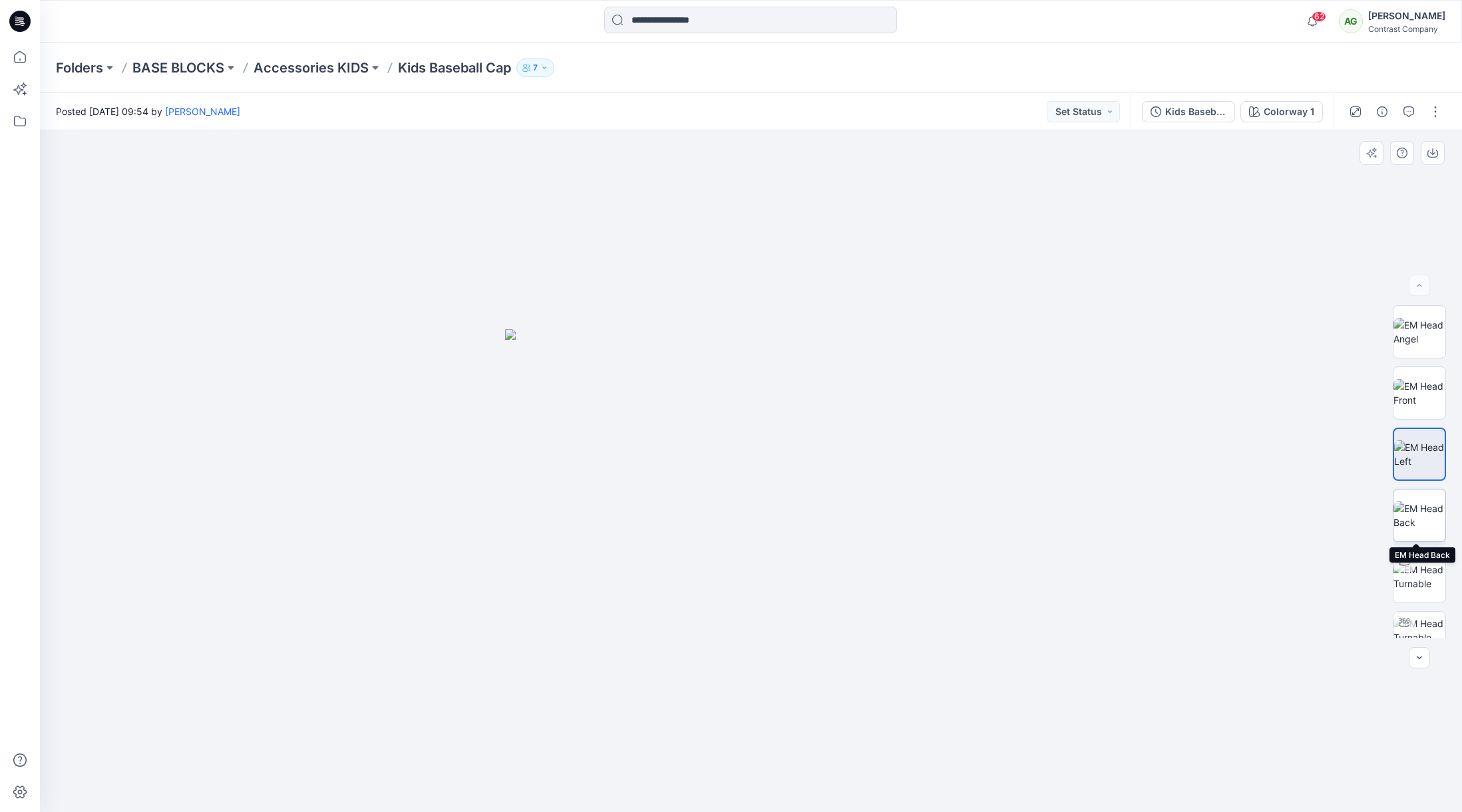
click at [1406, 511] on img at bounding box center [1420, 516] width 52 height 28
click at [1437, 154] on icon "button" at bounding box center [1432, 153] width 11 height 7
click at [1194, 111] on div "Kids Baseball Cap" at bounding box center [1195, 112] width 61 height 15
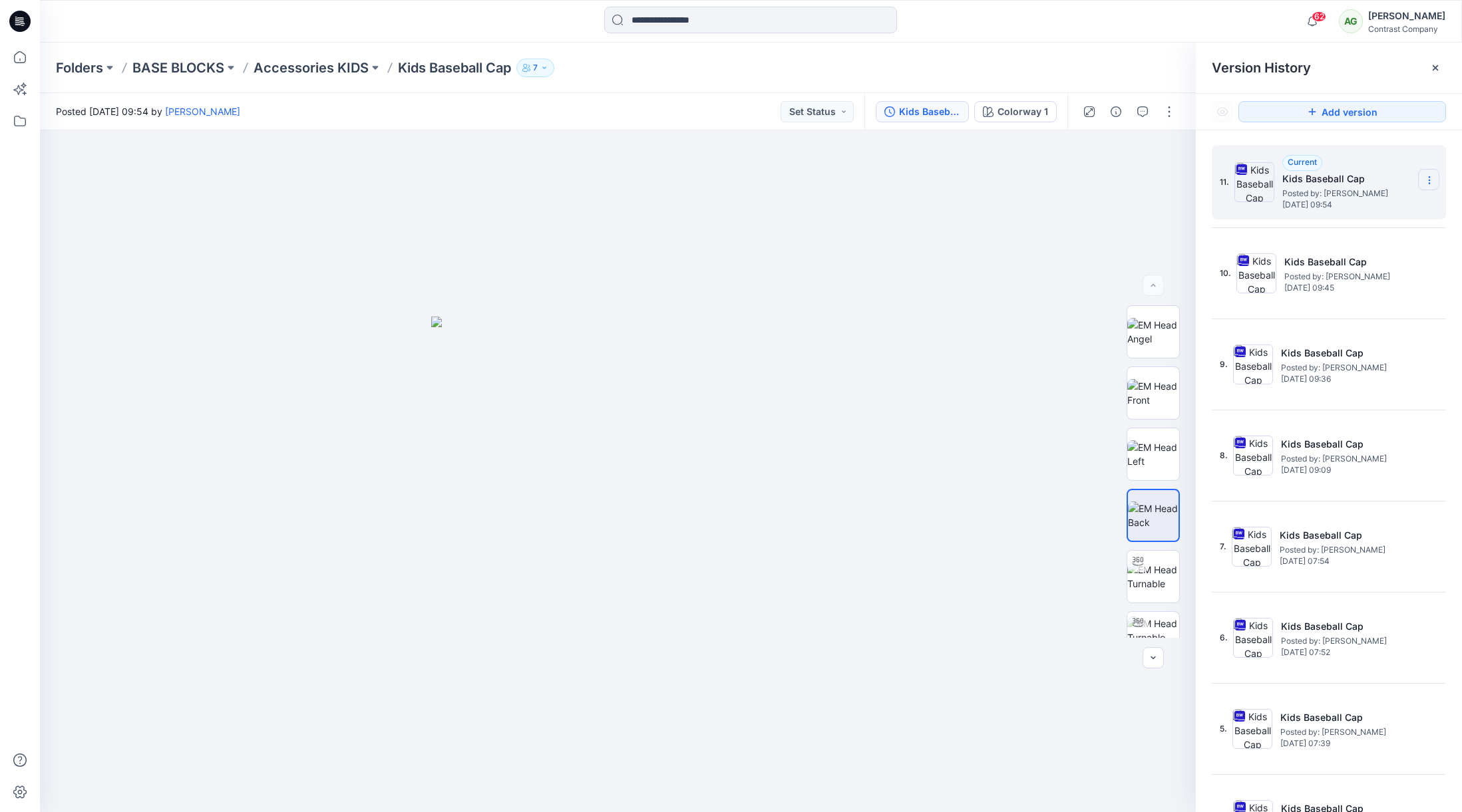
click at [1423, 179] on icon at bounding box center [1428, 180] width 11 height 11
click at [1379, 205] on span "Download Source BW File" at bounding box center [1361, 206] width 111 height 16
click at [1423, 179] on icon at bounding box center [1428, 180] width 11 height 11
click at [1365, 209] on span "Download Source BW File" at bounding box center [1361, 206] width 111 height 16
click at [1423, 177] on icon at bounding box center [1428, 180] width 11 height 11
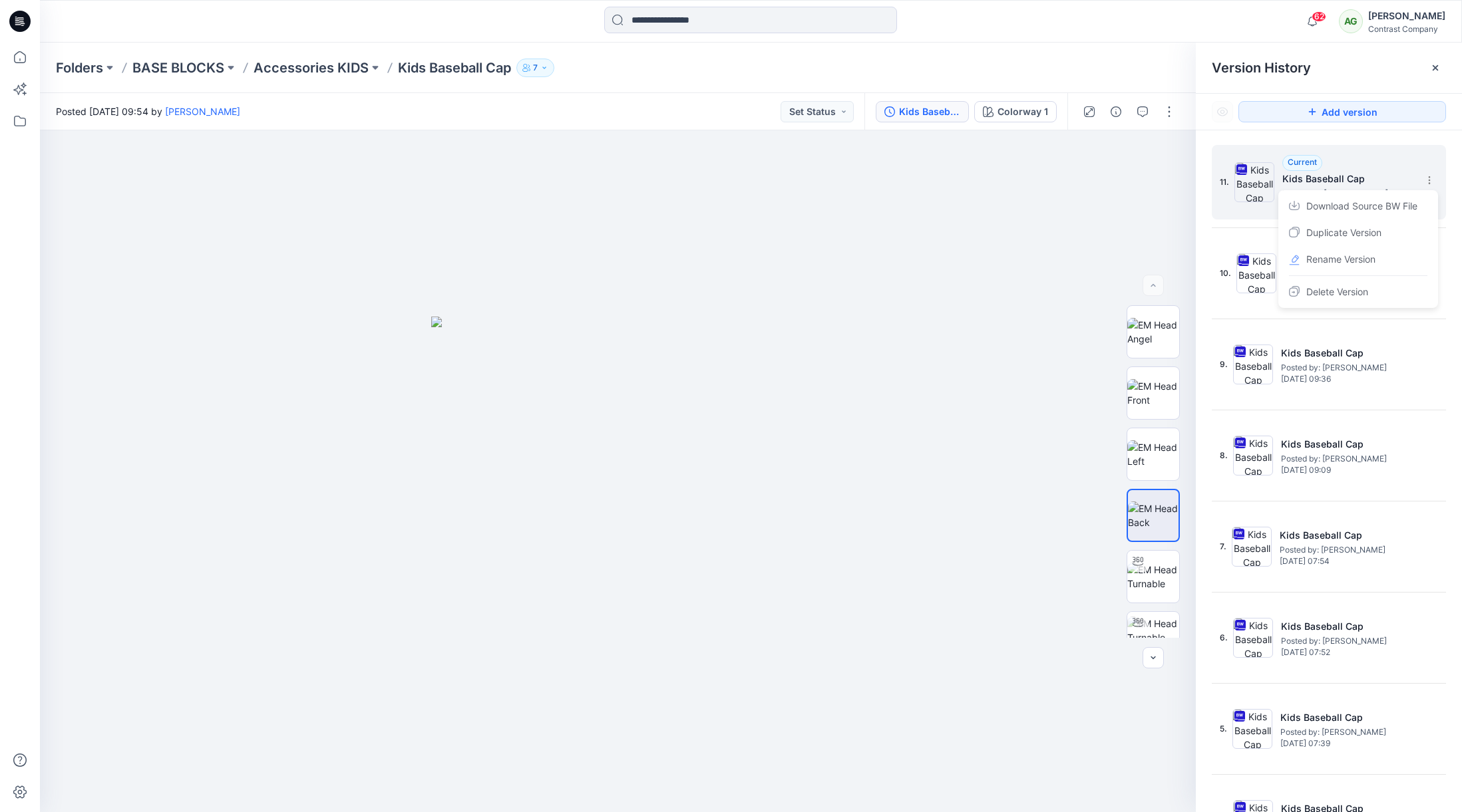
click at [1377, 204] on span "Download Source BW File" at bounding box center [1361, 206] width 111 height 16
click at [928, 275] on div at bounding box center [617, 471] width 1156 height 682
click at [1428, 177] on icon at bounding box center [1428, 177] width 1 height 1
click at [1295, 206] on icon at bounding box center [1294, 205] width 11 height 11
click at [893, 272] on div at bounding box center [617, 471] width 1156 height 682
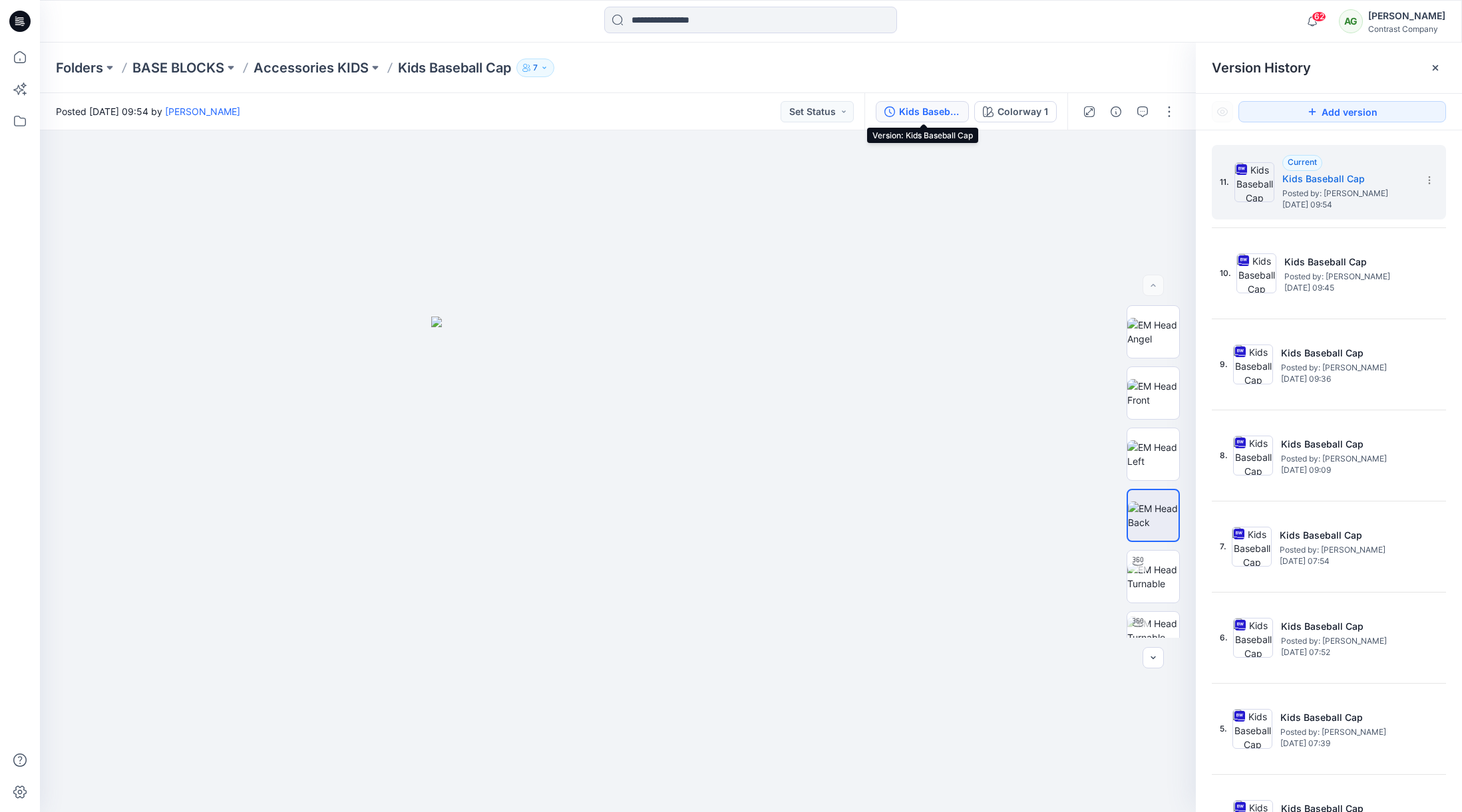
click at [913, 109] on div "Kids Baseball Cap" at bounding box center [930, 112] width 61 height 15
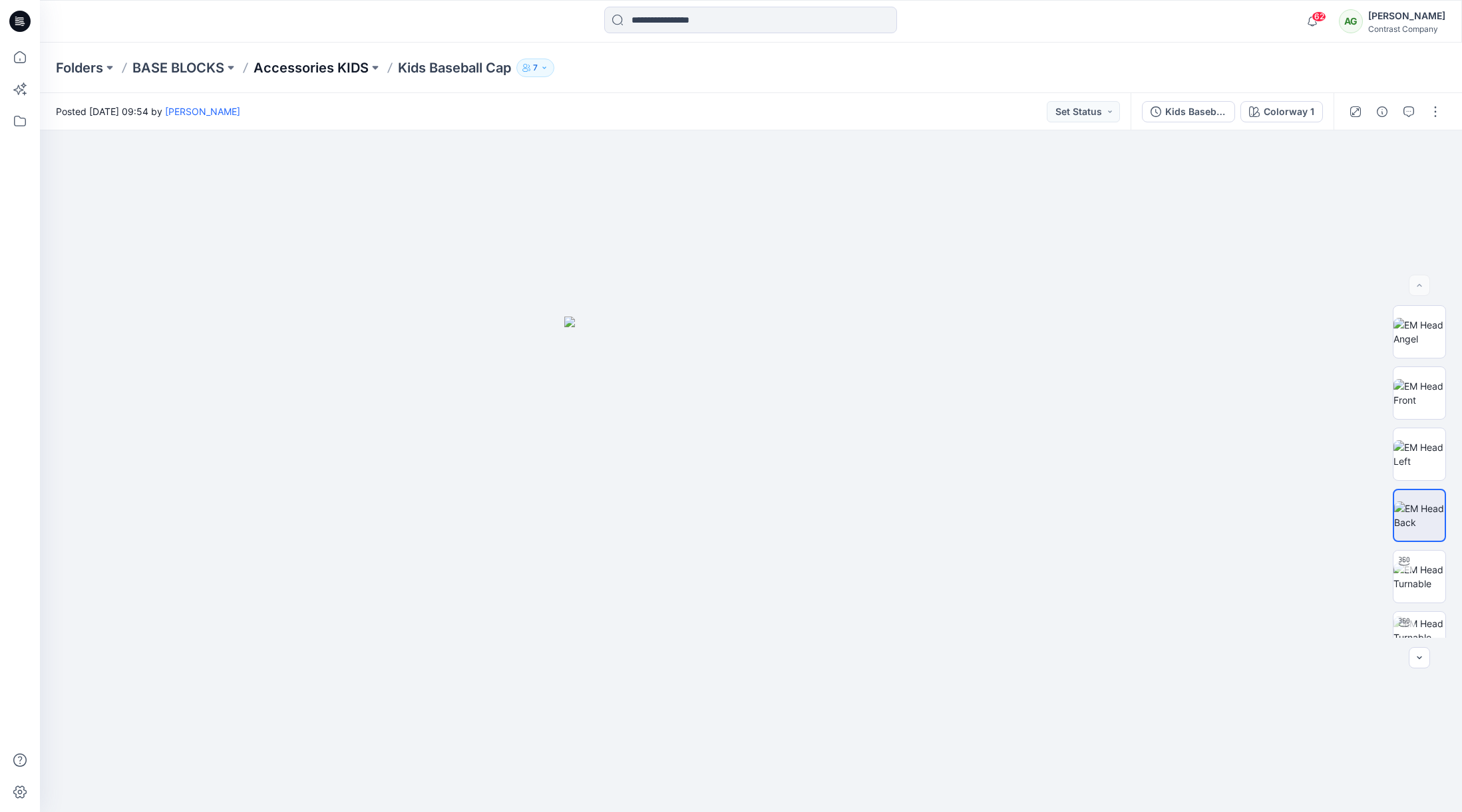
click at [309, 66] on p "Accessories KIDS" at bounding box center [311, 67] width 116 height 19
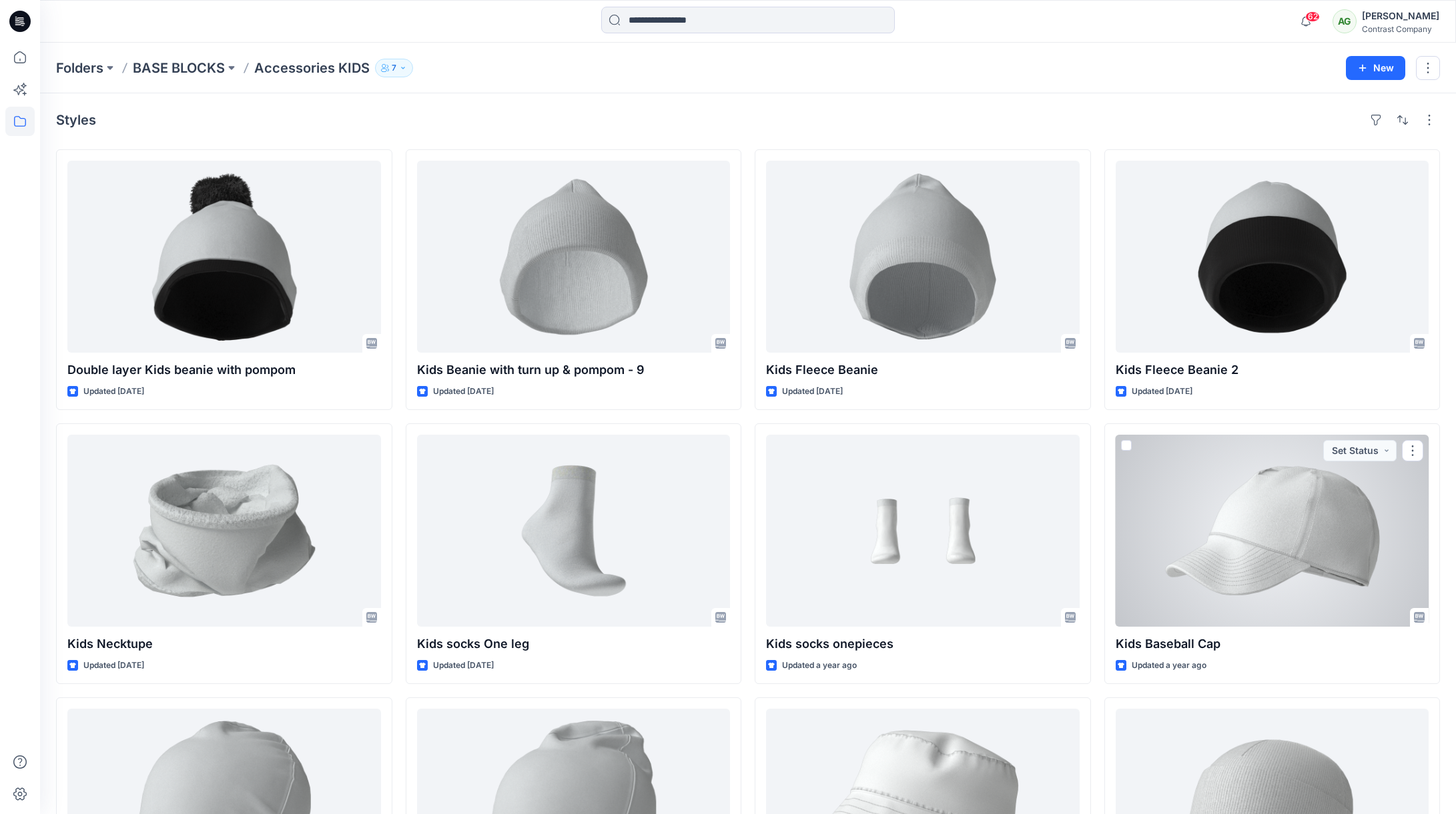
click at [1228, 493] on div at bounding box center [1272, 531] width 314 height 192
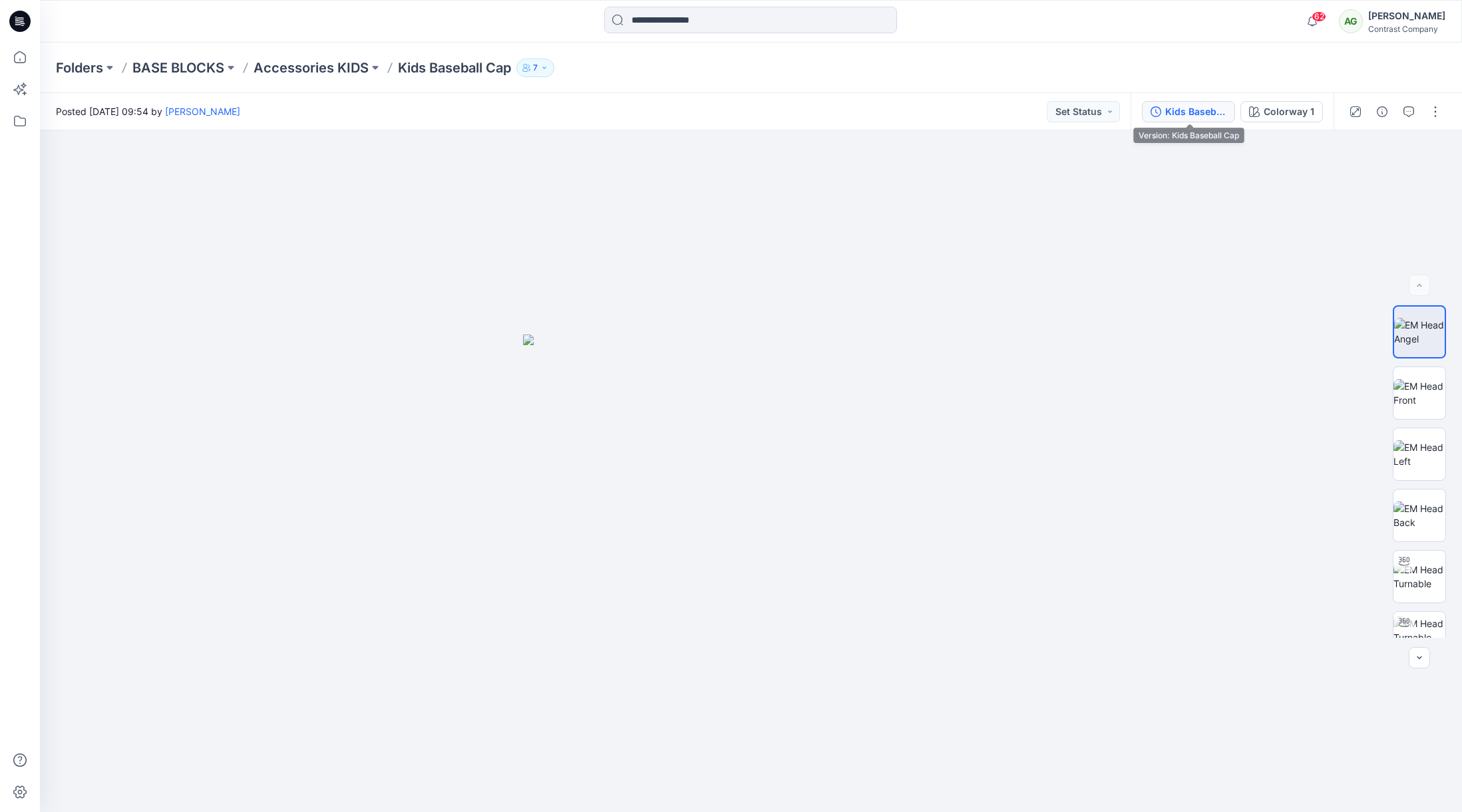
click at [1185, 111] on div "Kids Baseball Cap" at bounding box center [1195, 112] width 61 height 15
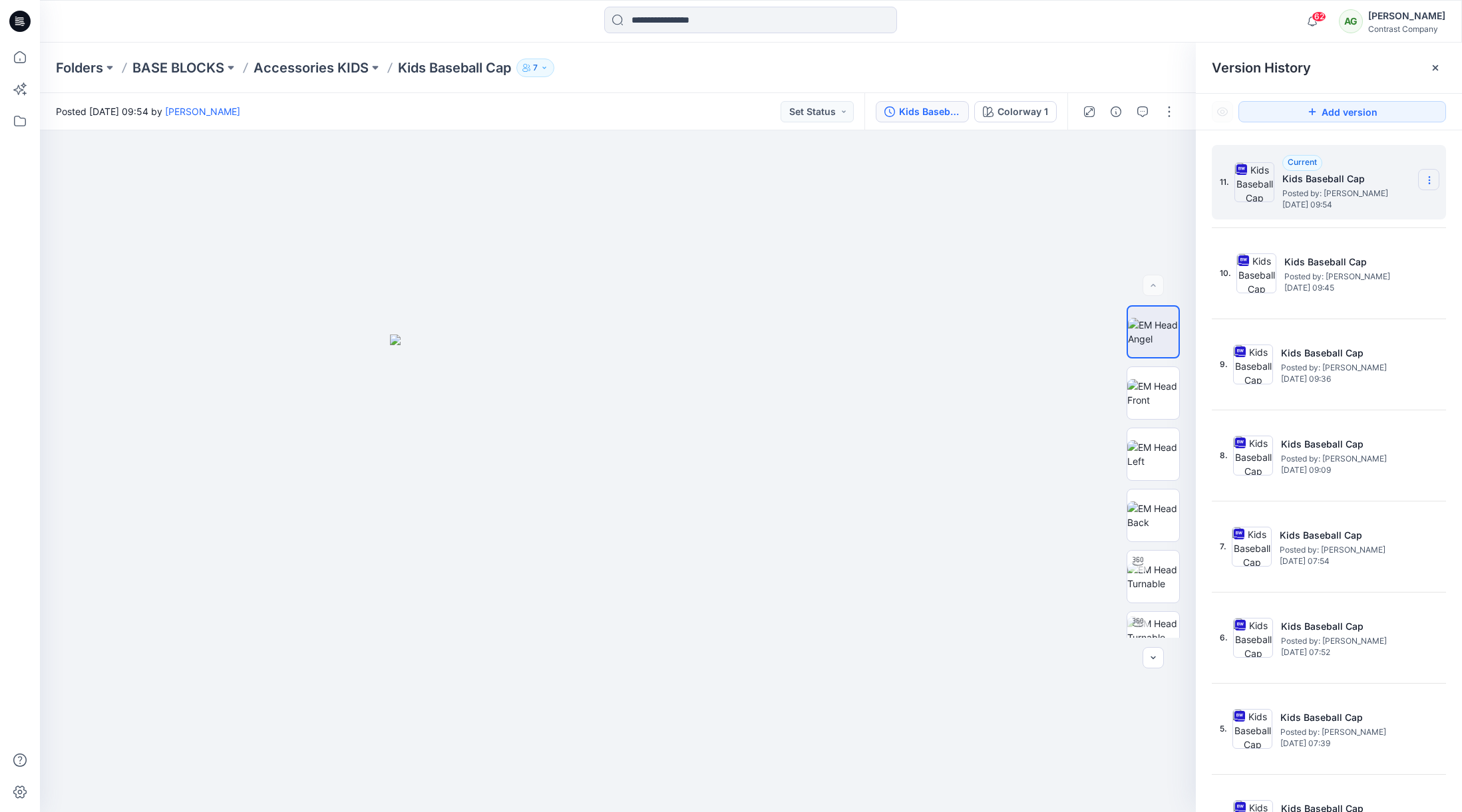
click at [1426, 179] on icon at bounding box center [1428, 180] width 11 height 11
click at [1359, 208] on span "Download Source BW File" at bounding box center [1361, 206] width 111 height 16
click at [304, 68] on p "Accessories KIDS" at bounding box center [311, 67] width 116 height 19
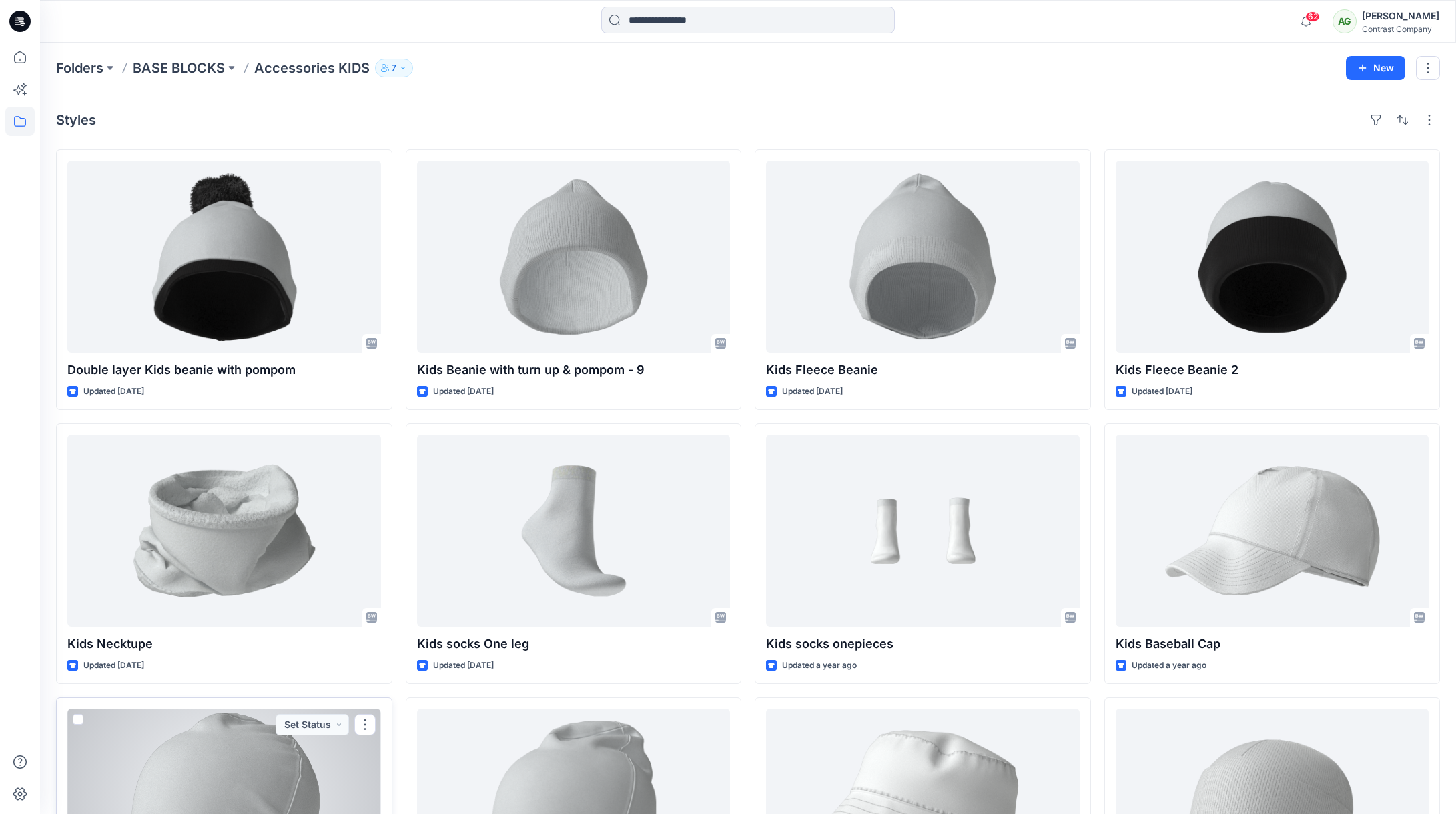
click at [297, 757] on div at bounding box center [224, 805] width 314 height 192
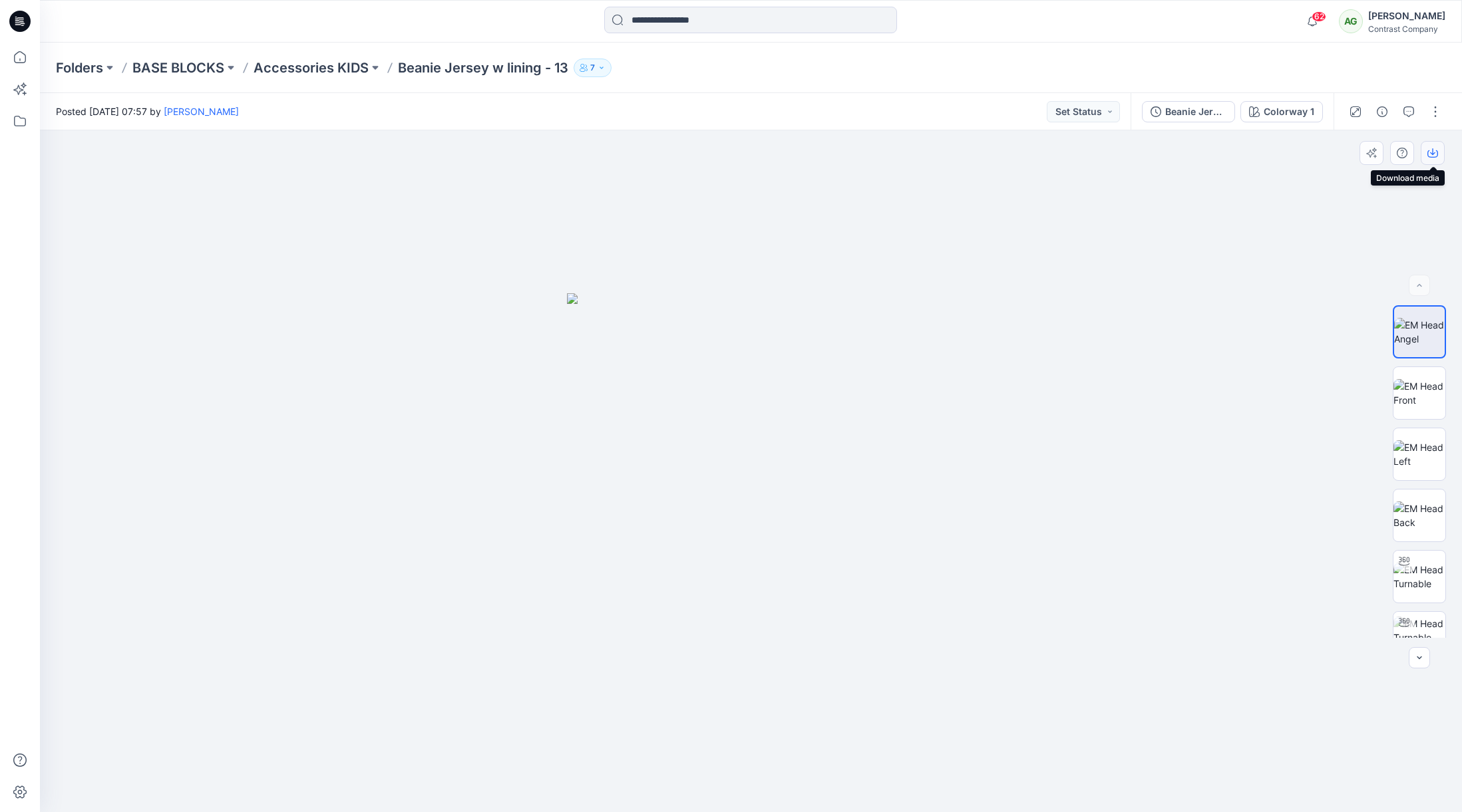
click at [1432, 155] on icon "button" at bounding box center [1432, 153] width 11 height 11
drag, startPoint x: 1419, startPoint y: 392, endPoint x: 1416, endPoint y: 345, distance: 47.1
click at [1419, 392] on img at bounding box center [1420, 393] width 52 height 28
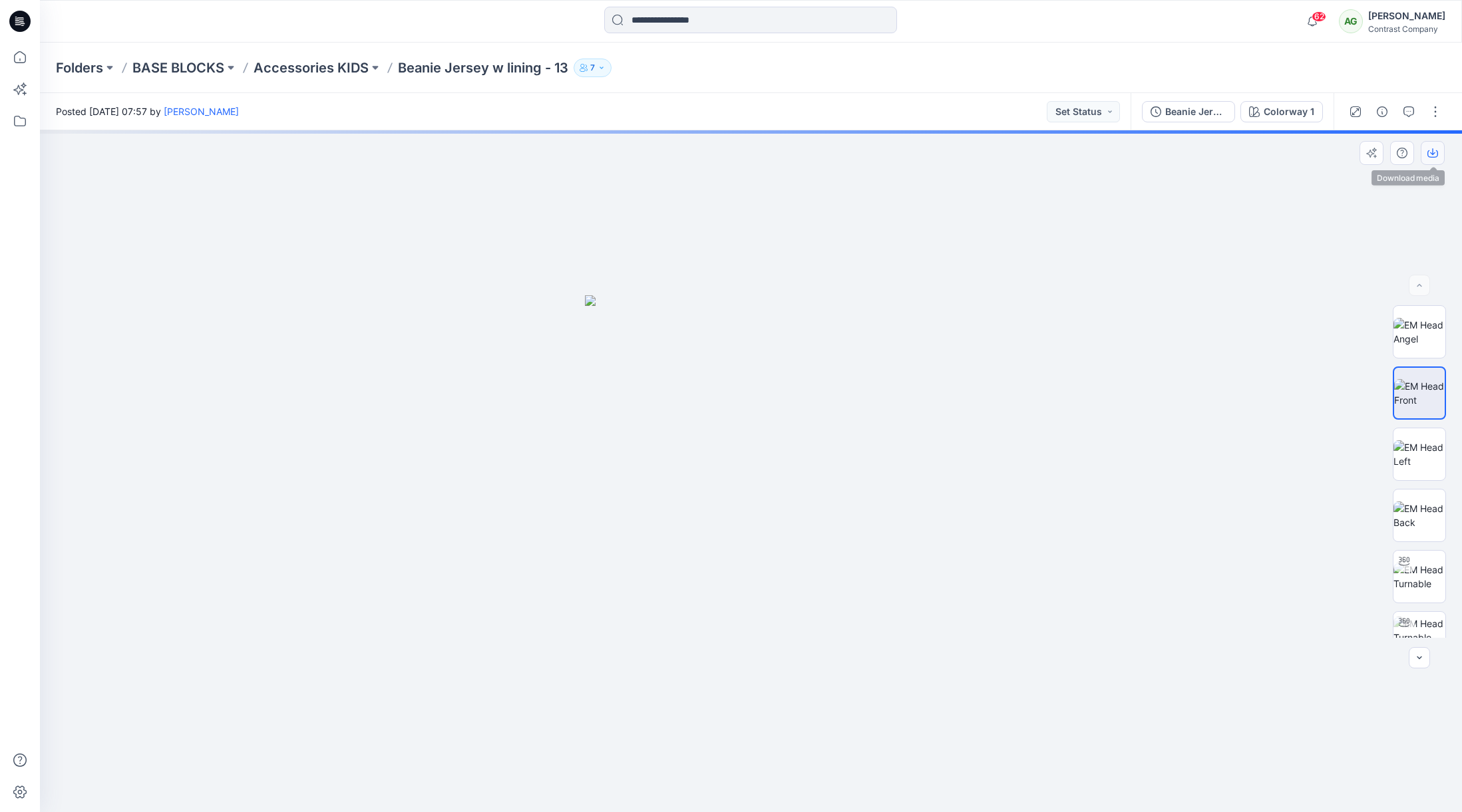
click at [1436, 150] on icon "button" at bounding box center [1432, 153] width 11 height 11
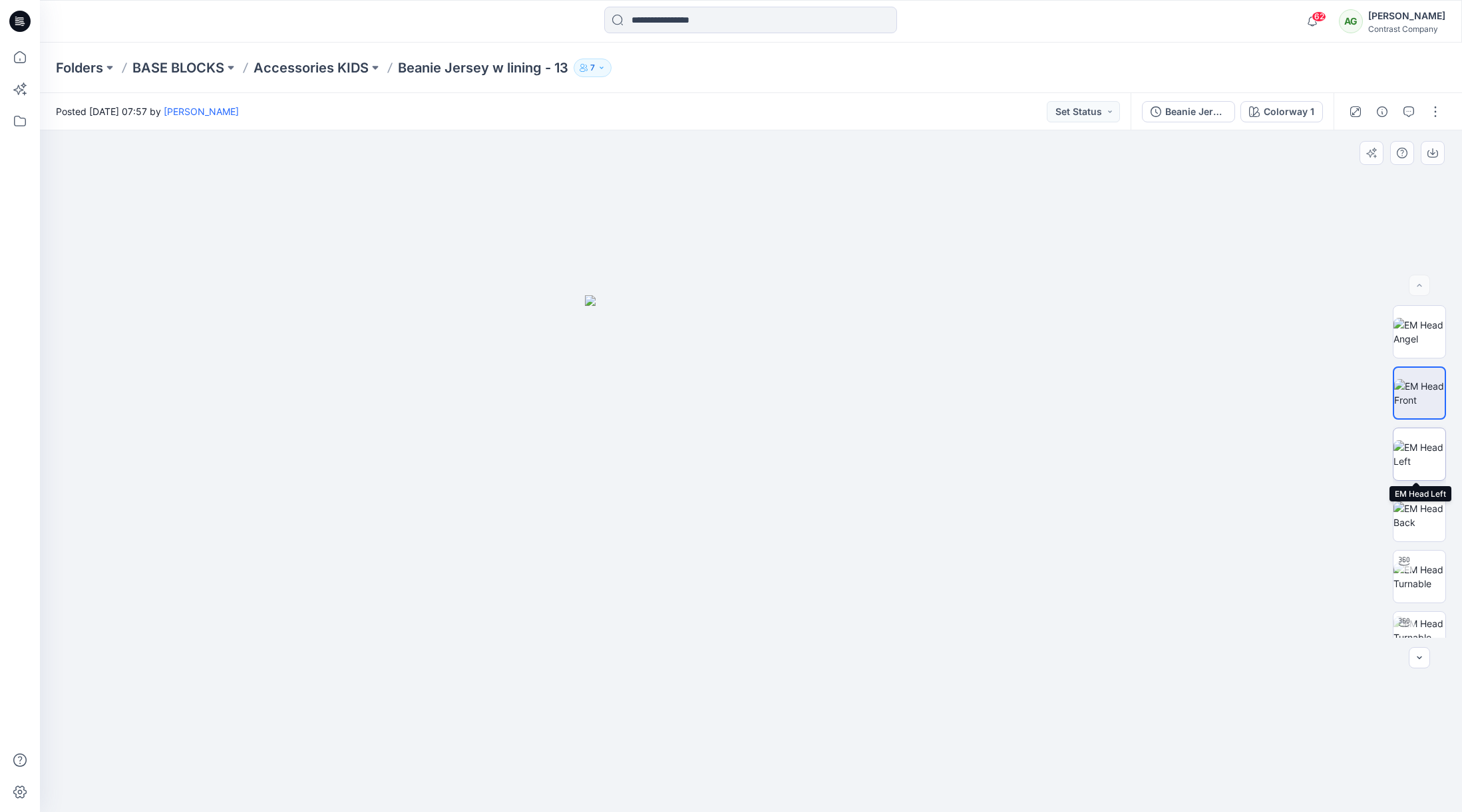
click at [1415, 445] on img at bounding box center [1420, 454] width 52 height 28
click at [1436, 148] on icon "button" at bounding box center [1432, 153] width 11 height 11
drag, startPoint x: 1420, startPoint y: 515, endPoint x: 1431, endPoint y: 456, distance: 60.0
click at [1420, 513] on img at bounding box center [1420, 516] width 52 height 28
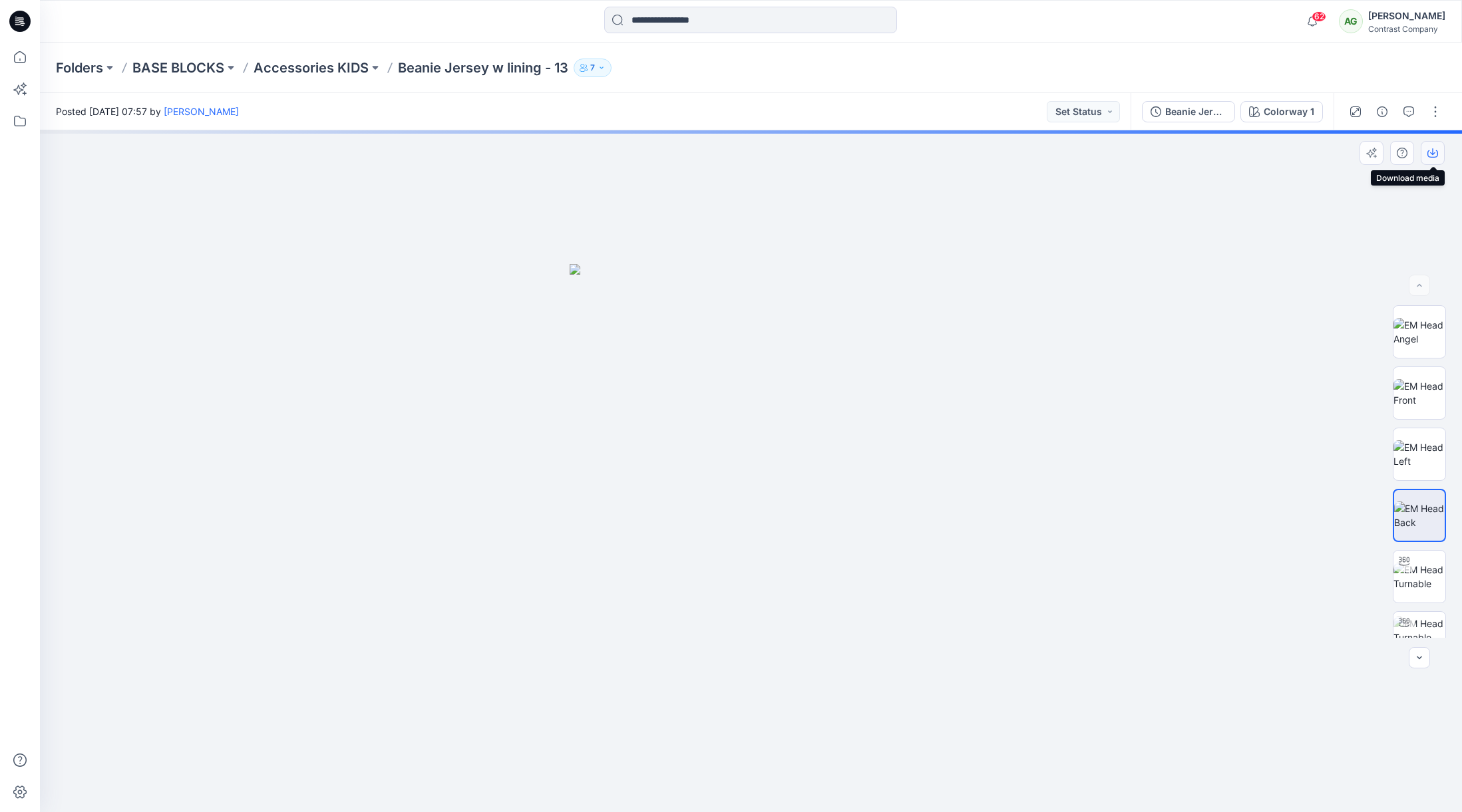
click at [1432, 148] on icon "button" at bounding box center [1432, 153] width 11 height 11
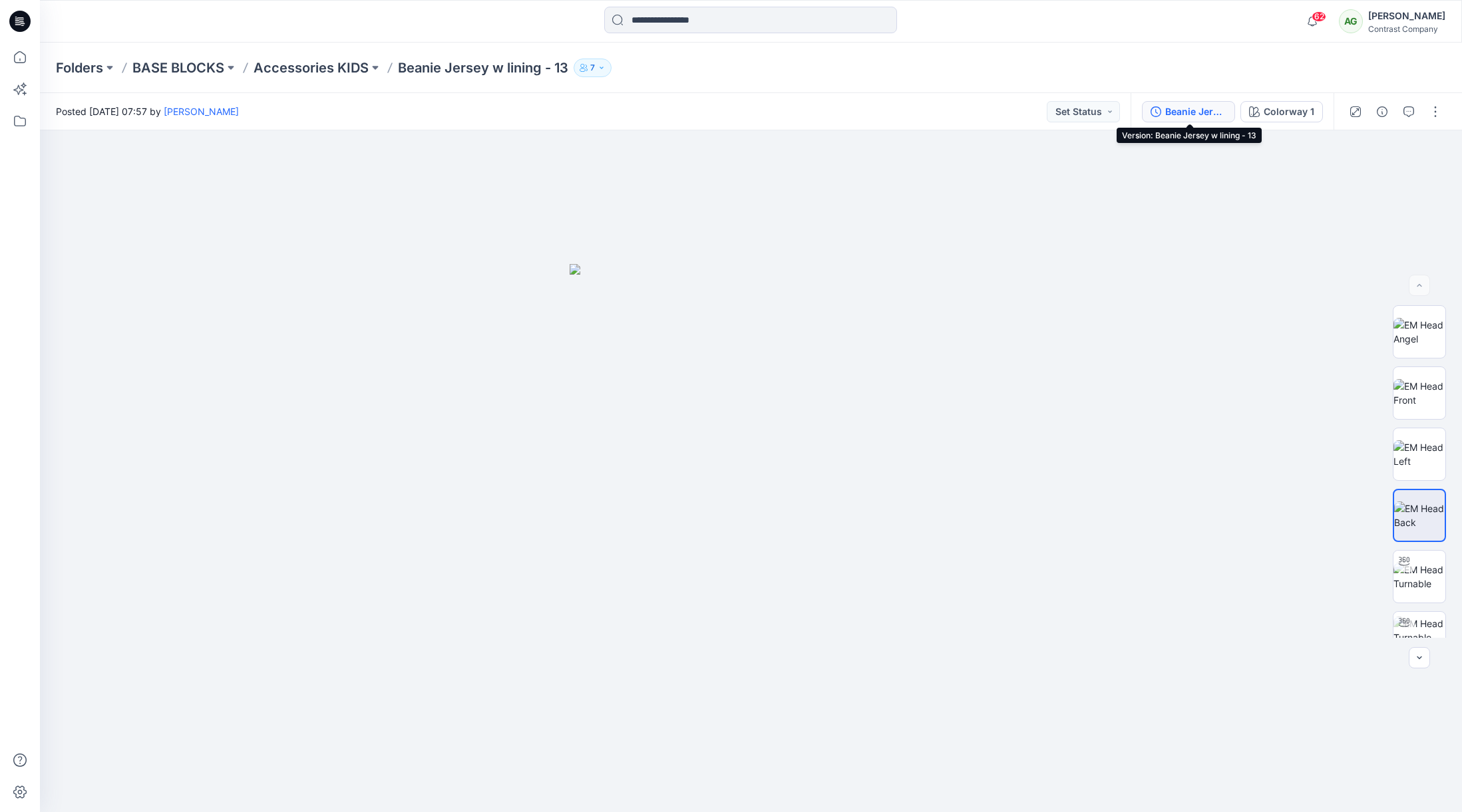
click at [1177, 111] on div "Beanie Jersey w lining - 13" at bounding box center [1195, 112] width 61 height 15
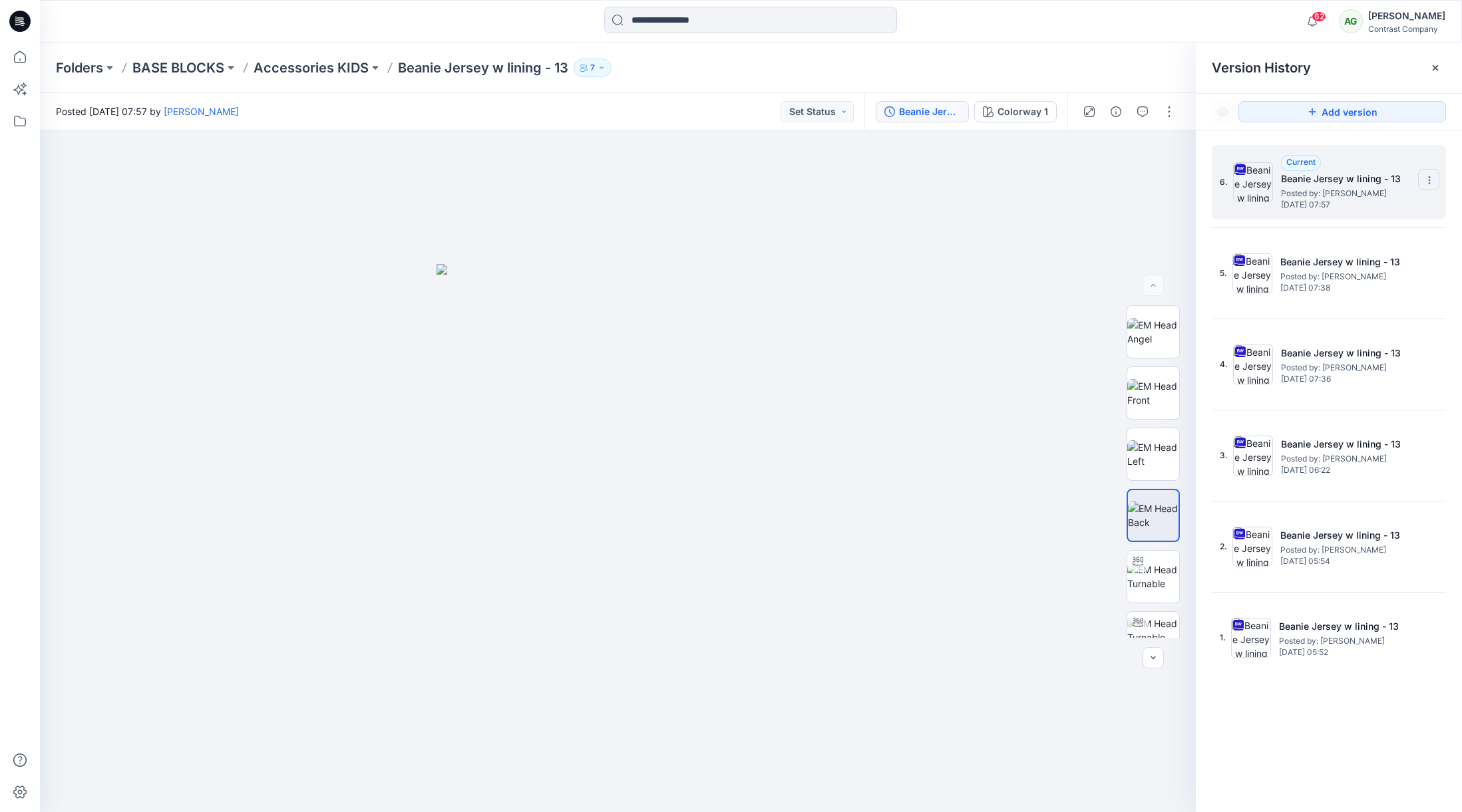
click at [1425, 180] on icon at bounding box center [1428, 180] width 11 height 11
click at [1377, 206] on span "Download Source BW File" at bounding box center [1361, 206] width 111 height 16
click at [309, 63] on p "Accessories KIDS" at bounding box center [311, 67] width 116 height 19
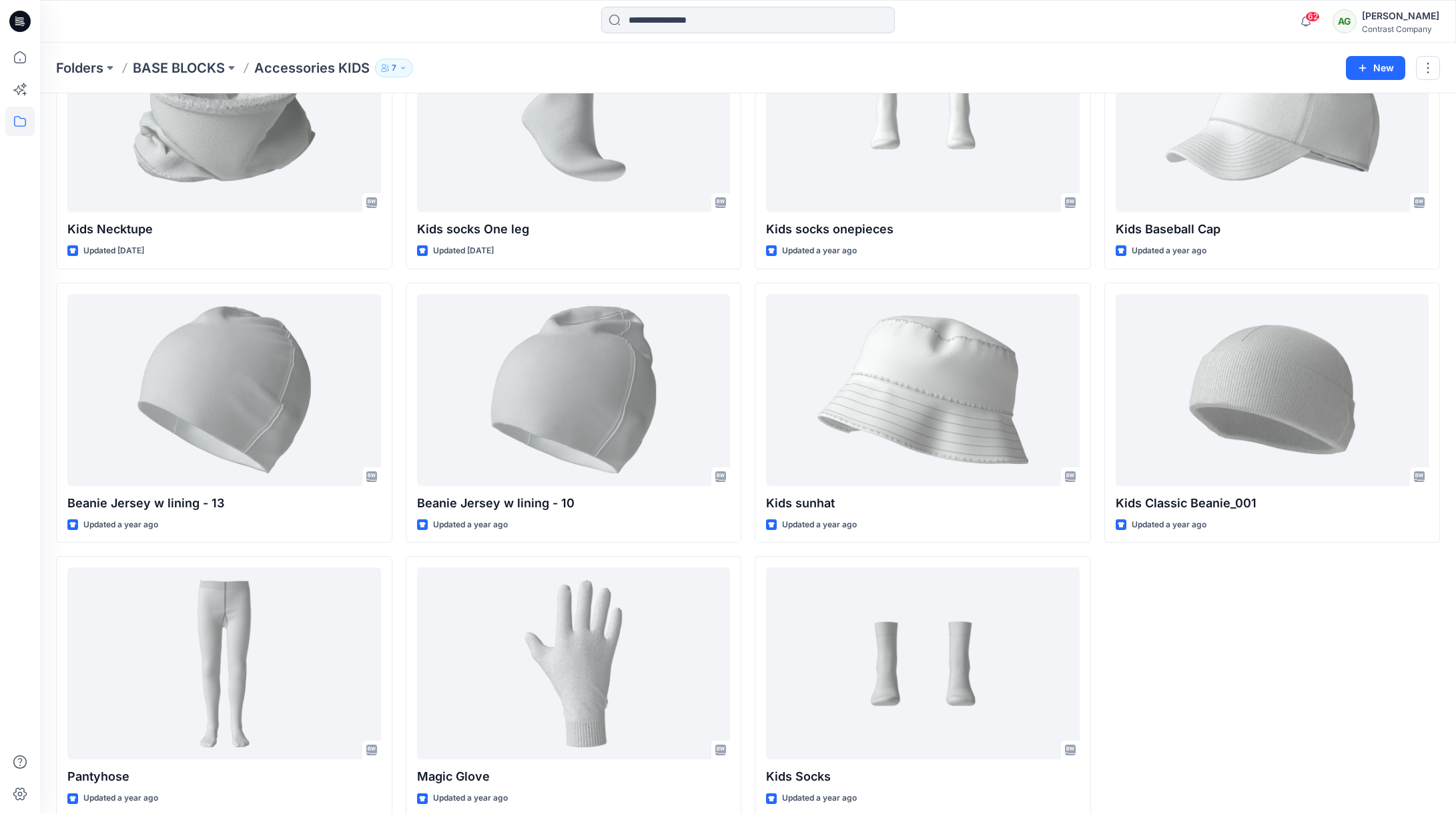
scroll to position [434, 0]
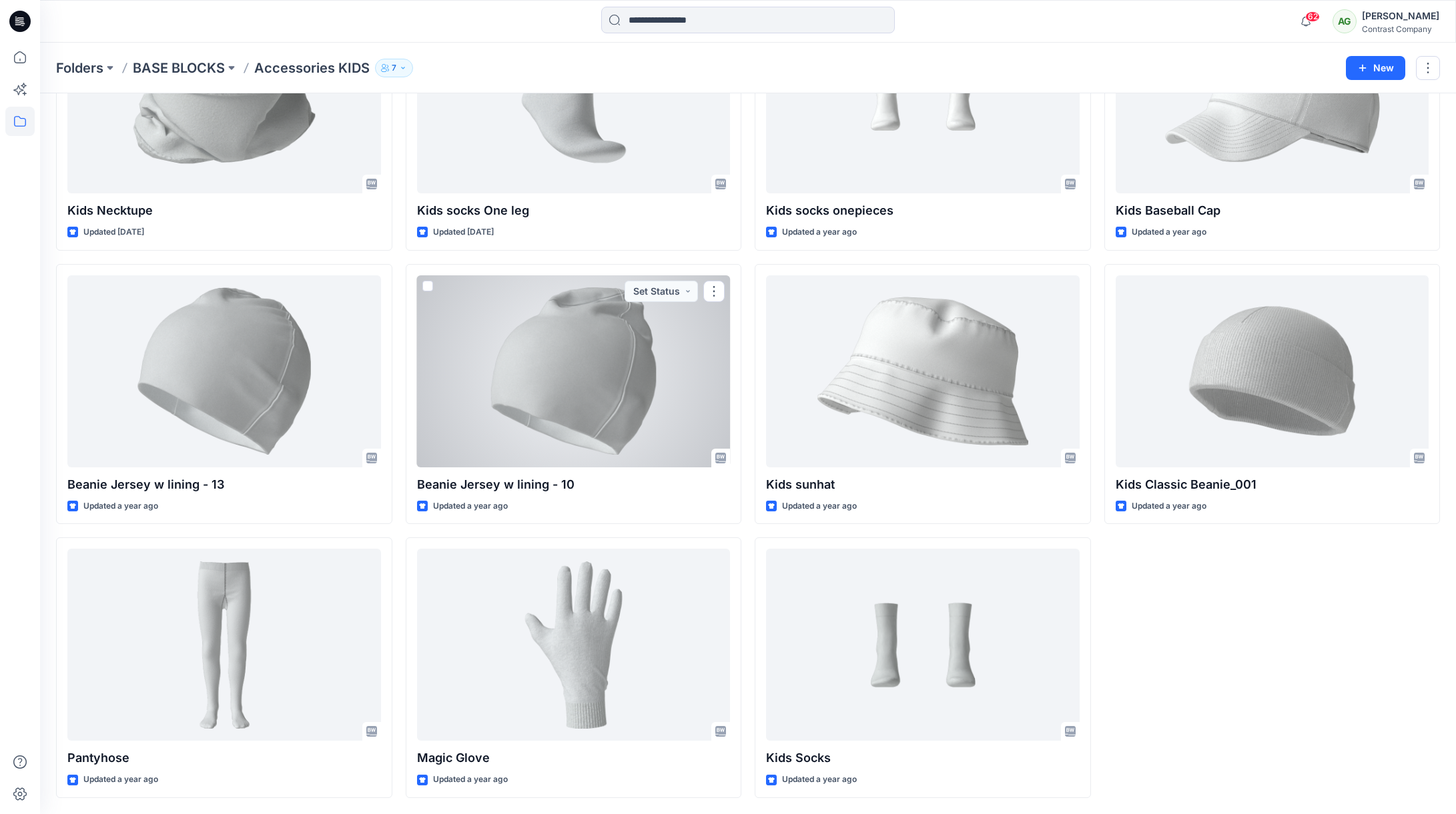
drag, startPoint x: 570, startPoint y: 335, endPoint x: 623, endPoint y: 314, distance: 57.0
click at [570, 334] on div at bounding box center [573, 371] width 314 height 192
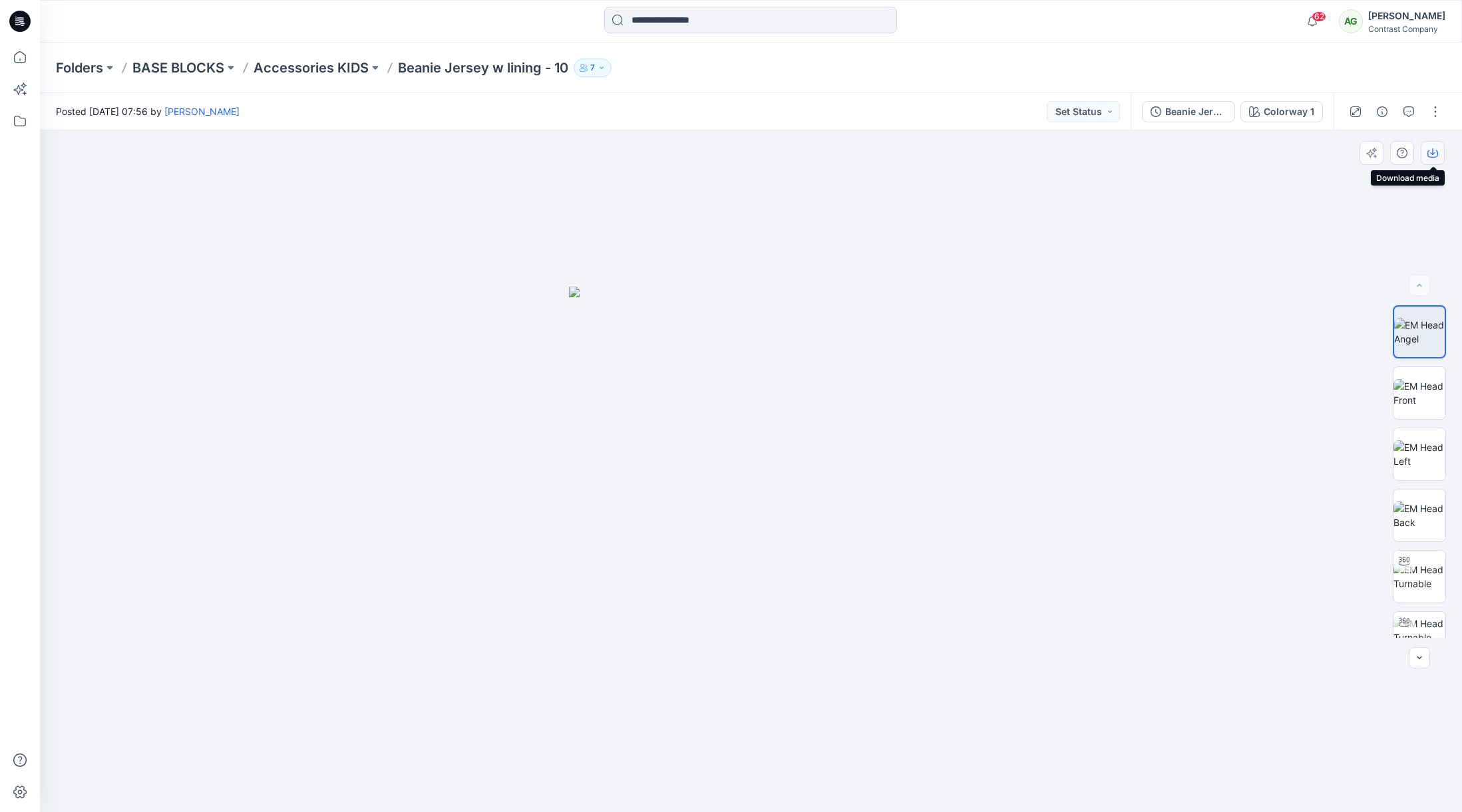
click at [1430, 153] on icon "button" at bounding box center [1432, 153] width 11 height 11
click at [1419, 390] on img at bounding box center [1420, 393] width 52 height 28
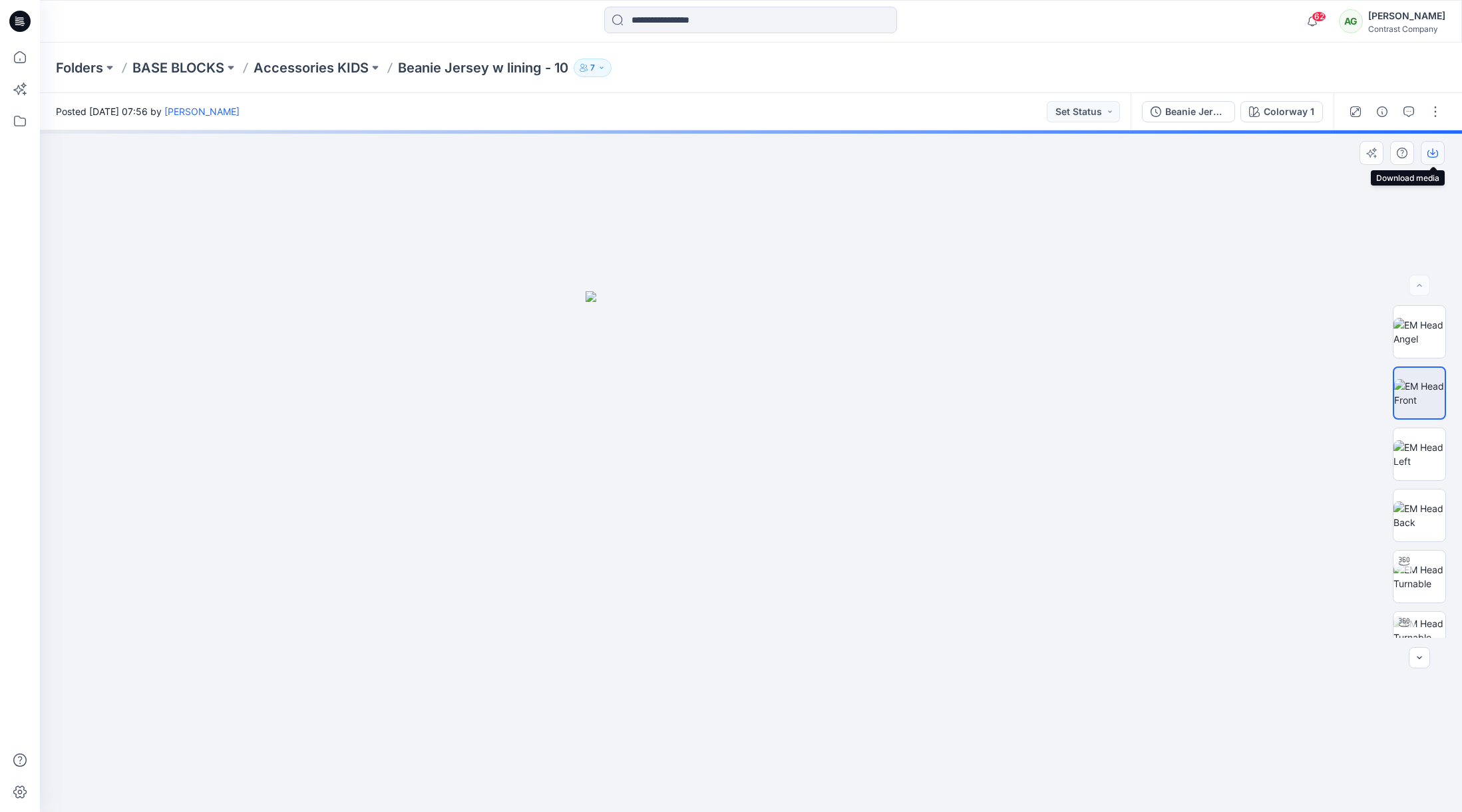
click at [1434, 151] on icon "button" at bounding box center [1432, 153] width 11 height 11
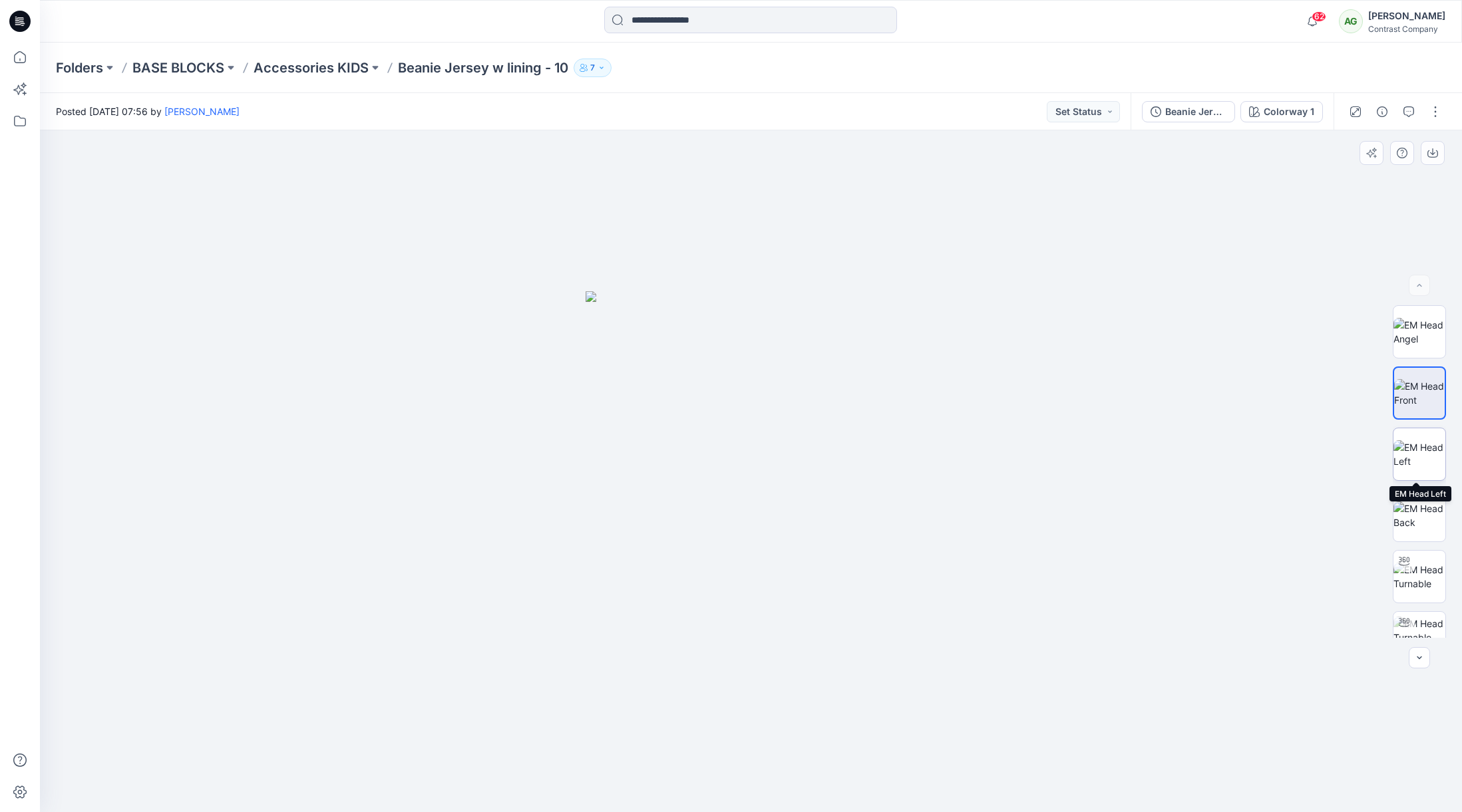
click at [1426, 454] on img at bounding box center [1420, 454] width 52 height 28
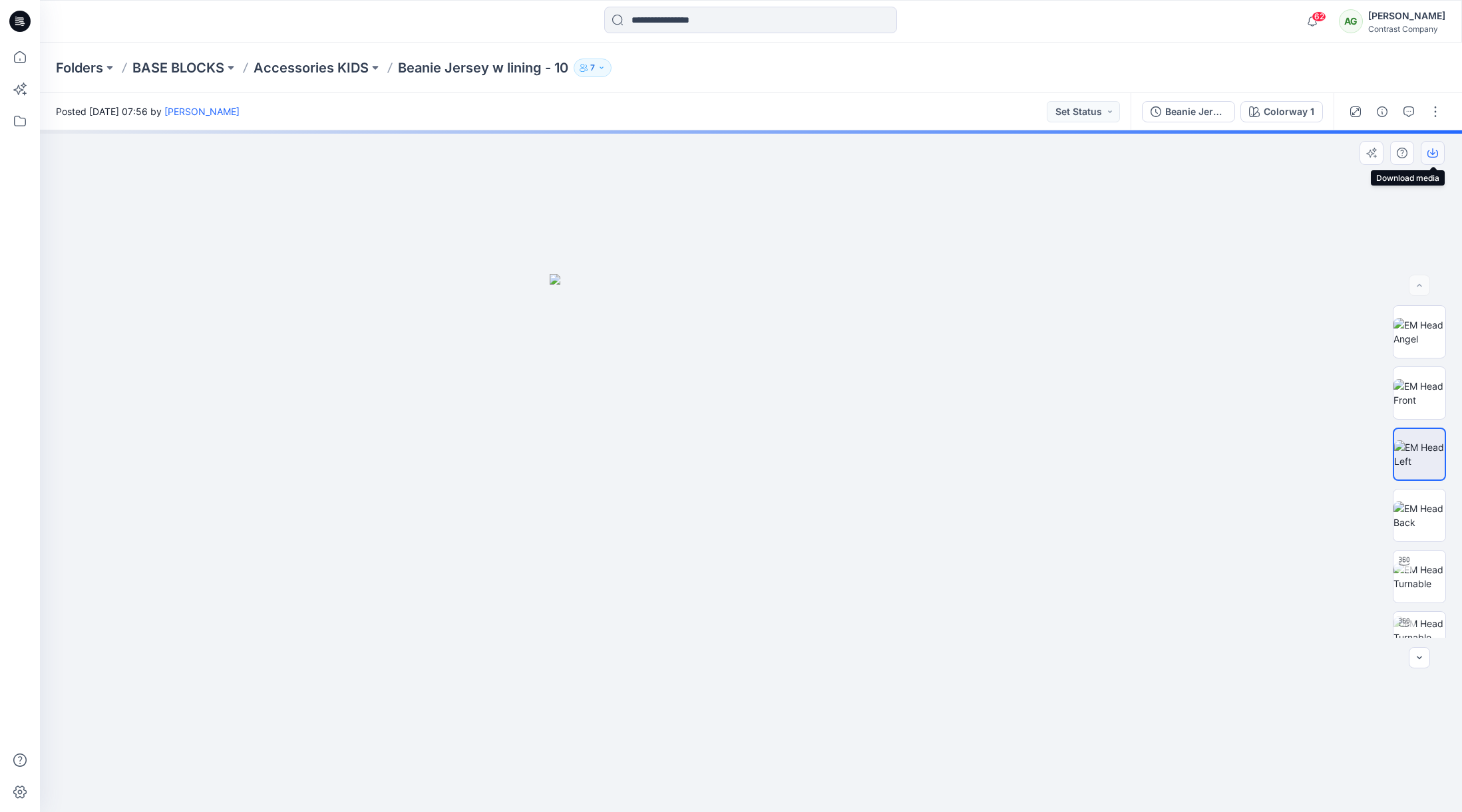
click at [1434, 153] on icon "button" at bounding box center [1432, 153] width 11 height 11
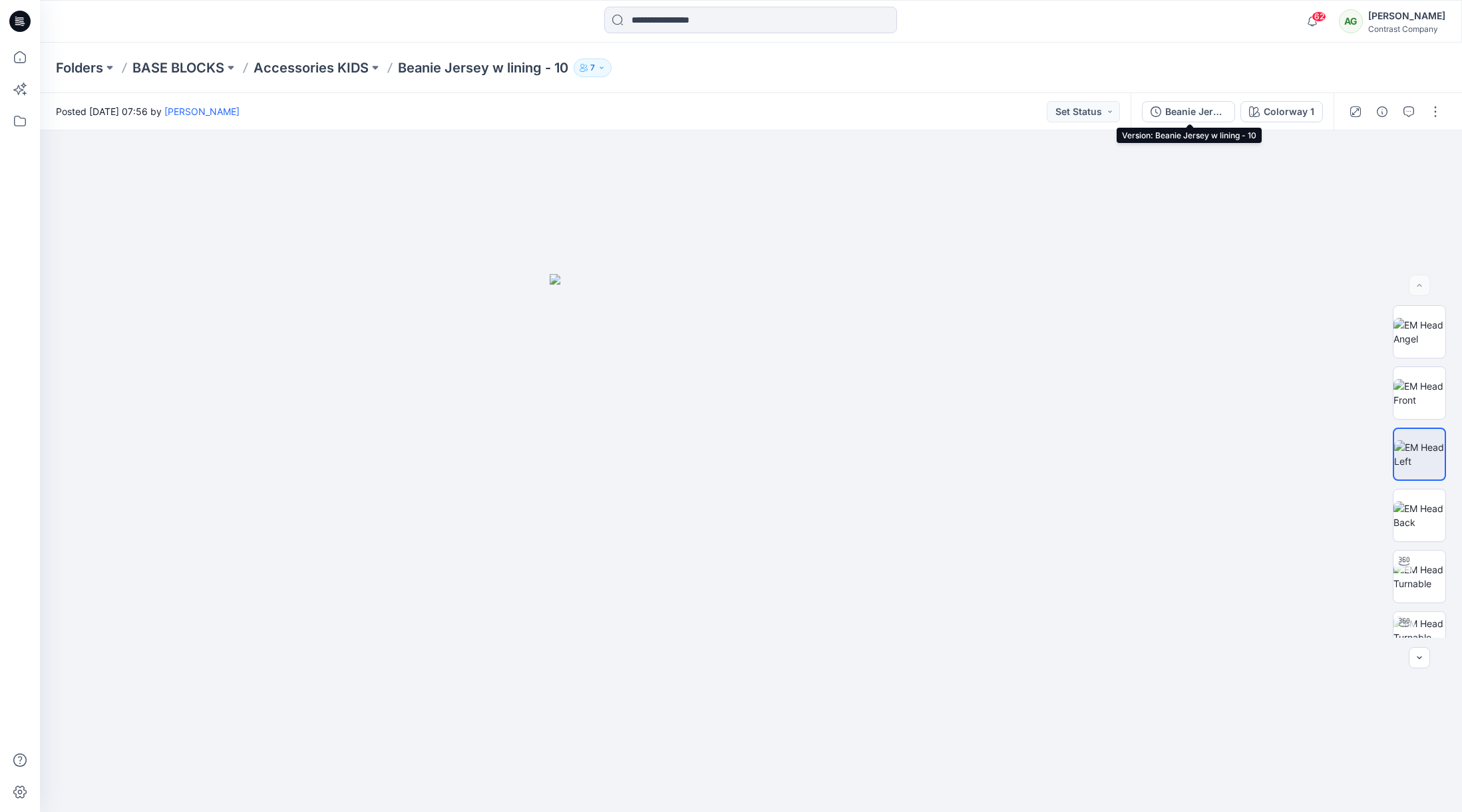
click at [1190, 107] on div "Beanie Jersey w lining - 10" at bounding box center [1195, 112] width 61 height 15
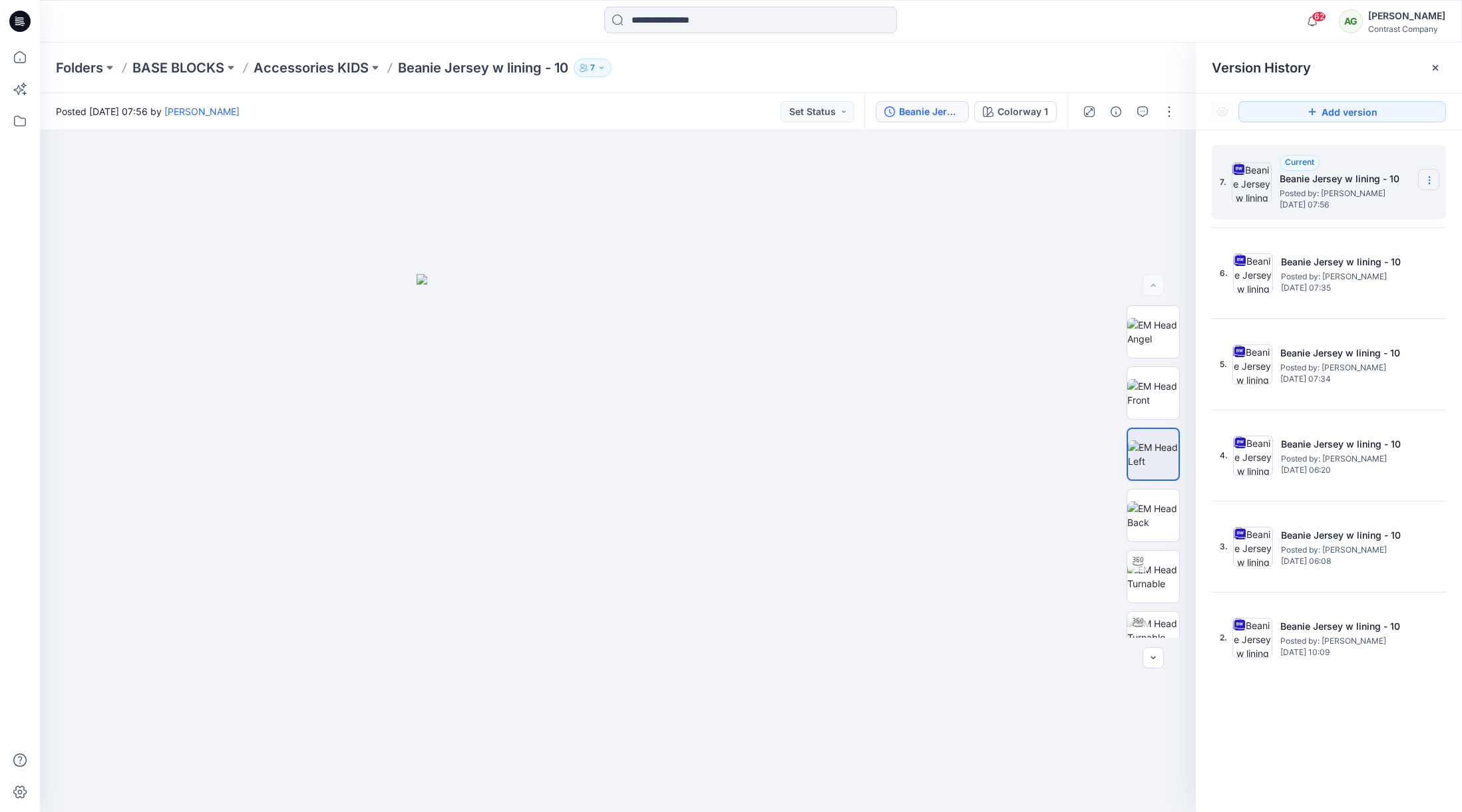
click at [1428, 180] on icon at bounding box center [1428, 180] width 11 height 11
click at [1369, 206] on span "Download Source BW File" at bounding box center [1361, 206] width 111 height 16
click at [293, 70] on p "Accessories KIDS" at bounding box center [311, 67] width 116 height 19
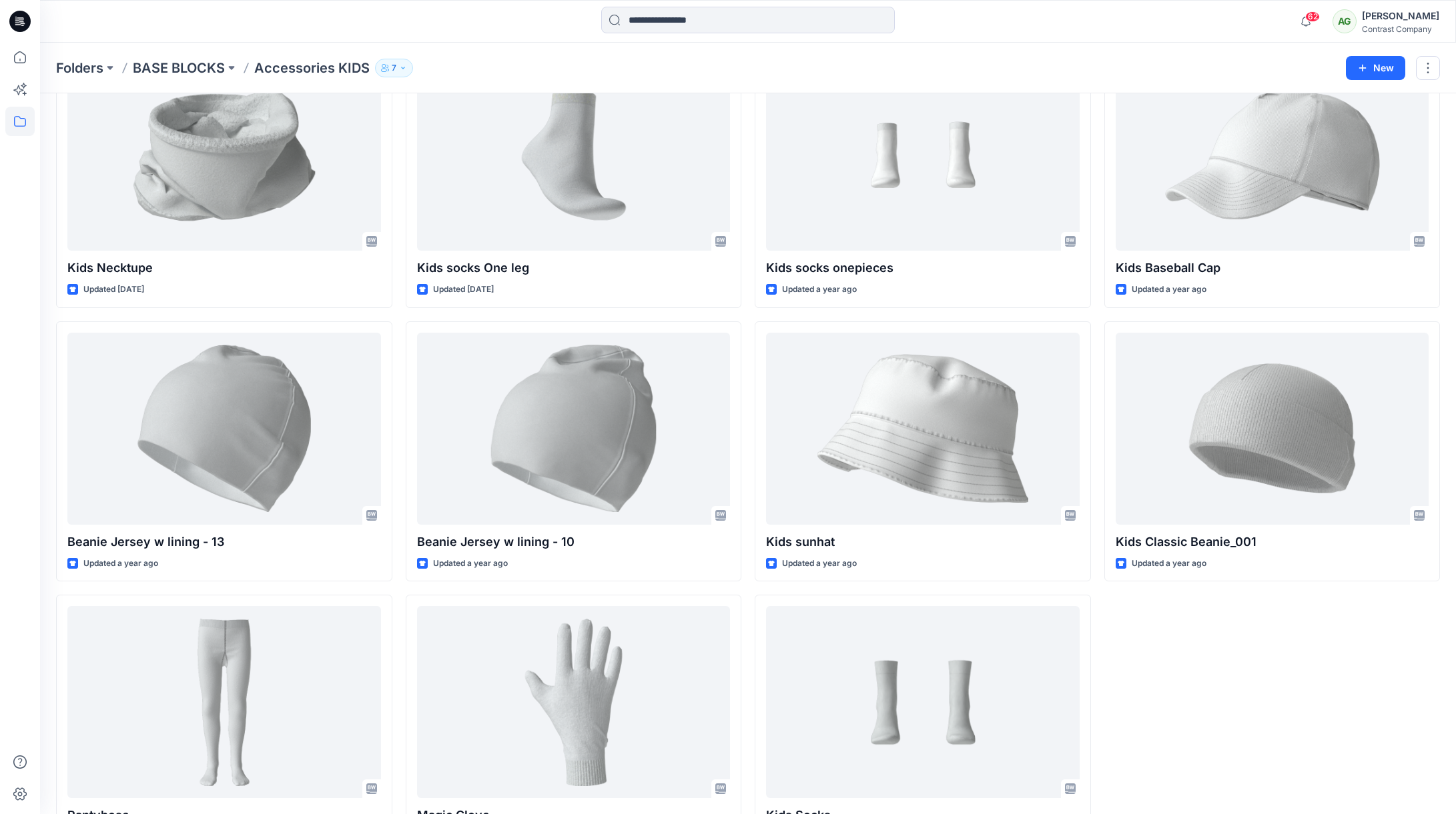
scroll to position [434, 0]
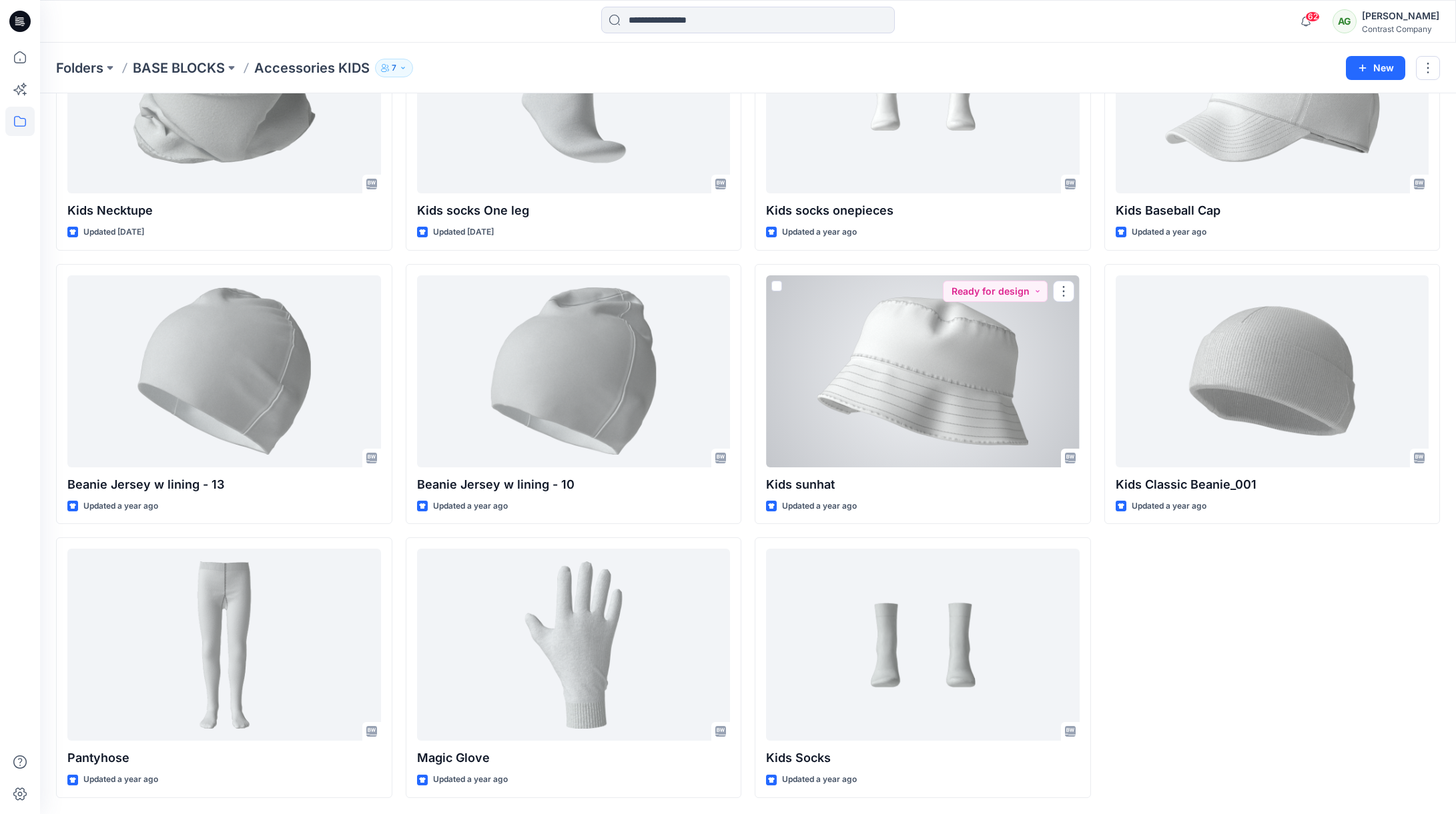
click at [976, 360] on div at bounding box center [922, 371] width 314 height 192
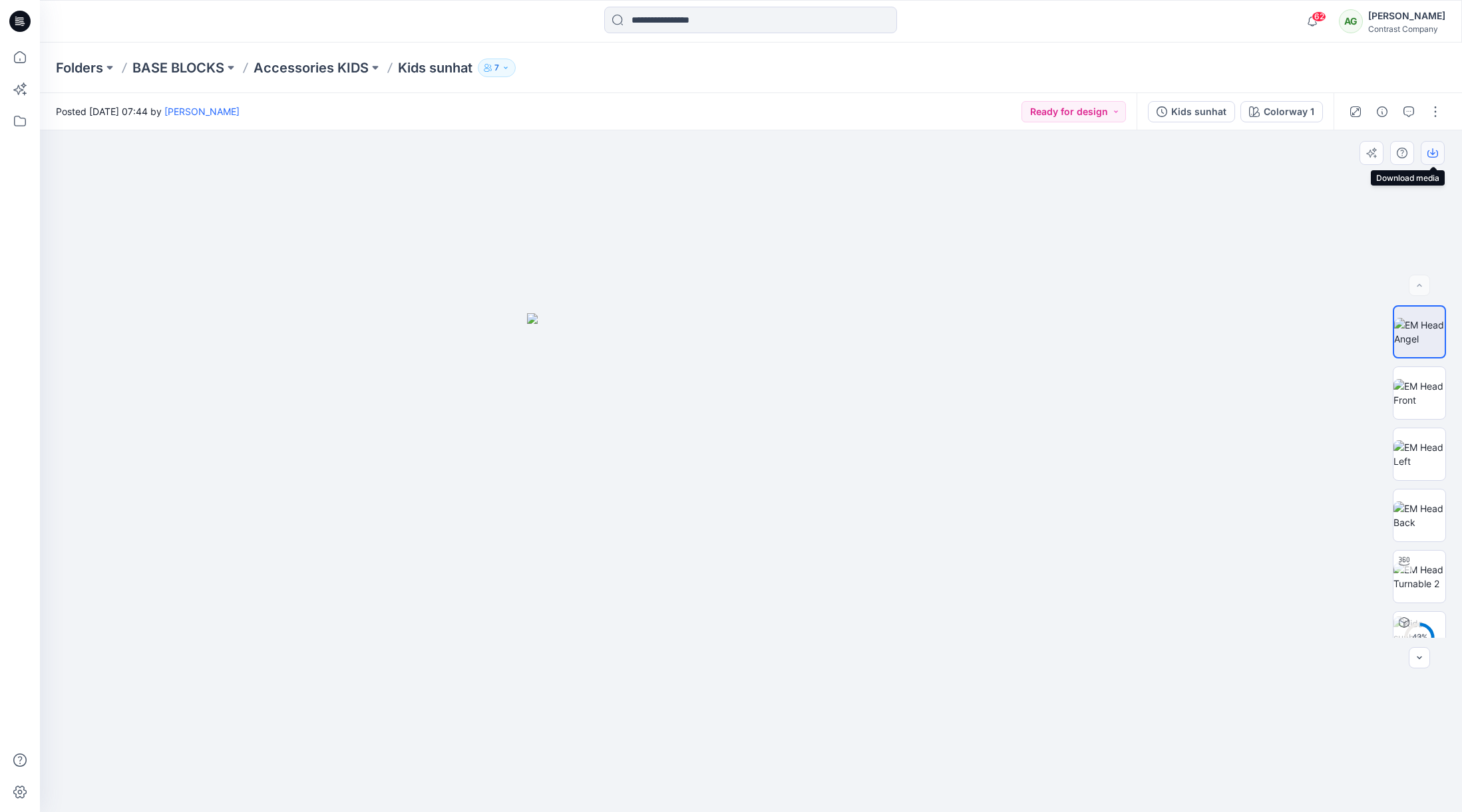
click at [1434, 150] on icon "button" at bounding box center [1432, 153] width 11 height 11
click at [1425, 390] on img at bounding box center [1420, 393] width 52 height 28
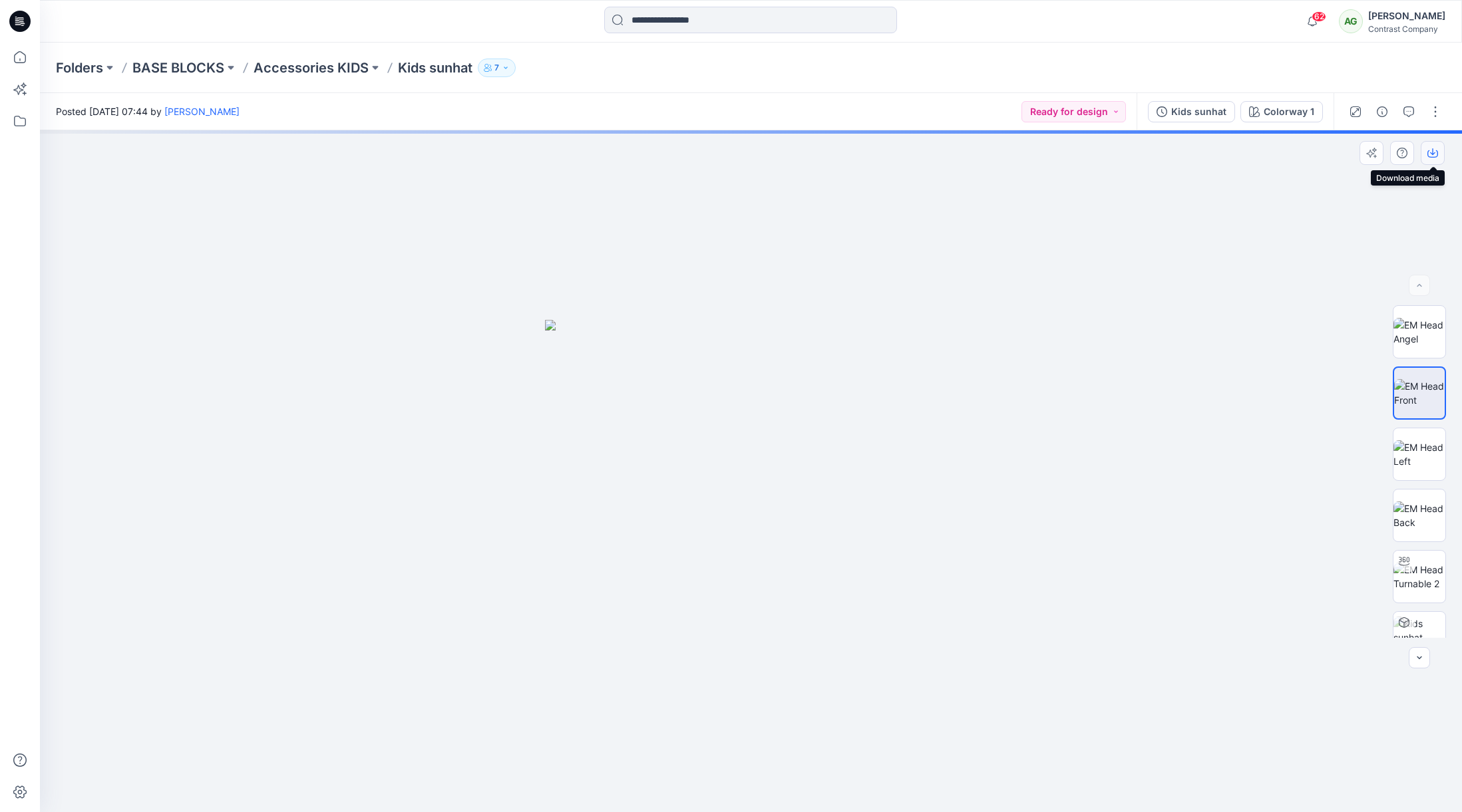
click at [1431, 152] on icon "button" at bounding box center [1432, 153] width 11 height 11
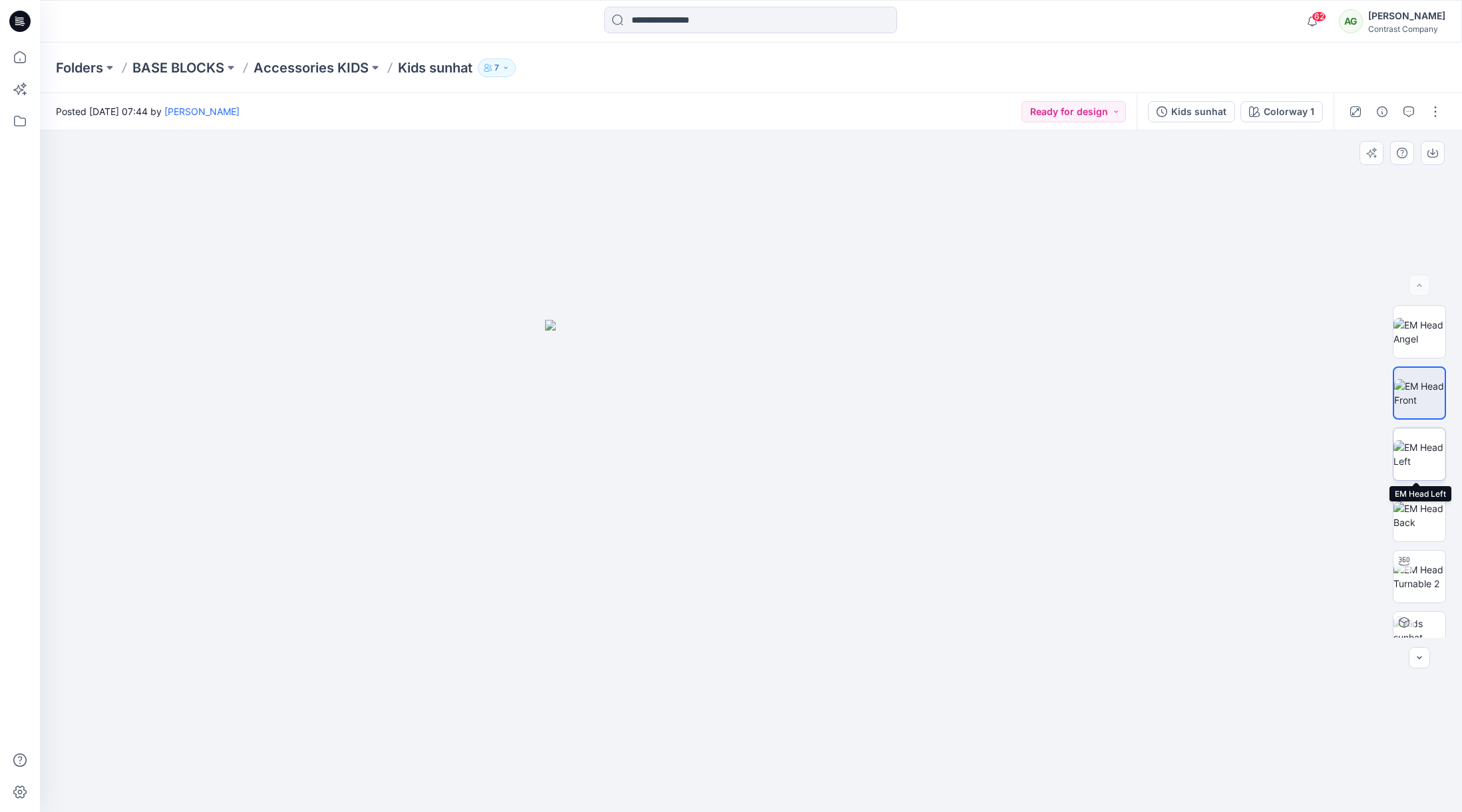
click at [1424, 442] on img at bounding box center [1420, 454] width 52 height 28
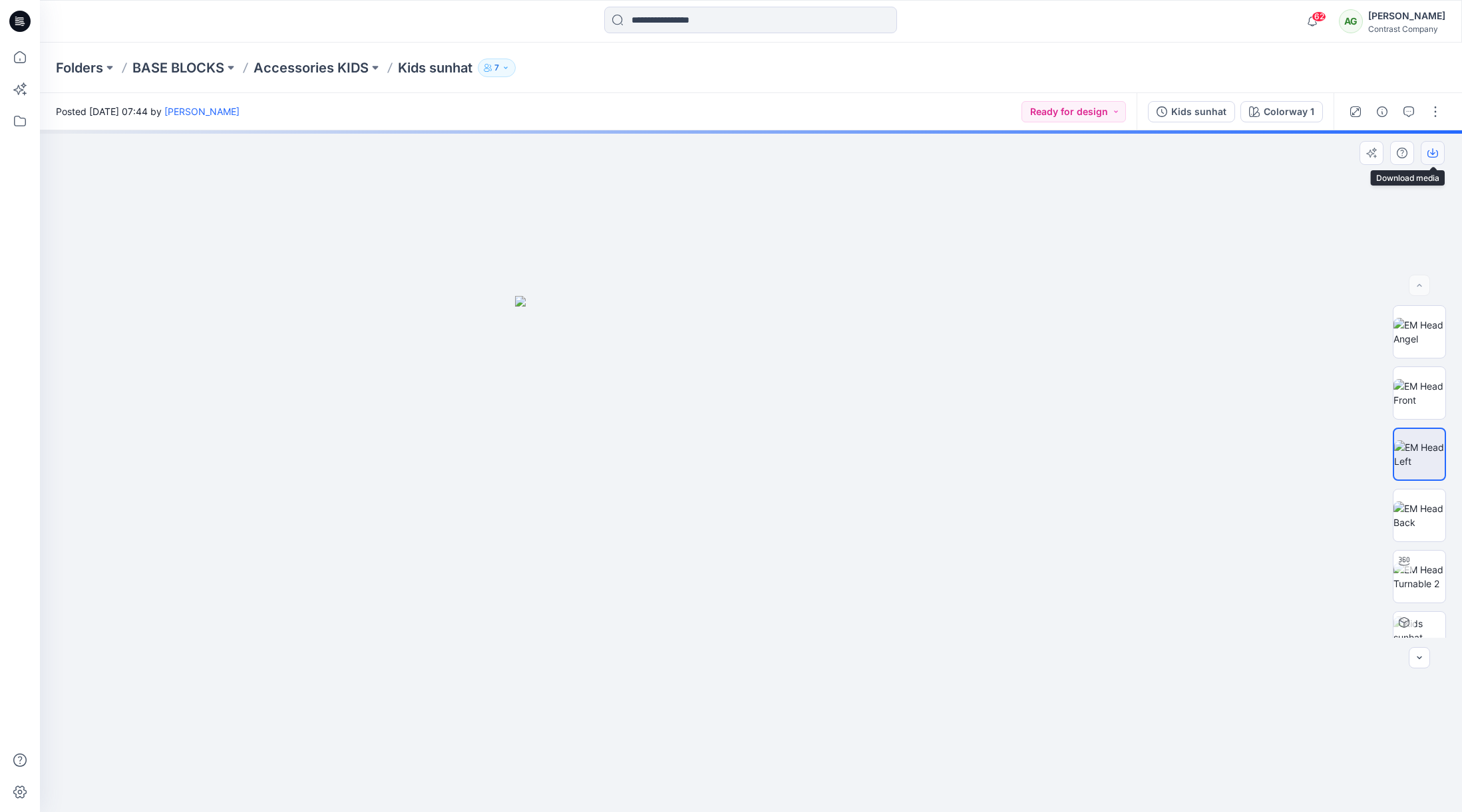
click at [1438, 153] on button "button" at bounding box center [1432, 153] width 24 height 24
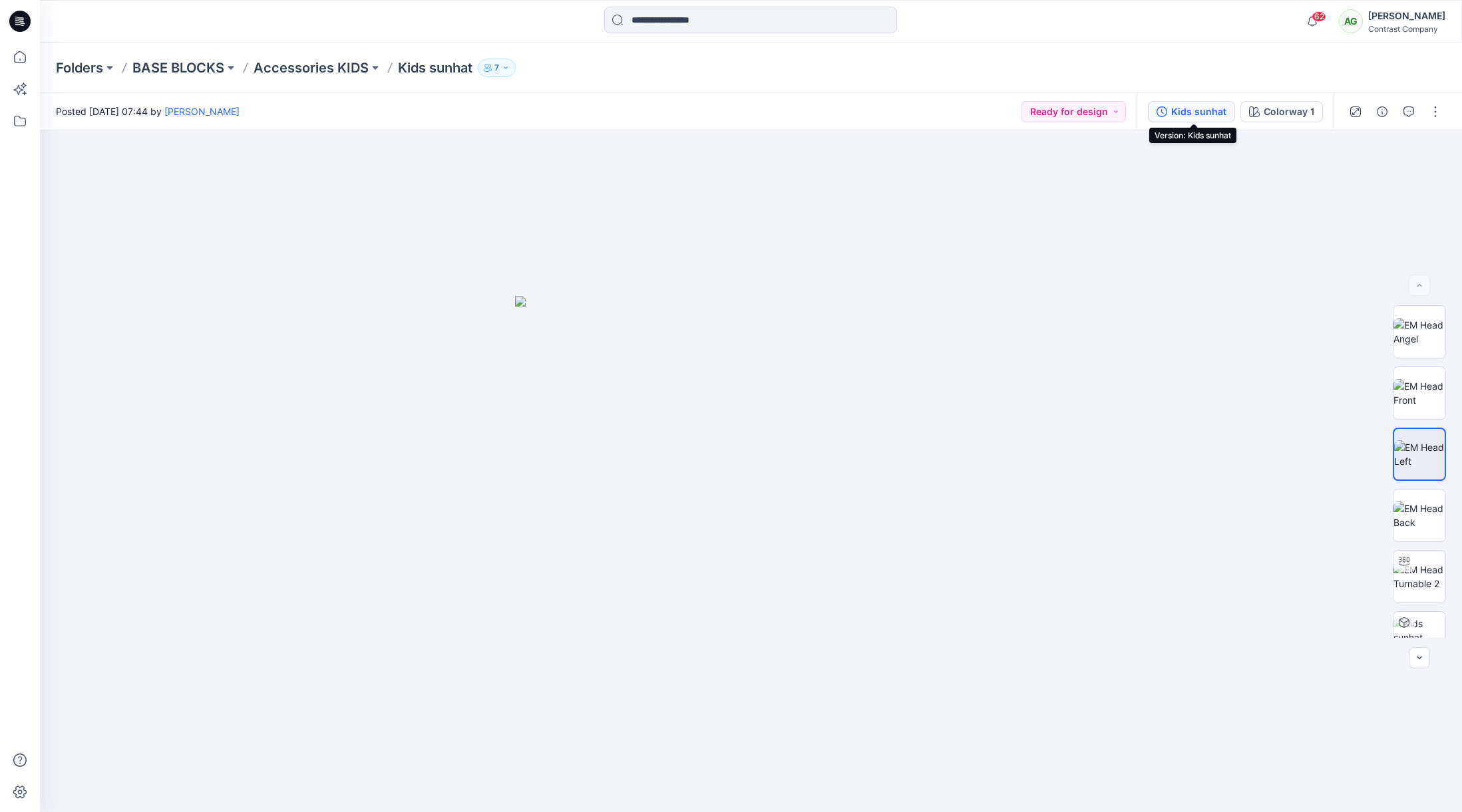
click at [1196, 111] on div "Kids sunhat" at bounding box center [1199, 112] width 55 height 15
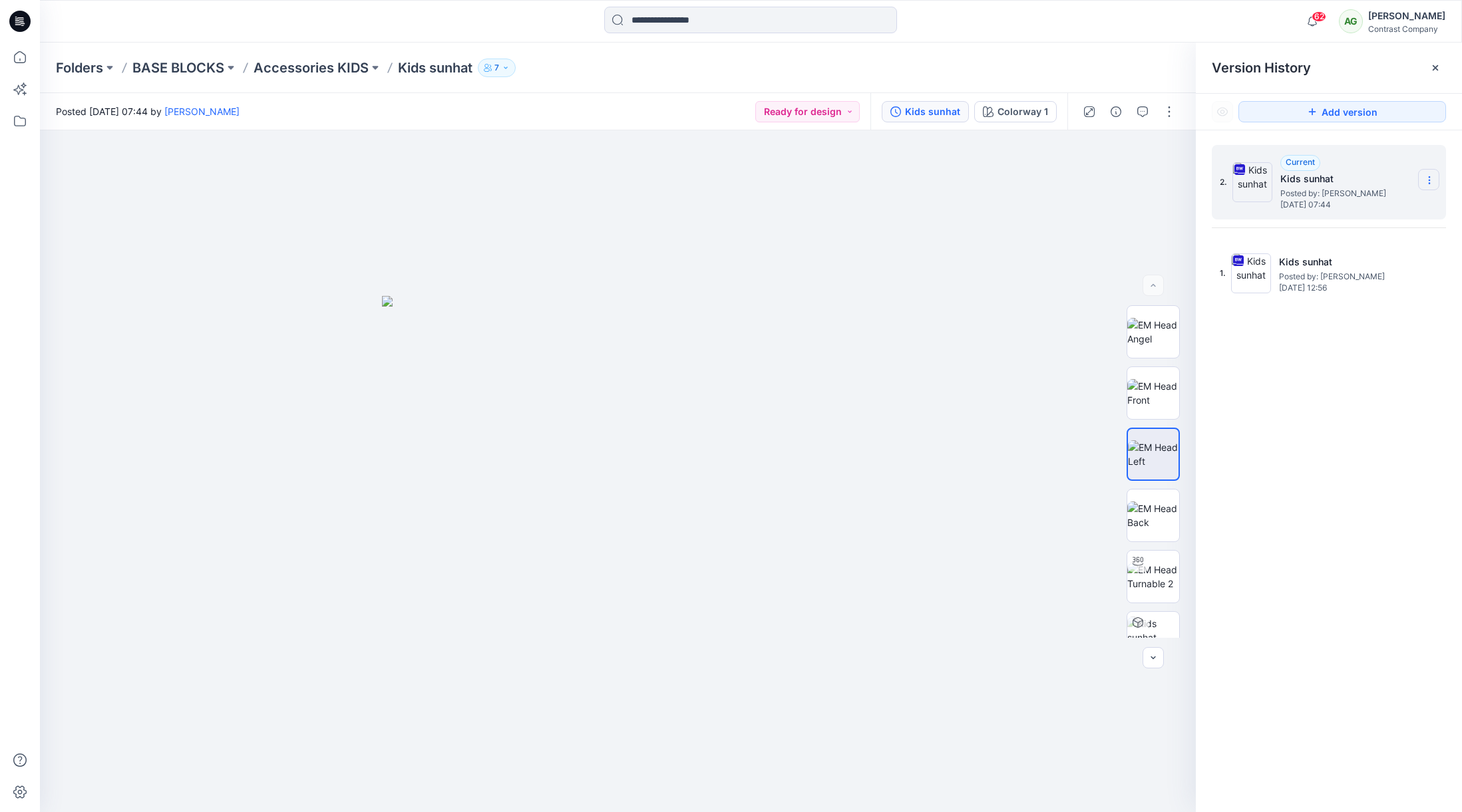
click at [1426, 177] on icon at bounding box center [1428, 180] width 11 height 11
click at [1375, 204] on span "Download Source BW File" at bounding box center [1361, 206] width 111 height 16
click at [1427, 181] on icon at bounding box center [1428, 180] width 11 height 11
click at [1391, 205] on span "Download Source BW File" at bounding box center [1361, 206] width 111 height 16
click at [328, 70] on p "Accessories KIDS" at bounding box center [311, 67] width 116 height 19
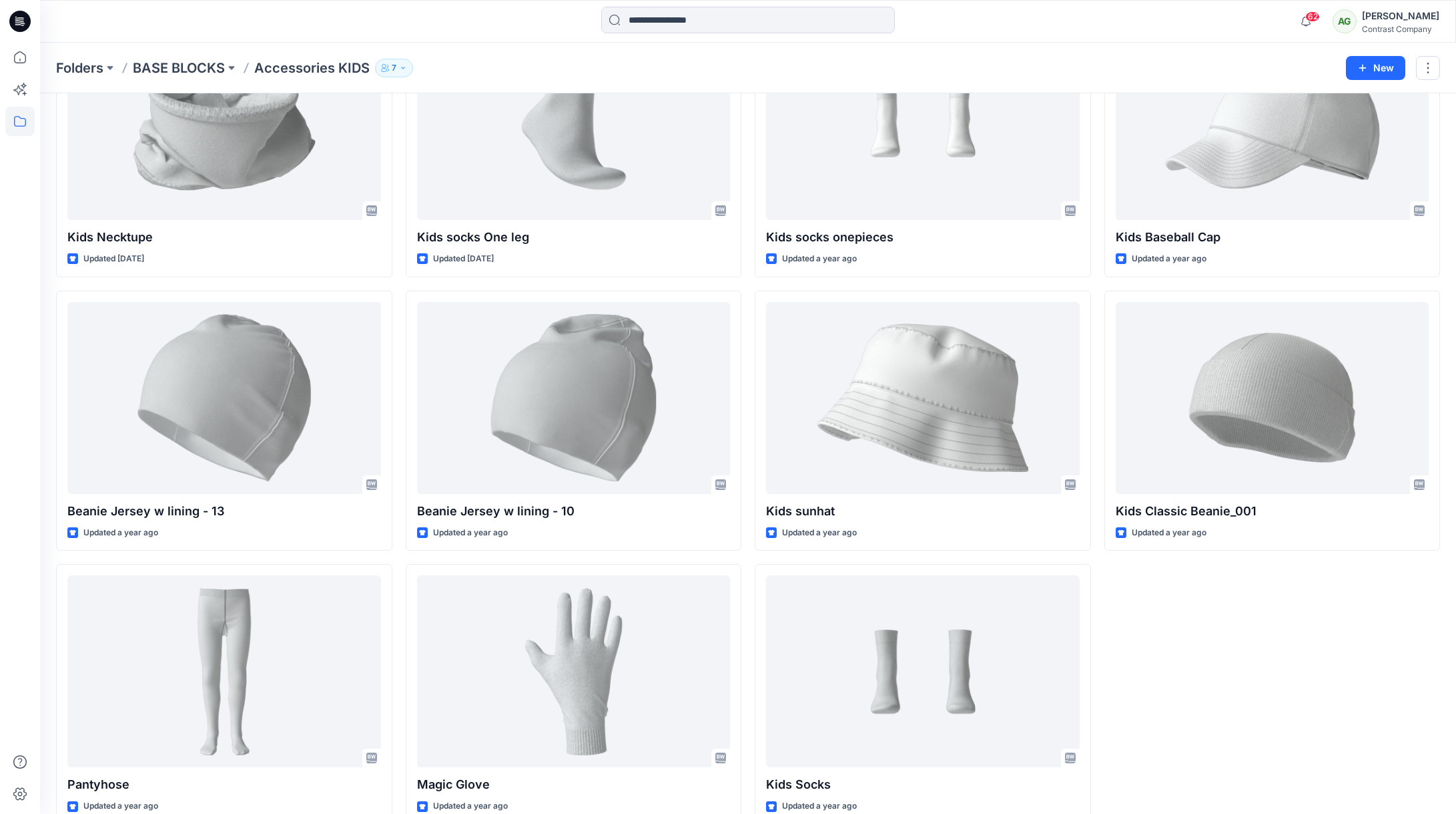
scroll to position [434, 0]
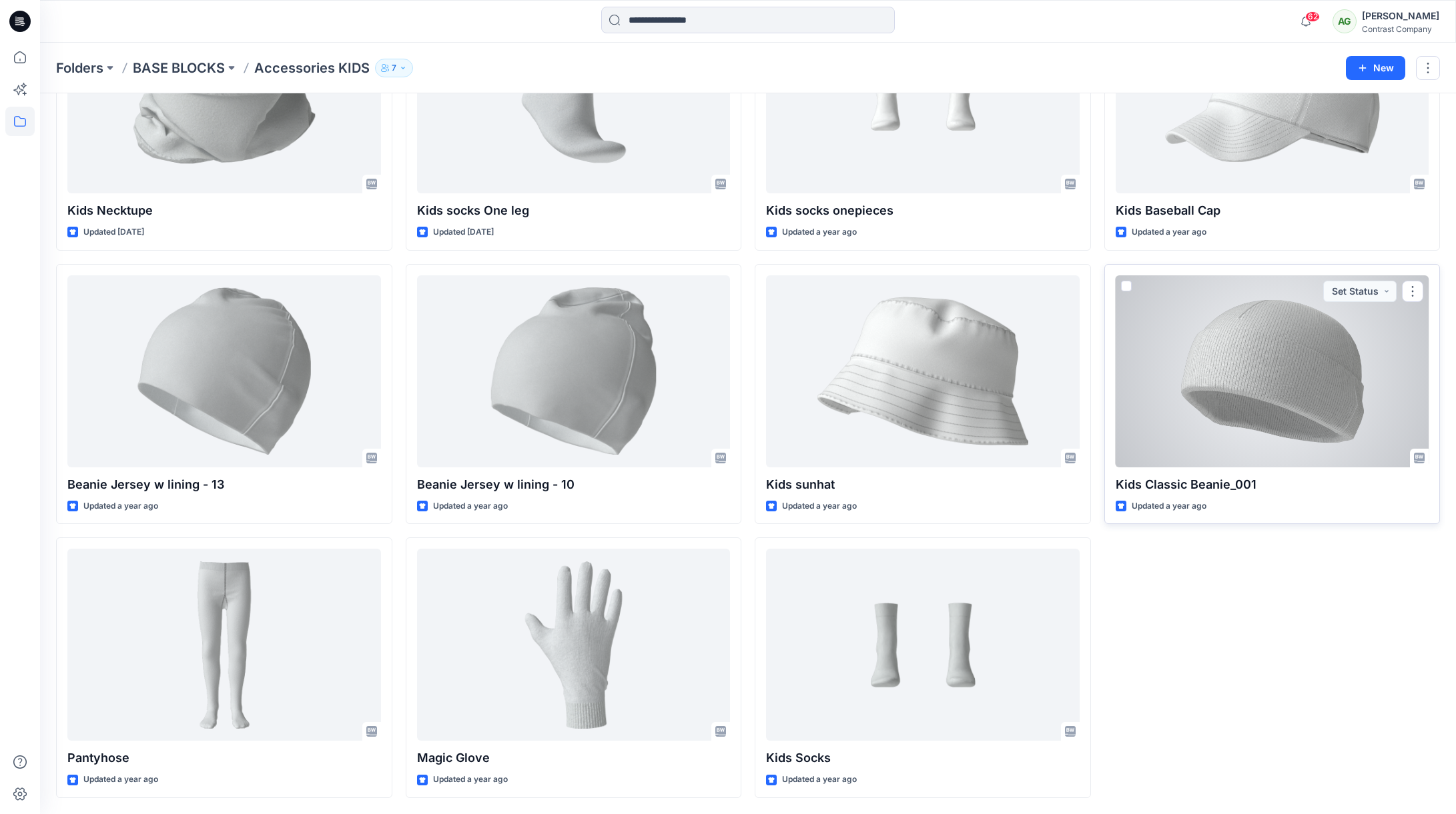
drag, startPoint x: 1322, startPoint y: 388, endPoint x: 1321, endPoint y: 375, distance: 13.0
click at [1311, 360] on div at bounding box center [1272, 371] width 314 height 192
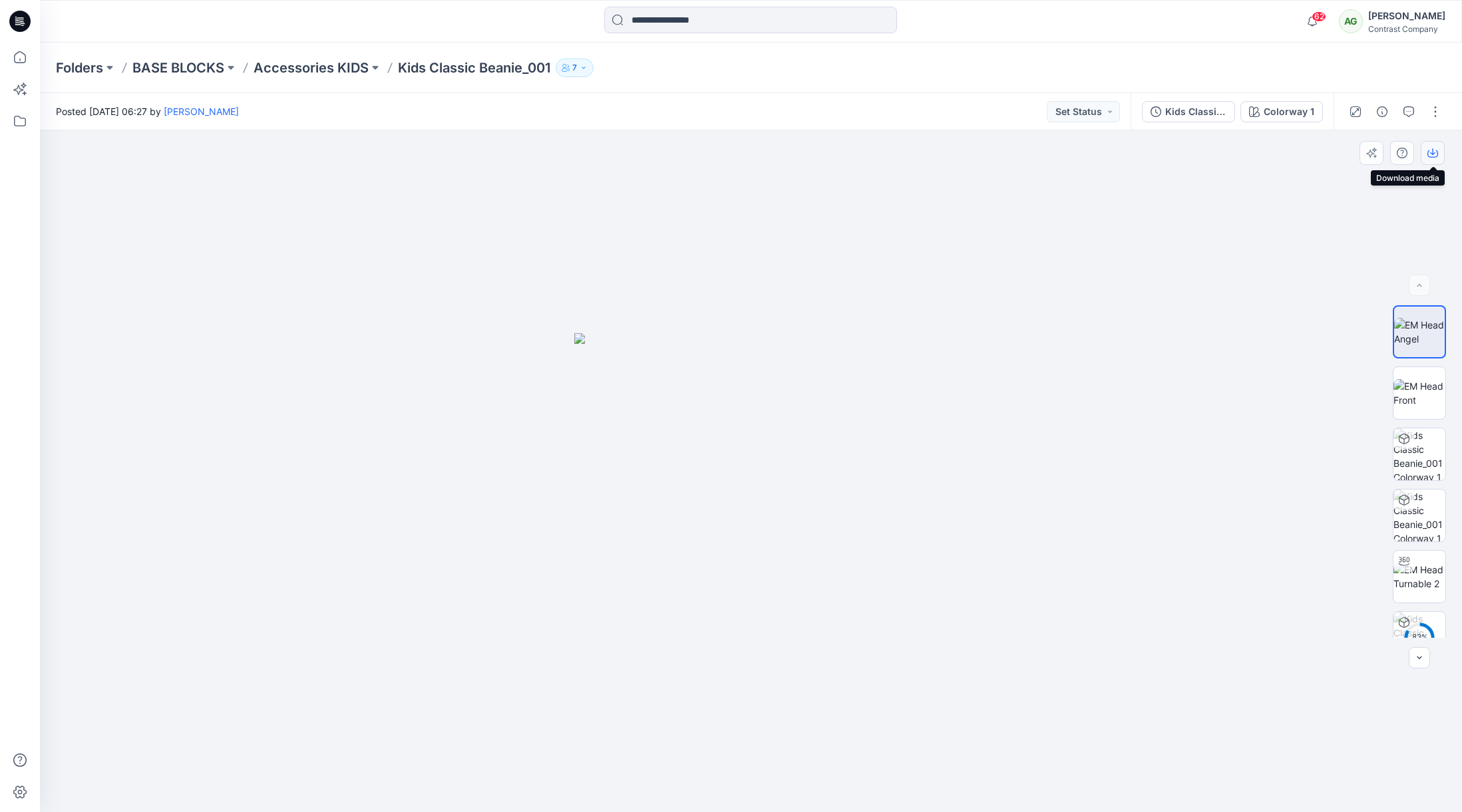
click at [1430, 150] on icon "button" at bounding box center [1432, 153] width 11 height 11
drag, startPoint x: 1187, startPoint y: 110, endPoint x: 1221, endPoint y: 103, distance: 34.7
click at [1187, 108] on div "Kids Classic Beanie_001" at bounding box center [1195, 112] width 61 height 15
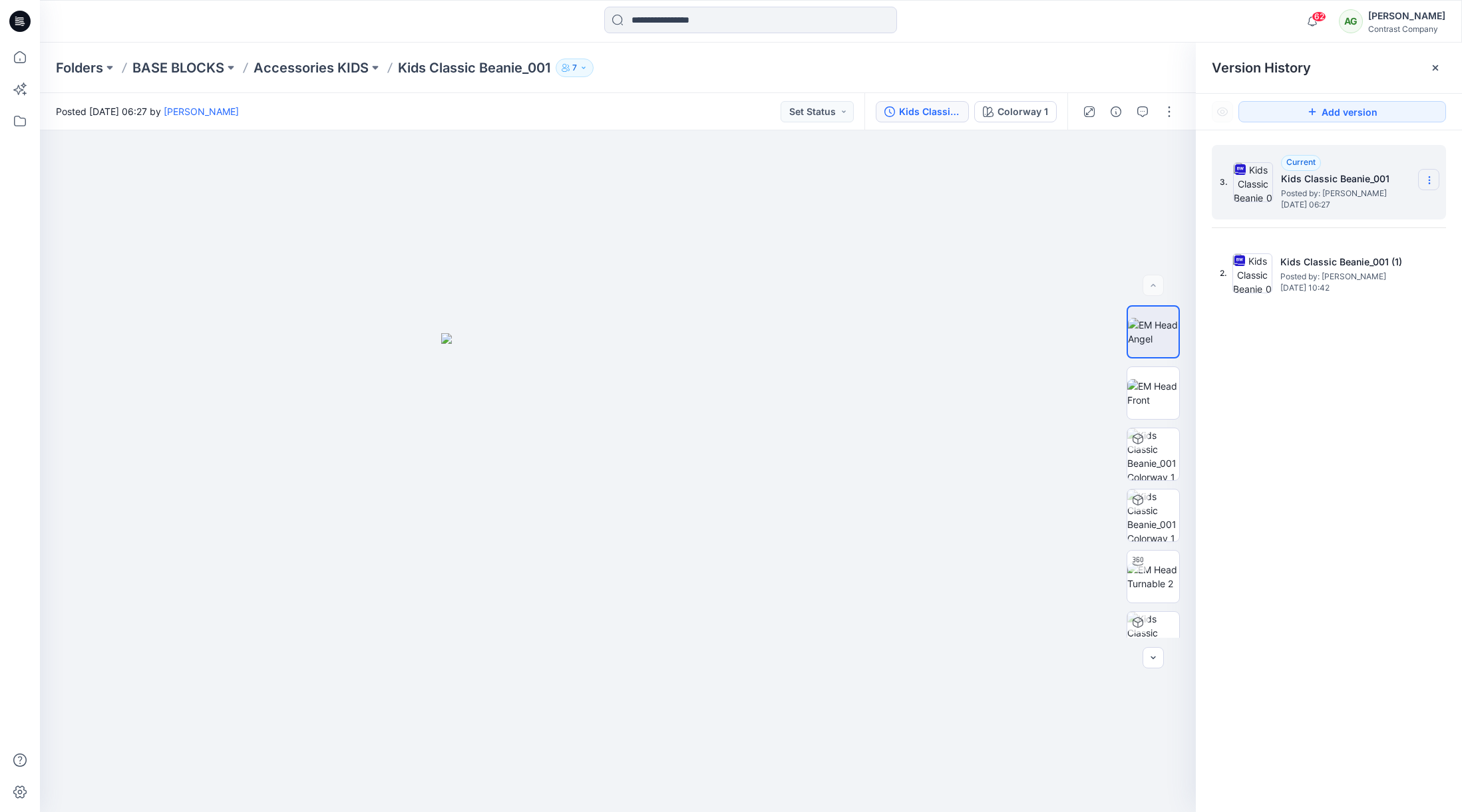
click at [1426, 181] on icon at bounding box center [1428, 180] width 11 height 11
click at [1381, 200] on span "Download Source BW File" at bounding box center [1361, 206] width 111 height 16
click at [1428, 183] on icon at bounding box center [1428, 180] width 11 height 11
click at [1371, 205] on span "Download Source BW File" at bounding box center [1361, 206] width 111 height 16
click at [1429, 174] on section at bounding box center [1428, 180] width 22 height 22
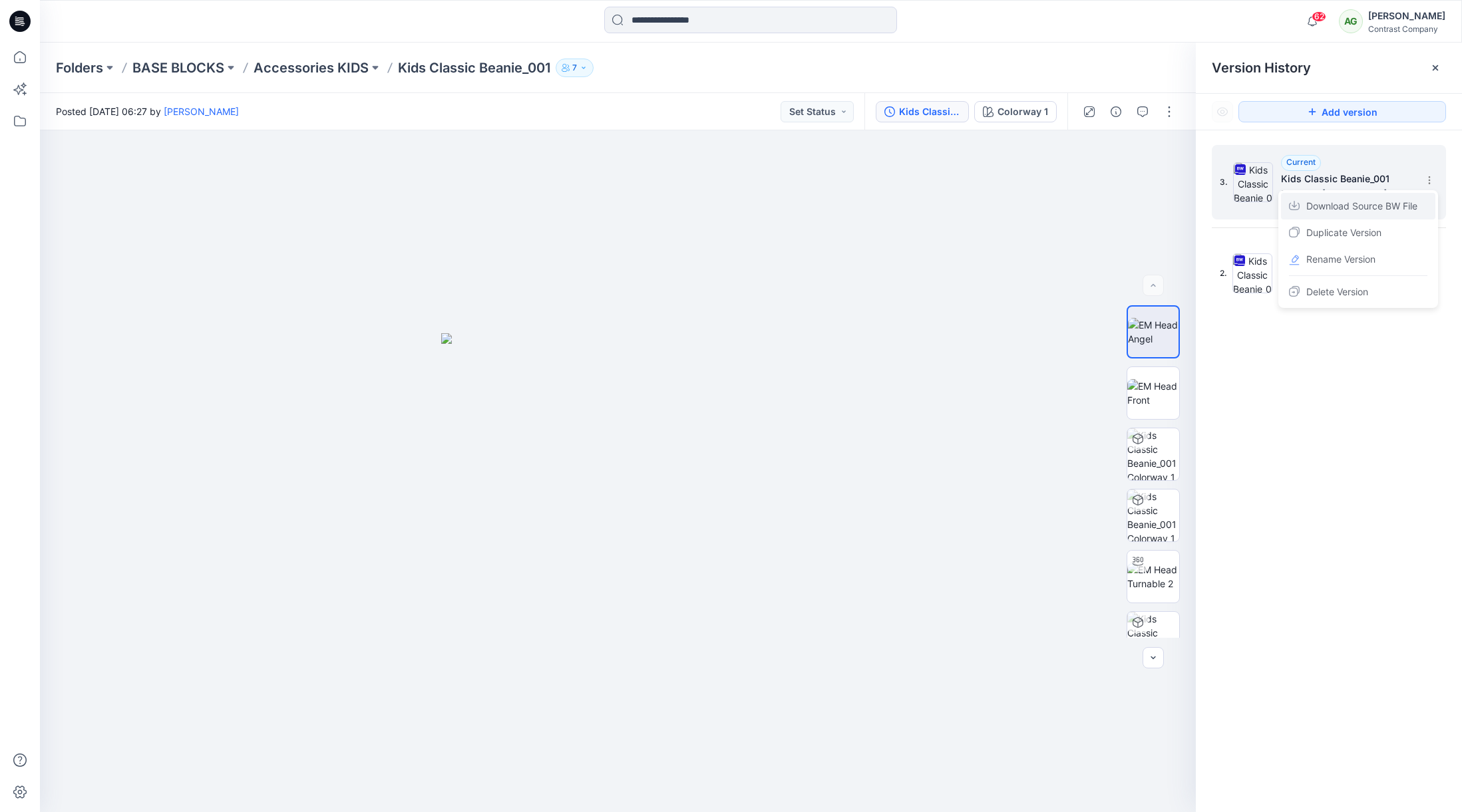
click at [1403, 205] on span "Download Source BW File" at bounding box center [1361, 206] width 111 height 16
click at [333, 69] on p "Accessories KIDS" at bounding box center [311, 67] width 116 height 19
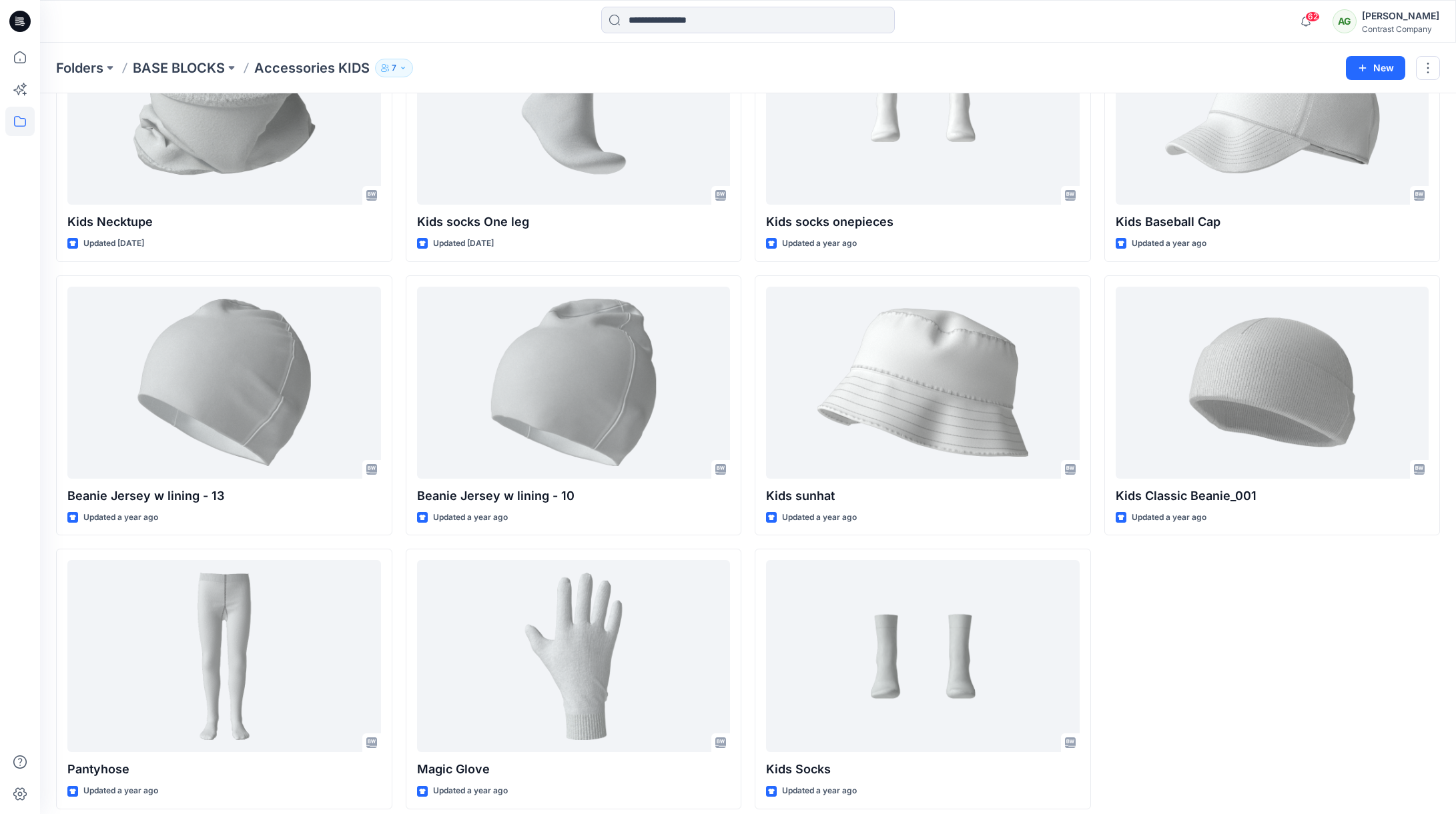
scroll to position [434, 0]
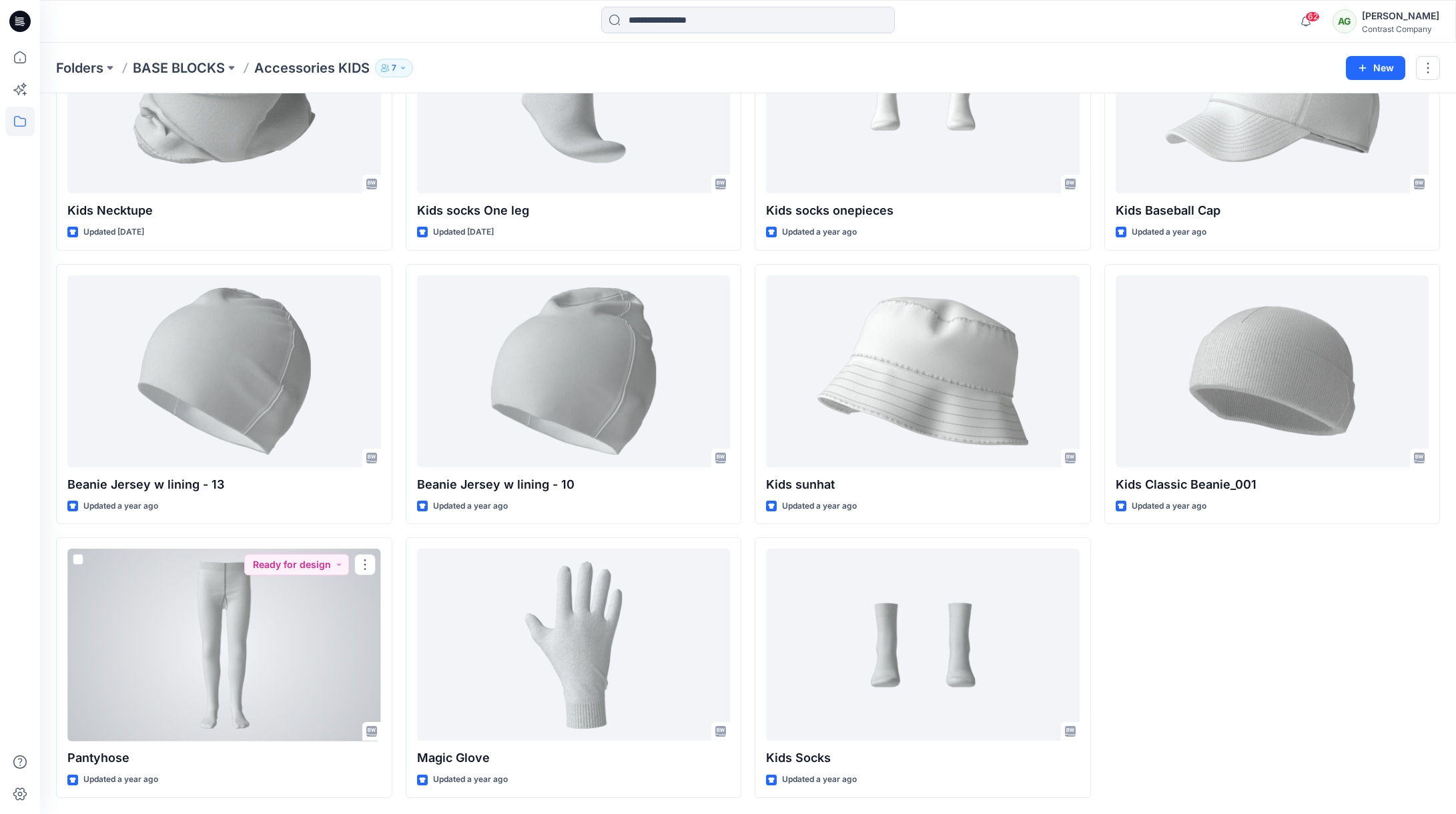
click at [243, 629] on div at bounding box center [224, 645] width 314 height 192
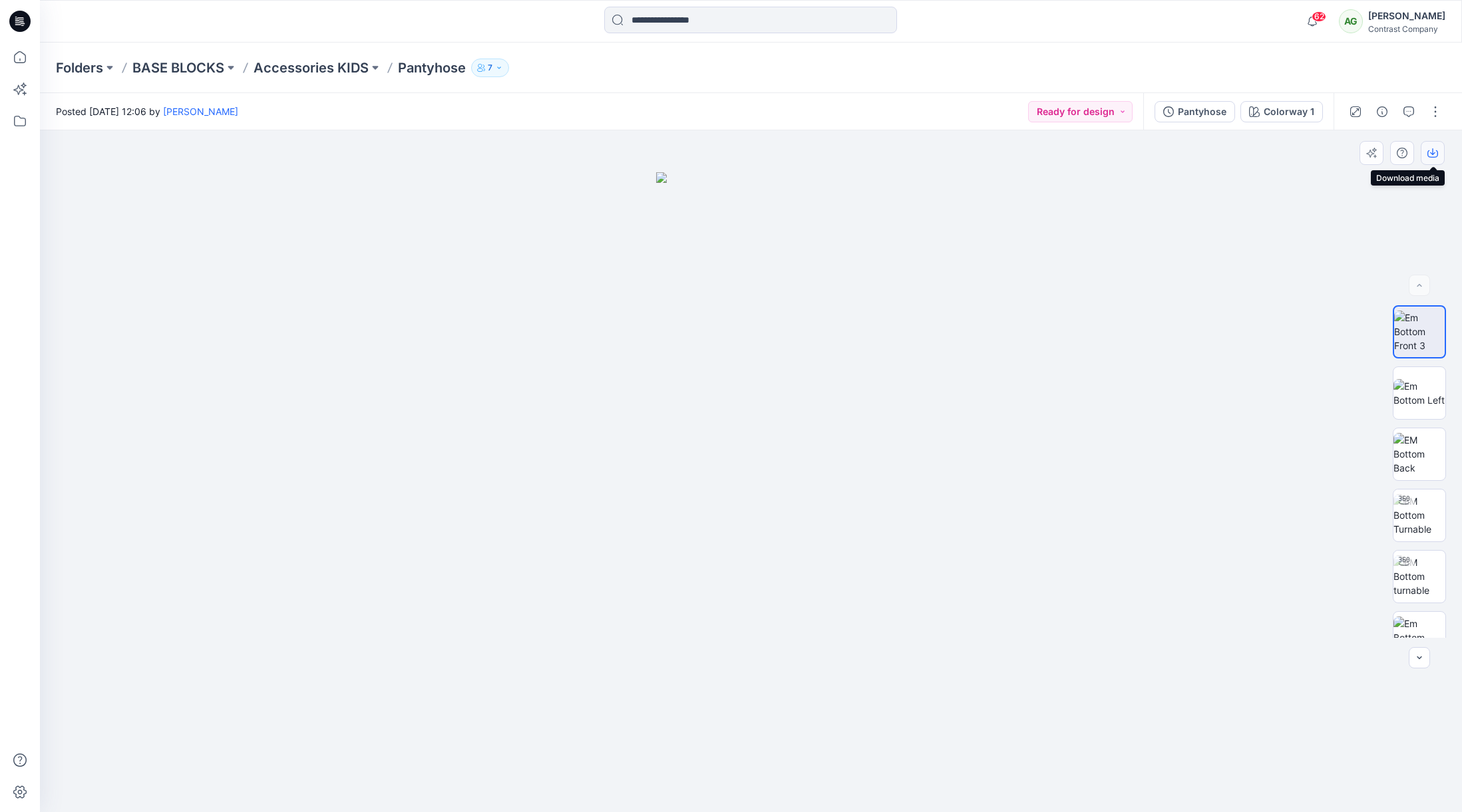
click at [1431, 151] on icon "button" at bounding box center [1432, 153] width 11 height 11
click at [1416, 403] on img at bounding box center [1420, 393] width 52 height 28
click at [1434, 150] on icon "button" at bounding box center [1432, 153] width 11 height 11
click at [1423, 507] on img at bounding box center [1420, 515] width 52 height 41
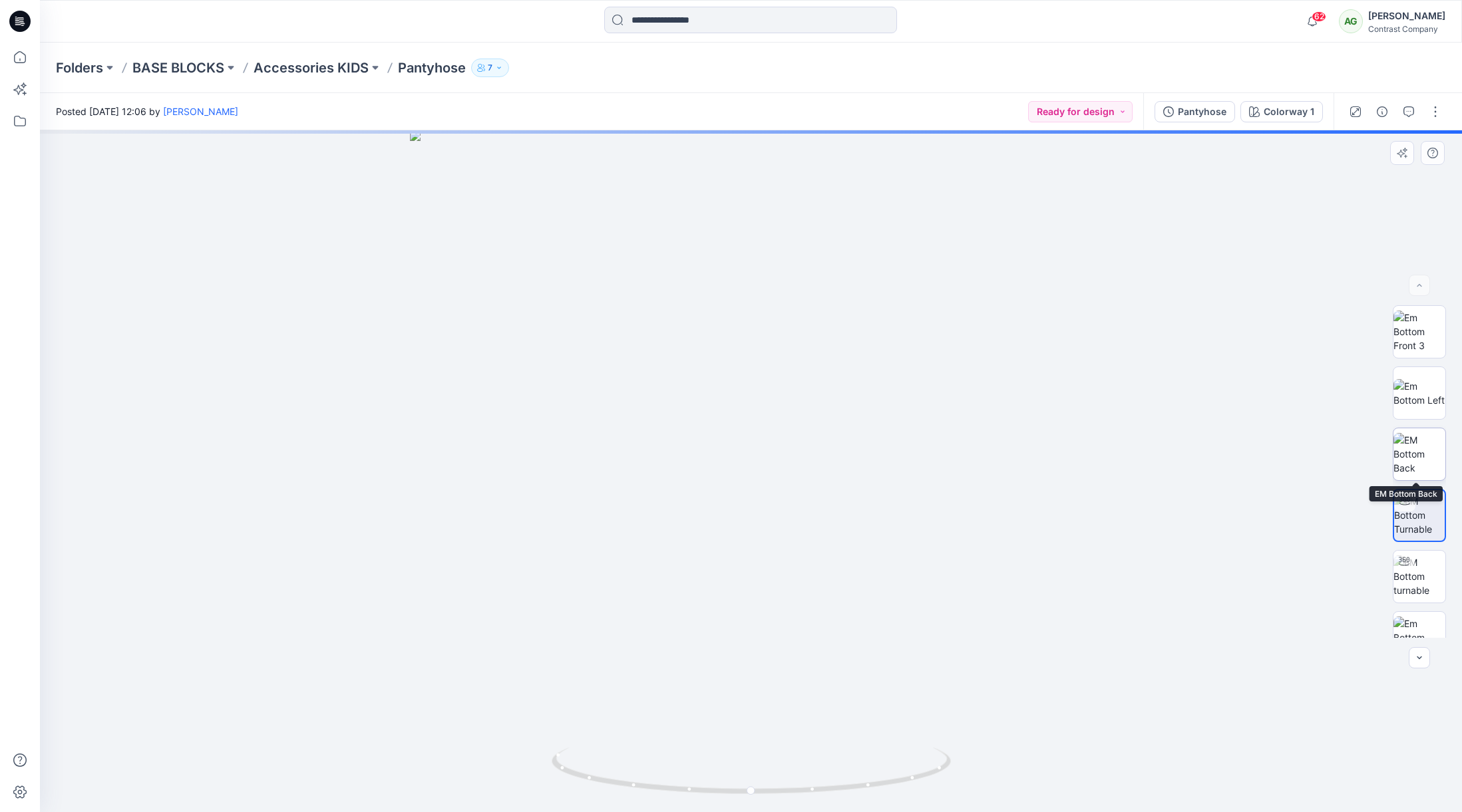
click at [1424, 445] on img at bounding box center [1420, 454] width 52 height 41
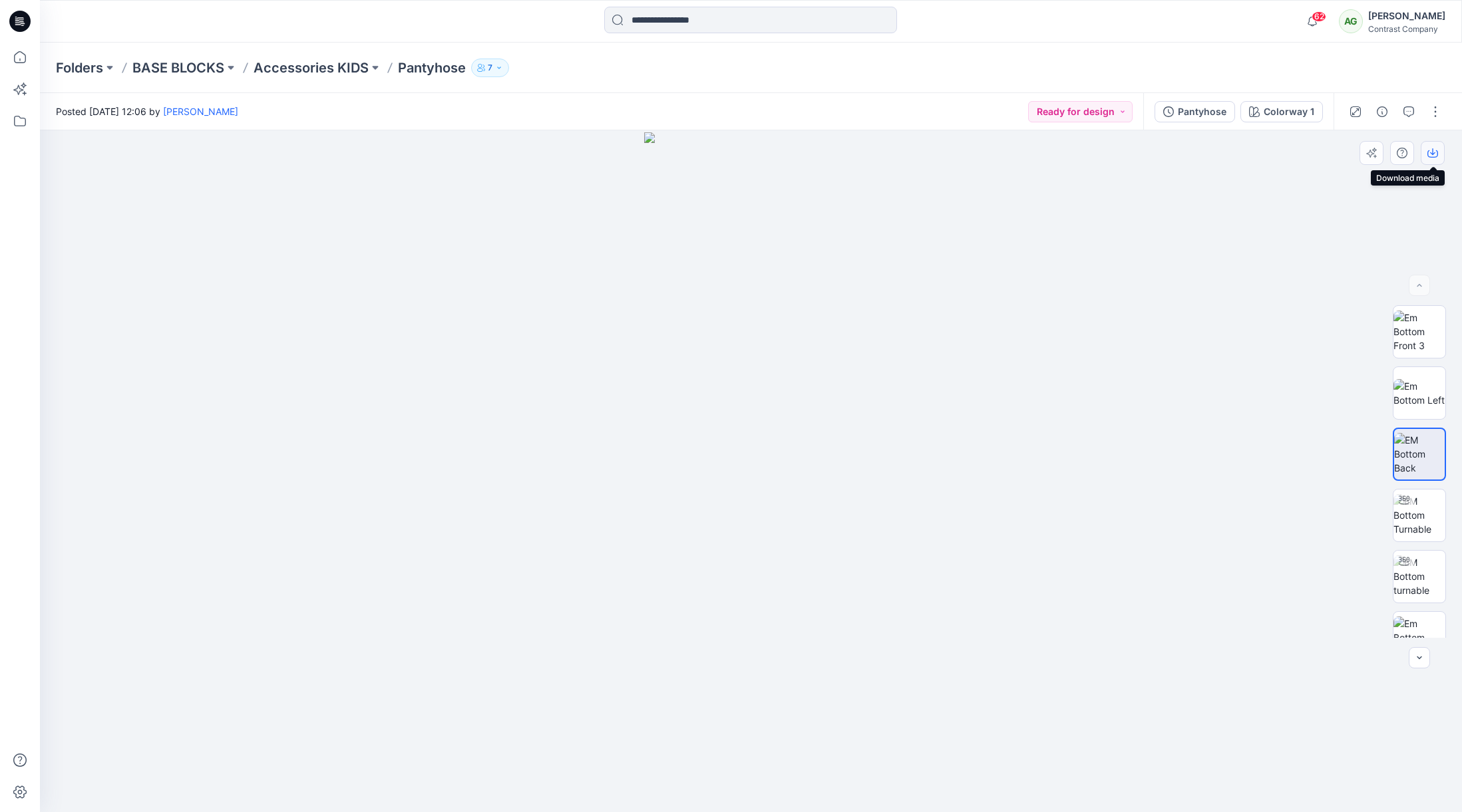
click at [1434, 150] on icon "button" at bounding box center [1432, 153] width 11 height 11
click at [1202, 109] on div "Pantyhose" at bounding box center [1201, 112] width 48 height 15
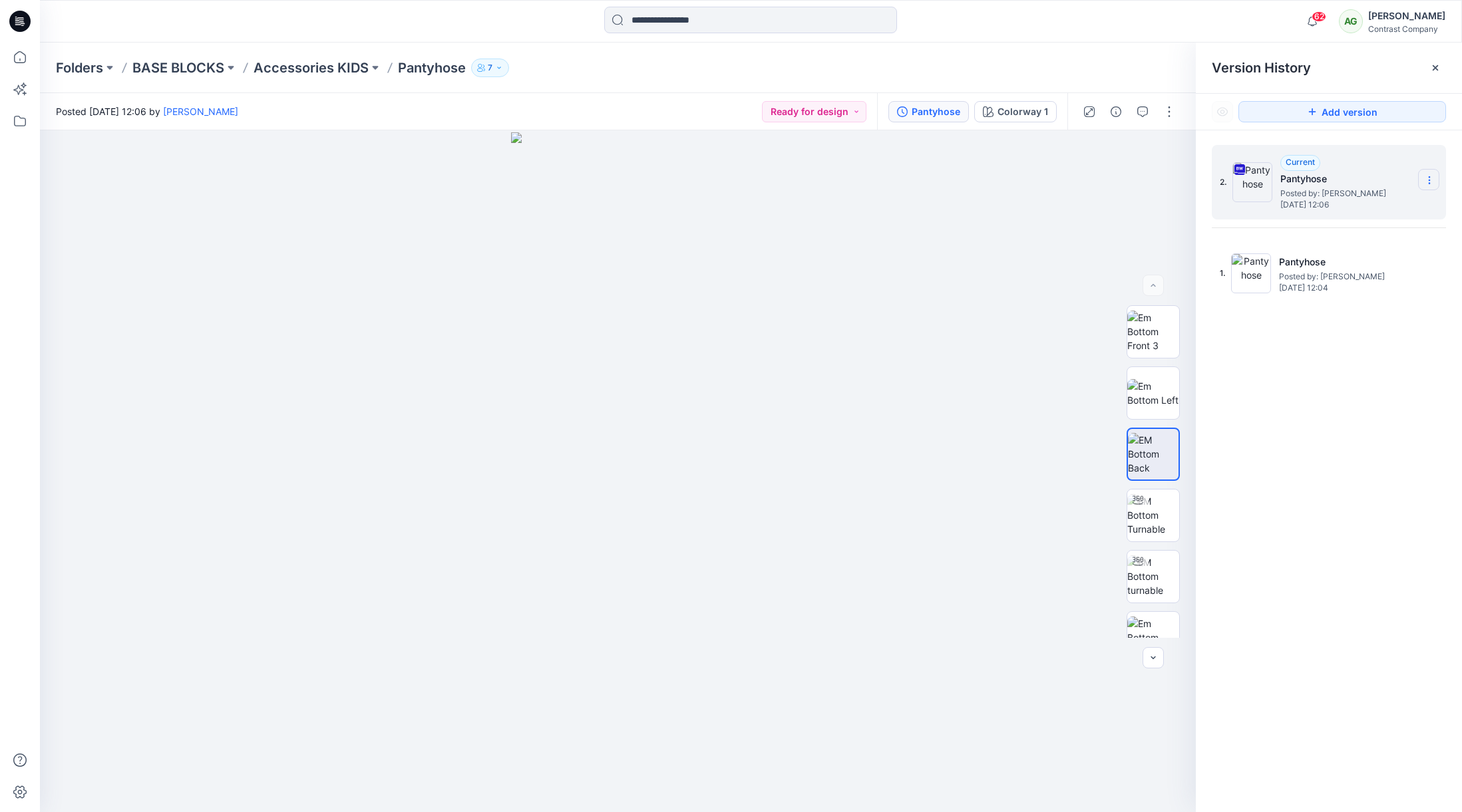
click at [1429, 181] on icon at bounding box center [1428, 181] width 1 height 1
click at [1366, 206] on span "Download Source BW File" at bounding box center [1361, 206] width 111 height 16
